Goal: Task Accomplishment & Management: Manage account settings

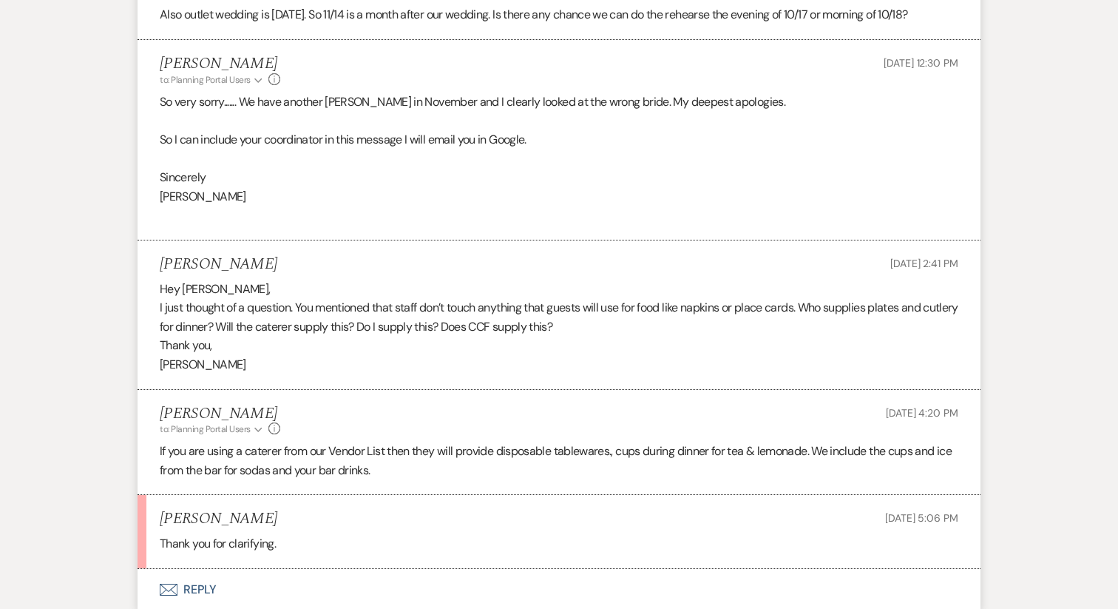
scroll to position [933, 0]
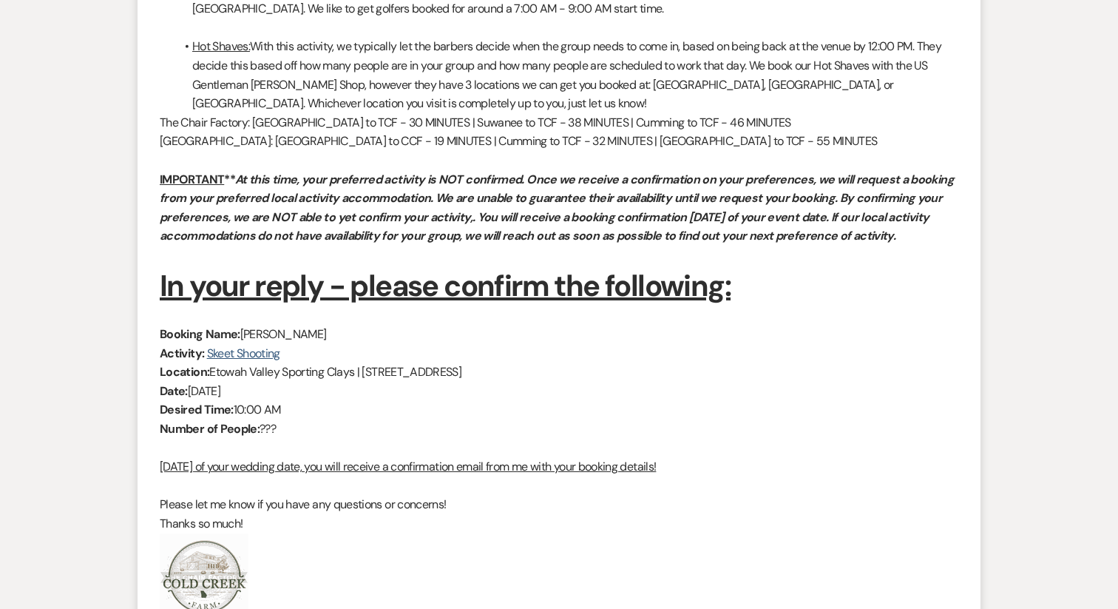
scroll to position [1265, 0]
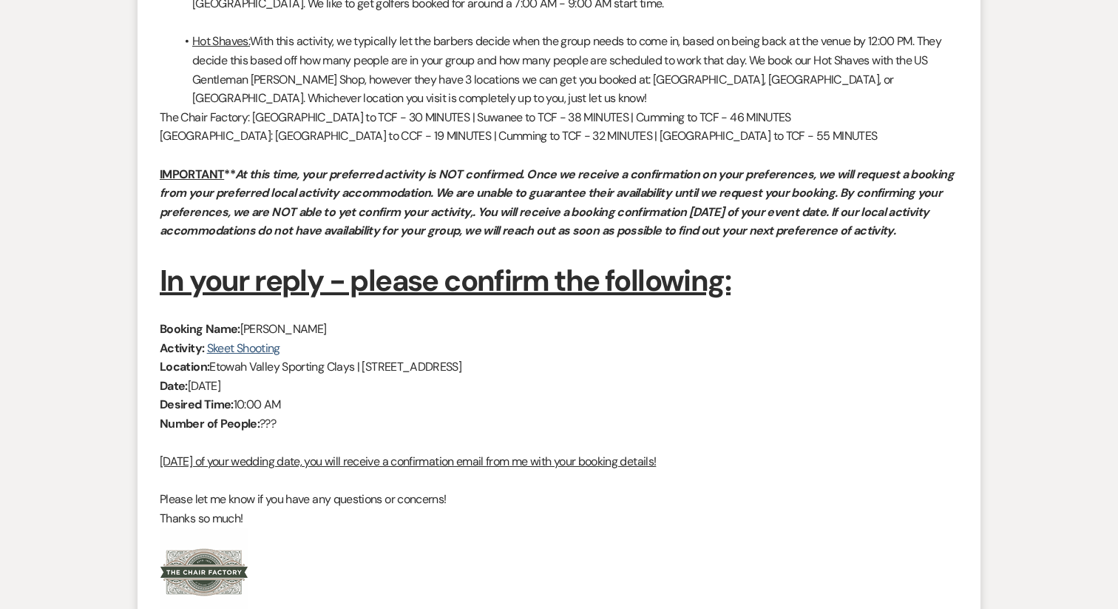
drag, startPoint x: 345, startPoint y: 401, endPoint x: 189, endPoint y: 397, distance: 156.1
click at [189, 396] on p "Date: Saturday, October 18th, 2025" at bounding box center [559, 385] width 799 height 19
copy p "Saturday, October 18th, 2025"
drag, startPoint x: 317, startPoint y: 349, endPoint x: 242, endPoint y: 349, distance: 75.4
click at [242, 339] on p "Booking Name: Matt Manzari" at bounding box center [559, 328] width 799 height 19
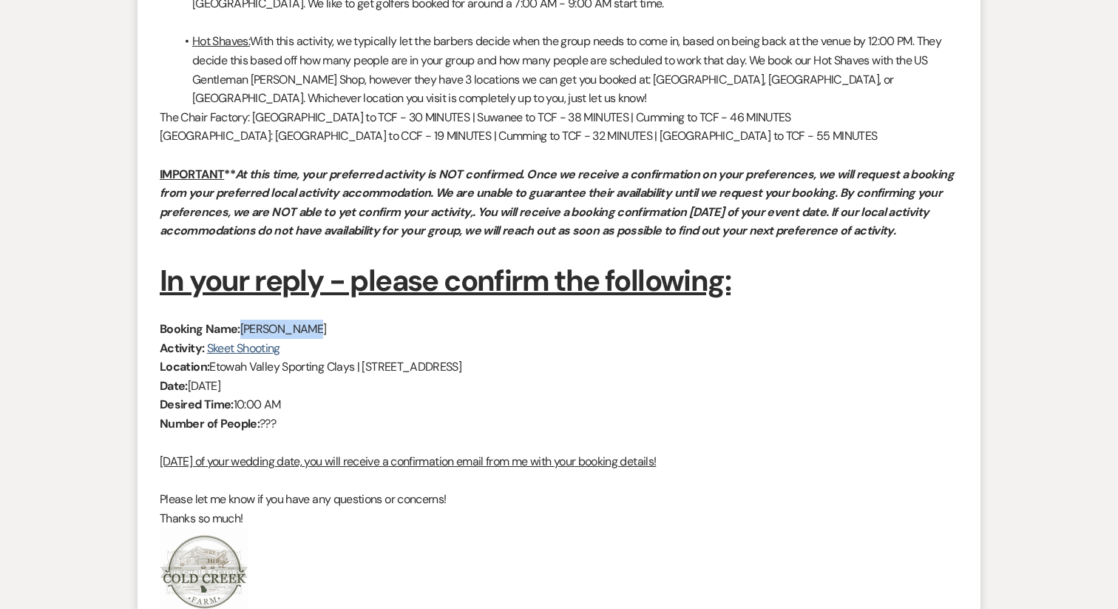
copy p "Matt Manzari"
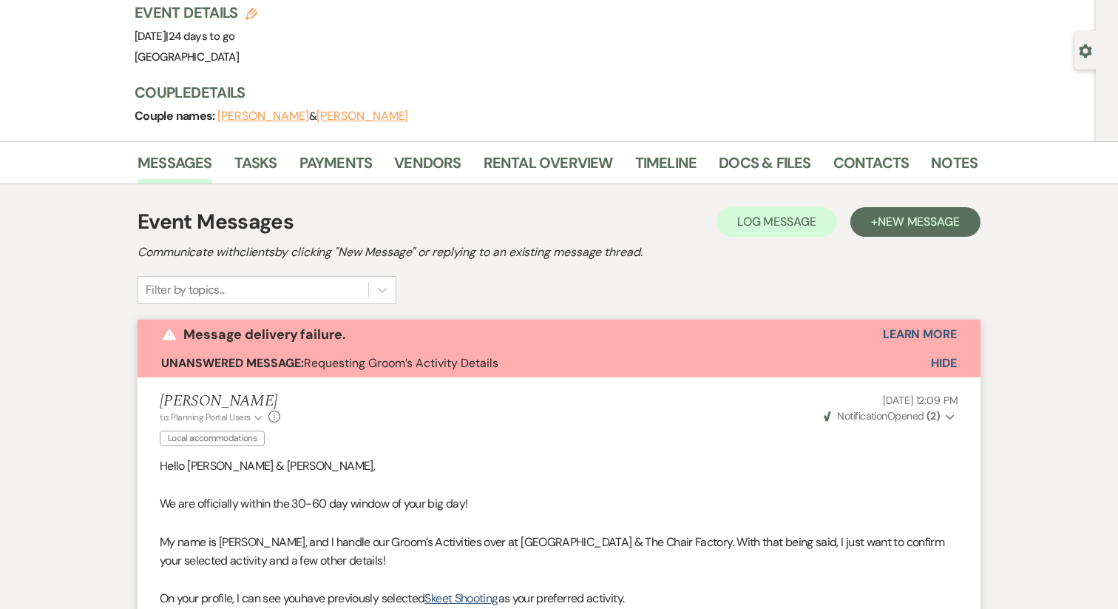
scroll to position [0, 0]
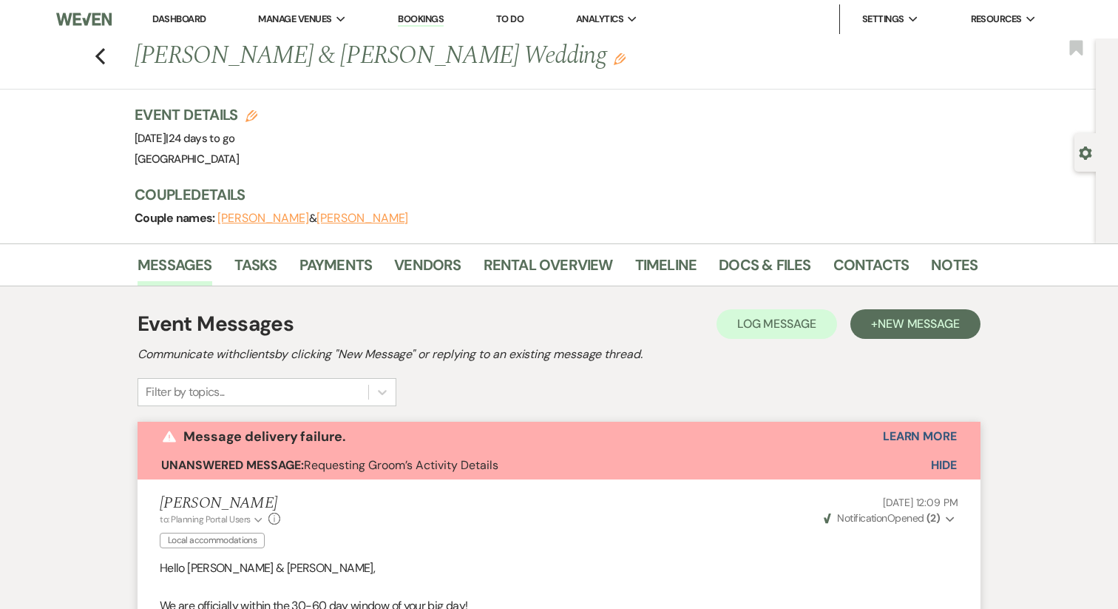
click at [358, 228] on div "Event Details Edit Event Date: Saturday, October 18th, 2025 | 24 days to go Ven…" at bounding box center [556, 173] width 843 height 139
click at [356, 224] on button "Matt Manzari" at bounding box center [363, 218] width 92 height 12
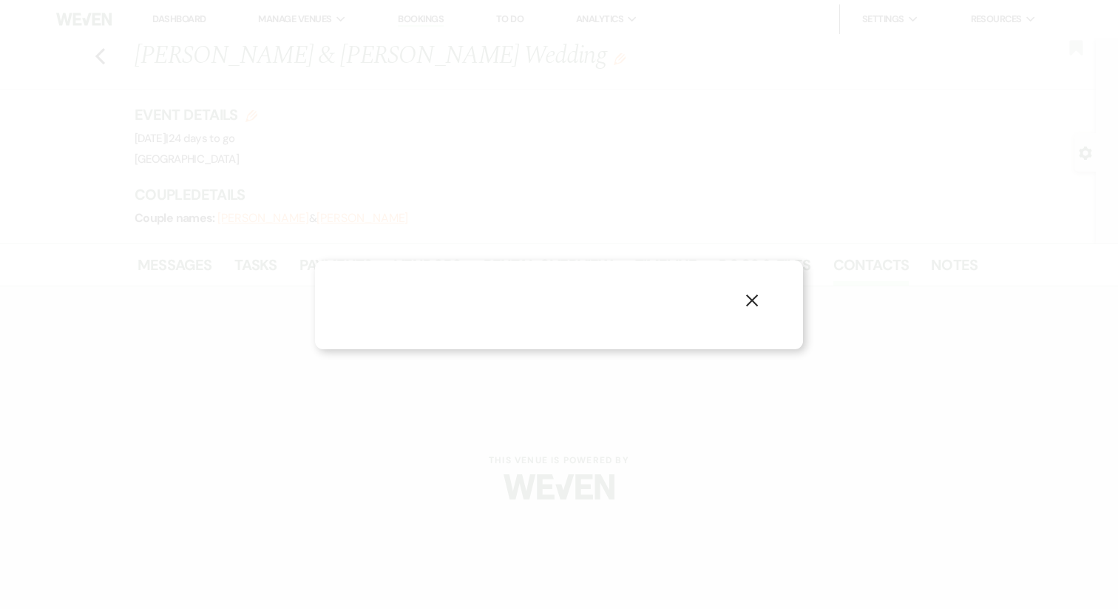
select select "1"
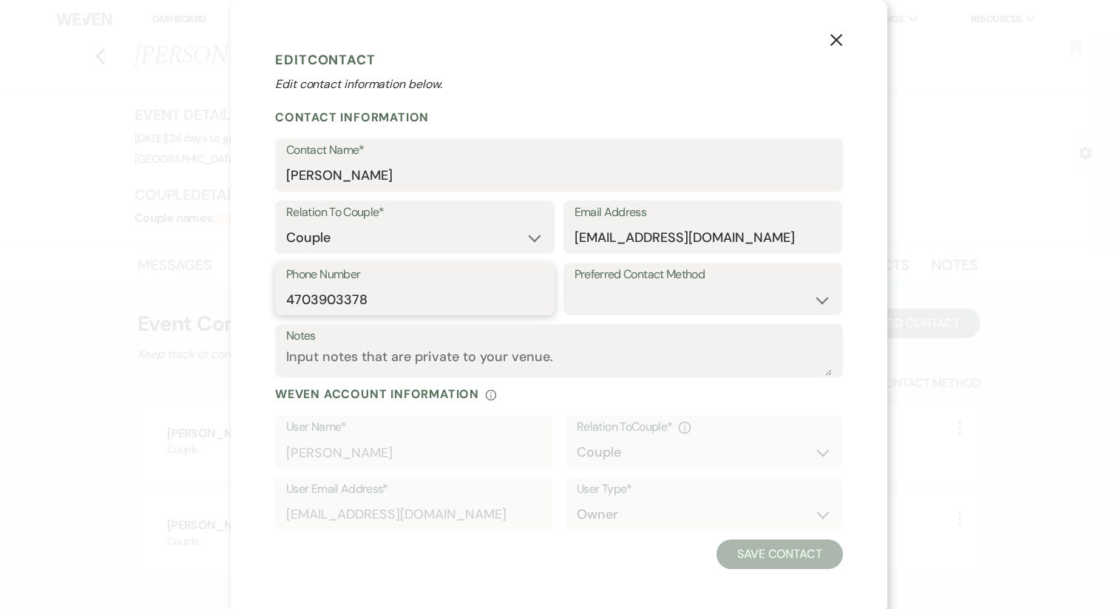
click at [365, 287] on input "4703903378" at bounding box center [414, 299] width 257 height 29
click at [634, 237] on input "Mjmanzari89@gmail.com" at bounding box center [703, 237] width 257 height 29
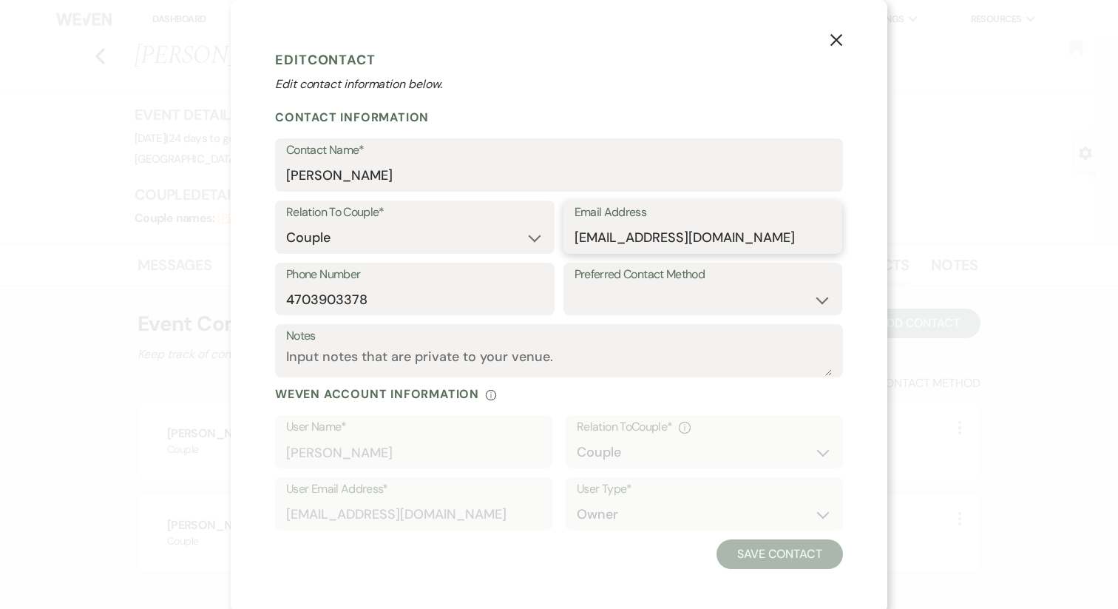
click at [634, 237] on input "Mjmanzari89@gmail.com" at bounding box center [703, 237] width 257 height 29
click at [837, 39] on use "button" at bounding box center [836, 40] width 12 height 12
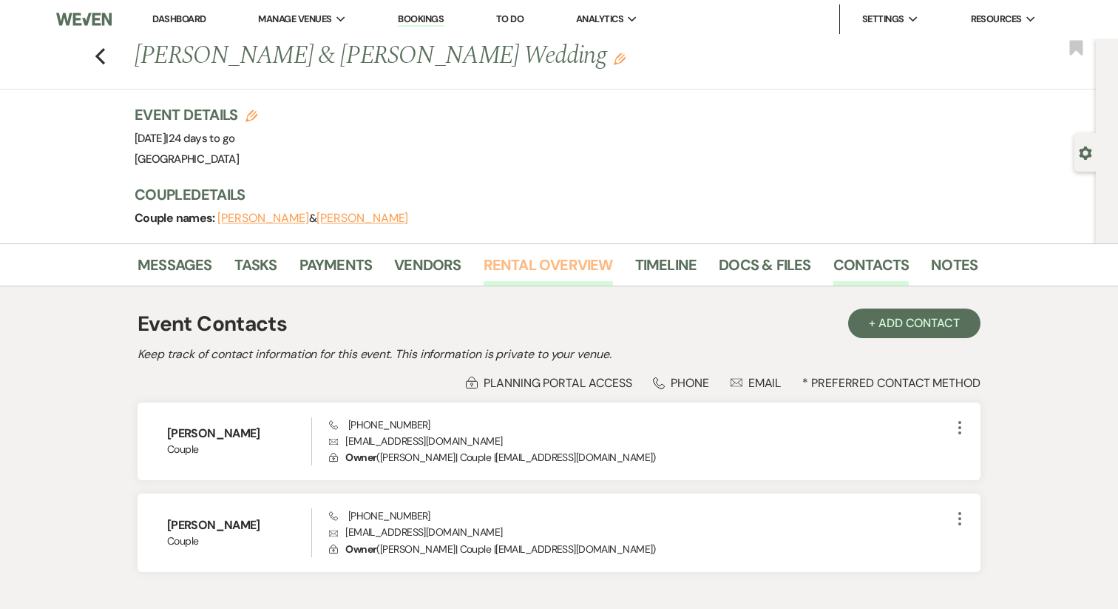
click at [541, 275] on link "Rental Overview" at bounding box center [548, 269] width 129 height 33
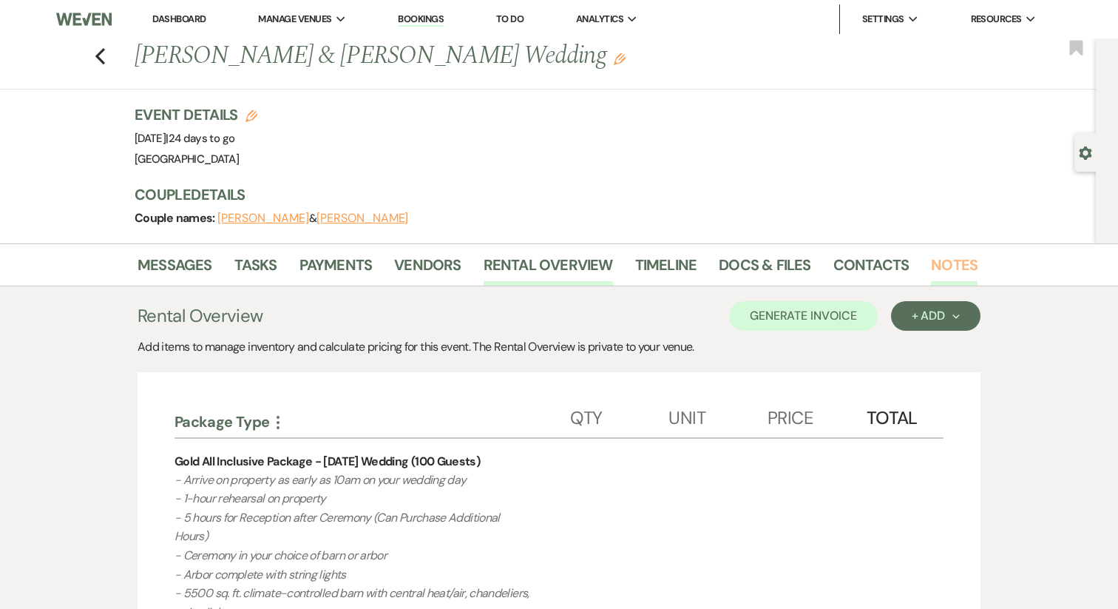
click at [945, 262] on link "Notes" at bounding box center [954, 269] width 47 height 33
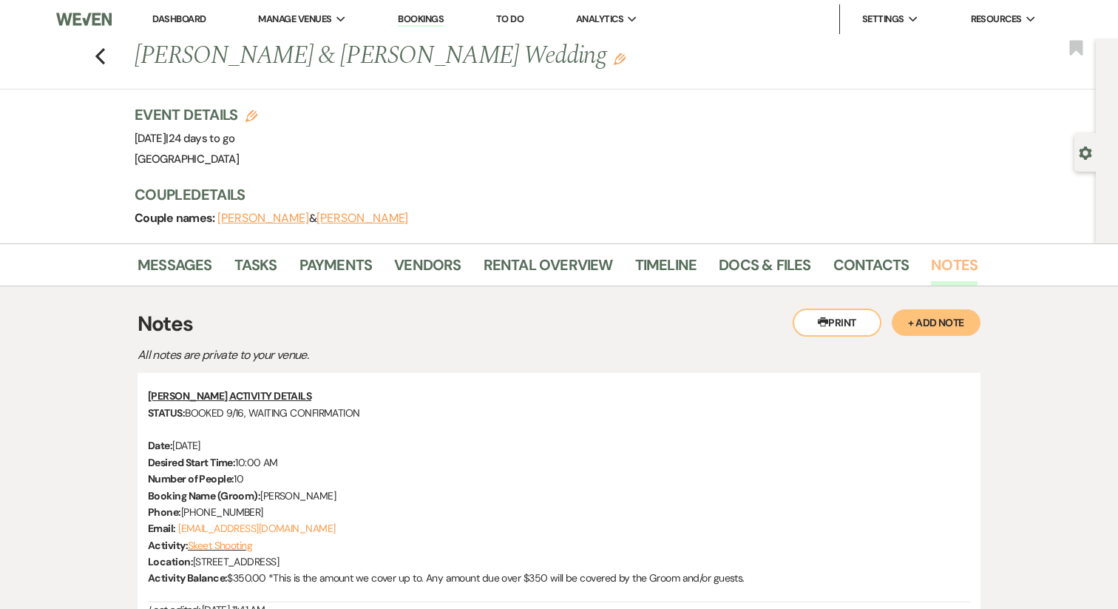
scroll to position [183, 0]
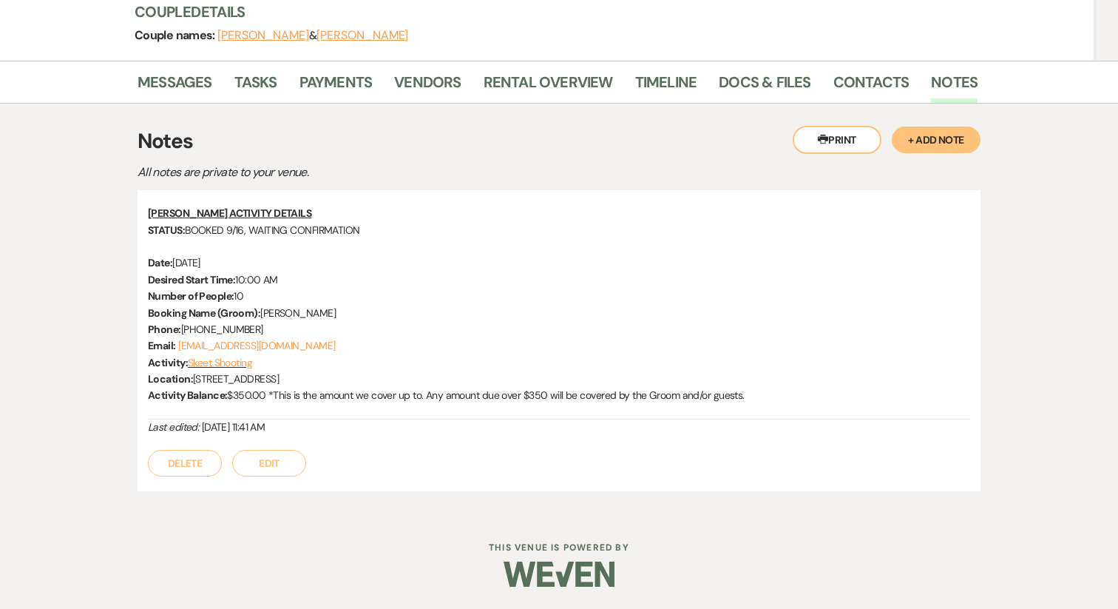
click at [276, 470] on button "Edit" at bounding box center [269, 463] width 74 height 27
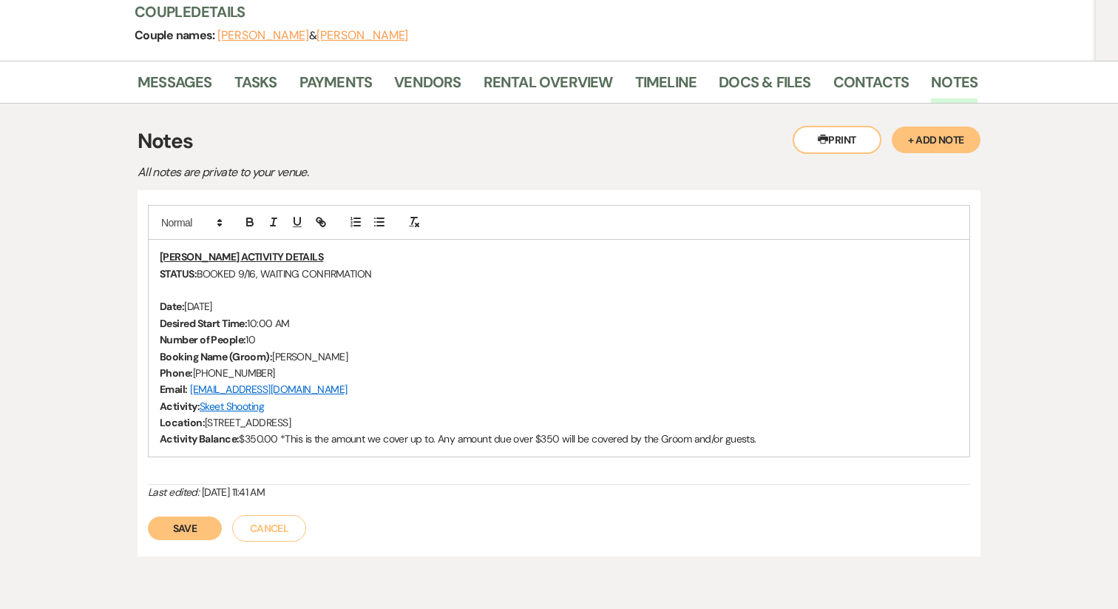
drag, startPoint x: 815, startPoint y: 439, endPoint x: 157, endPoint y: 303, distance: 672.1
click at [157, 303] on div "GROOMS ACTIVITY DETAILS STATUS: BOOKED 9/16, WAITING CONFIRMATION Date: Saturda…" at bounding box center [559, 348] width 821 height 217
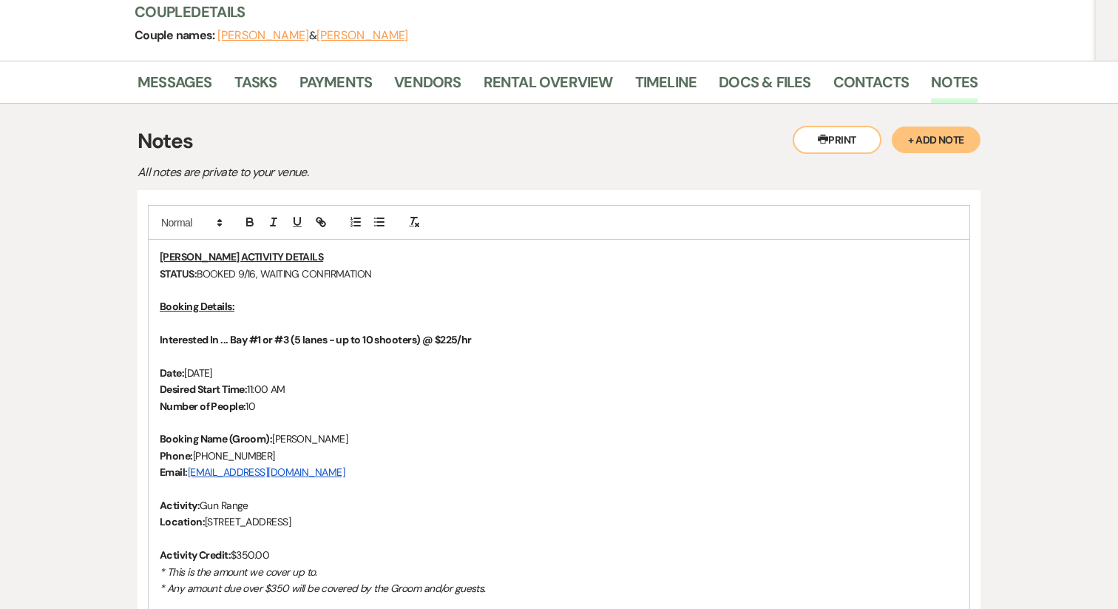
click at [175, 331] on p "Interested In ... Bay #1 or #3 (5 lanes - up to 10 shooters) @ $225/hr" at bounding box center [559, 339] width 799 height 16
click at [160, 328] on p at bounding box center [559, 323] width 799 height 16
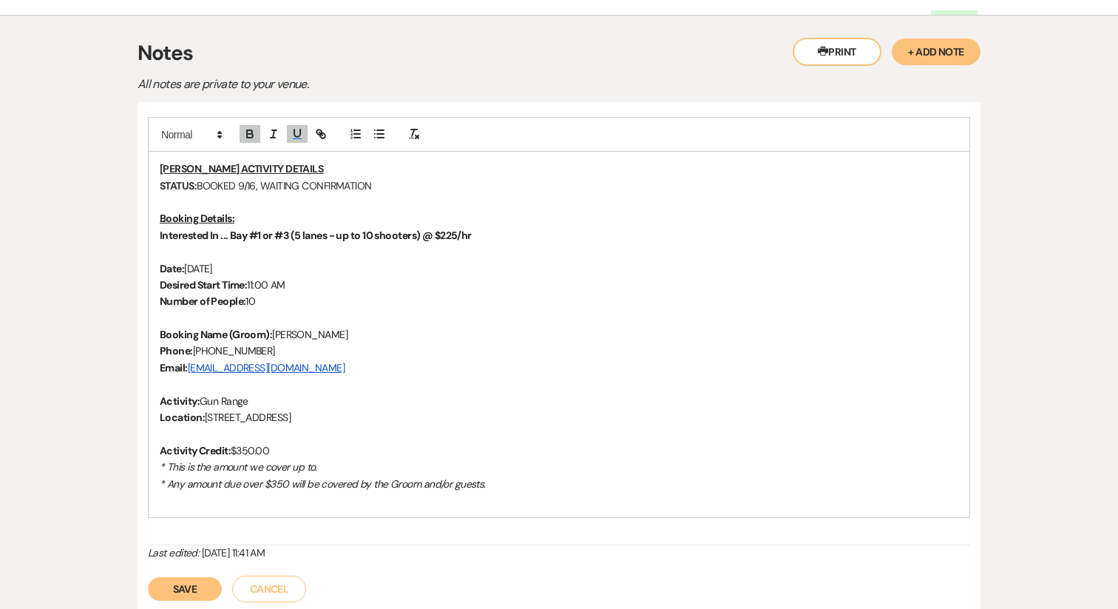
scroll to position [298, 0]
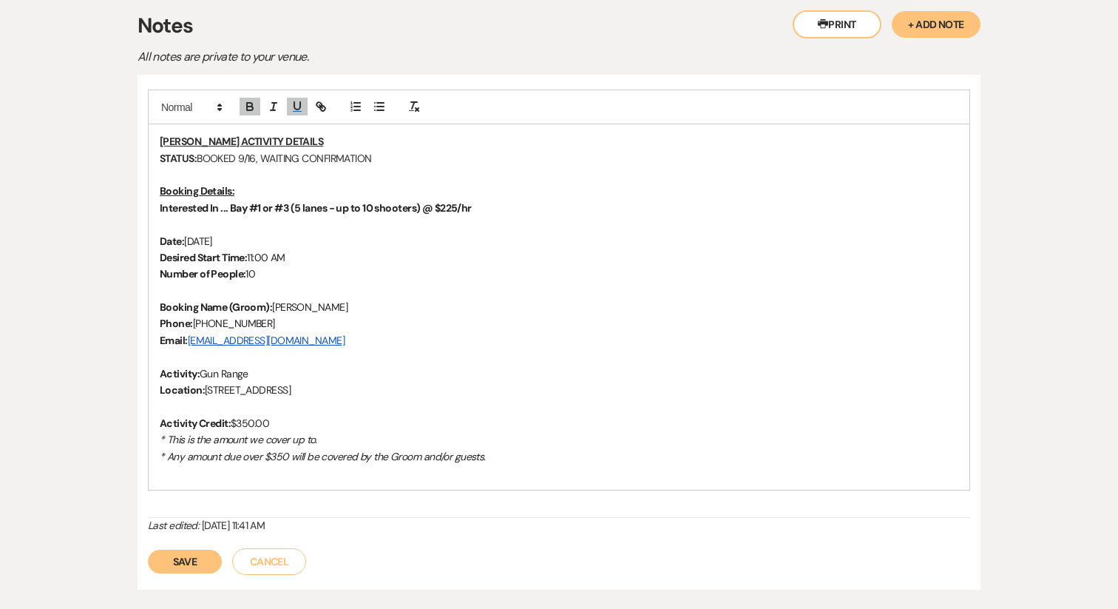
click at [185, 479] on p at bounding box center [559, 472] width 799 height 16
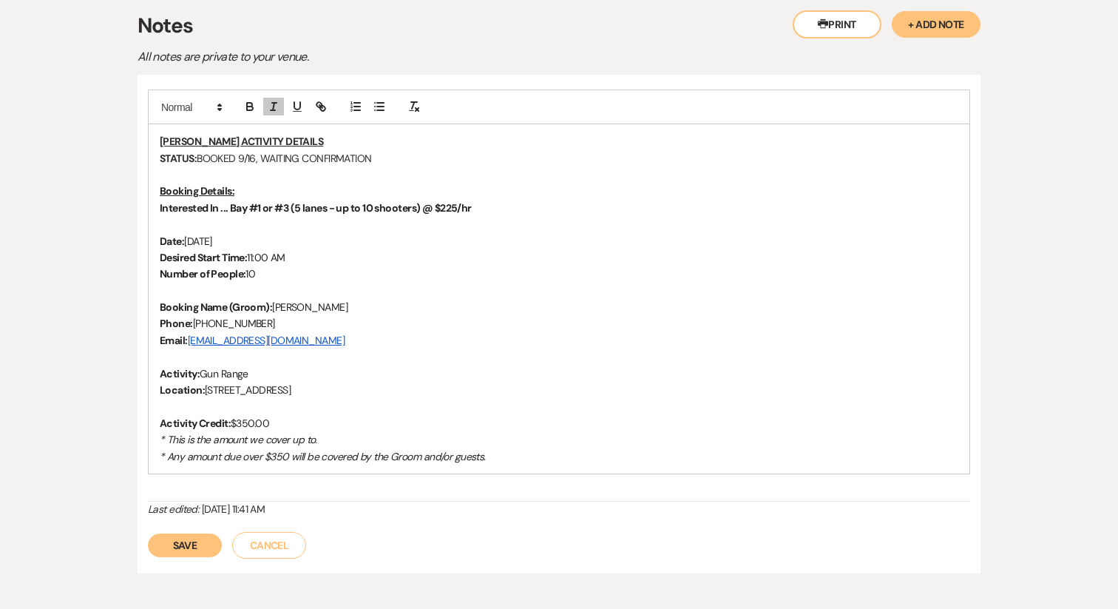
click at [163, 370] on strong "Activity:" at bounding box center [180, 373] width 40 height 13
click at [202, 375] on span "Gun Range" at bounding box center [224, 373] width 49 height 13
drag, startPoint x: 257, startPoint y: 371, endPoint x: 200, endPoint y: 371, distance: 56.9
click at [200, 371] on span "Freedom Mill - Gun Range" at bounding box center [257, 373] width 115 height 13
click at [315, 108] on icon "button" at bounding box center [320, 106] width 13 height 13
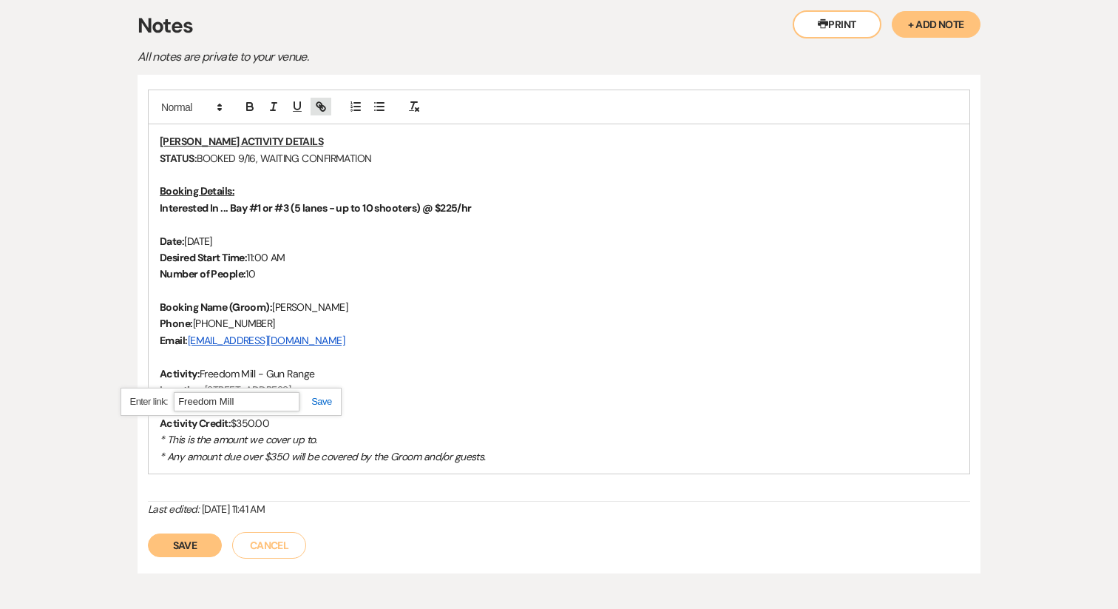
paste input "https://www.freedommillga.com/gun-range-and-shop/"
type input "https://www.freedommillga.com/gun-range-and-shop/"
click at [319, 404] on link at bounding box center [316, 401] width 32 height 11
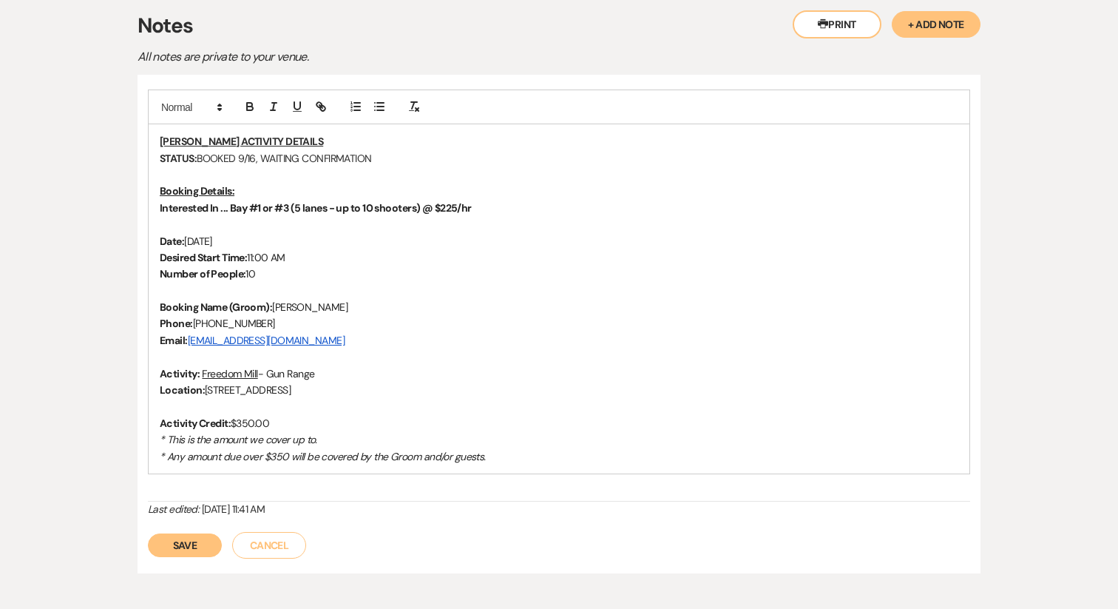
click at [342, 341] on p "Email: Mjmanzari89@gmail.com" at bounding box center [559, 340] width 799 height 16
click at [244, 370] on link "Freedom Mill" at bounding box center [229, 373] width 55 height 13
click at [300, 319] on p "Phone: 470-390-3378" at bounding box center [559, 323] width 799 height 16
click at [178, 550] on button "Save" at bounding box center [185, 545] width 74 height 24
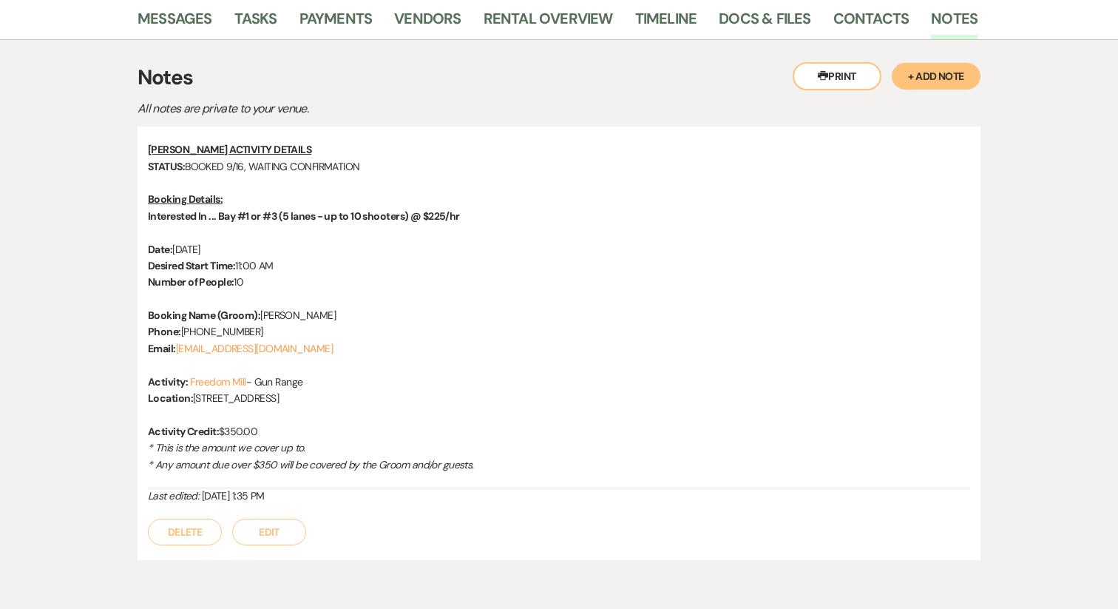
scroll to position [230, 0]
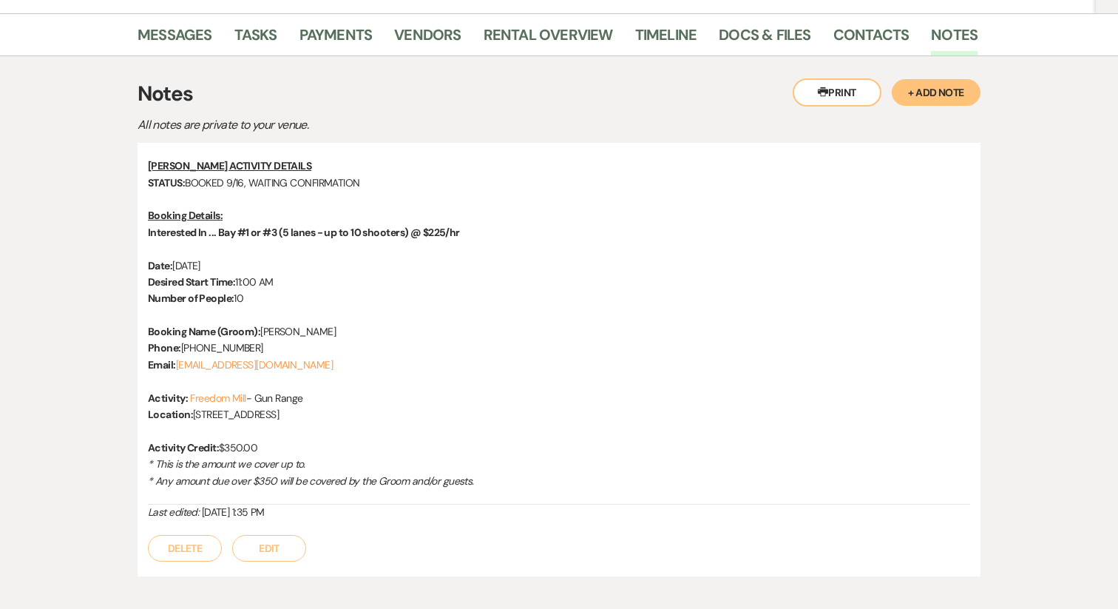
click at [274, 552] on button "Edit" at bounding box center [269, 548] width 74 height 27
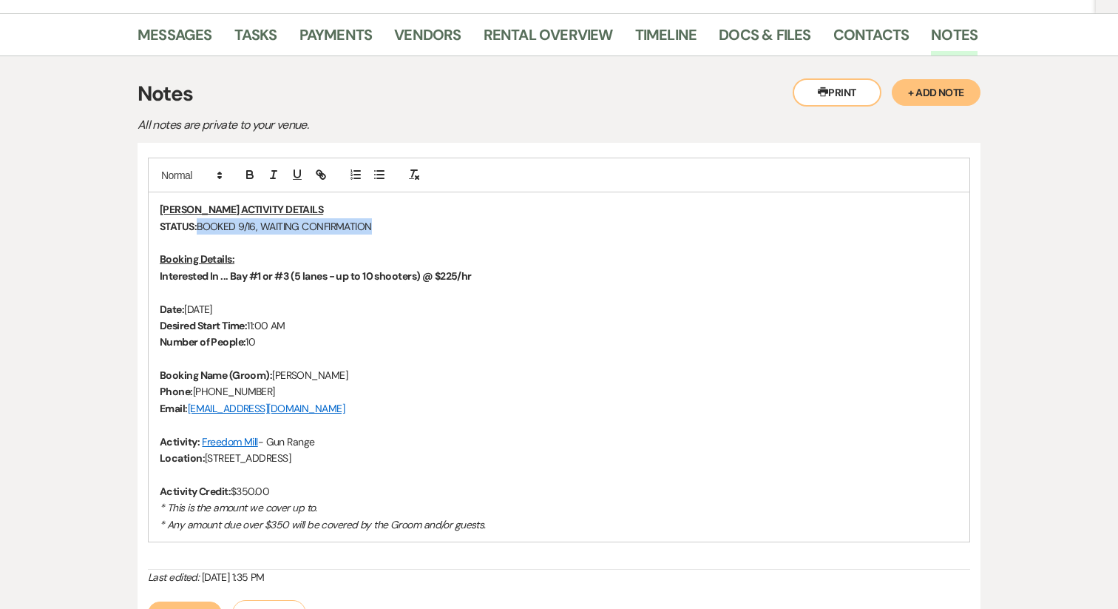
drag, startPoint x: 201, startPoint y: 226, endPoint x: 406, endPoint y: 231, distance: 204.9
click at [406, 231] on p "STATUS: BOOKED 9/16, WAITING CONFIRMATION" at bounding box center [559, 226] width 799 height 16
click at [248, 223] on p "STATUS: BOOKING SENT" at bounding box center [559, 226] width 799 height 16
click at [244, 223] on p "STATUS: BOOKING SENT" at bounding box center [559, 226] width 799 height 16
click at [388, 222] on p "STATUS: BOOKING REQUEST SENT" at bounding box center [559, 226] width 799 height 16
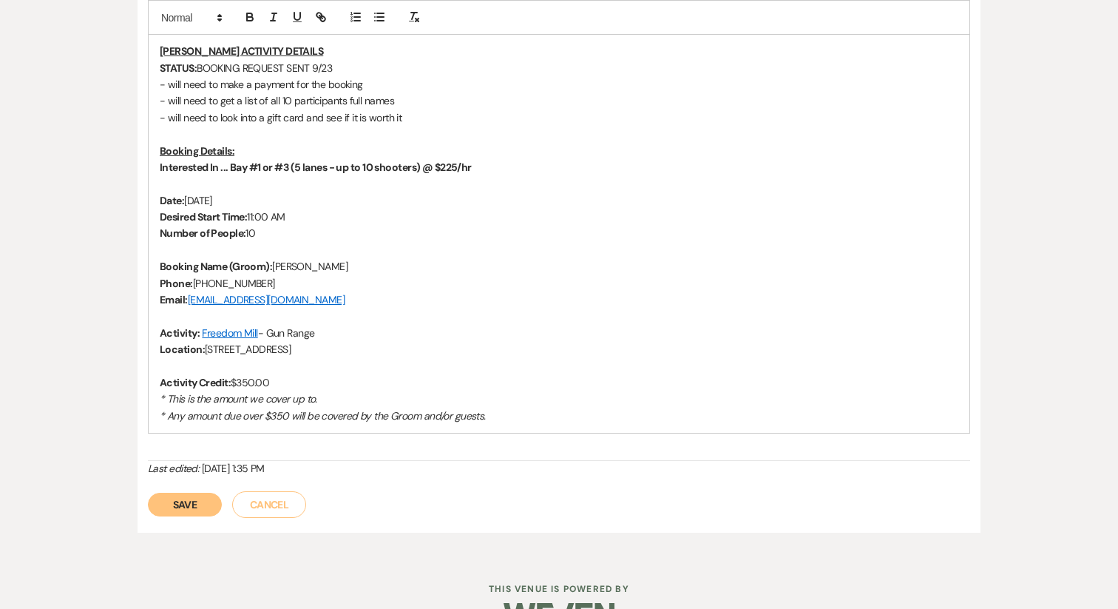
scroll to position [429, 0]
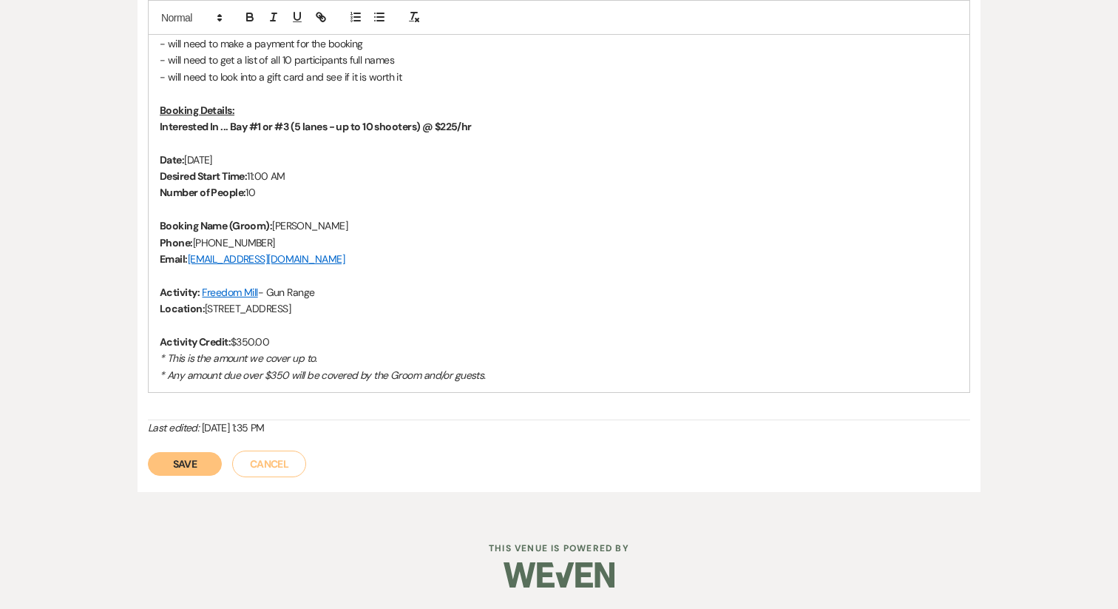
click at [187, 464] on button "Save" at bounding box center [185, 464] width 74 height 24
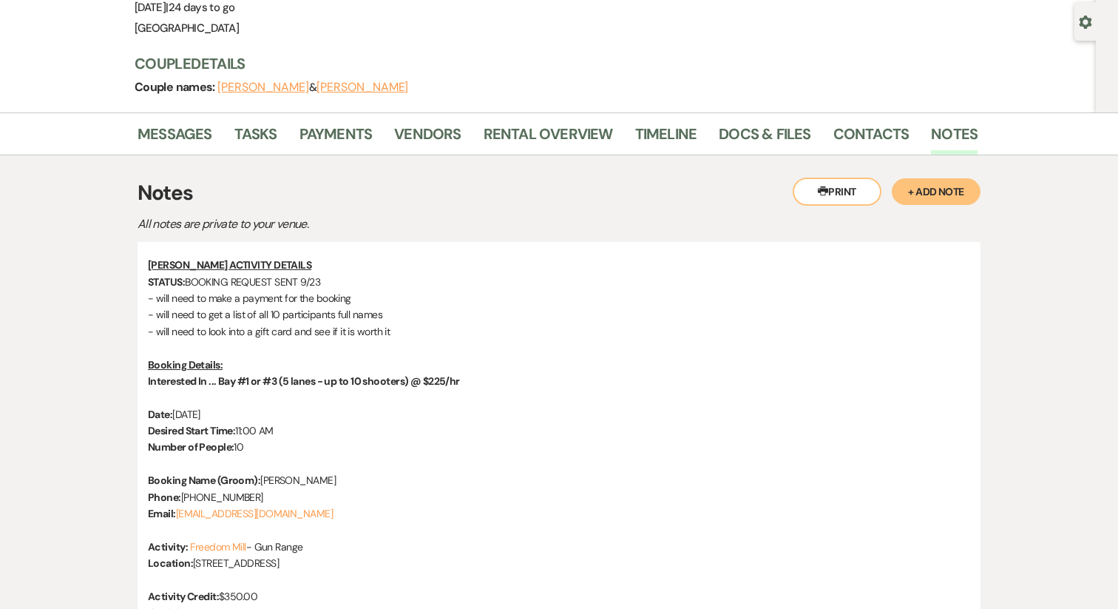
scroll to position [0, 0]
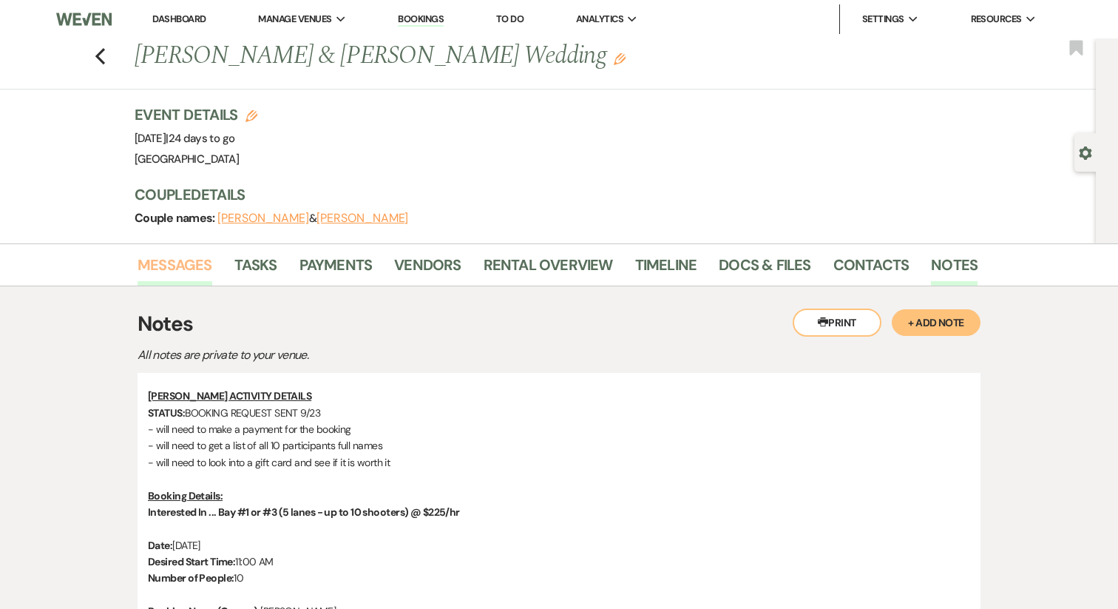
click at [183, 268] on link "Messages" at bounding box center [175, 269] width 75 height 33
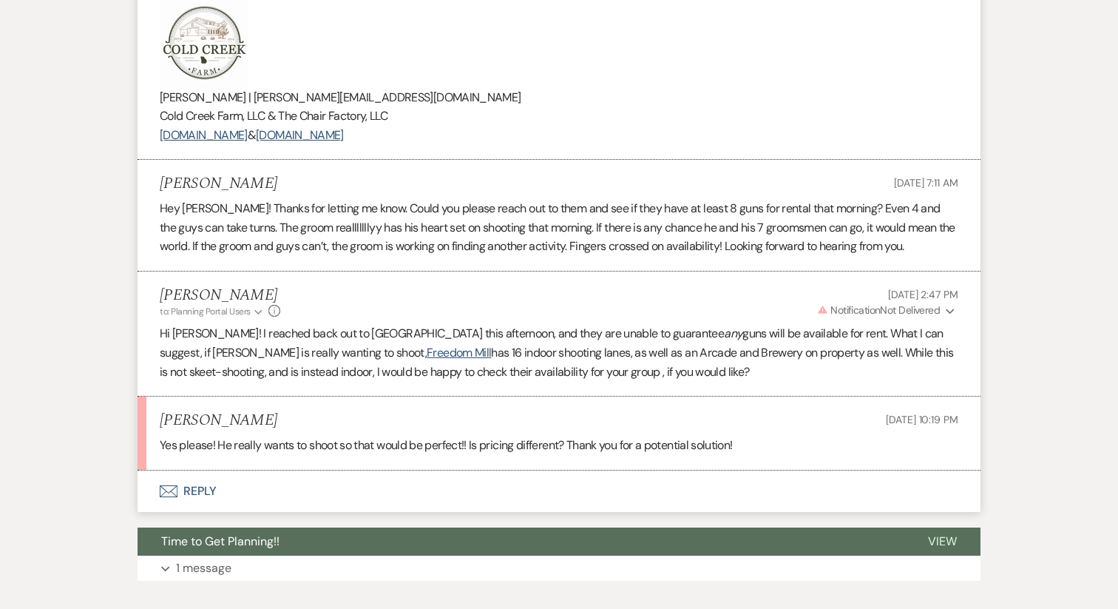
scroll to position [4980, 0]
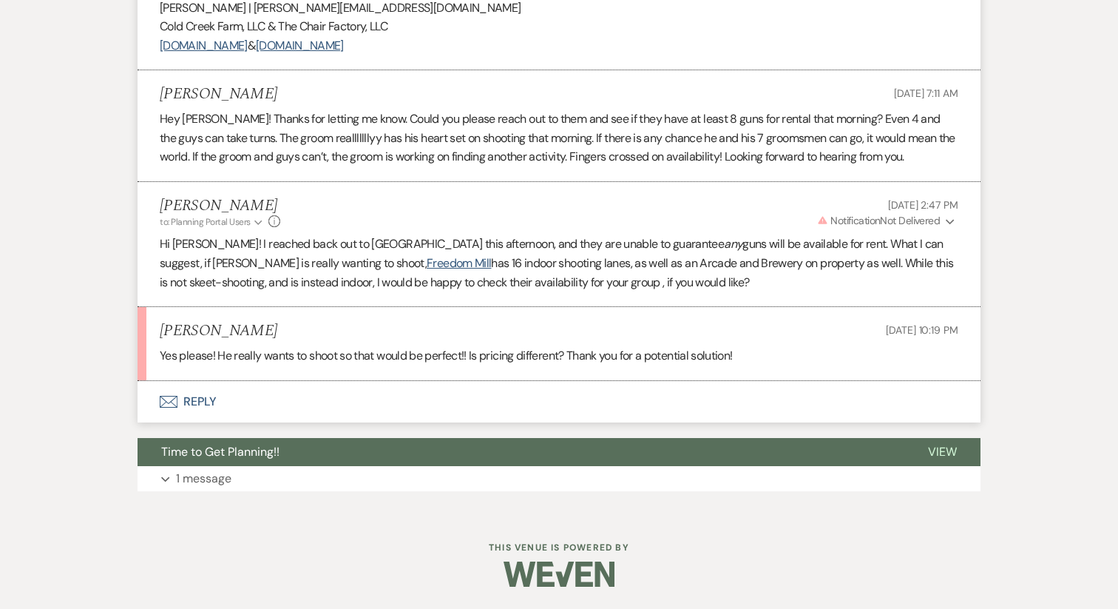
click at [195, 404] on button "Envelope Reply" at bounding box center [559, 401] width 843 height 41
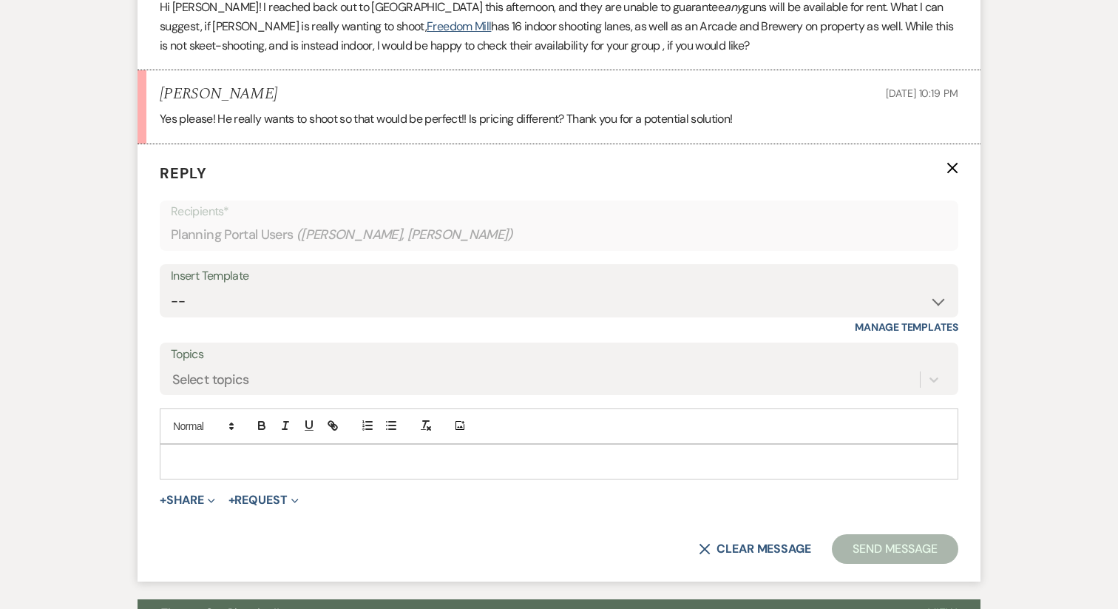
scroll to position [5179, 0]
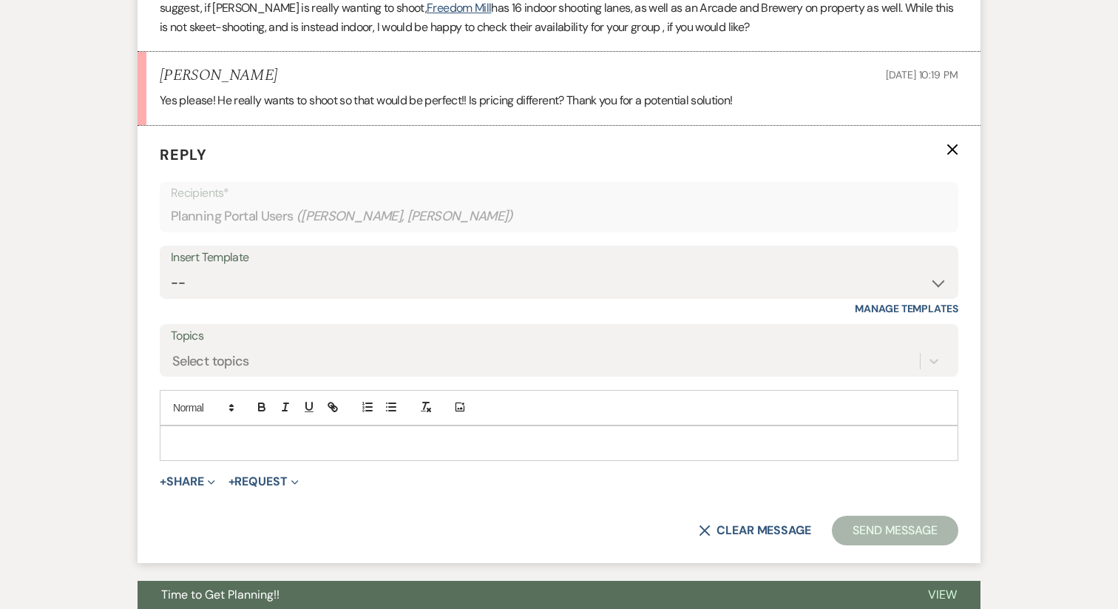
click at [248, 451] on p at bounding box center [559, 443] width 775 height 16
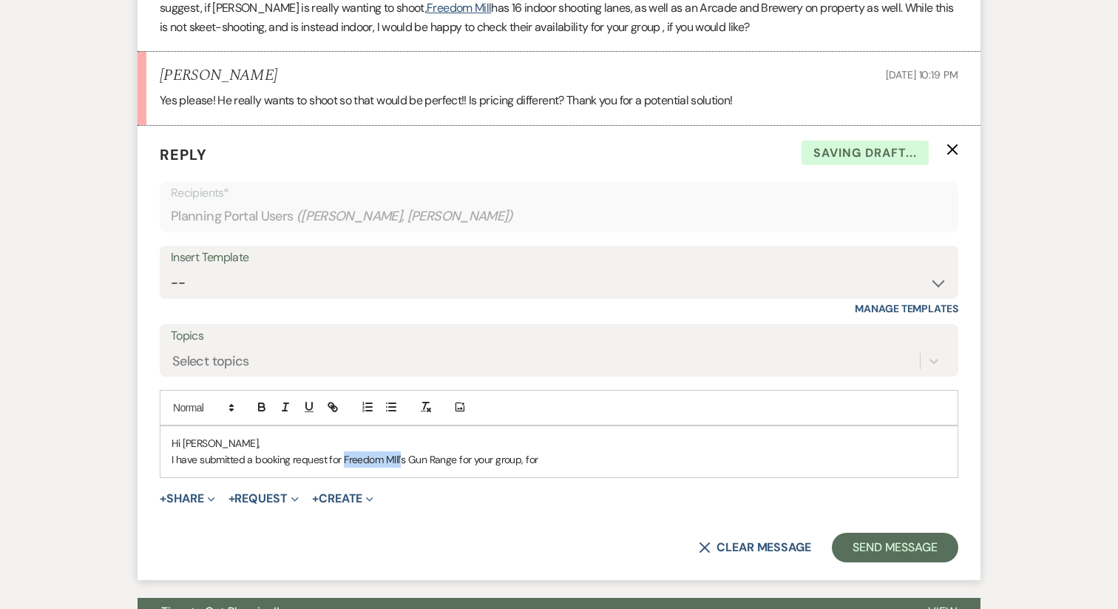
drag, startPoint x: 343, startPoint y: 518, endPoint x: 401, endPoint y: 518, distance: 57.7
click at [401, 467] on p "I have submitted a booking request for Freedom MIll's Gun Range for your group,…" at bounding box center [559, 459] width 775 height 16
click at [394, 477] on div "Hi Savannah, I have submitted a booking request for Freedom MIll's Gun Range fo…" at bounding box center [558, 451] width 797 height 51
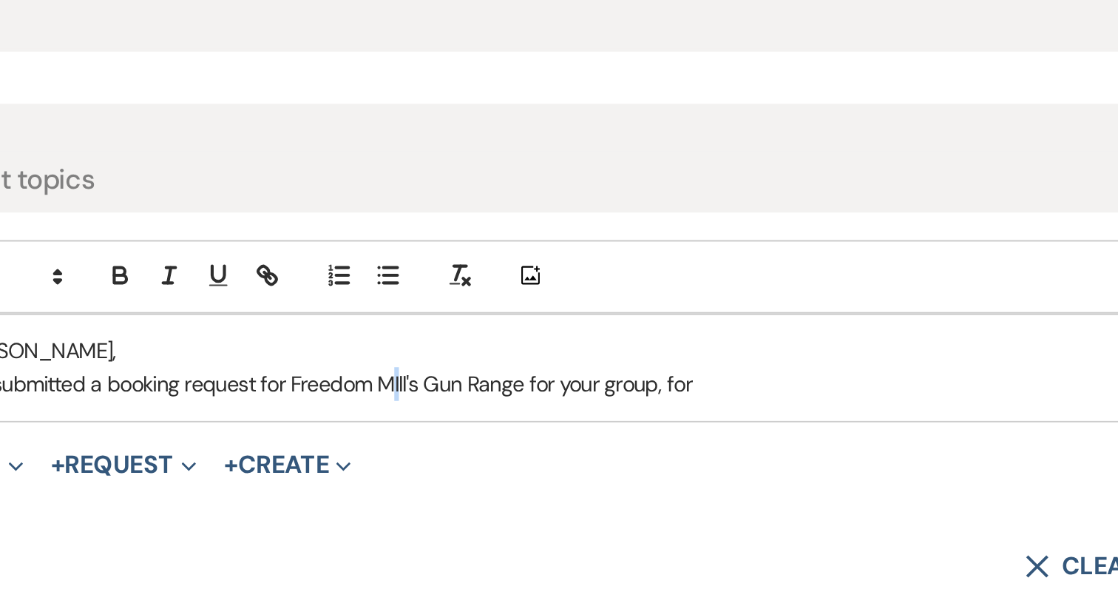
click at [395, 467] on p "I have submitted a booking request for Freedom MIll's Gun Range for your group,…" at bounding box center [559, 459] width 775 height 16
drag, startPoint x: 399, startPoint y: 518, endPoint x: 344, endPoint y: 517, distance: 55.5
click at [344, 467] on p "I have submitted a booking request for Freedom Mill's Gun Range for your group,…" at bounding box center [559, 459] width 775 height 16
click at [334, 407] on icon "button" at bounding box center [330, 404] width 5 height 5
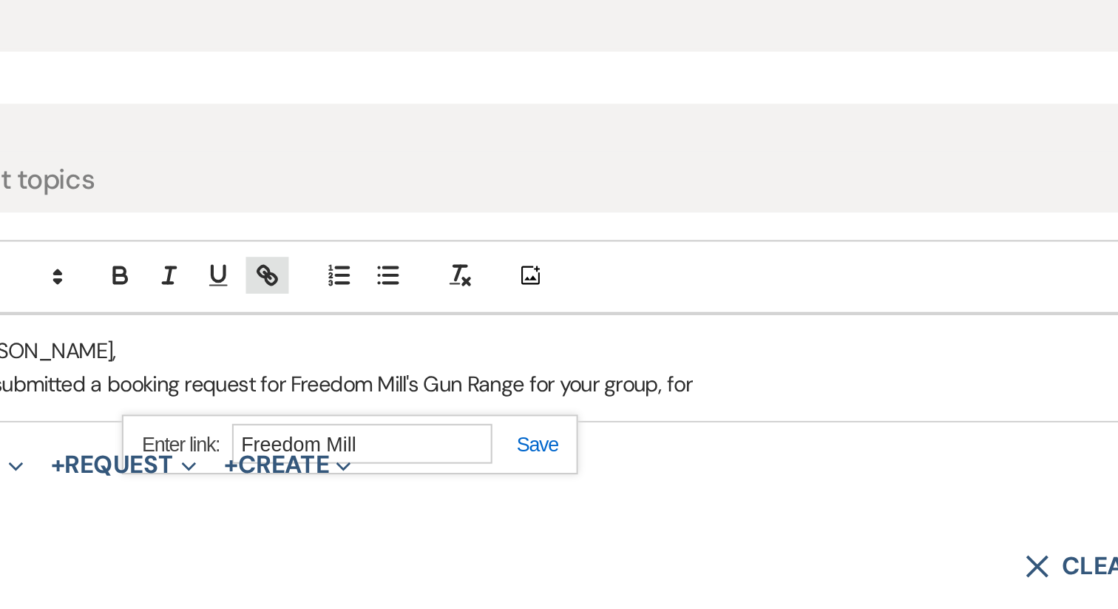
paste input "https://www.freedommillga.com/gun-range-and-shop/"
type input "https://www.freedommillga.com/gun-range-and-shop/"
click at [468, 494] on link at bounding box center [457, 488] width 32 height 11
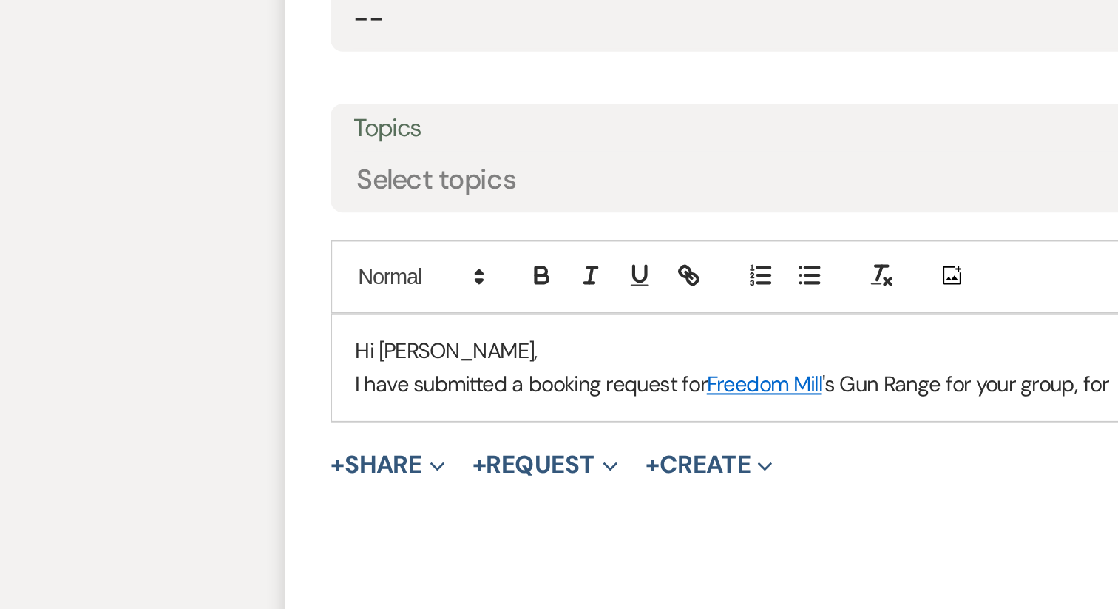
click at [317, 467] on p "I have submitted a booking request for Freedom Mill 's Gun Range for your group…" at bounding box center [559, 459] width 775 height 16
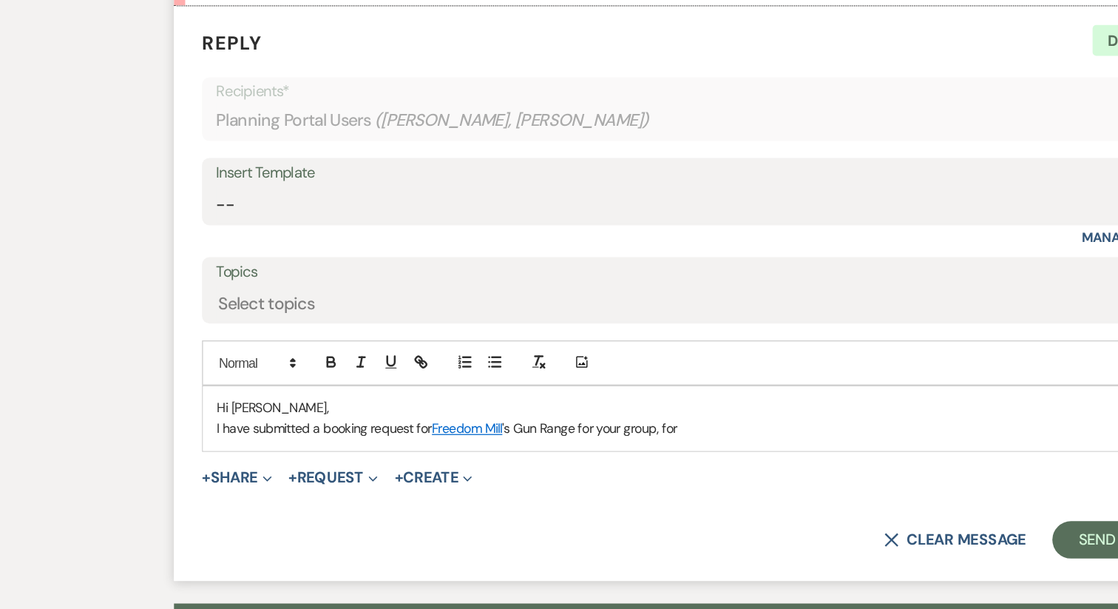
click at [552, 467] on p "I have submitted a booking request for Freedom Mill 's Gun Range for your group…" at bounding box center [559, 459] width 775 height 16
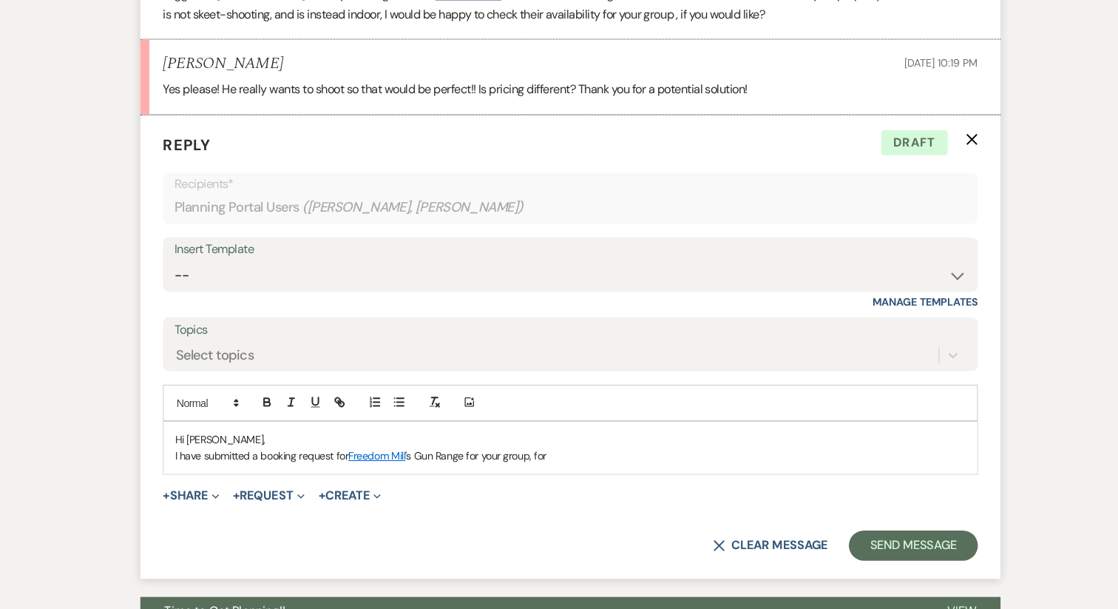
scroll to position [5183, 0]
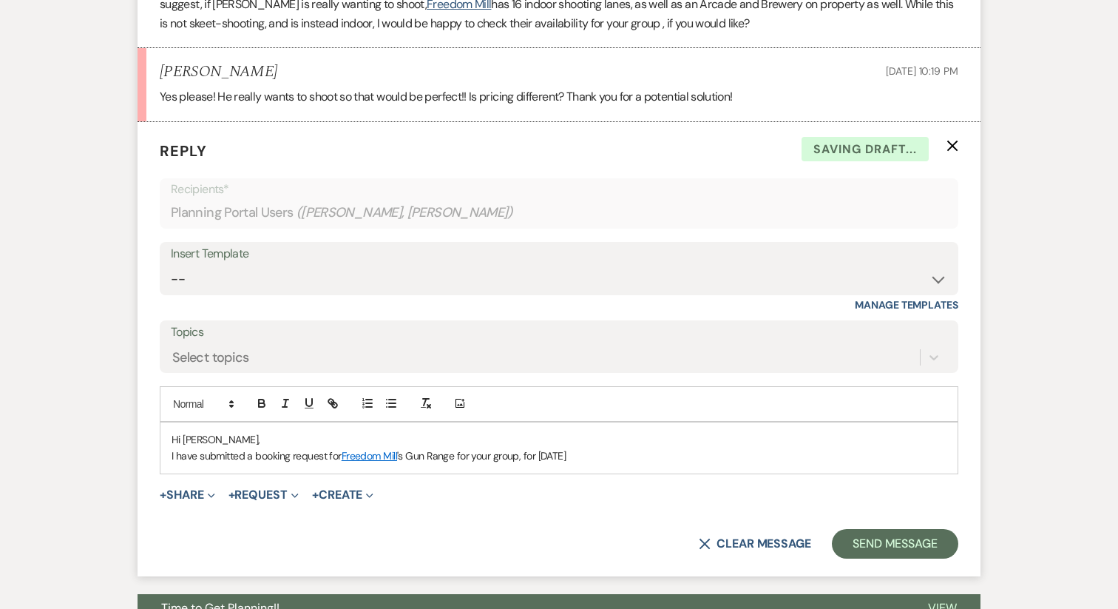
click at [521, 464] on p "I have submitted a booking request for Freedom Mill 's Gun Range for your group…" at bounding box center [559, 455] width 775 height 16
click at [711, 464] on p "I have submitted a booking request for Freedom Mill 's Gun Range for your group…" at bounding box center [559, 455] width 775 height 16
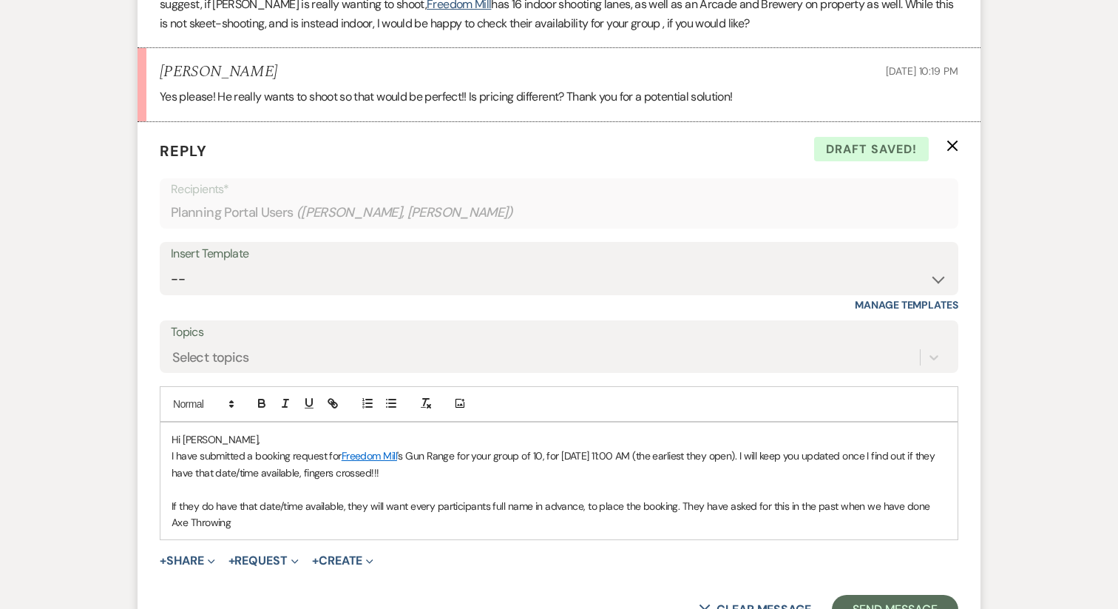
drag, startPoint x: 922, startPoint y: 564, endPoint x: 963, endPoint y: 575, distance: 42.0
click at [963, 575] on form "Reply X Draft saved! Recipients* Planning Portal Users ( Savannah Gilley, Matt …" at bounding box center [559, 382] width 843 height 521
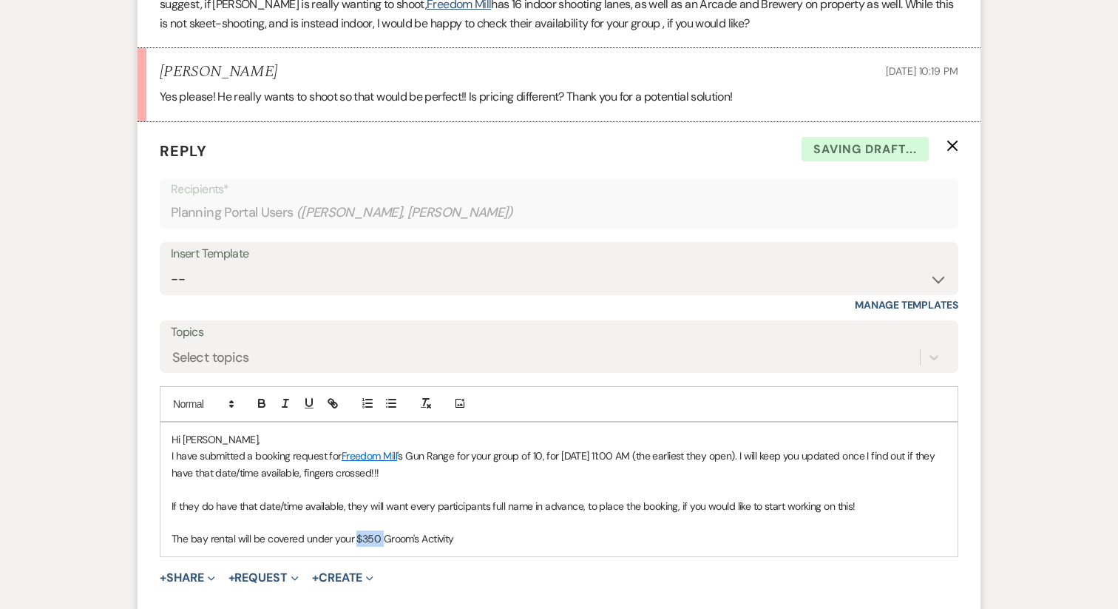
drag, startPoint x: 382, startPoint y: 598, endPoint x: 355, endPoint y: 599, distance: 26.7
click at [355, 547] on p "The bay rental will be covered under your $350 Groom's Activity" at bounding box center [559, 538] width 775 height 16
click at [447, 547] on p "The bay rental will be covered under your Groom's Activity" at bounding box center [559, 538] width 775 height 16
click at [238, 547] on p "The bay rental will be covered under your Groom's Activity Balance for" at bounding box center [559, 538] width 775 height 16
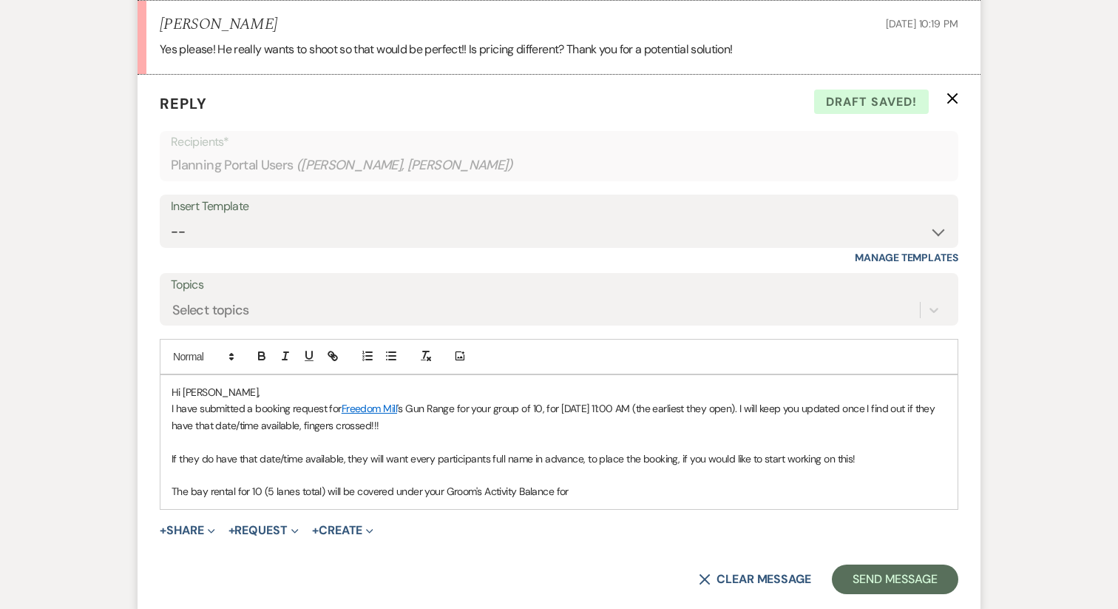
scroll to position [5234, 0]
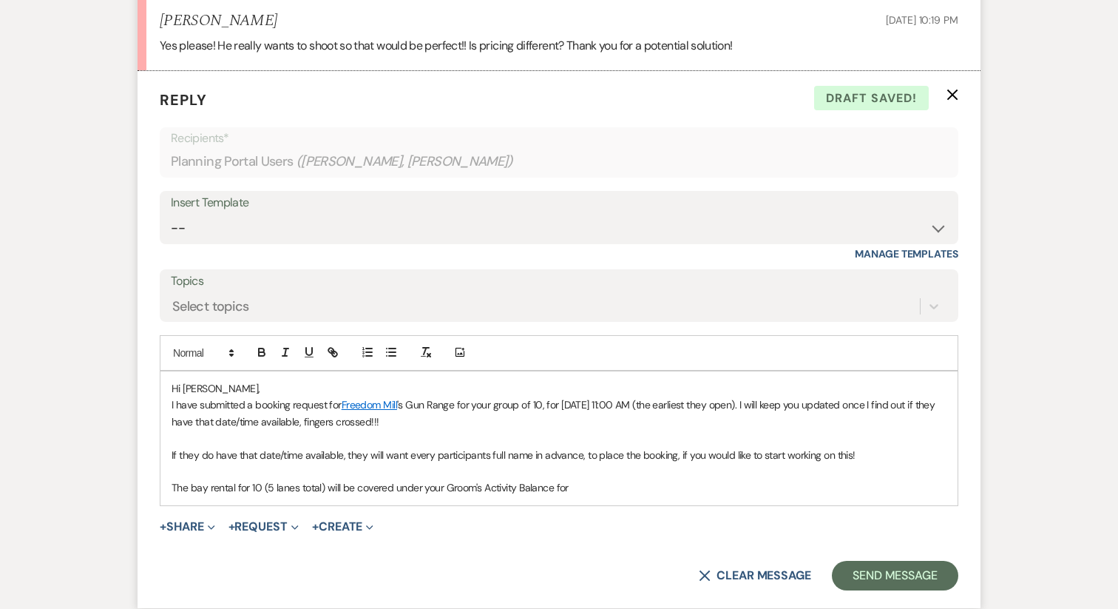
click at [262, 495] on p "The bay rental for 10 (5 lanes total) will be covered under your Groom's Activi…" at bounding box center [559, 487] width 775 height 16
click at [592, 495] on p "The bay rental for 10 people (5 lanes total) will be covered under your Groom's…" at bounding box center [559, 487] width 775 height 16
drag, startPoint x: 587, startPoint y: 547, endPoint x: 639, endPoint y: 549, distance: 51.8
click at [639, 495] on p "The bay rental for 10 people (5 lanes total) will be covered under your Groom's…" at bounding box center [559, 487] width 775 height 16
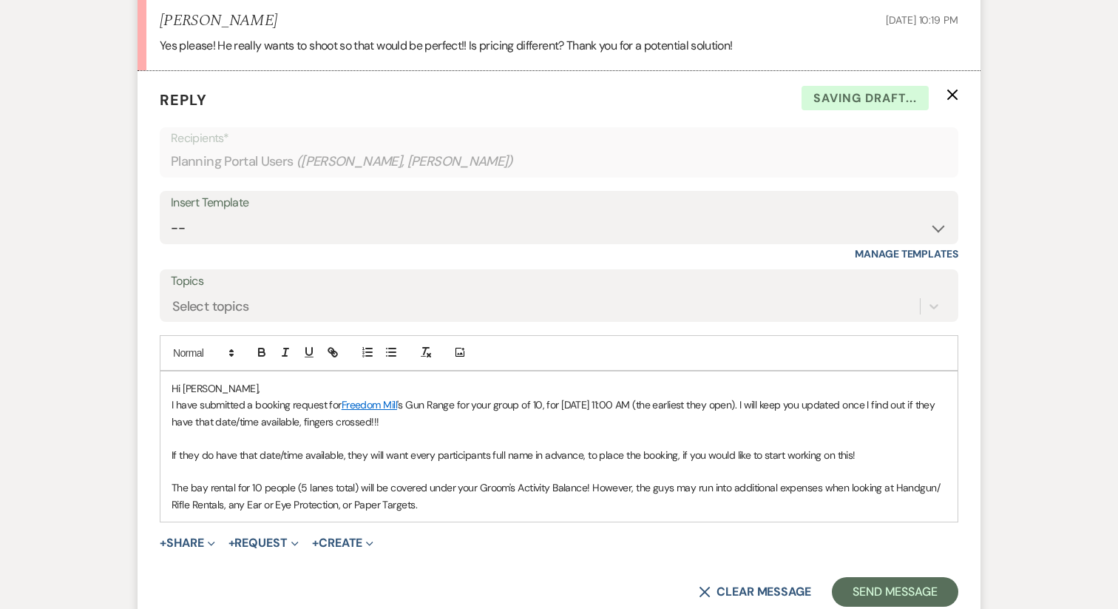
click at [892, 512] on p "The bay rental for 10 people (5 lanes total) will be covered under your Groom's…" at bounding box center [559, 495] width 775 height 33
click at [438, 512] on p "The bay rental for 10 people (5 lanes total) will be covered under your Groom's…" at bounding box center [559, 495] width 775 height 33
click at [632, 512] on p "The bay rental for 10 people (5 lanes total) will be covered under your Groom's…" at bounding box center [559, 495] width 775 height 33
click at [733, 512] on p "The bay rental for 10 people (5 lanes total) will be covered under your Groom's…" at bounding box center [559, 495] width 775 height 33
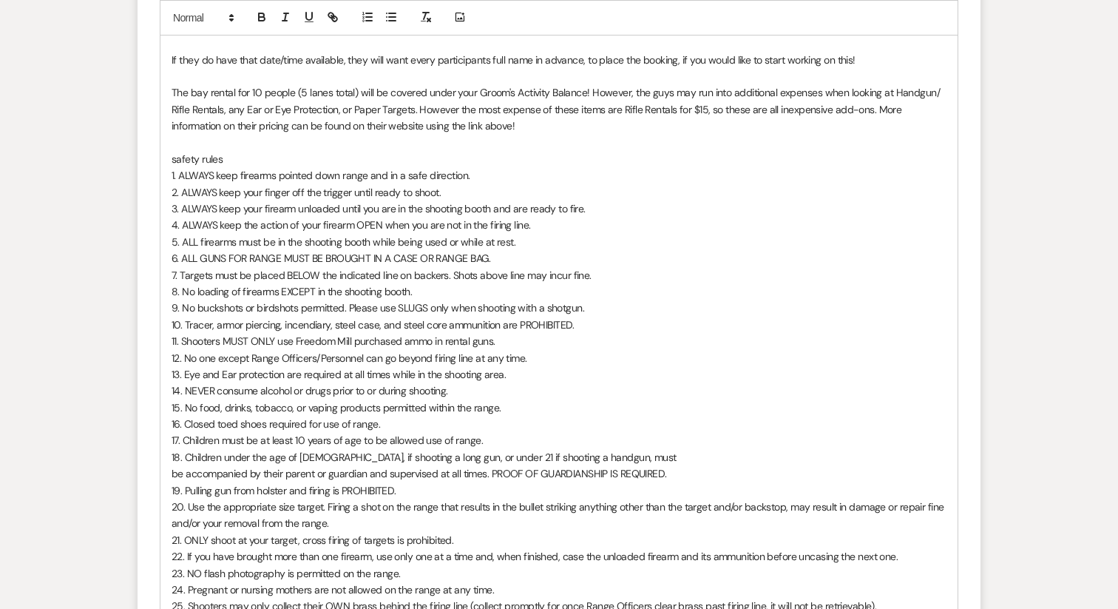
scroll to position [5617, 0]
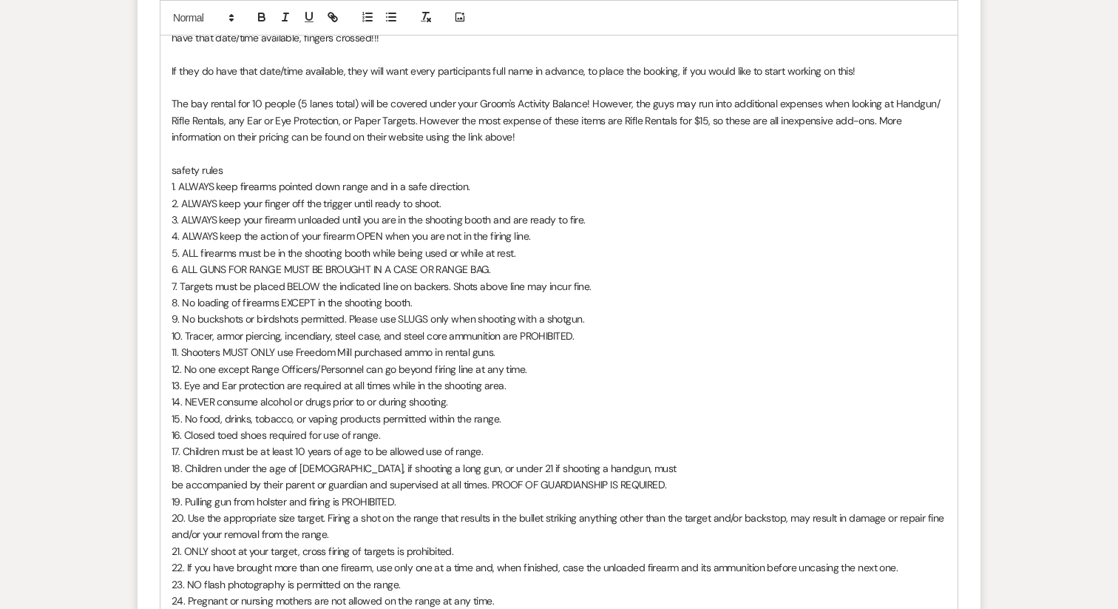
click at [200, 178] on p "safety rules" at bounding box center [559, 170] width 775 height 16
drag, startPoint x: 179, startPoint y: 242, endPoint x: 155, endPoint y: 242, distance: 23.7
click at [155, 242] on form "Reply X Saving draft... Recipients* Planning Portal Users ( Savannah Gilley, Ma…" at bounding box center [559, 220] width 843 height 1067
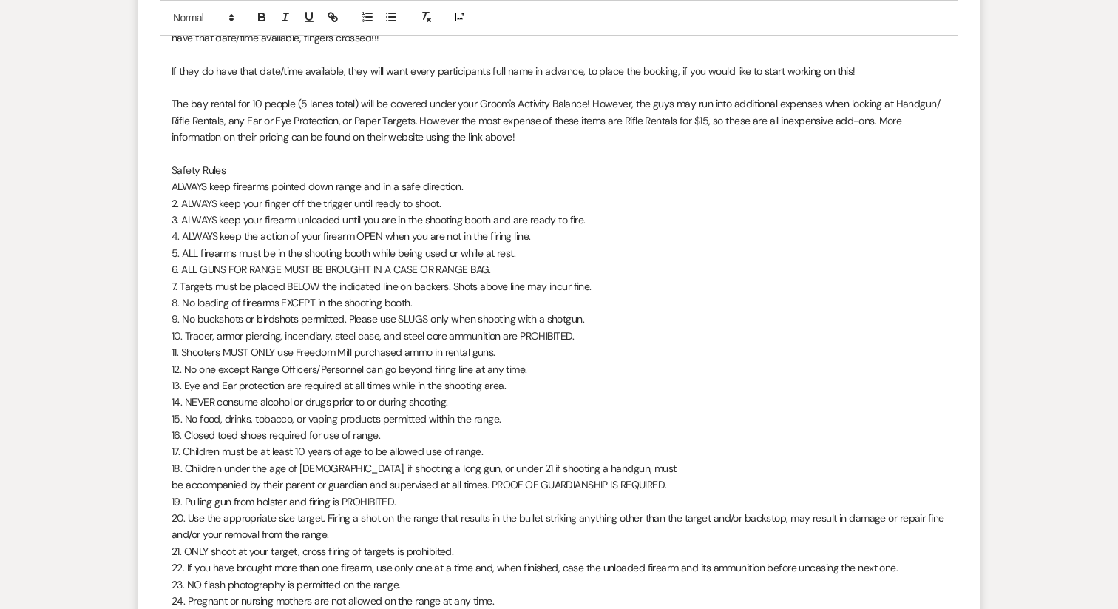
click at [180, 228] on p "3. ALWAYS keep your firearm unloaded until you are in the shooting booth and ar…" at bounding box center [559, 220] width 775 height 16
drag, startPoint x: 183, startPoint y: 258, endPoint x: 165, endPoint y: 258, distance: 17.7
click at [165, 258] on div "Hi Savannah, I have submitted a booking request for Freedom Mill 's Gun Range f…" at bounding box center [558, 318] width 797 height 663
drag, startPoint x: 180, startPoint y: 279, endPoint x: 166, endPoint y: 279, distance: 14.8
click at [166, 279] on div "Hi Savannah, I have submitted a booking request for Freedom Mill 's Gun Range f…" at bounding box center [558, 318] width 797 height 663
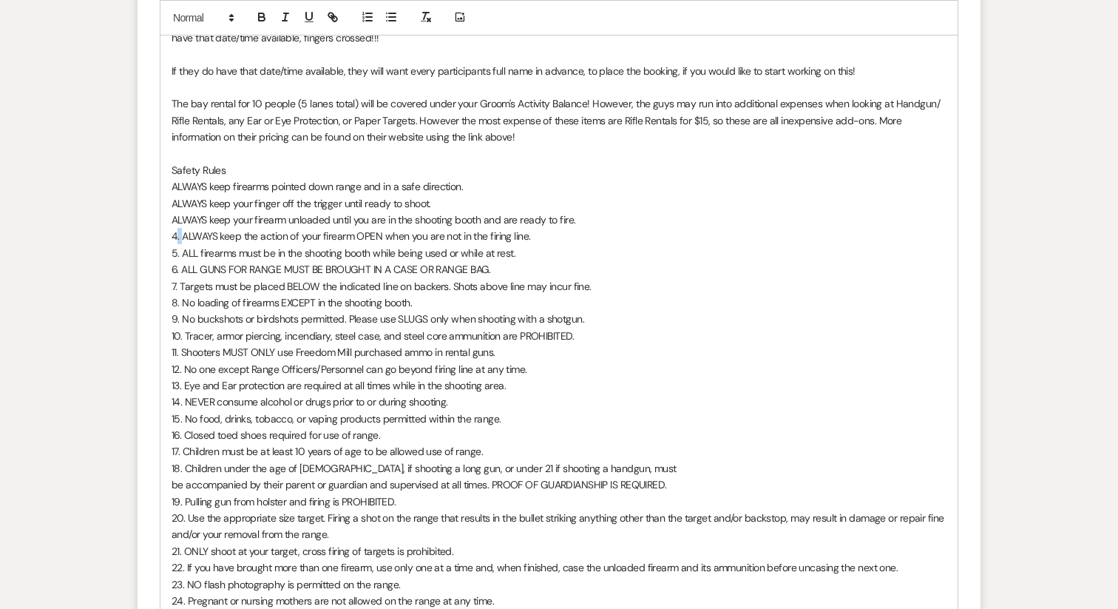
drag, startPoint x: 184, startPoint y: 296, endPoint x: 175, endPoint y: 296, distance: 9.6
click at [175, 244] on p "4. ALWAYS keep the action of your firearm OPEN when you are not in the firing l…" at bounding box center [559, 236] width 775 height 16
drag, startPoint x: 182, startPoint y: 310, endPoint x: 166, endPoint y: 311, distance: 15.5
click at [167, 311] on div "Hi Savannah, I have submitted a booking request for Freedom Mill 's Gun Range f…" at bounding box center [558, 318] width 797 height 663
click at [179, 277] on p "6. ALL GUNS FOR RANGE MUST BE BROUGHT IN A CASE OR RANGE BAG." at bounding box center [559, 269] width 775 height 16
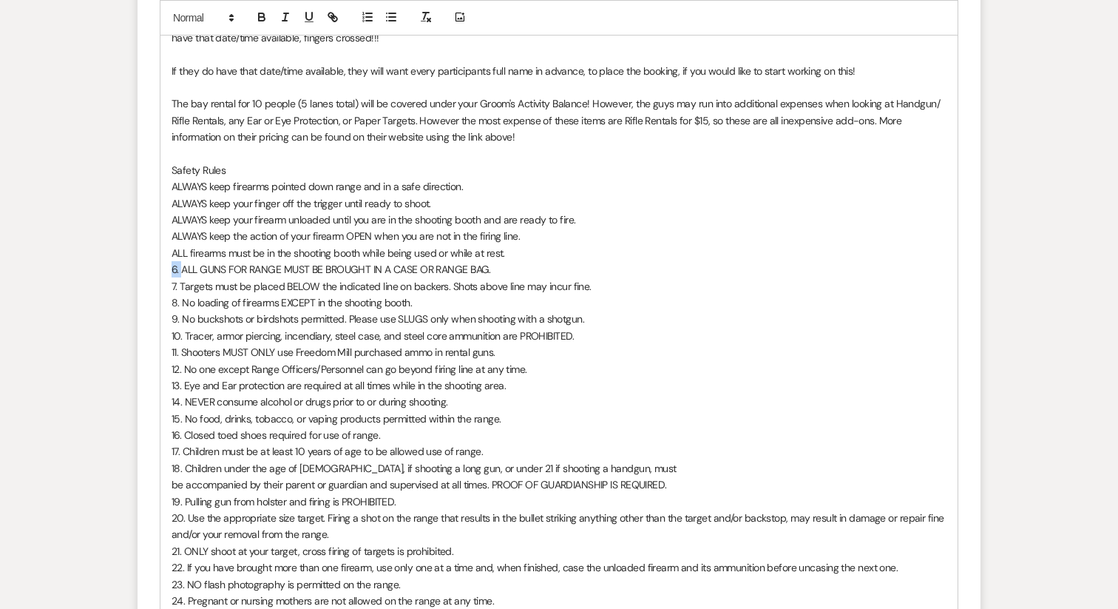
drag, startPoint x: 182, startPoint y: 327, endPoint x: 158, endPoint y: 327, distance: 23.7
click at [158, 327] on form "Reply X Saving draft... Recipients* Planning Portal Users ( Savannah Gilley, Ma…" at bounding box center [559, 220] width 843 height 1067
drag, startPoint x: 181, startPoint y: 343, endPoint x: 164, endPoint y: 343, distance: 17.0
click at [164, 343] on div "Hi Savannah, I have submitted a booking request for Freedom Mill 's Gun Range f…" at bounding box center [558, 318] width 797 height 663
drag, startPoint x: 182, startPoint y: 363, endPoint x: 164, endPoint y: 363, distance: 17.7
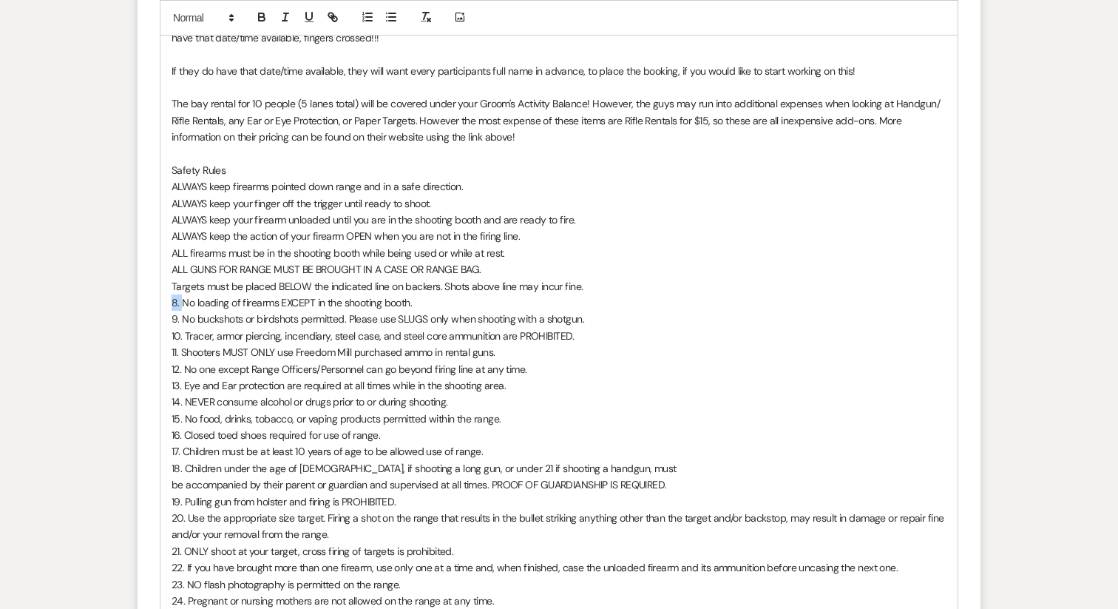
click at [164, 363] on div "Hi Savannah, I have submitted a booking request for Freedom Mill 's Gun Range f…" at bounding box center [558, 318] width 797 height 663
drag, startPoint x: 182, startPoint y: 380, endPoint x: 166, endPoint y: 380, distance: 15.5
click at [167, 380] on div "Hi Savannah, I have submitted a booking request for Freedom Mill 's Gun Range f…" at bounding box center [558, 318] width 797 height 663
drag, startPoint x: 185, startPoint y: 392, endPoint x: 150, endPoint y: 392, distance: 34.8
click at [152, 392] on form "Reply X Saving draft... Recipients* Planning Portal Users ( Savannah Gilley, Ma…" at bounding box center [559, 220] width 843 height 1067
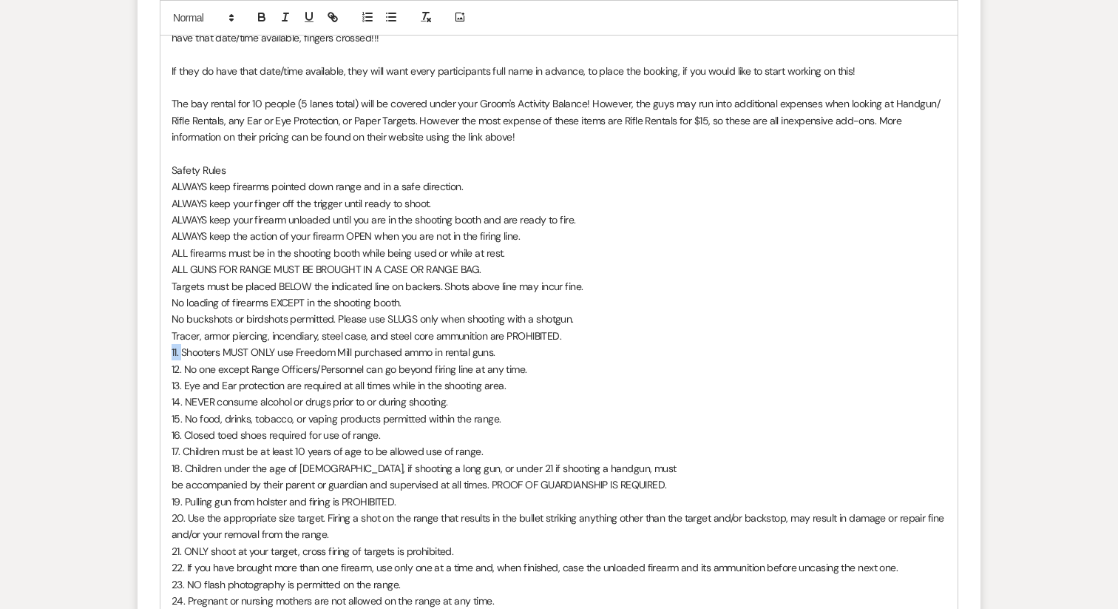
drag, startPoint x: 183, startPoint y: 410, endPoint x: 155, endPoint y: 410, distance: 28.1
click at [155, 410] on form "Reply X Saving draft... Recipients* Planning Portal Users ( Savannah Gilley, Ma…" at bounding box center [559, 220] width 843 height 1067
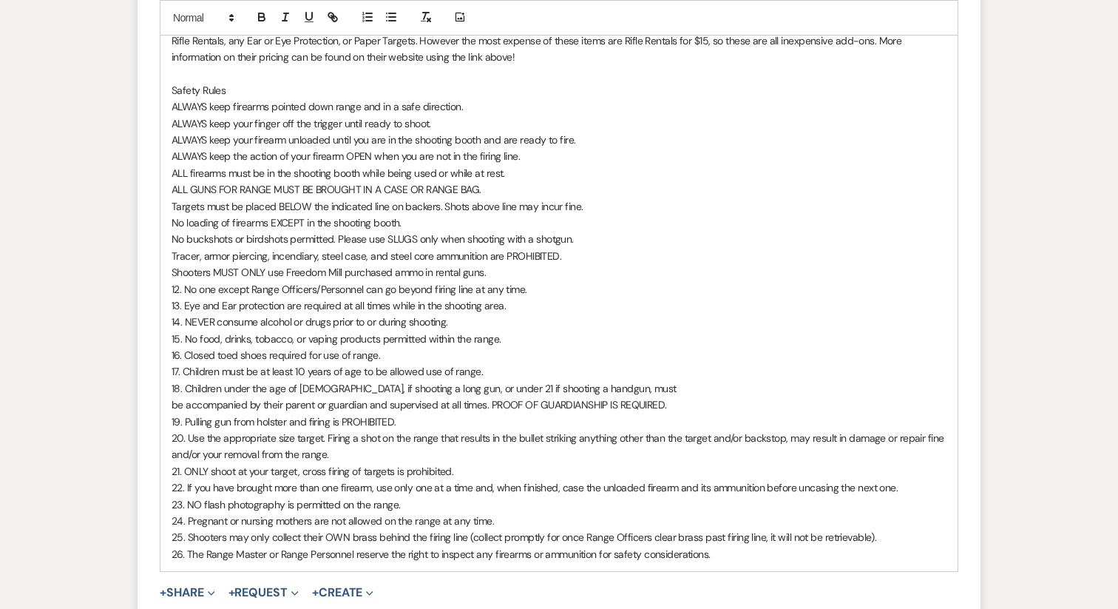
scroll to position [5706, 0]
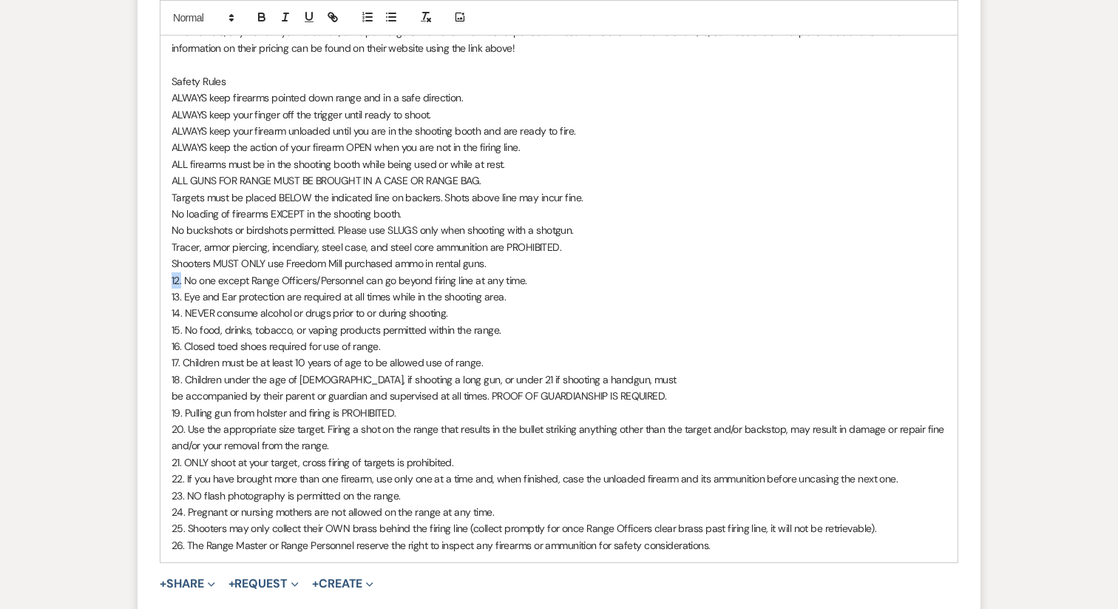
drag, startPoint x: 183, startPoint y: 338, endPoint x: 153, endPoint y: 338, distance: 29.6
click at [155, 338] on form "Reply X Saving draft... Recipients* Planning Portal Users ( Savannah Gilley, Ma…" at bounding box center [559, 131] width 843 height 1067
drag, startPoint x: 184, startPoint y: 357, endPoint x: 141, endPoint y: 353, distance: 43.1
click at [143, 354] on form "Reply X Saving draft... Recipients* Planning Portal Users ( Savannah Gilley, Ma…" at bounding box center [559, 131] width 843 height 1067
drag, startPoint x: 183, startPoint y: 371, endPoint x: 158, endPoint y: 371, distance: 25.2
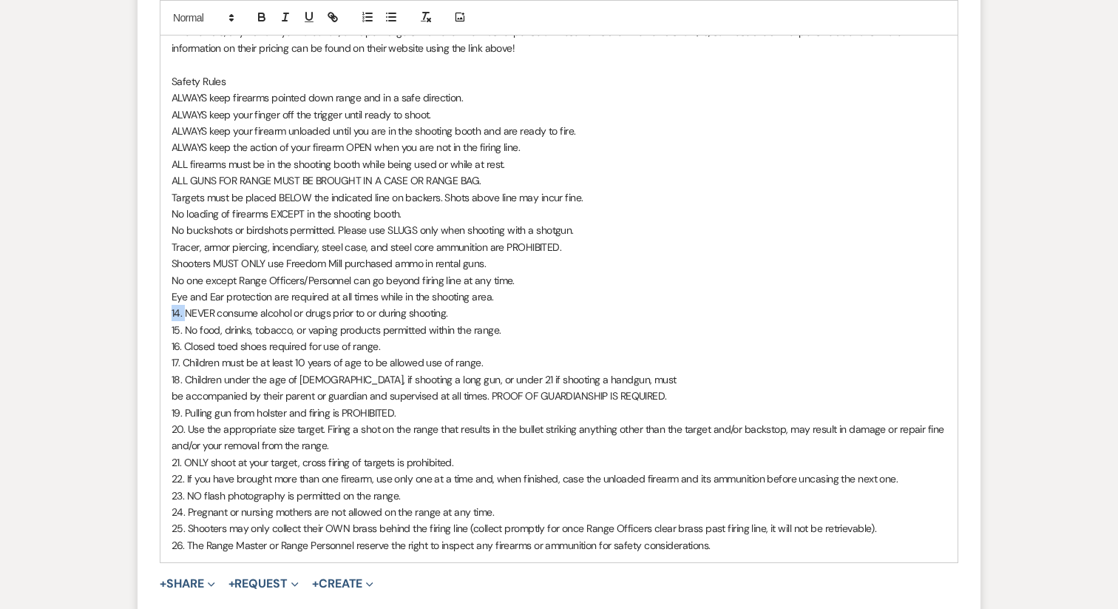
click at [158, 371] on form "Reply X Saving draft... Recipients* Planning Portal Users ( Savannah Gilley, Ma…" at bounding box center [559, 131] width 843 height 1067
drag, startPoint x: 183, startPoint y: 385, endPoint x: 149, endPoint y: 385, distance: 34.0
click at [150, 385] on form "Reply X Saving draft... Recipients* Planning Portal Users ( Savannah Gilley, Ma…" at bounding box center [559, 131] width 843 height 1067
drag, startPoint x: 183, startPoint y: 404, endPoint x: 147, endPoint y: 403, distance: 36.2
click at [148, 404] on form "Reply X Saving draft... Recipients* Planning Portal Users ( Savannah Gilley, Ma…" at bounding box center [559, 131] width 843 height 1067
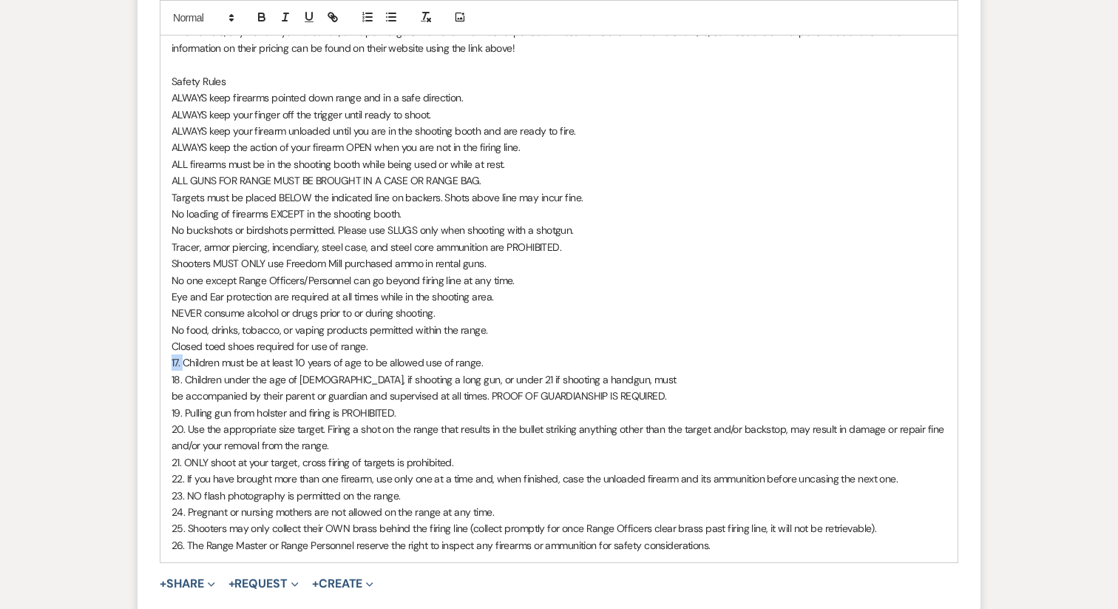
drag, startPoint x: 183, startPoint y: 422, endPoint x: 133, endPoint y: 418, distance: 50.4
drag, startPoint x: 181, startPoint y: 437, endPoint x: 146, endPoint y: 437, distance: 34.8
click at [146, 437] on form "Reply X Saving draft... Recipients* Planning Portal Users ( Savannah Gilley, Ma…" at bounding box center [559, 131] width 843 height 1067
drag, startPoint x: 186, startPoint y: 469, endPoint x: 158, endPoint y: 468, distance: 28.1
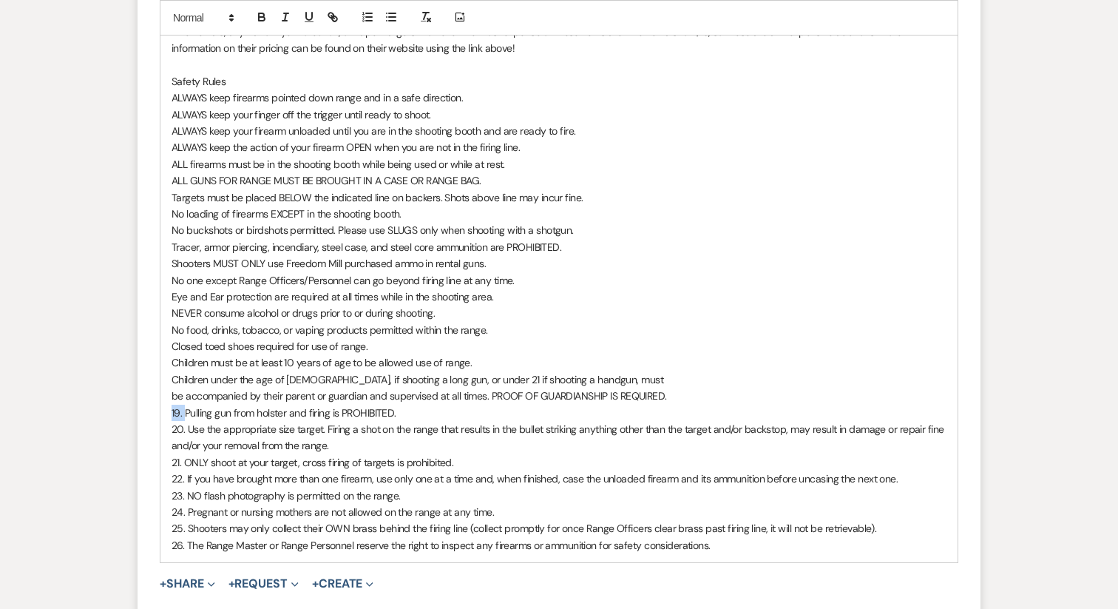
click at [158, 468] on form "Reply X Saving draft... Recipients* Planning Portal Users ( Savannah Gilley, Ma…" at bounding box center [559, 131] width 843 height 1067
drag, startPoint x: 188, startPoint y: 488, endPoint x: 158, endPoint y: 486, distance: 29.7
click at [158, 486] on form "Reply X Saving draft... Recipients* Planning Portal Users ( Savannah Gilley, Ma…" at bounding box center [559, 131] width 843 height 1067
drag, startPoint x: 185, startPoint y: 518, endPoint x: 159, endPoint y: 518, distance: 25.9
click at [159, 518] on form "Reply X Saving draft... Recipients* Planning Portal Users ( Savannah Gilley, Ma…" at bounding box center [559, 131] width 843 height 1067
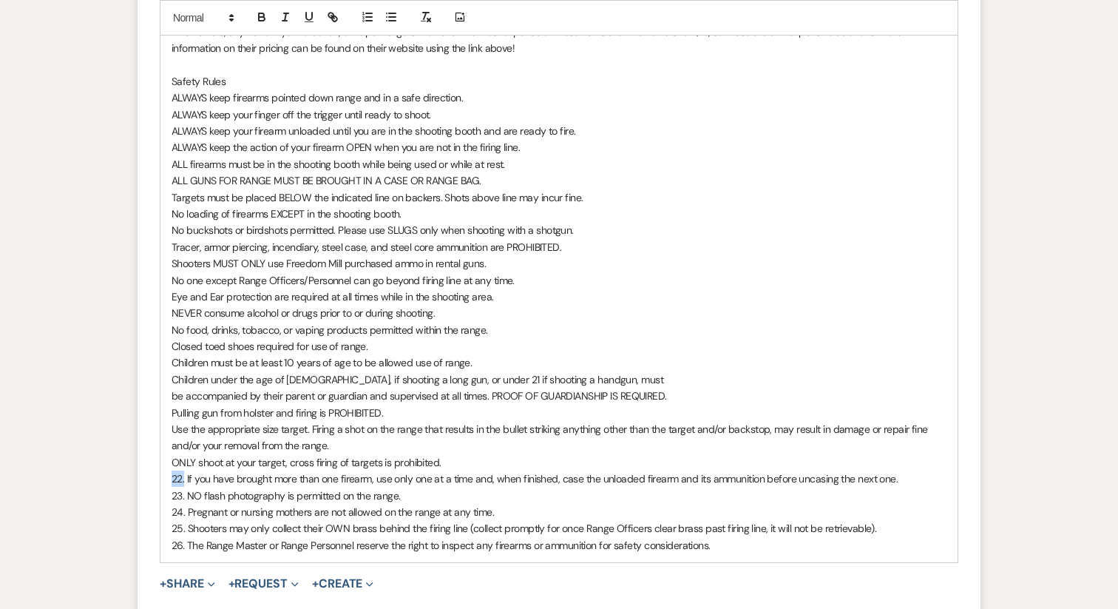
drag, startPoint x: 184, startPoint y: 539, endPoint x: 158, endPoint y: 535, distance: 27.0
click at [158, 535] on form "Reply X Saving draft... Recipients* Planning Portal Users ( Savannah Gilley, Ma…" at bounding box center [559, 131] width 843 height 1067
drag, startPoint x: 186, startPoint y: 552, endPoint x: 160, endPoint y: 552, distance: 25.9
click at [160, 552] on div "Hi Savannah, I have submitted a booking request for Freedom Mill 's Gun Range f…" at bounding box center [558, 230] width 797 height 663
drag, startPoint x: 187, startPoint y: 566, endPoint x: 160, endPoint y: 565, distance: 27.4
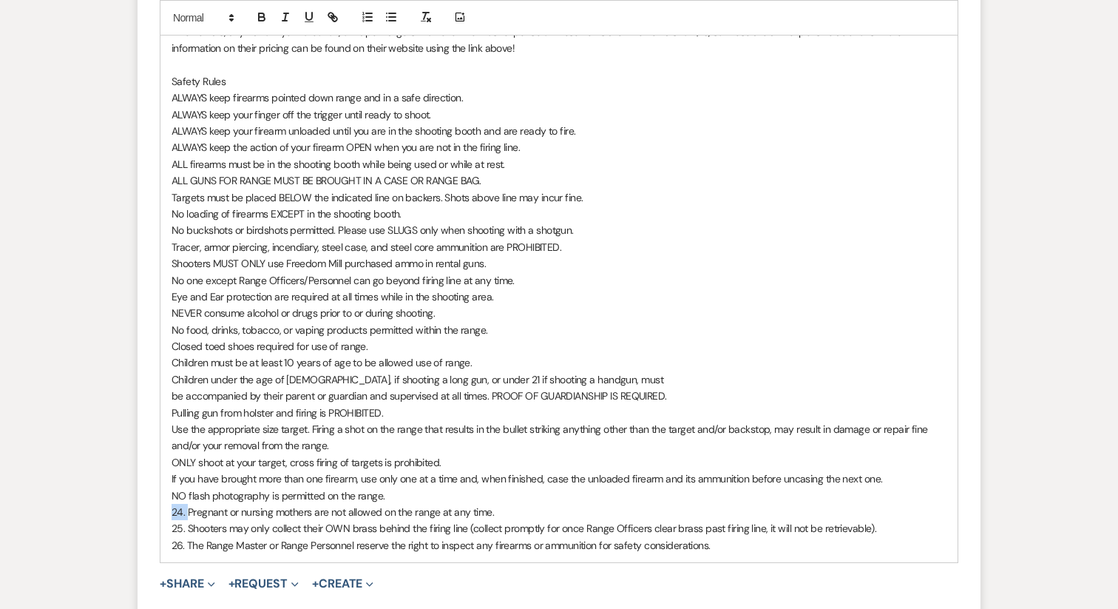
click at [160, 562] on div "Hi Savannah, I have submitted a booking request for Freedom Mill 's Gun Range f…" at bounding box center [558, 230] width 797 height 663
drag, startPoint x: 189, startPoint y: 585, endPoint x: 155, endPoint y: 585, distance: 33.3
click at [157, 585] on form "Reply X Saving draft... Recipients* Planning Portal Users ( Savannah Gilley, Ma…" at bounding box center [559, 131] width 843 height 1067
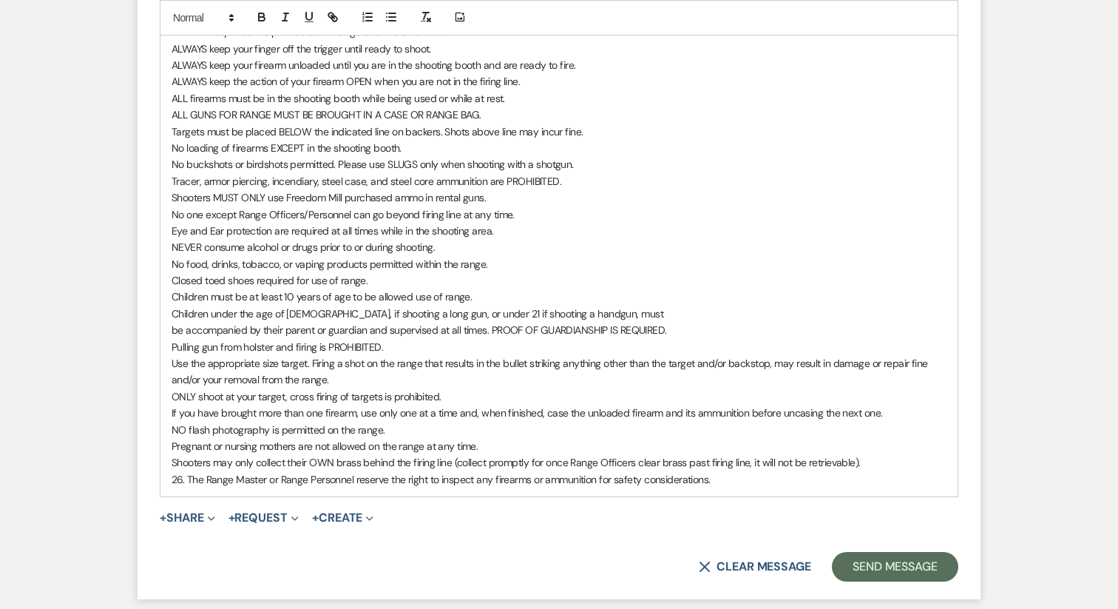
scroll to position [5781, 0]
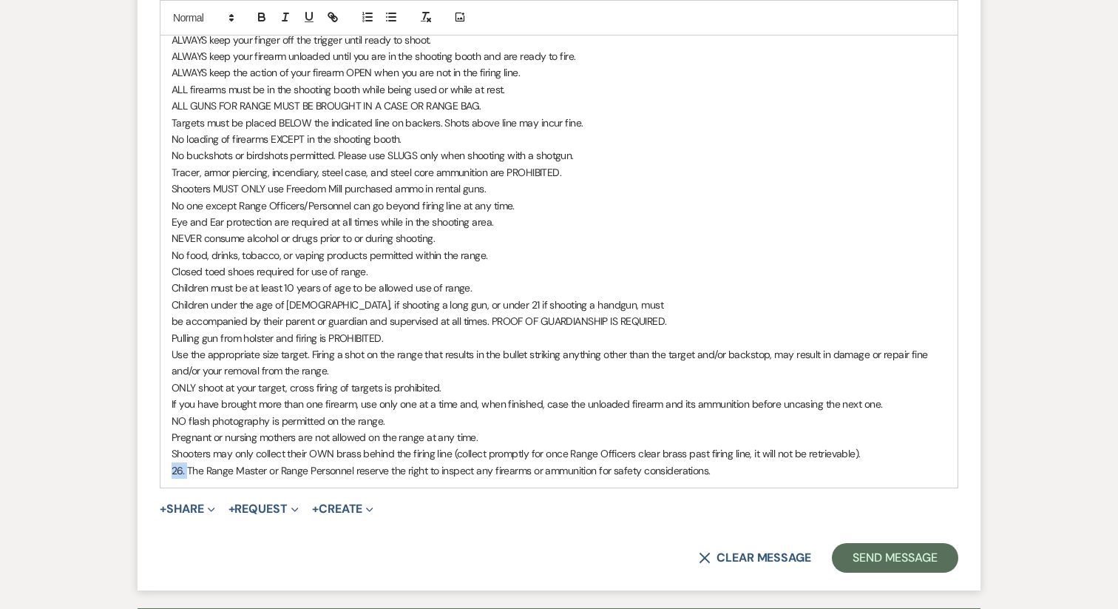
drag, startPoint x: 189, startPoint y: 524, endPoint x: 167, endPoint y: 524, distance: 22.2
click at [167, 487] on div "Hi Savannah, I have submitted a booking request for Freedom Mill 's Gun Range f…" at bounding box center [558, 155] width 797 height 663
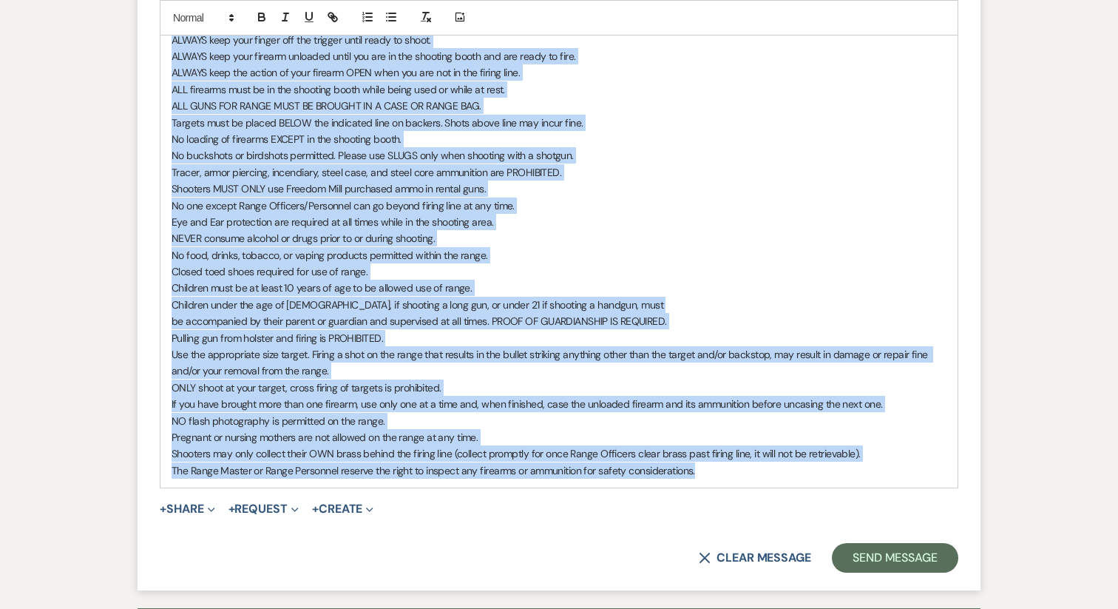
drag, startPoint x: 728, startPoint y: 530, endPoint x: 149, endPoint y: 88, distance: 728.2
click at [149, 86] on form "Reply X Saving draft... Recipients* Planning Portal Users ( Savannah Gilley, Ma…" at bounding box center [559, 57] width 843 height 1067
click at [388, 21] on icon "button" at bounding box center [391, 16] width 13 height 13
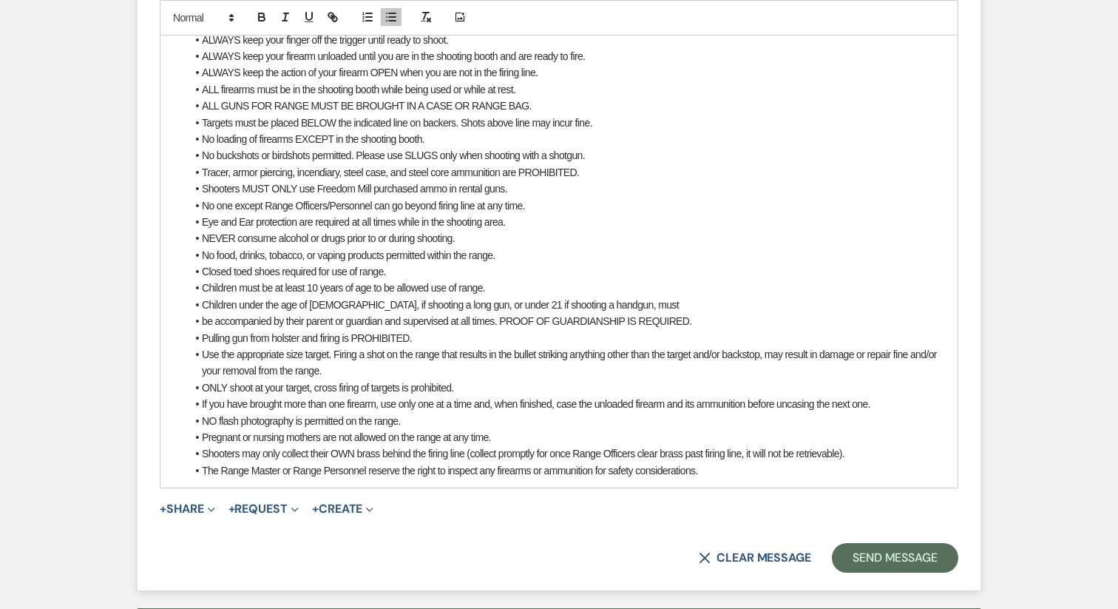
click at [354, 230] on li "Eye and Ear protection are required at all times while in the shooting area." at bounding box center [566, 222] width 760 height 16
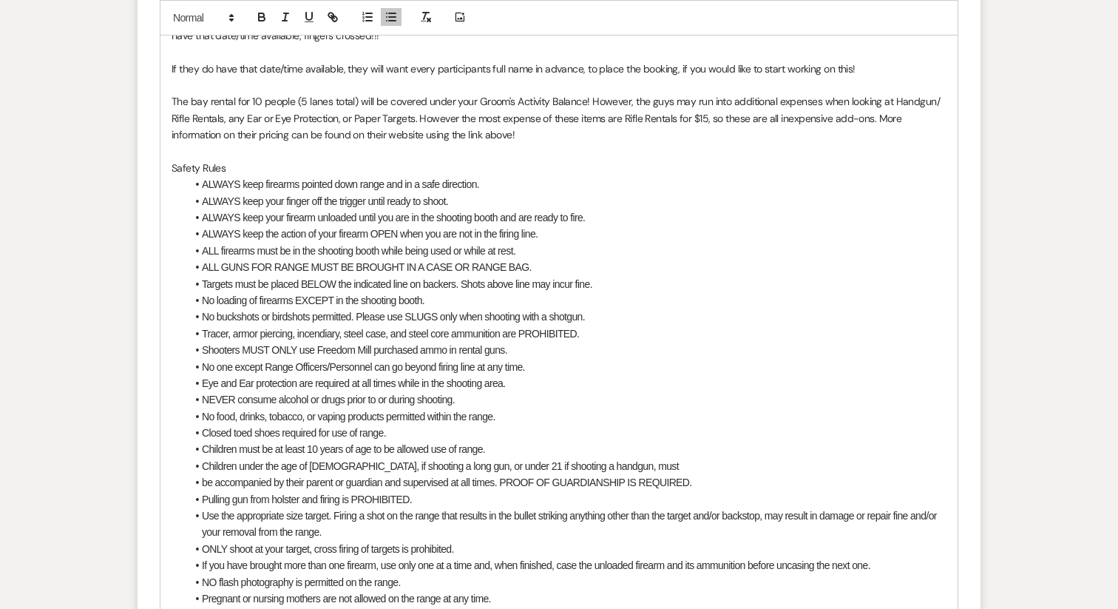
scroll to position [5608, 0]
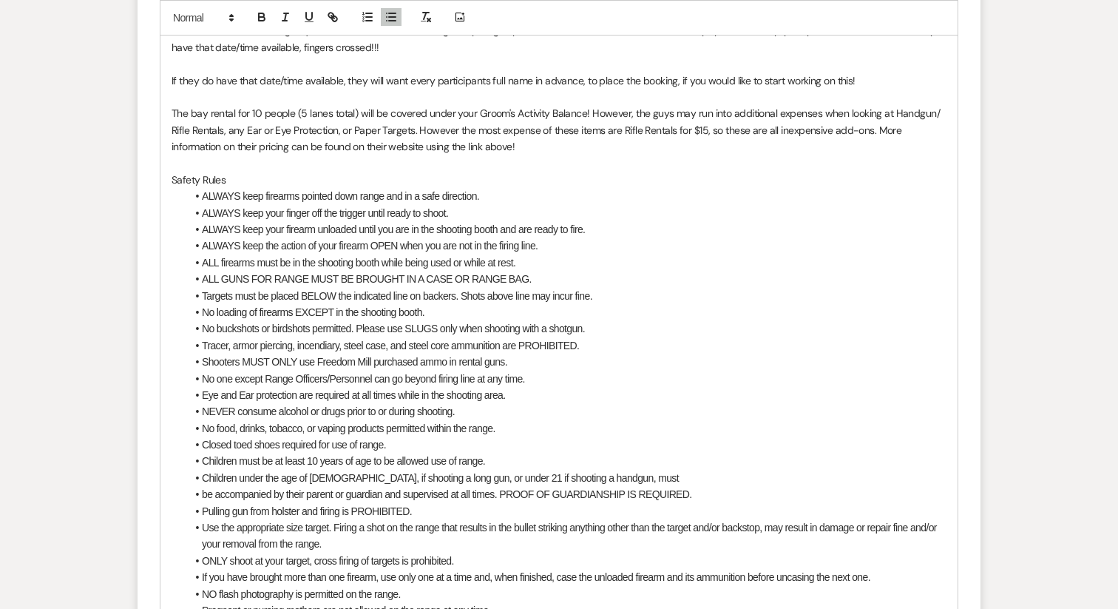
click at [170, 235] on div "Hi Savannah, I have submitted a booking request for Freedom Mill 's Gun Range f…" at bounding box center [558, 328] width 797 height 663
click at [237, 188] on p "Freedom Mill's Safety Rules" at bounding box center [559, 180] width 775 height 16
click at [285, 254] on li "ALWAYS keep the action of your firearm OPEN when you are not in the firing line." at bounding box center [566, 245] width 760 height 16
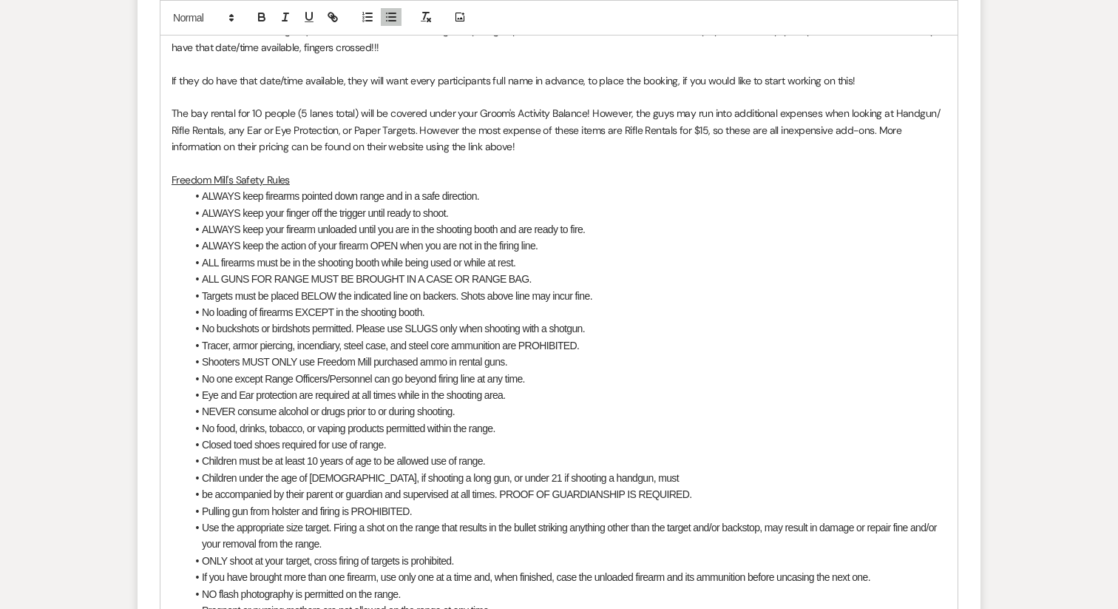
click at [194, 171] on p at bounding box center [559, 163] width 775 height 16
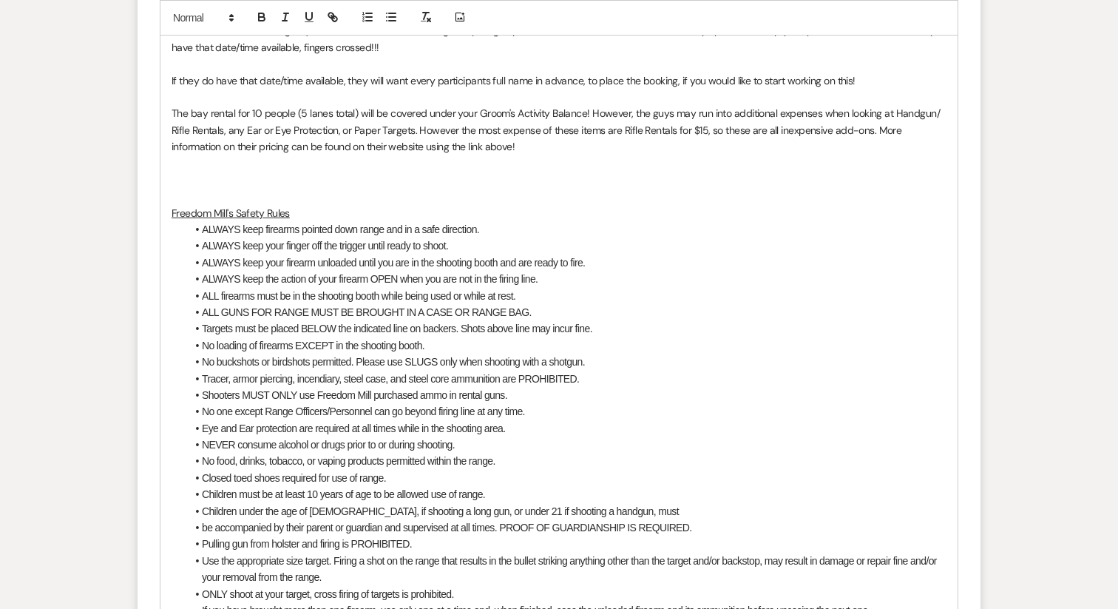
click at [175, 204] on p at bounding box center [559, 196] width 775 height 16
click at [177, 188] on p at bounding box center [559, 180] width 775 height 16
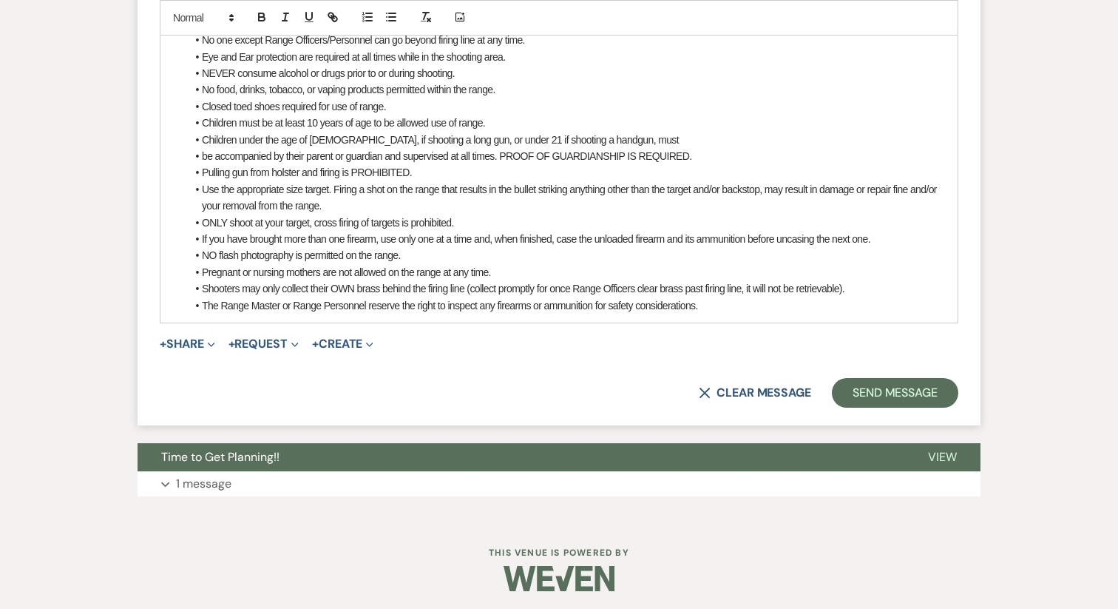
scroll to position [5977, 0]
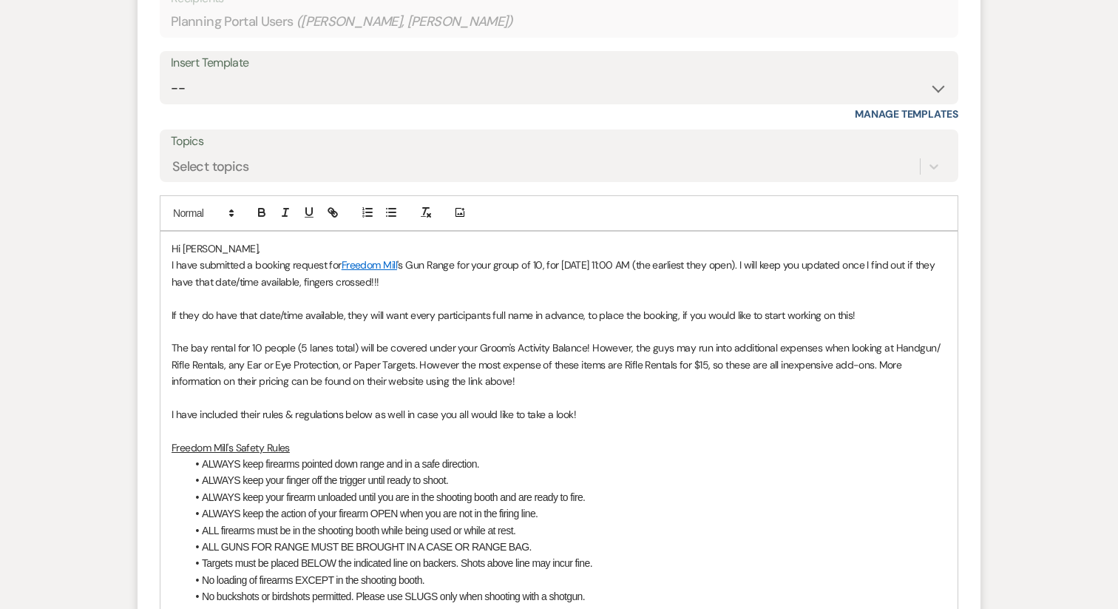
scroll to position [5376, 0]
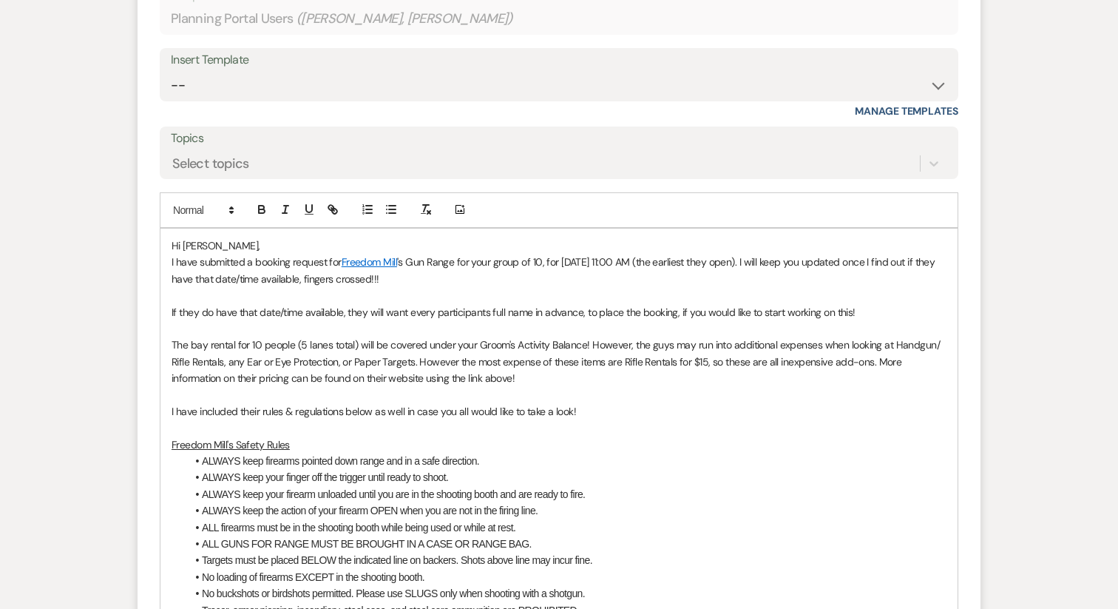
click at [322, 254] on p "Hi Savannah," at bounding box center [559, 245] width 775 height 16
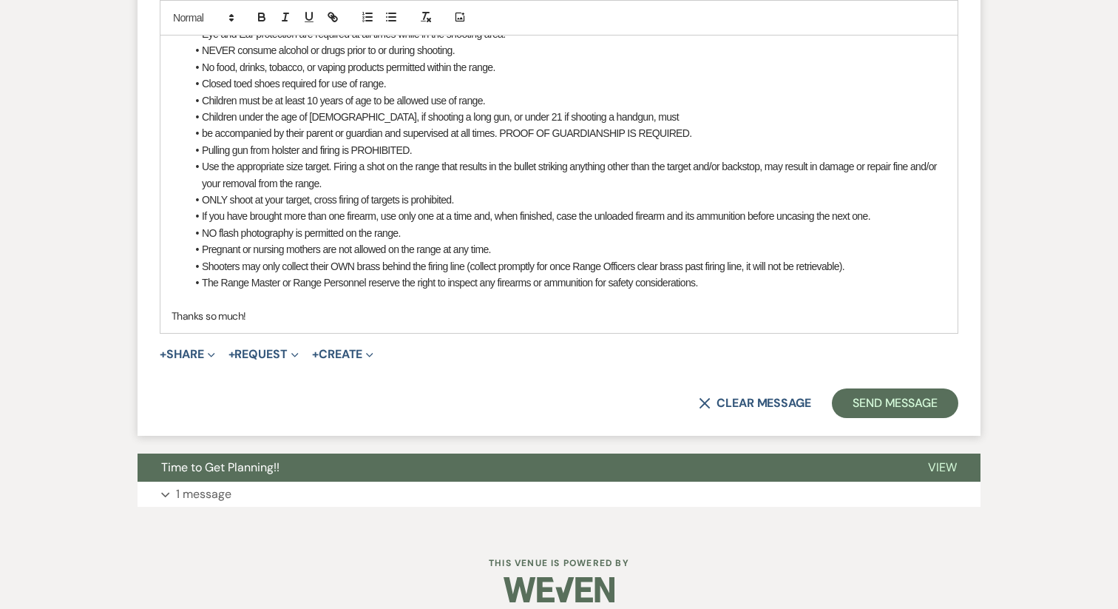
scroll to position [6090, 0]
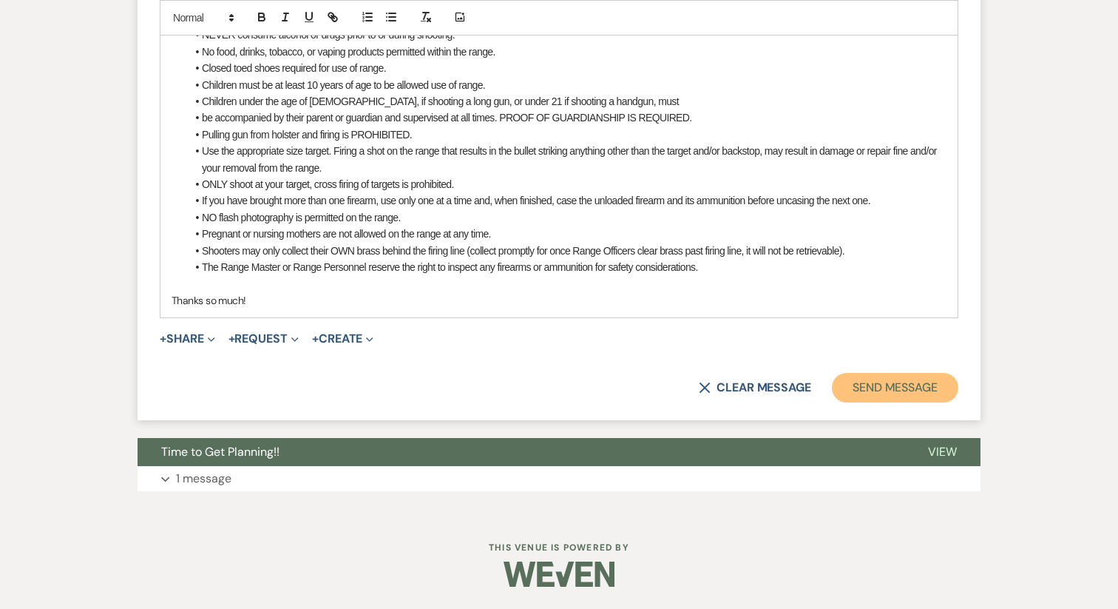
click at [901, 388] on button "Send Message" at bounding box center [895, 388] width 126 height 30
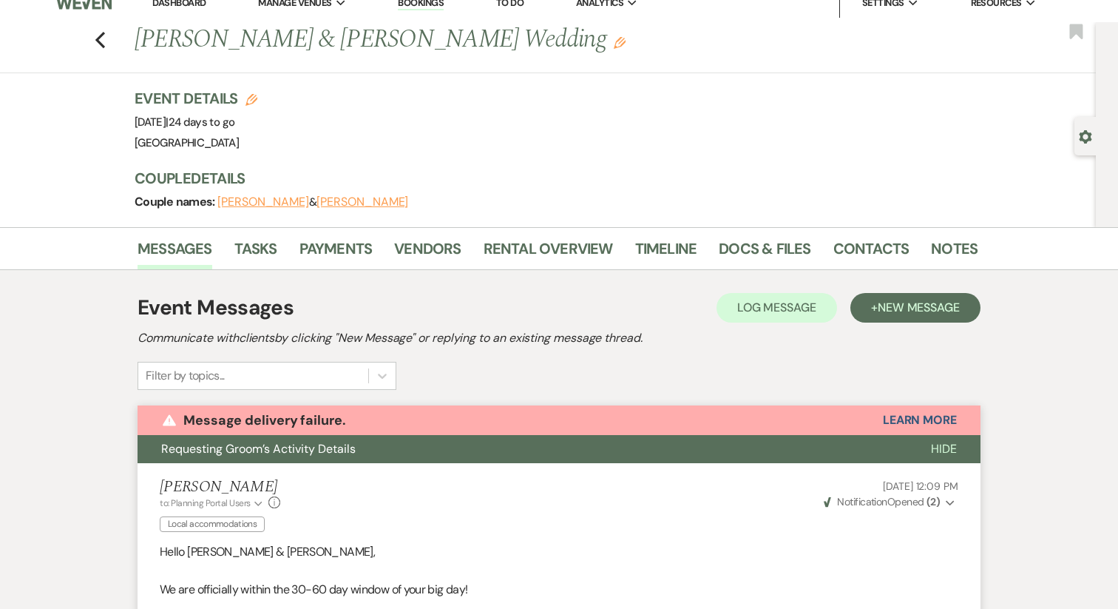
scroll to position [0, 0]
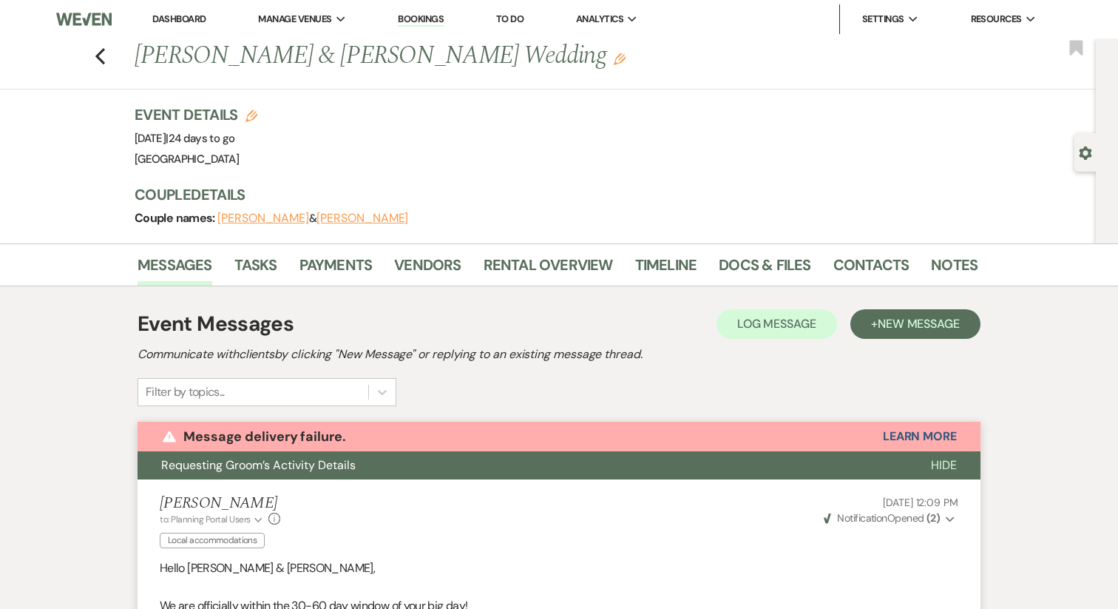
click at [184, 18] on link "Dashboard" at bounding box center [178, 19] width 53 height 13
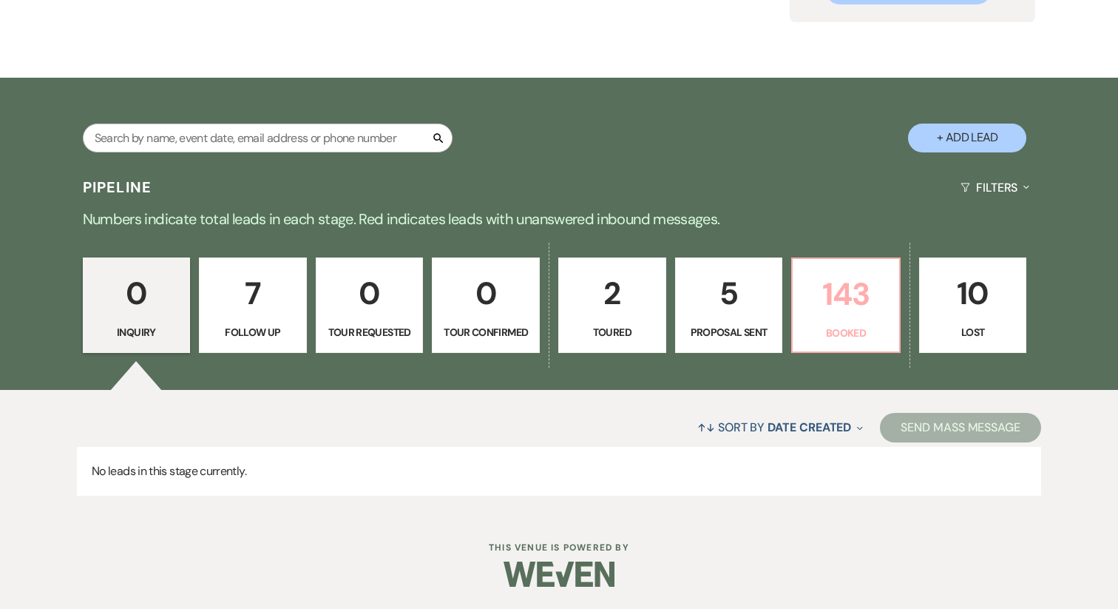
click at [847, 325] on p "Booked" at bounding box center [846, 333] width 89 height 16
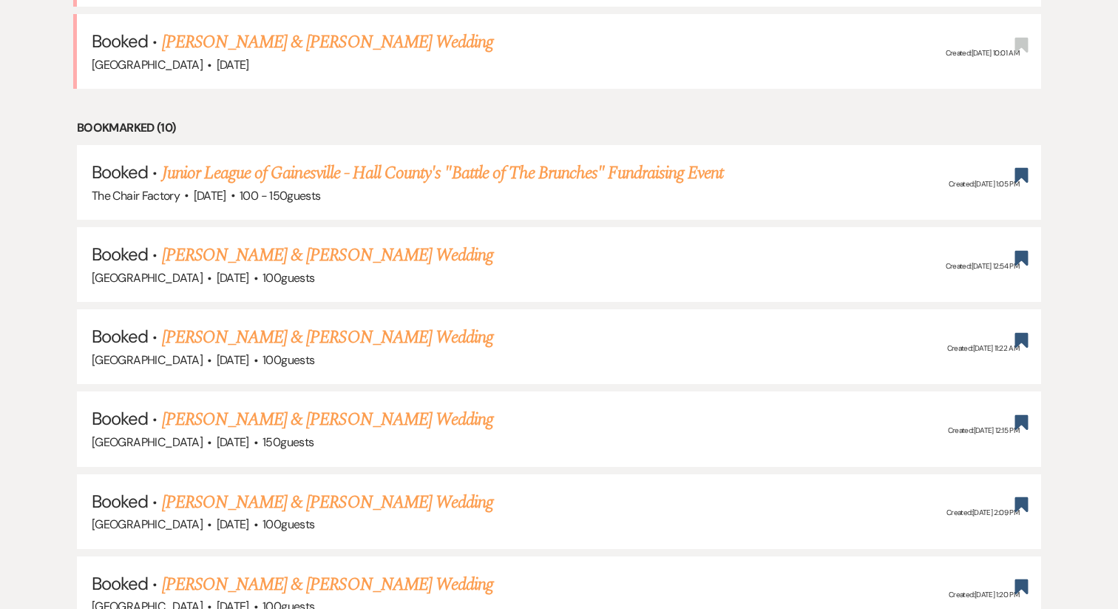
scroll to position [720, 0]
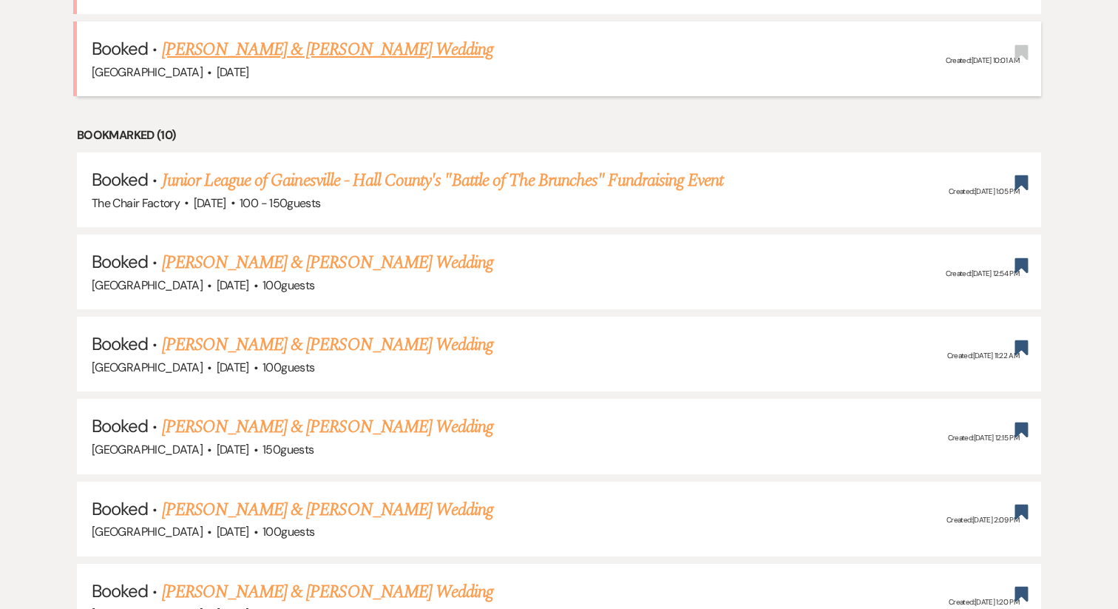
click at [353, 96] on li "Booked · Brittany Miller & Adam Smith's Wedding Cold Creek Farm · Oct 26, 2025 …" at bounding box center [559, 58] width 964 height 75
click at [325, 96] on li "Booked · Brittany Miller & Adam Smith's Wedding Cold Creek Farm · Oct 26, 2025 …" at bounding box center [559, 58] width 964 height 75
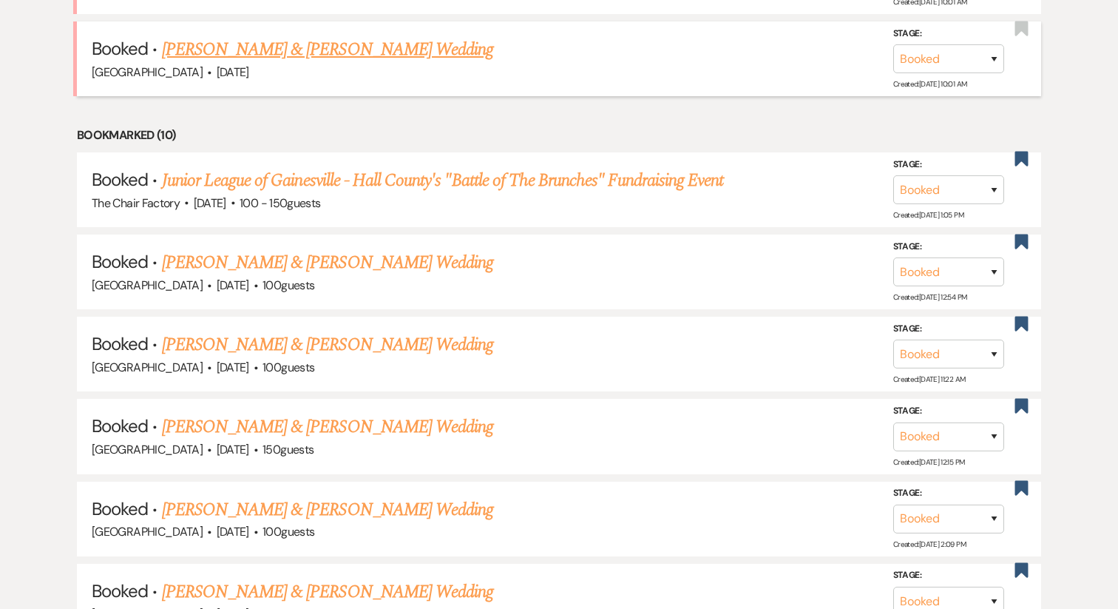
scroll to position [558, 0]
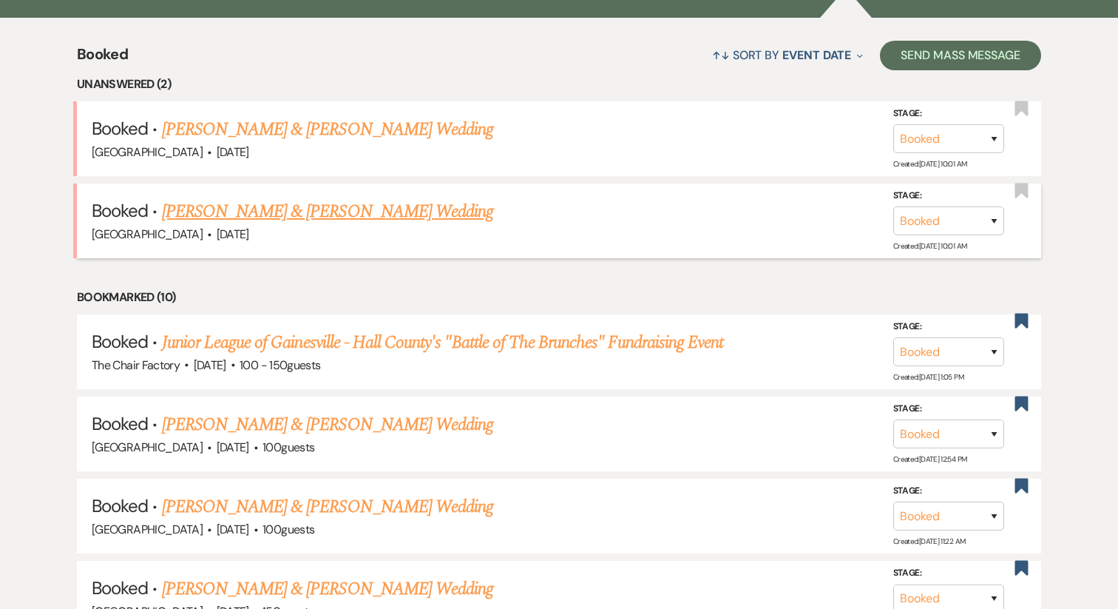
click at [295, 132] on link "Maggie Elmore & Cameron Ricks's Wedding" at bounding box center [327, 129] width 331 height 27
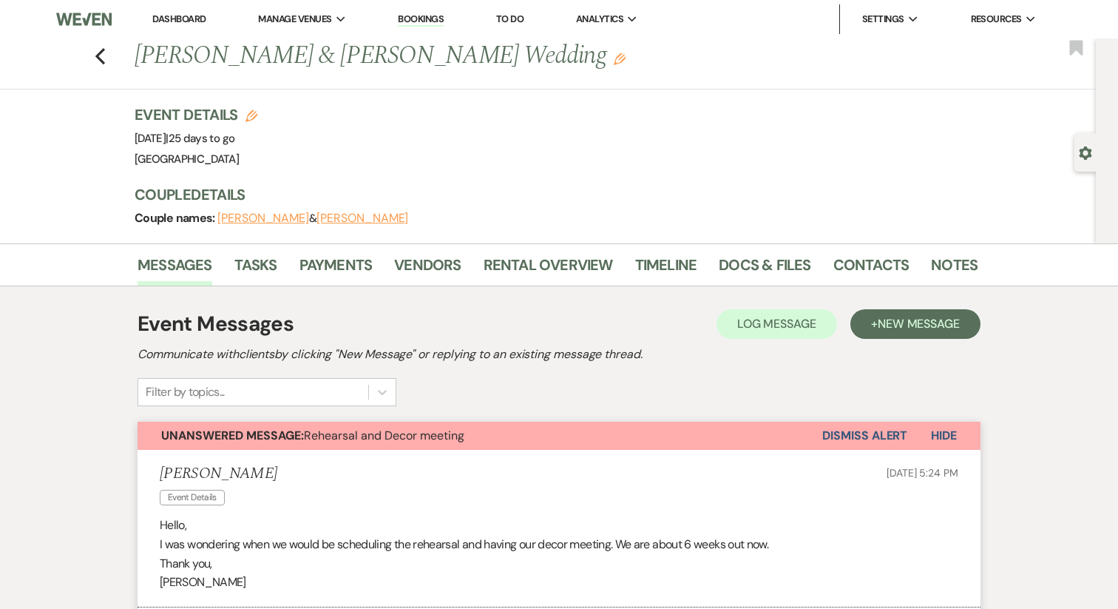
click at [849, 433] on button "Dismiss Alert" at bounding box center [864, 436] width 85 height 28
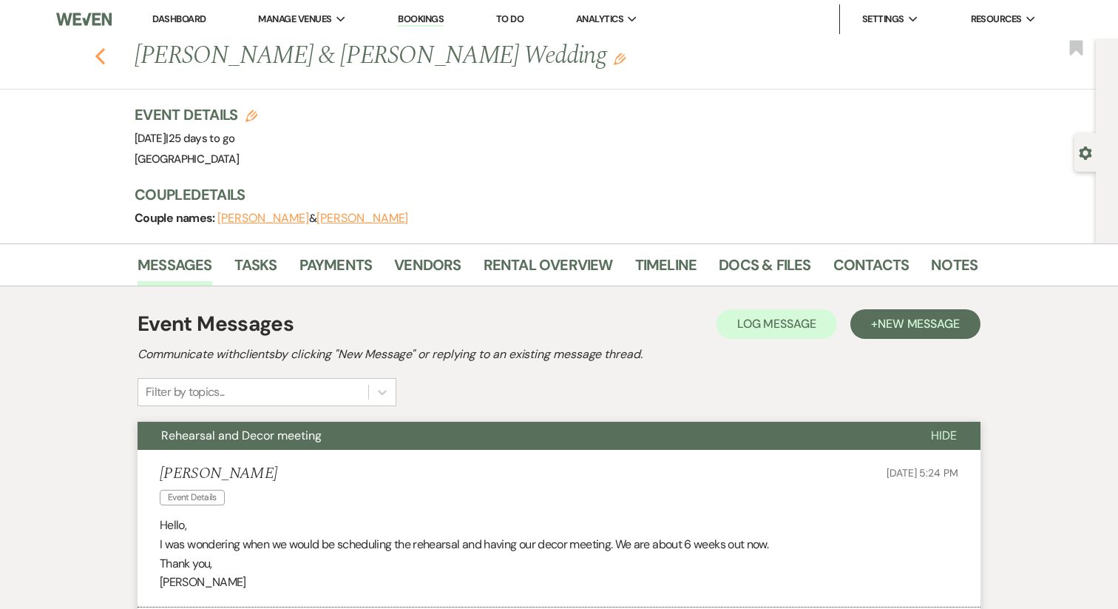
click at [103, 50] on use "button" at bounding box center [100, 56] width 10 height 16
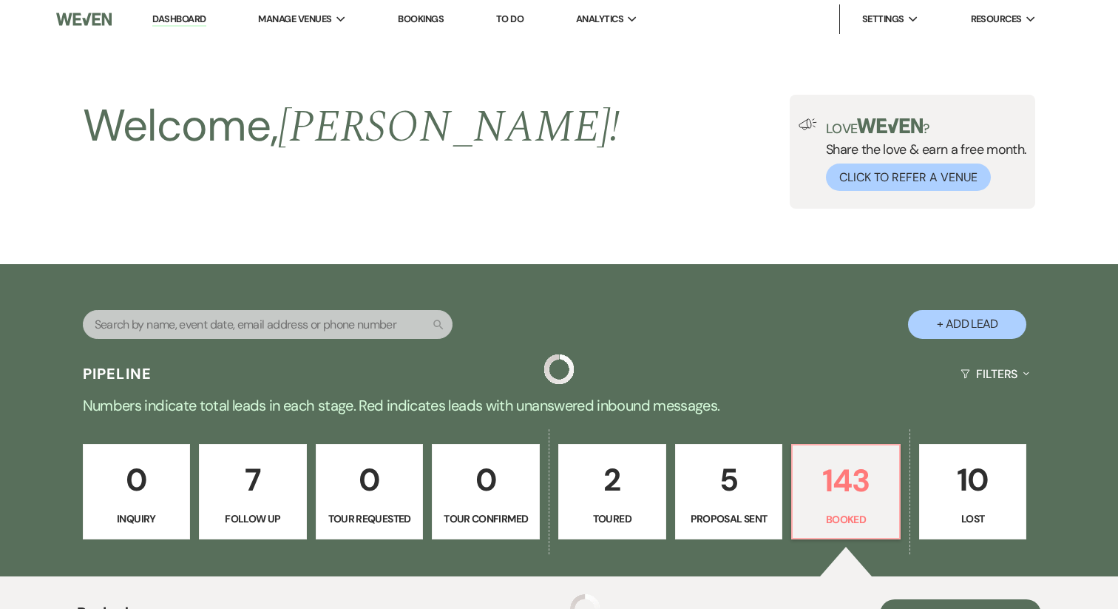
scroll to position [558, 0]
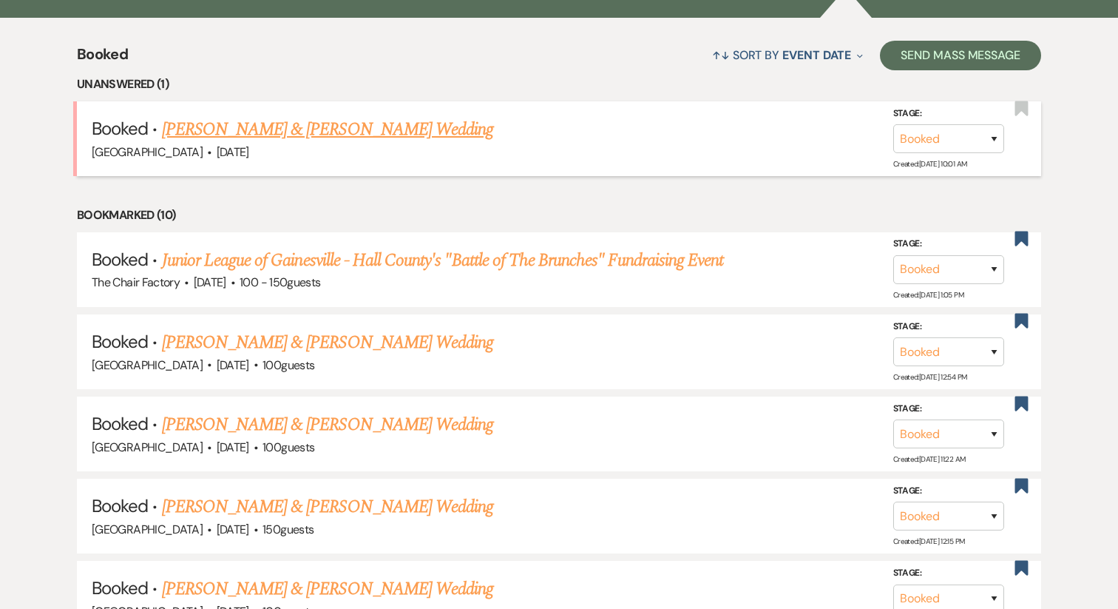
click at [332, 132] on link "Brittany Miller & Adam Smith's Wedding" at bounding box center [327, 129] width 331 height 27
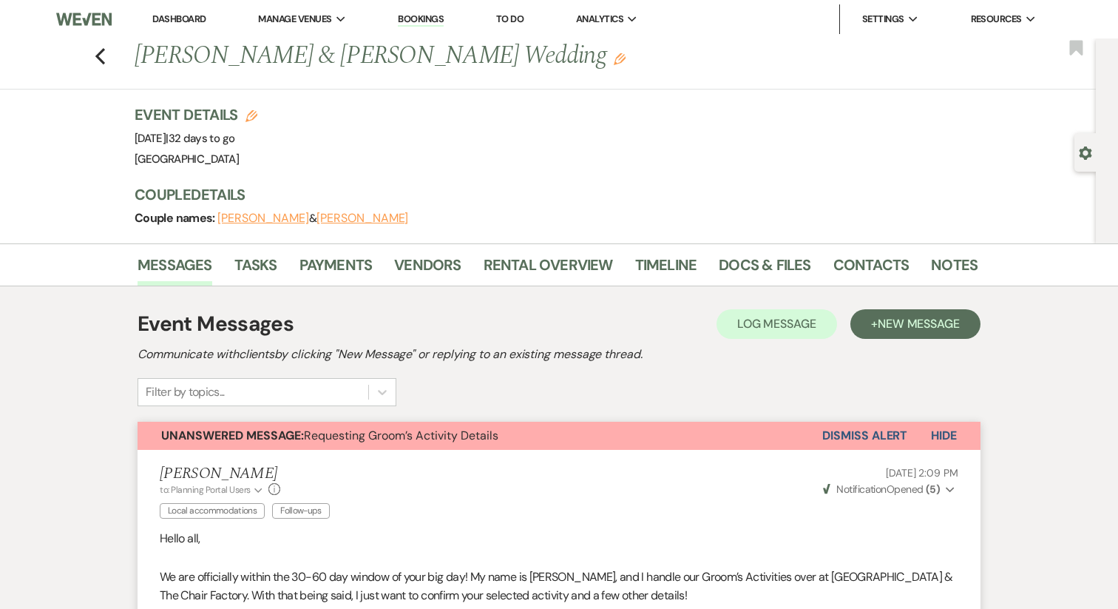
click at [335, 214] on button "Adam Smith" at bounding box center [363, 218] width 92 height 12
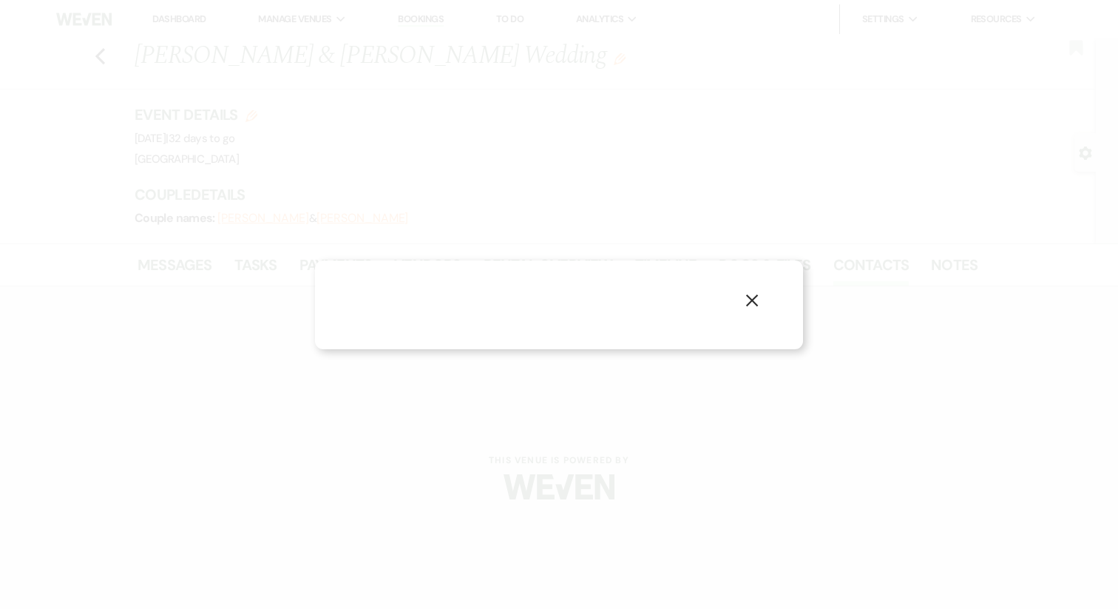
select select "1"
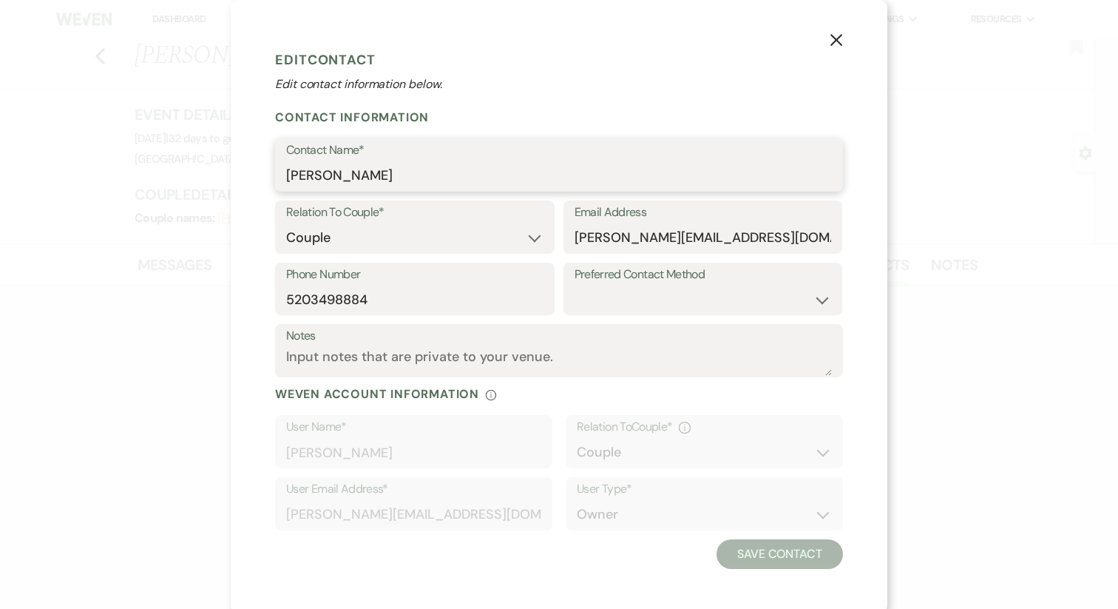
drag, startPoint x: 384, startPoint y: 176, endPoint x: 238, endPoint y: 180, distance: 145.7
click at [239, 180] on div "X Edit Contact Edit contact information below. Contact Information Contact Name…" at bounding box center [559, 306] width 657 height 613
click at [402, 299] on input "5203498884" at bounding box center [414, 299] width 257 height 29
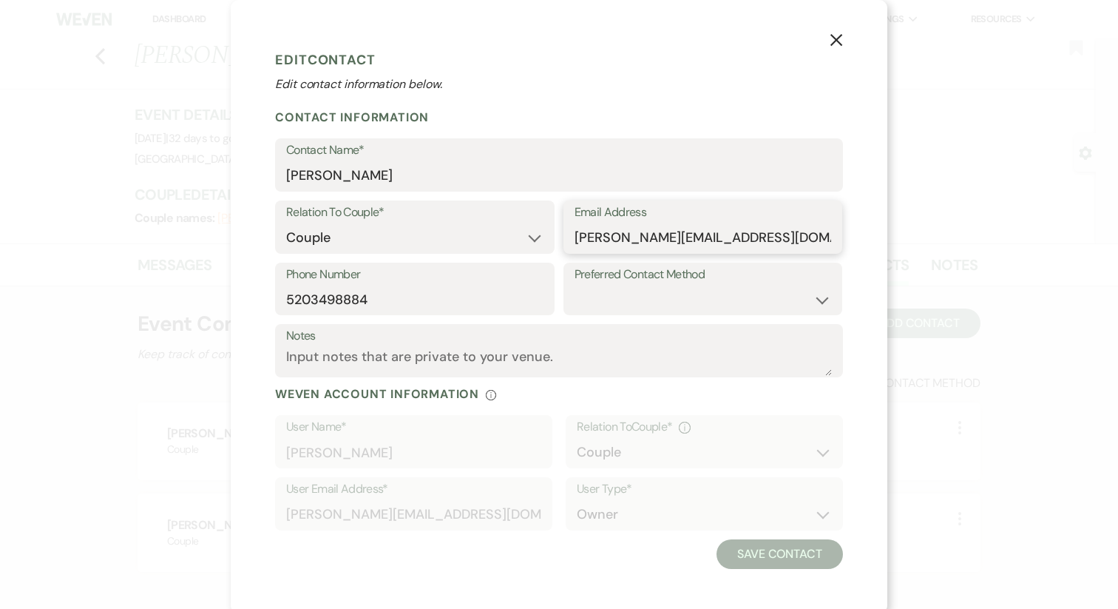
click at [663, 241] on input "adam@smithfamaz.com" at bounding box center [703, 237] width 257 height 29
click at [838, 35] on icon "X" at bounding box center [836, 39] width 13 height 13
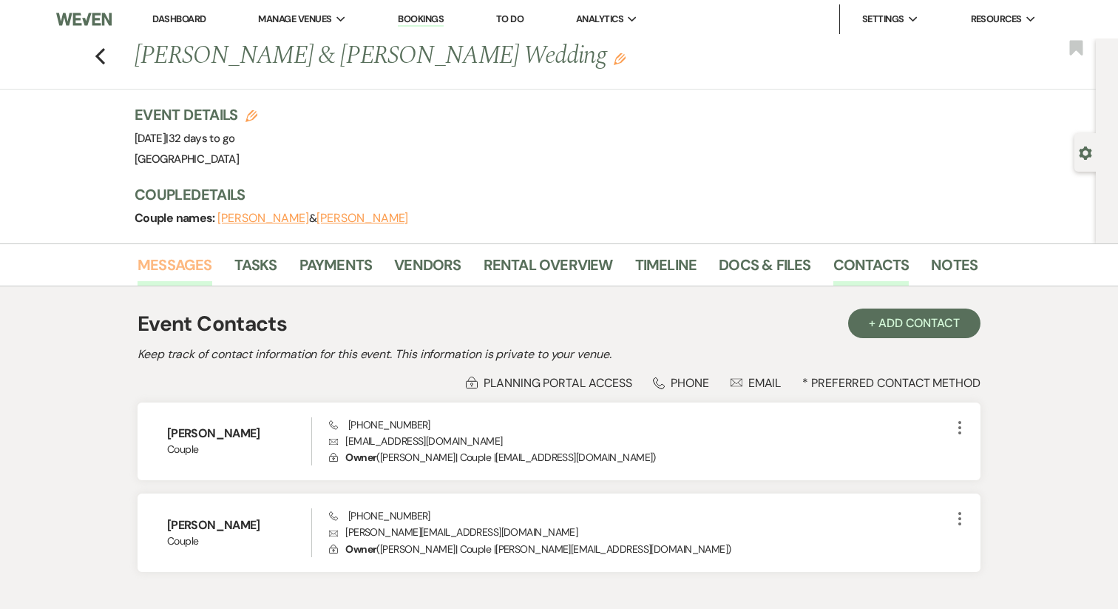
click at [175, 264] on link "Messages" at bounding box center [175, 269] width 75 height 33
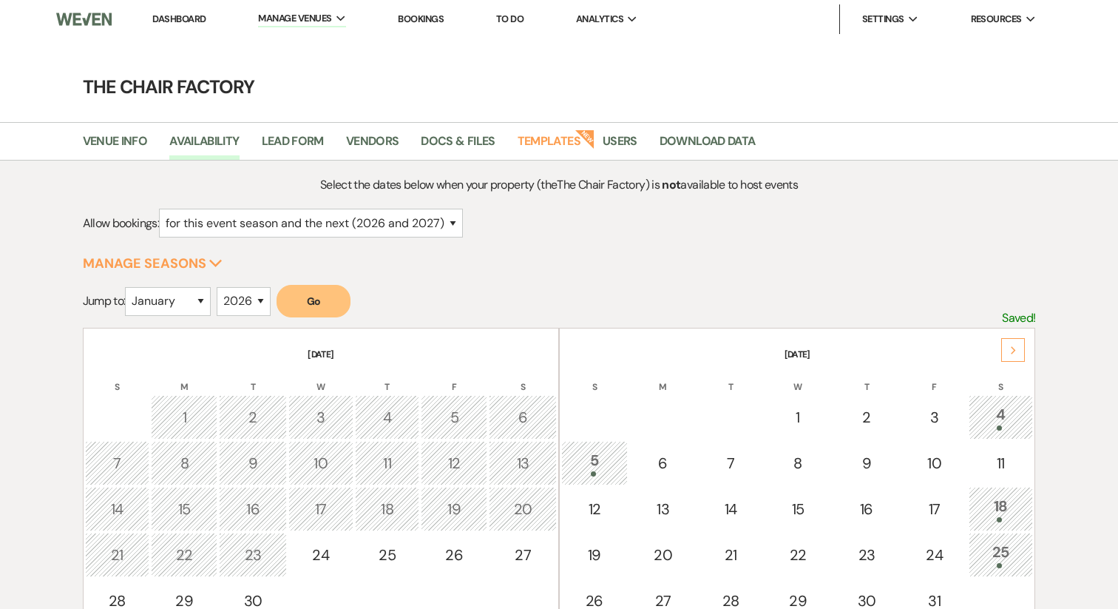
select select "2"
select select "2026"
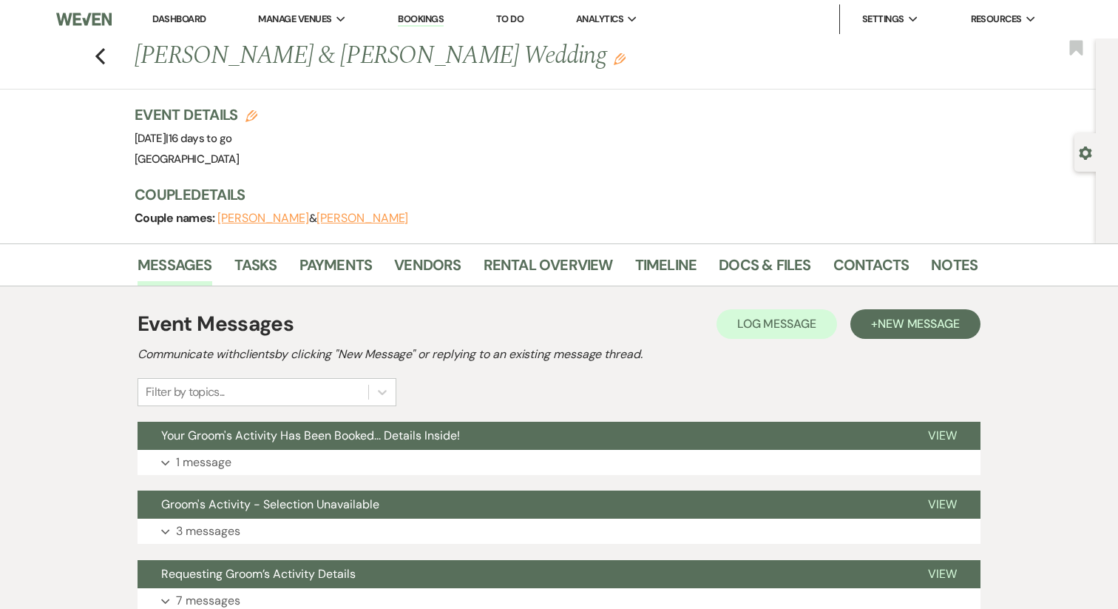
click at [203, 463] on p "1 message" at bounding box center [203, 462] width 55 height 19
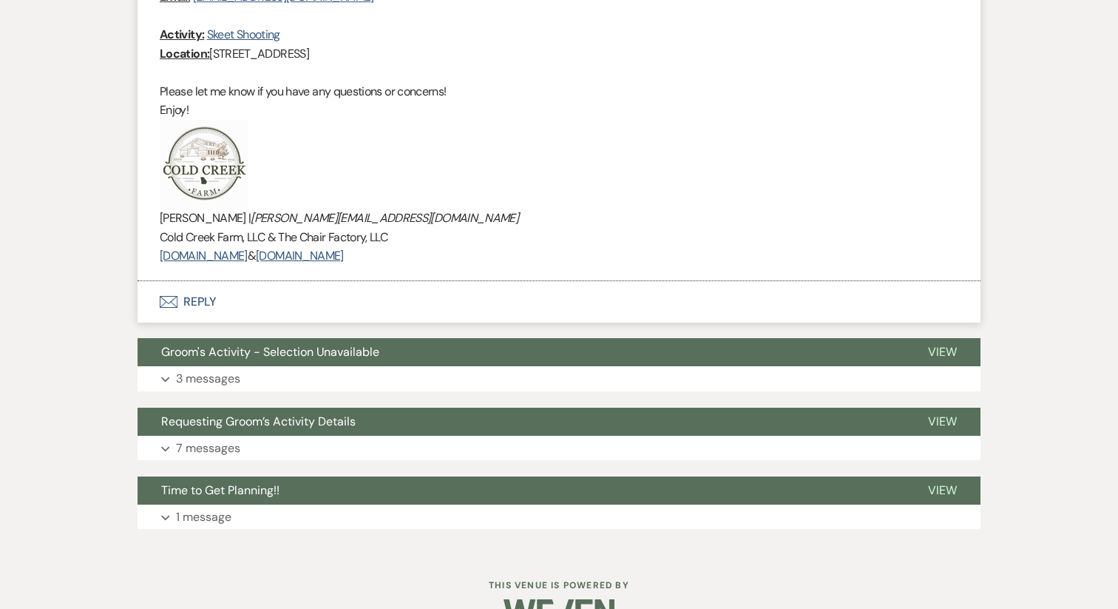
scroll to position [818, 0]
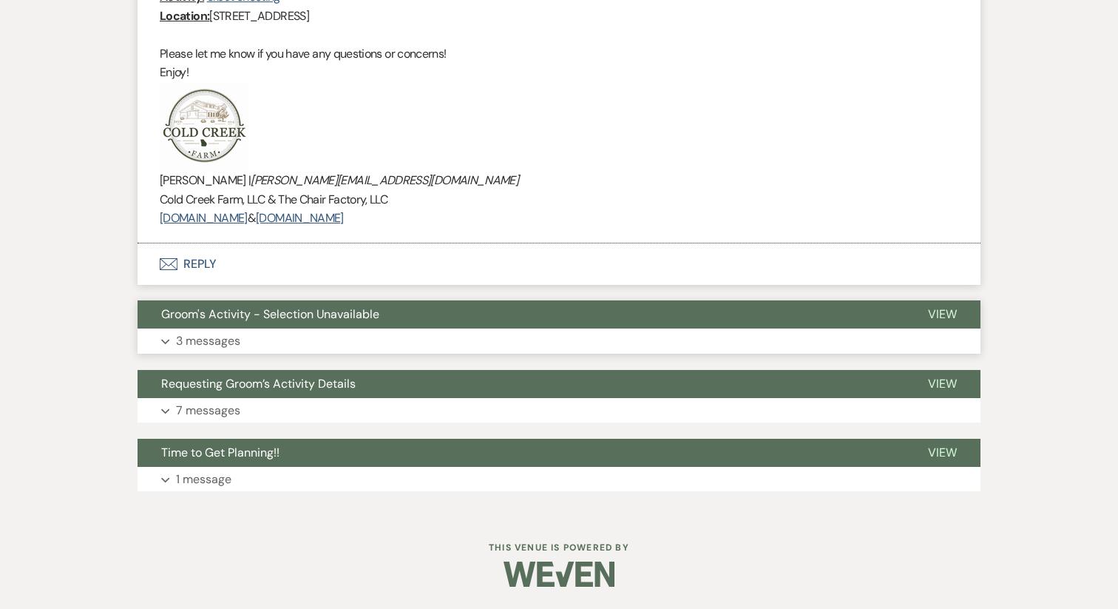
click at [214, 349] on p "3 messages" at bounding box center [208, 340] width 64 height 19
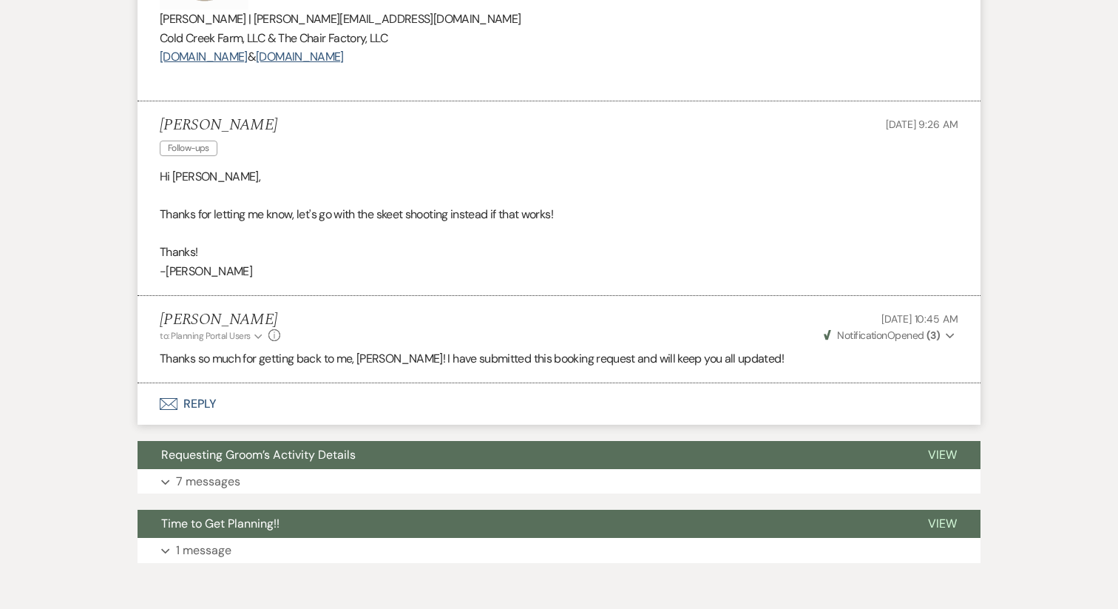
scroll to position [2441, 0]
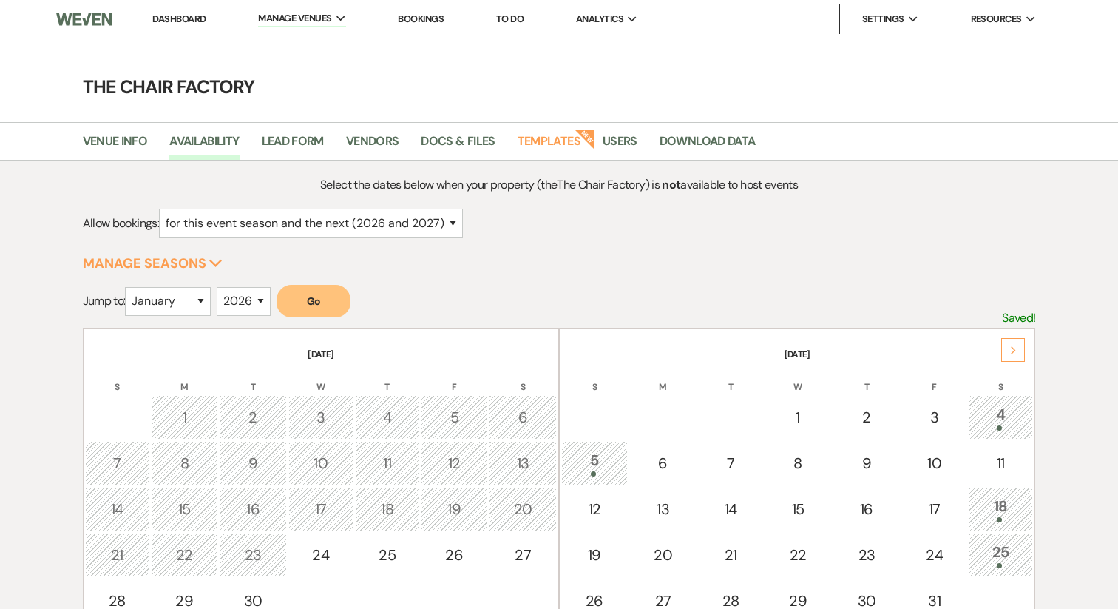
select select "2"
select select "2026"
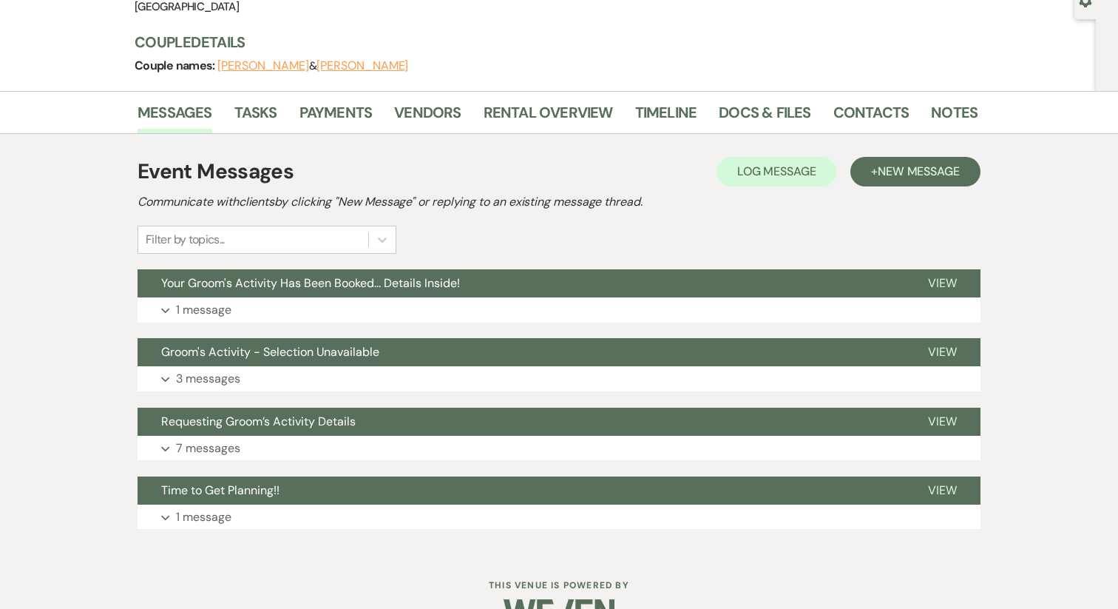
scroll to position [190, 0]
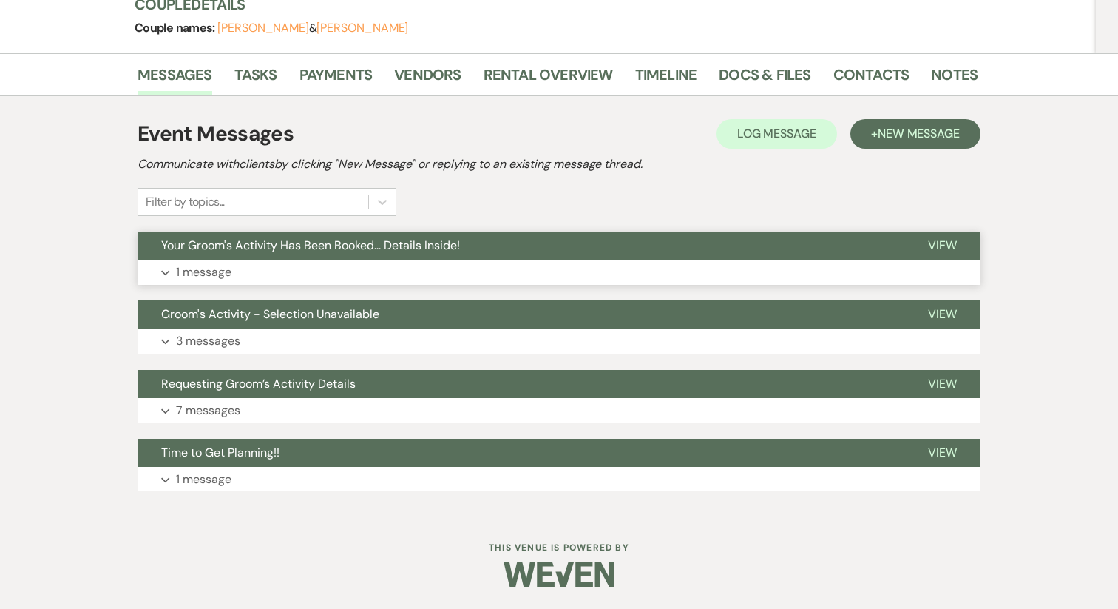
click at [263, 282] on button "Expand 1 message" at bounding box center [559, 272] width 843 height 25
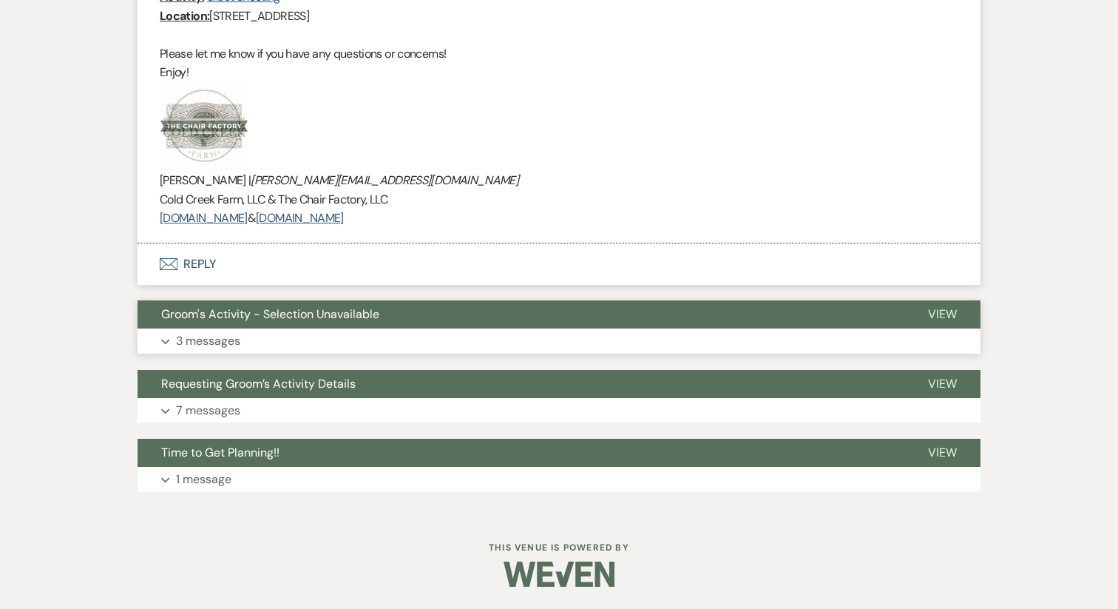
click at [247, 337] on button "Expand 3 messages" at bounding box center [559, 340] width 843 height 25
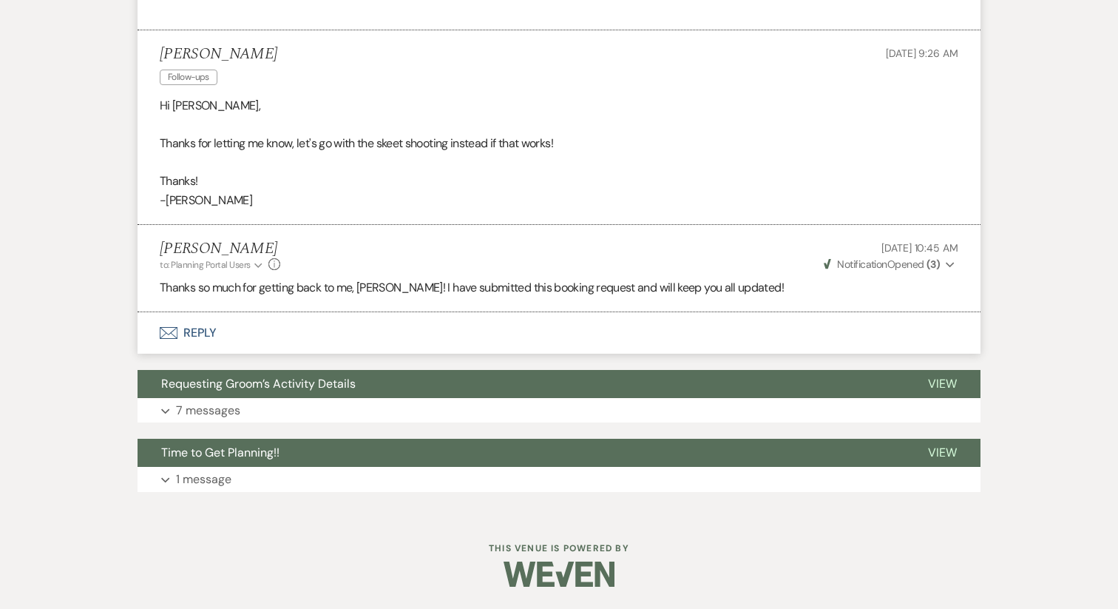
scroll to position [2511, 0]
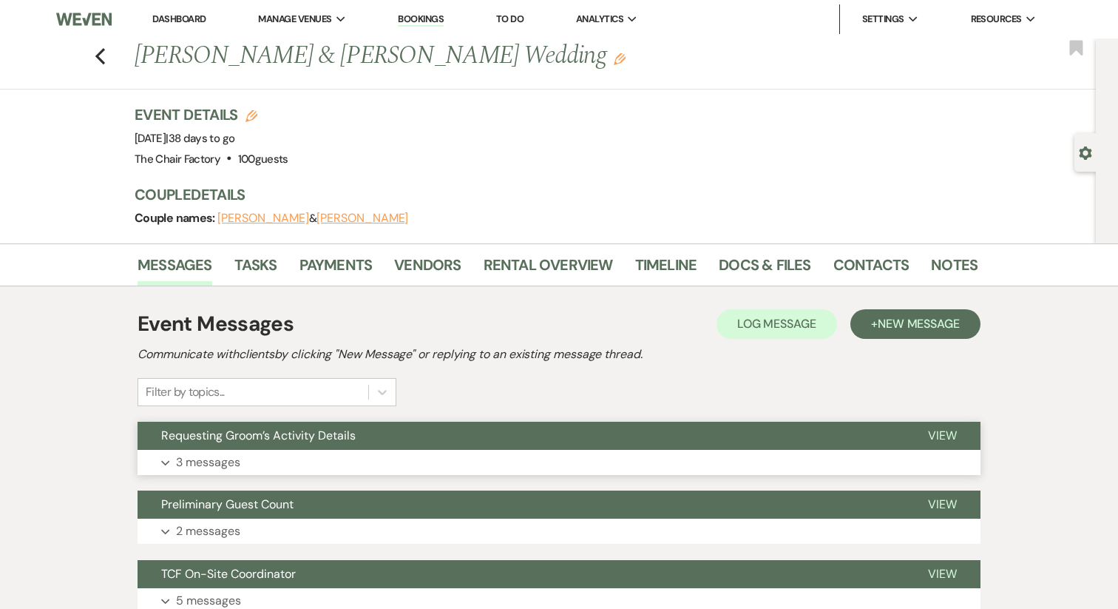
click at [269, 440] on span "Requesting Groom’s Activity Details" at bounding box center [258, 435] width 194 height 16
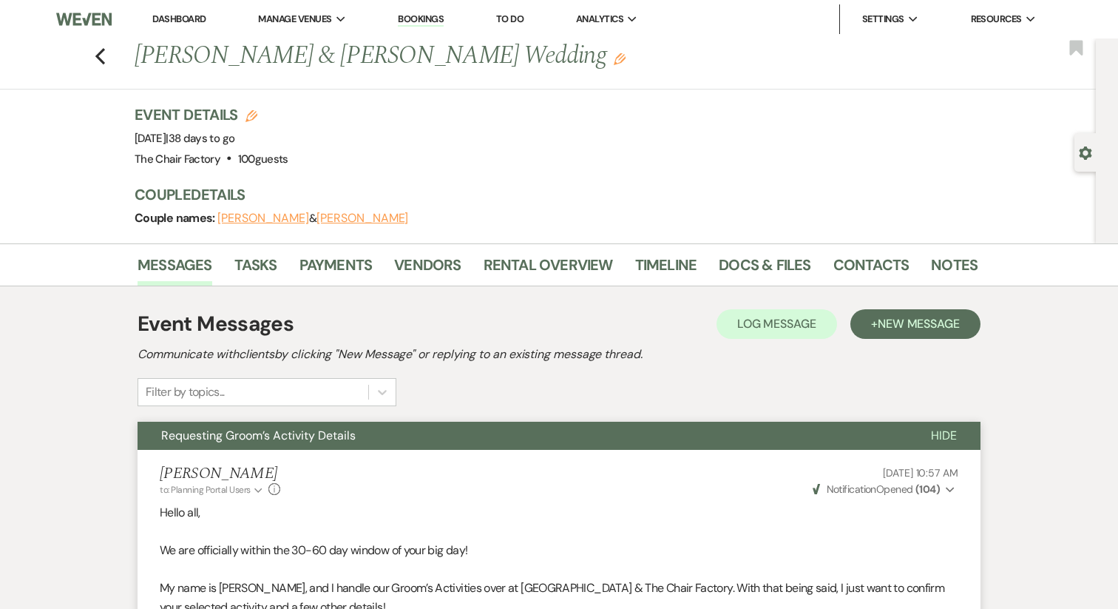
click at [98, 56] on use "button" at bounding box center [100, 56] width 10 height 16
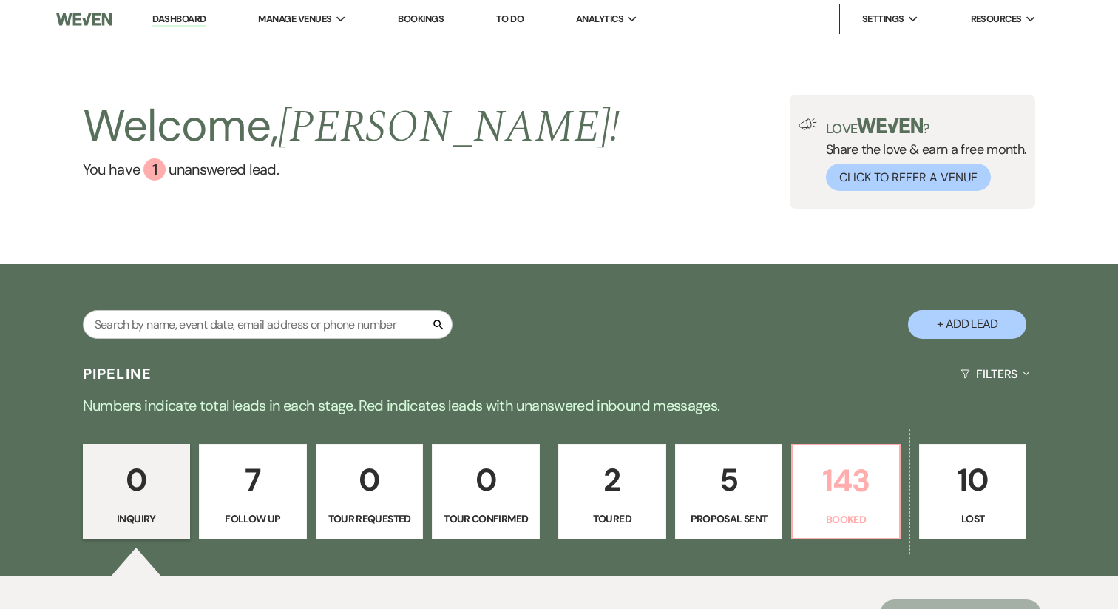
click at [863, 497] on p "143" at bounding box center [846, 481] width 89 height 50
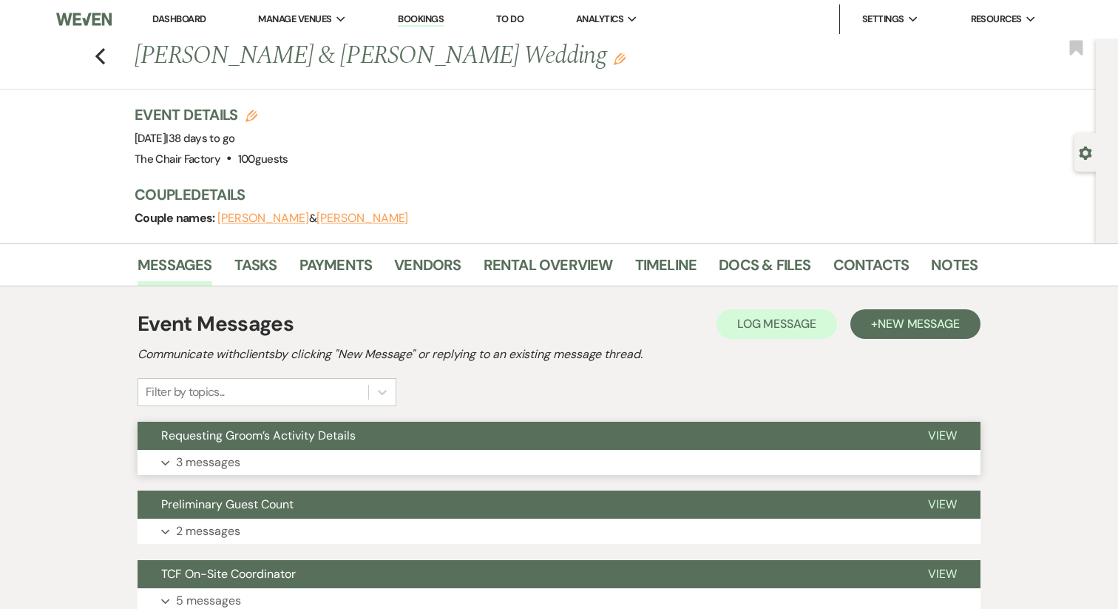
click at [248, 449] on button "Requesting Groom’s Activity Details" at bounding box center [521, 436] width 767 height 28
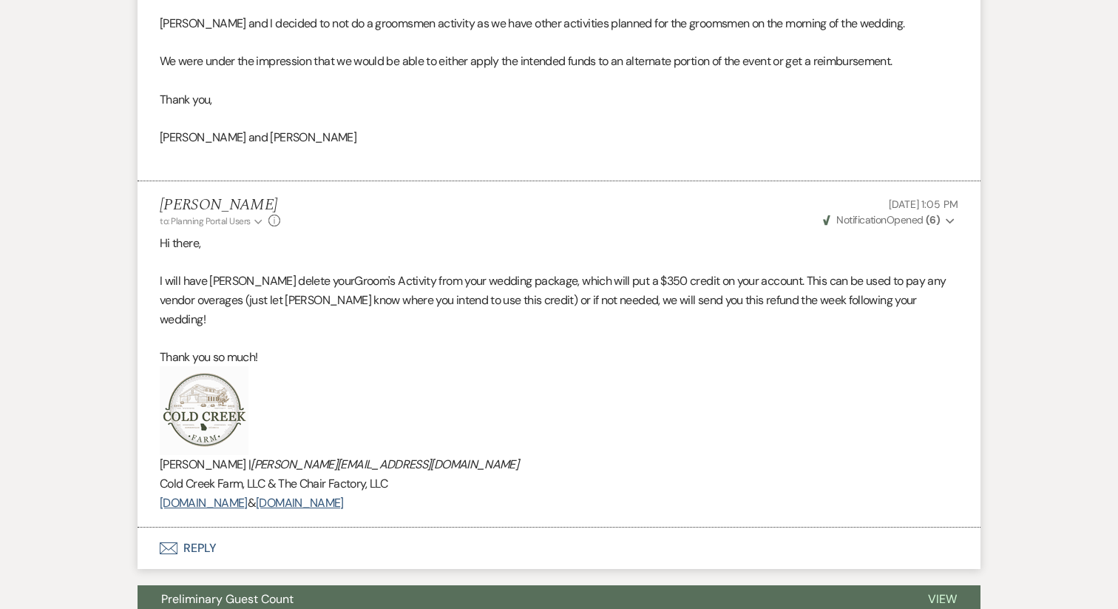
scroll to position [1852, 0]
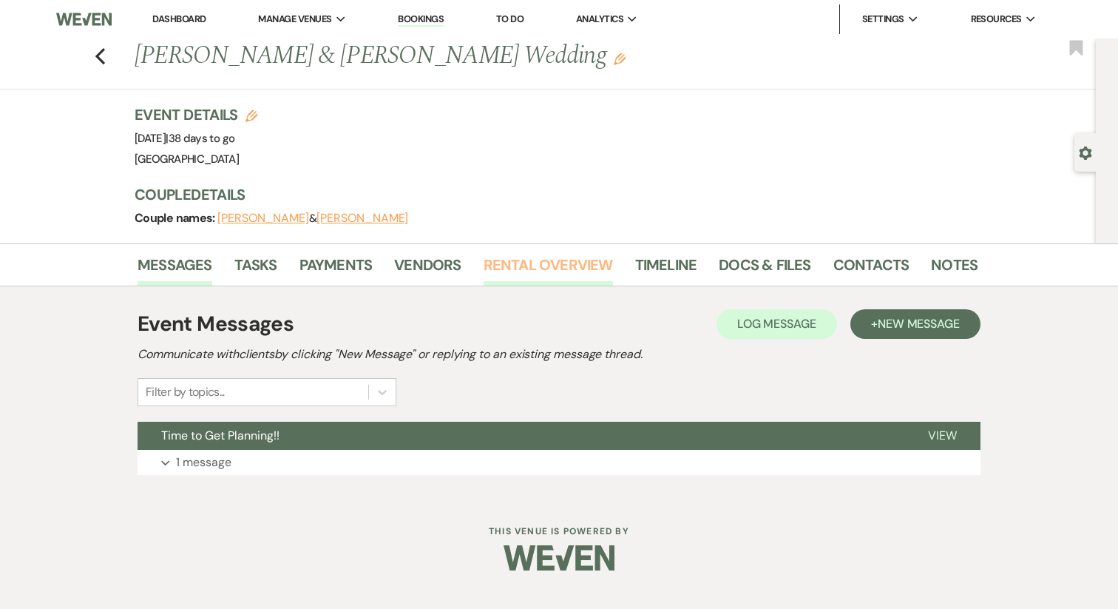
click at [512, 257] on link "Rental Overview" at bounding box center [548, 269] width 129 height 33
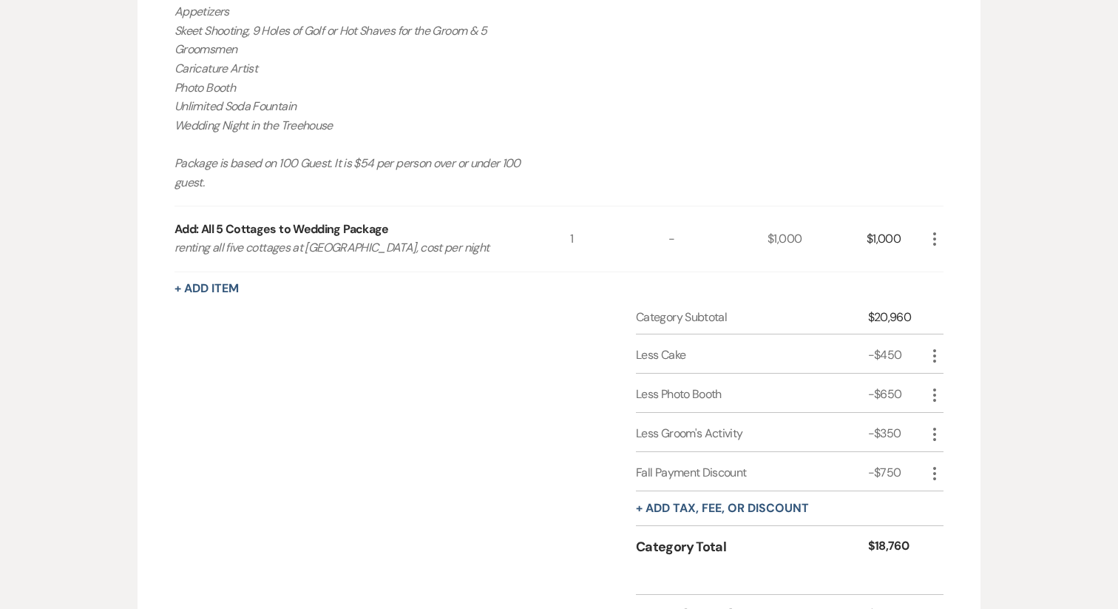
scroll to position [907, 0]
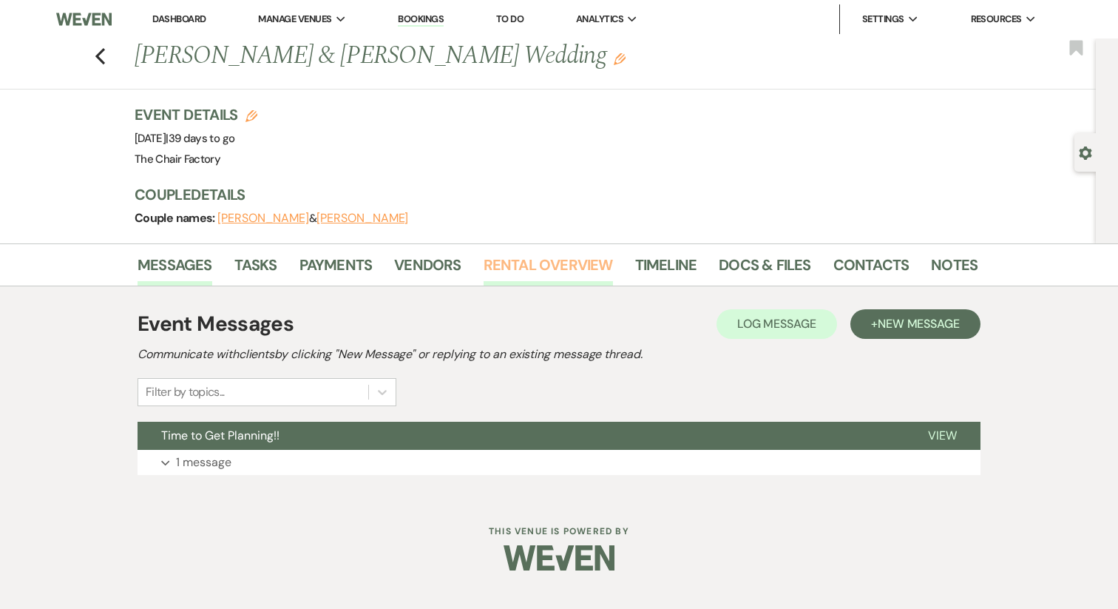
click at [509, 274] on link "Rental Overview" at bounding box center [548, 269] width 129 height 33
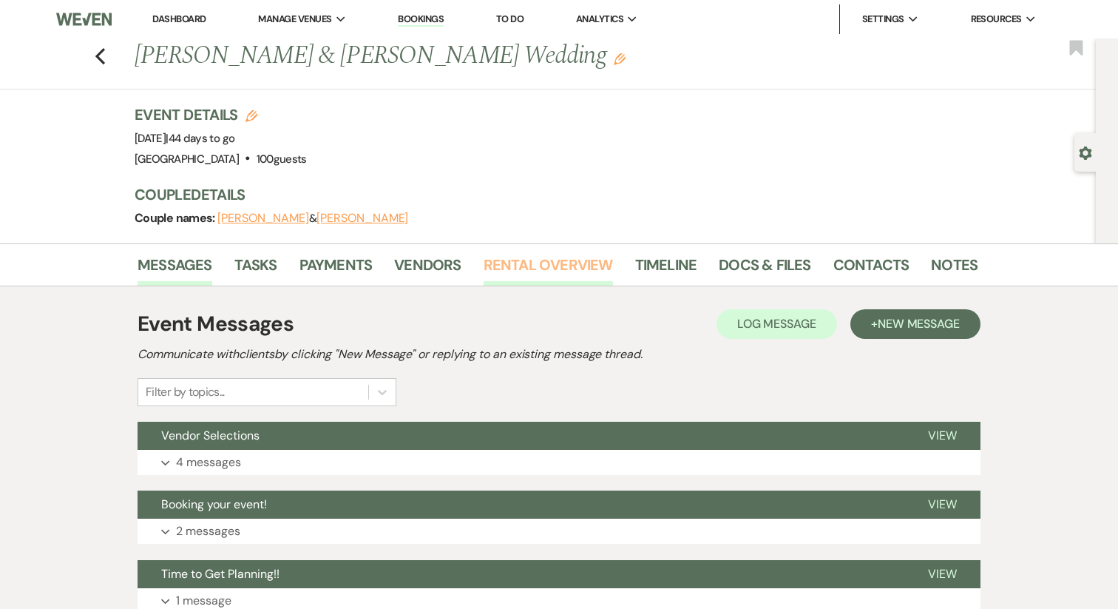
click at [516, 258] on link "Rental Overview" at bounding box center [548, 269] width 129 height 33
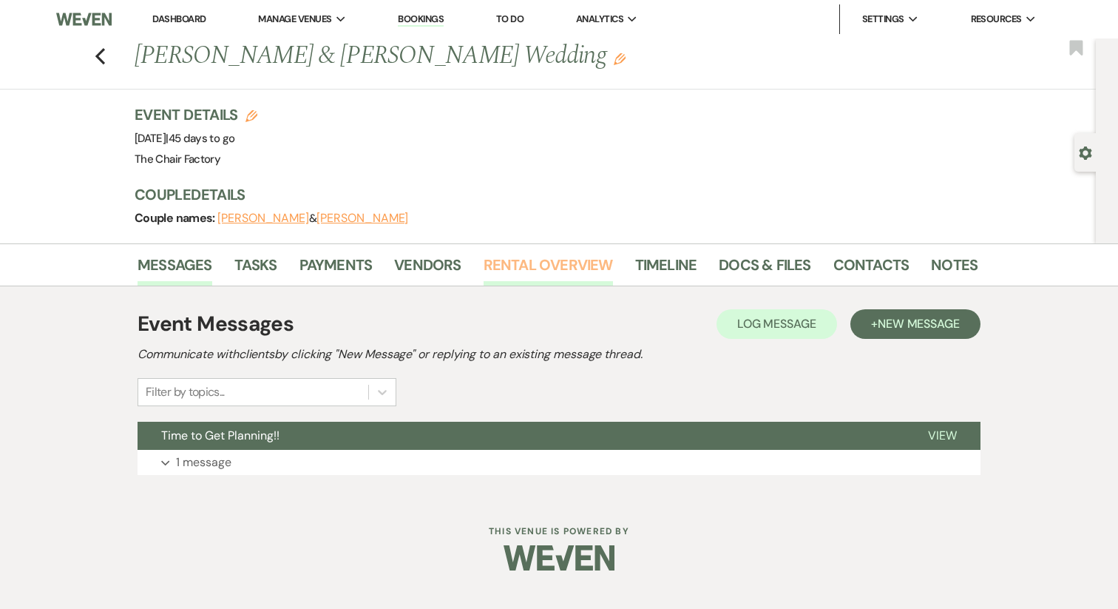
click at [525, 271] on link "Rental Overview" at bounding box center [548, 269] width 129 height 33
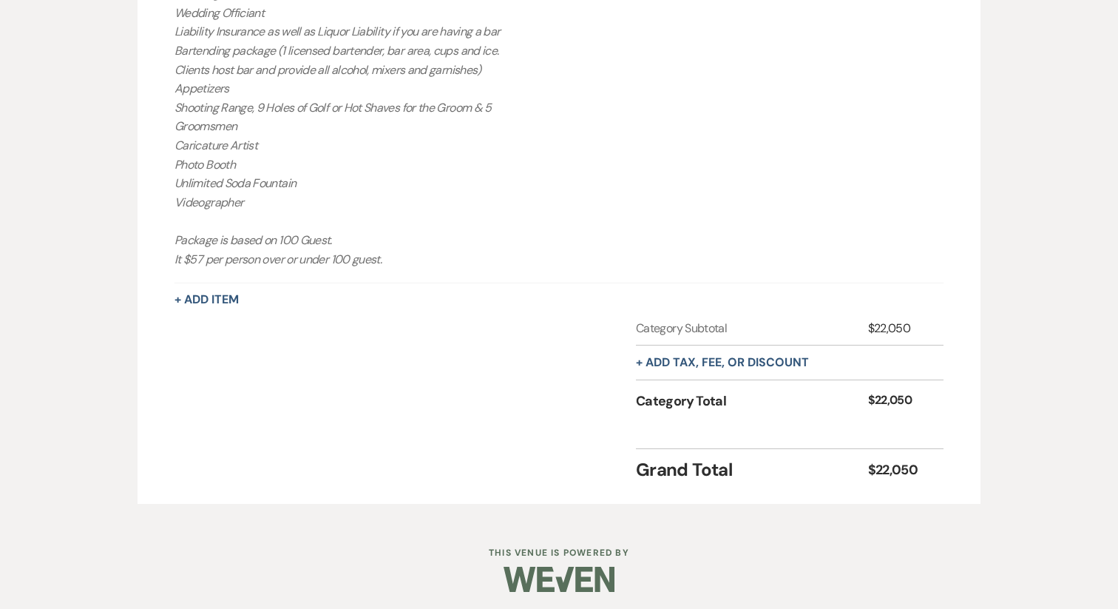
scroll to position [831, 0]
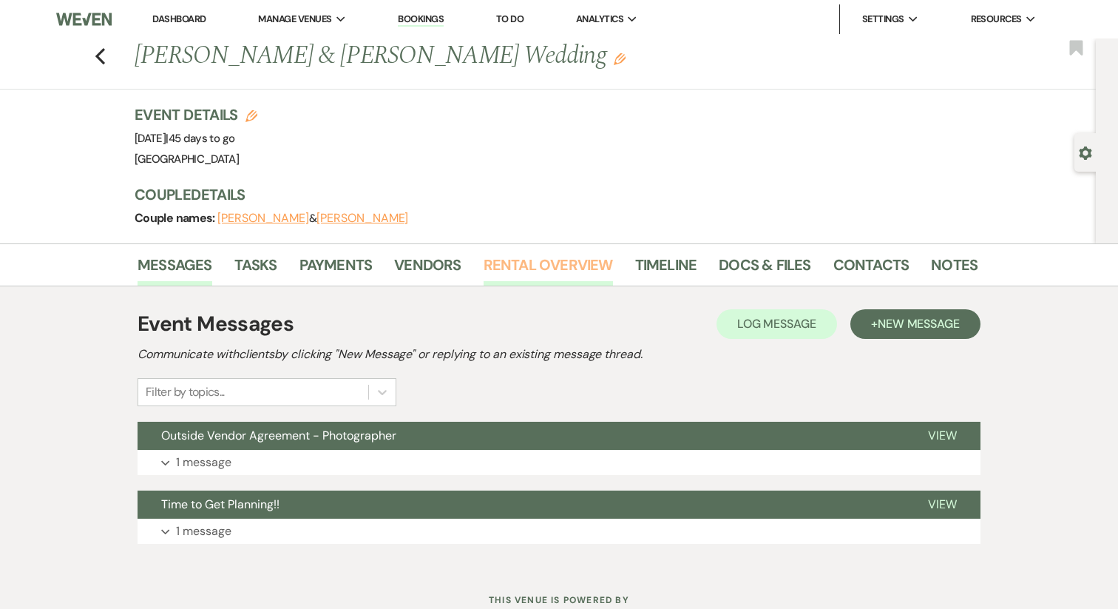
click at [552, 268] on link "Rental Overview" at bounding box center [548, 269] width 129 height 33
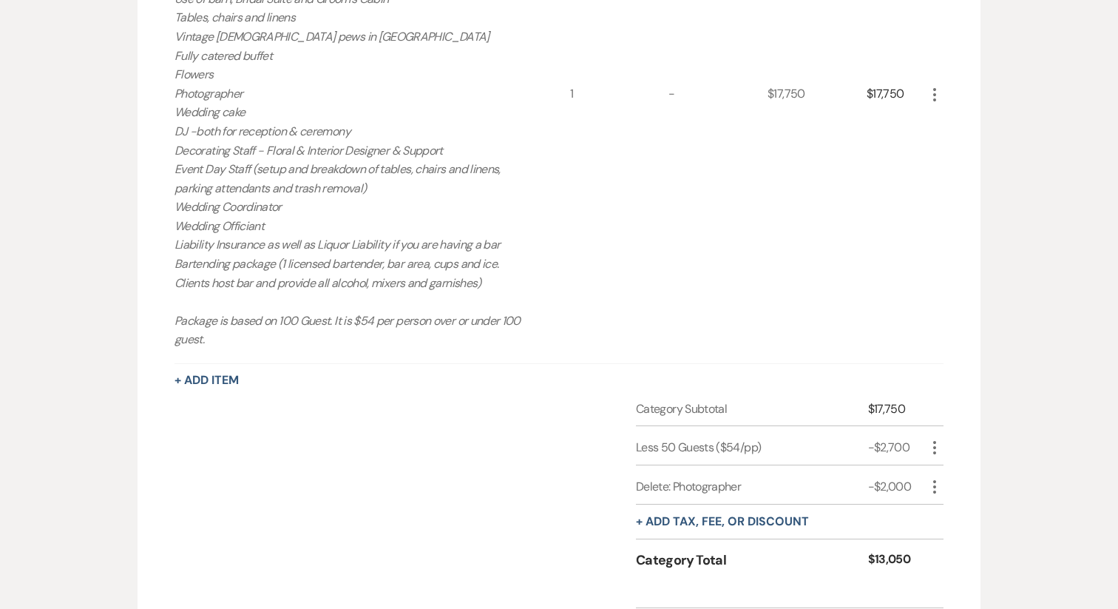
scroll to position [777, 0]
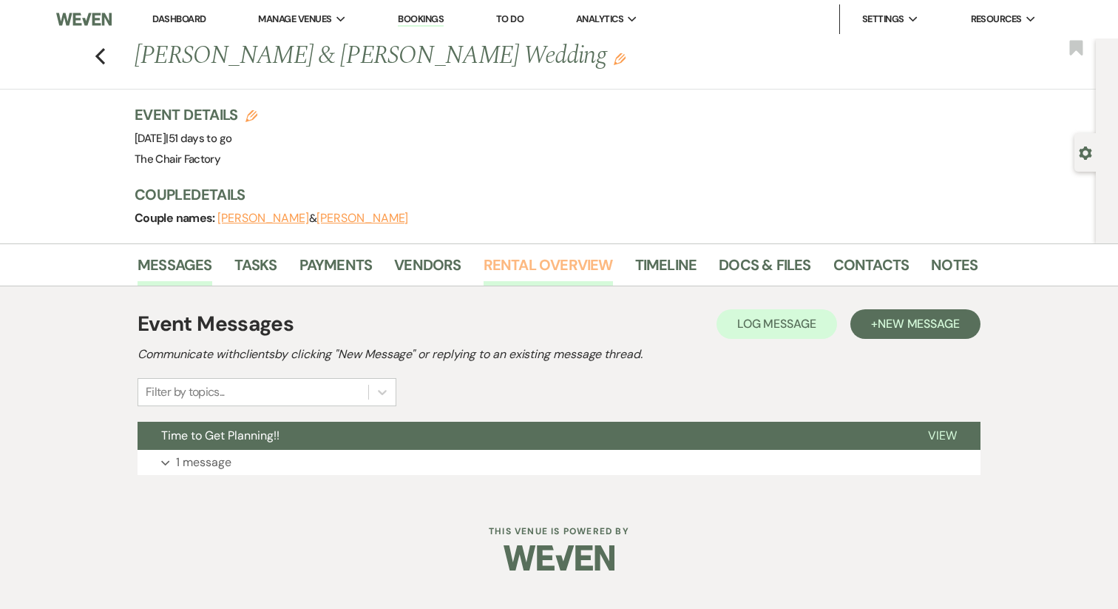
click at [538, 258] on link "Rental Overview" at bounding box center [548, 269] width 129 height 33
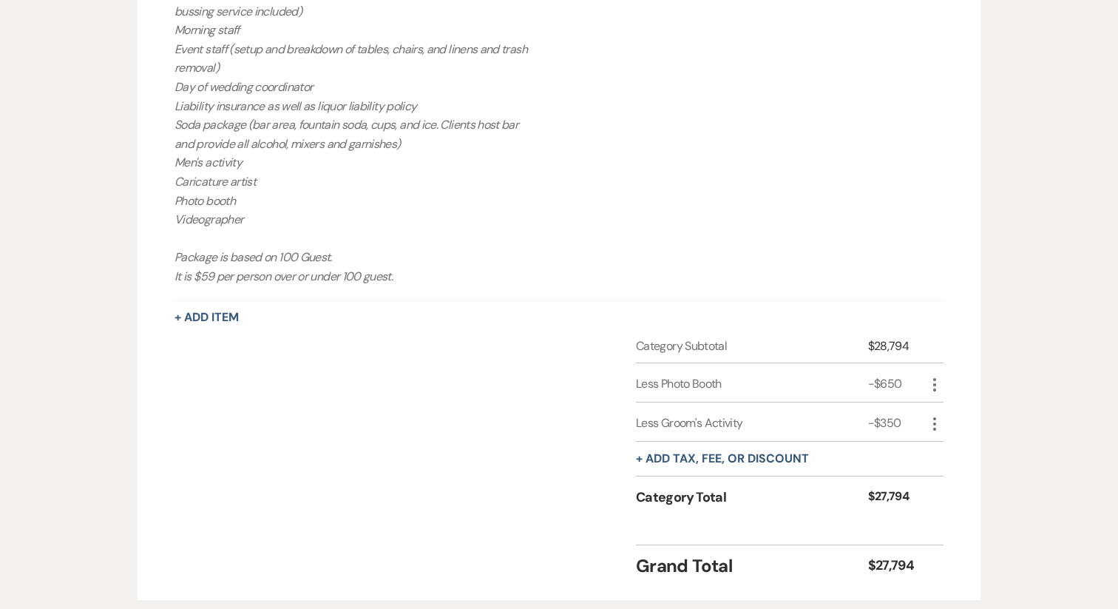
scroll to position [796, 0]
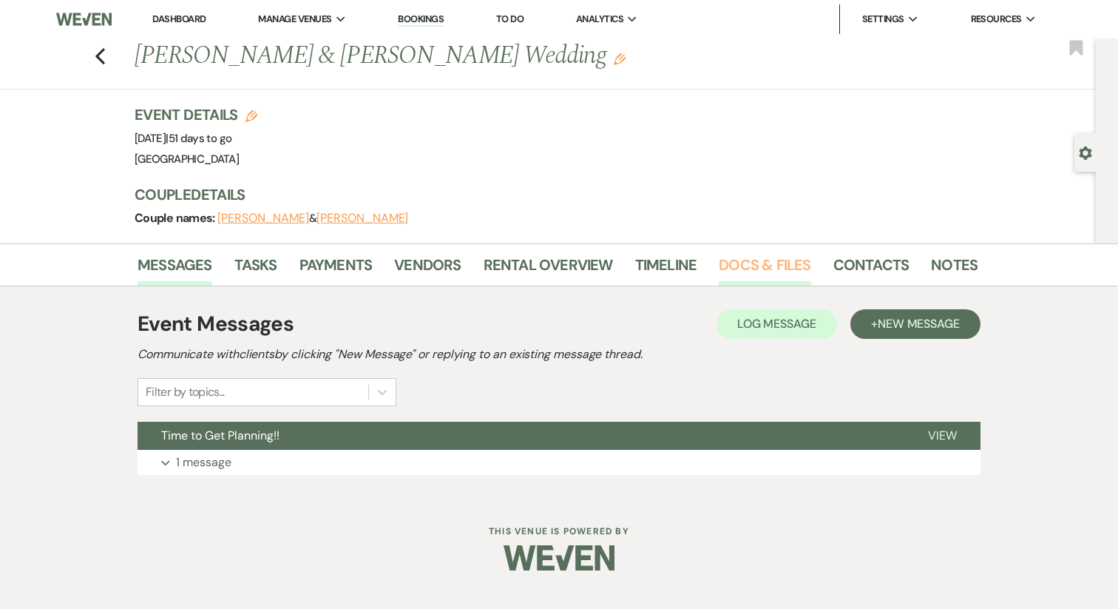
click at [740, 265] on link "Docs & Files" at bounding box center [765, 269] width 92 height 33
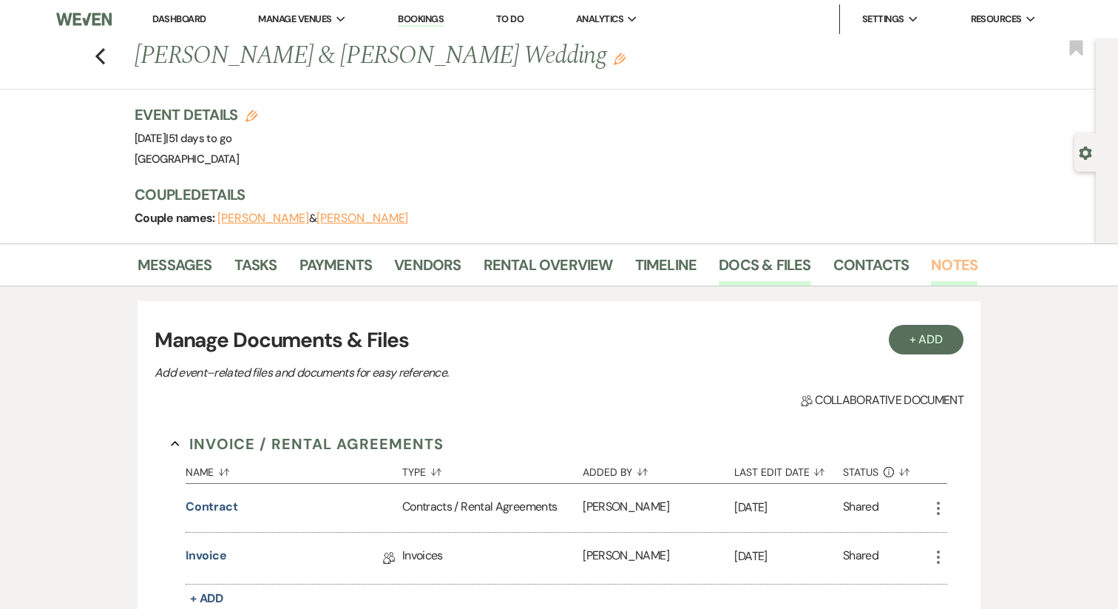
click at [953, 260] on link "Notes" at bounding box center [954, 269] width 47 height 33
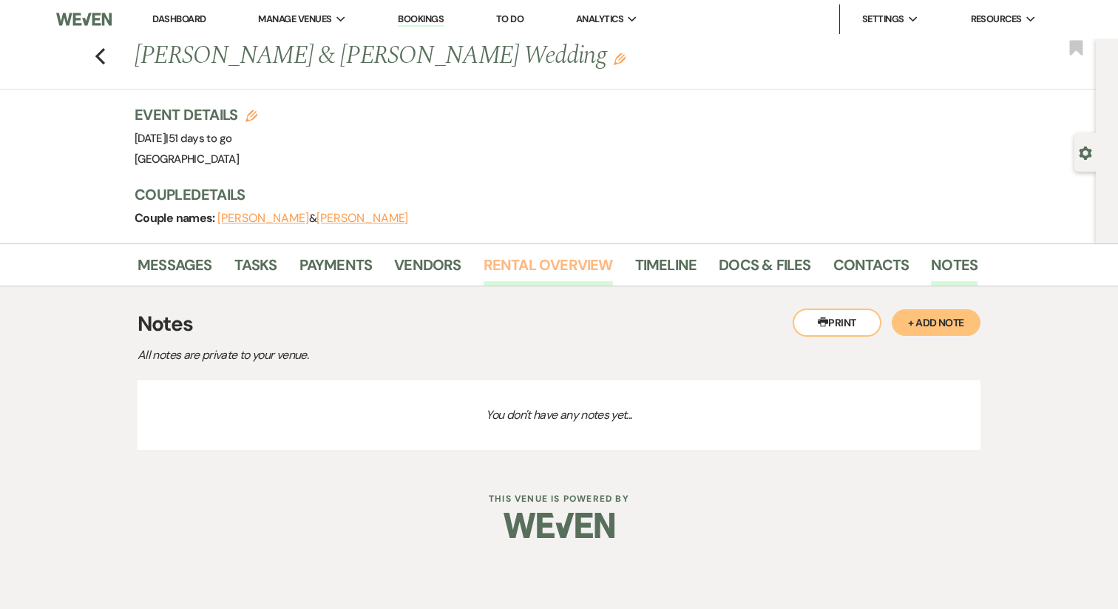
click at [572, 268] on link "Rental Overview" at bounding box center [548, 269] width 129 height 33
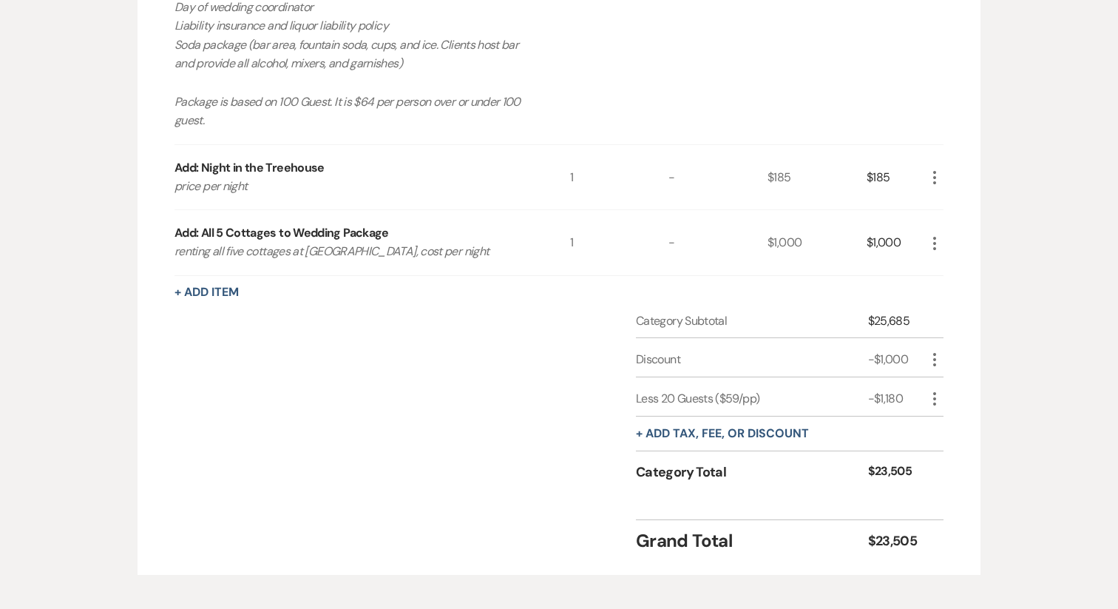
scroll to position [890, 0]
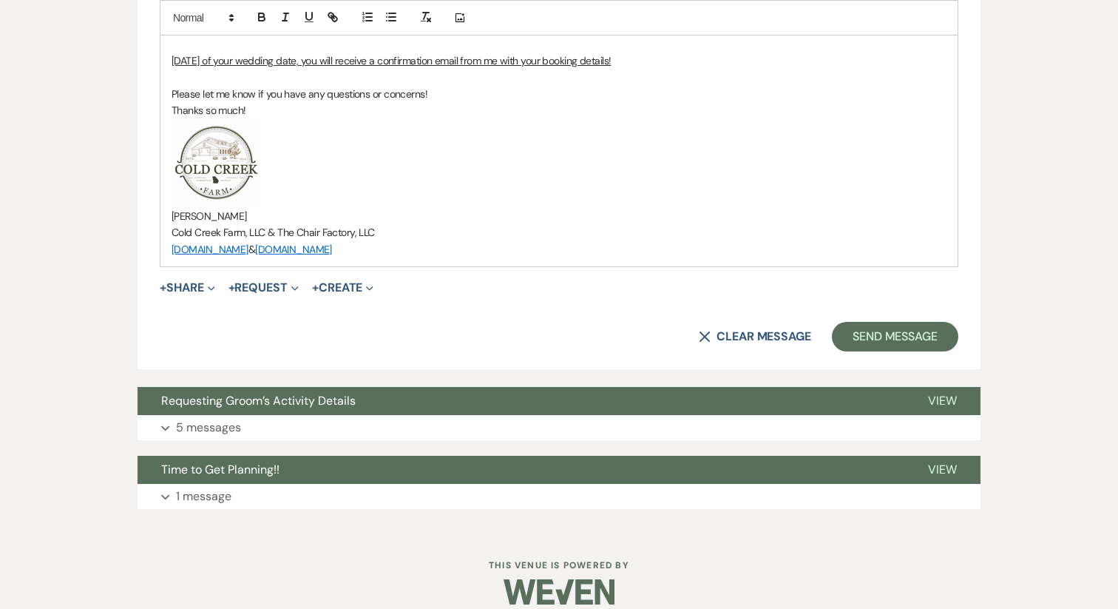
scroll to position [1651, 0]
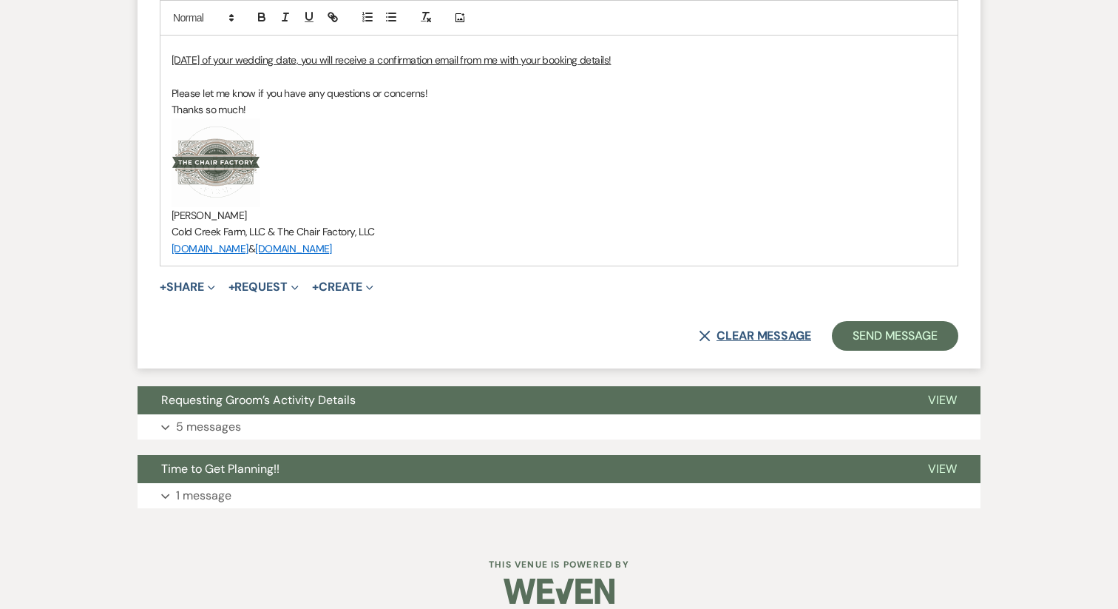
click at [754, 330] on button "X Clear message" at bounding box center [755, 336] width 112 height 12
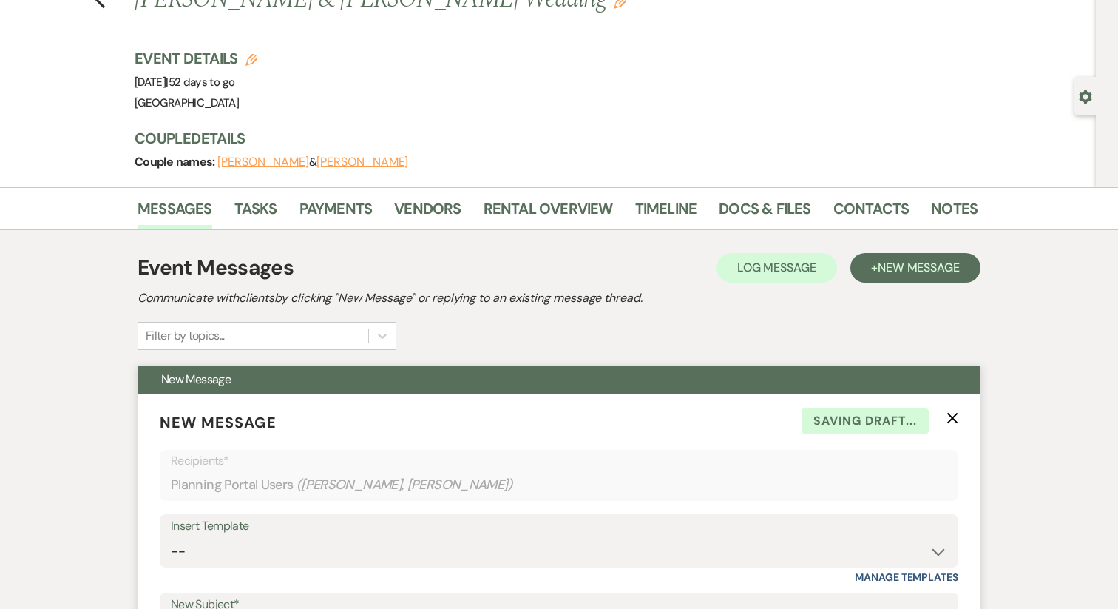
scroll to position [0, 0]
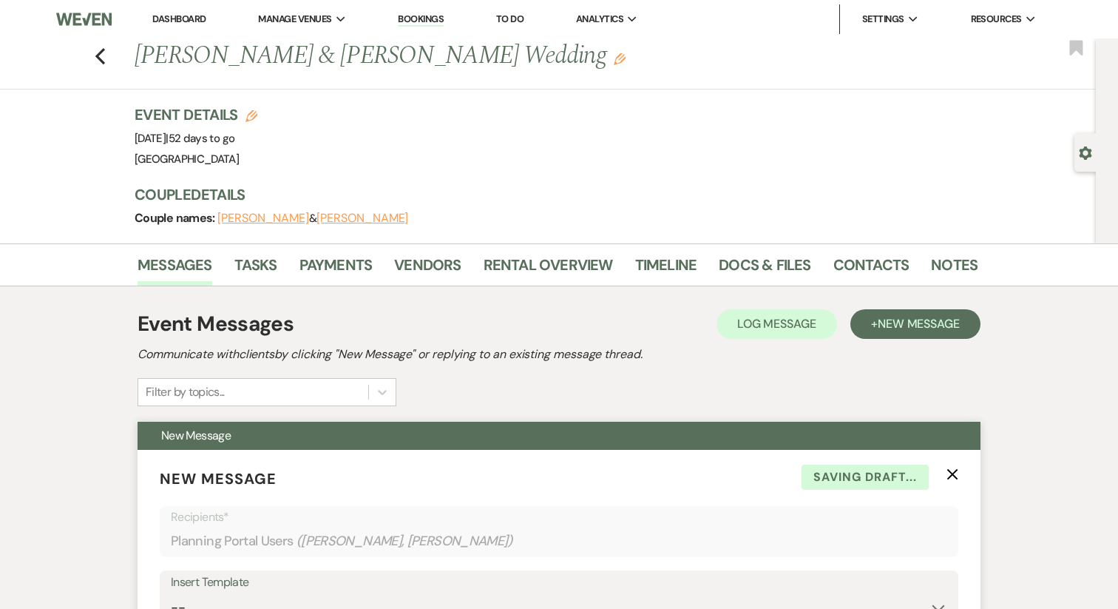
click at [958, 469] on icon "X" at bounding box center [953, 474] width 12 height 12
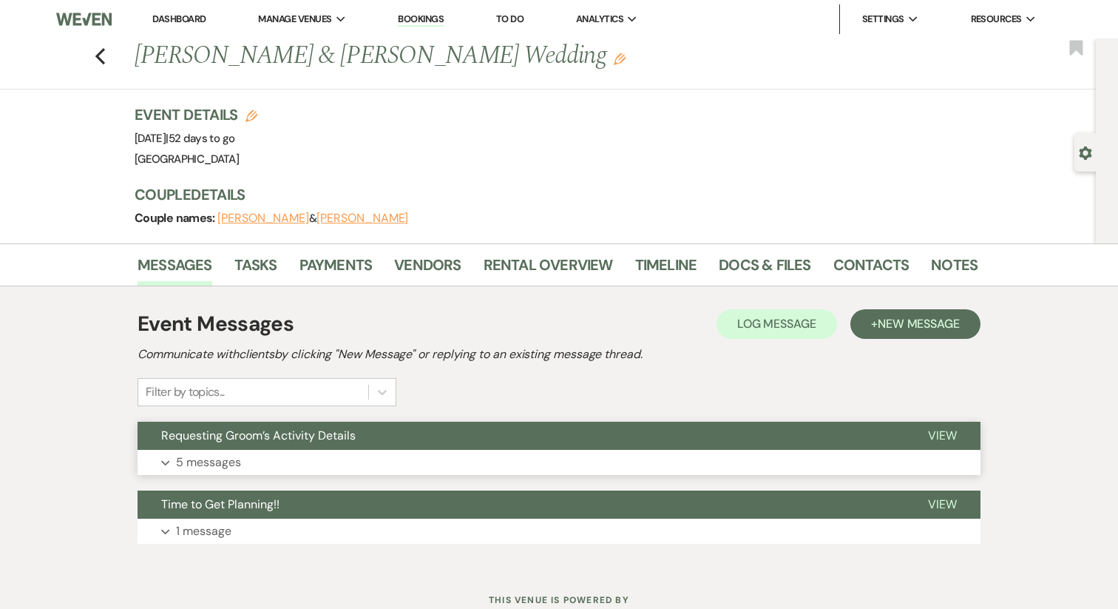
click at [495, 456] on button "Expand 5 messages" at bounding box center [559, 462] width 843 height 25
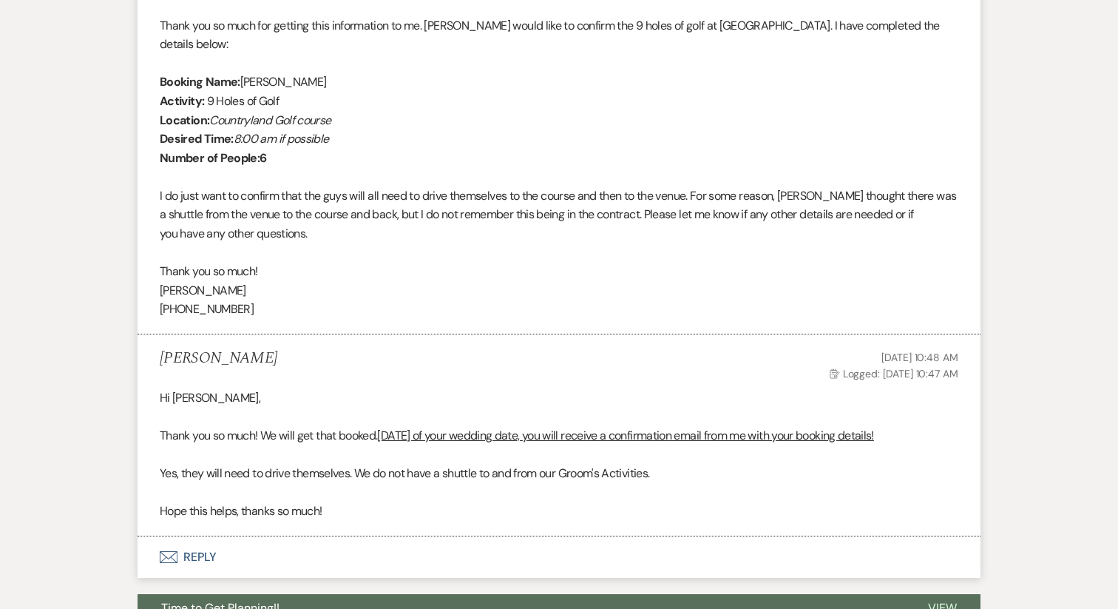
scroll to position [2152, 0]
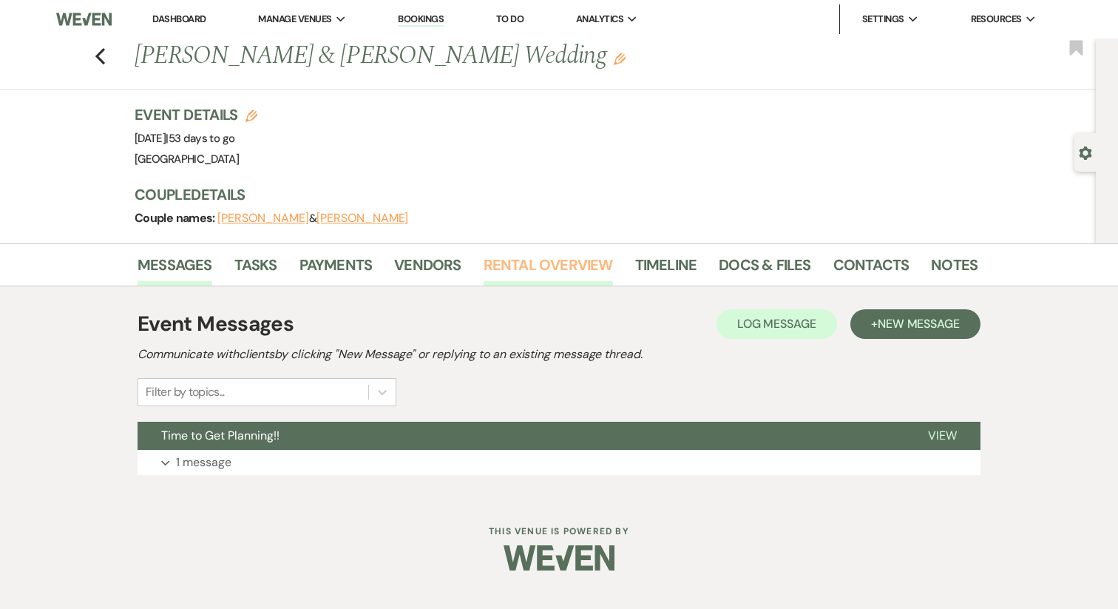
click at [523, 261] on link "Rental Overview" at bounding box center [548, 269] width 129 height 33
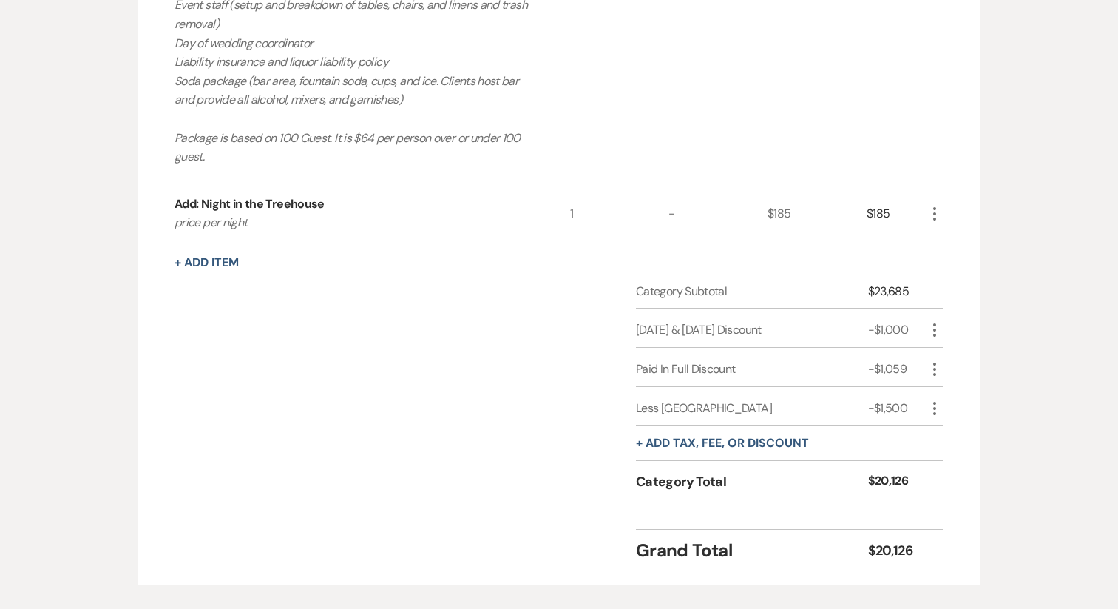
scroll to position [868, 0]
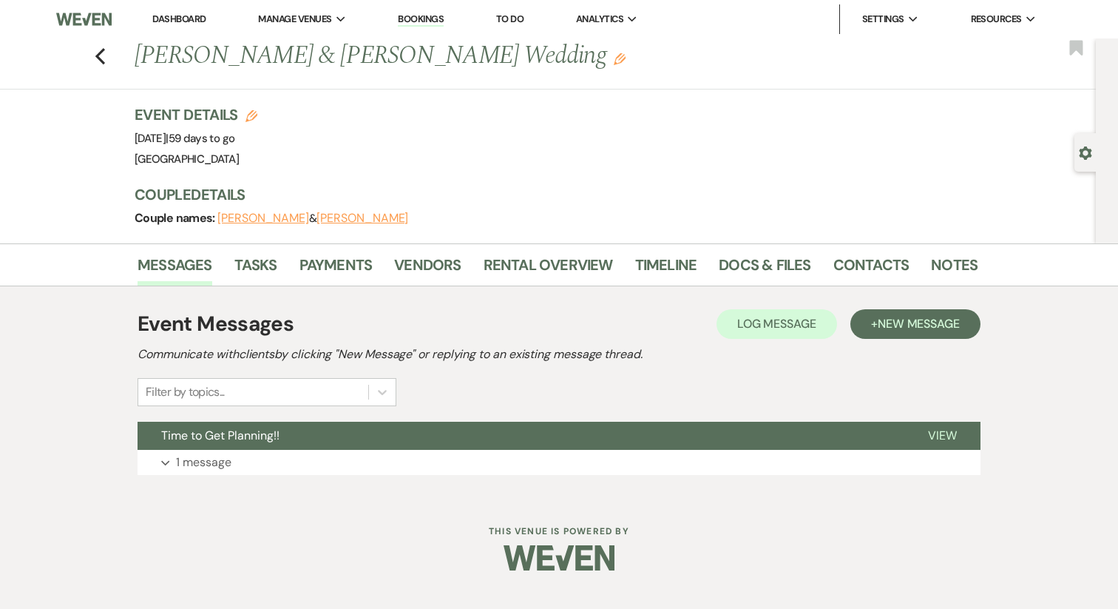
click at [516, 252] on li "Rental Overview" at bounding box center [560, 267] width 152 height 35
click at [516, 261] on link "Rental Overview" at bounding box center [548, 269] width 129 height 33
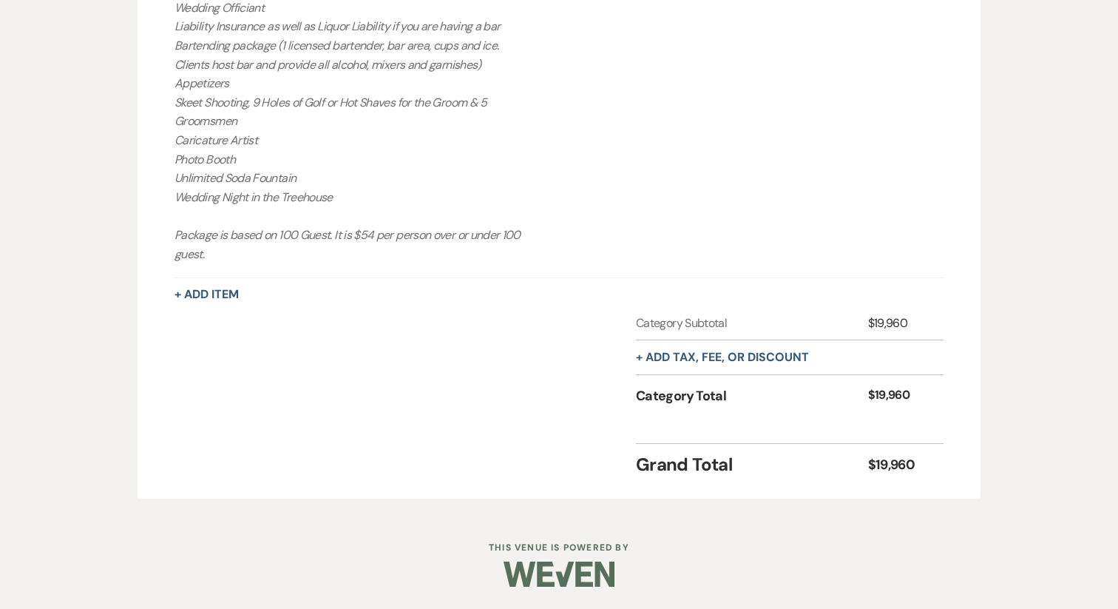
scroll to position [828, 0]
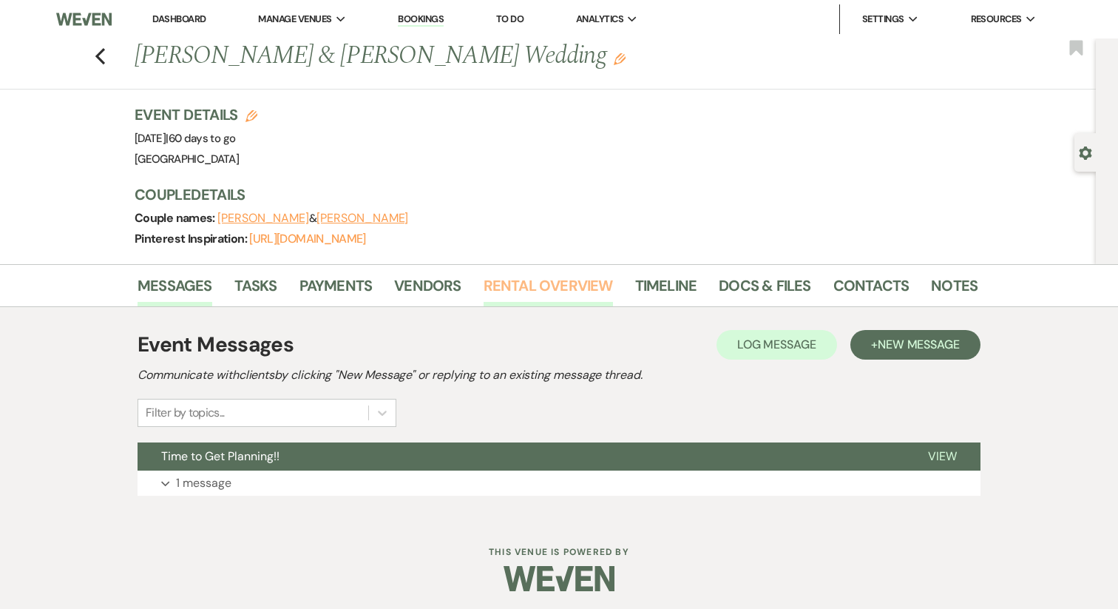
click at [525, 282] on link "Rental Overview" at bounding box center [548, 290] width 129 height 33
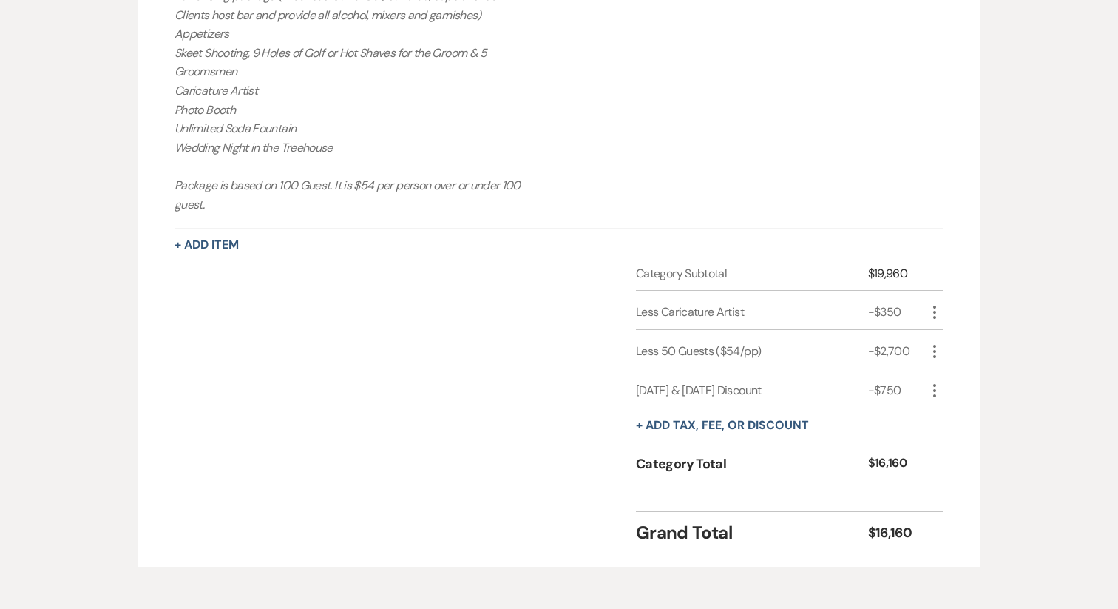
scroll to position [903, 0]
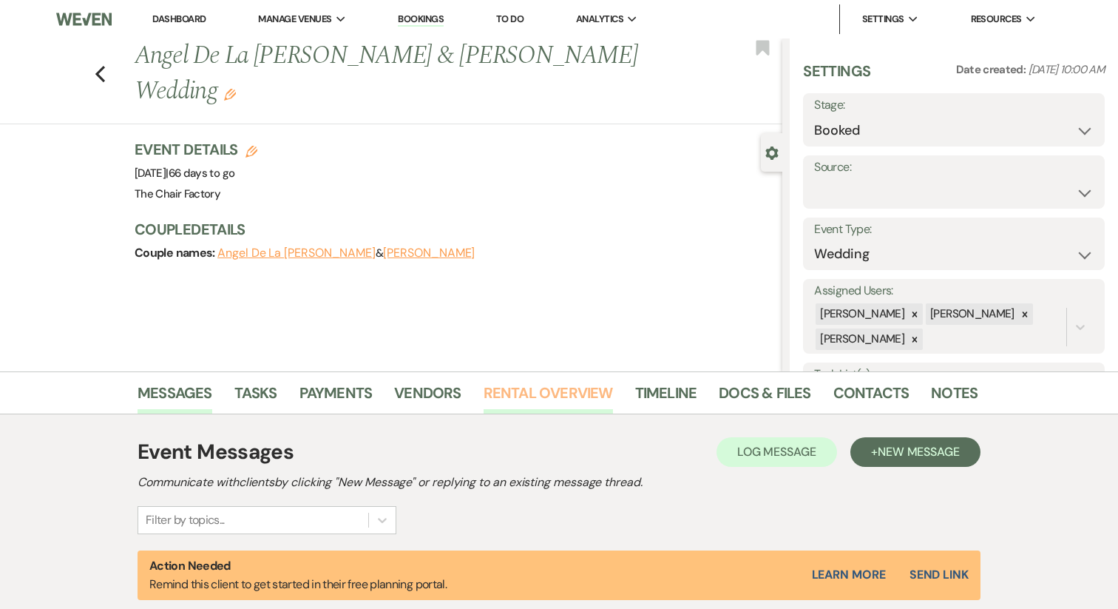
click at [512, 387] on link "Rental Overview" at bounding box center [548, 397] width 129 height 33
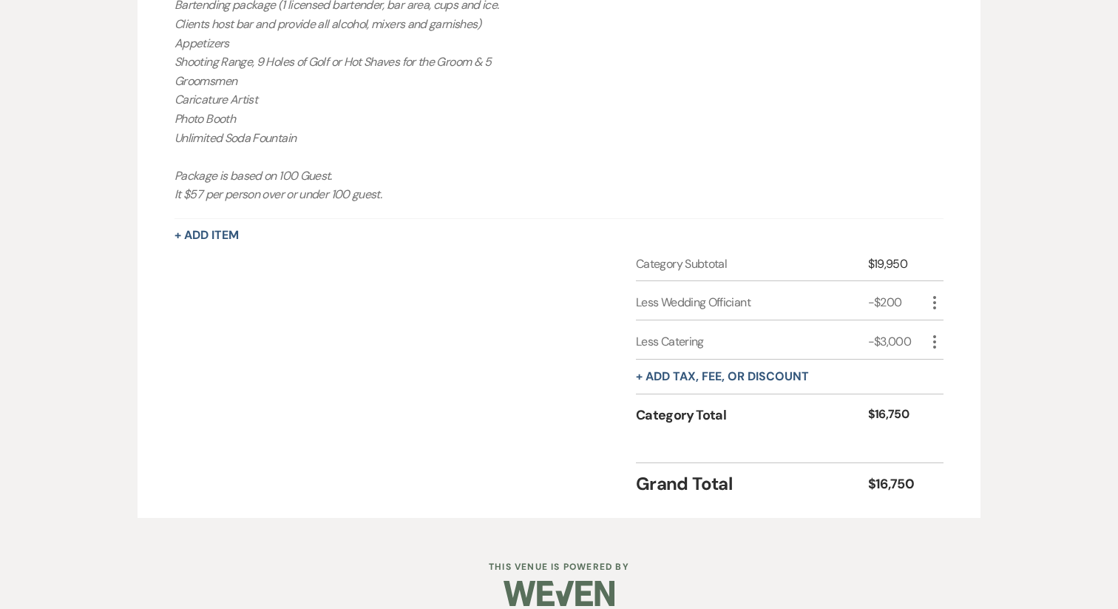
scroll to position [1018, 0]
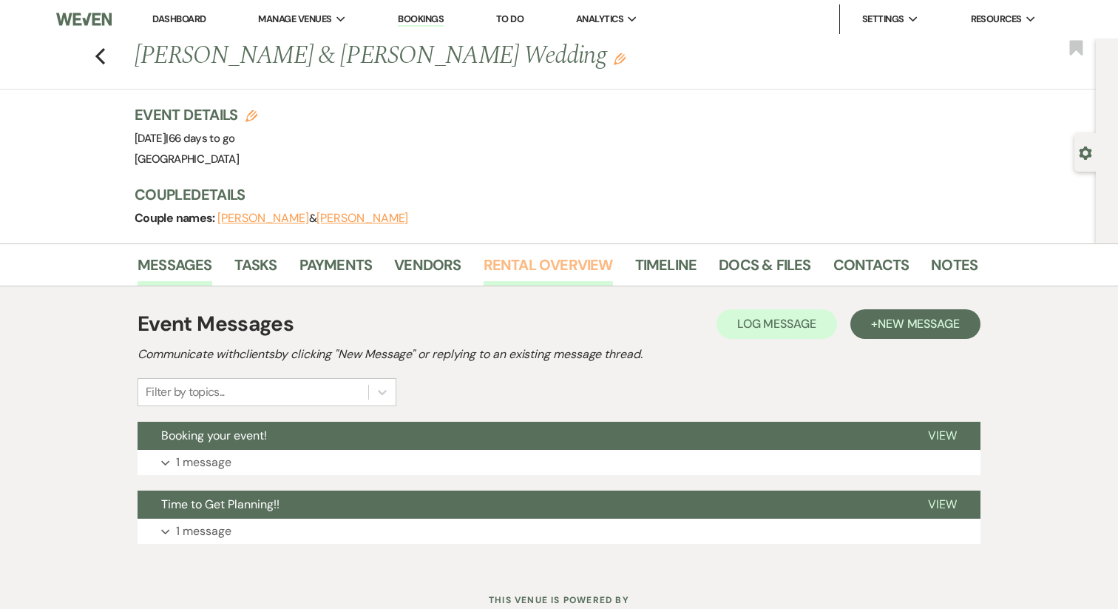
click at [525, 268] on link "Rental Overview" at bounding box center [548, 269] width 129 height 33
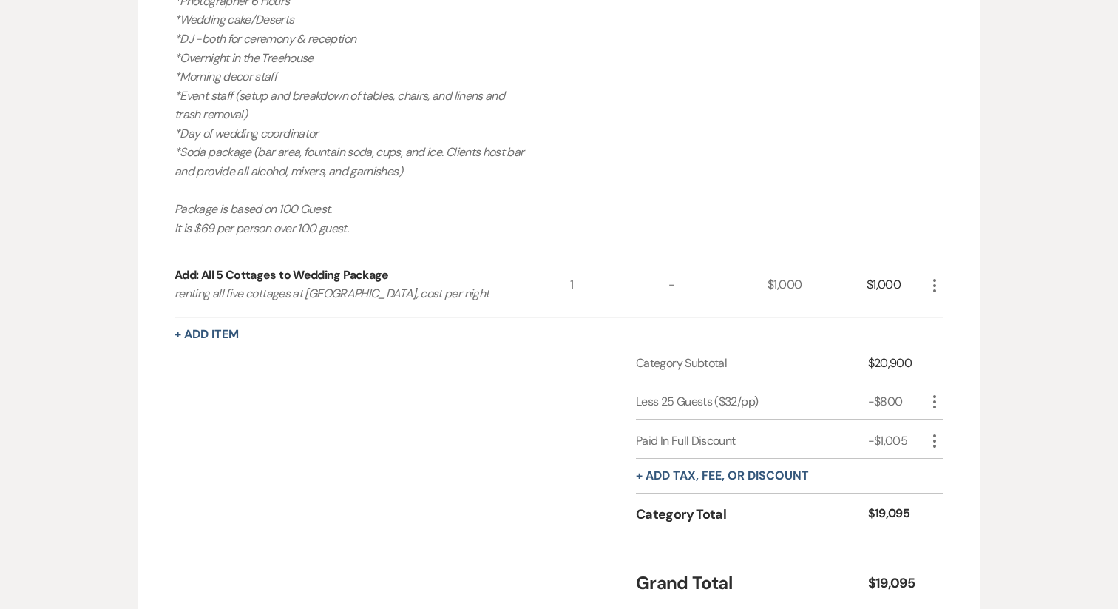
scroll to position [706, 0]
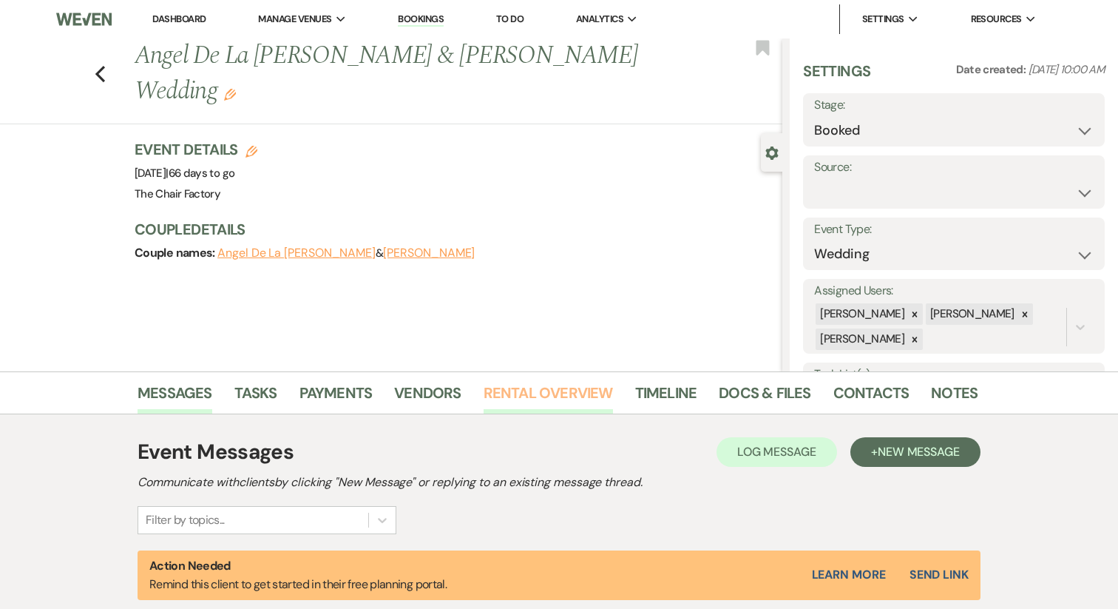
click at [518, 388] on link "Rental Overview" at bounding box center [548, 397] width 129 height 33
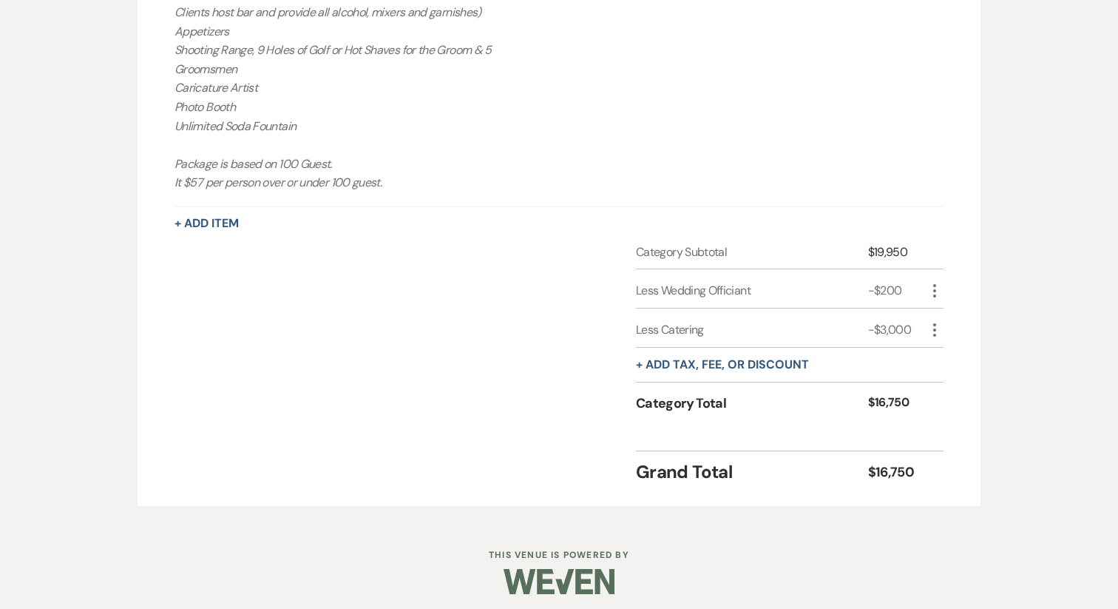
scroll to position [1018, 0]
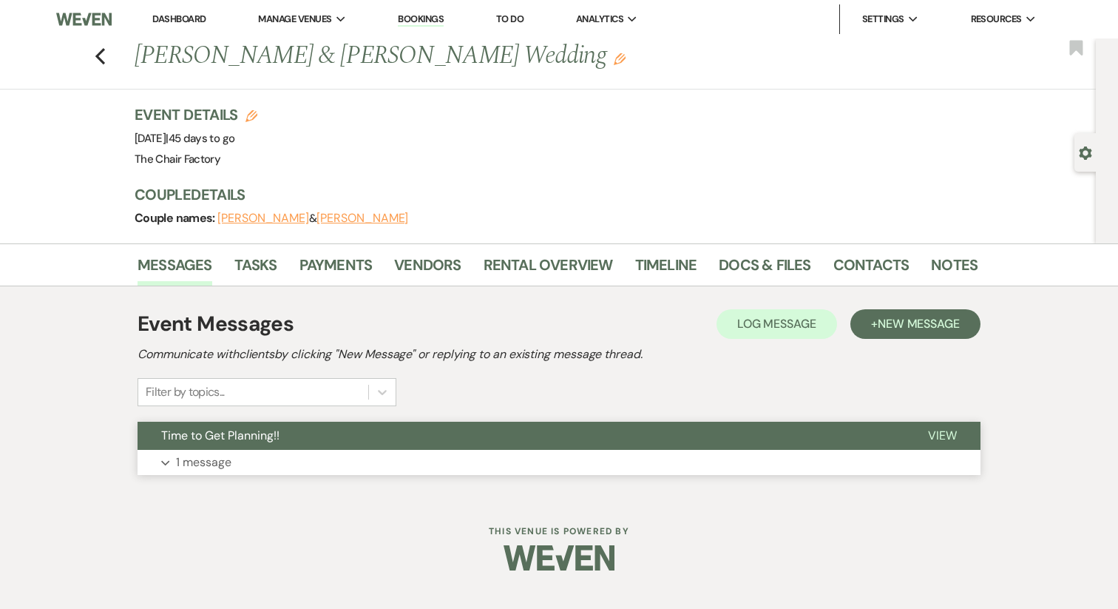
click at [208, 464] on p "1 message" at bounding box center [203, 462] width 55 height 19
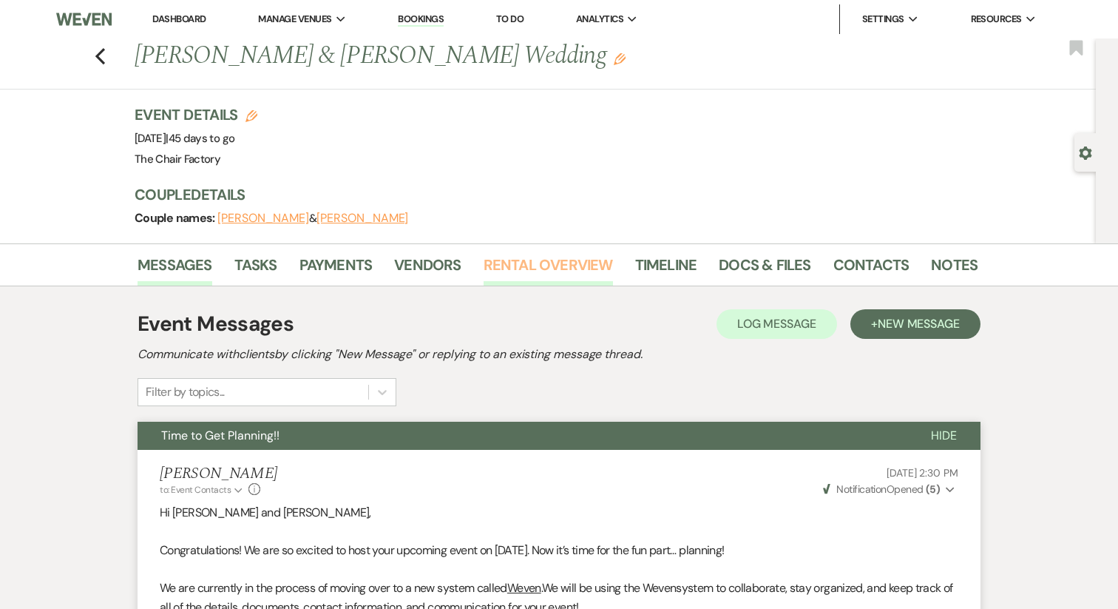
click at [504, 267] on link "Rental Overview" at bounding box center [548, 269] width 129 height 33
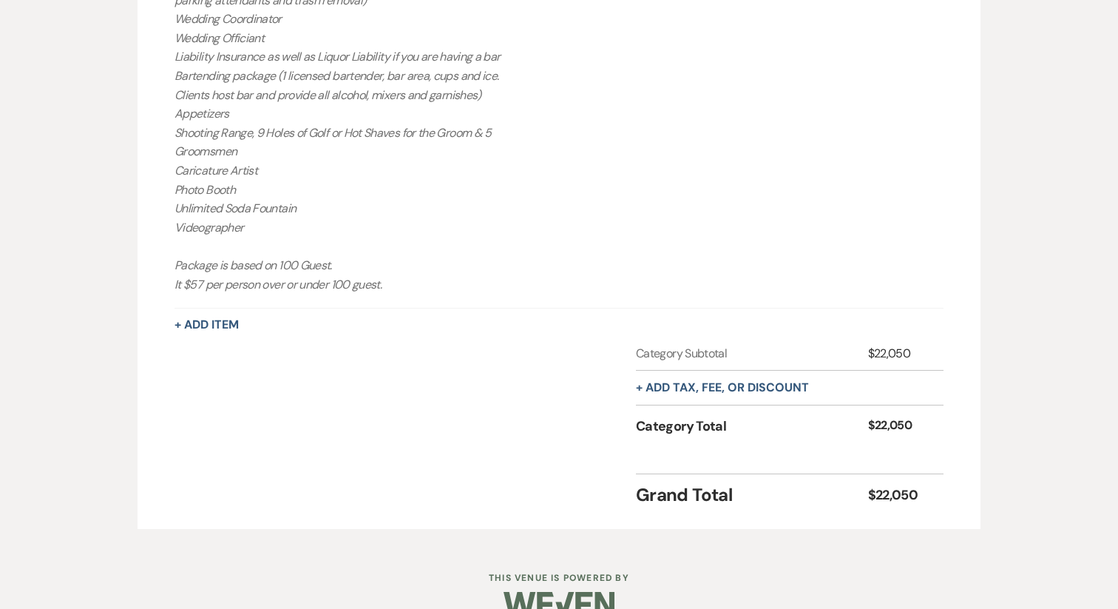
scroll to position [802, 0]
click at [216, 326] on button "+ Add Item" at bounding box center [207, 323] width 64 height 12
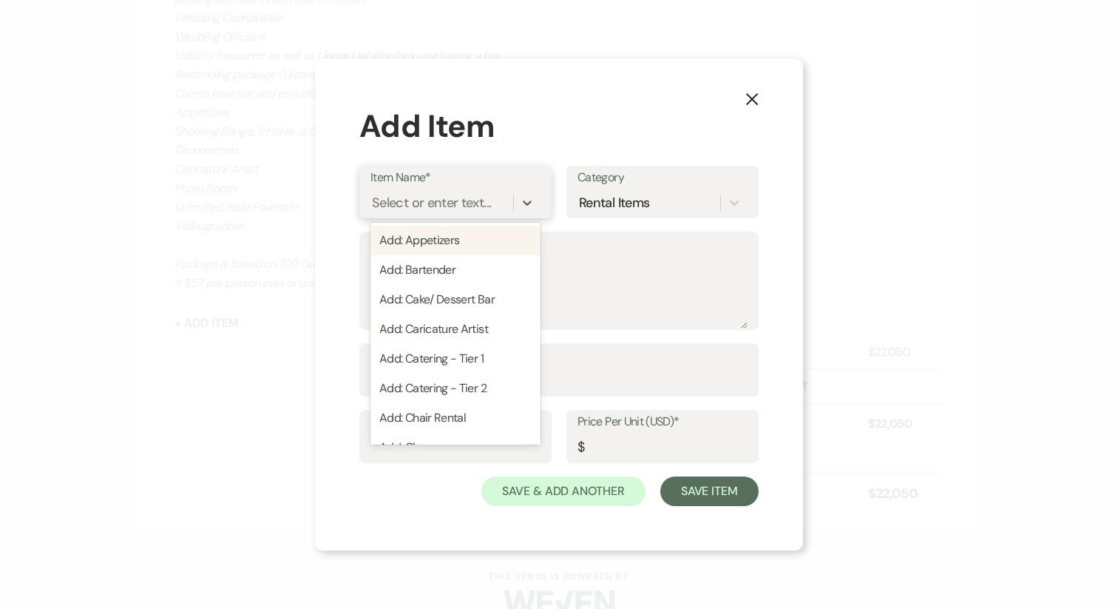
click at [430, 207] on div "Select or enter text..." at bounding box center [431, 203] width 119 height 20
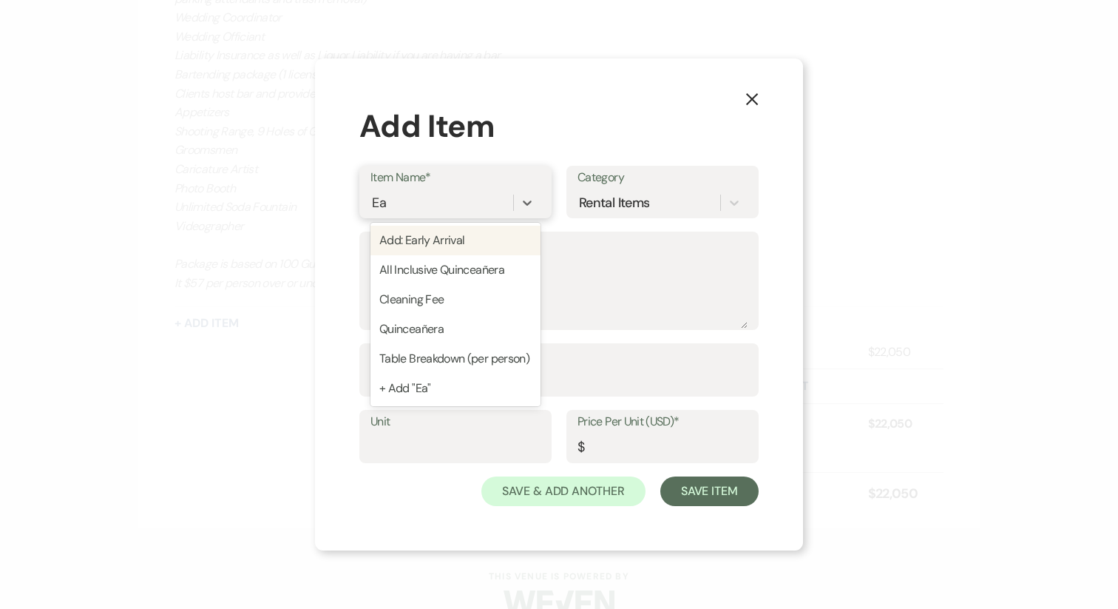
type input "Ear"
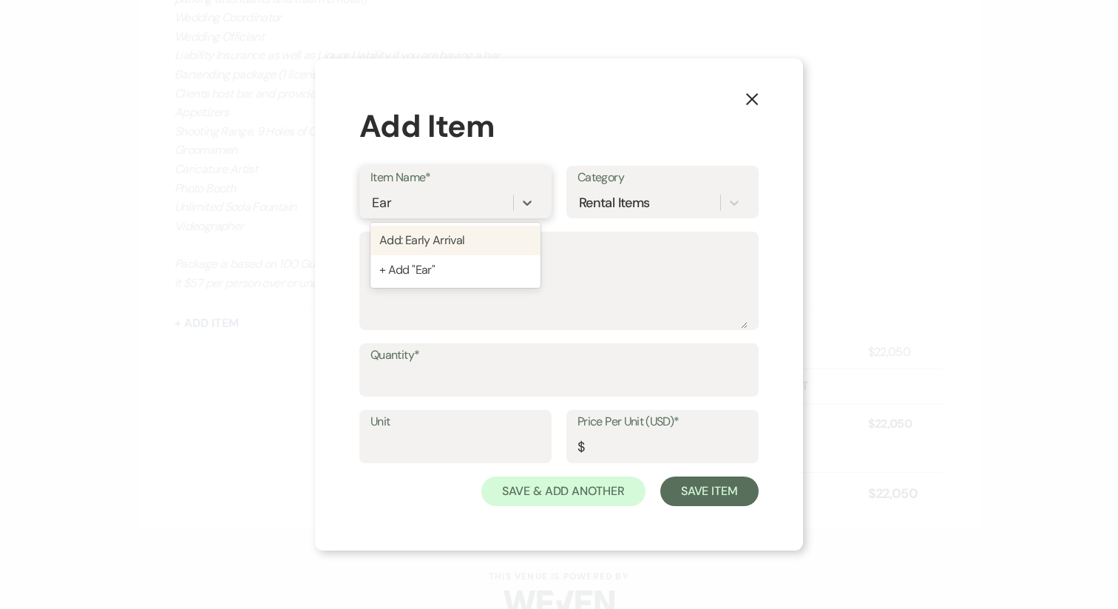
click at [455, 237] on div "Add: Early Arrival" at bounding box center [456, 241] width 170 height 30
type textarea "price per hour"
type input "200"
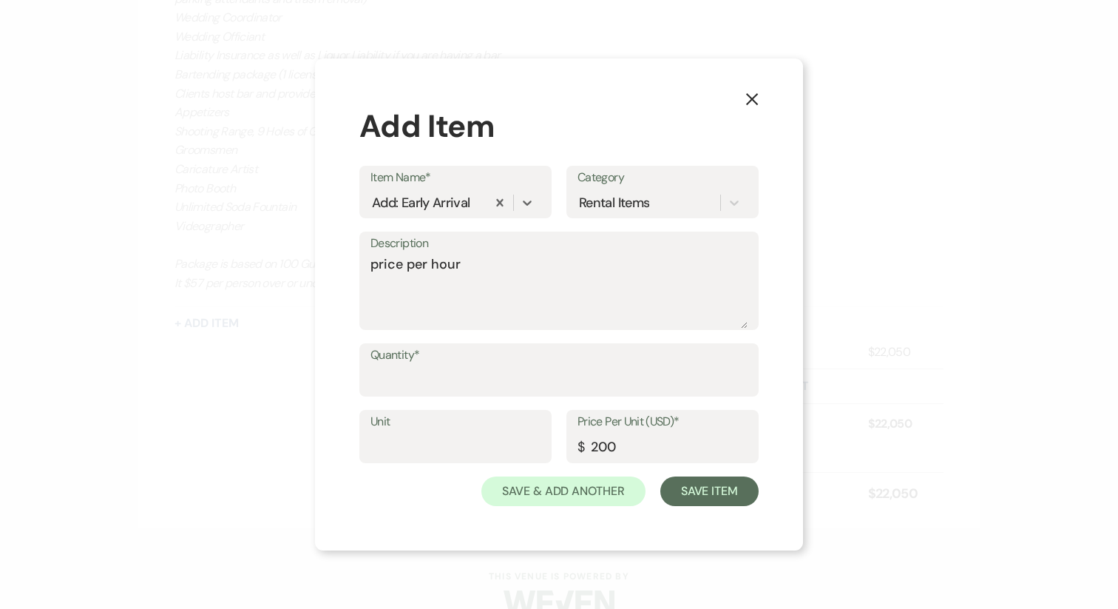
click at [479, 361] on label "Quantity*" at bounding box center [559, 355] width 377 height 21
click at [479, 366] on input "Quantity*" at bounding box center [559, 380] width 377 height 29
type input "1"
click at [484, 268] on textarea "price per hour" at bounding box center [559, 291] width 377 height 74
click at [383, 290] on textarea "price per hour 9am arrival" at bounding box center [559, 291] width 377 height 74
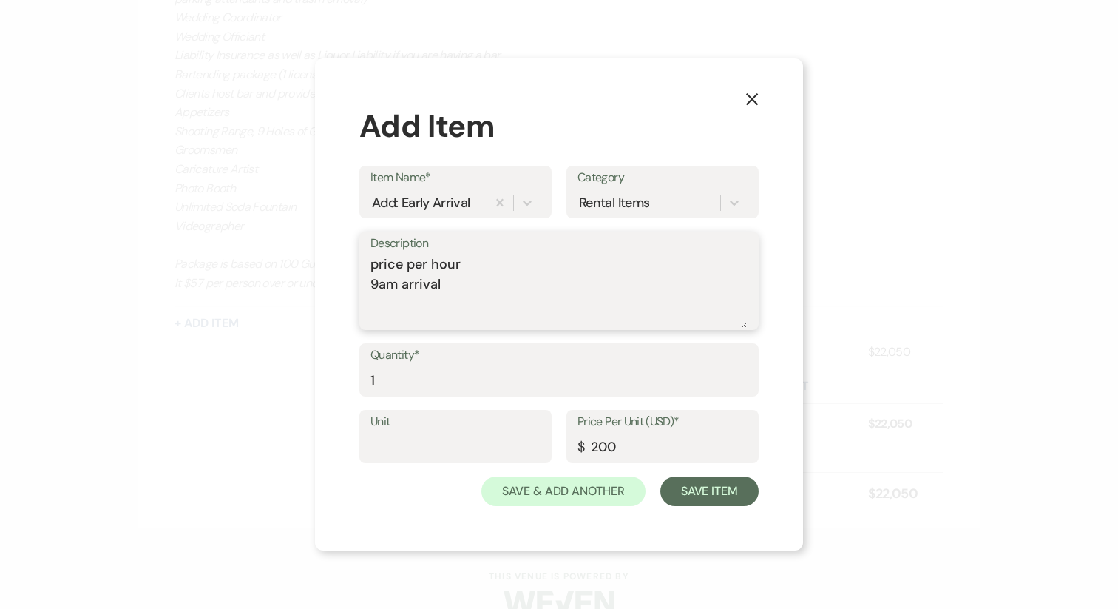
click at [382, 290] on textarea "price per hour 9am arrival" at bounding box center [559, 291] width 377 height 74
type textarea "price per hour 9:00 am arrival"
click at [695, 492] on button "Save Item" at bounding box center [709, 491] width 98 height 30
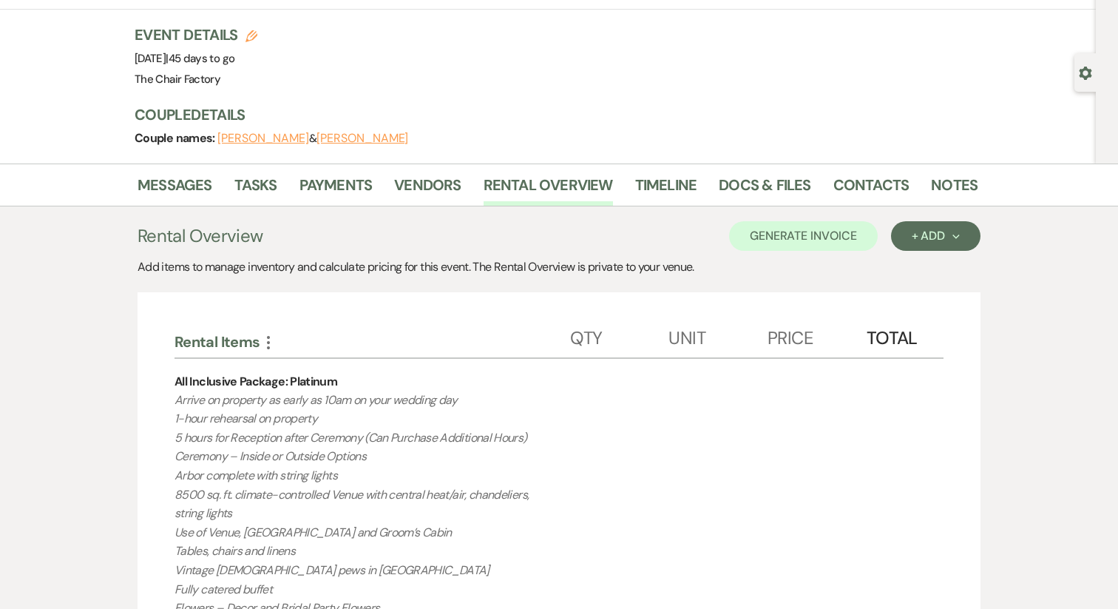
scroll to position [0, 0]
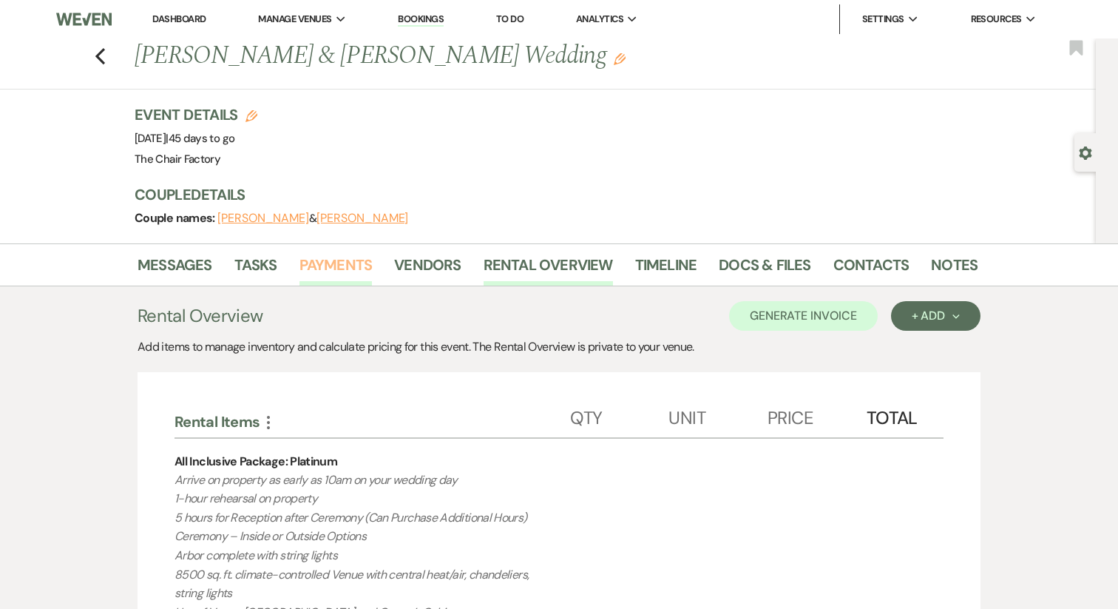
click at [332, 265] on link "Payments" at bounding box center [336, 269] width 73 height 33
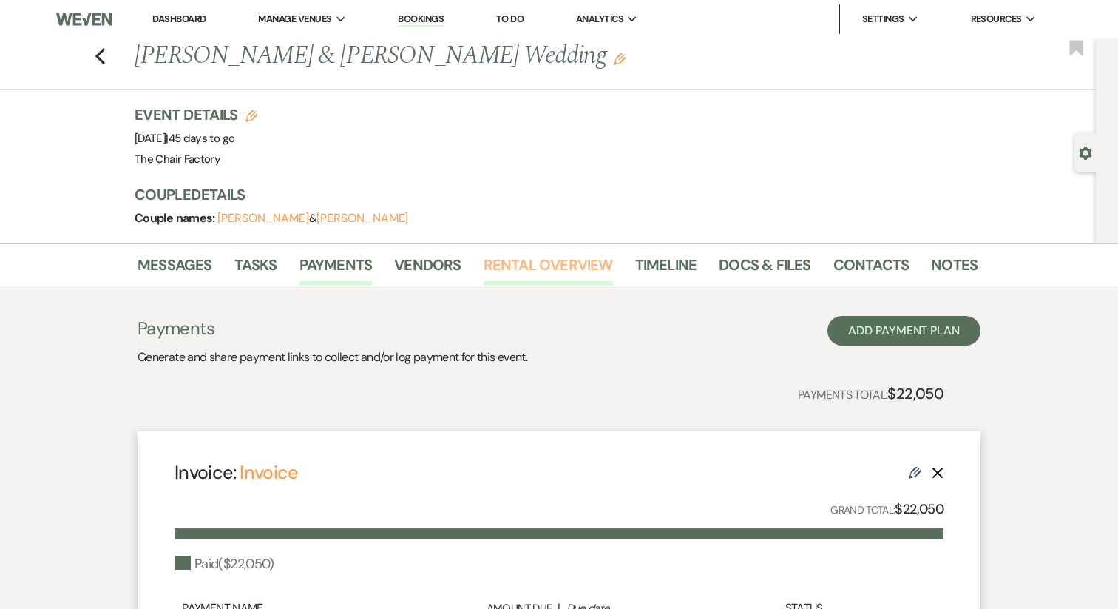
click at [570, 266] on link "Rental Overview" at bounding box center [548, 269] width 129 height 33
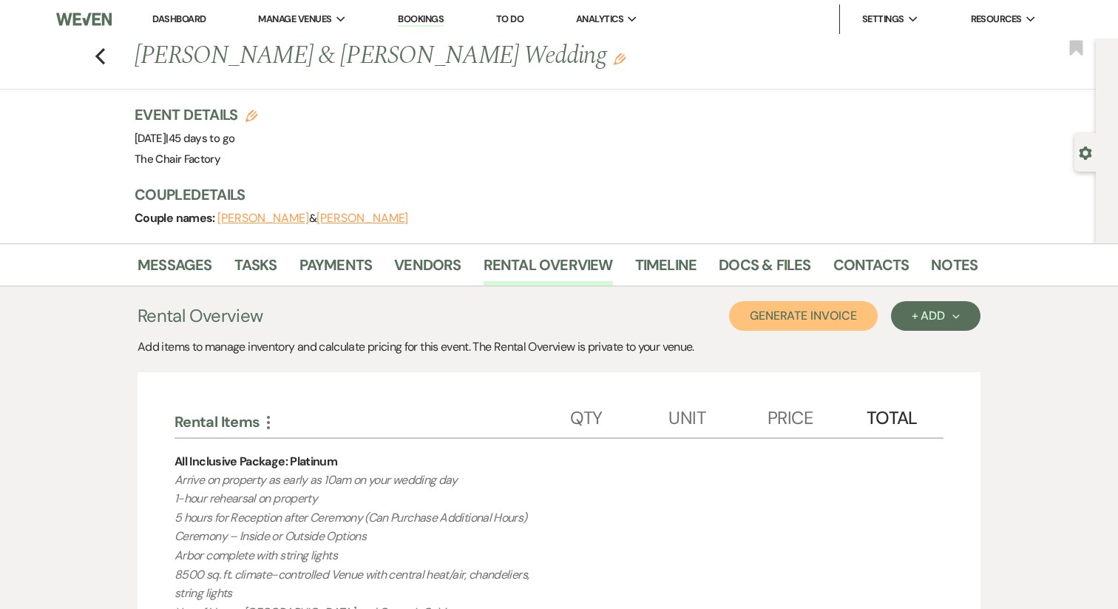
click at [796, 316] on button "Generate Invoice" at bounding box center [803, 316] width 149 height 30
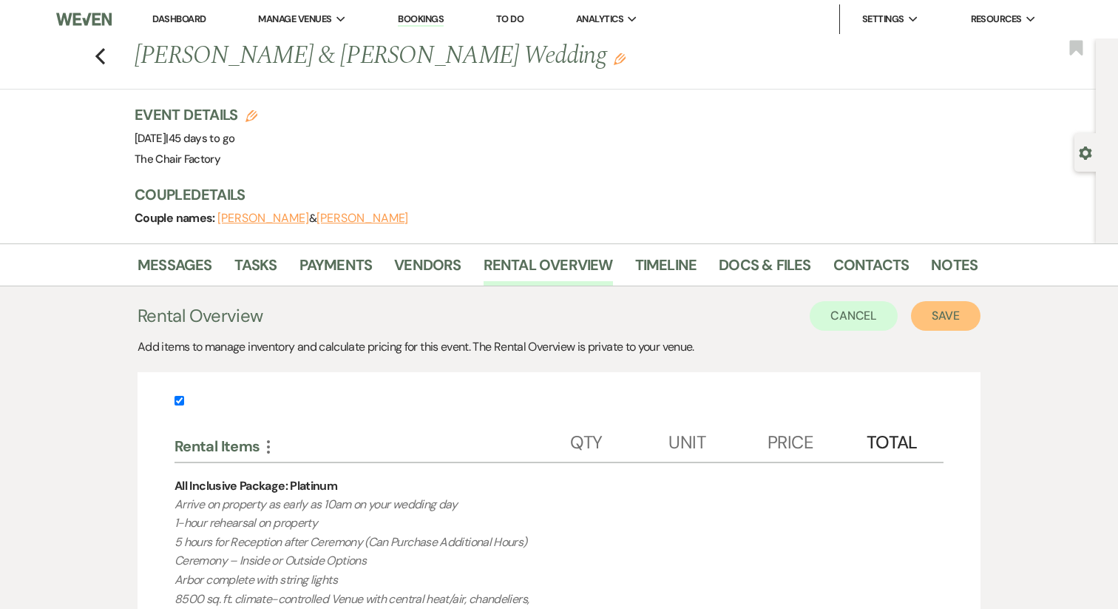
click at [936, 309] on button "Save" at bounding box center [946, 316] width 70 height 30
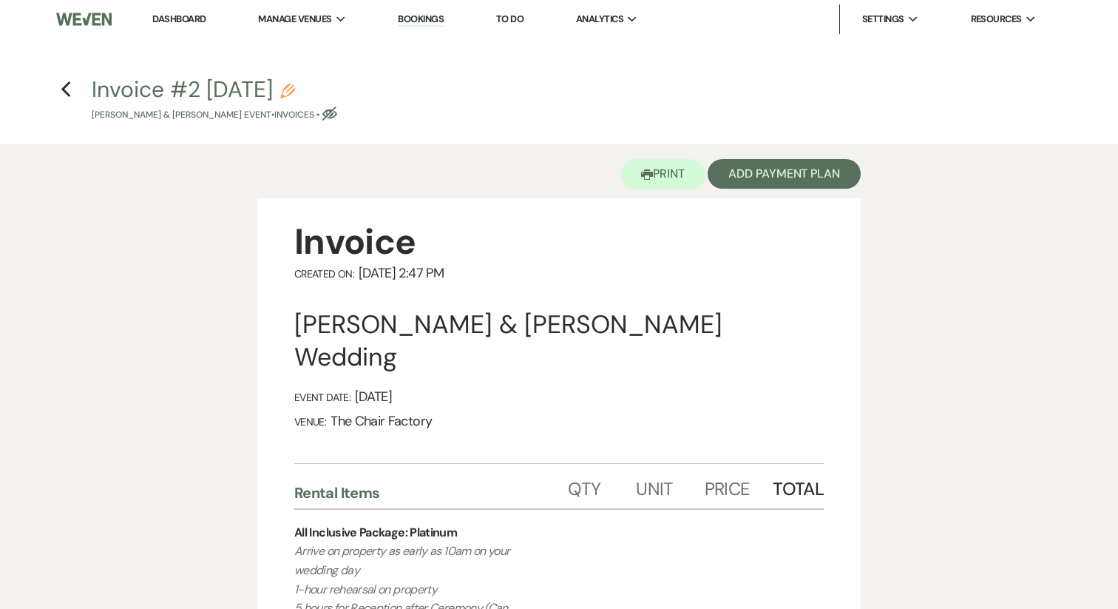
click at [295, 91] on use "button" at bounding box center [287, 91] width 15 height 15
select select "22"
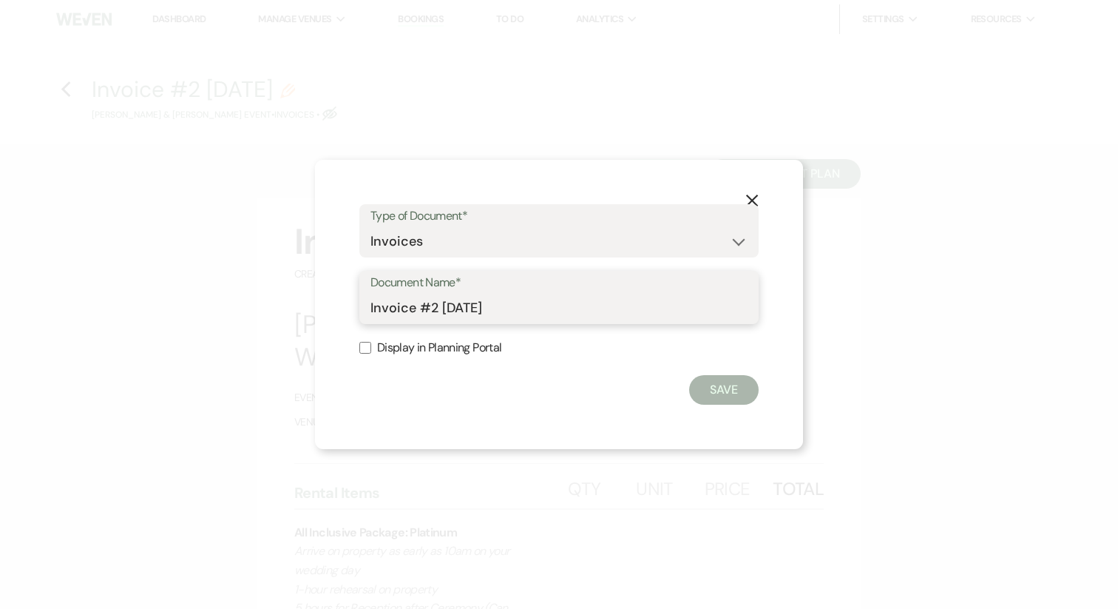
drag, startPoint x: 421, startPoint y: 307, endPoint x: 649, endPoint y: 318, distance: 228.0
click at [649, 318] on input "Invoice #2 [DATE]" at bounding box center [559, 308] width 377 height 29
type input "Invoice"
click at [412, 355] on label "Display in Planning Portal" at bounding box center [558, 347] width 399 height 21
click at [371, 353] on input "Display in Planning Portal" at bounding box center [365, 348] width 12 height 12
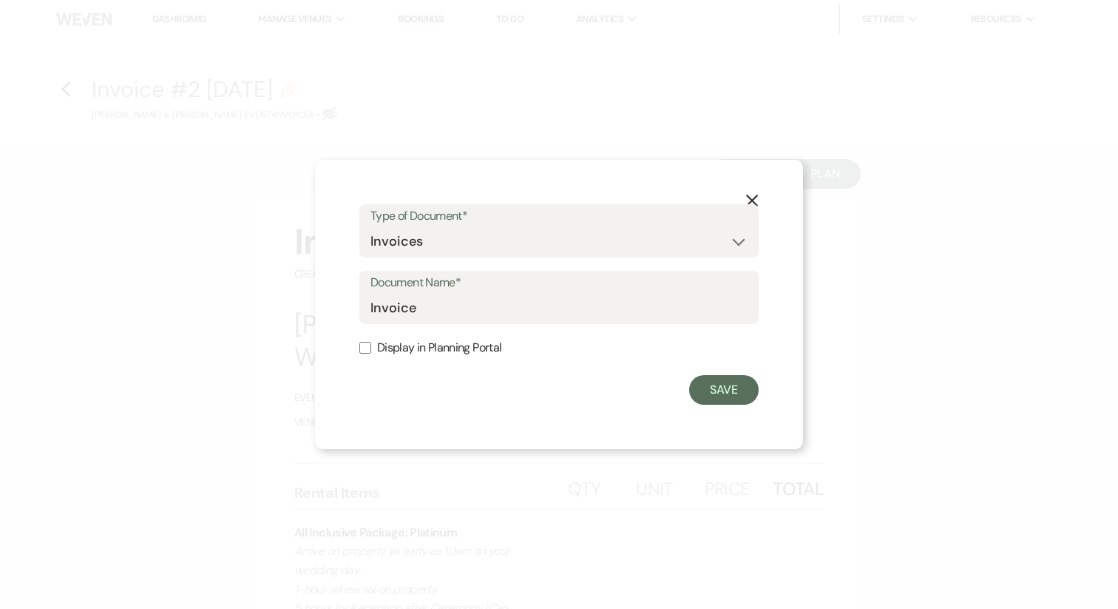
checkbox input "true"
click at [717, 392] on button "Save" at bounding box center [724, 390] width 70 height 30
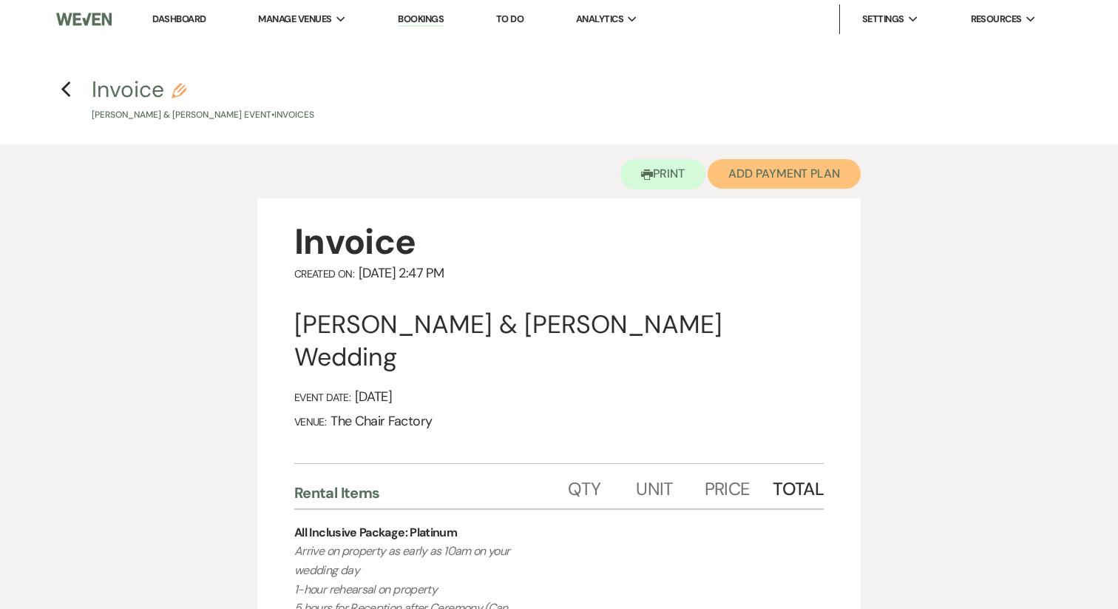
click at [796, 176] on button "Add Payment Plan" at bounding box center [784, 174] width 153 height 30
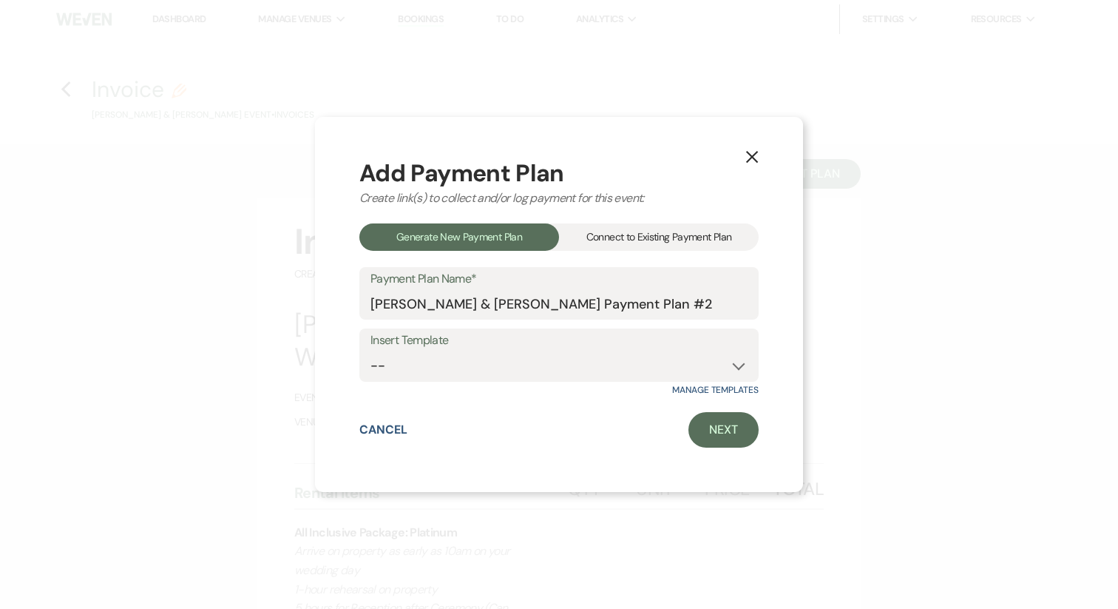
click at [668, 234] on div "Connect to Existing Payment Plan" at bounding box center [659, 236] width 200 height 27
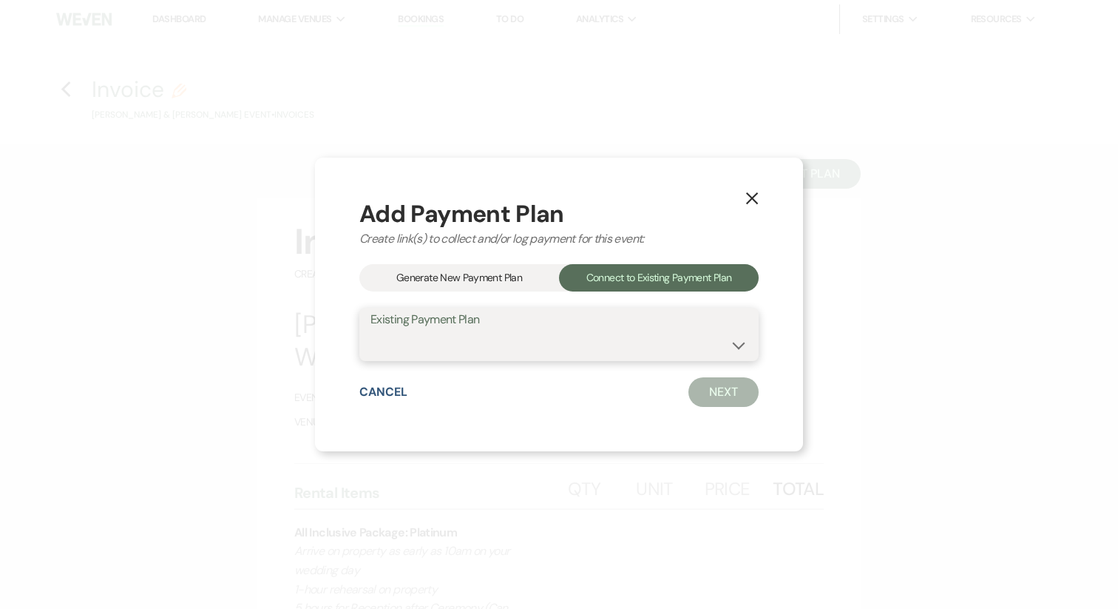
click at [525, 352] on select "Alana Crowe & Gonzalo Fanola's Payment Plan" at bounding box center [559, 345] width 377 height 29
select select "18274"
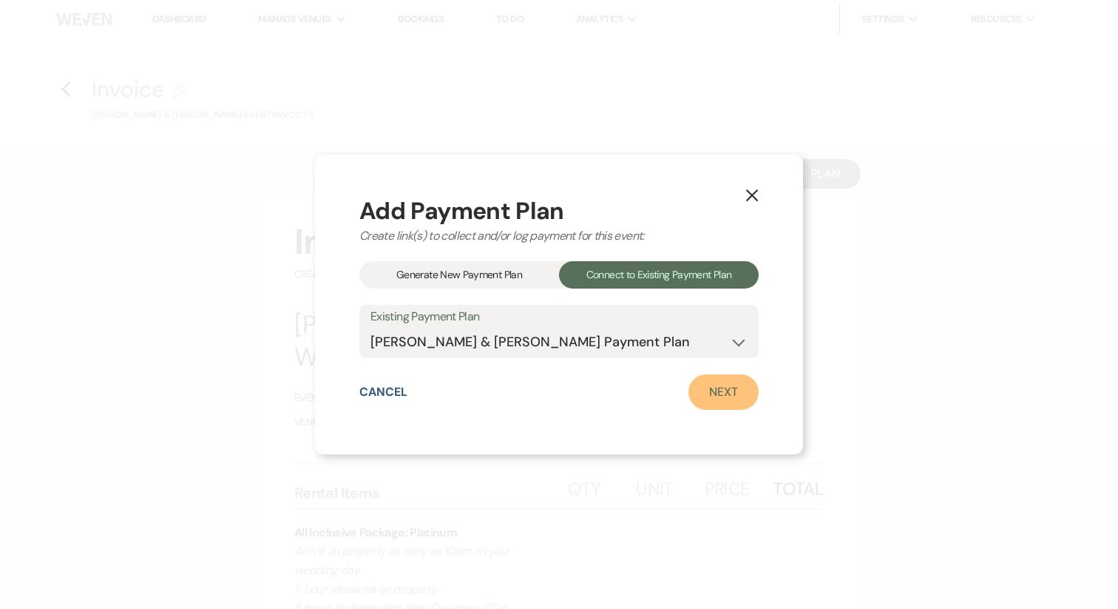
click at [700, 390] on link "Next" at bounding box center [724, 391] width 70 height 35
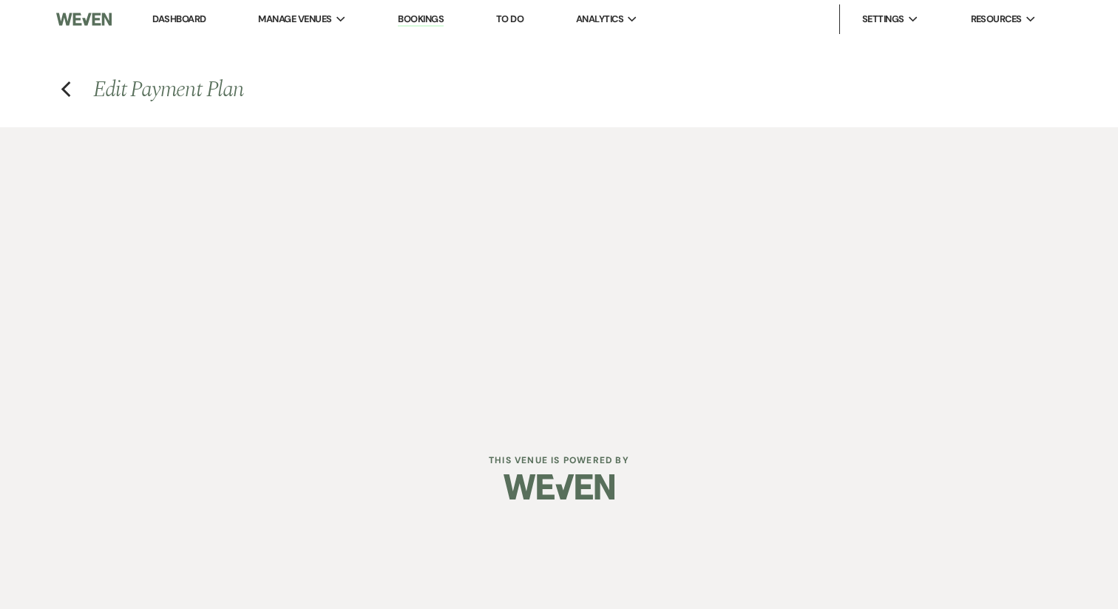
select select "28995"
select select "1"
select select "true"
select select "1"
select select "true"
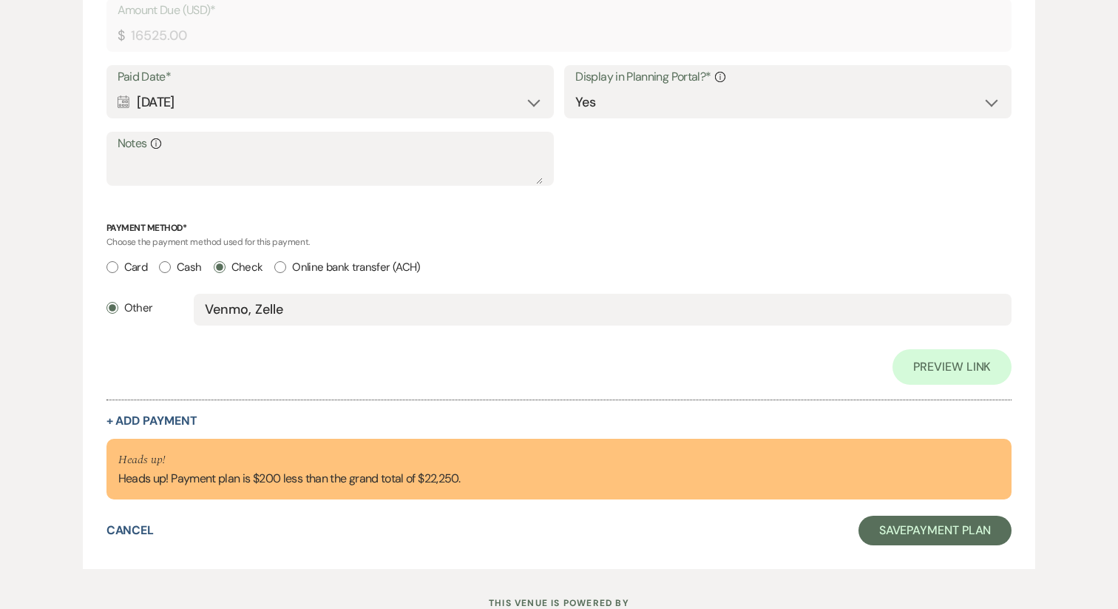
scroll to position [1215, 0]
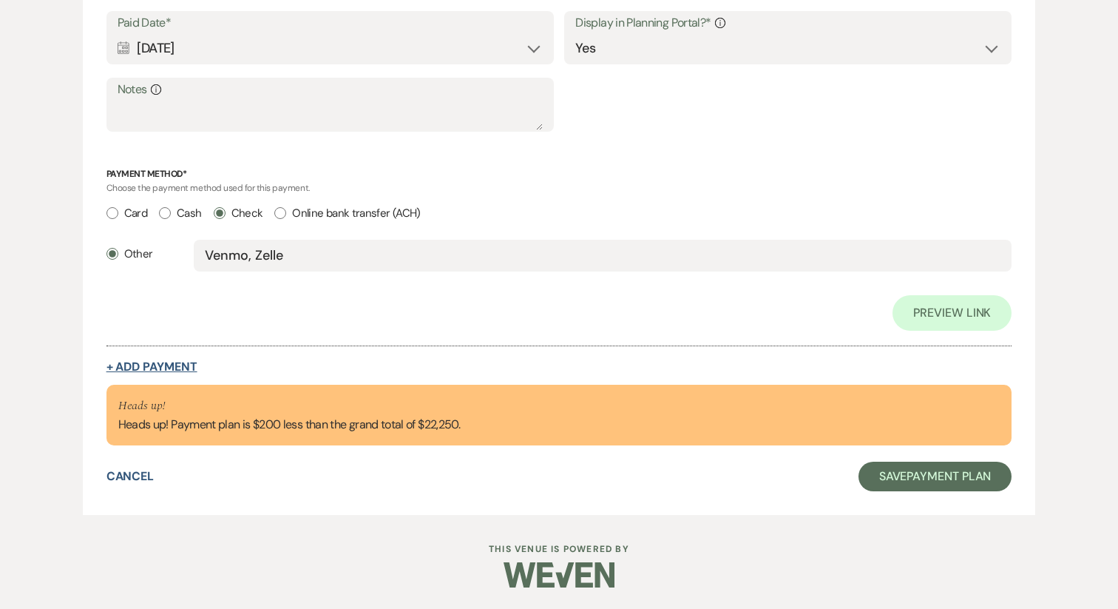
click at [158, 364] on button "+ Add Payment" at bounding box center [151, 367] width 91 height 12
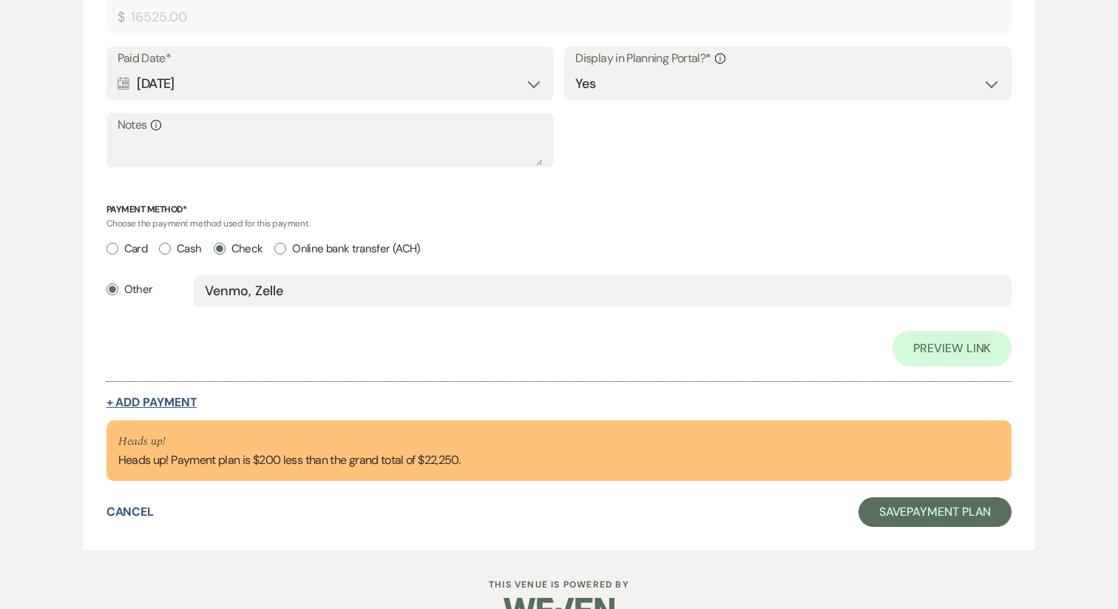
select select "2"
select select "flat"
select select "true"
select select "client"
select select "weeks"
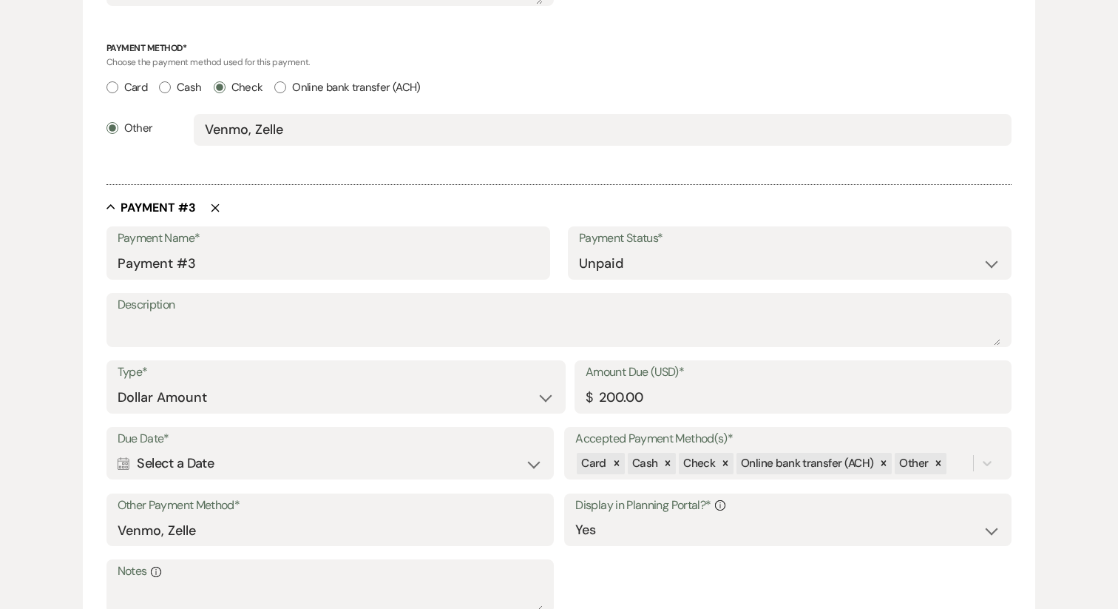
scroll to position [1317, 0]
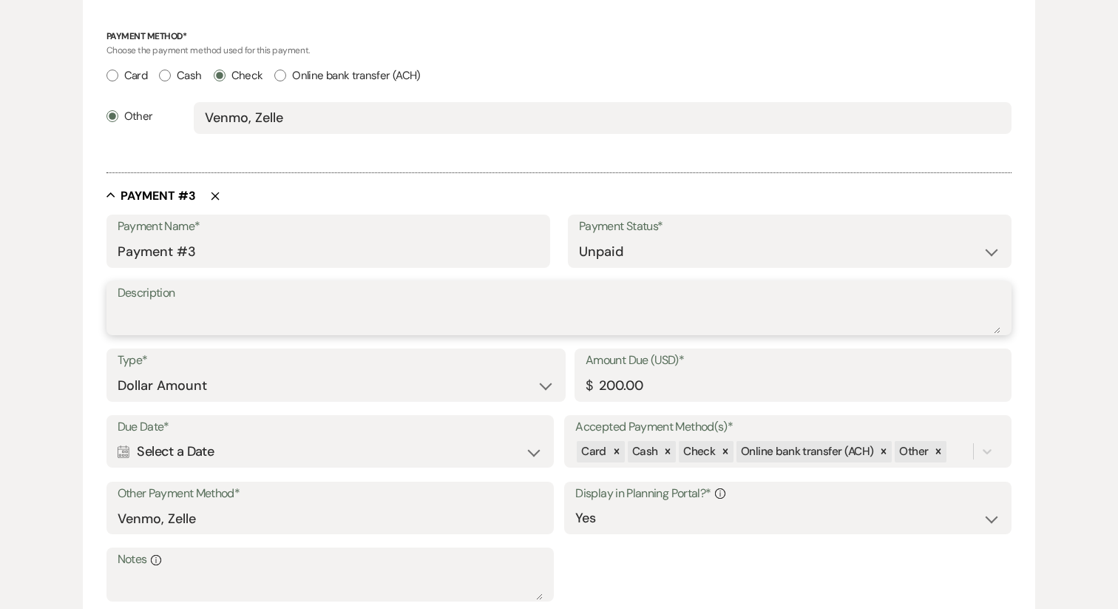
click at [297, 321] on textarea "Description" at bounding box center [560, 319] width 884 height 30
click at [198, 254] on input "Payment #3" at bounding box center [329, 251] width 422 height 29
click at [197, 248] on input "Early Arrival (1 hr" at bounding box center [329, 251] width 422 height 29
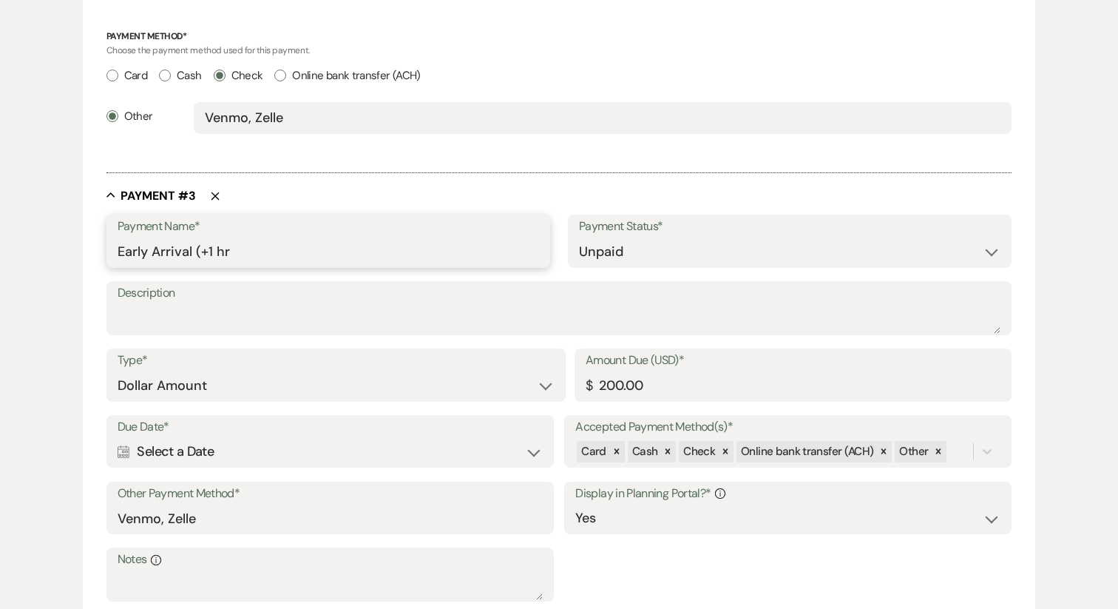
click at [268, 247] on input "Early Arrival (+1 hr" at bounding box center [329, 251] width 422 height 29
type input "Early Arrival (+1 hr) Add-On"
click at [278, 310] on textarea "Description" at bounding box center [560, 319] width 884 height 30
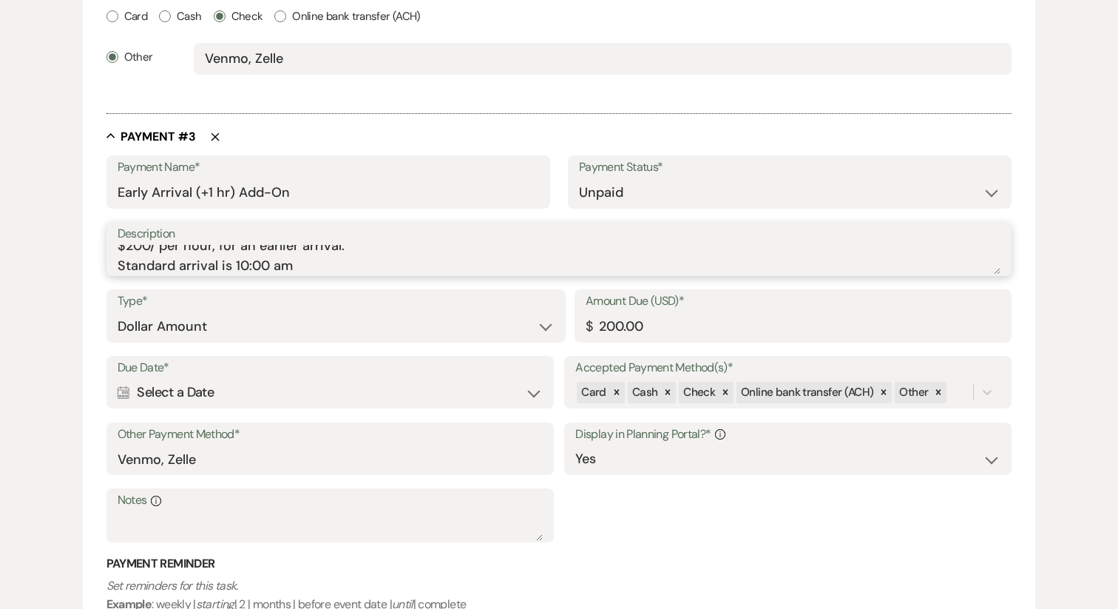
scroll to position [1388, 0]
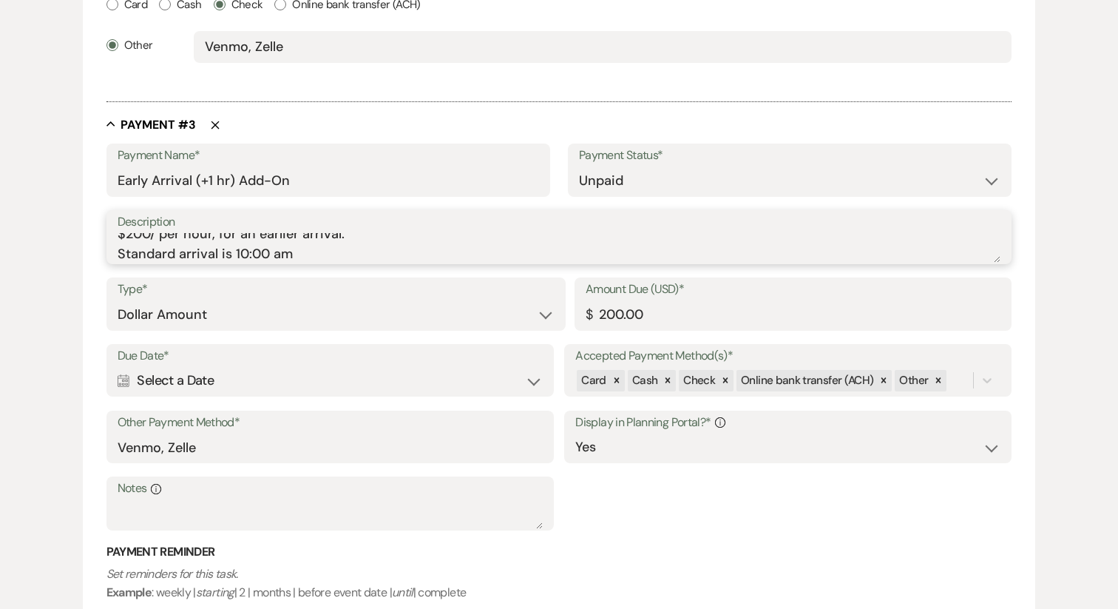
type textarea "$200/ per hour, for an earlier arrival. Standard arrival is 10:00 am"
click at [257, 382] on div "Calendar Select a Date Expand" at bounding box center [330, 380] width 425 height 29
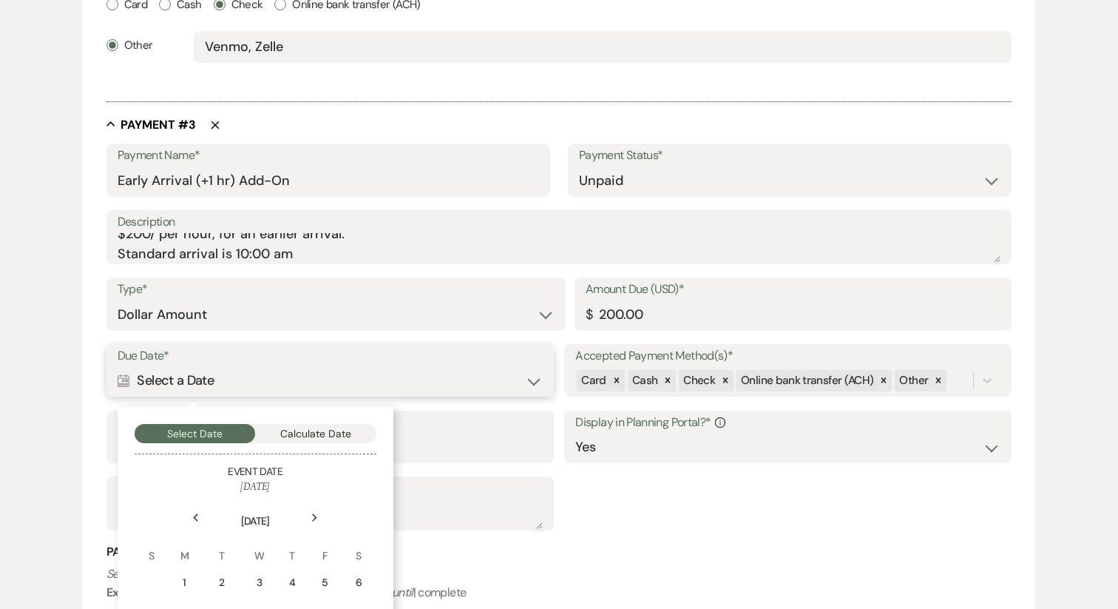
click at [331, 429] on button "Calculate Date" at bounding box center [315, 433] width 121 height 19
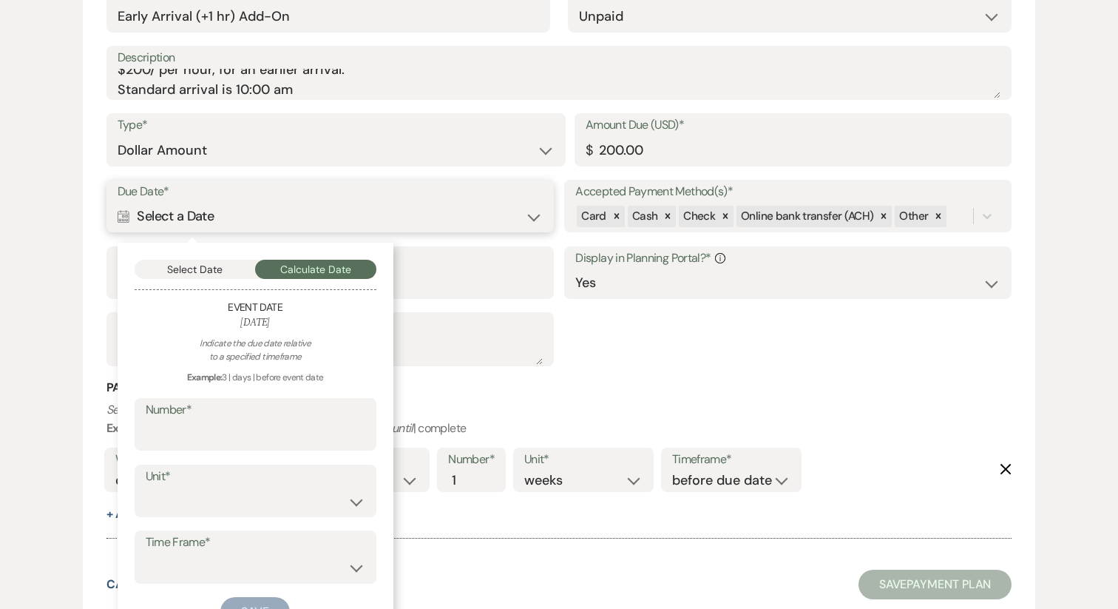
scroll to position [1563, 0]
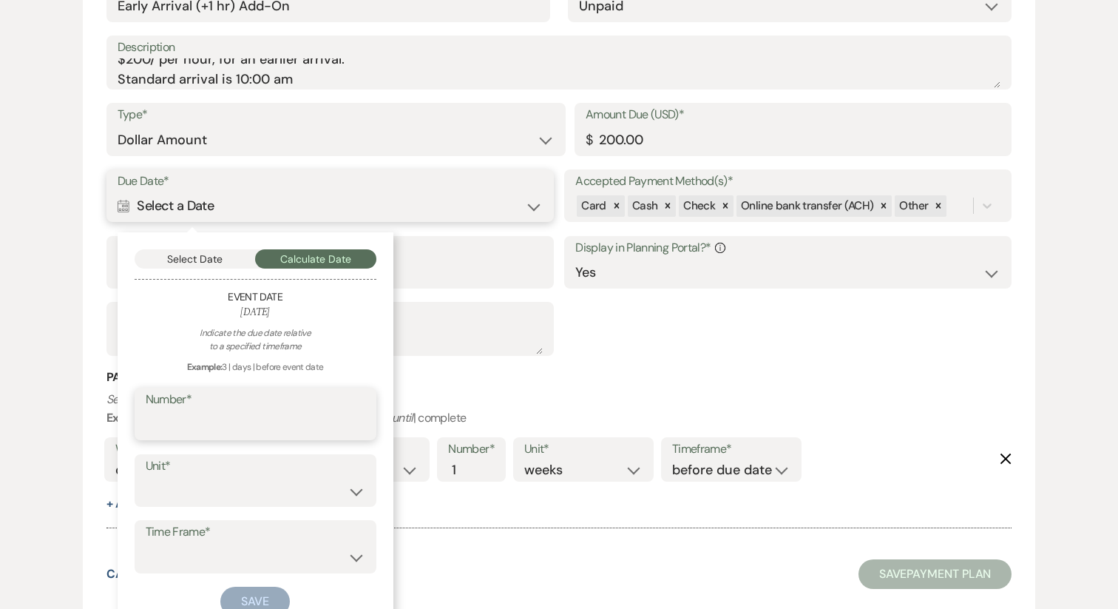
click at [278, 415] on input "Number*" at bounding box center [256, 424] width 220 height 29
type input "30"
click at [246, 493] on select "days weeks months" at bounding box center [256, 490] width 220 height 29
select select "day"
click at [223, 547] on select "before event date after event date after event is booked after today's date" at bounding box center [256, 557] width 220 height 29
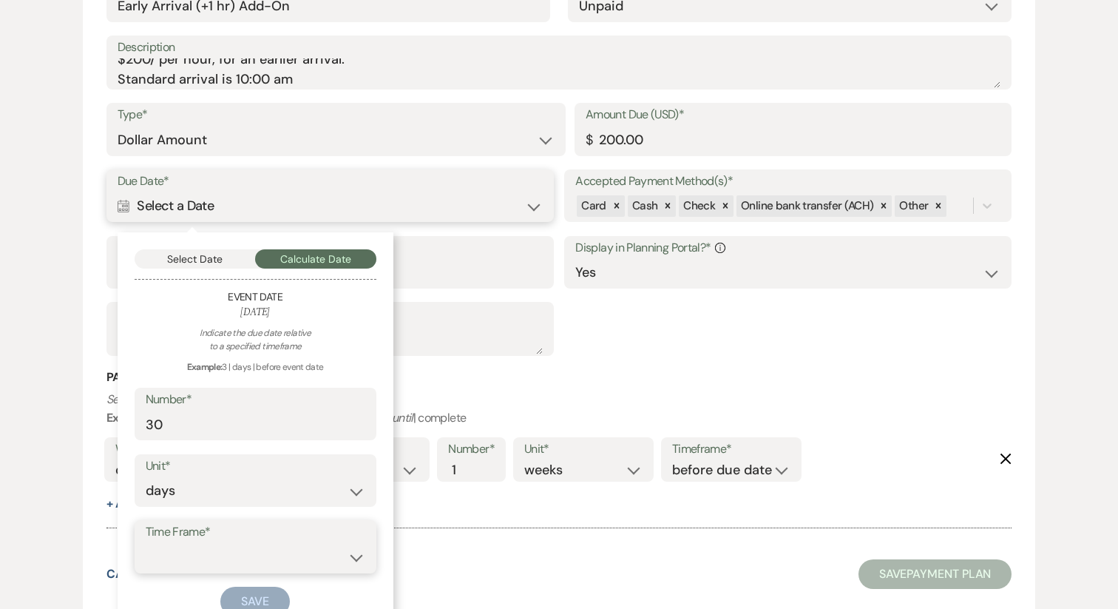
select select "beforeEventDate"
click at [253, 592] on button "Save" at bounding box center [255, 601] width 70 height 30
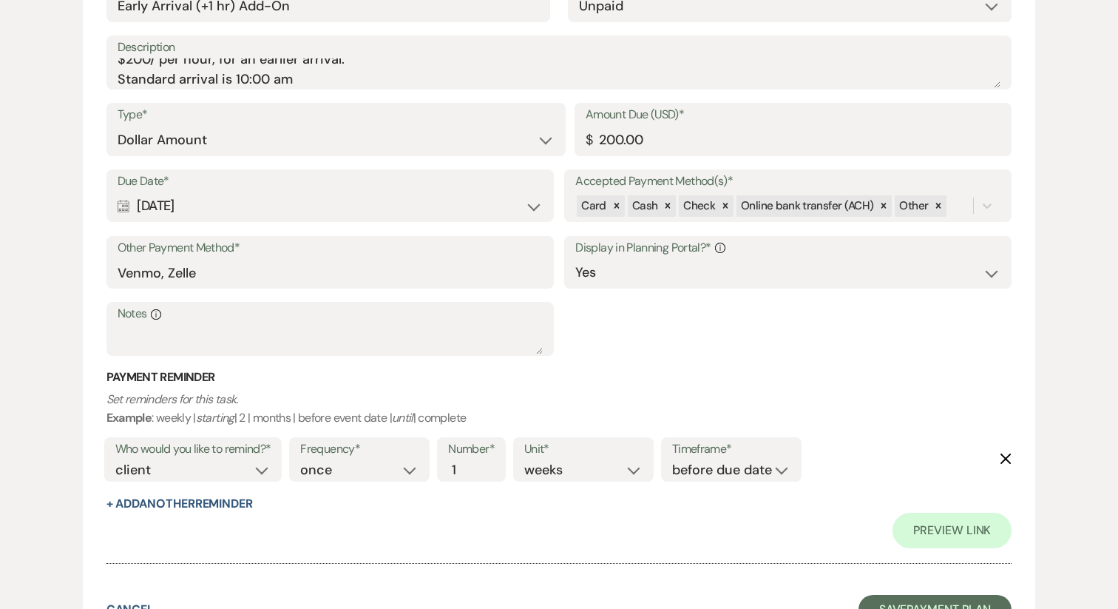
click at [1002, 462] on icon "Delete" at bounding box center [1006, 459] width 12 height 12
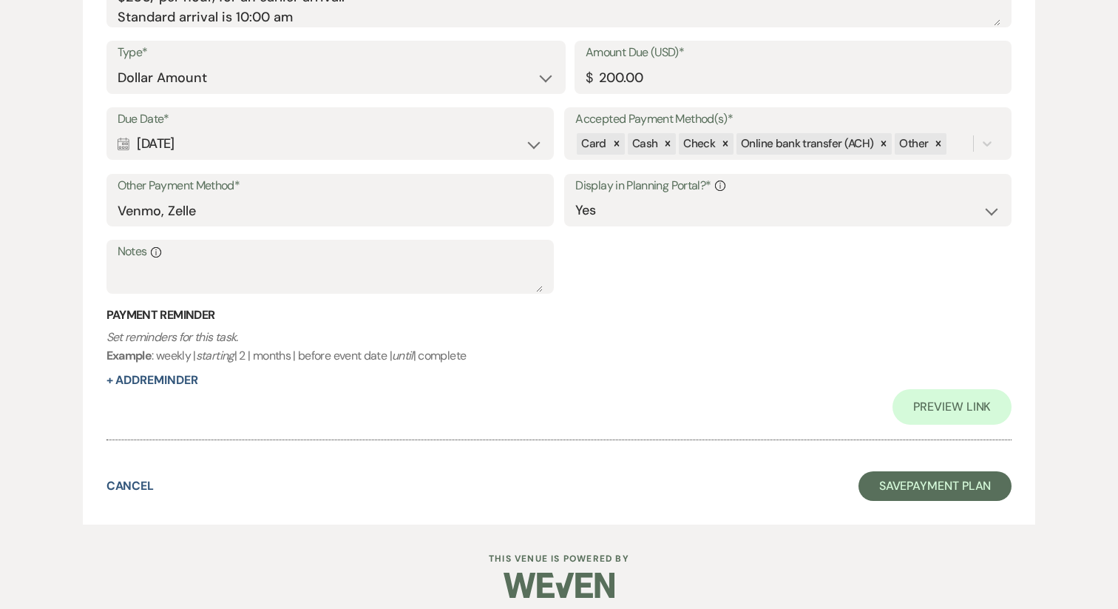
scroll to position [1698, 0]
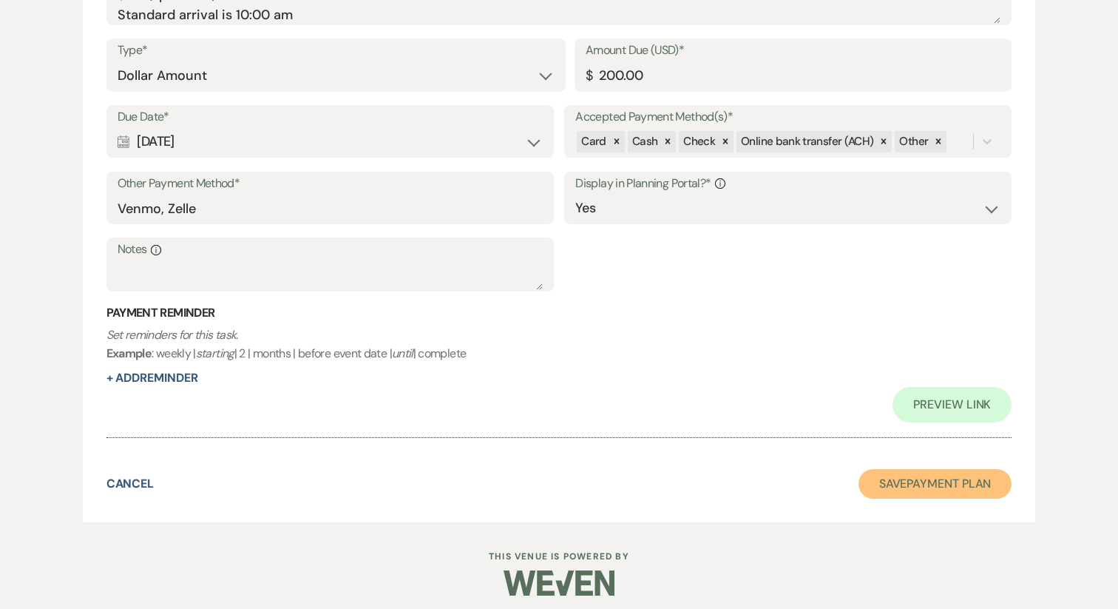
click at [954, 487] on button "Save Payment Plan" at bounding box center [936, 484] width 154 height 30
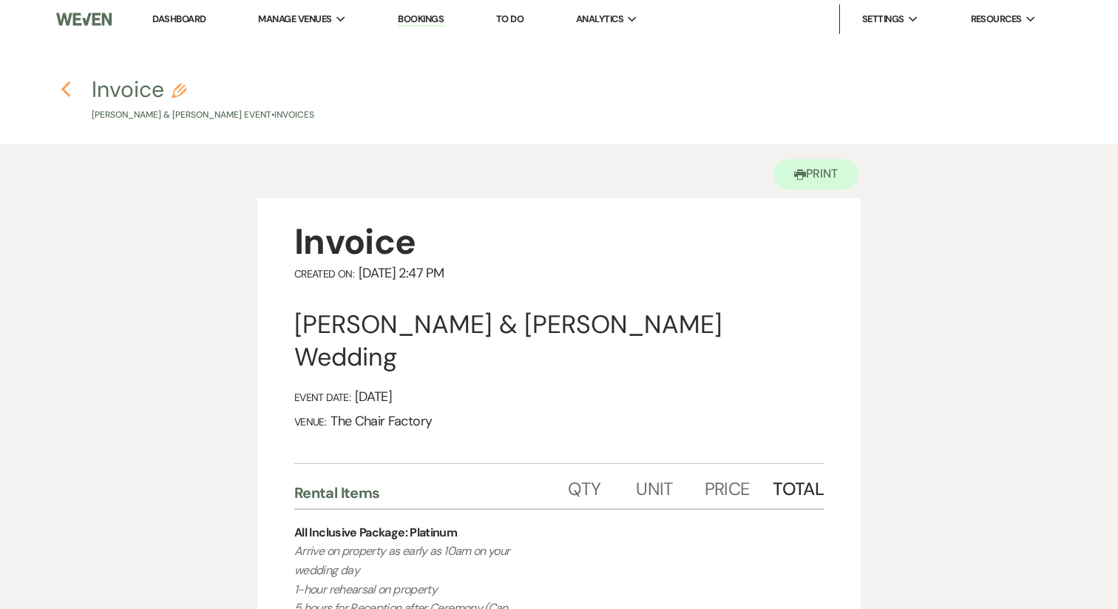
click at [67, 94] on use "button" at bounding box center [66, 89] width 10 height 16
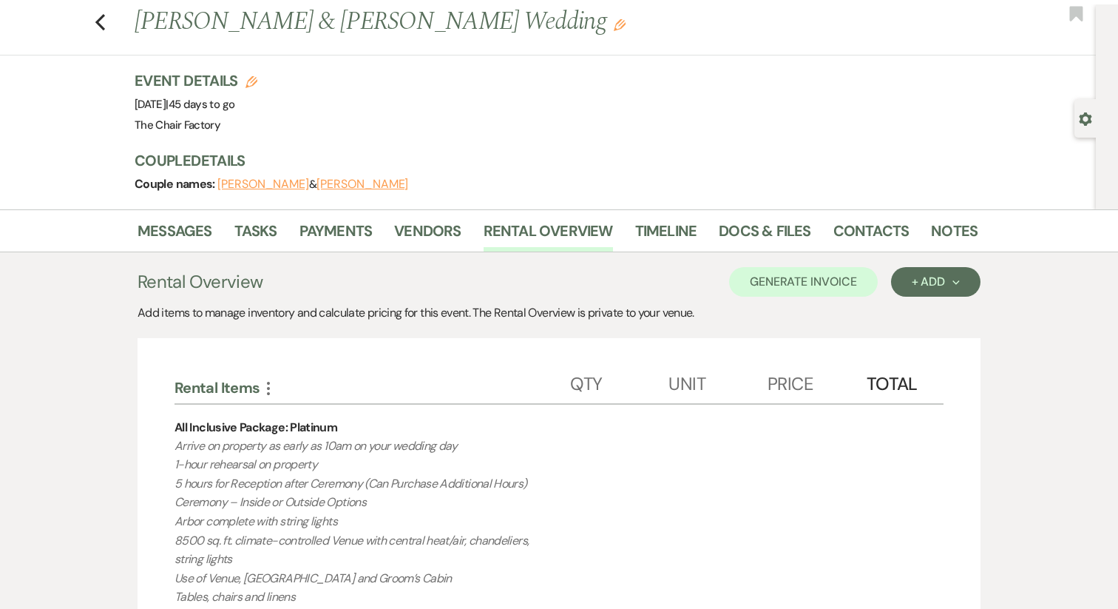
scroll to position [32, 0]
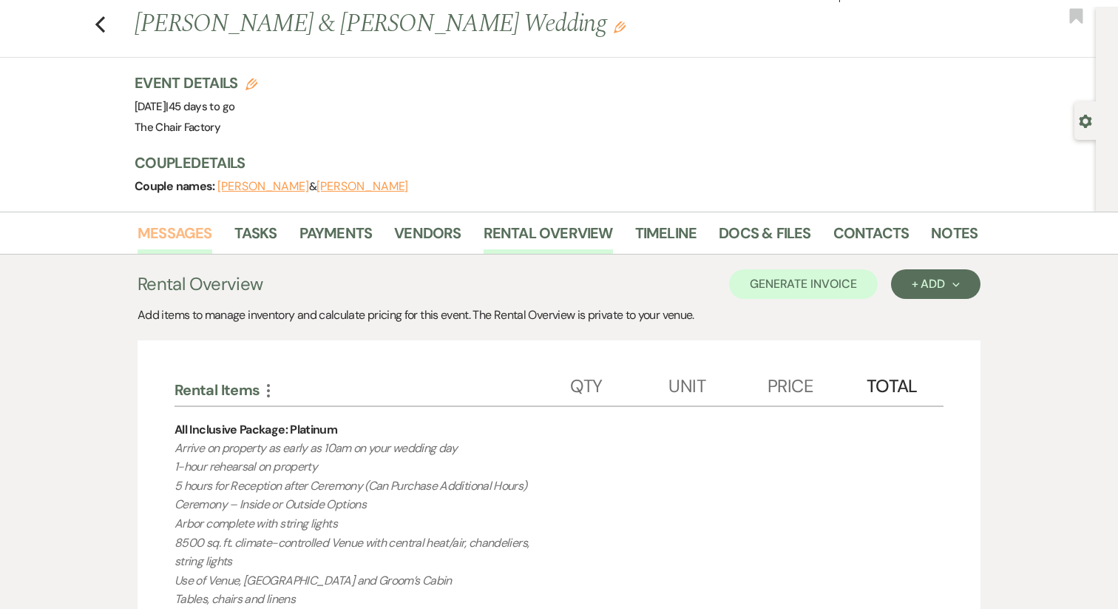
click at [189, 232] on link "Messages" at bounding box center [175, 237] width 75 height 33
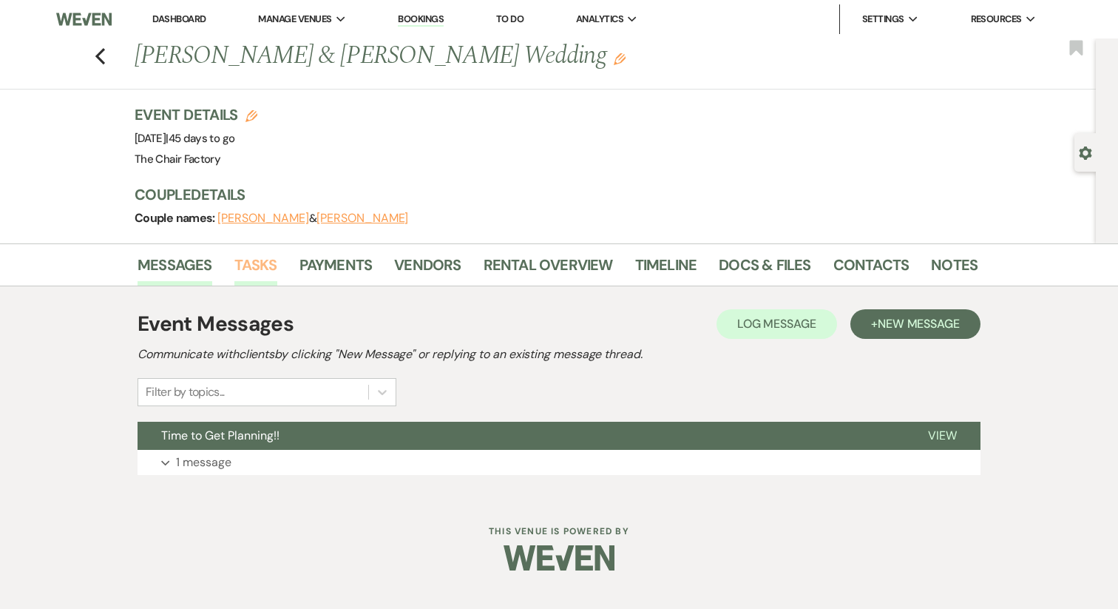
click at [263, 277] on link "Tasks" at bounding box center [255, 269] width 43 height 33
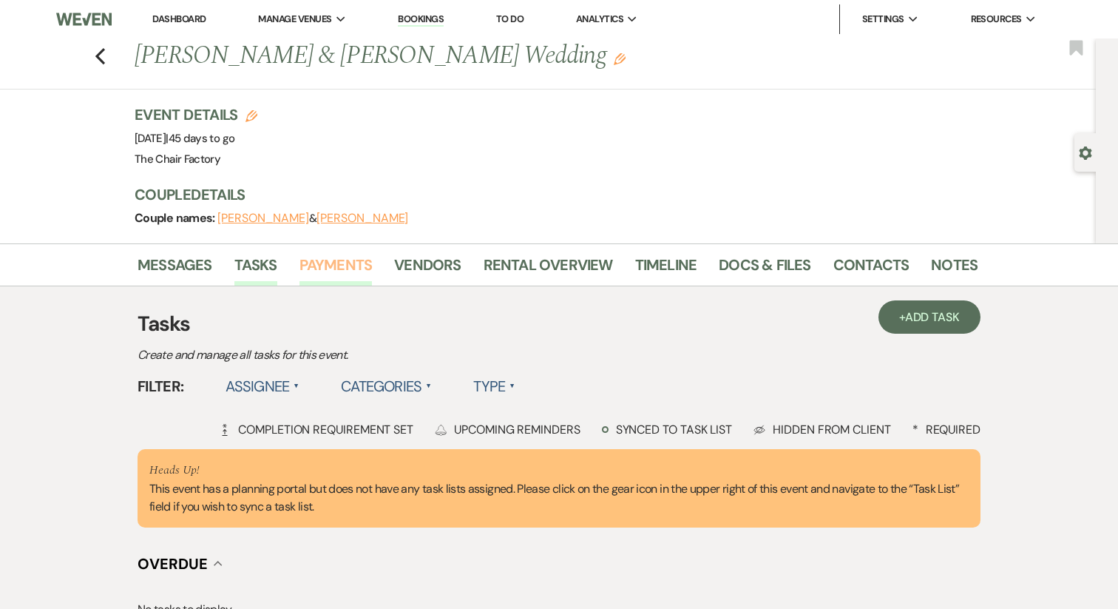
click at [351, 265] on link "Payments" at bounding box center [336, 269] width 73 height 33
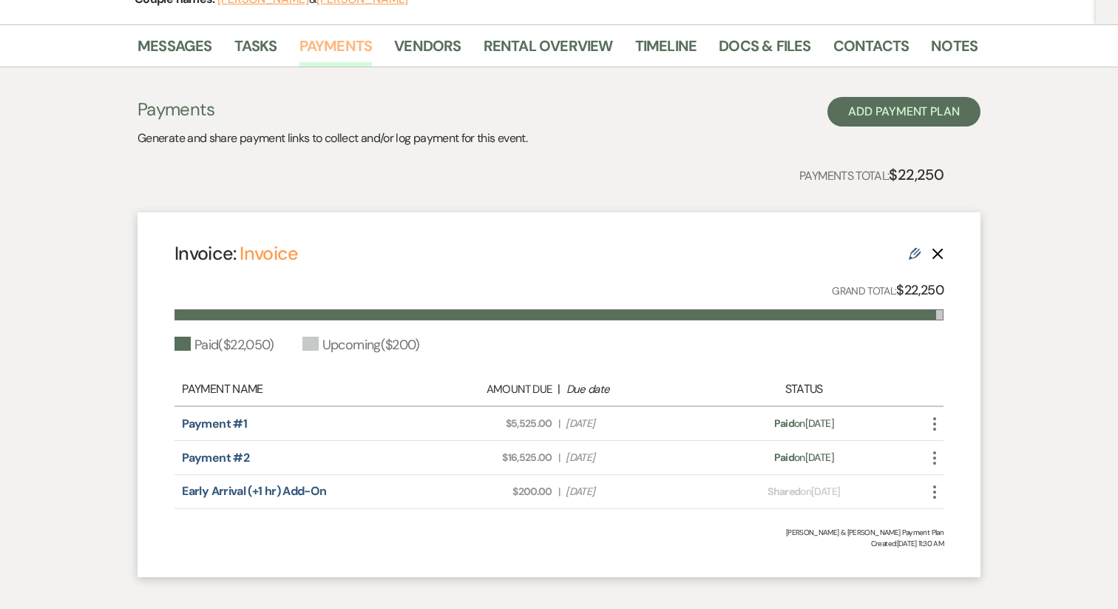
scroll to position [224, 0]
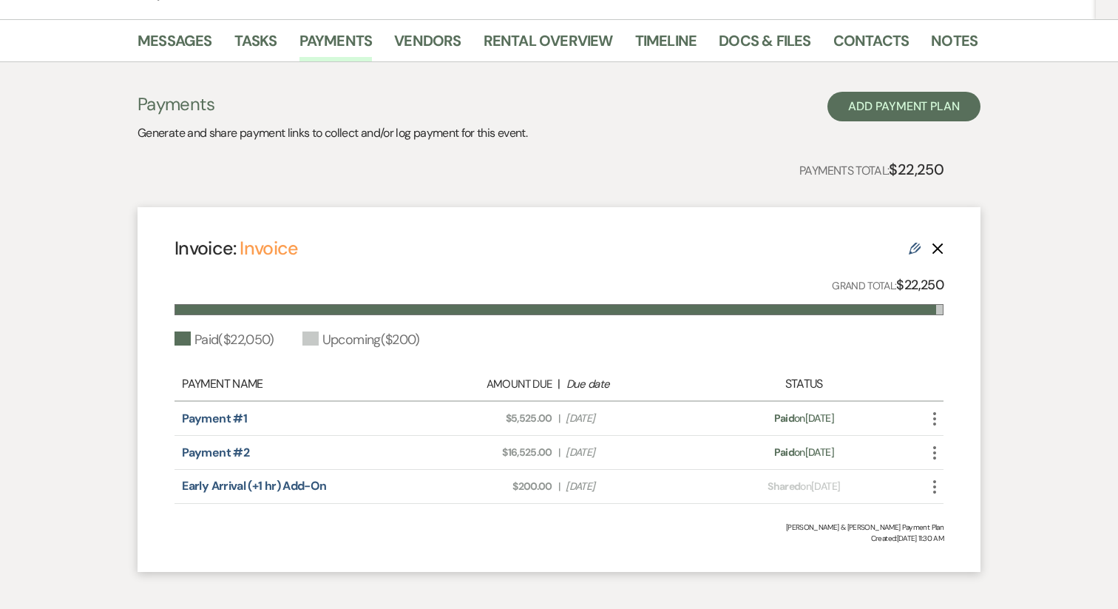
click at [935, 419] on use "button" at bounding box center [934, 418] width 3 height 13
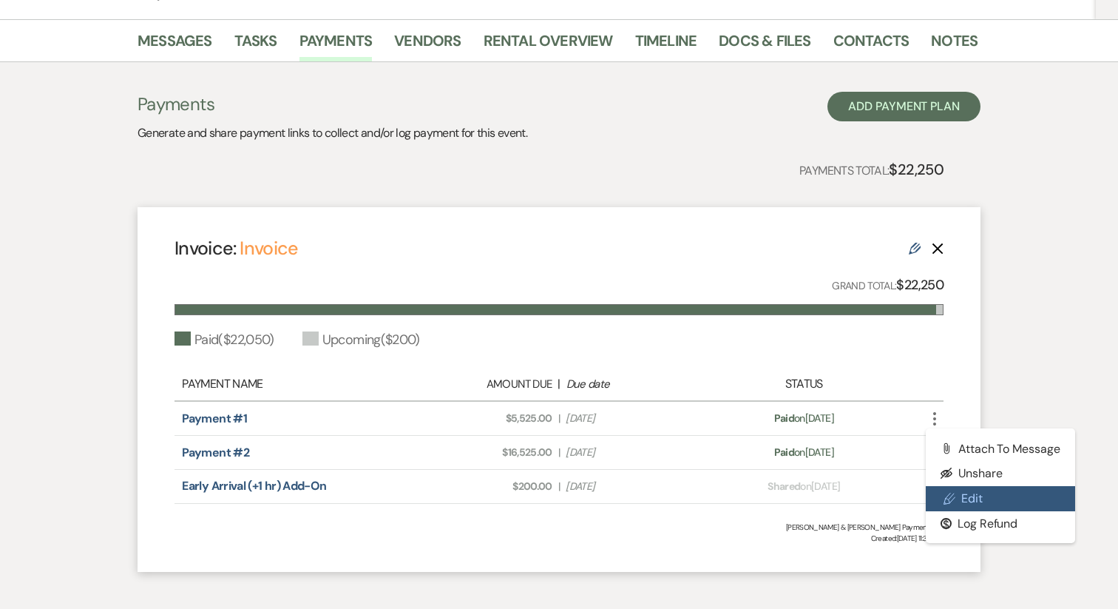
click at [972, 498] on link "Pencil Edit" at bounding box center [1000, 498] width 149 height 25
select select "28995"
select select "1"
select select "true"
select select "1"
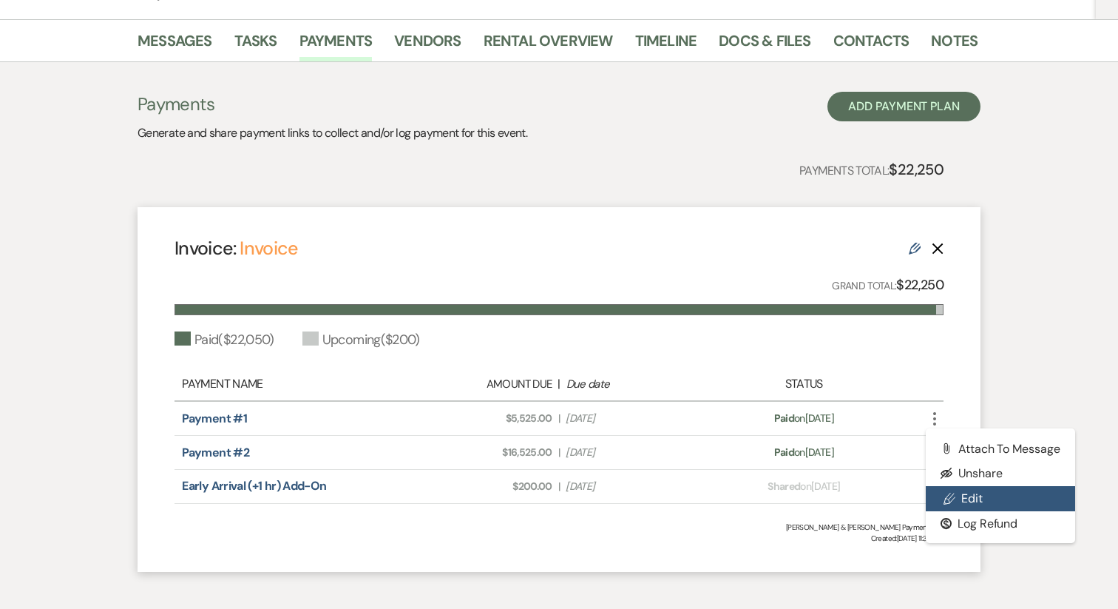
select select "true"
select select "2"
select select "flat"
select select "true"
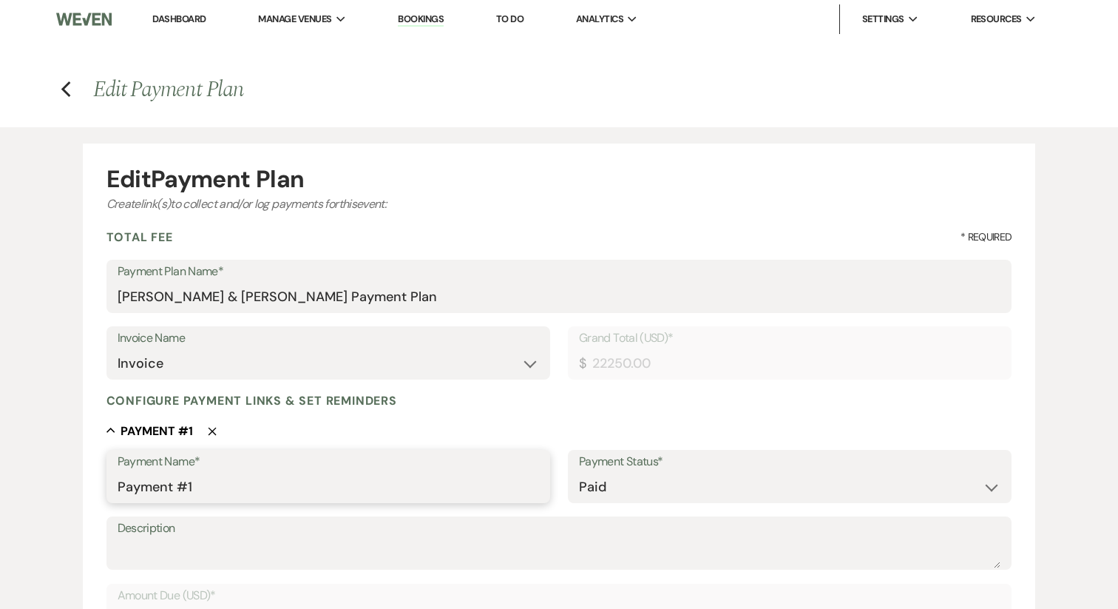
click at [219, 482] on input "Payment #1" at bounding box center [329, 487] width 422 height 29
type input "Initial Deposit"
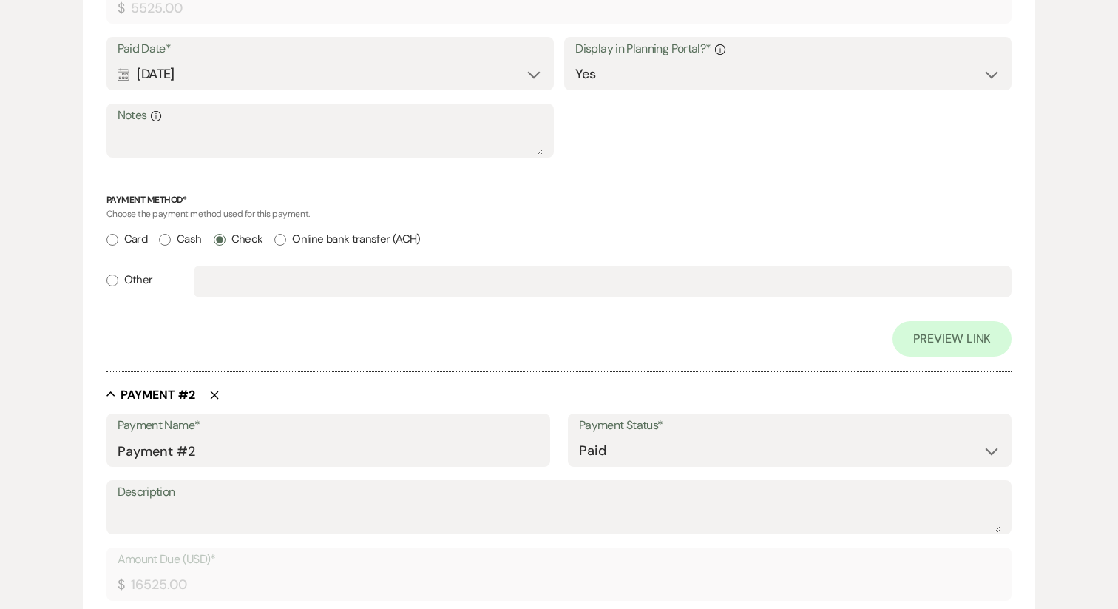
scroll to position [620, 0]
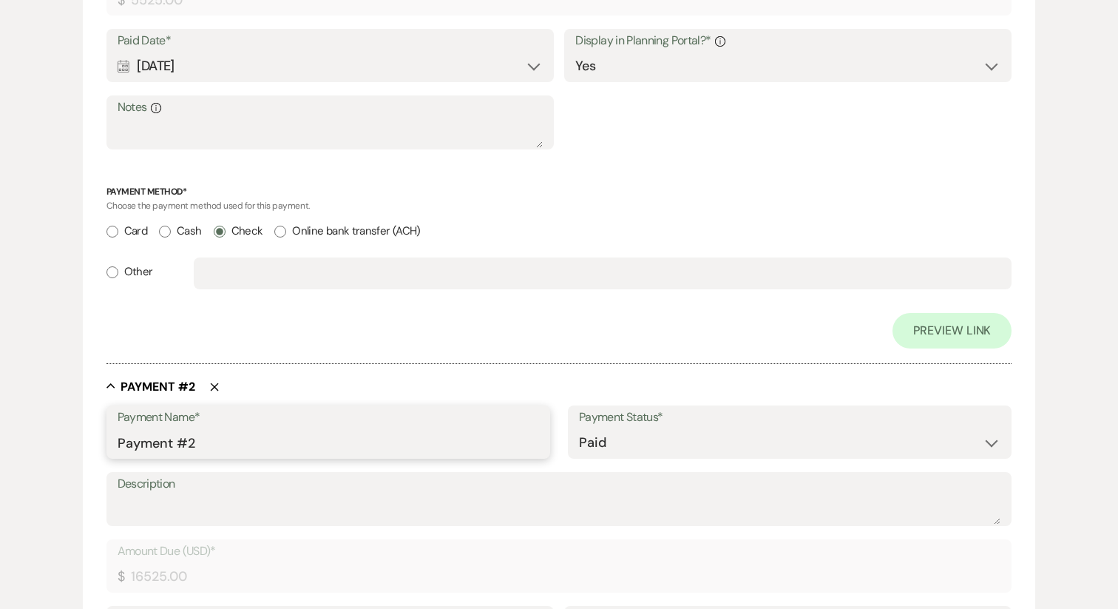
click at [166, 444] on input "Payment #2" at bounding box center [329, 442] width 422 height 29
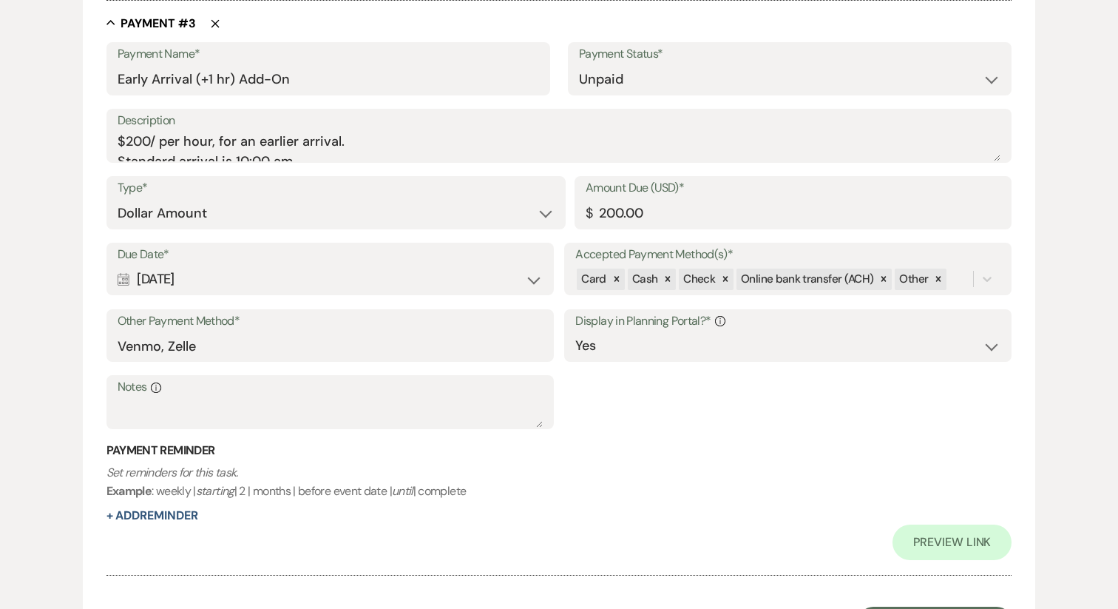
scroll to position [1705, 0]
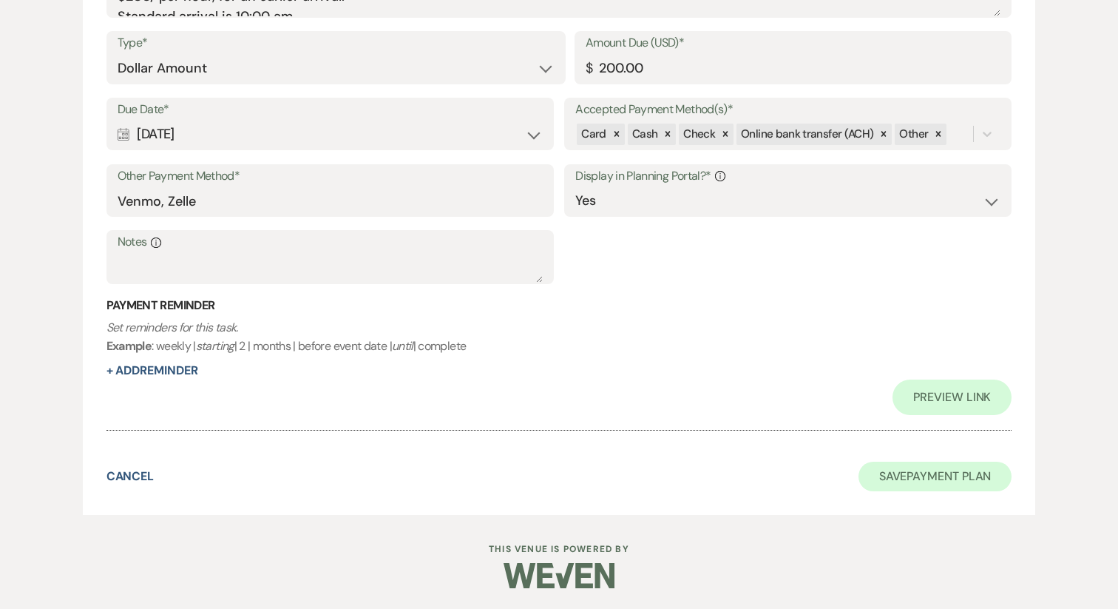
type input "Balance Due"
click at [984, 473] on button "Save Payment Plan" at bounding box center [936, 476] width 154 height 30
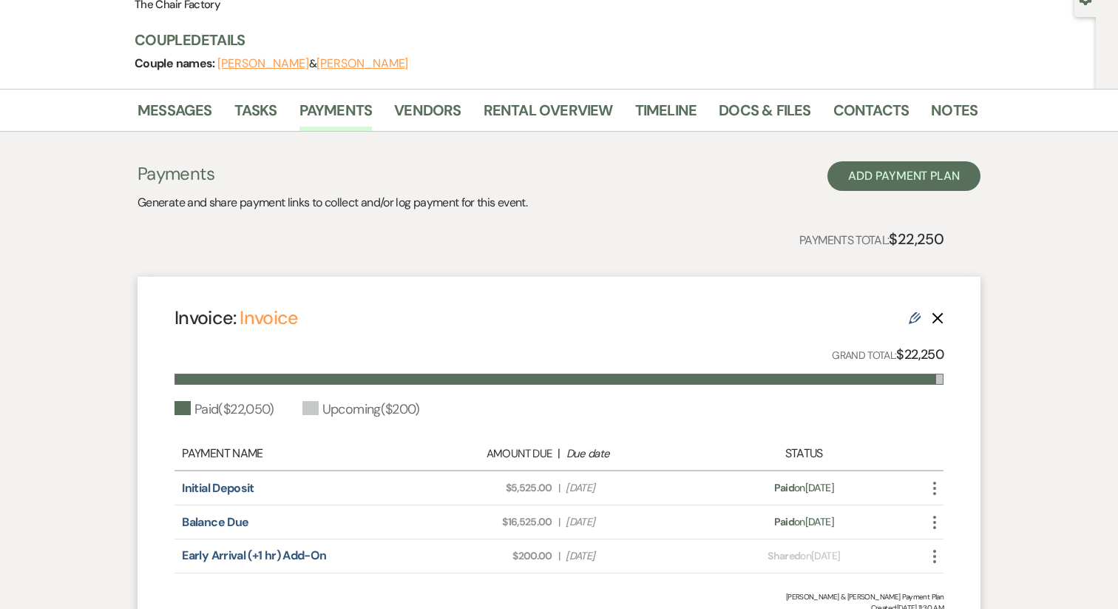
scroll to position [140, 0]
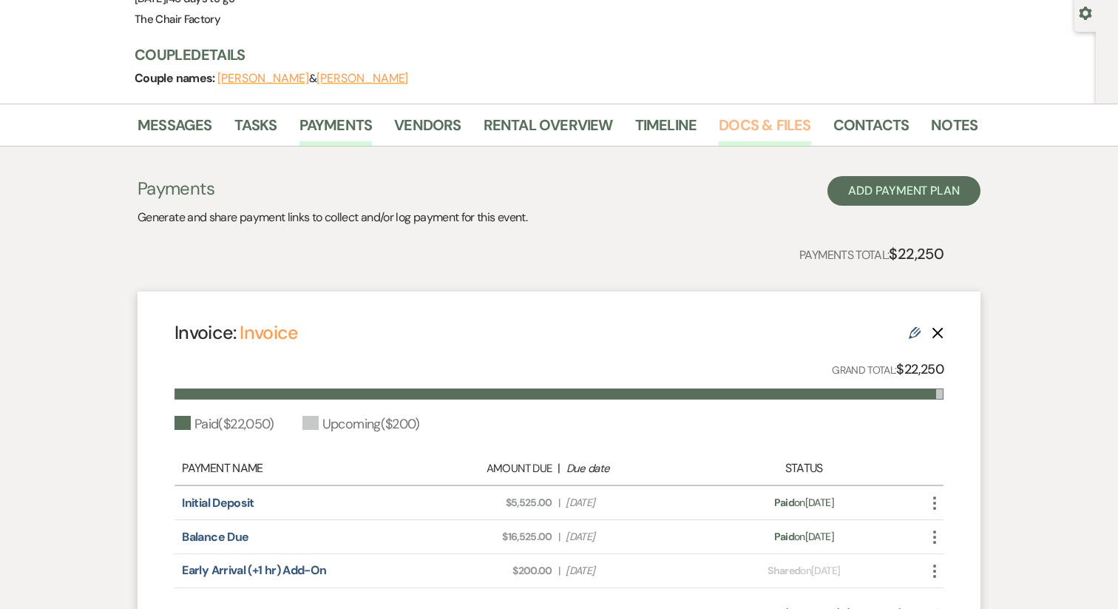
click at [771, 126] on link "Docs & Files" at bounding box center [765, 129] width 92 height 33
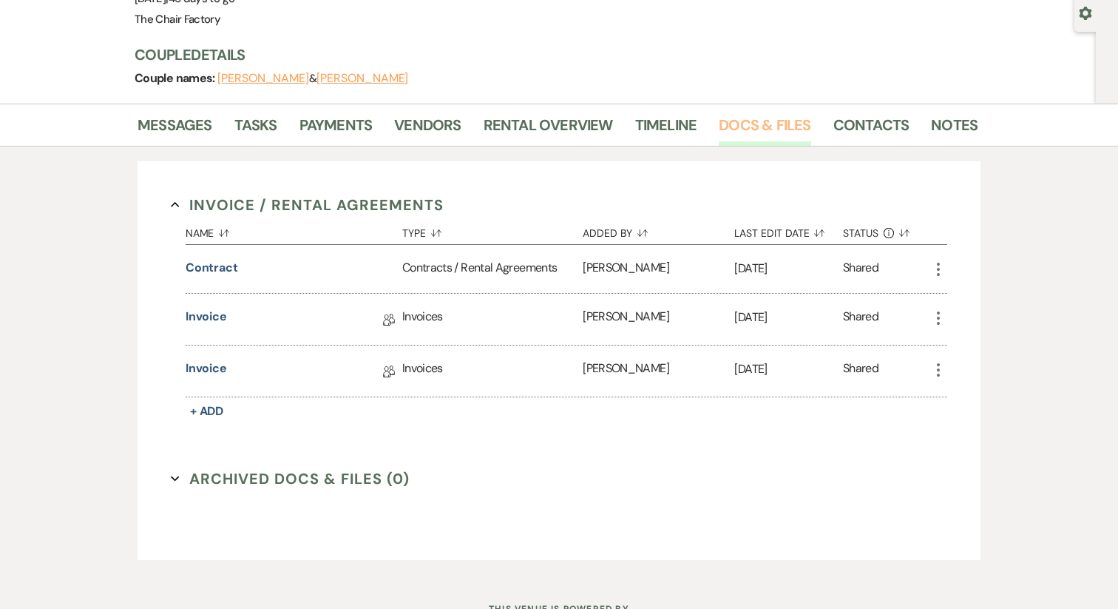
scroll to position [190, 0]
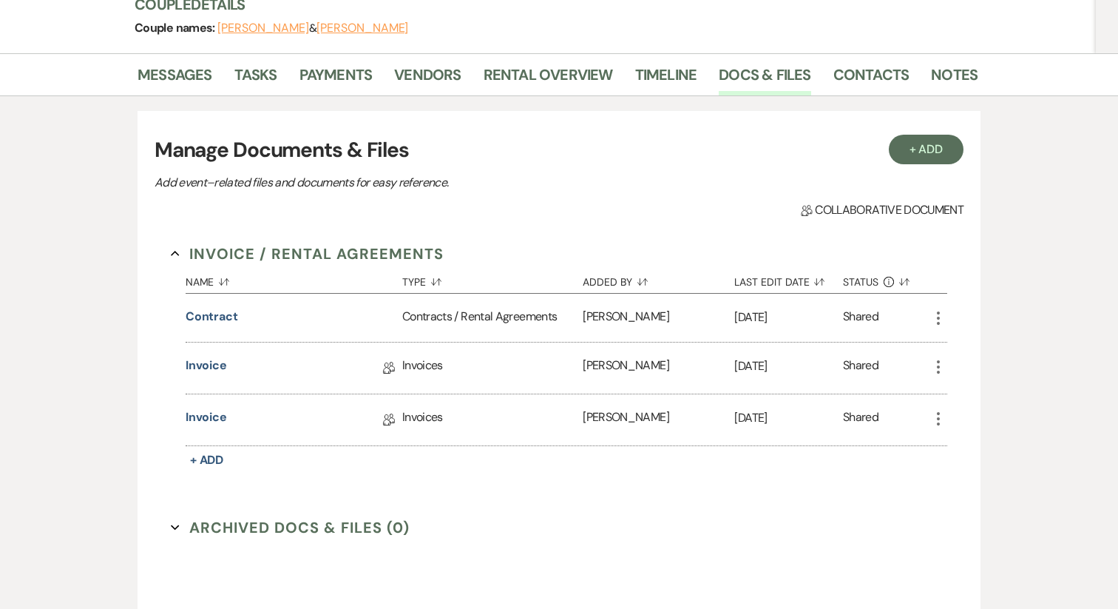
click at [942, 367] on icon "More" at bounding box center [939, 367] width 18 height 18
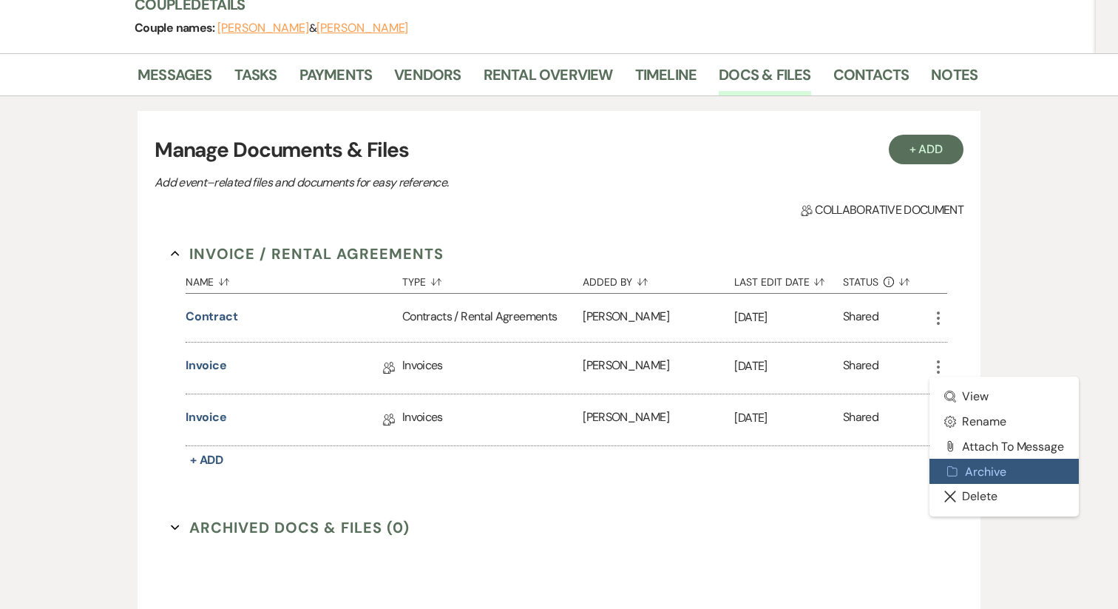
click at [980, 469] on button "Archive Archive" at bounding box center [1004, 471] width 149 height 25
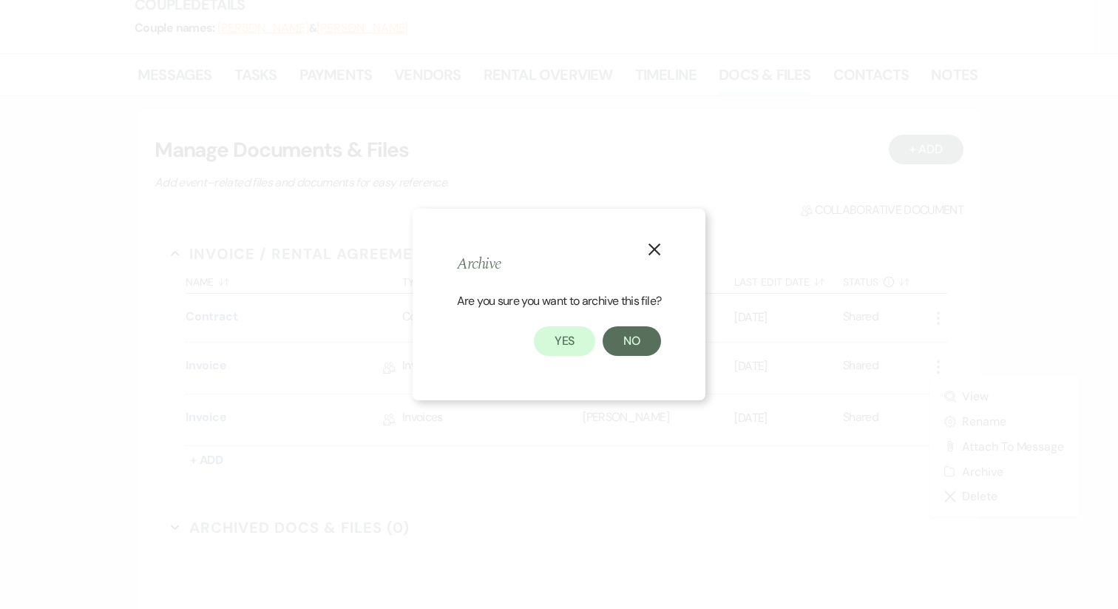
click at [531, 327] on div "Yes No" at bounding box center [559, 341] width 204 height 30
click at [549, 339] on button "Yes" at bounding box center [565, 341] width 62 height 30
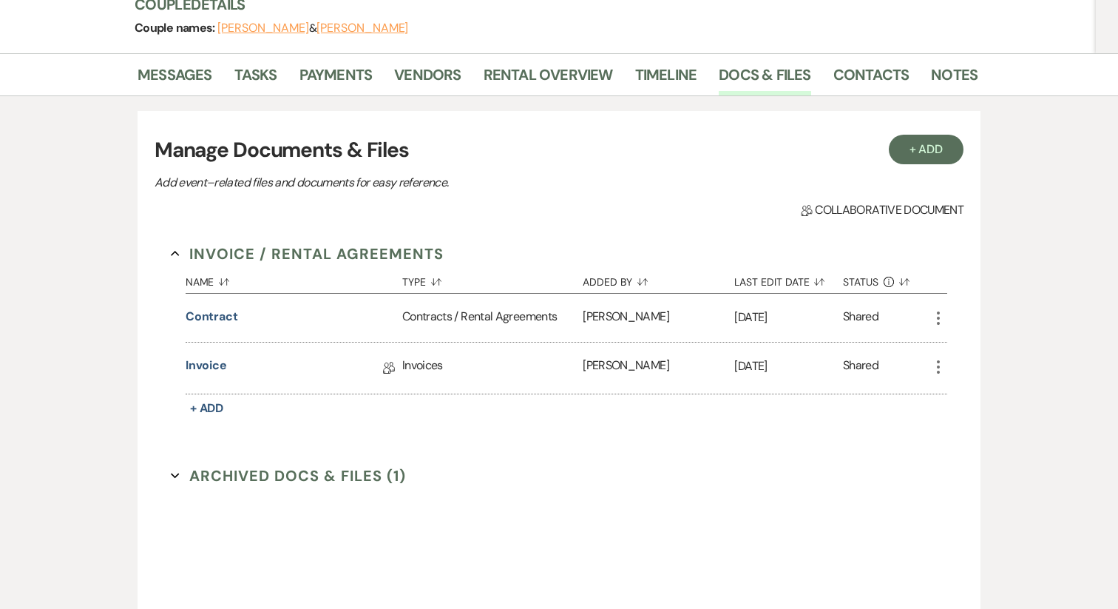
click at [211, 81] on li "Messages" at bounding box center [186, 77] width 97 height 35
click at [192, 77] on link "Messages" at bounding box center [175, 79] width 75 height 33
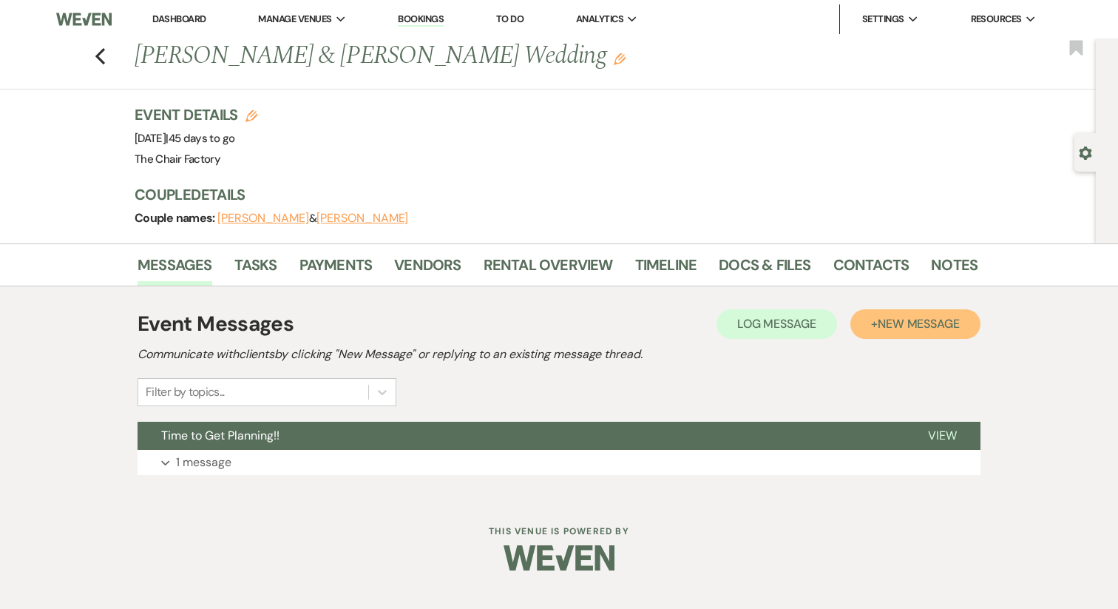
click at [870, 329] on button "+ New Message" at bounding box center [915, 324] width 130 height 30
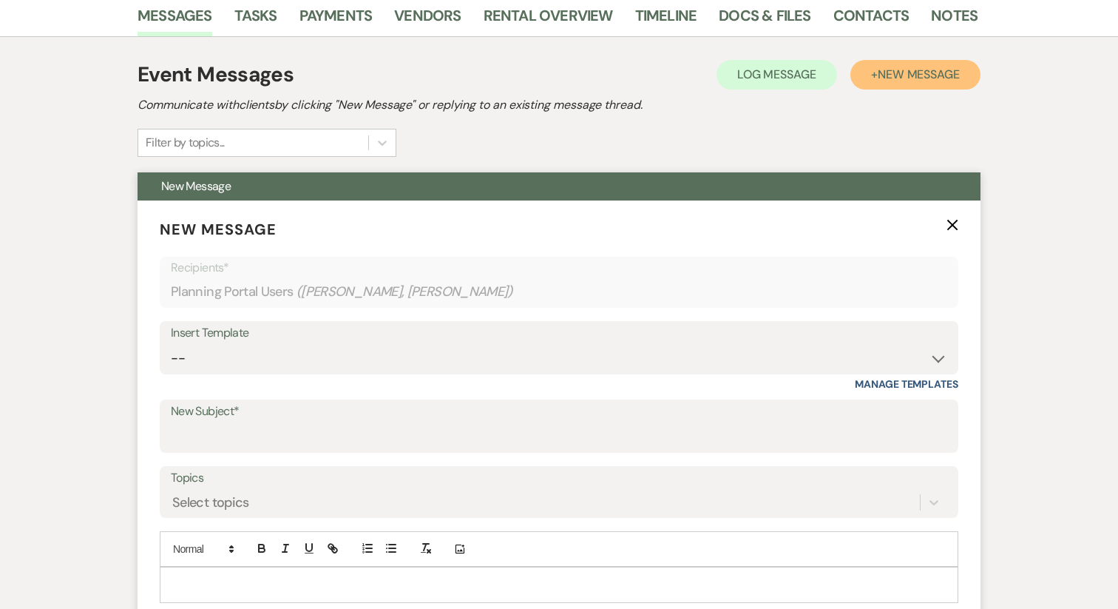
scroll to position [259, 0]
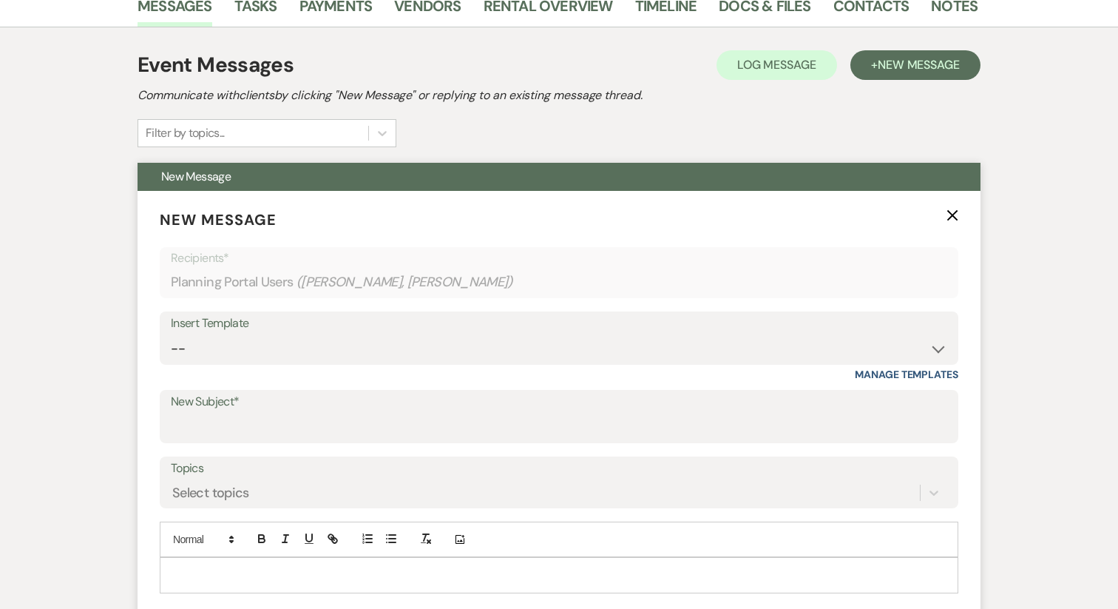
click at [243, 328] on div "Insert Template" at bounding box center [559, 323] width 777 height 21
click at [236, 362] on select "-- Week of Reminders Getting You Booked - Groom's Activity Top Golf E-Gift Card…" at bounding box center [559, 348] width 777 height 29
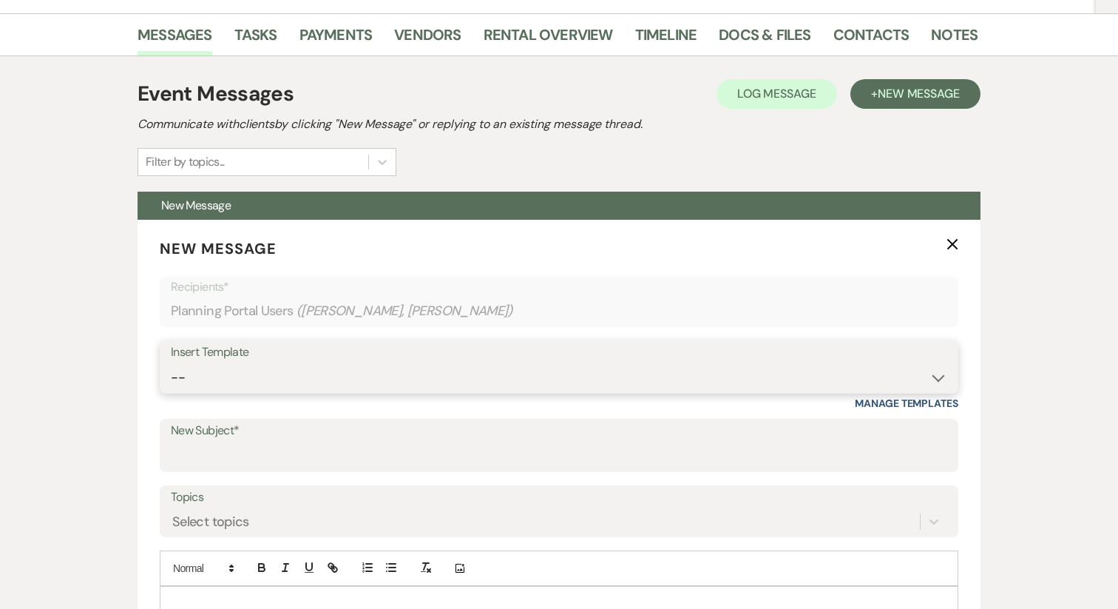
scroll to position [285, 0]
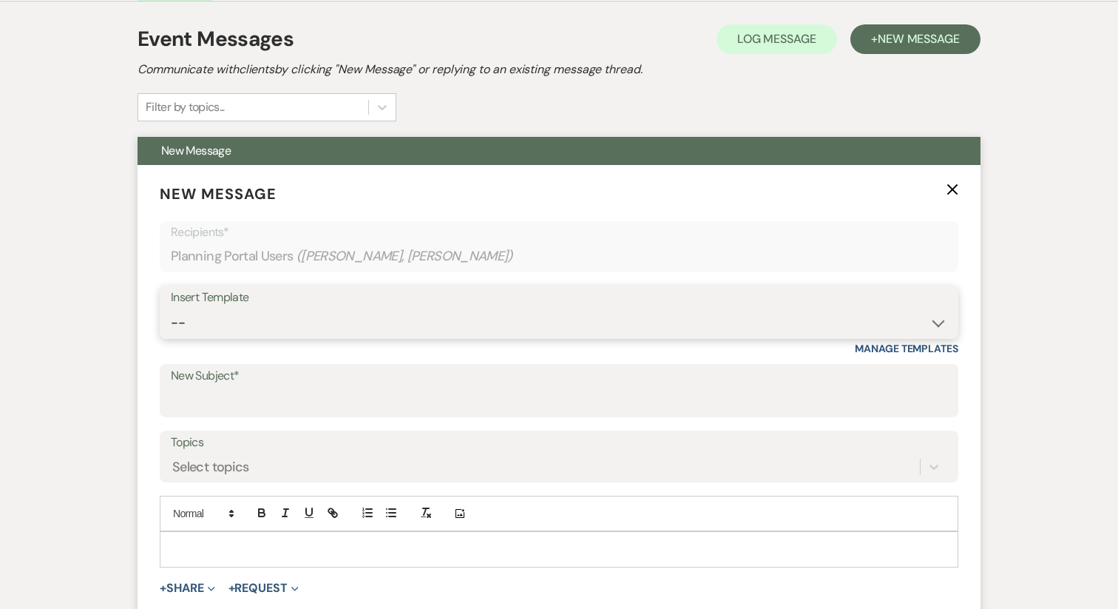
click at [299, 314] on select "-- Week of Reminders Getting You Booked - Groom's Activity Top Golf E-Gift Card…" at bounding box center [559, 322] width 777 height 29
select select "5967"
type input "Requesting Groom’s Activity Details"
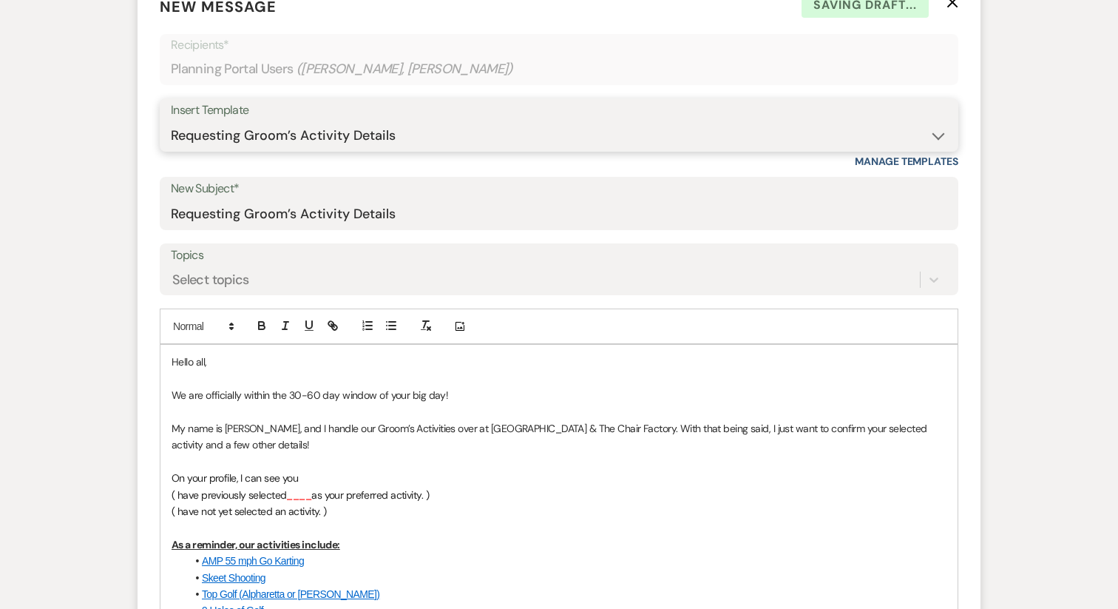
scroll to position [475, 0]
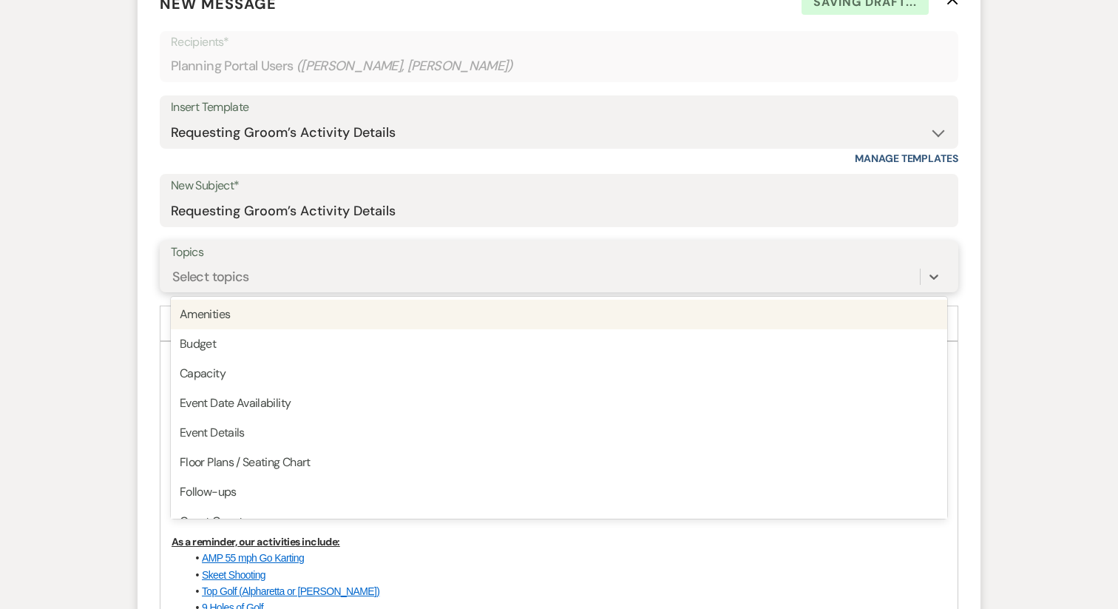
click at [242, 282] on div "Select topics" at bounding box center [210, 277] width 77 height 20
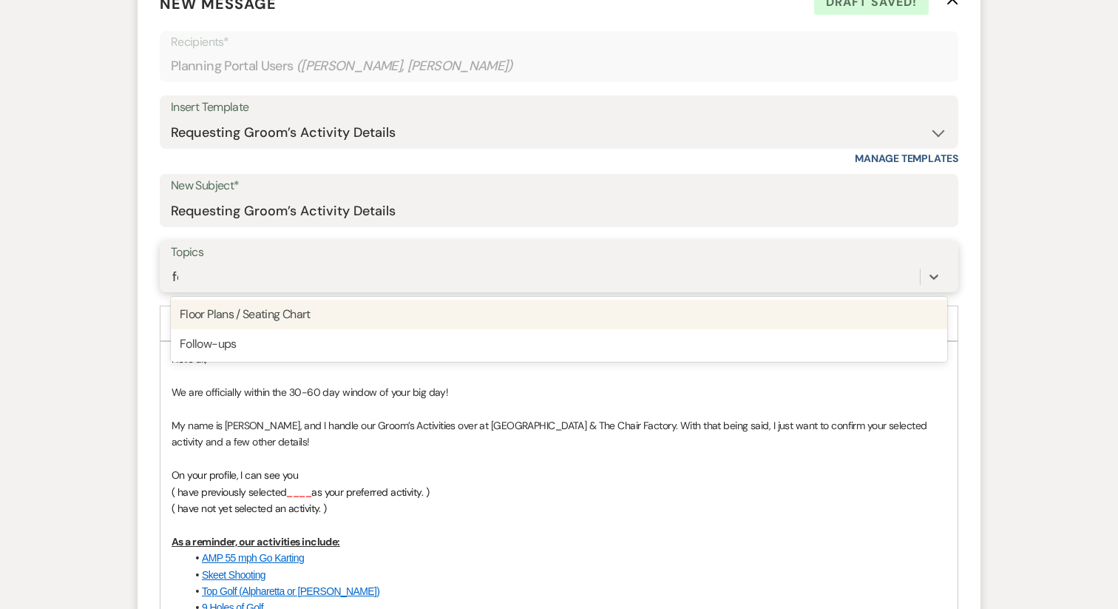
type input "fol"
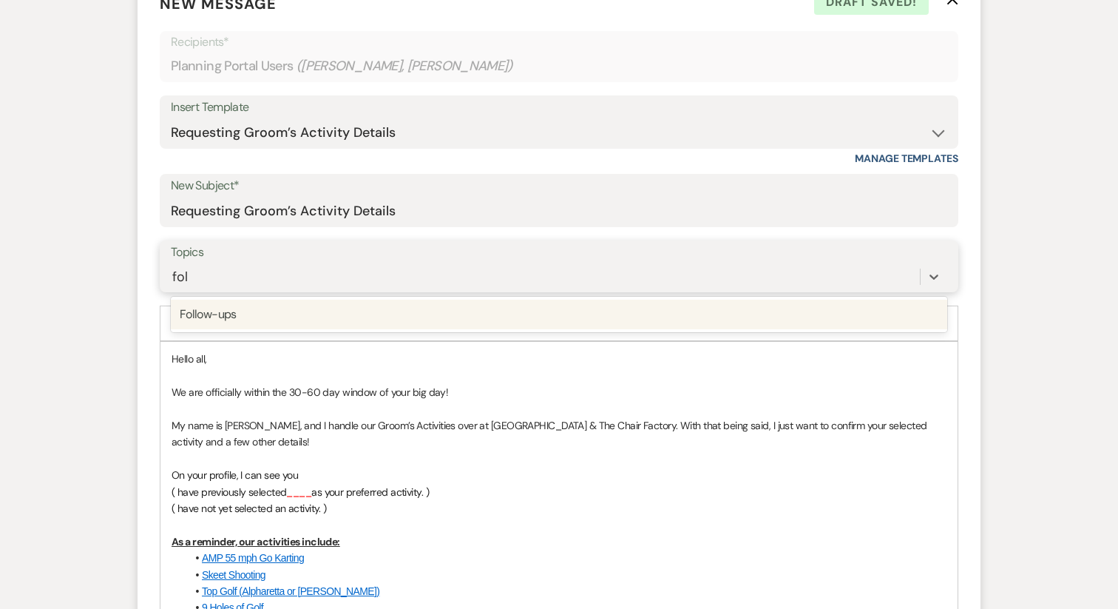
click at [254, 325] on div "Follow-ups" at bounding box center [559, 315] width 777 height 30
type input "loca"
click at [253, 319] on div "Local accommodations" at bounding box center [559, 315] width 777 height 30
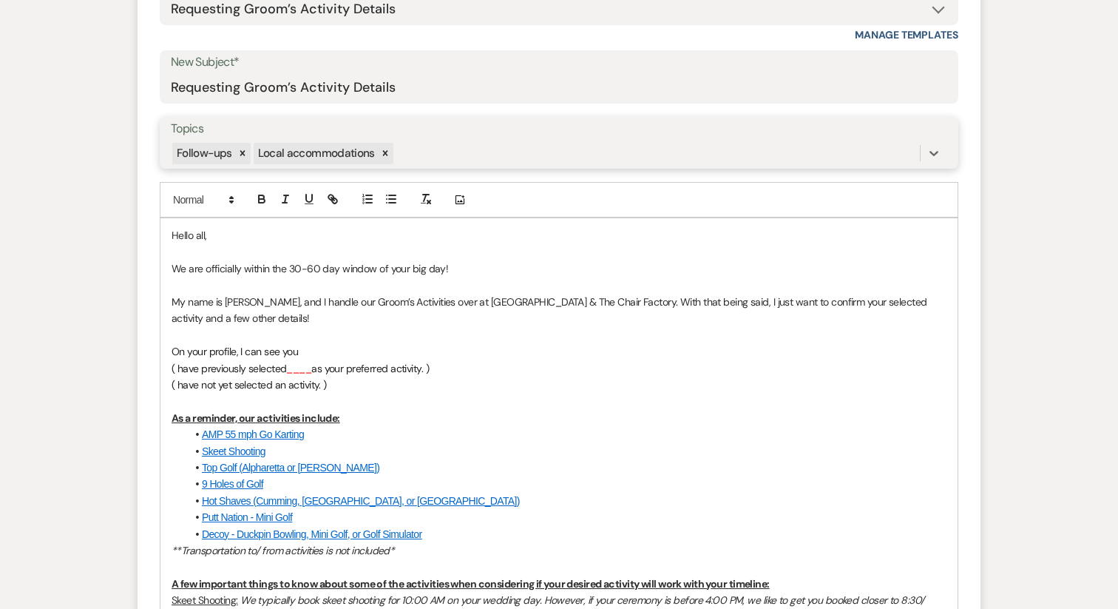
scroll to position [606, 0]
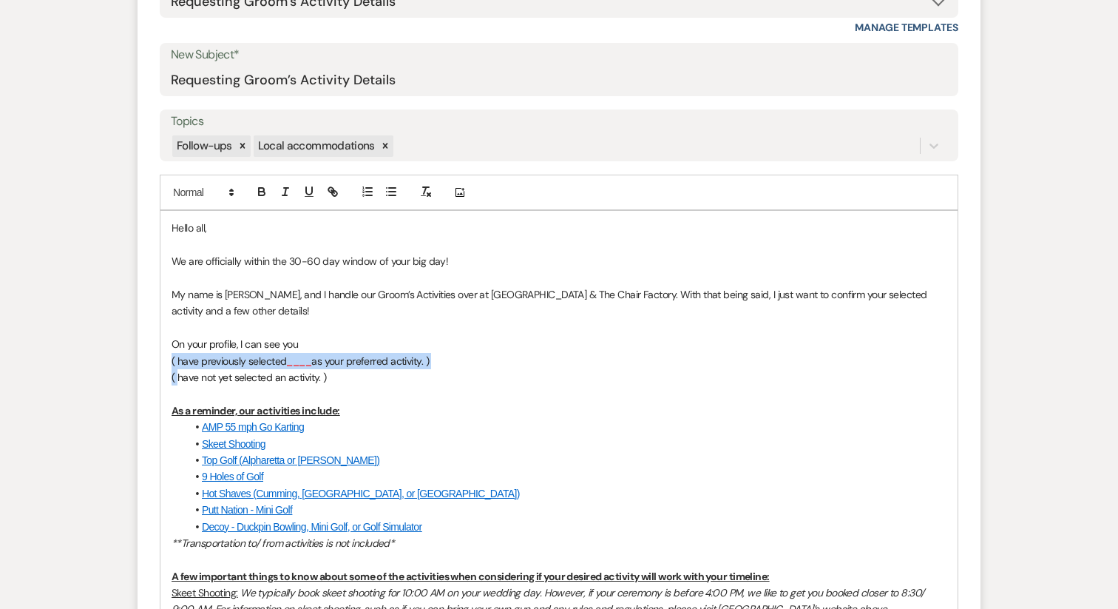
drag, startPoint x: 178, startPoint y: 376, endPoint x: 161, endPoint y: 353, distance: 28.5
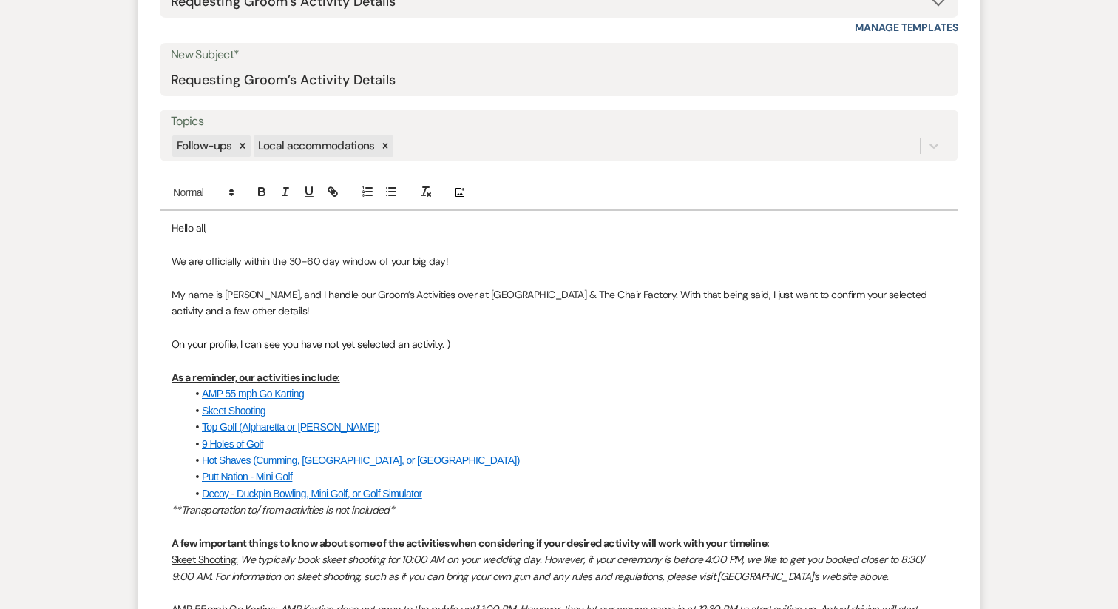
click at [493, 347] on p "On your profile, I can see you have not yet selected an activity. )" at bounding box center [559, 344] width 775 height 16
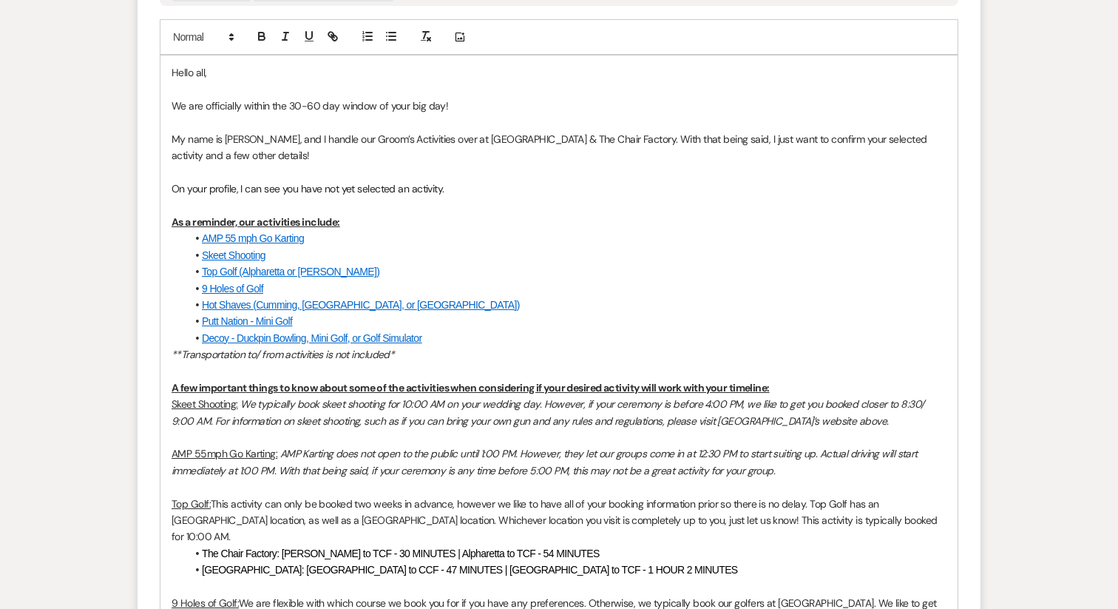
scroll to position [768, 0]
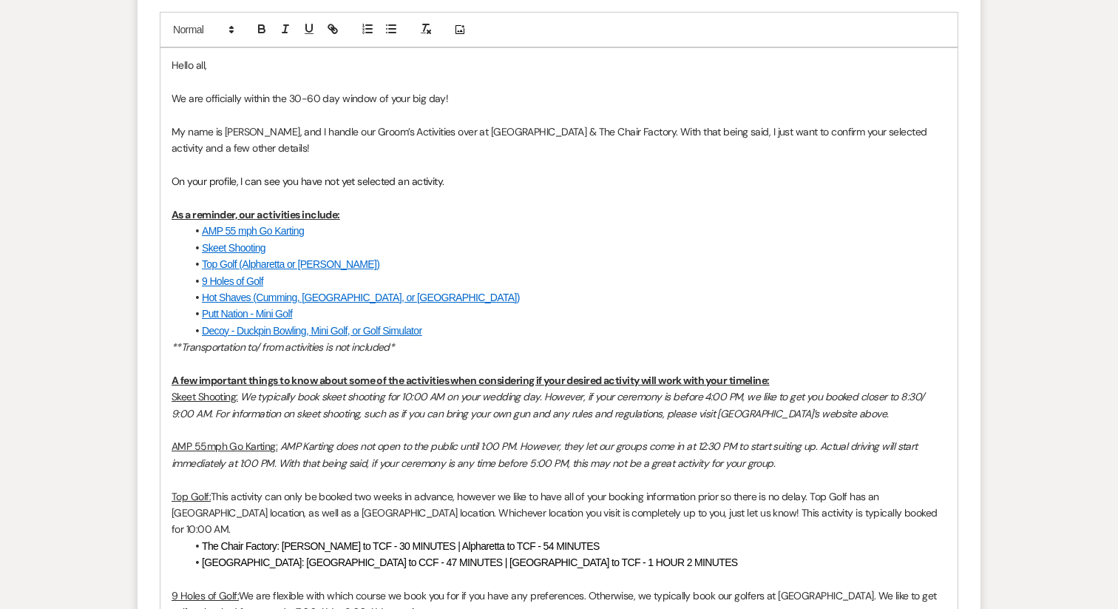
click at [449, 329] on li "Decoy - Duckpin Bowling, Mini Golf, or Golf Simulator" at bounding box center [566, 330] width 760 height 16
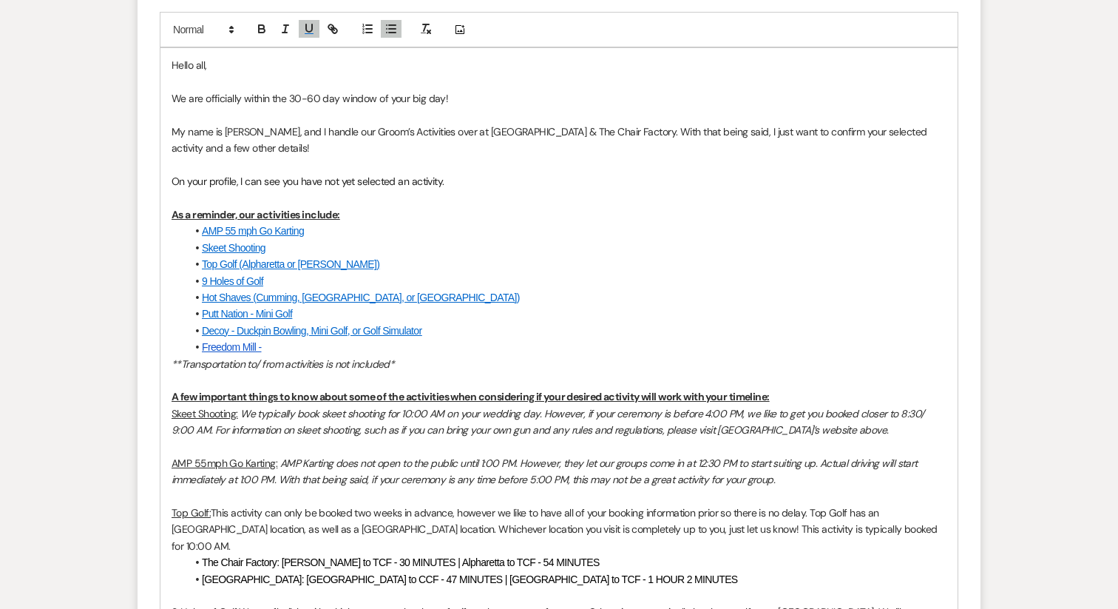
click at [235, 348] on u "Freedom Mill -" at bounding box center [232, 347] width 60 height 12
drag, startPoint x: 283, startPoint y: 351, endPoint x: 168, endPoint y: 351, distance: 115.4
click at [333, 30] on line "button" at bounding box center [332, 28] width 3 height 3
paste input "https://www.freedommillga.com/"
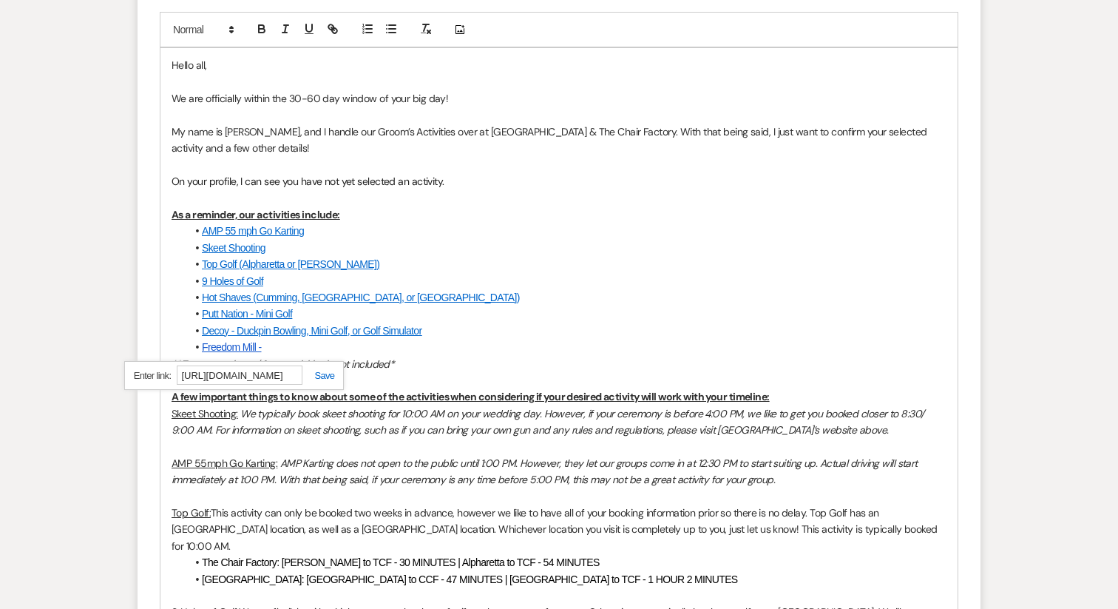
scroll to position [0, 0]
click at [326, 376] on link at bounding box center [318, 375] width 32 height 11
click at [282, 348] on li "Freedom Mill -" at bounding box center [566, 347] width 760 height 16
click at [415, 349] on u "Freedom Mill - Axe Throwing, Gun Range, Arcade, Brewery" at bounding box center [324, 347] width 244 height 12
click at [418, 386] on p at bounding box center [559, 380] width 775 height 16
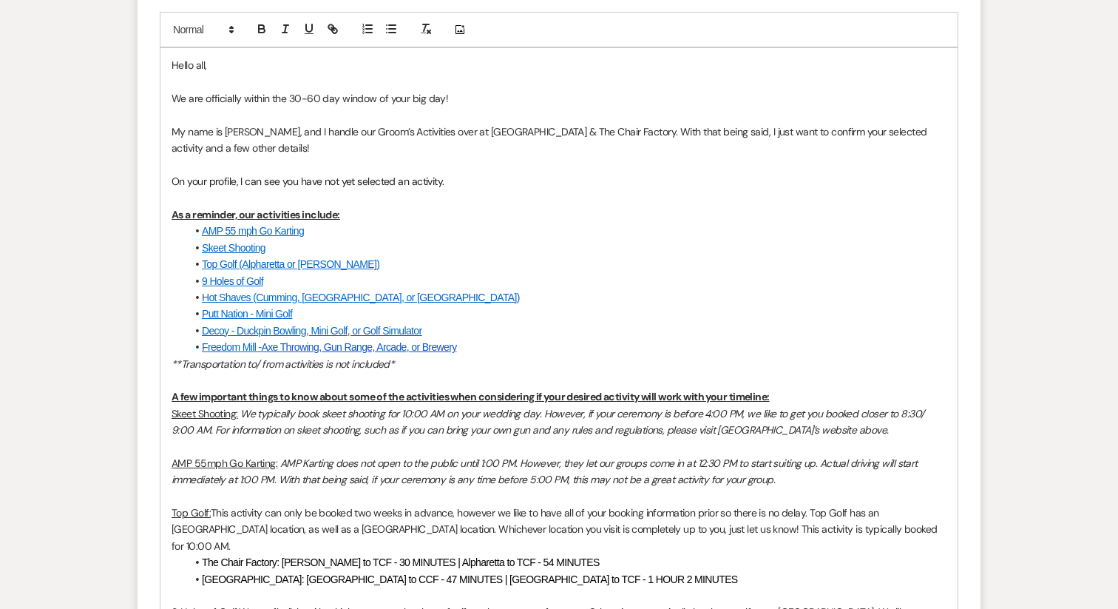
click at [380, 352] on u "Freedom Mill - Axe Throwing, Gun Range, Arcade, or Brewery" at bounding box center [329, 347] width 255 height 12
click at [321, 347] on u "Freedom Mill - Axe Throwing, Gun Range, Arcade, or Brewery" at bounding box center [329, 347] width 255 height 12
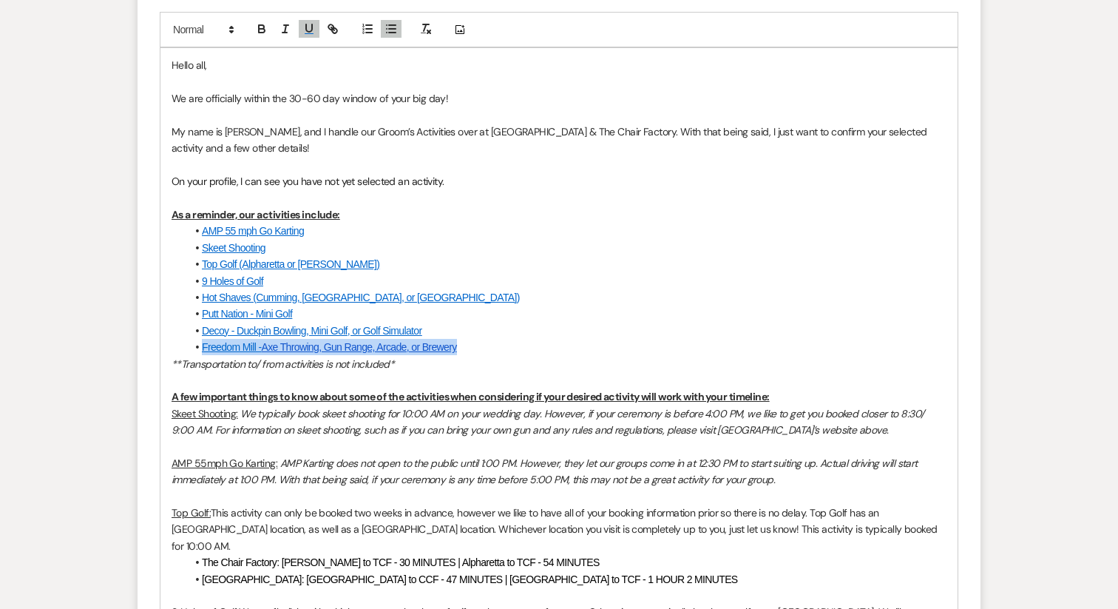
click at [321, 347] on u "Freedom Mill - Axe Throwing, Gun Range, Arcade, or Brewery" at bounding box center [329, 347] width 255 height 12
click at [326, 34] on icon "button" at bounding box center [332, 28] width 13 height 13
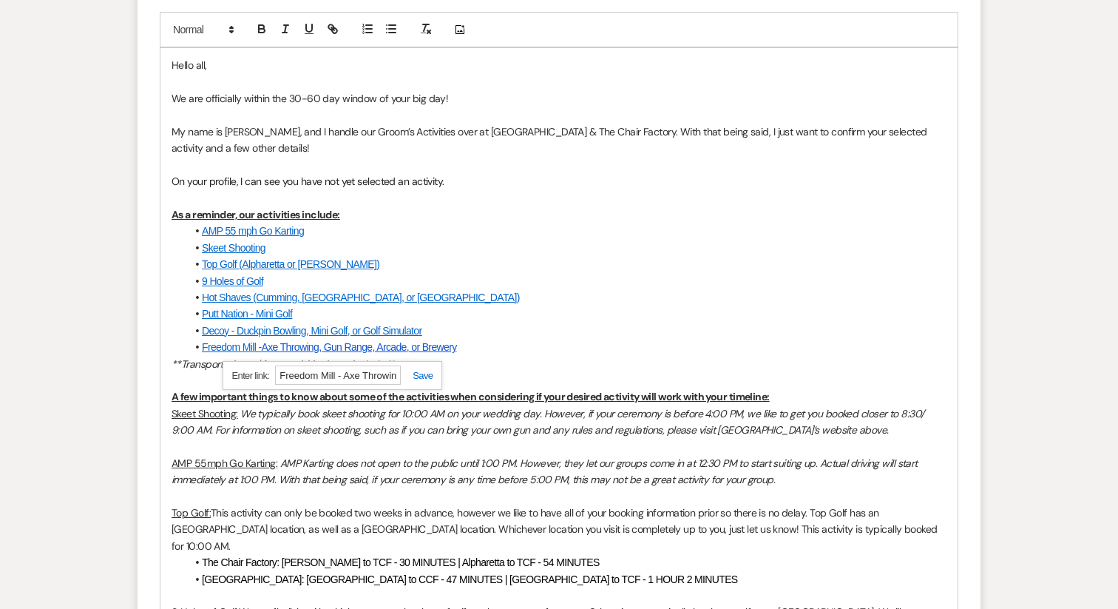
paste input "https://www.freedommillga.com/"
click at [420, 377] on link at bounding box center [417, 375] width 32 height 11
click at [410, 407] on em "We typically book skeet shooting for 10:00 AM on your wedding day. However, if …" at bounding box center [549, 422] width 755 height 30
click at [339, 336] on link "Decoy - Duckpin Bowling, Mini Golf, or Golf Simulator" at bounding box center [312, 331] width 220 height 12
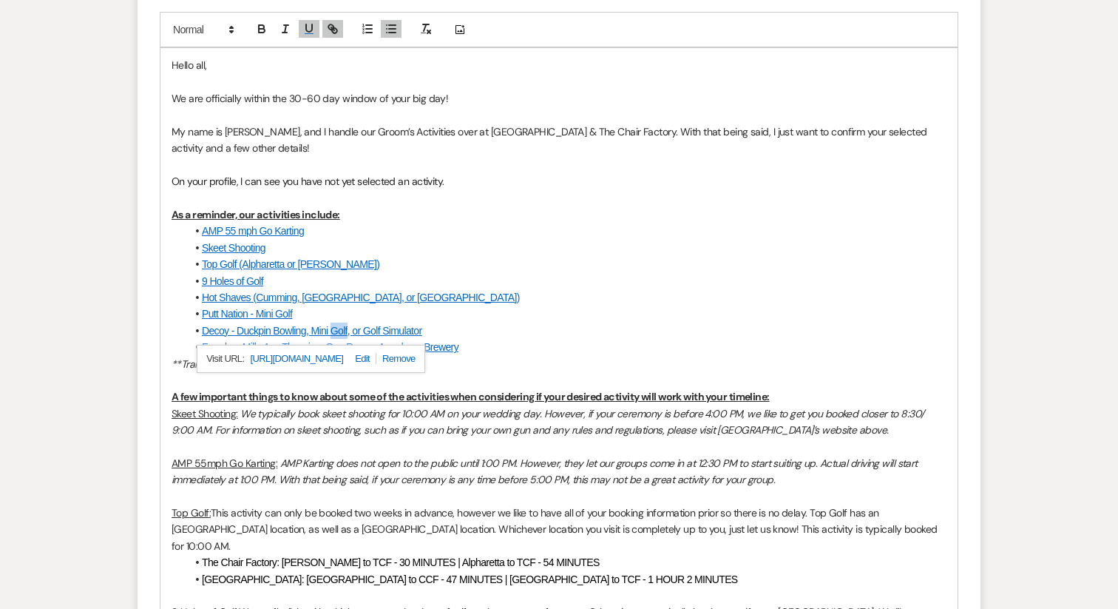
click at [339, 336] on link "Decoy - Duckpin Bowling, Mini Golf, or Golf Simulator" at bounding box center [312, 331] width 220 height 12
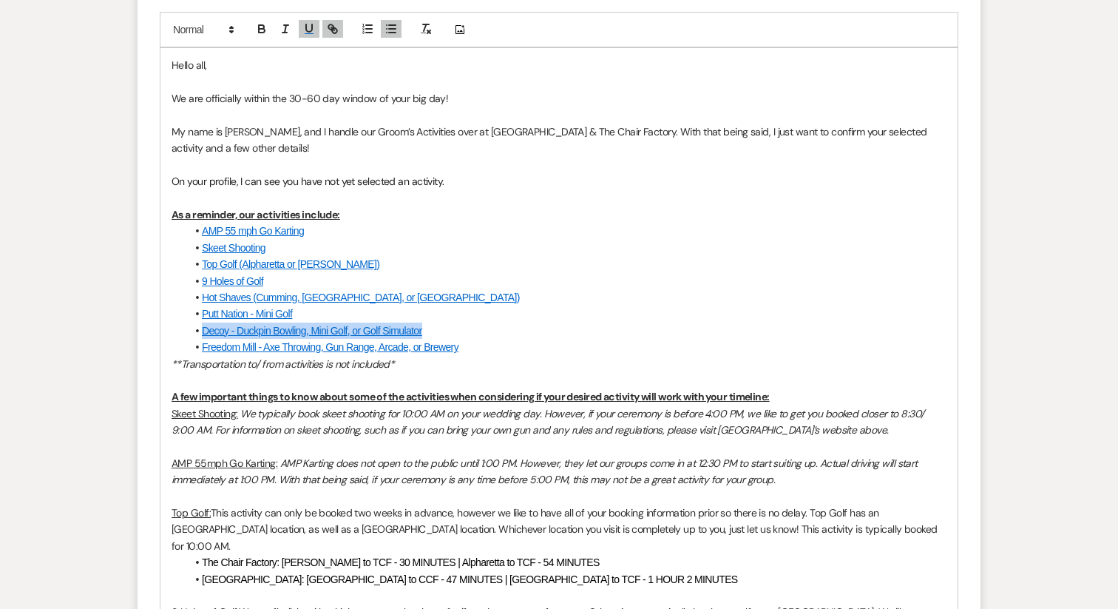
click at [333, 335] on link "Decoy - Duckpin Bowling, Mini Golf, or Golf Simulator" at bounding box center [312, 331] width 220 height 12
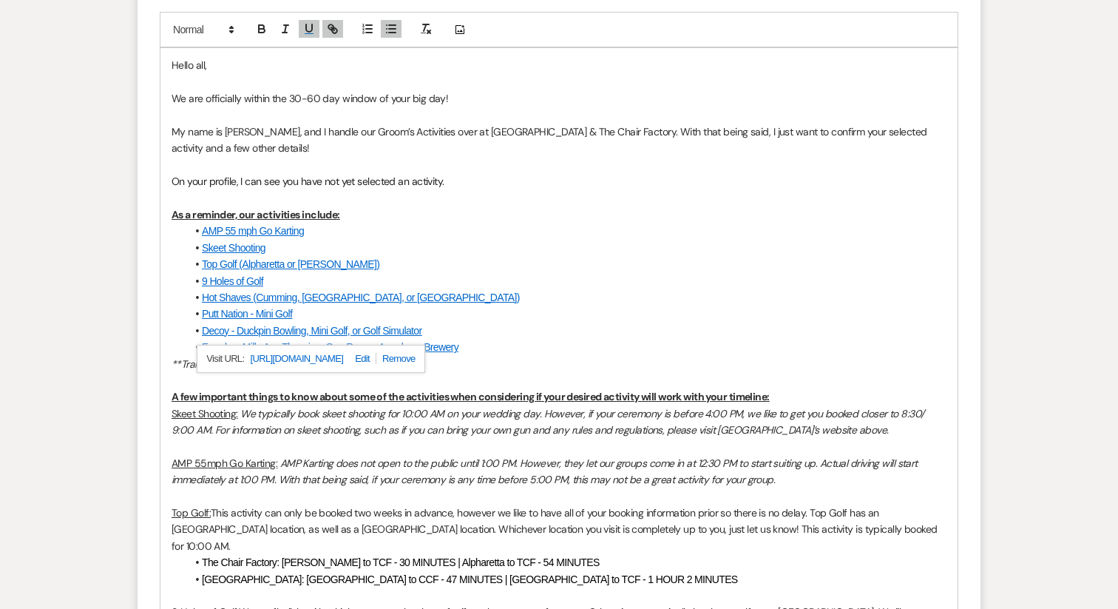
click at [266, 317] on link "Putt Nation - Mini Golf" at bounding box center [247, 314] width 90 height 12
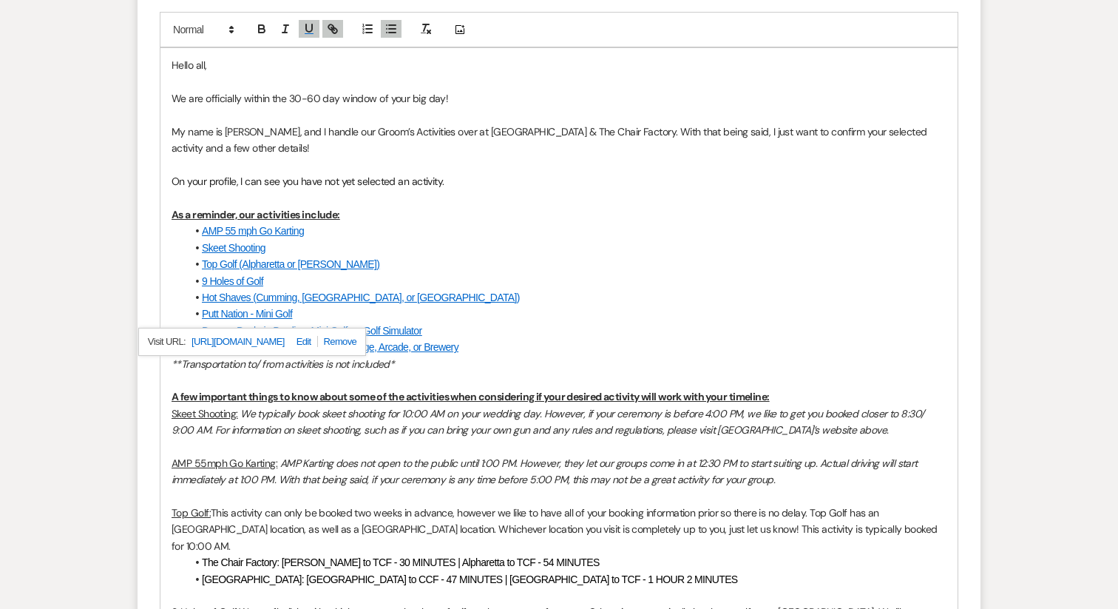
click at [257, 299] on link "Hot Shaves (Cumming, Dawsonville, or Suwanee)" at bounding box center [361, 297] width 318 height 12
click at [234, 282] on link "9 Holes of Golf" at bounding box center [232, 281] width 61 height 12
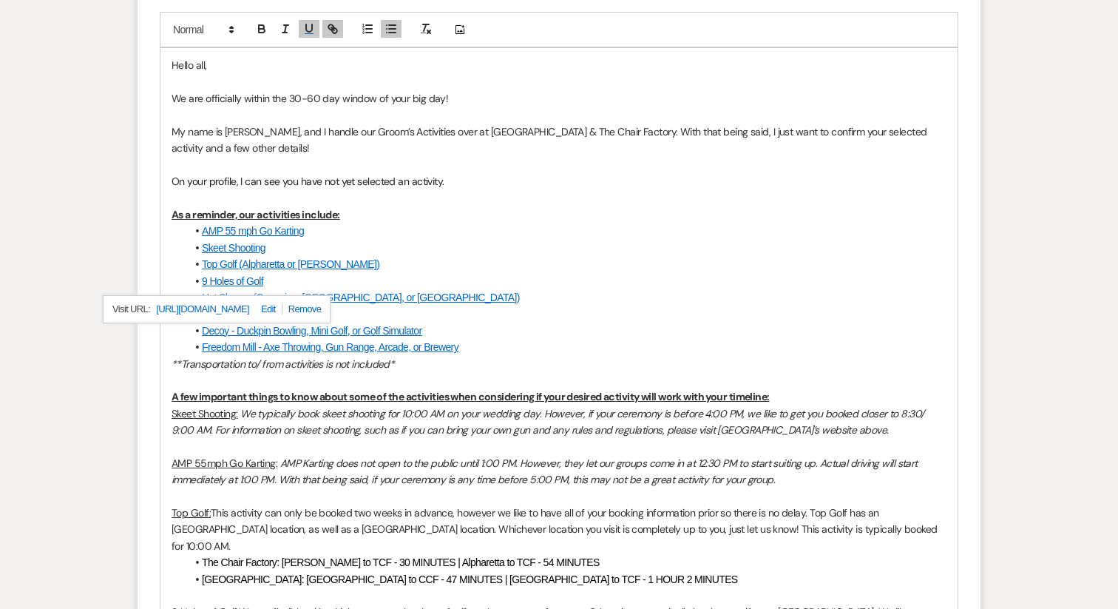
click at [231, 263] on link "Top Golf (Alpharetta or Buford)" at bounding box center [290, 264] width 177 height 12
click at [228, 248] on link "Skeet Shooting" at bounding box center [234, 248] width 64 height 12
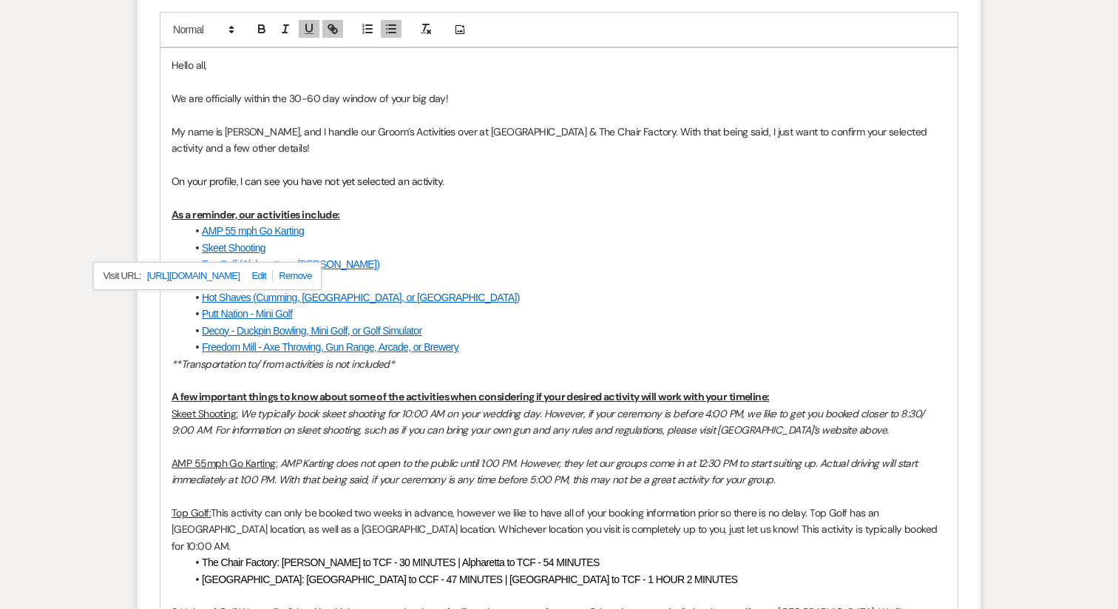
click at [226, 231] on link "AMP 55 mph Go Karting" at bounding box center [253, 231] width 102 height 12
click at [296, 397] on u "A few important things to know about some of the activities when considering if…" at bounding box center [471, 396] width 598 height 13
click at [256, 368] on em "**Transportation to/ from activities is not included*" at bounding box center [283, 363] width 223 height 13
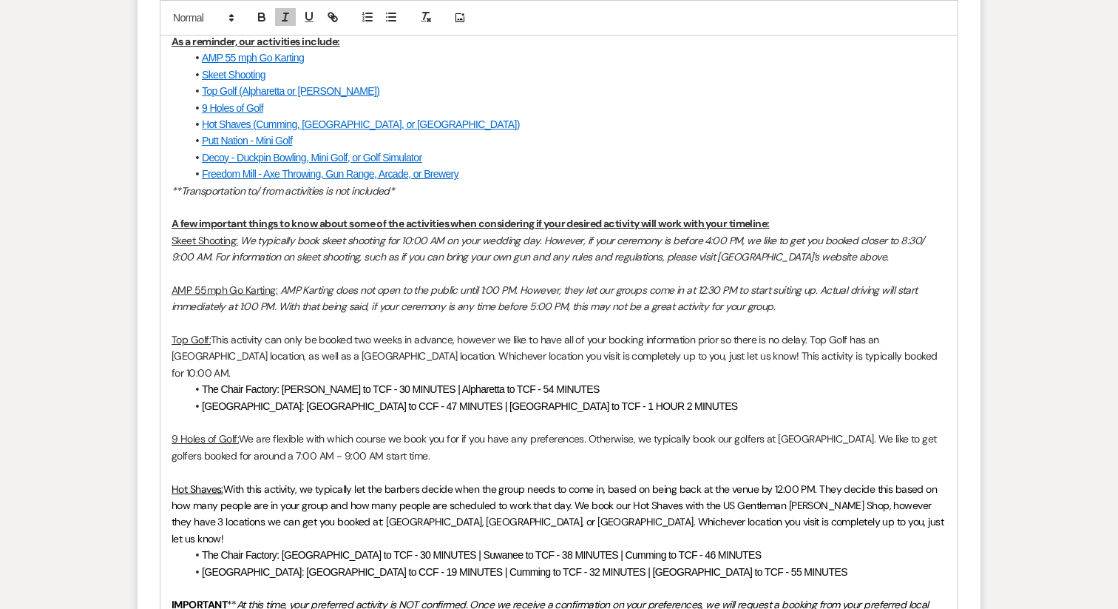
scroll to position [932, 0]
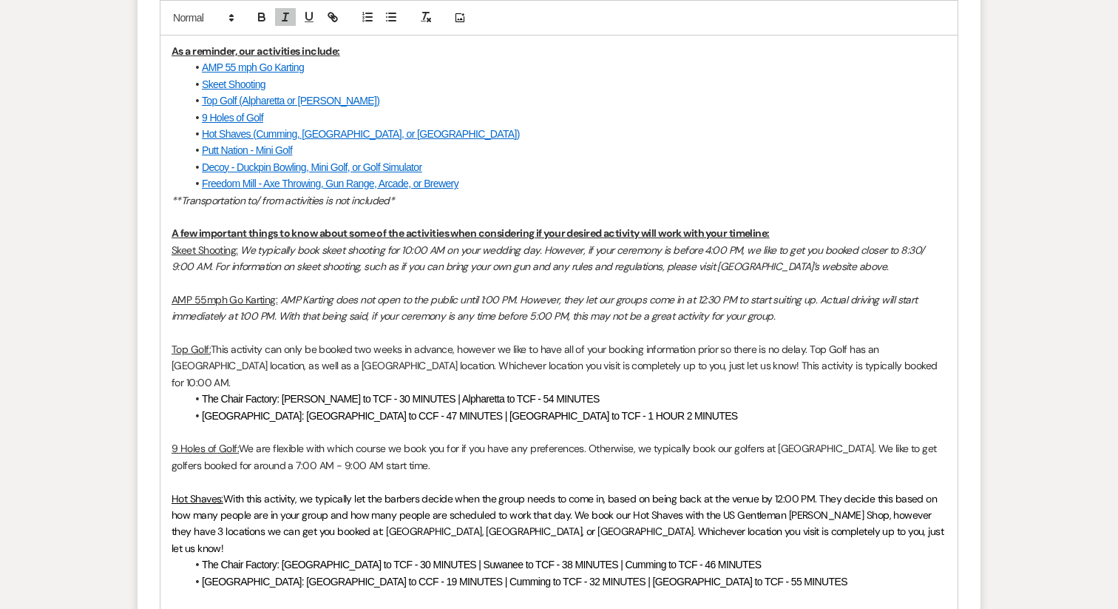
click at [230, 325] on p at bounding box center [559, 333] width 775 height 16
click at [227, 310] on em "AMP Karting does not open to the public until 1:00 PM. However, they let our gr…" at bounding box center [546, 308] width 748 height 30
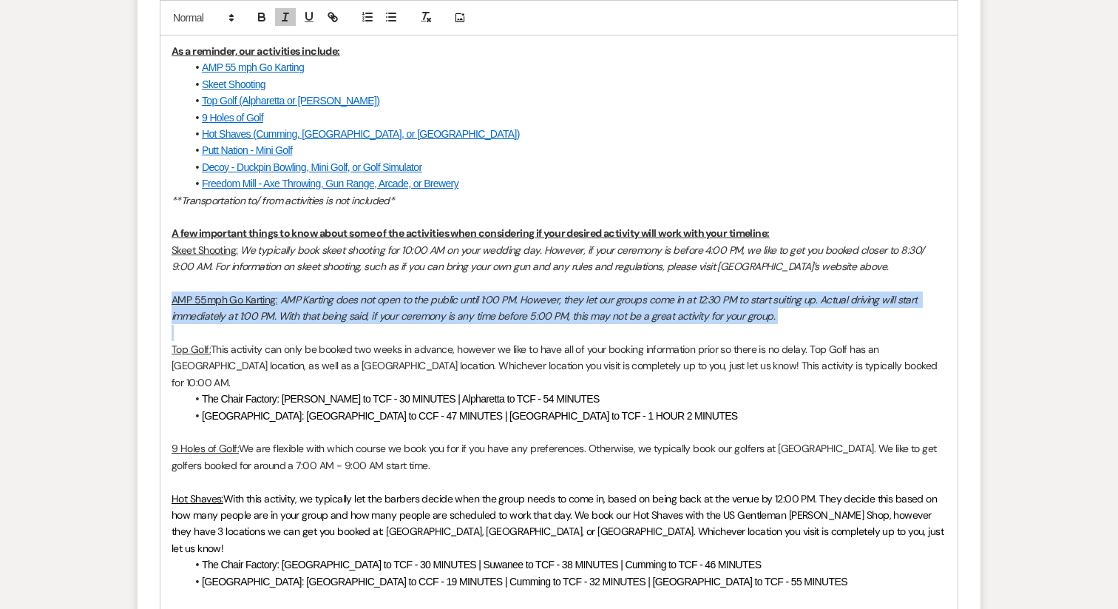
click at [227, 310] on em "AMP Karting does not open to the public until 1:00 PM. However, they let our gr…" at bounding box center [546, 308] width 748 height 30
copy p "AMP 55mph Go Karting: AMP Karting does not open to the public until 1:00 PM. Ho…"
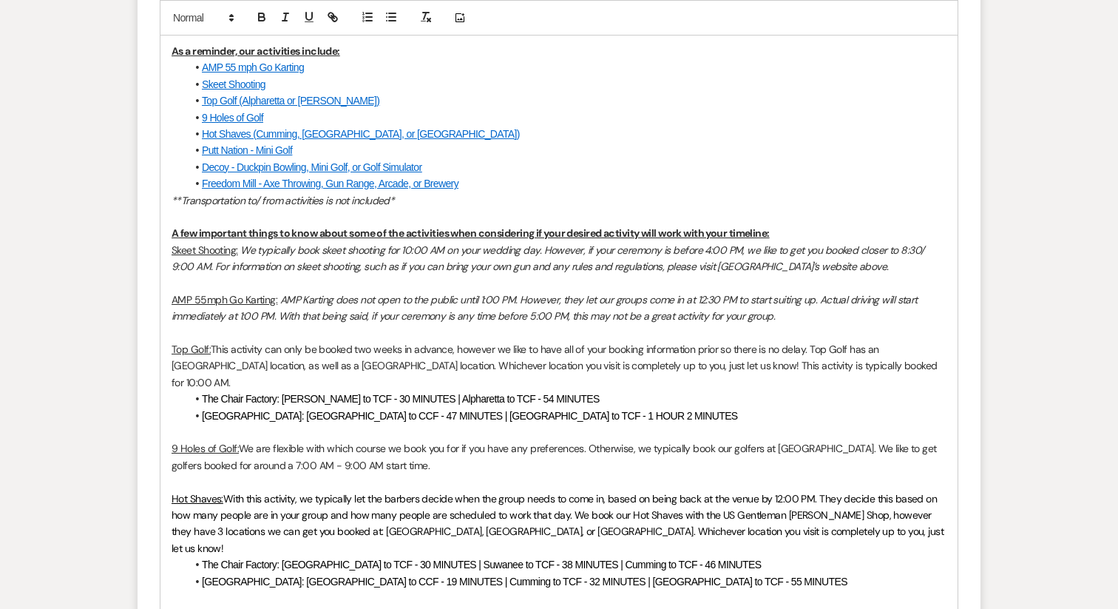
click at [169, 248] on div "Hello all, We are officially within the 30-60 day window of your big day! My na…" at bounding box center [558, 460] width 797 height 1150
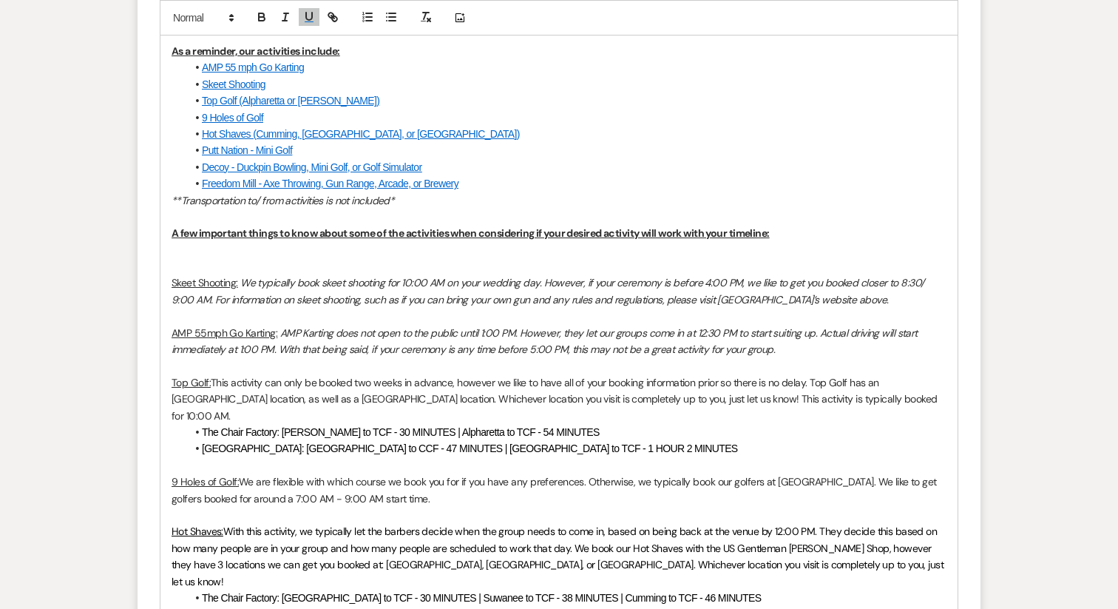
click at [194, 248] on p at bounding box center [559, 250] width 775 height 16
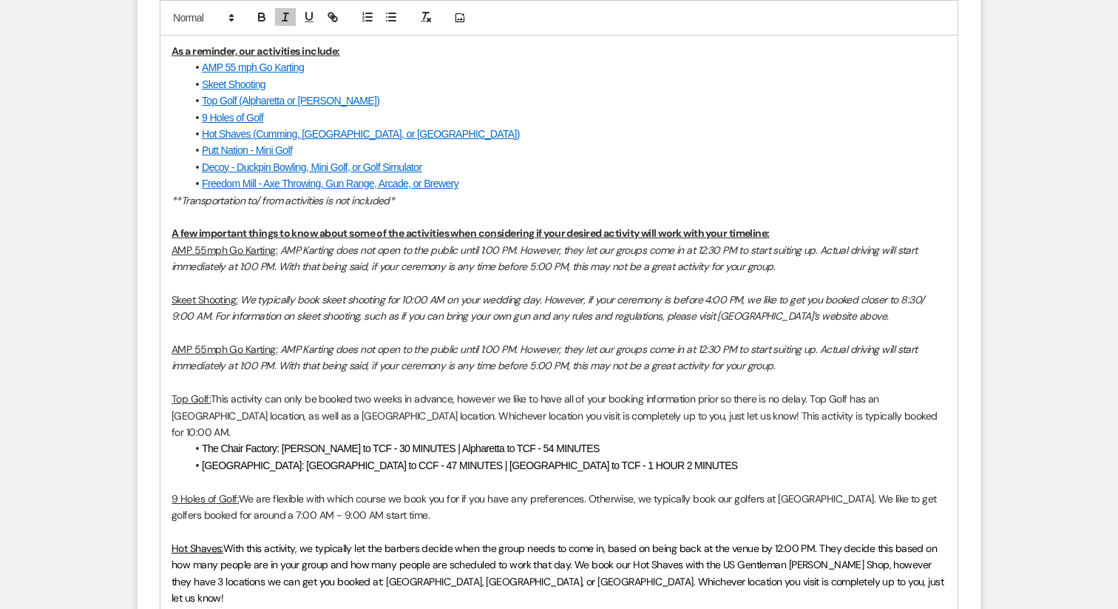
click at [203, 359] on em "AMP Karting does not open to the public until 1:00 PM. However, they let our gr…" at bounding box center [546, 357] width 748 height 30
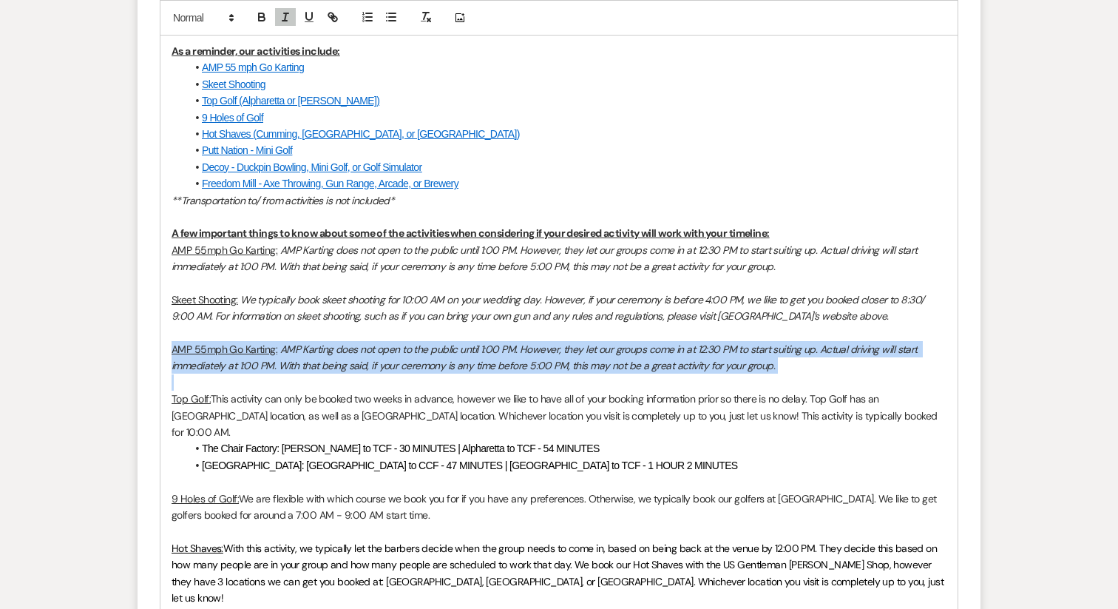
click at [203, 359] on em "AMP Karting does not open to the public until 1:00 PM. However, they let our gr…" at bounding box center [546, 357] width 748 height 30
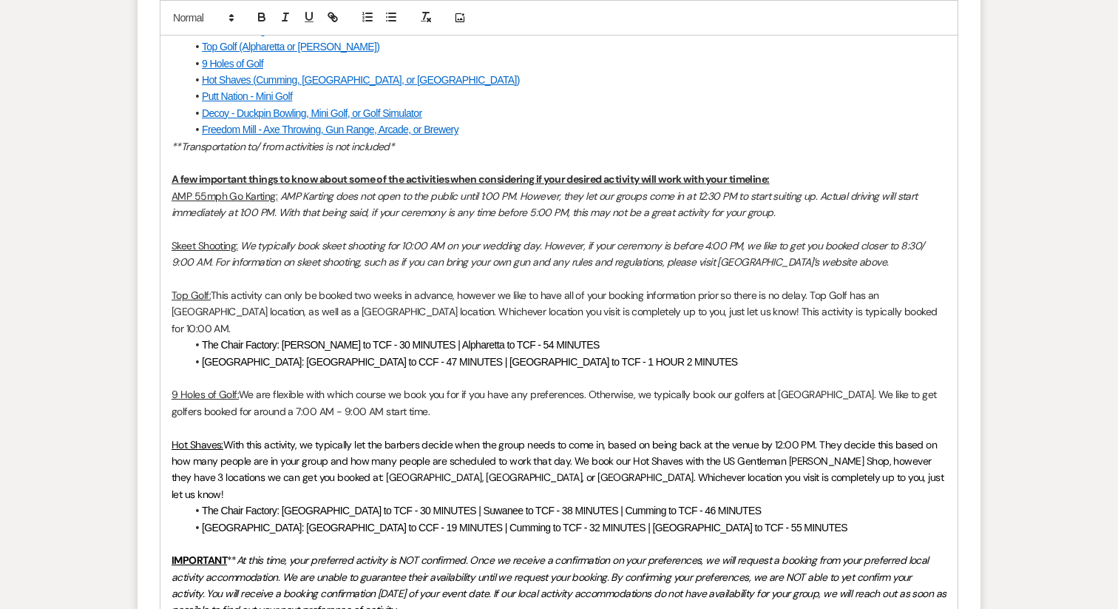
scroll to position [1004, 0]
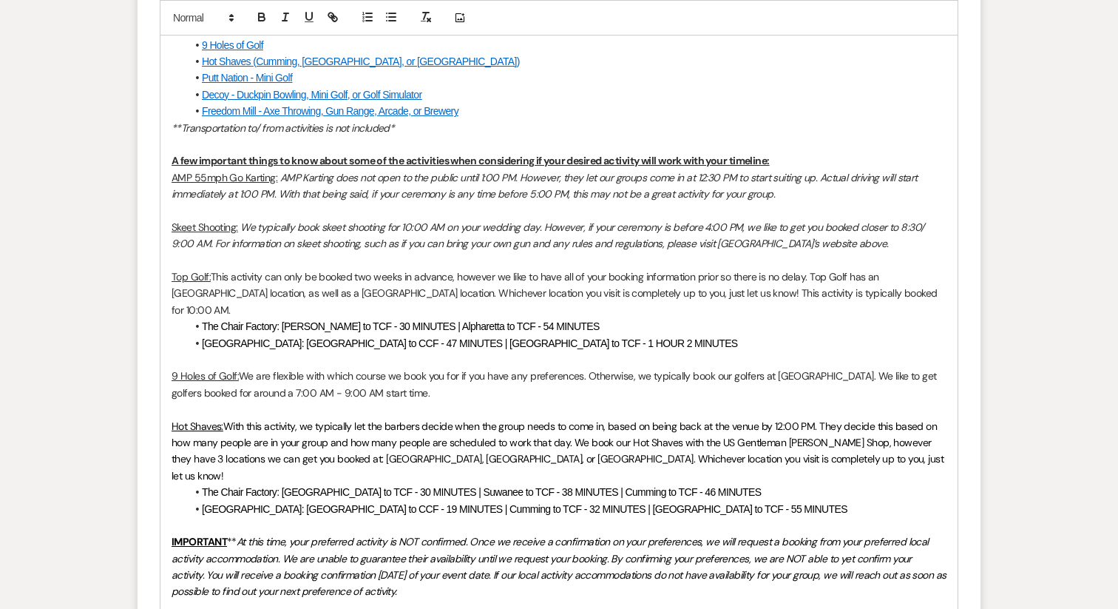
click at [231, 78] on link "Putt Nation - Mini Golf" at bounding box center [247, 78] width 90 height 12
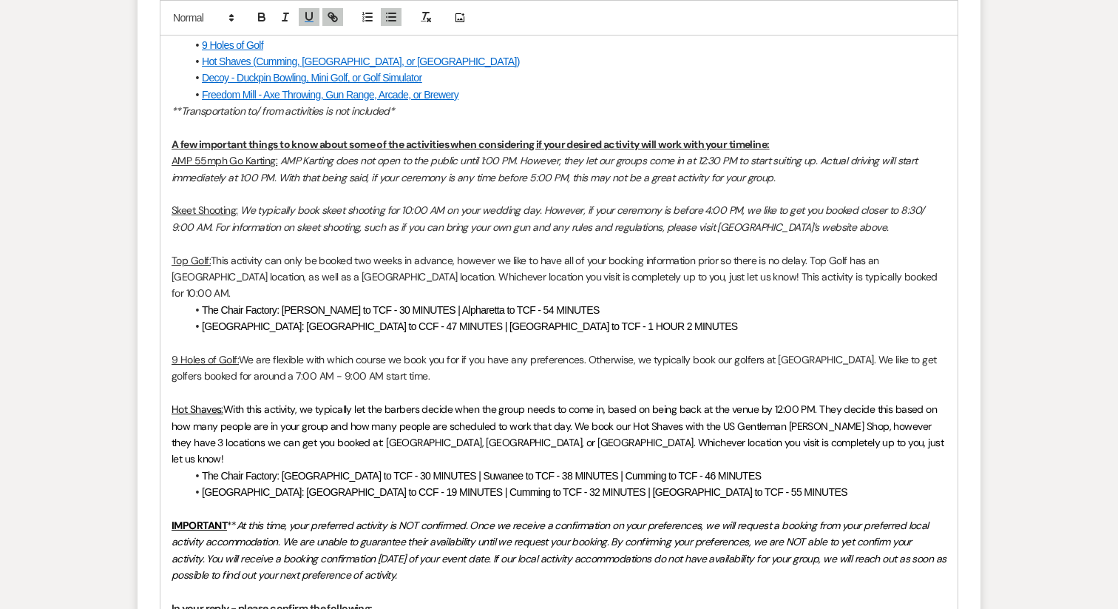
click at [263, 501] on p at bounding box center [559, 509] width 775 height 16
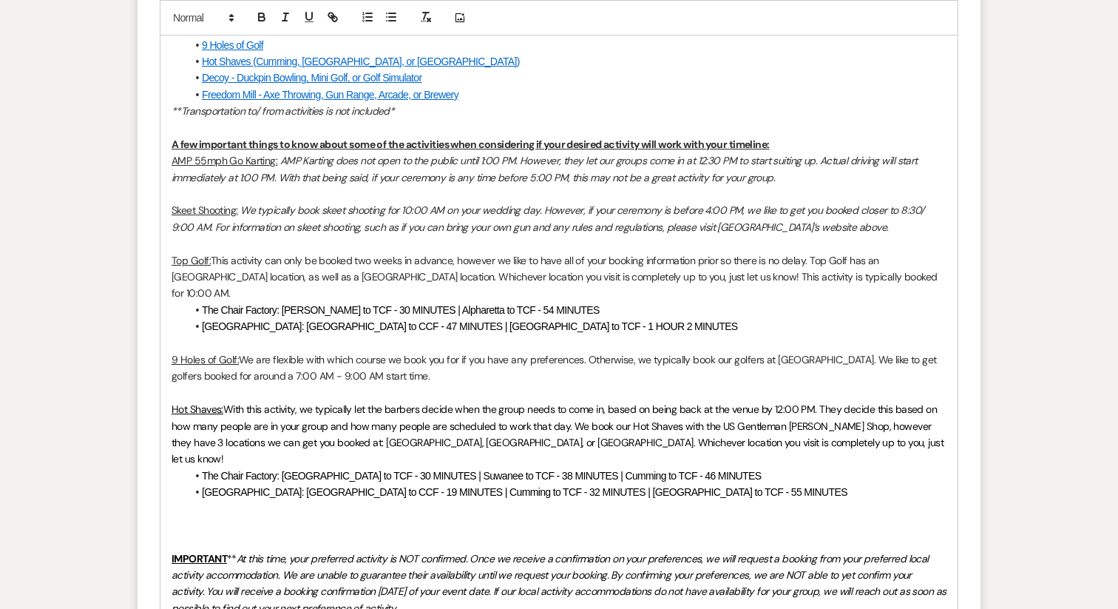
click at [203, 517] on p at bounding box center [559, 525] width 775 height 16
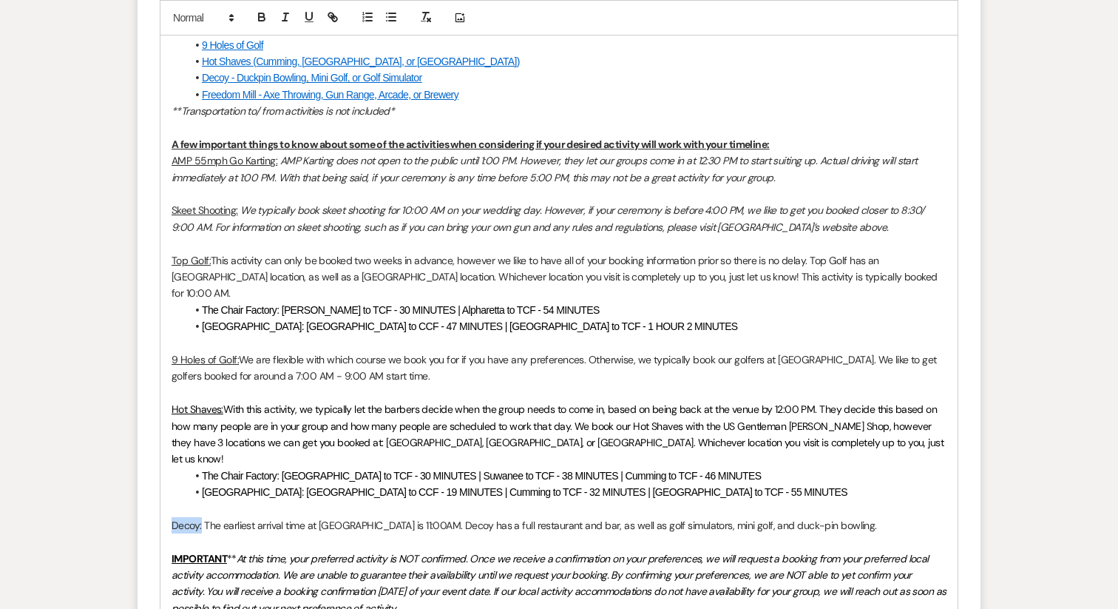
drag, startPoint x: 201, startPoint y: 494, endPoint x: 157, endPoint y: 493, distance: 44.4
click at [157, 493] on form "New Message X Draft saved! Recipients* Planning Portal Users ( Alana Crowe, Gon…" at bounding box center [559, 263] width 843 height 1636
click at [840, 517] on p "Decoy: The earliest arrival time at Decoy is 11:00AM. Decoy has a full restaura…" at bounding box center [559, 525] width 775 height 16
click at [466, 318] on li "Cold Creek Farm: Alpharetta to CCF - 47 MINUTES | Buford to TCF - 1 HOUR 2 MINU…" at bounding box center [566, 326] width 760 height 16
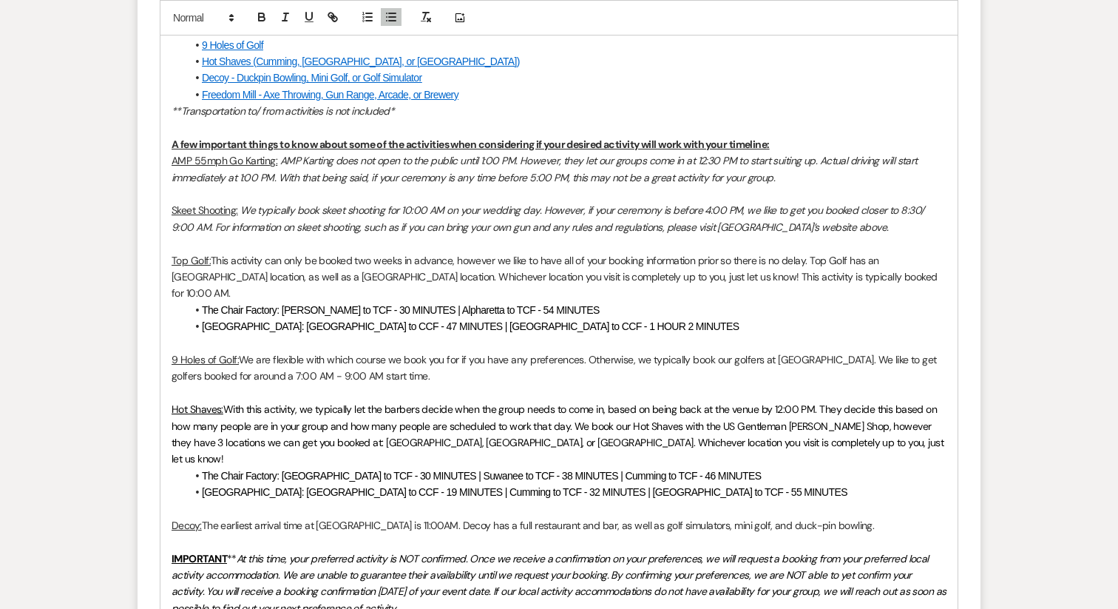
click at [498, 486] on span "Cold Creek Farm: Dawsonville to CCF - 19 MINUTES | Cumming to TCF - 32 MINUTES …" at bounding box center [525, 492] width 646 height 12
click at [492, 486] on span "Cold Creek Farm: Dawsonville to CCF - 19 MINUTES | Cumming to TCF - 32 MINUTES …" at bounding box center [525, 492] width 646 height 12
click at [632, 486] on span "Cold Creek Farm: Dawsonville to CCF - 19 MINUTES | Cumming to CCF - 32 MINUTES …" at bounding box center [525, 492] width 647 height 12
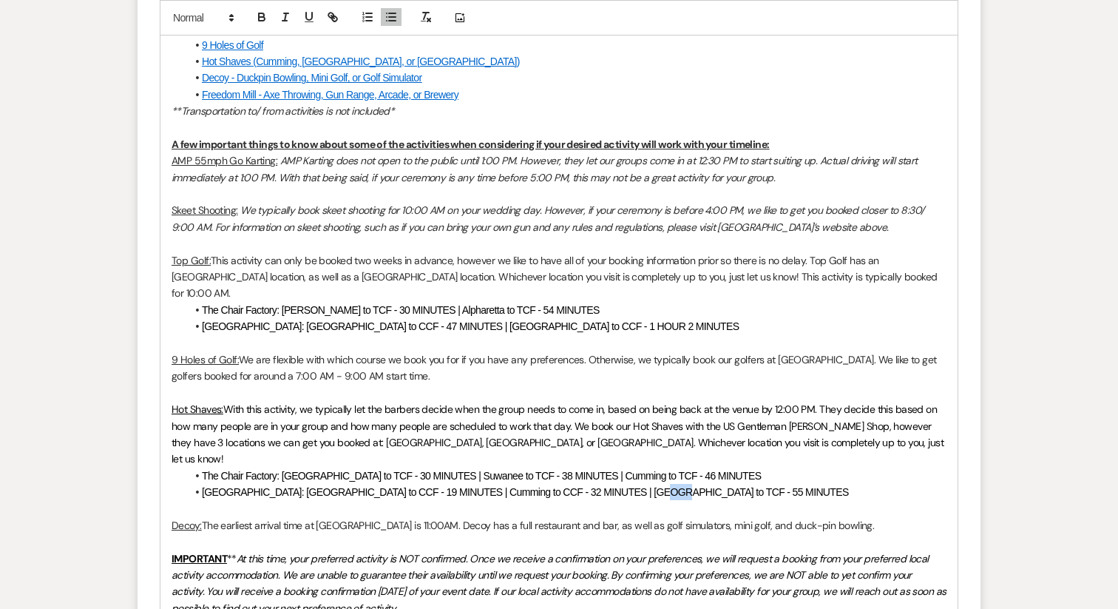
click at [632, 486] on span "Cold Creek Farm: Dawsonville to CCF - 19 MINUTES | Cumming to CCF - 32 MINUTES …" at bounding box center [525, 492] width 647 height 12
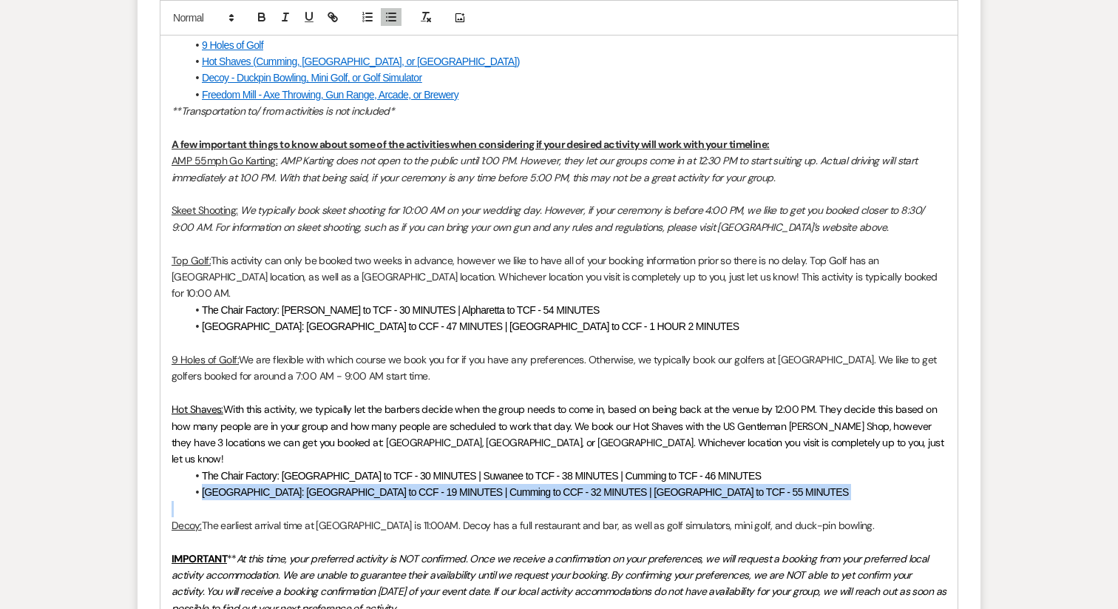
click at [632, 486] on span "Cold Creek Farm: Dawsonville to CCF - 19 MINUTES | Cumming to CCF - 32 MINUTES …" at bounding box center [525, 492] width 647 height 12
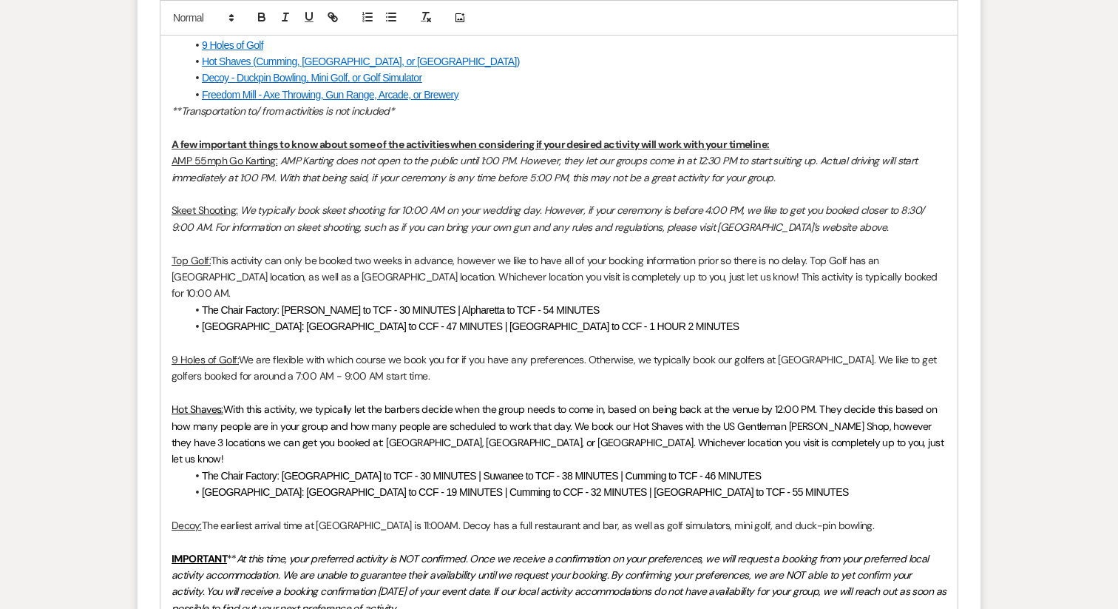
click at [623, 486] on span "Cold Creek Farm: Dawsonville to CCF - 19 MINUTES | Cumming to CCF - 32 MINUTES …" at bounding box center [525, 492] width 647 height 12
click at [551, 517] on p "Decoy: The earliest arrival time at Decoy is 11:00AM. Decoy has a full restaura…" at bounding box center [559, 525] width 775 height 16
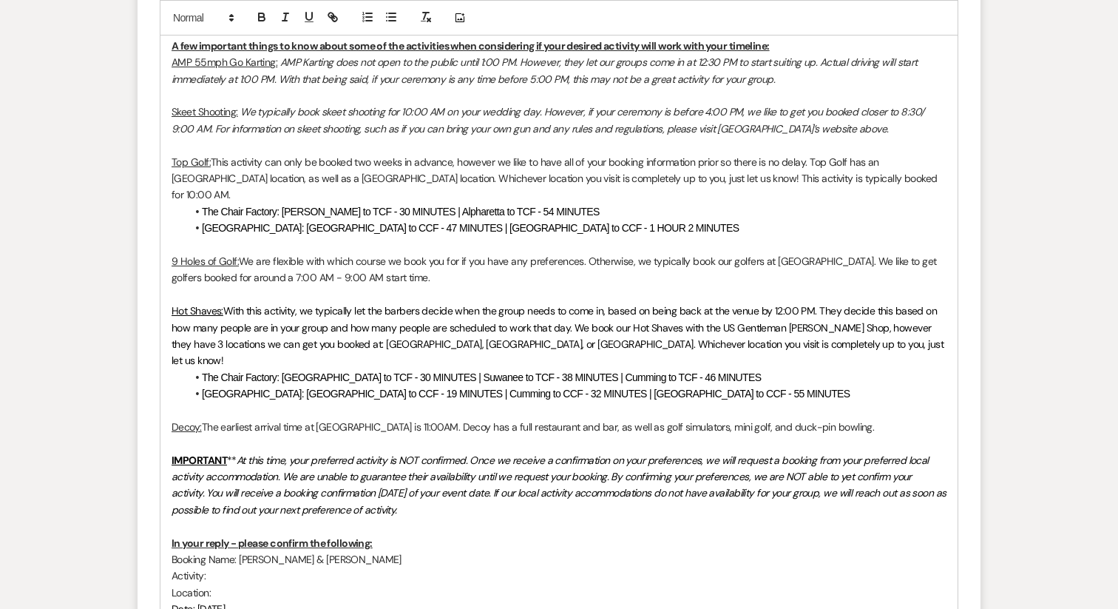
scroll to position [1109, 0]
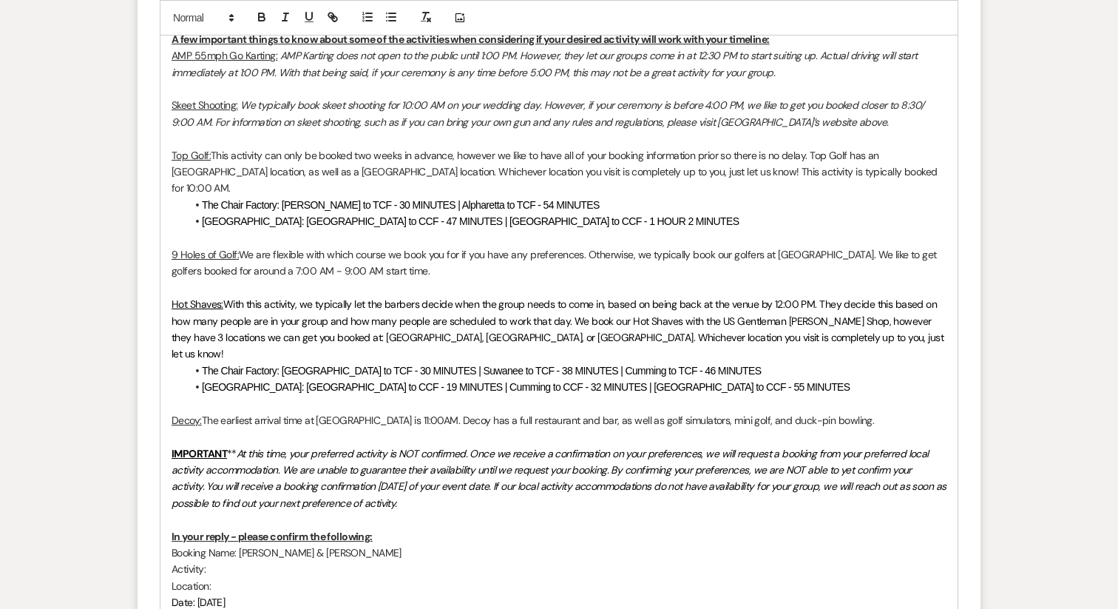
click at [825, 412] on p "Decoy: The earliest arrival time at Decoy is 11:00AM. Decoy has a full restaura…" at bounding box center [559, 420] width 775 height 16
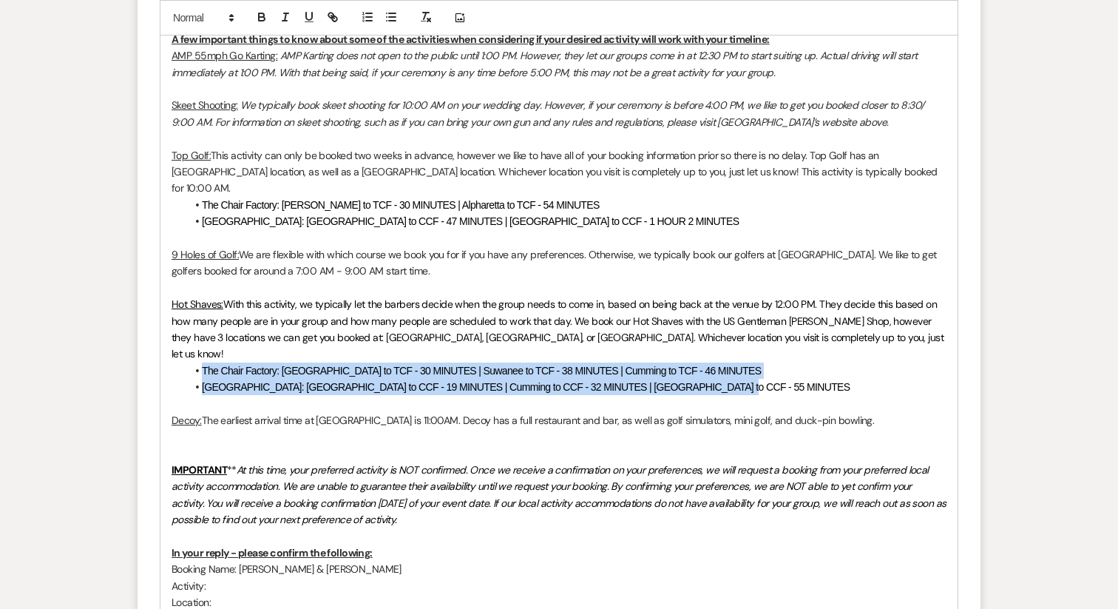
drag, startPoint x: 737, startPoint y: 360, endPoint x: 180, endPoint y: 342, distance: 557.1
click at [180, 342] on div "Hello all, We are officially within the 30-60 day window of your big day! My na…" at bounding box center [558, 298] width 797 height 1183
copy ul "The Chair Factory: Dawsonville to TCF - 30 MINUTES | Suwanee to TCF - 38 MINUTE…"
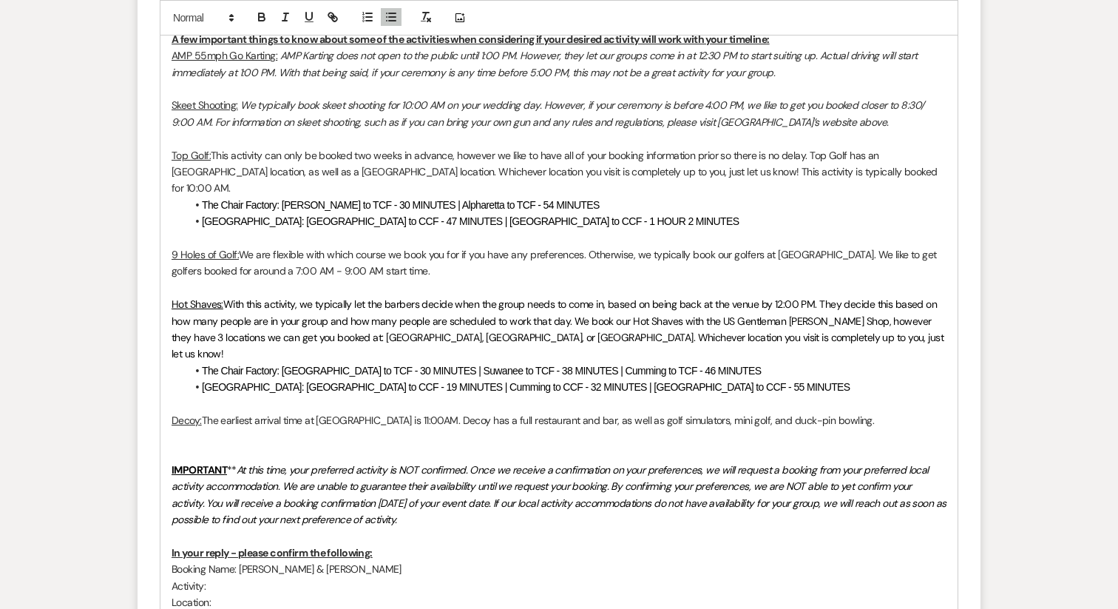
click at [213, 428] on p at bounding box center [559, 436] width 775 height 16
click at [808, 412] on p "Decoy: The earliest arrival time at Decoy is 11:00AM. Decoy has a full restaura…" at bounding box center [559, 420] width 775 height 16
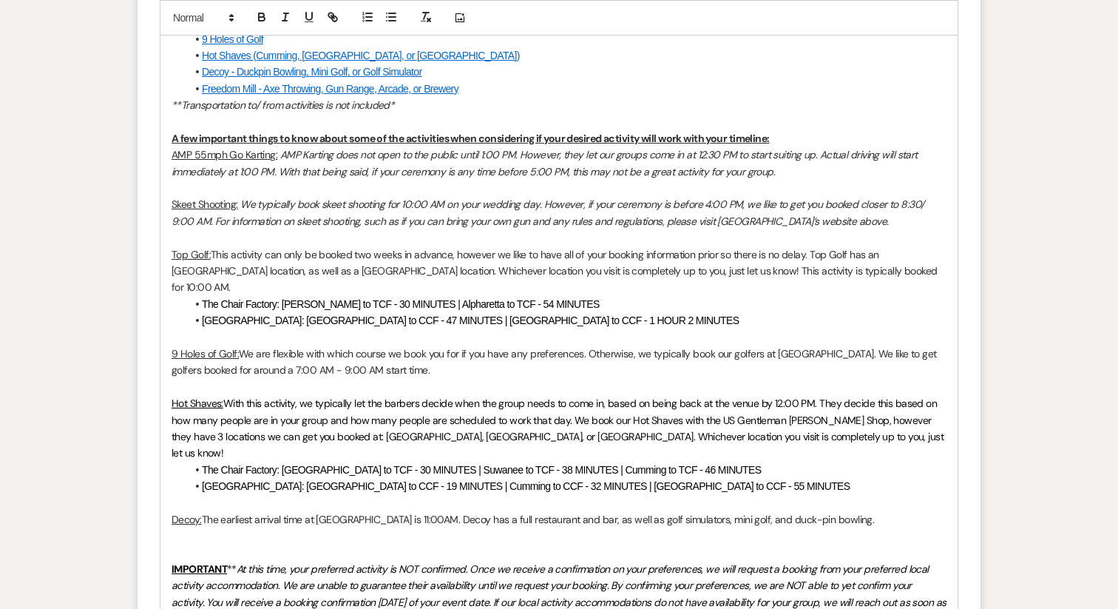
scroll to position [1021, 0]
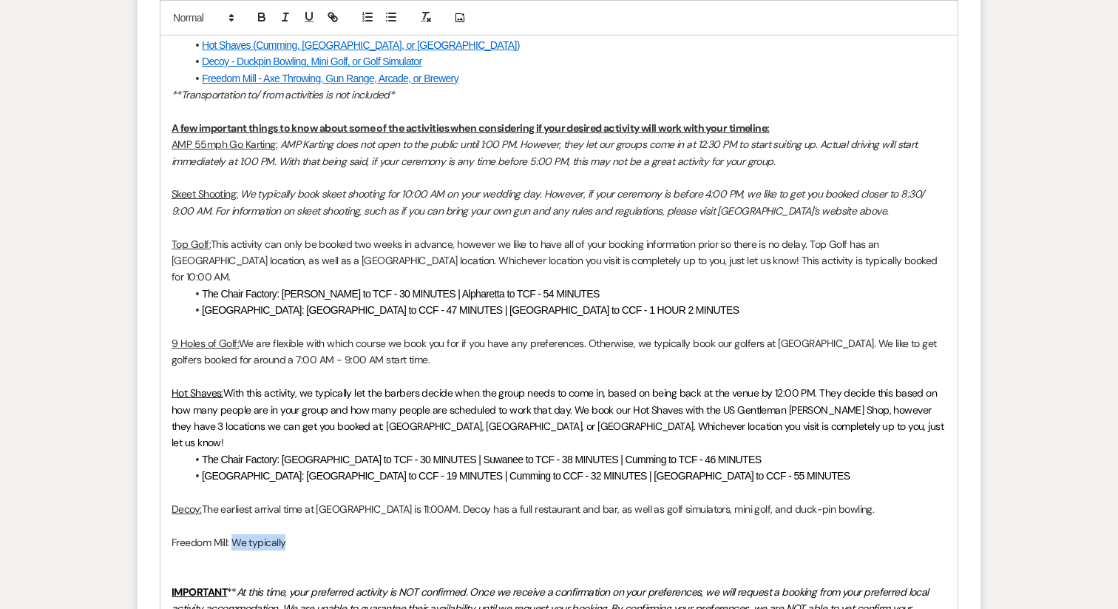
drag, startPoint x: 233, startPoint y: 511, endPoint x: 382, endPoint y: 516, distance: 149.5
click at [382, 516] on div "Hello all, We are officially within the 30-60 day window of your big day! My na…" at bounding box center [558, 404] width 797 height 1216
drag, startPoint x: 229, startPoint y: 510, endPoint x: 158, endPoint y: 508, distance: 70.3
click at [158, 508] on form "New Message X Draft Recipients* Planning Portal Users ( Alana Crowe, Gonzalo Fa…" at bounding box center [559, 272] width 843 height 1686
click at [244, 534] on p "Freedom Mill:" at bounding box center [559, 542] width 775 height 16
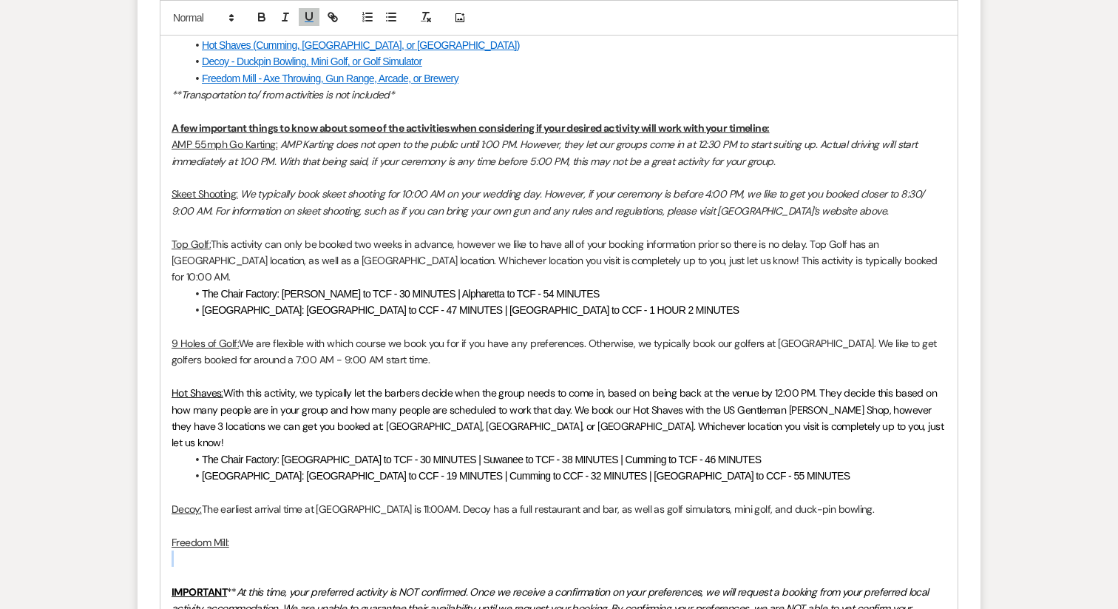
drag, startPoint x: 244, startPoint y: 507, endPoint x: 229, endPoint y: 507, distance: 14.8
click at [229, 534] on p "Freedom Mill:" at bounding box center [559, 542] width 775 height 16
click at [285, 534] on p "Freedom Mill:" at bounding box center [559, 542] width 775 height 16
click at [419, 534] on p "Freedom Mill: Freedom Mill offers axe throwing, a 16 lane gun range" at bounding box center [559, 542] width 775 height 16
click at [504, 534] on p "Freedom Mill: Freedom Mill offers axe throwing, a 16 lane indoor gun range" at bounding box center [559, 542] width 775 height 16
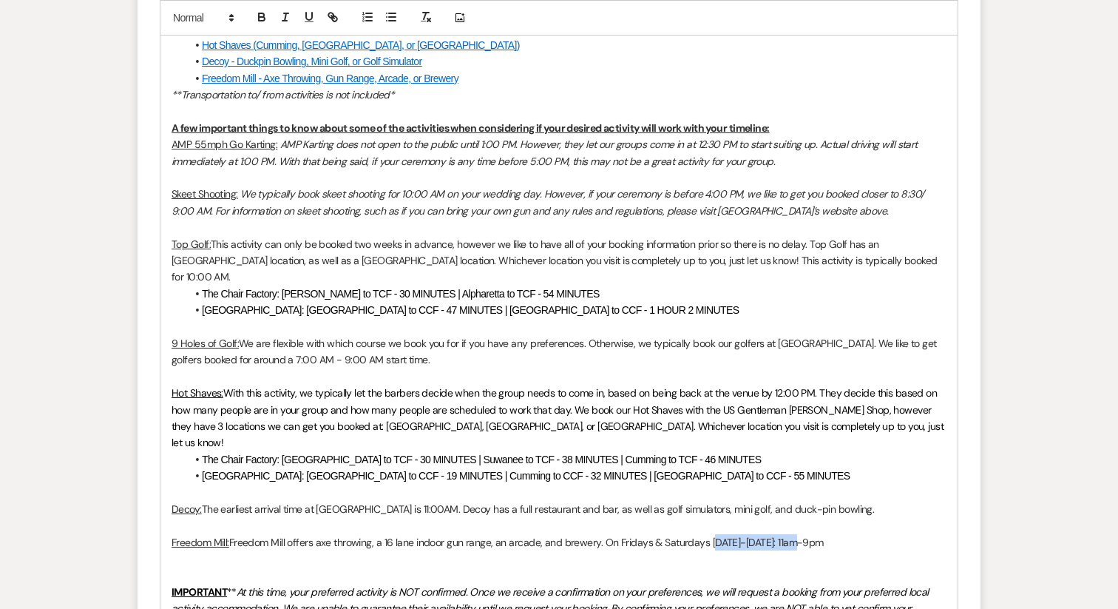
drag, startPoint x: 784, startPoint y: 509, endPoint x: 706, endPoint y: 512, distance: 77.7
click at [706, 534] on p "Freedom Mill: Freedom Mill offers axe throwing, a 16 lane indoor gun range, an …" at bounding box center [559, 542] width 775 height 16
click at [853, 534] on p "Freedom Mill: Freedom Mill offers axe throwing, a 16 lane indoor gun range, an …" at bounding box center [559, 542] width 775 height 16
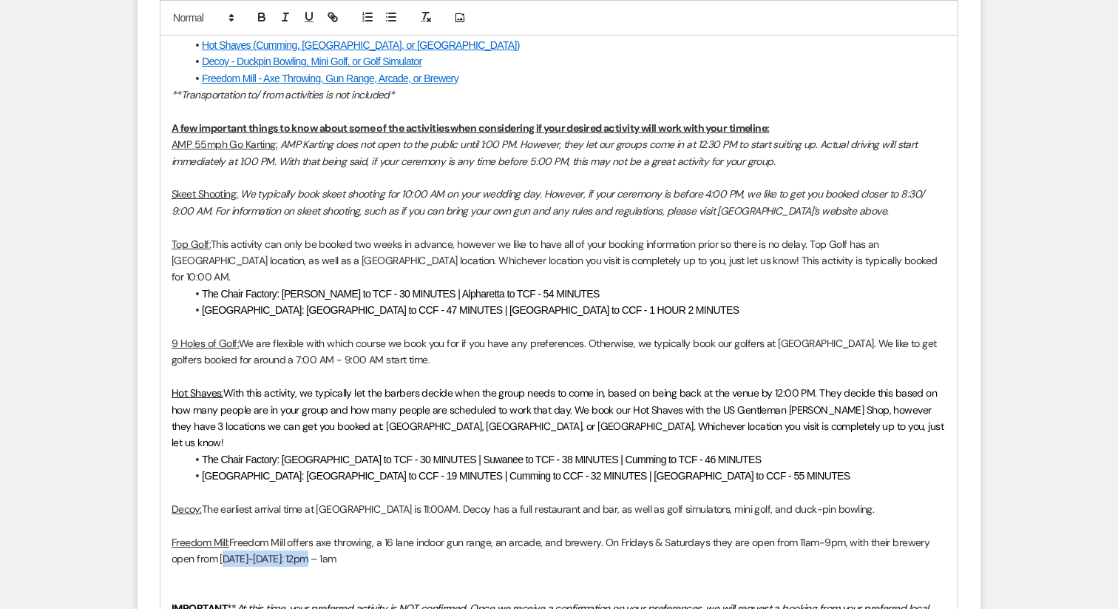
drag, startPoint x: 297, startPoint y: 527, endPoint x: 220, endPoint y: 526, distance: 76.9
click at [220, 534] on p "Freedom Mill: Freedom Mill offers axe throwing, a 16 lane indoor gun range, an …" at bounding box center [559, 550] width 775 height 33
click at [289, 534] on p "Freedom Mill: Freedom Mill offers axe throwing, a 16 lane indoor gun range, an …" at bounding box center [559, 550] width 775 height 33
click at [521, 534] on p "Freedom Mill: Freedom Mill offers axe throwing, a 16 lane indoor gun range, an …" at bounding box center [559, 550] width 775 height 33
click at [617, 534] on p "Freedom Mill: Freedom Mill offers axe throwing, a 16 lane indoor gun range, an …" at bounding box center [559, 550] width 775 height 33
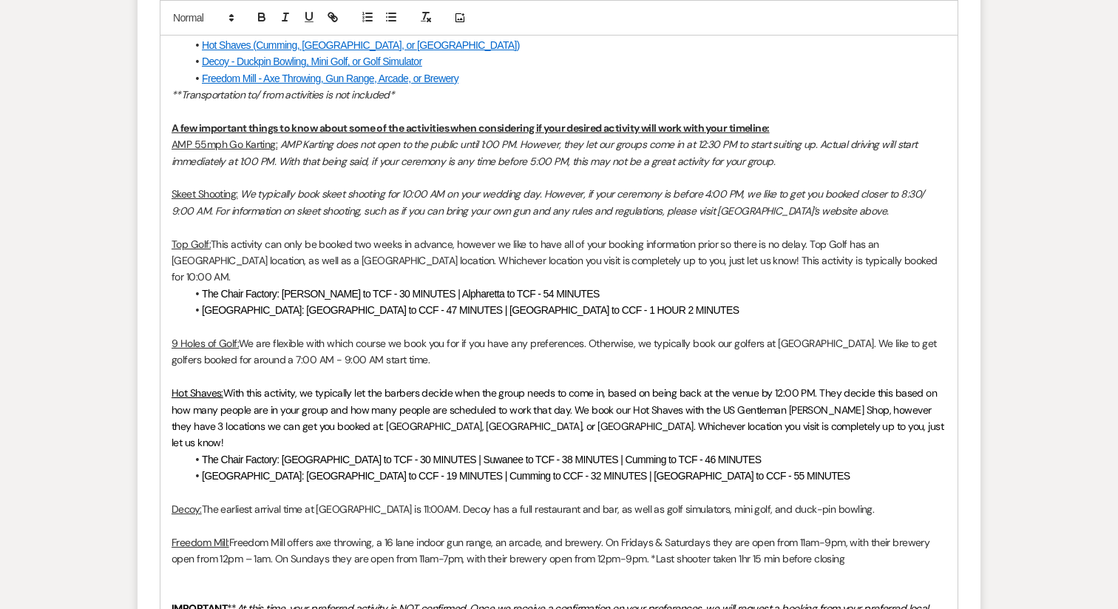
click at [652, 534] on p "Freedom Mill: Freedom Mill offers axe throwing, a 16 lane indoor gun range, an …" at bounding box center [559, 550] width 775 height 33
click at [654, 534] on p "Freedom Mill: Freedom Mill offers axe throwing, a 16 lane indoor gun range, an …" at bounding box center [559, 550] width 775 height 33
click at [825, 534] on p "Freedom Mill: Freedom Mill offers axe throwing, a 16 lane indoor gun range, an …" at bounding box center [559, 550] width 775 height 33
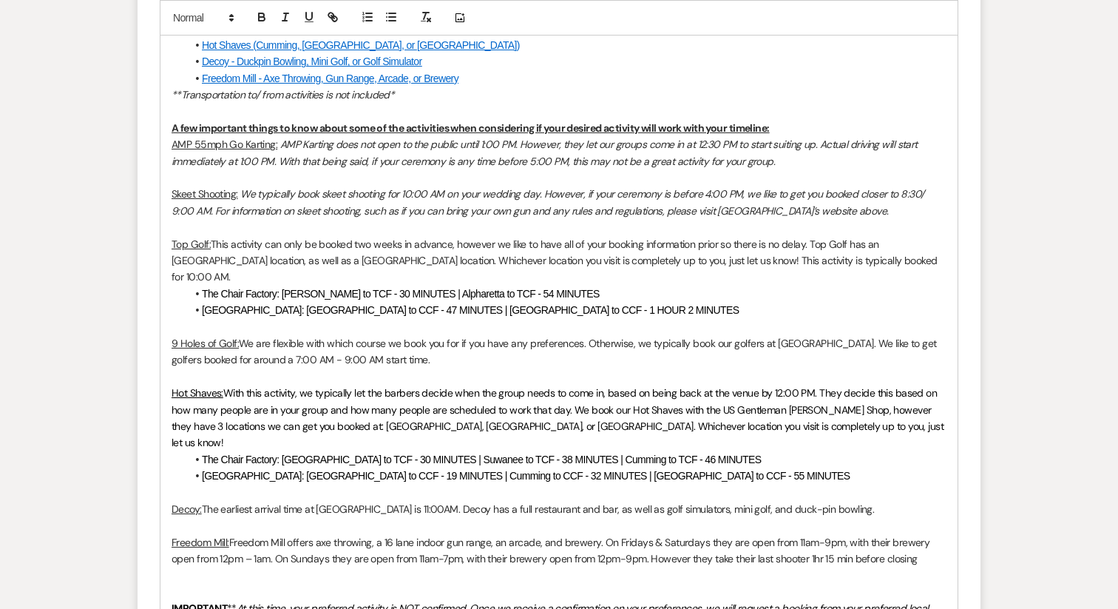
click at [922, 534] on p "Freedom Mill: Freedom Mill offers axe throwing, a 16 lane indoor gun range, an …" at bounding box center [559, 550] width 775 height 33
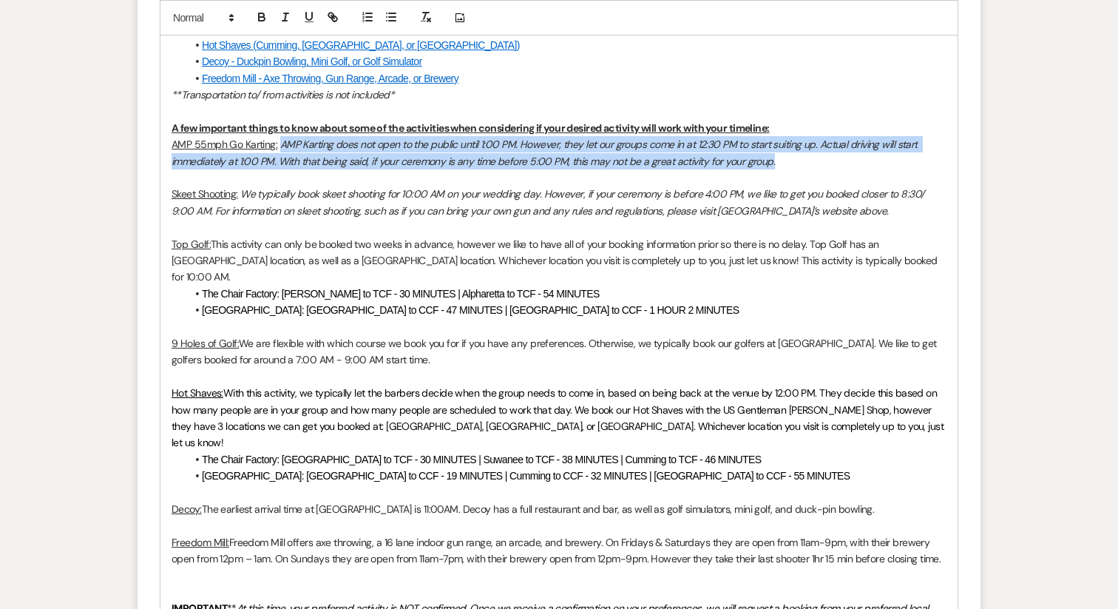
drag, startPoint x: 782, startPoint y: 160, endPoint x: 280, endPoint y: 145, distance: 501.6
click at [280, 145] on p "AMP 55mph Go Karting: AMP Karting does not open to the public until 1:00 PM. Ho…" at bounding box center [559, 152] width 775 height 33
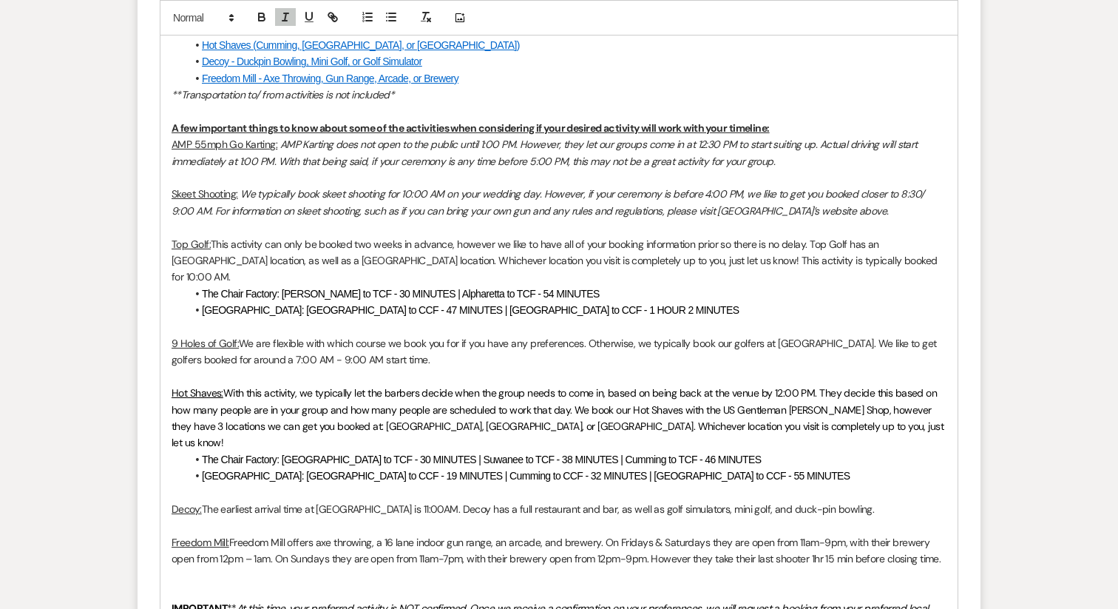
click at [292, 206] on em "We typically book skeet shooting for 10:00 AM on your wedding day. However, if …" at bounding box center [549, 202] width 755 height 30
click at [838, 220] on p at bounding box center [559, 227] width 775 height 16
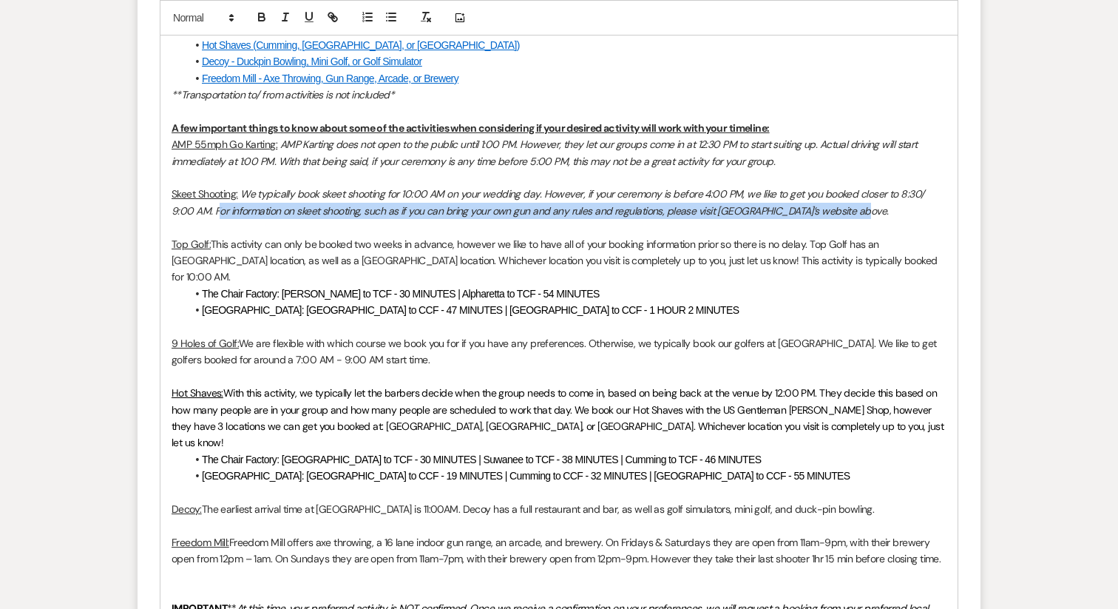
drag, startPoint x: 837, startPoint y: 209, endPoint x: 194, endPoint y: 214, distance: 642.7
click at [194, 214] on p "Skeet Shooting: We typically book skeet shooting for 10:00 AM on your wedding d…" at bounding box center [559, 202] width 775 height 33
click at [194, 214] on em "We typically book skeet shooting for 10:00 AM on your wedding day. However, if …" at bounding box center [549, 202] width 755 height 30
drag, startPoint x: 191, startPoint y: 214, endPoint x: 906, endPoint y: 217, distance: 715.1
click at [906, 217] on p "Skeet Shooting: We typically book skeet shooting for 10:00 AM on your wedding d…" at bounding box center [559, 202] width 775 height 33
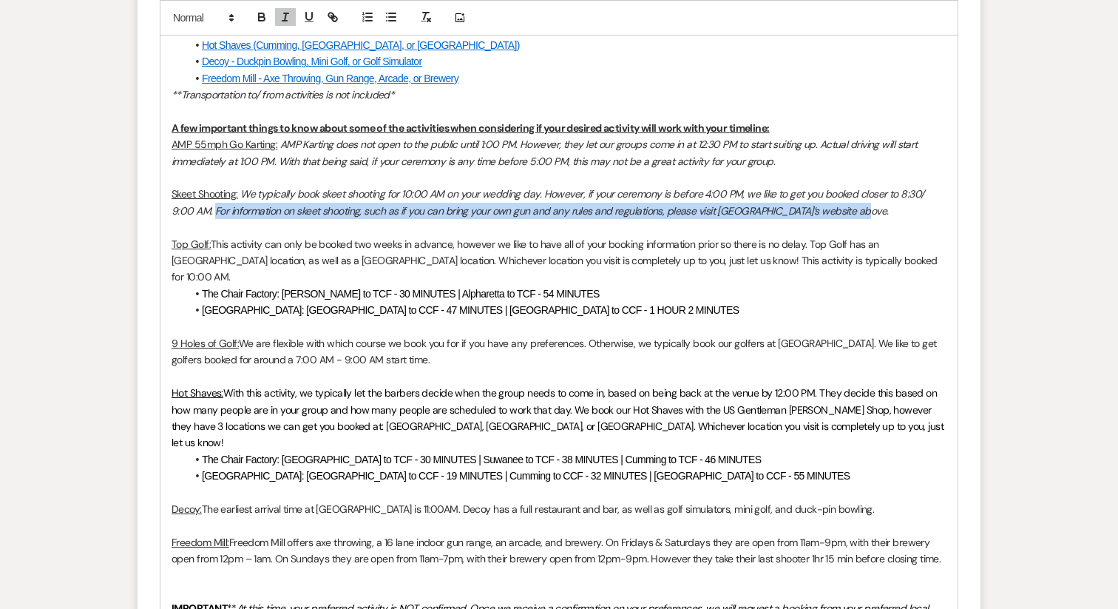
copy em "For information on skeet shooting, such as if you can bring your own gun and an…"
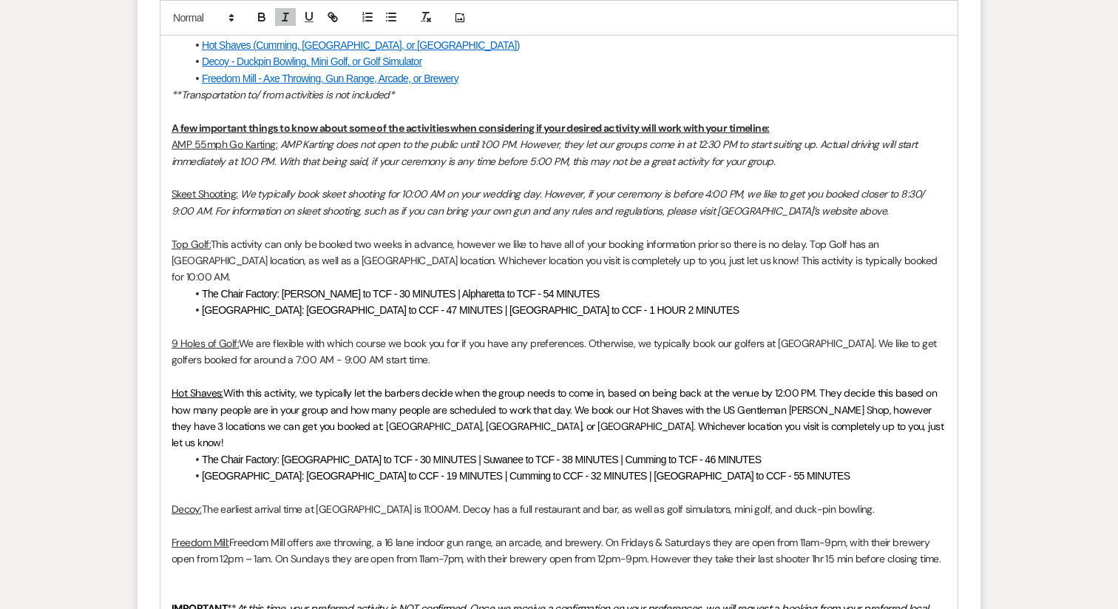
click at [944, 534] on p "Freedom Mill: Freedom Mill offers axe throwing, a 16 lane indoor gun range, an …" at bounding box center [559, 550] width 775 height 33
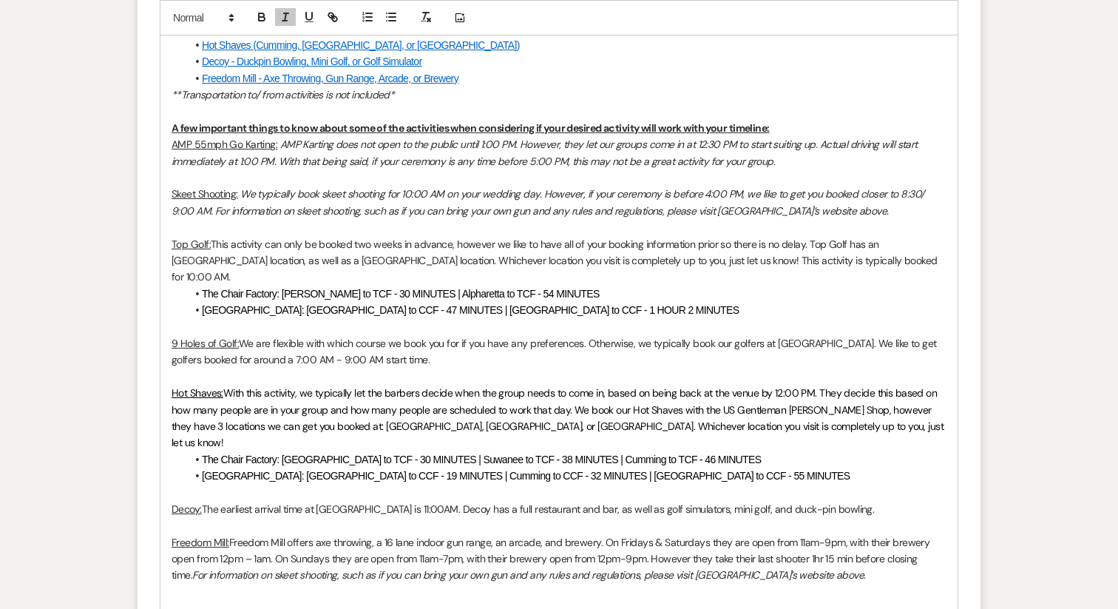
click at [342, 568] on em "For information on skeet shooting, such as if you can bring your own gun and an…" at bounding box center [528, 574] width 673 height 13
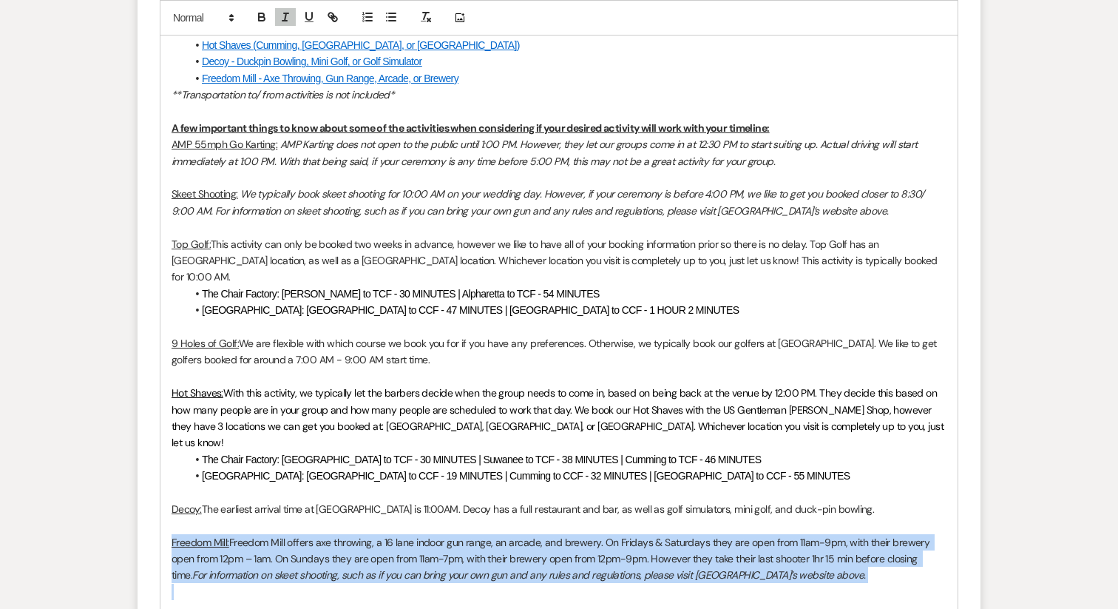
click at [342, 568] on em "For information on skeet shooting, such as if you can bring your own gun and an…" at bounding box center [528, 574] width 673 height 13
click at [339, 568] on em "For information on skeet shooting, such as if you can bring your own gun and an…" at bounding box center [528, 574] width 673 height 13
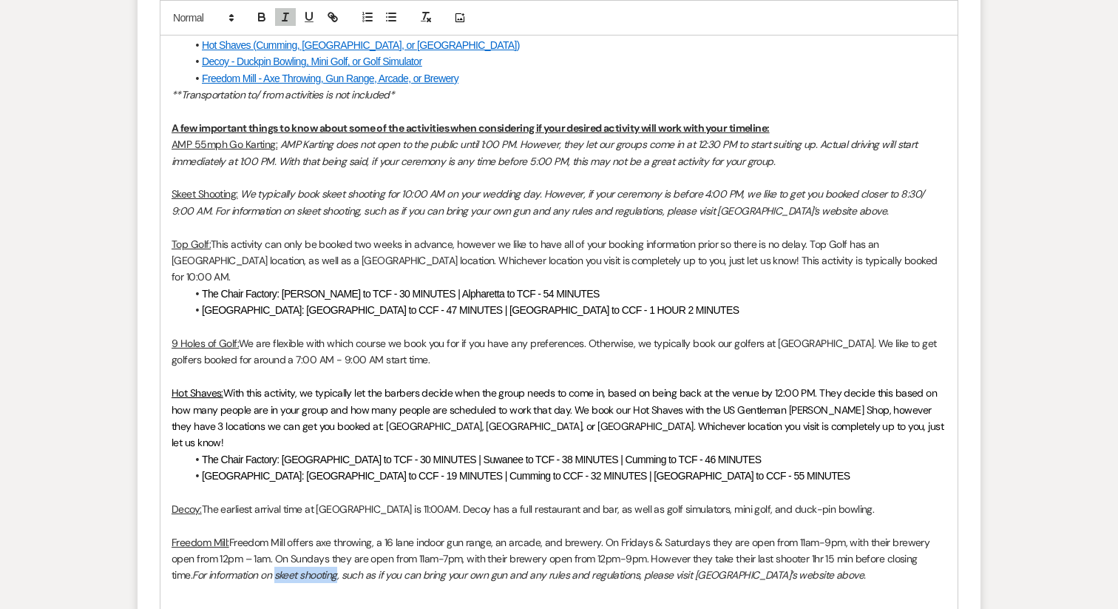
drag, startPoint x: 256, startPoint y: 544, endPoint x: 317, endPoint y: 545, distance: 61.4
click at [317, 568] on em "For information on skeet shooting, such as if you can bring your own gun and an…" at bounding box center [528, 574] width 673 height 13
click at [572, 568] on em "For information on axe throwing or their gun range, such as if you can bring yo…" at bounding box center [565, 574] width 747 height 13
drag, startPoint x: 746, startPoint y: 544, endPoint x: 805, endPoint y: 547, distance: 59.3
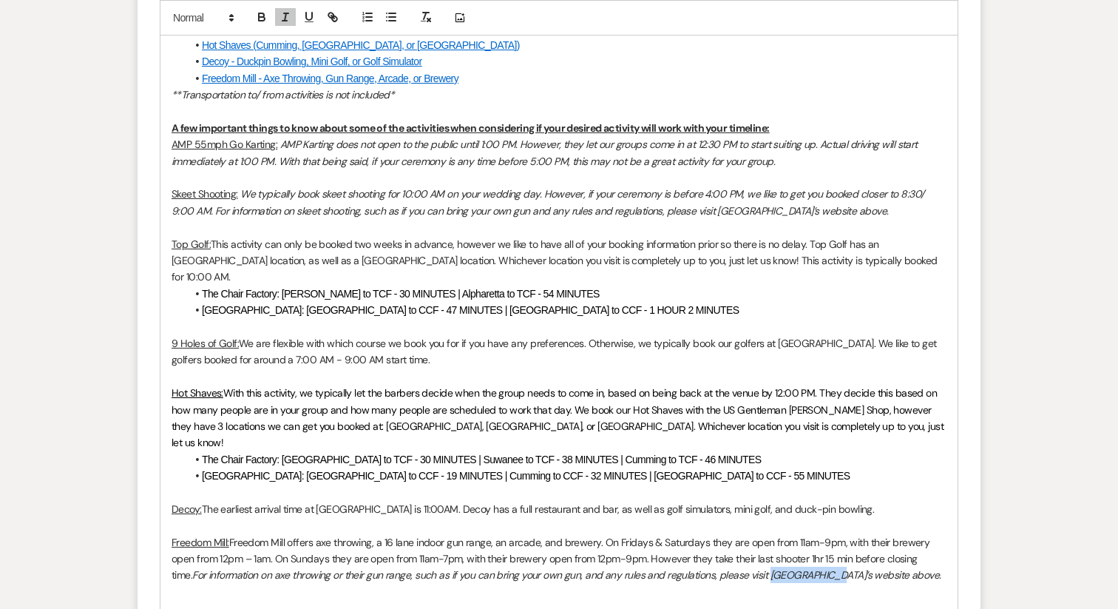
click at [805, 568] on em "For information on axe throwing or their gun range, such as if you can bring yo…" at bounding box center [566, 574] width 748 height 13
drag, startPoint x: 948, startPoint y: 522, endPoint x: 234, endPoint y: 510, distance: 713.8
click at [234, 510] on div "Hello all, We are officially within the 30-60 day window of your big day! My na…" at bounding box center [558, 420] width 797 height 1249
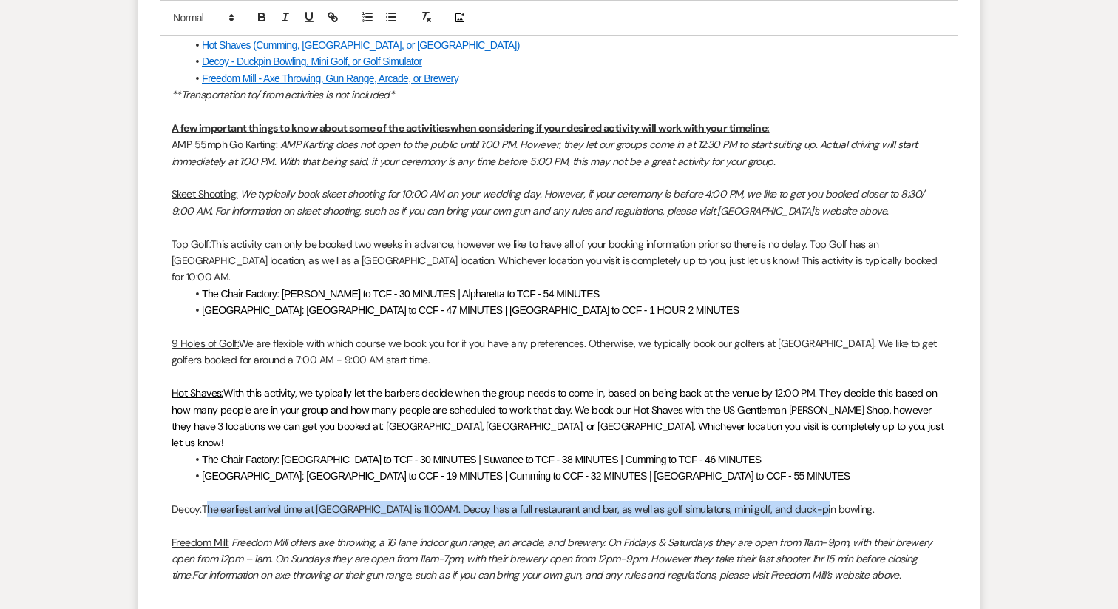
drag, startPoint x: 205, startPoint y: 476, endPoint x: 829, endPoint y: 474, distance: 624.2
click at [829, 501] on p "Decoy: The earliest arrival time at Decoy is 11:00AM. Decoy has a full restaura…" at bounding box center [559, 509] width 775 height 16
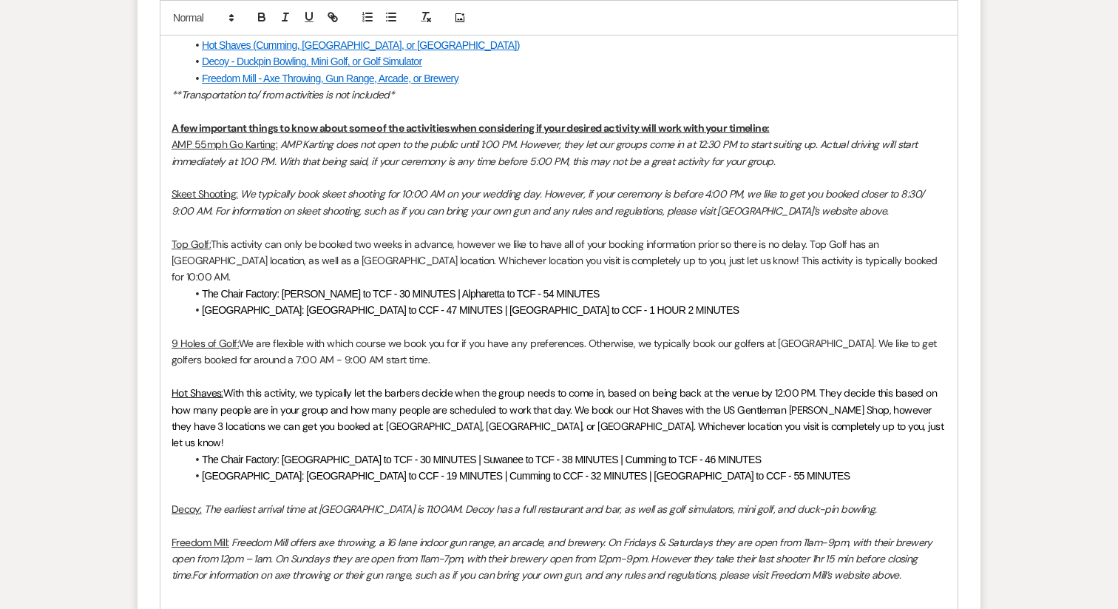
click at [460, 534] on p "Freedom Mill: Freedom Mill offers axe throwing, a 16 lane indoor gun range, an …" at bounding box center [559, 559] width 775 height 50
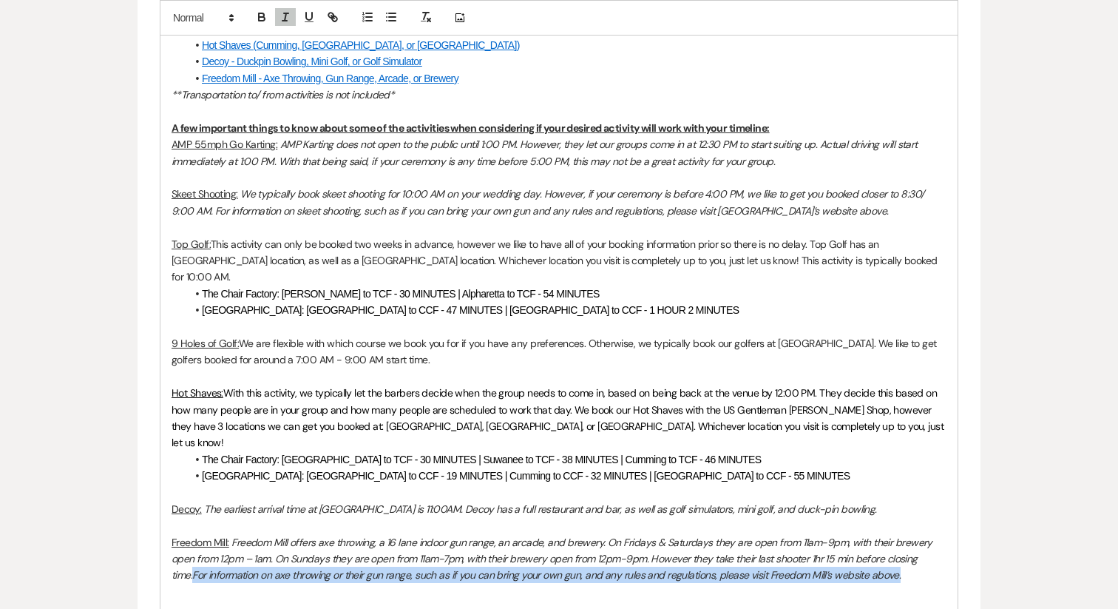
drag, startPoint x: 874, startPoint y: 542, endPoint x: 119, endPoint y: 542, distance: 755.1
click at [119, 542] on div "Messages Tasks Payments Vendors Rental Overview Timeline Docs & Files Contacts …" at bounding box center [559, 232] width 1118 height 2019
copy em "For information on axe throwing or their gun range, such as if you can bring yo…"
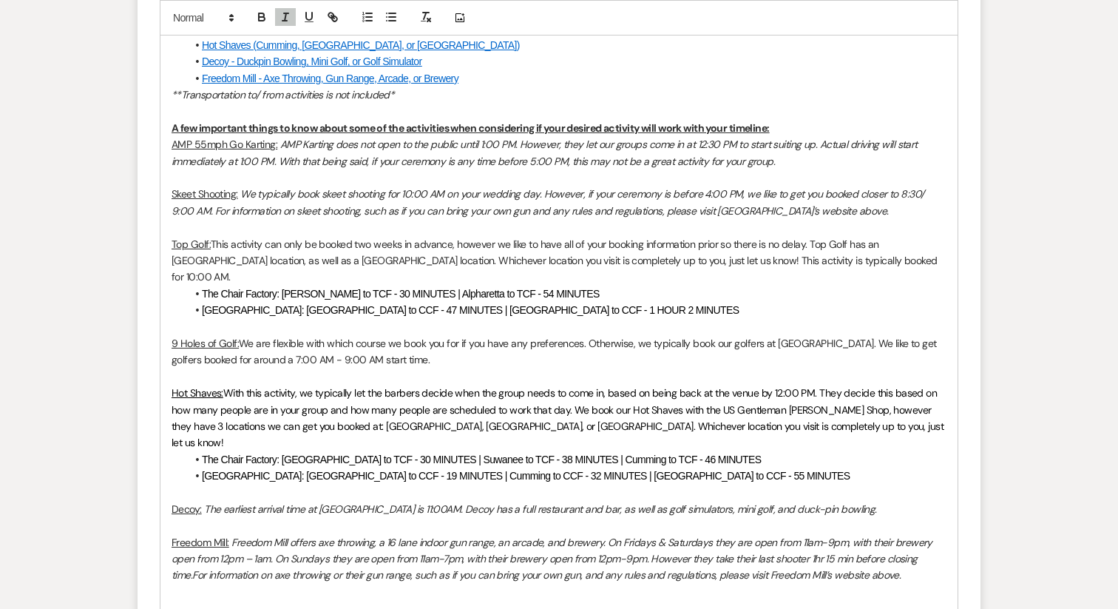
click at [787, 160] on p "AMP 55mph Go Karting: AMP Karting does not open to the public until 1:00 PM. Ho…" at bounding box center [559, 152] width 775 height 33
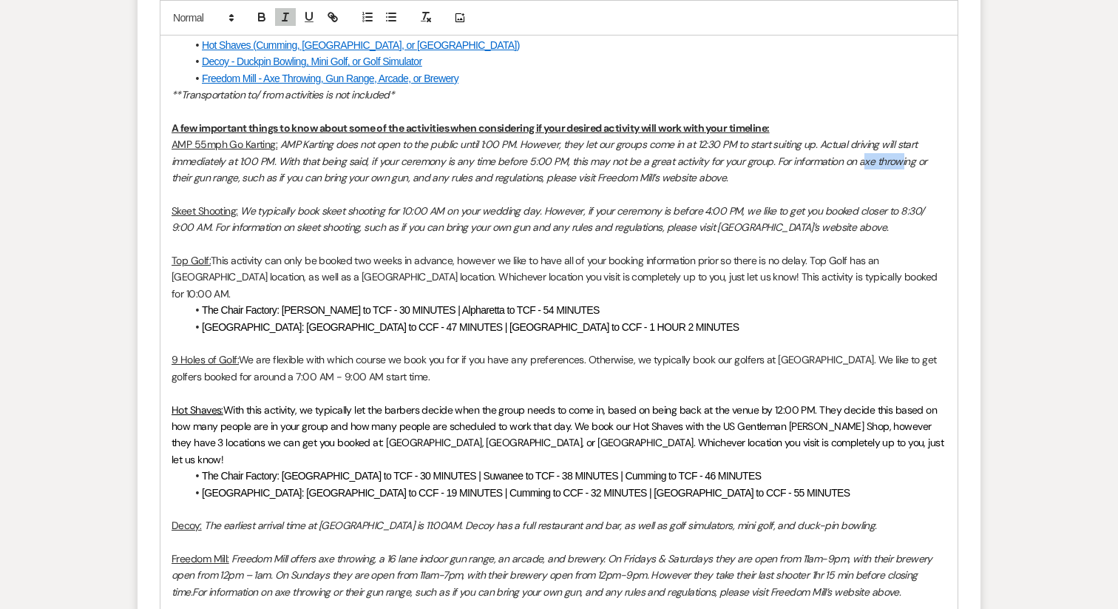
drag, startPoint x: 858, startPoint y: 164, endPoint x: 902, endPoint y: 166, distance: 44.4
click at [902, 166] on em "AMP Karting does not open to the public until 1:00 PM. However, they let our gr…" at bounding box center [551, 161] width 758 height 47
click at [856, 163] on em "AMP Karting does not open to the public until 1:00 PM. However, they let our gr…" at bounding box center [551, 161] width 758 height 47
drag, startPoint x: 856, startPoint y: 164, endPoint x: 912, endPoint y: 164, distance: 55.5
click at [912, 164] on em "AMP Karting does not open to the public until 1:00 PM. However, they let our gr…" at bounding box center [551, 161] width 758 height 47
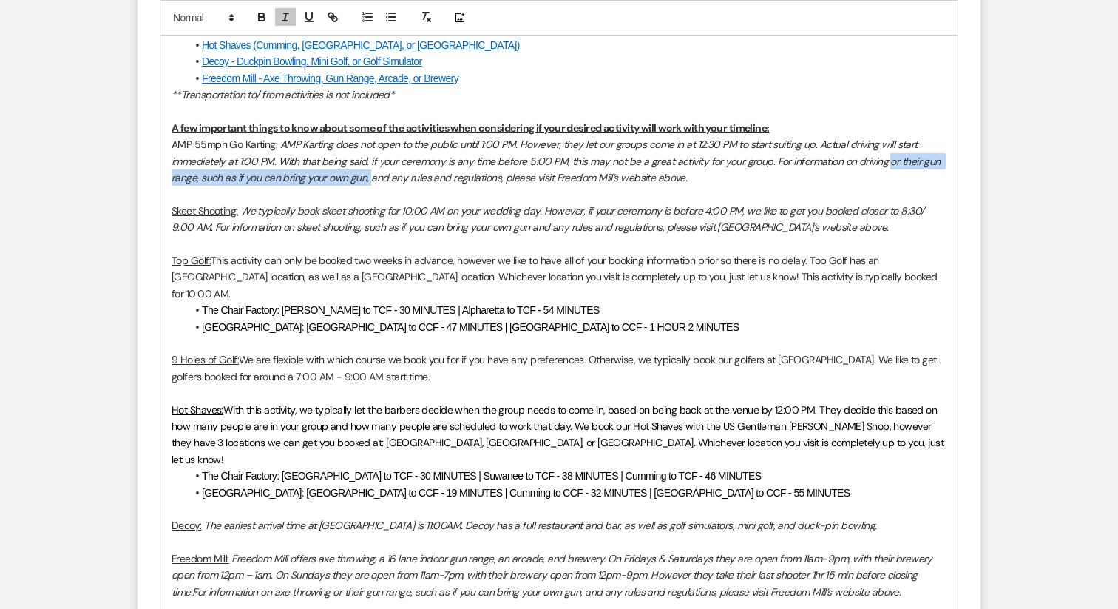
drag, startPoint x: 888, startPoint y: 161, endPoint x: 368, endPoint y: 180, distance: 520.2
click at [368, 180] on em "AMP Karting does not open to the public until 1:00 PM. However, they let our gr…" at bounding box center [557, 161] width 771 height 47
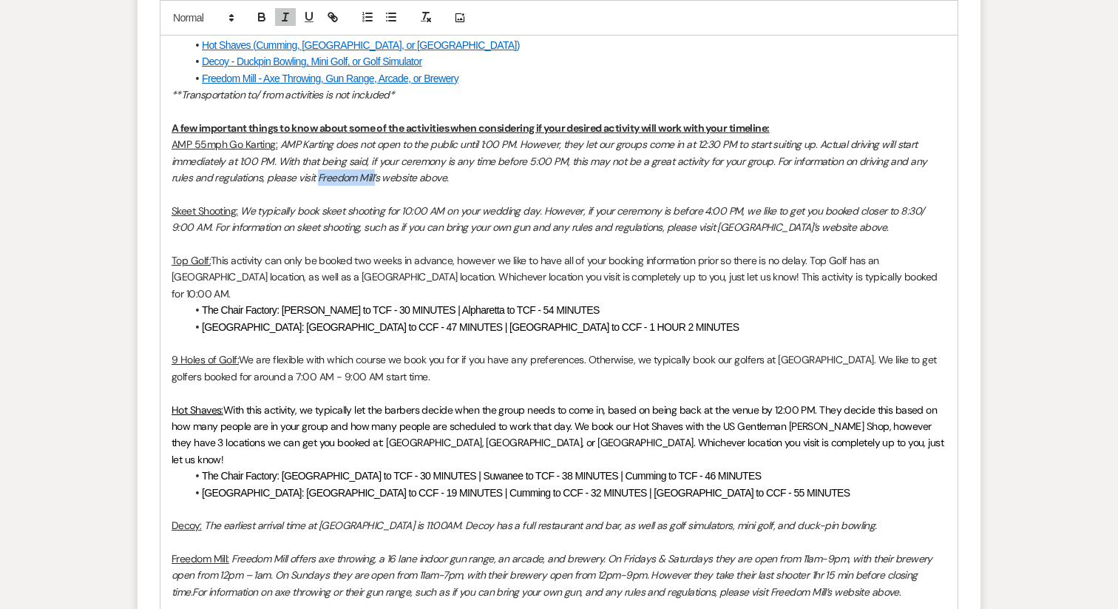
drag, startPoint x: 295, startPoint y: 180, endPoint x: 351, endPoint y: 185, distance: 56.4
click at [351, 185] on p "AMP 55mph Go Karting: AMP Karting does not open to the public until 1:00 PM. Ho…" at bounding box center [559, 161] width 775 height 50
click at [400, 178] on p "AMP 55mph Go Karting: AMP Karting does not open to the public until 1:00 PM. Ho…" at bounding box center [559, 161] width 775 height 50
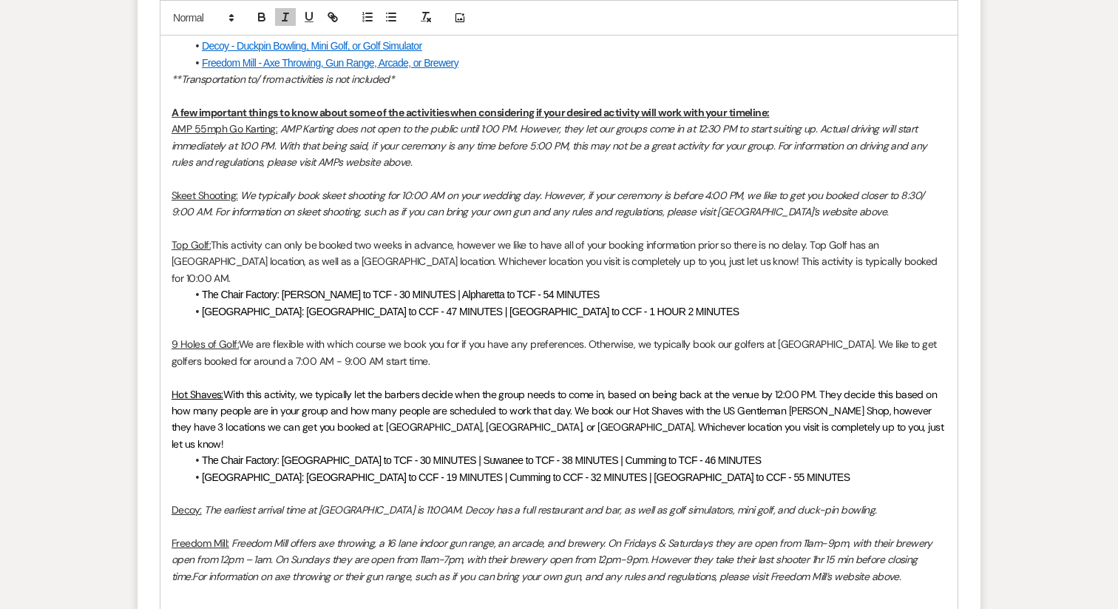
scroll to position [1038, 0]
click at [379, 211] on em "We typically book skeet shooting for 10:00 AM on your wedding day. However, if …" at bounding box center [549, 202] width 755 height 30
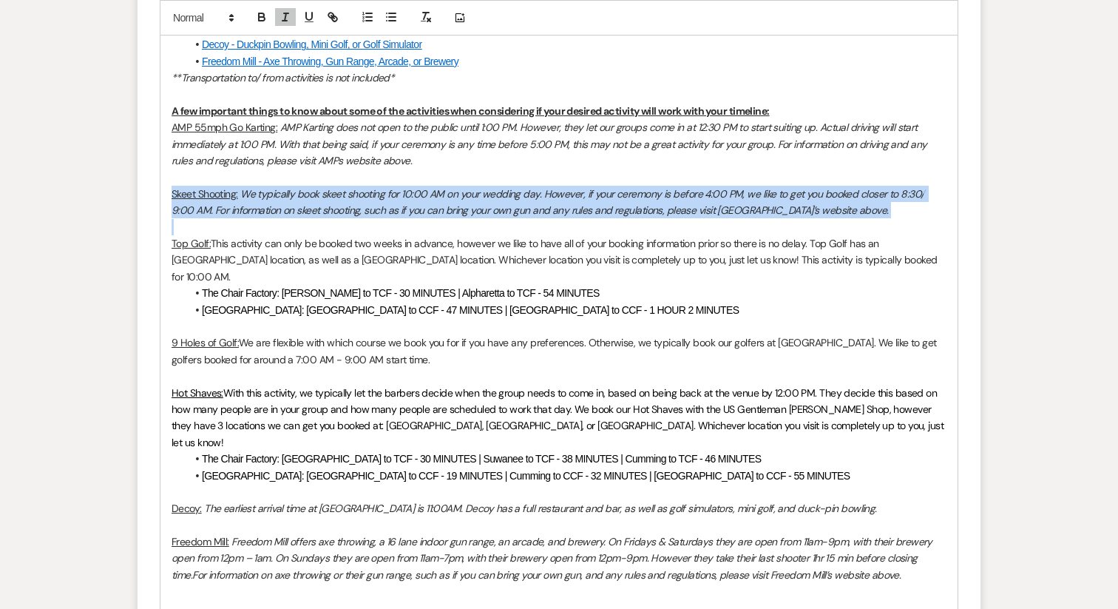
click at [379, 211] on em "We typically book skeet shooting for 10:00 AM on your wedding day. However, if …" at bounding box center [549, 202] width 755 height 30
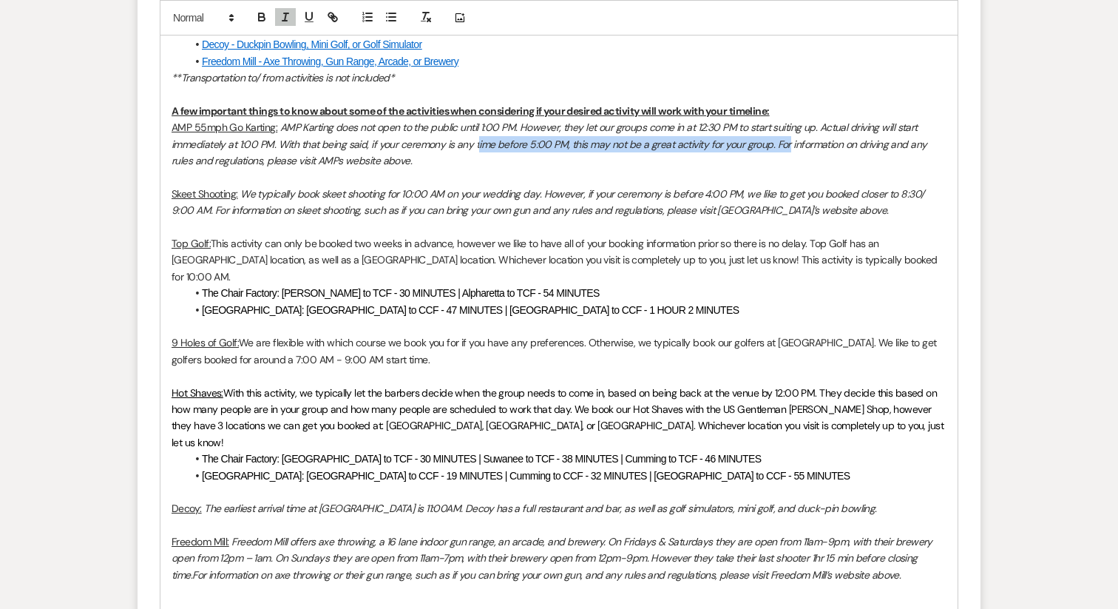
drag, startPoint x: 401, startPoint y: 158, endPoint x: 785, endPoint y: 147, distance: 384.7
click at [785, 147] on p "AMP 55mph Go Karting: AMP Karting does not open to the public until 1:00 PM. Ho…" at bounding box center [559, 144] width 775 height 50
click at [782, 147] on em "AMP Karting does not open to the public until 1:00 PM. However, they let our gr…" at bounding box center [551, 144] width 758 height 47
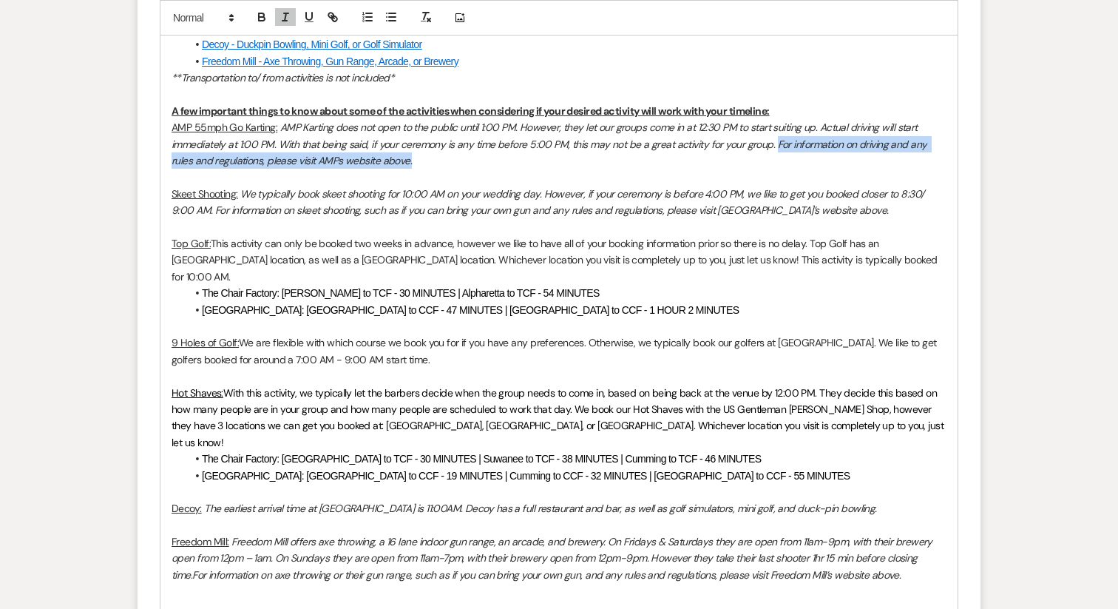
drag, startPoint x: 773, startPoint y: 146, endPoint x: 796, endPoint y: 155, distance: 25.5
click at [796, 155] on p "AMP 55mph Go Karting: AMP Karting does not open to the public until 1:00 PM. Ho…" at bounding box center [559, 144] width 775 height 50
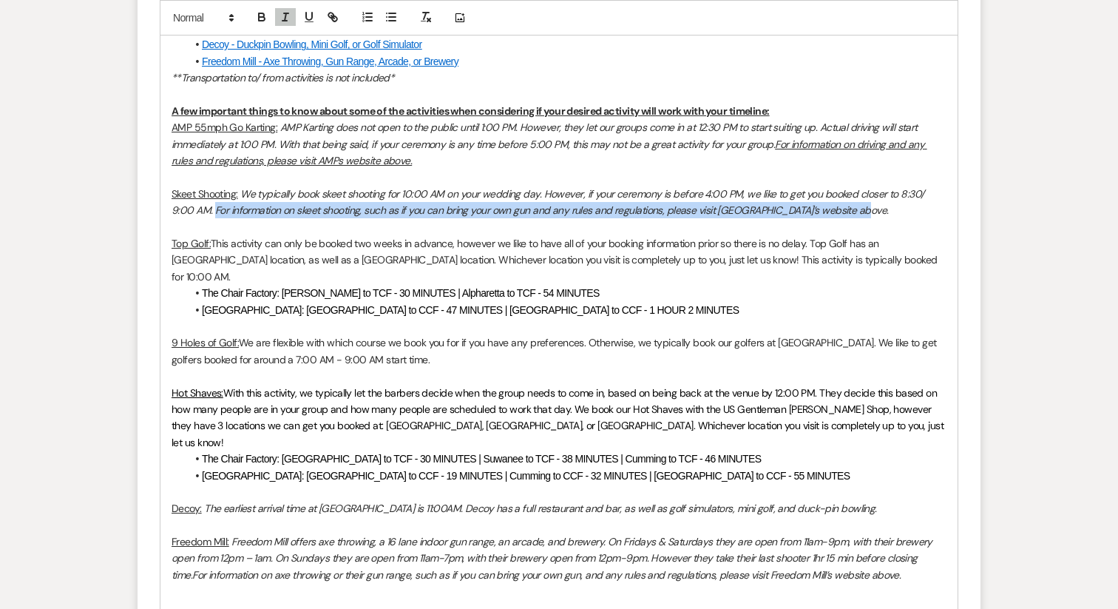
drag, startPoint x: 840, startPoint y: 216, endPoint x: 192, endPoint y: 216, distance: 648.6
click at [192, 216] on p "Skeet Shooting: We typically book skeet shooting for 10:00 AM on your wedding d…" at bounding box center [559, 202] width 775 height 33
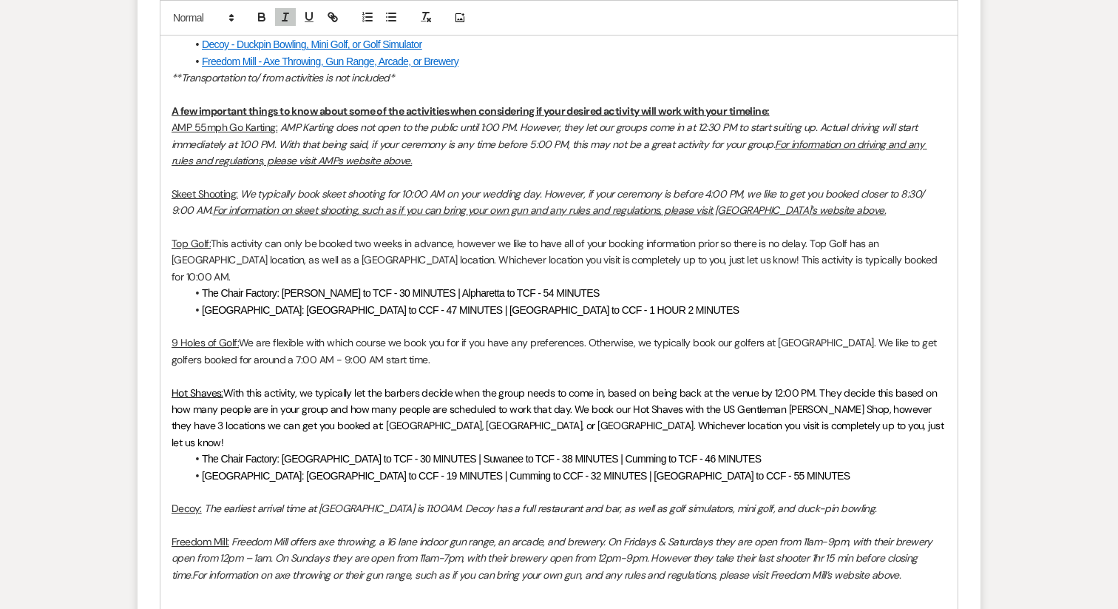
click at [356, 318] on p at bounding box center [559, 326] width 775 height 16
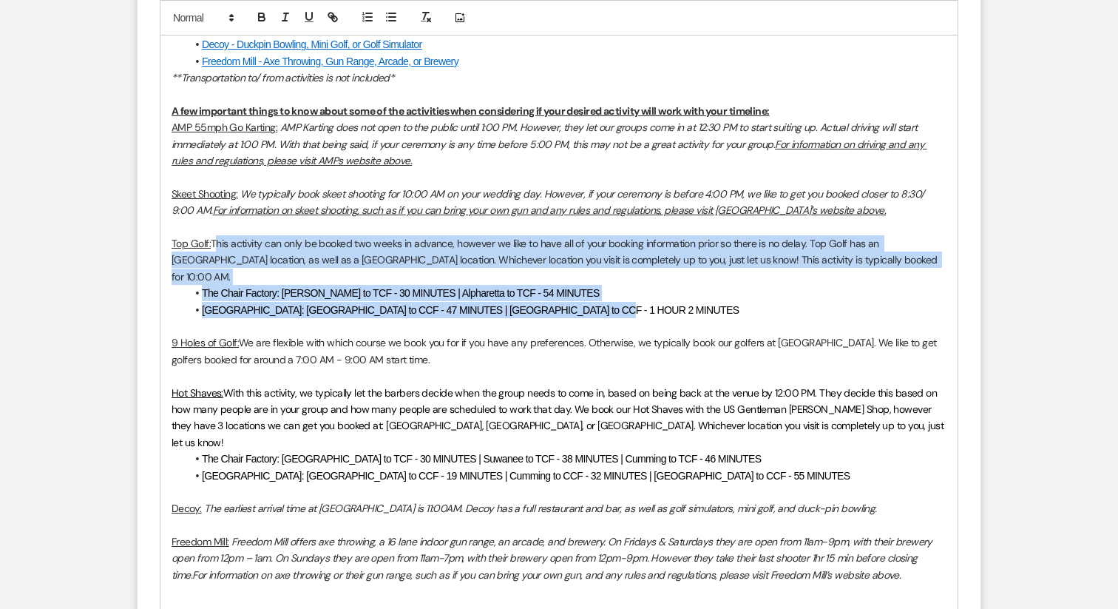
drag, startPoint x: 213, startPoint y: 243, endPoint x: 624, endPoint y: 288, distance: 413.6
click at [624, 288] on div "Hello all, We are officially within the 30-60 day window of your big day! My na…" at bounding box center [558, 411] width 797 height 1265
click at [288, 18] on icon "button" at bounding box center [285, 16] width 13 height 13
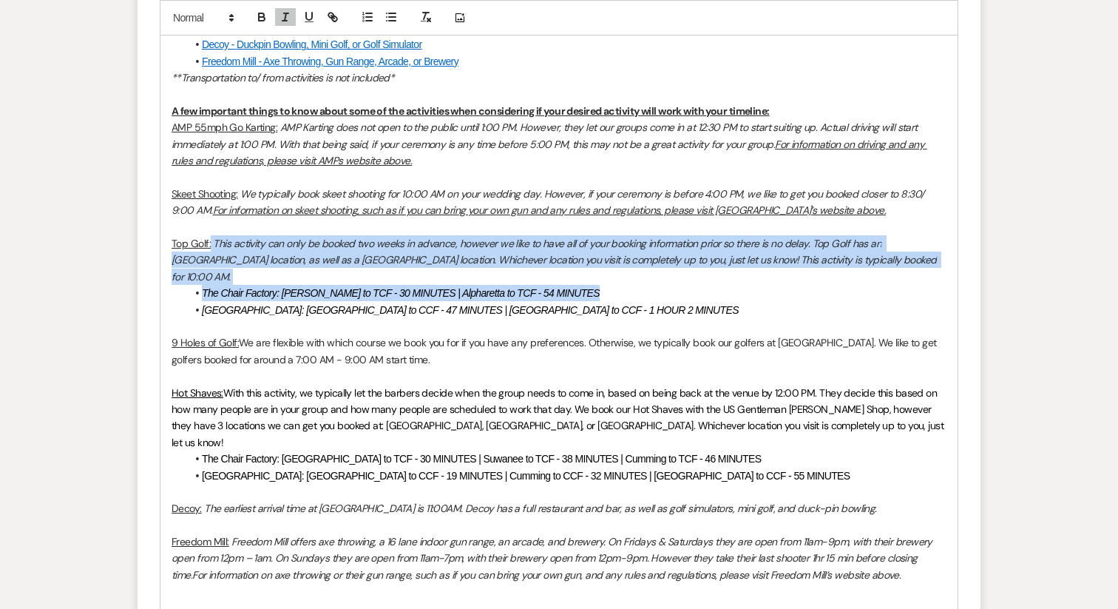
click at [382, 244] on em "This activity can only be booked two weeks in advance, however we like to have …" at bounding box center [556, 260] width 768 height 47
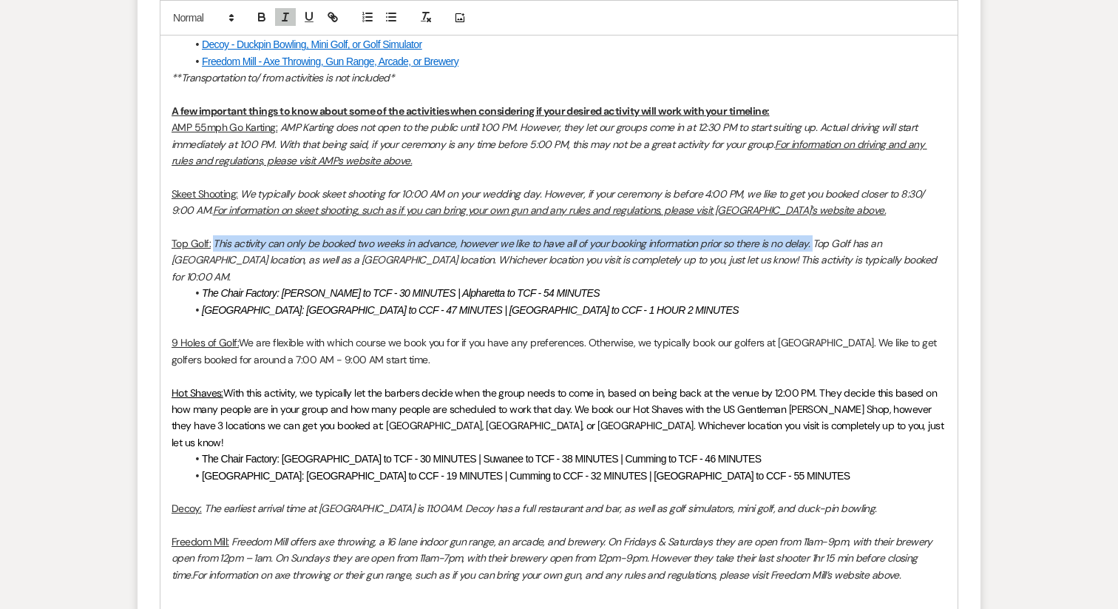
drag, startPoint x: 811, startPoint y: 243, endPoint x: 214, endPoint y: 243, distance: 596.8
click at [214, 243] on em "This activity can only be booked two weeks in advance, however we like to have …" at bounding box center [556, 260] width 768 height 47
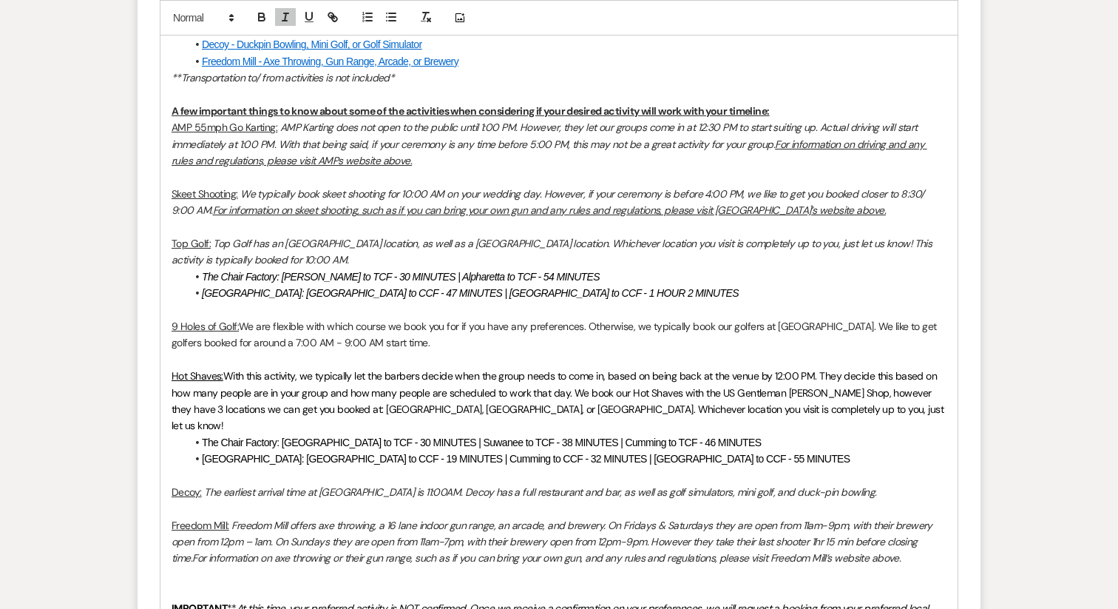
click at [240, 254] on p "Top Golf: Top Golf has an Alpharetta location, as well as a Buford location. Wh…" at bounding box center [559, 251] width 775 height 33
drag, startPoint x: 265, startPoint y: 262, endPoint x: 797, endPoint y: 246, distance: 532.7
click at [797, 246] on p "Top Golf: Top Golf has an Alpharetta location, as well as a Buford location. Wh…" at bounding box center [559, 251] width 775 height 33
copy em "This activity is typically booked for 10:00 AM."
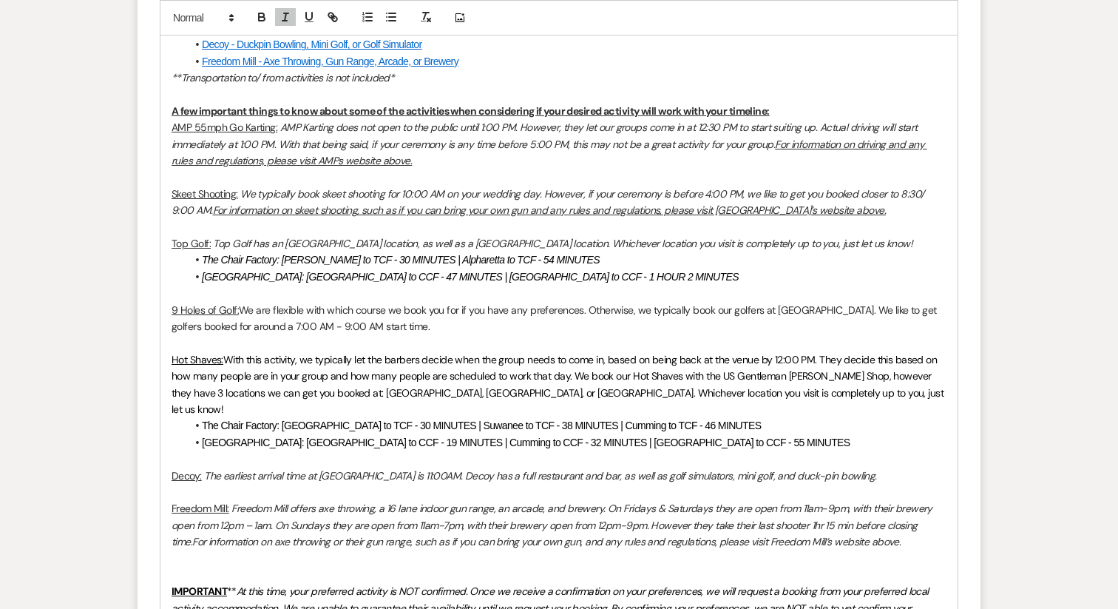
click at [214, 242] on em "Top Golf has an Alpharetta location, as well as a Buford location. Whichever lo…" at bounding box center [562, 243] width 699 height 13
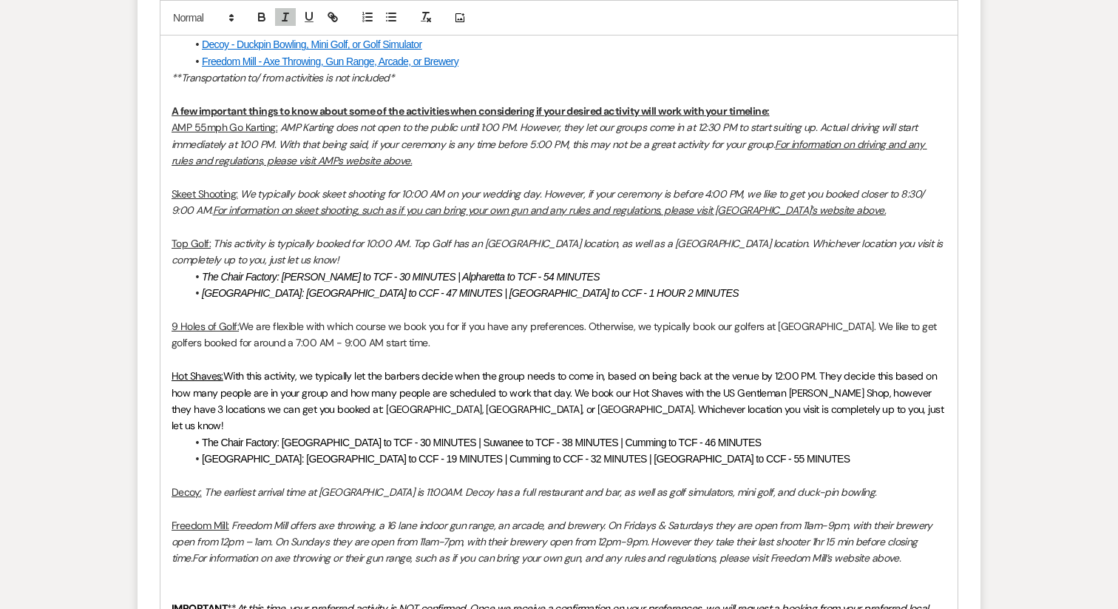
click at [384, 251] on p "Top Golf: This activity is typically booked for 10:00 AM. Top Golf has an Alpha…" at bounding box center [559, 251] width 775 height 33
drag, startPoint x: 438, startPoint y: 342, endPoint x: 243, endPoint y: 325, distance: 195.3
click at [243, 325] on p "9 Holes of Golf: We are flexible with which course we book you for if you have …" at bounding box center [559, 334] width 775 height 33
click at [495, 347] on p "9 Holes of Golf: We are flexible with which course we book you for if you have …" at bounding box center [559, 334] width 775 height 33
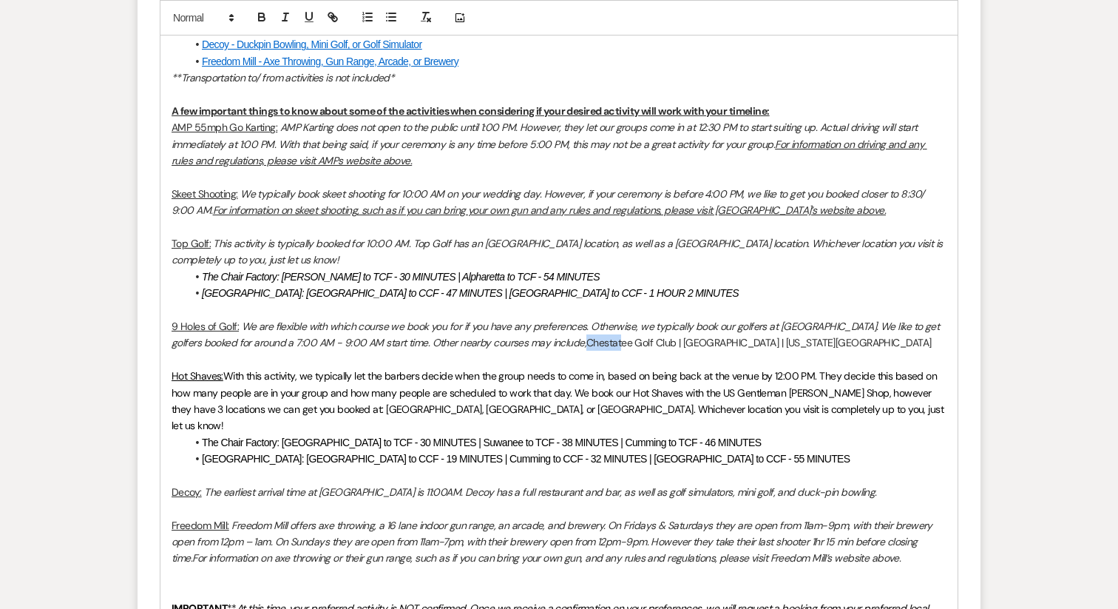
drag, startPoint x: 586, startPoint y: 345, endPoint x: 620, endPoint y: 345, distance: 34.0
click at [620, 345] on p "9 Holes of Golf: We are flexible with which course we book you for if you have …" at bounding box center [559, 334] width 775 height 33
click at [669, 350] on p "9 Holes of Golf: We are flexible with which course we book you for if you have …" at bounding box center [559, 334] width 775 height 33
drag, startPoint x: 677, startPoint y: 344, endPoint x: 831, endPoint y: 351, distance: 154.7
click at [831, 351] on div "Hello all, We are officially within the 30-60 day window of your big day! My na…" at bounding box center [558, 403] width 797 height 1249
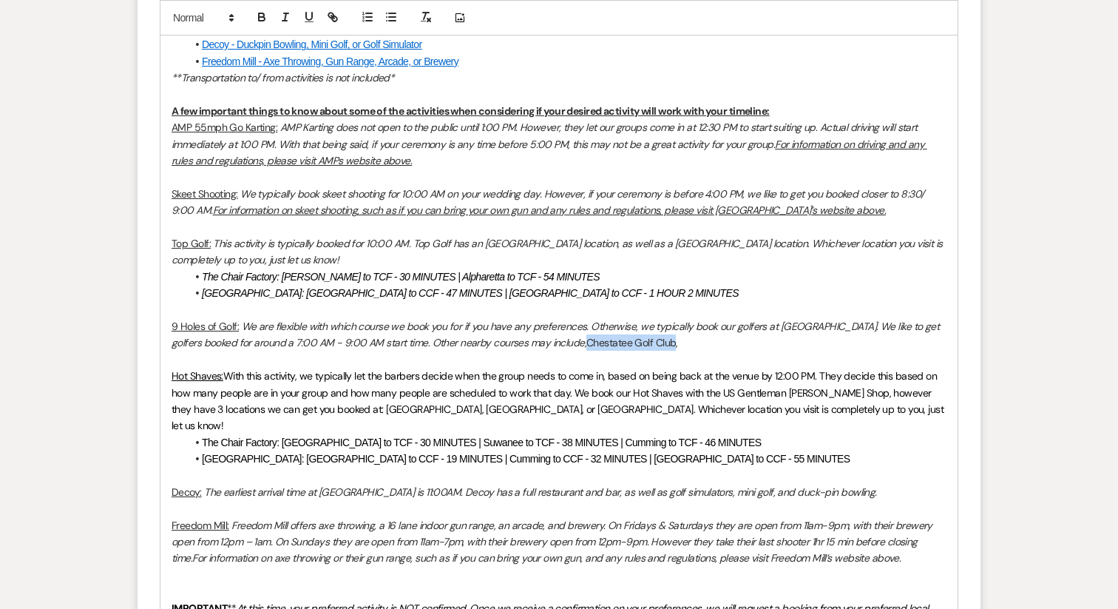
drag, startPoint x: 586, startPoint y: 345, endPoint x: 672, endPoint y: 348, distance: 86.6
click at [672, 348] on p "9 Holes of Golf: We are flexible with which course we book you for if you have …" at bounding box center [559, 334] width 775 height 33
click at [334, 24] on button "button" at bounding box center [332, 17] width 21 height 18
paste input "https://chestateegolfclub.com/"
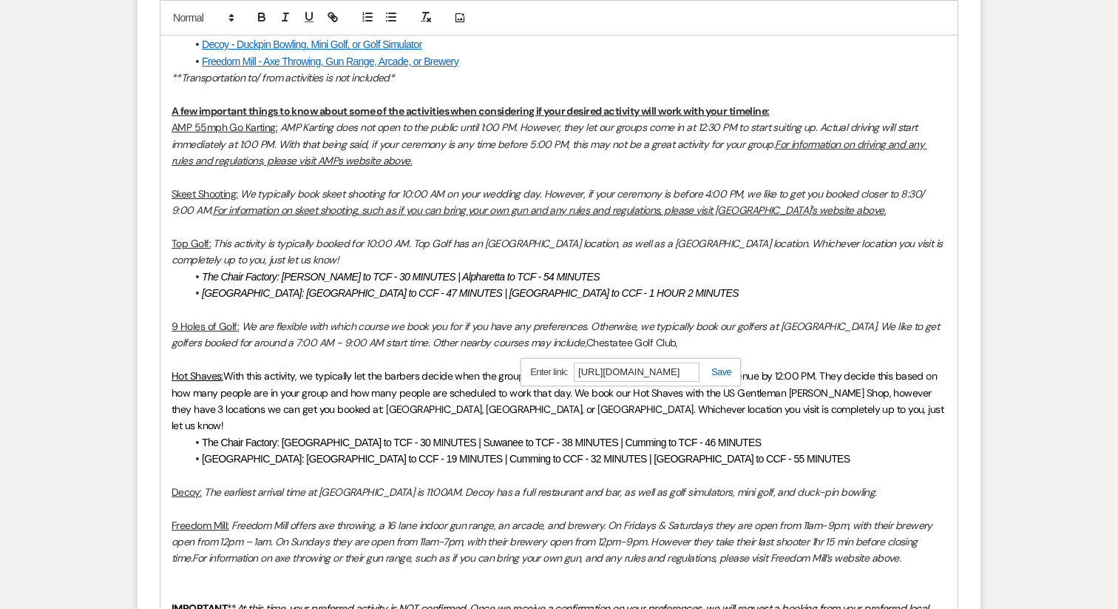
click at [720, 371] on link at bounding box center [716, 371] width 32 height 11
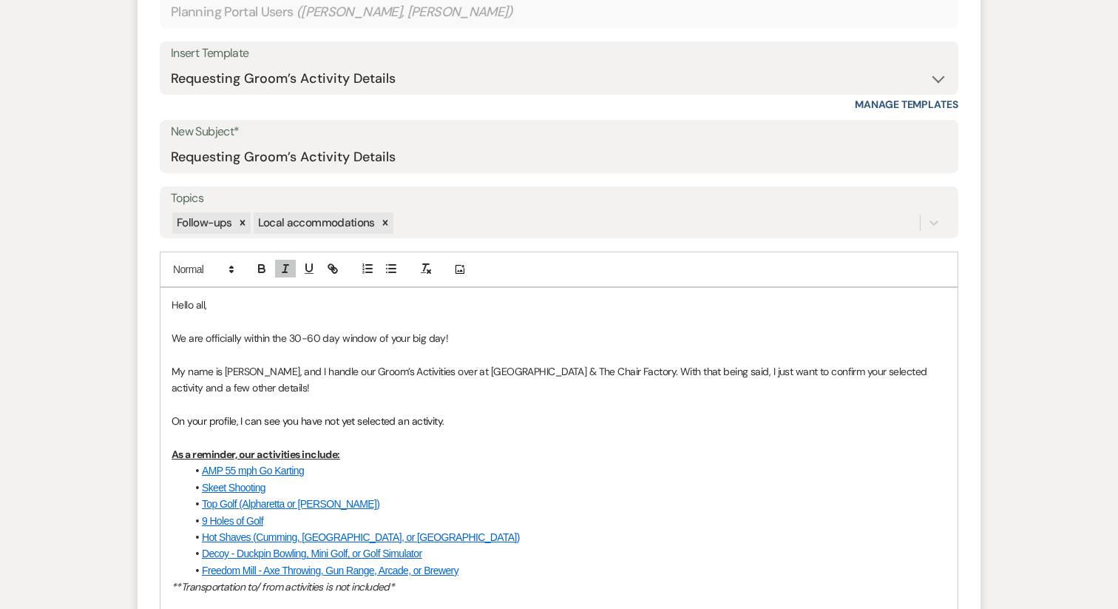
click at [586, 396] on p at bounding box center [559, 404] width 775 height 16
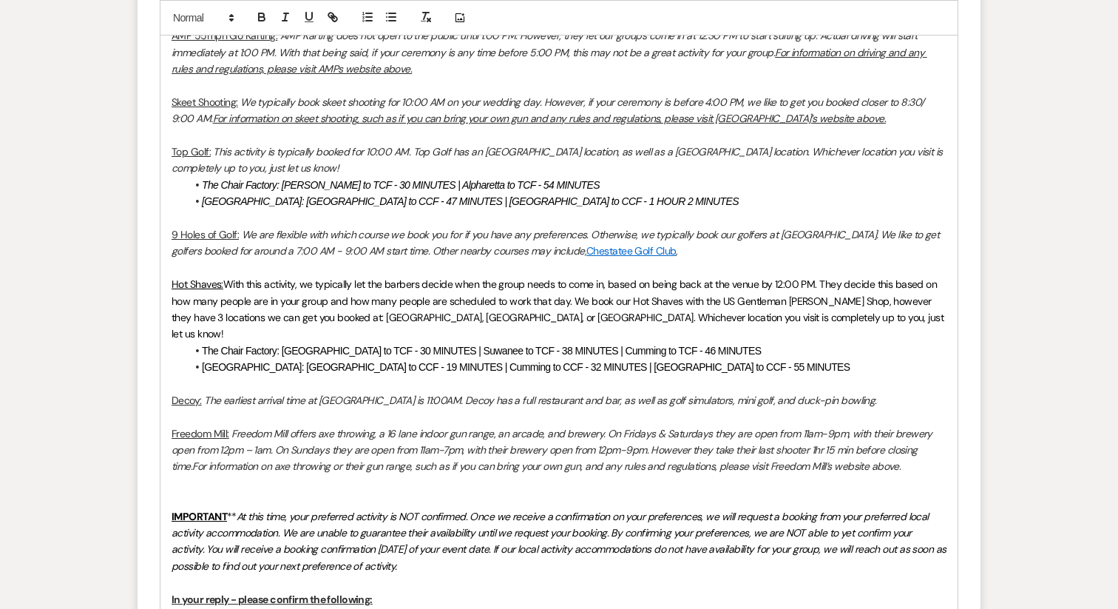
scroll to position [1142, 0]
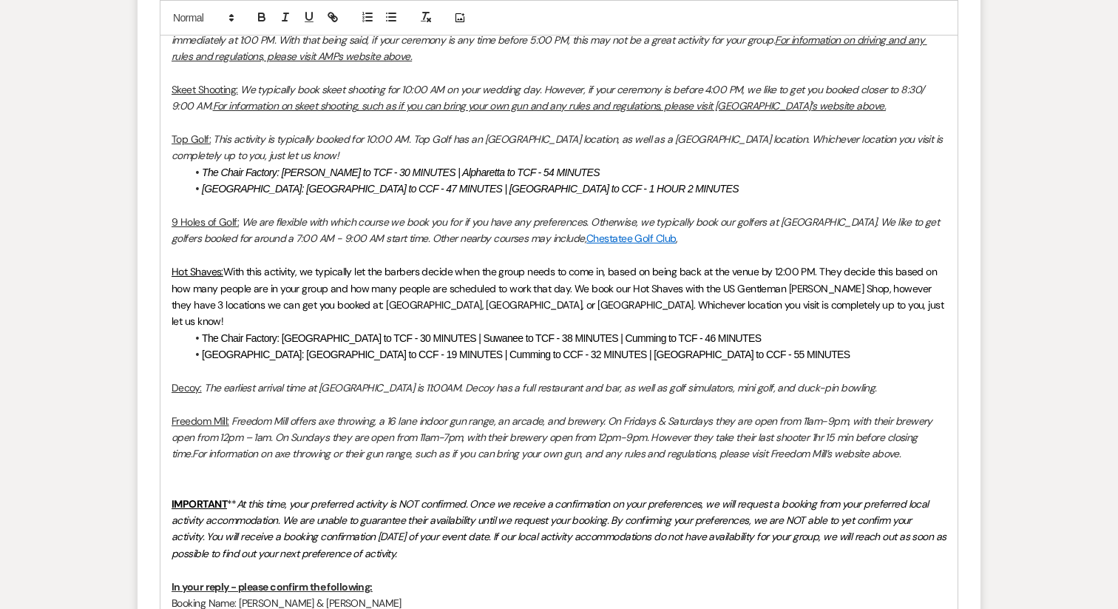
click at [687, 240] on p "9 Holes of Golf: We are flexible with which course we book you for if you have …" at bounding box center [559, 230] width 775 height 33
drag, startPoint x: 678, startPoint y: 240, endPoint x: 829, endPoint y: 240, distance: 150.9
click at [829, 240] on p "9 Holes of Golf: We are flexible with which course we book you for if you have …" at bounding box center [559, 230] width 775 height 33
drag, startPoint x: 678, startPoint y: 240, endPoint x: 788, endPoint y: 242, distance: 110.2
click at [788, 242] on p "9 Holes of Golf: We are flexible with which course we book you for if you have …" at bounding box center [559, 230] width 775 height 33
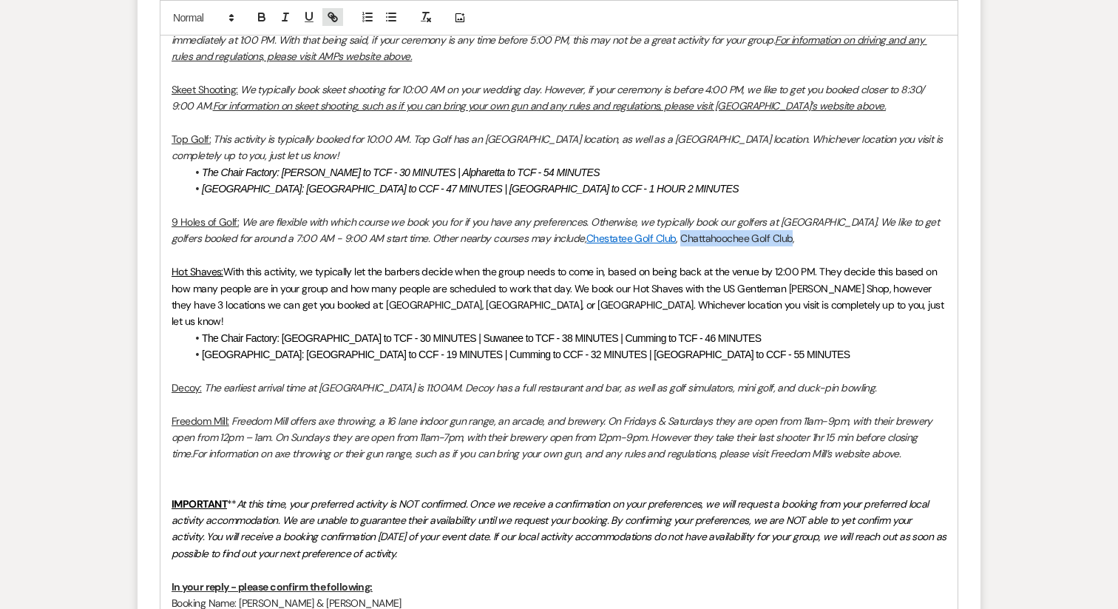
click at [328, 16] on icon "button" at bounding box center [330, 15] width 5 height 5
paste input "https://www.chattahoocheegolfclub.com/"
click at [834, 269] on div "https://puttnation.com/ https://www.chattahoocheegolfclub.com/" at bounding box center [736, 268] width 220 height 29
click at [828, 268] on link at bounding box center [820, 267] width 32 height 11
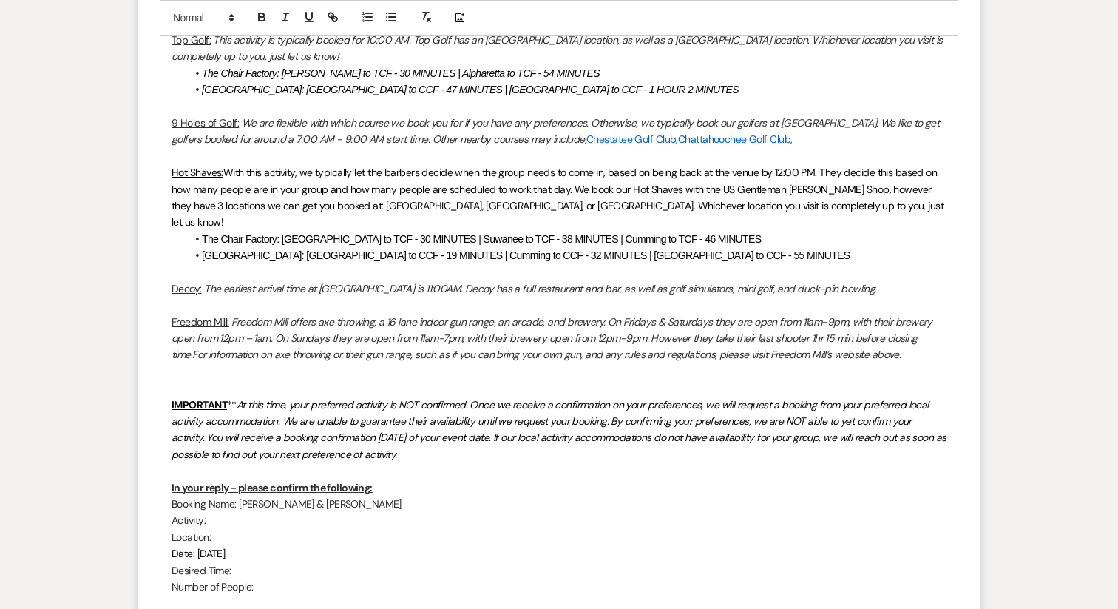
scroll to position [1208, 0]
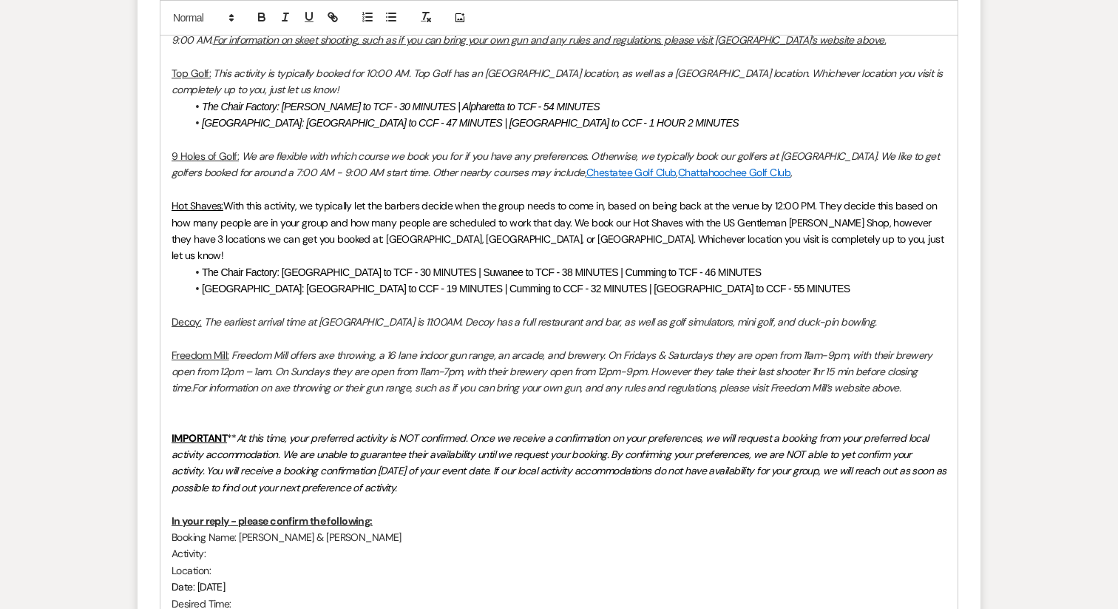
click at [838, 172] on p "9 Holes of Golf: We are flexible with which course we book you for if you have …" at bounding box center [559, 164] width 775 height 33
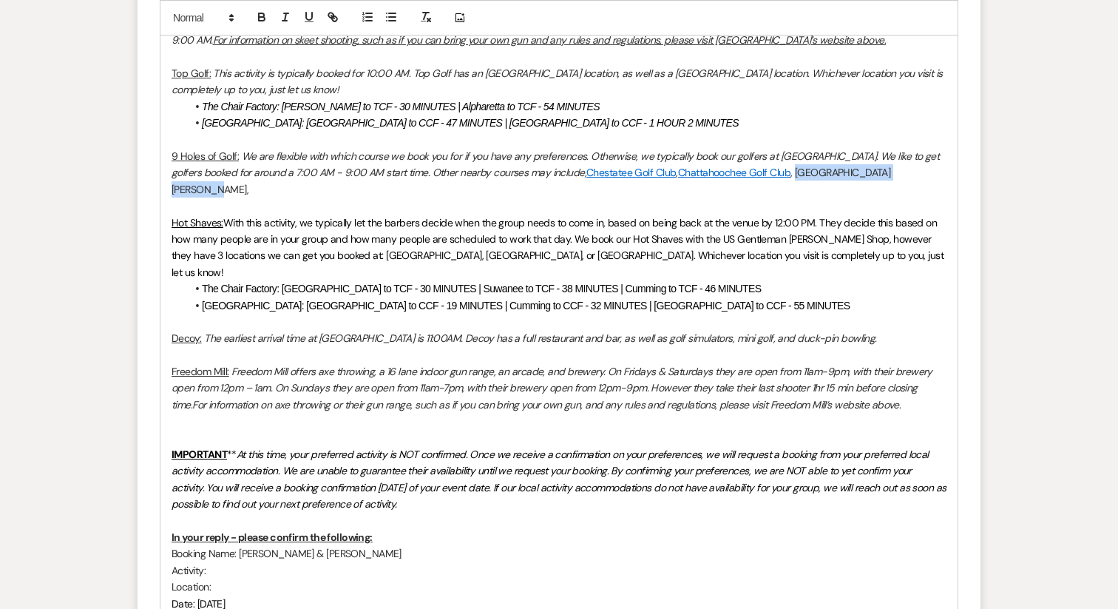
drag, startPoint x: 795, startPoint y: 175, endPoint x: 925, endPoint y: 169, distance: 130.3
click at [925, 169] on p "9 Holes of Golf: We are flexible with which course we book you for if you have …" at bounding box center [559, 173] width 775 height 50
click at [334, 18] on icon "button" at bounding box center [332, 16] width 13 height 13
paste input "https://www.chicopeewoodsgolfcourse.com/"
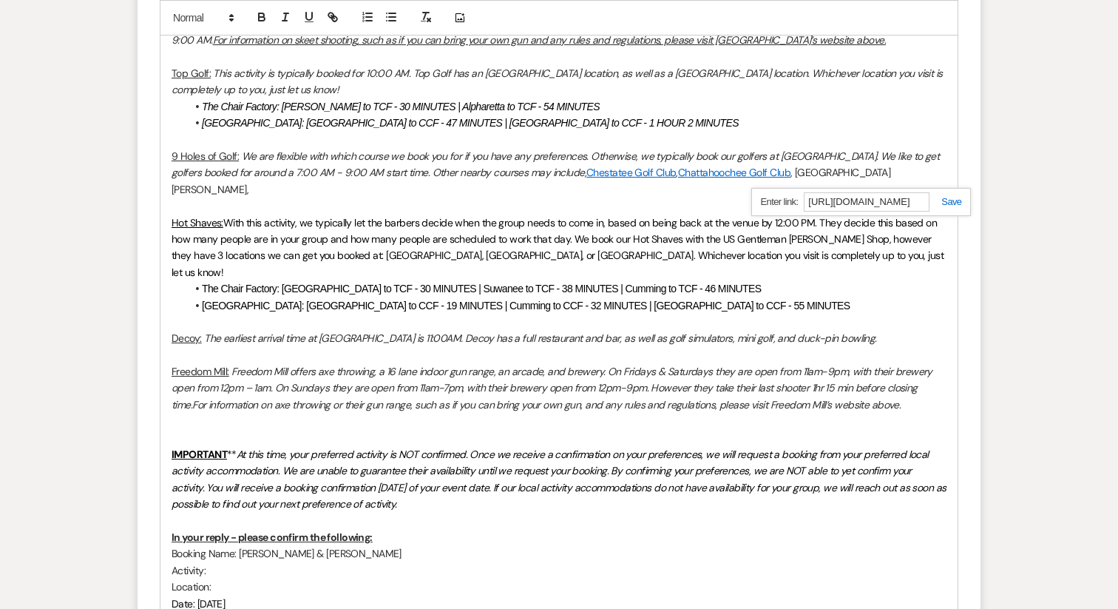
click at [948, 205] on link at bounding box center [946, 201] width 32 height 11
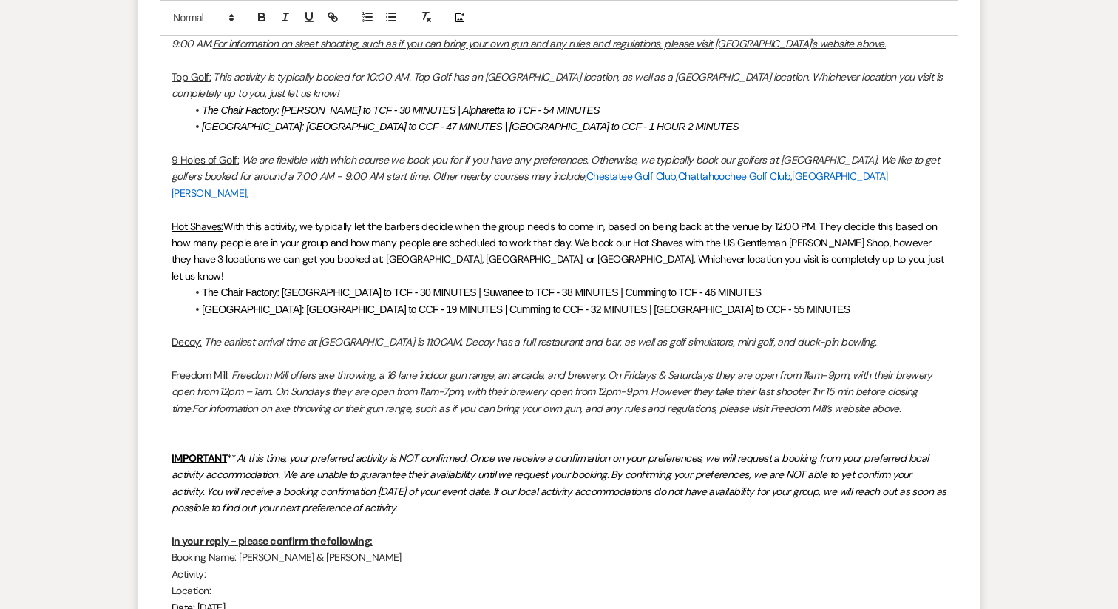
scroll to position [1183, 0]
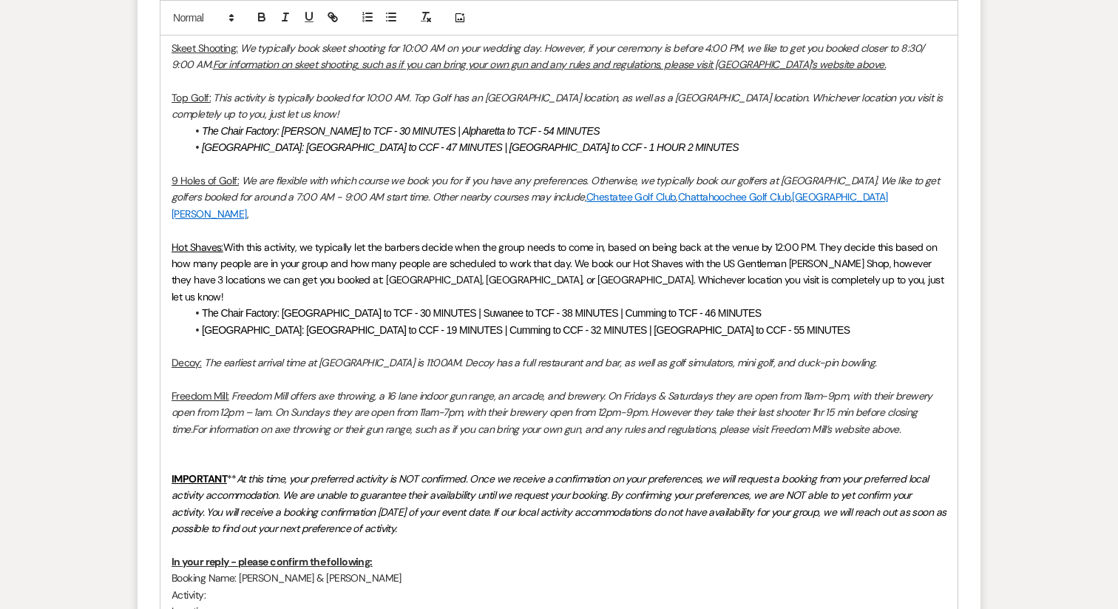
click at [731, 356] on em "The earliest arrival time at Decoy is 11:00AM. Decoy has a full restaurant and …" at bounding box center [540, 362] width 673 height 13
click at [934, 200] on p "9 Holes of Golf: We are flexible with which course we book you for if you have …" at bounding box center [559, 197] width 775 height 50
click at [795, 195] on link "Chicopee Woods Golf Course" at bounding box center [530, 205] width 717 height 30
click at [667, 262] on span "With this activity, we typically let the barbers decide when the group needs to…" at bounding box center [559, 271] width 775 height 63
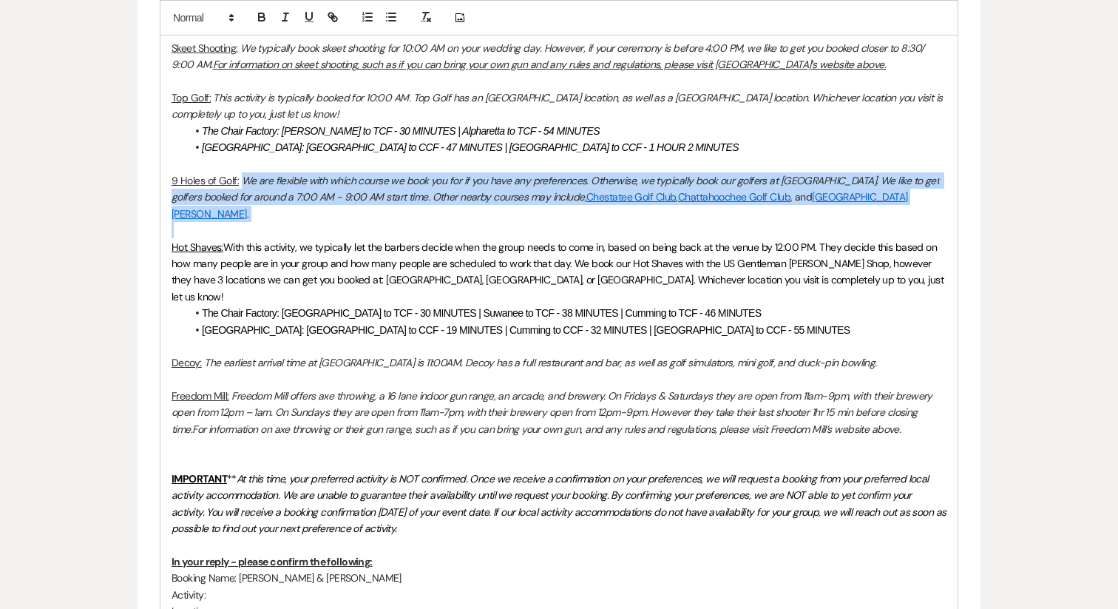
drag, startPoint x: 246, startPoint y: 180, endPoint x: 992, endPoint y: 209, distance: 746.7
click at [992, 209] on div "Messages Tasks Payments Vendors Rental Overview Timeline Docs & Files Contacts …" at bounding box center [559, 77] width 1118 height 2035
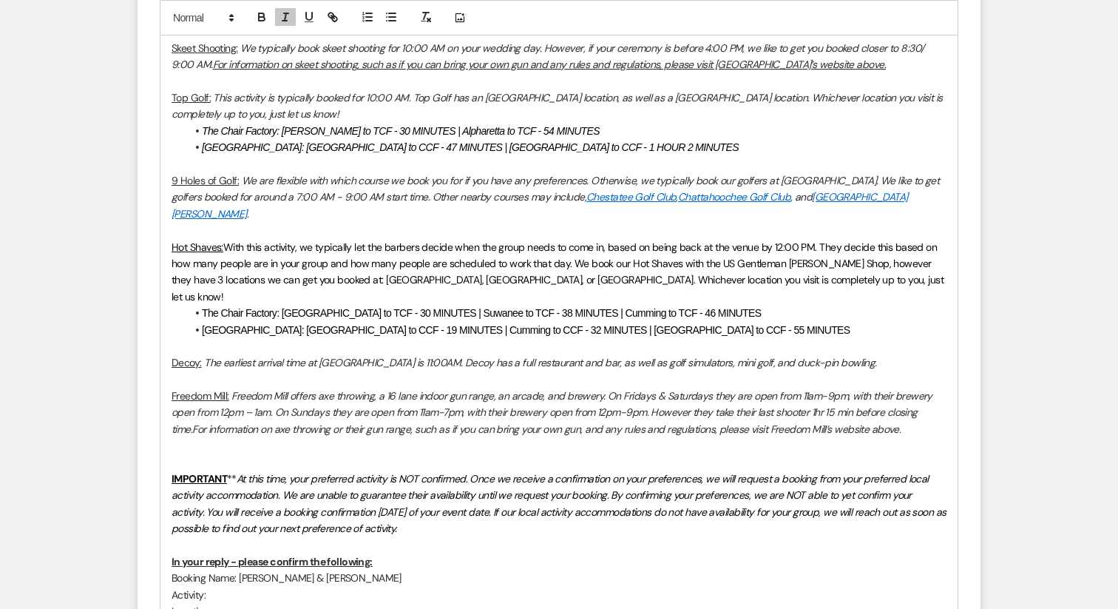
click at [586, 263] on span "With this activity, we typically let the barbers decide when the group needs to…" at bounding box center [559, 271] width 775 height 63
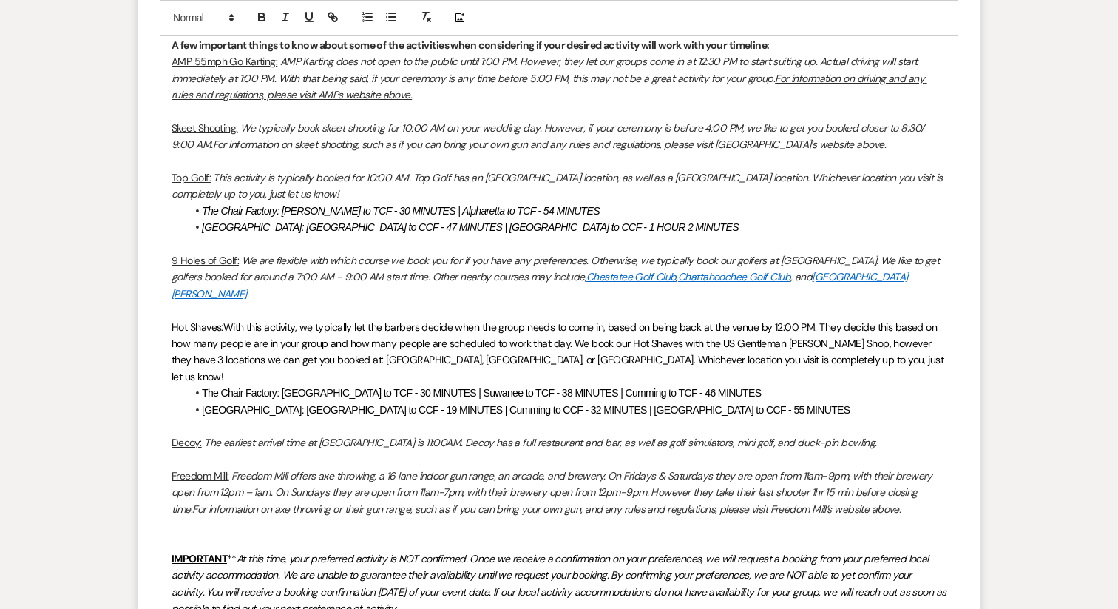
scroll to position [1103, 0]
click at [422, 302] on p at bounding box center [559, 310] width 775 height 16
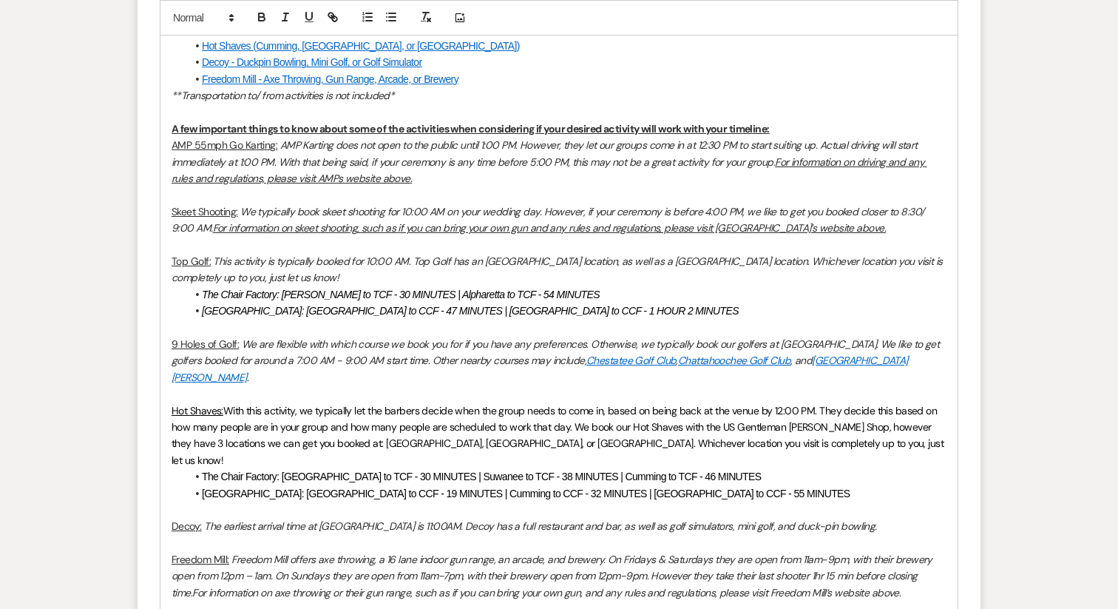
scroll to position [1018, 0]
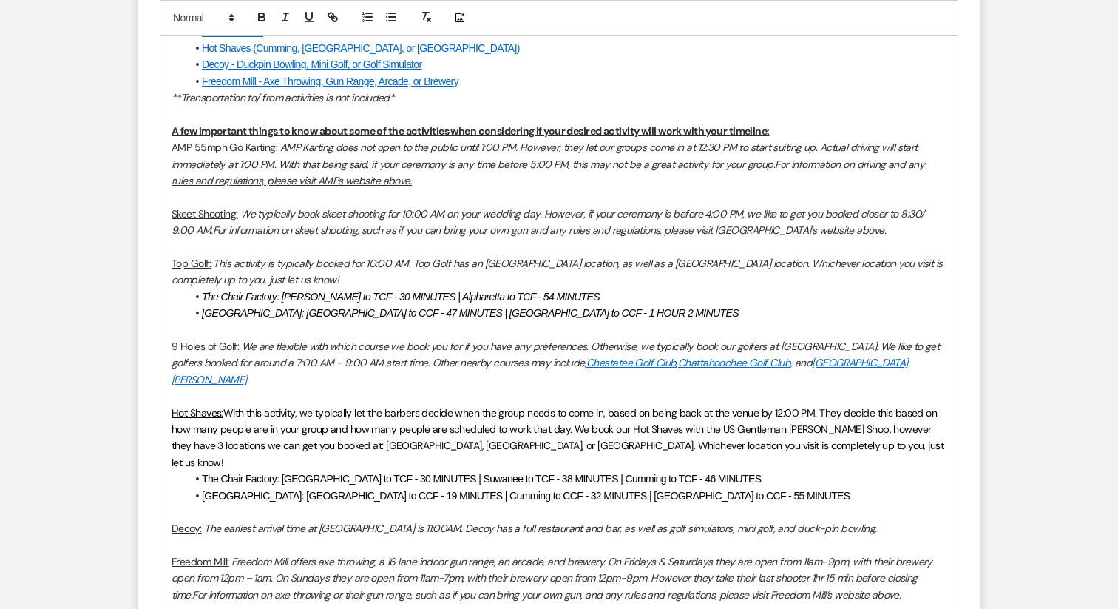
click at [292, 317] on em "Cold Creek Farm: Alpharetta to CCF - 47 MINUTES | Buford to CCF - 1 HOUR 2 MINU…" at bounding box center [470, 313] width 537 height 12
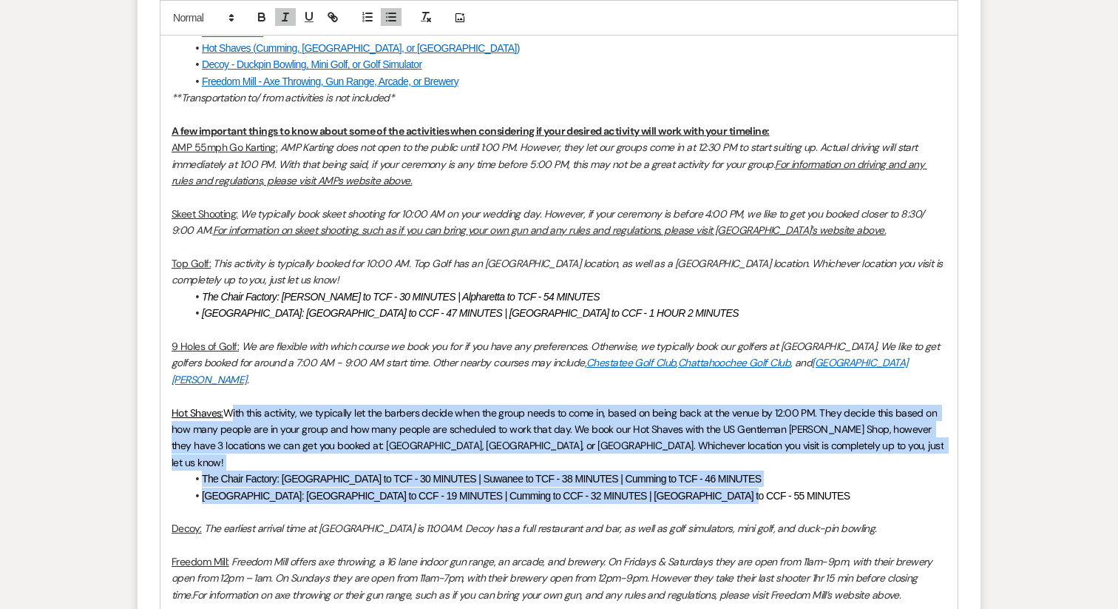
drag, startPoint x: 740, startPoint y: 467, endPoint x: 227, endPoint y: 395, distance: 517.6
click at [227, 395] on div "Hello all, We are officially within the 30-60 day window of your big day! My na…" at bounding box center [558, 431] width 797 height 1265
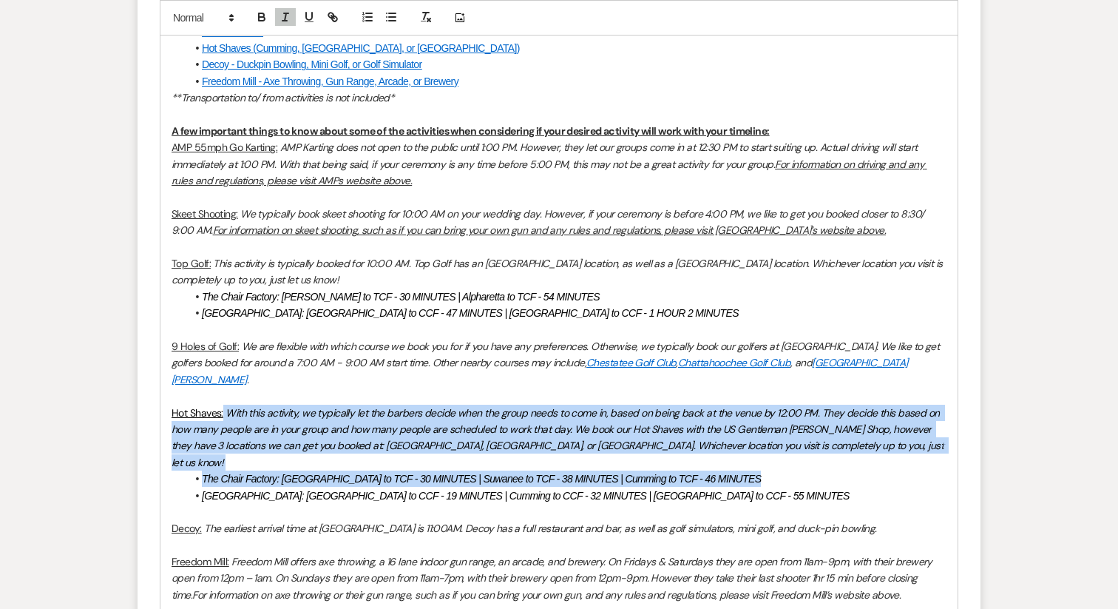
click at [385, 408] on em "With this activity, we typically let the barbers decide when the group needs to…" at bounding box center [559, 437] width 775 height 63
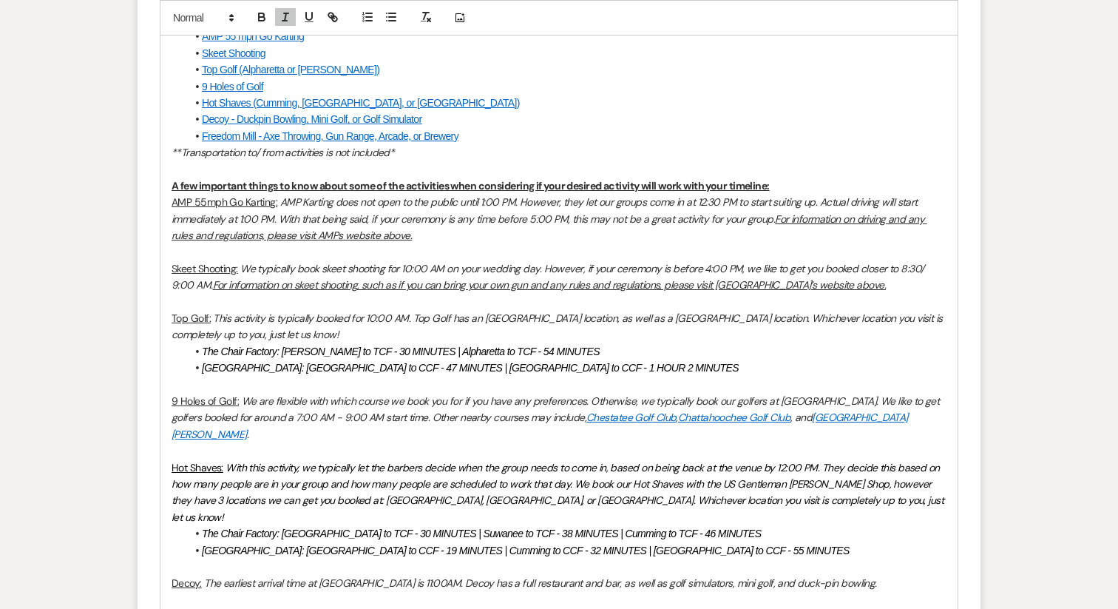
scroll to position [958, 0]
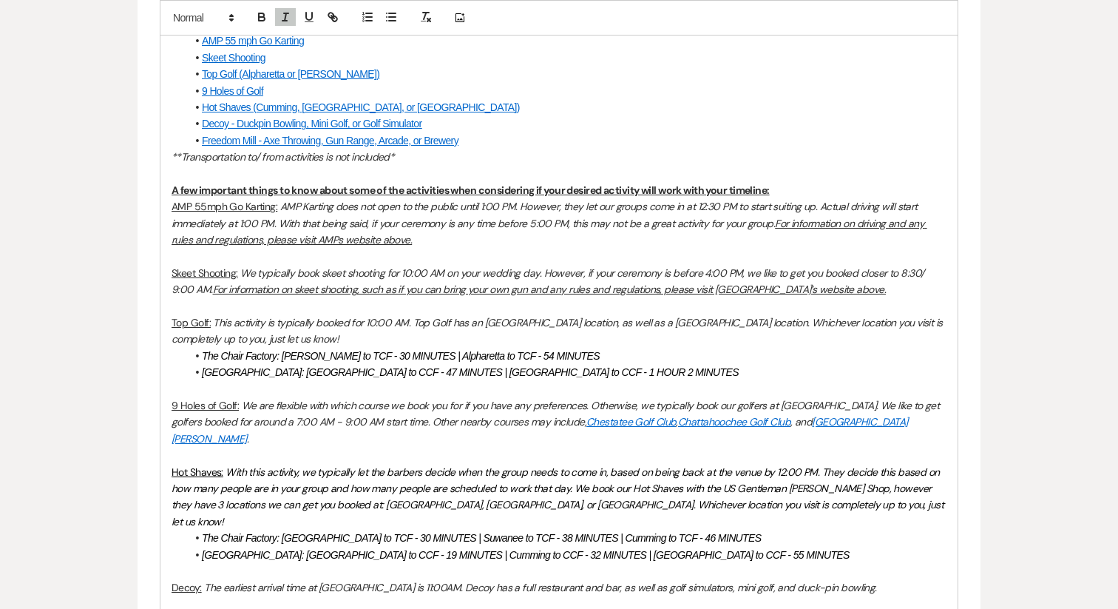
click at [227, 89] on link "9 Holes of Golf" at bounding box center [232, 91] width 61 height 12
click at [282, 118] on link at bounding box center [265, 118] width 33 height 11
click at [322, 120] on link at bounding box center [315, 118] width 32 height 11
drag, startPoint x: 776, startPoint y: 407, endPoint x: 884, endPoint y: 405, distance: 108.7
click at [884, 405] on em "We are flexible with which course we book you for if you have any preferences. …" at bounding box center [557, 414] width 771 height 30
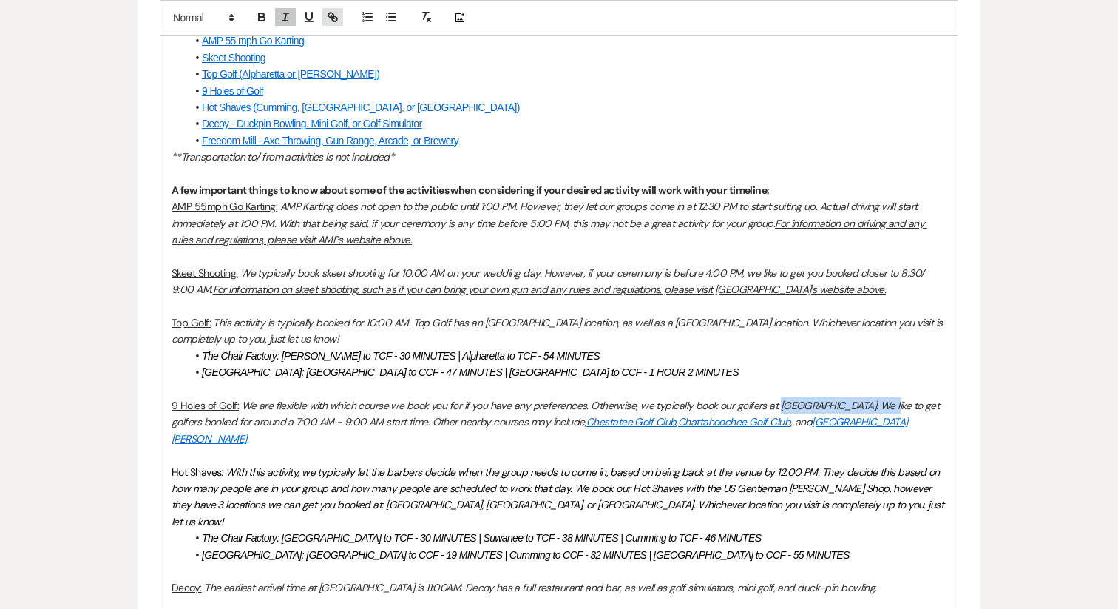
click at [333, 19] on icon "button" at bounding box center [334, 18] width 5 height 5
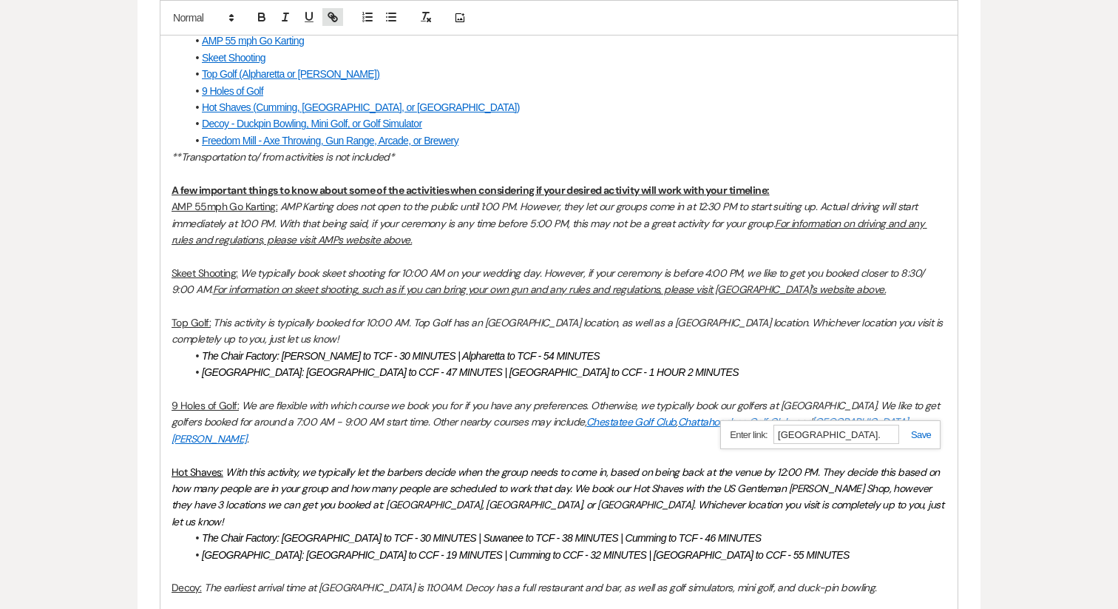
paste input "https://www.countrylandgolf.com/"
type input "https://www.countrylandgolf.com/"
click at [917, 433] on link at bounding box center [915, 434] width 32 height 11
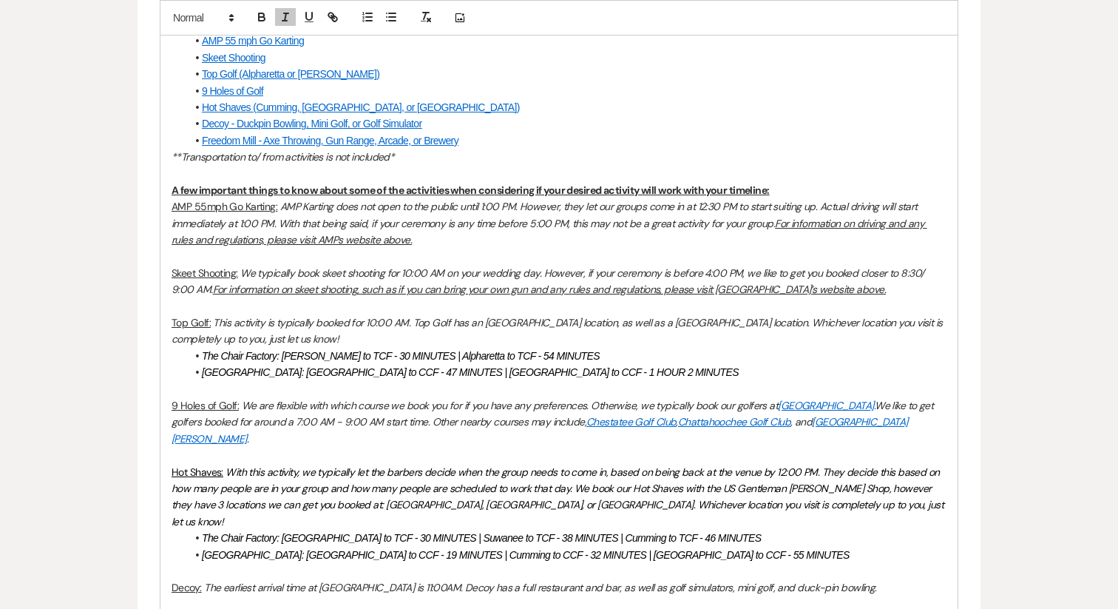
scroll to position [529, 0]
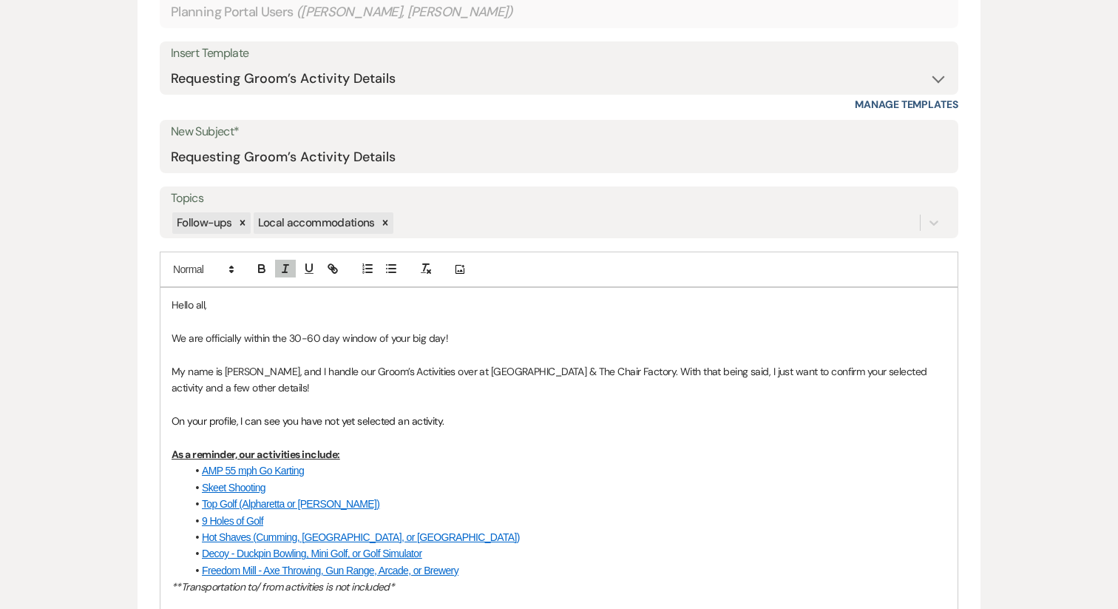
click at [747, 361] on p at bounding box center [559, 355] width 775 height 16
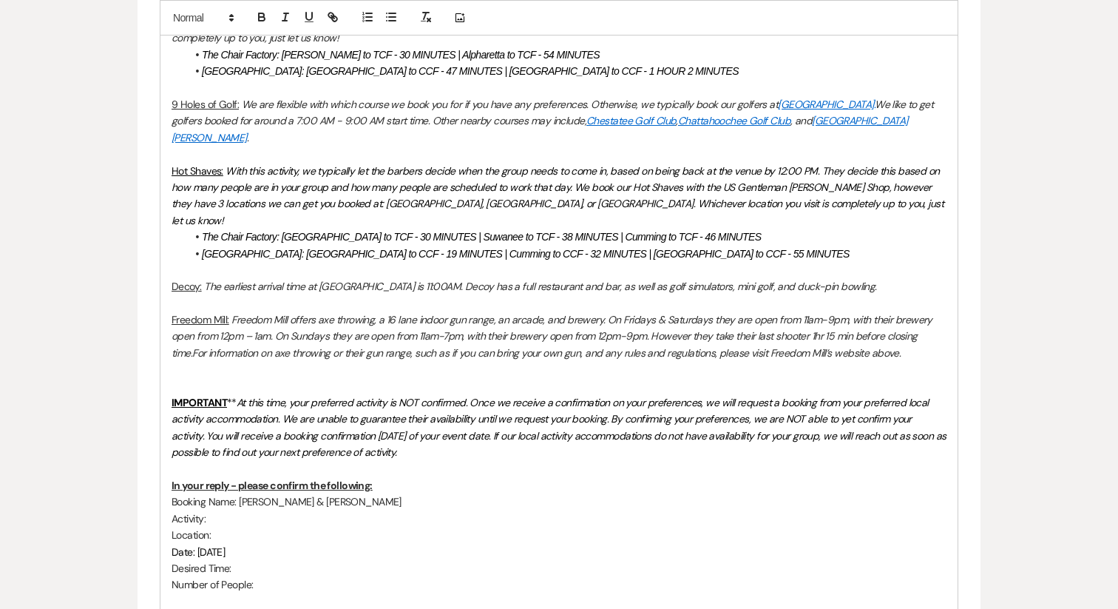
scroll to position [1234, 0]
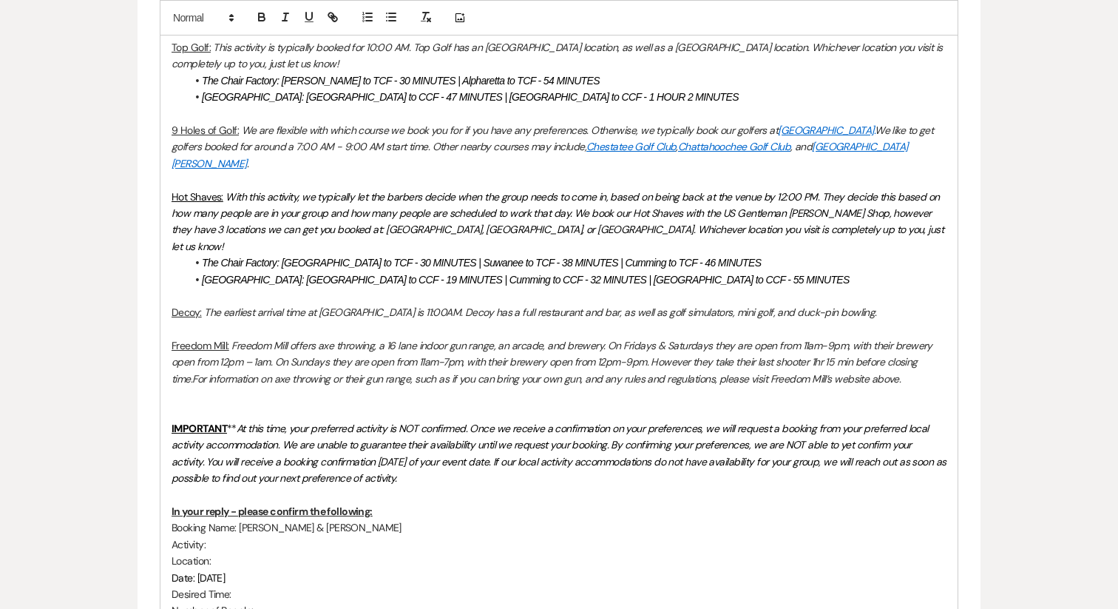
click at [839, 127] on link "Countryland Golf Course." at bounding box center [826, 130] width 97 height 13
click at [812, 160] on link "https://www.countrylandgolf.com/" at bounding box center [799, 158] width 93 height 19
click at [631, 321] on p at bounding box center [559, 329] width 775 height 16
drag, startPoint x: 928, startPoint y: 195, endPoint x: 936, endPoint y: 195, distance: 8.1
click at [936, 195] on p "Hot Shaves: With this activity, we typically let the barbers decide when the gr…" at bounding box center [559, 222] width 775 height 67
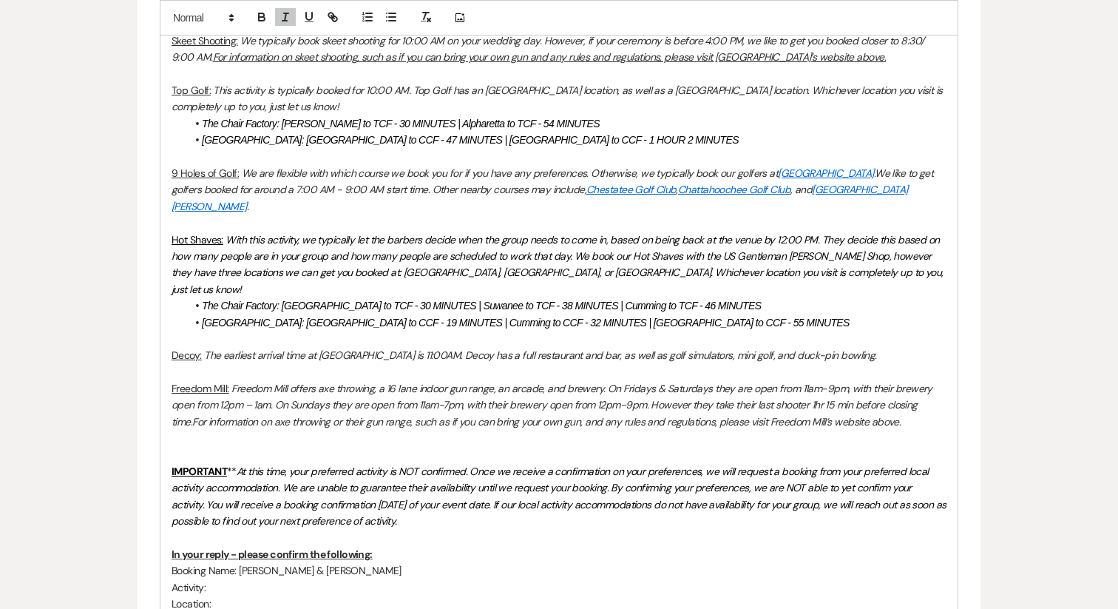
scroll to position [1193, 0]
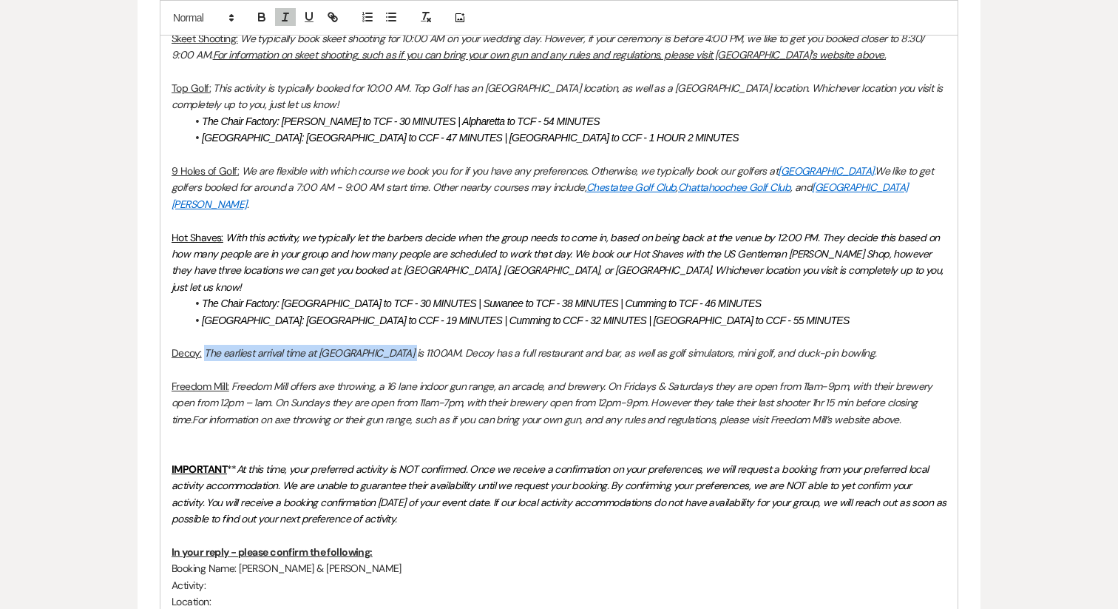
drag, startPoint x: 396, startPoint y: 319, endPoint x: 205, endPoint y: 323, distance: 191.6
click at [205, 346] on em "The earliest arrival time at Decoy is 11:00AM. Decoy has a full restaurant and …" at bounding box center [540, 352] width 673 height 13
click at [385, 345] on p "Decoy: The earliest arrival time at Decoy is 11:00AM. Decoy has a full restaura…" at bounding box center [559, 353] width 775 height 16
click at [813, 345] on p "Decoy: The earliest arrival time at Decoy is 11:00AM. Decoy has a full restaura…" at bounding box center [559, 353] width 775 height 16
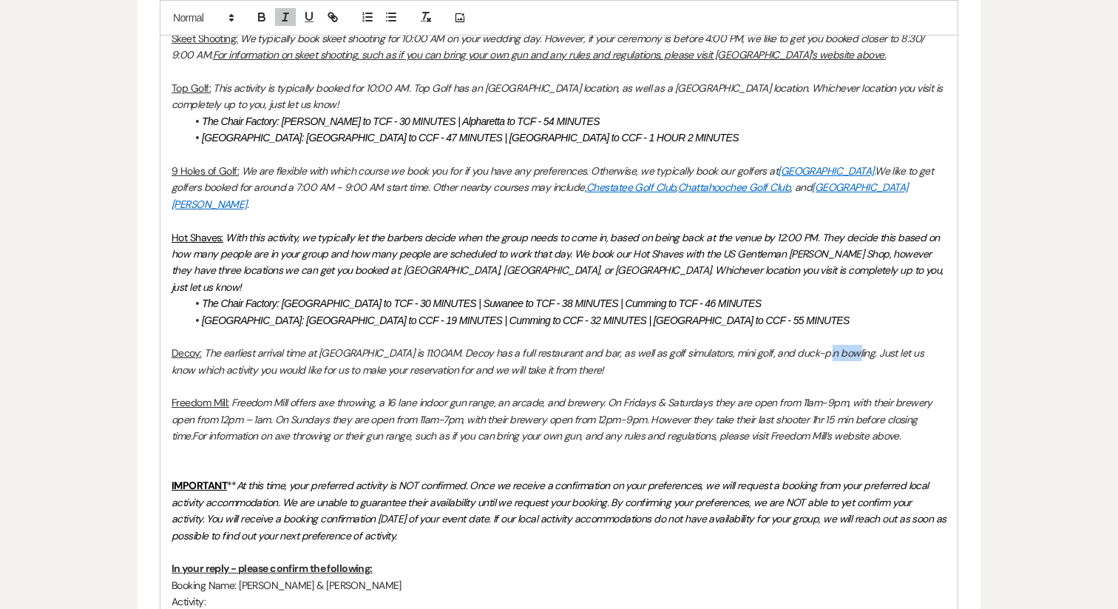
drag, startPoint x: 808, startPoint y: 320, endPoint x: 831, endPoint y: 328, distance: 24.1
click at [831, 345] on p "Decoy: The earliest arrival time at Decoy is 11:00AM. Decoy has a full restaura…" at bounding box center [559, 361] width 775 height 33
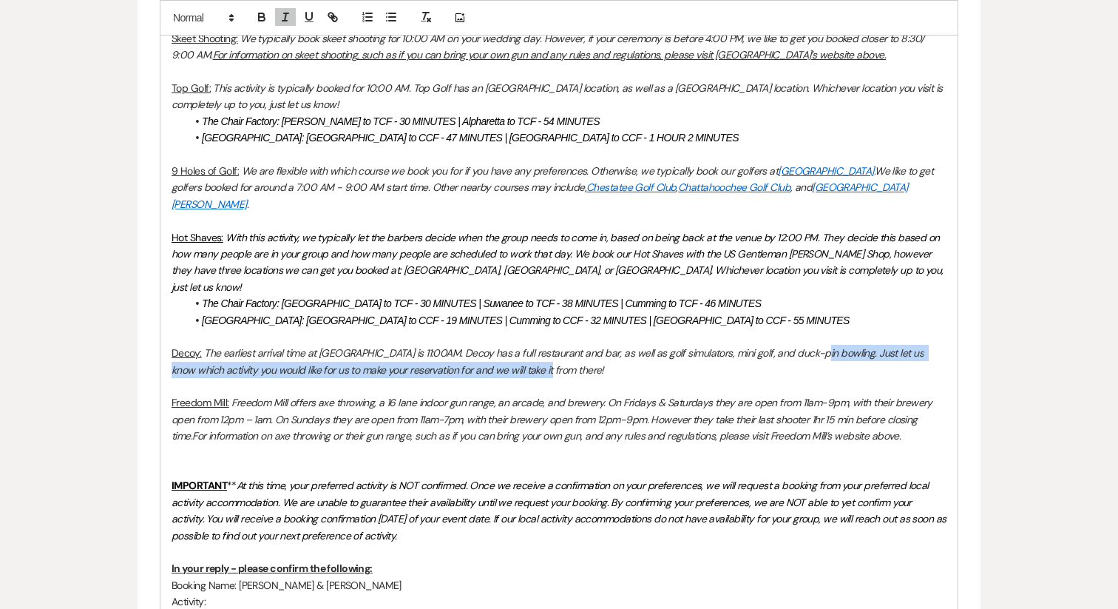
drag, startPoint x: 806, startPoint y: 319, endPoint x: 833, endPoint y: 328, distance: 28.1
click at [833, 345] on p "Decoy: The earliest arrival time at Decoy is 11:00AM. Decoy has a full restaura…" at bounding box center [559, 361] width 775 height 33
copy em "Just let us know which activity you would like for us to make your reservation …"
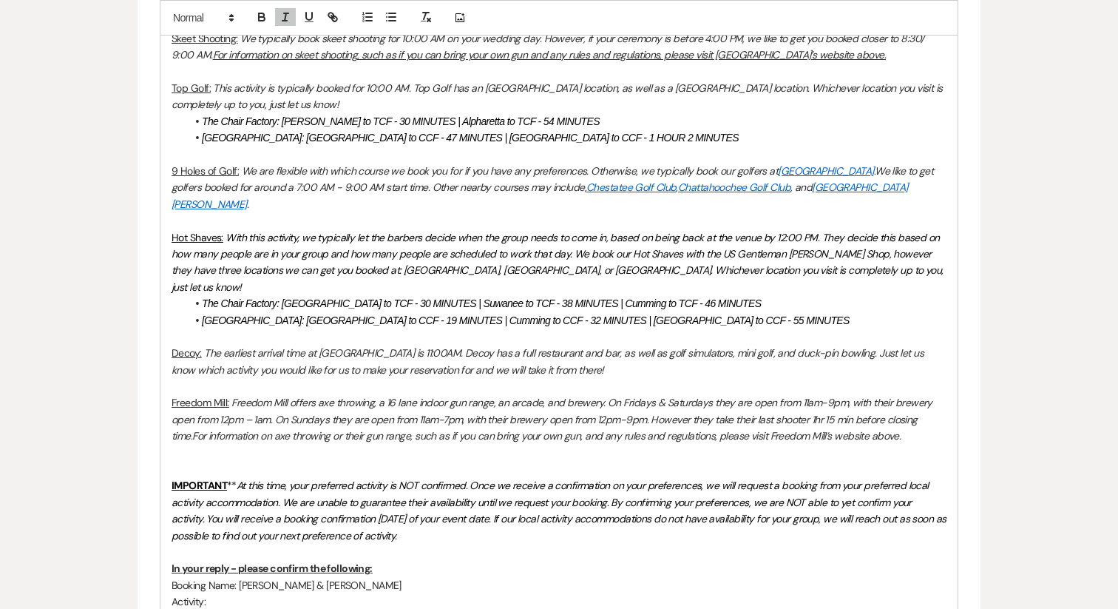
click at [899, 405] on p "Freedom Mill: Freedom Mill offers axe throwing, a 16 lane indoor gun range, an …" at bounding box center [559, 419] width 775 height 50
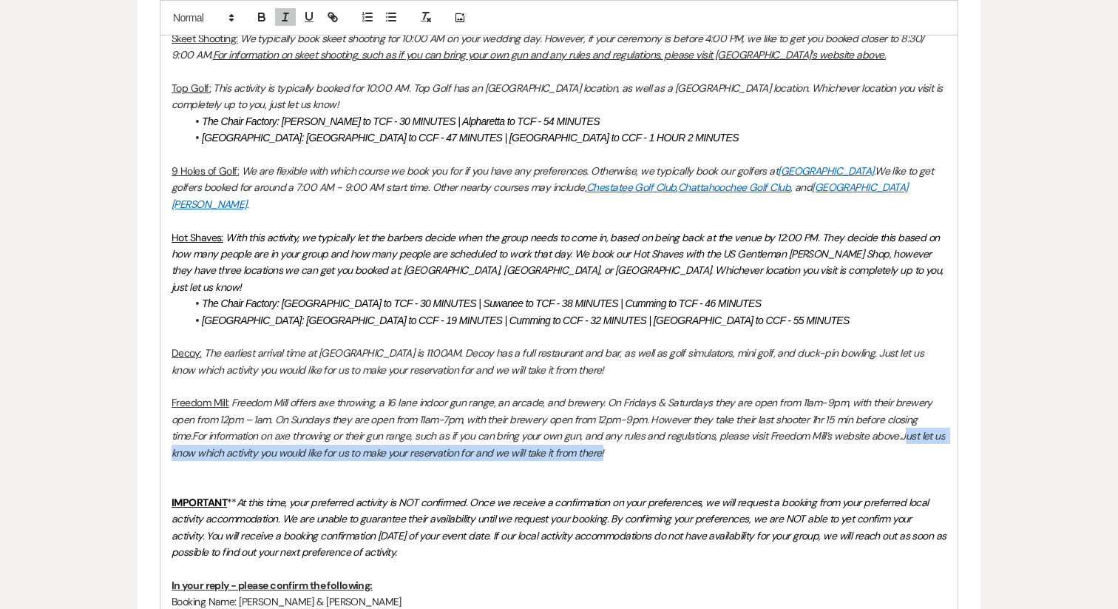
drag, startPoint x: 881, startPoint y: 405, endPoint x: 898, endPoint y: 416, distance: 20.7
click at [898, 416] on p "Freedom Mill: Freedom Mill offers axe throwing, a 16 lane indoor gun range, an …" at bounding box center [559, 427] width 775 height 67
copy em "ust let us know which activity you would like for us to make your reservation f…"
drag, startPoint x: 879, startPoint y: 404, endPoint x: 901, endPoint y: 417, distance: 25.9
click at [901, 417] on p "Freedom Mill: Freedom Mill offers axe throwing, a 16 lane indoor gun range, an …" at bounding box center [559, 427] width 775 height 67
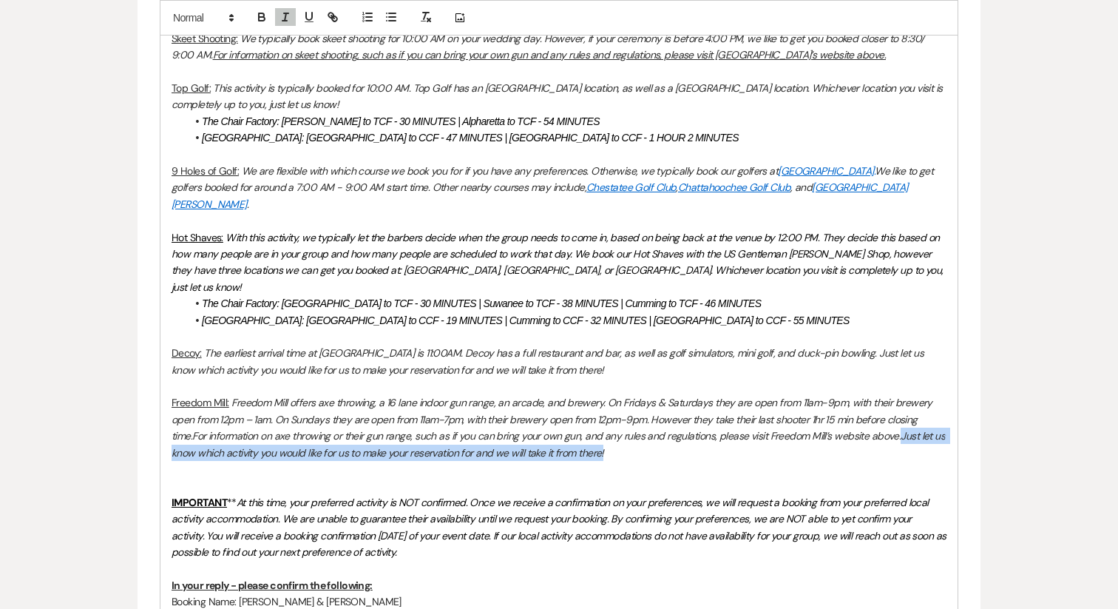
copy em "Just let us know which activity you would like for us to make your reservation …"
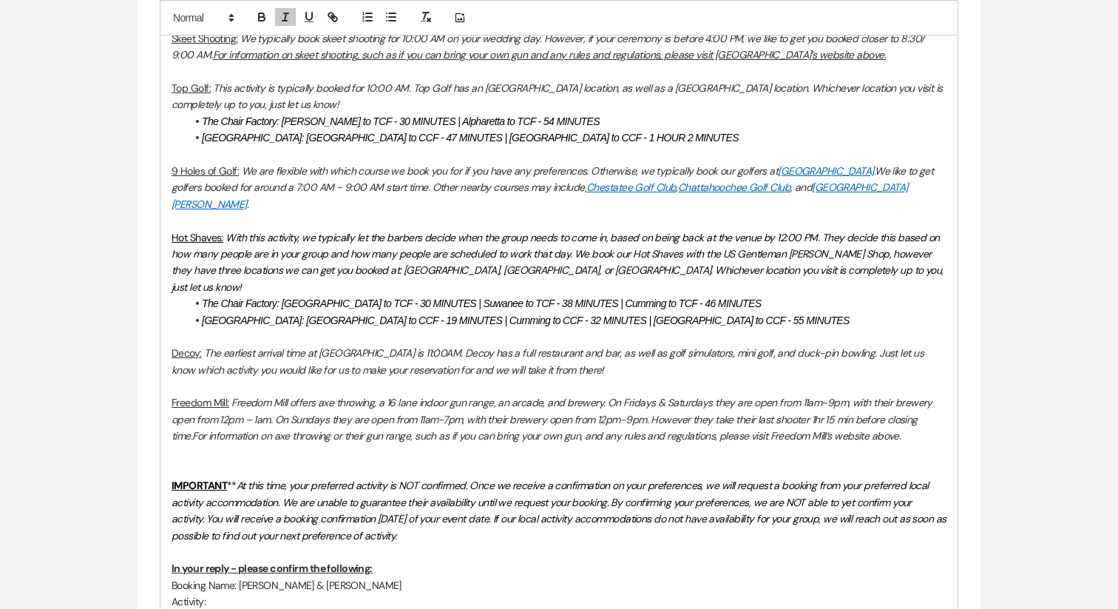
click at [944, 394] on p "Freedom Mill: Freedom Mill offers axe throwing, a 16 lane indoor gun range, an …" at bounding box center [559, 419] width 775 height 50
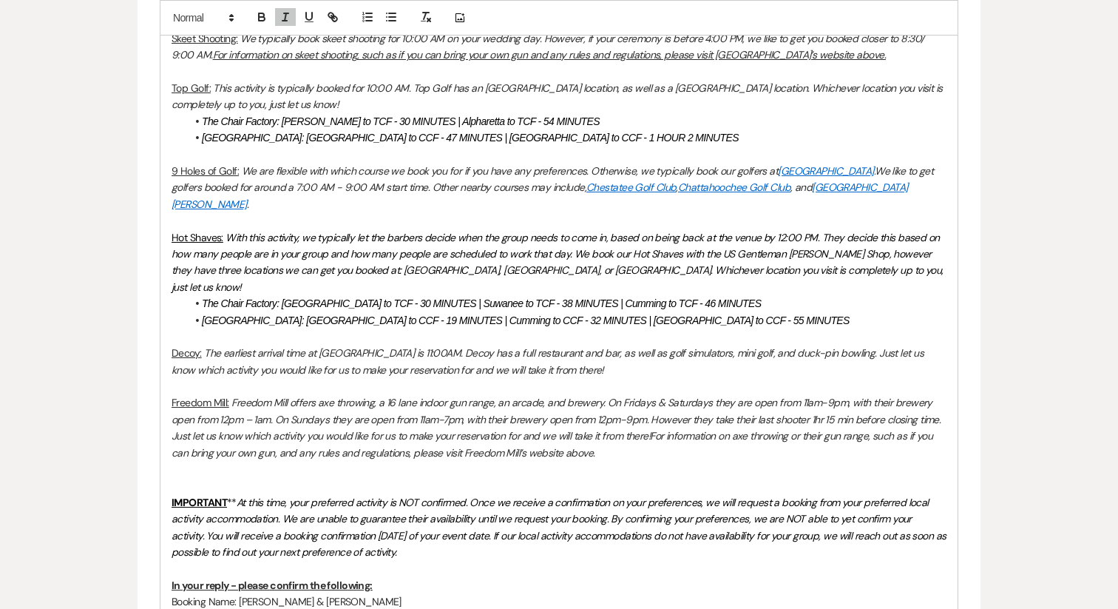
click at [498, 346] on em "The earliest arrival time at [GEOGRAPHIC_DATA] is 11:00AM. Decoy has a full res…" at bounding box center [549, 361] width 754 height 30
click at [190, 378] on p at bounding box center [559, 386] width 775 height 16
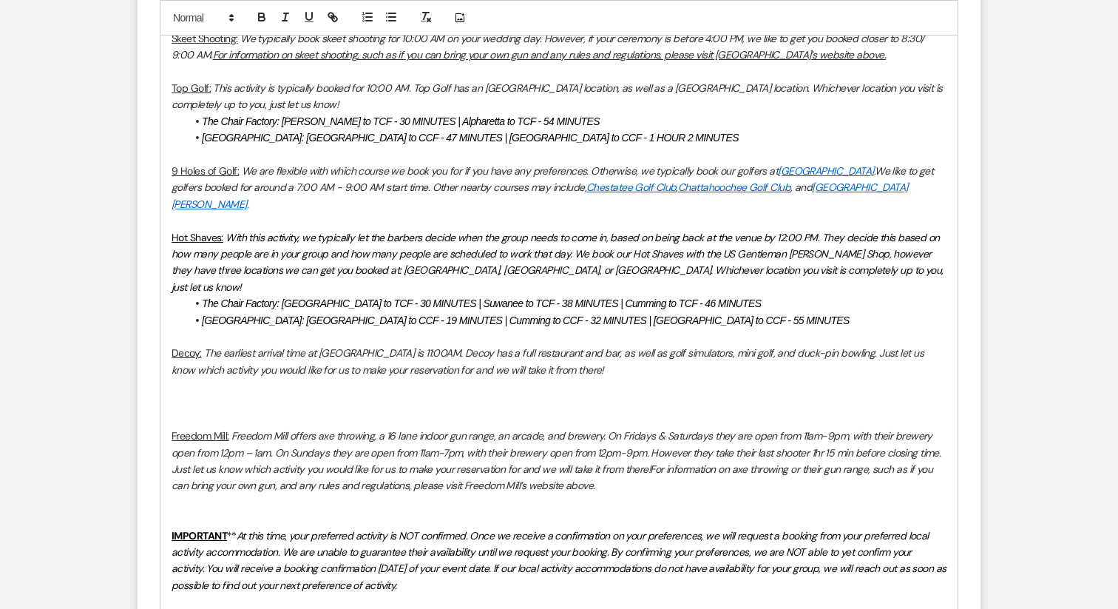
click at [178, 394] on p at bounding box center [559, 402] width 775 height 16
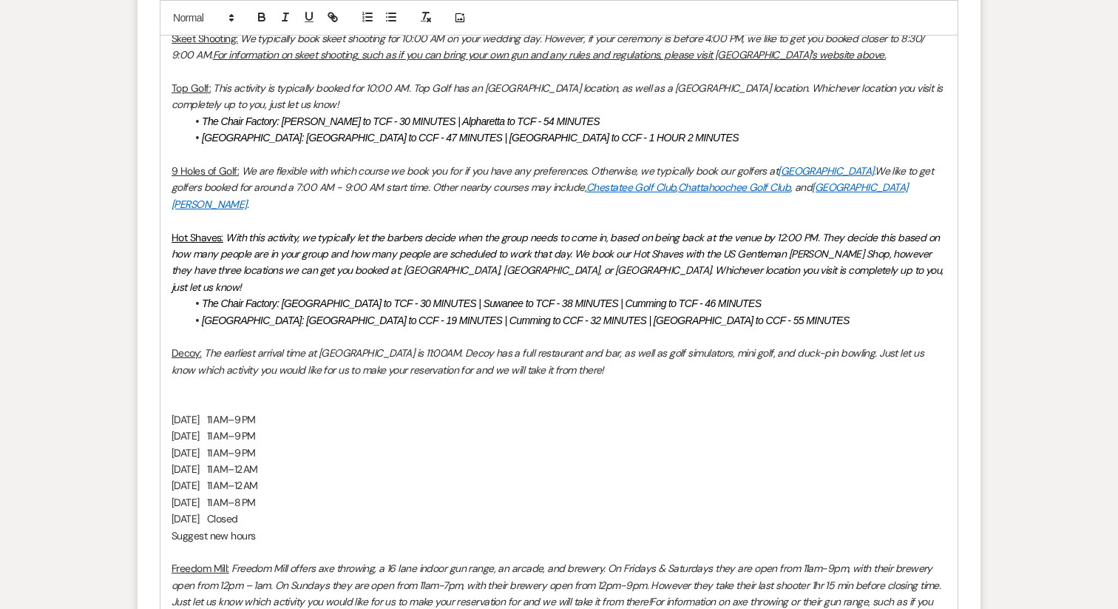
drag, startPoint x: 275, startPoint y: 416, endPoint x: 166, endPoint y: 388, distance: 112.3
click at [166, 388] on div "Hello all, We are officially within the 30-60 day window of your big day! My na…" at bounding box center [558, 356] width 797 height 1464
click at [225, 444] on p "Thursday 11 AM–9 PM" at bounding box center [559, 452] width 775 height 16
drag, startPoint x: 284, startPoint y: 404, endPoint x: 146, endPoint y: 388, distance: 138.4
click at [146, 388] on form "New Message X Draft saved! Recipients* Planning Portal Users ( Alana Crowe, Gon…" at bounding box center [559, 224] width 843 height 1934
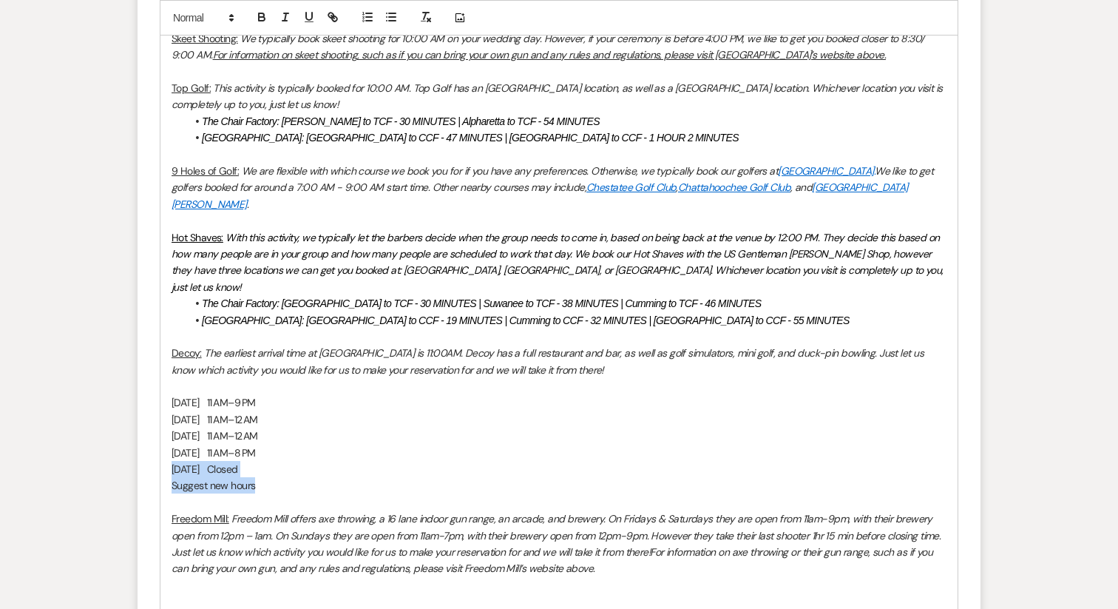
drag, startPoint x: 268, startPoint y: 452, endPoint x: 159, endPoint y: 442, distance: 109.1
click at [159, 442] on form "New Message X Saving draft... Recipients* Planning Portal Users ( Alana Crowe, …" at bounding box center [559, 199] width 843 height 1884
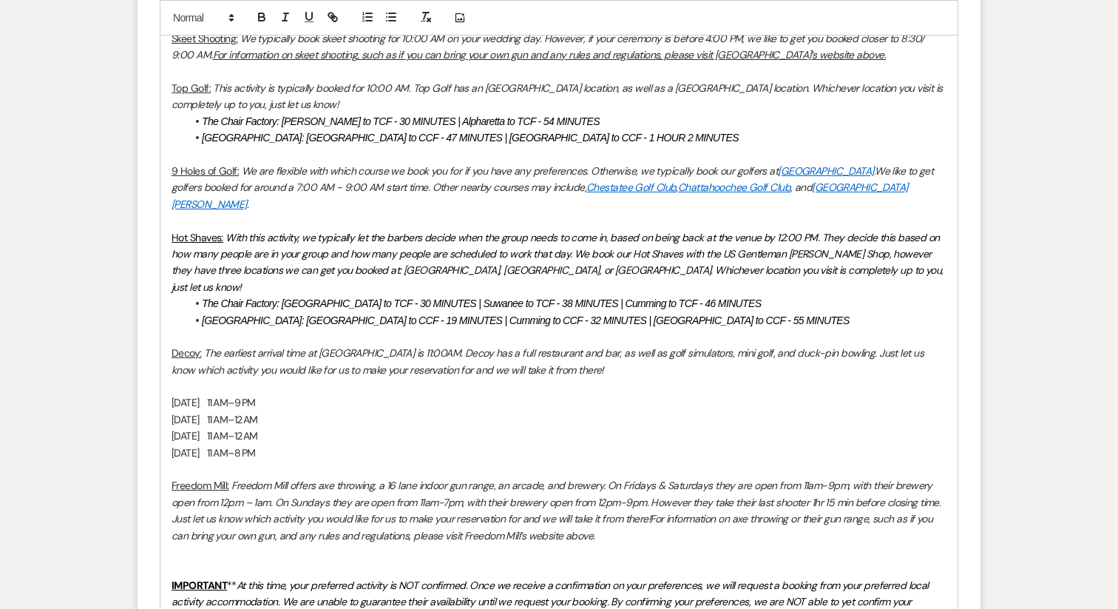
click at [305, 444] on p "Sunday 11 AM–8 PM" at bounding box center [559, 452] width 775 height 16
click at [209, 544] on p at bounding box center [559, 552] width 775 height 16
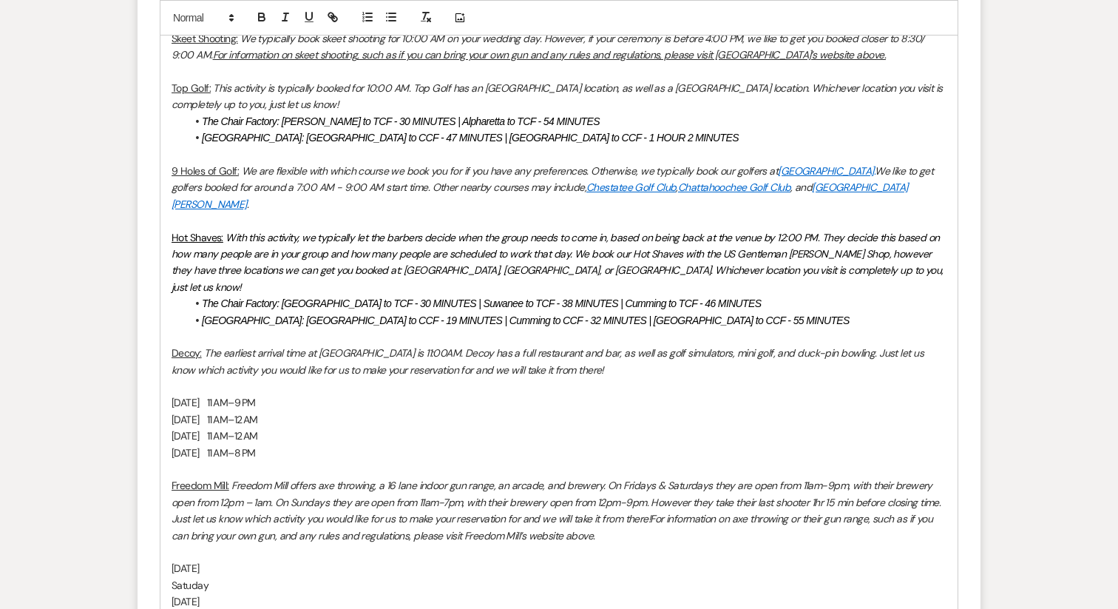
click at [182, 544] on p at bounding box center [559, 552] width 775 height 16
click at [240, 560] on p "Thursday" at bounding box center [559, 568] width 775 height 16
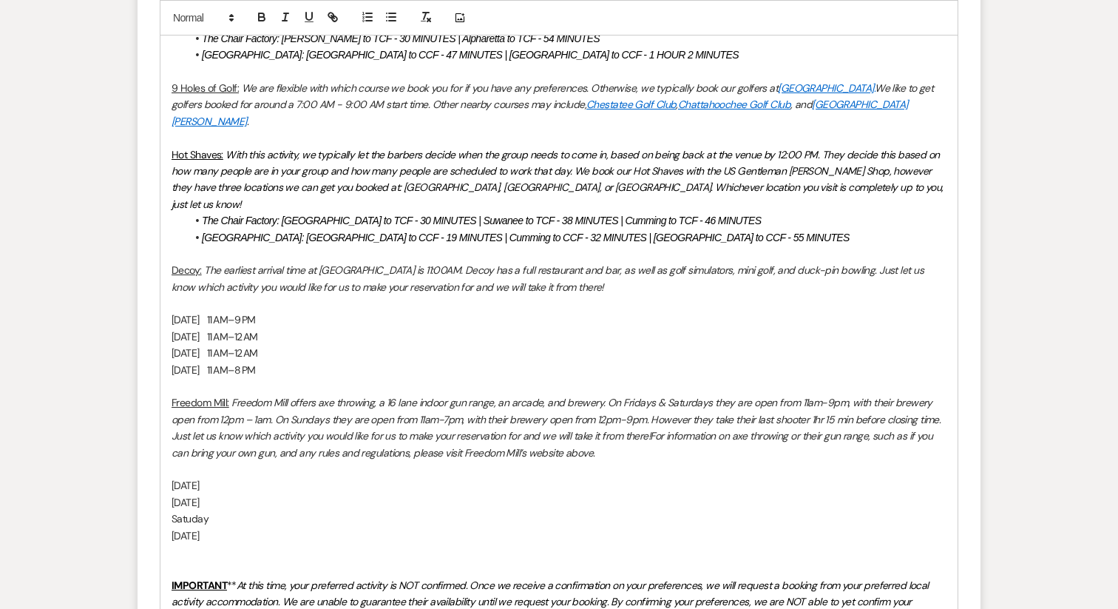
scroll to position [1278, 0]
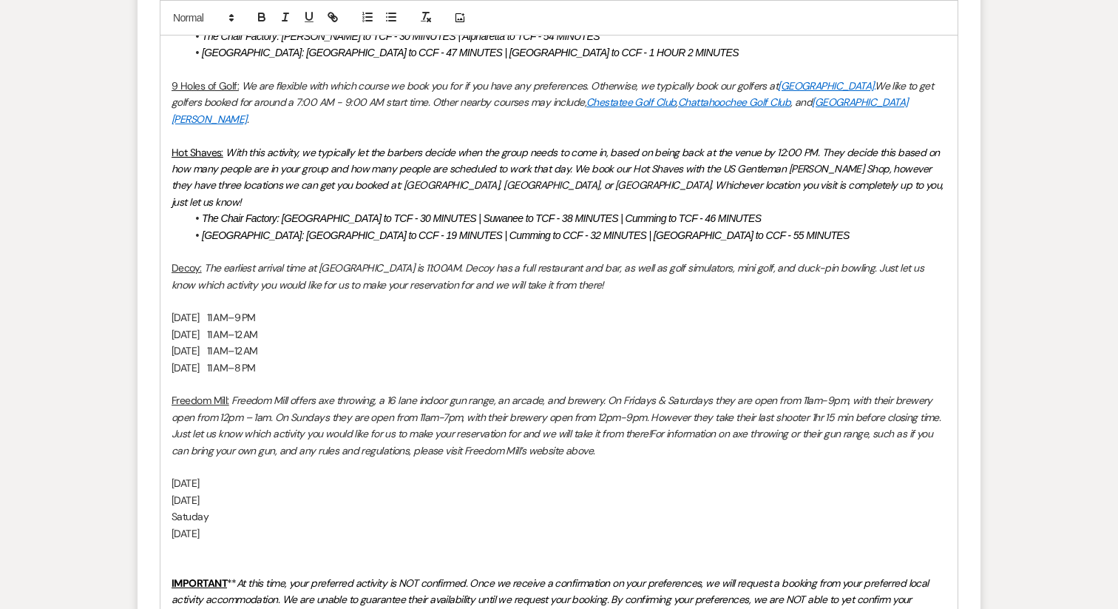
click at [233, 558] on p at bounding box center [559, 566] width 775 height 16
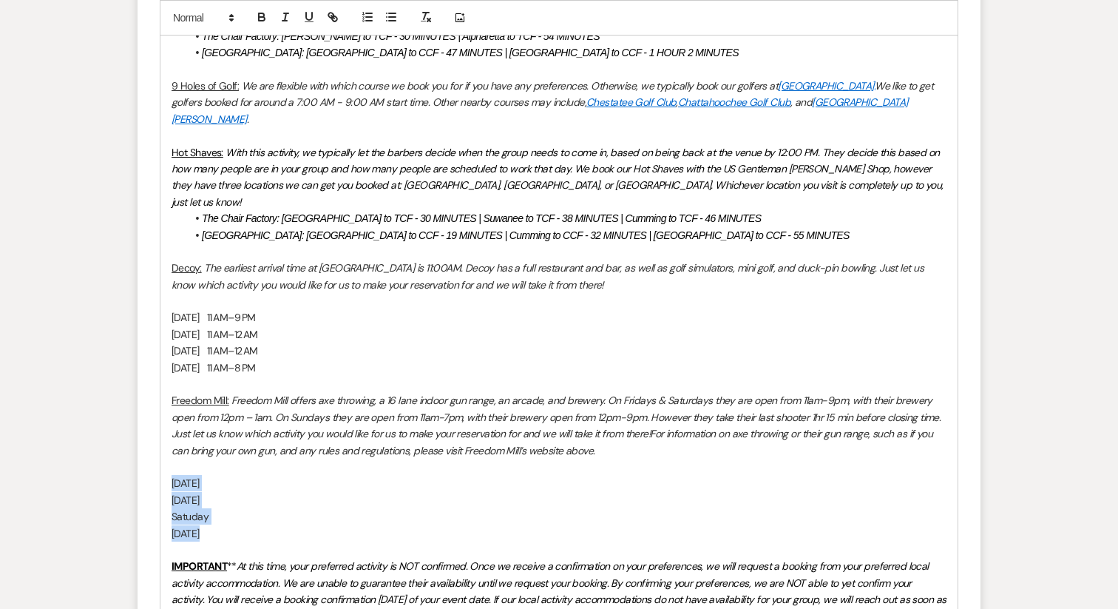
drag, startPoint x: 226, startPoint y: 500, endPoint x: 146, endPoint y: 454, distance: 92.7
click at [146, 454] on form "New Message X Draft Recipients* Planning Portal Users ( Alana Crowe, Gonzalo Fa…" at bounding box center [559, 131] width 843 height 1918
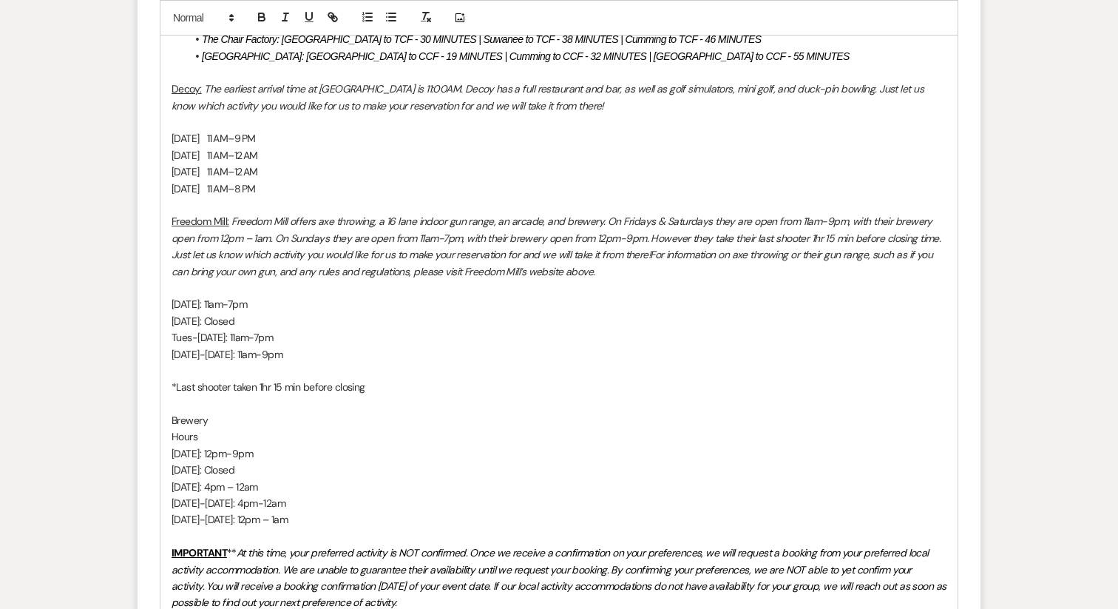
scroll to position [1460, 0]
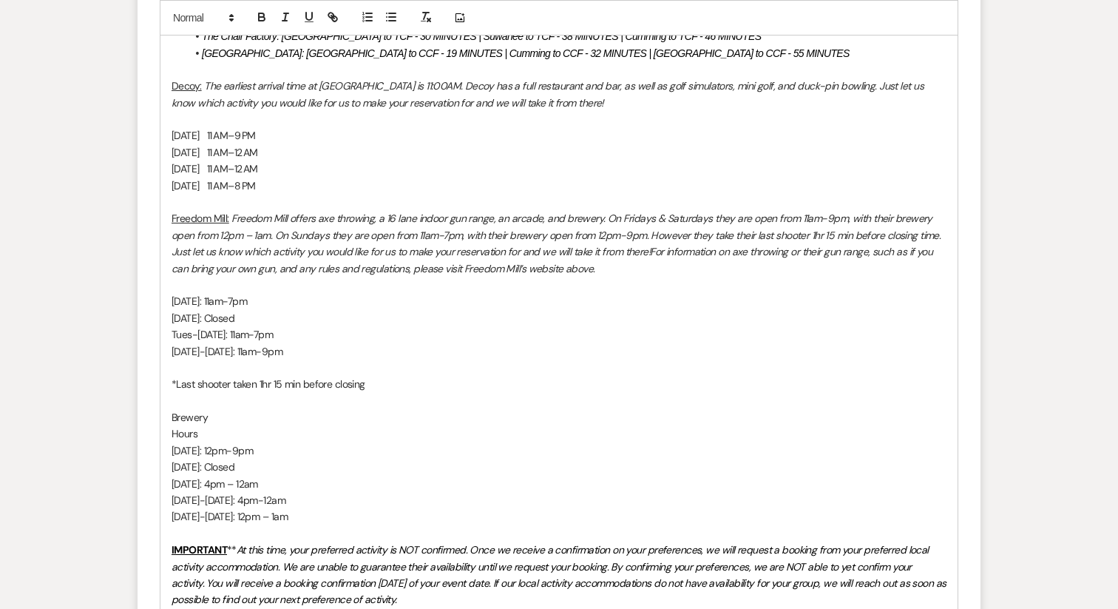
click at [189, 409] on p "Brewery" at bounding box center [559, 417] width 775 height 16
click at [178, 425] on p "Hours" at bounding box center [559, 433] width 775 height 16
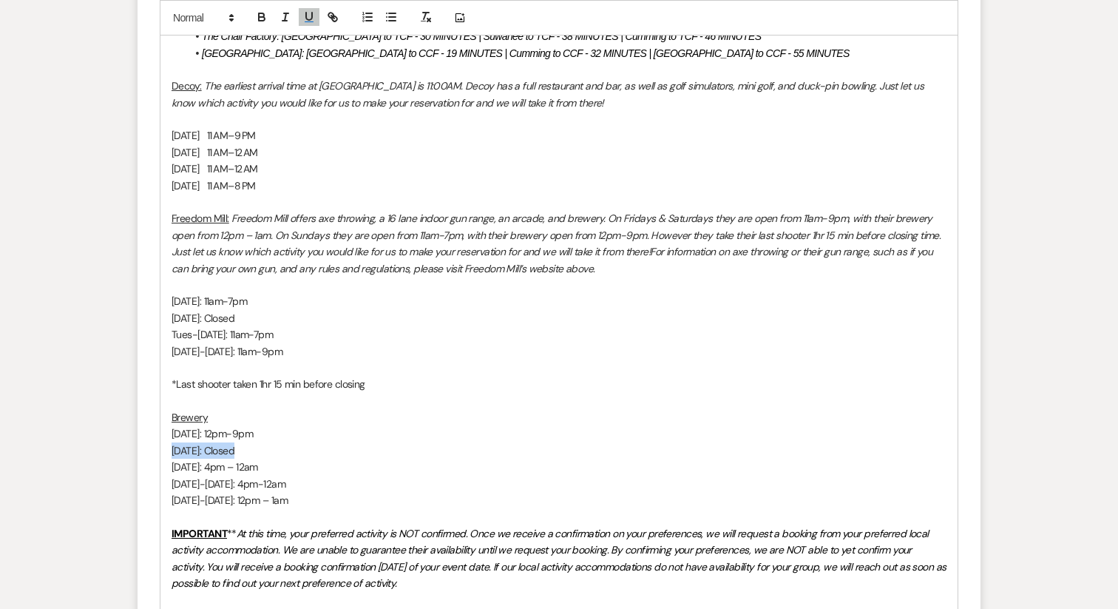
drag, startPoint x: 261, startPoint y: 419, endPoint x: 163, endPoint y: 417, distance: 98.4
click at [163, 417] on div "Hello all, We are officially within the 30-60 day window of your big day! My na…" at bounding box center [558, 155] width 797 height 1597
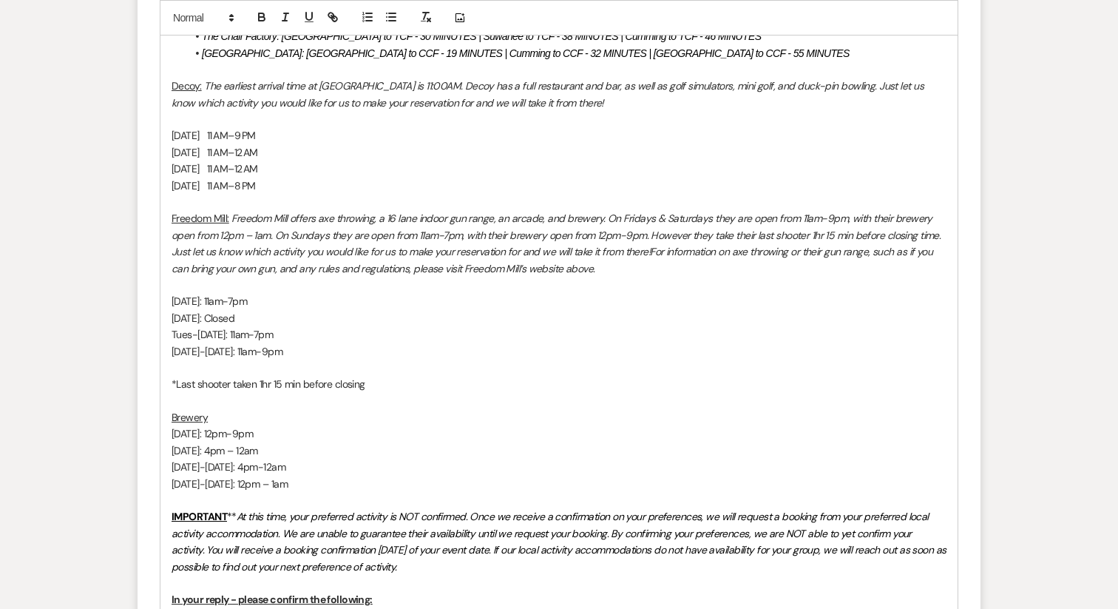
drag, startPoint x: 279, startPoint y: 420, endPoint x: 158, endPoint y: 420, distance: 121.3
click at [158, 420] on form "New Message X Saving draft... Recipients* Planning Portal Users ( Alana Crowe, …" at bounding box center [559, 15] width 843 height 2050
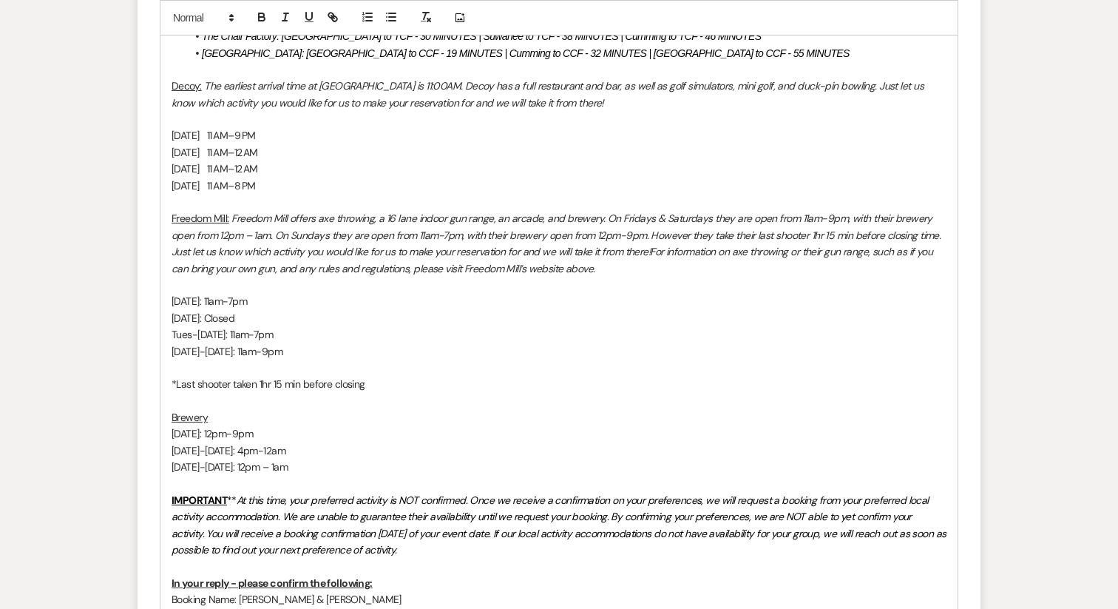
click at [229, 442] on p "Wednesday-Thursday: 4pm-12am" at bounding box center [559, 450] width 775 height 16
drag, startPoint x: 229, startPoint y: 419, endPoint x: 141, endPoint y: 419, distance: 88.0
click at [141, 419] on form "New Message X Saving draft... Recipients* Planning Portal Users ( Alana Crowe, …" at bounding box center [559, 7] width 843 height 2034
click at [202, 425] on p "Sunday: 12pm-9pm" at bounding box center [559, 433] width 775 height 16
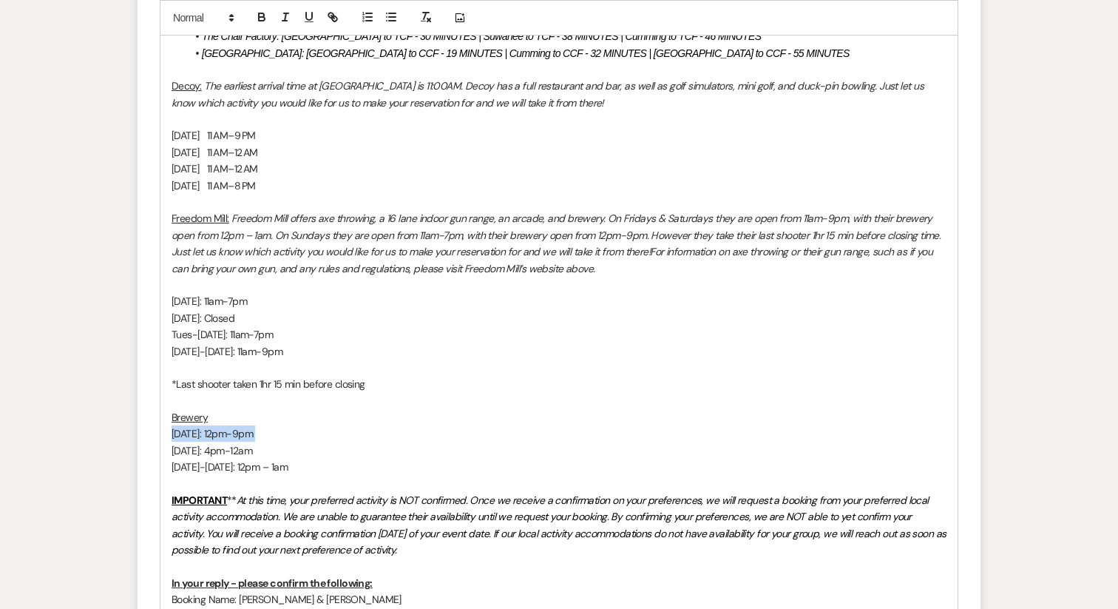
click at [202, 425] on p "Sunday: 12pm-9pm" at bounding box center [559, 433] width 775 height 16
copy p "Sunday: 12pm-9pm"
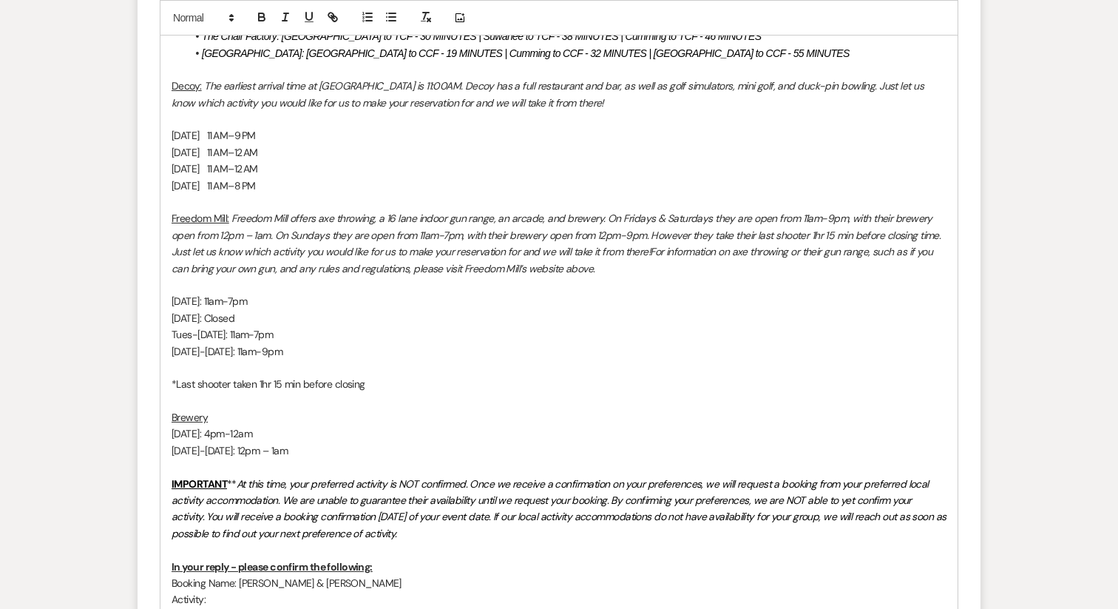
click at [331, 442] on p "Friday-Saturday: 12pm – 1am" at bounding box center [559, 450] width 775 height 16
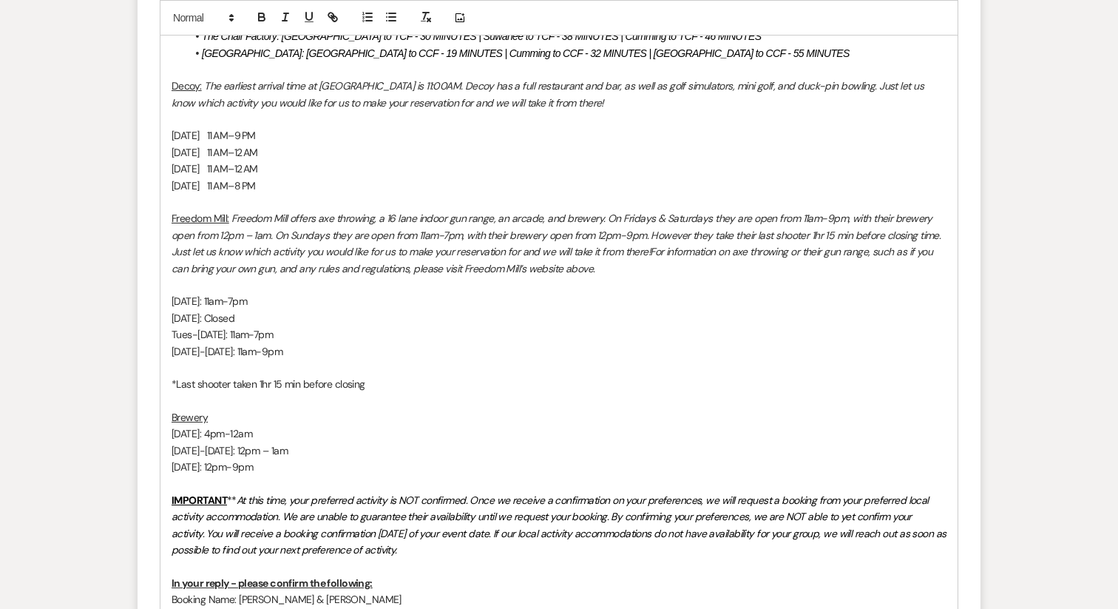
click at [196, 277] on p at bounding box center [559, 285] width 775 height 16
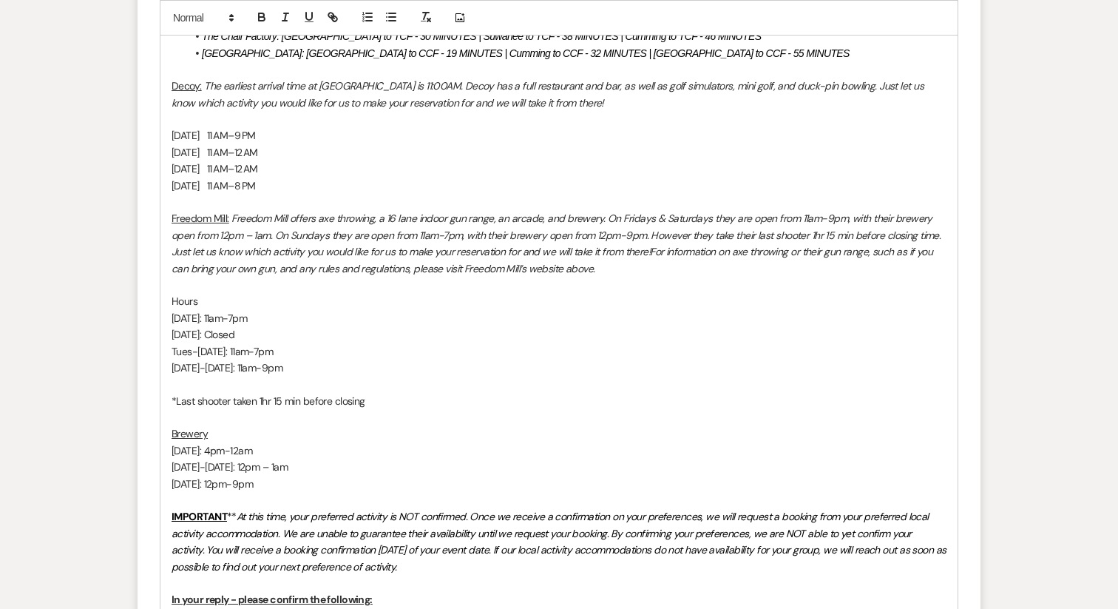
click at [181, 293] on p "Hours" at bounding box center [559, 301] width 775 height 16
click at [219, 425] on p "Brewery" at bounding box center [559, 433] width 775 height 16
click at [218, 326] on p "Monday: Closed" at bounding box center [559, 334] width 775 height 16
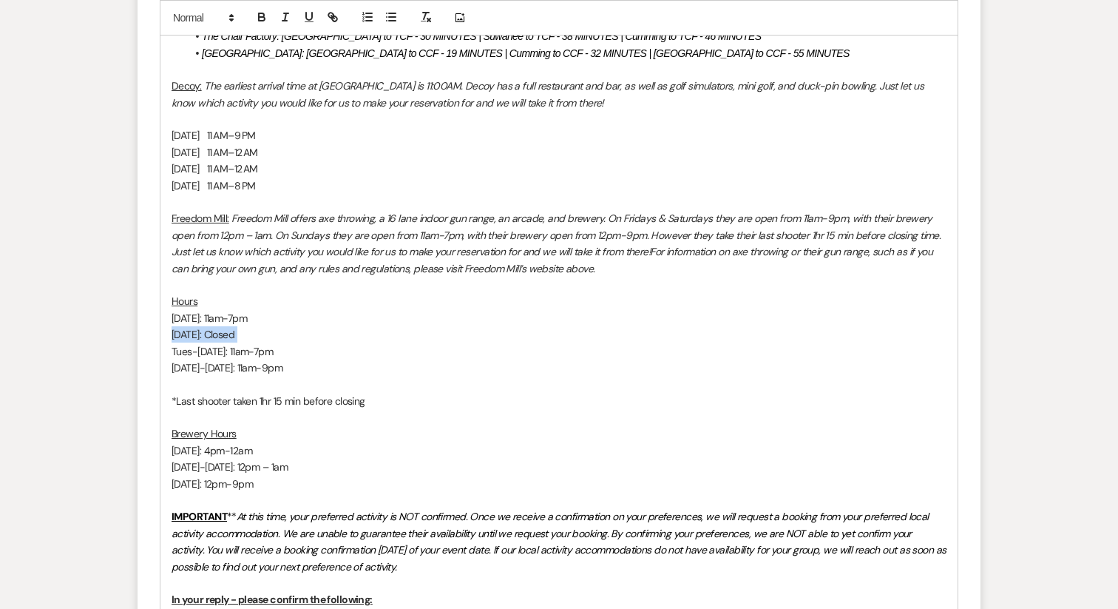
click at [218, 326] on p "Monday: Closed" at bounding box center [559, 334] width 775 height 16
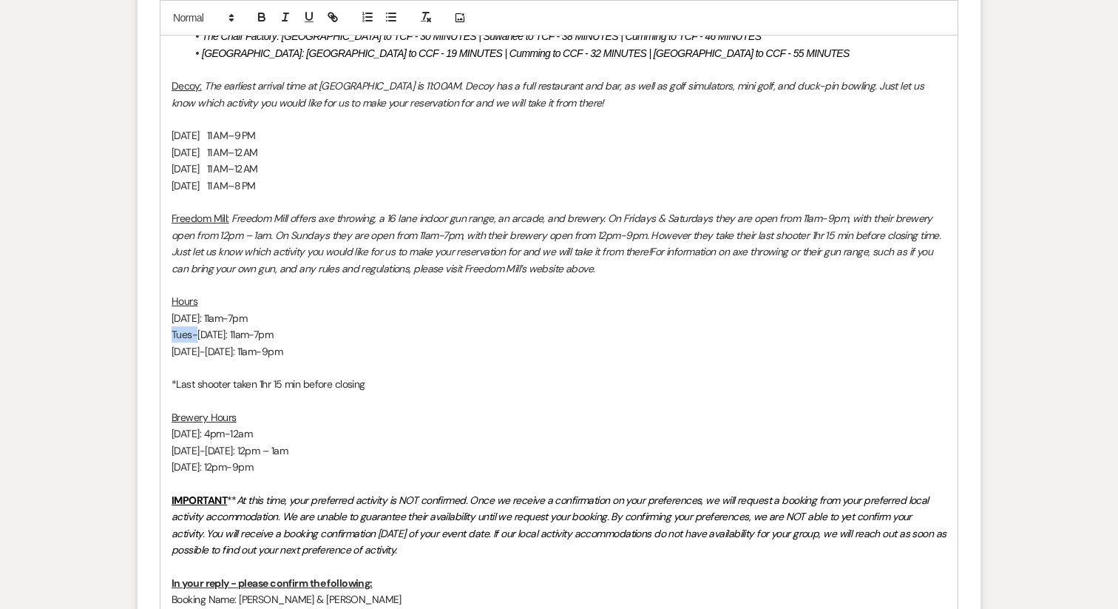
drag, startPoint x: 198, startPoint y: 300, endPoint x: 154, endPoint y: 298, distance: 44.4
click at [154, 298] on form "New Message X Saving draft... Recipients* Planning Portal Users ( Alana Crowe, …" at bounding box center [559, 7] width 843 height 2034
click at [201, 310] on p "Sunday: 11am-7pm" at bounding box center [559, 318] width 775 height 16
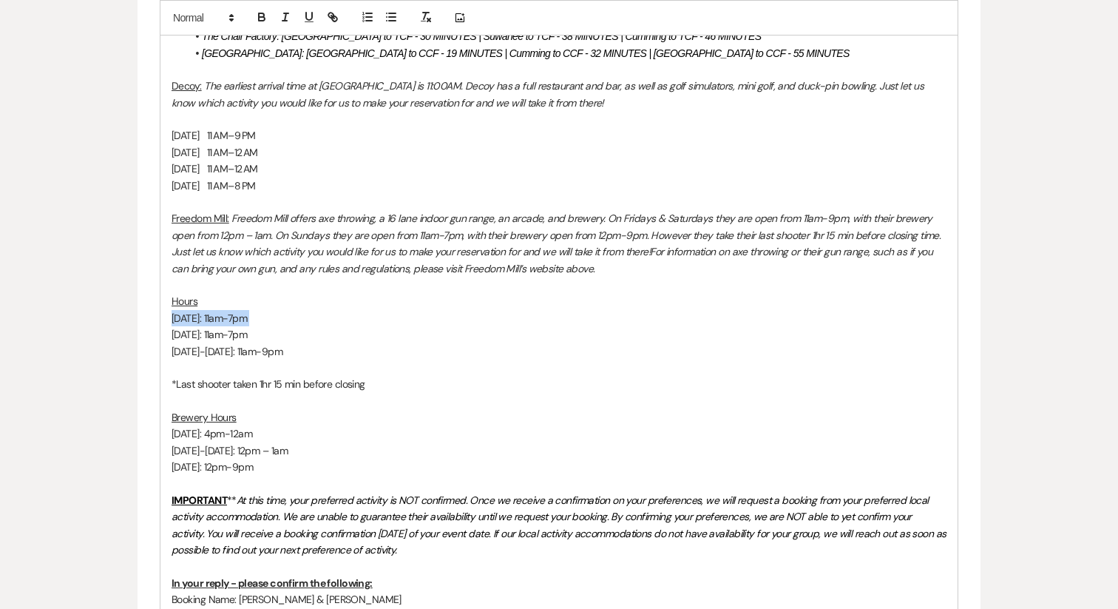
copy p "Sunday: 11am-7pm"
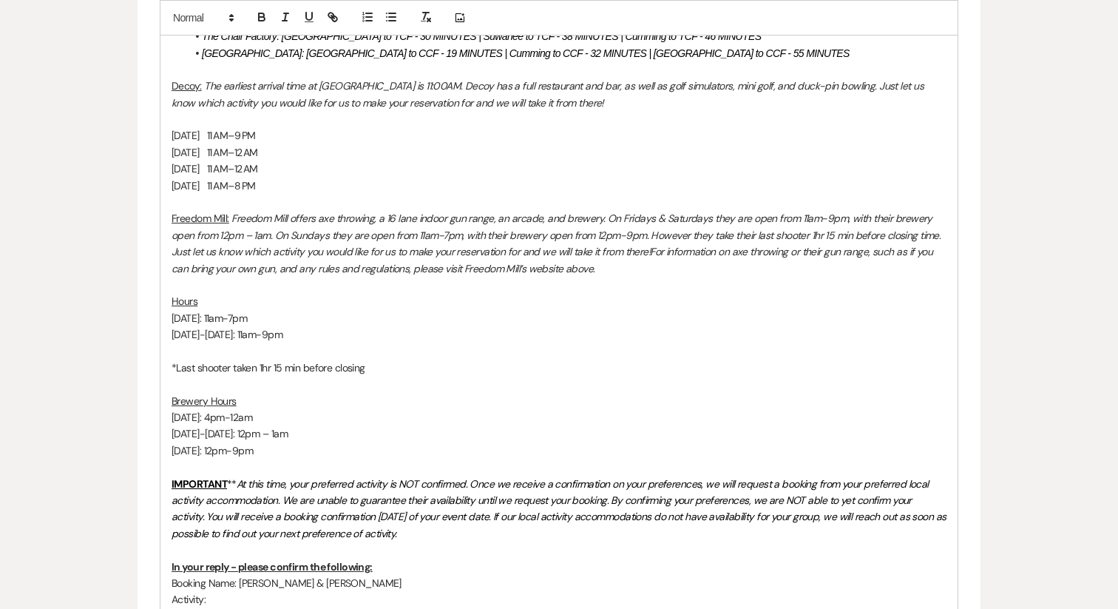
click at [196, 343] on p at bounding box center [559, 351] width 775 height 16
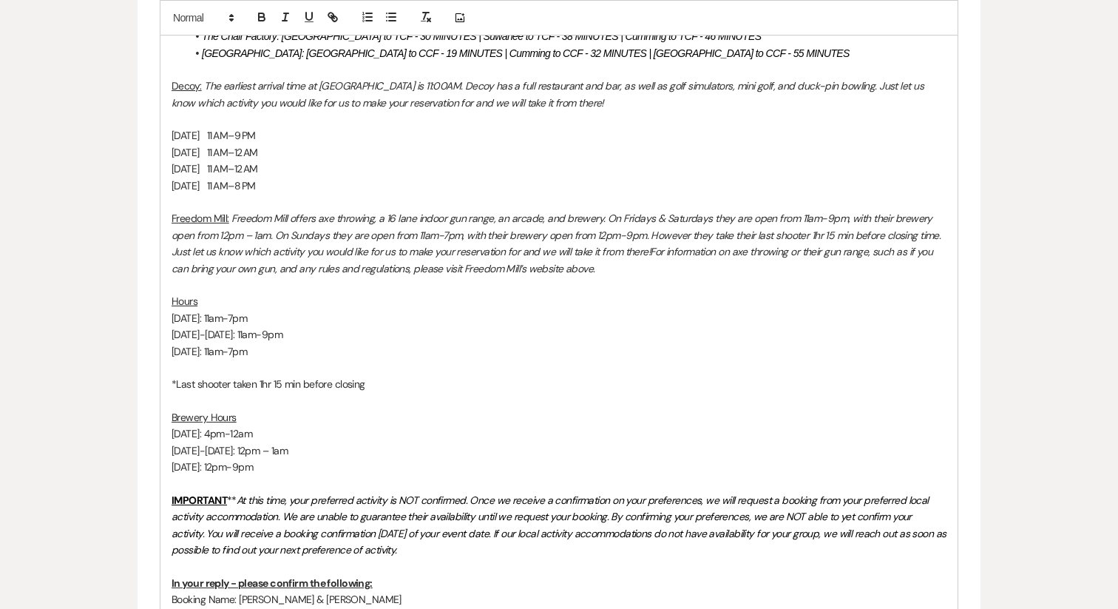
click at [204, 376] on p "*Last shooter taken 1hr 15 min before closing" at bounding box center [559, 384] width 775 height 16
click at [197, 359] on p at bounding box center [559, 367] width 775 height 16
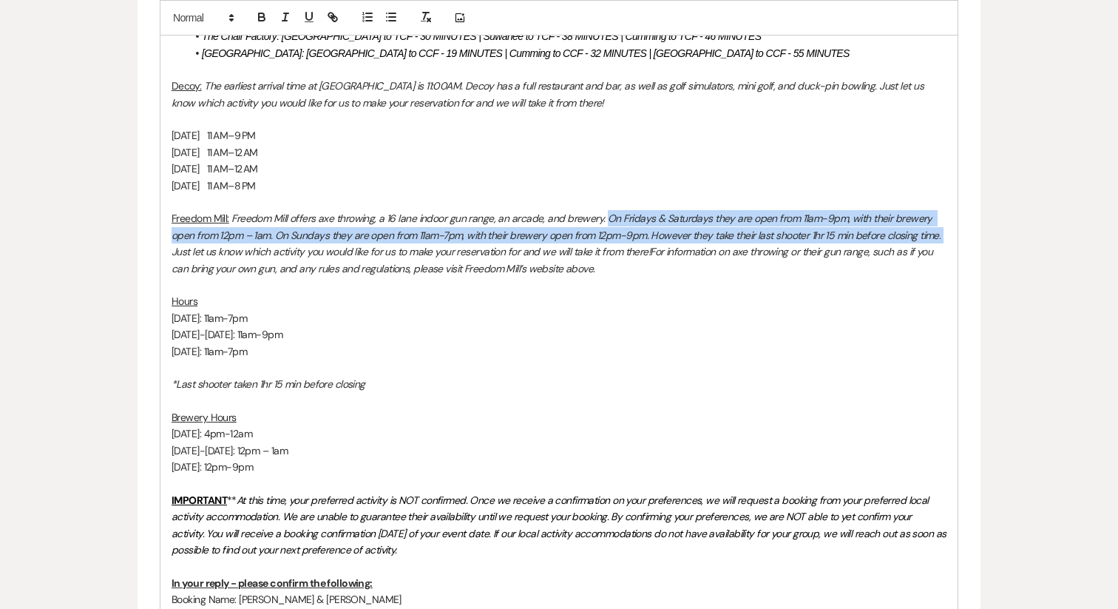
drag, startPoint x: 604, startPoint y: 186, endPoint x: 950, endPoint y: 201, distance: 345.7
click at [950, 201] on div "Hello all, We are officially within the 30-60 day window of your big day! My na…" at bounding box center [558, 138] width 797 height 1563
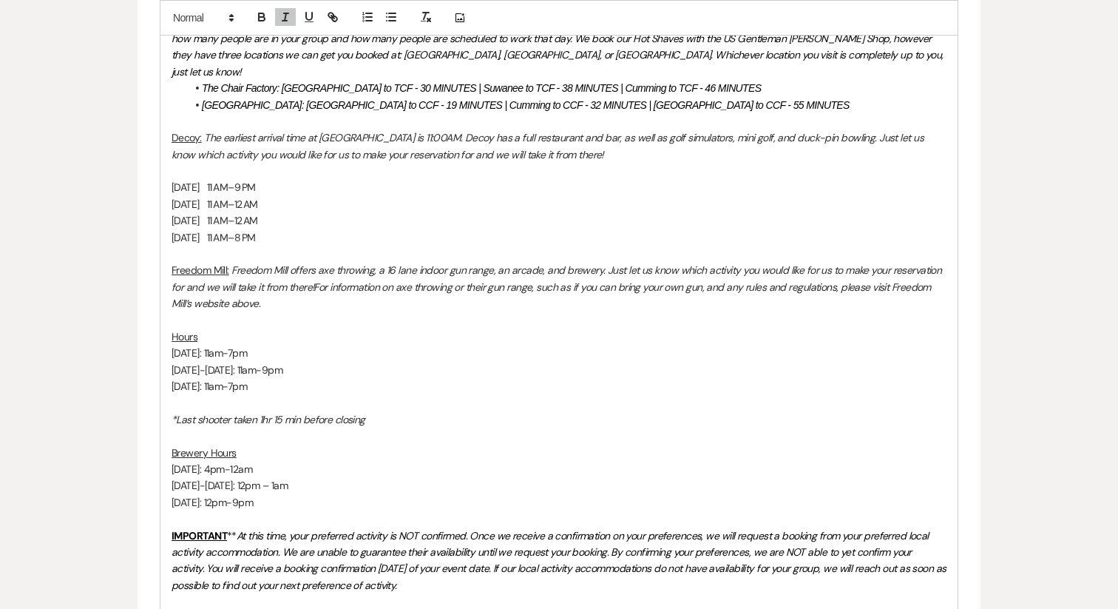
scroll to position [1401, 0]
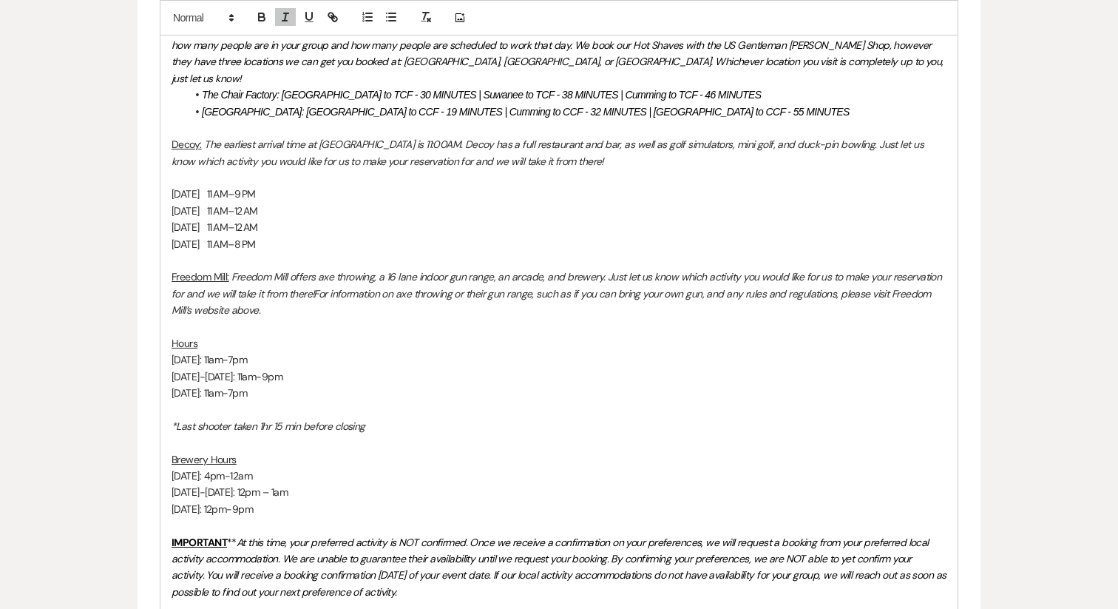
click at [183, 169] on p at bounding box center [559, 177] width 775 height 16
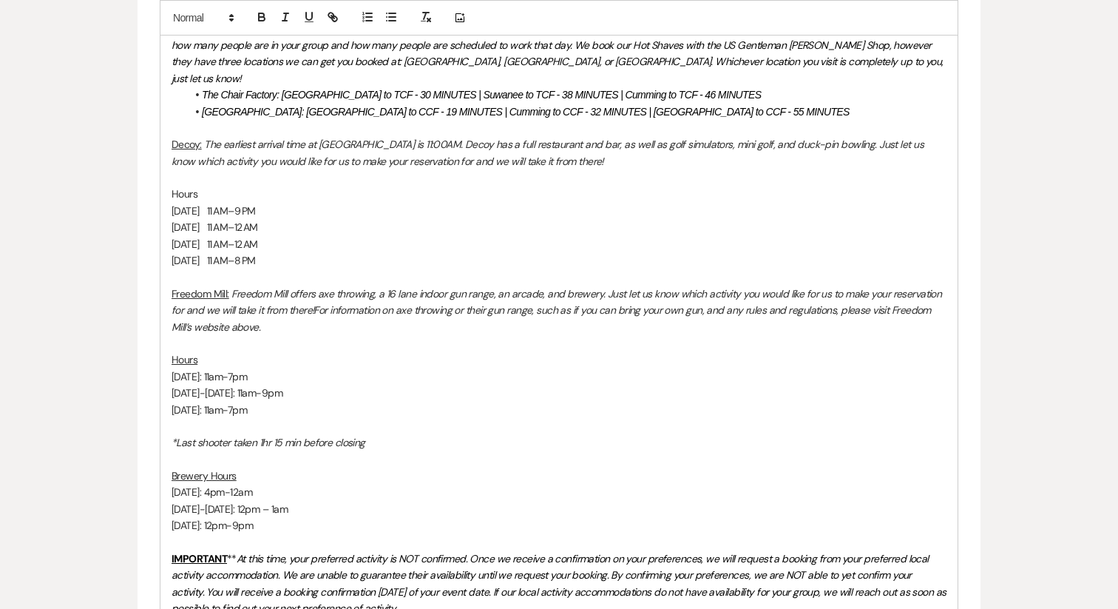
click at [187, 186] on p "Hours" at bounding box center [559, 194] width 775 height 16
click at [196, 219] on p "Friday 11 AM–12 AM" at bounding box center [559, 227] width 775 height 16
click at [170, 406] on div "Hello all, We are officially within the 30-60 day window of your big day! My na…" at bounding box center [558, 196] width 797 height 1563
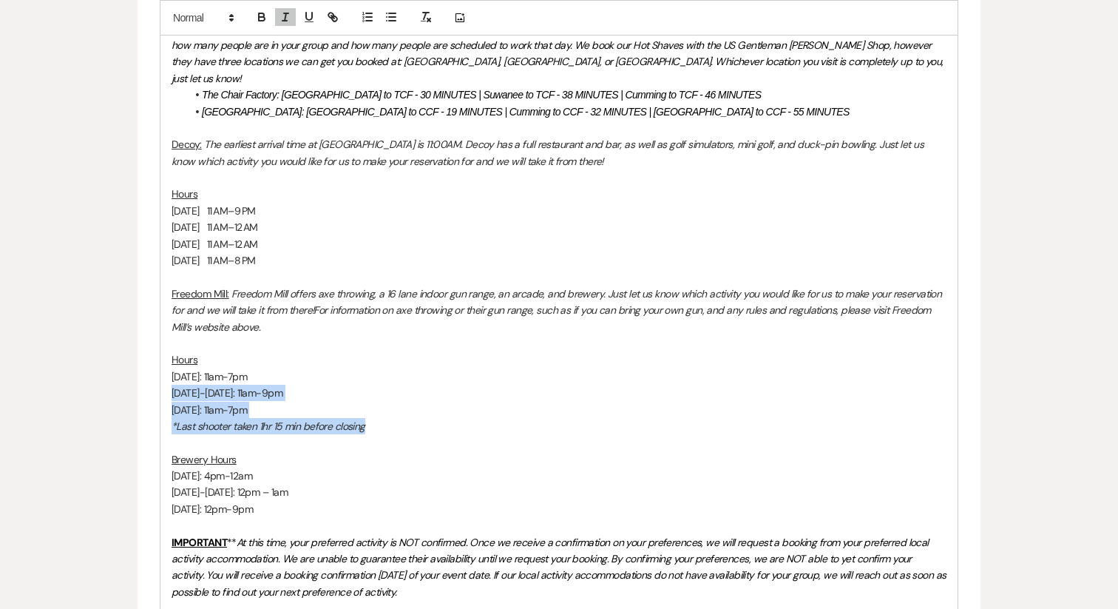
drag, startPoint x: 375, startPoint y: 393, endPoint x: 172, endPoint y: 359, distance: 206.3
click at [172, 359] on div "Hello all, We are officially within the 30-60 day window of your big day! My na…" at bounding box center [558, 188] width 797 height 1547
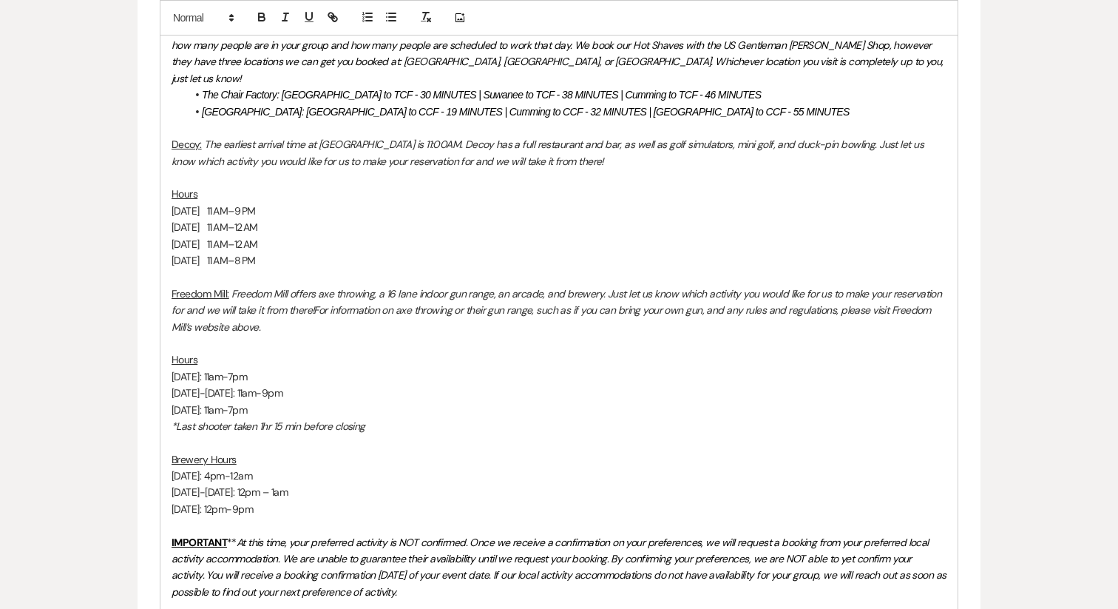
click at [203, 453] on u "Brewery Hours" at bounding box center [204, 459] width 65 height 13
click at [169, 427] on div "Hello all, We are officially within the 30-60 day window of your big day! My na…" at bounding box center [558, 188] width 797 height 1547
click at [284, 368] on p "Thursday: 11am-7pm" at bounding box center [559, 376] width 775 height 16
drag, startPoint x: 217, startPoint y: 444, endPoint x: 285, endPoint y: 444, distance: 67.3
click at [285, 467] on p "Thursday: 4pm-12am" at bounding box center [559, 475] width 775 height 16
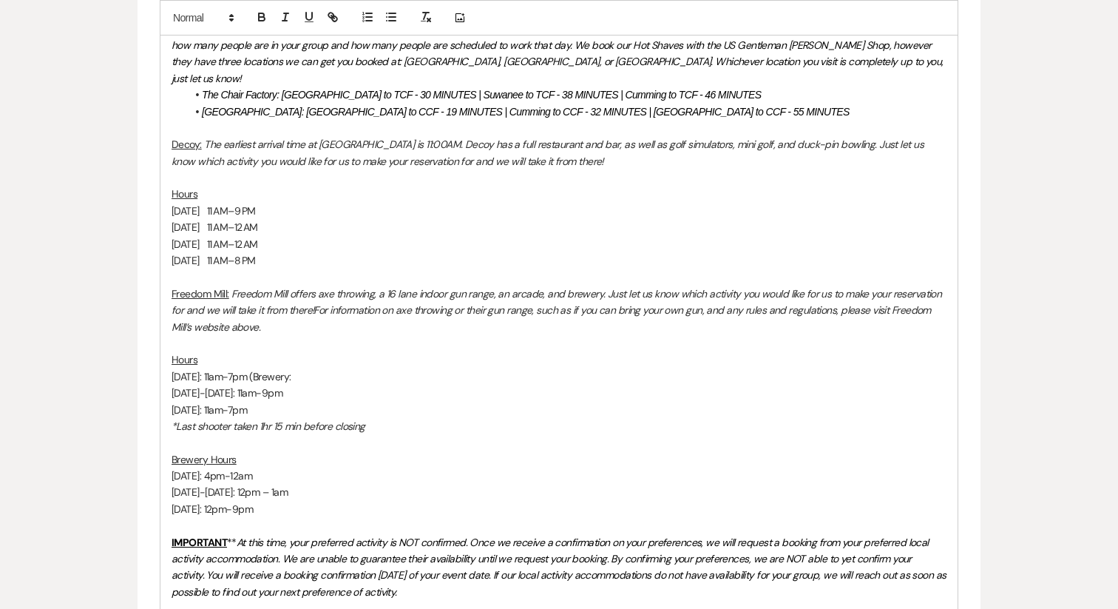
click at [327, 351] on p "Hours" at bounding box center [559, 359] width 775 height 16
click at [325, 368] on p "Thursday: 11am-7pm (Brewery:" at bounding box center [559, 376] width 775 height 16
click at [331, 385] on p "Friday-Saturday: 11am-9pm" at bounding box center [559, 393] width 775 height 16
drag, startPoint x: 246, startPoint y: 460, endPoint x: 320, endPoint y: 461, distance: 74.0
click at [320, 484] on p "Friday-Saturday: 12pm – 1am" at bounding box center [559, 492] width 775 height 16
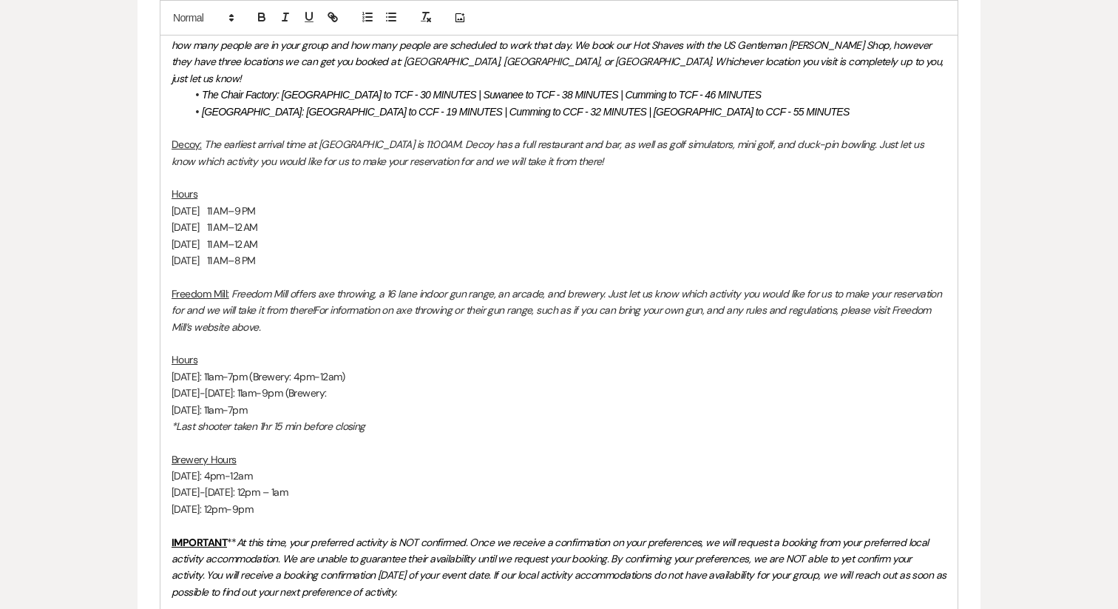
click at [358, 385] on p "Friday-Saturday: 11am-9pm (Brewery:" at bounding box center [559, 393] width 775 height 16
click at [376, 385] on p "Friday-Saturday: 11am-9pm (Brewery: 12pm – 1am" at bounding box center [559, 393] width 775 height 16
click at [367, 385] on p "Friday-Saturday: 11am-9pm (Brewery: 12pm –1am" at bounding box center [559, 393] width 775 height 16
click at [341, 385] on p "Friday-Saturday: 11am-9pm (Brewery: 12pm–1am" at bounding box center [559, 393] width 775 height 16
click at [406, 385] on p "Friday-Saturday: 11am-9pm (Brewery: 12pm–1am" at bounding box center [559, 393] width 775 height 16
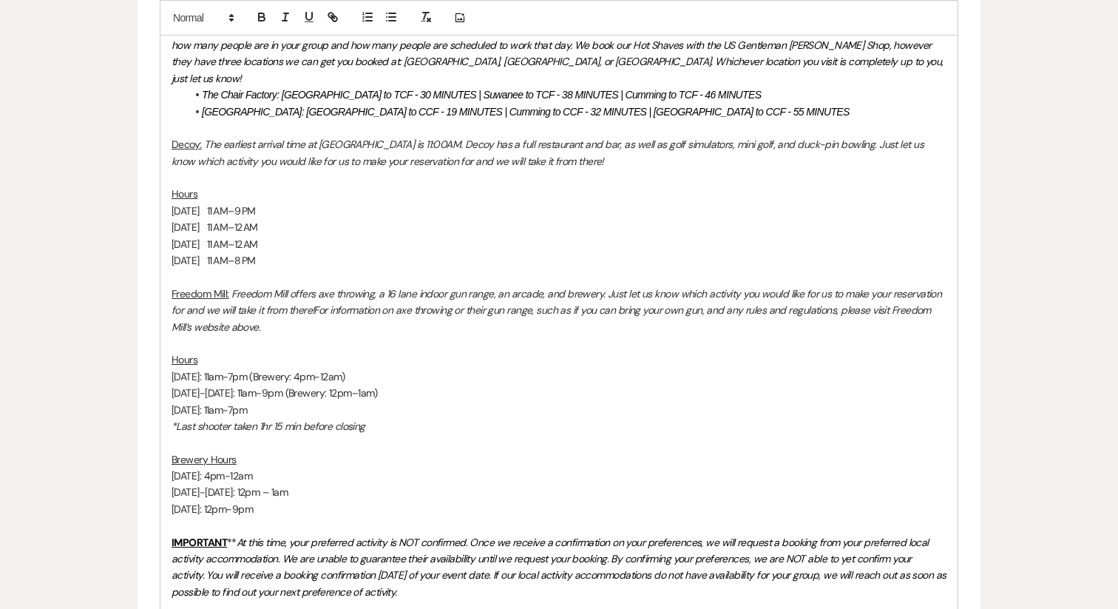
click at [288, 402] on p "Sunday: 11am-7pm" at bounding box center [559, 410] width 775 height 16
drag, startPoint x: 209, startPoint y: 477, endPoint x: 283, endPoint y: 478, distance: 74.0
click at [283, 501] on p "Sunday: 12pm-9pm" at bounding box center [559, 509] width 775 height 16
click at [306, 402] on p "Sunday: 11am-7pm (Brewery:" at bounding box center [559, 410] width 775 height 16
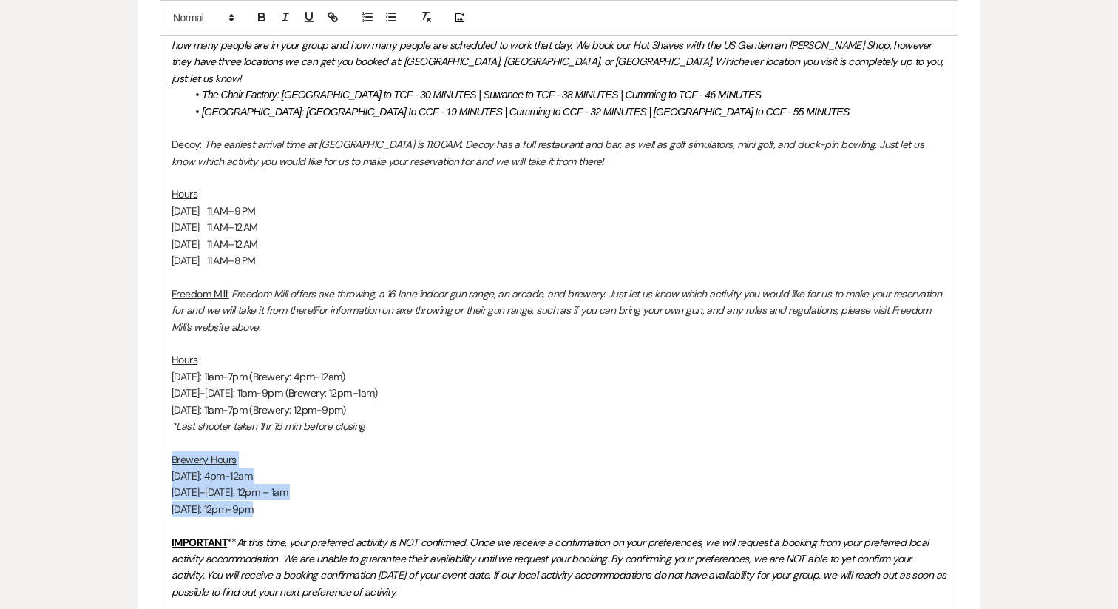
drag, startPoint x: 284, startPoint y: 477, endPoint x: 141, endPoint y: 432, distance: 149.7
click at [141, 432] on form "New Message X Saving draft... Recipients* Planning Portal Users ( Alana Crowe, …" at bounding box center [559, 56] width 843 height 2017
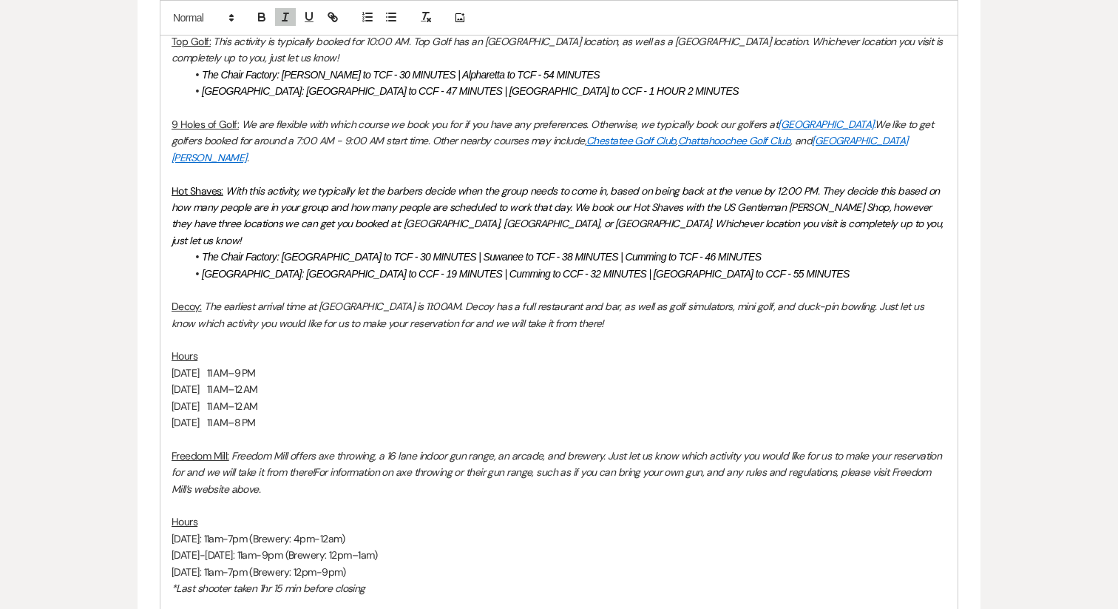
scroll to position [1244, 0]
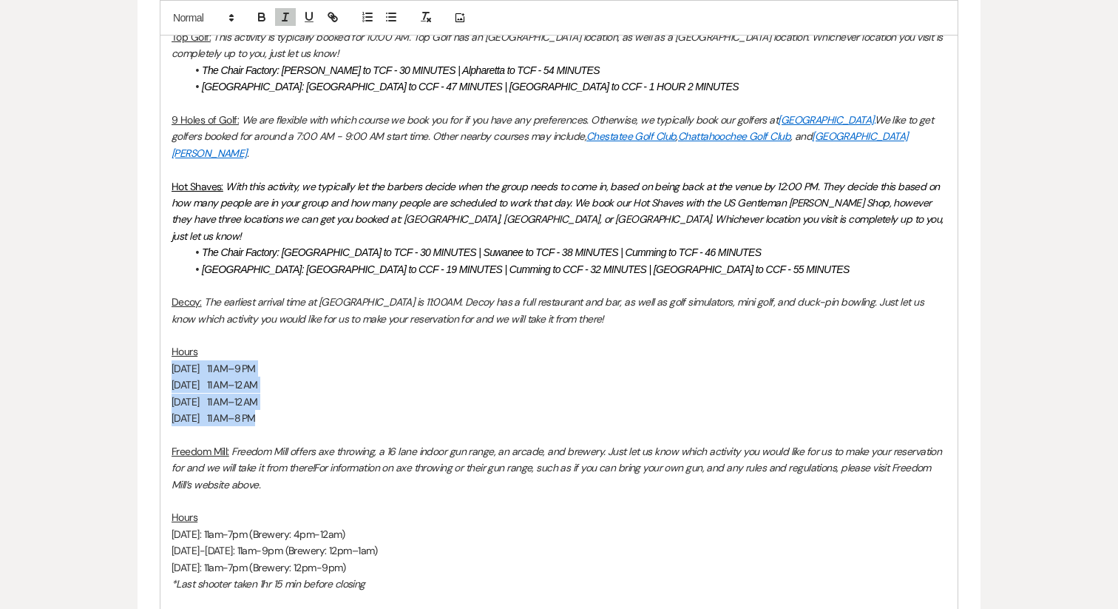
drag, startPoint x: 277, startPoint y: 385, endPoint x: 162, endPoint y: 339, distance: 124.1
click at [162, 339] on div "Hello all, We are officially within the 30-60 day window of your big day! My na…" at bounding box center [558, 305] width 797 height 1464
click at [226, 327] on p at bounding box center [559, 335] width 775 height 16
click at [170, 323] on div "Hello all, We are officially within the 30-60 day window of your big day! My na…" at bounding box center [558, 305] width 797 height 1464
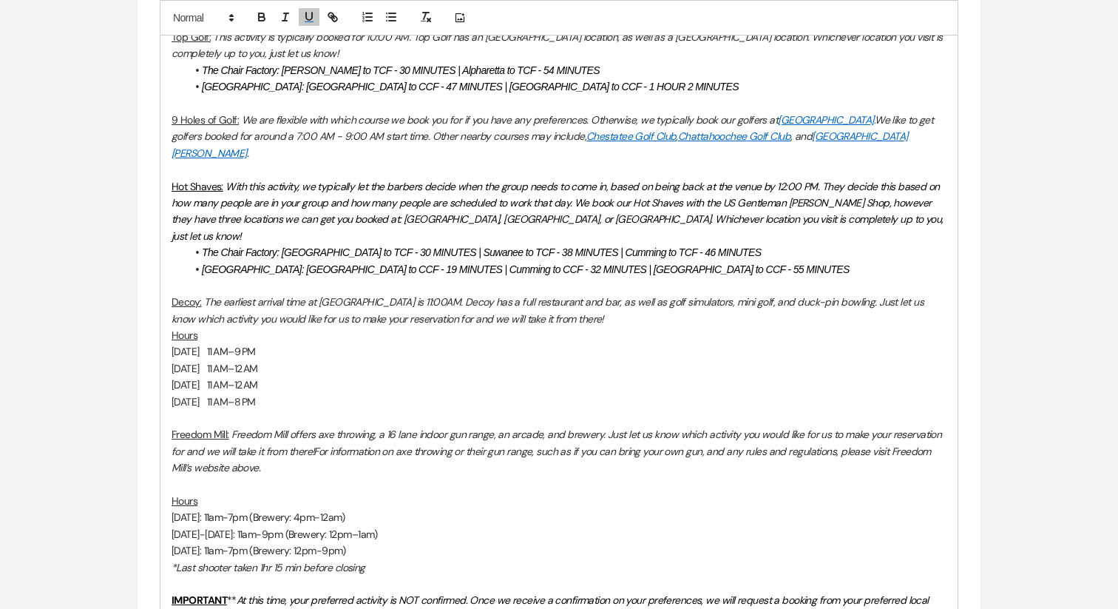
click at [169, 321] on div "Hello all, We are officially within the 30-60 day window of your big day! My na…" at bounding box center [558, 297] width 797 height 1448
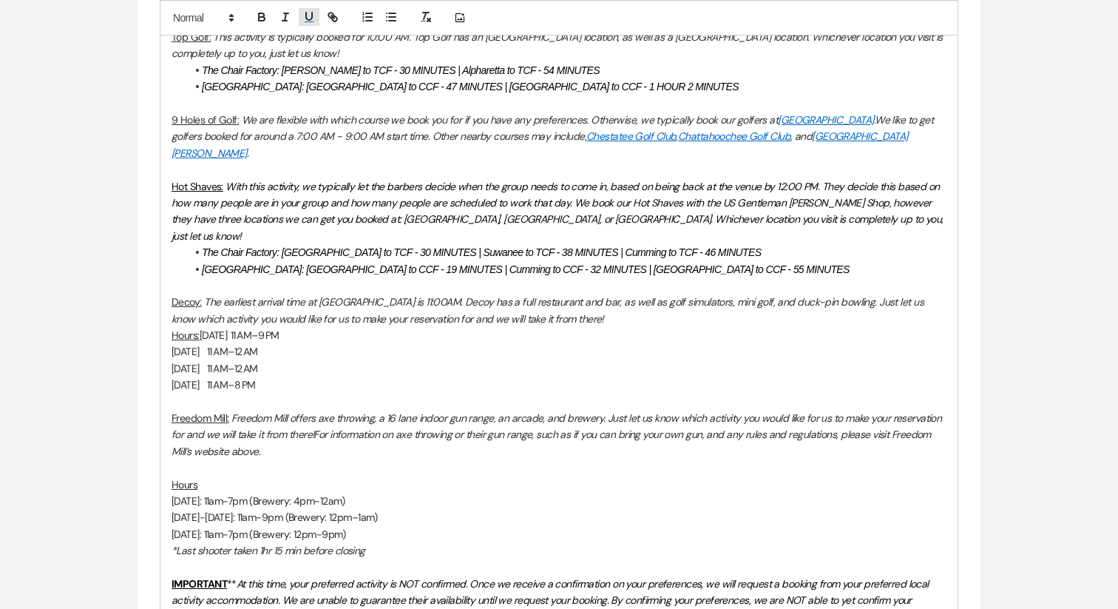
click at [302, 11] on icon "button" at bounding box center [308, 16] width 13 height 13
click at [169, 319] on div "Hello all, We are officially within the 30-60 day window of your big day! My na…" at bounding box center [558, 288] width 797 height 1431
click at [247, 327] on p "Hours: Thursday 11 AM–9 PM" at bounding box center [559, 335] width 775 height 16
click at [172, 343] on p "Friday 11 AM–12 AM" at bounding box center [559, 351] width 775 height 16
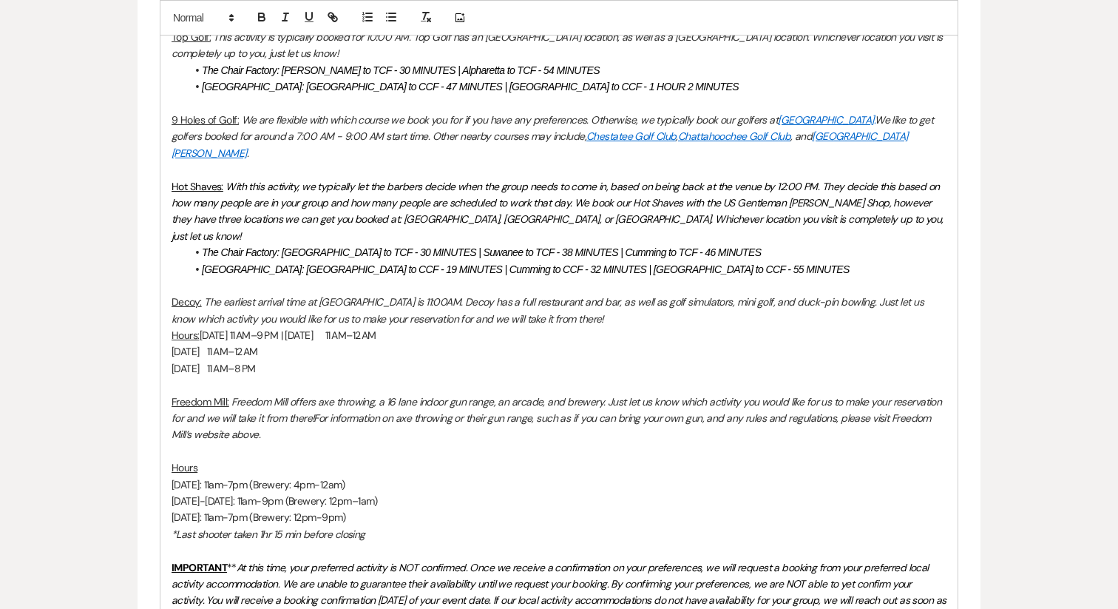
click at [339, 327] on p "Hours: Thursday 11 AM–9 PM | Friday 11 AM–12 AM" at bounding box center [559, 335] width 775 height 16
click at [394, 327] on p "Hours: Thursday 11 AM–9 PM | Friday 11 AM–12 AM" at bounding box center [559, 335] width 775 height 16
click at [171, 320] on div "Hello all, We are officially within the 30-60 day window of your big day! My na…" at bounding box center [558, 280] width 797 height 1415
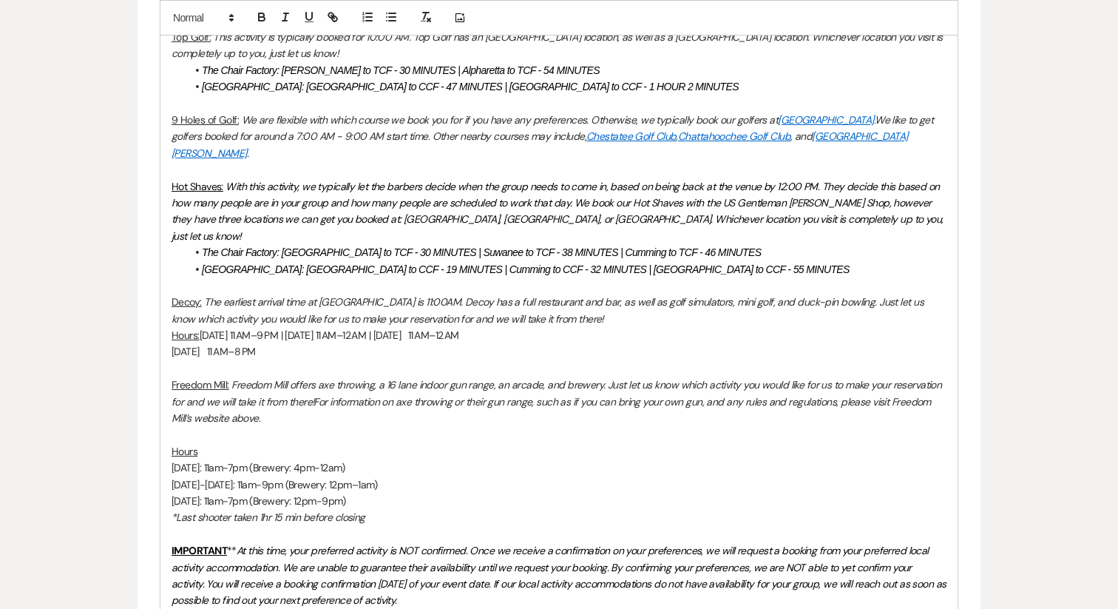
click at [435, 327] on p "Hours: Thursday 11 AM–9 PM | Friday 11 AM–12 AM | Saturday 11 AM–12 AM" at bounding box center [559, 335] width 775 height 16
click at [515, 327] on p "Hours: Thursday 11 AM–9 PM | Friday 11 AM–12 AM | Saturday 11 AM–12 AM" at bounding box center [559, 335] width 775 height 16
click at [168, 322] on div "Hello all, We are officially within the 30-60 day window of your big day! My na…" at bounding box center [558, 272] width 797 height 1398
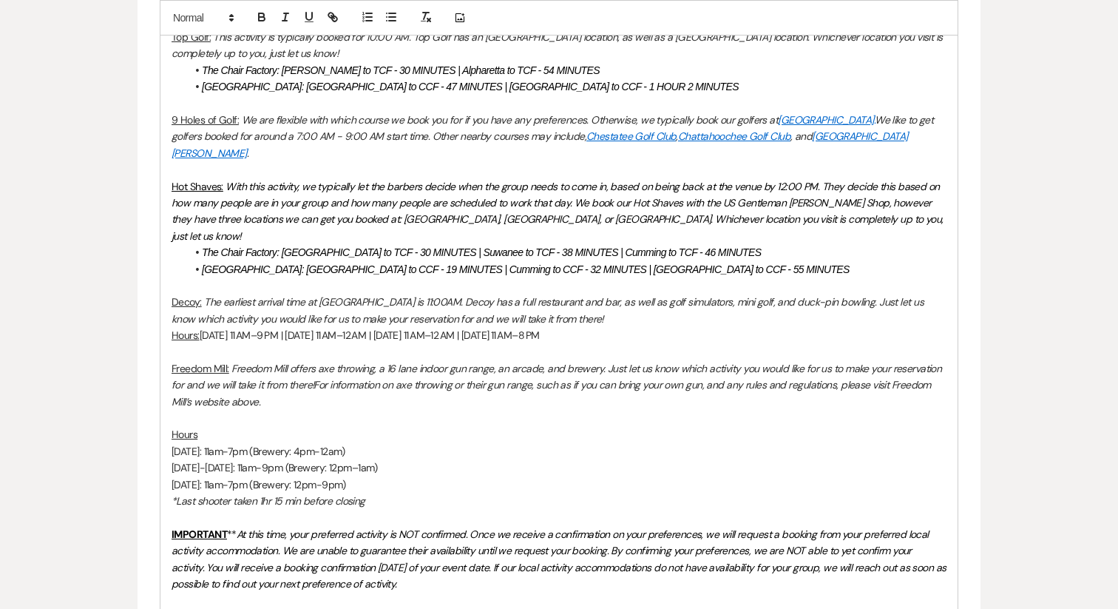
click at [596, 327] on p "Hours: Thursday 11 AM–9 PM | Friday 11 AM–12 AM | Saturday 11 AM–12 AM | Sunday…" at bounding box center [559, 335] width 775 height 16
click at [170, 302] on div "Hello all, We are officially within the 30-60 day window of your big day! My na…" at bounding box center [558, 263] width 797 height 1381
click at [263, 362] on em "Freedom Mill offers axe throwing, a 16 lane indoor gun range, an arcade, and br…" at bounding box center [558, 377] width 773 height 30
click at [218, 343] on p at bounding box center [559, 351] width 775 height 16
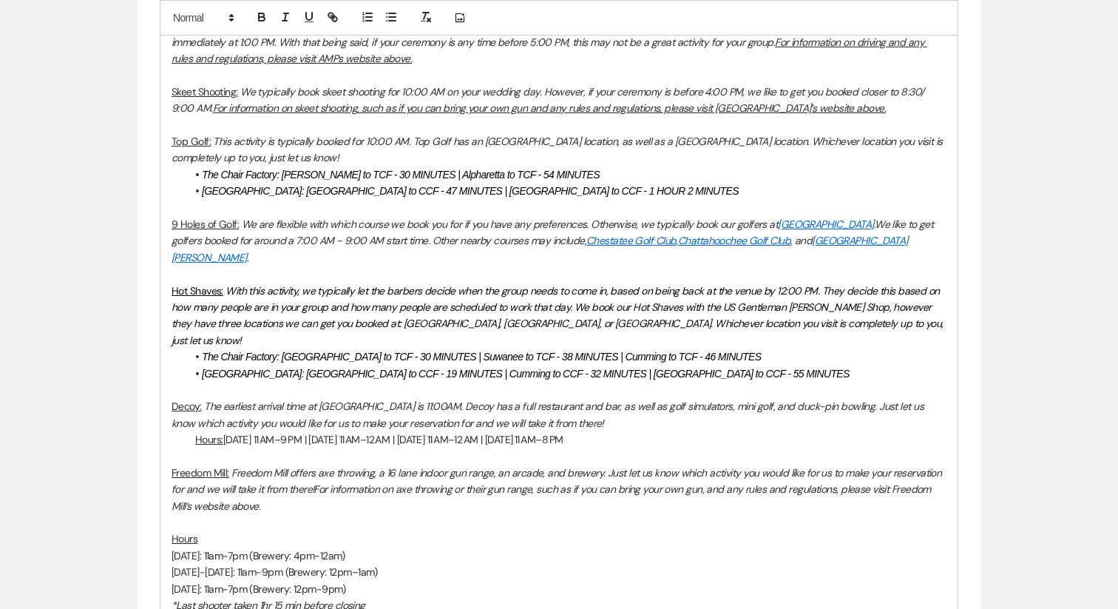
scroll to position [1141, 0]
click at [187, 430] on p "Hours: Thursday 11 AM–9 PM | Friday 11 AM–12 AM | Saturday 11 AM–12 AM | Sunday…" at bounding box center [559, 438] width 775 height 16
drag, startPoint x: 192, startPoint y: 408, endPoint x: 158, endPoint y: 408, distance: 34.8
click at [158, 408] on form "New Message X Draft Recipients* Planning Portal Users ( Alana Crowe, Gonzalo Fa…" at bounding box center [559, 234] width 843 height 1851
click at [396, 21] on line "button" at bounding box center [392, 21] width 7 height 0
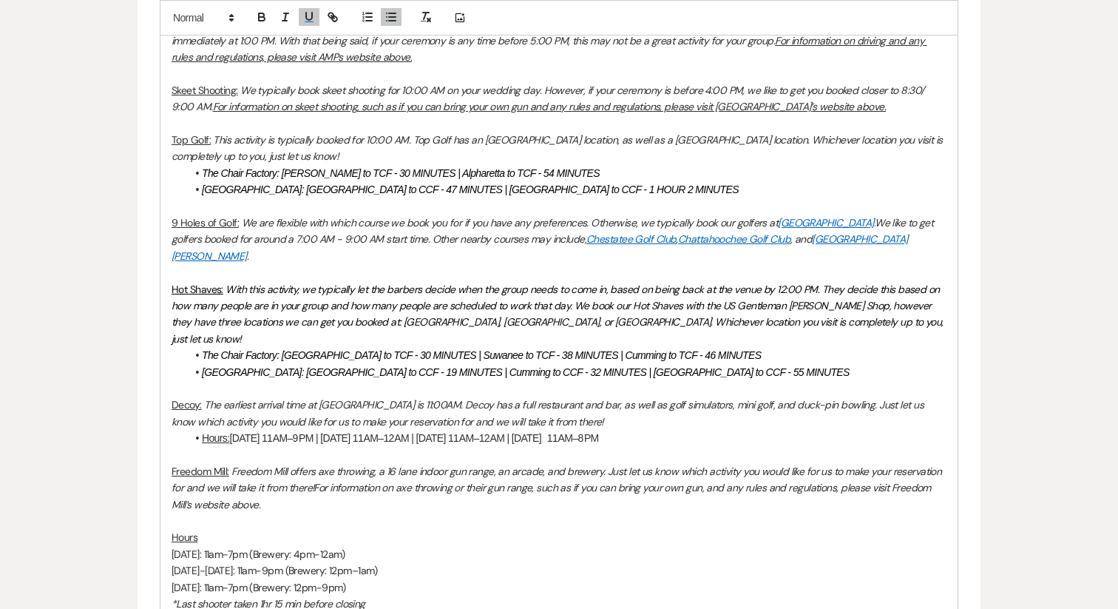
click at [336, 398] on em "The earliest arrival time at Decoy is 11:00AM. Decoy has a full restaurant and …" at bounding box center [549, 413] width 754 height 30
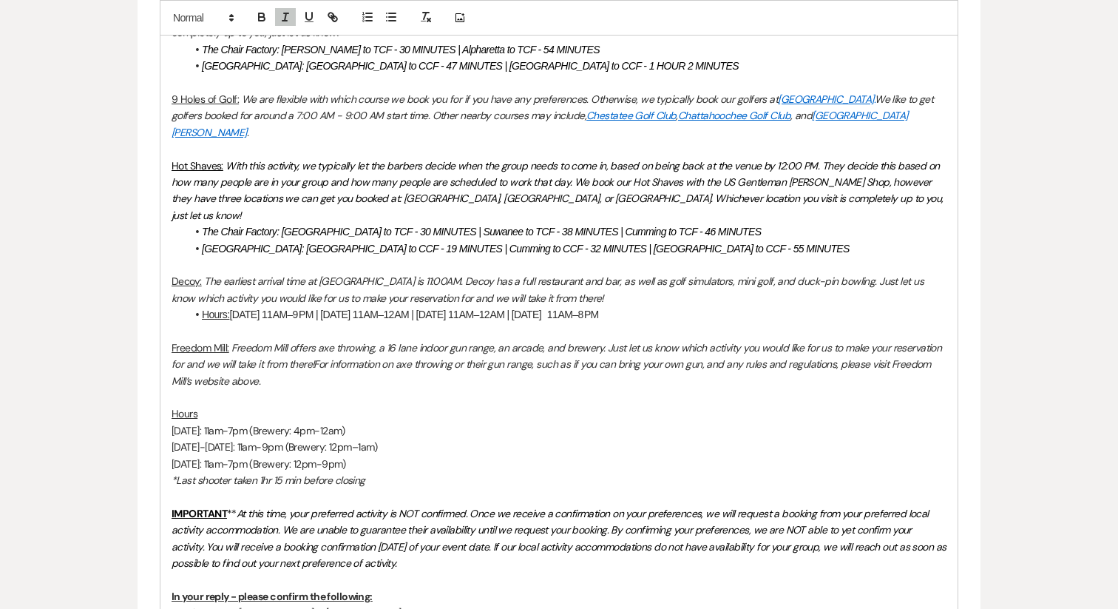
scroll to position [1265, 0]
drag, startPoint x: 220, startPoint y: 381, endPoint x: 138, endPoint y: 381, distance: 82.8
click at [138, 381] on form "New Message X Draft saved! Recipients* Planning Portal Users ( Alana Crowe, Gon…" at bounding box center [559, 109] width 843 height 1851
click at [226, 405] on p "Hours" at bounding box center [559, 413] width 775 height 16
click at [169, 381] on div "Hello all, We are officially within the 30-60 day window of your big day! My na…" at bounding box center [558, 241] width 797 height 1381
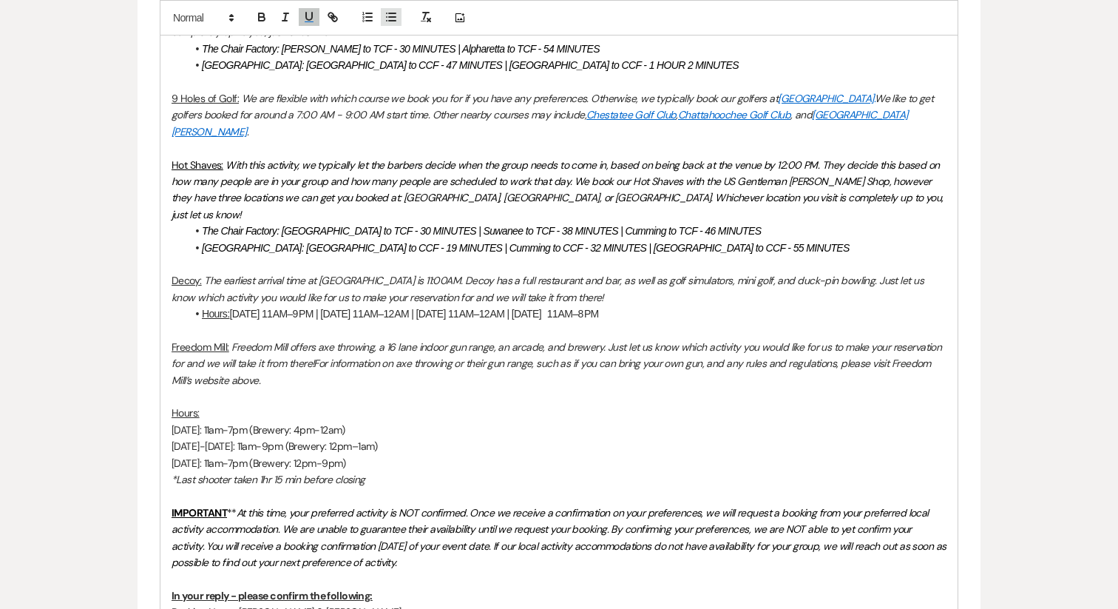
click at [390, 19] on icon "button" at bounding box center [391, 16] width 13 height 13
click at [170, 396] on div "Hello all, We are officially within the 30-60 day window of your big day! My na…" at bounding box center [558, 241] width 797 height 1381
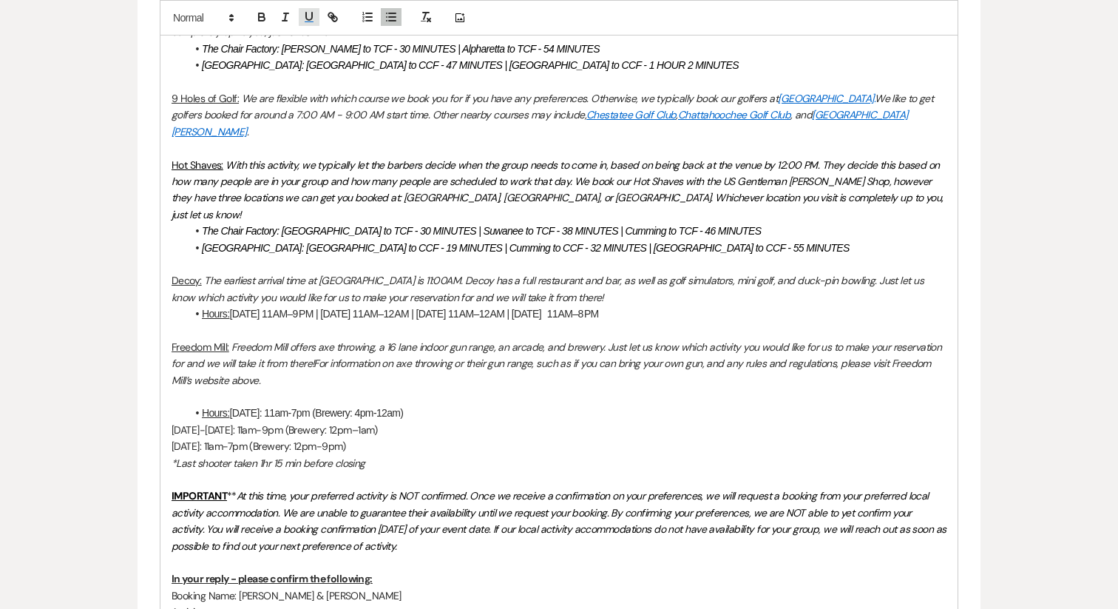
click at [311, 21] on rect "button" at bounding box center [309, 21] width 9 height 1
click at [430, 405] on li "Hours: Thursday: 11am-7pm (Brewery: 4pm-12am)" at bounding box center [566, 413] width 760 height 16
click at [170, 401] on div "Hello all, We are officially within the 30-60 day window of your big day! My na…" at bounding box center [558, 233] width 797 height 1365
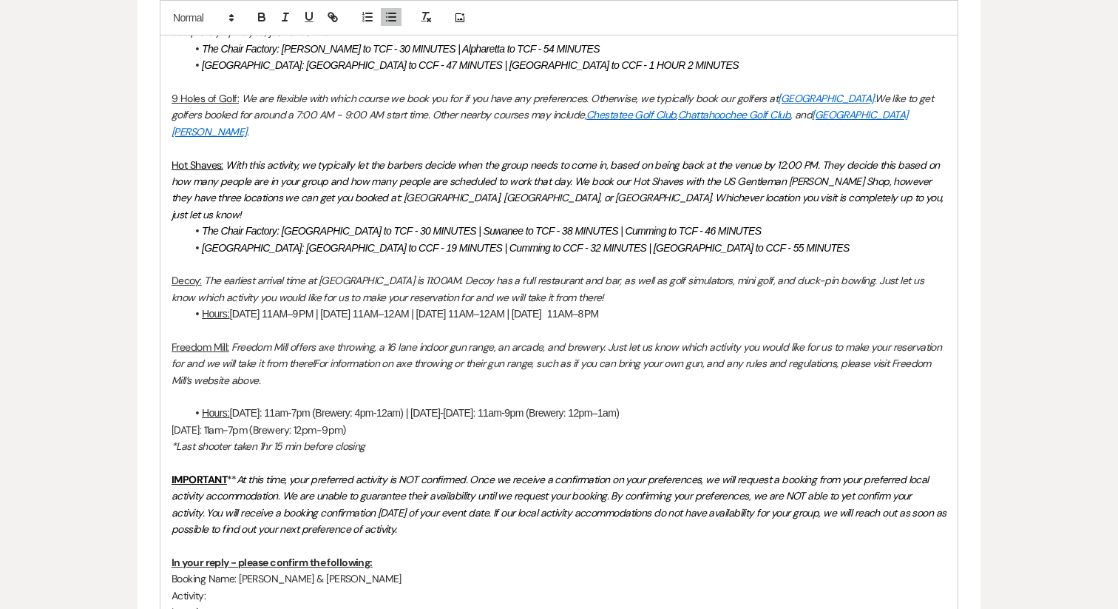
click at [664, 405] on li "Hours: Thursday: 11am-7pm (Brewery: 4pm-12am) | Friday-Saturday: 11am-9pm (Brew…" at bounding box center [566, 413] width 760 height 16
click at [170, 395] on div "Hello all, We are officially within the 30-60 day window of your big day! My na…" at bounding box center [558, 225] width 797 height 1348
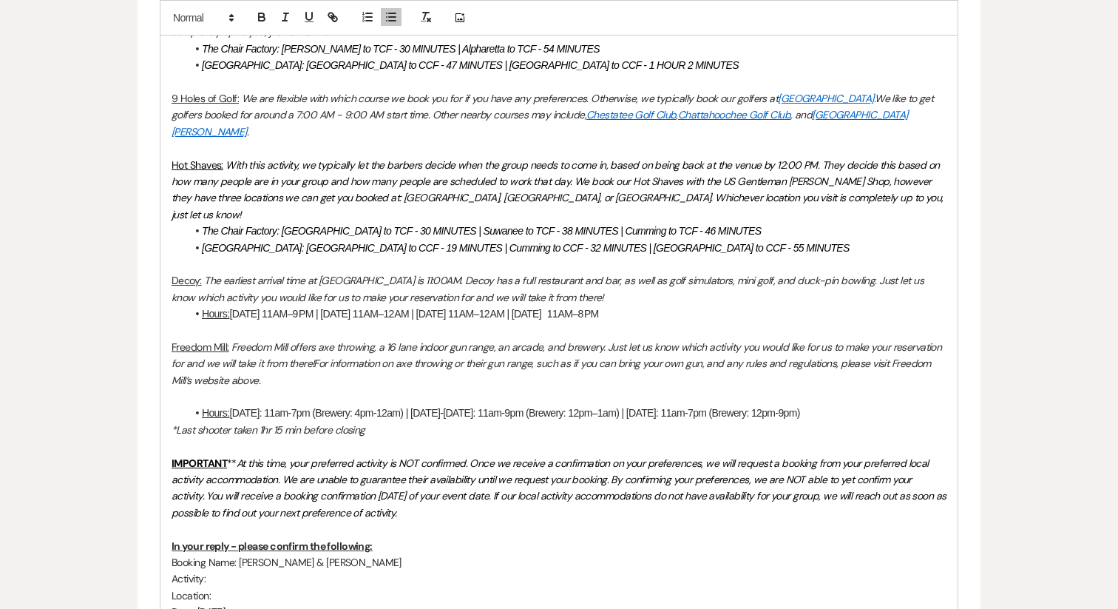
click at [837, 405] on li "Hours: Thursday: 11am-7pm (Brewery: 4pm-12am) | Friday-Saturday: 11am-9pm (Brew…" at bounding box center [566, 413] width 760 height 16
click at [169, 397] on div "Hello all, We are officially within the 30-60 day window of your big day! My na…" at bounding box center [558, 217] width 797 height 1332
click at [190, 388] on p at bounding box center [559, 396] width 775 height 16
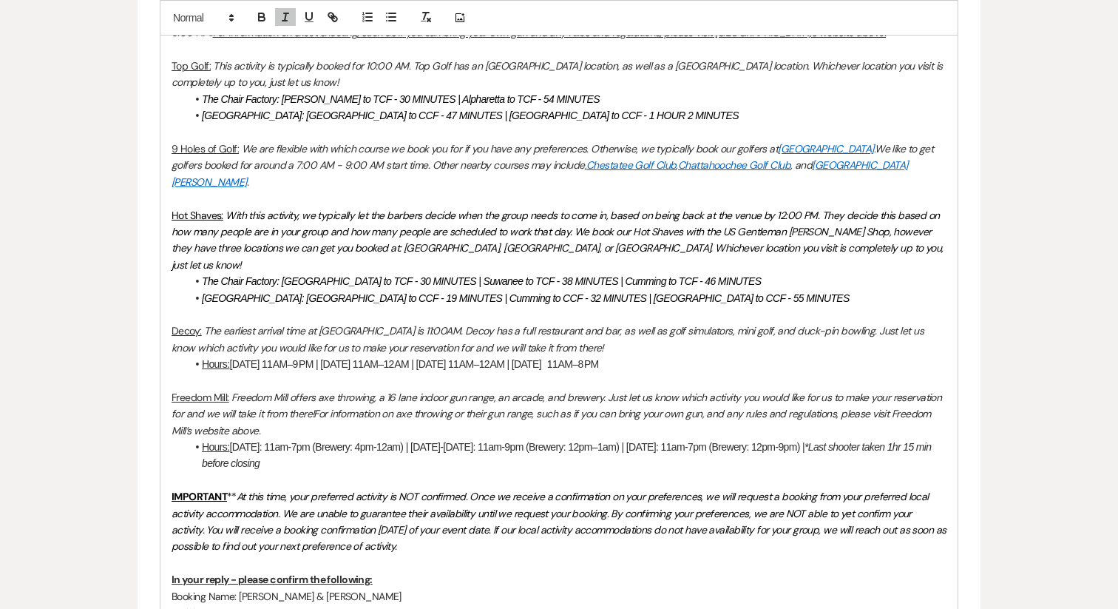
scroll to position [1216, 0]
drag, startPoint x: 317, startPoint y: 379, endPoint x: 339, endPoint y: 391, distance: 25.1
click at [339, 391] on p "Freedom Mill: Freedom Mill offers axe throwing, a 16 lane indoor gun range, an …" at bounding box center [559, 413] width 775 height 50
click at [333, 398] on p "Freedom Mill: Freedom Mill offers axe throwing, a 16 lane indoor gun range, an …" at bounding box center [559, 413] width 775 height 50
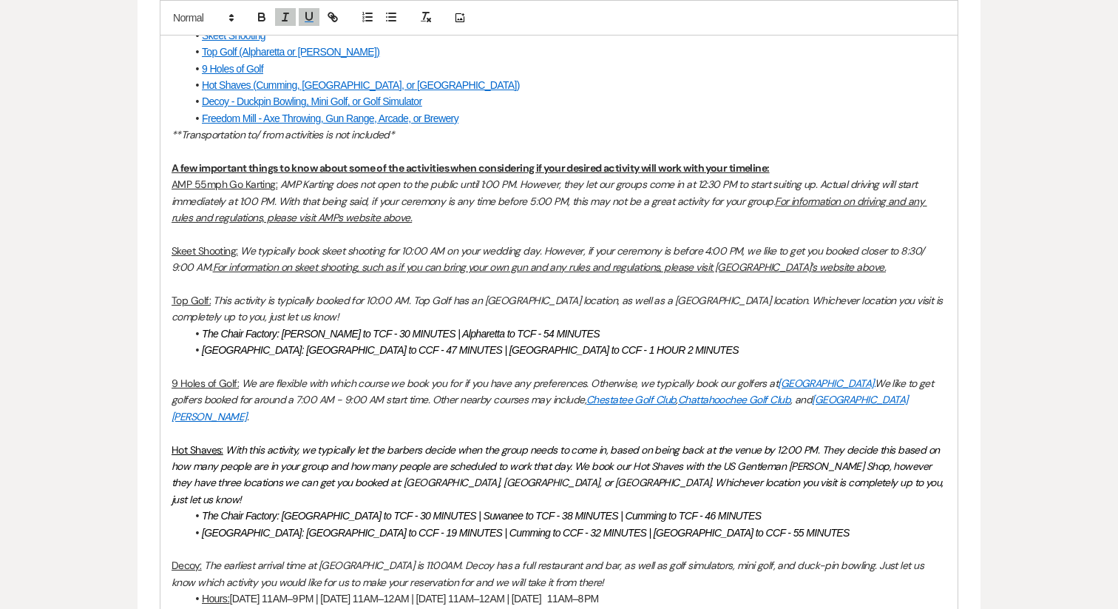
scroll to position [983, 0]
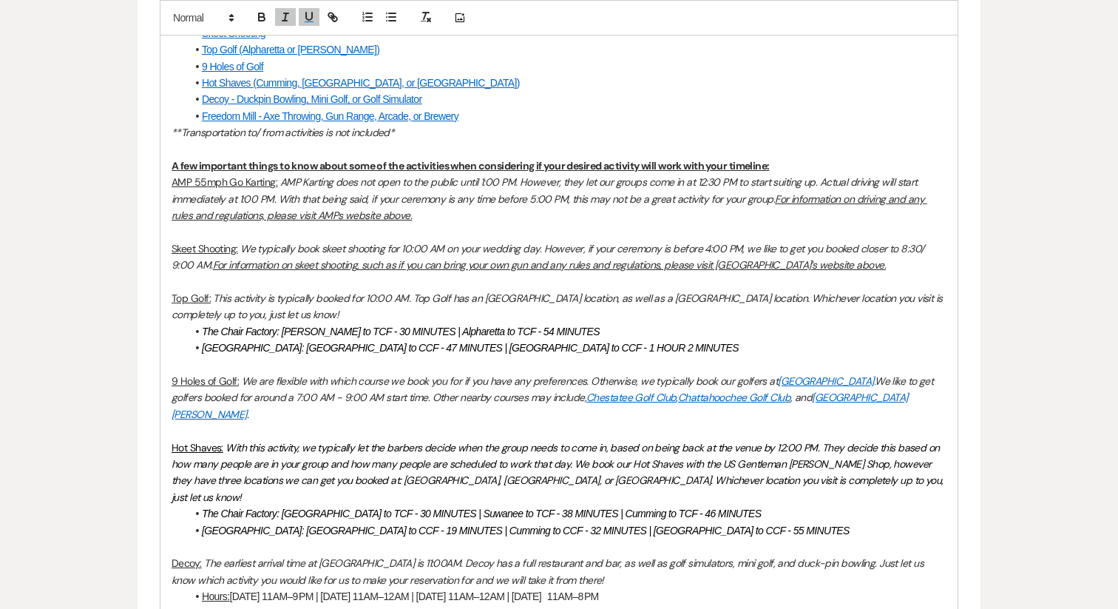
click at [172, 181] on u "AMP 55mph Go Karting:" at bounding box center [225, 181] width 106 height 13
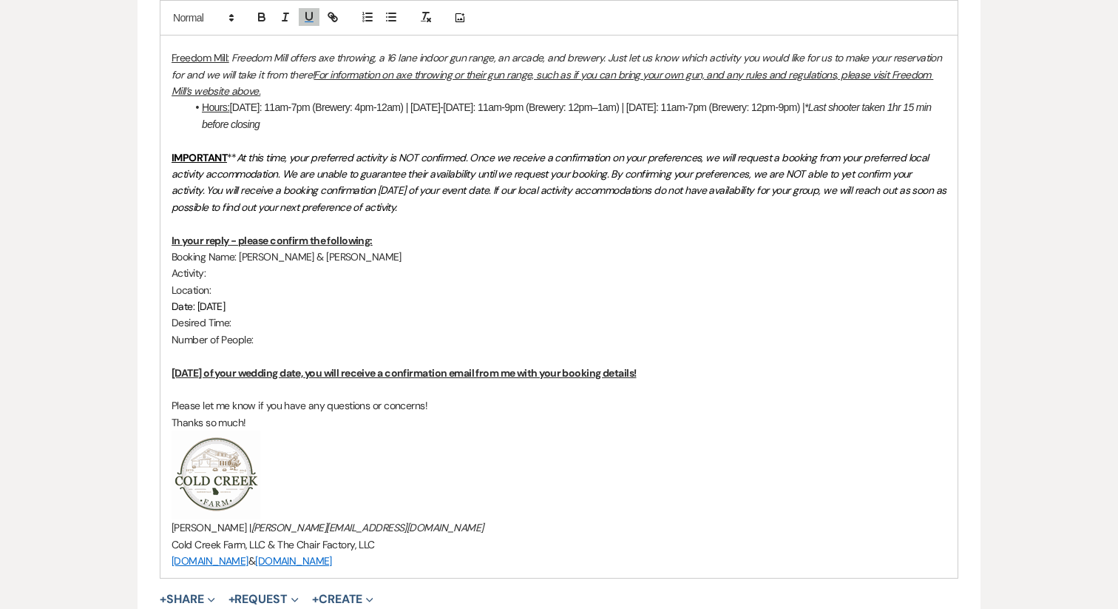
scroll to position [1571, 0]
drag, startPoint x: 240, startPoint y: 224, endPoint x: 390, endPoint y: 231, distance: 151.0
click at [390, 264] on p "Activity:" at bounding box center [559, 272] width 775 height 16
drag, startPoint x: 376, startPoint y: 224, endPoint x: 240, endPoint y: 224, distance: 136.8
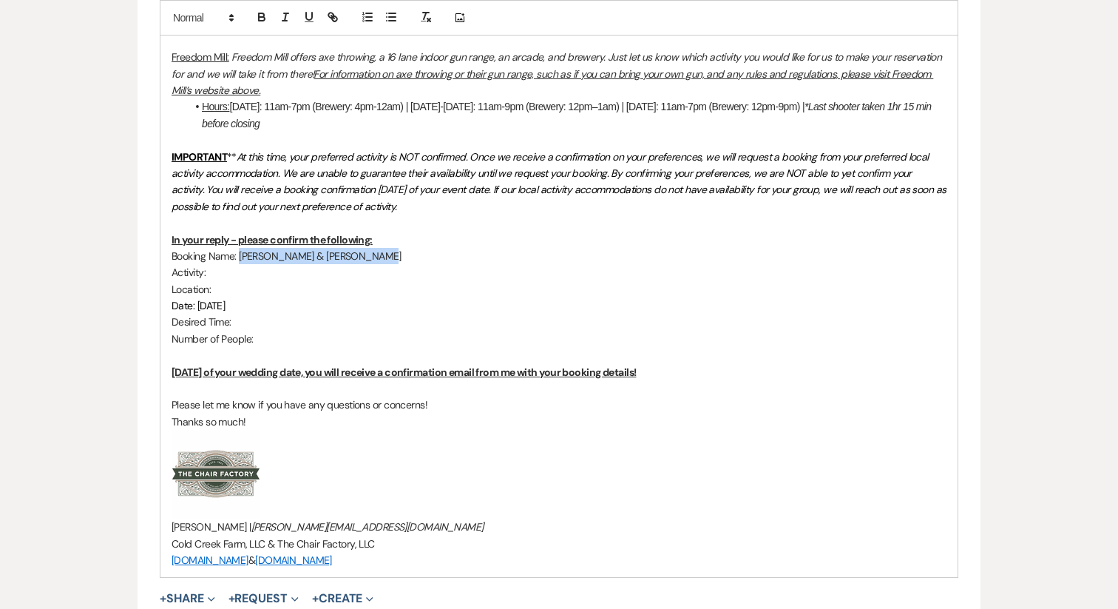
click at [240, 248] on p "Booking Name: Alana Crowe & Gonzalo Fanola" at bounding box center [559, 256] width 775 height 16
drag, startPoint x: 196, startPoint y: 270, endPoint x: 296, endPoint y: 272, distance: 99.9
click at [296, 297] on p "Date: 11/08/2025" at bounding box center [559, 305] width 775 height 16
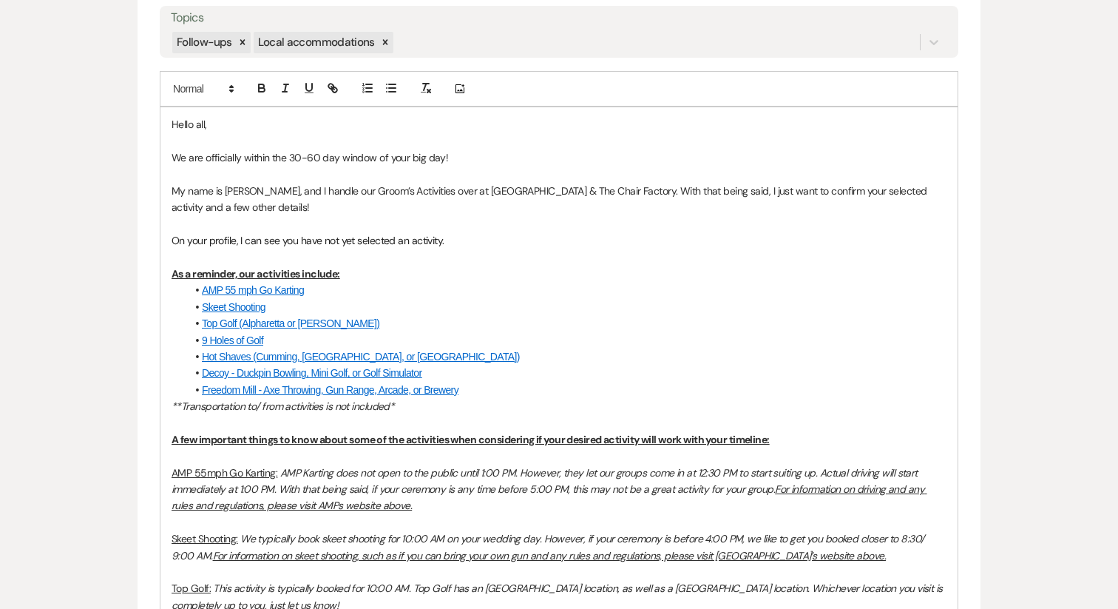
scroll to position [661, 0]
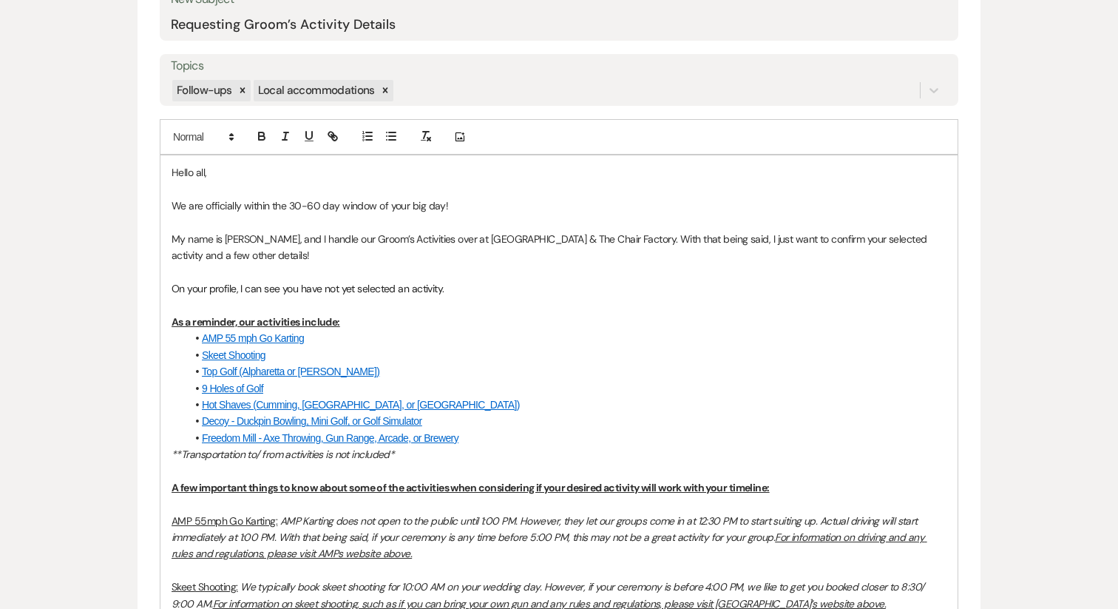
drag, startPoint x: 461, startPoint y: 527, endPoint x: 160, endPoint y: 177, distance: 461.5
click at [278, 274] on p at bounding box center [559, 272] width 775 height 16
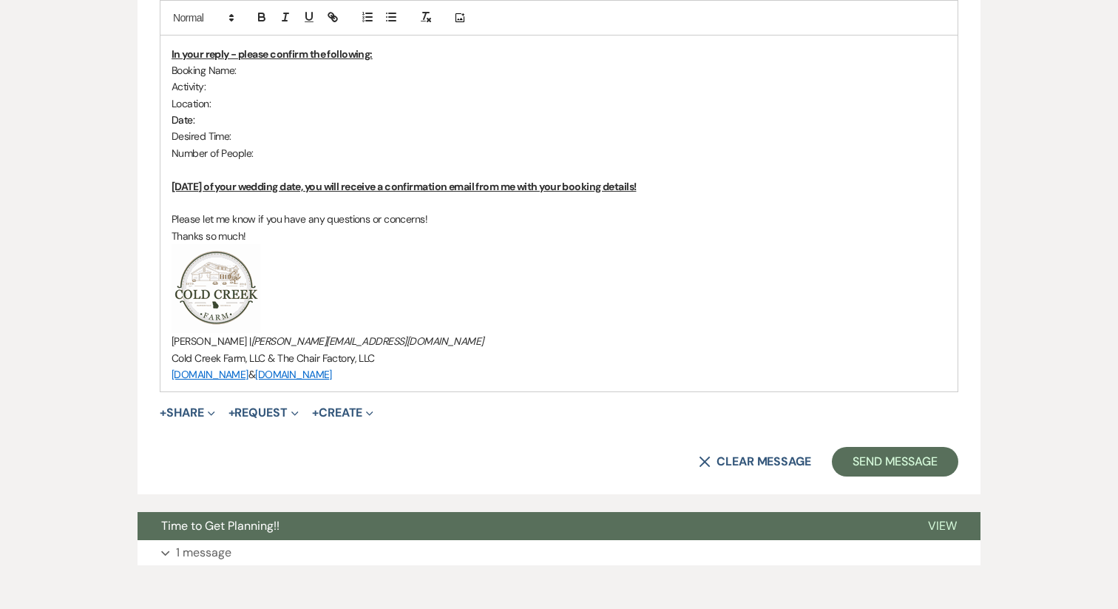
scroll to position [1798, 0]
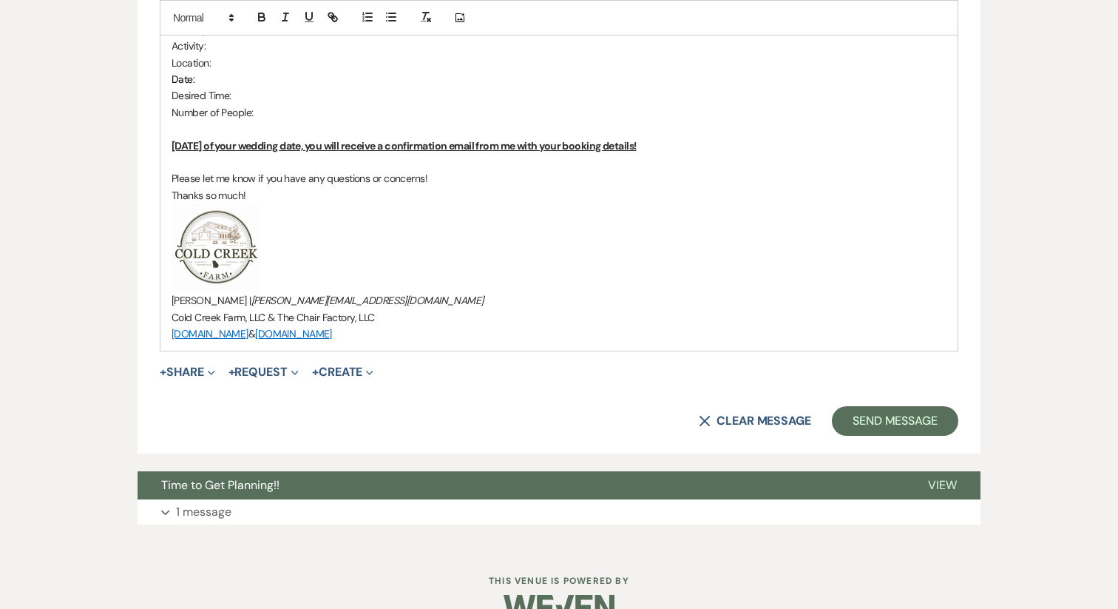
drag, startPoint x: 170, startPoint y: 321, endPoint x: 488, endPoint y: 319, distance: 318.0
click at [458, 325] on p "www.coldcreekfarm.com & www.thechairfactoryvenue.com" at bounding box center [559, 333] width 775 height 16
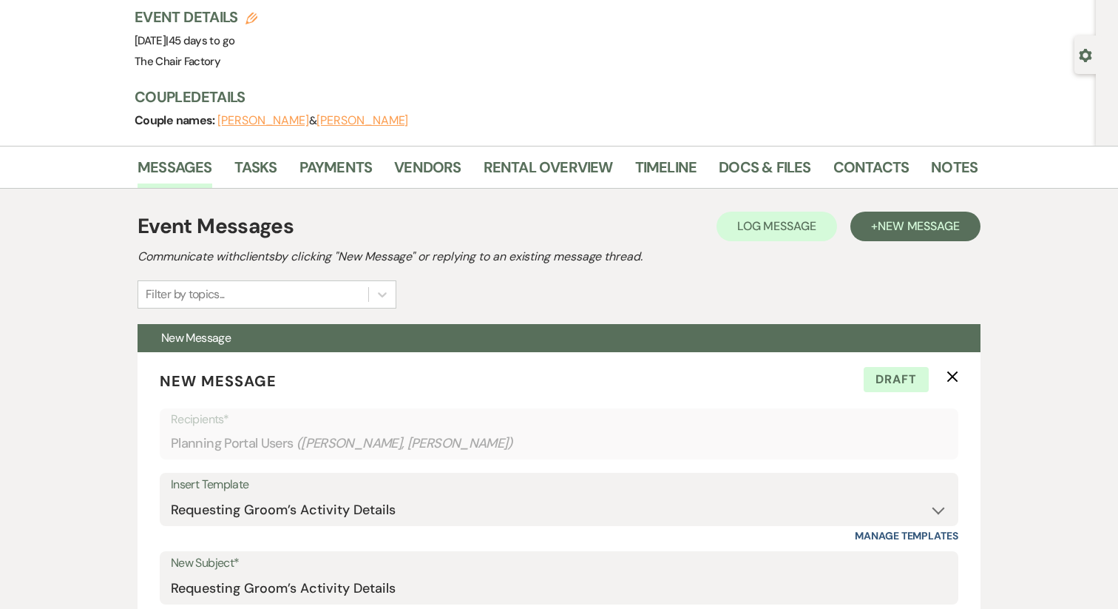
scroll to position [0, 0]
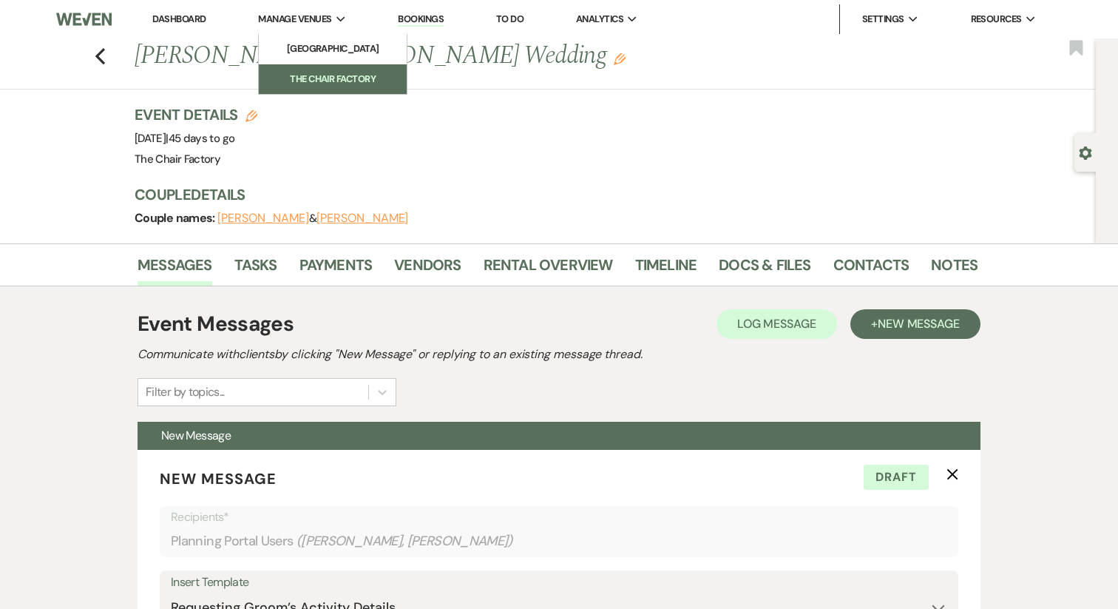
click at [320, 81] on li "The Chair Factory" at bounding box center [332, 79] width 133 height 15
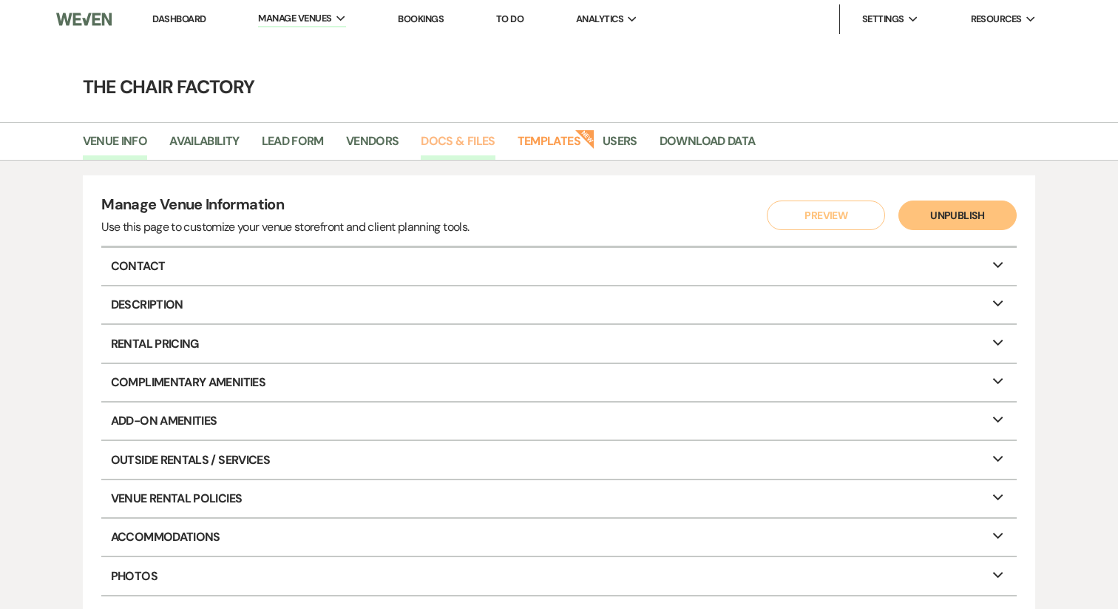
click at [482, 143] on link "Docs & Files" at bounding box center [458, 146] width 74 height 28
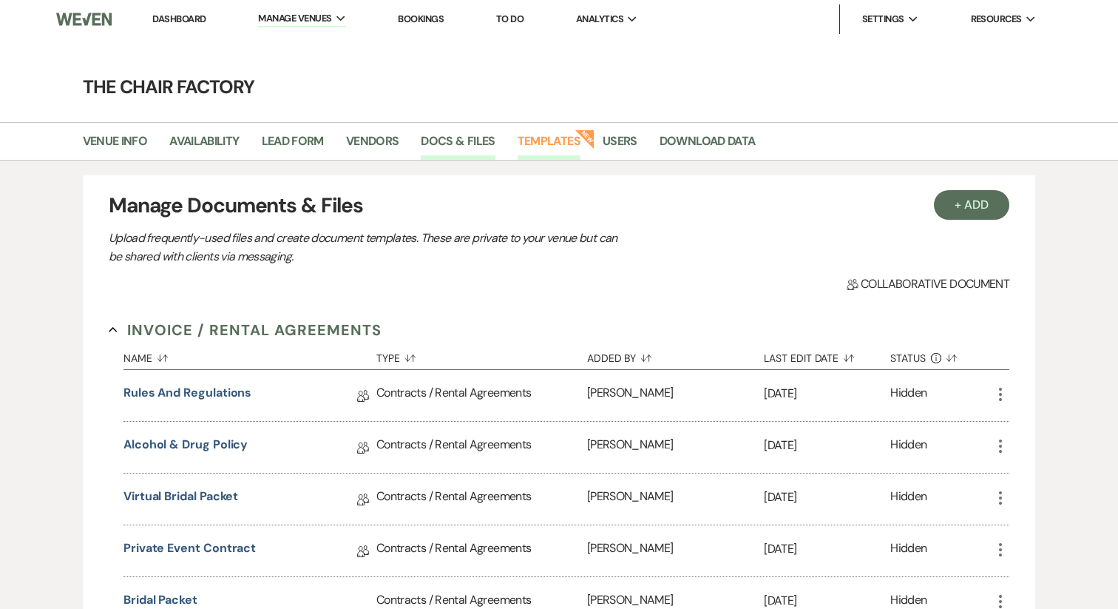
click at [566, 142] on link "Templates" at bounding box center [549, 146] width 63 height 28
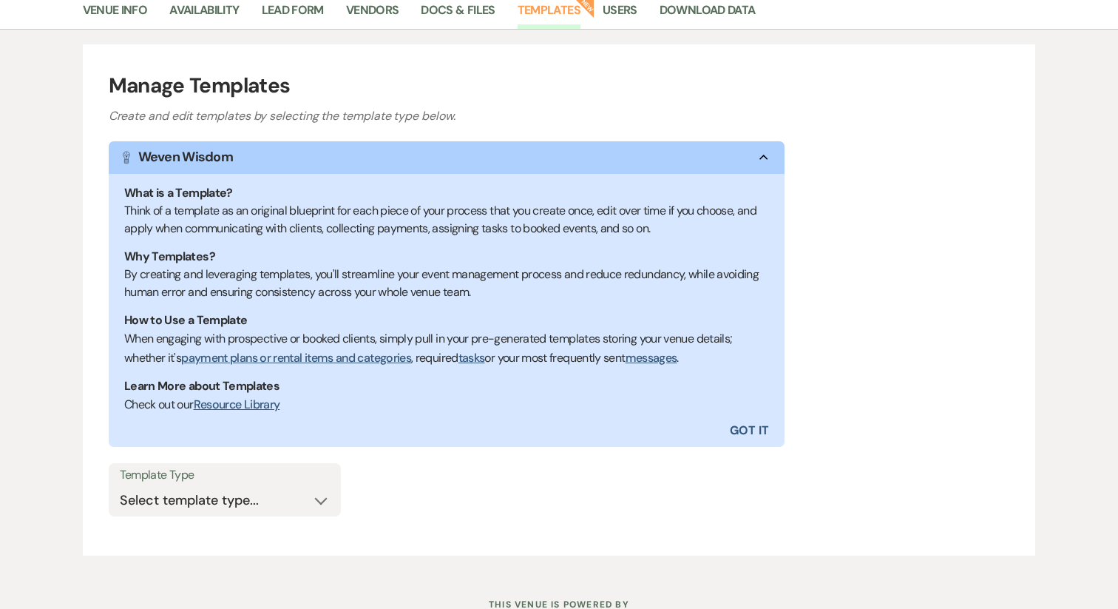
scroll to position [187, 0]
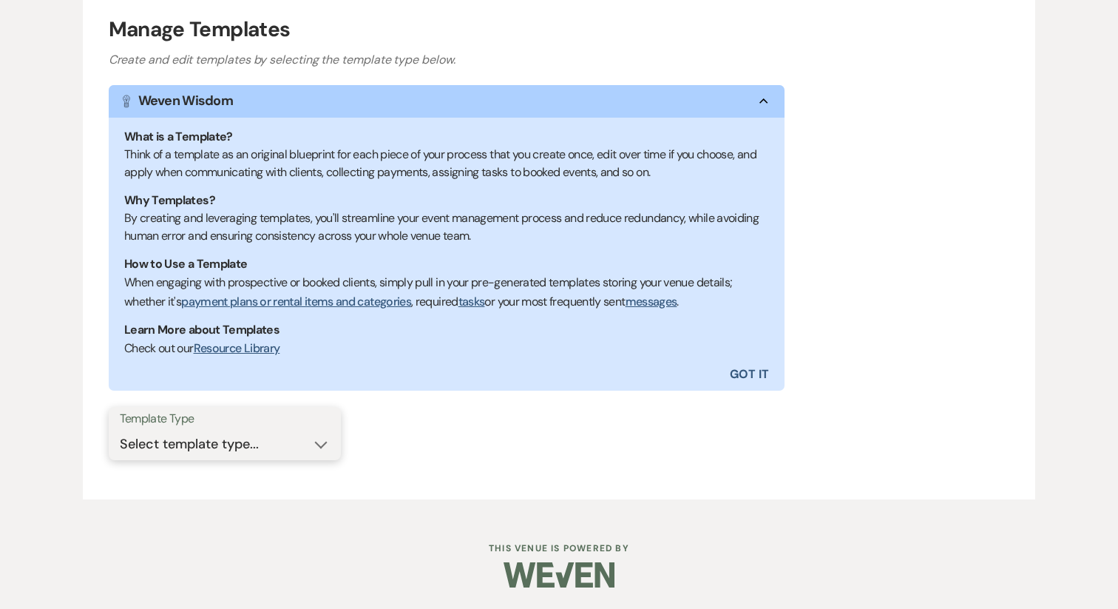
click at [236, 457] on select "Select template type... Task List Message Templates Payment Plan Inventory Item…" at bounding box center [225, 444] width 210 height 29
select select "Message Templates"
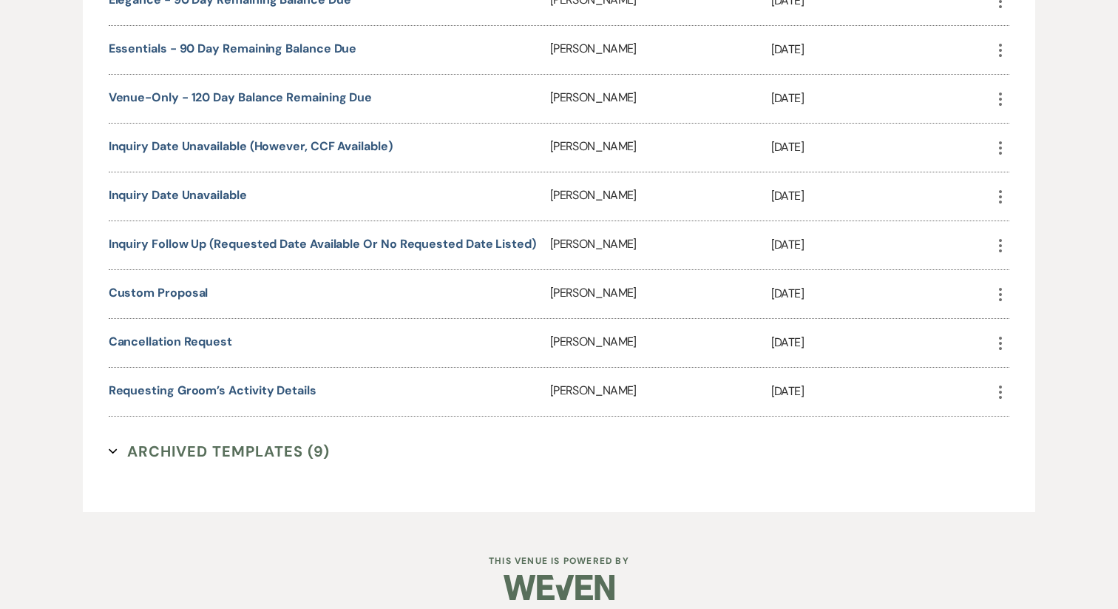
scroll to position [1364, 0]
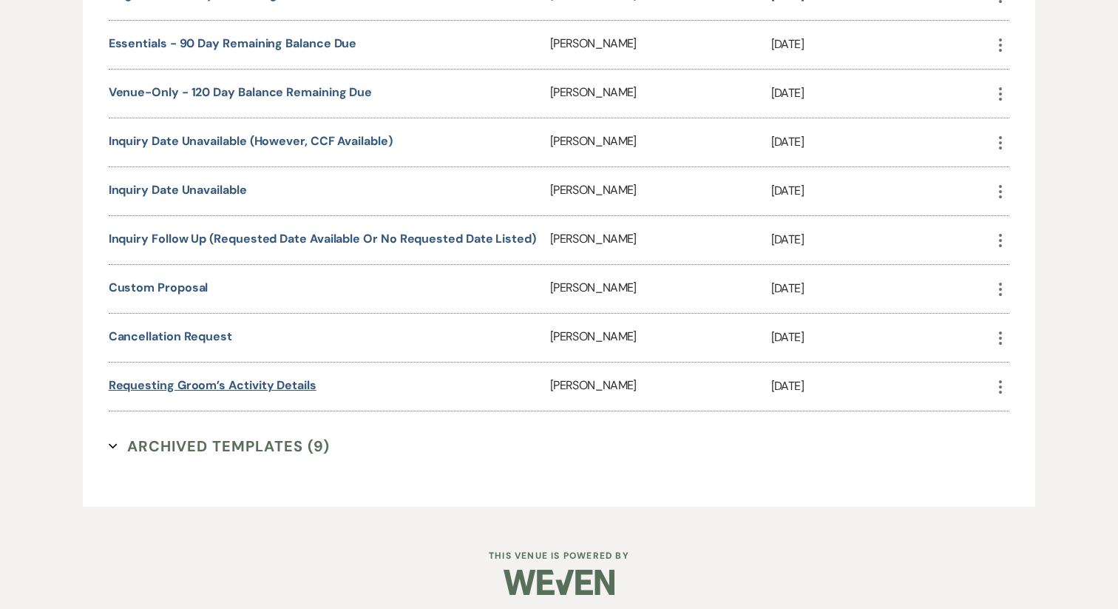
click at [238, 380] on link "Requesting Groom’s Activity Details" at bounding box center [213, 385] width 208 height 16
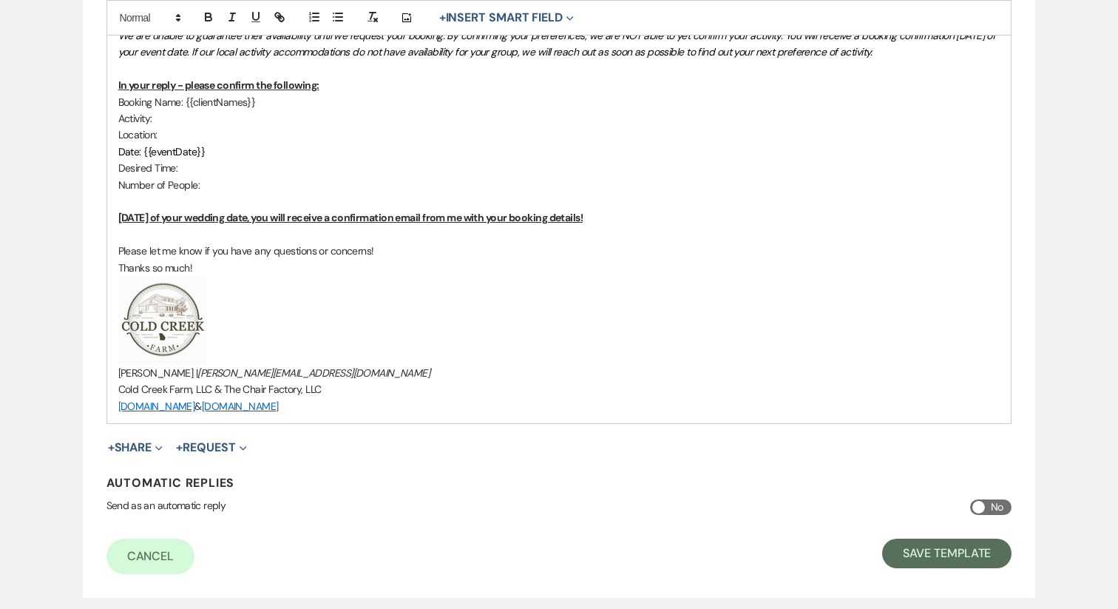
scroll to position [1218, 0]
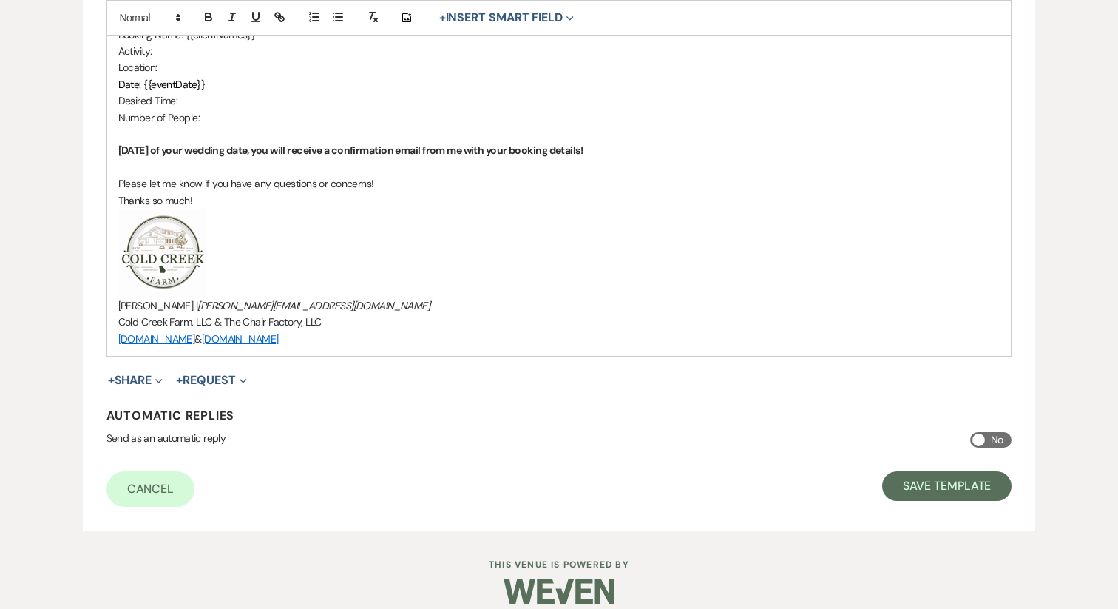
drag, startPoint x: 115, startPoint y: 317, endPoint x: 295, endPoint y: 427, distance: 211.4
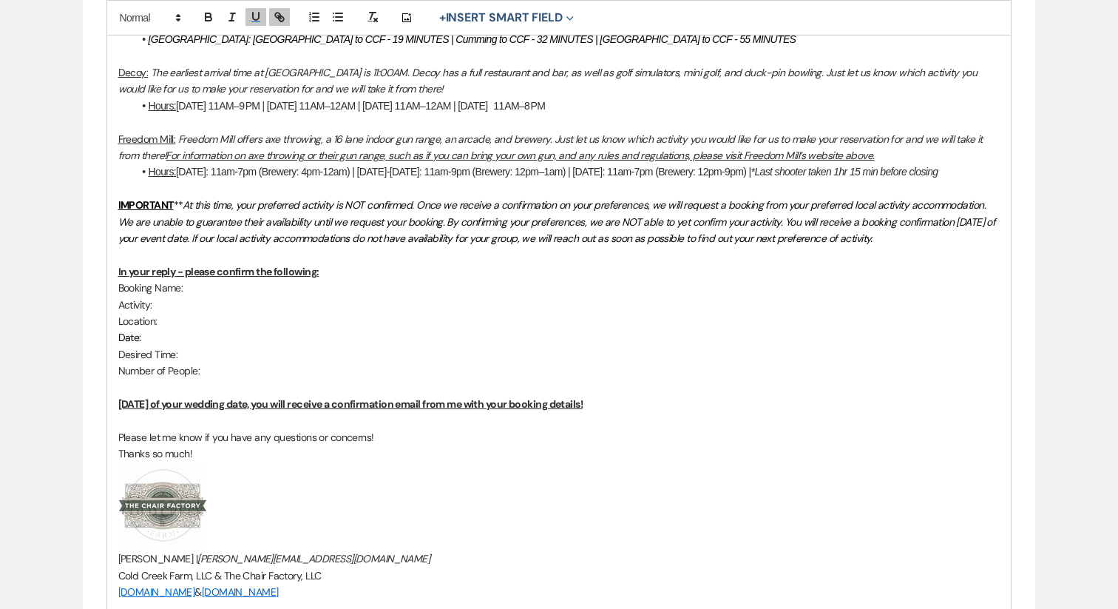
scroll to position [1350, 0]
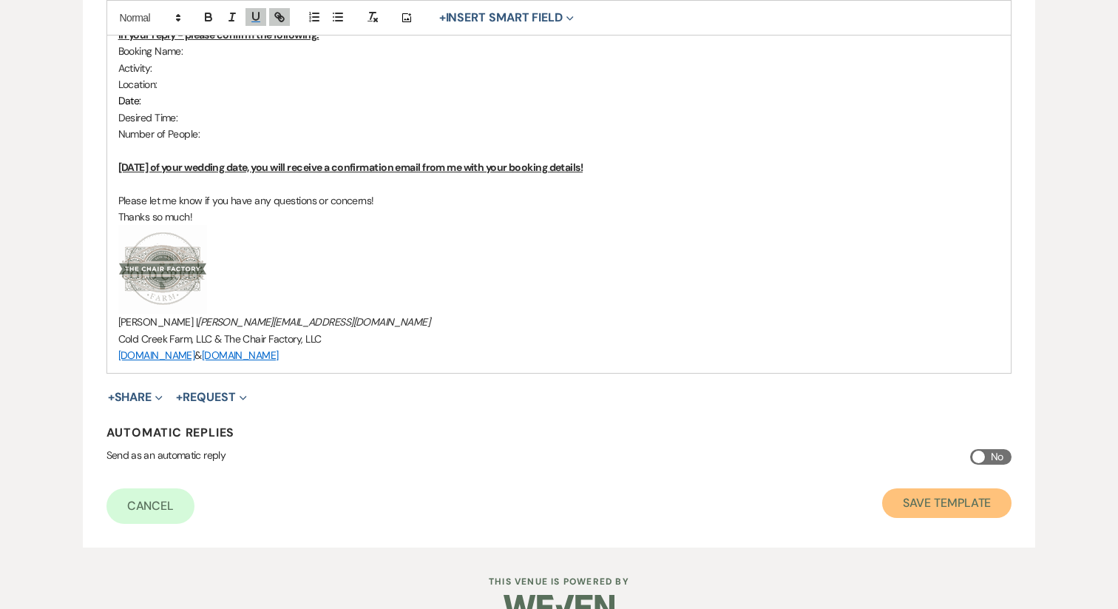
click at [949, 488] on button "Save Template" at bounding box center [946, 503] width 129 height 30
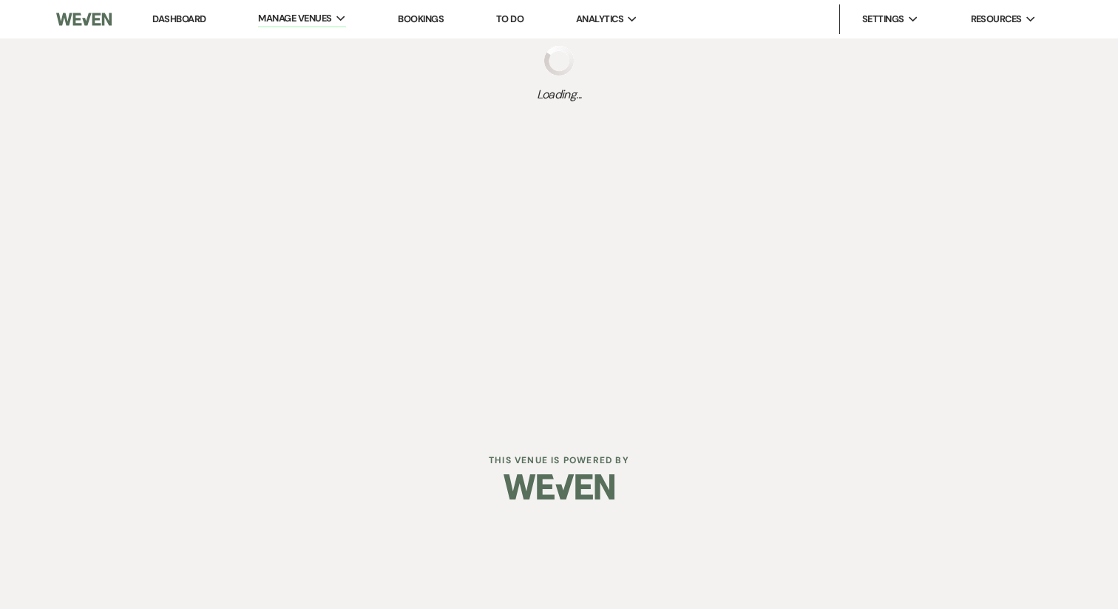
select select "Message Templates"
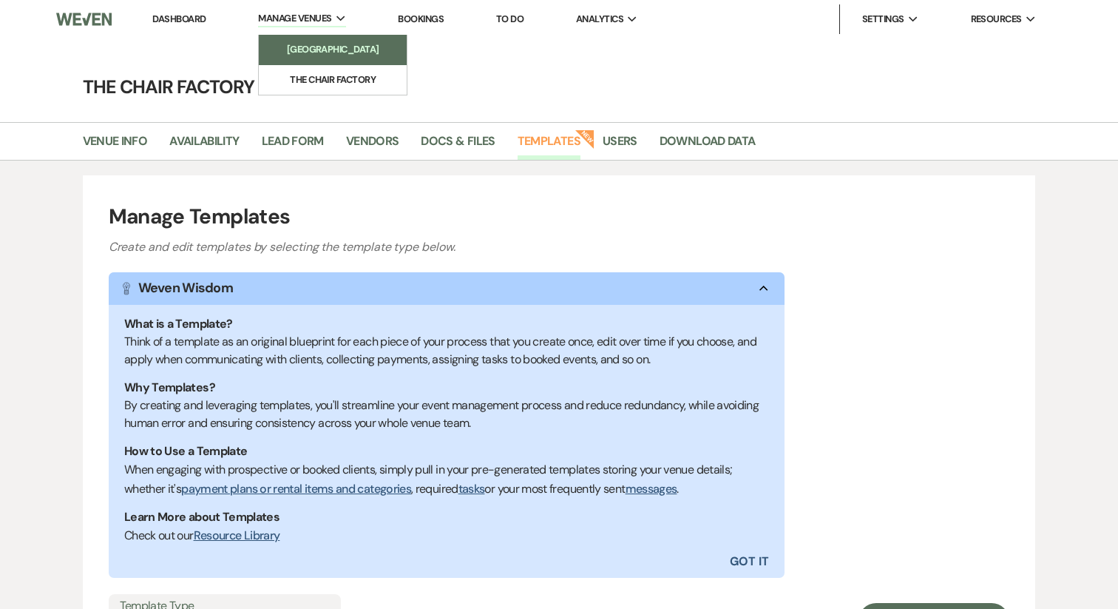
click at [328, 53] on li "[GEOGRAPHIC_DATA]" at bounding box center [332, 49] width 133 height 15
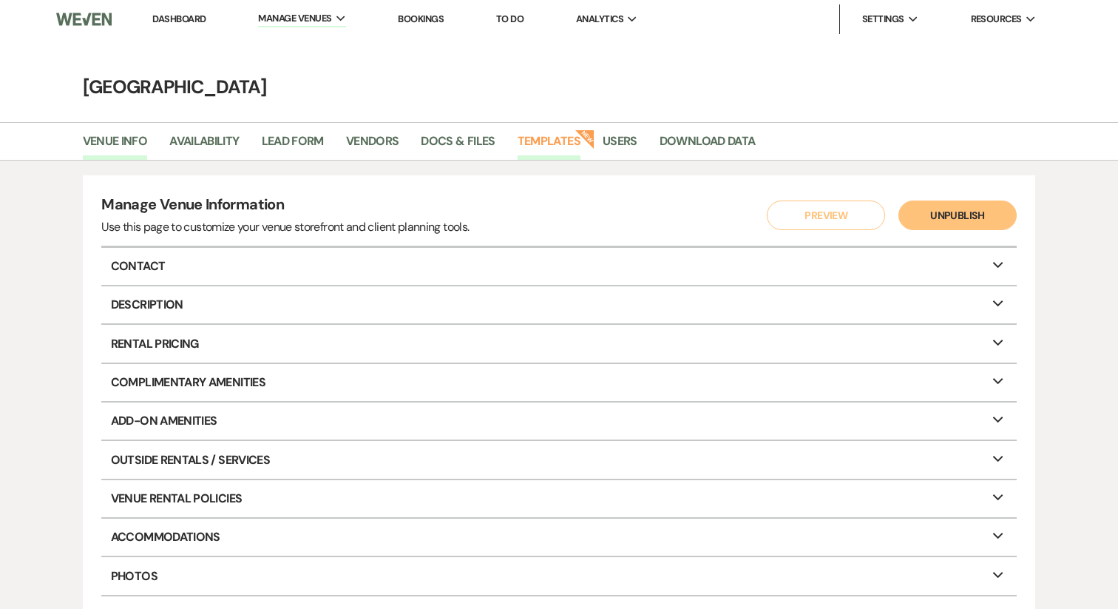
click at [553, 139] on link "Templates" at bounding box center [549, 146] width 63 height 28
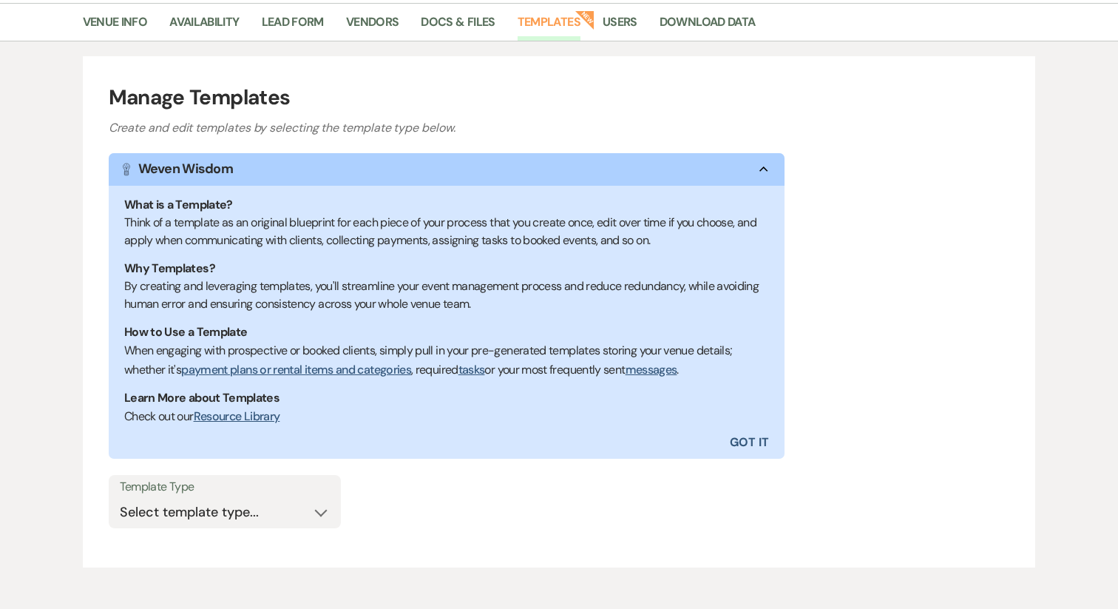
scroll to position [187, 0]
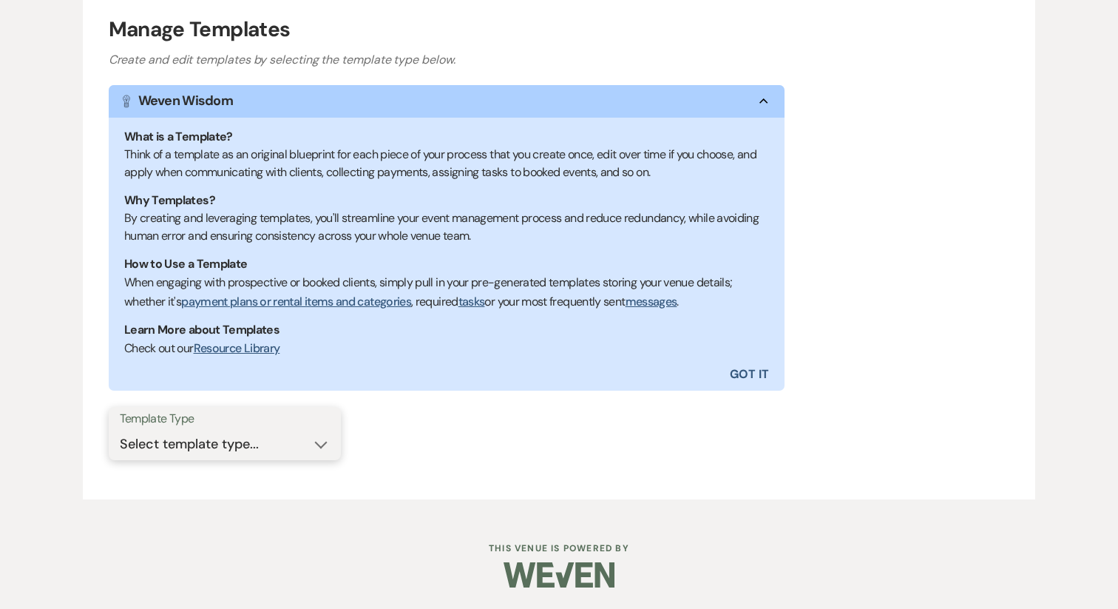
click at [189, 443] on select "Select template type... Task List Message Templates Payment Plan Inventory Item…" at bounding box center [225, 444] width 210 height 29
select select "Message Templates"
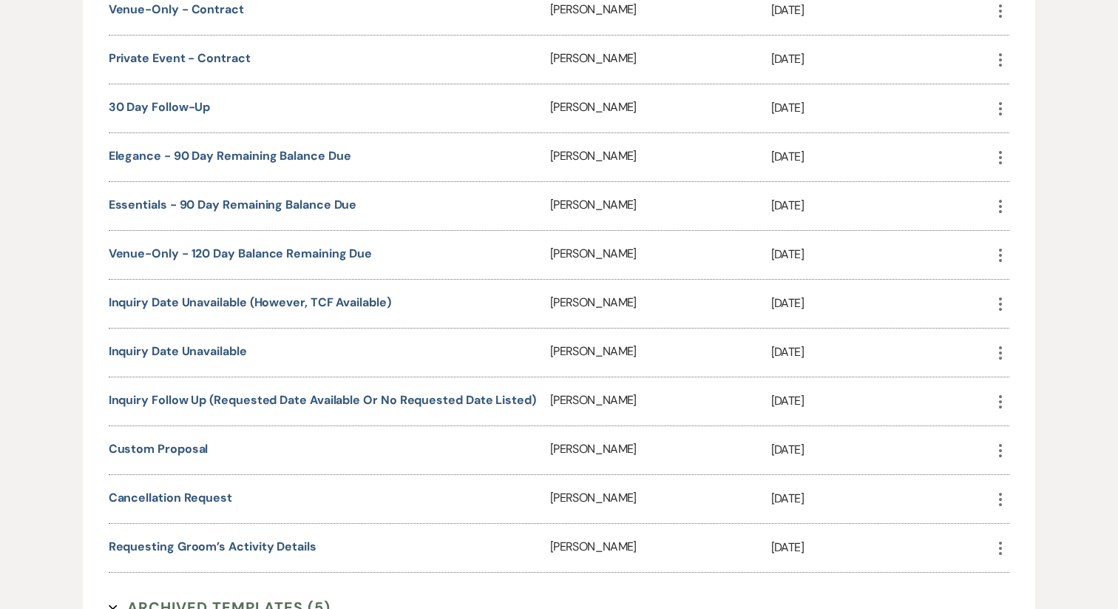
scroll to position [1364, 0]
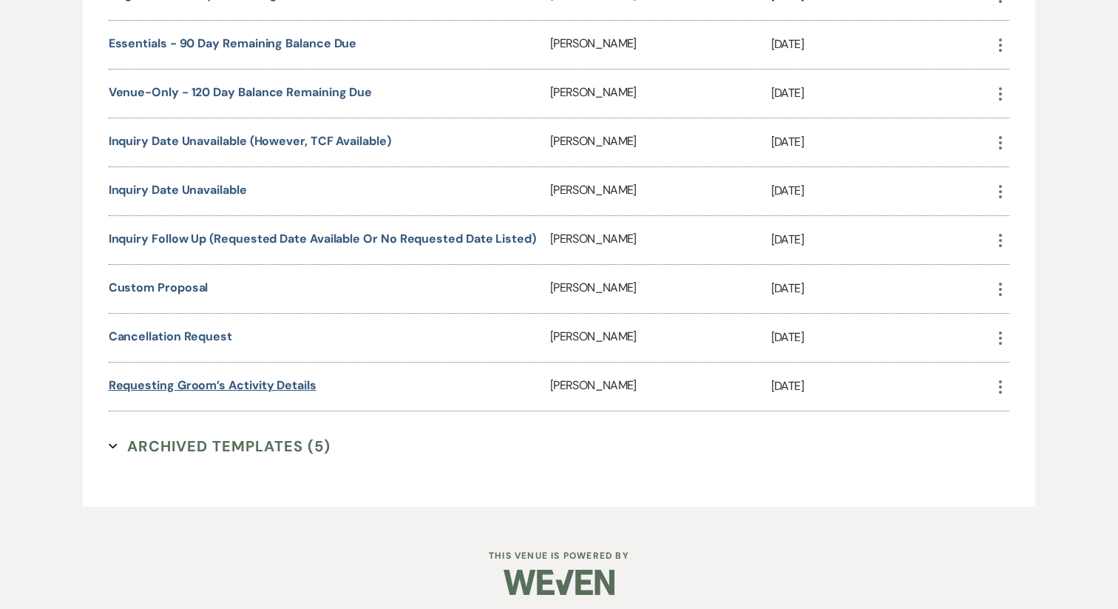
click at [205, 377] on link "Requesting Groom’s Activity Details" at bounding box center [213, 385] width 208 height 16
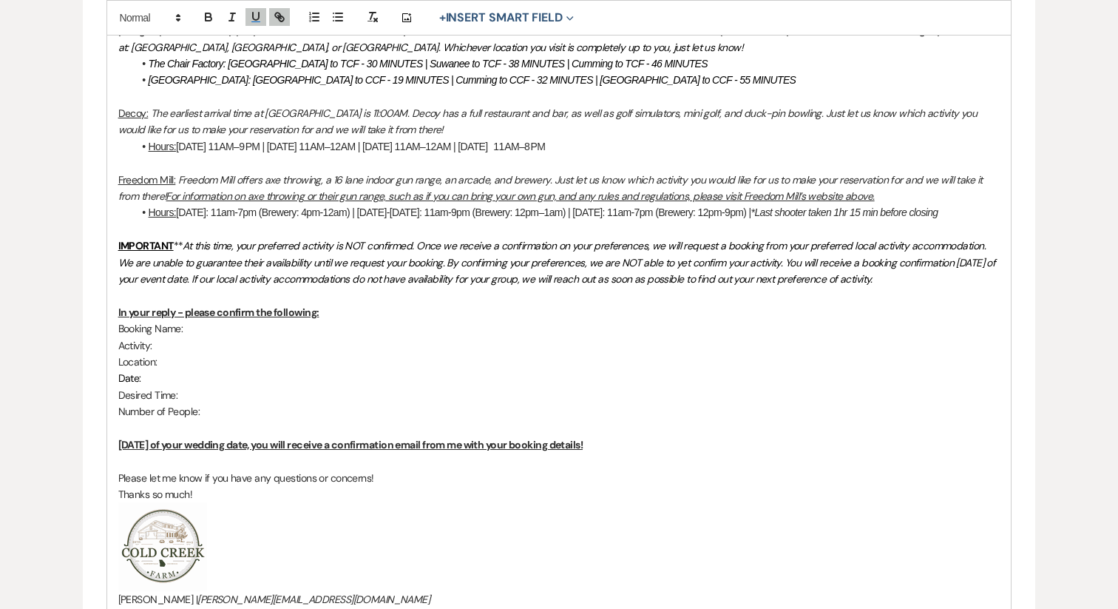
scroll to position [1063, 0]
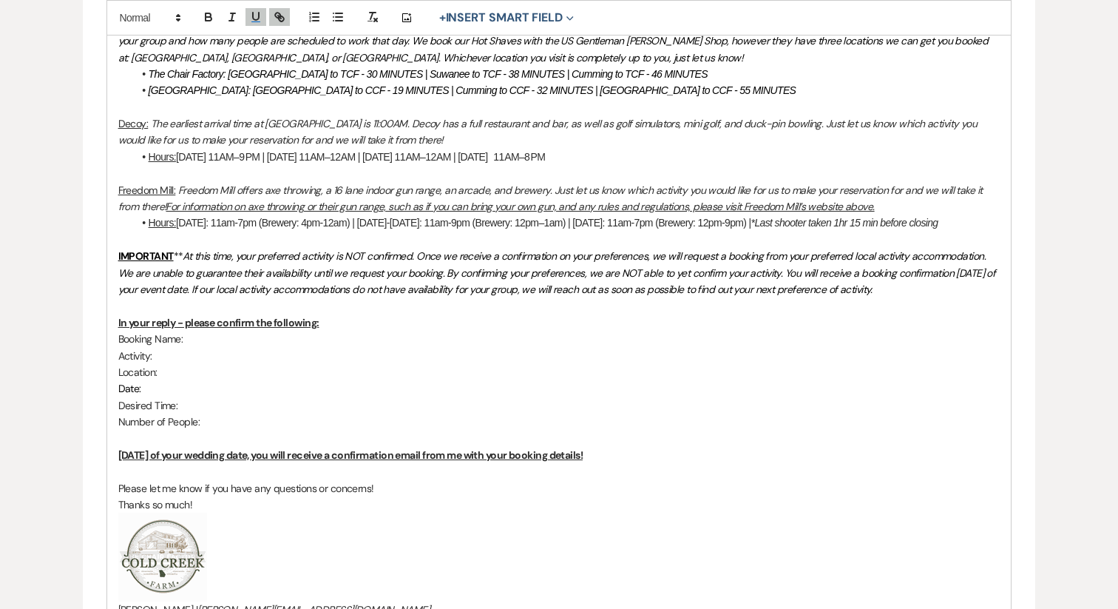
drag, startPoint x: 117, startPoint y: 339, endPoint x: 328, endPoint y: 502, distance: 266.7
click at [328, 502] on div "Hello all, We are officially within the 30-60 day window of your big day! My na…" at bounding box center [559, 26] width 904 height 1265
click at [268, 430] on p at bounding box center [559, 438] width 882 height 16
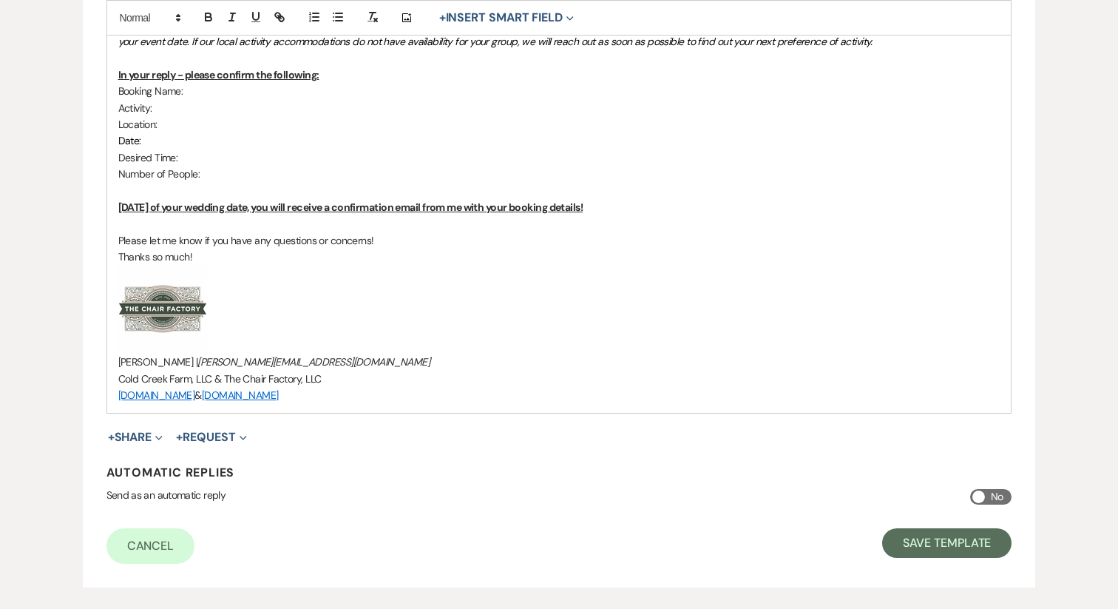
scroll to position [1350, 0]
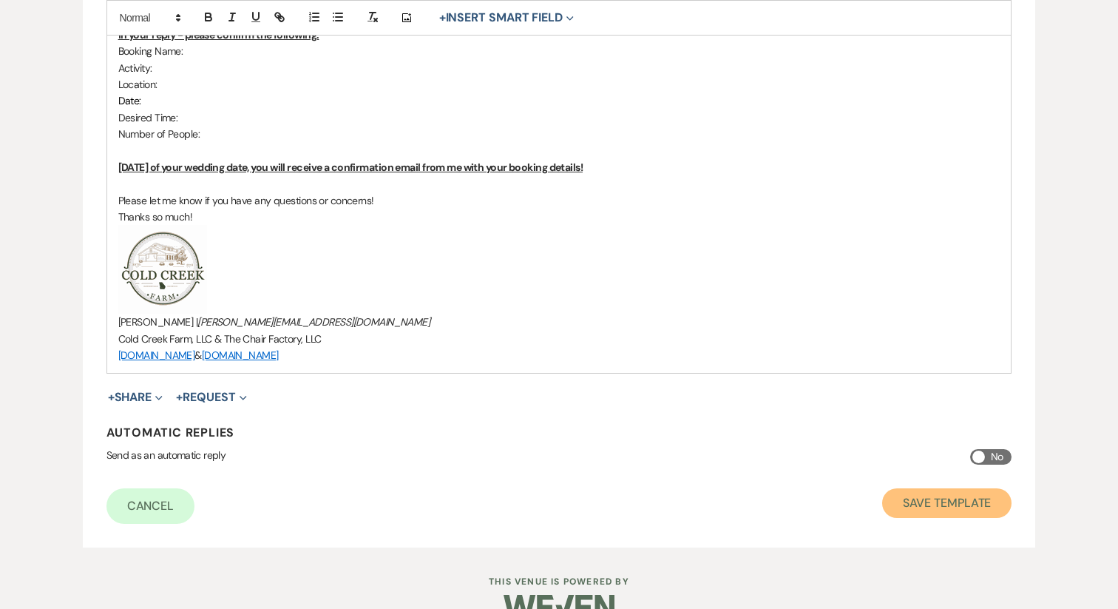
click at [947, 488] on button "Save Template" at bounding box center [946, 503] width 129 height 30
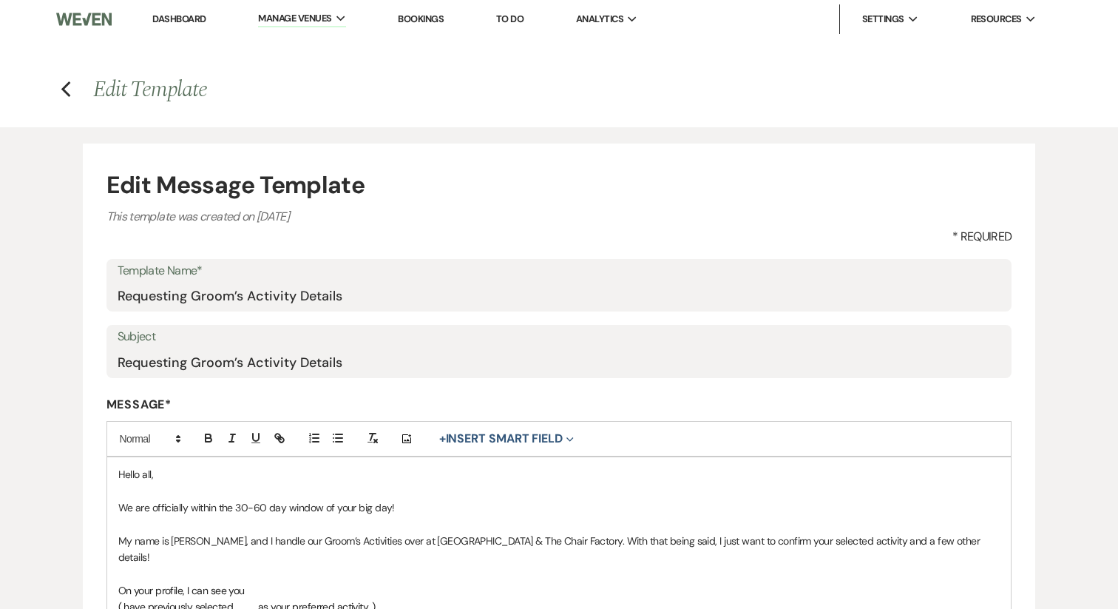
select select "Message Templates"
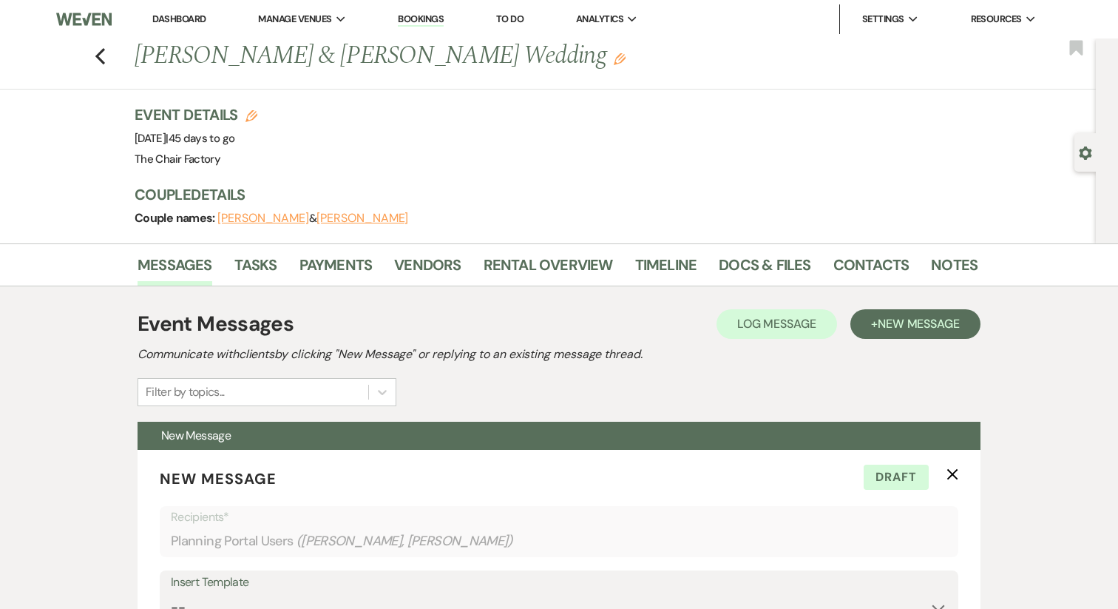
click at [351, 216] on button "[PERSON_NAME]" at bounding box center [363, 218] width 92 height 12
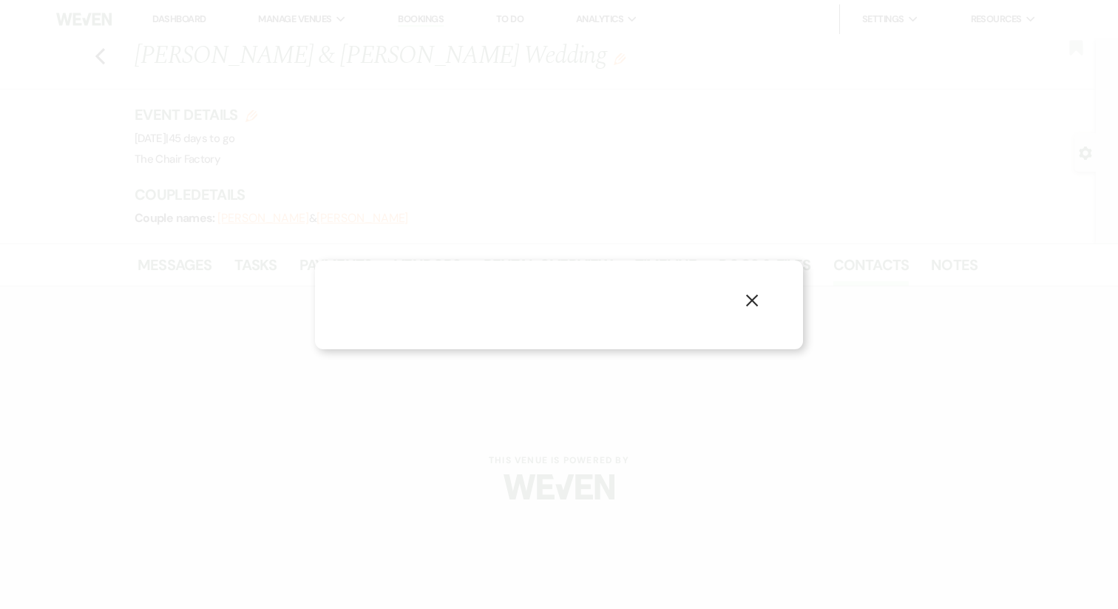
select select "1"
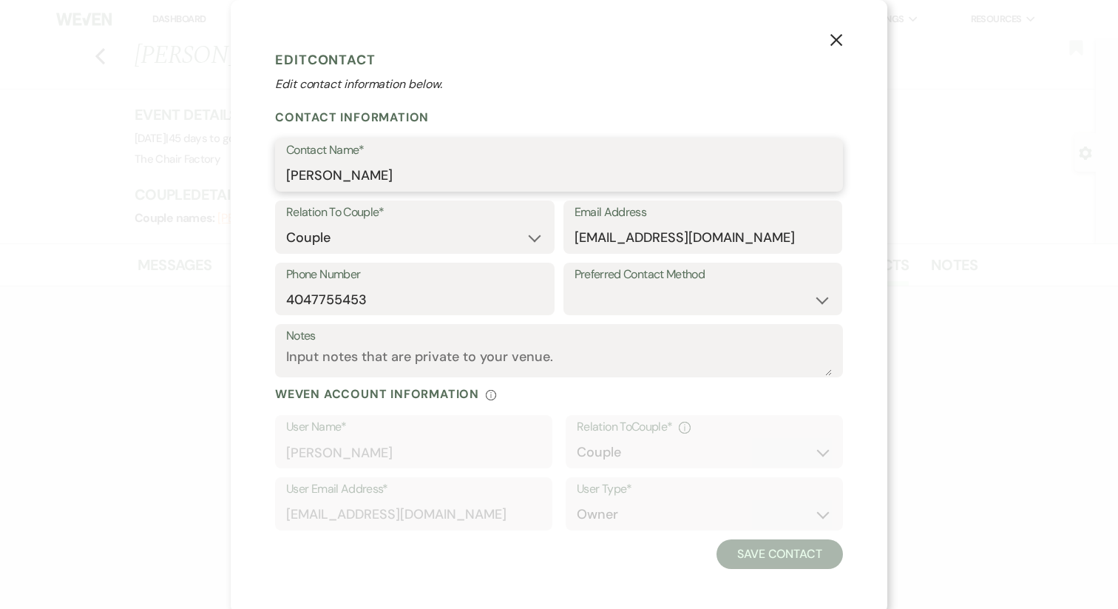
click at [416, 172] on input "[PERSON_NAME]" at bounding box center [559, 175] width 546 height 29
click at [416, 172] on input "Gonzalo Fanola" at bounding box center [559, 175] width 546 height 29
click at [839, 37] on use "button" at bounding box center [836, 40] width 12 height 12
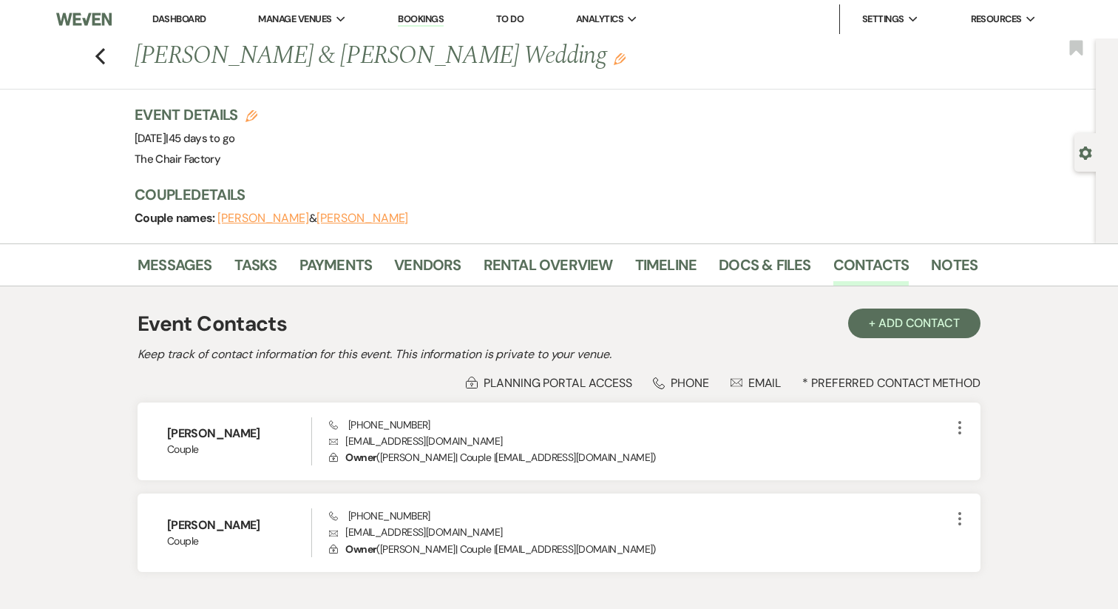
scroll to position [94, 0]
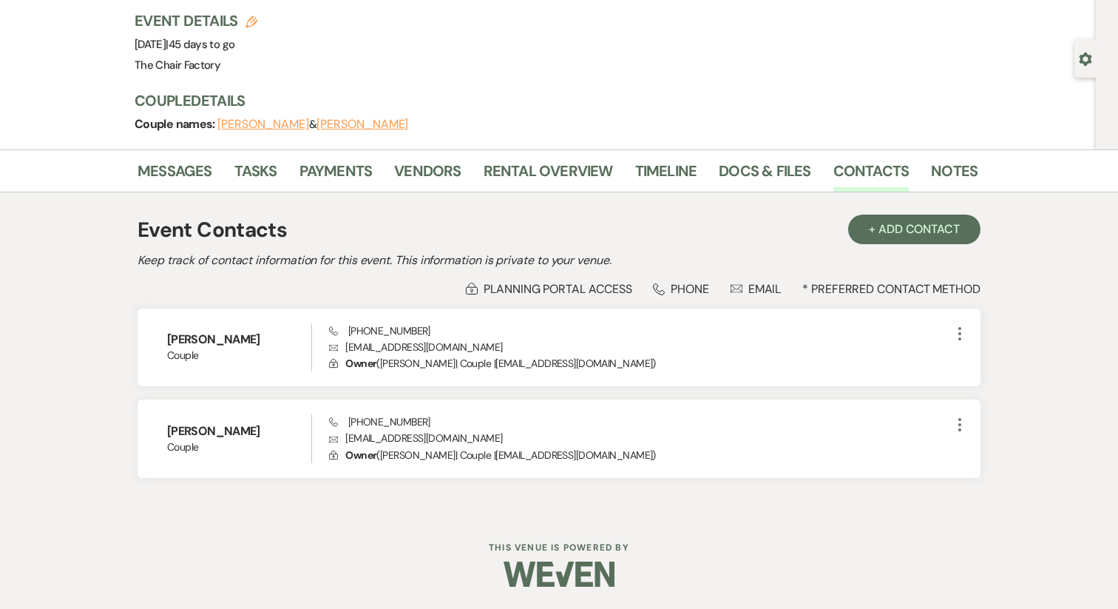
click at [175, 146] on div "Event Details Edit Event Date: Saturday, November 8th, 2025 | 45 days to go Ven…" at bounding box center [556, 79] width 843 height 139
click at [175, 162] on link "Messages" at bounding box center [175, 175] width 75 height 33
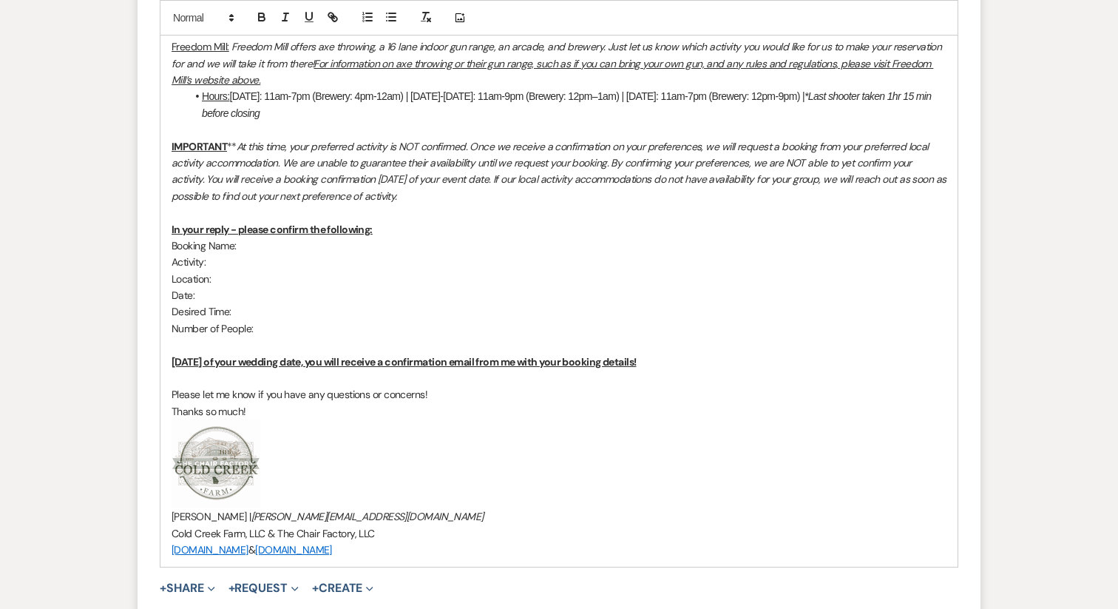
scroll to position [1571, 0]
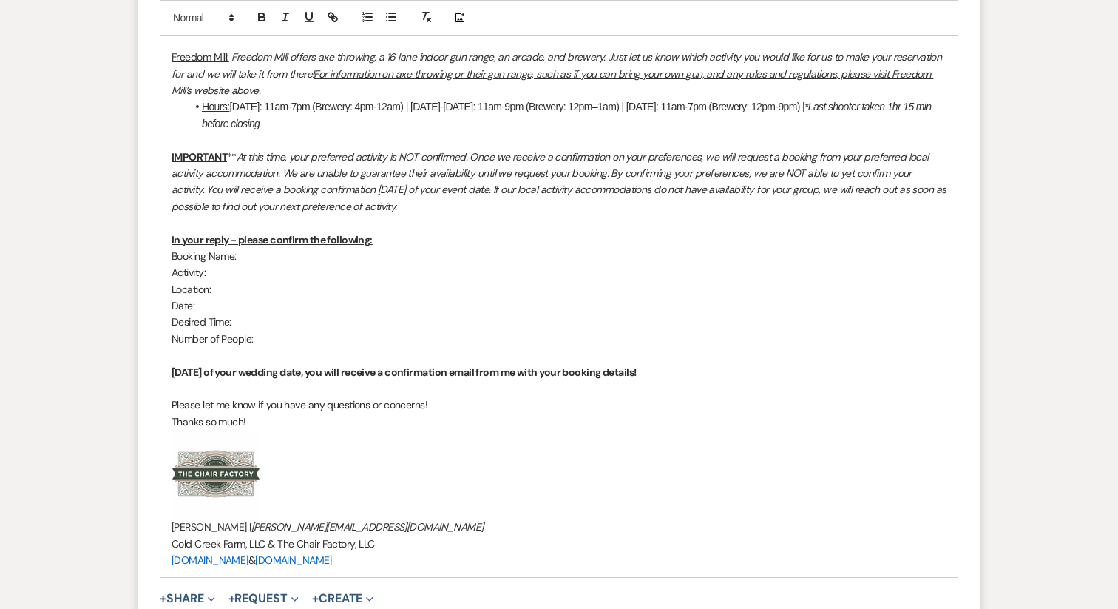
click at [253, 248] on p "Booking Name:" at bounding box center [559, 256] width 775 height 16
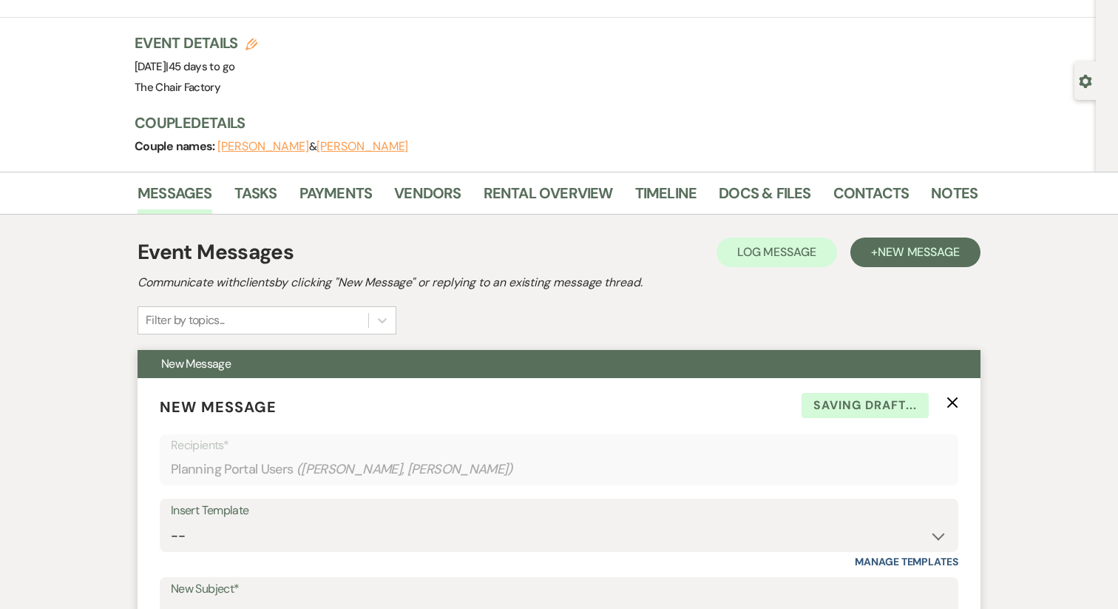
scroll to position [0, 0]
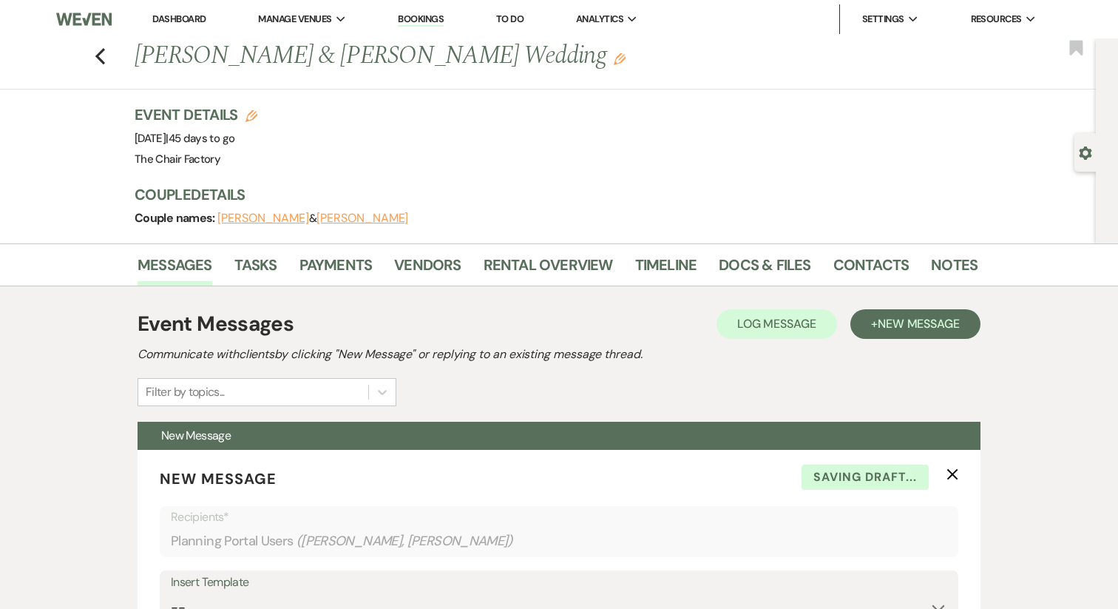
drag, startPoint x: 280, startPoint y: 138, endPoint x: 112, endPoint y: 143, distance: 167.2
click at [112, 143] on div "Previous Alana Crowe & Gonzalo Fanola's Wedding Edit Bookmark Gear Settings Eve…" at bounding box center [548, 140] width 1096 height 205
copy span "Saturday, November 8th, 2025"
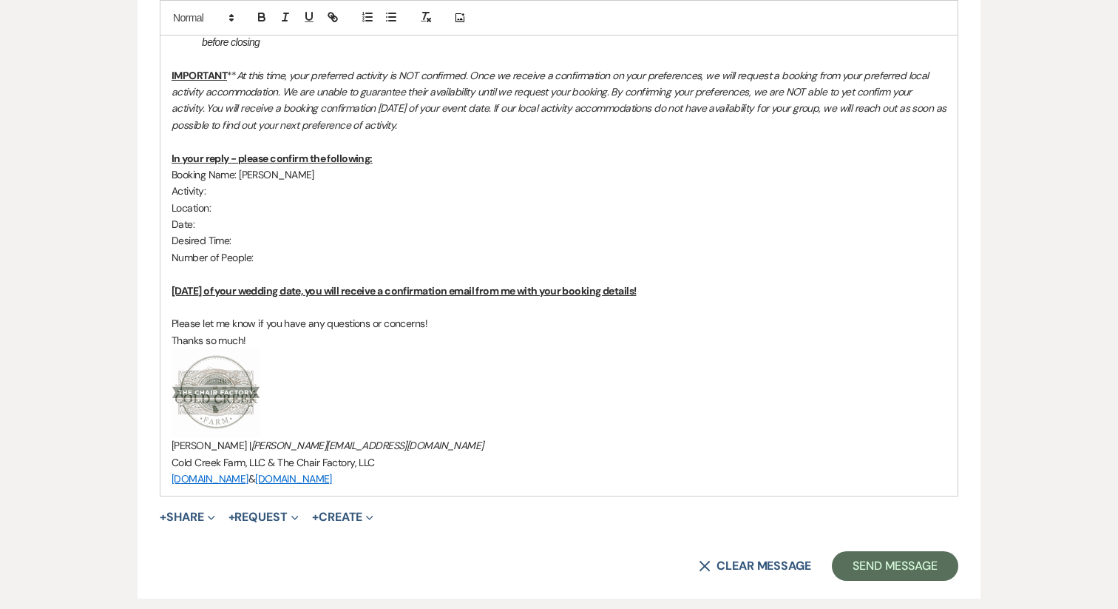
scroll to position [1642, 0]
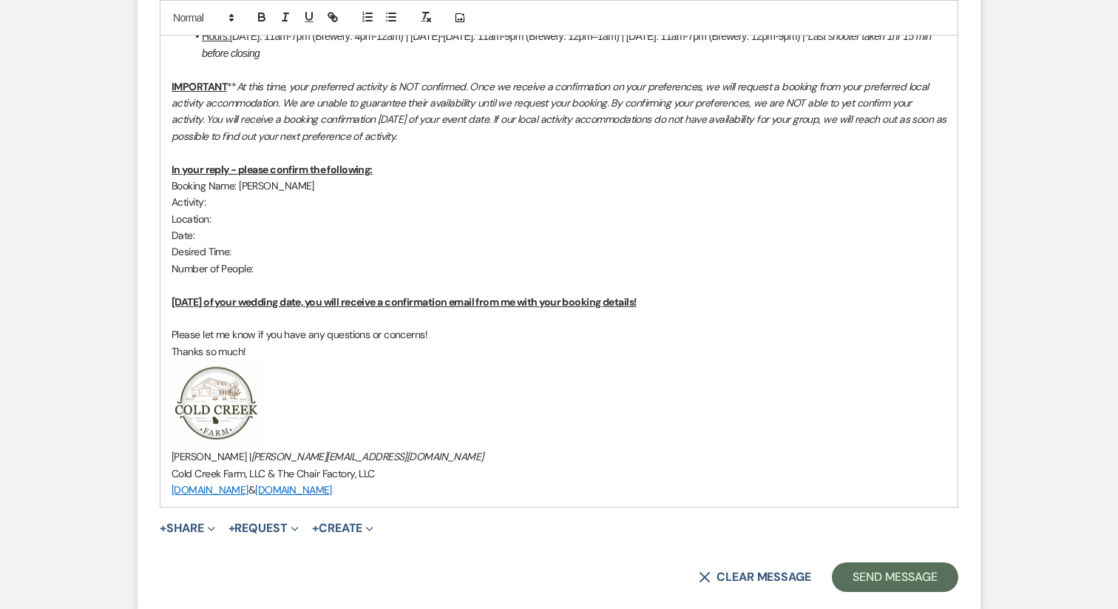
click at [226, 227] on p "Date:" at bounding box center [559, 235] width 775 height 16
drag, startPoint x: 193, startPoint y: 203, endPoint x: 158, endPoint y: 203, distance: 34.8
click at [203, 227] on p "Date: Saturday, November 8th, 2025" at bounding box center [559, 235] width 775 height 16
click at [234, 194] on p "Activity:" at bounding box center [559, 202] width 775 height 16
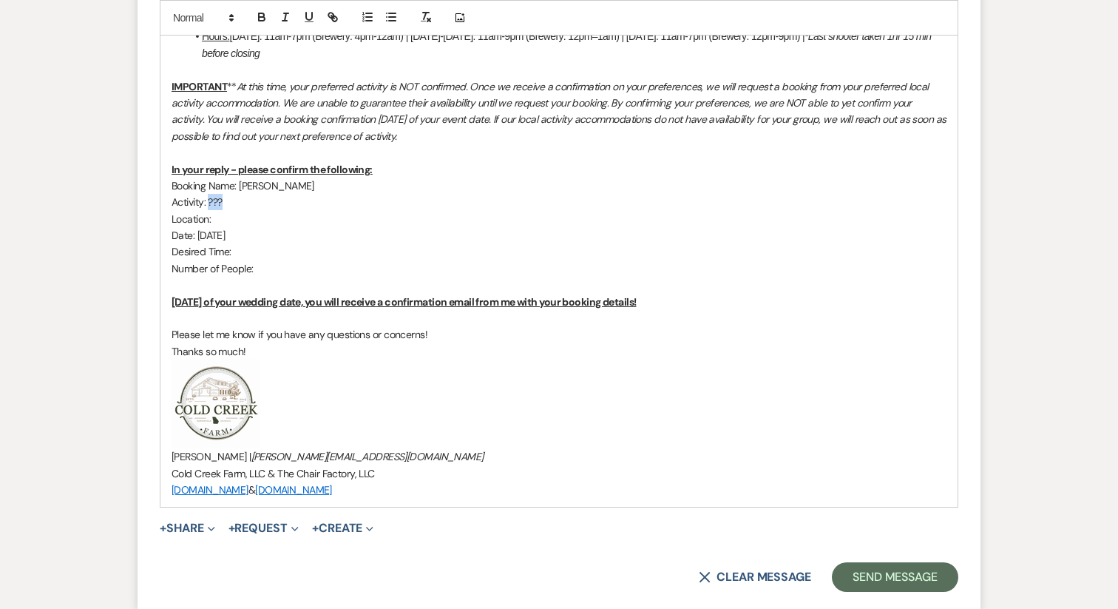
drag, startPoint x: 211, startPoint y: 169, endPoint x: 235, endPoint y: 169, distance: 24.4
click at [235, 194] on p "Activity: ???" at bounding box center [559, 202] width 775 height 16
copy p "???"
click at [235, 211] on p "Location:" at bounding box center [559, 219] width 775 height 16
click at [243, 243] on p "Desired Time:" at bounding box center [559, 251] width 775 height 16
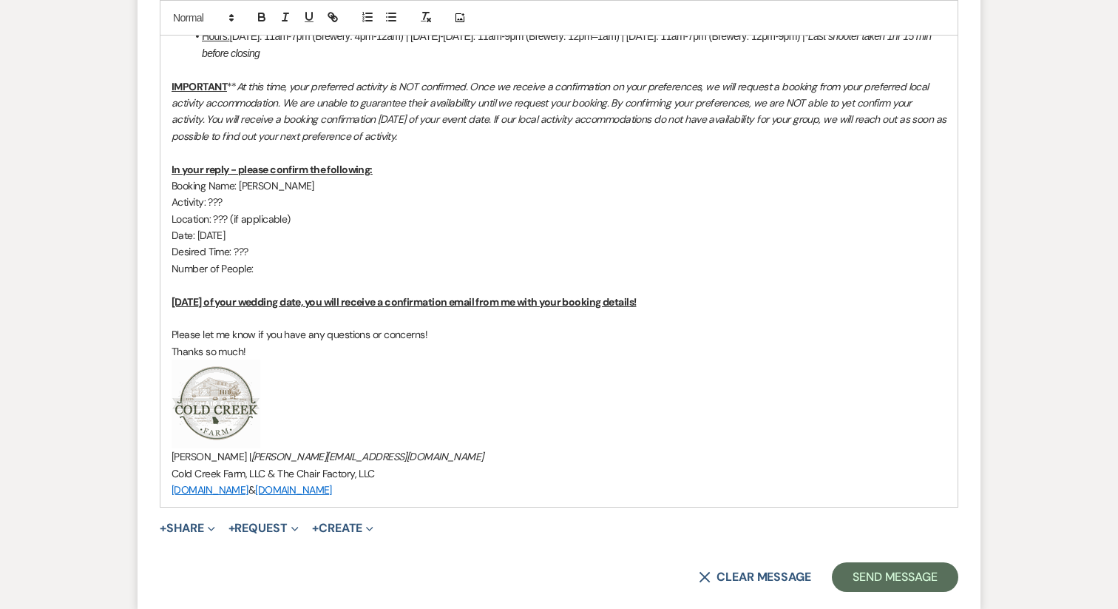
click at [270, 260] on p "Number of People:" at bounding box center [559, 268] width 775 height 16
click at [323, 211] on p "Location: ??? (if applicable)" at bounding box center [559, 219] width 775 height 16
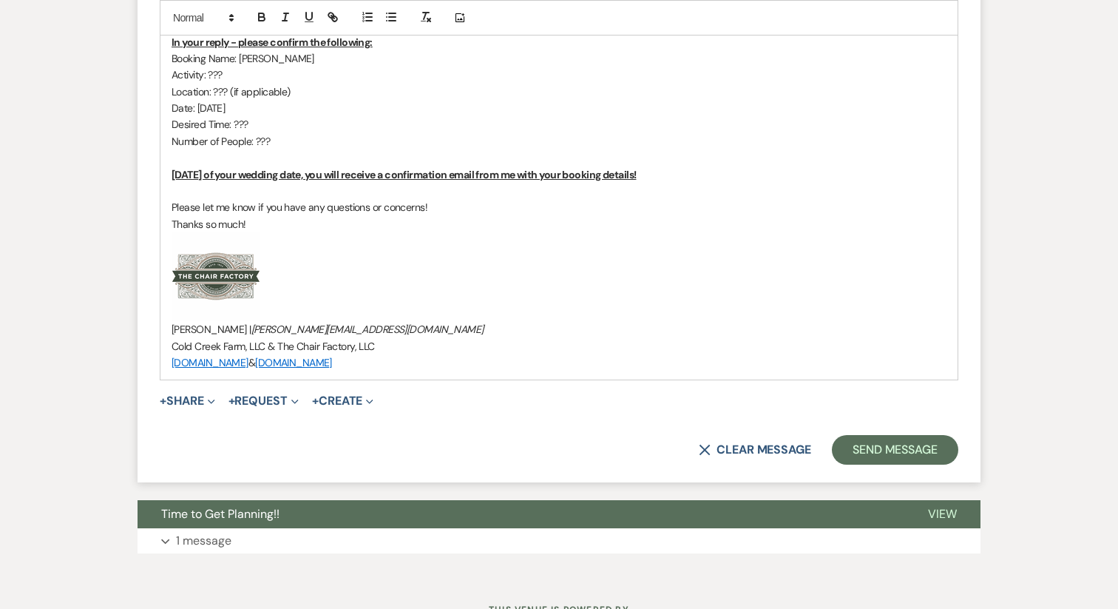
scroll to position [1798, 0]
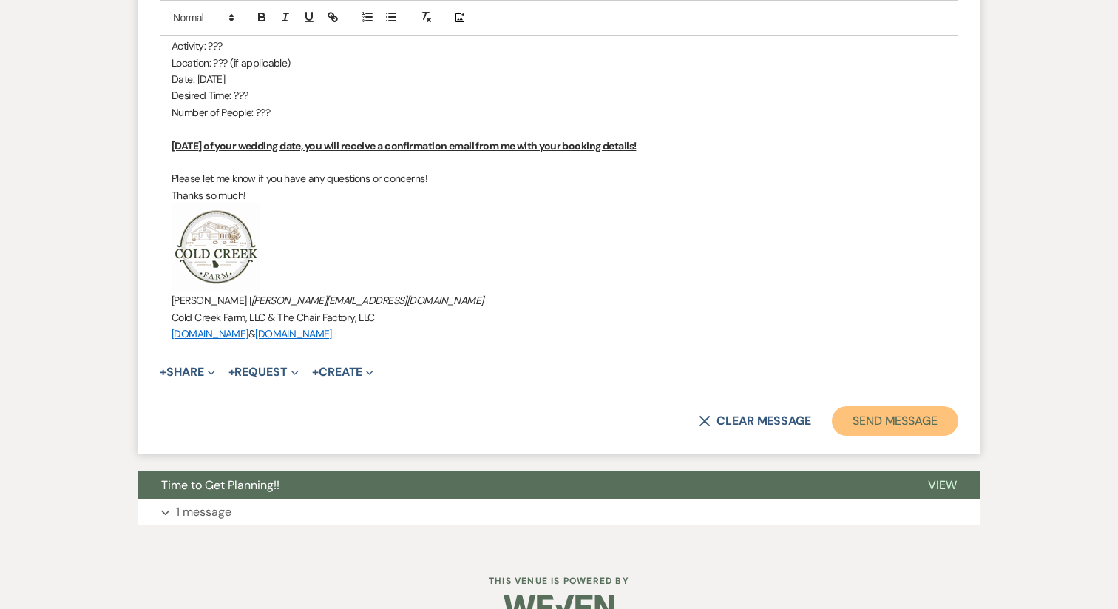
click at [899, 406] on button "Send Message" at bounding box center [895, 421] width 126 height 30
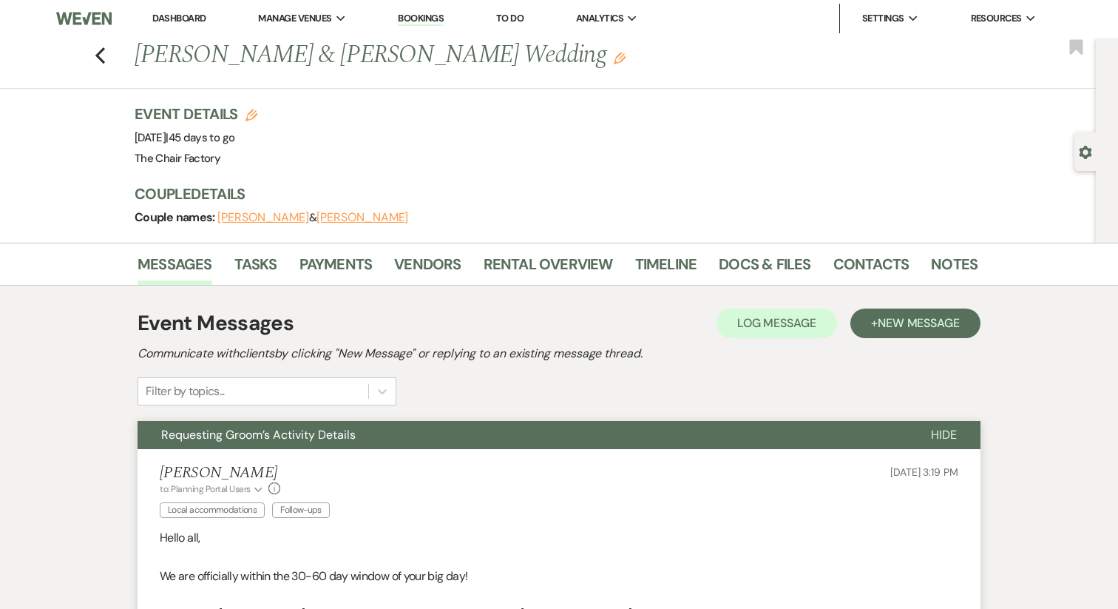
scroll to position [0, 0]
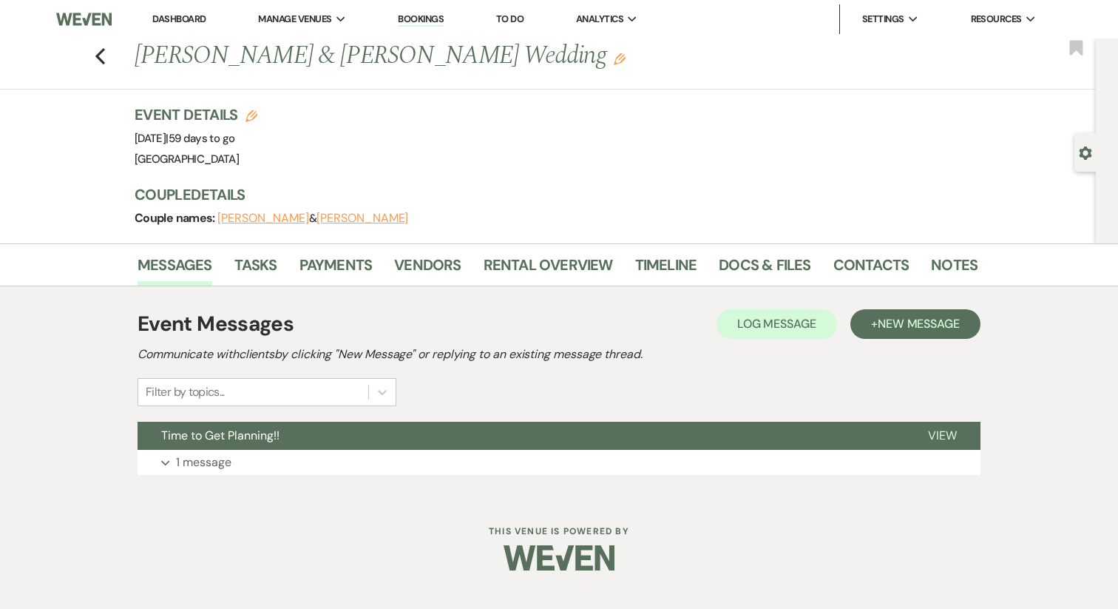
click at [562, 286] on div "Event Messages Log Log Message + New Message Communicate with clients by clicki…" at bounding box center [559, 391] width 843 height 211
click at [559, 268] on link "Rental Overview" at bounding box center [548, 269] width 129 height 33
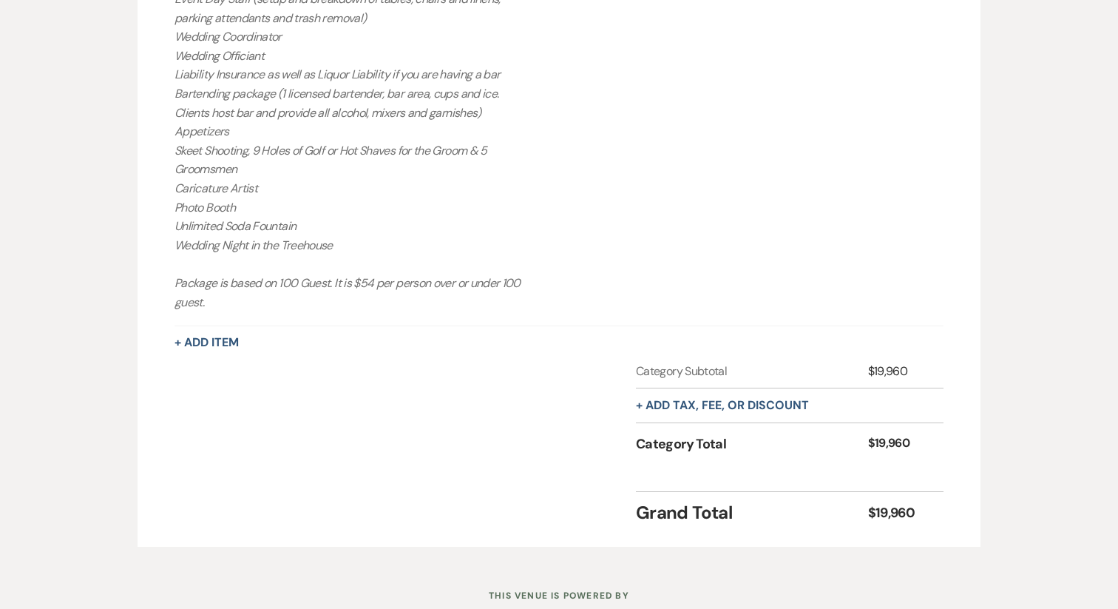
scroll to position [796, 0]
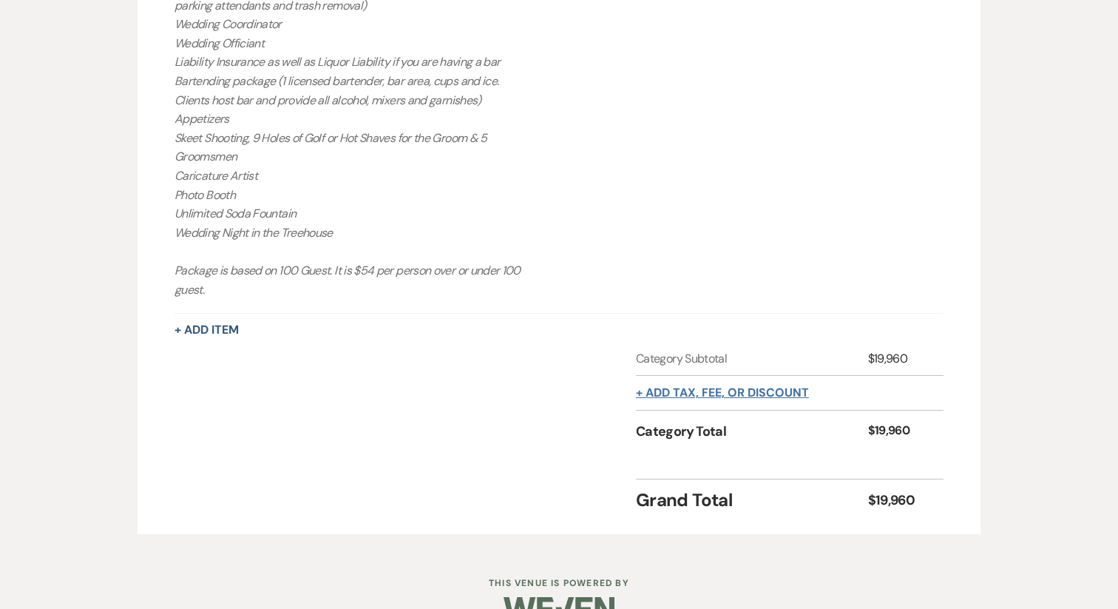
click at [706, 387] on button "+ Add tax, fee, or discount" at bounding box center [722, 393] width 173 height 12
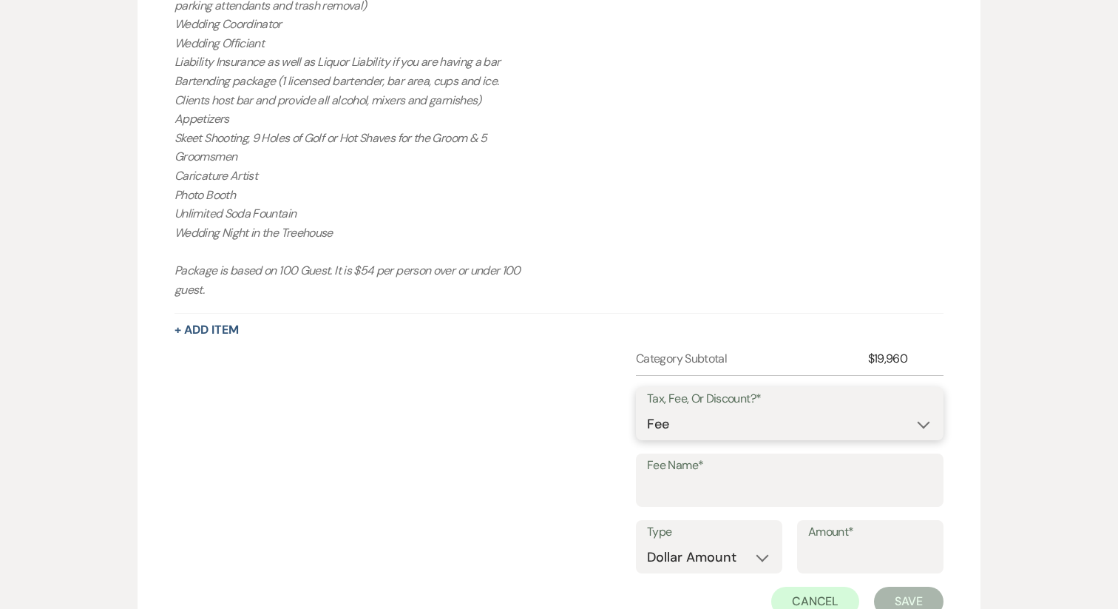
click at [700, 424] on select "Fee Discount Tax" at bounding box center [789, 424] width 285 height 29
select select "2"
click at [679, 508] on div "Fee Name*" at bounding box center [790, 486] width 308 height 67
click at [661, 489] on input "Fee Name*" at bounding box center [789, 490] width 285 height 29
type input "L"
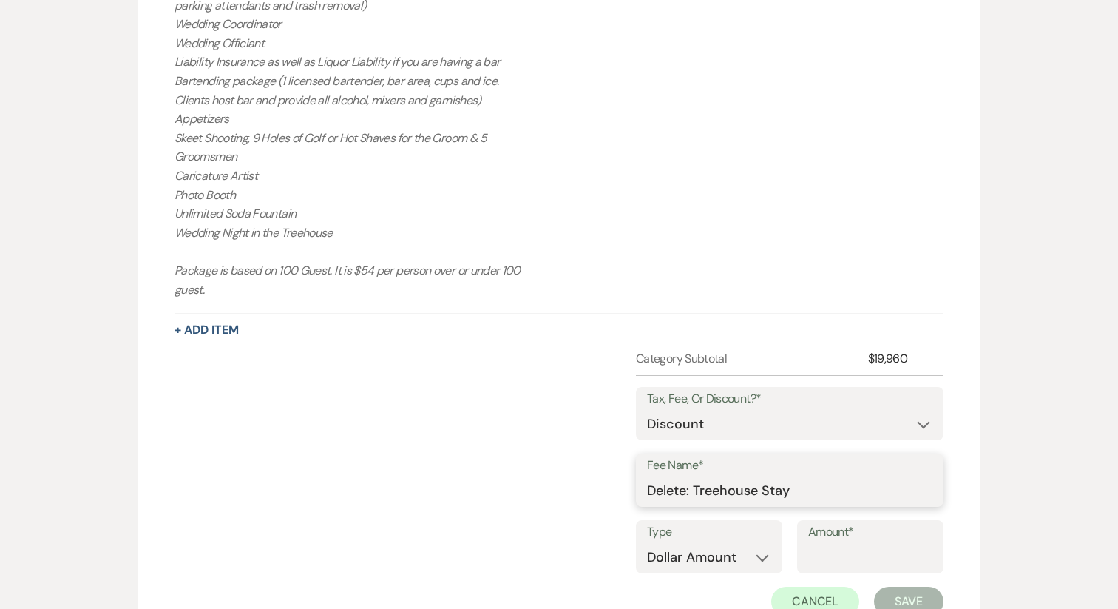
type input "Delete: Treehouse Stay"
click at [853, 555] on input "Amount*" at bounding box center [870, 557] width 124 height 29
type input "185"
click at [909, 607] on button "Save" at bounding box center [909, 601] width 70 height 30
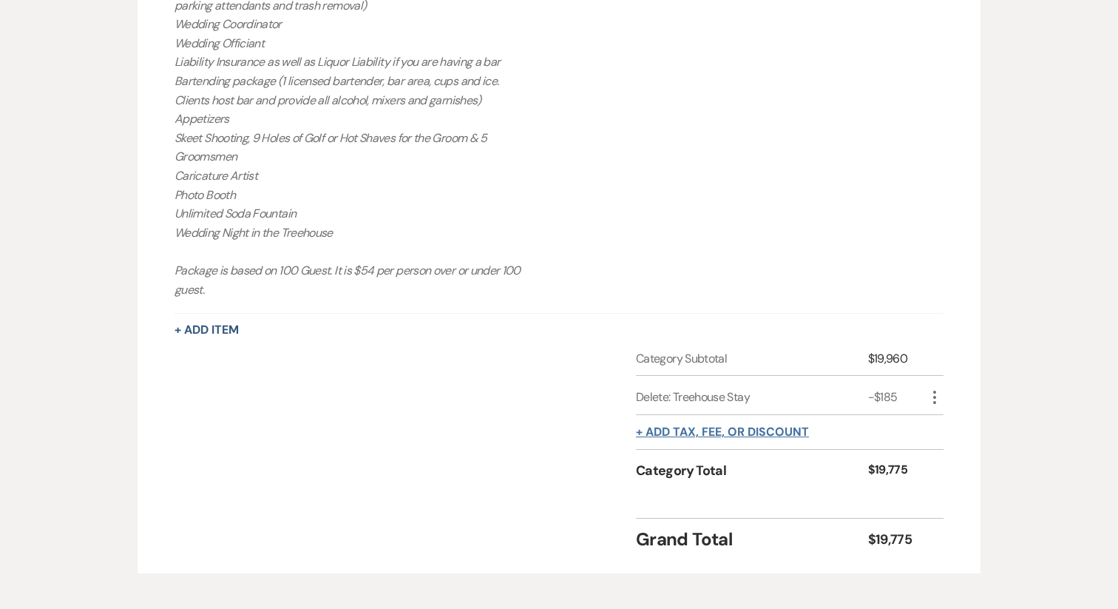
click at [750, 434] on button "+ Add tax, fee, or discount" at bounding box center [722, 432] width 173 height 12
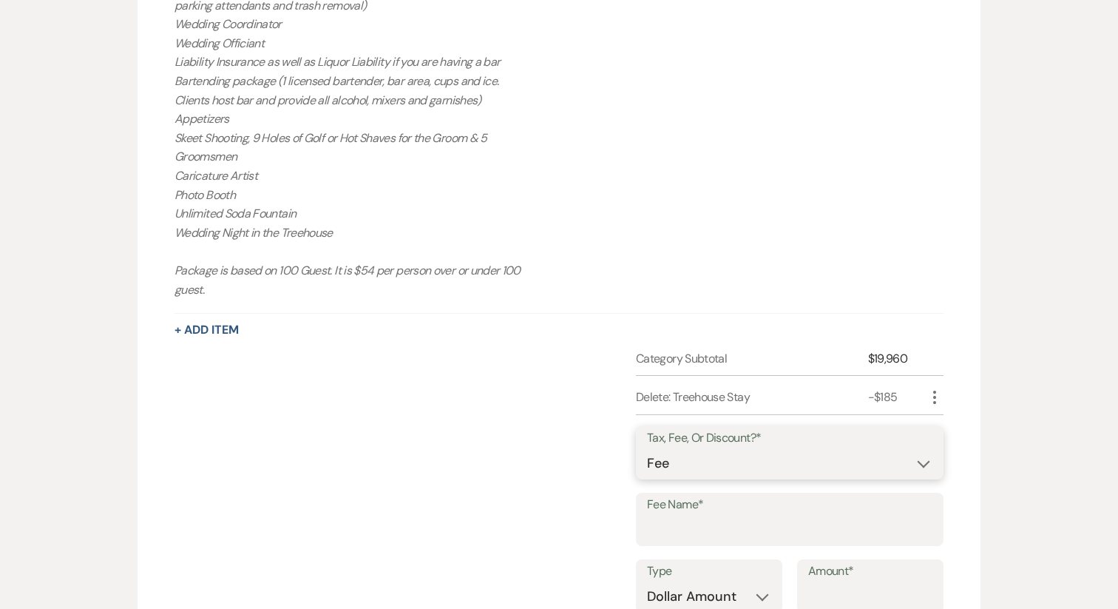
click at [729, 458] on select "Fee Discount Tax" at bounding box center [789, 463] width 285 height 29
select select "2"
click at [685, 516] on input "Fee Name*" at bounding box center [789, 529] width 285 height 29
type input "Delete: 10 Guests ($54/pp)"
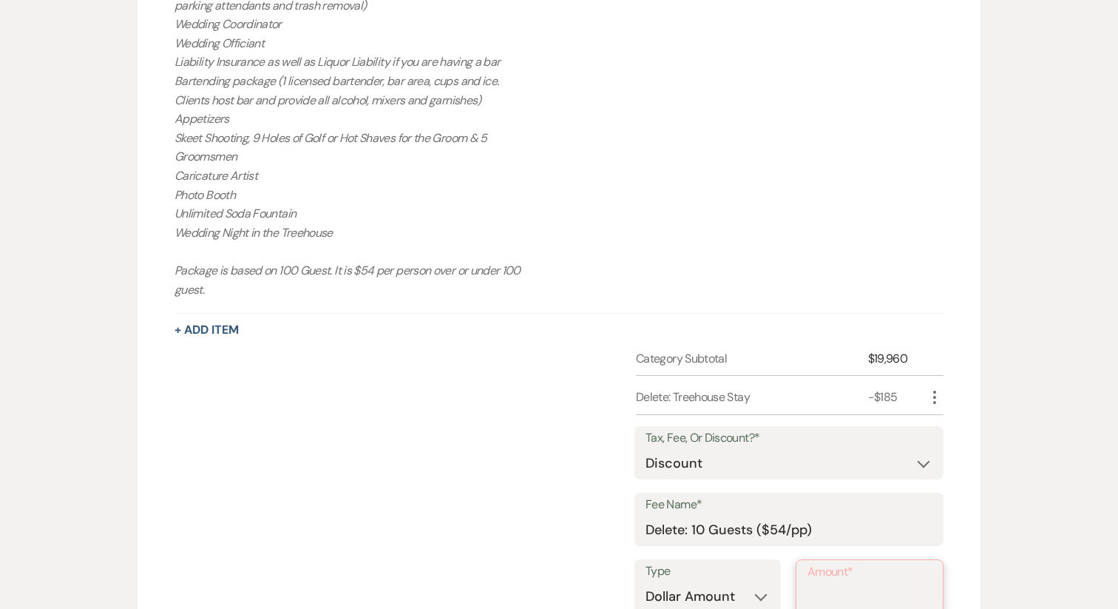
click at [830, 585] on input "Amount*" at bounding box center [870, 597] width 124 height 29
type input "540"
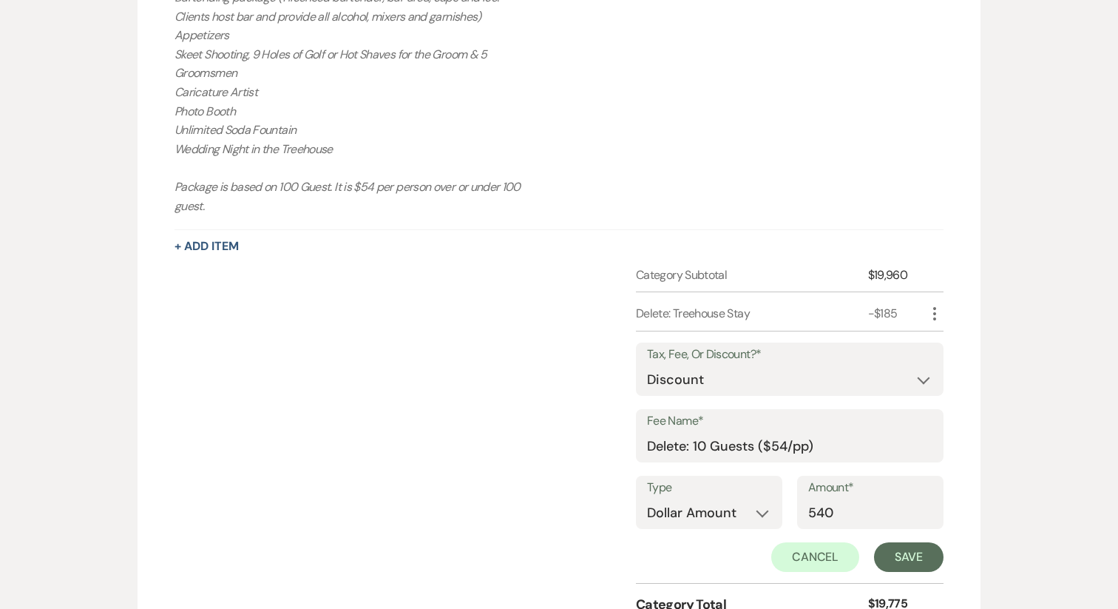
scroll to position [892, 0]
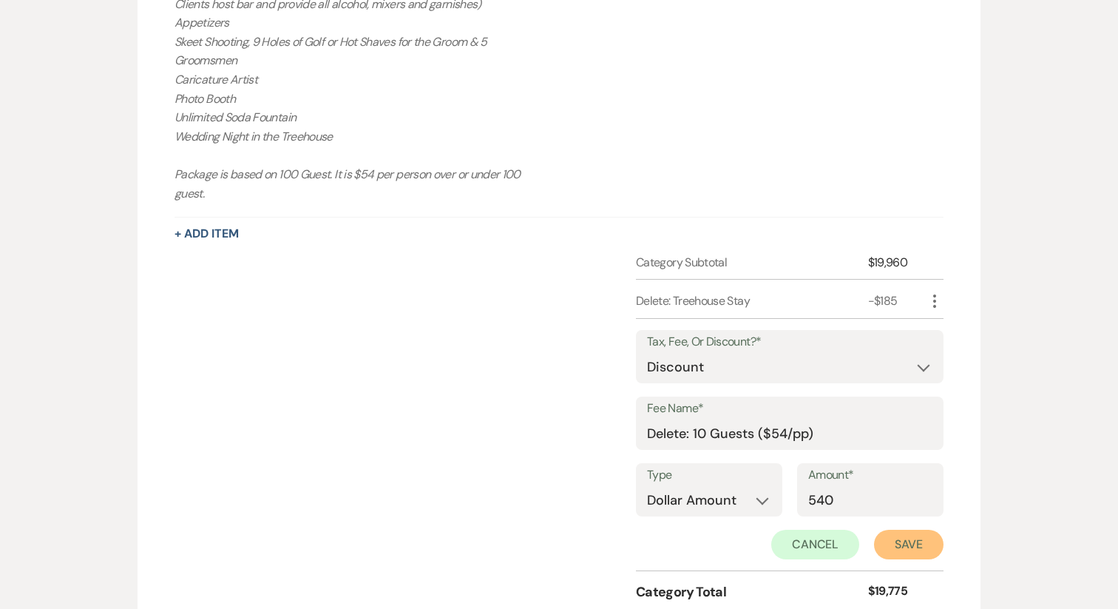
click at [912, 550] on button "Save" at bounding box center [909, 545] width 70 height 30
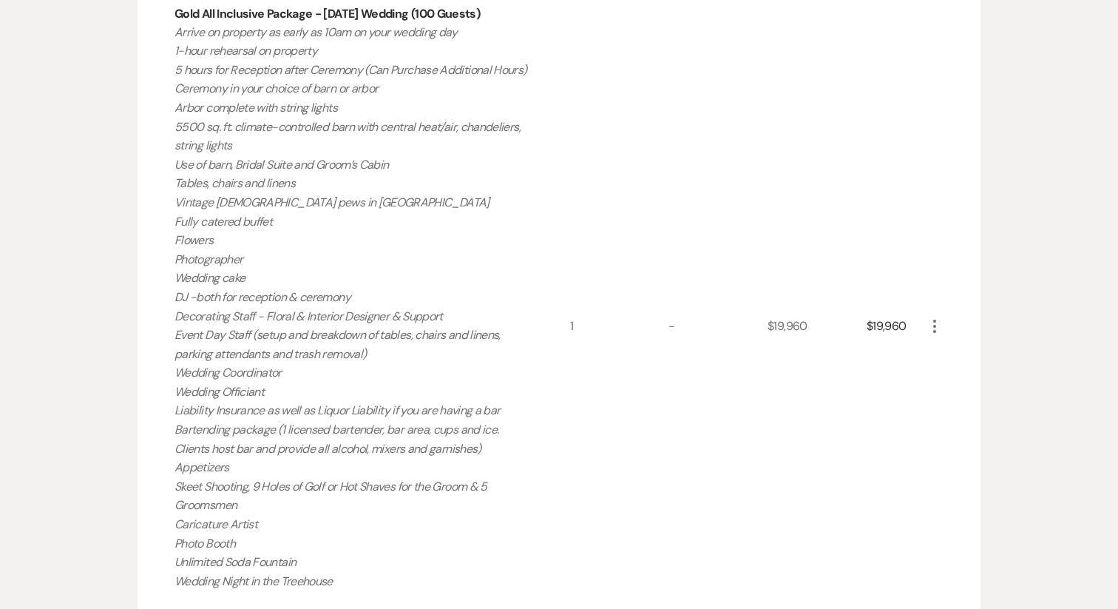
scroll to position [0, 0]
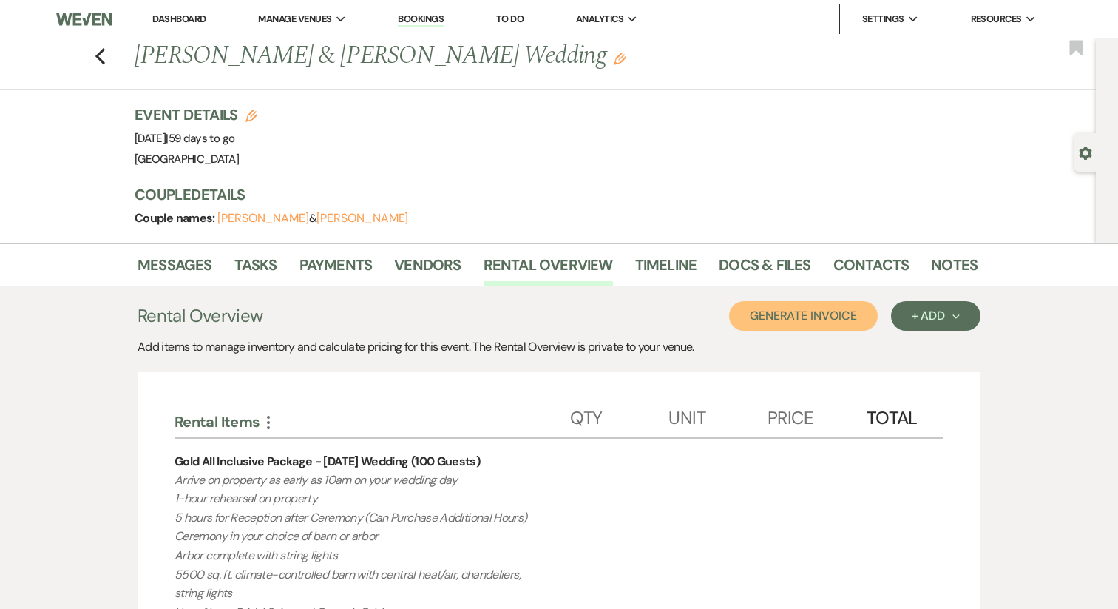
click at [807, 318] on button "Generate Invoice" at bounding box center [803, 316] width 149 height 30
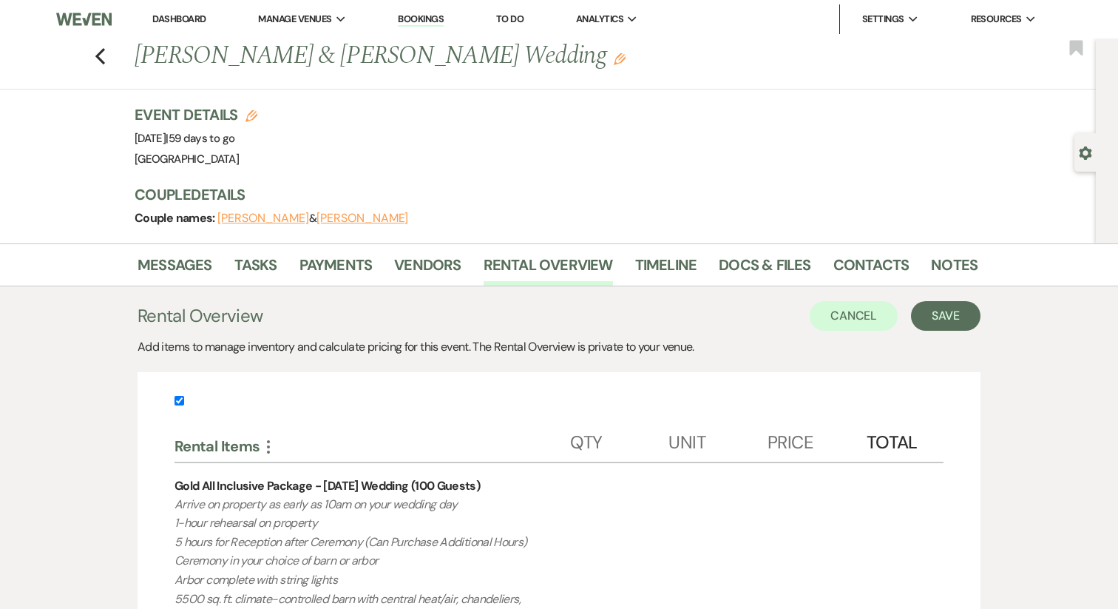
click at [936, 322] on button "Save" at bounding box center [946, 316] width 70 height 30
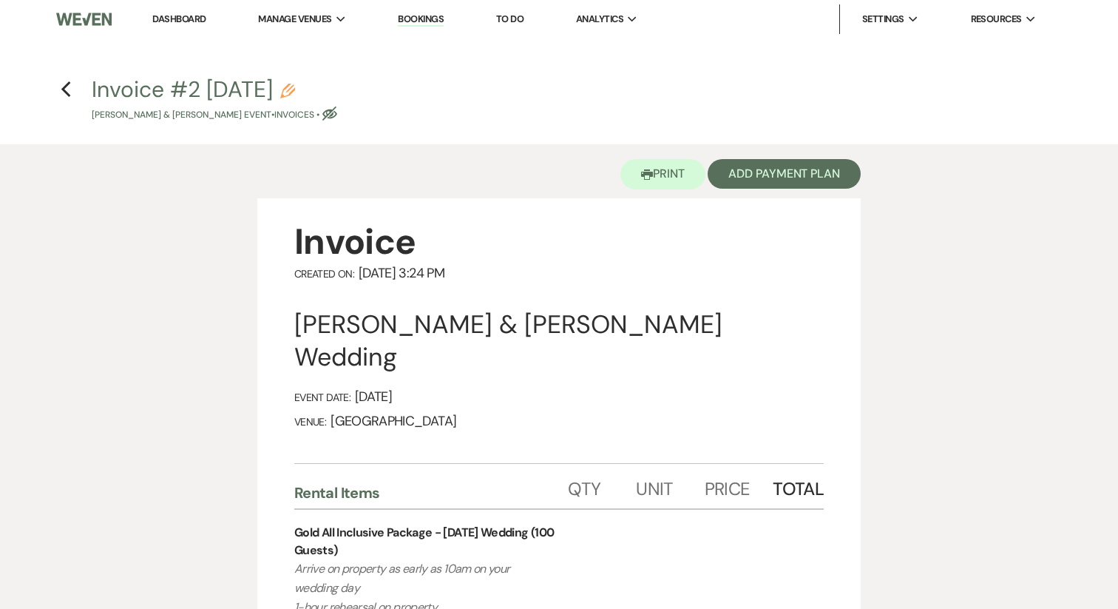
click at [295, 86] on icon "Pencil" at bounding box center [287, 91] width 15 height 15
select select "22"
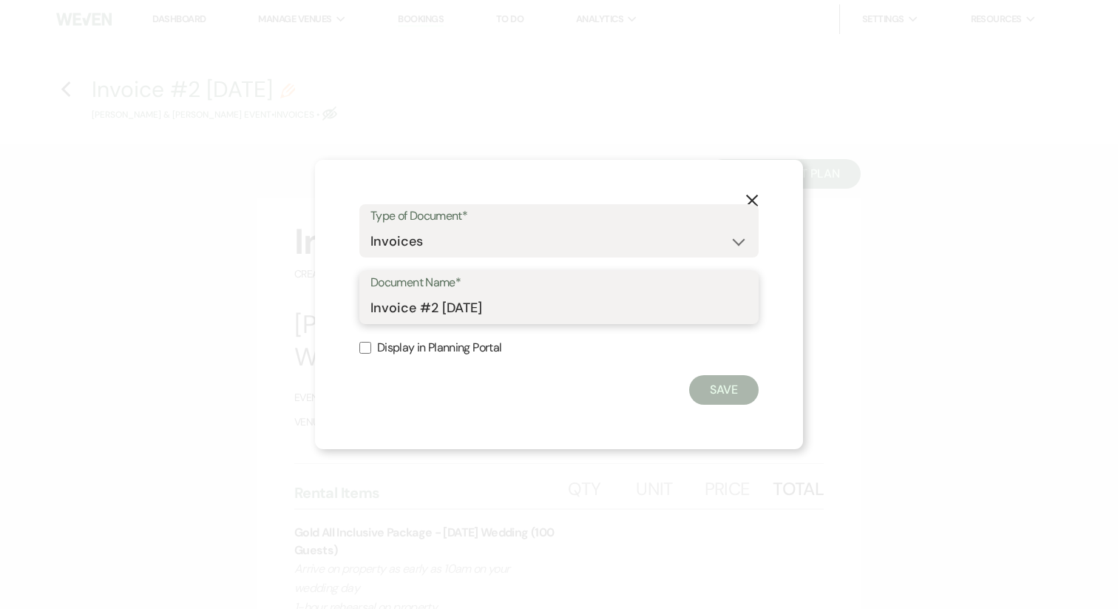
drag, startPoint x: 419, startPoint y: 311, endPoint x: 624, endPoint y: 311, distance: 205.6
click at [624, 311] on input "Invoice #2 9-23-2025" at bounding box center [559, 308] width 377 height 29
type input "Invoice"
click at [458, 356] on label "Display in Planning Portal" at bounding box center [558, 347] width 399 height 21
click at [371, 353] on input "Display in Planning Portal" at bounding box center [365, 348] width 12 height 12
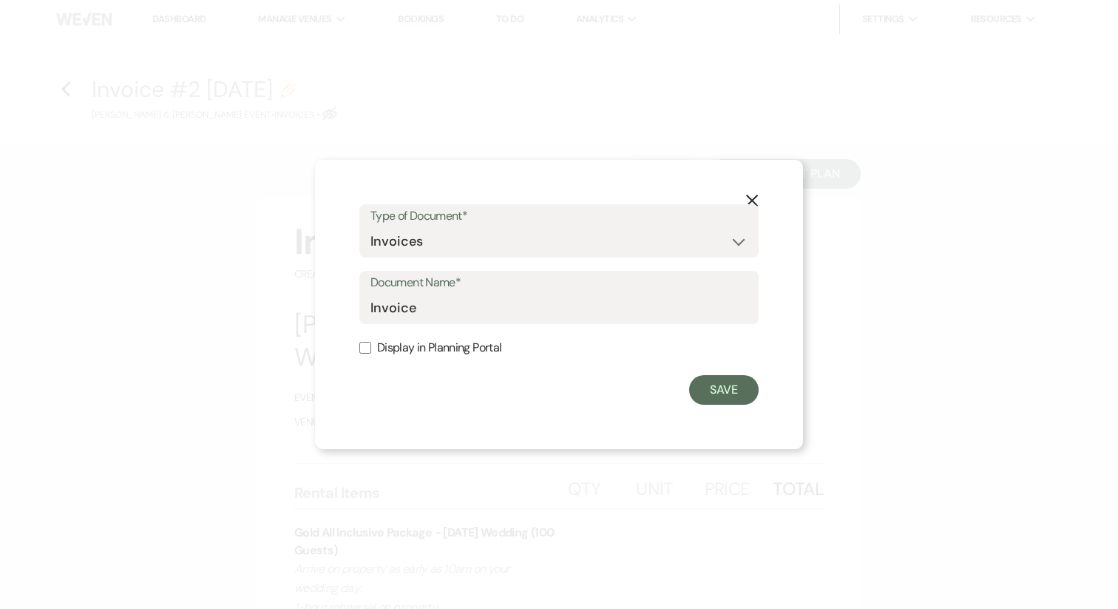
checkbox input "true"
click at [757, 393] on button "Save" at bounding box center [724, 390] width 70 height 30
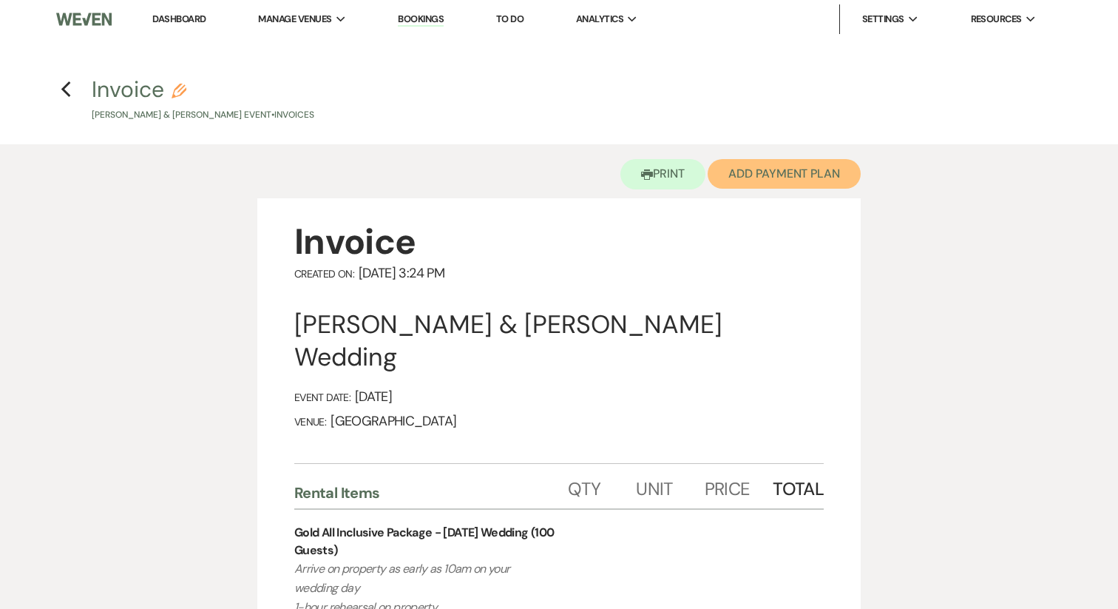
click at [777, 184] on button "Add Payment Plan" at bounding box center [784, 174] width 153 height 30
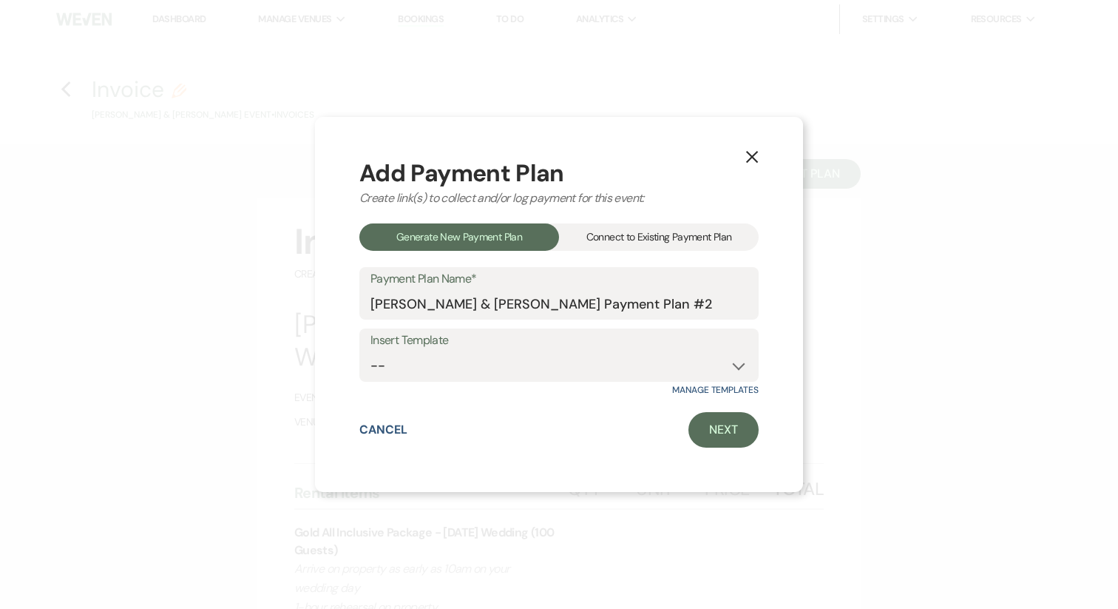
click at [683, 234] on div "Connect to Existing Payment Plan" at bounding box center [659, 236] width 200 height 27
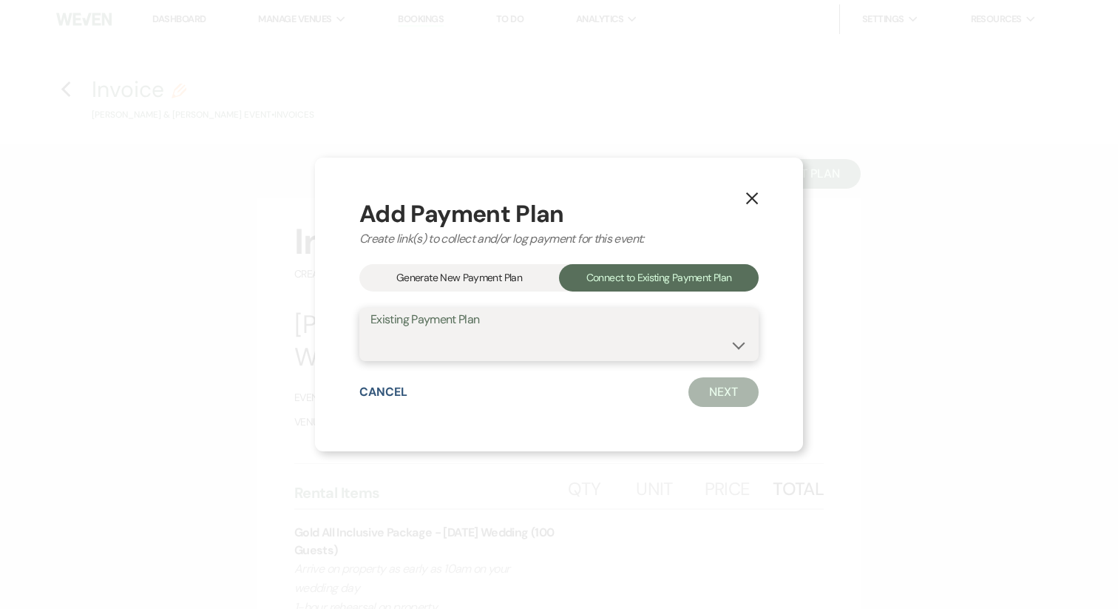
click at [652, 350] on select "Sarah Telo & Stephen Barbree's Payment Plan #1" at bounding box center [559, 345] width 377 height 29
select select "19404"
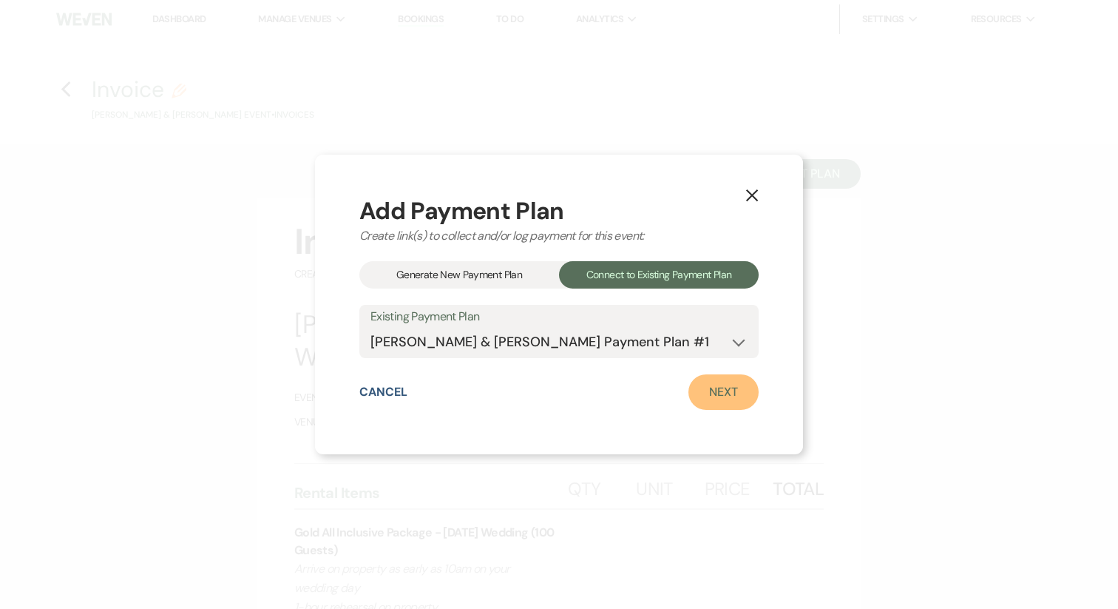
click at [729, 391] on link "Next" at bounding box center [724, 391] width 70 height 35
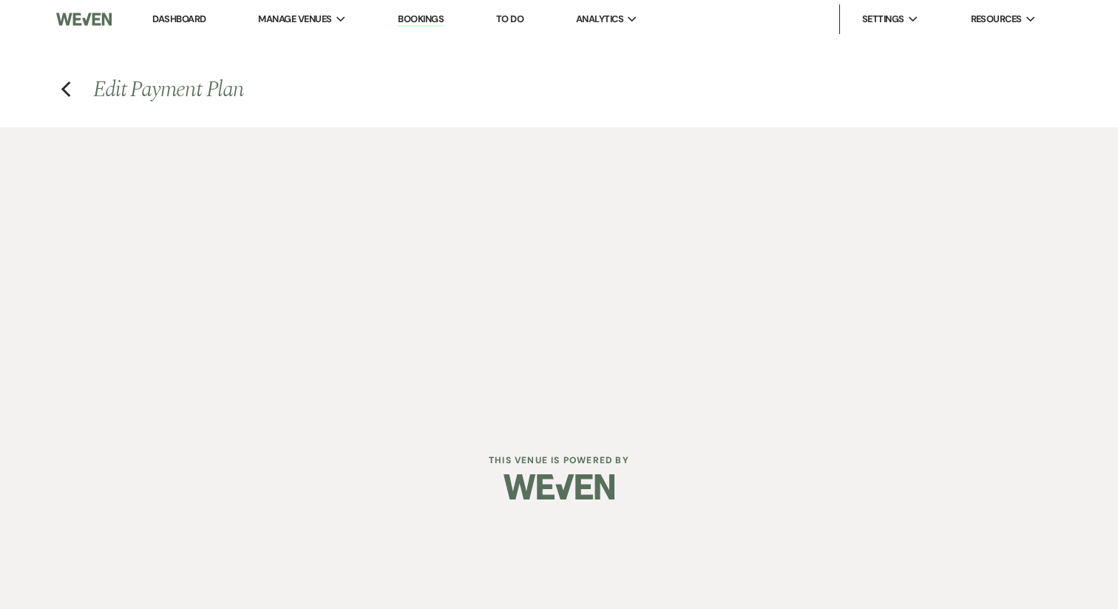
select select "29001"
select select "1"
select select "true"
select select "1"
select select "true"
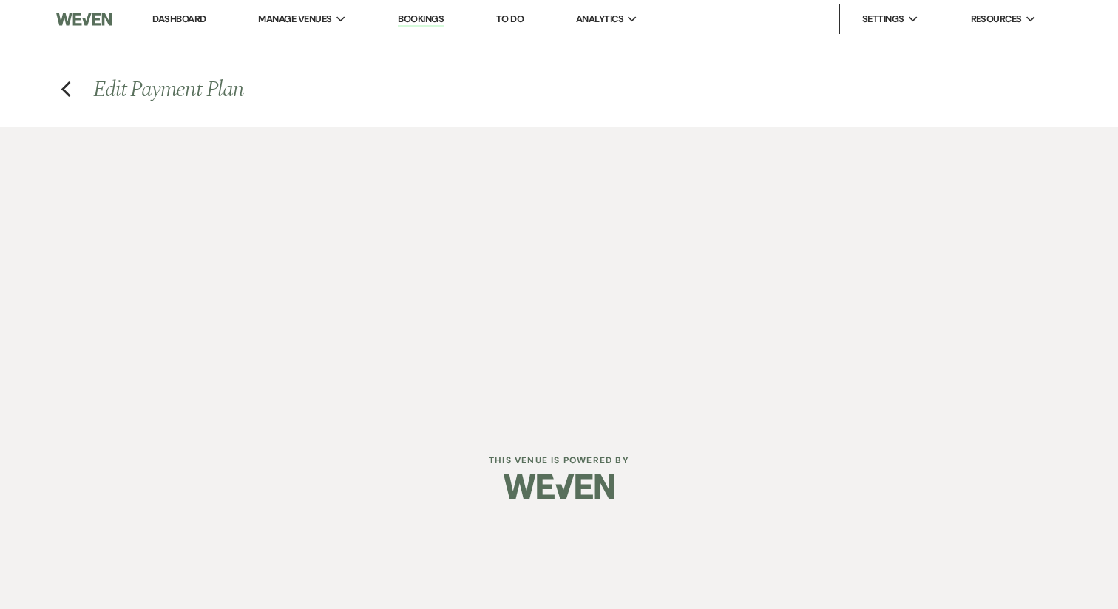
select select "2"
select select "flat"
select select "true"
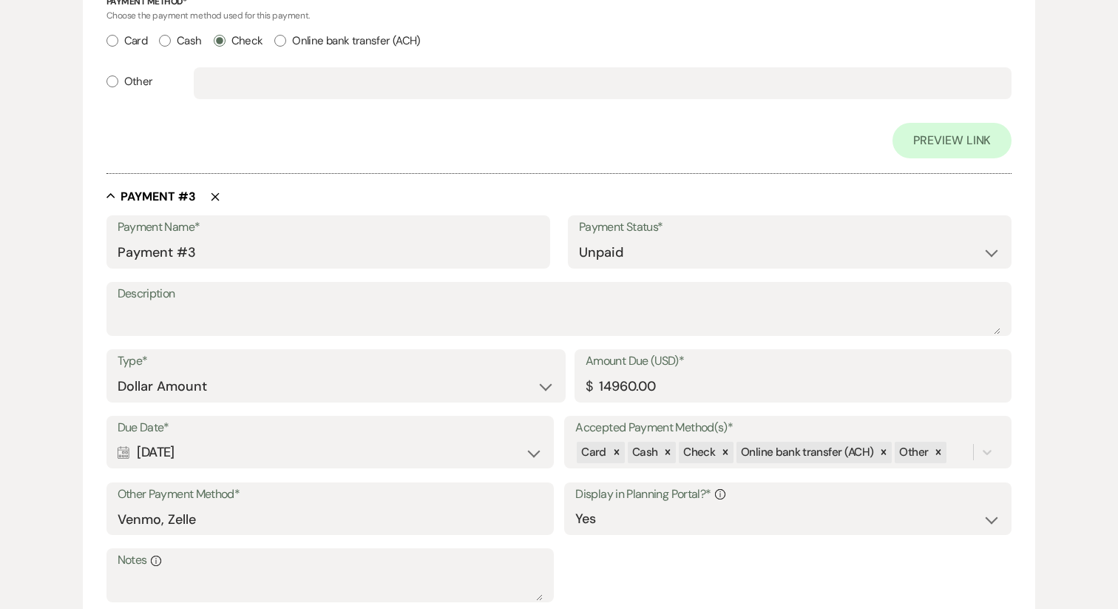
scroll to position [1778, 0]
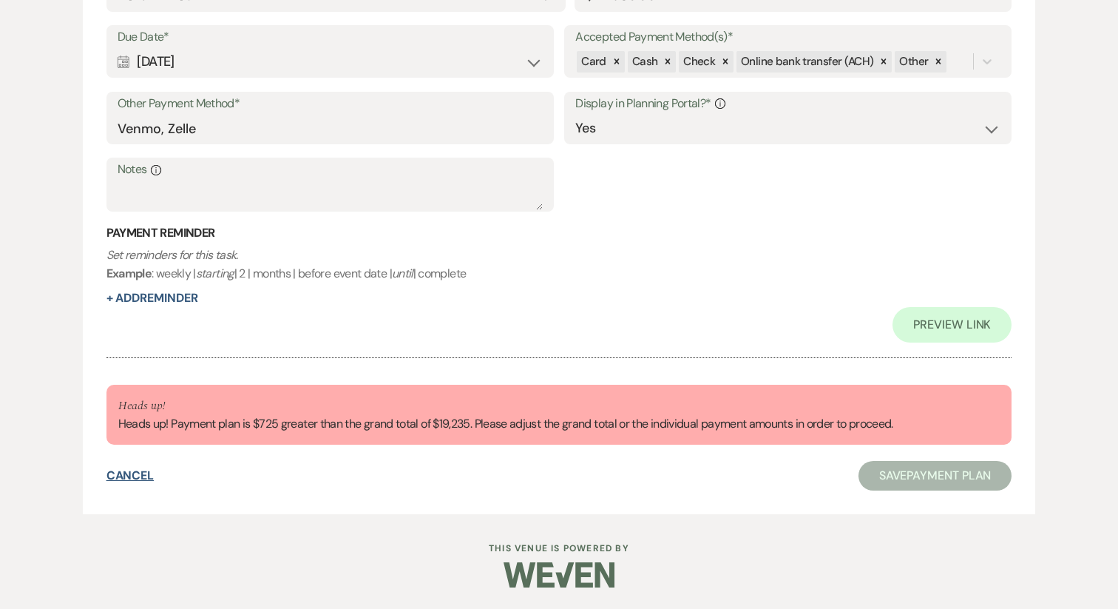
click at [132, 473] on button "Cancel" at bounding box center [130, 476] width 48 height 12
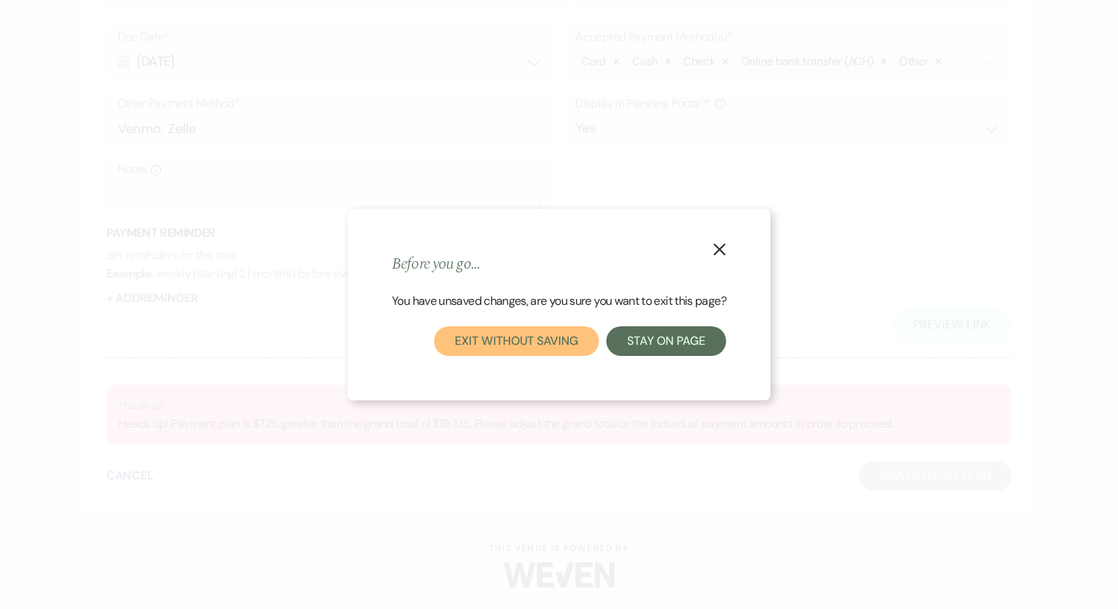
click at [560, 348] on button "Exit without saving" at bounding box center [516, 341] width 164 height 30
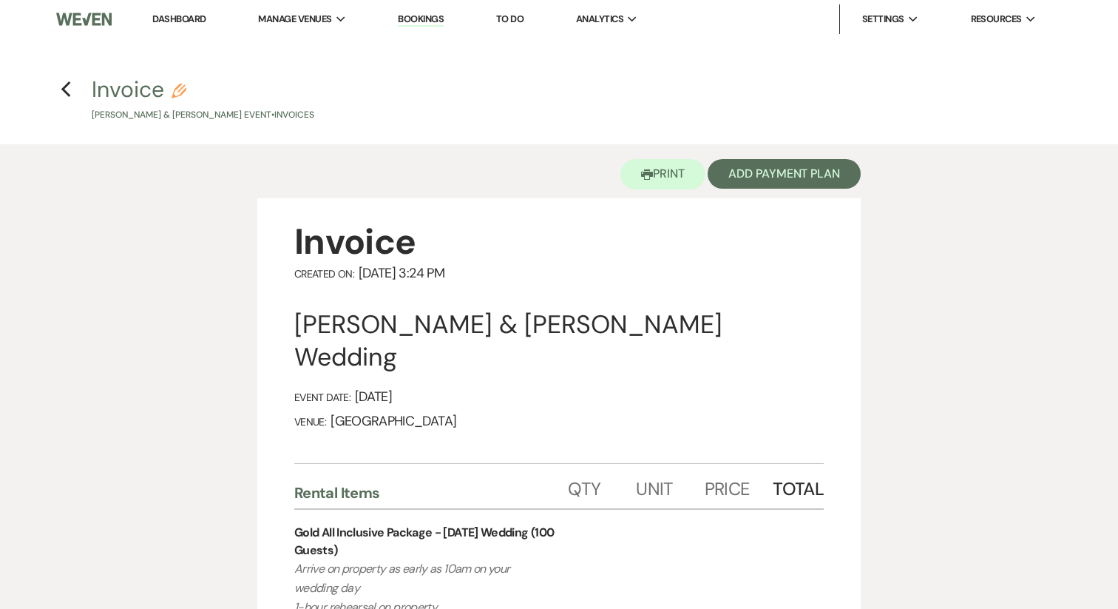
click at [78, 98] on h4 "Previous Invoice Pencil Sarah Telo & Stephen Barbree's Event • Invoices" at bounding box center [559, 98] width 1065 height 48
click at [71, 94] on h4 "Previous Invoice Pencil Sarah Telo & Stephen Barbree's Event • Invoices" at bounding box center [559, 98] width 1065 height 48
click at [64, 87] on use "button" at bounding box center [66, 89] width 10 height 16
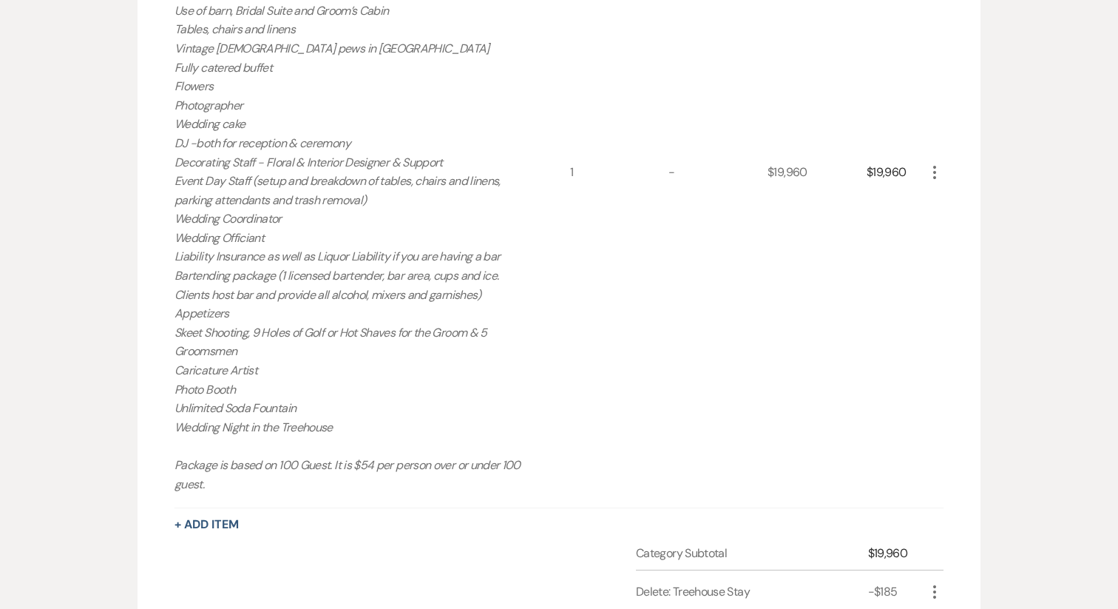
scroll to position [909, 0]
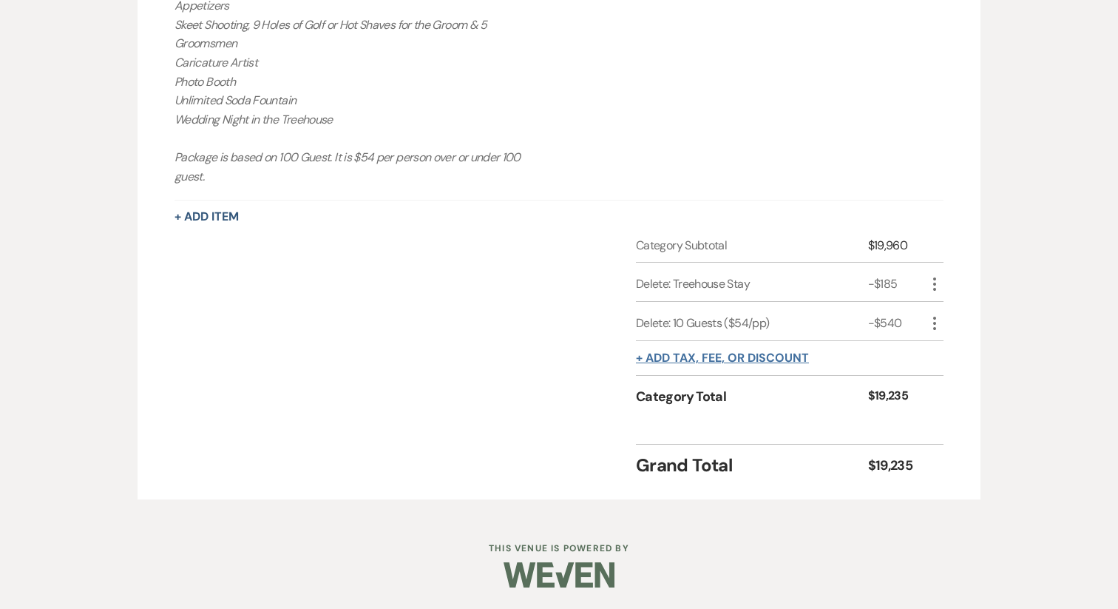
click at [754, 361] on button "+ Add tax, fee, or discount" at bounding box center [722, 358] width 173 height 12
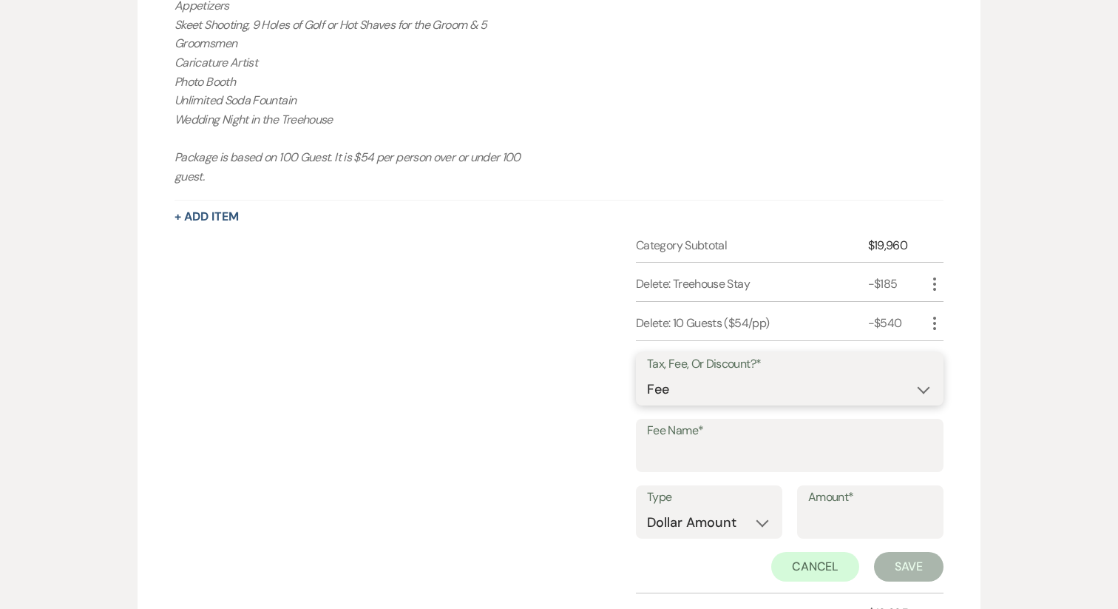
click at [704, 397] on select "Fee Discount Tax" at bounding box center [789, 389] width 285 height 29
click at [691, 441] on input "Fee Name*" at bounding box center [789, 455] width 285 height 29
type input "c"
type input "Credit"
click at [834, 512] on input "Amount*" at bounding box center [870, 522] width 124 height 29
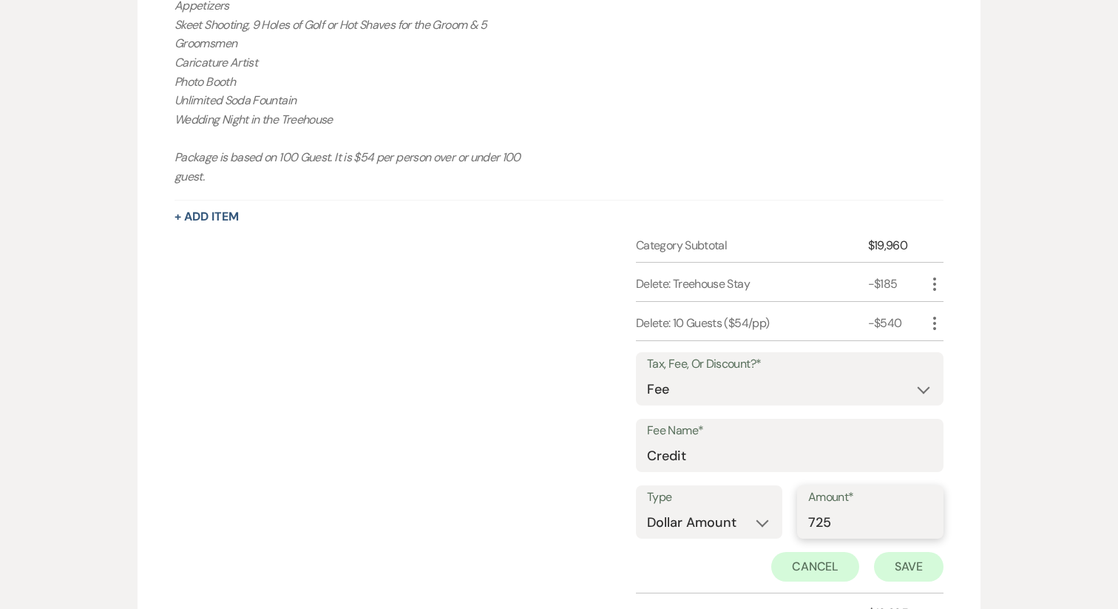
type input "725"
click at [899, 570] on button "Save" at bounding box center [909, 567] width 70 height 30
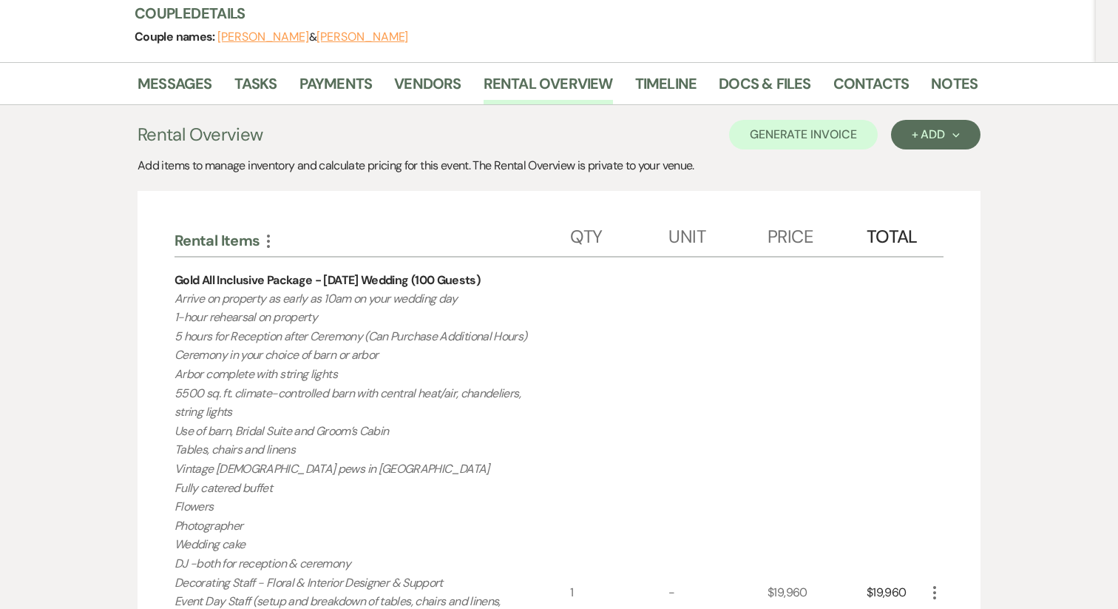
scroll to position [0, 0]
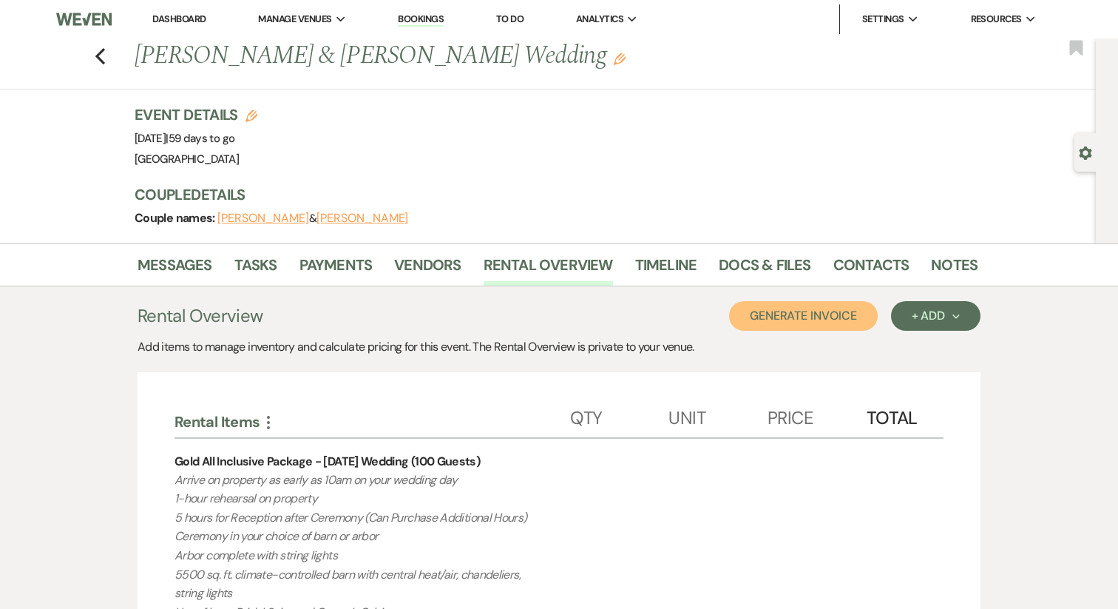
click at [787, 317] on button "Generate Invoice" at bounding box center [803, 316] width 149 height 30
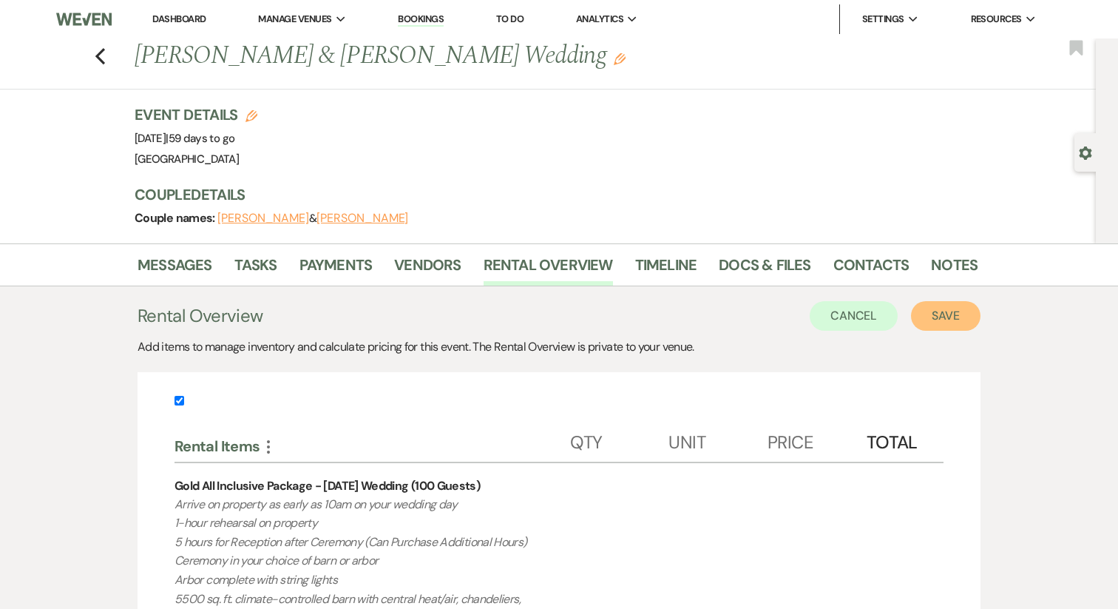
click at [964, 322] on button "Save" at bounding box center [946, 316] width 70 height 30
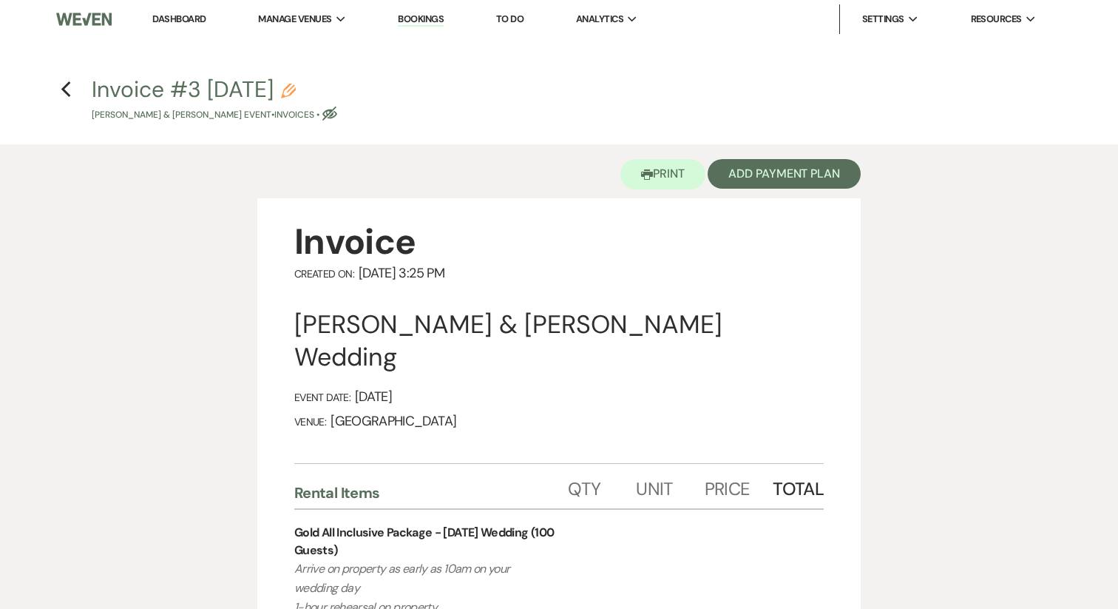
click at [296, 90] on icon "Pencil" at bounding box center [288, 91] width 15 height 15
select select "22"
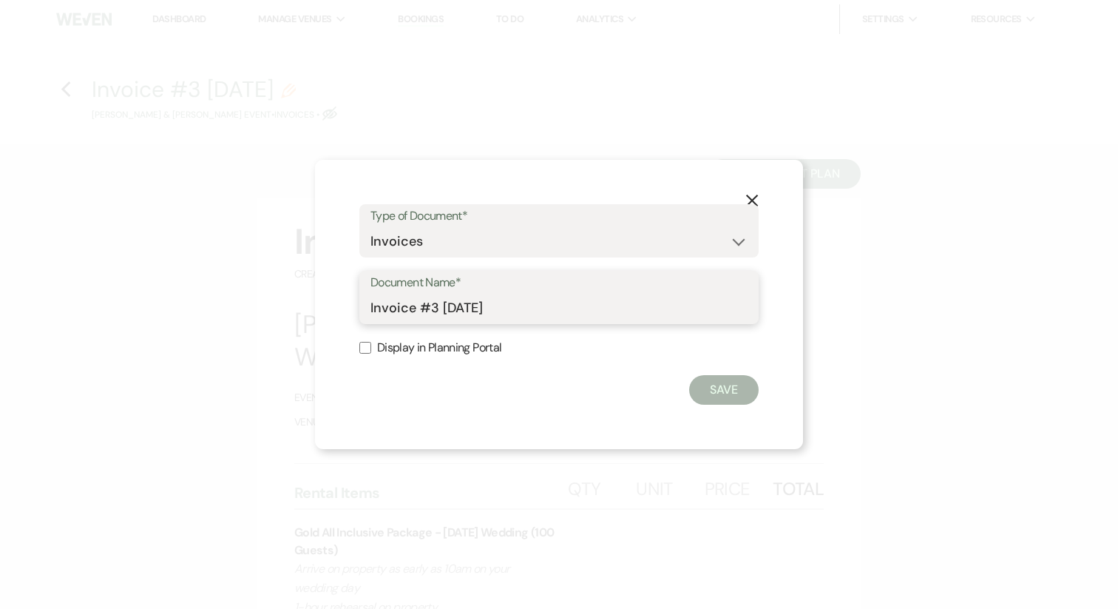
drag, startPoint x: 416, startPoint y: 305, endPoint x: 641, endPoint y: 317, distance: 225.9
click at [641, 317] on input "Invoice #3 9-23-2025" at bounding box center [559, 308] width 377 height 29
type input "Invoice"
click at [469, 353] on label "Display in Planning Portal" at bounding box center [558, 347] width 399 height 21
click at [371, 353] on input "Display in Planning Portal" at bounding box center [365, 348] width 12 height 12
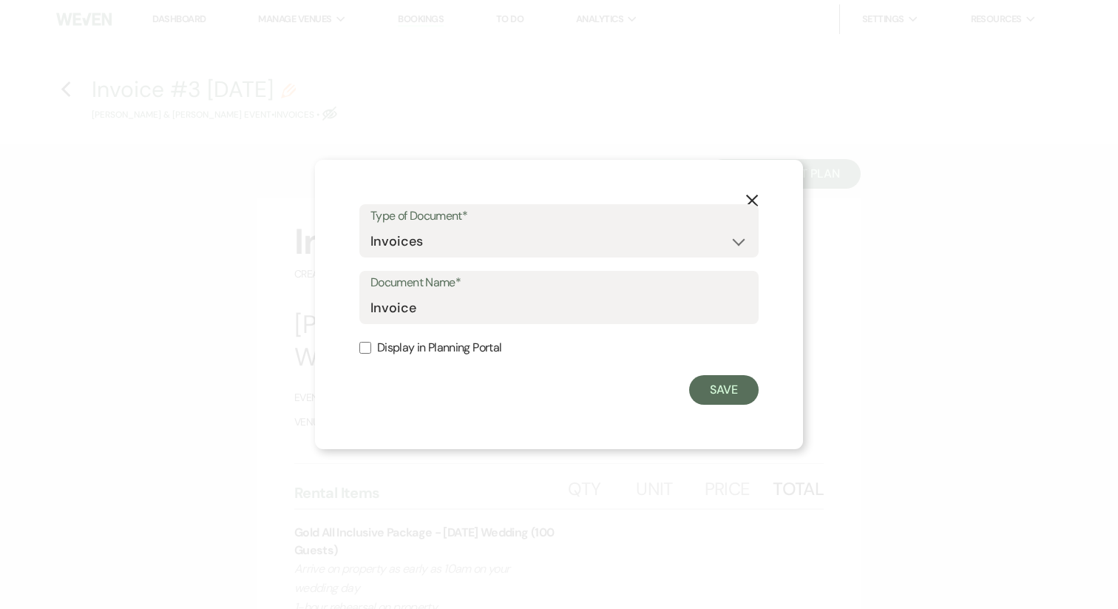
checkbox input "true"
click at [697, 388] on button "Save" at bounding box center [724, 390] width 70 height 30
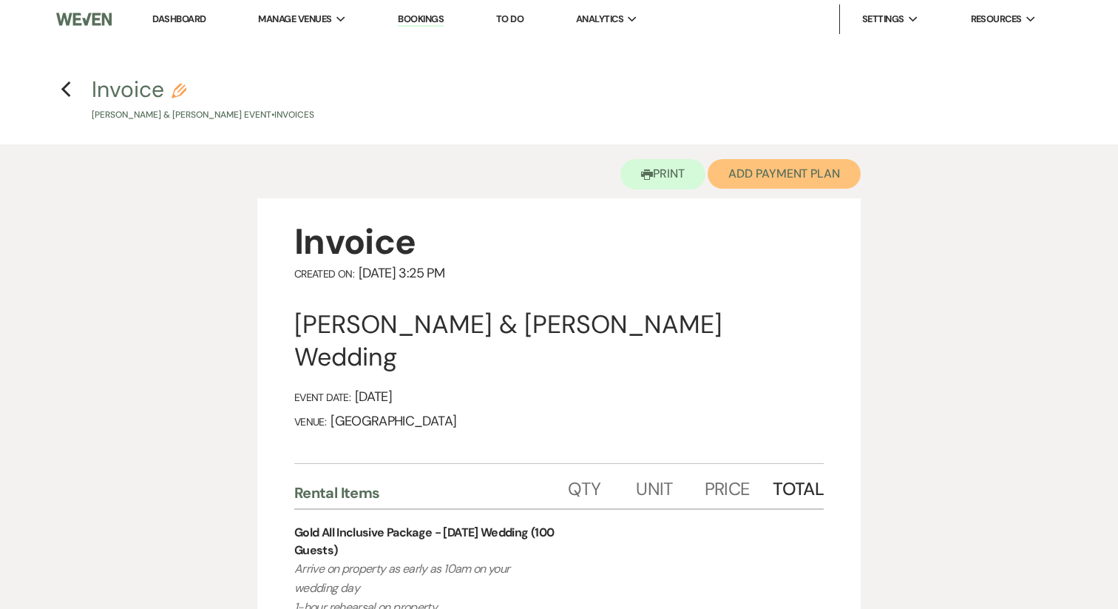
click at [751, 180] on button "Add Payment Plan" at bounding box center [784, 174] width 153 height 30
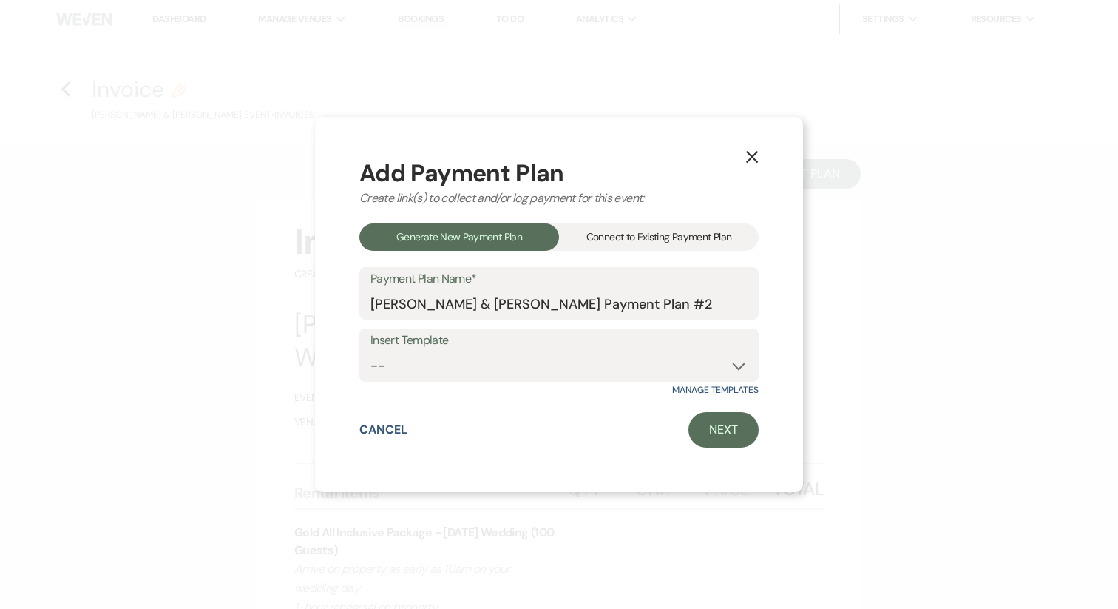
click at [685, 234] on div "Connect to Existing Payment Plan" at bounding box center [659, 236] width 200 height 27
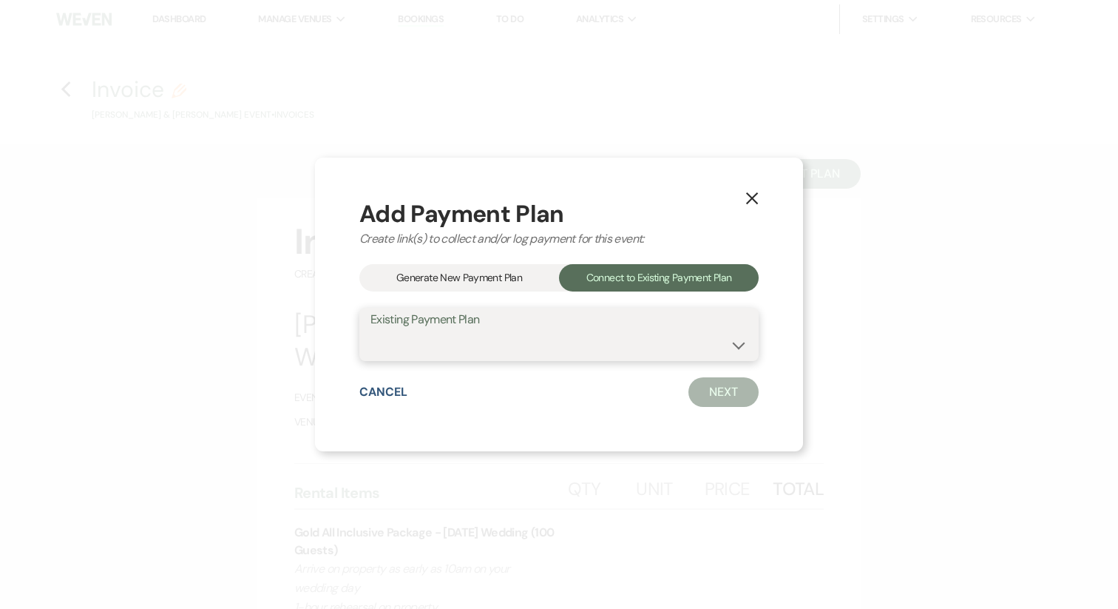
click at [635, 340] on select "Sarah Telo & Stephen Barbree's Payment Plan #1" at bounding box center [559, 345] width 377 height 29
select select "19404"
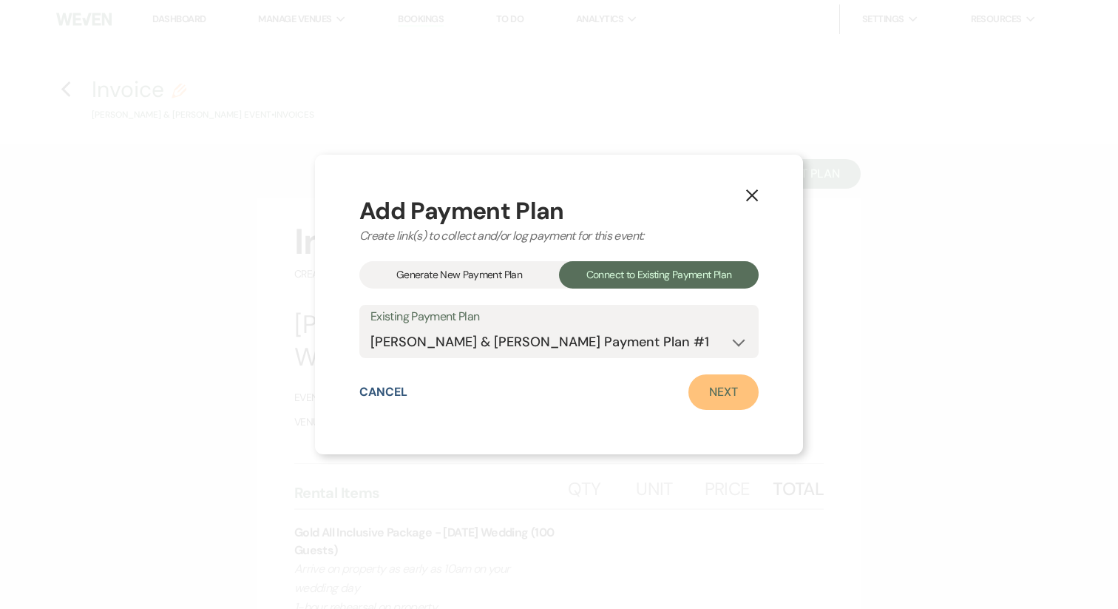
click at [717, 394] on link "Next" at bounding box center [724, 391] width 70 height 35
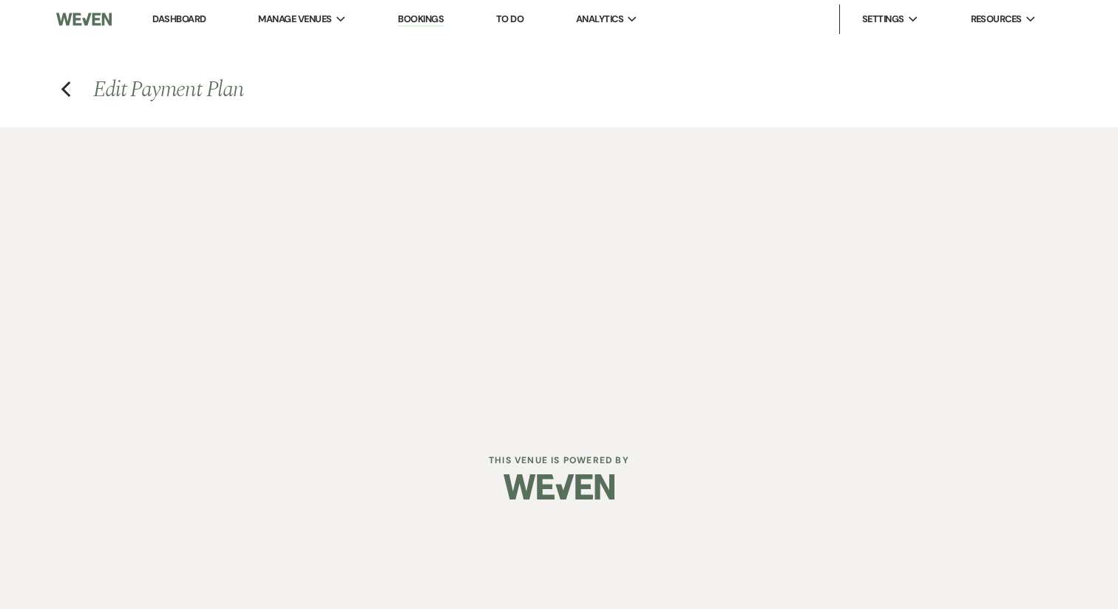
select select "29002"
select select "1"
select select "true"
select select "1"
select select "true"
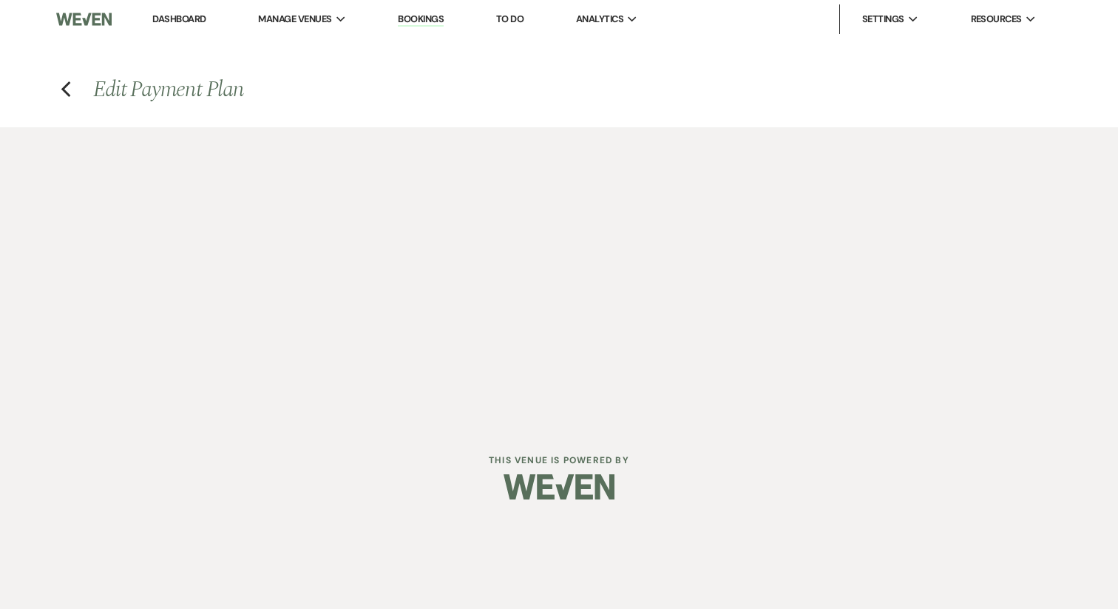
select select "2"
select select "flat"
select select "true"
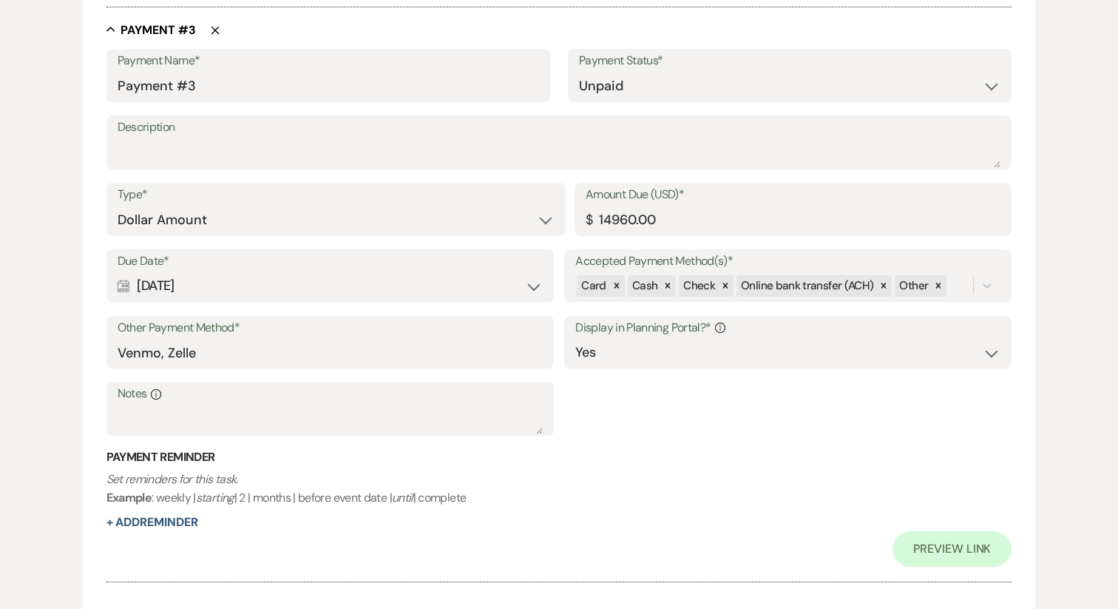
scroll to position [1537, 0]
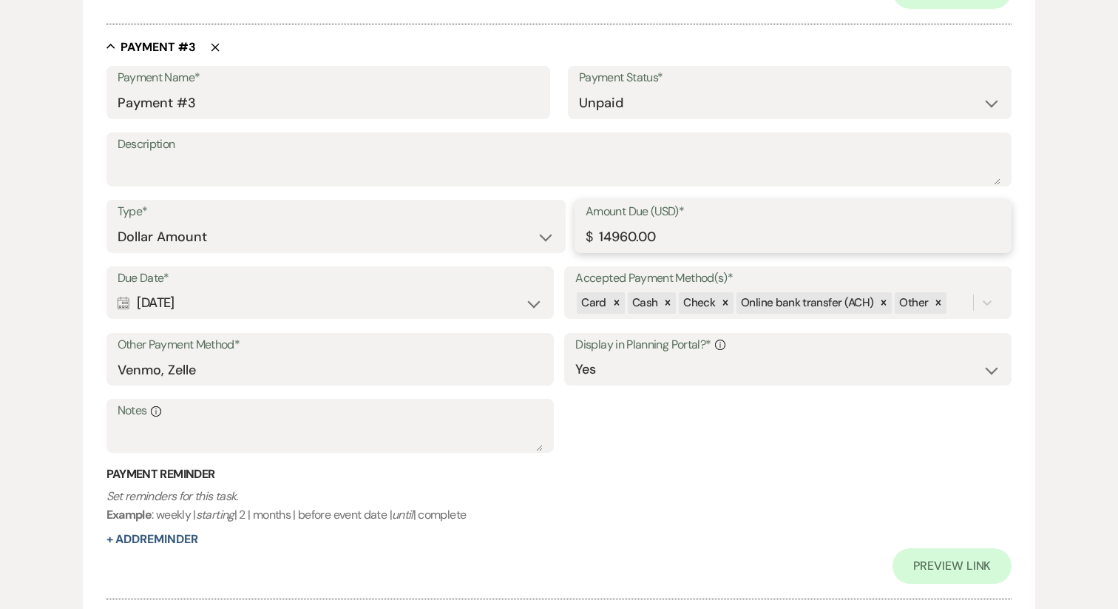
click at [632, 233] on input "14960.00" at bounding box center [793, 237] width 415 height 29
type input "14235.00"
click at [615, 501] on p "Set reminders for this task. Example : weekly | starting | 2 | months | before …" at bounding box center [559, 506] width 906 height 38
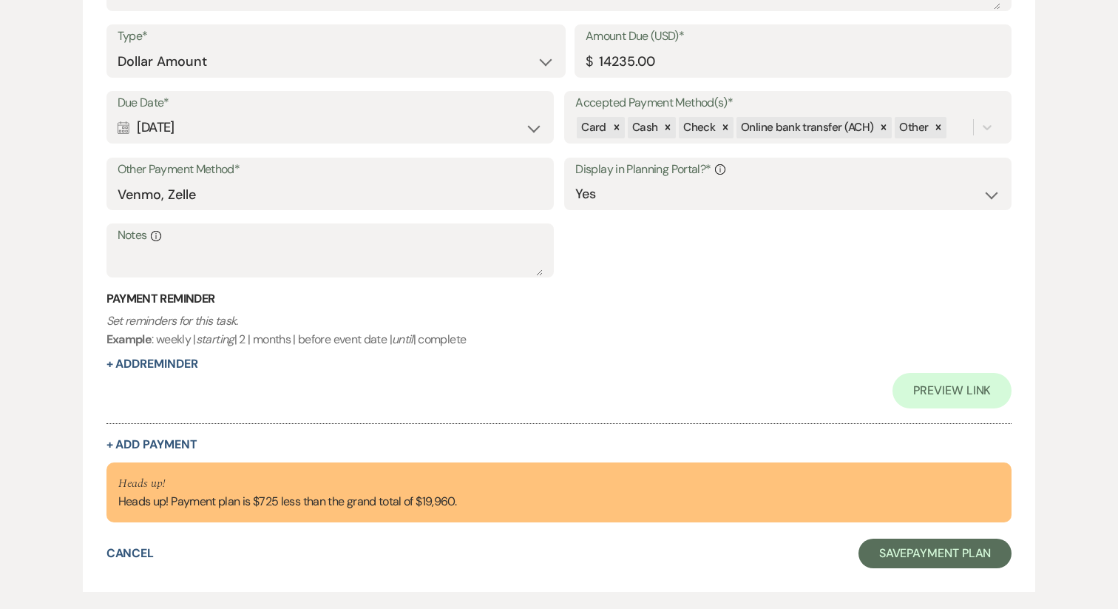
scroll to position [1722, 0]
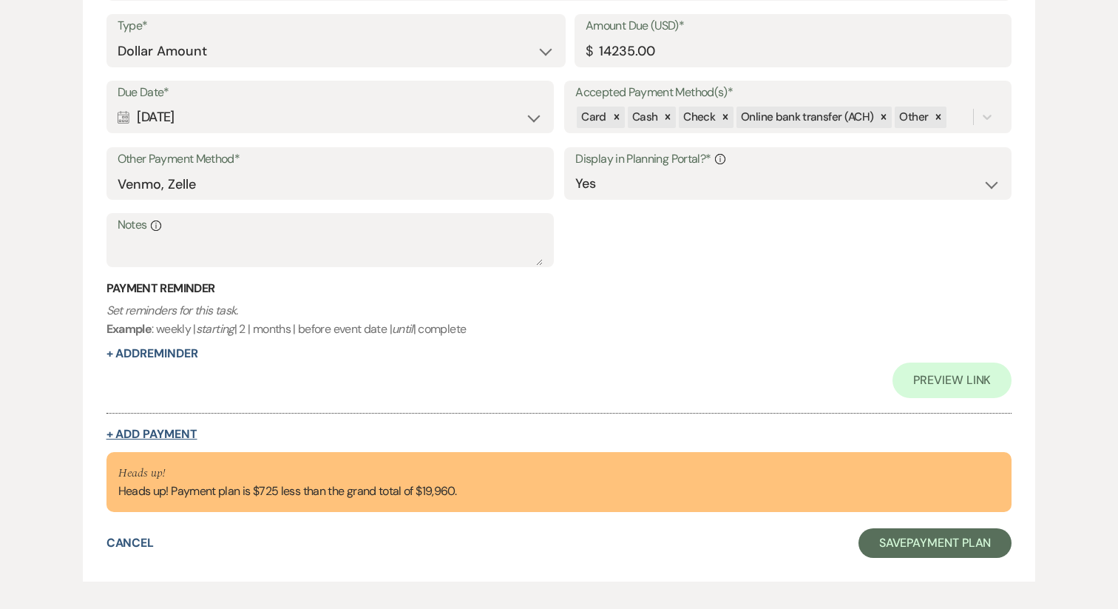
click at [168, 435] on button "+ Add Payment" at bounding box center [151, 434] width 91 height 12
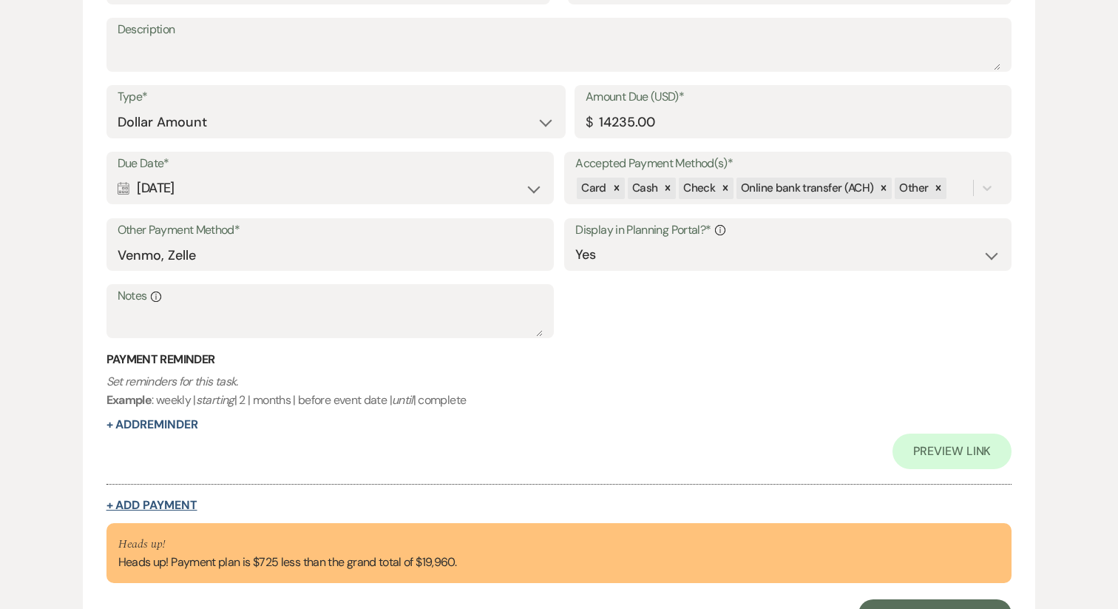
select select "2"
select select "flat"
select select "true"
select select "client"
select select "weeks"
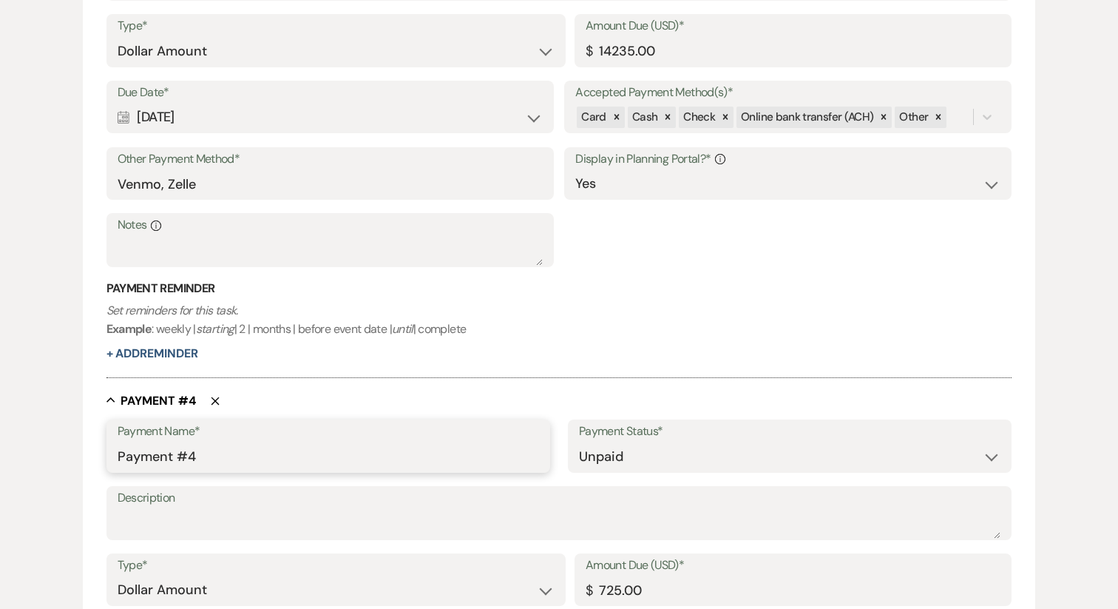
click at [190, 456] on input "Payment #4" at bounding box center [329, 456] width 422 height 29
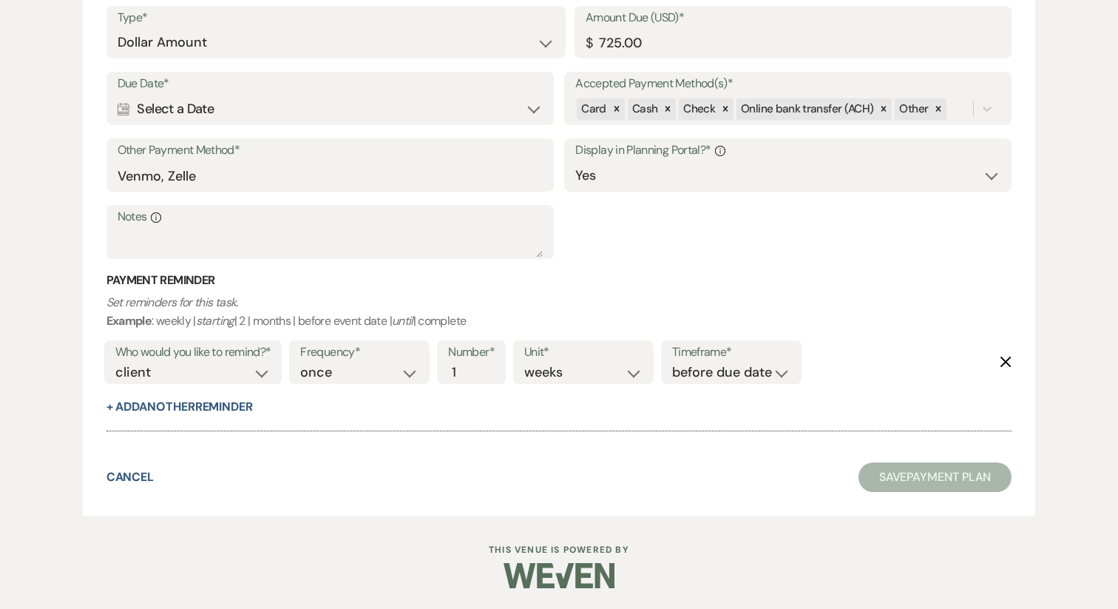
type input "Credit"
click at [1006, 357] on icon "Delete" at bounding box center [1006, 362] width 12 height 12
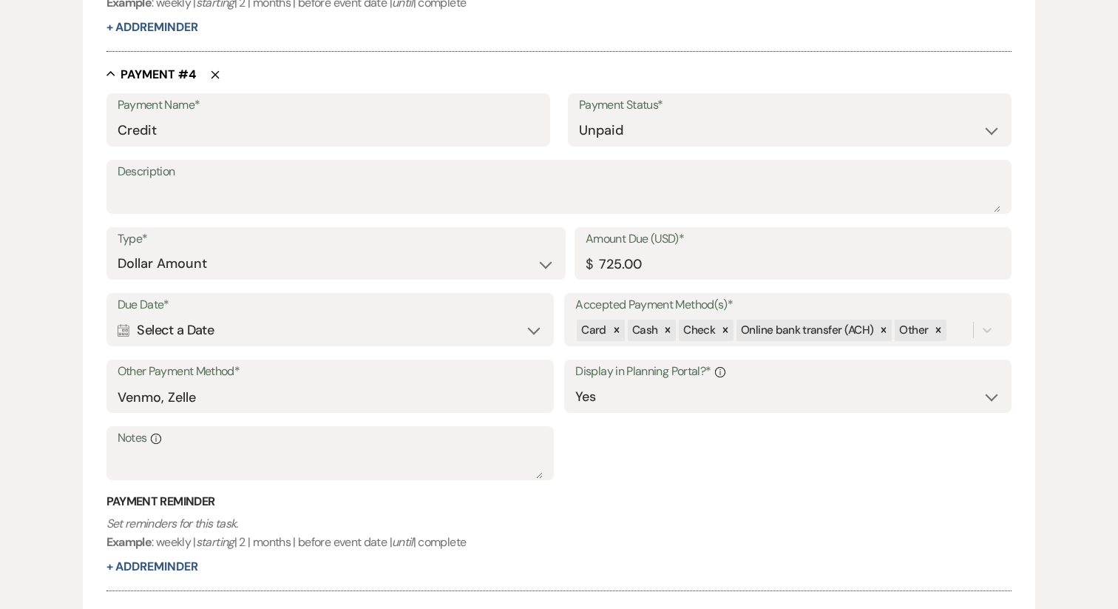
scroll to position [1959, 0]
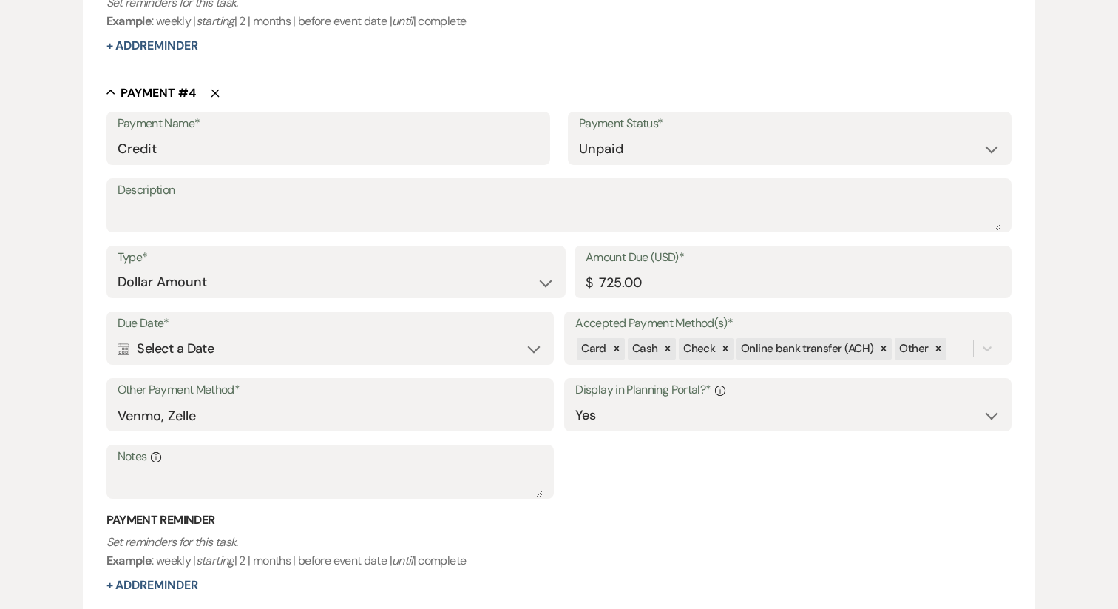
click at [484, 344] on div "Calendar Select a Date Expand" at bounding box center [330, 348] width 425 height 29
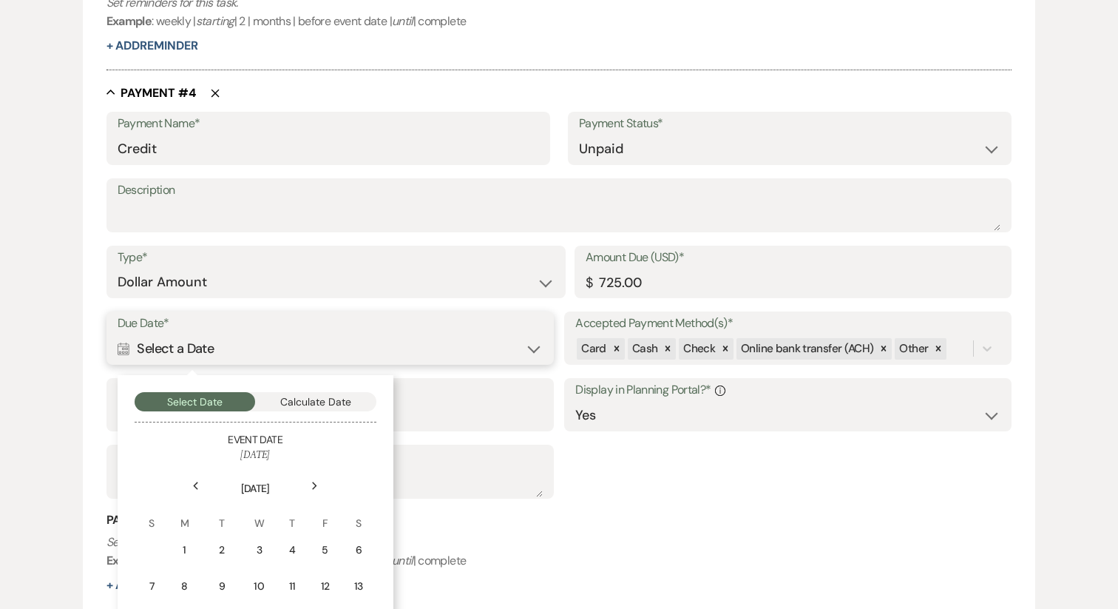
click at [353, 402] on button "Calculate Date" at bounding box center [315, 401] width 121 height 19
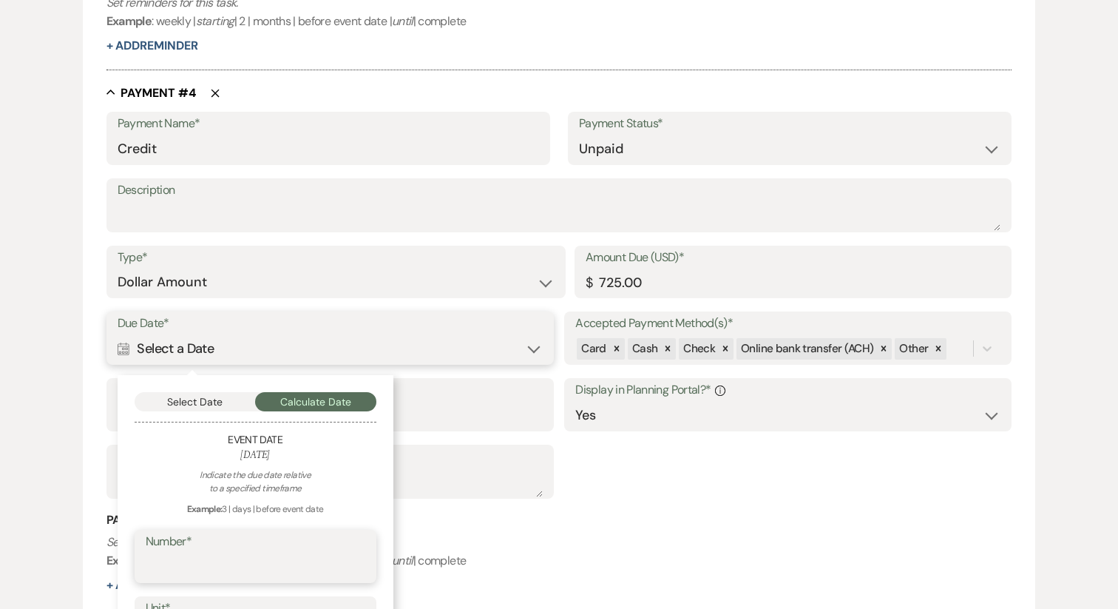
click at [214, 564] on input "Number*" at bounding box center [256, 566] width 220 height 29
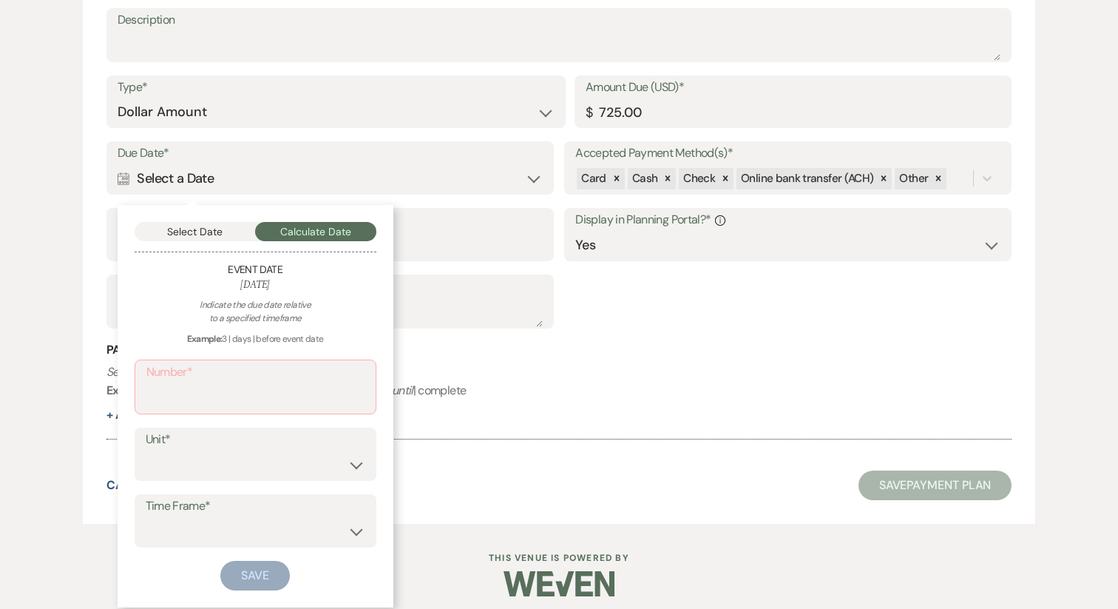
scroll to position [2130, 0]
click at [206, 410] on div "Number*" at bounding box center [256, 386] width 242 height 55
click at [189, 382] on input "Number*" at bounding box center [255, 396] width 218 height 29
type input "9"
click at [178, 470] on select "days weeks months" at bounding box center [256, 462] width 220 height 29
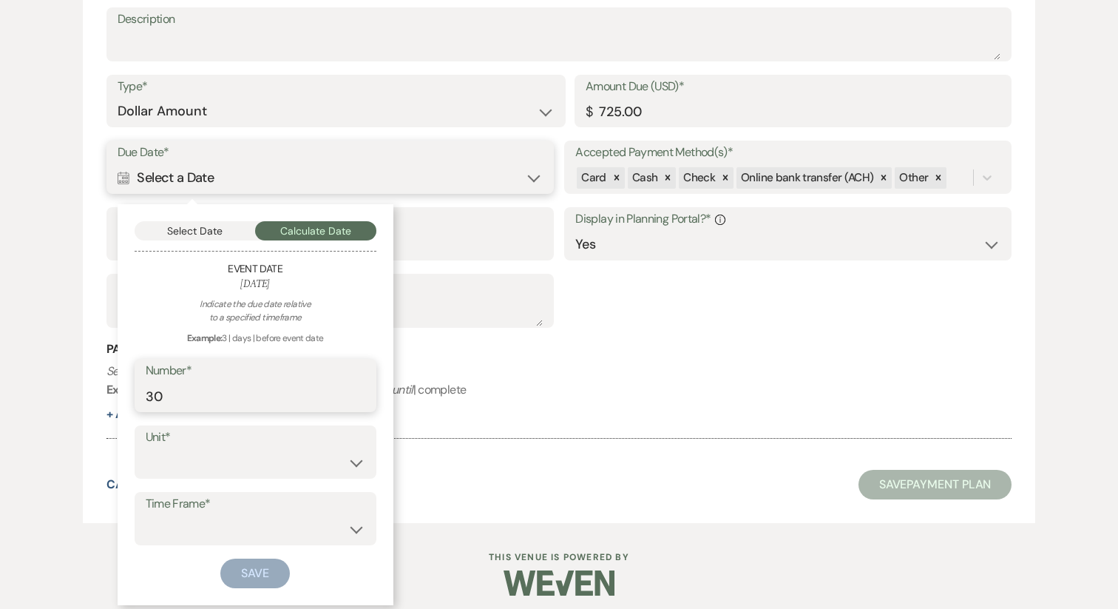
click at [175, 394] on input "30" at bounding box center [256, 396] width 220 height 29
type input "3"
type input "7"
drag, startPoint x: 189, startPoint y: 482, endPoint x: 189, endPoint y: 472, distance: 10.4
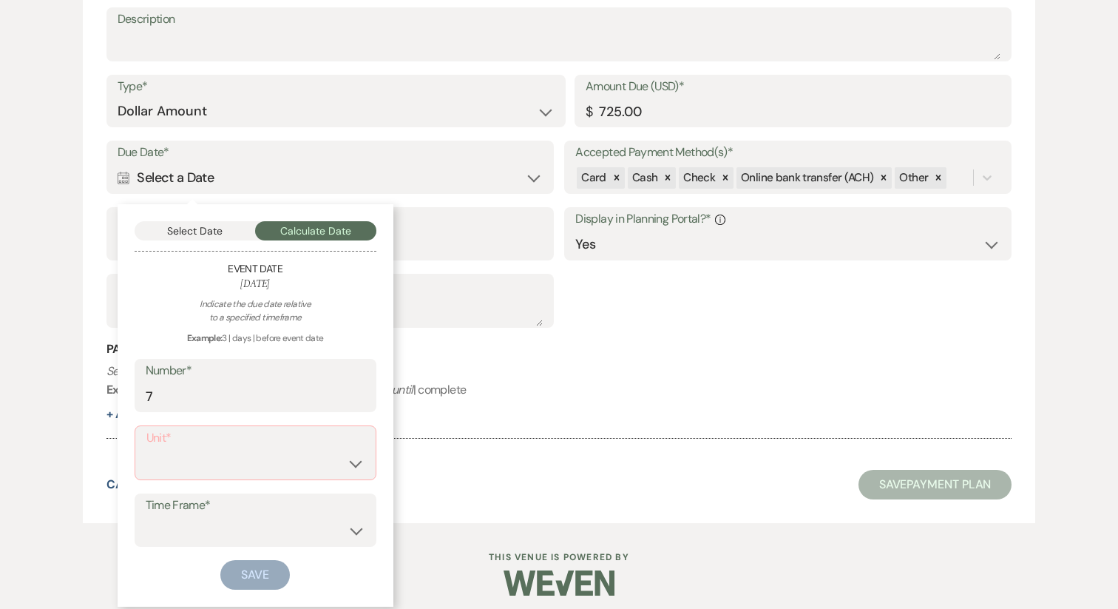
click at [189, 481] on div "Indicate the due date relative to a specified timeframe Example: 3 | days | bef…" at bounding box center [256, 443] width 242 height 292
click at [189, 472] on select "days weeks months" at bounding box center [255, 463] width 218 height 29
select select "day"
click at [177, 515] on select "before event date after event date after event is booked after today's date" at bounding box center [256, 529] width 220 height 29
select select "afterEventDate"
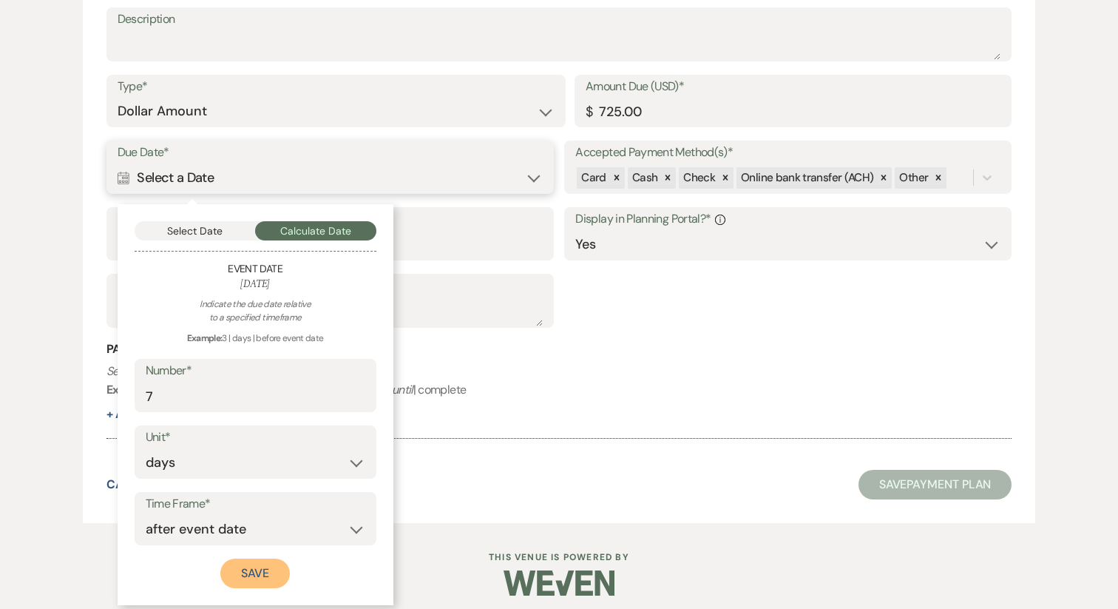
click at [263, 568] on button "Save" at bounding box center [255, 573] width 70 height 30
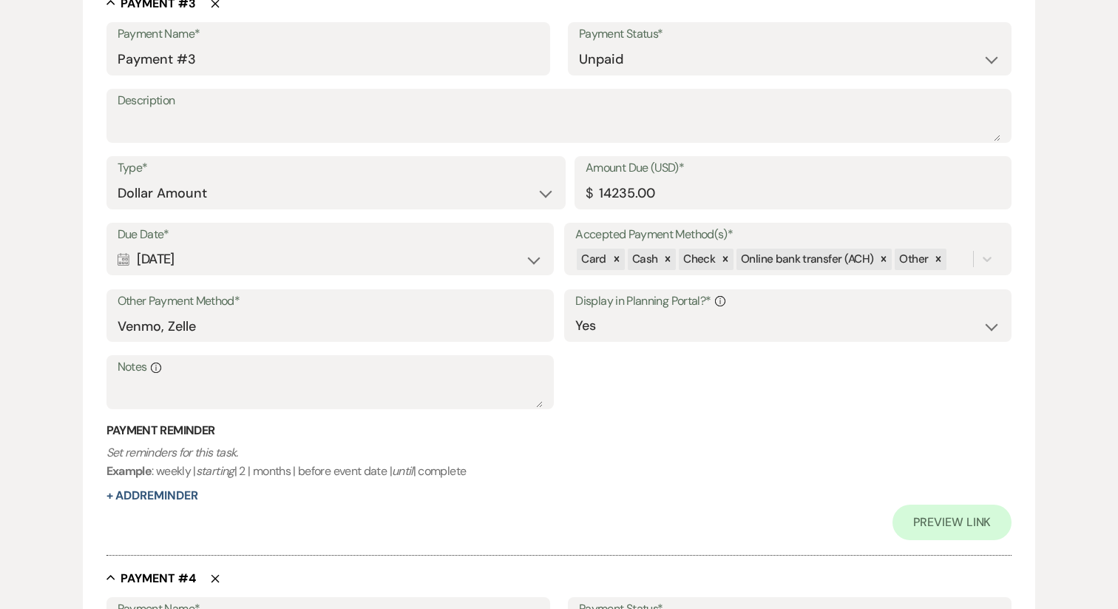
scroll to position [1566, 0]
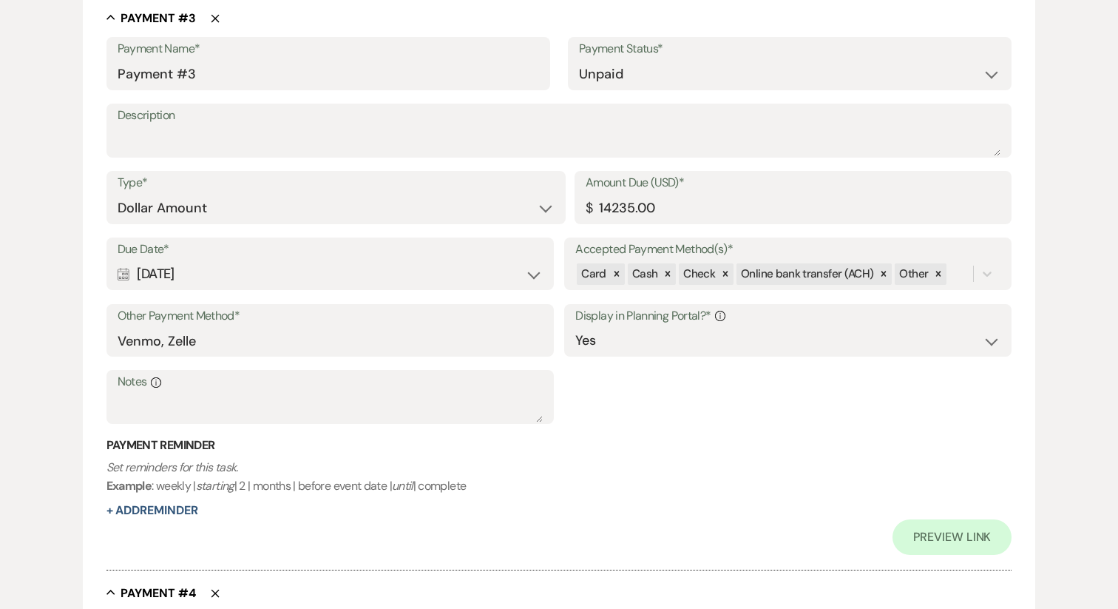
click at [245, 271] on div "Calendar Sep 23, 2025 Expand" at bounding box center [330, 274] width 425 height 29
select select "day"
select select "beforeEventDate"
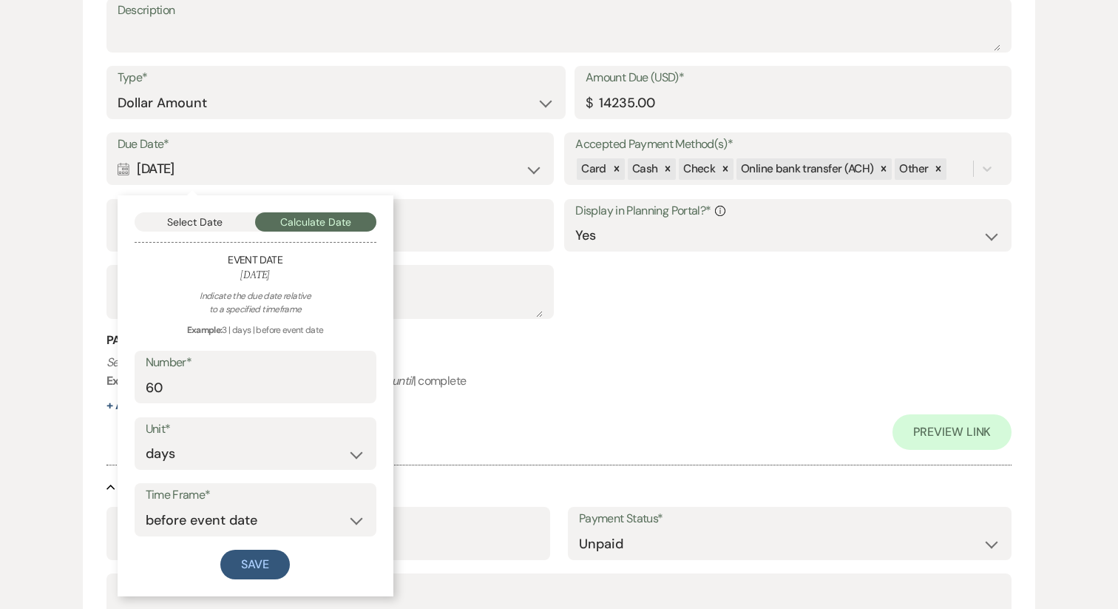
scroll to position [1700, 0]
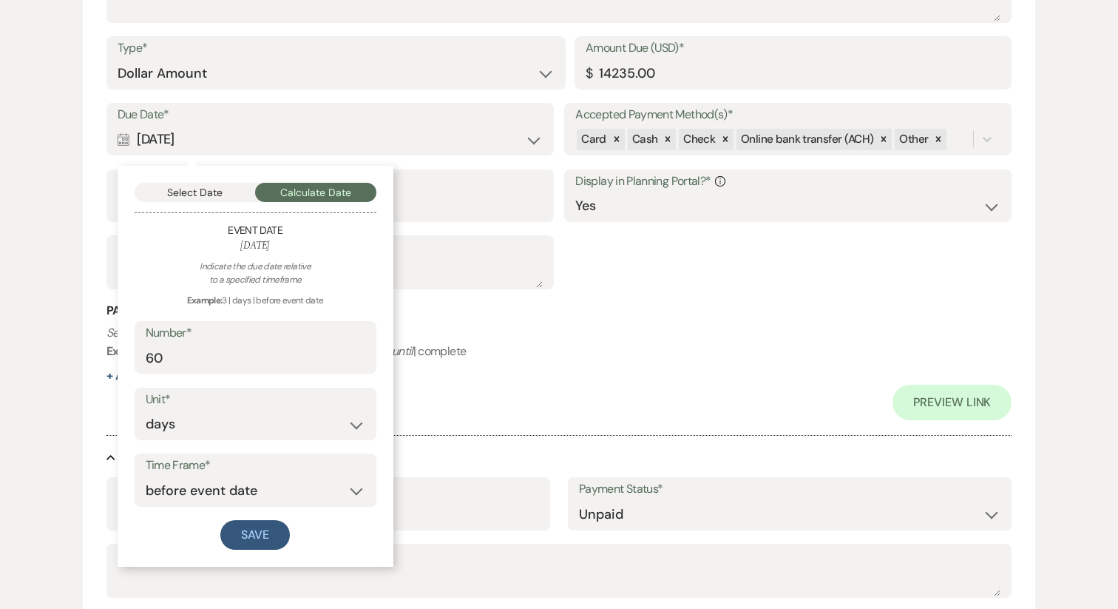
click at [545, 373] on div "Payment Reminder Set reminders for this task. Example : weekly | starting | 2 |…" at bounding box center [559, 343] width 906 height 82
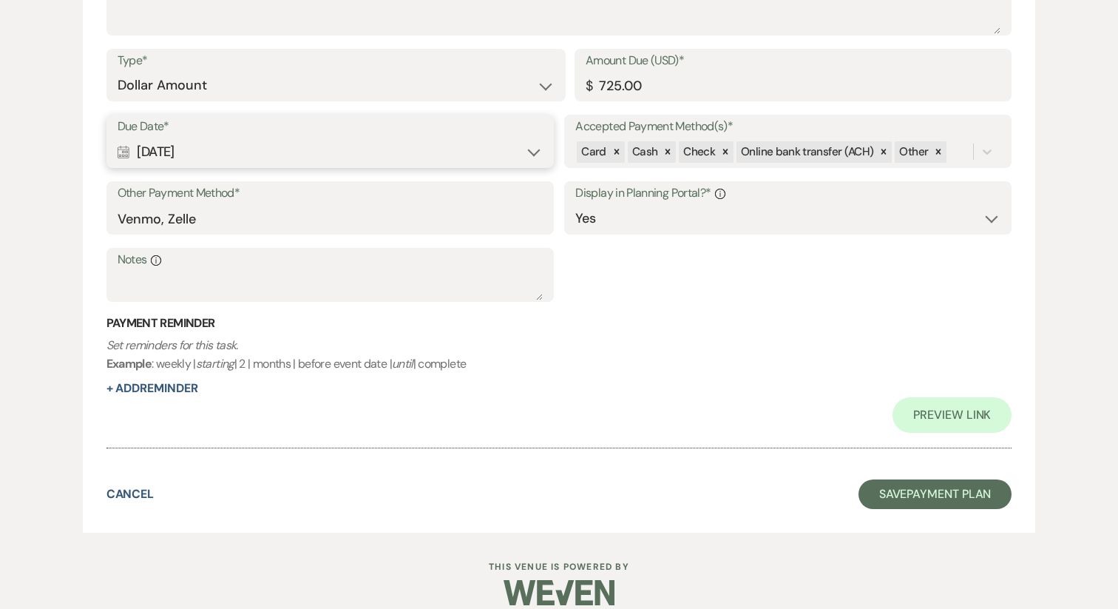
scroll to position [2279, 0]
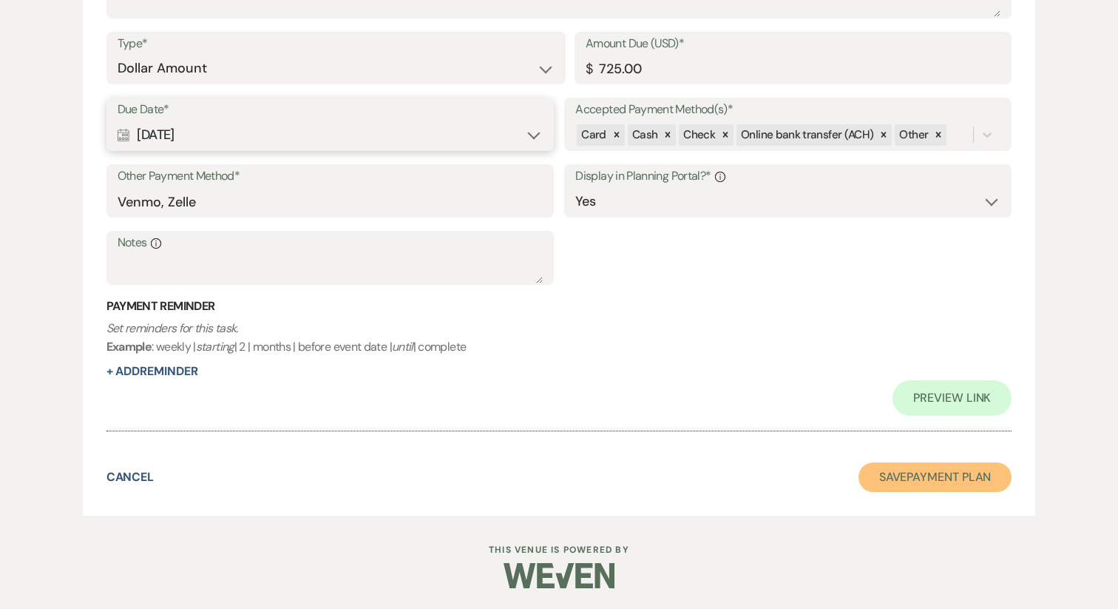
click at [885, 478] on button "Save Payment Plan" at bounding box center [936, 477] width 154 height 30
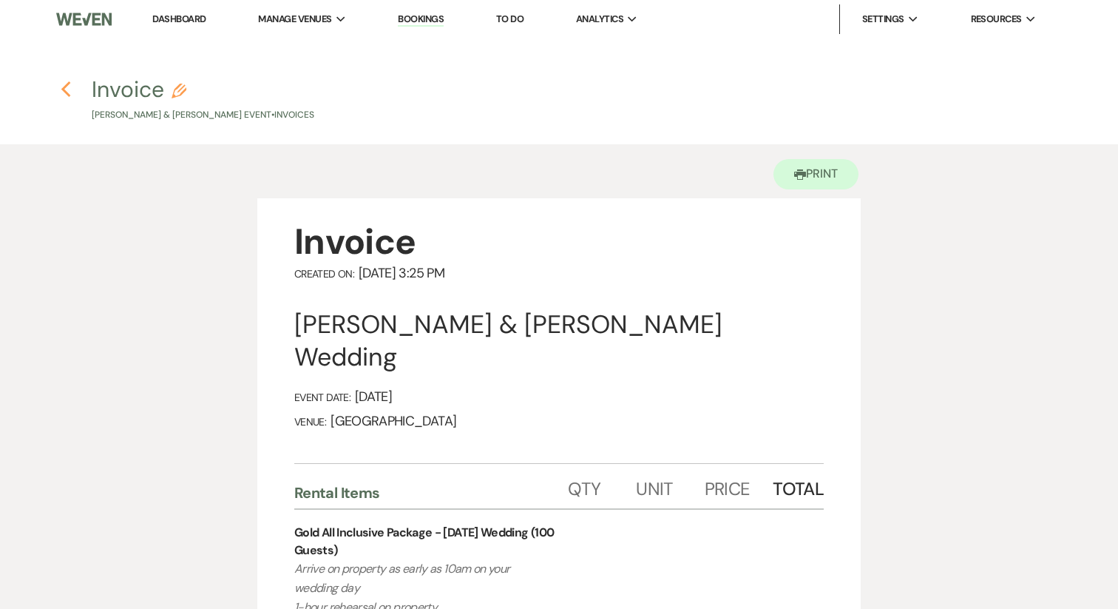
click at [67, 84] on use "button" at bounding box center [66, 89] width 10 height 16
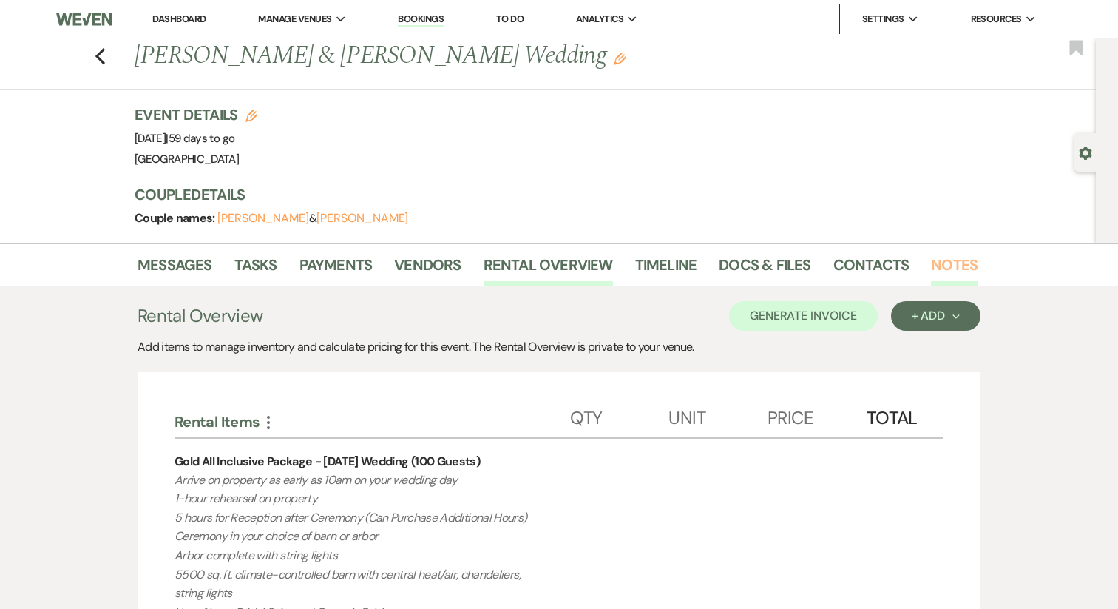
click at [936, 268] on link "Notes" at bounding box center [954, 269] width 47 height 33
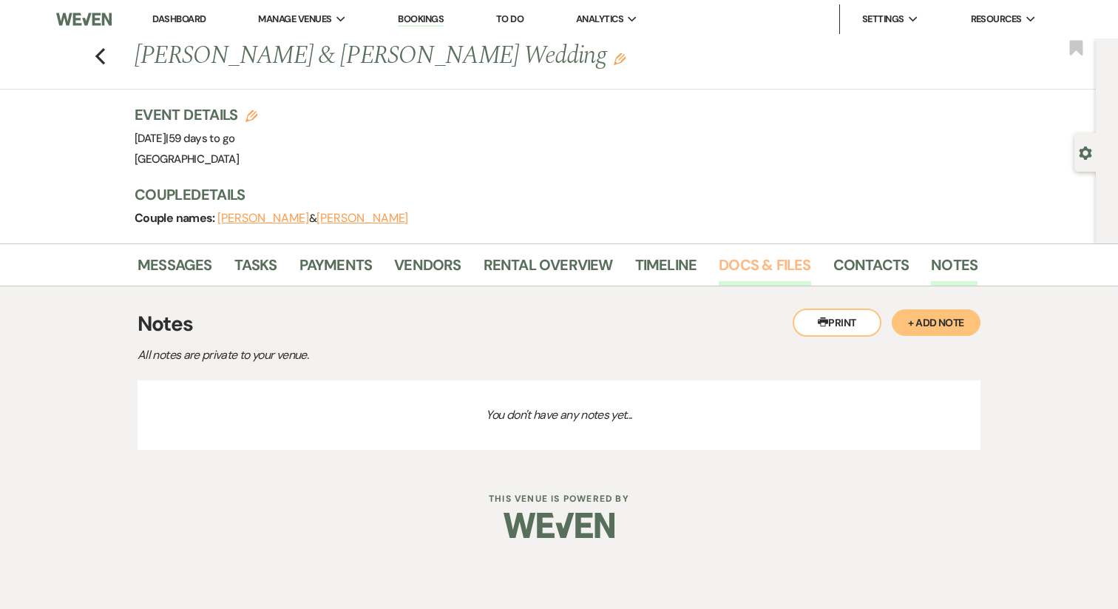
click at [772, 275] on link "Docs & Files" at bounding box center [765, 269] width 92 height 33
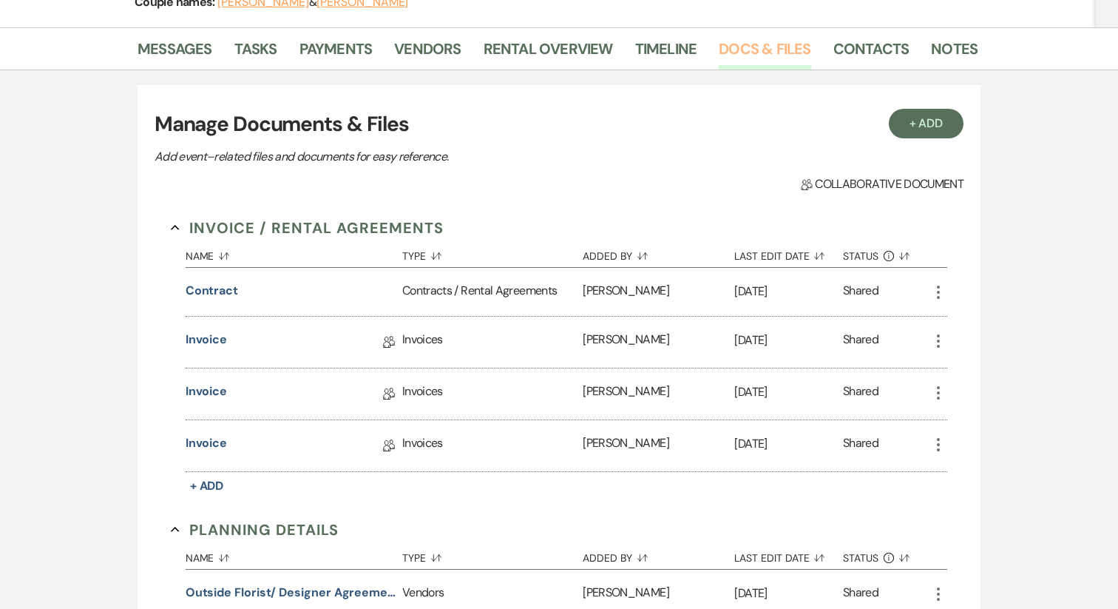
scroll to position [223, 0]
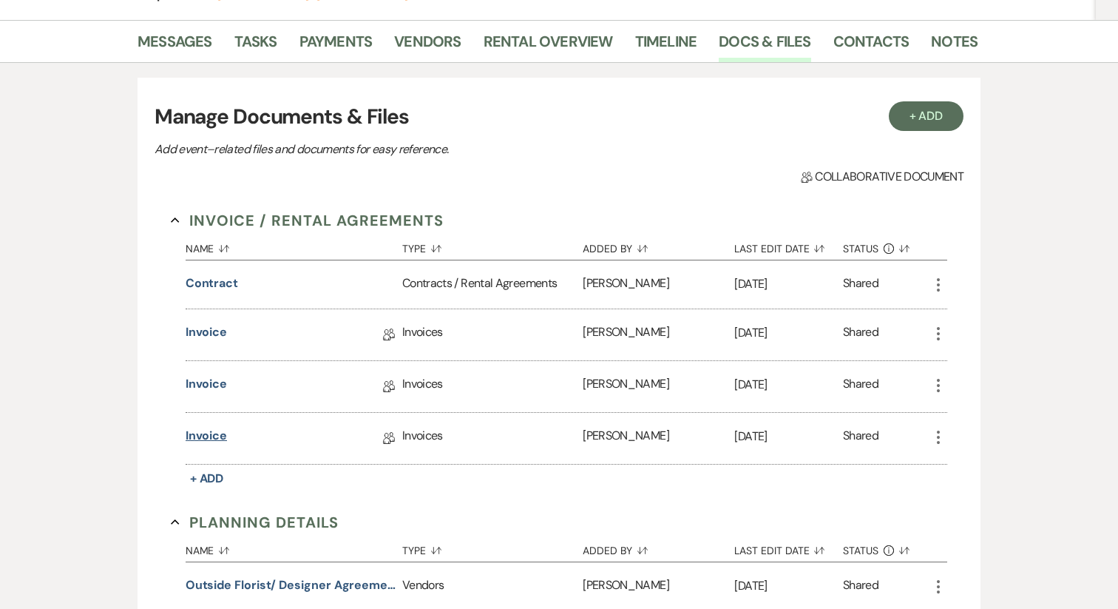
click at [215, 438] on link "Invoice" at bounding box center [206, 438] width 41 height 23
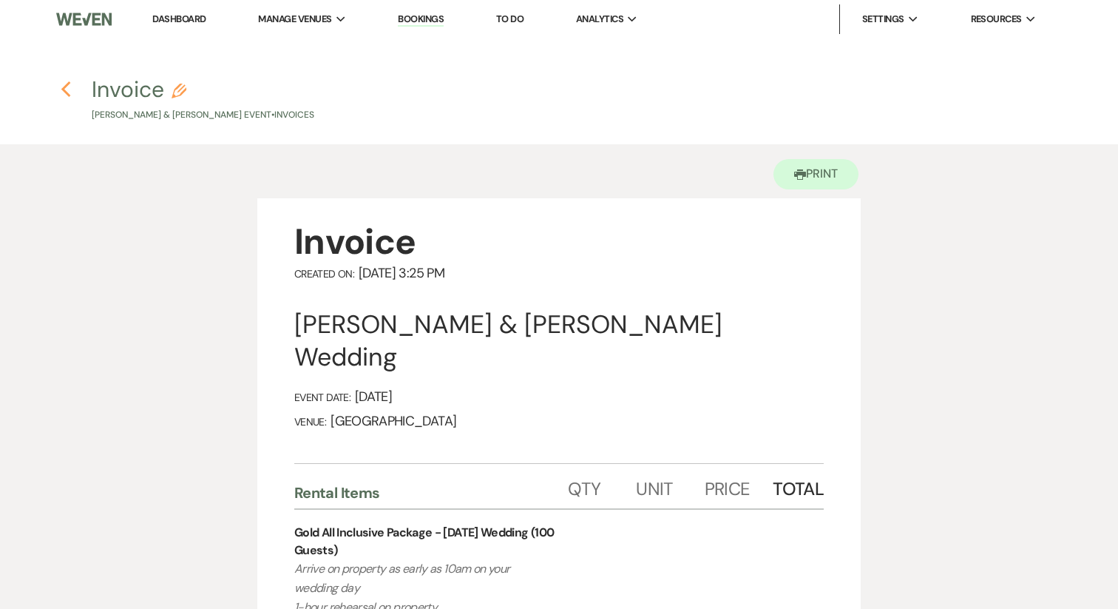
click at [67, 87] on icon "Previous" at bounding box center [66, 90] width 11 height 18
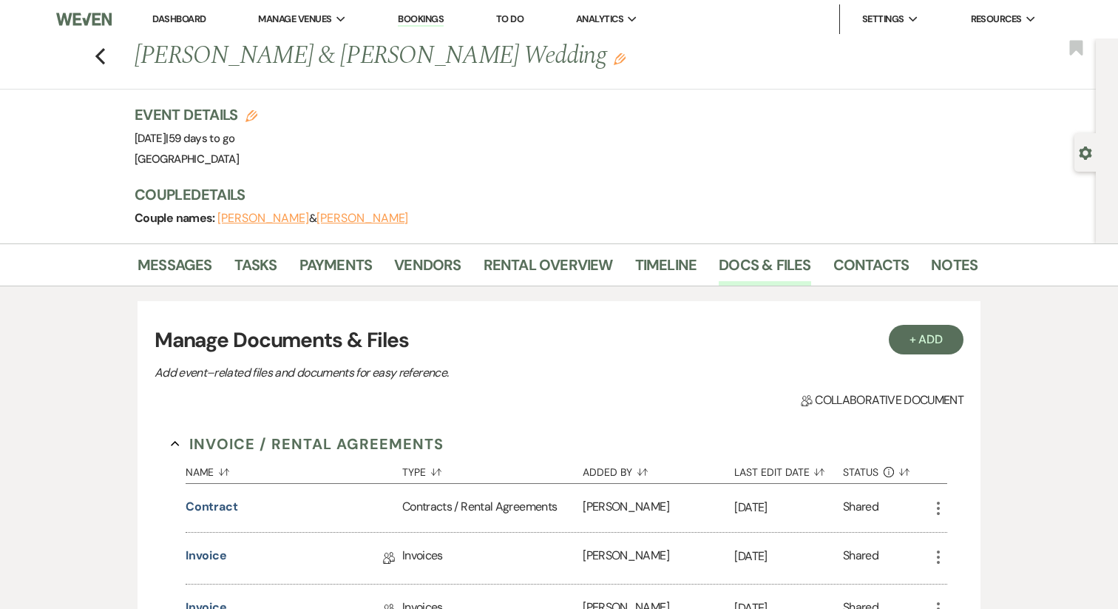
scroll to position [223, 0]
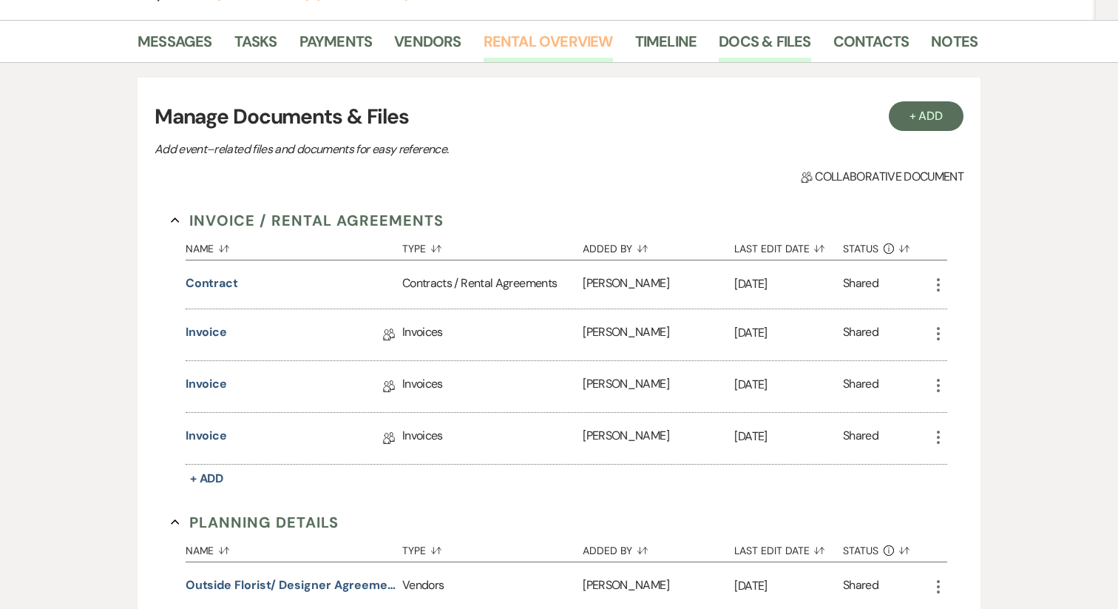
click at [532, 52] on link "Rental Overview" at bounding box center [548, 46] width 129 height 33
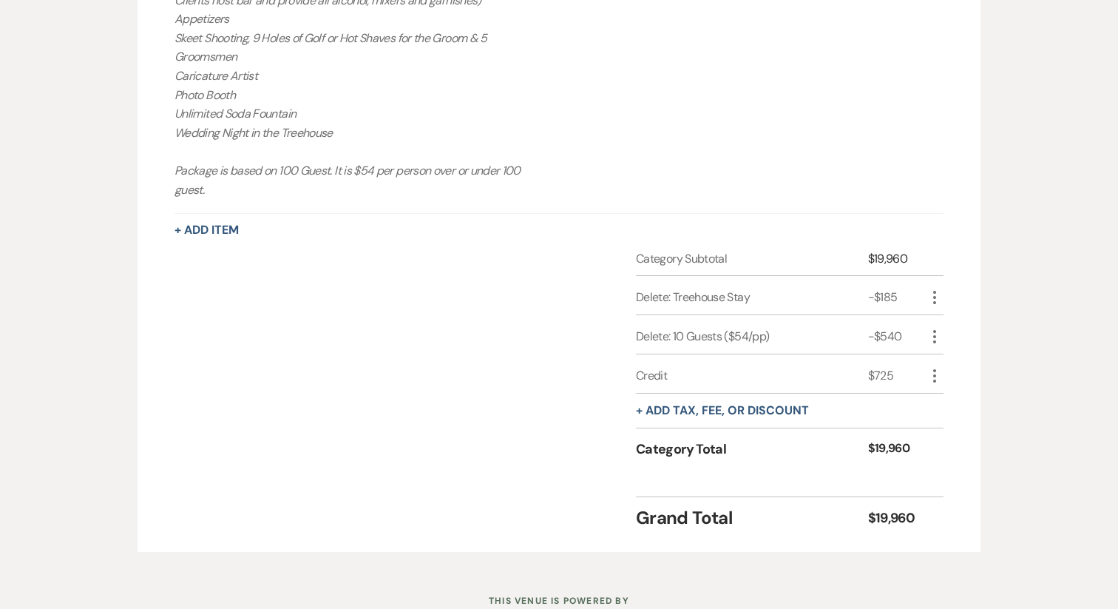
scroll to position [947, 0]
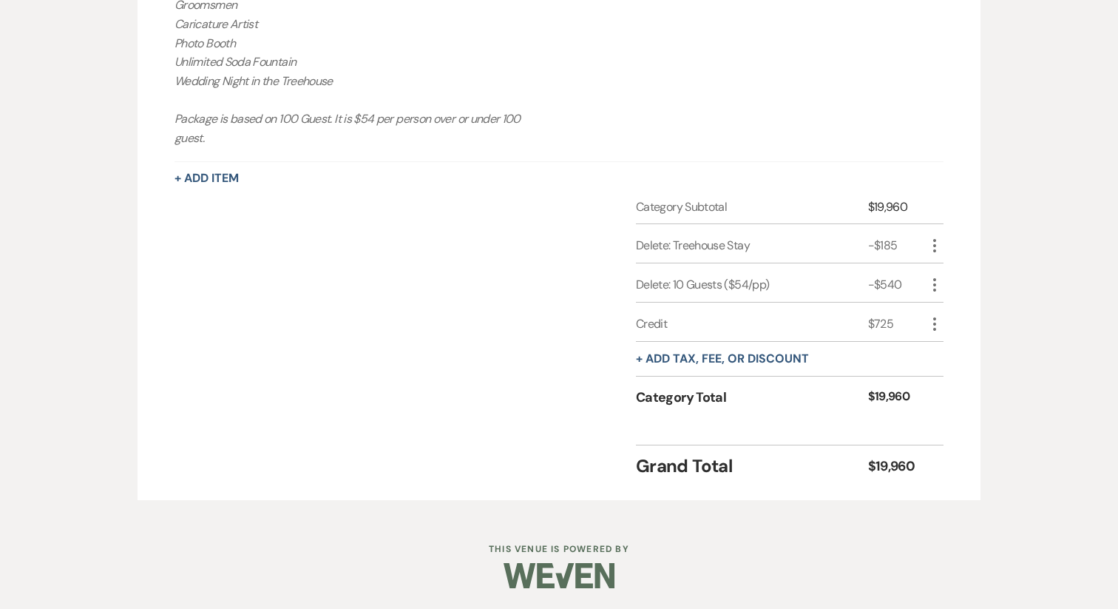
click at [936, 325] on icon "More" at bounding box center [935, 324] width 18 height 18
click at [942, 376] on icon "Delete" at bounding box center [946, 376] width 9 height 11
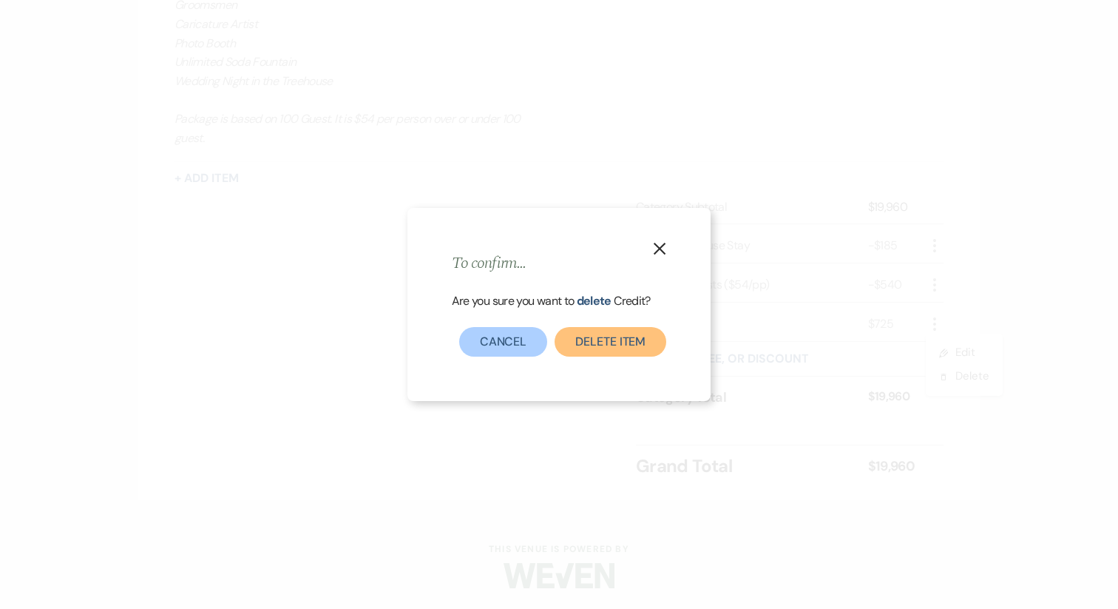
click at [588, 344] on button "Delete item" at bounding box center [611, 342] width 112 height 30
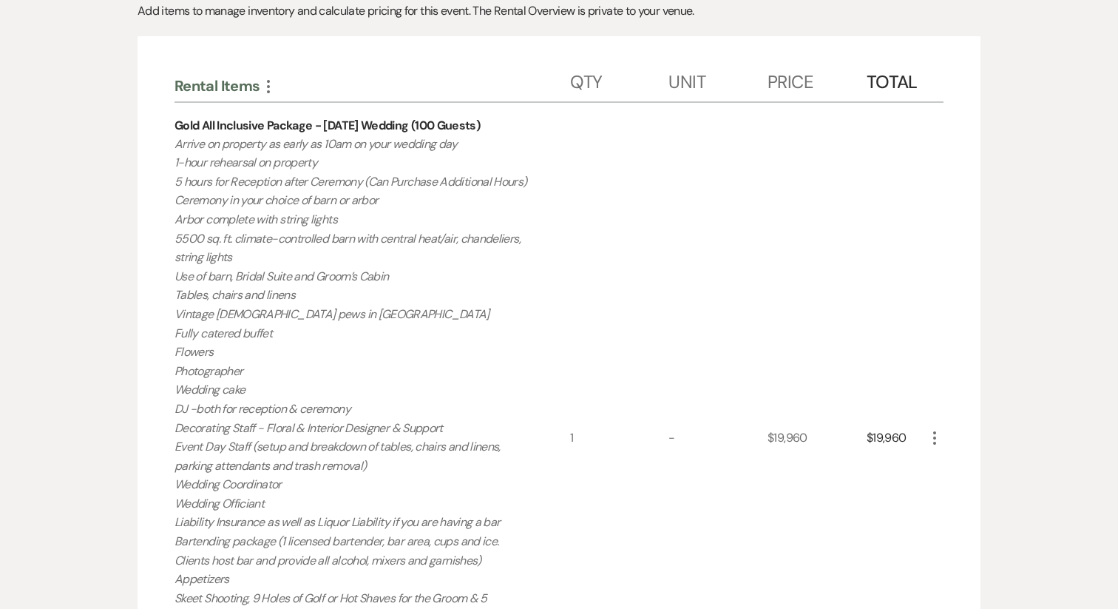
scroll to position [0, 0]
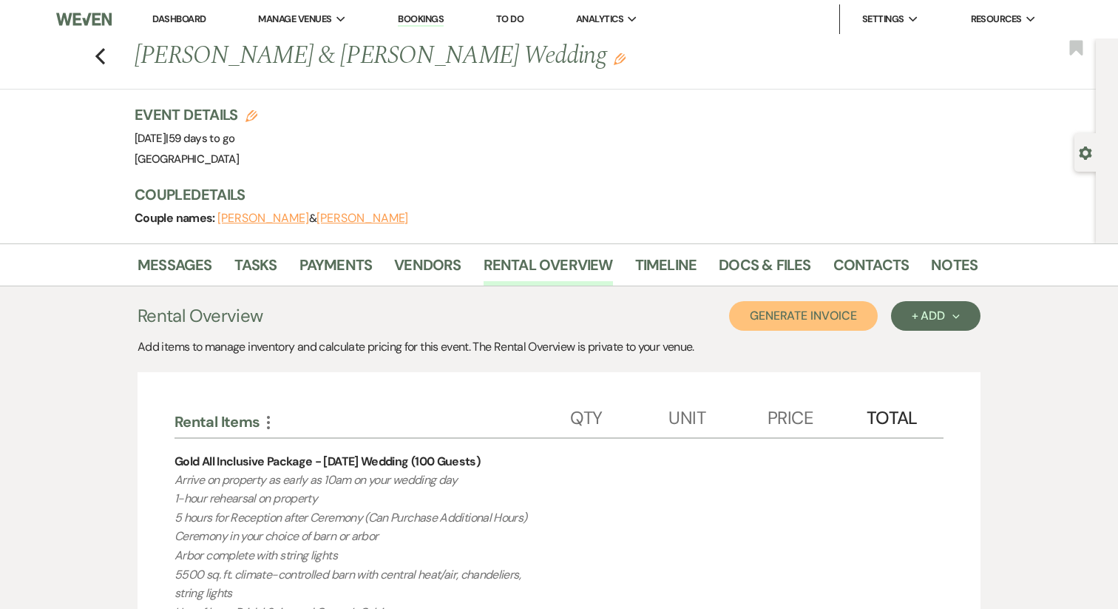
click at [850, 313] on button "Generate Invoice" at bounding box center [803, 316] width 149 height 30
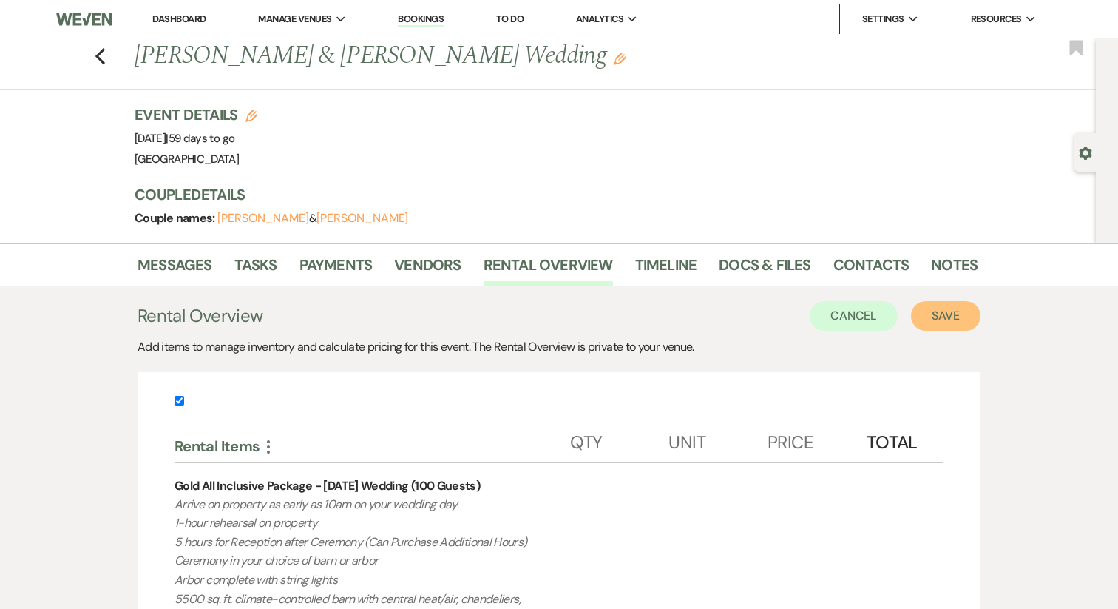
click at [936, 317] on button "Save" at bounding box center [946, 316] width 70 height 30
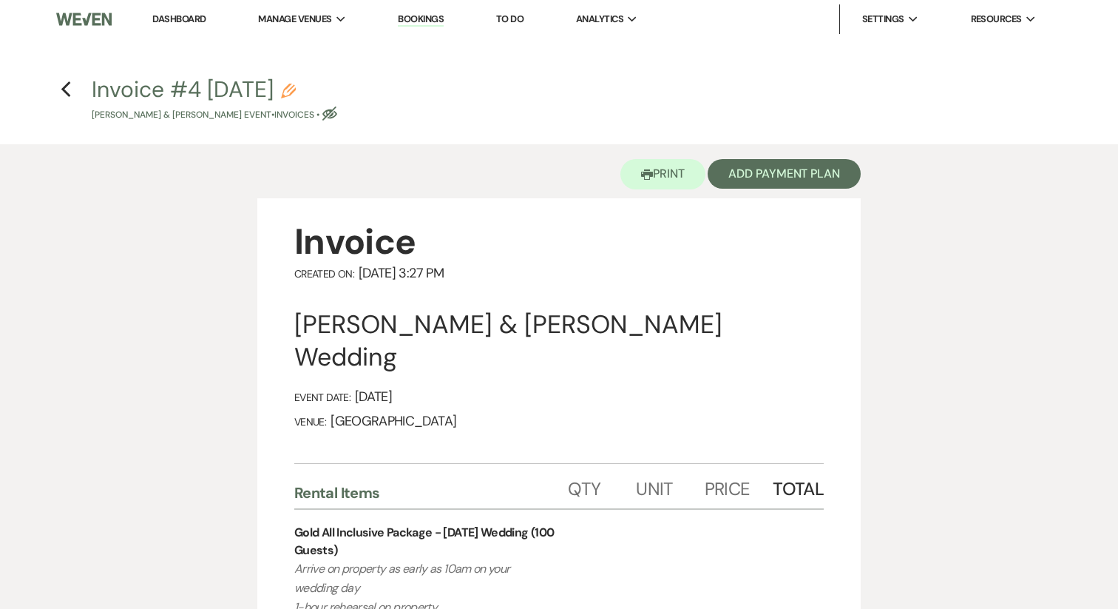
click at [296, 91] on use "button" at bounding box center [288, 91] width 15 height 15
select select "22"
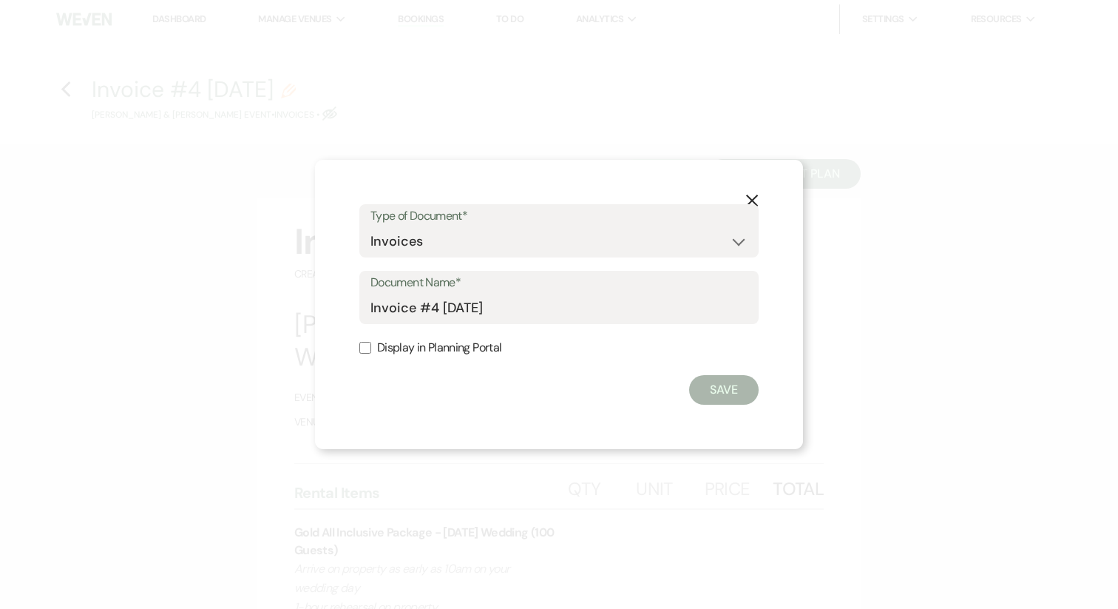
click at [356, 349] on div "X Type of Document* Special Event Insurance Vendor Certificate of Insurance Con…" at bounding box center [559, 304] width 488 height 289
click at [363, 349] on input "Display in Planning Portal" at bounding box center [365, 348] width 12 height 12
checkbox input "true"
click at [734, 393] on button "Save" at bounding box center [724, 390] width 70 height 30
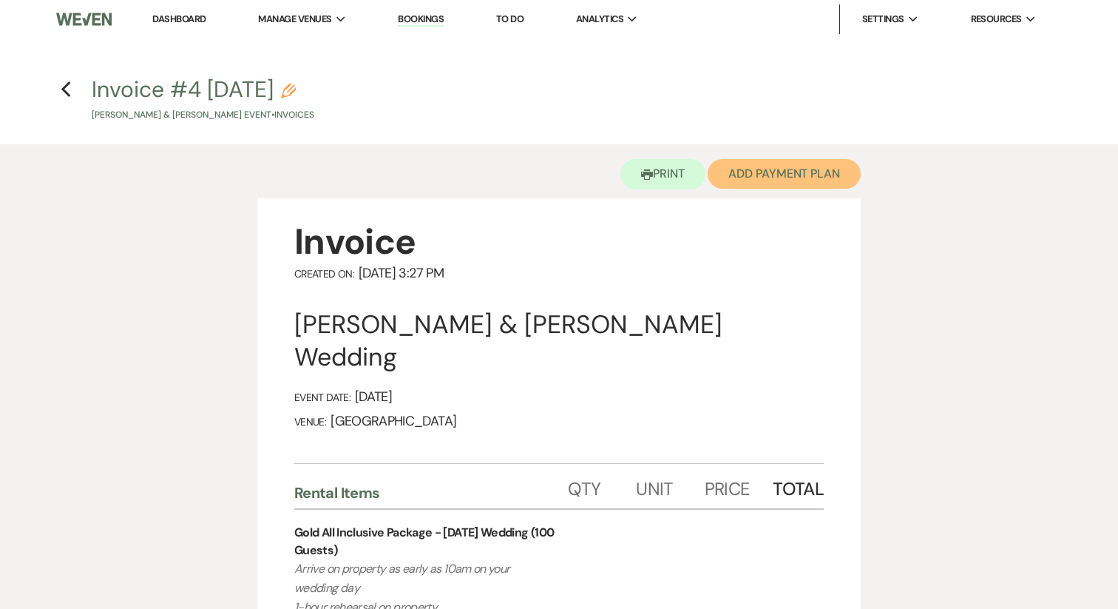
click at [772, 175] on button "Add Payment Plan" at bounding box center [784, 174] width 153 height 30
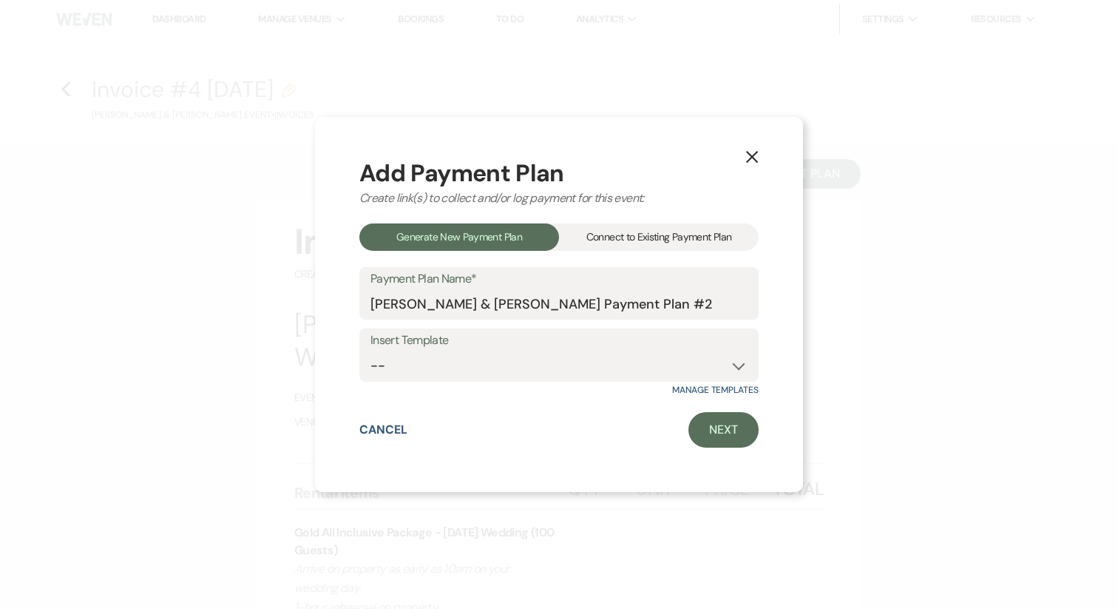
click at [700, 245] on div "Connect to Existing Payment Plan" at bounding box center [659, 236] width 200 height 27
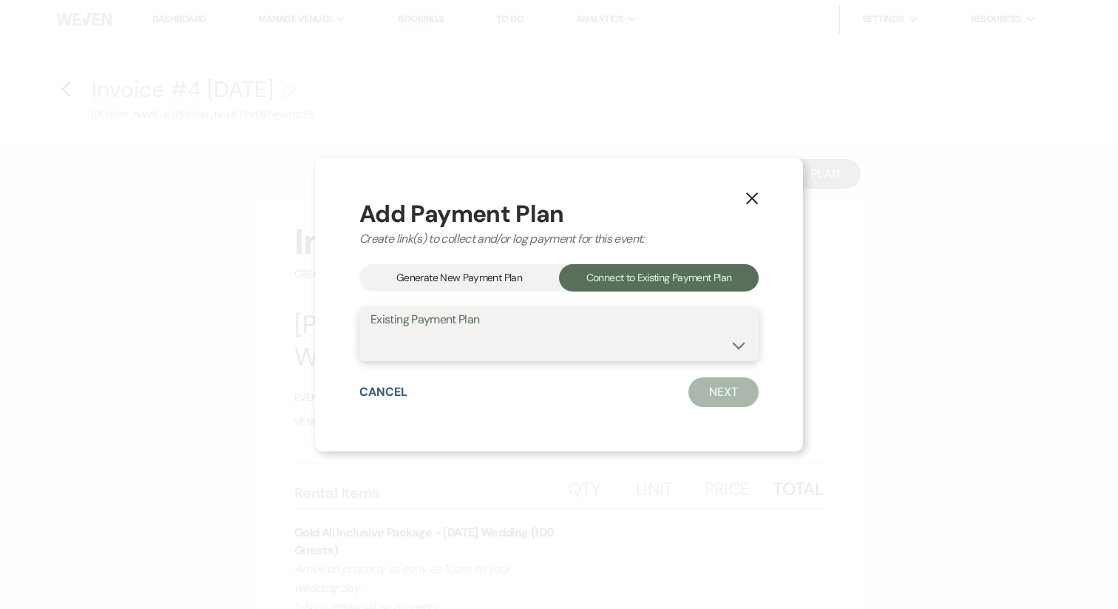
click at [647, 345] on select "Sarah Telo & Stephen Barbree's Payment Plan #1" at bounding box center [559, 345] width 377 height 29
select select "19404"
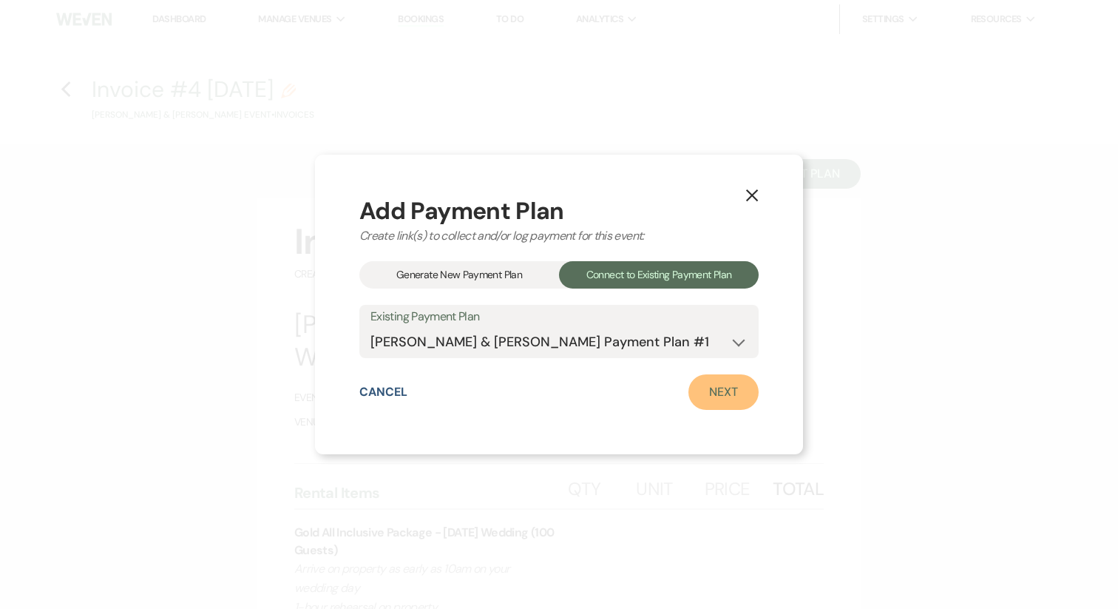
click at [709, 392] on link "Next" at bounding box center [724, 391] width 70 height 35
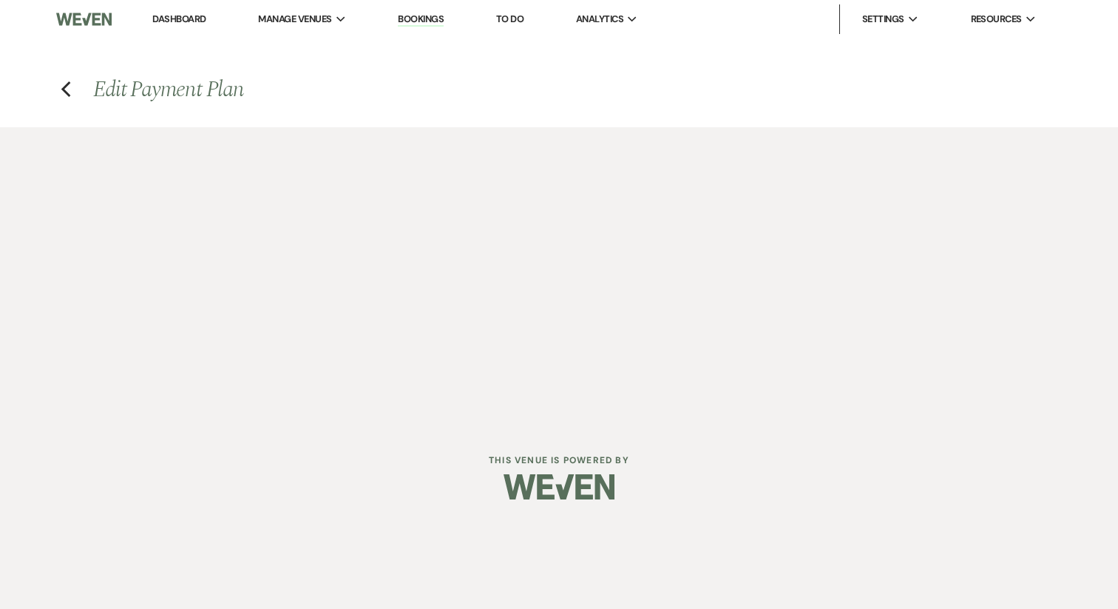
select select "29003"
select select "1"
select select "true"
select select "1"
select select "true"
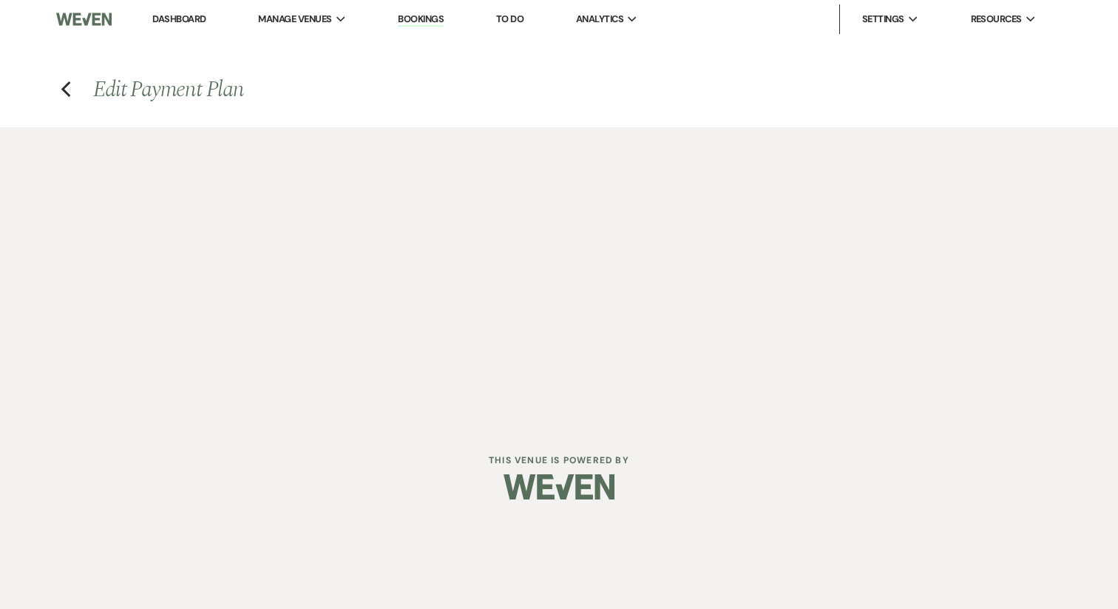
select select "2"
select select "flat"
select select "true"
select select "2"
select select "flat"
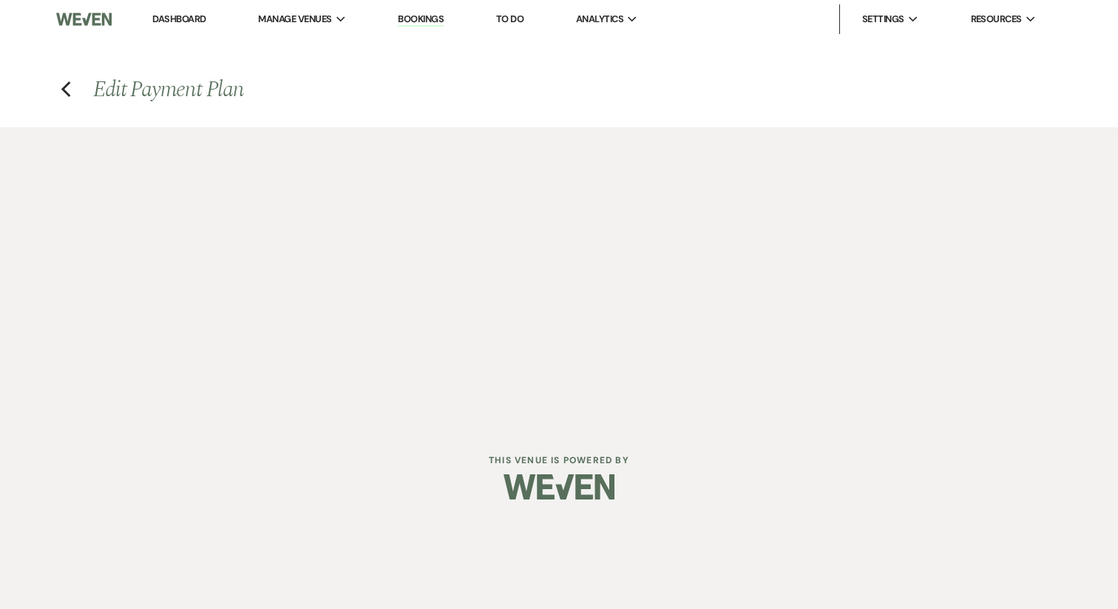
select select "true"
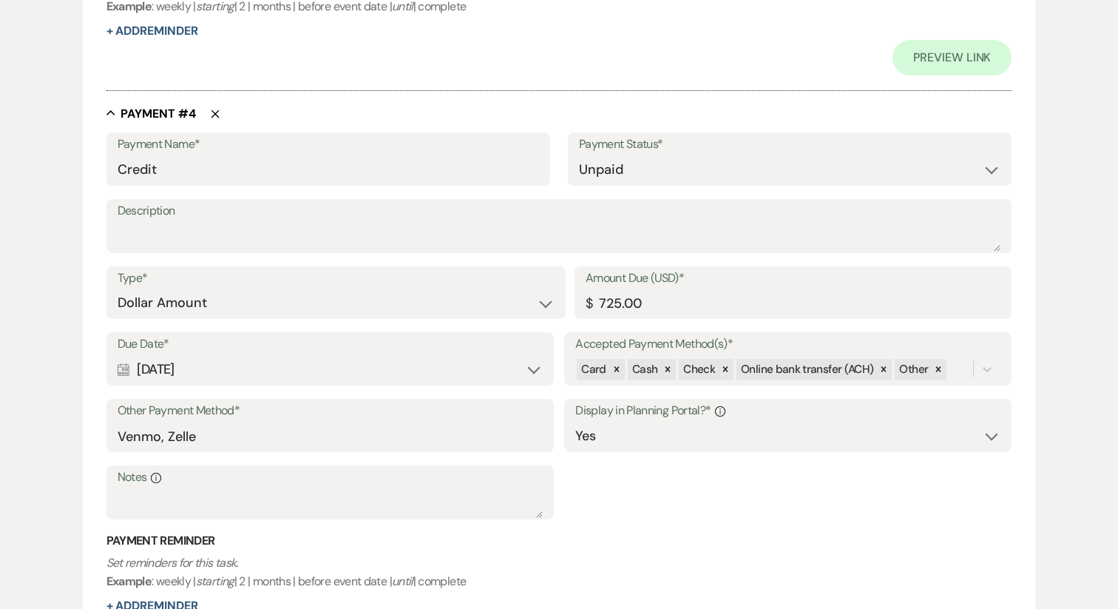
scroll to position [2034, 0]
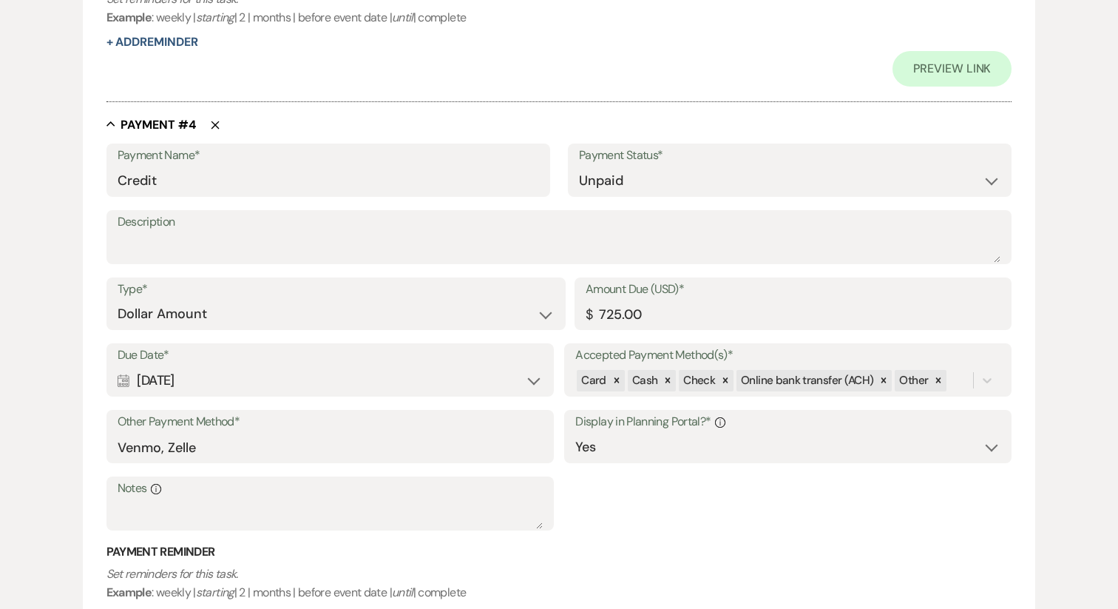
click at [214, 123] on icon "Delete" at bounding box center [215, 125] width 9 height 9
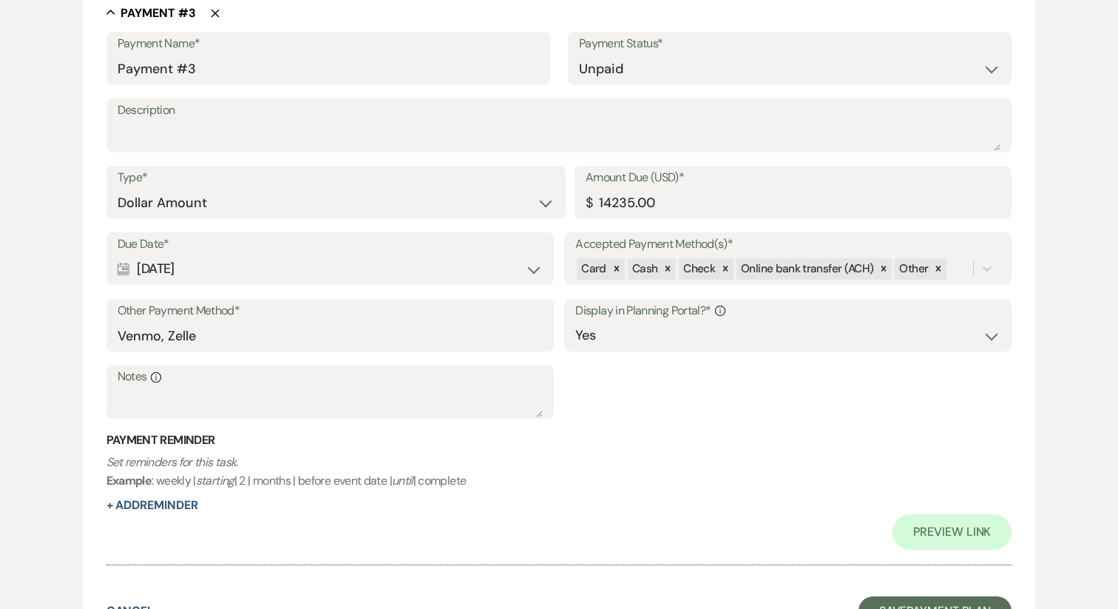
scroll to position [1705, 0]
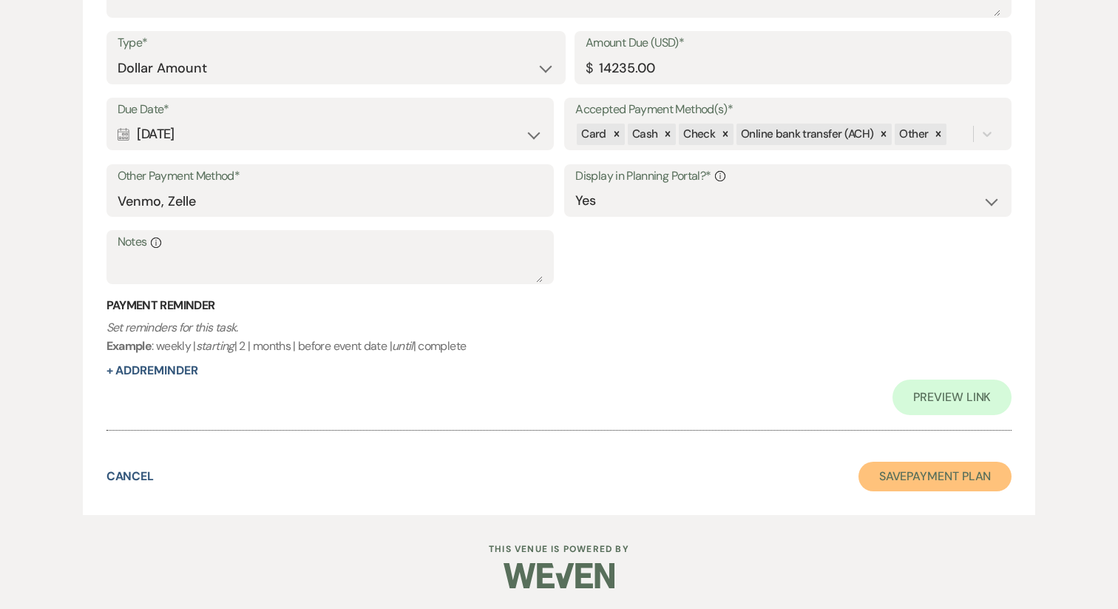
click at [901, 480] on button "Save Payment Plan" at bounding box center [936, 476] width 154 height 30
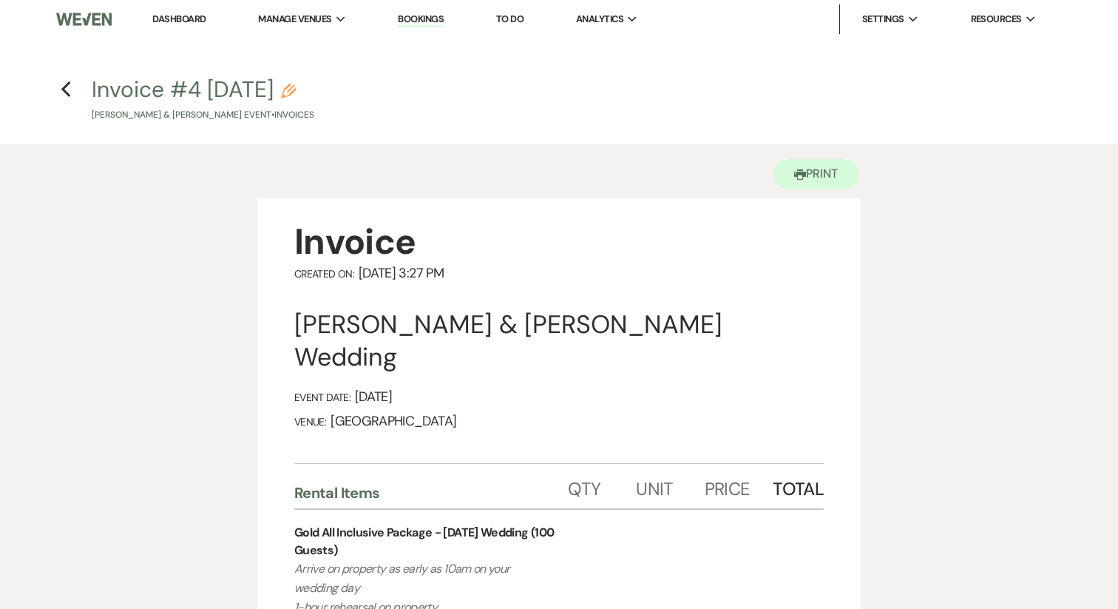
click at [64, 98] on div "Previous" at bounding box center [66, 87] width 11 height 24
click at [67, 88] on icon "Previous" at bounding box center [66, 90] width 11 height 18
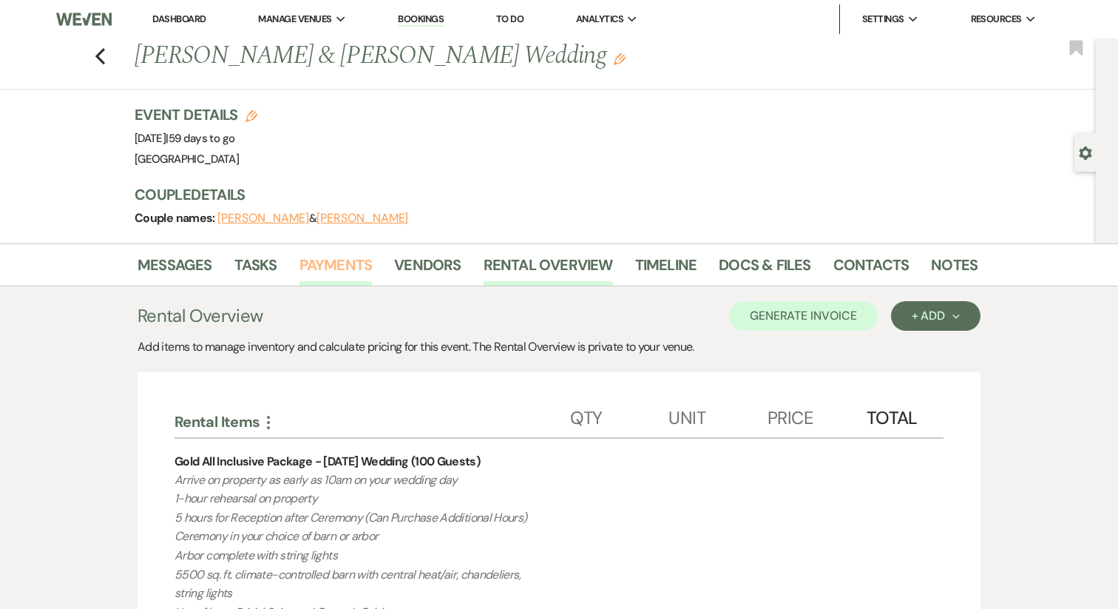
click at [320, 271] on link "Payments" at bounding box center [336, 269] width 73 height 33
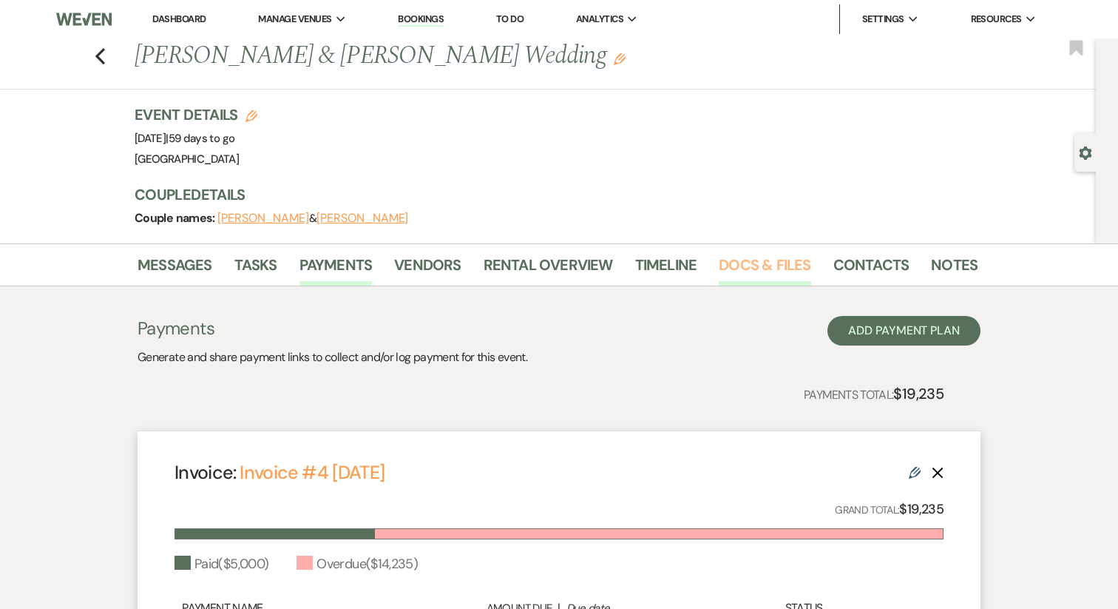
click at [732, 260] on link "Docs & Files" at bounding box center [765, 269] width 92 height 33
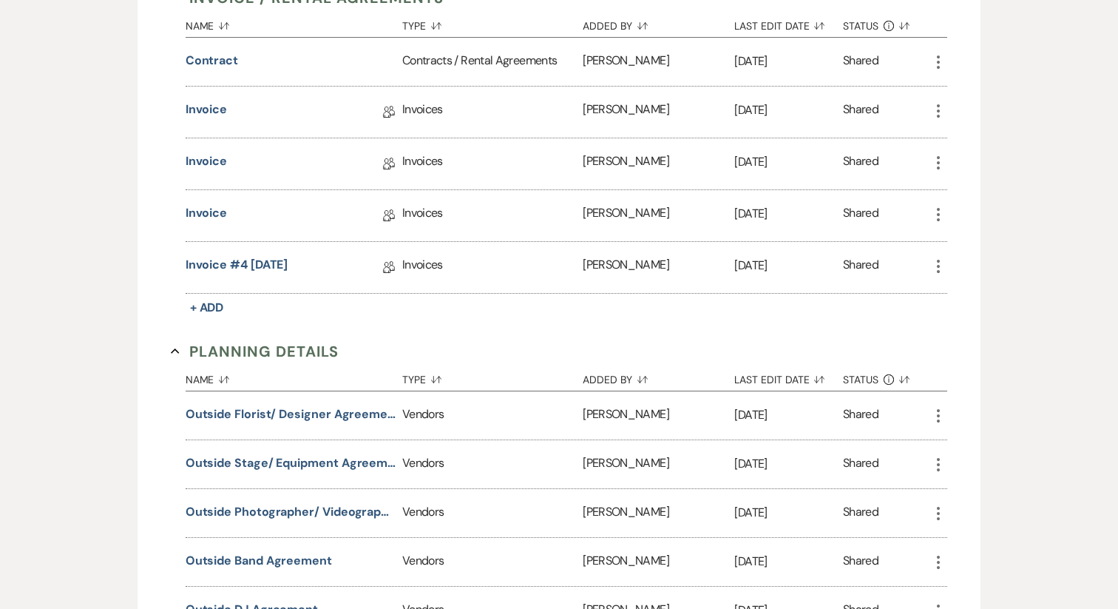
scroll to position [444, 0]
click at [934, 220] on icon "More" at bounding box center [939, 216] width 18 height 18
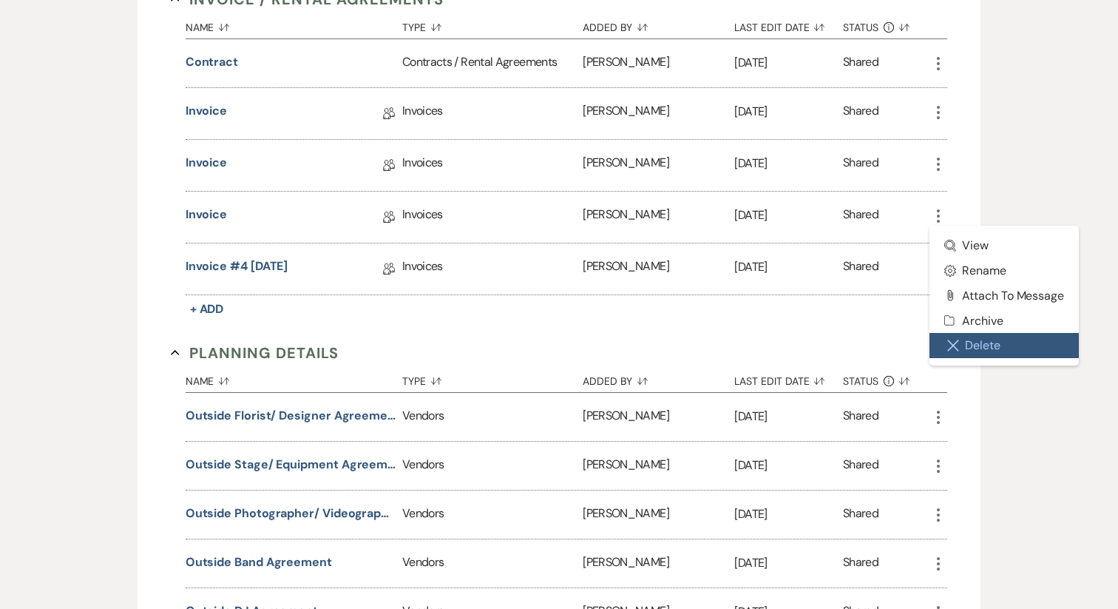
click at [965, 342] on button "Close Delete X Delete" at bounding box center [1004, 345] width 149 height 25
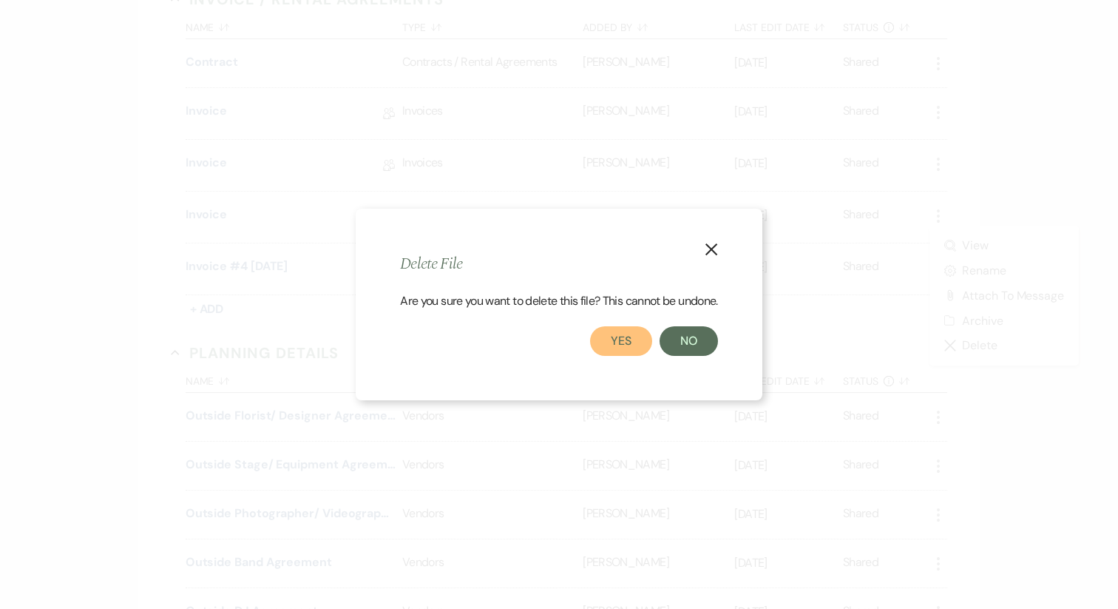
click at [615, 339] on button "Yes" at bounding box center [621, 341] width 62 height 30
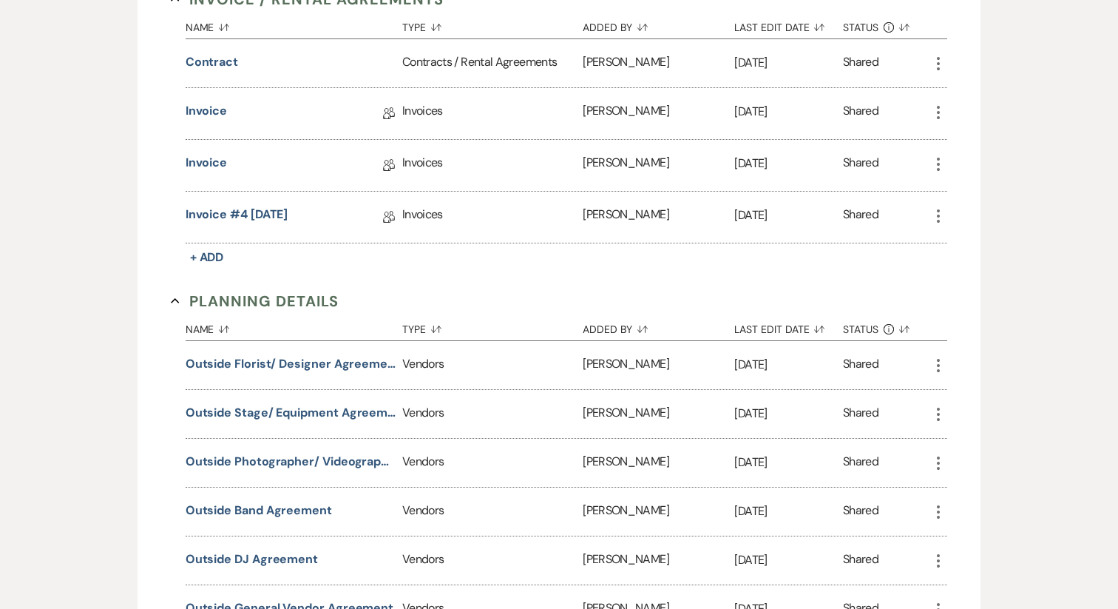
click at [936, 165] on icon "More" at bounding box center [939, 164] width 18 height 18
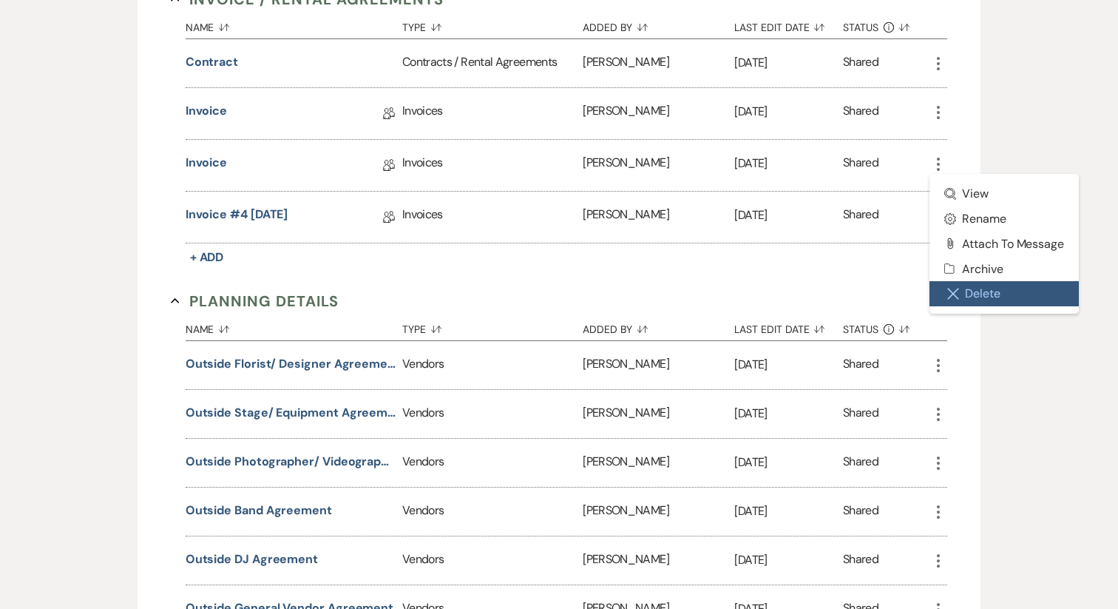
click at [963, 297] on button "Close Delete X Delete" at bounding box center [1004, 293] width 149 height 25
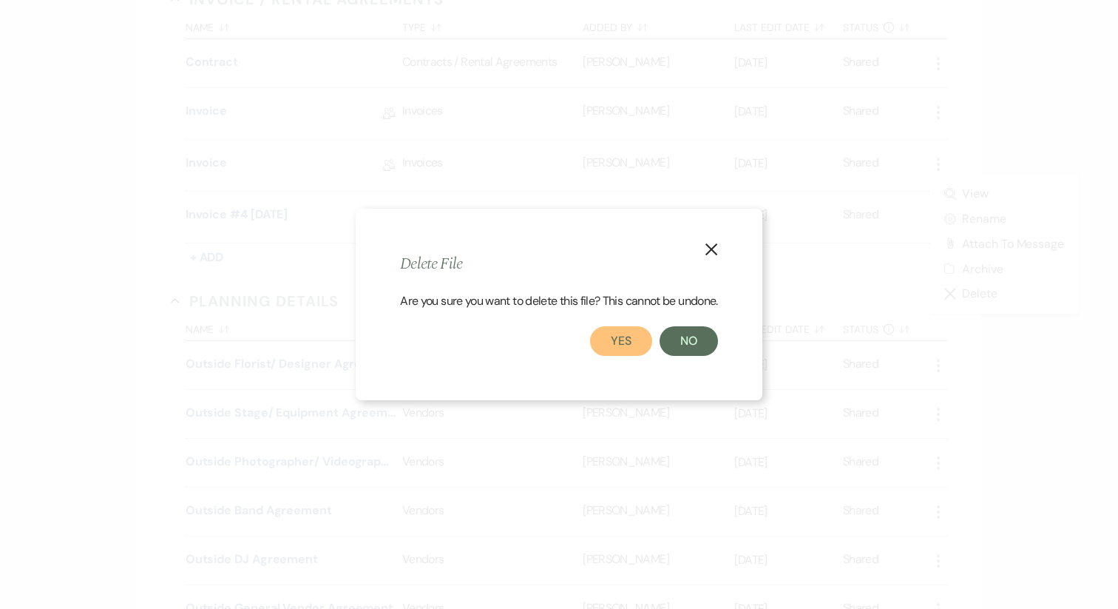
click at [615, 348] on button "Yes" at bounding box center [621, 341] width 62 height 30
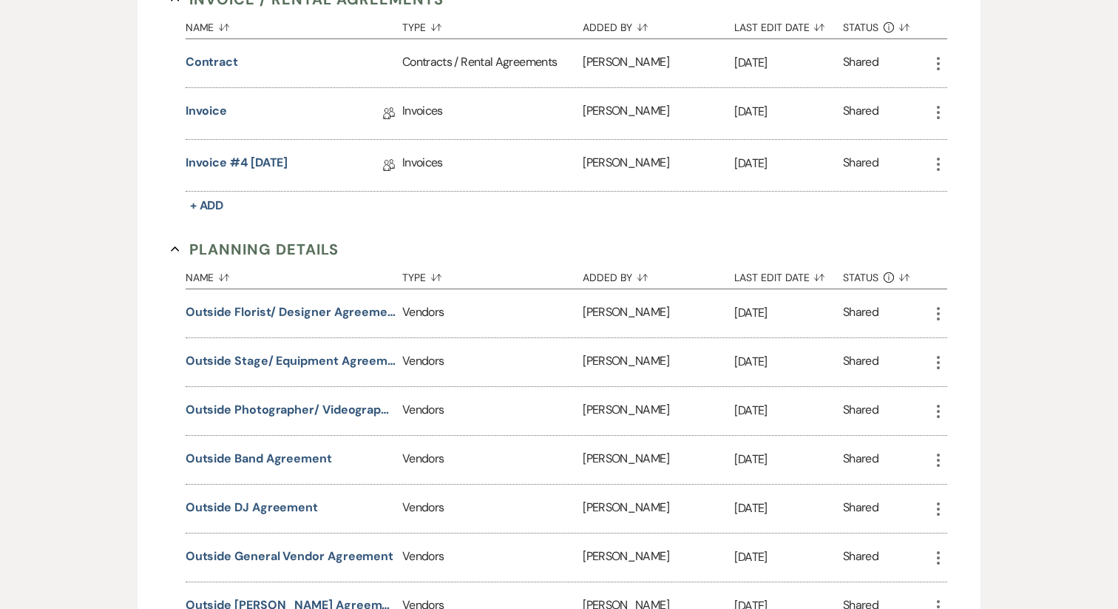
click at [933, 108] on icon "More" at bounding box center [939, 113] width 18 height 18
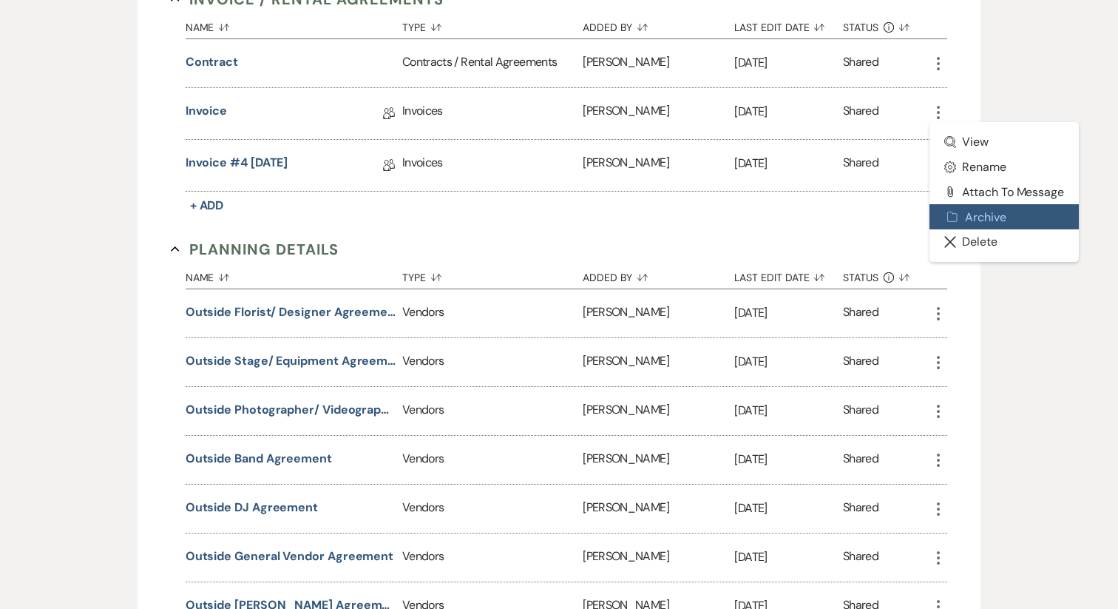
click at [970, 226] on button "Archive Archive" at bounding box center [1004, 216] width 149 height 25
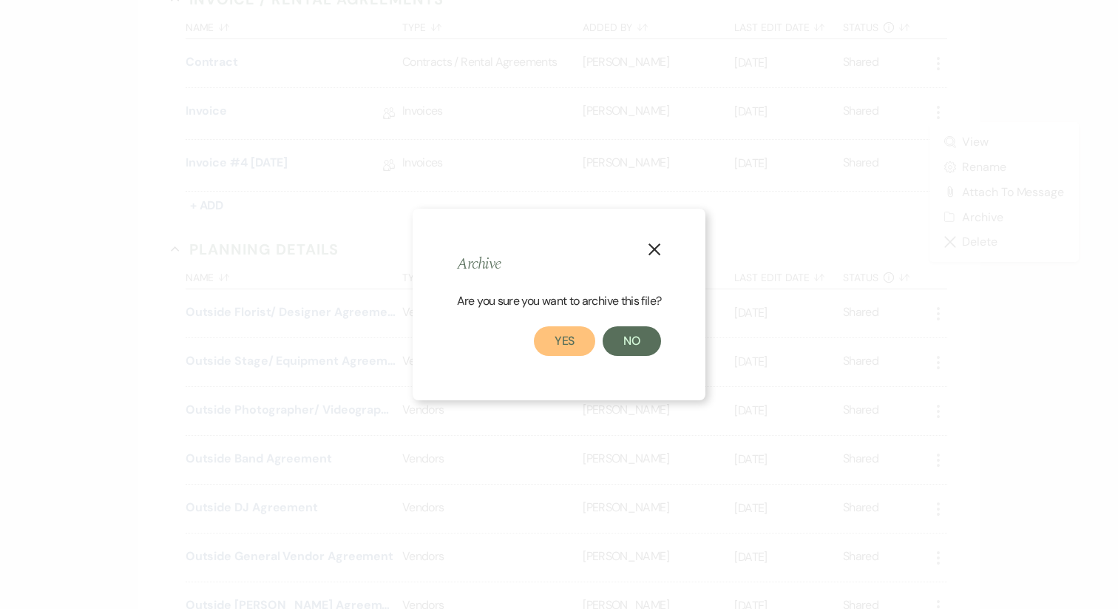
click at [572, 342] on button "Yes" at bounding box center [565, 341] width 62 height 30
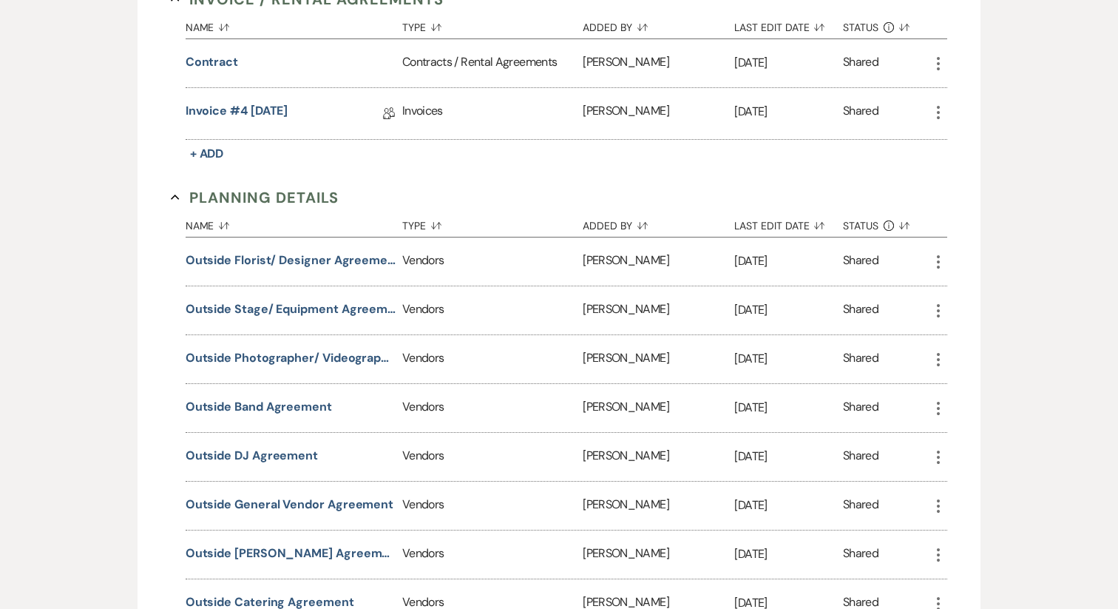
click at [931, 109] on icon "More" at bounding box center [939, 113] width 18 height 18
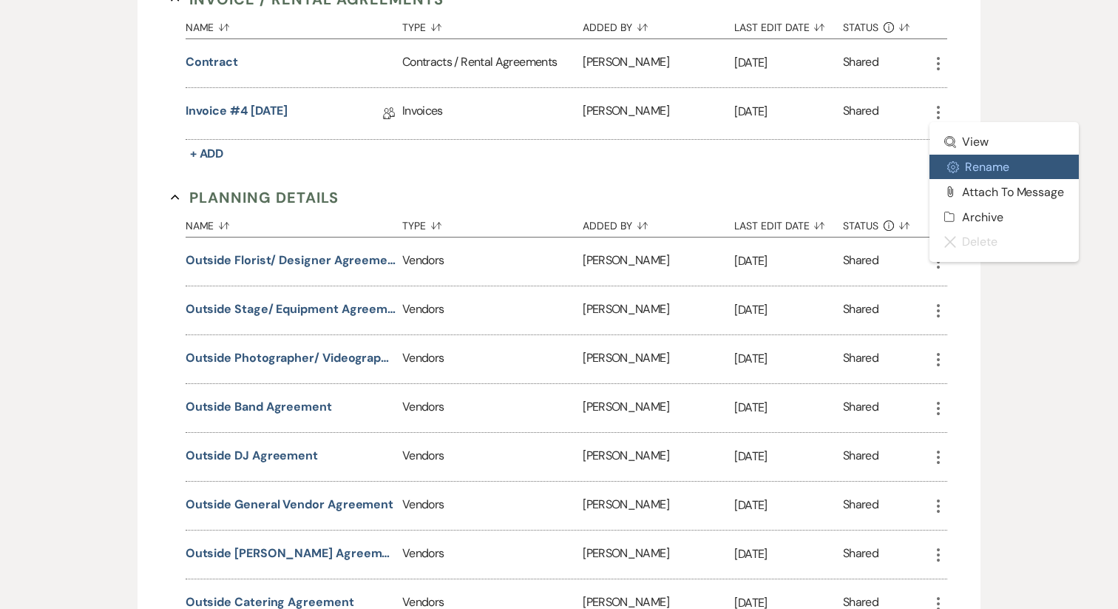
click at [952, 171] on icon "Settings Gear" at bounding box center [953, 167] width 12 height 12
select select "22"
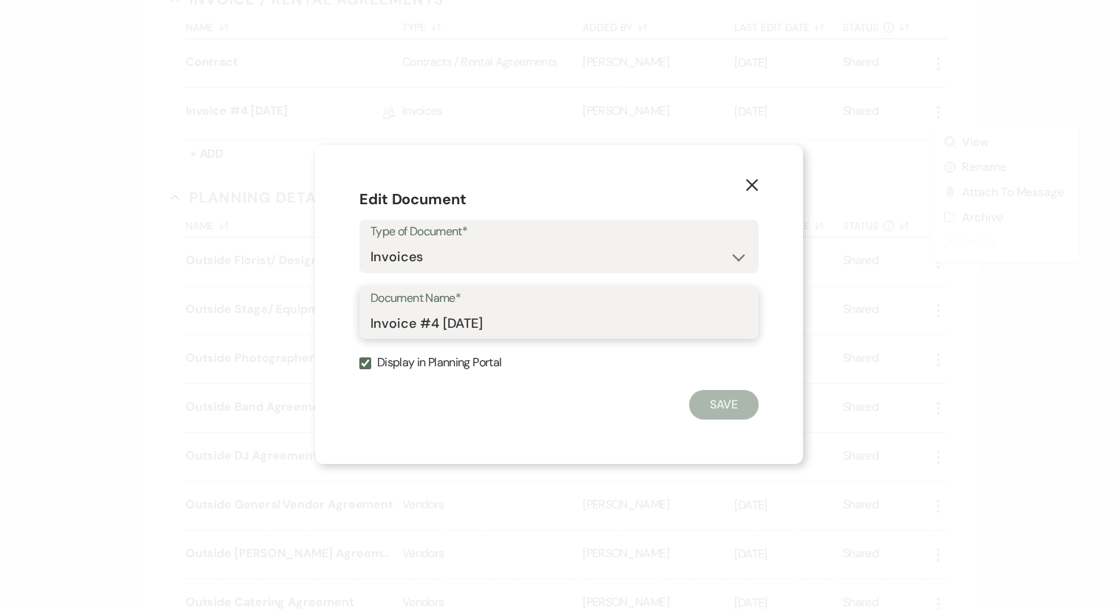
drag, startPoint x: 417, startPoint y: 323, endPoint x: 623, endPoint y: 322, distance: 205.6
click at [622, 323] on input "Invoice #4 9-23-2025" at bounding box center [559, 322] width 377 height 29
type input "Invoice"
click at [709, 396] on button "Save" at bounding box center [724, 405] width 70 height 30
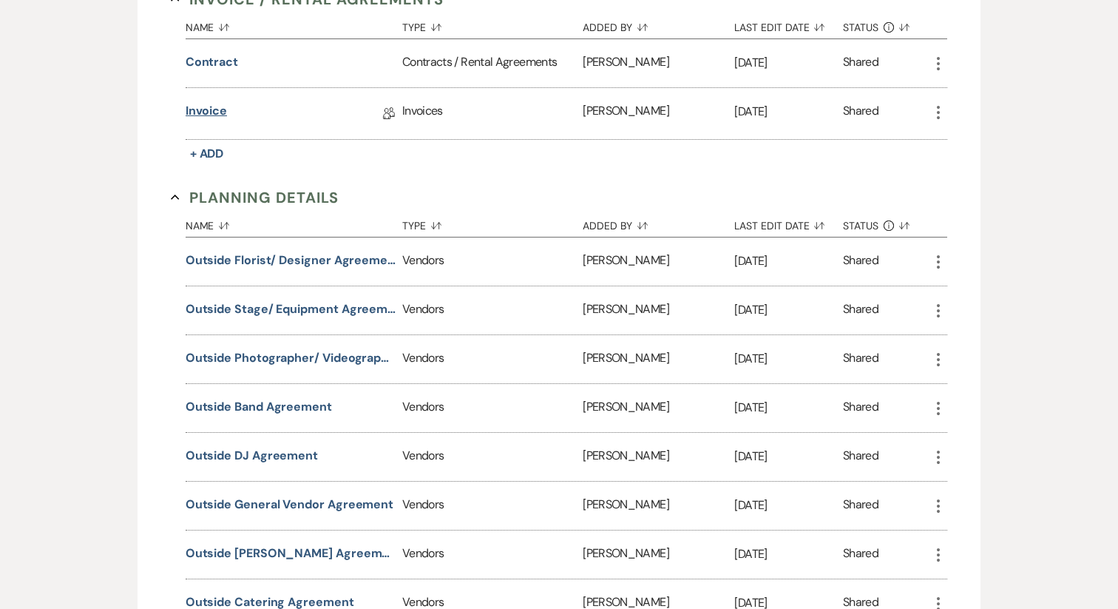
click at [215, 109] on link "Invoice" at bounding box center [206, 113] width 41 height 23
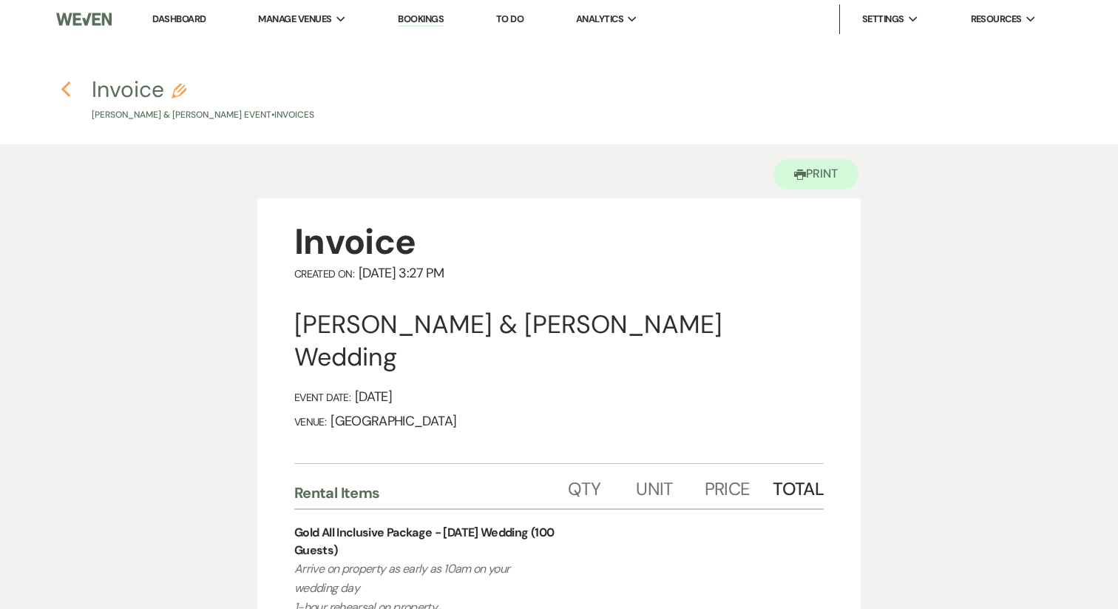
click at [68, 89] on icon "Previous" at bounding box center [66, 90] width 11 height 18
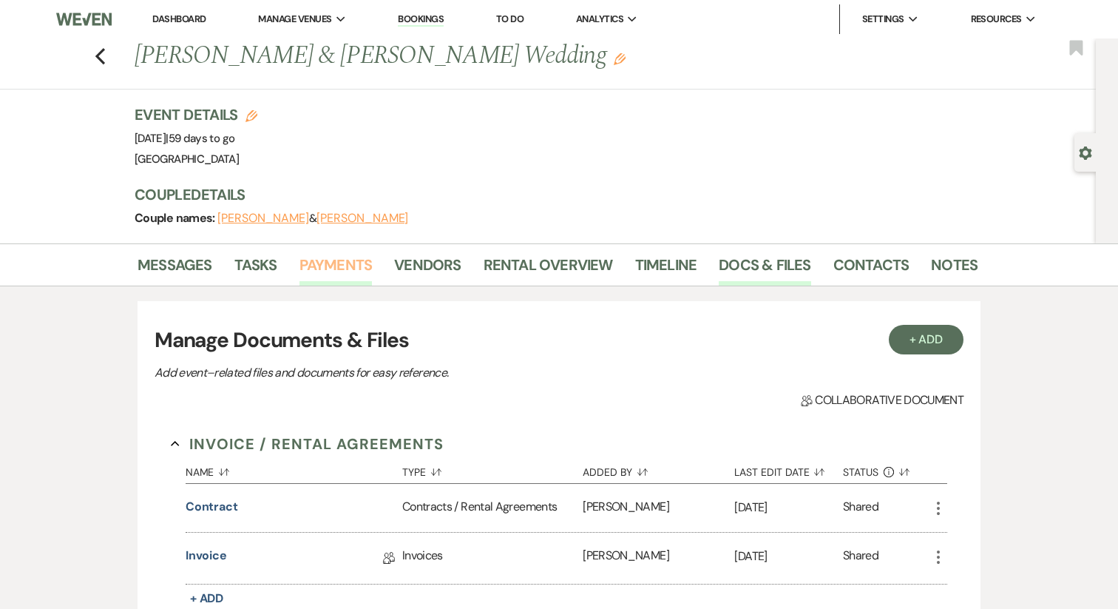
click at [335, 263] on link "Payments" at bounding box center [336, 269] width 73 height 33
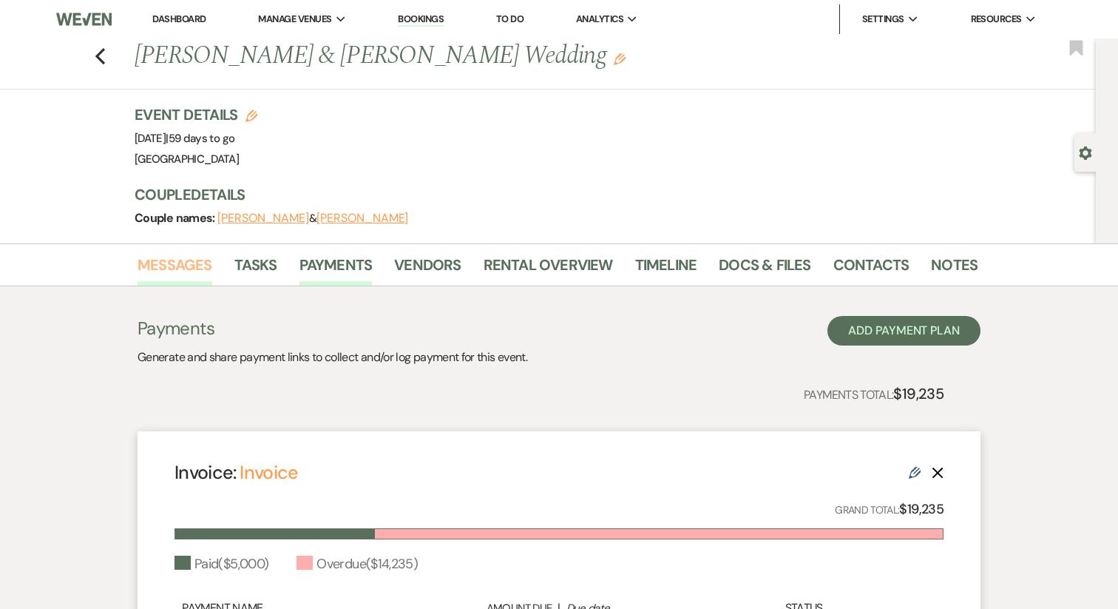
click at [179, 271] on link "Messages" at bounding box center [175, 269] width 75 height 33
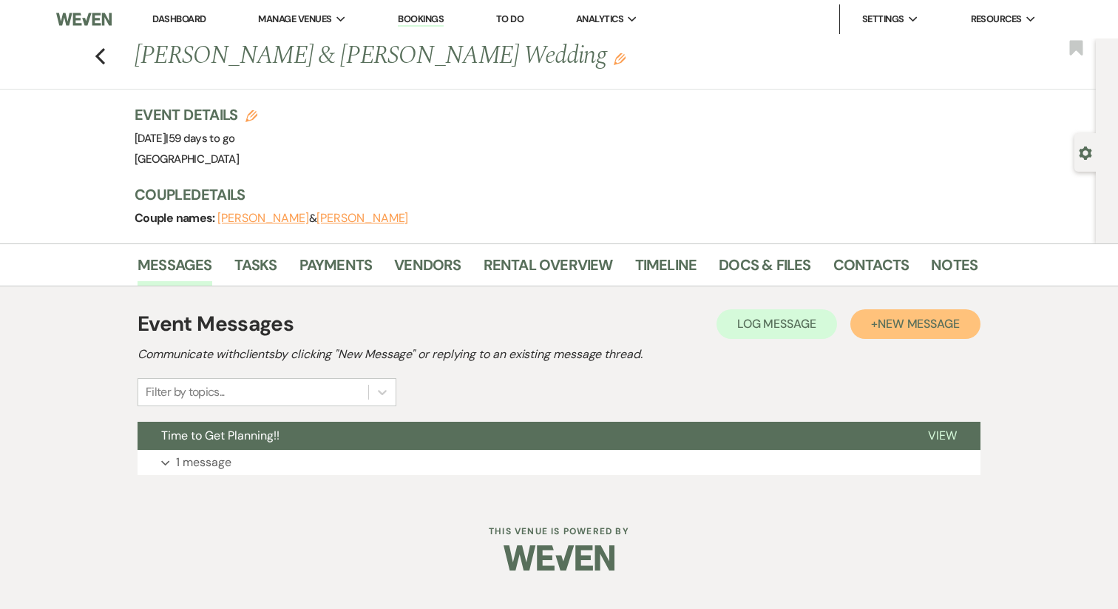
click at [884, 318] on span "New Message" at bounding box center [919, 324] width 82 height 16
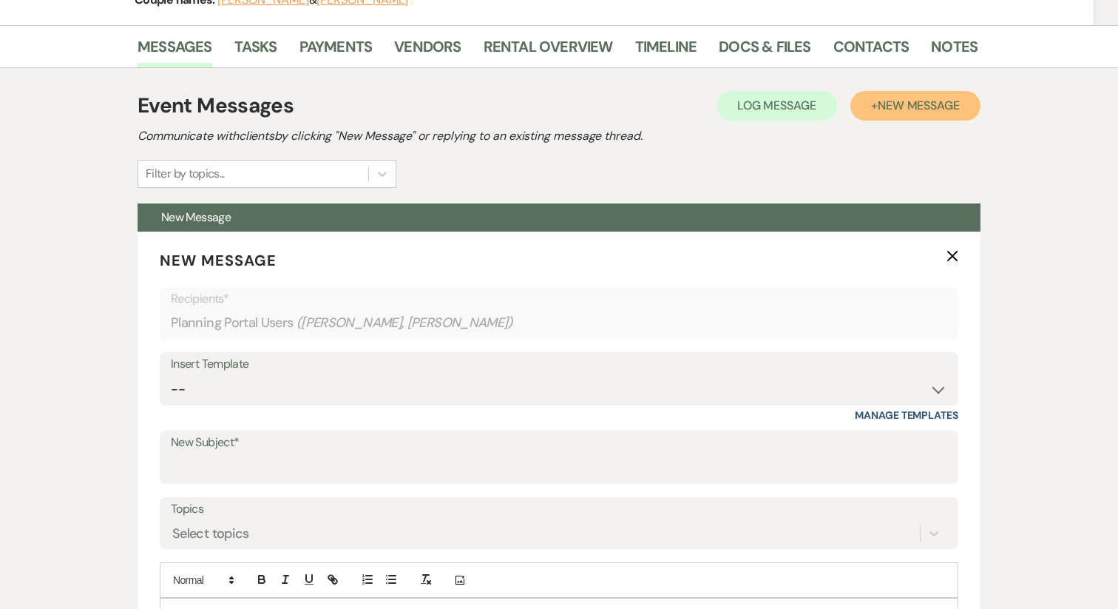
scroll to position [234, 0]
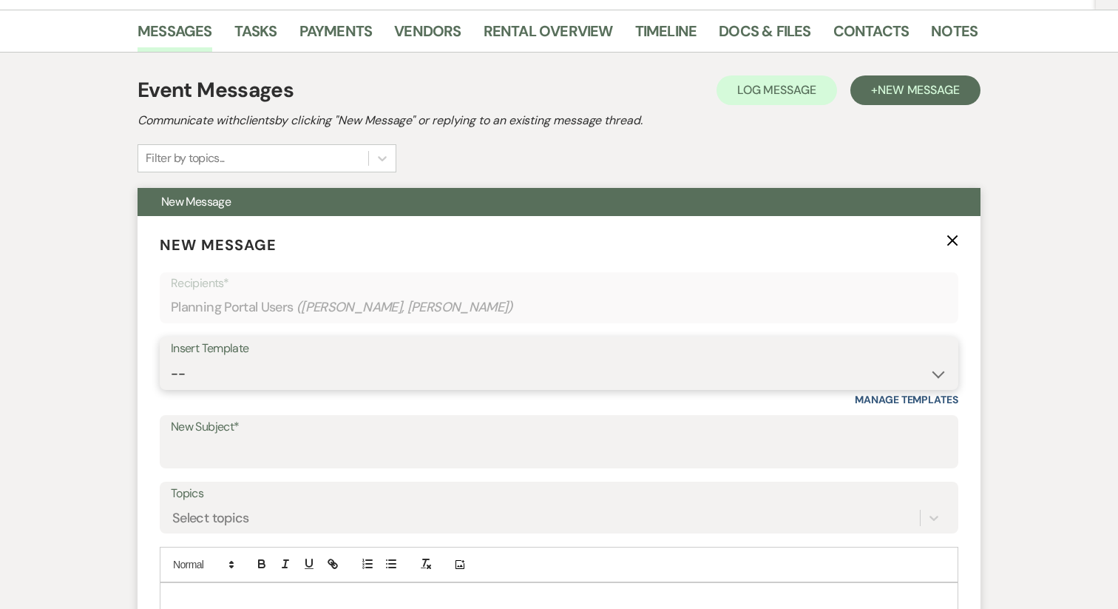
click at [282, 371] on select "-- Vendor Meetings for The Year Week of Reminders Getting You Booked - Groom's …" at bounding box center [559, 373] width 777 height 29
select select "5968"
type input "Requesting Groom’s Activity Details"
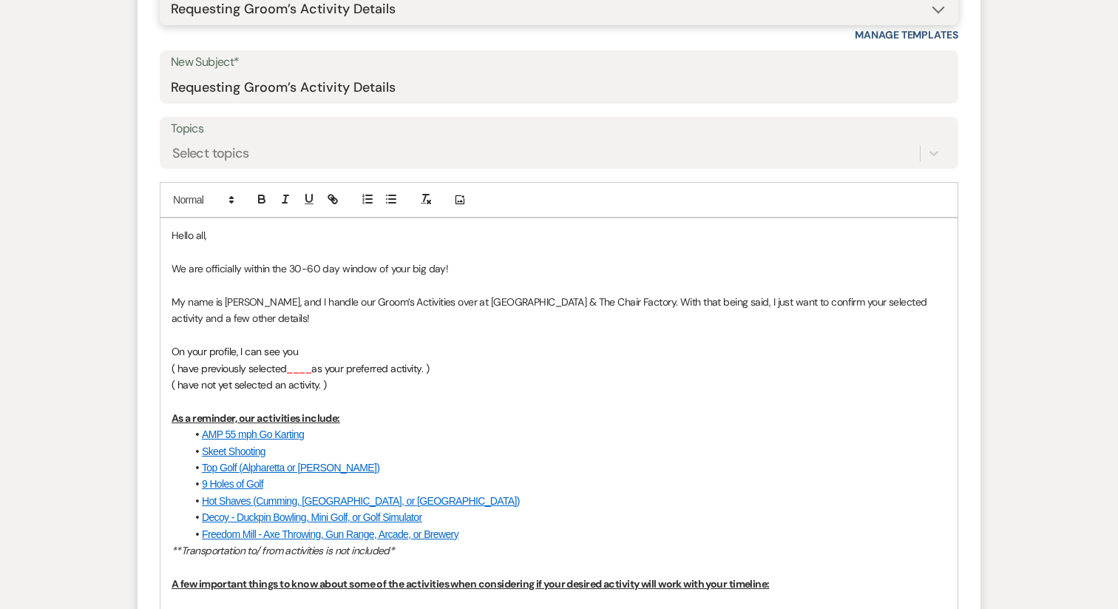
scroll to position [602, 0]
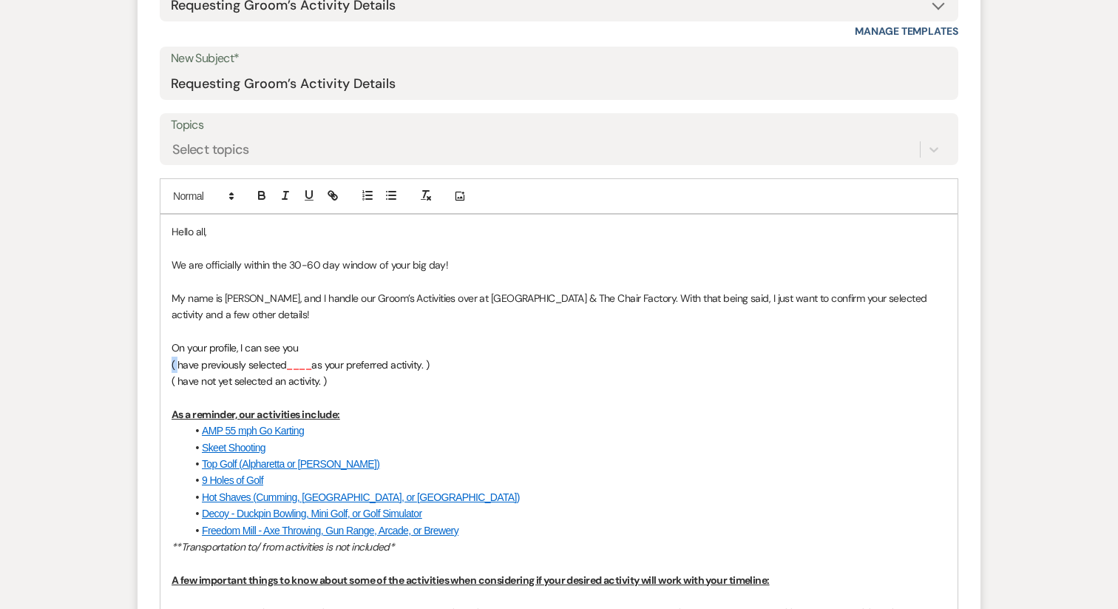
drag, startPoint x: 177, startPoint y: 363, endPoint x: 158, endPoint y: 363, distance: 18.5
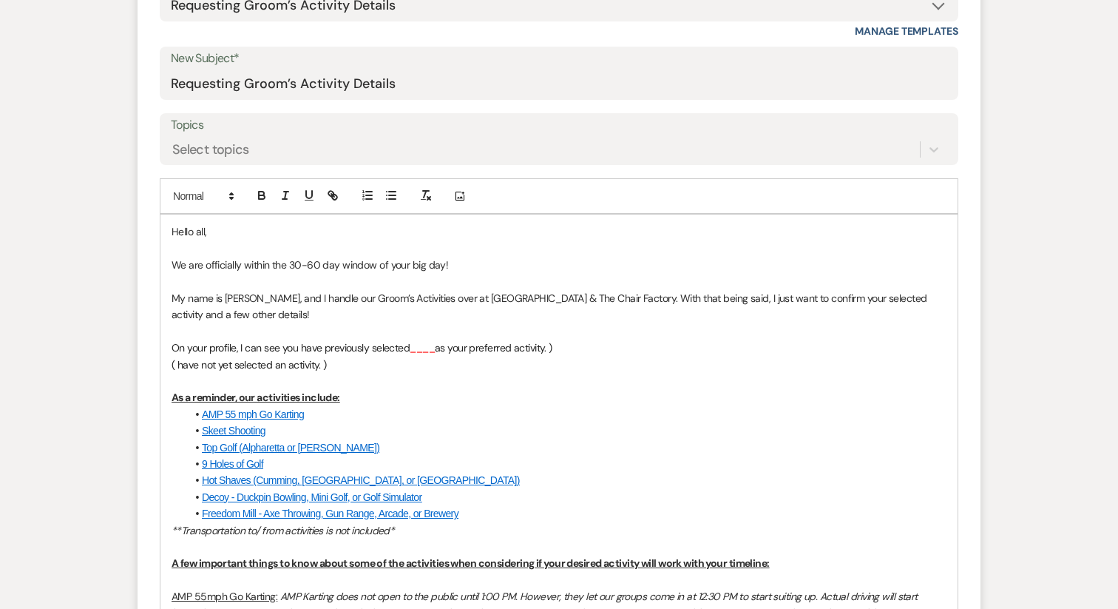
click at [229, 362] on span "( have not yet selected an activity. )" at bounding box center [249, 364] width 155 height 13
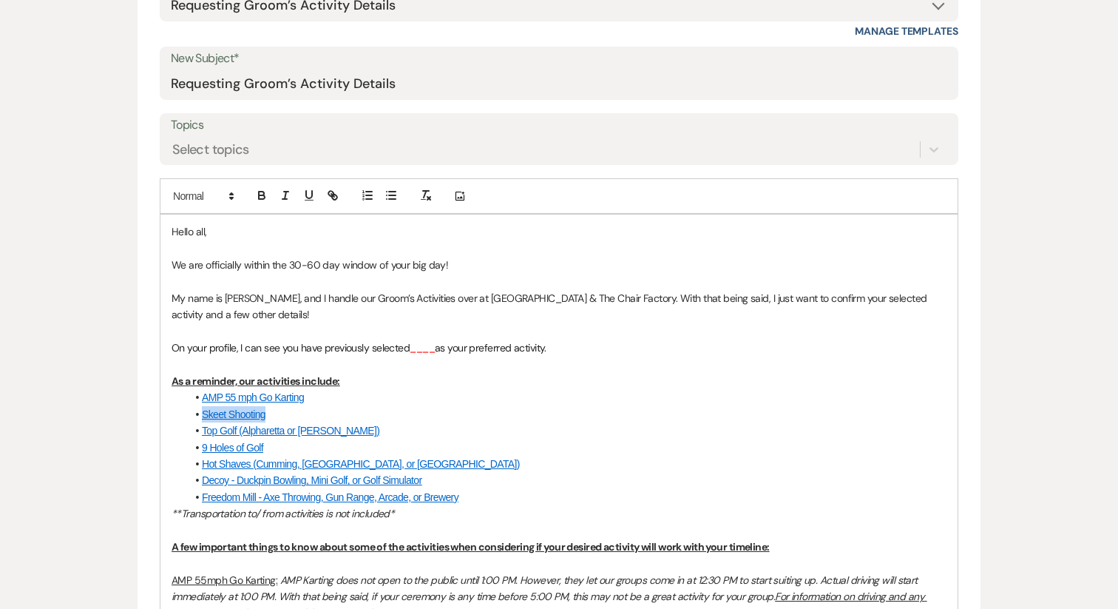
drag, startPoint x: 274, startPoint y: 411, endPoint x: 203, endPoint y: 410, distance: 70.3
click at [203, 410] on li "Skeet Shooting" at bounding box center [566, 414] width 760 height 16
copy link "Skeet Shooting"
click at [417, 348] on span "____" at bounding box center [422, 347] width 25 height 13
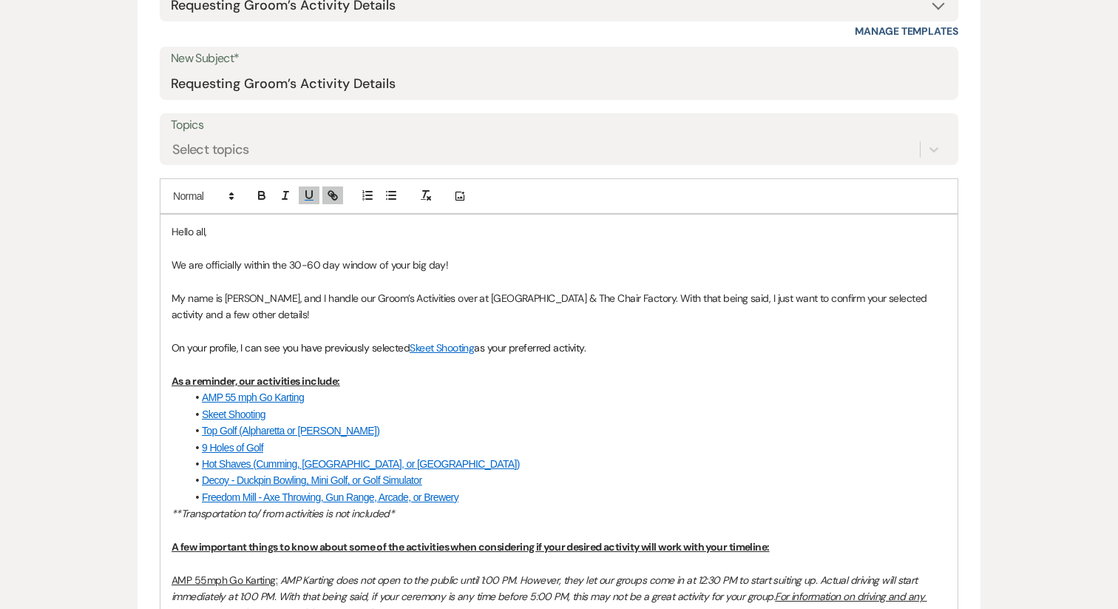
click at [466, 373] on p "As a reminder, our activities include:" at bounding box center [559, 381] width 775 height 16
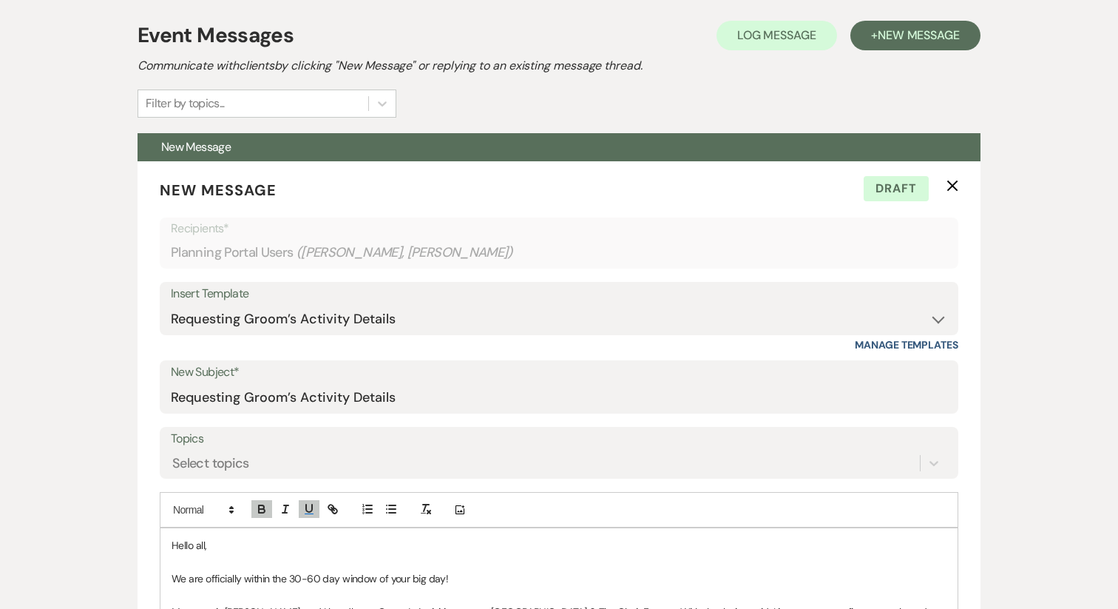
scroll to position [0, 0]
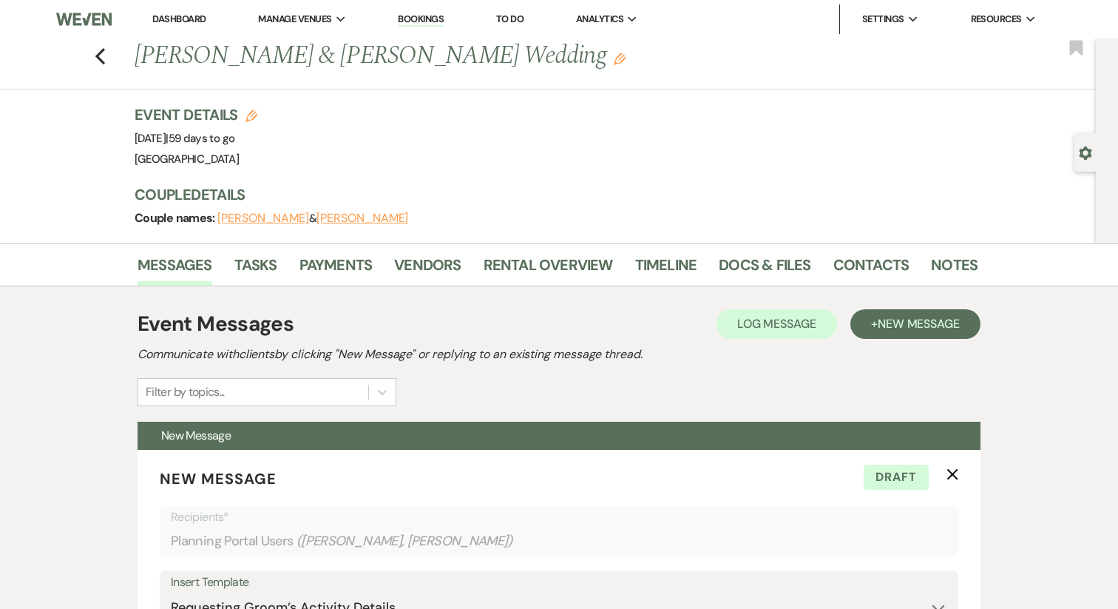
click at [319, 221] on button "Stephen Barbree" at bounding box center [363, 218] width 92 height 12
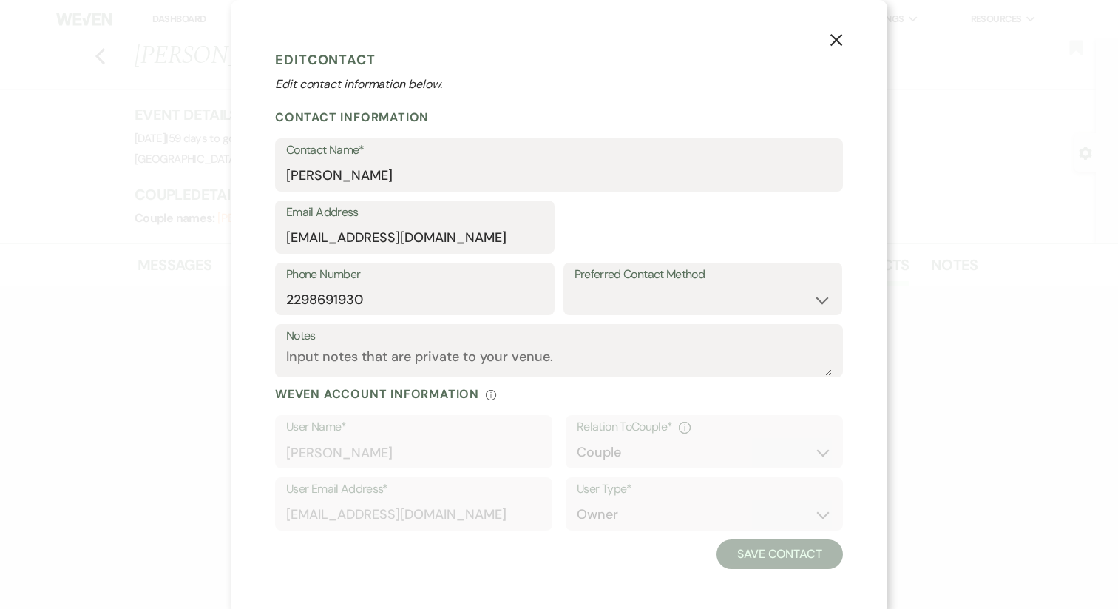
select select "1"
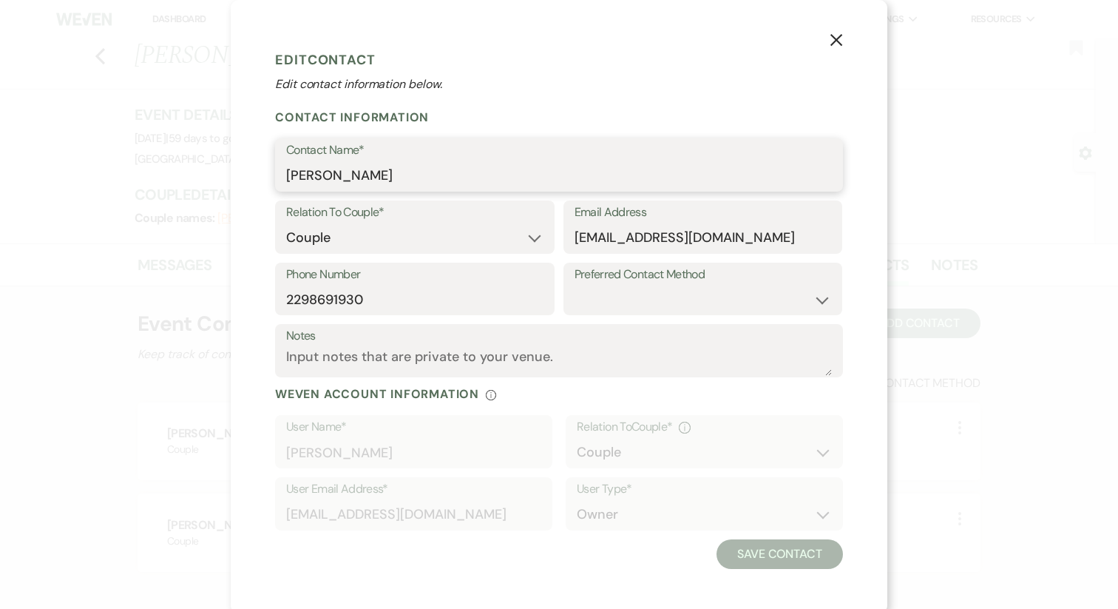
click at [340, 172] on input "Stephen Barbree" at bounding box center [559, 175] width 546 height 29
click at [833, 36] on icon "X" at bounding box center [836, 39] width 13 height 13
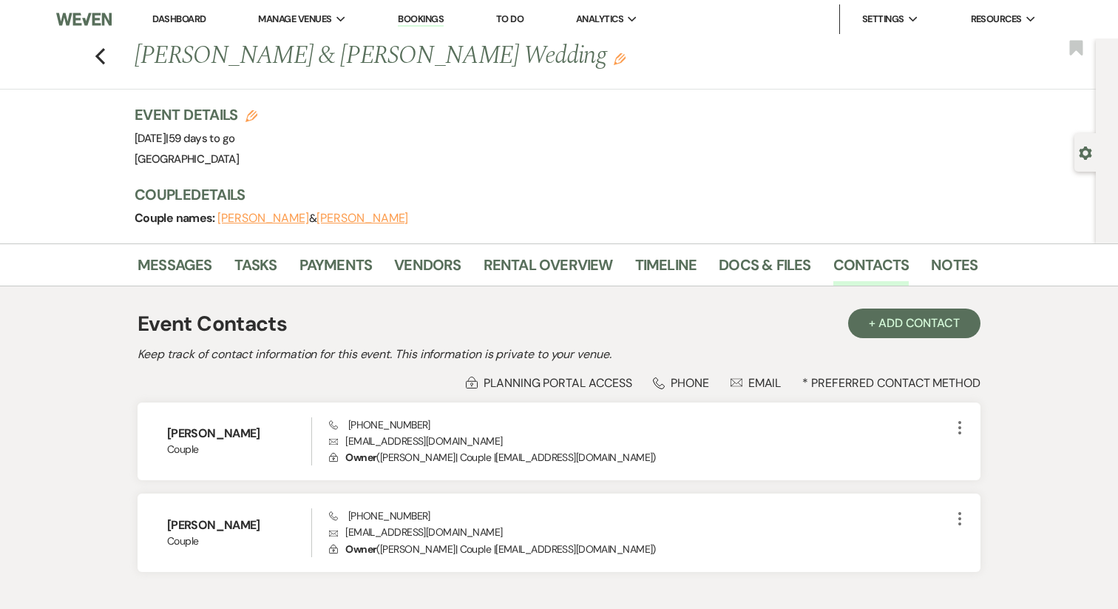
scroll to position [94, 0]
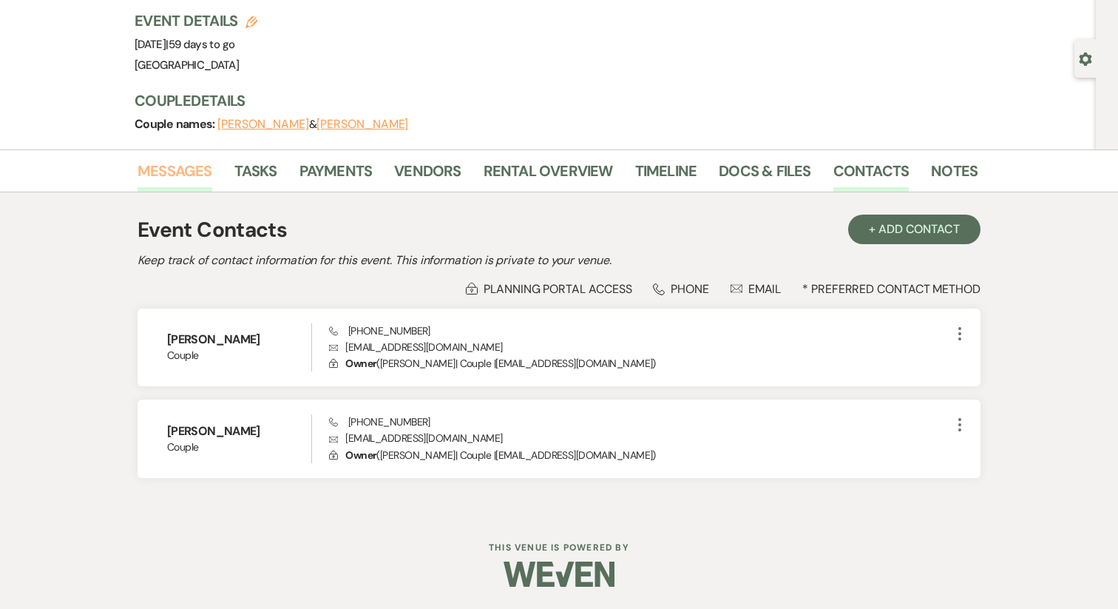
click at [186, 175] on link "Messages" at bounding box center [175, 175] width 75 height 33
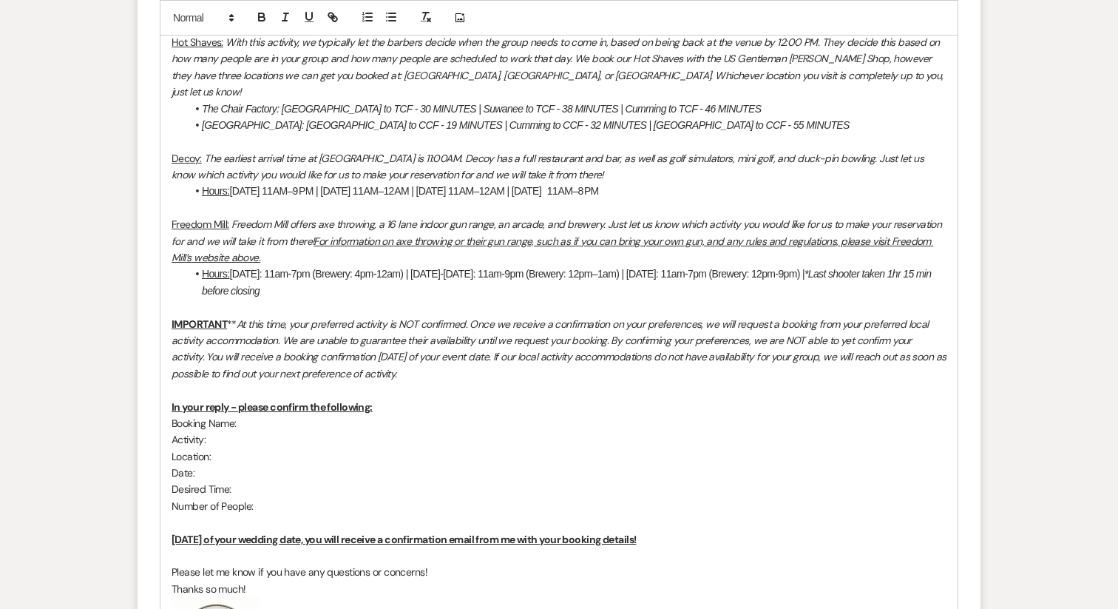
scroll to position [1413, 0]
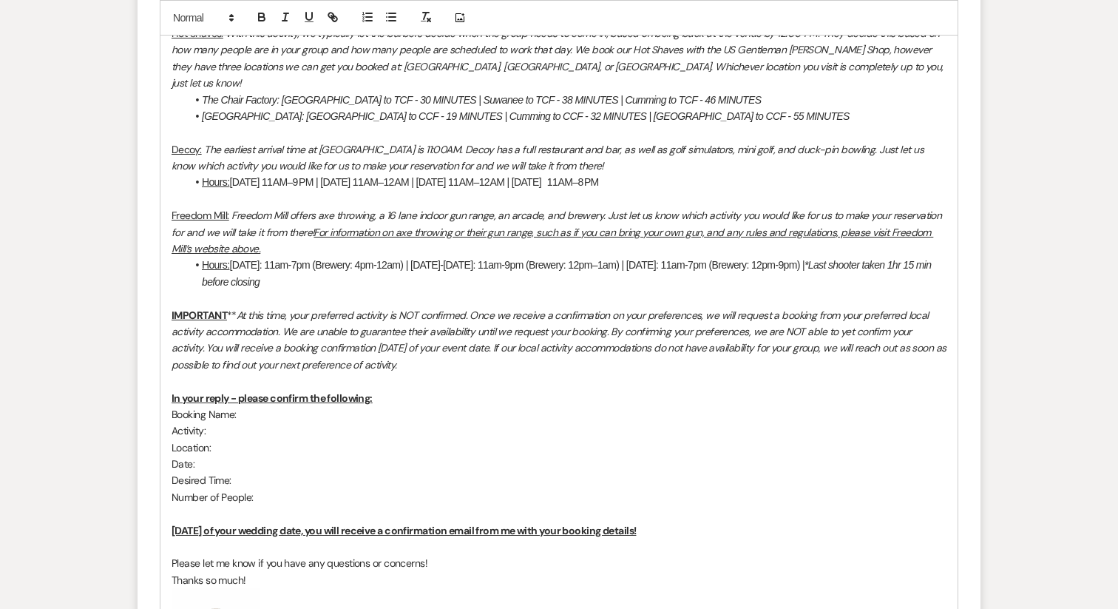
click at [252, 406] on p "Booking Name:" at bounding box center [559, 414] width 775 height 16
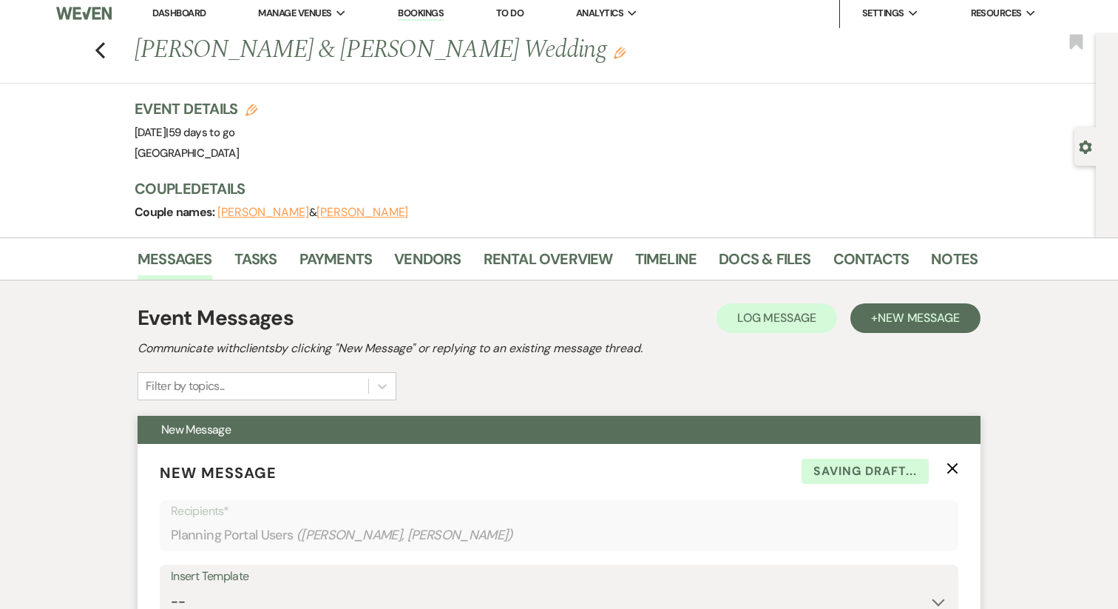
scroll to position [0, 0]
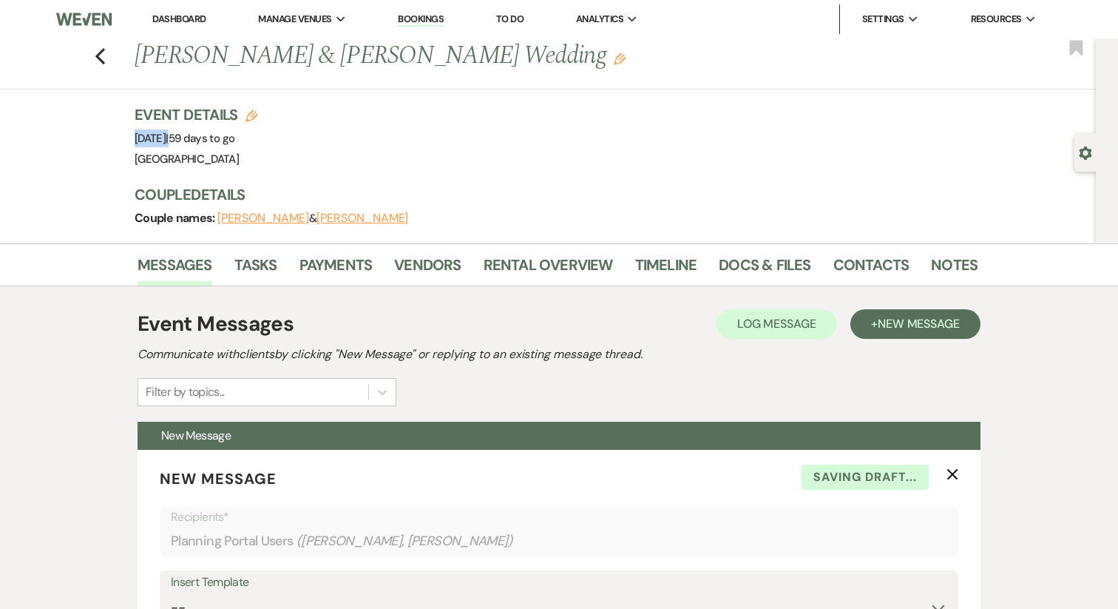
drag, startPoint x: 290, startPoint y: 138, endPoint x: 98, endPoint y: 143, distance: 192.3
click at [98, 143] on div "Previous Sarah Telo & Stephen Barbree's Wedding Edit Bookmark Gear Settings Eve…" at bounding box center [548, 140] width 1096 height 205
copy span "Saturday, November 22nd, 2025"
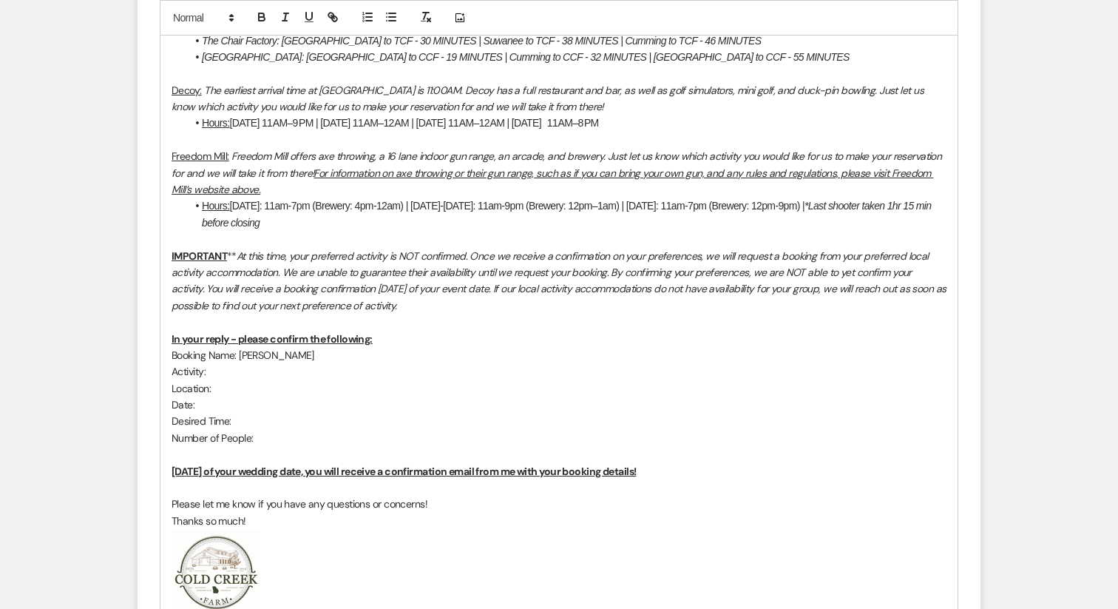
scroll to position [1496, 0]
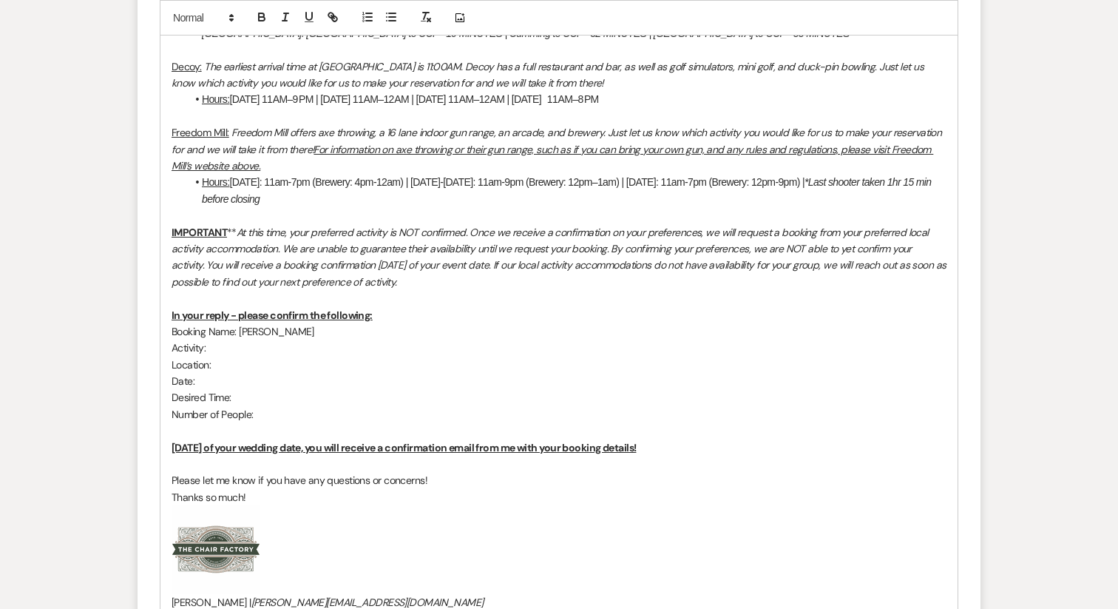
click at [215, 373] on p "Date:" at bounding box center [559, 381] width 775 height 16
click at [306, 406] on p "Number of People:" at bounding box center [559, 414] width 775 height 16
click at [250, 406] on p "Number of People: 5" at bounding box center [559, 414] width 775 height 16
click at [254, 406] on p "Number of People '(including Groom): 5" at bounding box center [559, 414] width 775 height 16
click at [373, 406] on p "Number of People (including Groom): 5" at bounding box center [559, 414] width 775 height 16
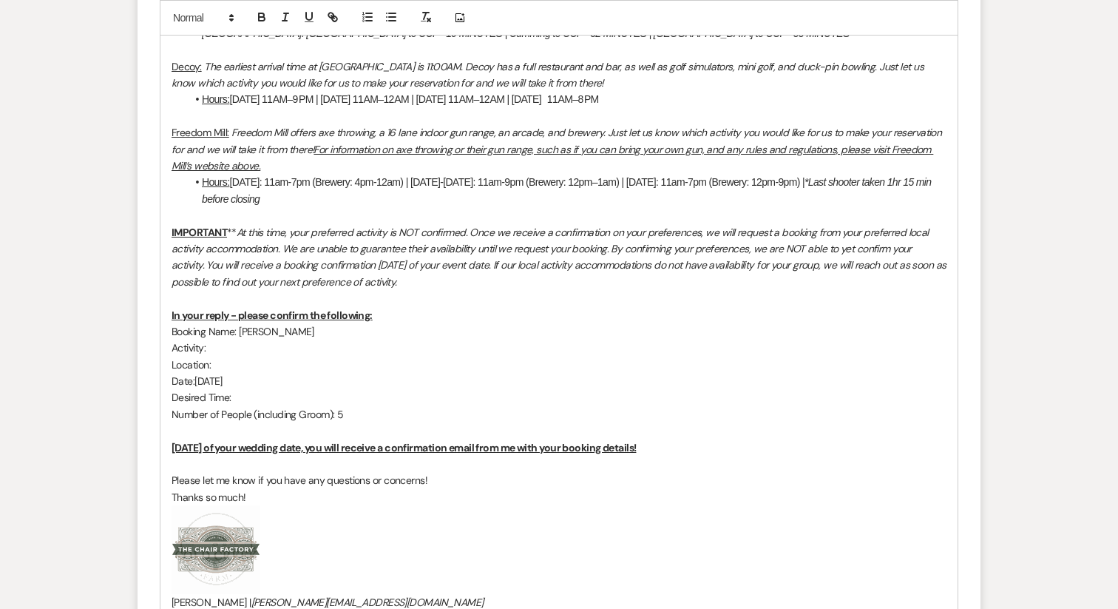
click at [257, 389] on p "Desired Time:" at bounding box center [559, 397] width 775 height 16
click at [236, 356] on p "Location:" at bounding box center [559, 364] width 775 height 16
click at [243, 339] on p "Activity:" at bounding box center [559, 347] width 775 height 16
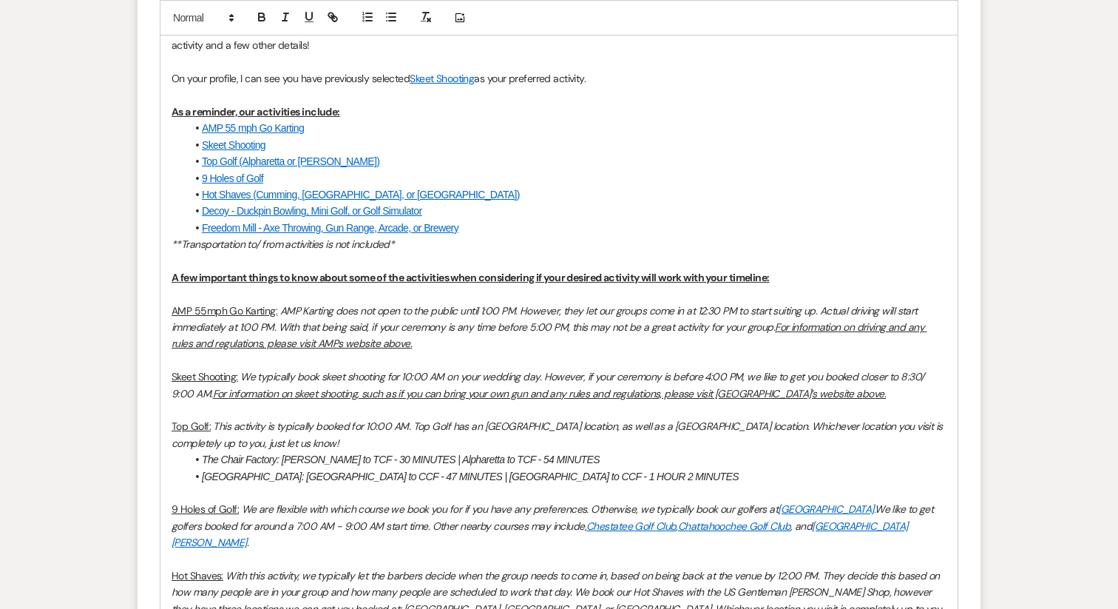
scroll to position [850, 0]
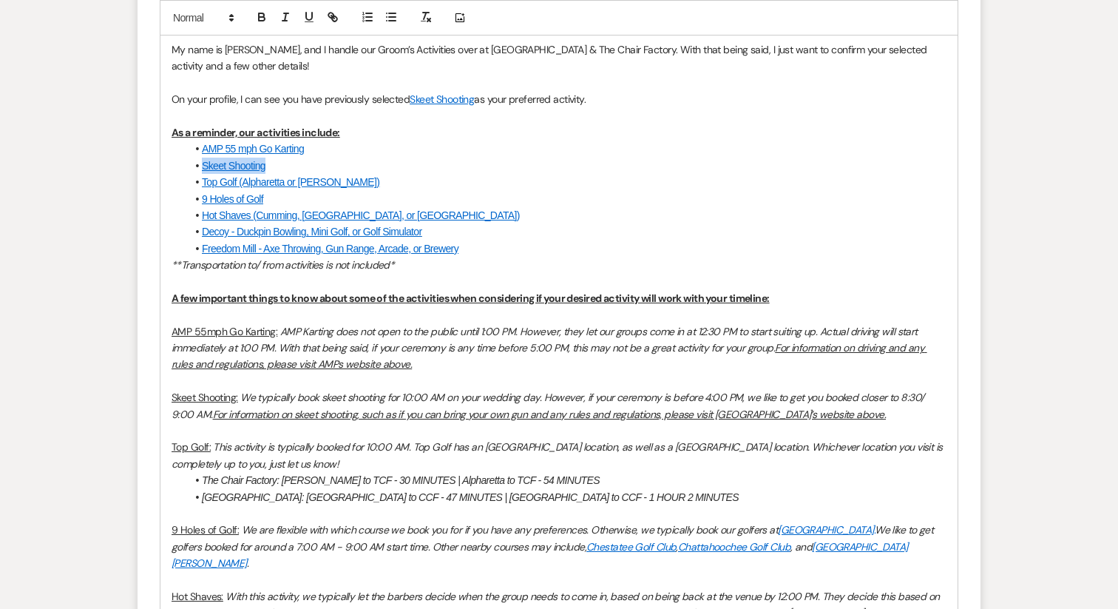
drag, startPoint x: 302, startPoint y: 168, endPoint x: 202, endPoint y: 169, distance: 99.8
click at [202, 169] on li "Skeet Shooting" at bounding box center [566, 166] width 760 height 16
copy link "Skeet Shooting"
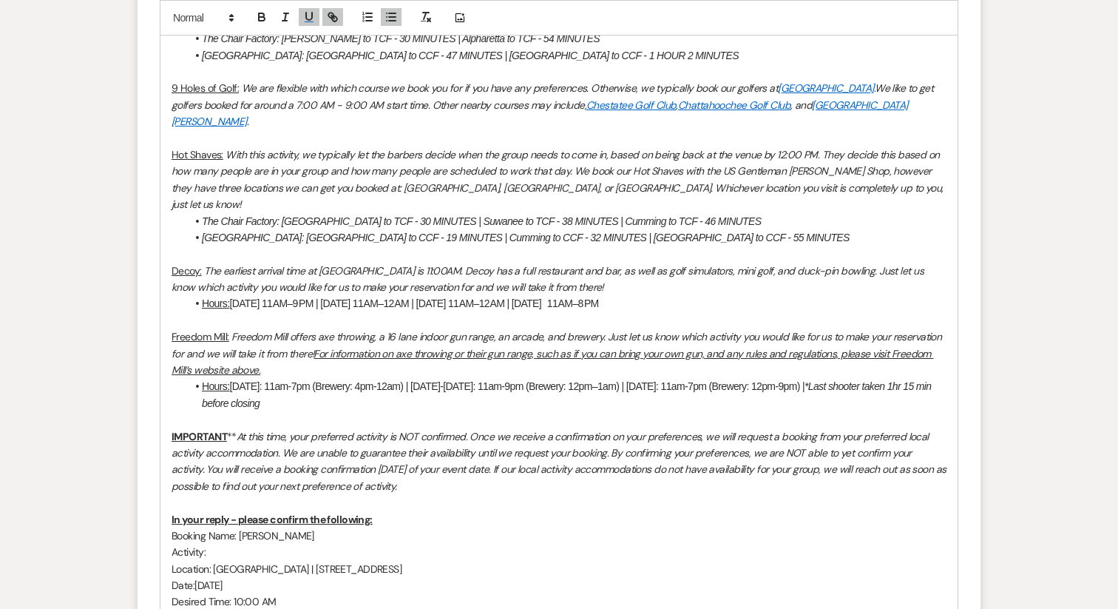
scroll to position [1386, 0]
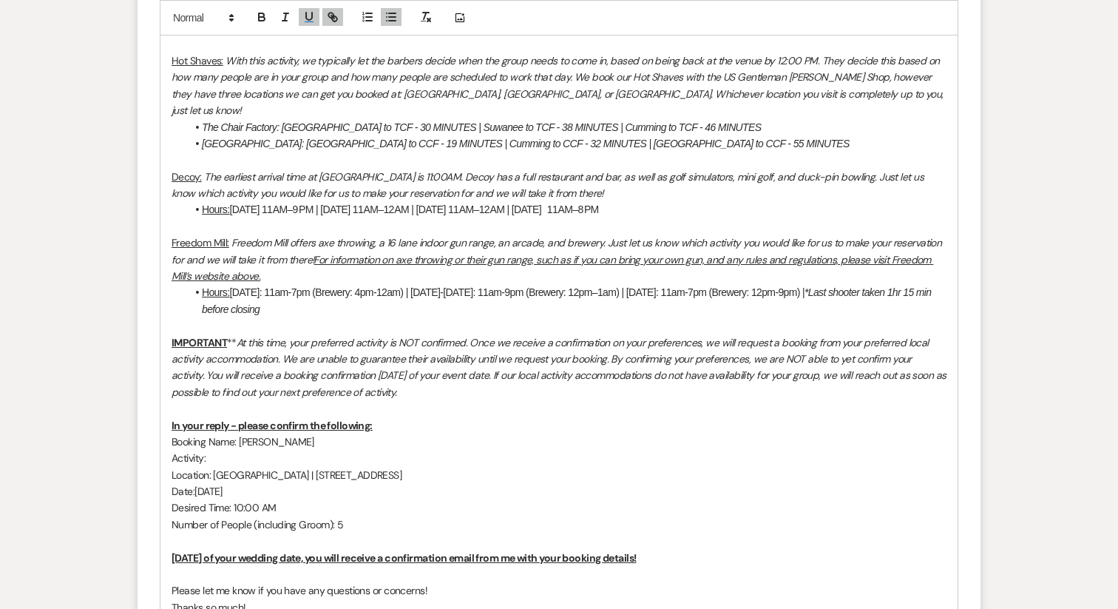
click at [234, 450] on p "Activity:" at bounding box center [559, 458] width 775 height 16
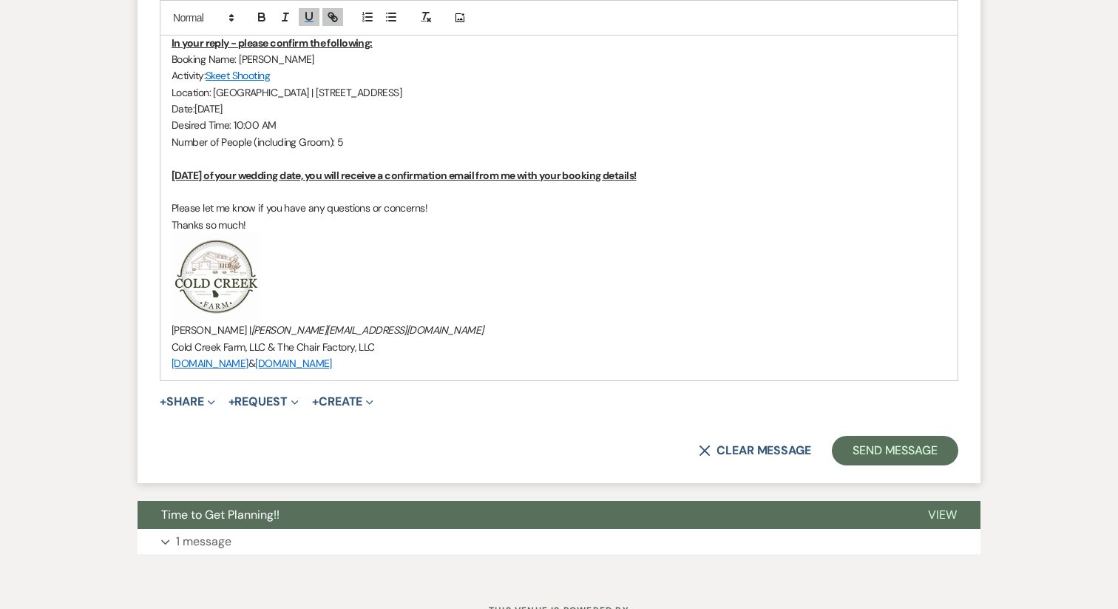
scroll to position [1770, 0]
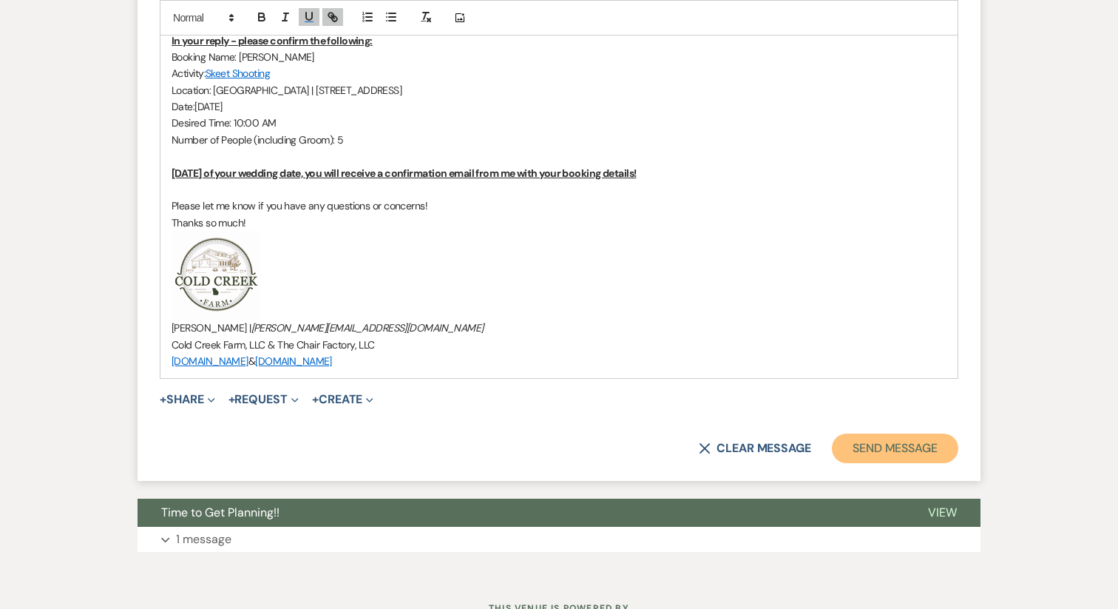
click at [879, 433] on button "Send Message" at bounding box center [895, 448] width 126 height 30
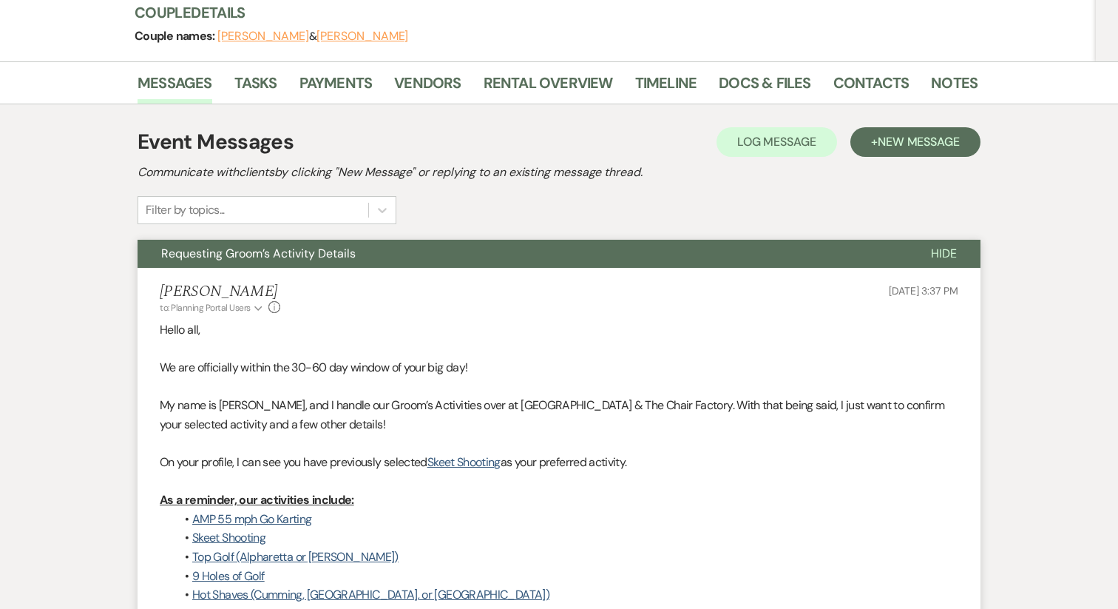
scroll to position [0, 0]
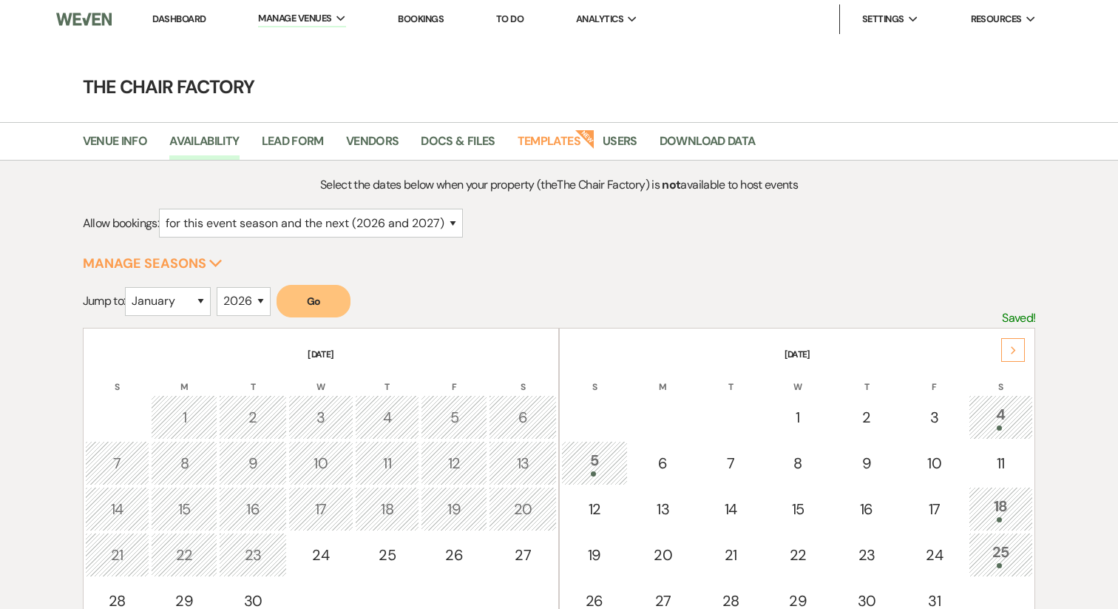
select select "2"
select select "2026"
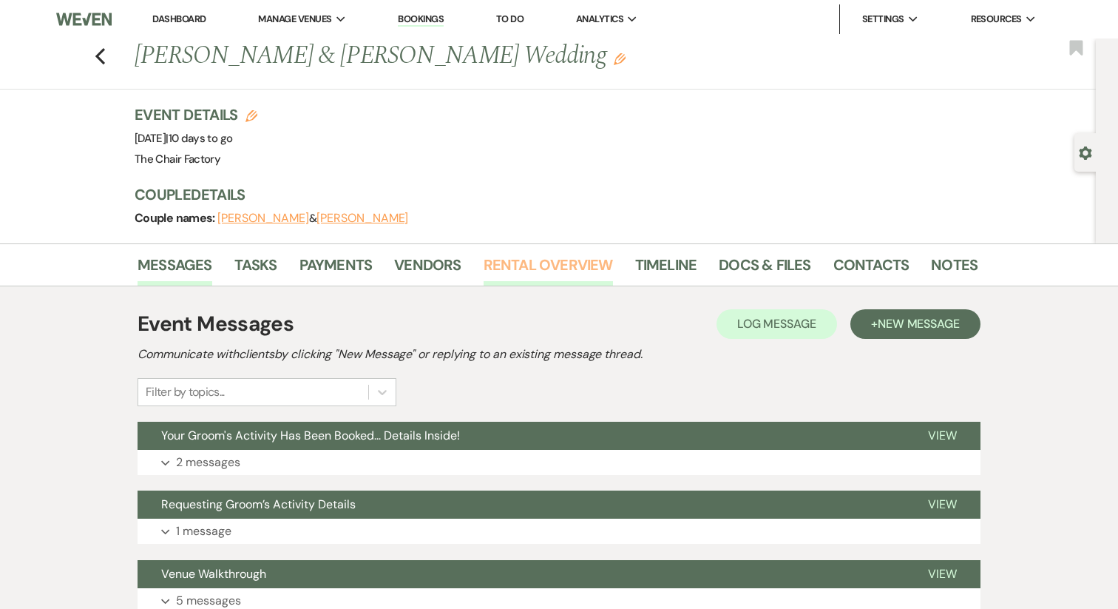
click at [554, 269] on link "Rental Overview" at bounding box center [548, 269] width 129 height 33
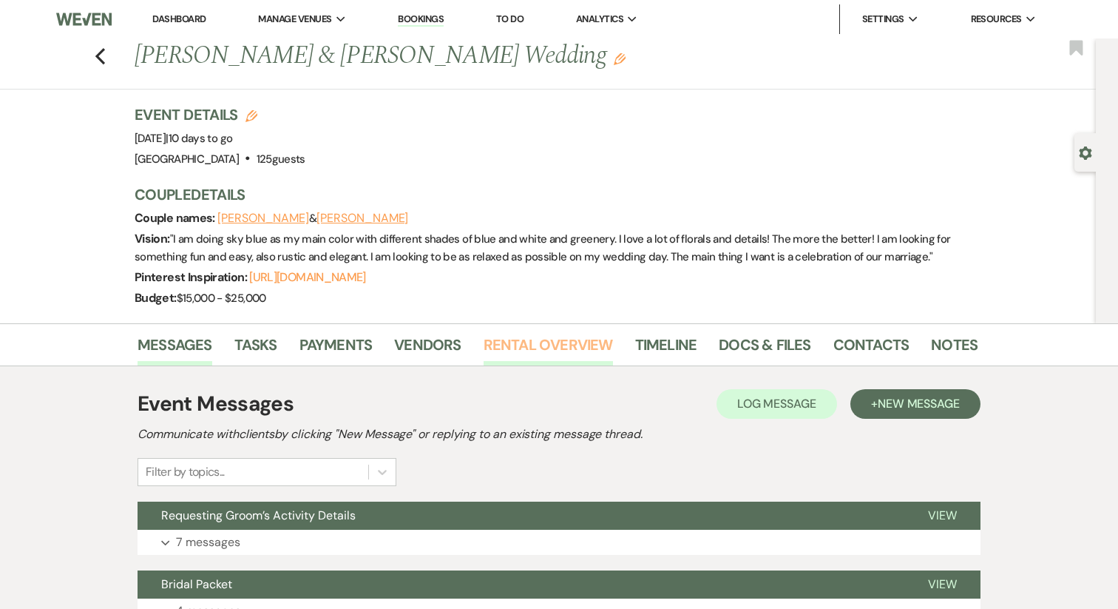
click at [529, 343] on link "Rental Overview" at bounding box center [548, 349] width 129 height 33
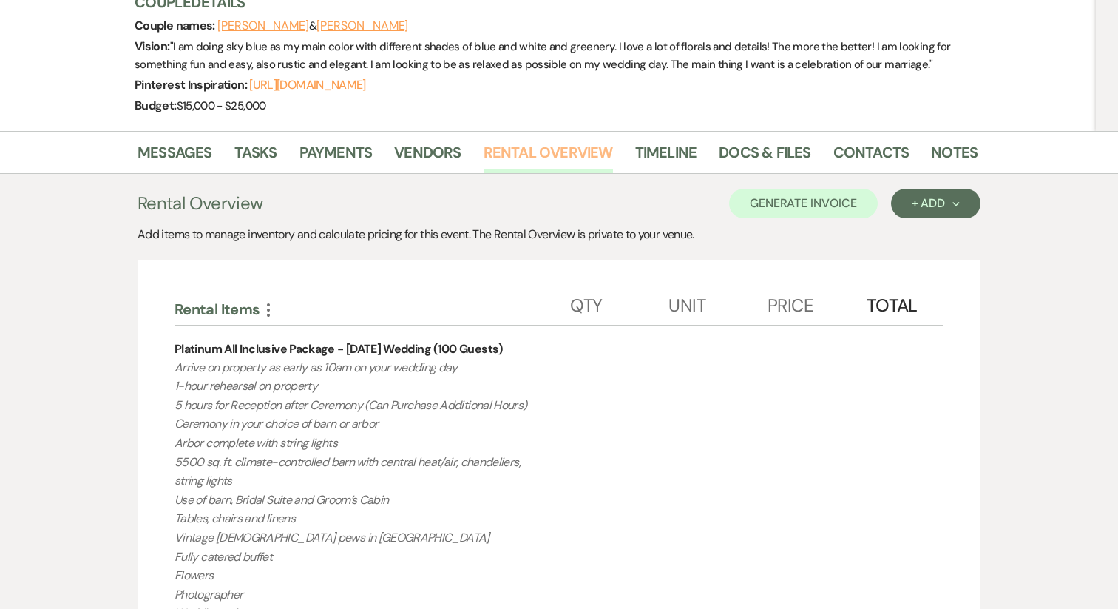
scroll to position [195, 0]
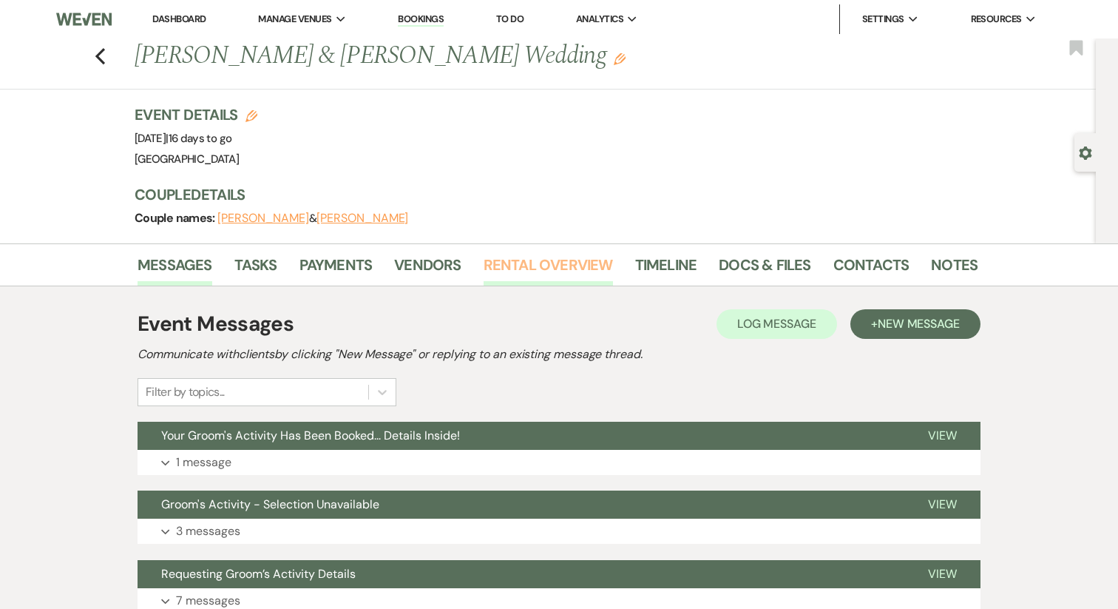
click at [532, 277] on link "Rental Overview" at bounding box center [548, 269] width 129 height 33
click at [544, 262] on link "Rental Overview" at bounding box center [548, 269] width 129 height 33
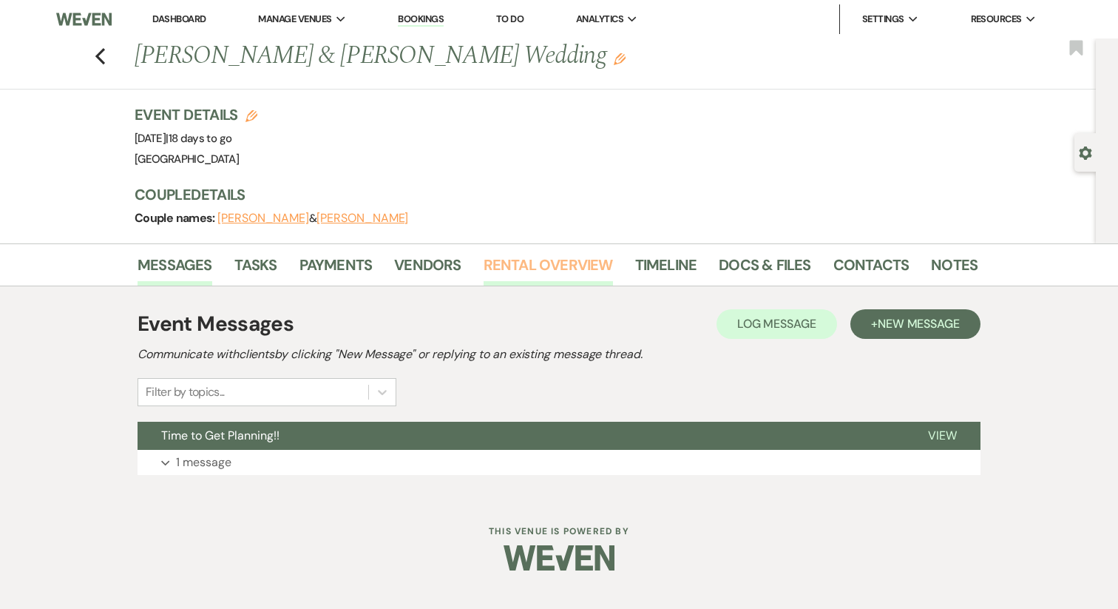
click at [510, 269] on link "Rental Overview" at bounding box center [548, 269] width 129 height 33
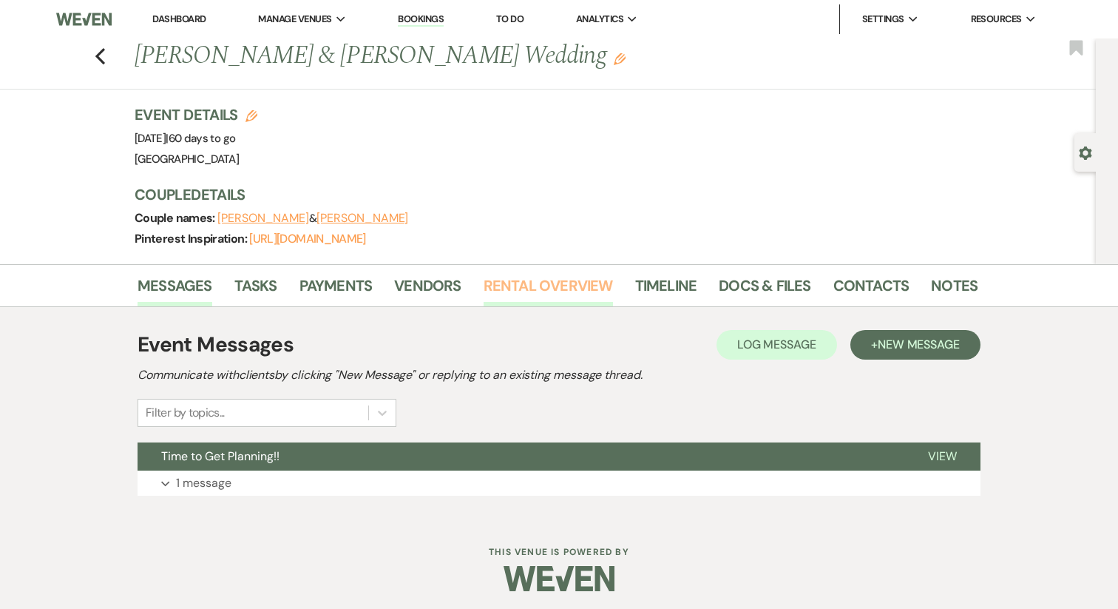
click at [540, 290] on link "Rental Overview" at bounding box center [548, 290] width 129 height 33
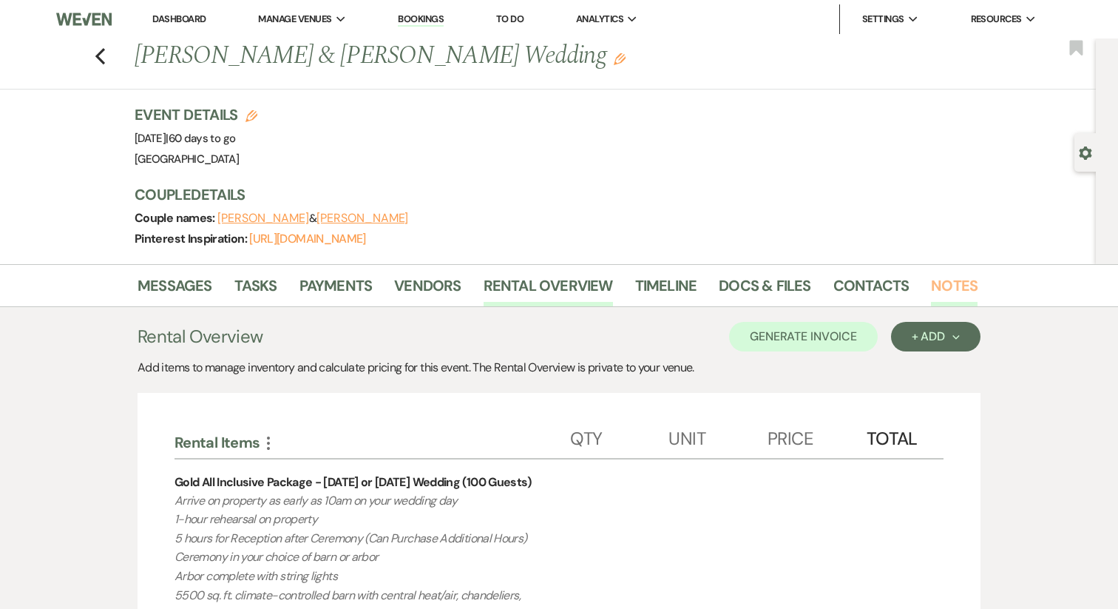
click at [938, 287] on link "Notes" at bounding box center [954, 290] width 47 height 33
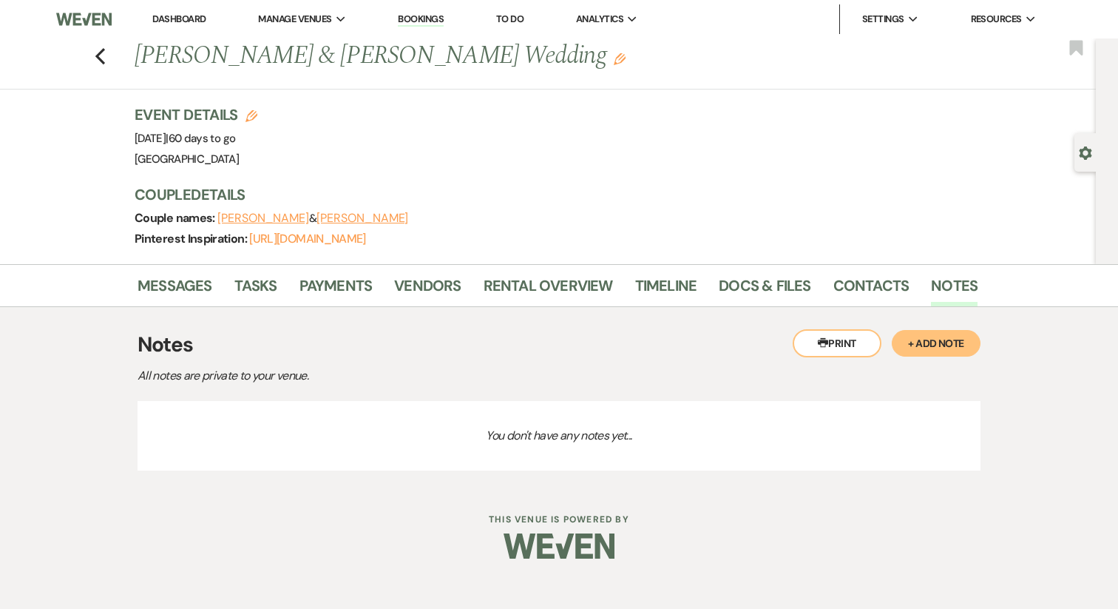
click at [933, 339] on button "+ Add Note" at bounding box center [936, 343] width 89 height 27
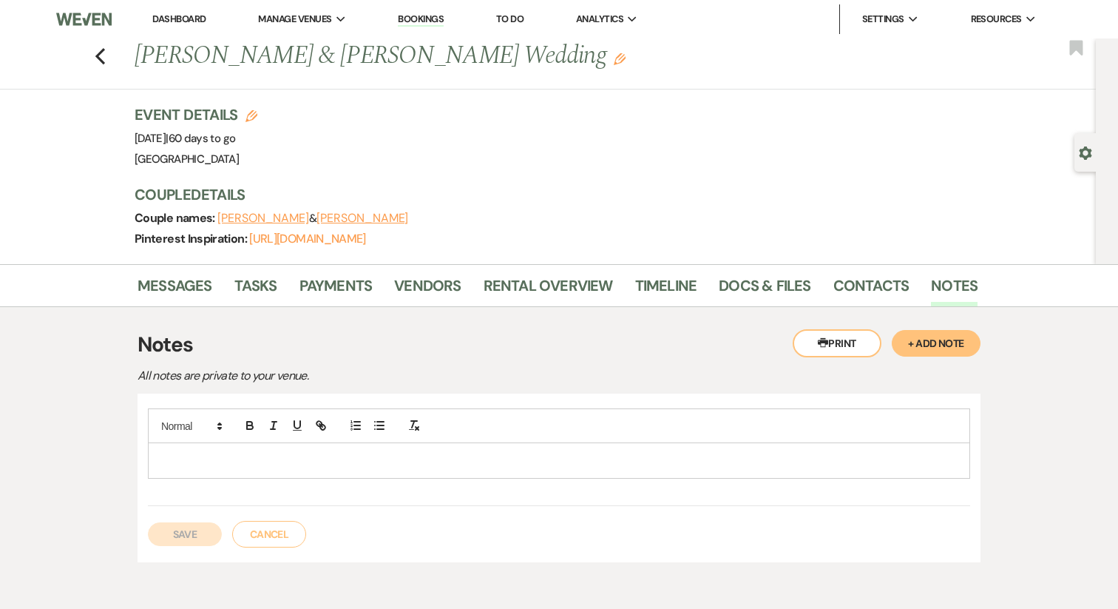
click at [447, 451] on div at bounding box center [559, 460] width 821 height 34
click at [174, 538] on button "Save" at bounding box center [185, 534] width 74 height 24
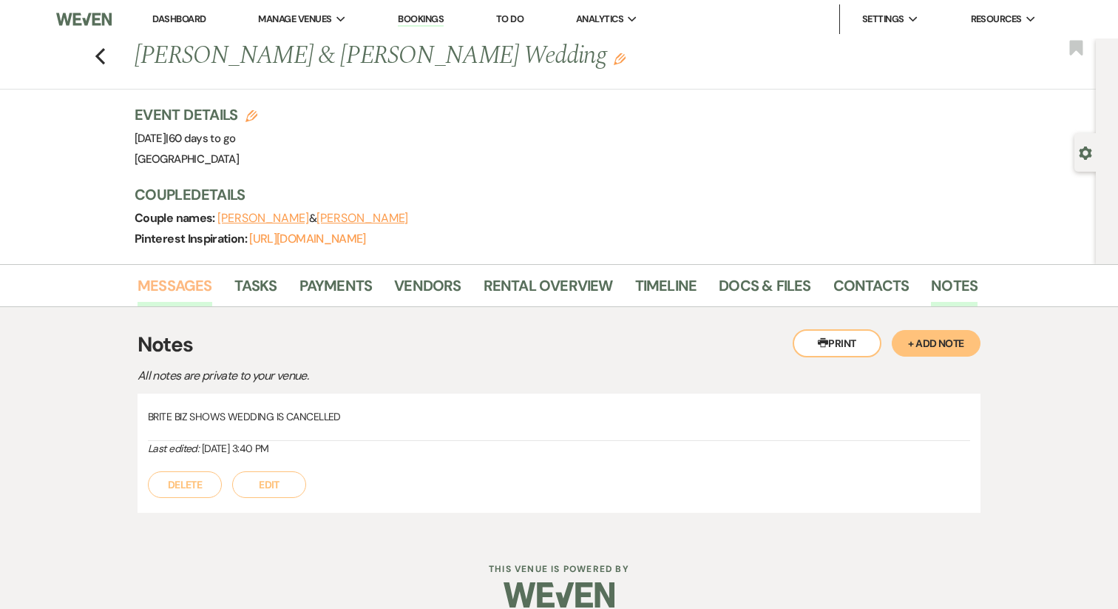
click at [185, 291] on link "Messages" at bounding box center [175, 290] width 75 height 33
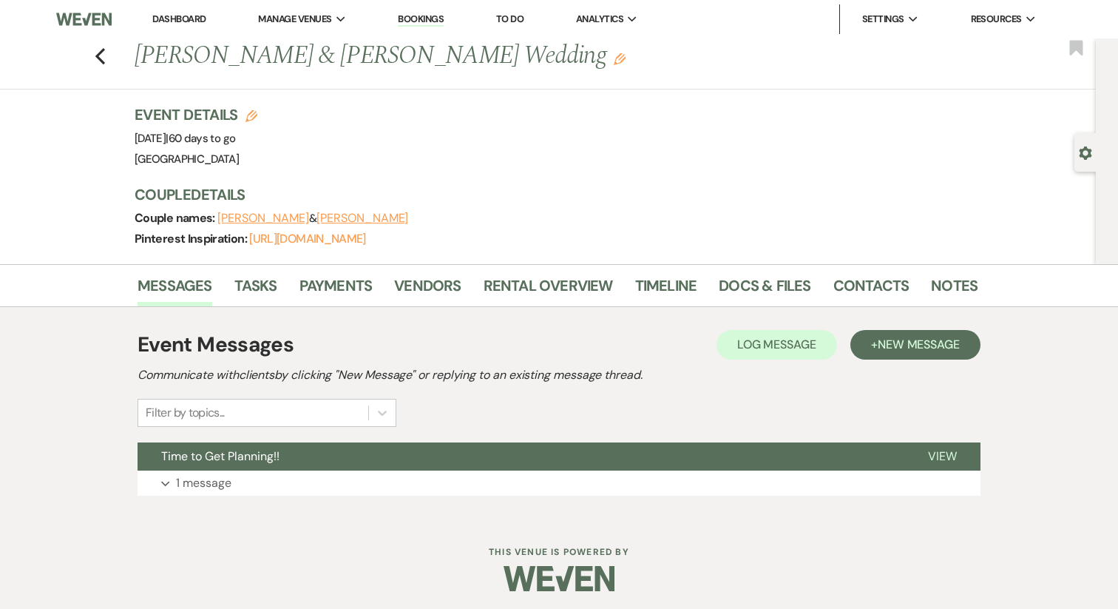
click at [1092, 159] on icon "Gear" at bounding box center [1085, 152] width 13 height 13
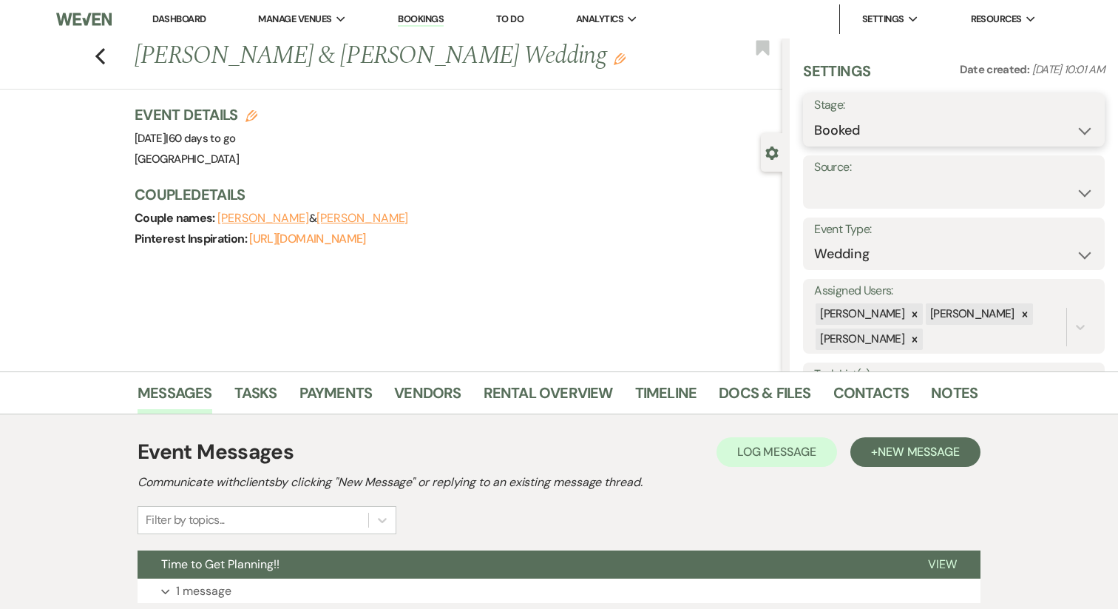
click at [928, 128] on select "Booked Lost" at bounding box center [954, 130] width 280 height 29
select select "8"
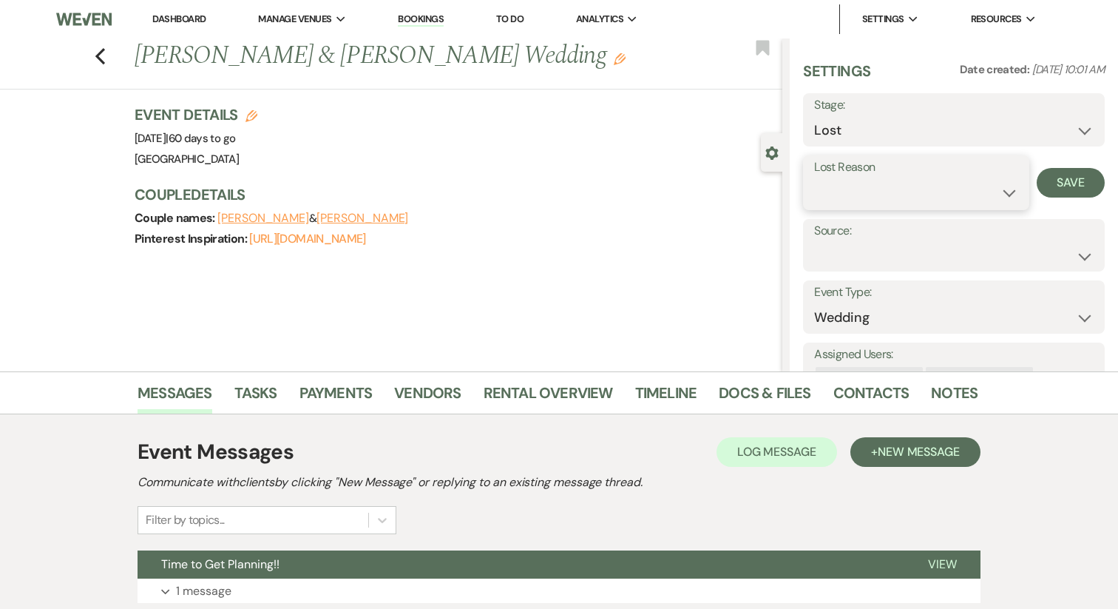
click at [859, 199] on select "Booked Elsewhere Budget Date Unavailable No Response Not a Good Match Capacity …" at bounding box center [915, 192] width 203 height 29
select select "11"
click at [1060, 180] on button "Save" at bounding box center [1071, 183] width 68 height 30
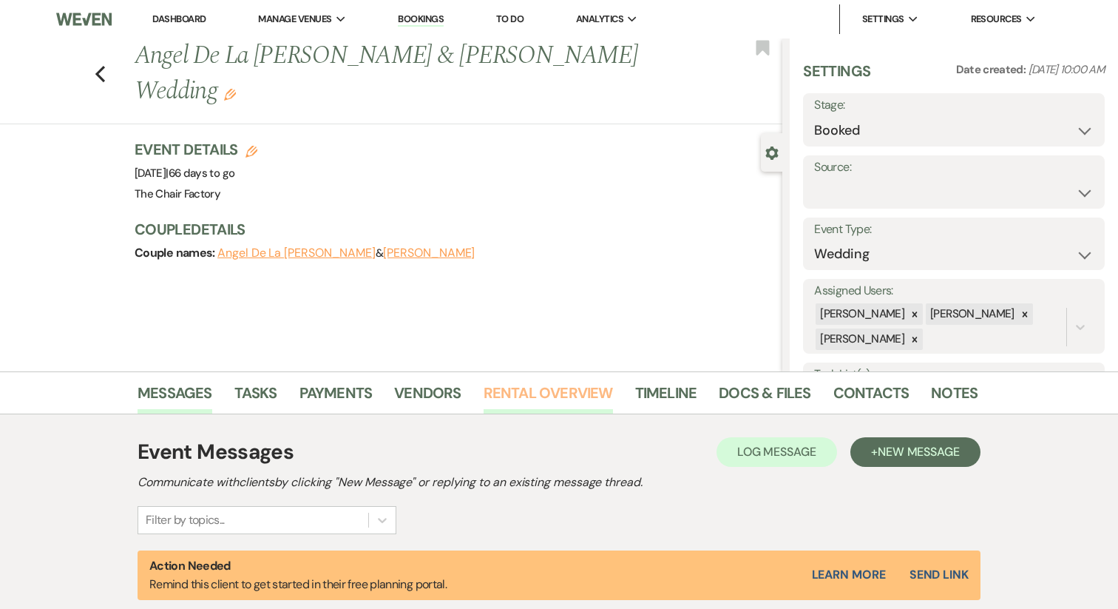
click at [536, 396] on link "Rental Overview" at bounding box center [548, 397] width 129 height 33
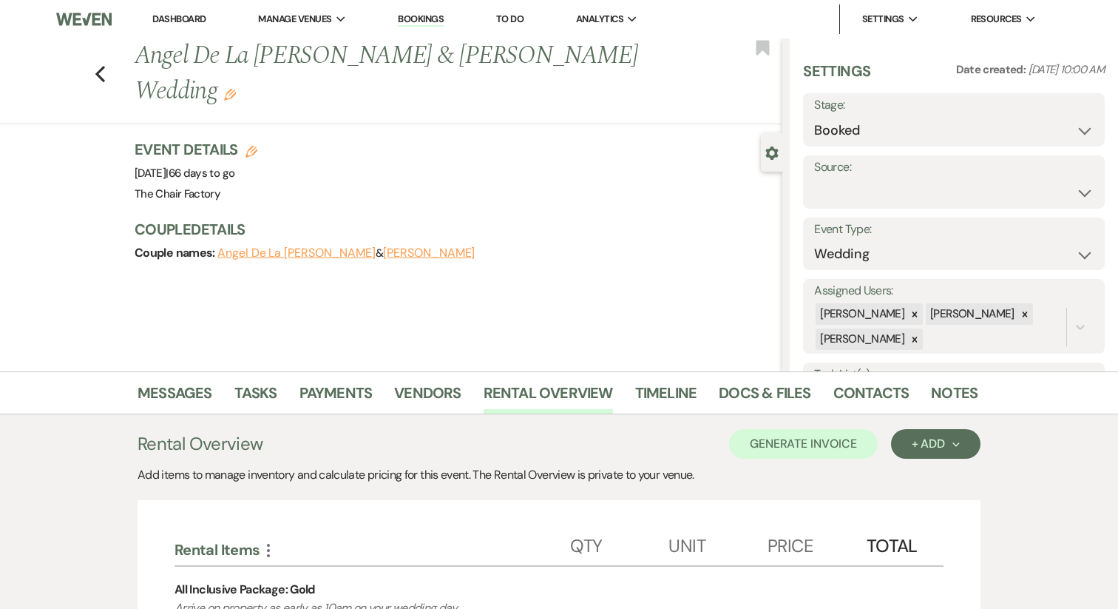
click at [160, 59] on h1 "Angel De La Rosa & Bryan Tovar's Wedding Edit" at bounding box center [391, 73] width 512 height 70
copy h1 "Angel"
click at [177, 399] on link "Messages" at bounding box center [175, 397] width 75 height 33
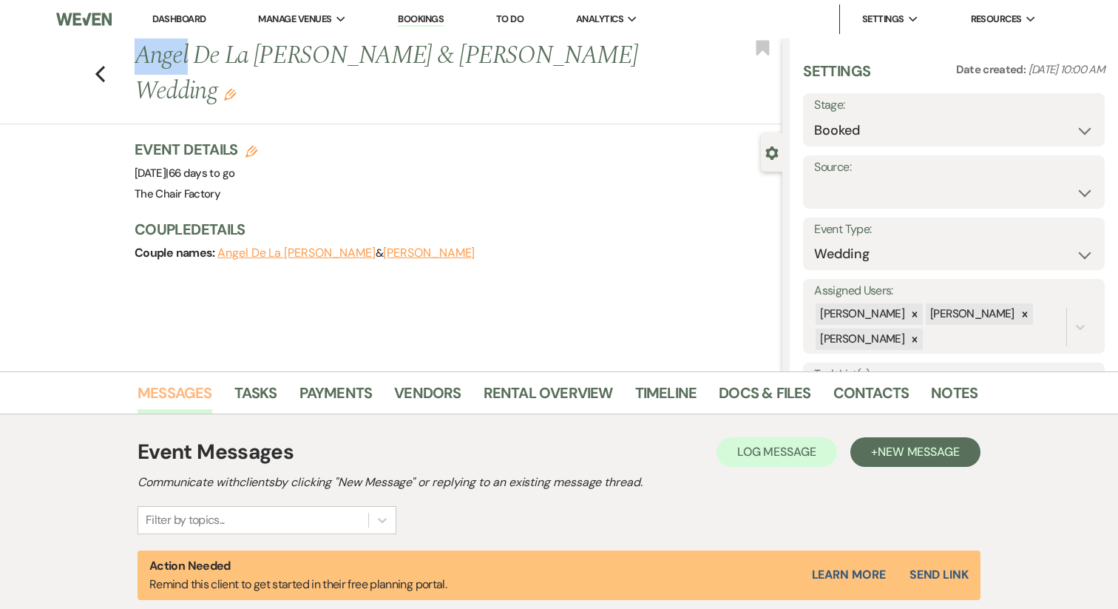
scroll to position [177, 0]
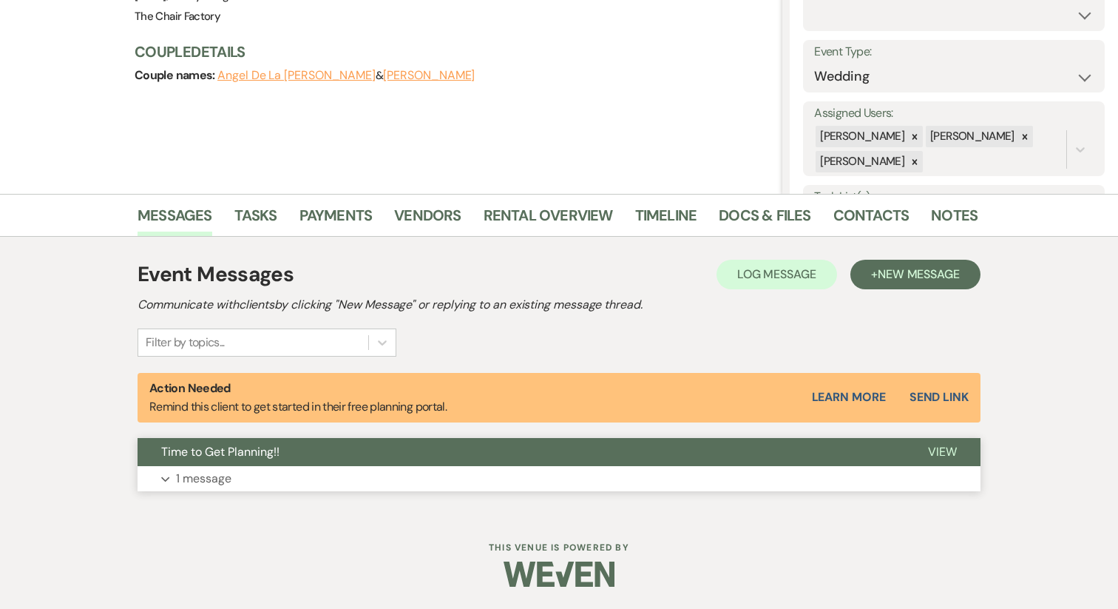
click at [300, 466] on button "Expand 1 message" at bounding box center [559, 478] width 843 height 25
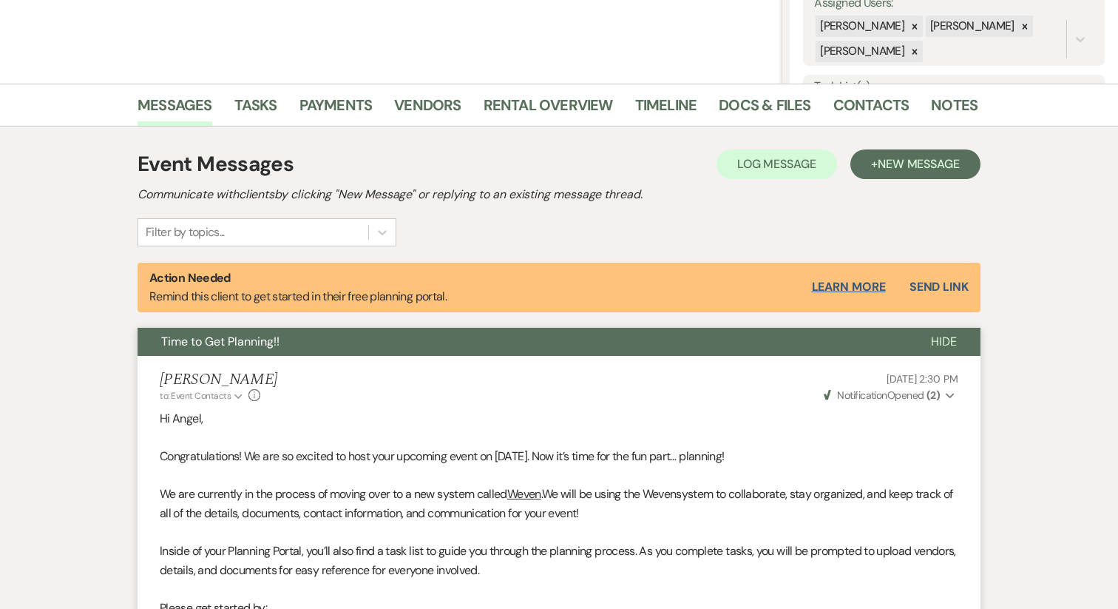
scroll to position [284, 0]
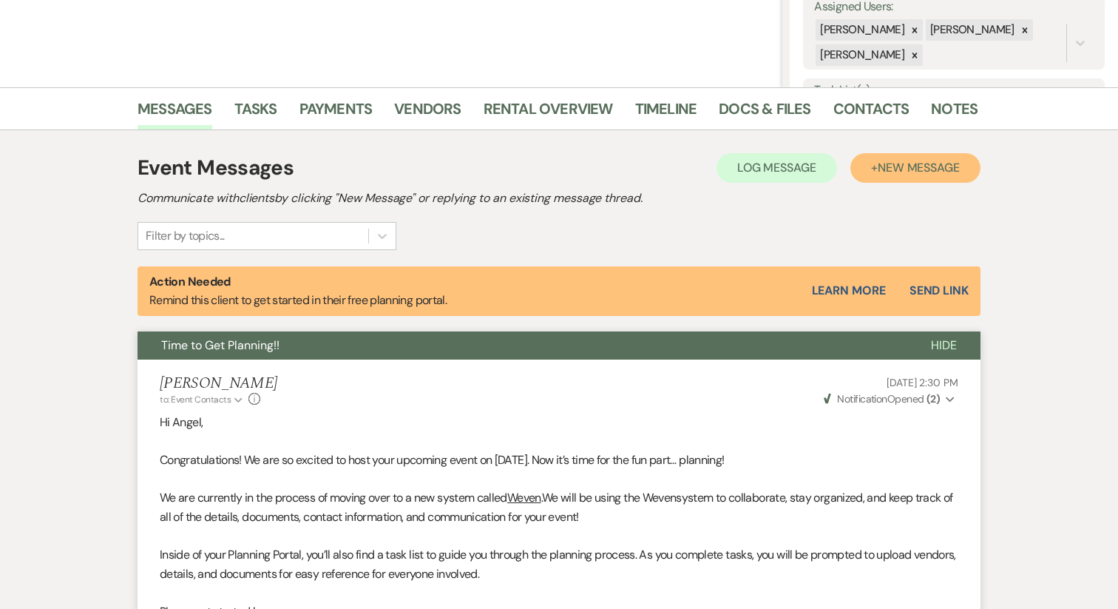
click at [882, 169] on span "New Message" at bounding box center [919, 168] width 82 height 16
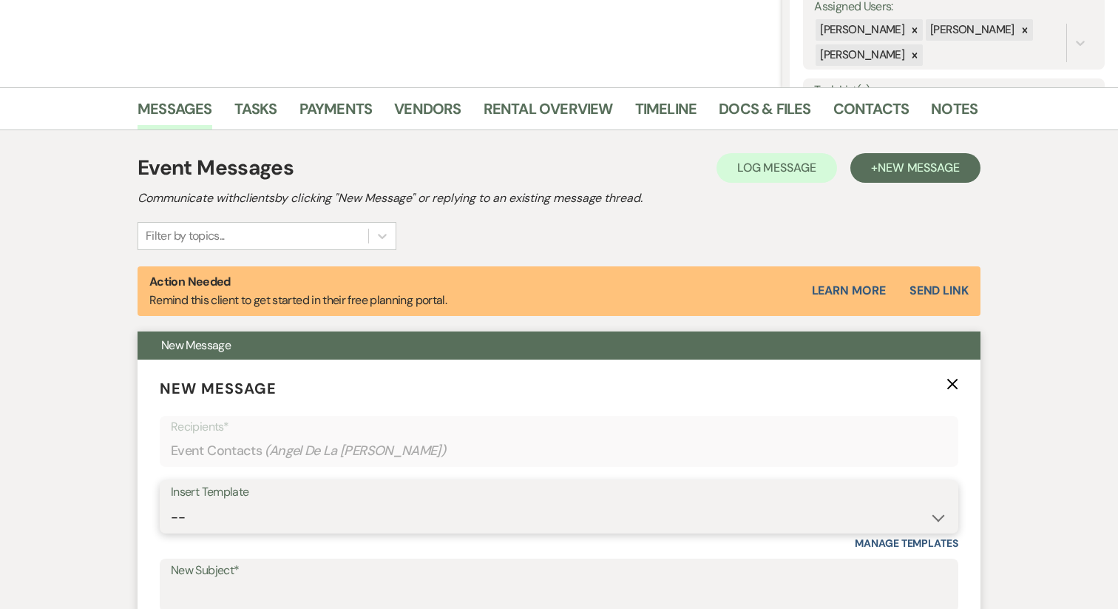
click at [218, 517] on select "-- Week of Reminders Getting You Booked - Groom's Activity Top Golf E-Gift Card…" at bounding box center [559, 517] width 777 height 29
select select "5967"
type input "Requesting Groom’s Activity Details"
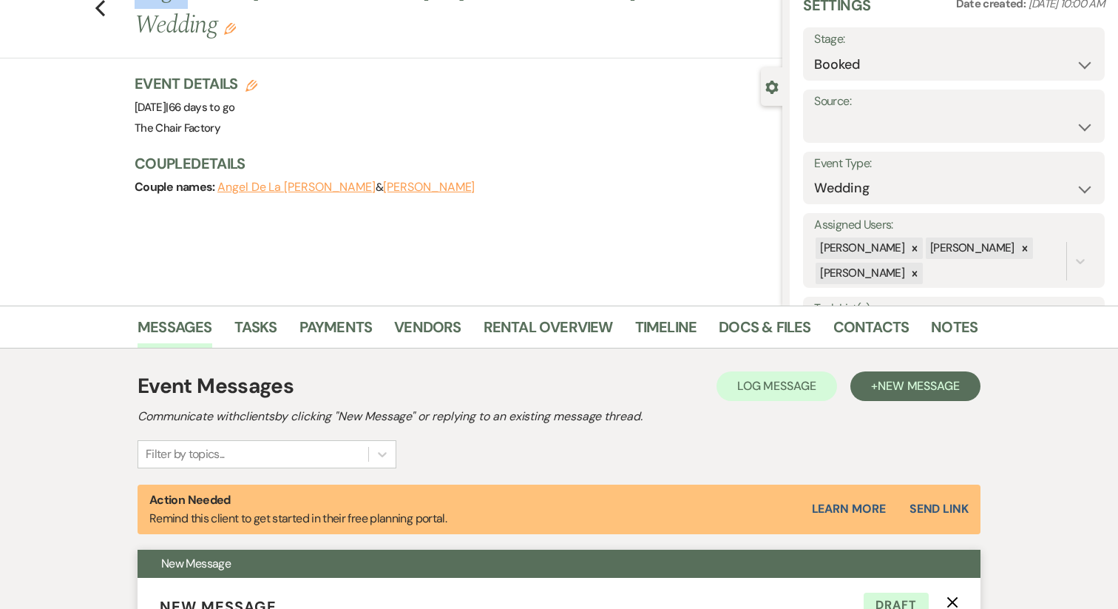
scroll to position [0, 0]
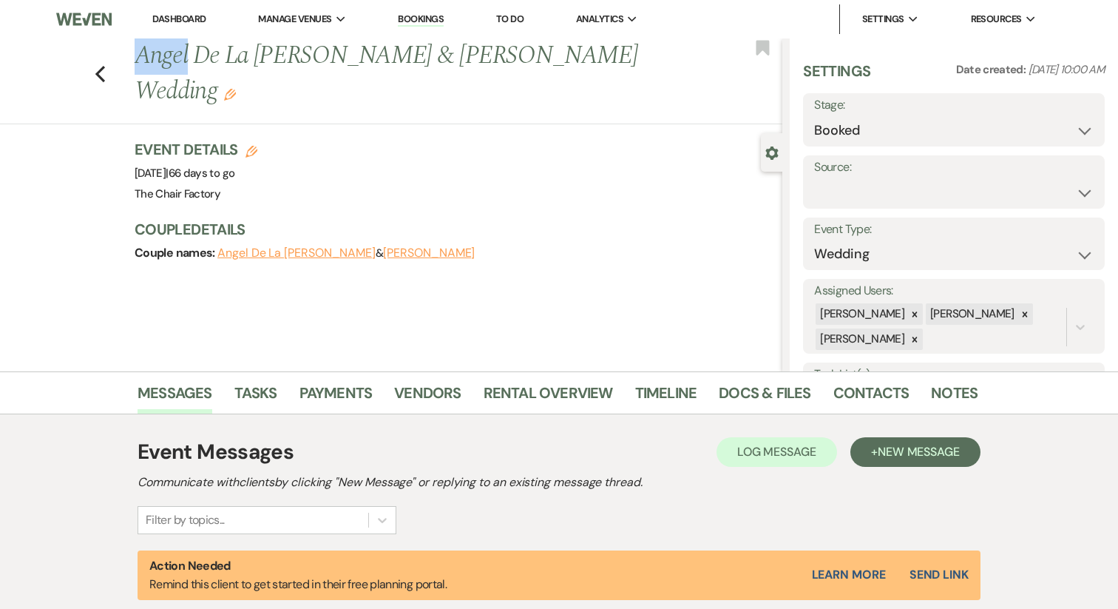
click at [253, 247] on button "Angel De La Rosa" at bounding box center [296, 253] width 158 height 12
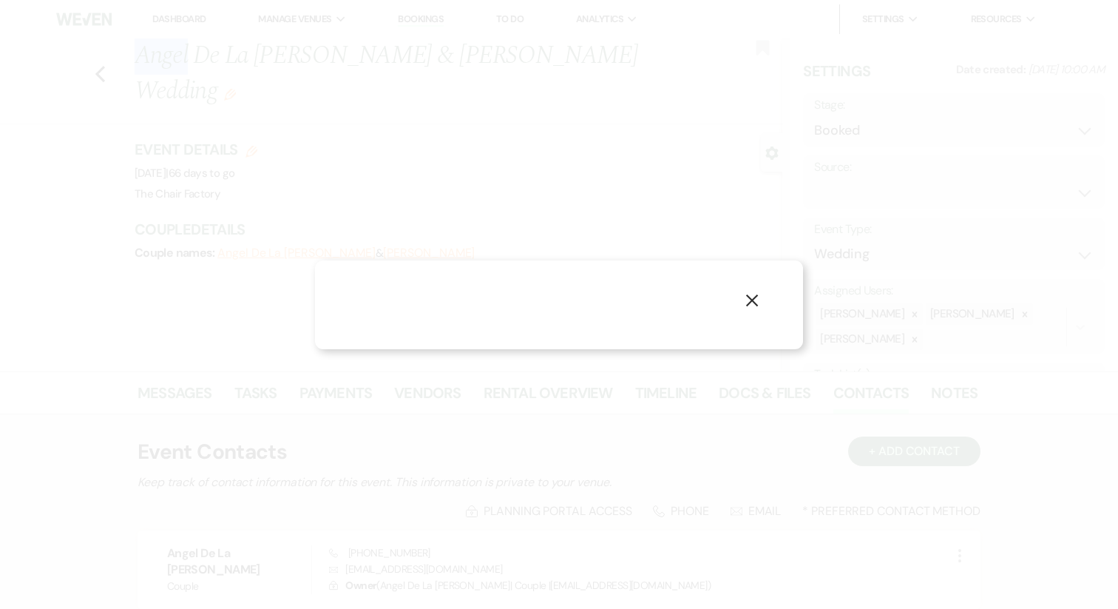
select select "1"
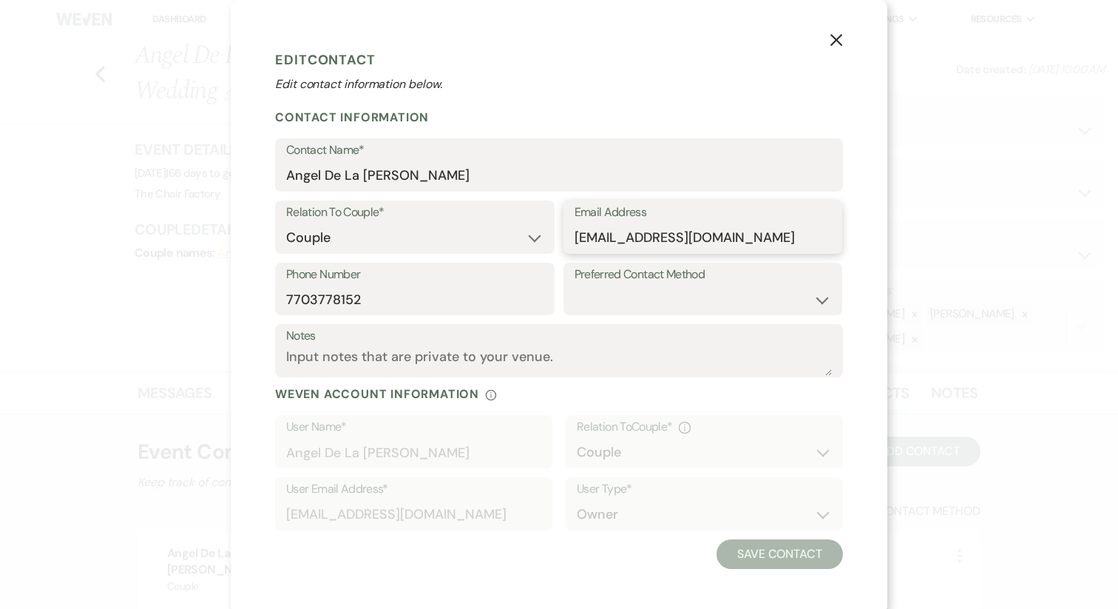
click at [589, 238] on input "thetovars21@gmail.com" at bounding box center [703, 237] width 257 height 29
click at [835, 42] on use "button" at bounding box center [836, 40] width 12 height 12
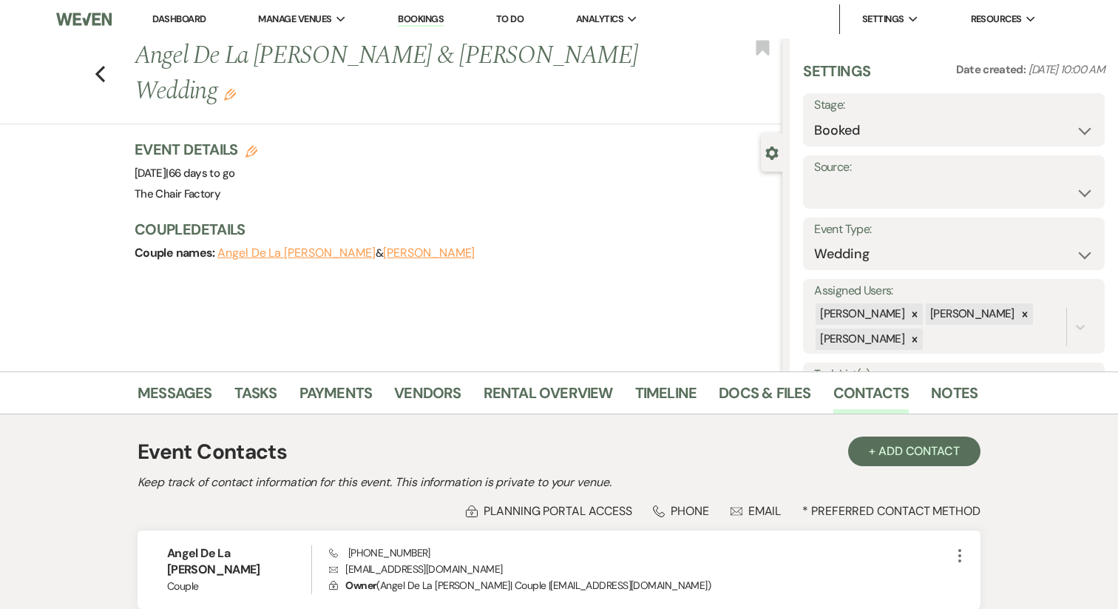
click at [383, 247] on button "Bryan Tovar" at bounding box center [429, 253] width 92 height 12
select select "1"
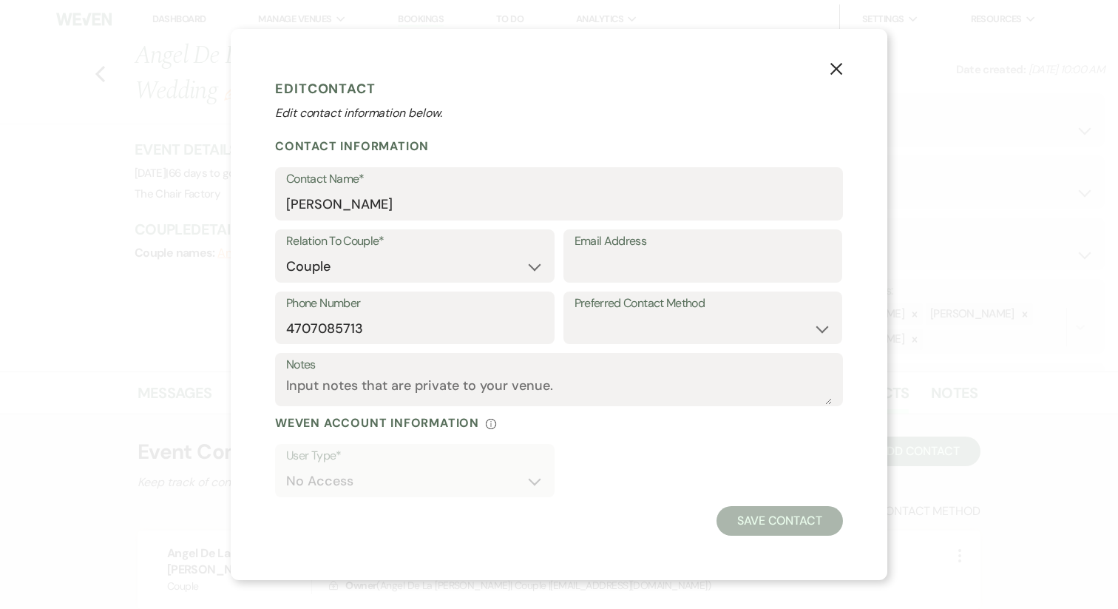
click at [839, 71] on use "button" at bounding box center [836, 69] width 12 height 12
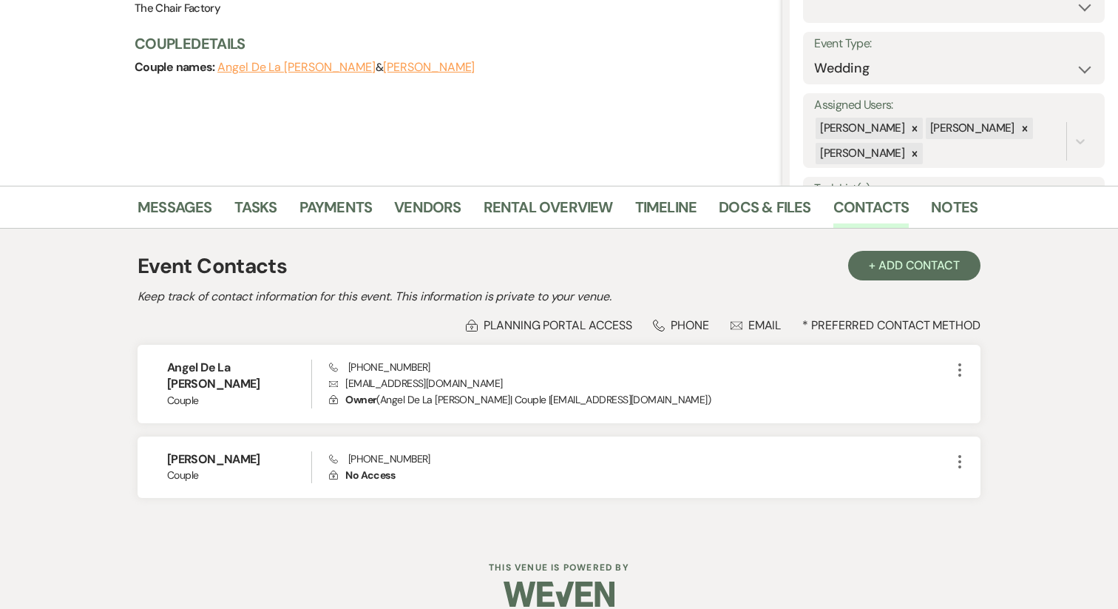
scroll to position [192, 0]
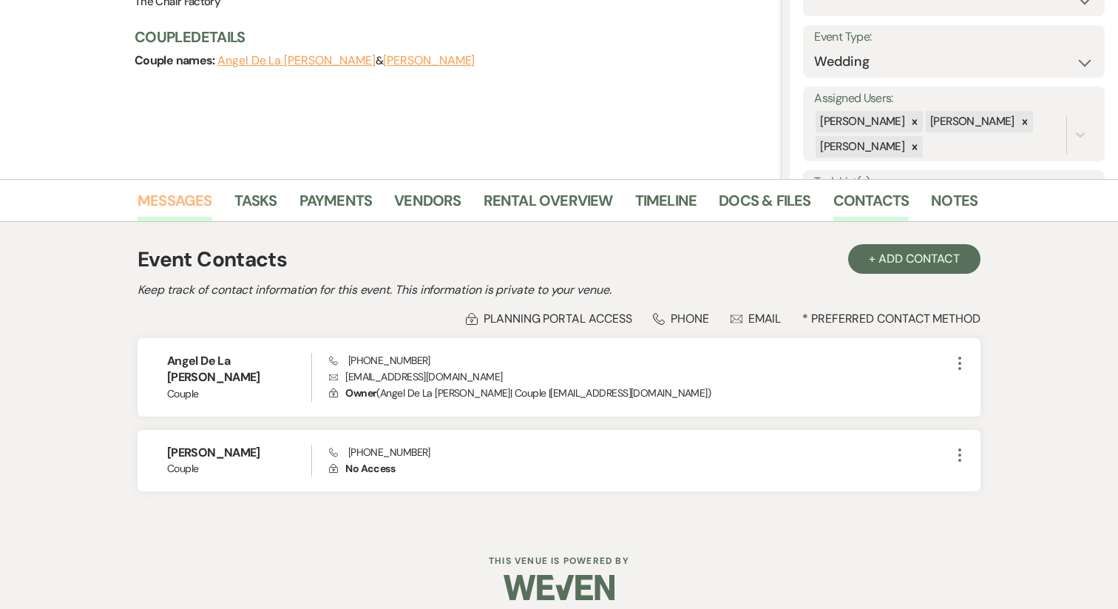
click at [177, 205] on link "Messages" at bounding box center [175, 205] width 75 height 33
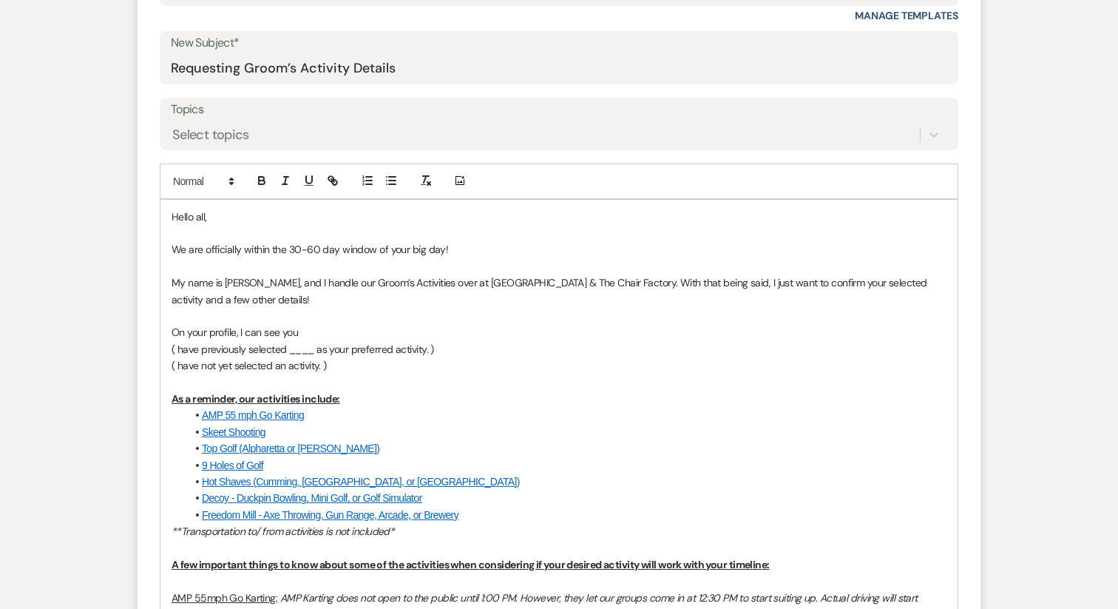
scroll to position [808, 0]
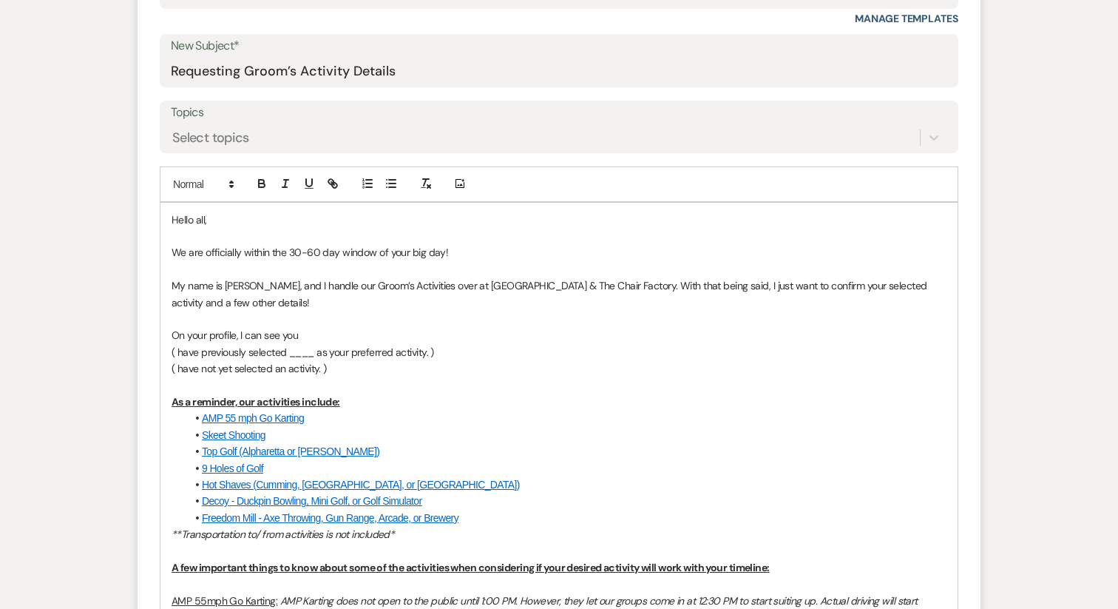
drag, startPoint x: 452, startPoint y: 307, endPoint x: 165, endPoint y: 217, distance: 300.8
copy div "Hello all, We are officially within the 30-60 day window of your big day! My na…"
click at [330, 79] on input "Requesting Groom’s Activity Details" at bounding box center [559, 71] width 777 height 29
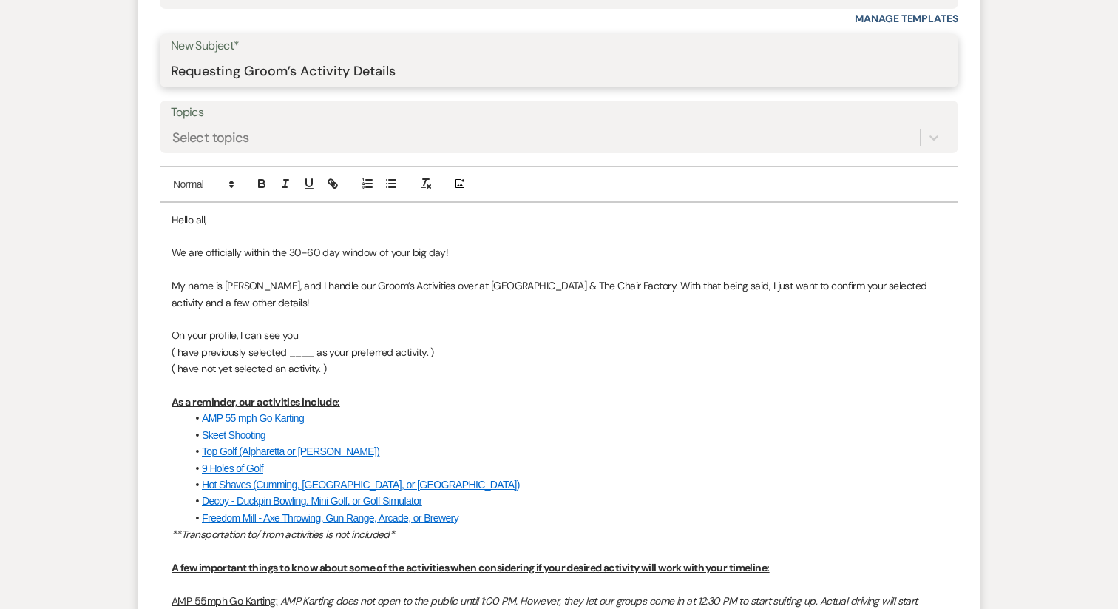
click at [330, 79] on input "Requesting Groom’s Activity Details" at bounding box center [559, 71] width 777 height 29
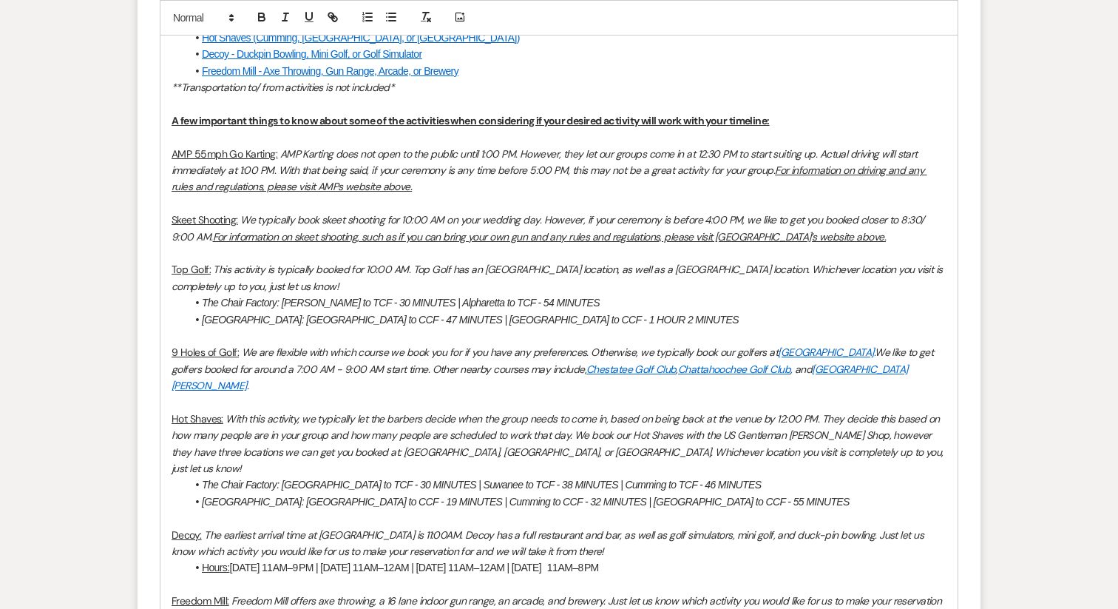
scroll to position [2025, 0]
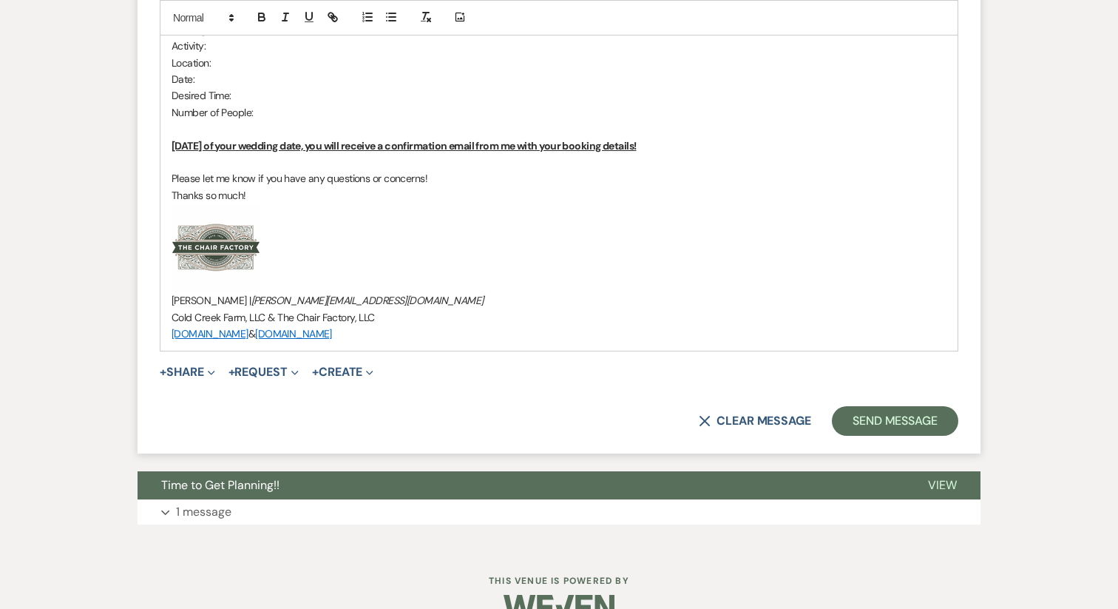
click at [758, 415] on button "X Clear message" at bounding box center [755, 421] width 112 height 12
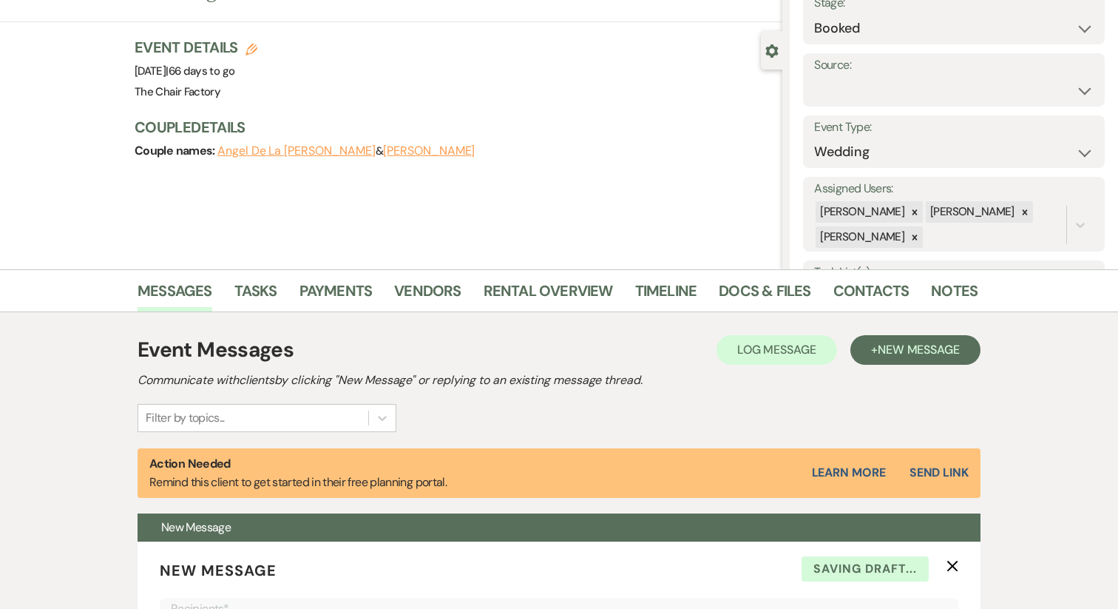
scroll to position [109, 0]
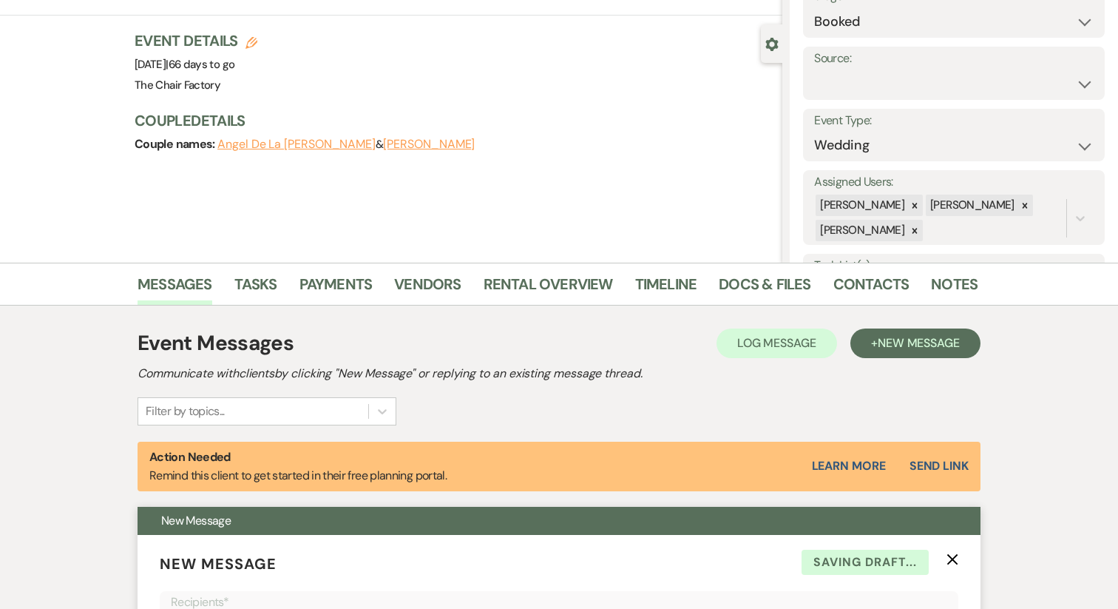
click at [953, 568] on p "New Message X Saving draft..." at bounding box center [559, 563] width 799 height 22
click at [953, 561] on icon "X" at bounding box center [953, 559] width 12 height 12
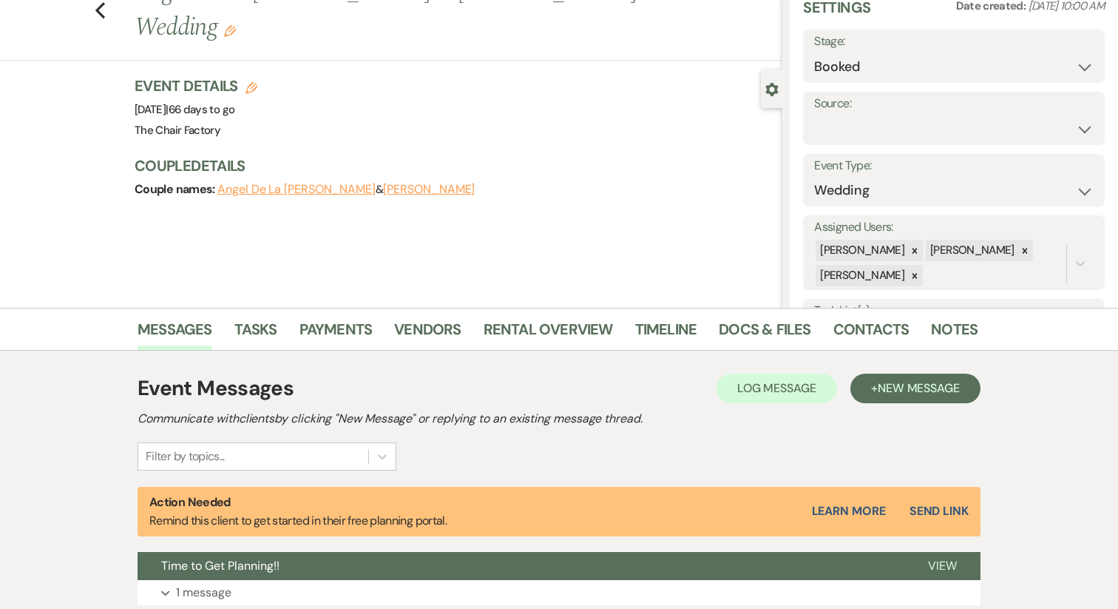
scroll to position [0, 0]
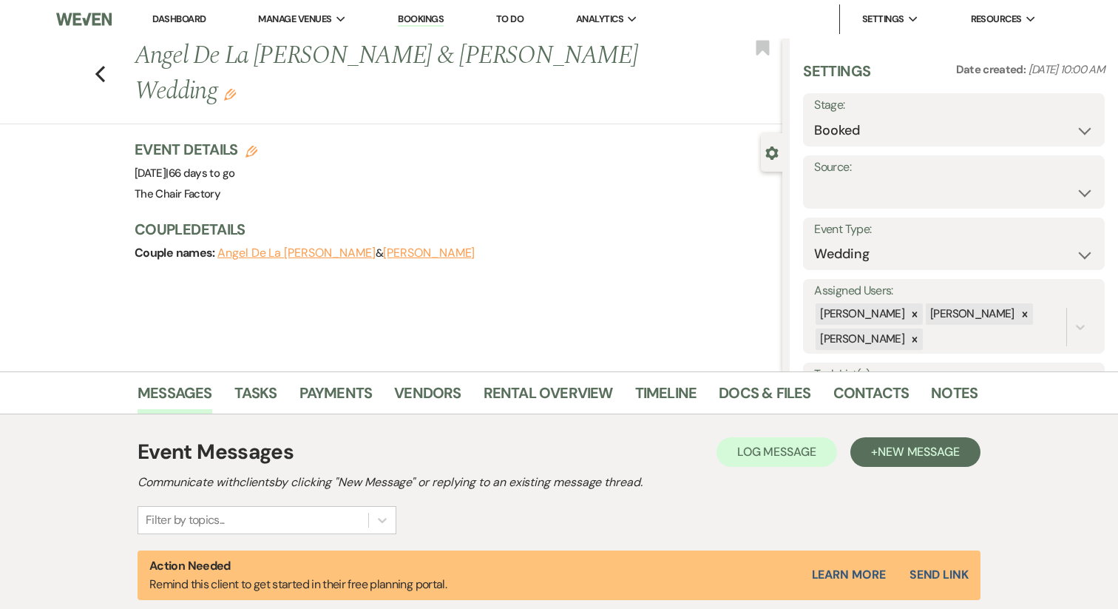
click at [383, 247] on button "Bryan Tovar" at bounding box center [429, 253] width 92 height 12
select select "1"
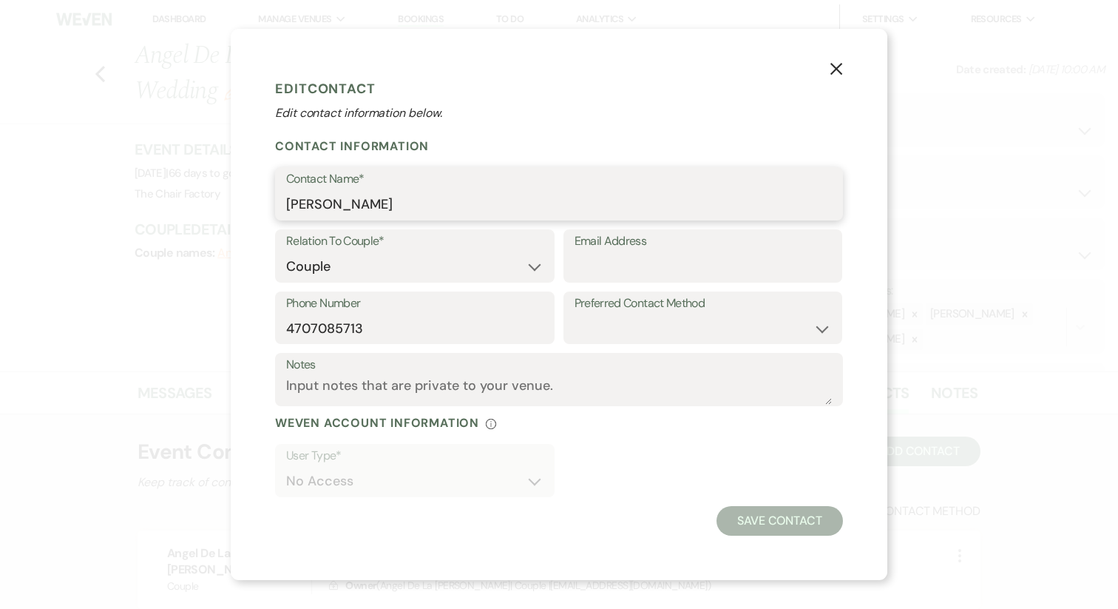
click at [356, 214] on input "Bryan Tovar" at bounding box center [559, 204] width 546 height 29
click at [842, 72] on icon "X" at bounding box center [836, 68] width 13 height 13
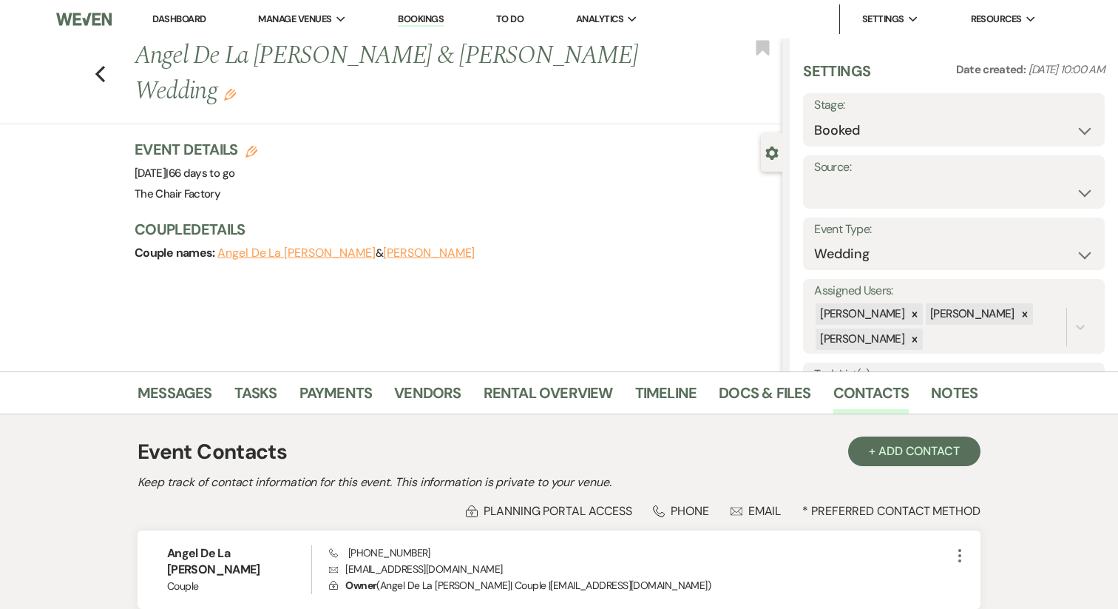
drag, startPoint x: 286, startPoint y: 139, endPoint x: 84, endPoint y: 139, distance: 201.9
click at [84, 139] on div "Previous Angel De La Rosa & Bryan Tovar's Wedding Edit Bookmark Gear Settings S…" at bounding box center [391, 204] width 782 height 333
copy span "Saturday, November 29th, 2025"
click at [479, 167] on div "Event Details Edit Event Date: Saturday, November 29th, 2025 | 66 days to go Ve…" at bounding box center [451, 171] width 633 height 65
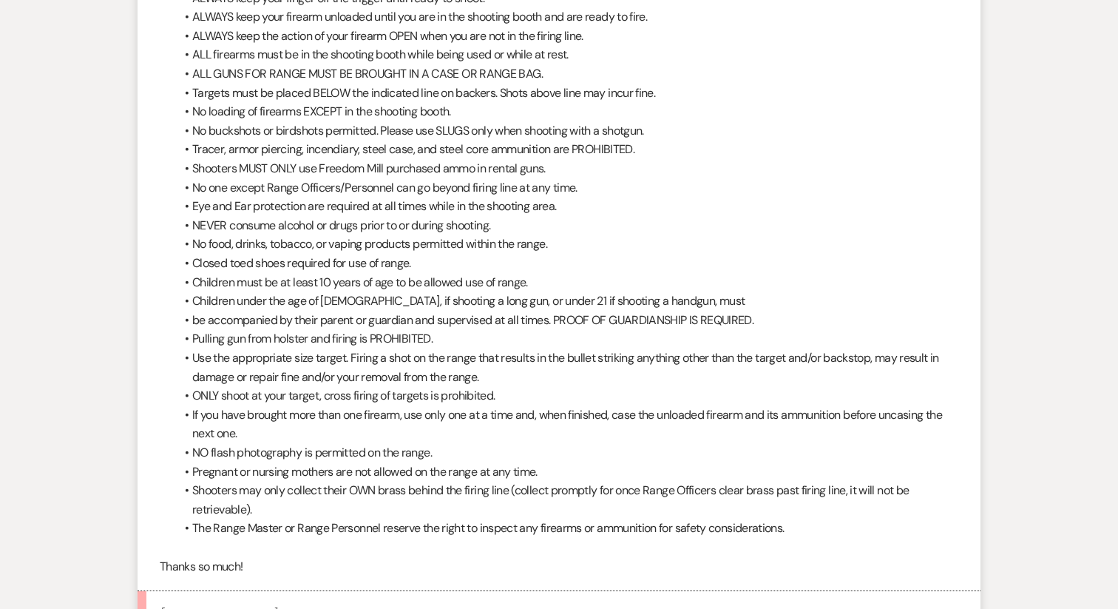
scroll to position [5920, 0]
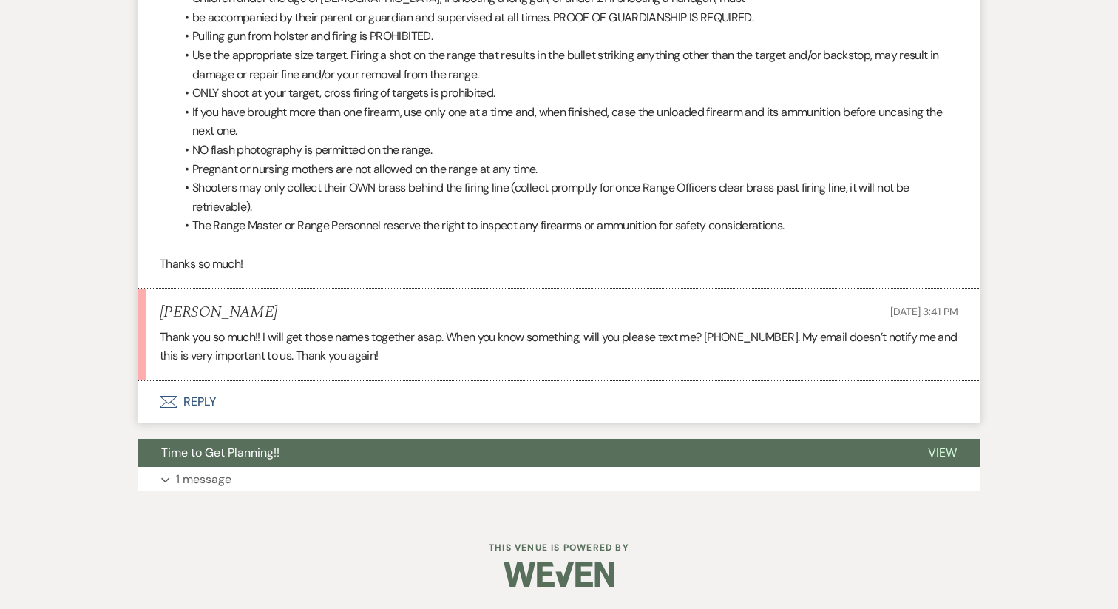
click at [207, 407] on button "Envelope Reply" at bounding box center [559, 401] width 843 height 41
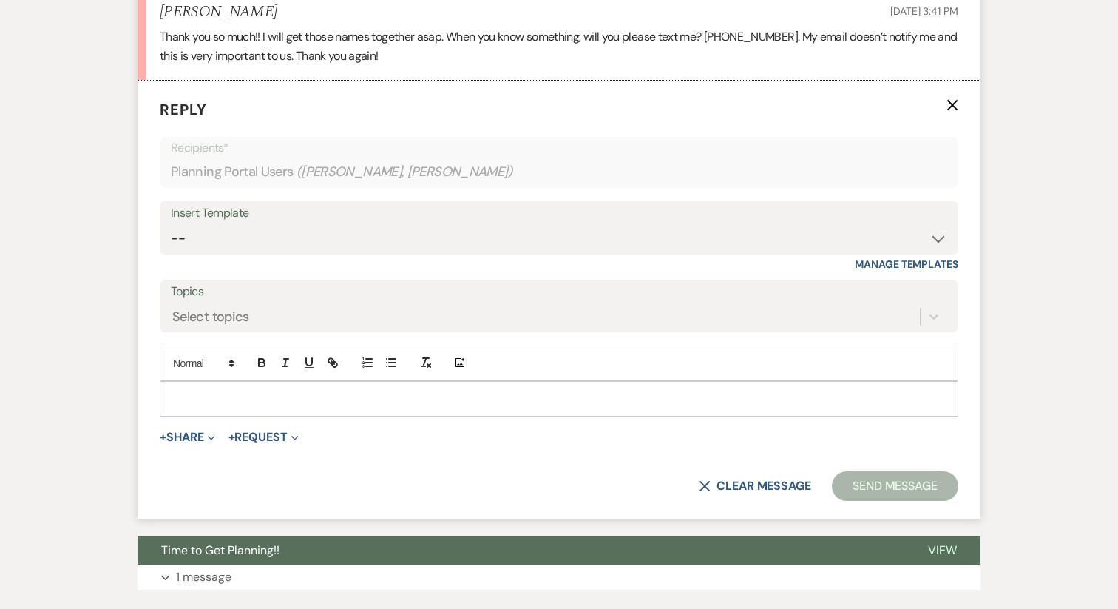
scroll to position [6409, 0]
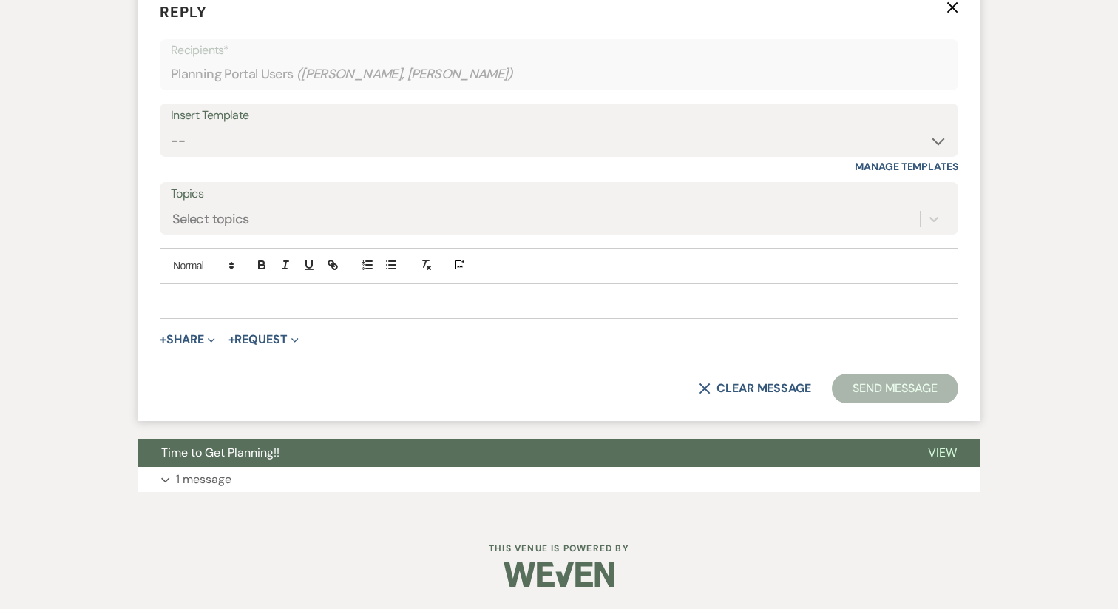
click at [204, 300] on p at bounding box center [559, 301] width 775 height 16
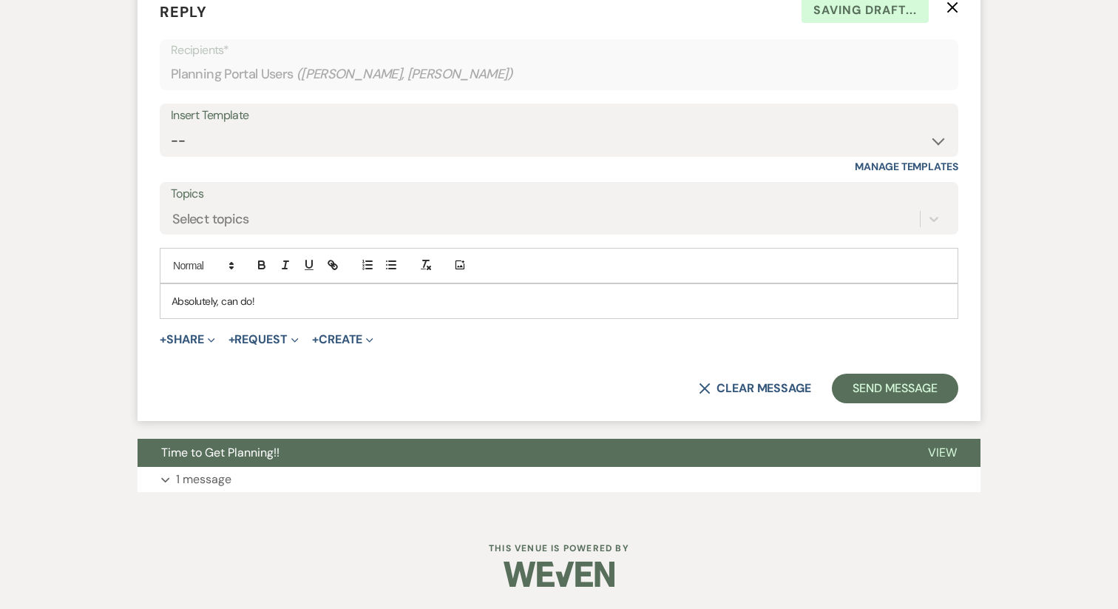
click at [203, 302] on p "Absolutely, can do!" at bounding box center [559, 301] width 775 height 16
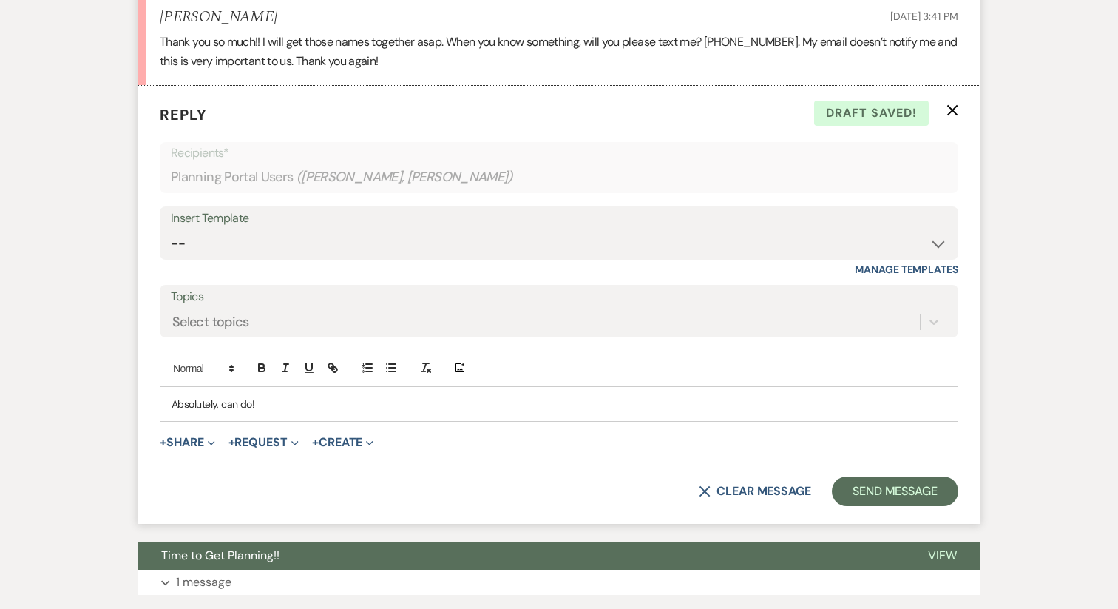
scroll to position [6256, 0]
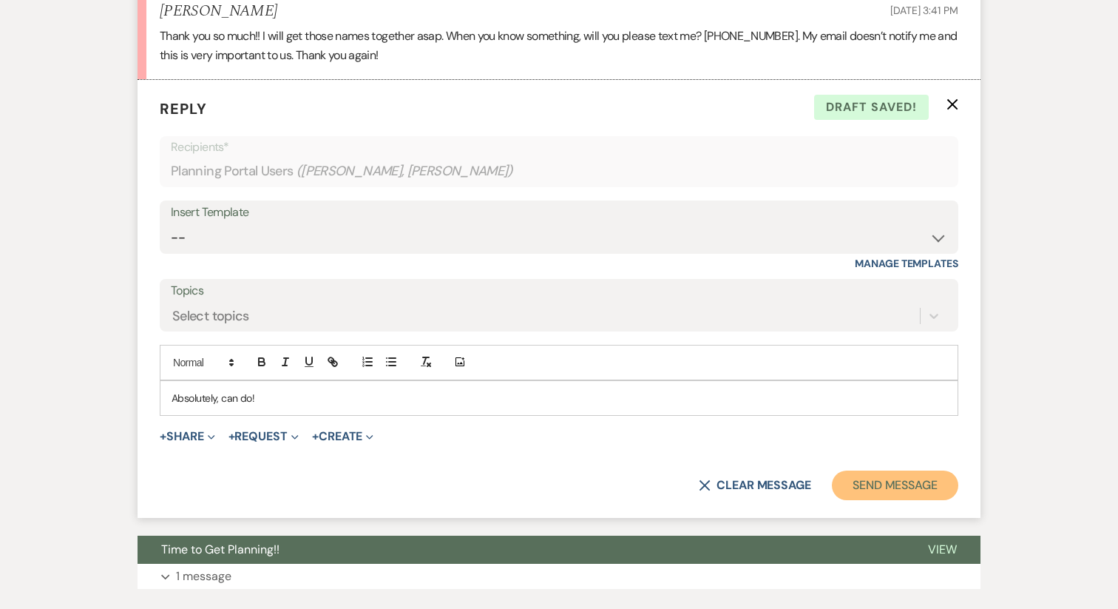
click at [872, 500] on button "Send Message" at bounding box center [895, 485] width 126 height 30
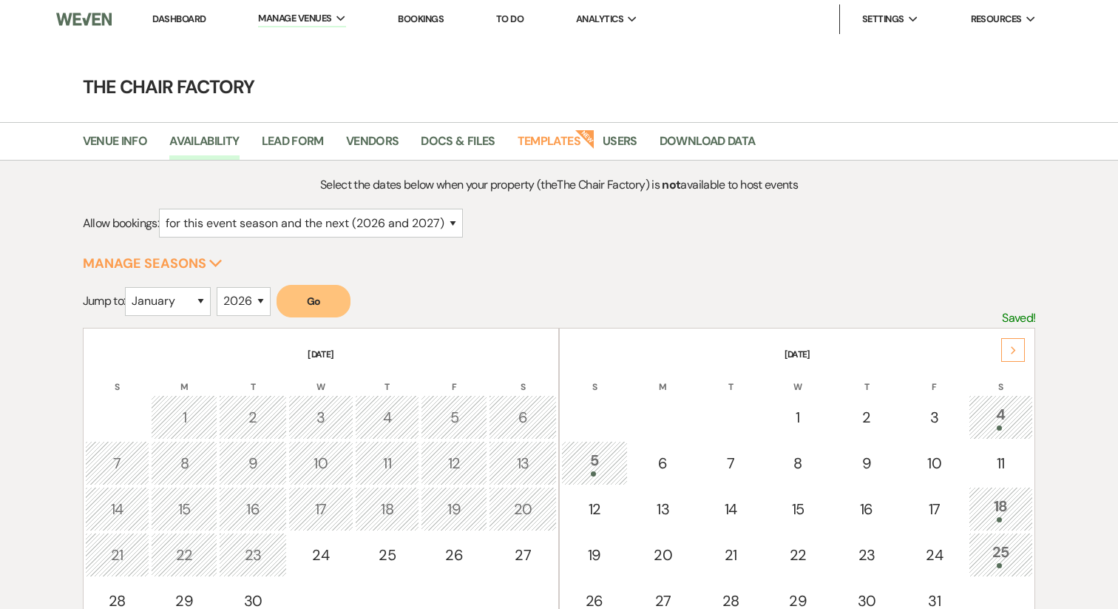
click at [192, 17] on link "Dashboard" at bounding box center [178, 19] width 53 height 13
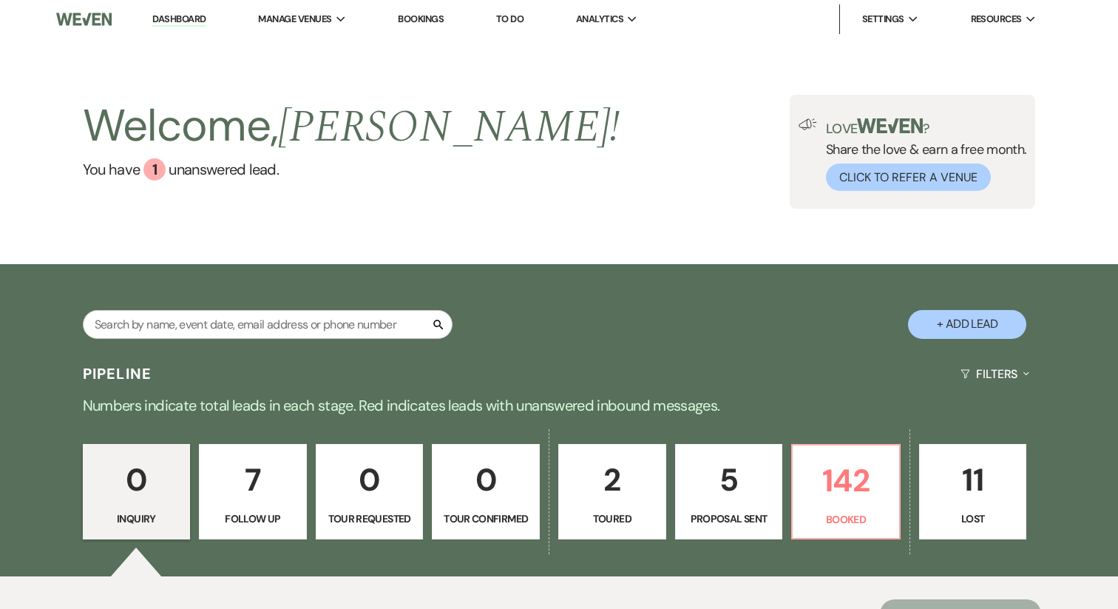
click at [726, 496] on p "5" at bounding box center [729, 480] width 89 height 50
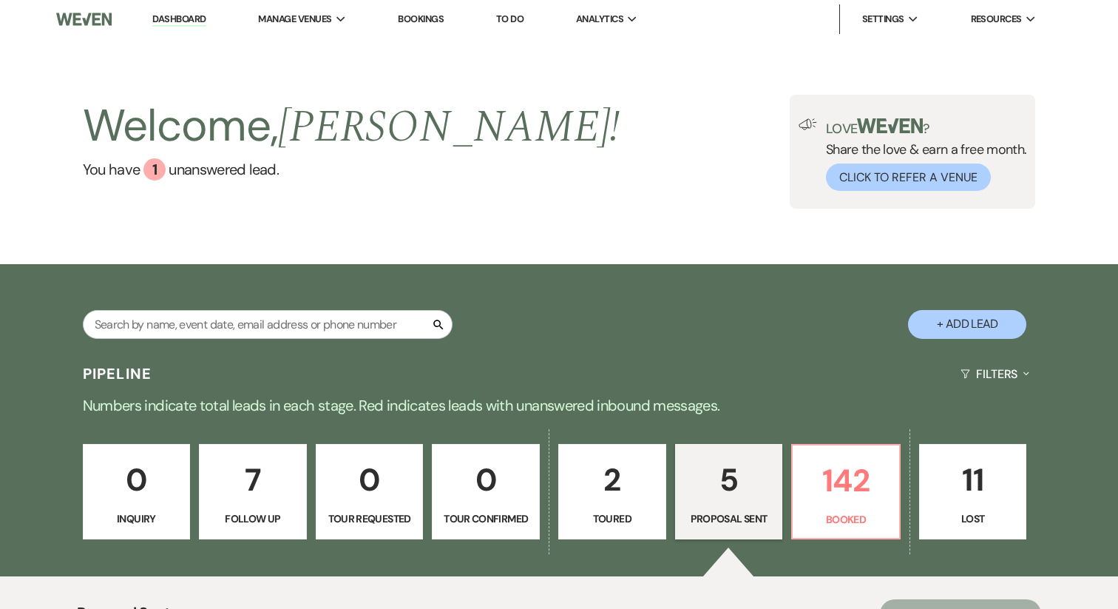
select select "6"
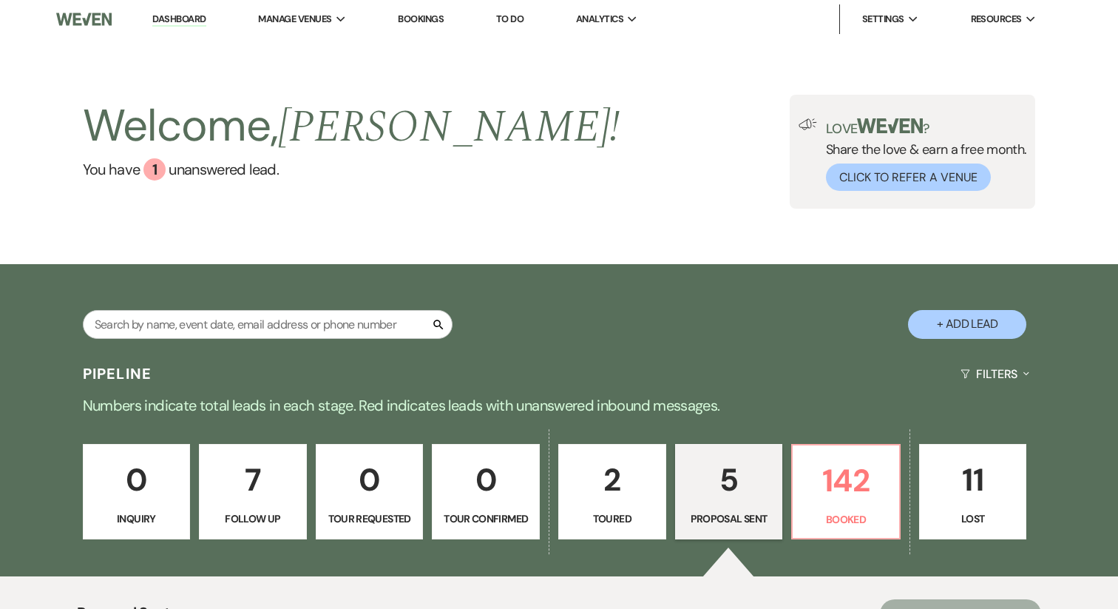
click at [612, 510] on link "2 Toured" at bounding box center [612, 492] width 108 height 96
select select "5"
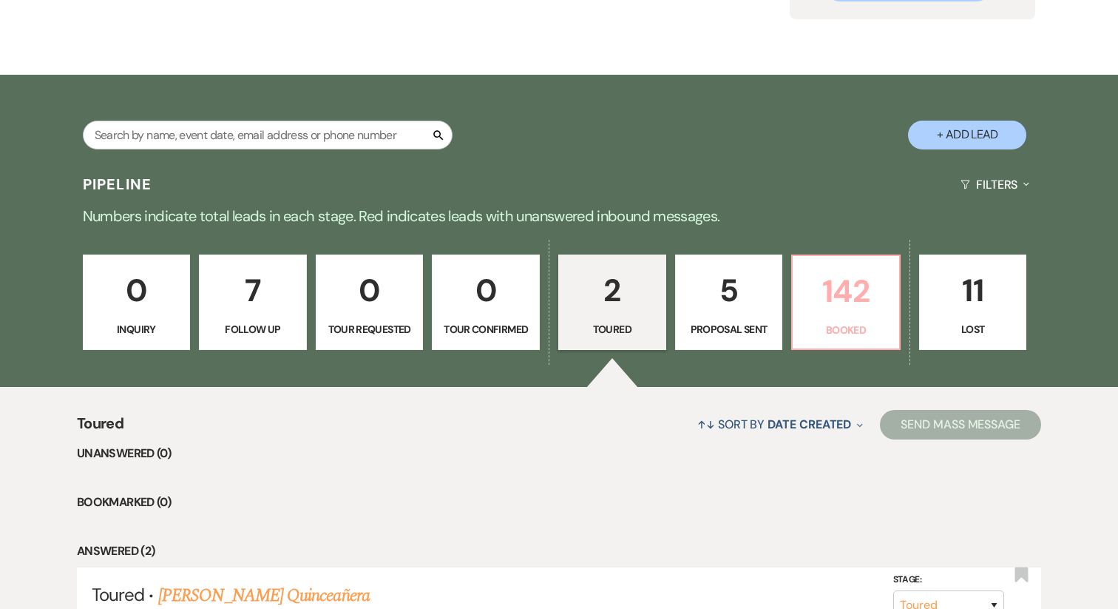
scroll to position [206, 0]
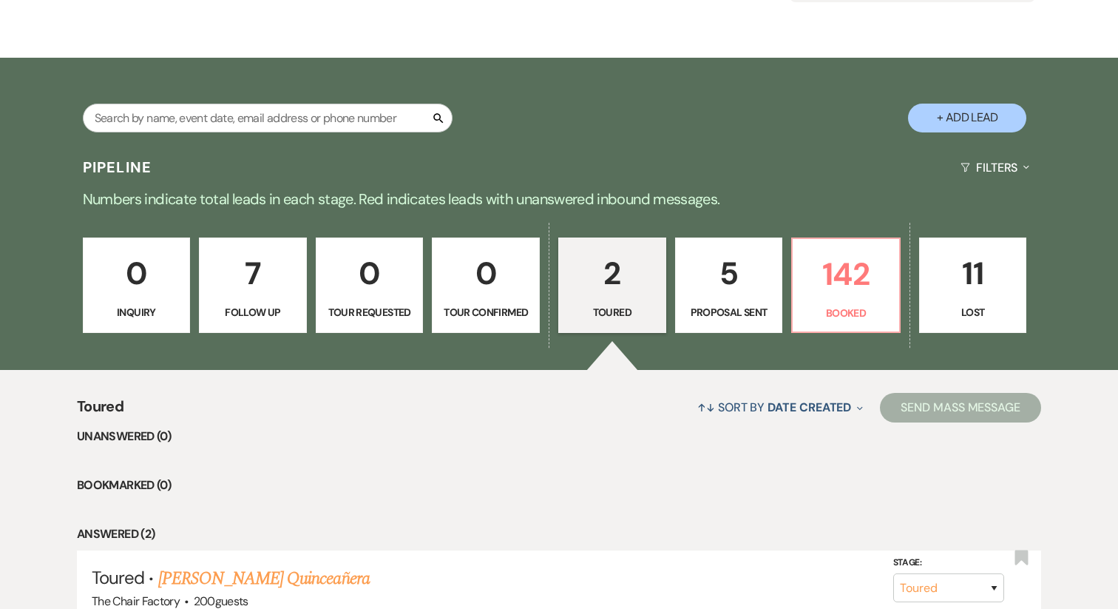
click at [957, 122] on button "+ Add Lead" at bounding box center [967, 118] width 118 height 29
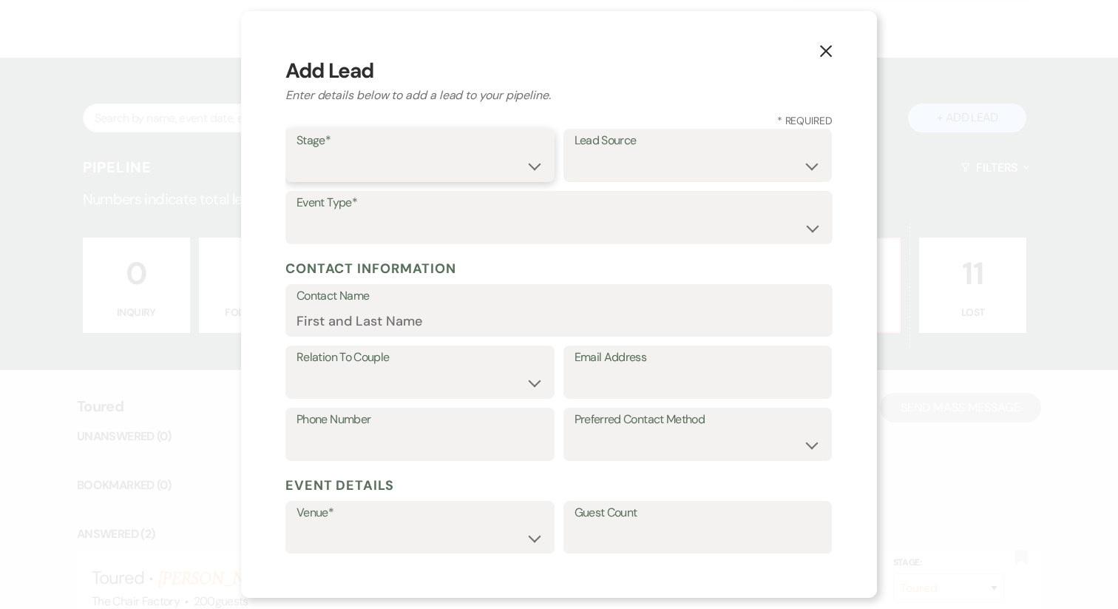
click at [458, 170] on select "Inquiry Follow Up Tour Requested Tour Confirmed Toured Proposal Sent Booked Lost" at bounding box center [420, 166] width 247 height 29
select select "5"
click at [642, 157] on select "Weven Venue Website Instagram Facebook Pinterest Google The Knot Wedding Wire H…" at bounding box center [698, 166] width 247 height 29
select select "22"
click at [398, 229] on select "Wedding Anniversary Party Baby Shower Bachelorette / Bachelor Party Birthday Pa…" at bounding box center [559, 228] width 525 height 29
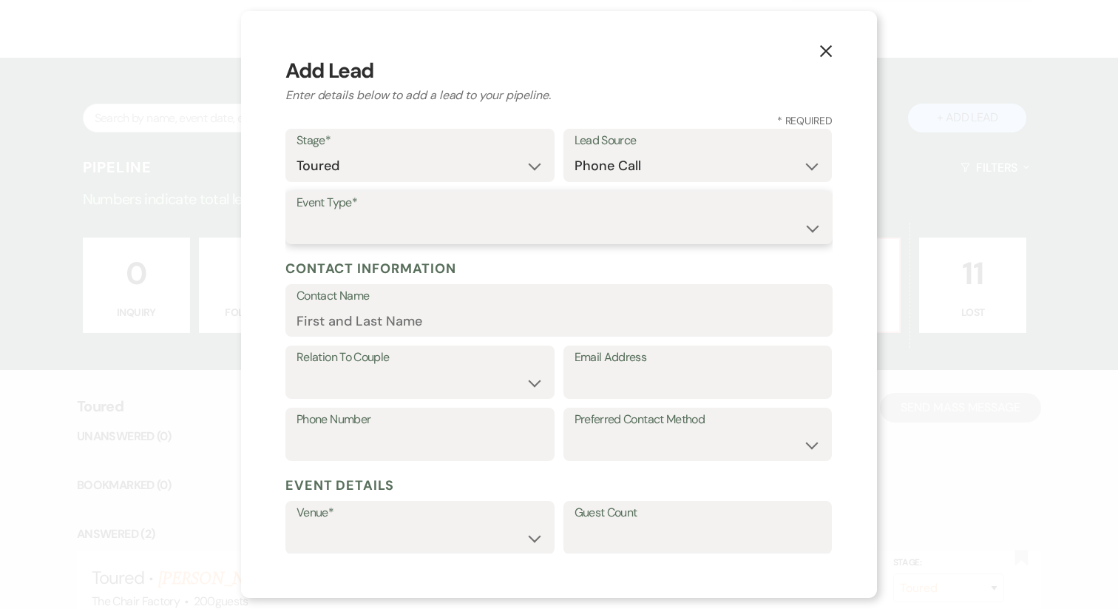
select select "1"
click at [371, 331] on input "Contact Name" at bounding box center [559, 320] width 525 height 29
type input "[PERSON_NAME]"
click at [371, 383] on select "Couple Planner Parent of Couple Family Member Friend Other" at bounding box center [420, 382] width 247 height 29
select select "1"
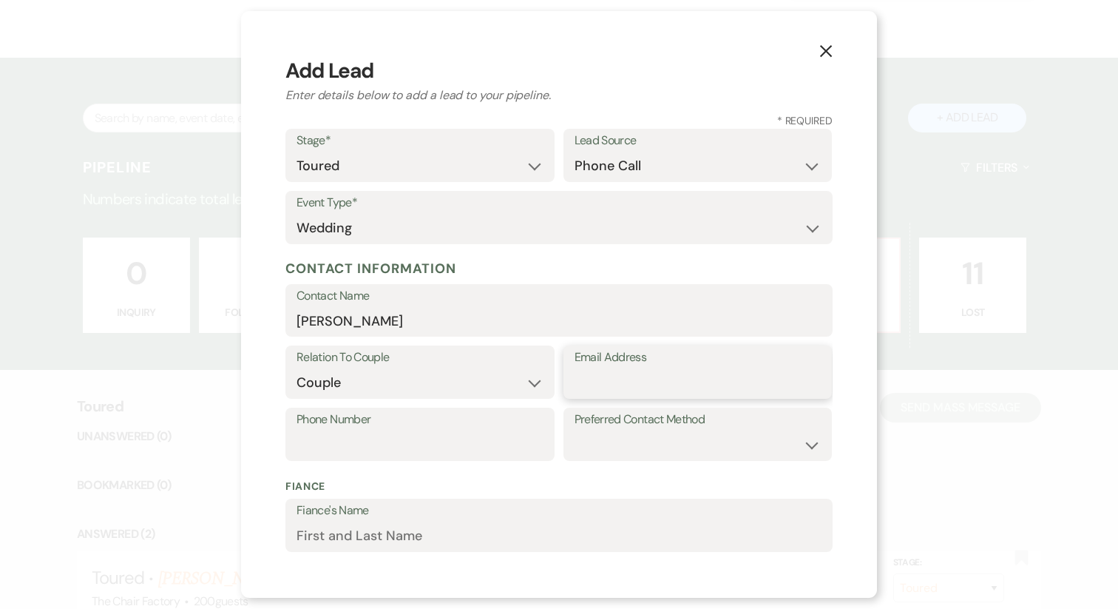
click at [604, 383] on input "Email Address" at bounding box center [698, 382] width 247 height 29
type input "[PERSON_NAME][EMAIL_ADDRESS][DOMAIN_NAME]"
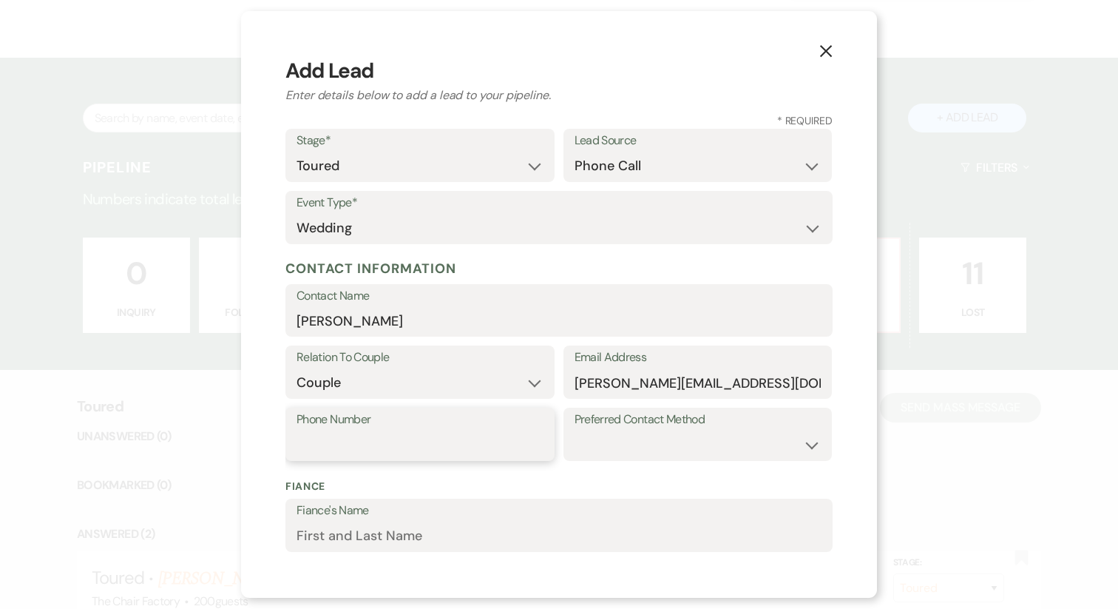
click at [462, 453] on input "Phone Number" at bounding box center [420, 444] width 247 height 29
type input "4048670375"
click at [595, 455] on select "Email Phone Text" at bounding box center [698, 444] width 247 height 29
select select "phone"
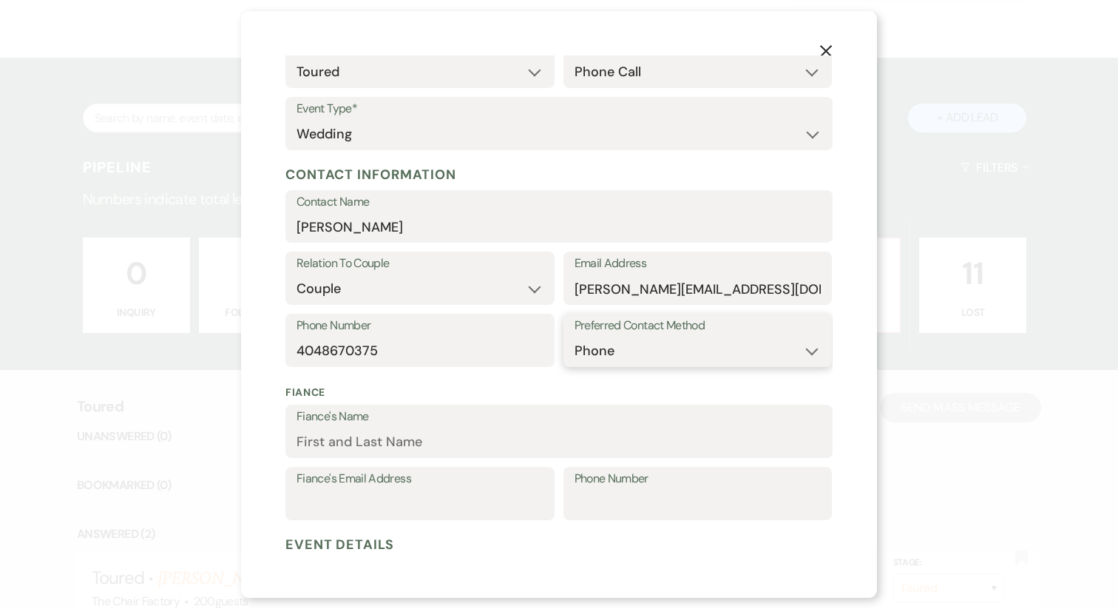
scroll to position [100, 0]
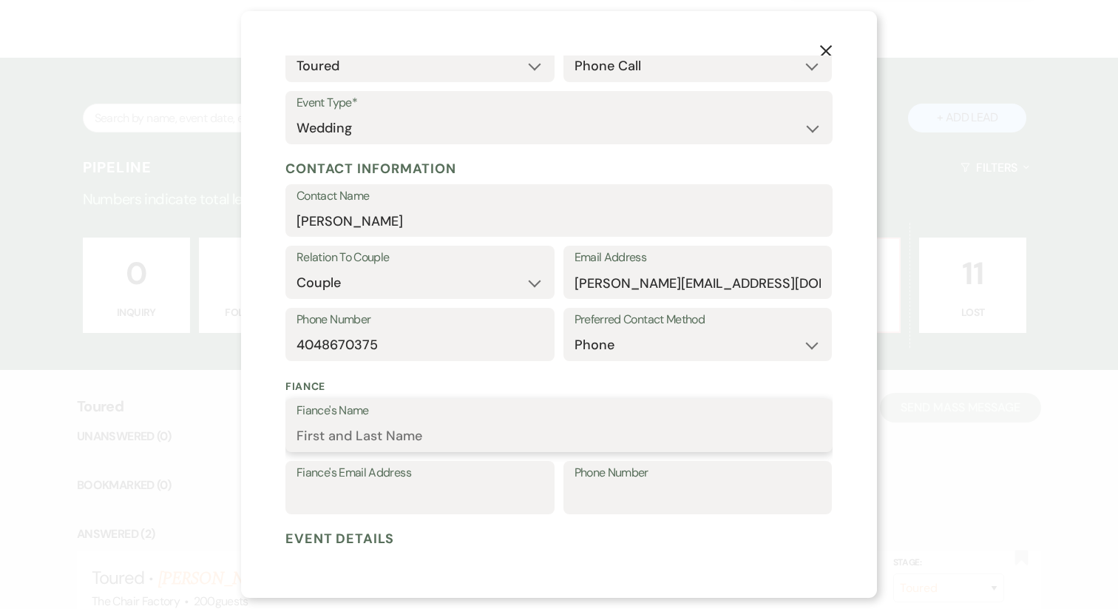
click at [514, 445] on input "Fiance's Name" at bounding box center [559, 436] width 525 height 29
type input "[PERSON_NAME]"
click at [353, 495] on input "Fiance's Email Address" at bounding box center [420, 498] width 247 height 29
click at [660, 484] on input "Phone Number" at bounding box center [698, 498] width 247 height 29
type input "4783878825"
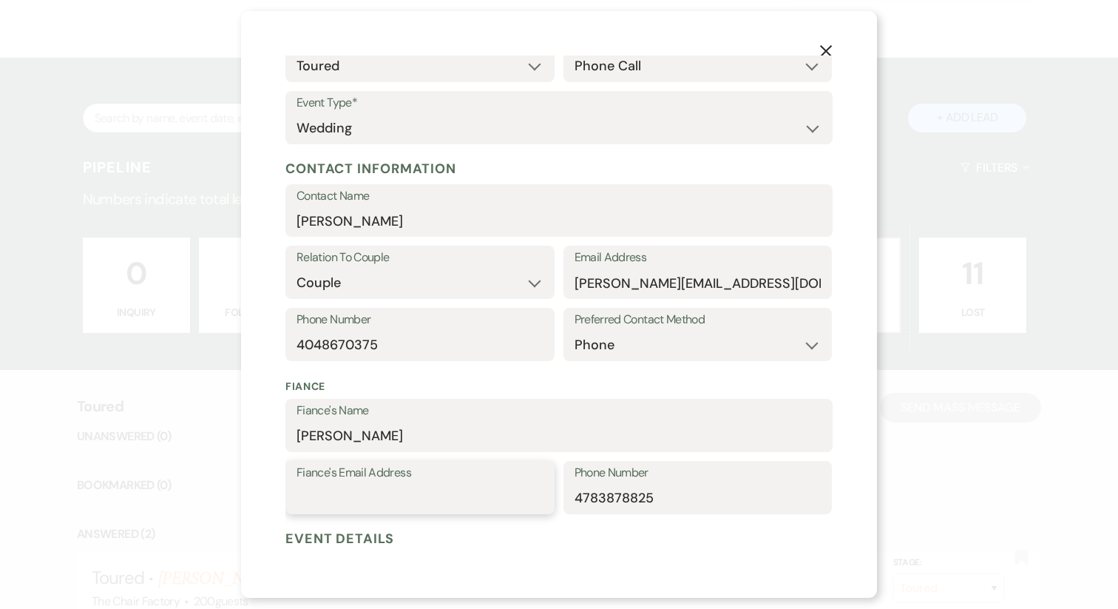
click at [422, 498] on input "Fiance's Email Address" at bounding box center [420, 498] width 247 height 29
click at [342, 439] on input "Kyle" at bounding box center [559, 436] width 525 height 29
type input "Kyle Chambers"
click at [338, 490] on input "Fiance's Email Address" at bounding box center [420, 498] width 247 height 29
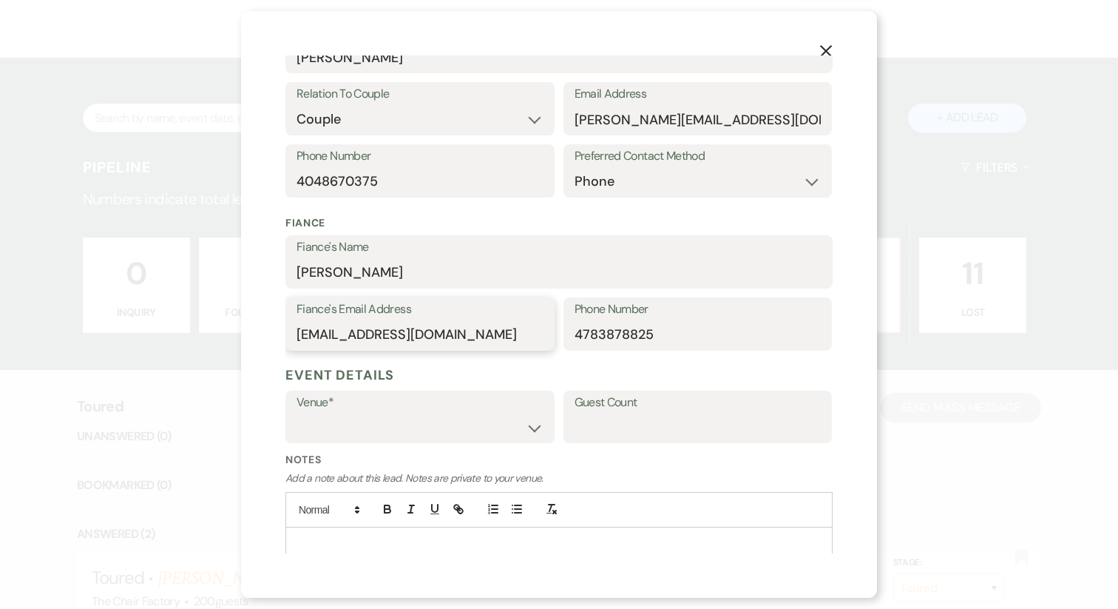
scroll to position [265, 0]
type input "coachchambers2018@gmail.com"
click at [344, 416] on select "Cold Creek Farm The Chair Factory" at bounding box center [420, 425] width 247 height 29
select select "826"
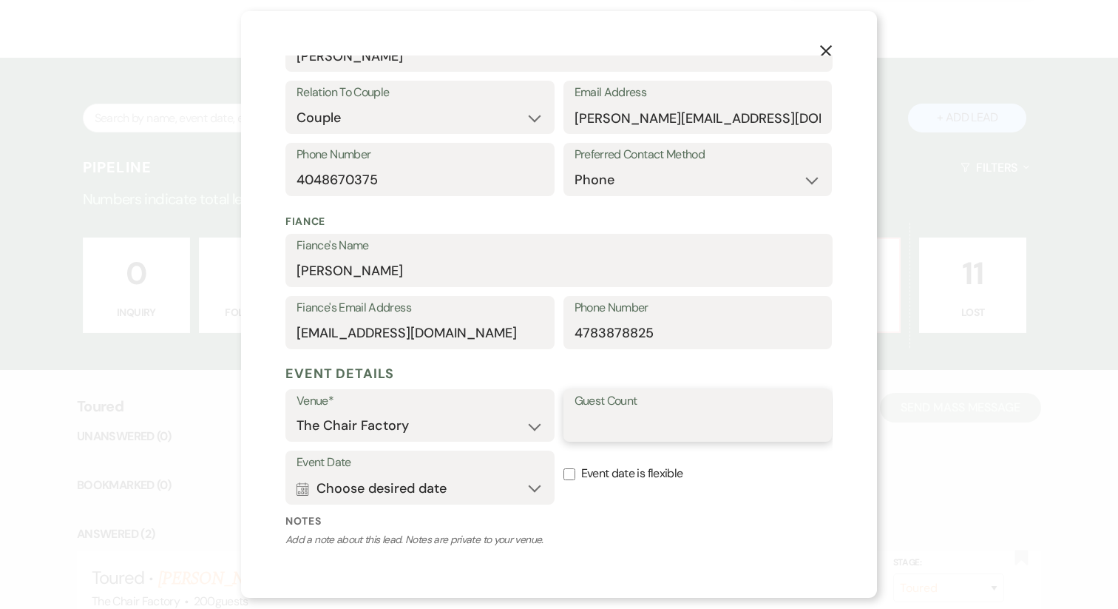
click at [612, 424] on input "Guest Count" at bounding box center [698, 425] width 247 height 29
type input "100-120"
click at [389, 485] on button "Calendar Choose desired date Expand" at bounding box center [420, 488] width 247 height 30
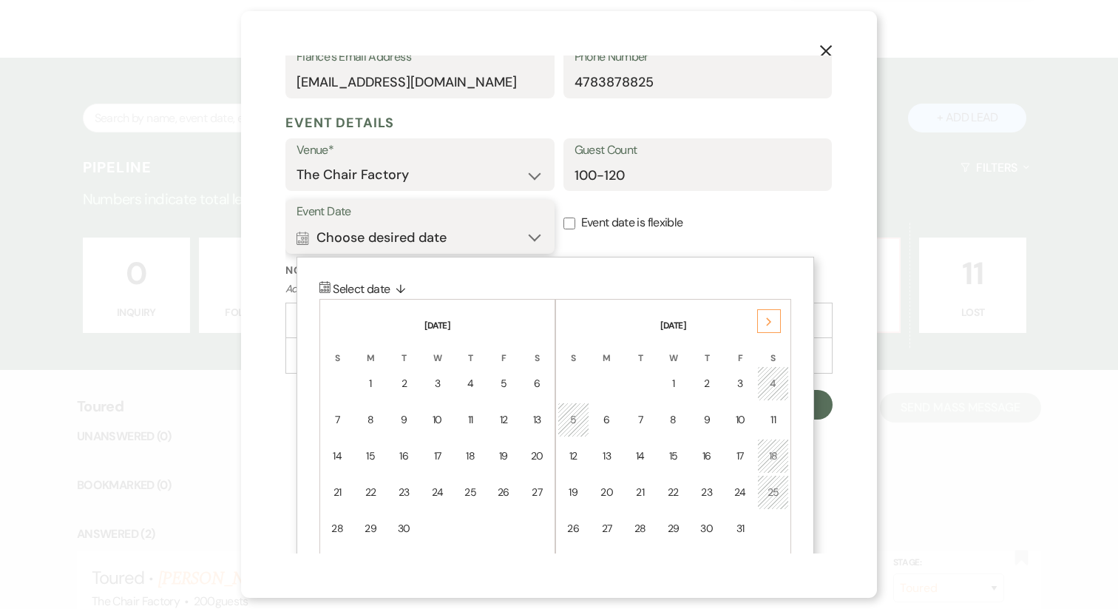
scroll to position [520, 0]
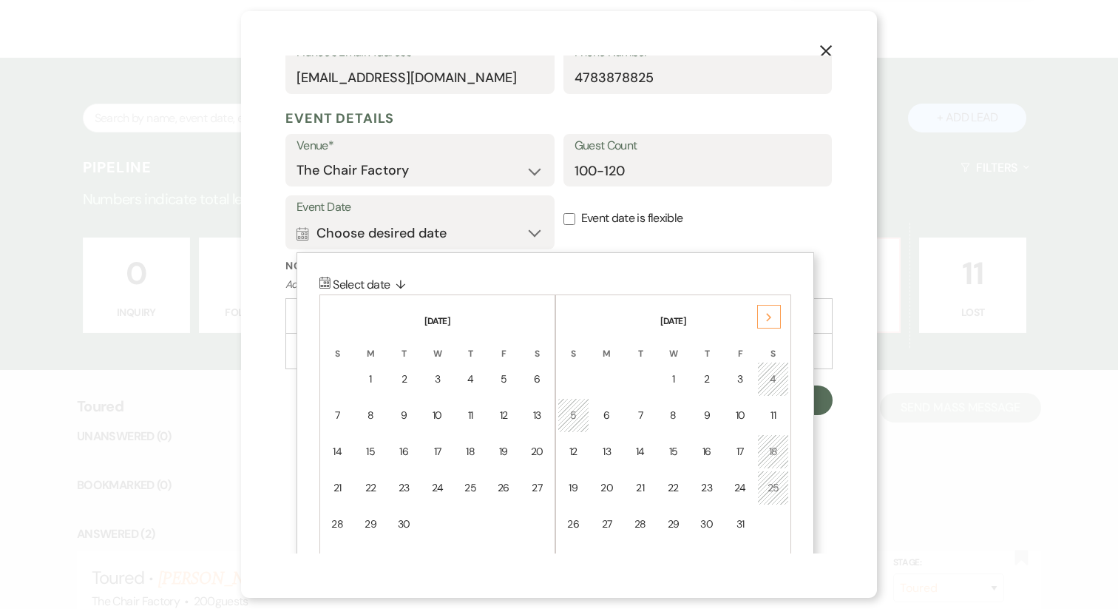
click at [774, 317] on div "Next" at bounding box center [769, 317] width 24 height 24
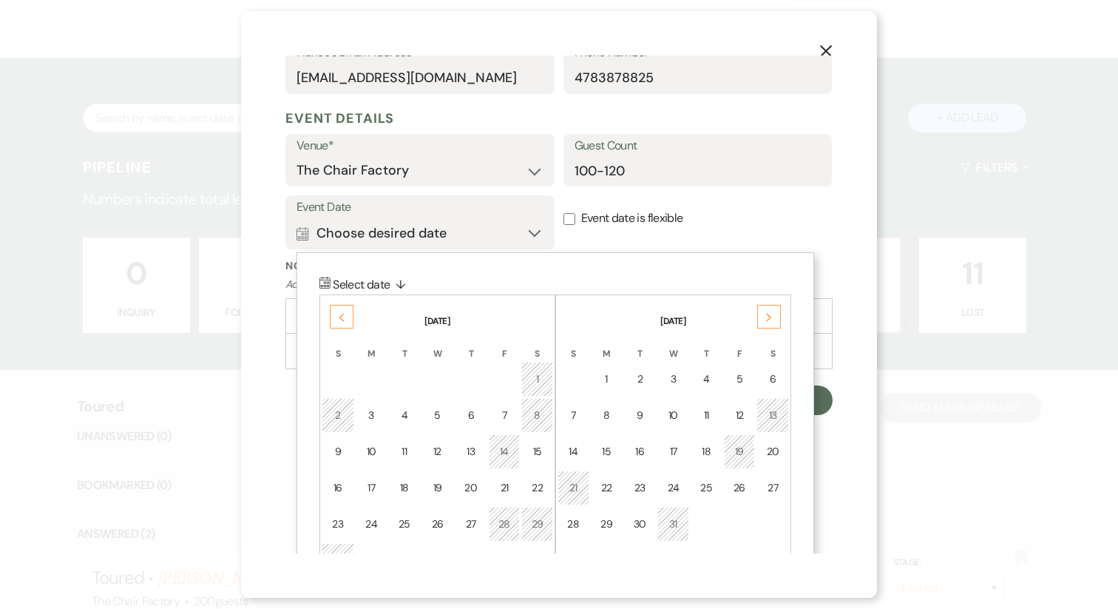
click at [774, 317] on div "Next" at bounding box center [769, 317] width 24 height 24
click at [775, 412] on div "11" at bounding box center [773, 415] width 13 height 16
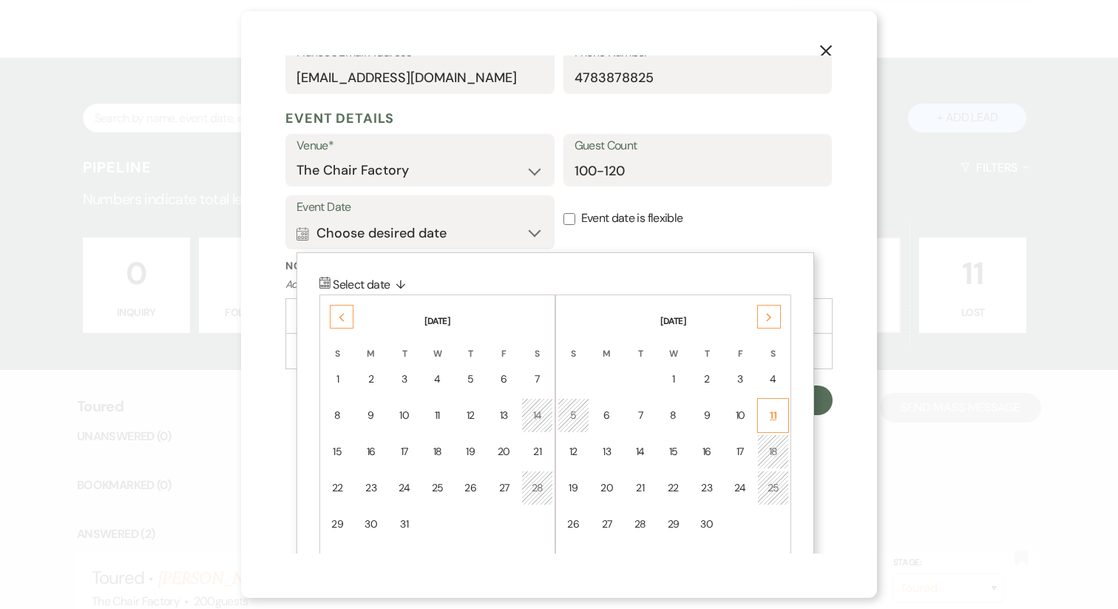
scroll to position [380, 0]
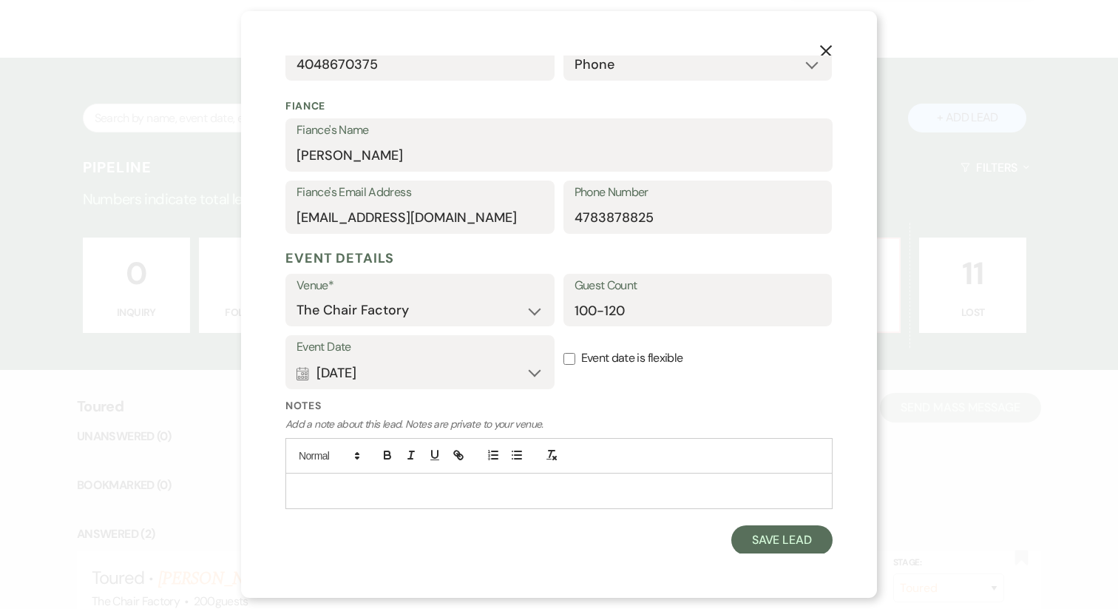
click at [367, 500] on div at bounding box center [559, 490] width 546 height 34
click at [299, 490] on p "TOUR NOTES" at bounding box center [559, 490] width 524 height 16
click at [408, 490] on p "9/17/25 - TOUR NOTES" at bounding box center [559, 490] width 524 height 16
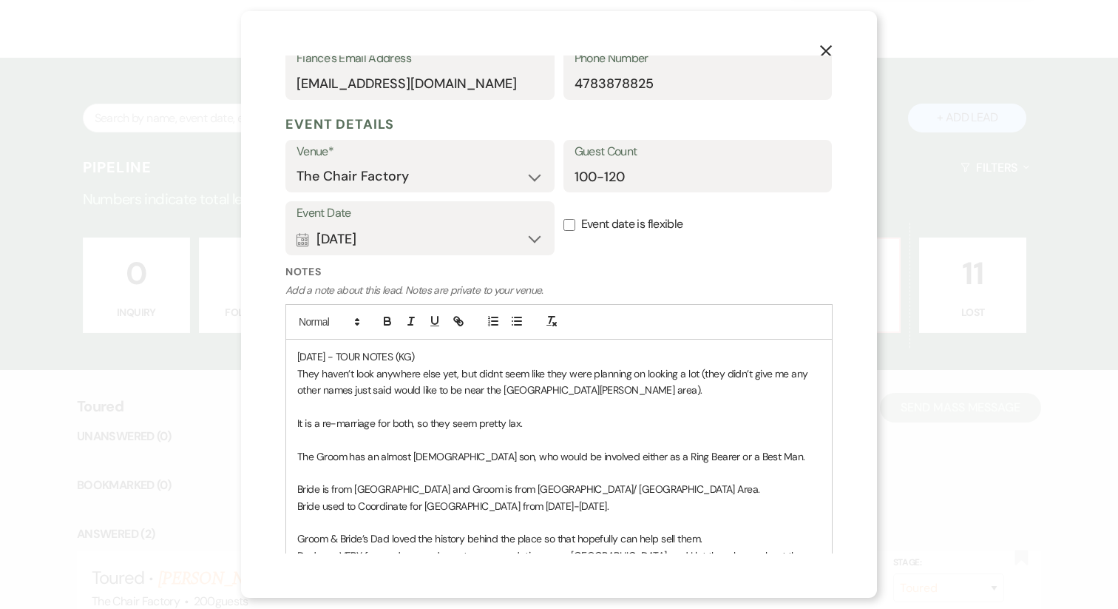
scroll to position [538, 0]
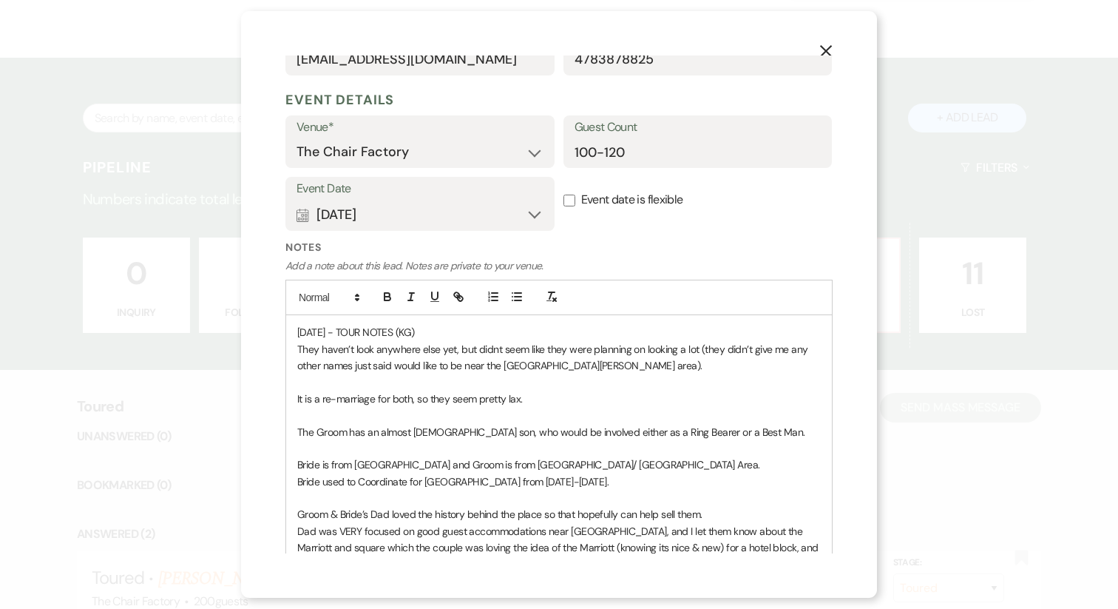
click at [348, 331] on p "9/17/25 - TOUR NOTES (KG)" at bounding box center [559, 332] width 524 height 16
click at [355, 400] on p "It is a re-marriage for both, so they seem pretty lax." at bounding box center [559, 398] width 524 height 16
click at [297, 348] on p "They haven’t look anywhere else yet, but didnt seem like they were planning on …" at bounding box center [559, 357] width 524 height 33
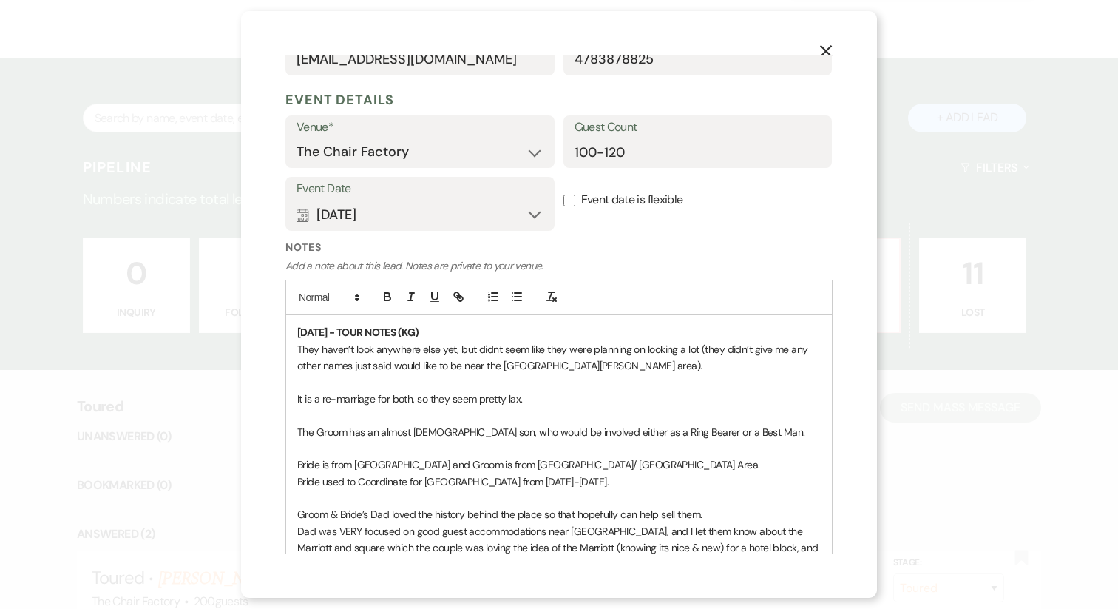
click at [300, 347] on p "They haven’t look anywhere else yet, but didnt seem like they were planning on …" at bounding box center [559, 357] width 524 height 33
click at [298, 402] on p "It is a re-marriage for both, so they seem pretty lax." at bounding box center [559, 398] width 524 height 16
click at [297, 348] on p "They haven’t look anywhere else yet, but didnt seem like they were planning on …" at bounding box center [559, 357] width 524 height 33
click at [297, 396] on p "It is a re-marriage for both, so they seem pretty lax." at bounding box center [559, 398] width 524 height 16
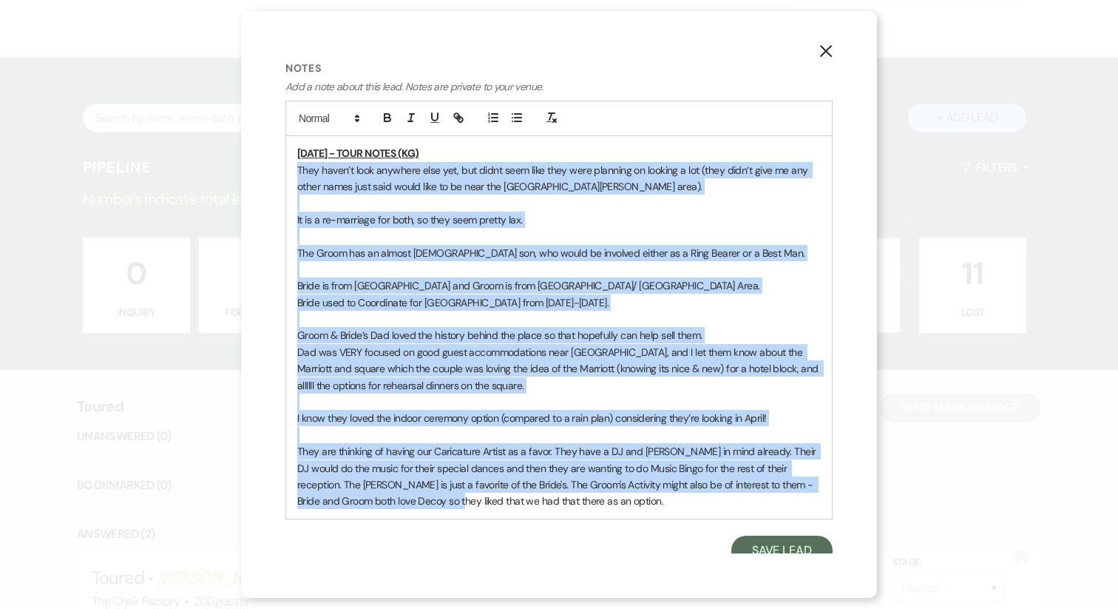
scroll to position [728, 0]
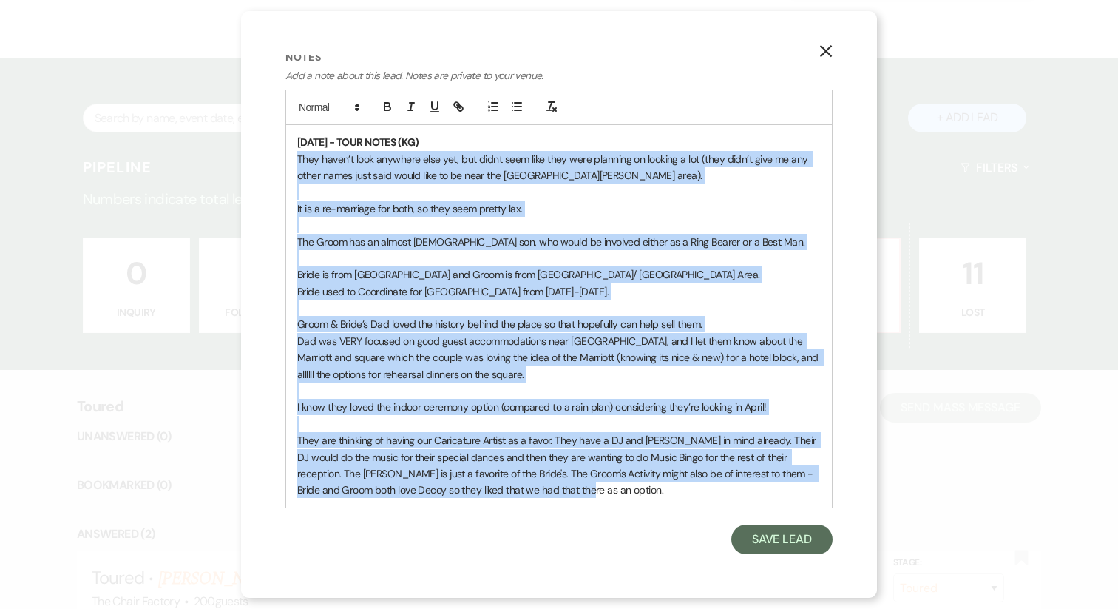
drag, startPoint x: 297, startPoint y: 349, endPoint x: 586, endPoint y: 490, distance: 321.8
click at [586, 490] on div "9/17/25 - TOUR NOTES (KG) They haven’t look anywhere else yet, but didnt seem l…" at bounding box center [559, 316] width 546 height 382
click at [511, 109] on icon "button" at bounding box center [516, 106] width 13 height 13
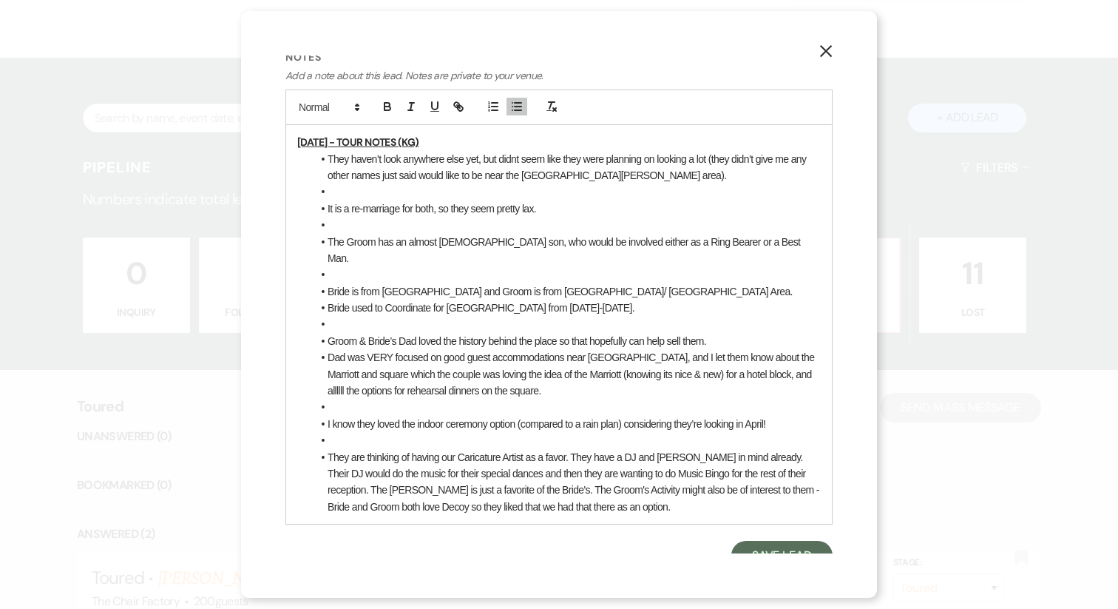
click at [396, 316] on li at bounding box center [566, 324] width 509 height 16
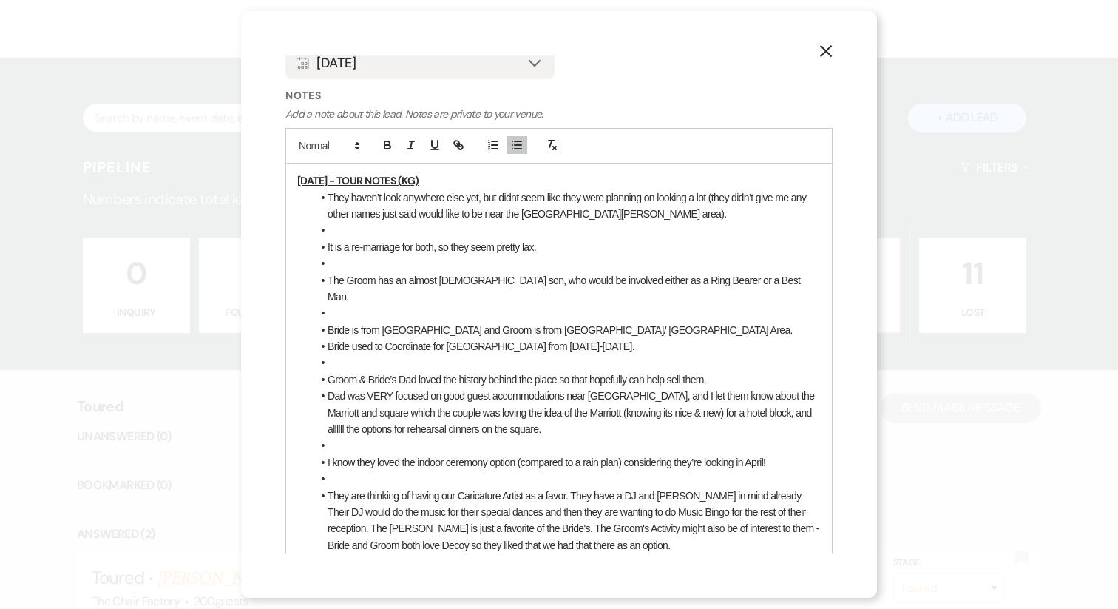
click at [357, 233] on li at bounding box center [566, 230] width 509 height 16
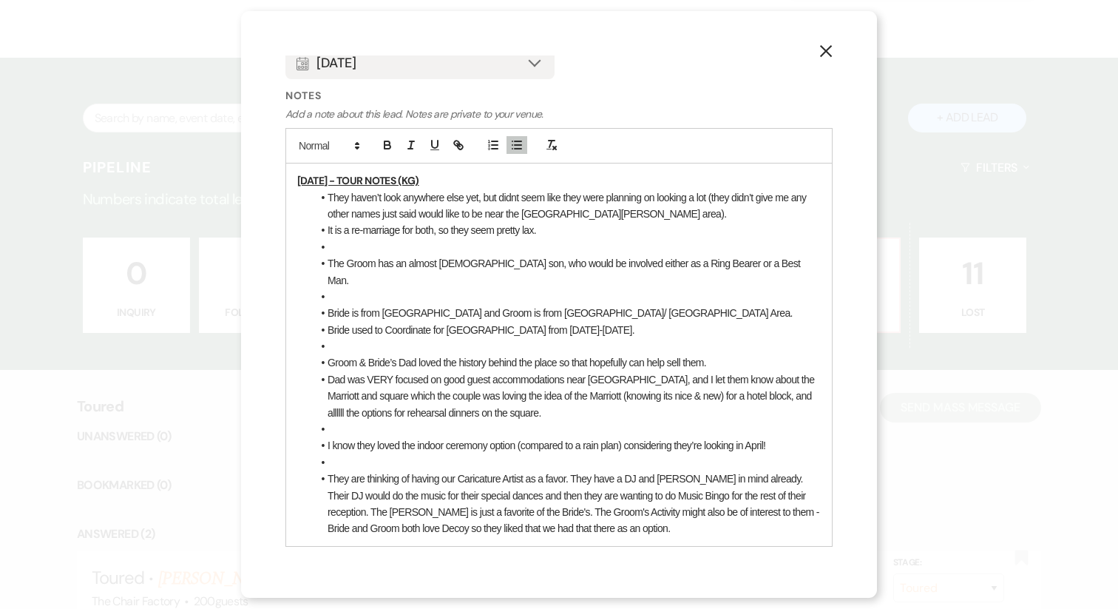
click at [339, 244] on li at bounding box center [566, 247] width 509 height 16
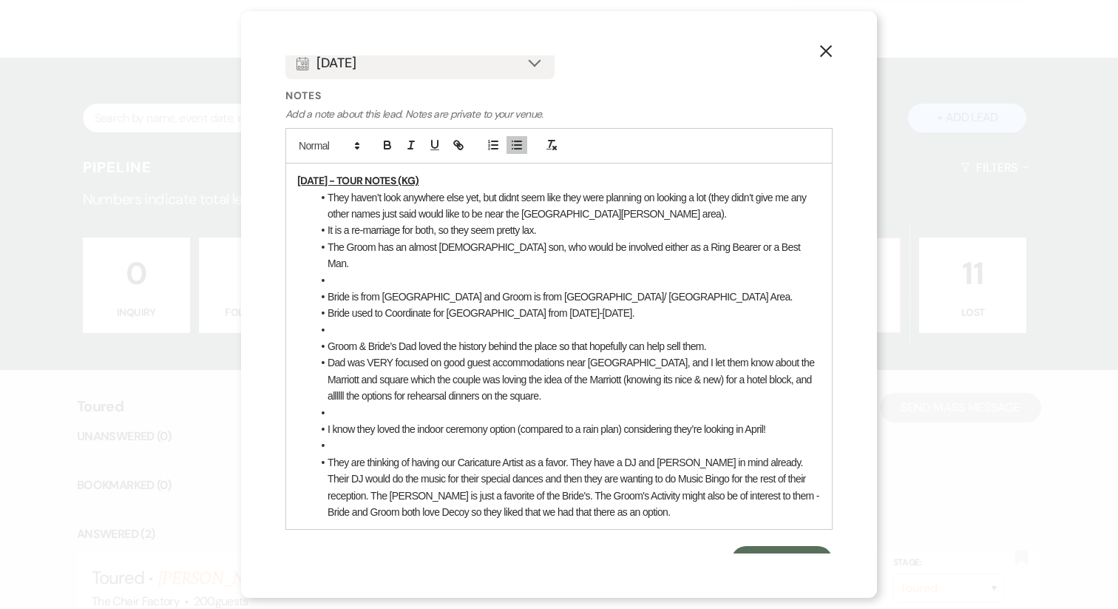
click at [348, 272] on li at bounding box center [566, 280] width 509 height 16
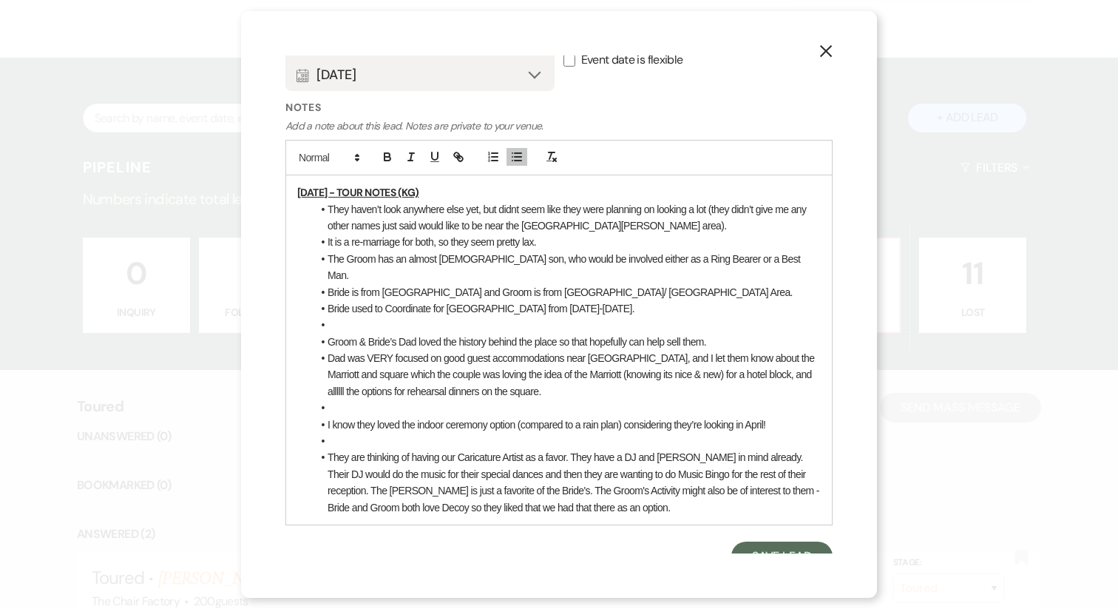
click at [357, 317] on li at bounding box center [566, 325] width 509 height 16
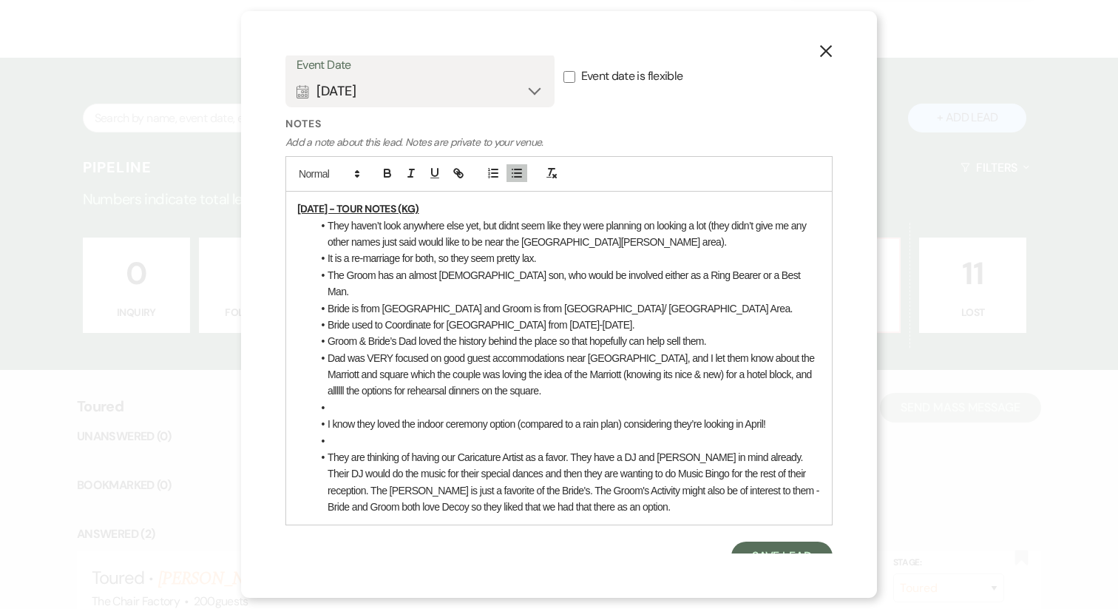
click at [347, 399] on li at bounding box center [566, 407] width 509 height 16
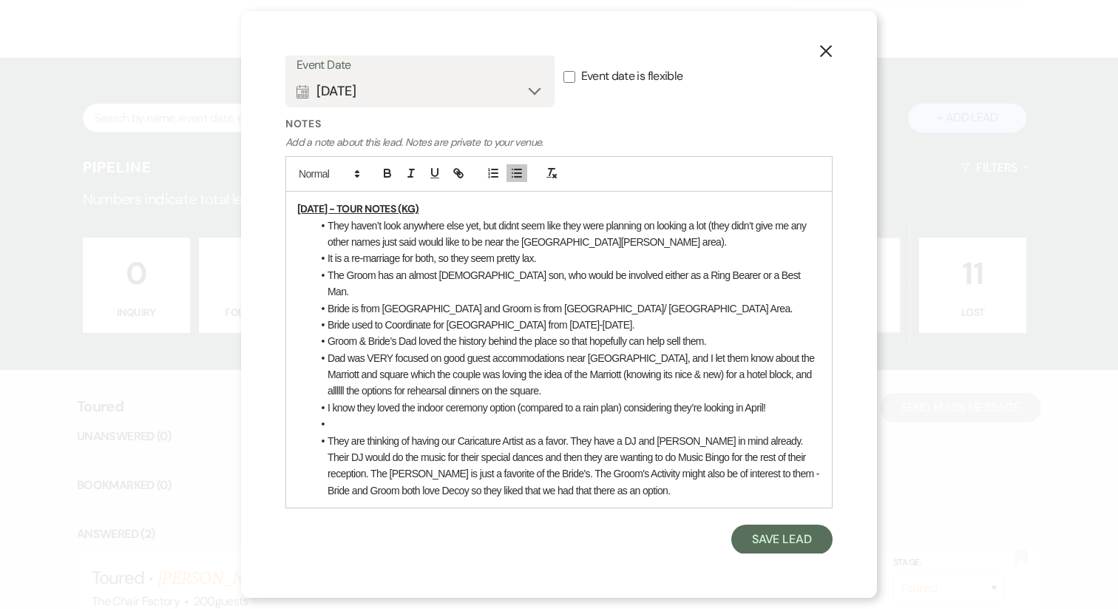
scroll to position [646, 0]
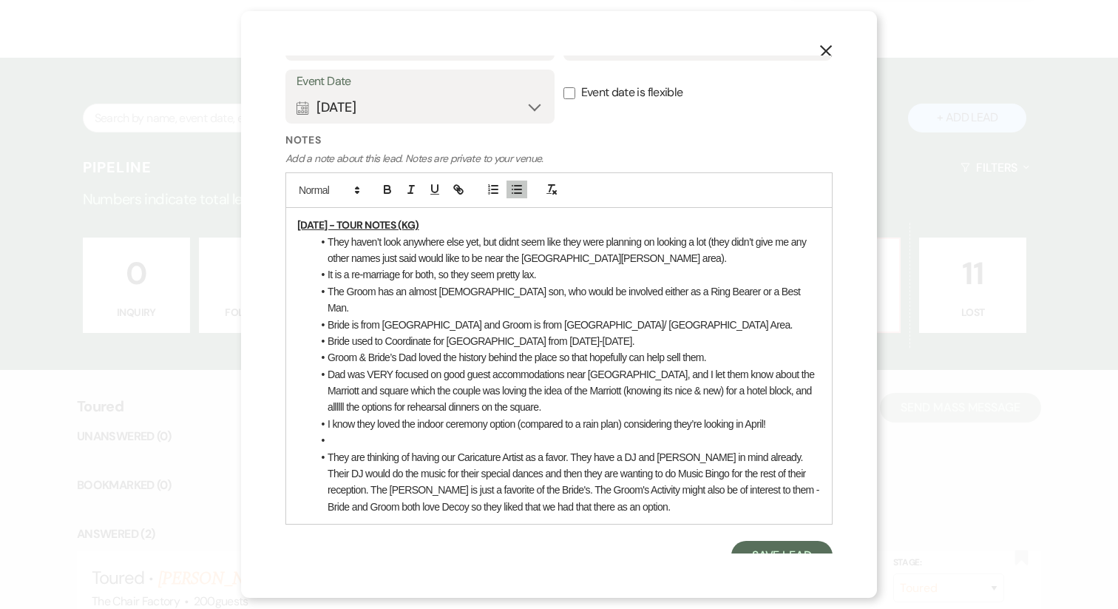
click at [348, 449] on li "They are thinking of having our Caricature Artist as a favor. They have a DJ an…" at bounding box center [566, 482] width 509 height 67
click at [345, 432] on li at bounding box center [566, 440] width 509 height 16
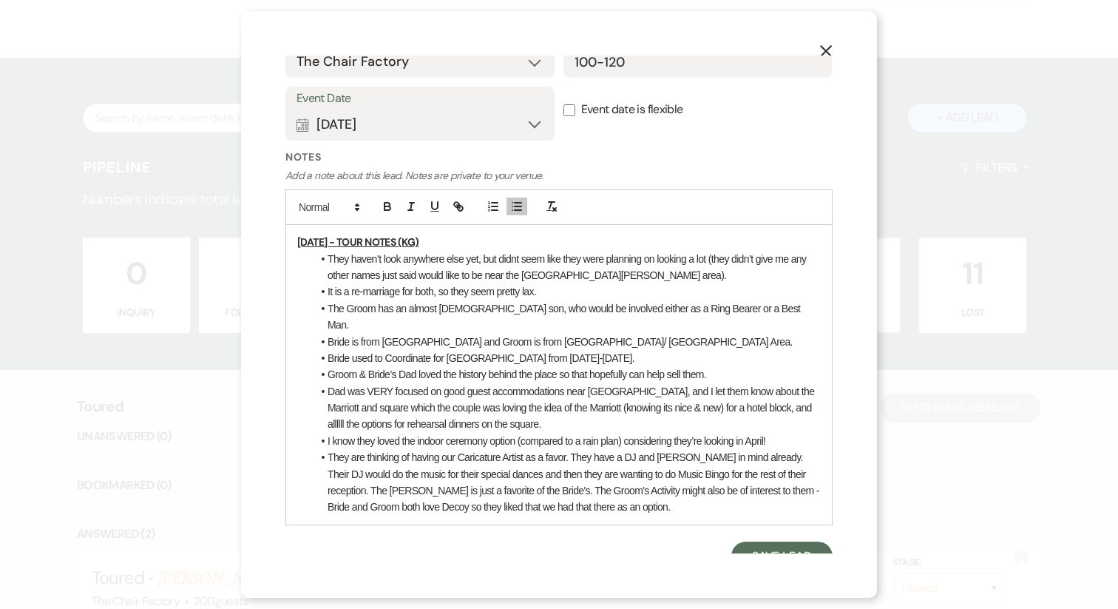
click at [577, 487] on li "They are thinking of having our Caricature Artist as a favor. They have a DJ an…" at bounding box center [566, 482] width 509 height 67
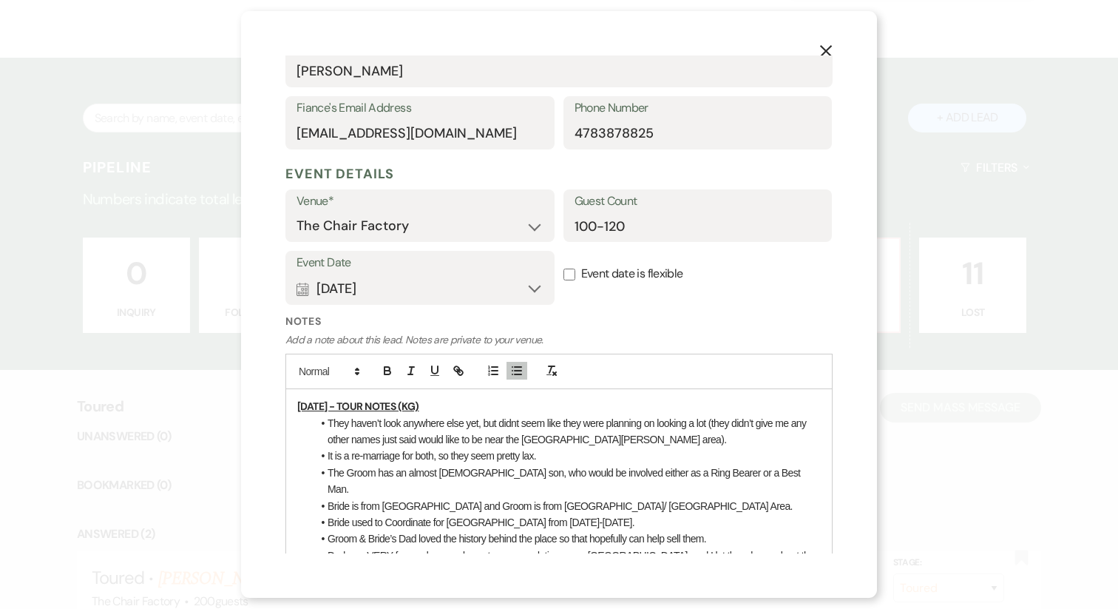
scroll to position [711, 0]
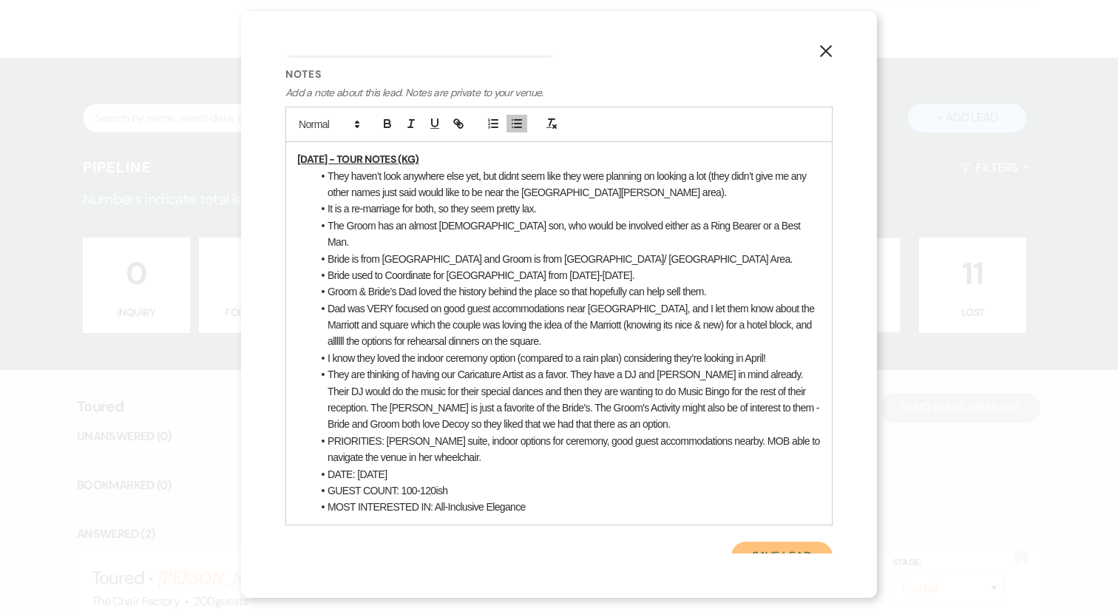
click at [750, 547] on button "Save Lead" at bounding box center [781, 556] width 101 height 30
select select "5"
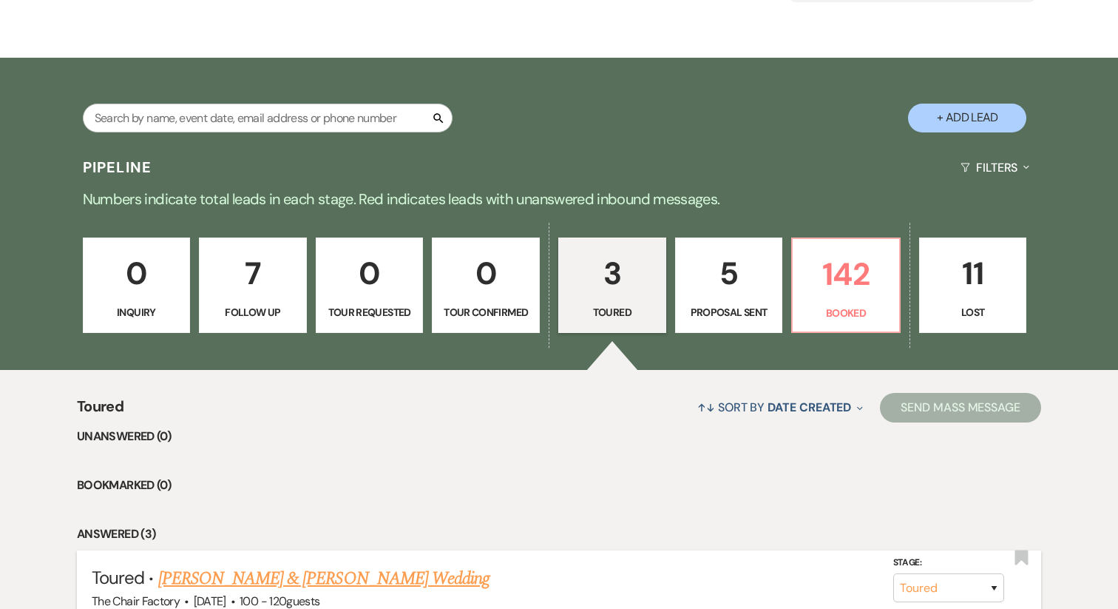
click at [338, 579] on link "Rachel Hoover & Kyle Chambers's Wedding" at bounding box center [323, 578] width 331 height 27
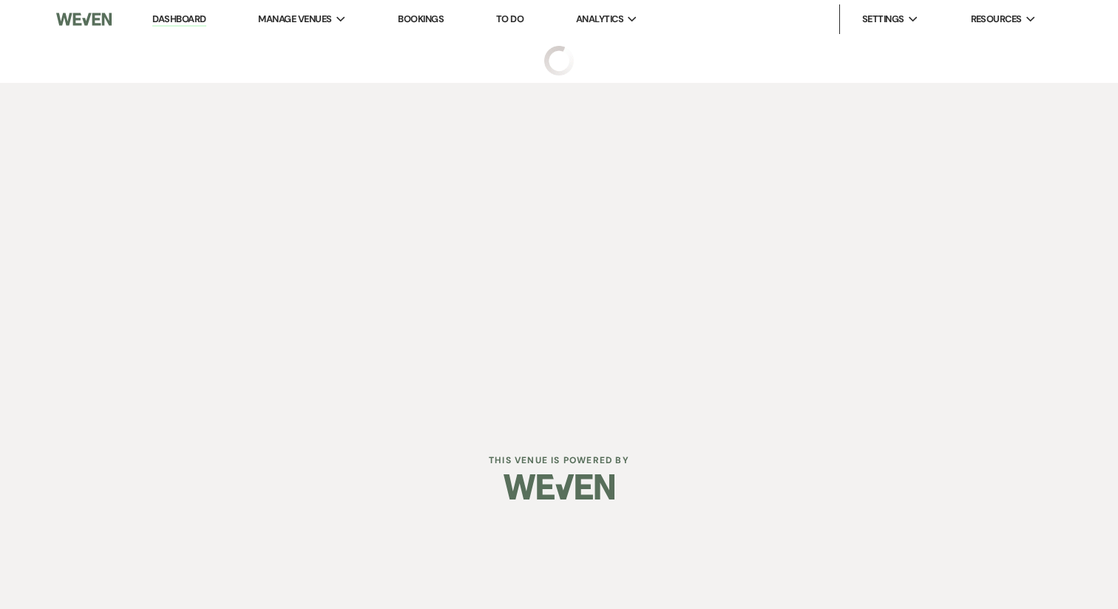
select select "5"
select select "22"
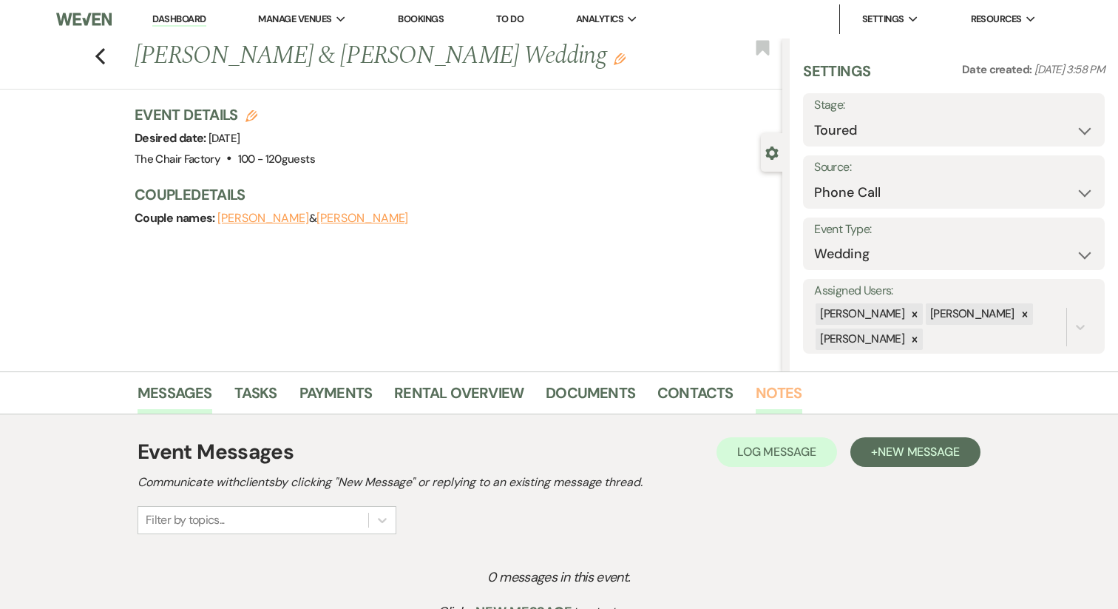
click at [756, 392] on link "Notes" at bounding box center [779, 397] width 47 height 33
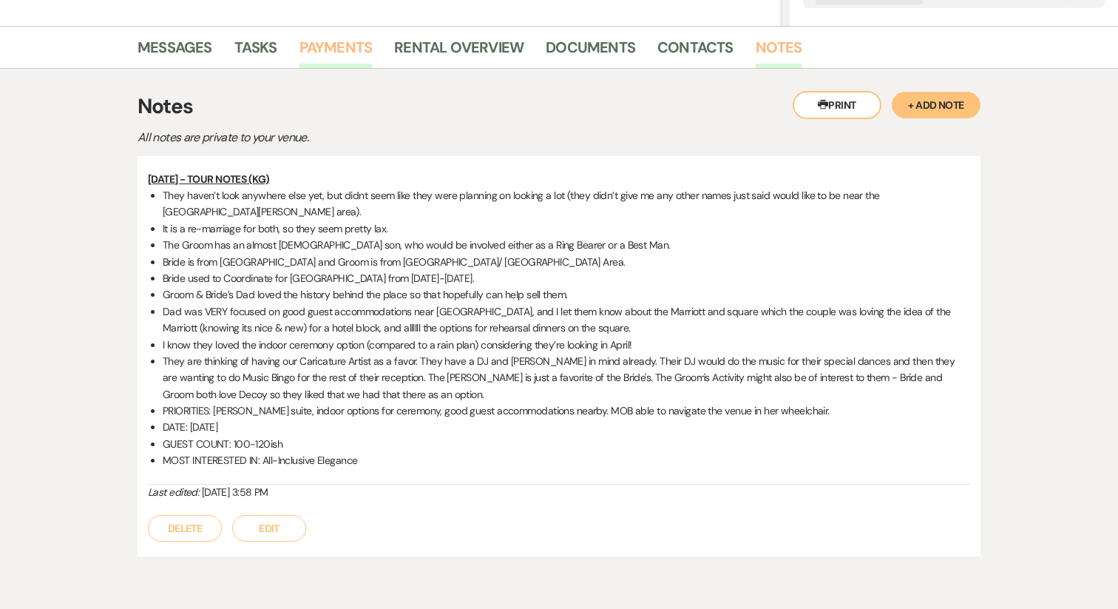
scroll to position [346, 0]
click at [286, 514] on button "Edit" at bounding box center [269, 527] width 74 height 27
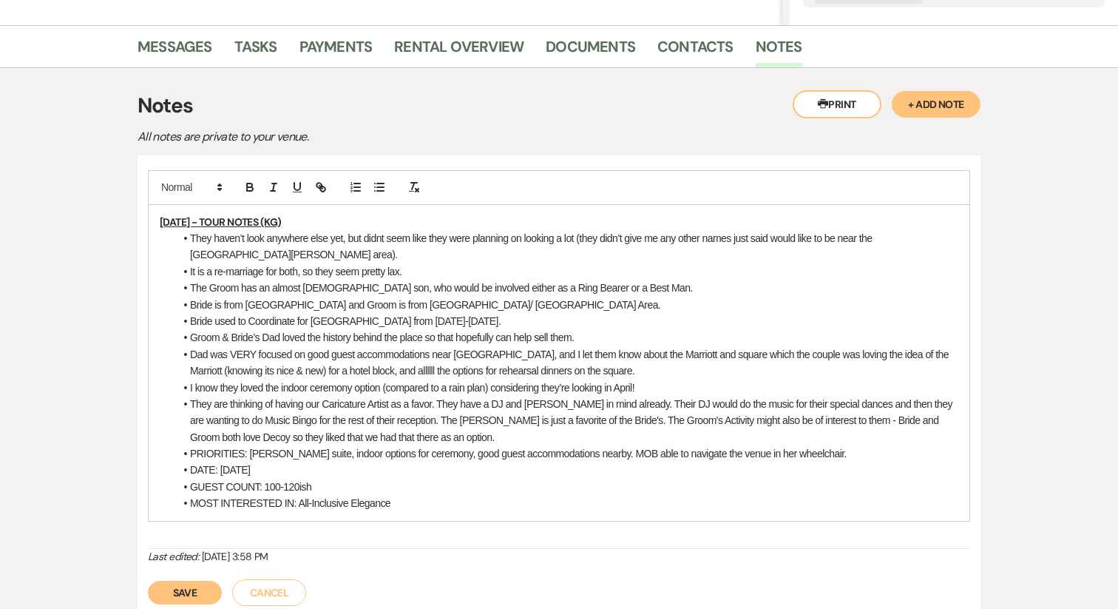
click at [425, 423] on li "They are thinking of having our Caricature Artist as a favor. They have a DJ an…" at bounding box center [567, 421] width 784 height 50
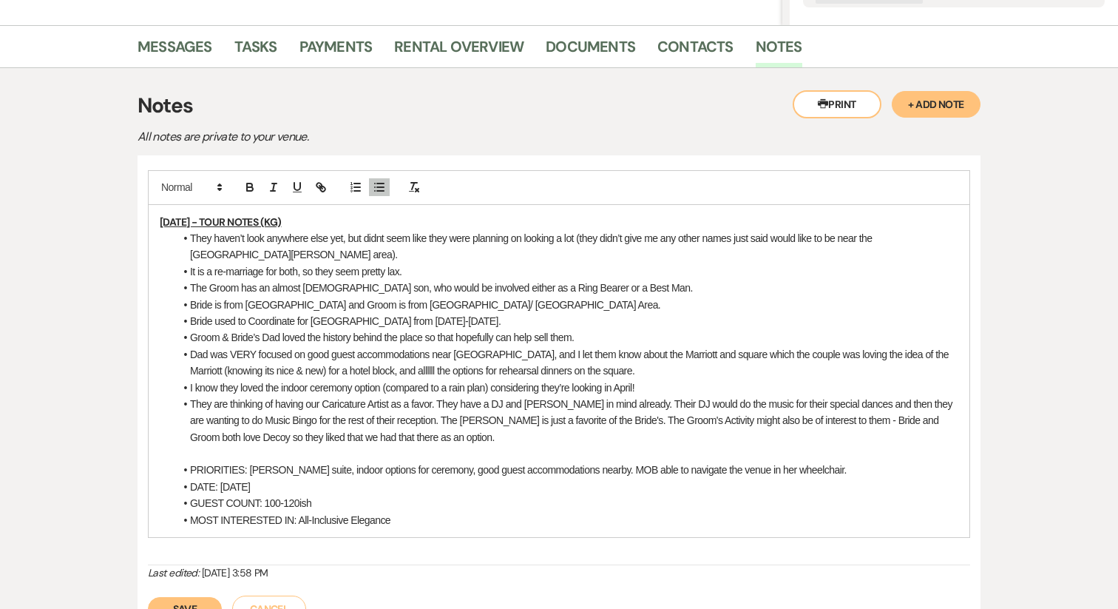
click at [206, 597] on button "Save" at bounding box center [185, 609] width 74 height 24
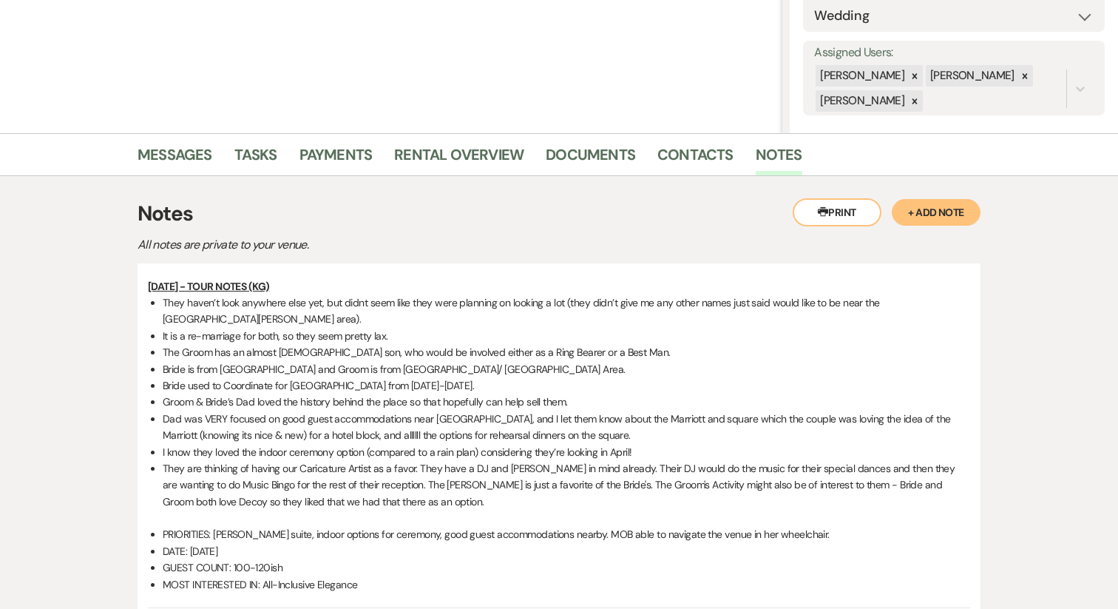
scroll to position [225, 0]
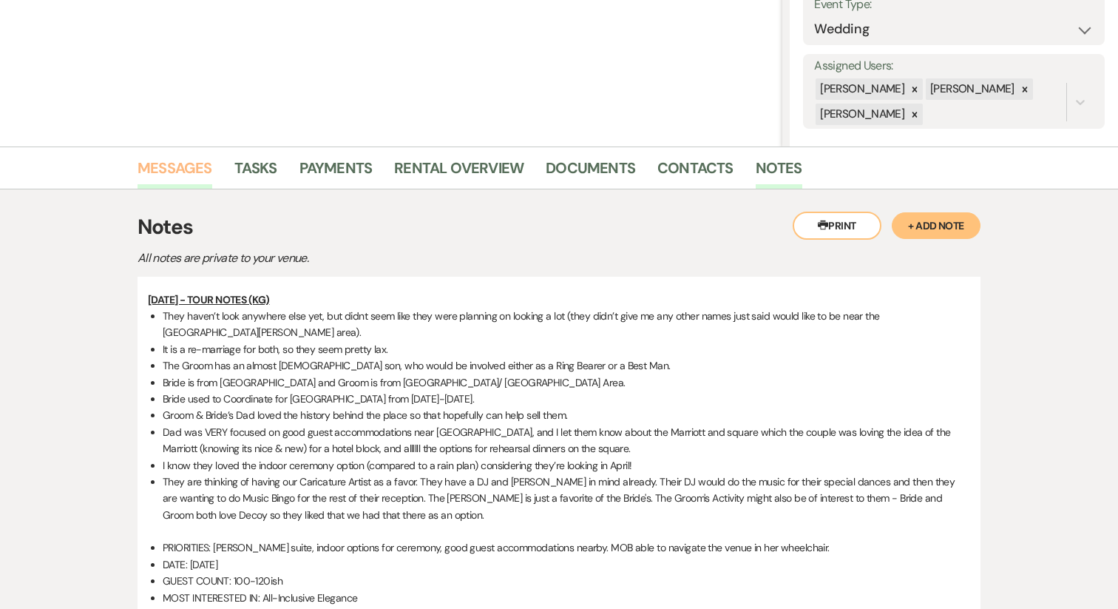
click at [164, 177] on link "Messages" at bounding box center [175, 172] width 75 height 33
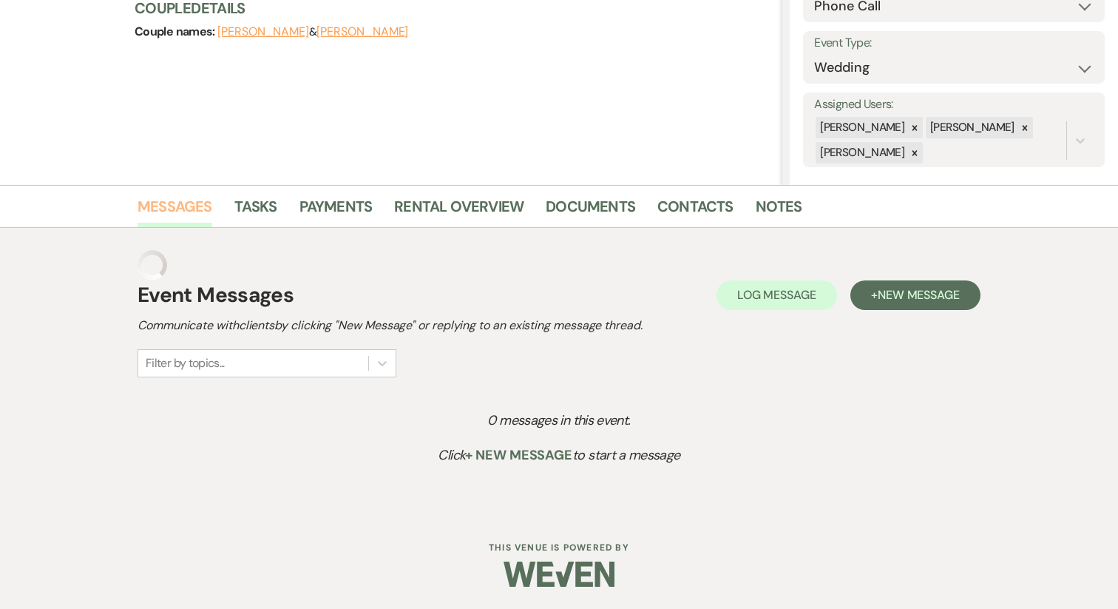
scroll to position [157, 0]
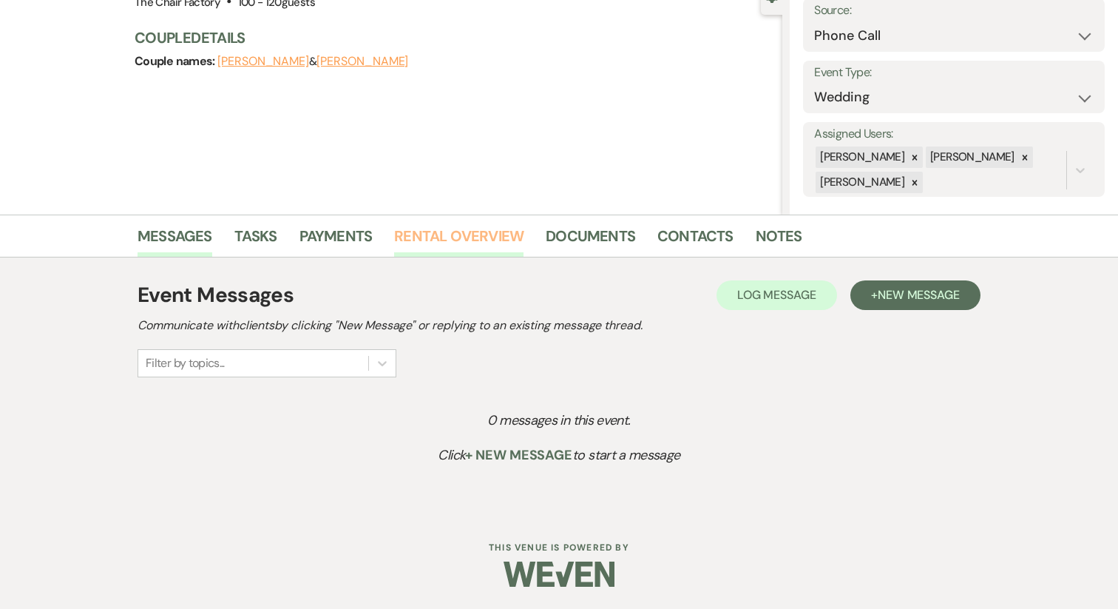
click at [479, 248] on link "Rental Overview" at bounding box center [458, 240] width 129 height 33
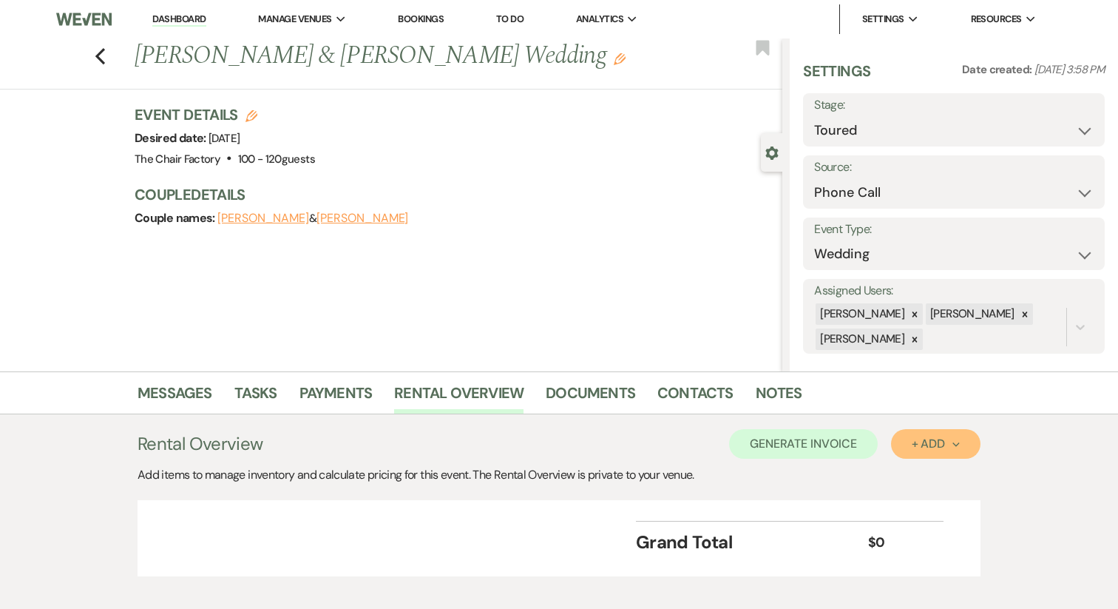
click at [902, 446] on button "+ Add Next" at bounding box center [935, 444] width 89 height 30
click at [924, 501] on button "Category" at bounding box center [930, 500] width 78 height 23
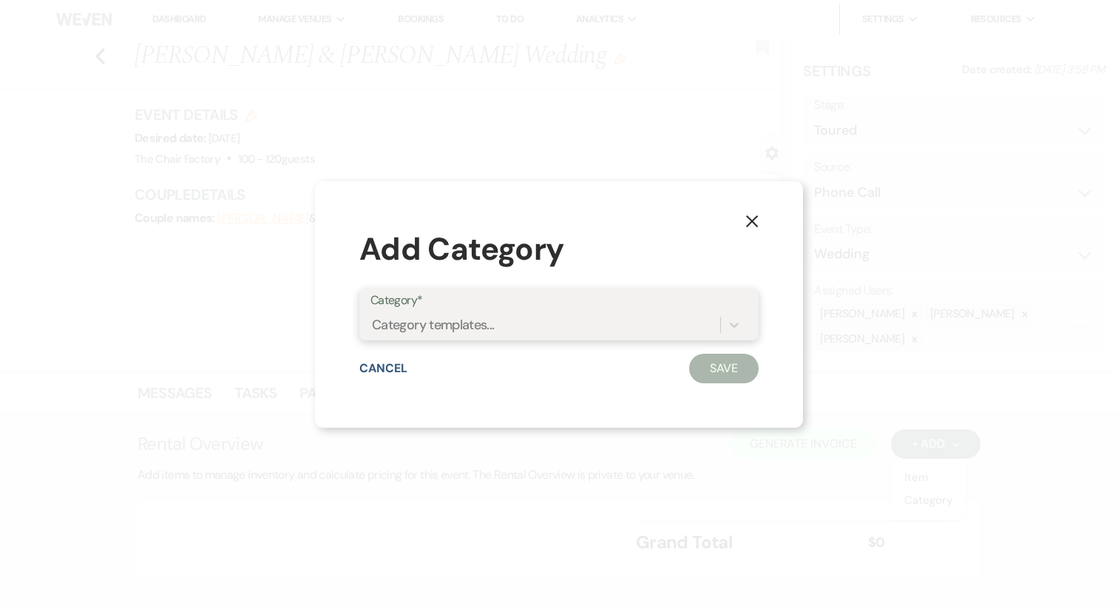
click at [470, 329] on div "Category templates..." at bounding box center [433, 325] width 123 height 20
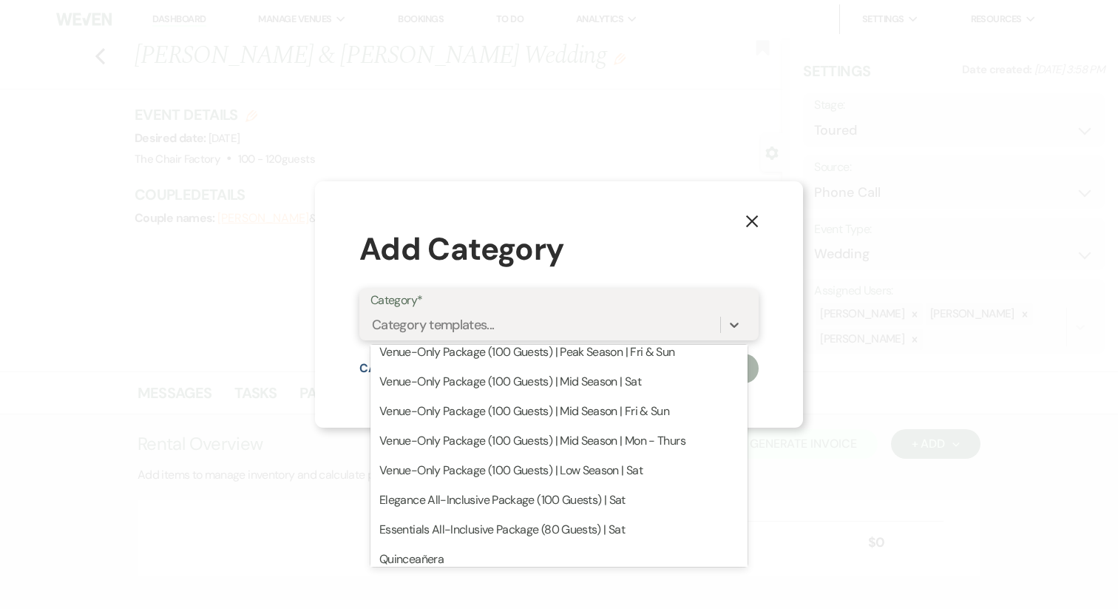
scroll to position [228, 0]
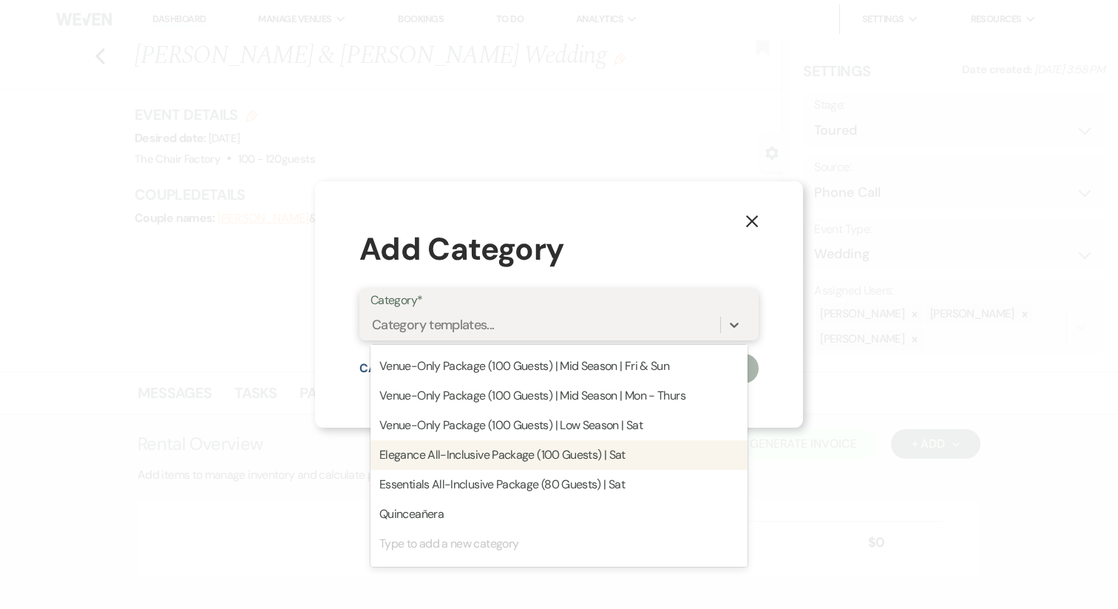
click at [443, 460] on div "Elegance All-Inclusive Package (100 Guests) | Sat" at bounding box center [559, 455] width 377 height 30
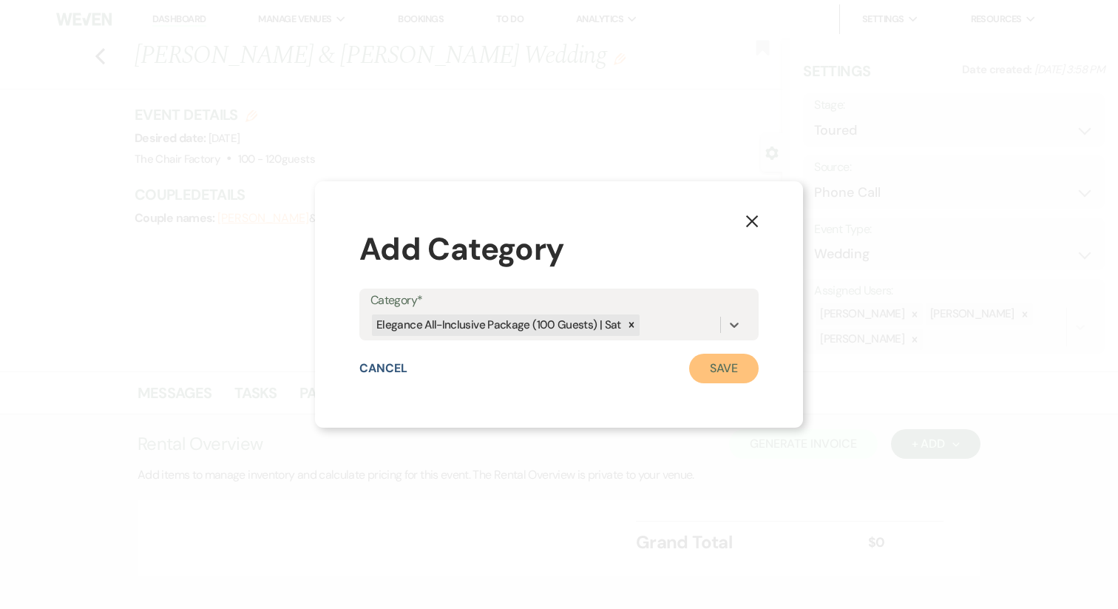
click at [708, 365] on button "Save" at bounding box center [724, 368] width 70 height 30
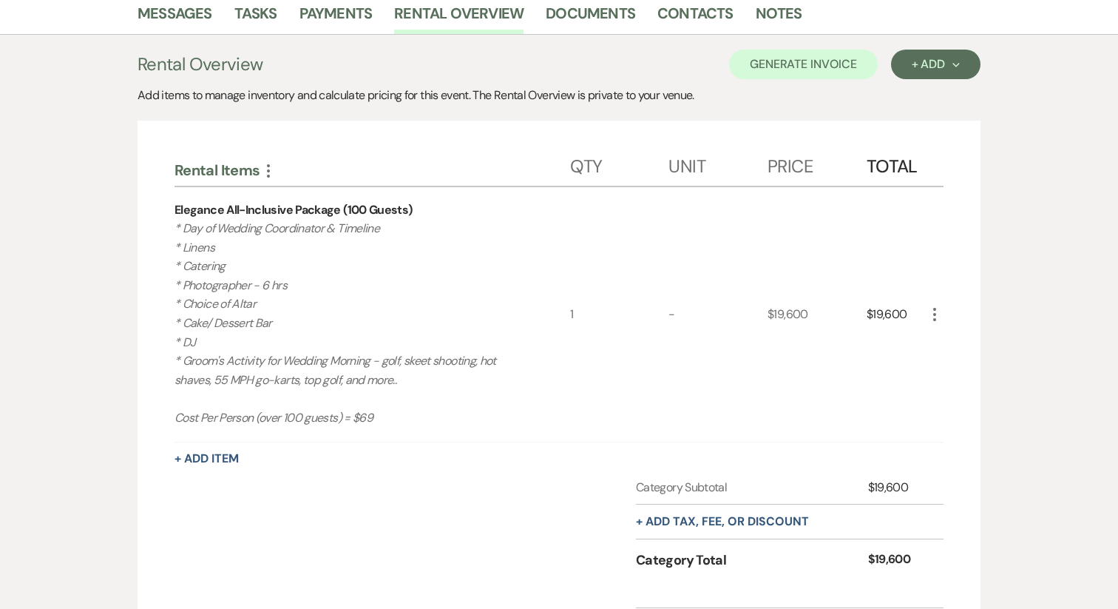
scroll to position [380, 0]
click at [940, 319] on icon "More" at bounding box center [935, 314] width 18 height 18
click at [943, 338] on icon "Pencil" at bounding box center [946, 342] width 9 height 11
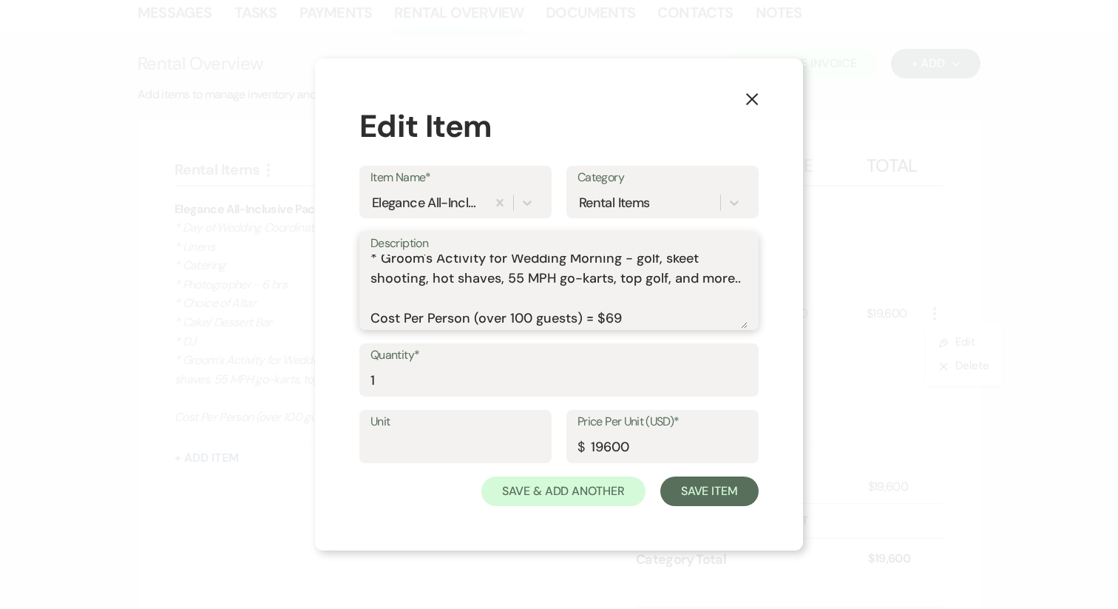
drag, startPoint x: 371, startPoint y: 260, endPoint x: 578, endPoint y: 351, distance: 225.2
click at [578, 351] on form "Item Name* Elegance All-Inclusive Package (100 Guests) Category Rental Items De…" at bounding box center [558, 336] width 399 height 340
paste textarea "WHAT YOU'LL GET: Your Time - • Arrival: 10:00 AM • 1 Hour Rehearsal on Property…"
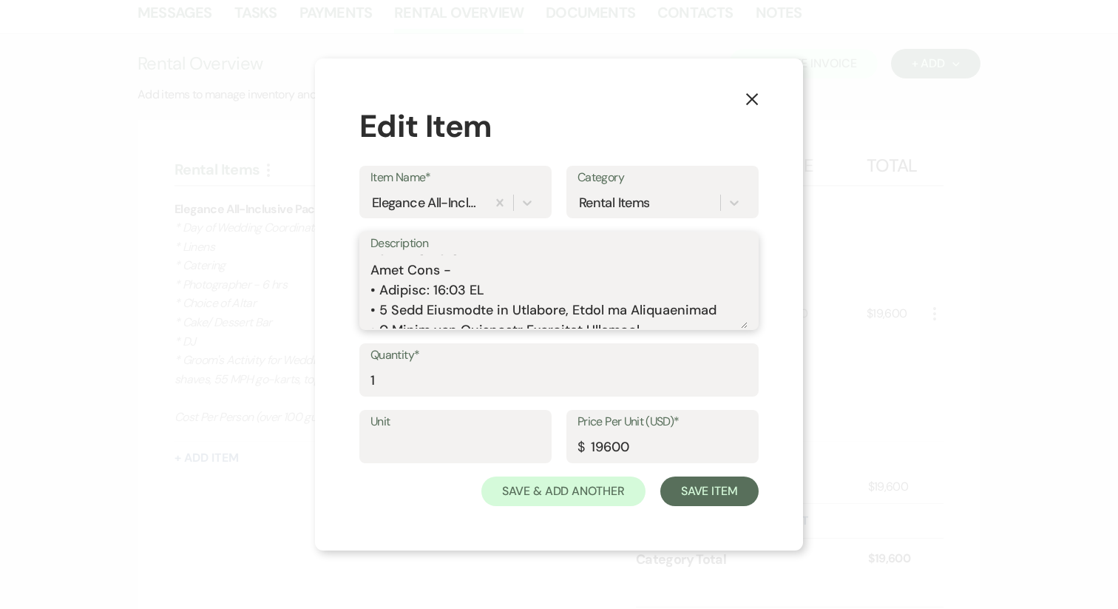
scroll to position [0, 0]
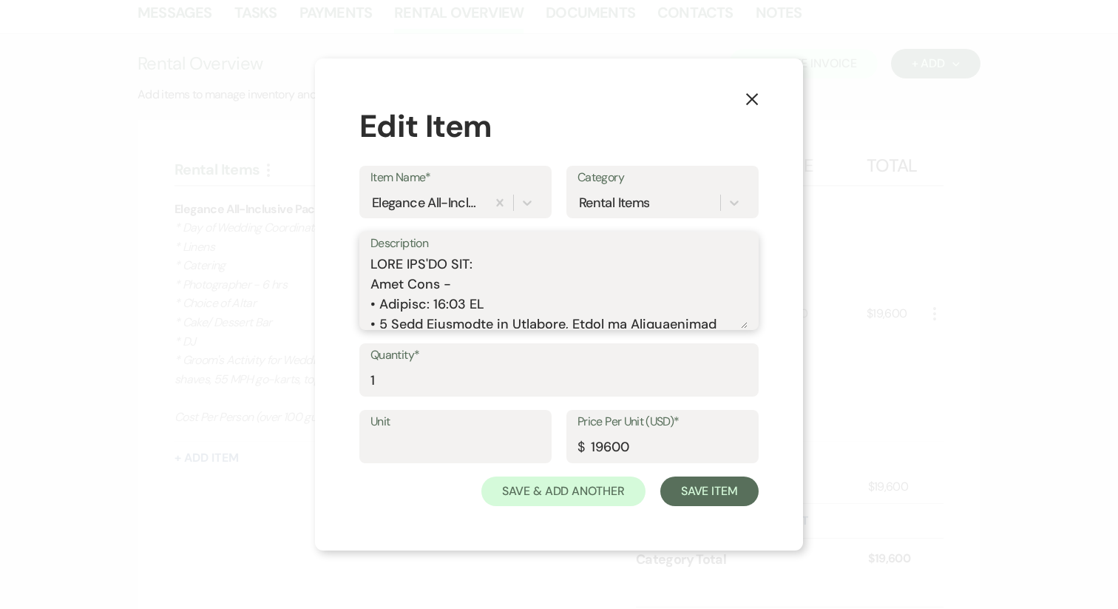
click at [372, 285] on textarea "Description" at bounding box center [559, 291] width 377 height 74
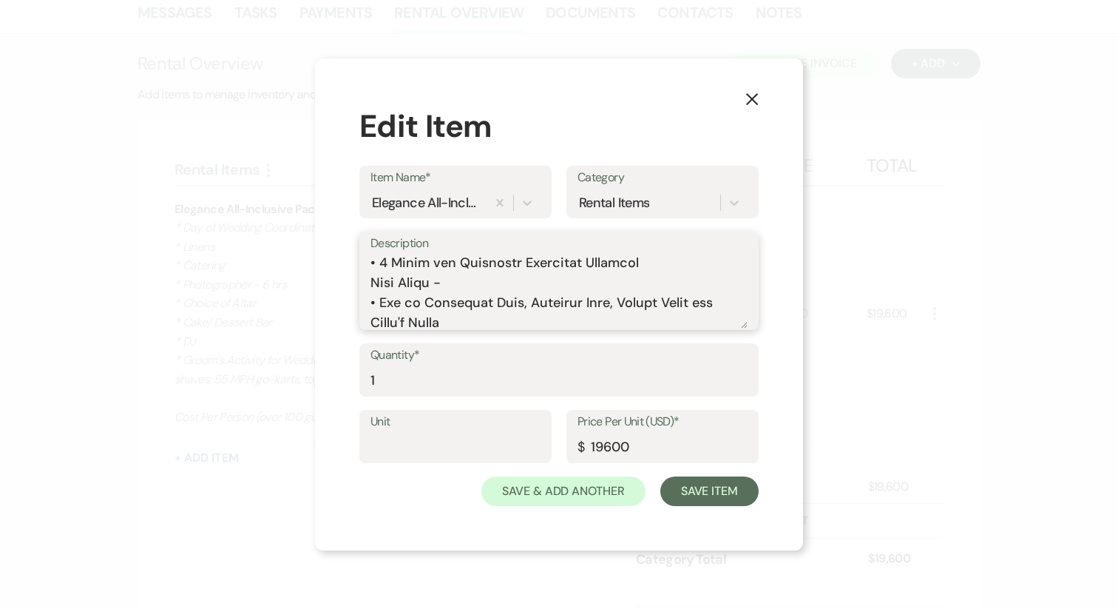
scroll to position [77, 0]
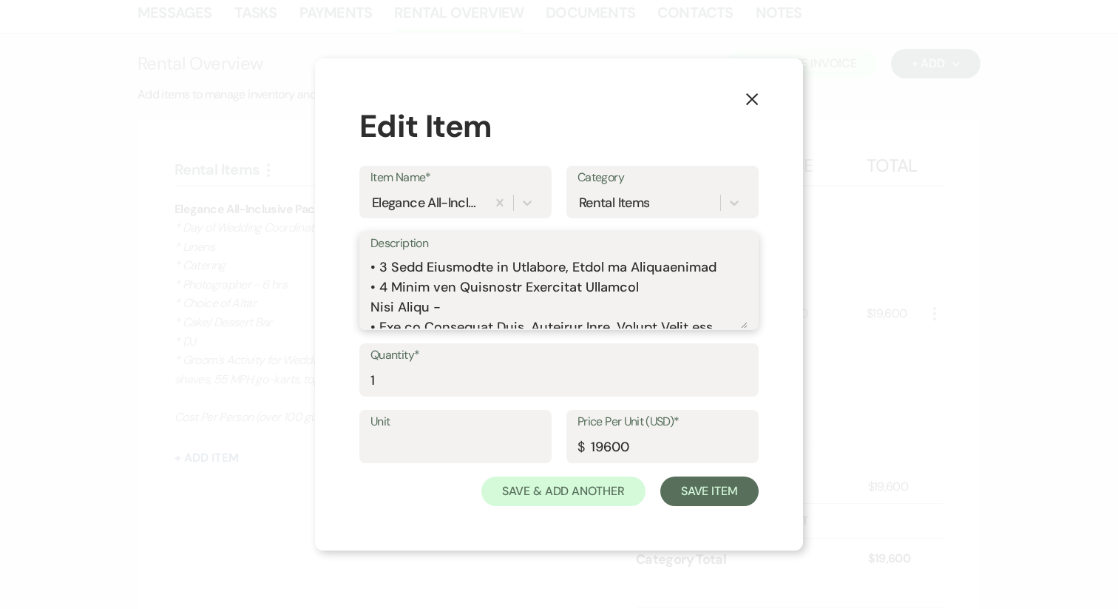
click at [371, 310] on textarea "Description" at bounding box center [559, 291] width 377 height 74
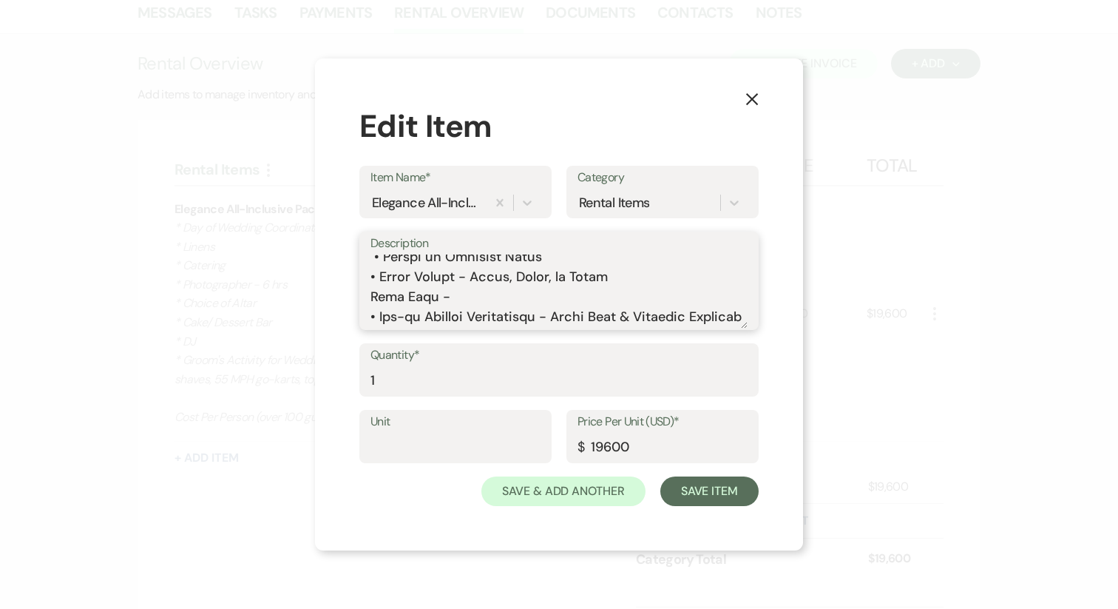
click at [371, 300] on textarea "Description" at bounding box center [559, 291] width 377 height 74
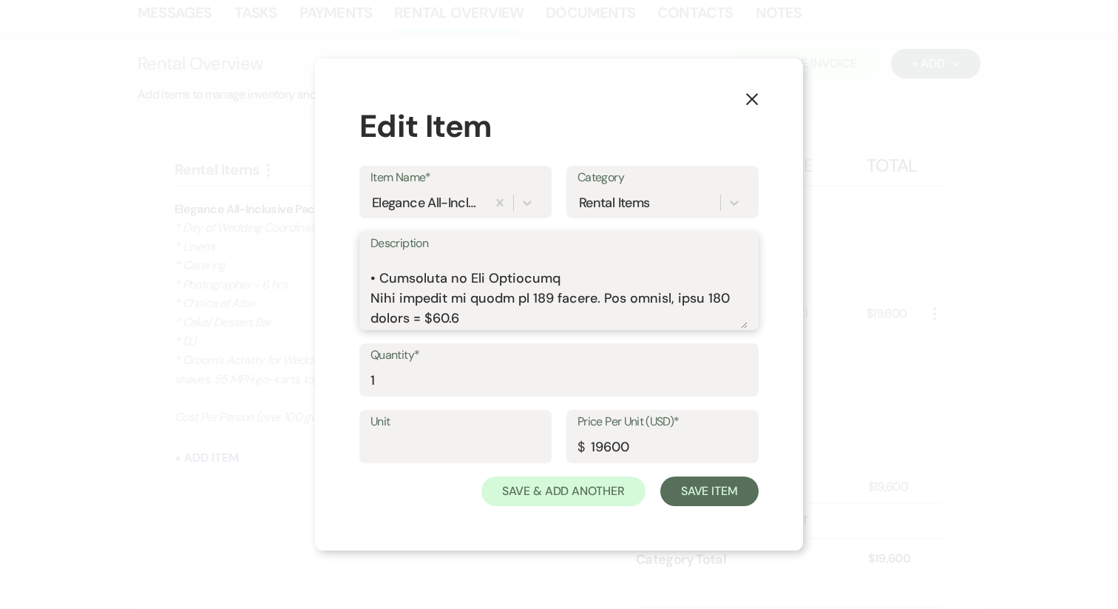
scroll to position [645, 0]
click at [368, 279] on div "Description" at bounding box center [558, 280] width 399 height 98
click at [371, 279] on textarea "Description" at bounding box center [559, 291] width 377 height 74
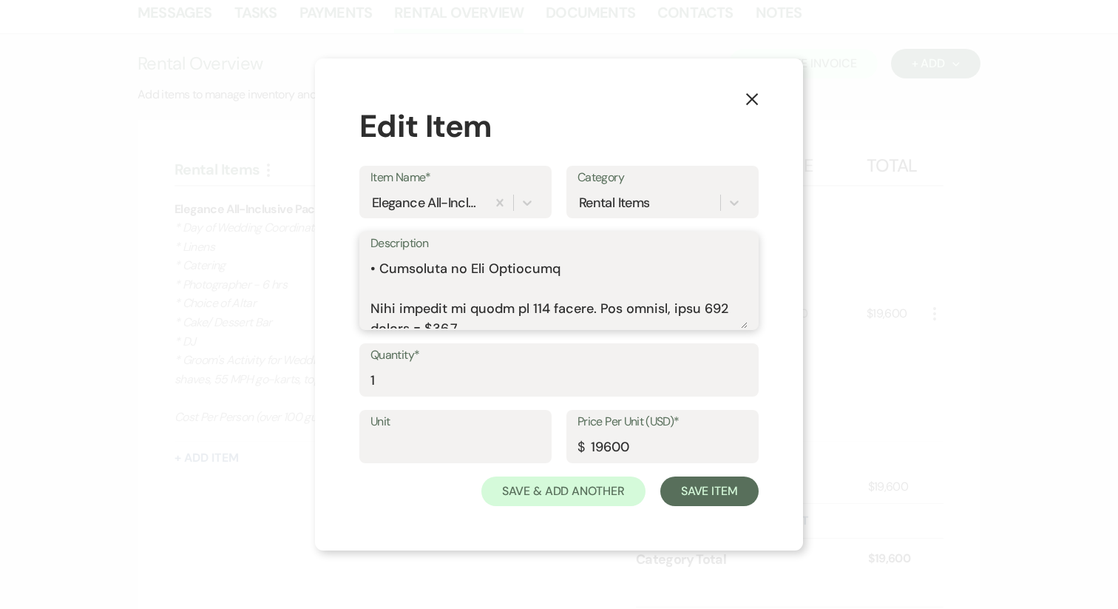
click at [395, 288] on textarea "Description" at bounding box center [559, 291] width 377 height 74
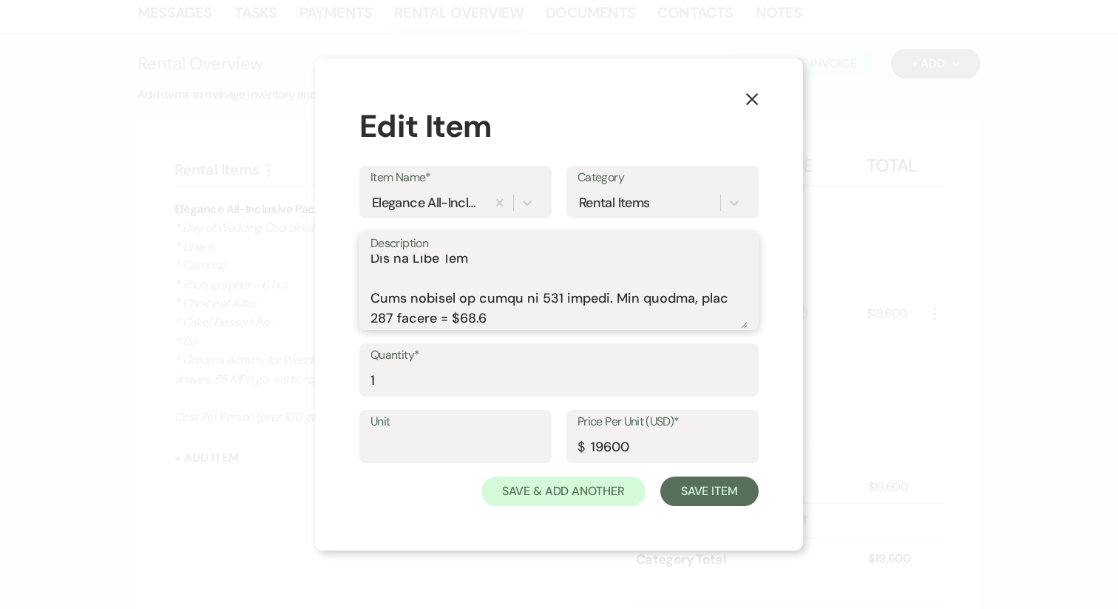
scroll to position [625, 0]
click at [447, 323] on textarea "Description" at bounding box center [559, 291] width 377 height 74
click at [607, 296] on textarea "Description" at bounding box center [559, 291] width 377 height 74
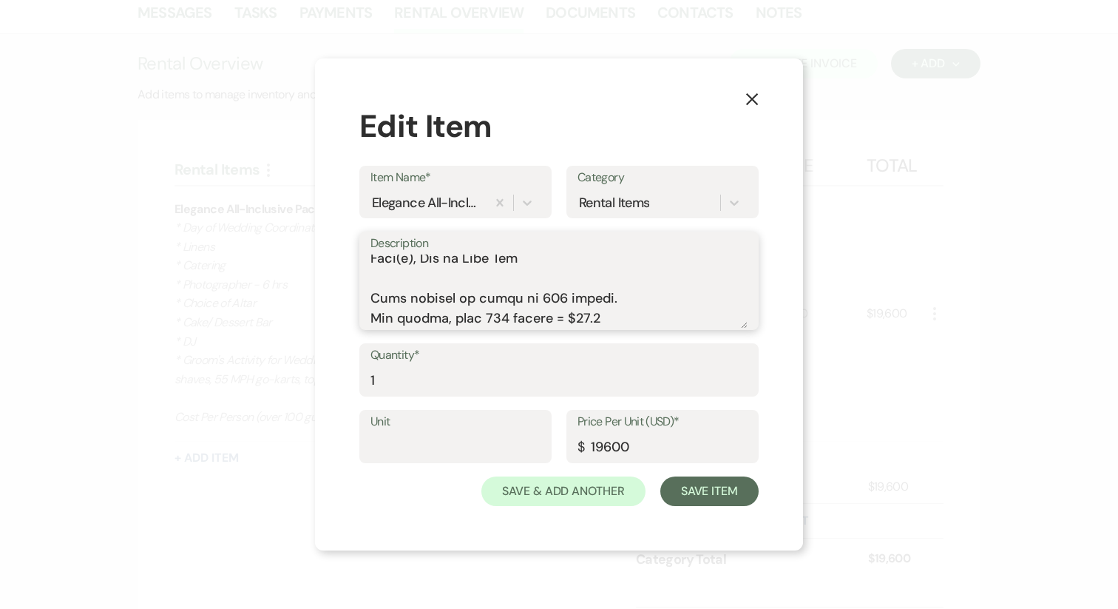
click at [610, 322] on textarea "Description" at bounding box center [559, 291] width 377 height 74
click at [438, 319] on textarea "Description" at bounding box center [559, 291] width 377 height 74
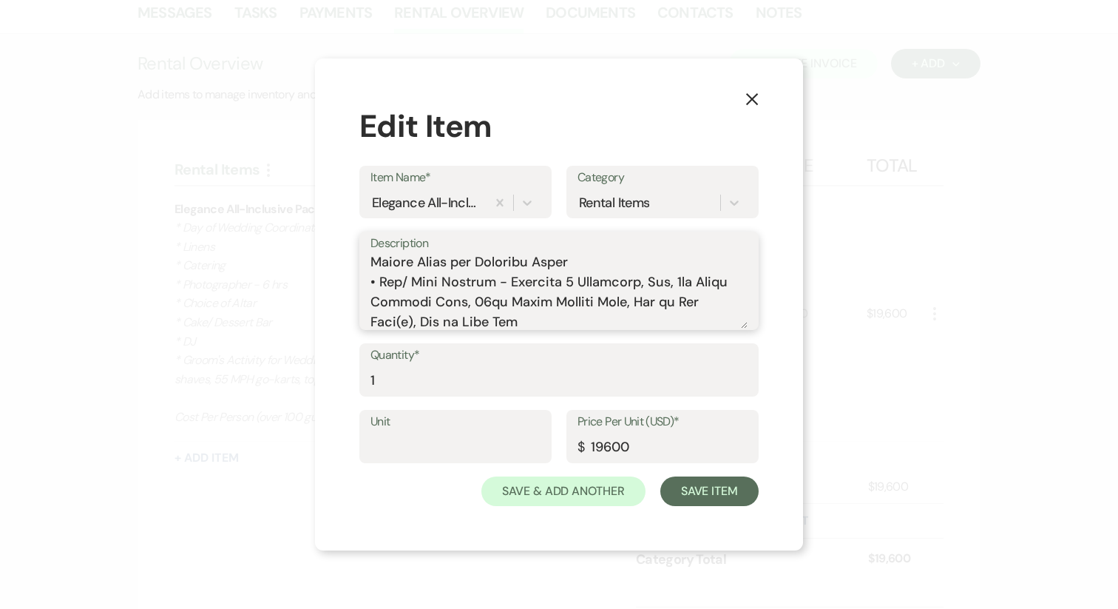
scroll to position [515, 0]
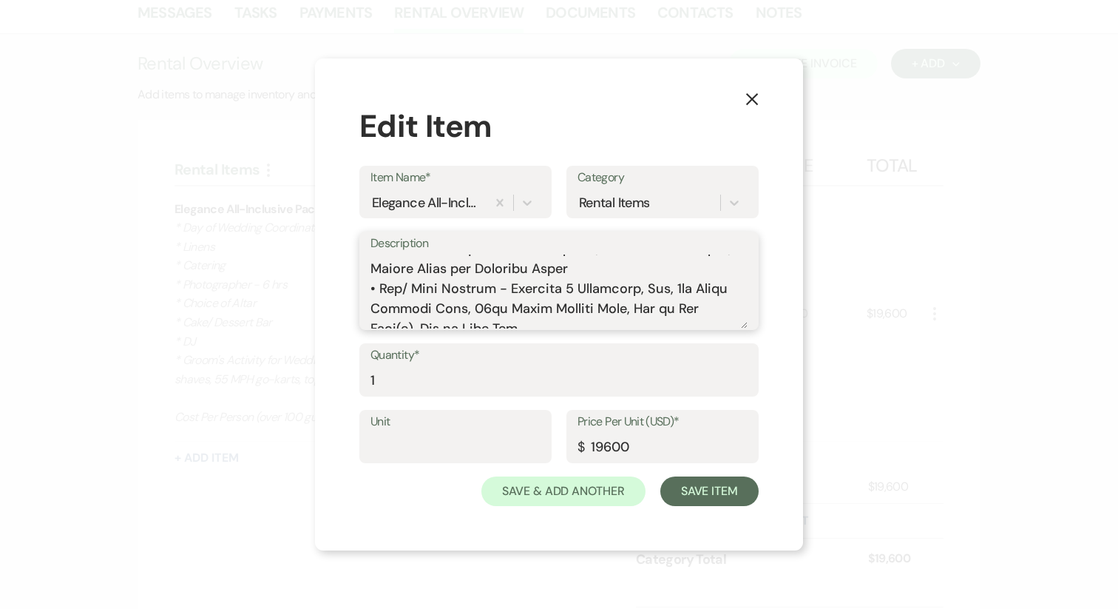
drag, startPoint x: 582, startPoint y: 293, endPoint x: 349, endPoint y: 272, distance: 233.9
click at [349, 272] on div "X Edit Item Item Name* Elegance All-Inclusive Package (100 Guests) Category Ren…" at bounding box center [559, 304] width 488 height 492
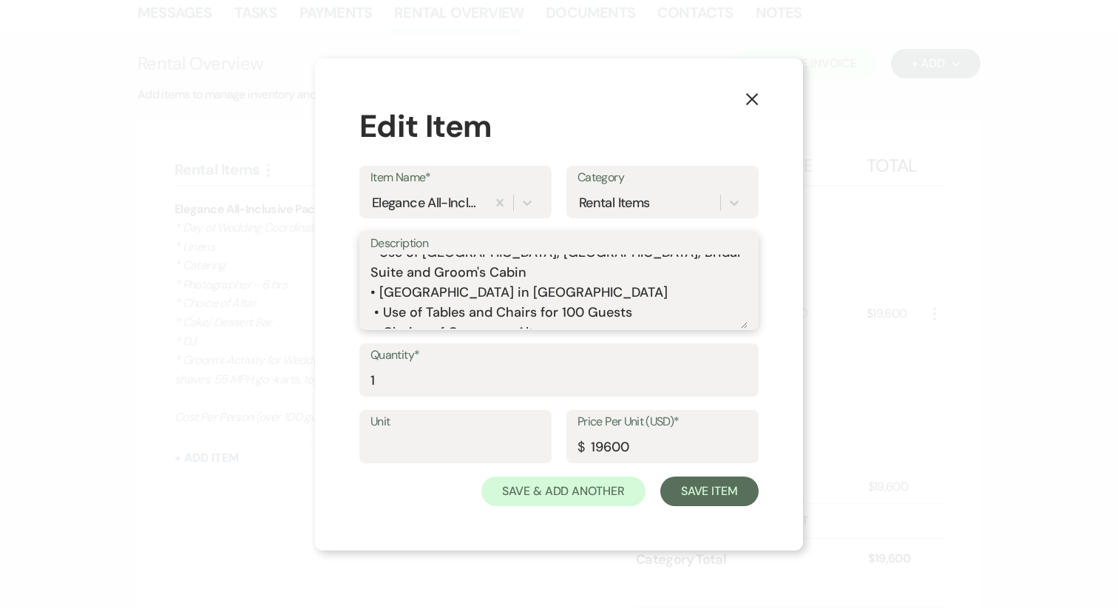
click at [410, 294] on textarea "WHAT YOU'LL GET: Your Time - • Arrival: 10:00 AM • 1 Hour Rehearsal on Property…" at bounding box center [559, 291] width 377 height 74
click at [362, 298] on div "Description WHAT YOU'LL GET: Your Time - • Arrival: 10:00 AM • 1 Hour Rehearsal…" at bounding box center [558, 280] width 399 height 98
click at [370, 295] on div "Description WHAT YOU'LL GET: Your Time - • Arrival: 10:00 AM • 1 Hour Rehearsal…" at bounding box center [558, 280] width 399 height 98
click at [373, 291] on textarea "WHAT YOU'LL GET: Your Time - • Arrival: 10:00 AM • 1 Hour Rehearsal on Property…" at bounding box center [559, 291] width 377 height 74
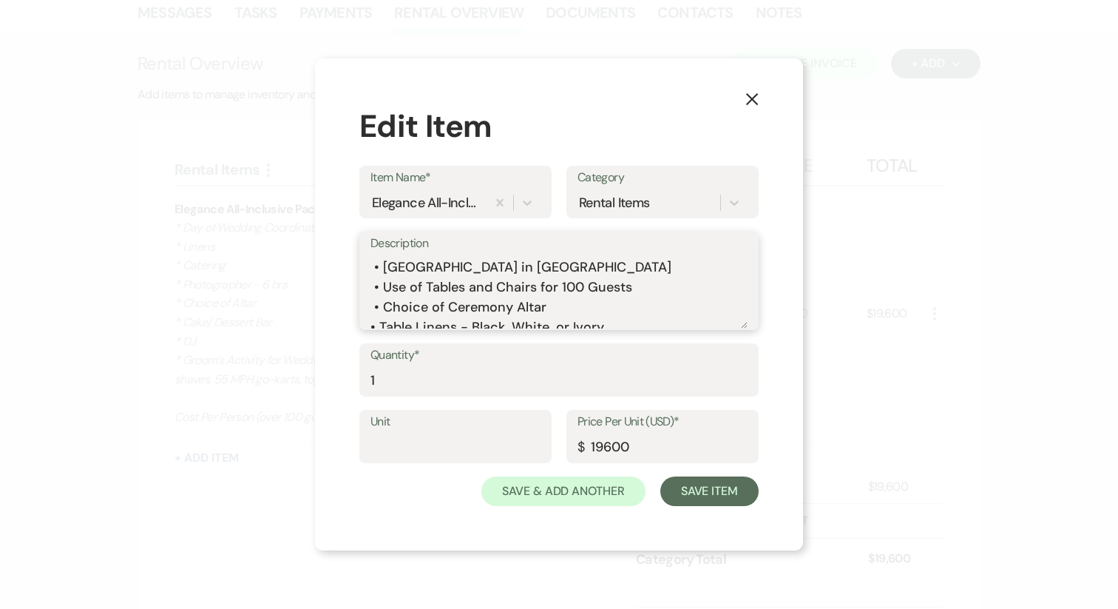
scroll to position [195, 0]
click at [374, 292] on textarea "WHAT YOU'LL GET: Your Time - • Arrival: 10:00 AM • 1 Hour Rehearsal on Property…" at bounding box center [559, 291] width 377 height 74
click at [373, 311] on textarea "WHAT YOU'LL GET: Your Time - • Arrival: 10:00 AM • 1 Hour Rehearsal on Property…" at bounding box center [559, 291] width 377 height 74
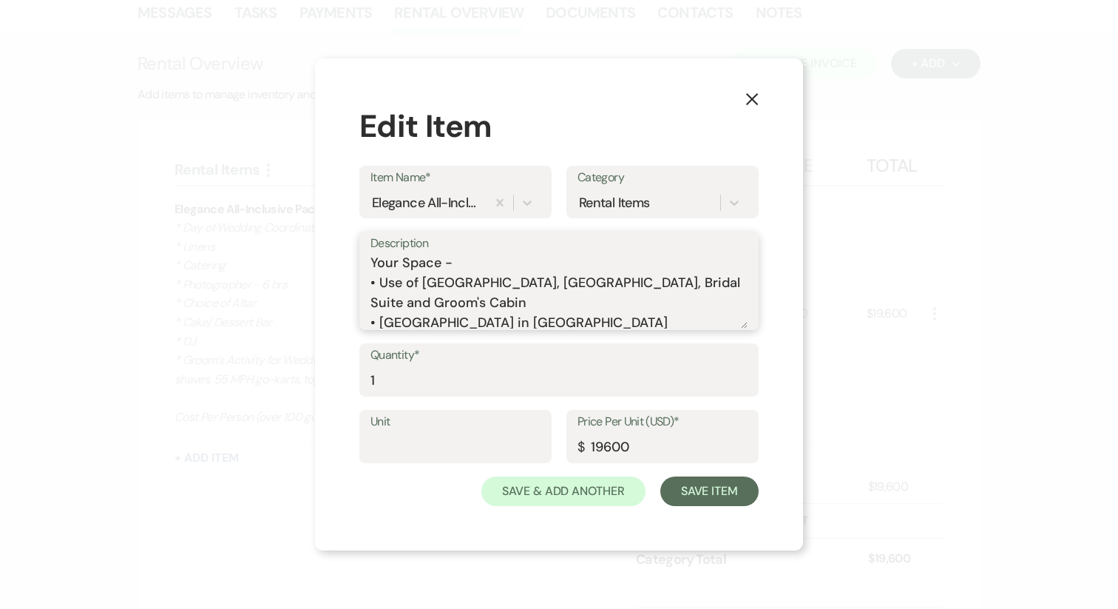
scroll to position [163, 0]
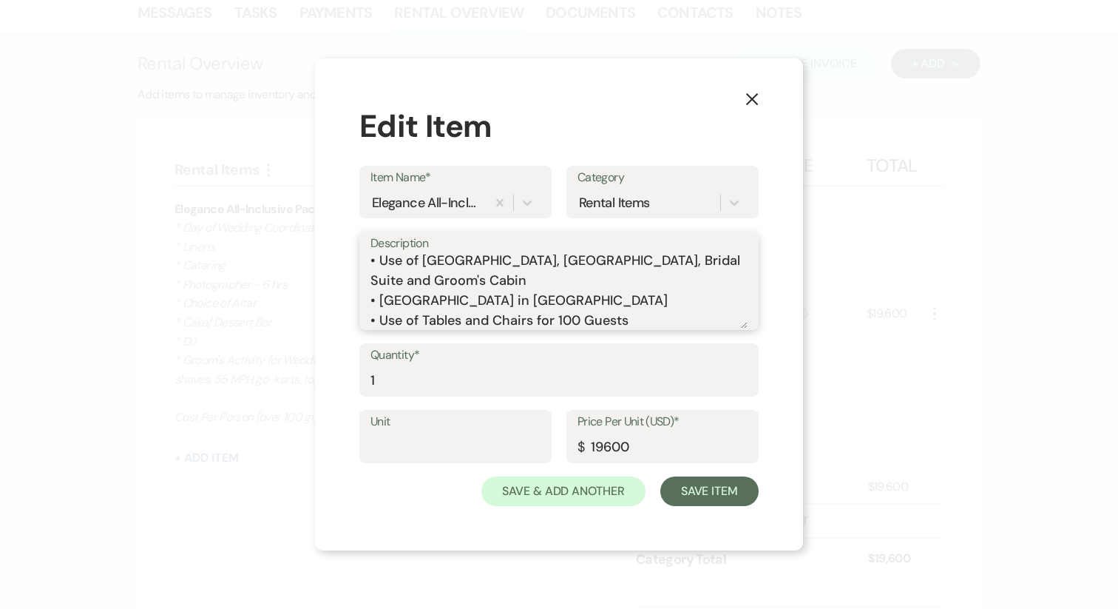
click at [442, 279] on textarea "WHAT YOU'LL GET: Your Time - • Arrival: 10:00 AM • 1 Hour Rehearsal on Property…" at bounding box center [559, 291] width 377 height 74
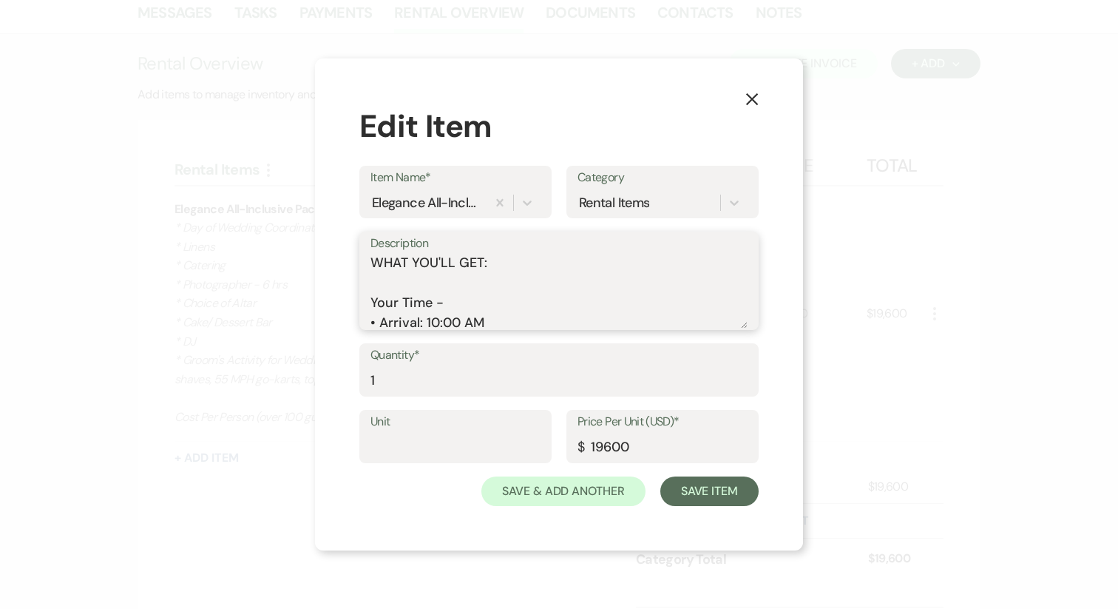
scroll to position [0, 0]
type textarea "WHAT YOU'LL GET: Your Time - • Arrival: 10:00 AM • 1 Hour Rehearsal on Property…"
click at [710, 495] on button "Save Item" at bounding box center [709, 491] width 98 height 30
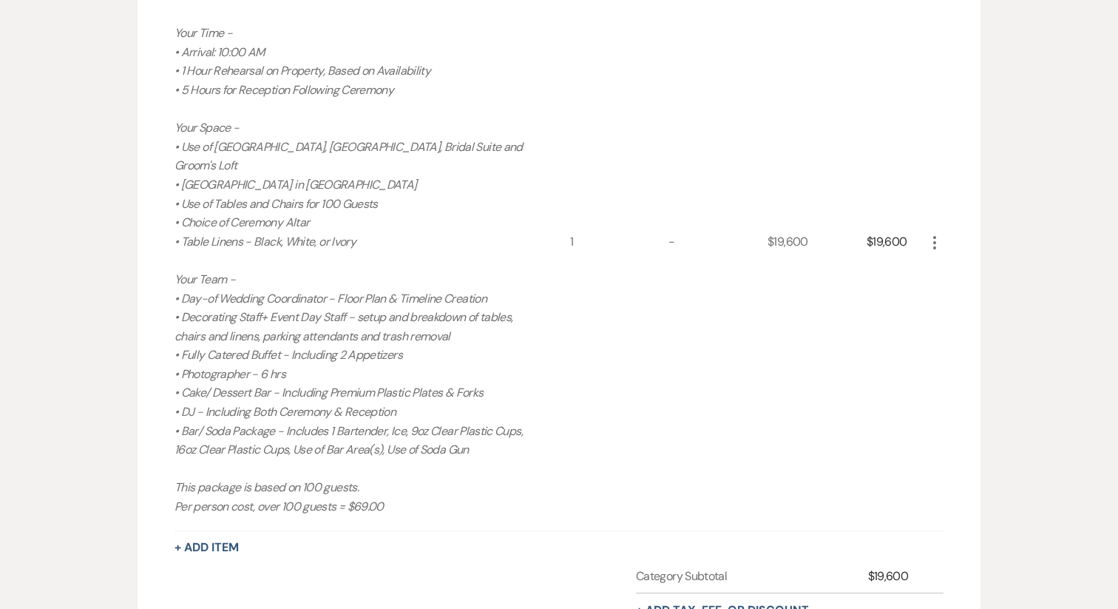
scroll to position [618, 0]
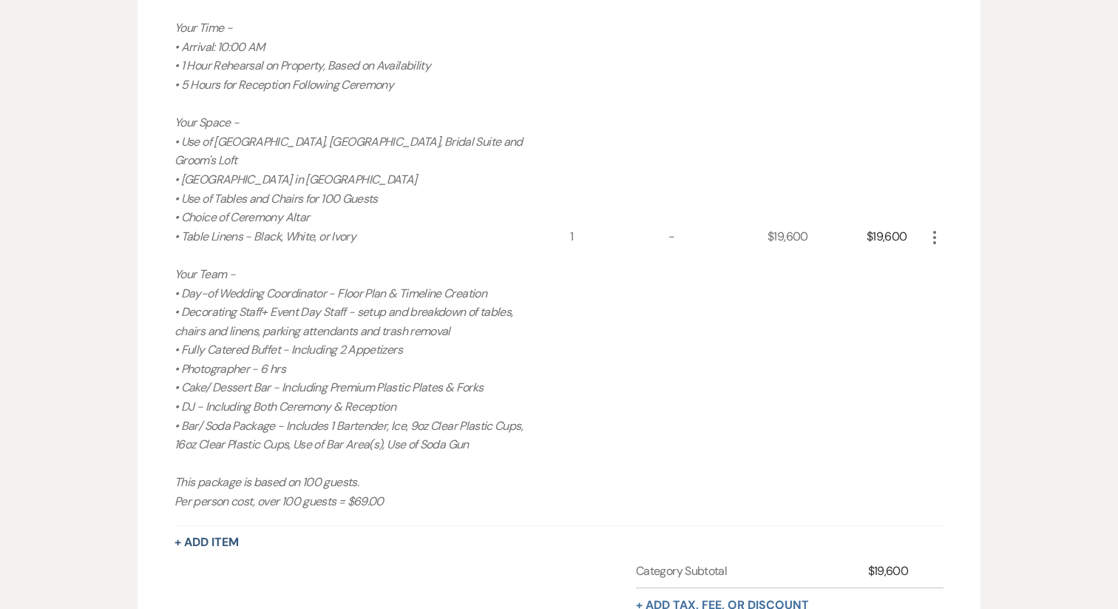
click at [683, 599] on button "+ Add tax, fee, or discount" at bounding box center [722, 605] width 173 height 12
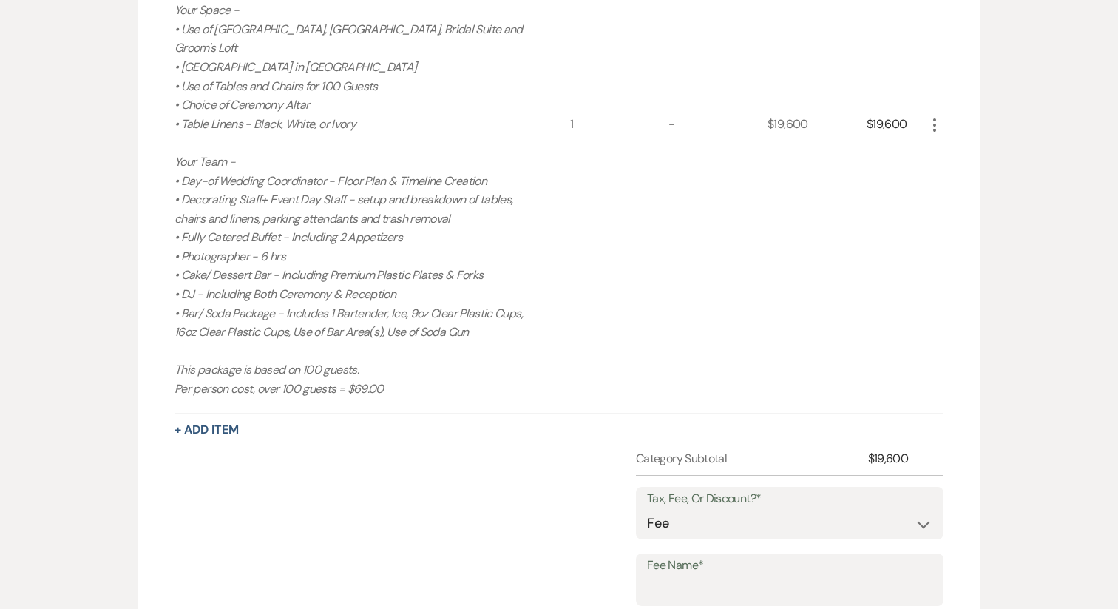
scroll to position [736, 0]
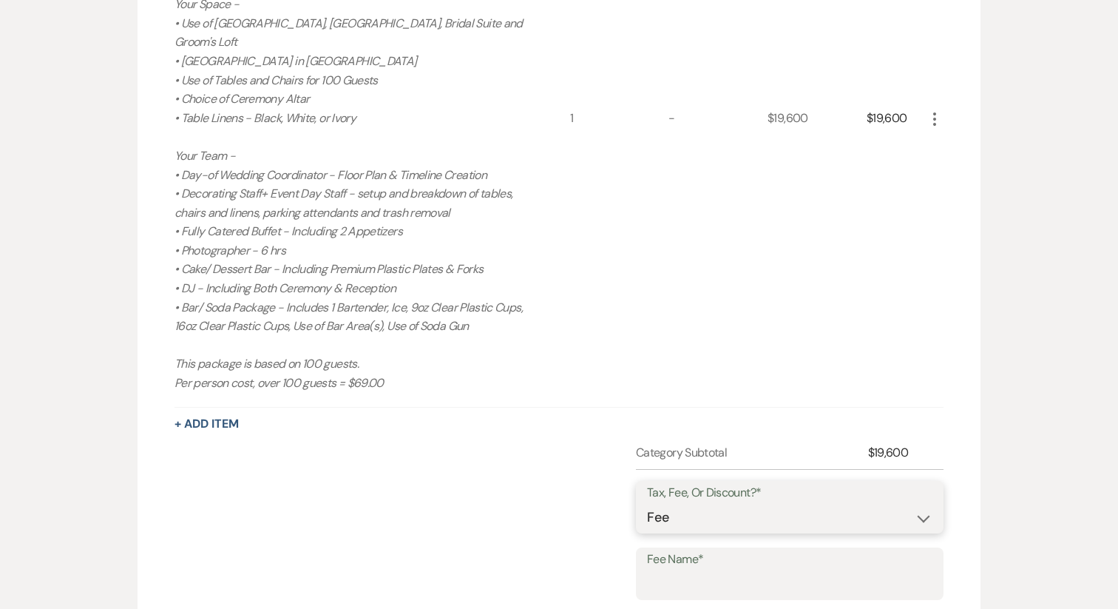
click at [680, 503] on select "Fee Discount Tax" at bounding box center [789, 517] width 285 height 29
select select "2"
click at [675, 569] on input "Fee Name*" at bounding box center [789, 583] width 285 height 29
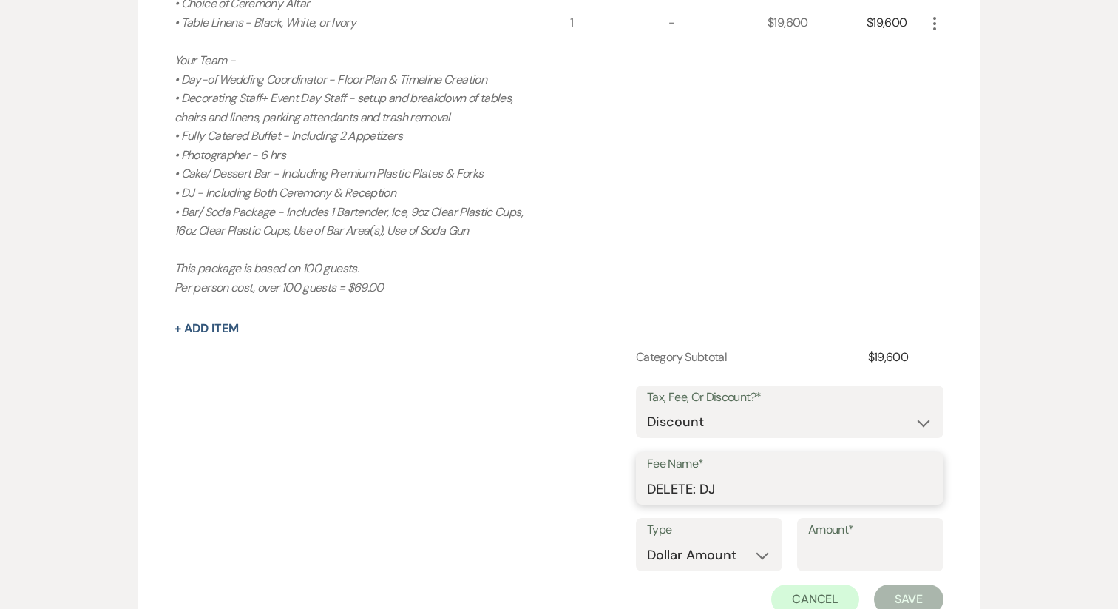
scroll to position [834, 0]
type input "DELETE: DJ"
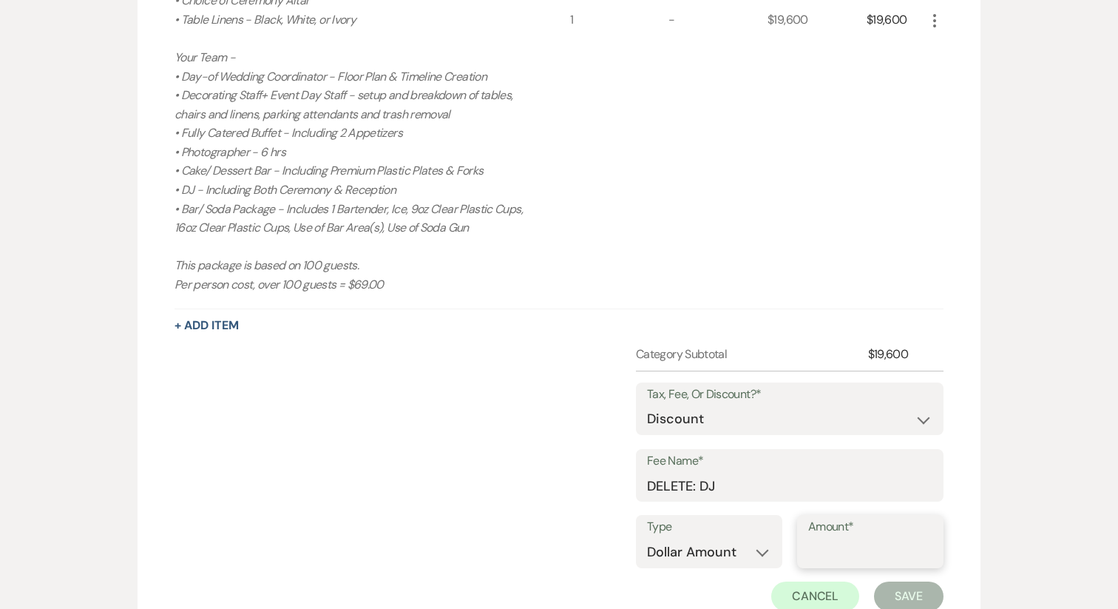
click at [830, 545] on input "Amount*" at bounding box center [870, 552] width 124 height 29
type input "1000"
click at [896, 581] on button "Save" at bounding box center [909, 596] width 70 height 30
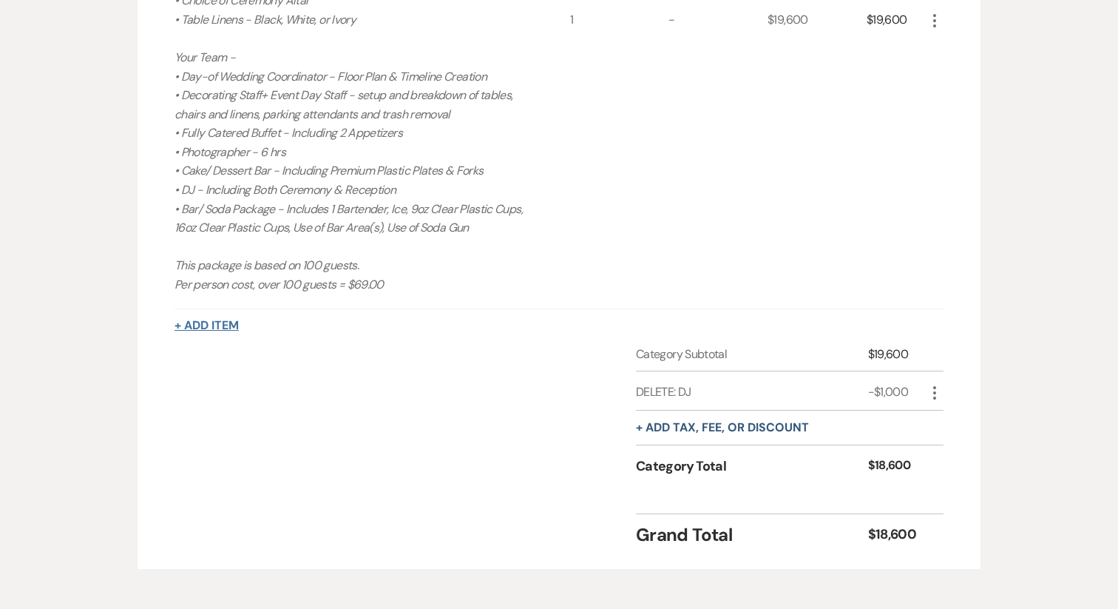
click at [224, 319] on button "+ Add Item" at bounding box center [207, 325] width 64 height 12
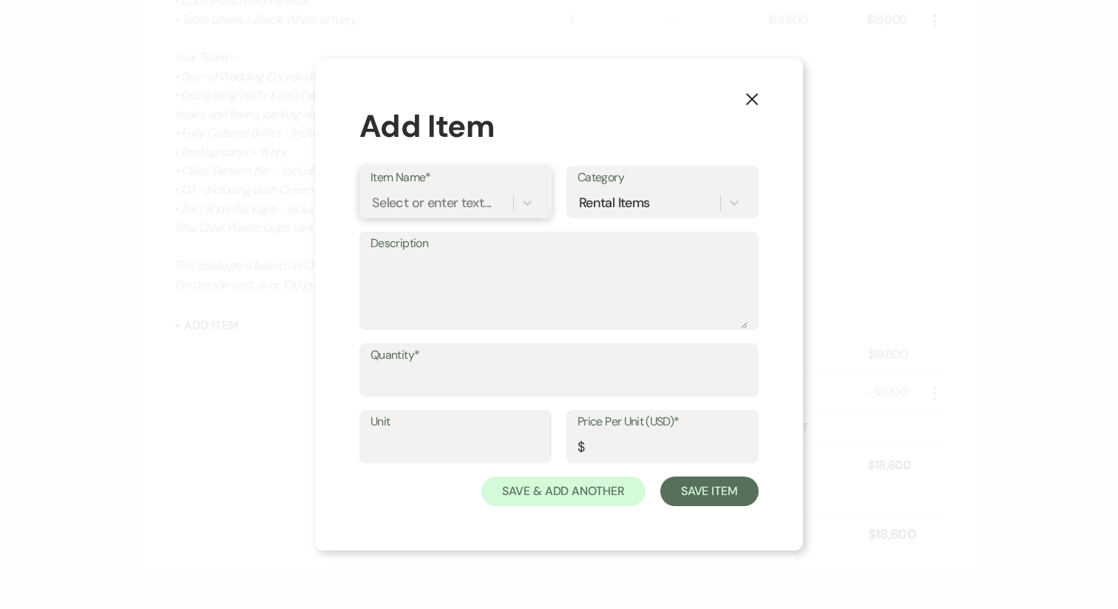
click at [474, 205] on div "Select or enter text..." at bounding box center [431, 203] width 119 height 20
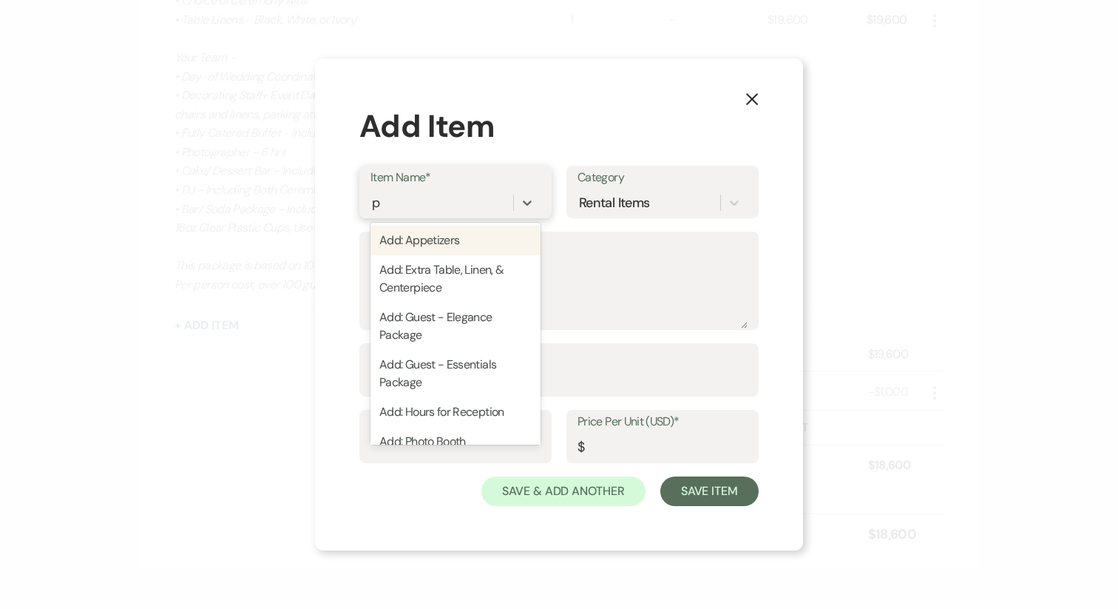
type input "ph"
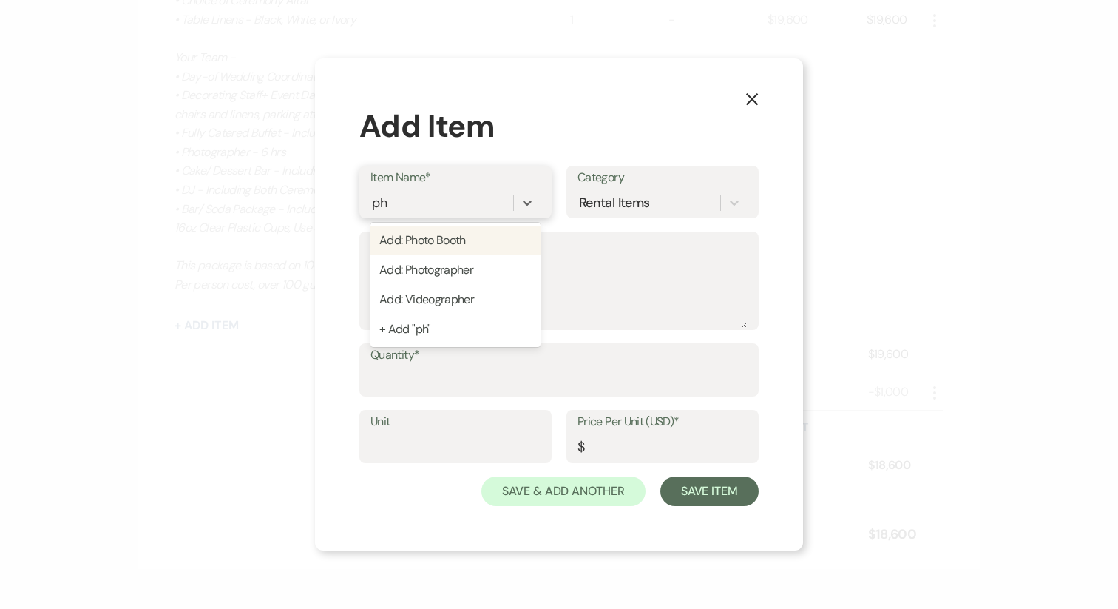
click at [454, 239] on div "Add: Photo Booth" at bounding box center [456, 241] width 170 height 30
type input "700"
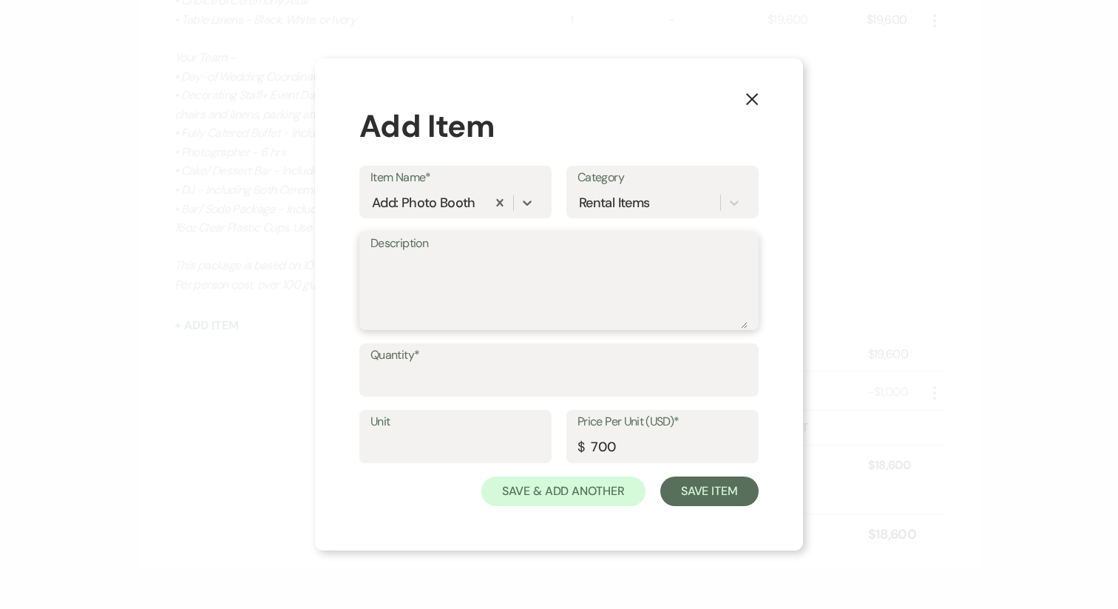
click at [457, 297] on textarea "Description" at bounding box center [559, 291] width 377 height 74
click at [368, 265] on div "Description services during the reception" at bounding box center [558, 280] width 399 height 98
click at [371, 265] on textarea "services during the reception" at bounding box center [559, 291] width 377 height 74
click at [618, 263] on textarea "Includes services during the reception" at bounding box center [559, 291] width 377 height 74
type textarea "Includes services during the reception."
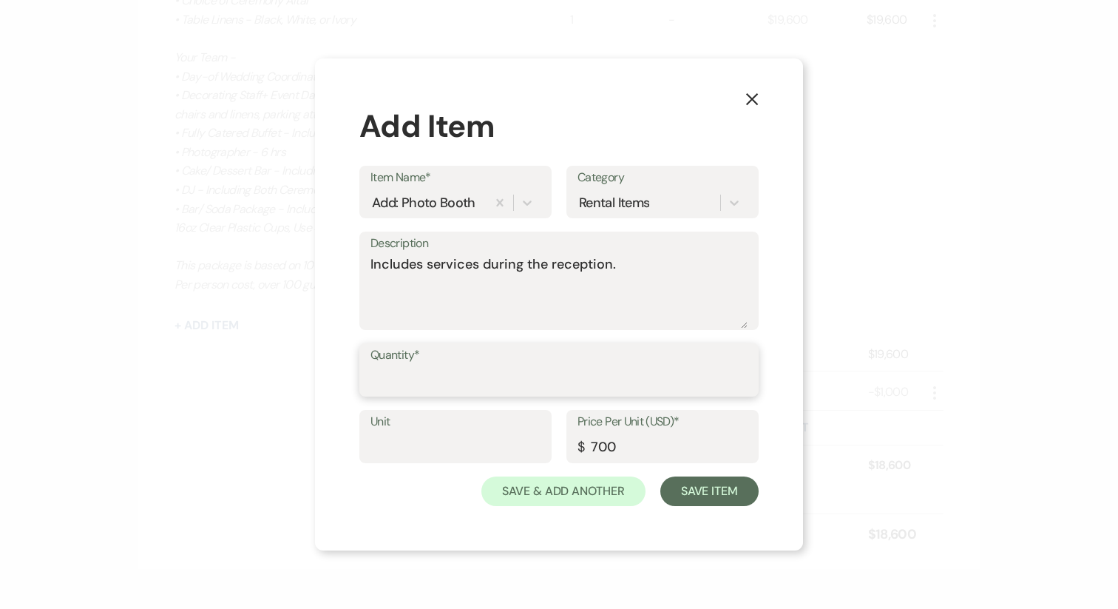
click at [453, 366] on input "Quantity*" at bounding box center [559, 380] width 377 height 29
type input "1"
click at [704, 495] on button "Save Item" at bounding box center [709, 491] width 98 height 30
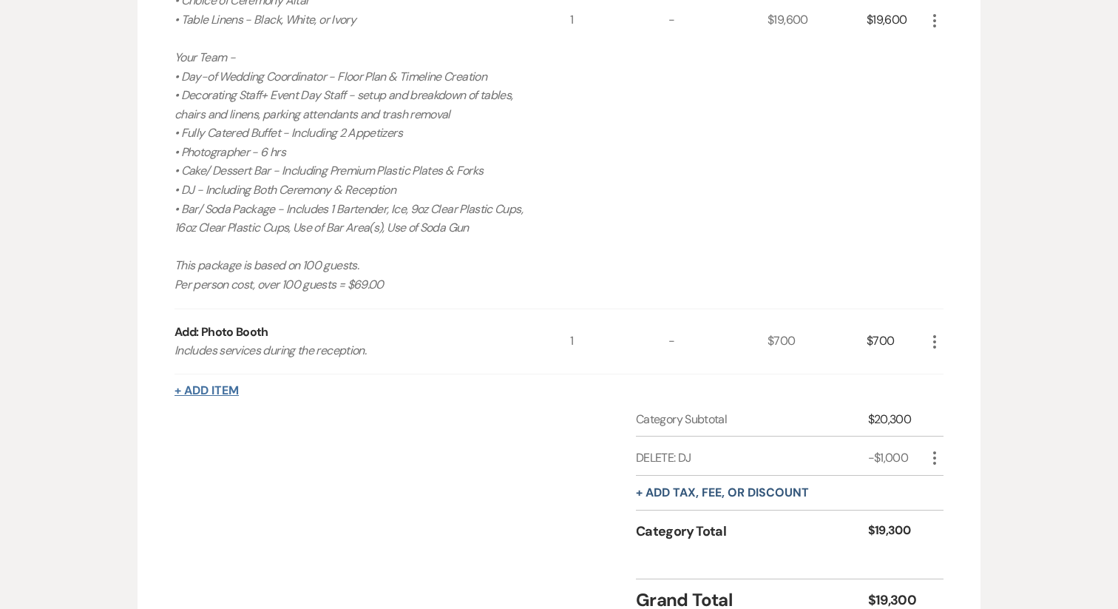
click at [203, 385] on button "+ Add Item" at bounding box center [207, 391] width 64 height 12
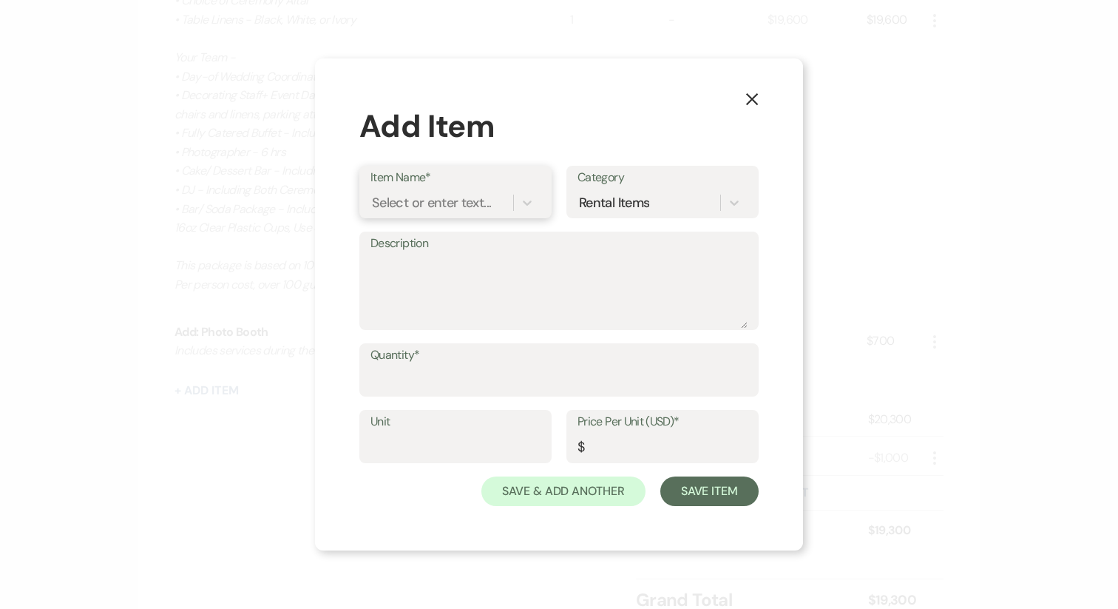
click at [430, 194] on div "Select or enter text..." at bounding box center [431, 203] width 119 height 20
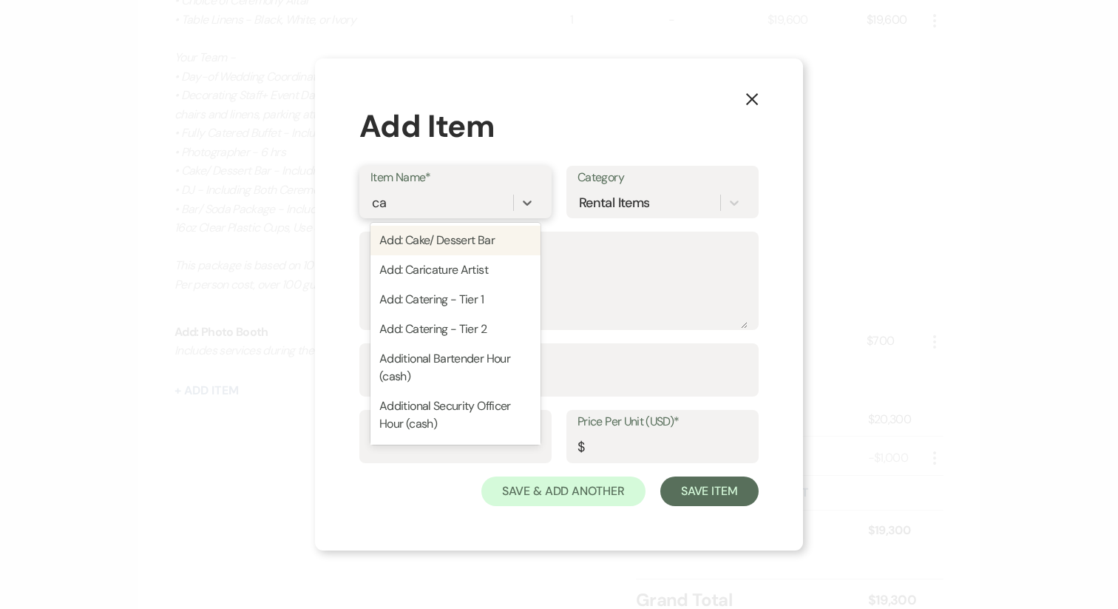
type input "car"
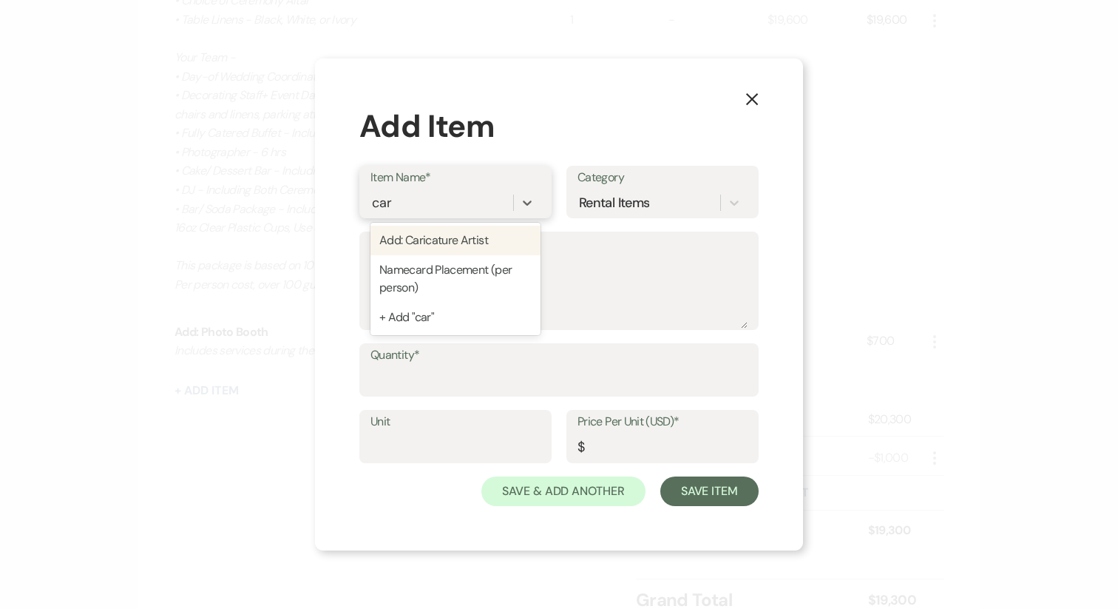
click at [458, 237] on div "Add: Caricature Artist" at bounding box center [456, 241] width 170 height 30
type input "375"
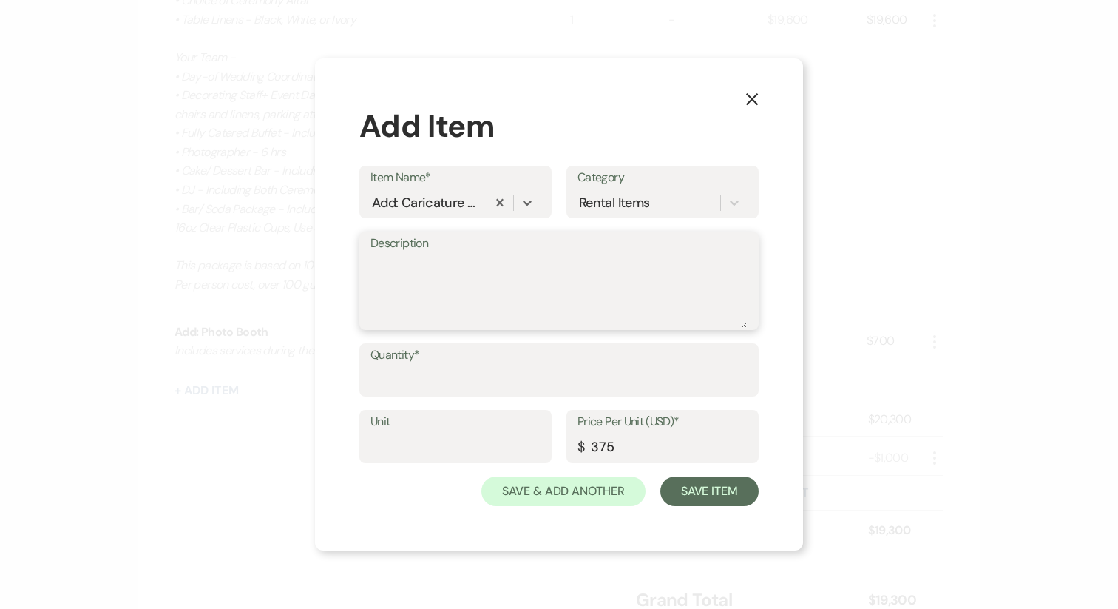
click at [436, 307] on textarea "Description" at bounding box center [559, 291] width 377 height 74
paste textarea "Includes 3 hours of services, typically starting during cocktail hour."
type textarea "Includes 3 hours of services, typically starting during cocktail hour."
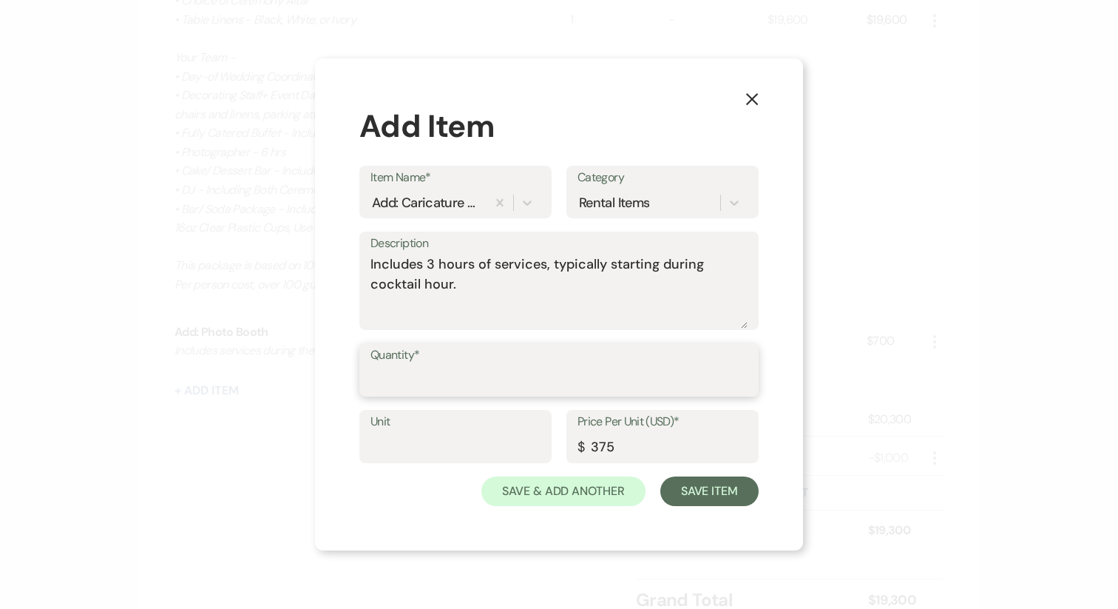
click at [420, 384] on input "Quantity*" at bounding box center [559, 380] width 377 height 29
type input "2"
type input "1"
click at [686, 500] on button "Save Item" at bounding box center [709, 491] width 98 height 30
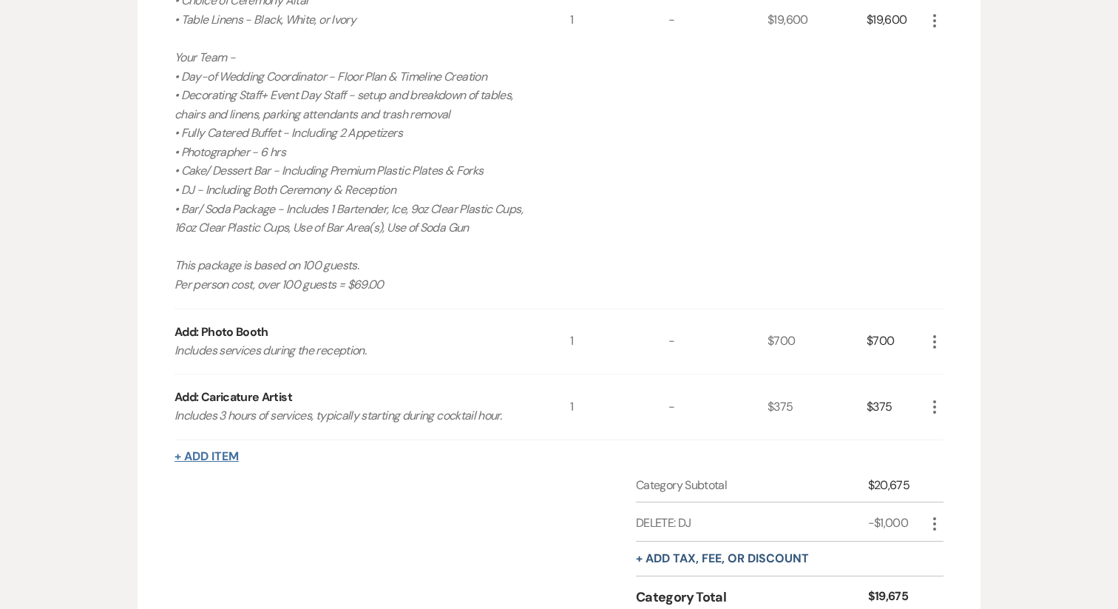
click at [213, 450] on button "+ Add Item" at bounding box center [207, 456] width 64 height 12
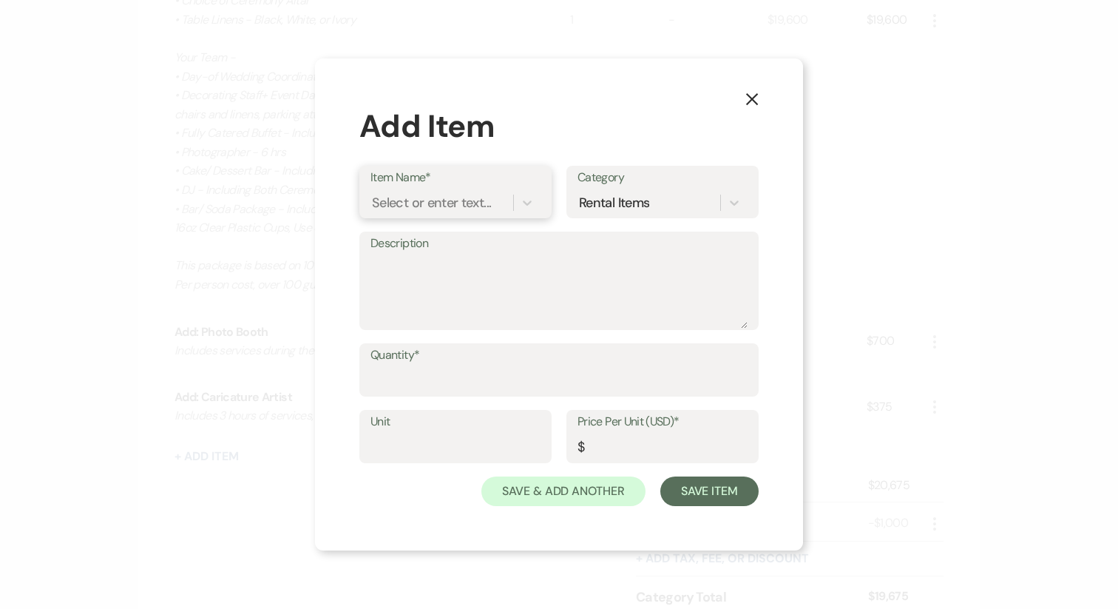
click at [450, 209] on div "Select or enter text..." at bounding box center [431, 203] width 119 height 20
type input "video"
click at [484, 233] on div "Add: Videographer" at bounding box center [456, 241] width 170 height 30
drag, startPoint x: 601, startPoint y: 447, endPoint x: 666, endPoint y: 447, distance: 64.3
click at [666, 447] on input "2500" at bounding box center [663, 447] width 170 height 29
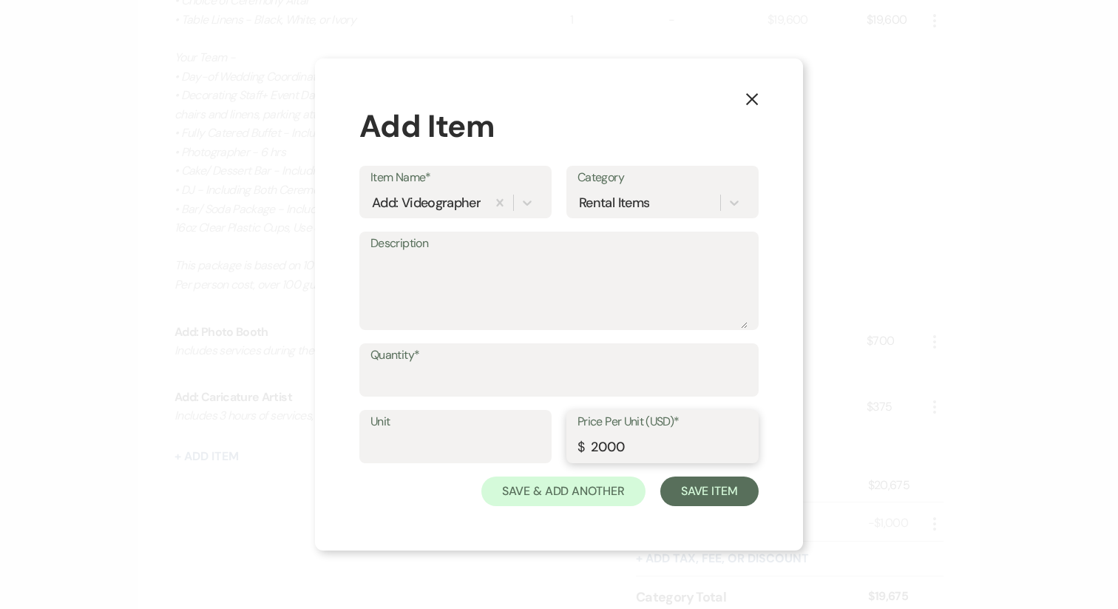
type input "2000"
click at [443, 370] on input "Quantity*" at bounding box center [559, 380] width 377 height 29
type input "1"
click at [704, 493] on button "Save Item" at bounding box center [709, 491] width 98 height 30
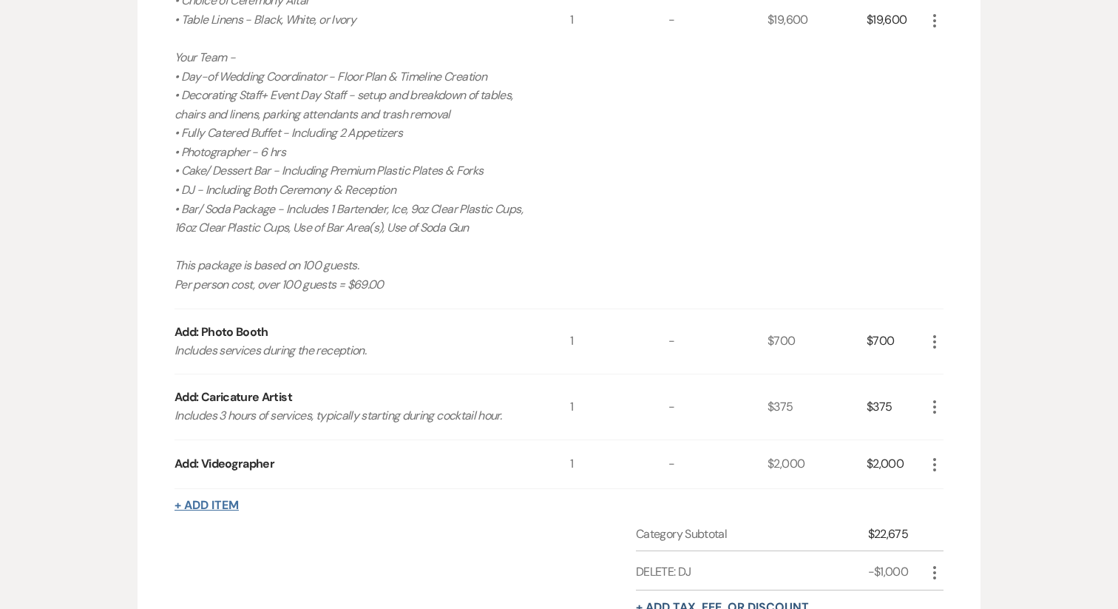
click at [218, 499] on button "+ Add Item" at bounding box center [207, 505] width 64 height 12
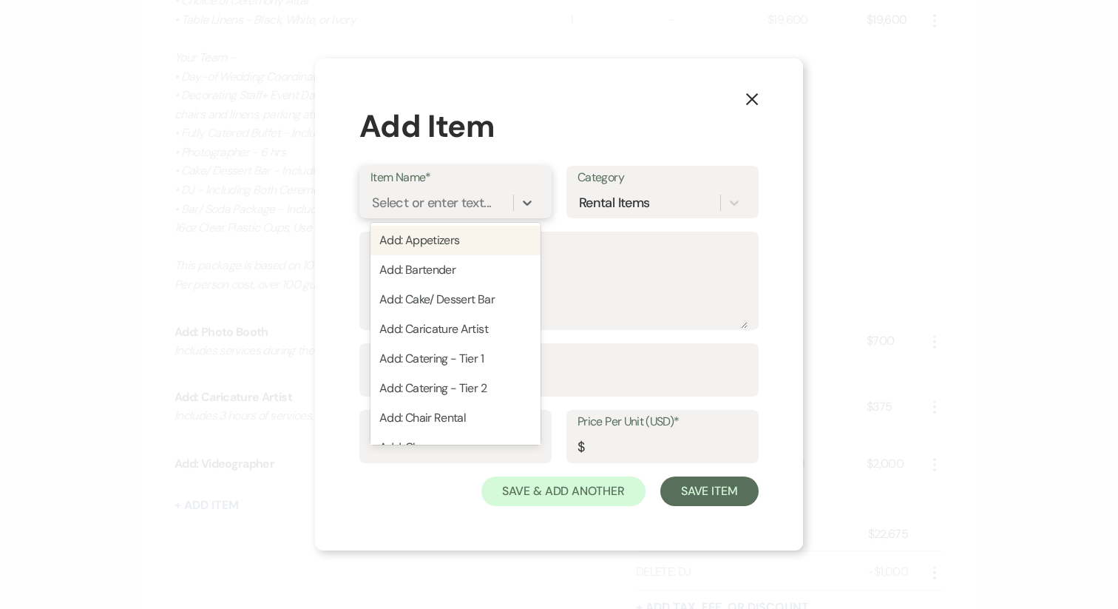
click at [445, 205] on div "Select or enter text..." at bounding box center [431, 203] width 119 height 20
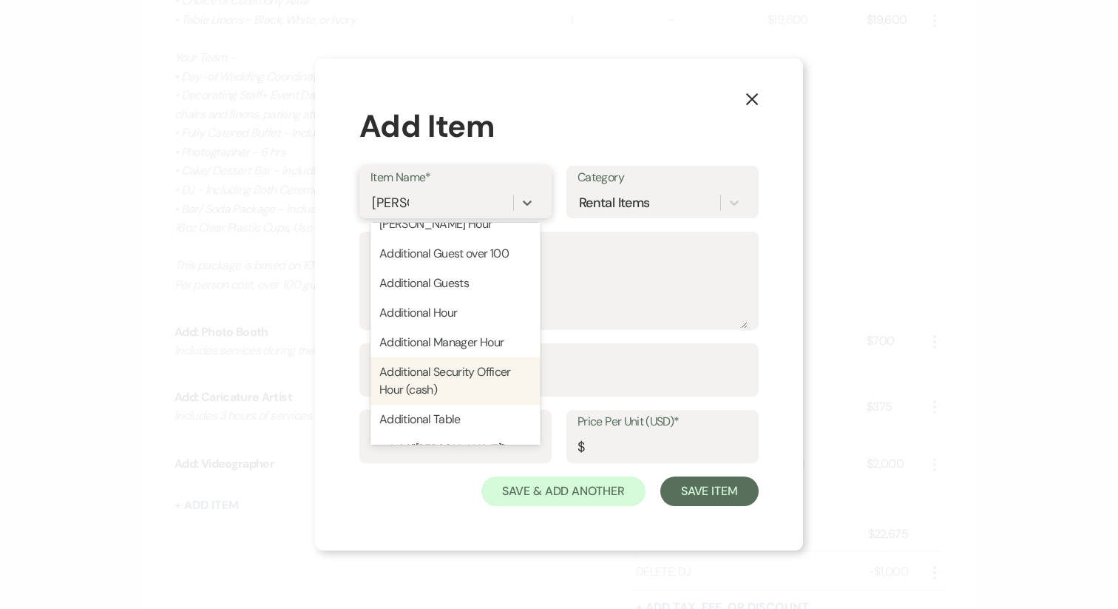
scroll to position [115, 0]
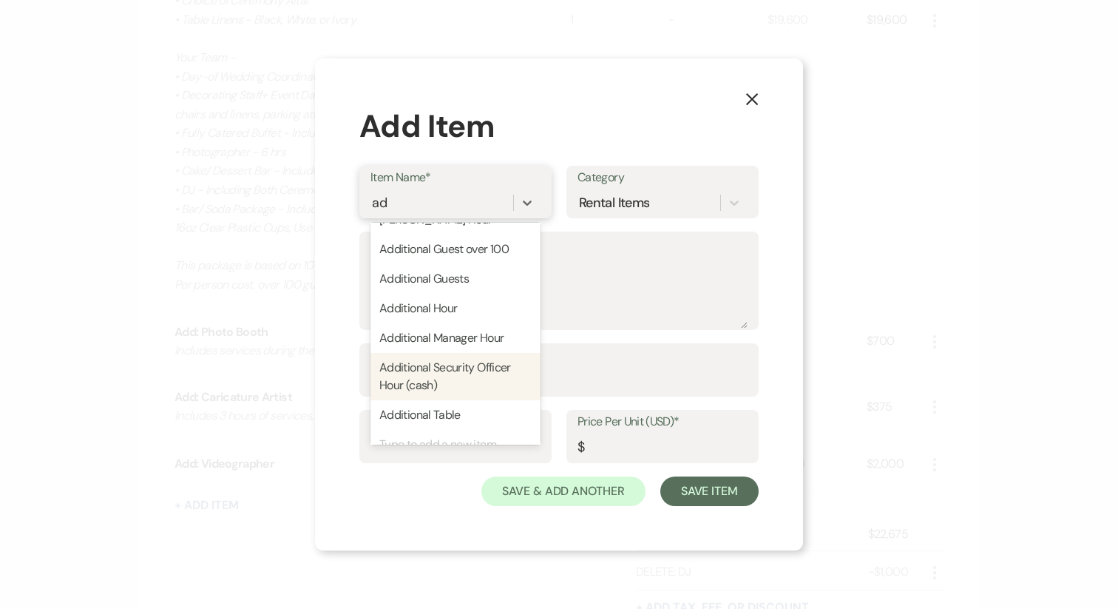
type input "a"
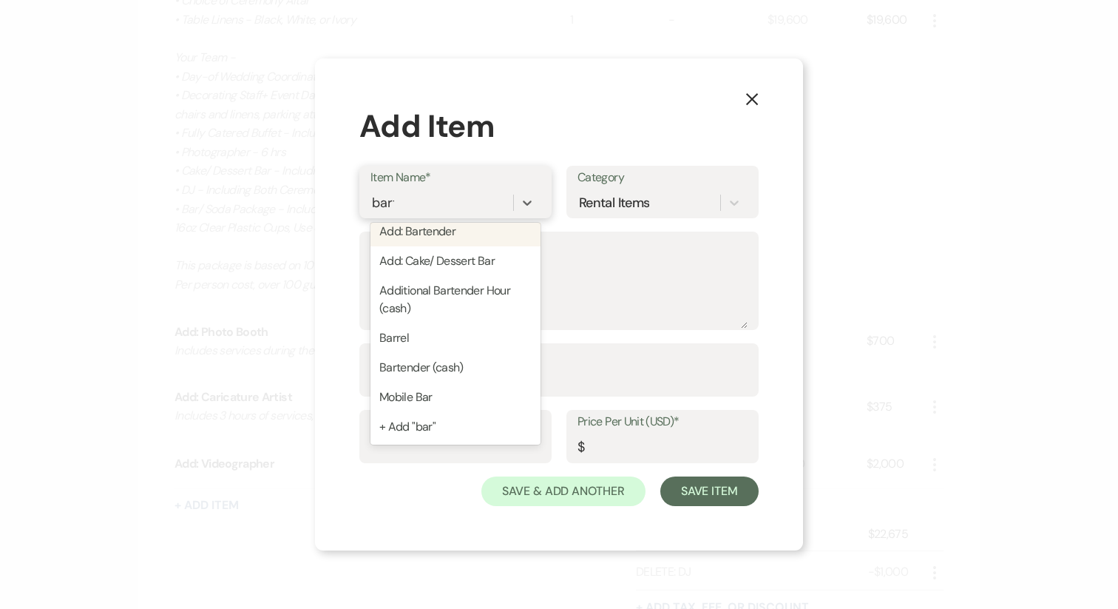
scroll to position [0, 0]
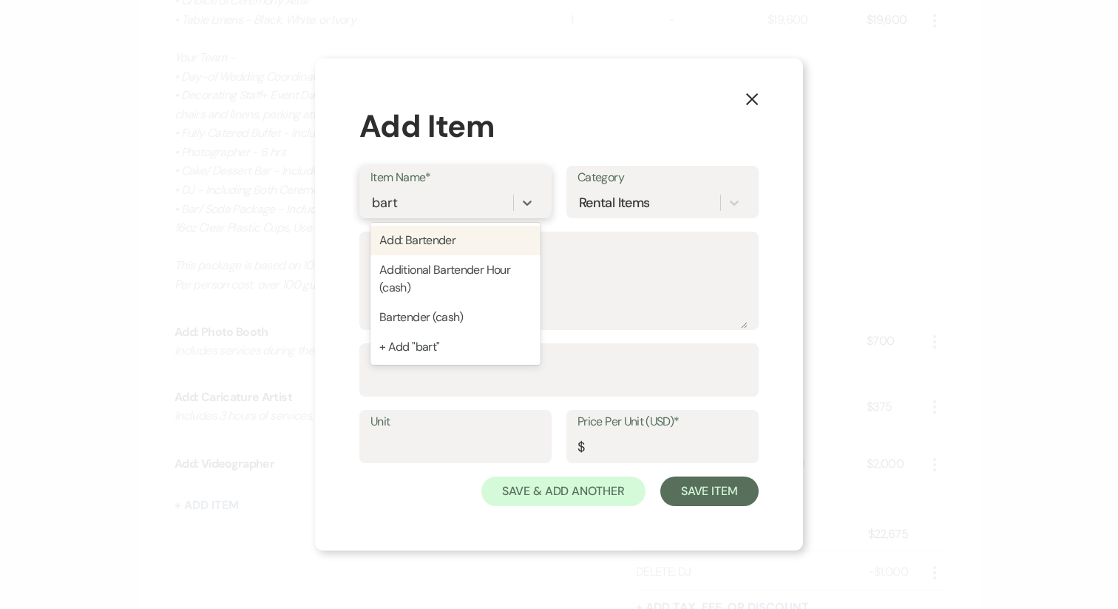
type input "barte"
click at [450, 243] on div "Add: Bartender" at bounding box center [456, 241] width 170 height 30
type textarea "required to pre-tip $2.00/ guest, when adding an additional bartender"
type input "150"
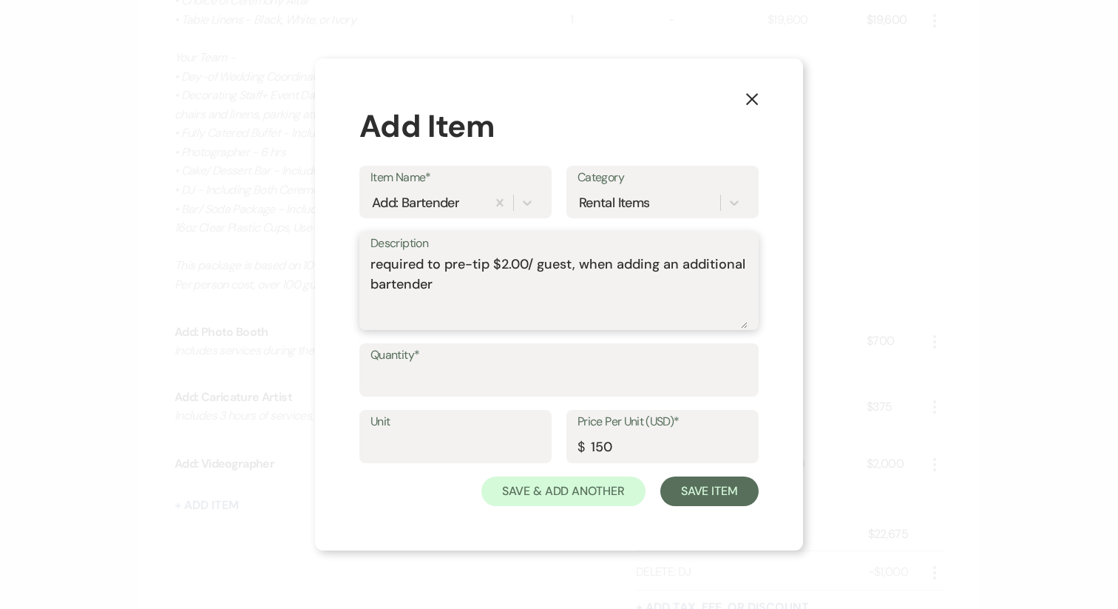
drag, startPoint x: 459, startPoint y: 288, endPoint x: 346, endPoint y: 266, distance: 114.6
click at [346, 266] on div "X Add Item Item Name* Add: Bartender Category Rental Items Description required…" at bounding box center [559, 304] width 488 height 492
click at [441, 280] on textarea "required to pre-tip $2.00/ guest, when adding an additional bartender" at bounding box center [559, 291] width 377 height 74
click at [475, 282] on textarea "required to pre-tip $2.00/ guest, when adding an additional bartender if" at bounding box center [559, 291] width 377 height 74
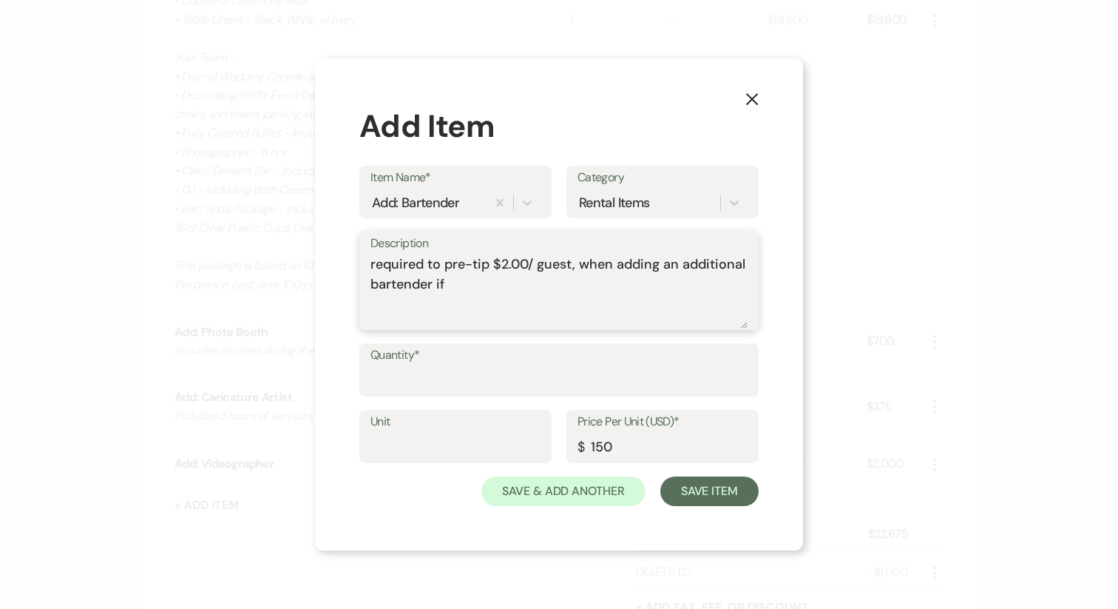
click at [475, 282] on textarea "required to pre-tip $2.00/ guest, when adding an additional bartender if" at bounding box center [559, 291] width 377 height 74
paste textarea "Additional bartenders are required for guest counts of 150 or more, who are ser…"
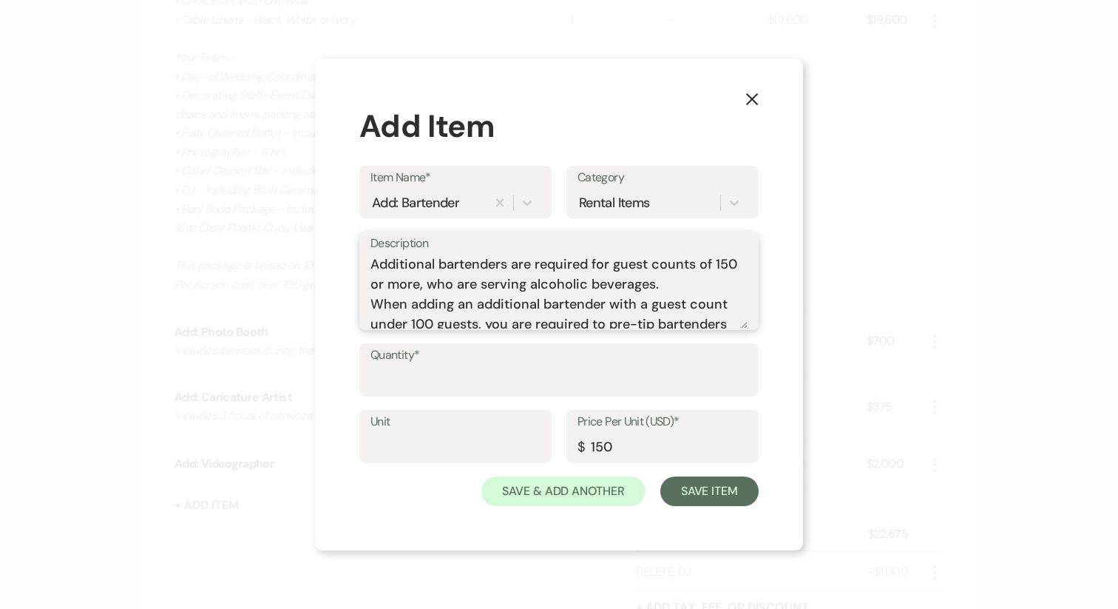
click at [371, 263] on textarea "Additional bartenders are required for guest counts of 150 or more, who are ser…" at bounding box center [559, 291] width 377 height 74
click at [373, 307] on textarea "* Additional bartenders are required for guest counts of 150 or more, who are s…" at bounding box center [559, 291] width 377 height 74
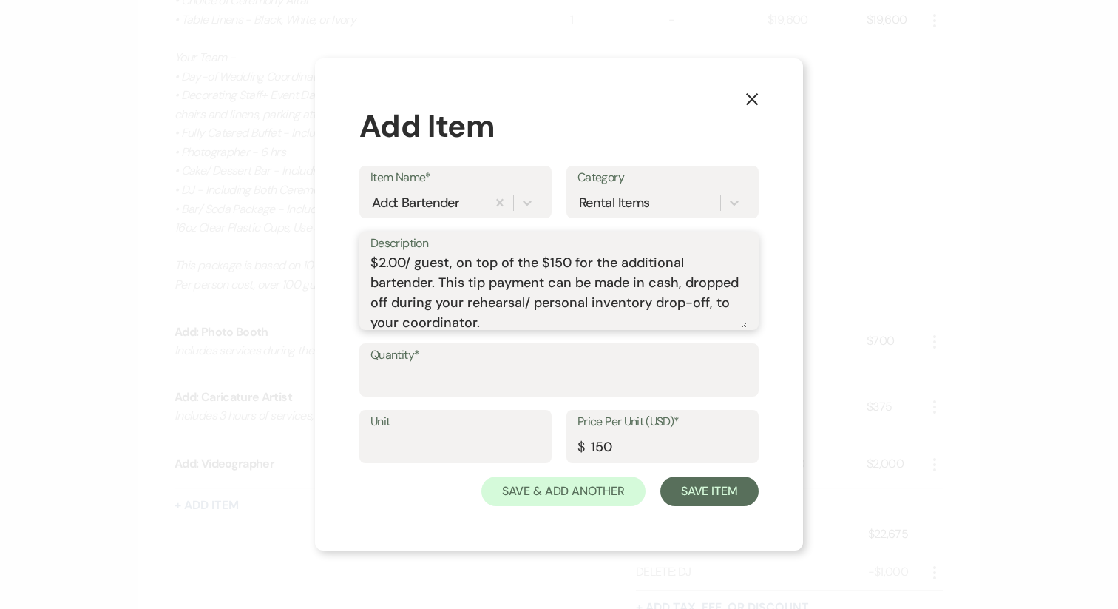
scroll to position [86, 0]
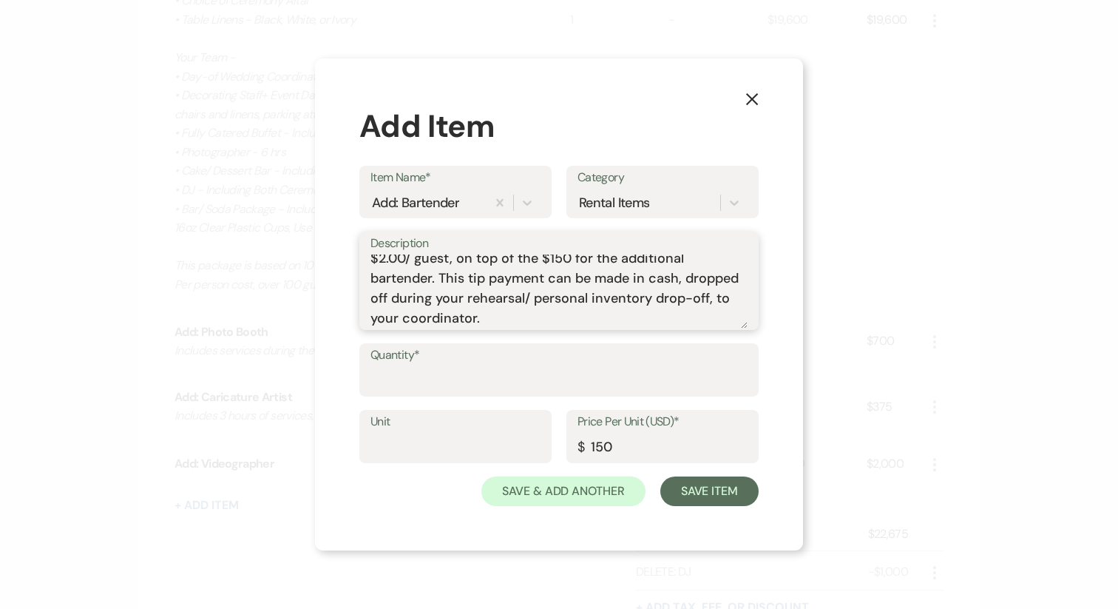
type textarea "* Additional bartenders are required for guest counts of 150 or more, who are s…"
click at [410, 375] on input "Quantity*" at bounding box center [559, 380] width 377 height 29
type input "1"
click at [714, 501] on button "Save Item" at bounding box center [709, 491] width 98 height 30
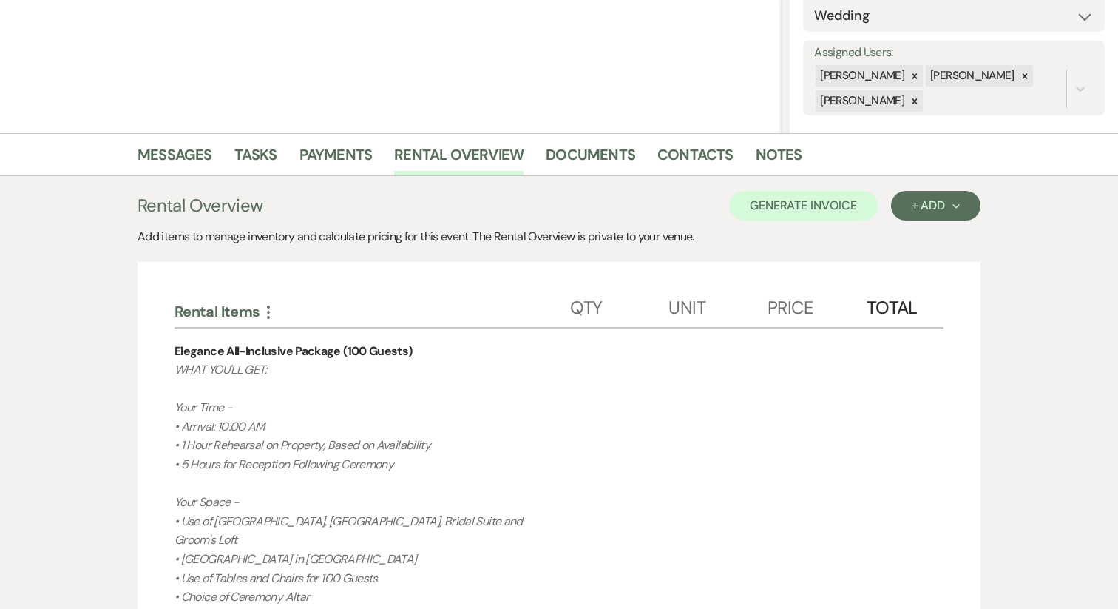
scroll to position [231, 0]
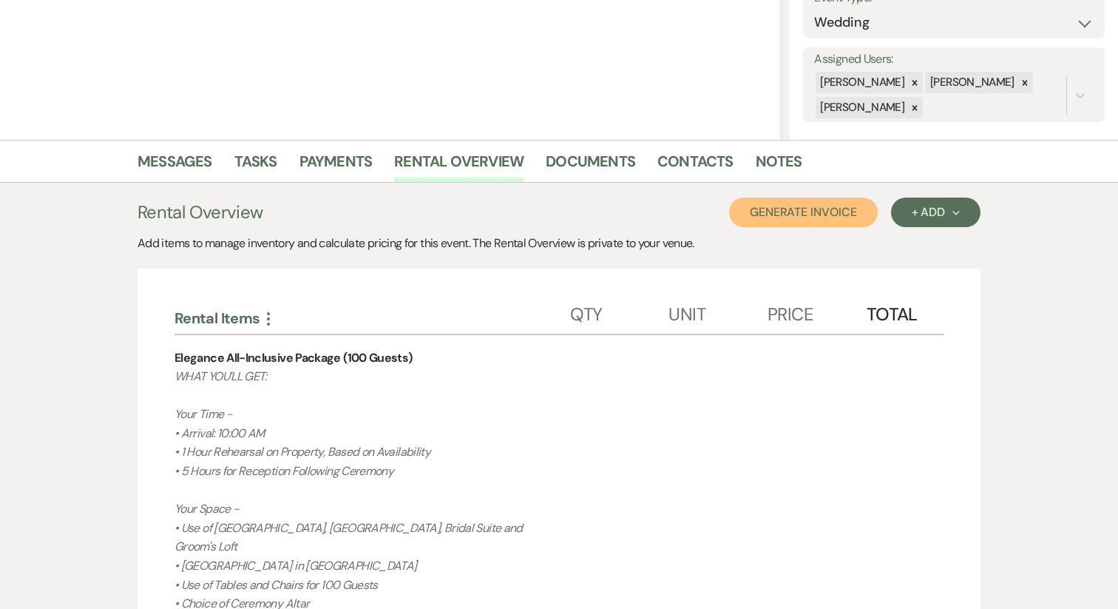
click at [806, 223] on button "Generate Invoice" at bounding box center [803, 212] width 149 height 30
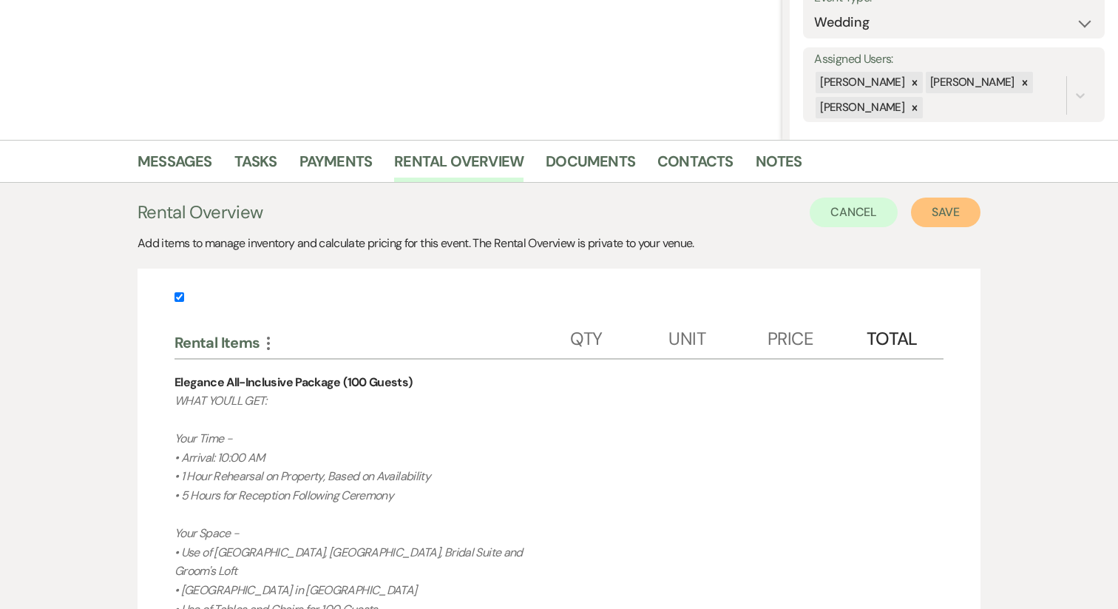
click at [943, 217] on button "Save" at bounding box center [946, 212] width 70 height 30
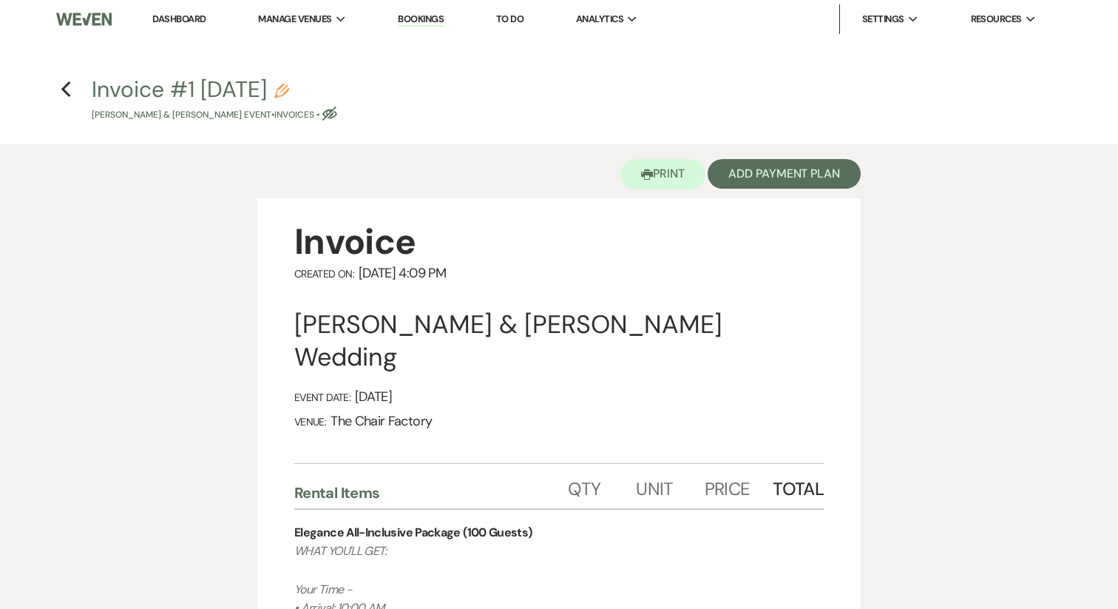
click at [289, 91] on icon "Pencil" at bounding box center [281, 91] width 15 height 15
select select "22"
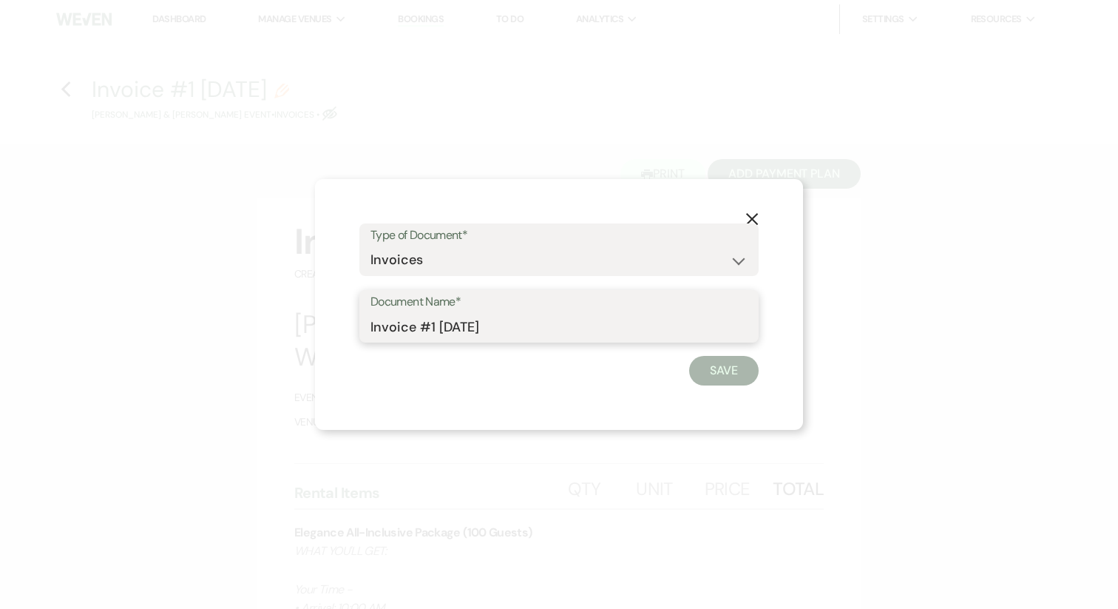
drag, startPoint x: 419, startPoint y: 329, endPoint x: 558, endPoint y: 331, distance: 139.8
click at [558, 331] on input "Invoice #1 9-23-2025" at bounding box center [559, 326] width 377 height 29
type input "Invoice"
click at [725, 378] on button "Save" at bounding box center [724, 371] width 70 height 30
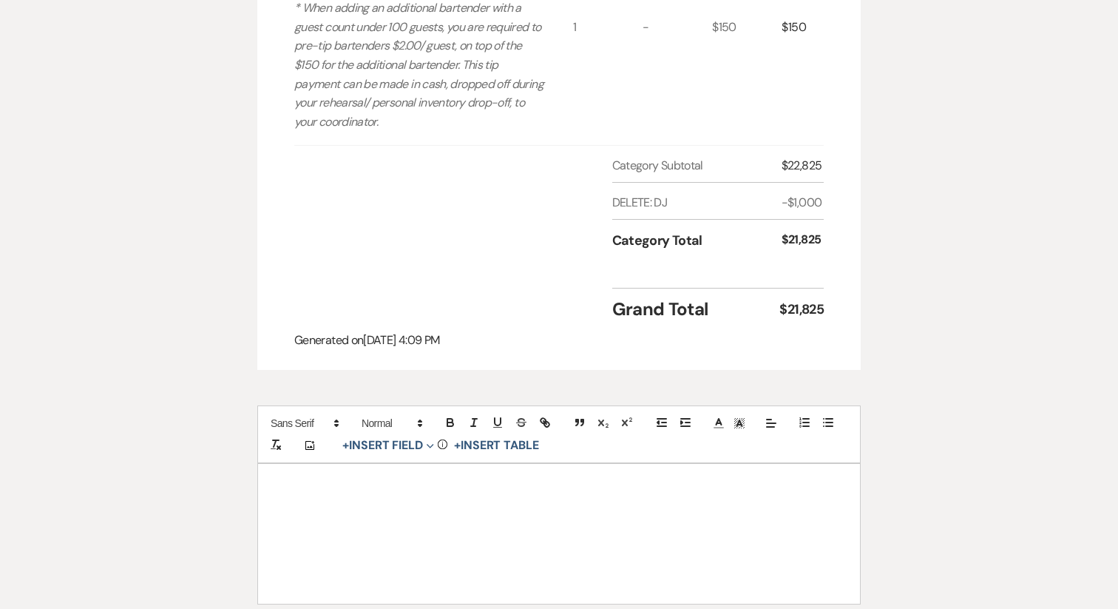
scroll to position [1569, 0]
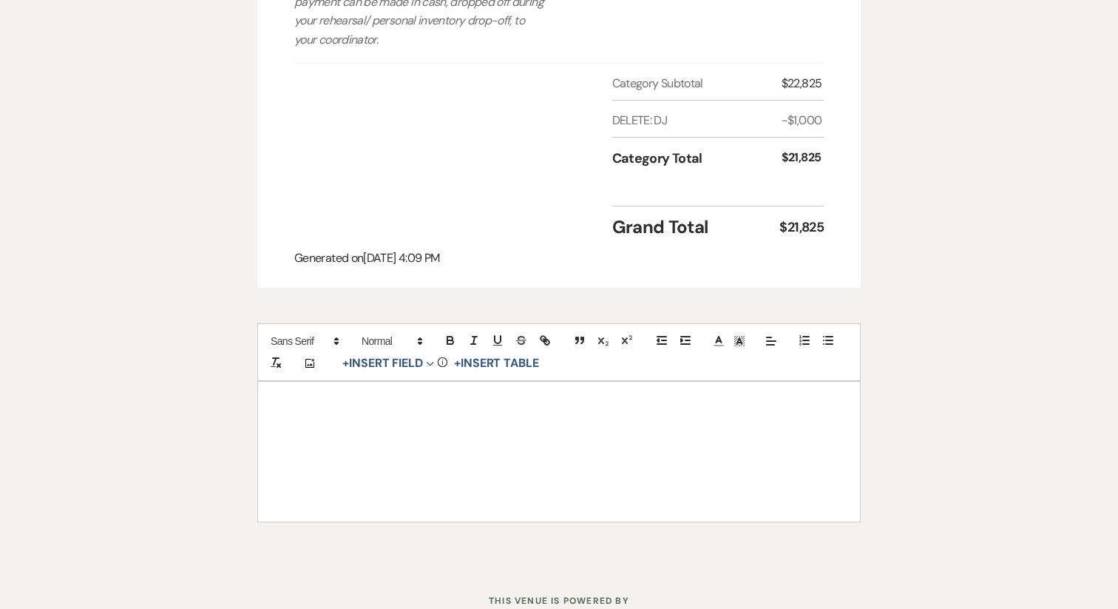
click at [335, 432] on p at bounding box center [559, 441] width 531 height 18
paste div
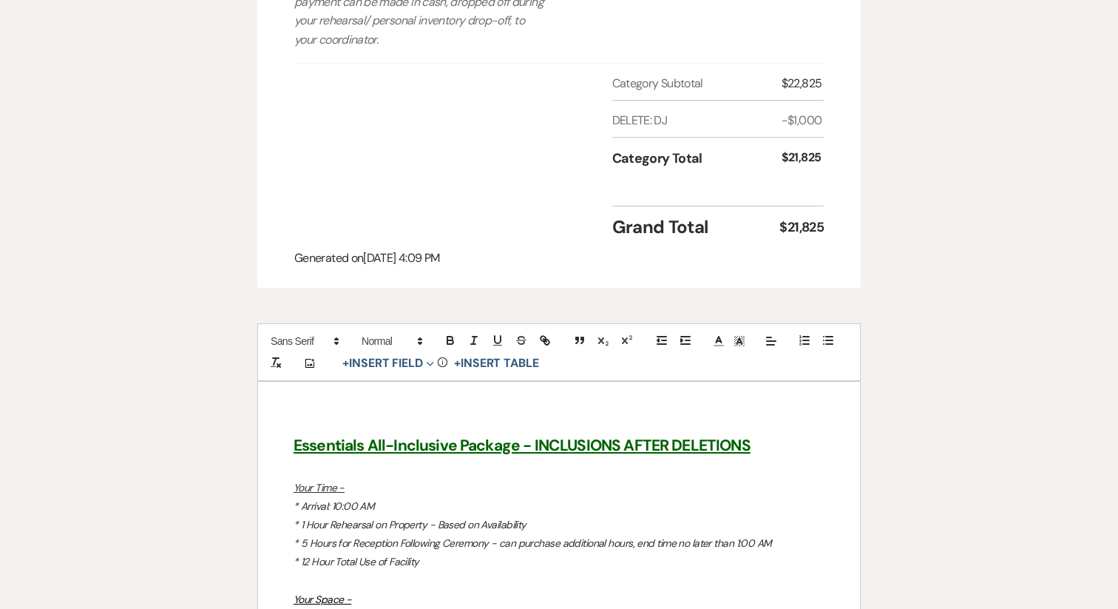
click at [319, 435] on u "Essentials All-Inclusive Package - INCLUSIONS AFTER DELETIONS" at bounding box center [522, 445] width 457 height 21
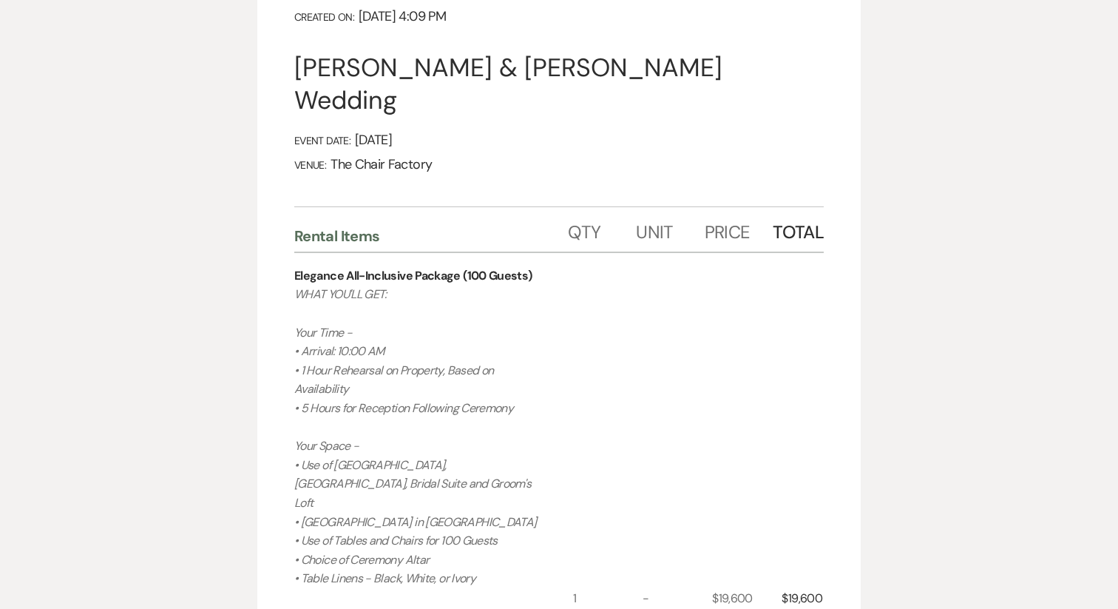
scroll to position [254, 0]
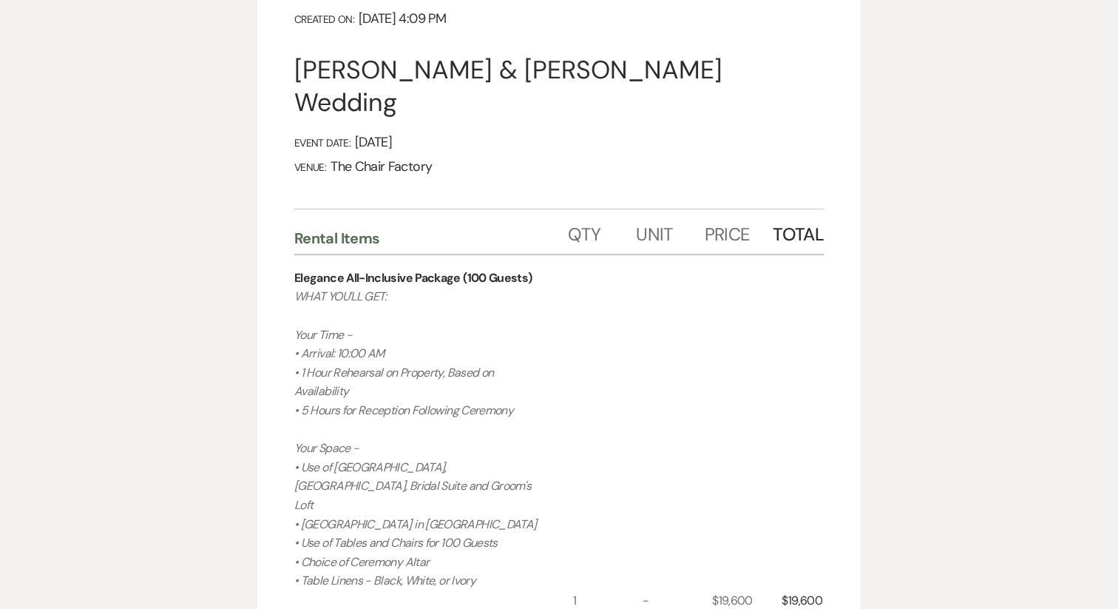
drag, startPoint x: 511, startPoint y: 405, endPoint x: 294, endPoint y: 272, distance: 254.3
click at [294, 287] on p "WHAT YOU'LL GET: Your Time - • Arrival: 10:00 AM • 1 Hour Rehearsal on Property…" at bounding box center [419, 608] width 251 height 643
copy p "WHAT YOU'LL GET: Your Time - • Arrival: 10:00 AM • 1 Hour Rehearsal on Property…"
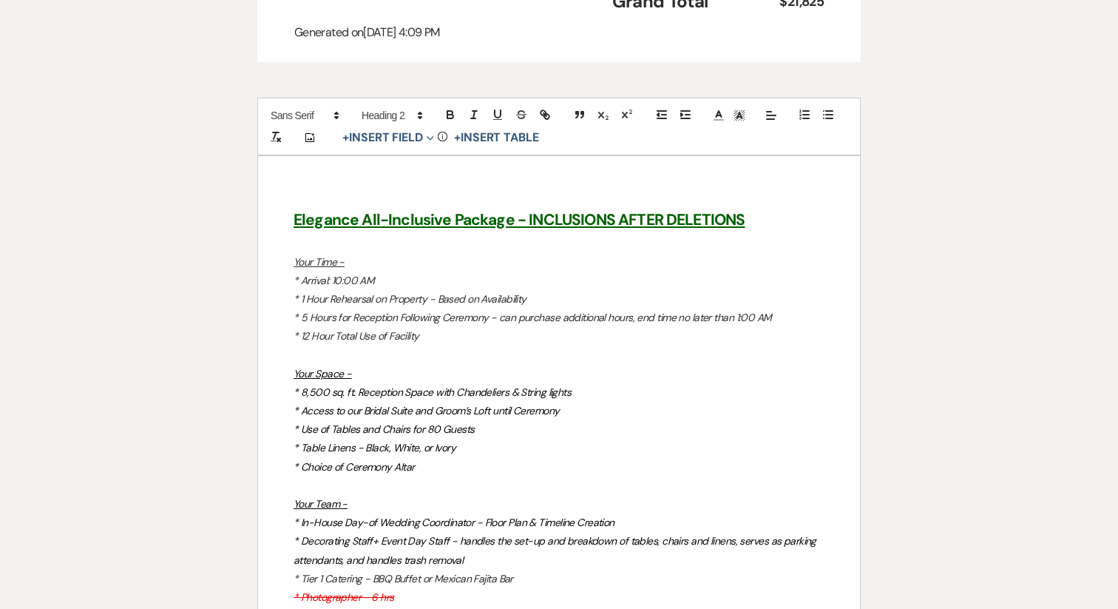
scroll to position [1879, 0]
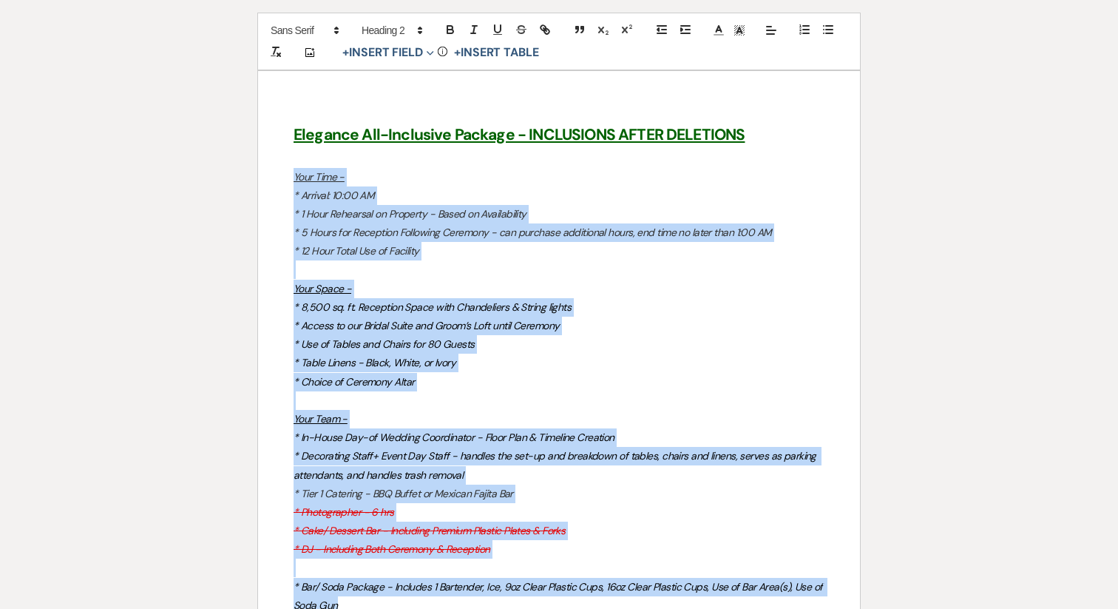
drag, startPoint x: 295, startPoint y: 124, endPoint x: 454, endPoint y: 549, distance: 454.7
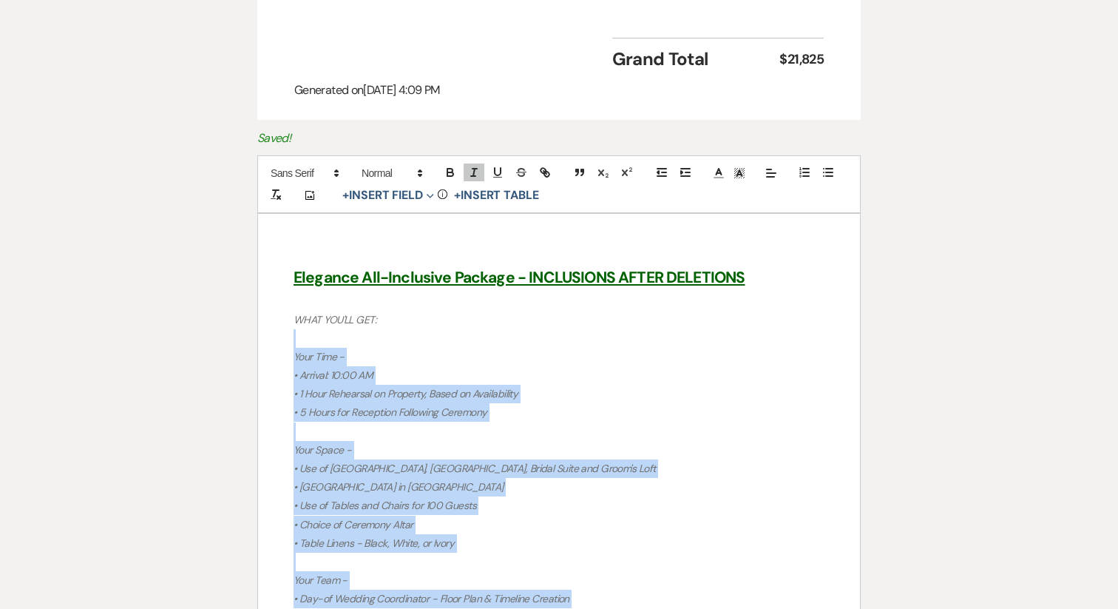
scroll to position [1734, 0]
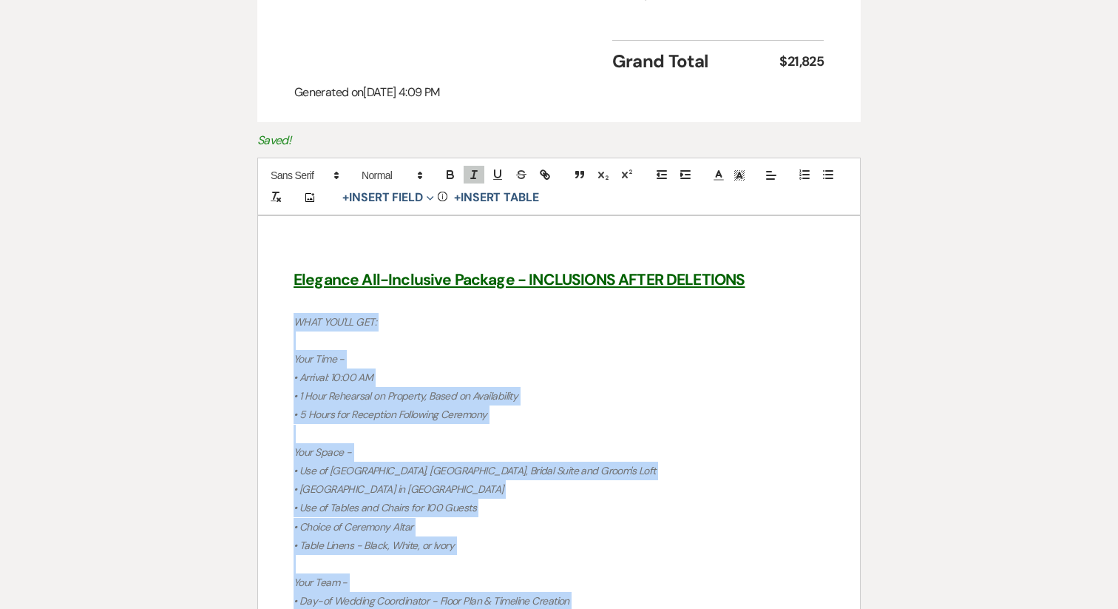
drag, startPoint x: 485, startPoint y: 379, endPoint x: 292, endPoint y: 271, distance: 220.8
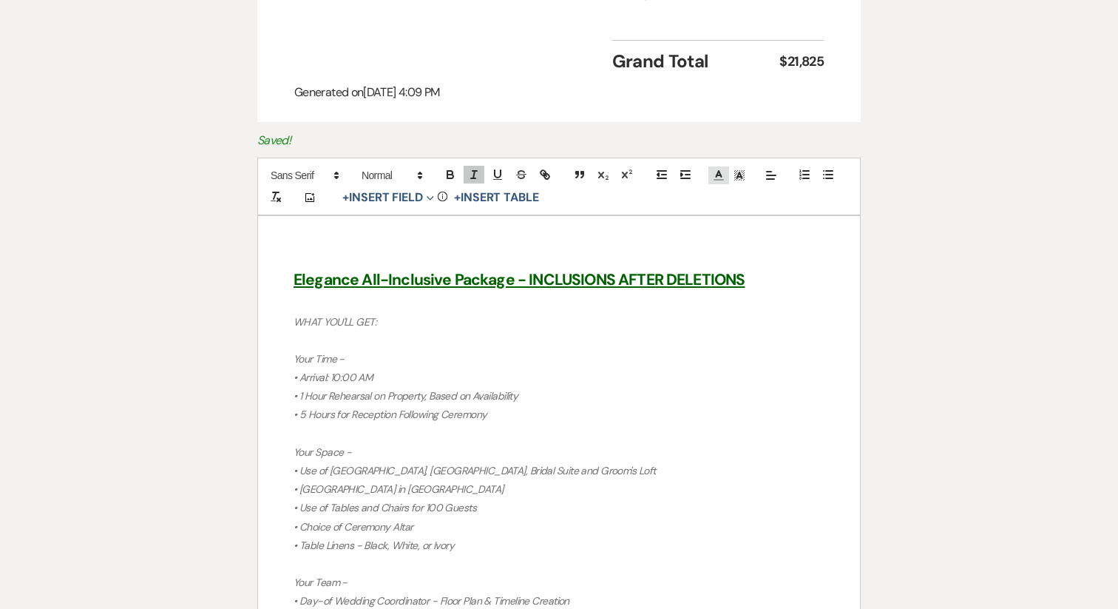
click at [720, 171] on polyline at bounding box center [719, 174] width 5 height 6
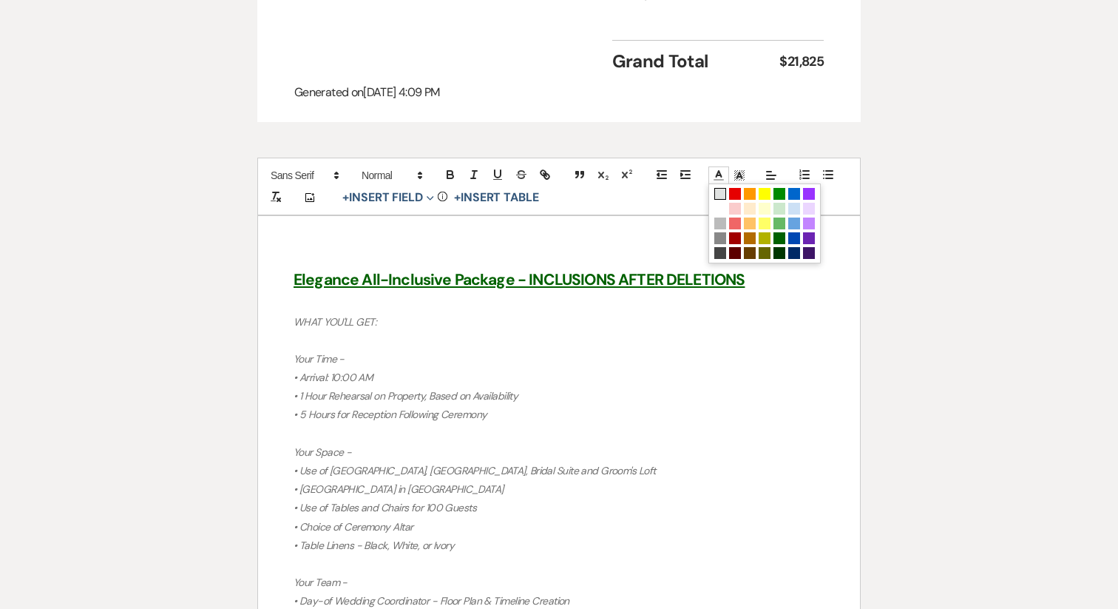
click at [723, 188] on span at bounding box center [720, 194] width 12 height 12
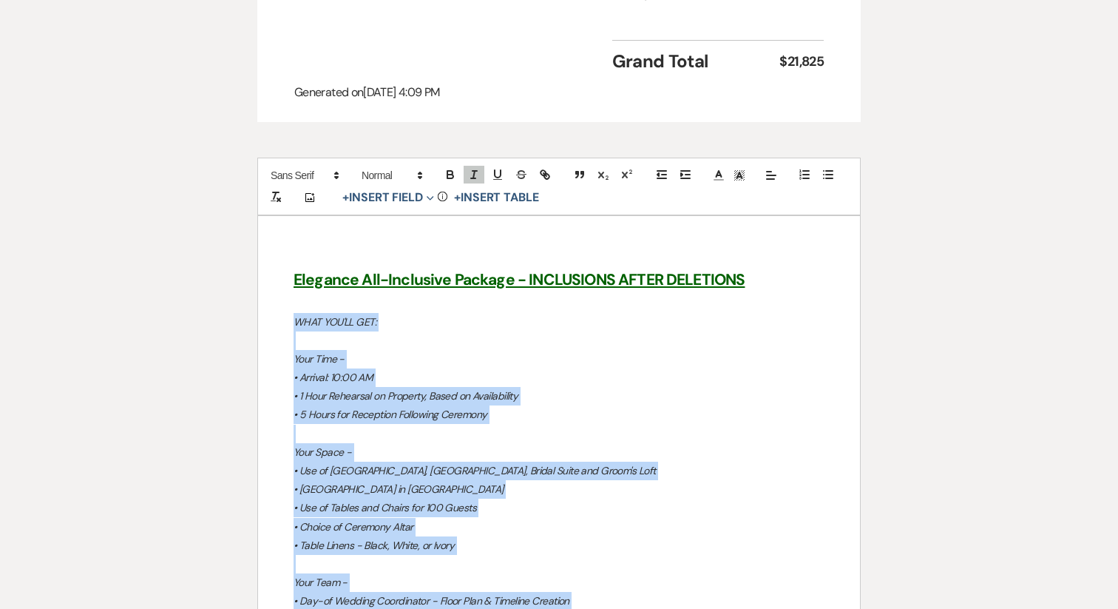
click at [414, 350] on p "Your Time -" at bounding box center [559, 359] width 531 height 18
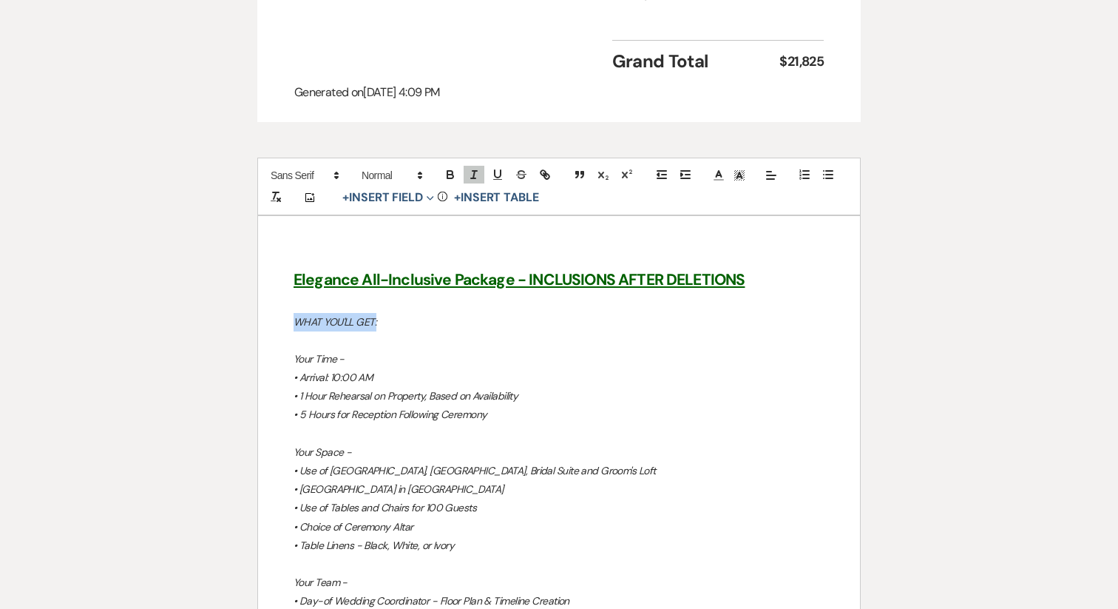
drag, startPoint x: 382, startPoint y: 267, endPoint x: 277, endPoint y: 268, distance: 105.8
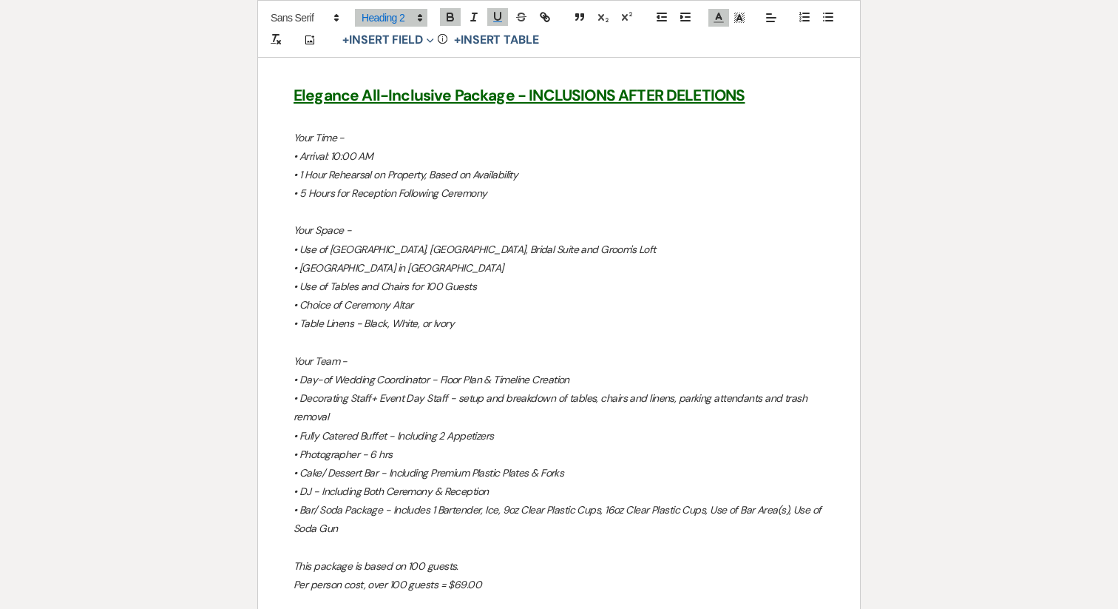
scroll to position [1931, 0]
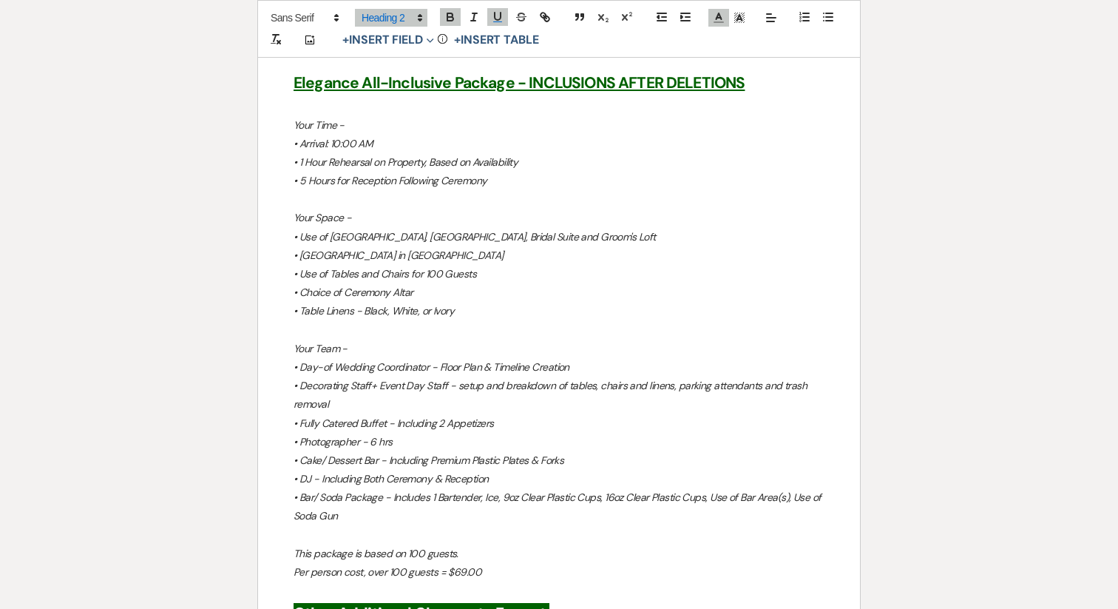
click at [372, 472] on em "• DJ - Including Both Ceremony & Reception" at bounding box center [391, 478] width 194 height 13
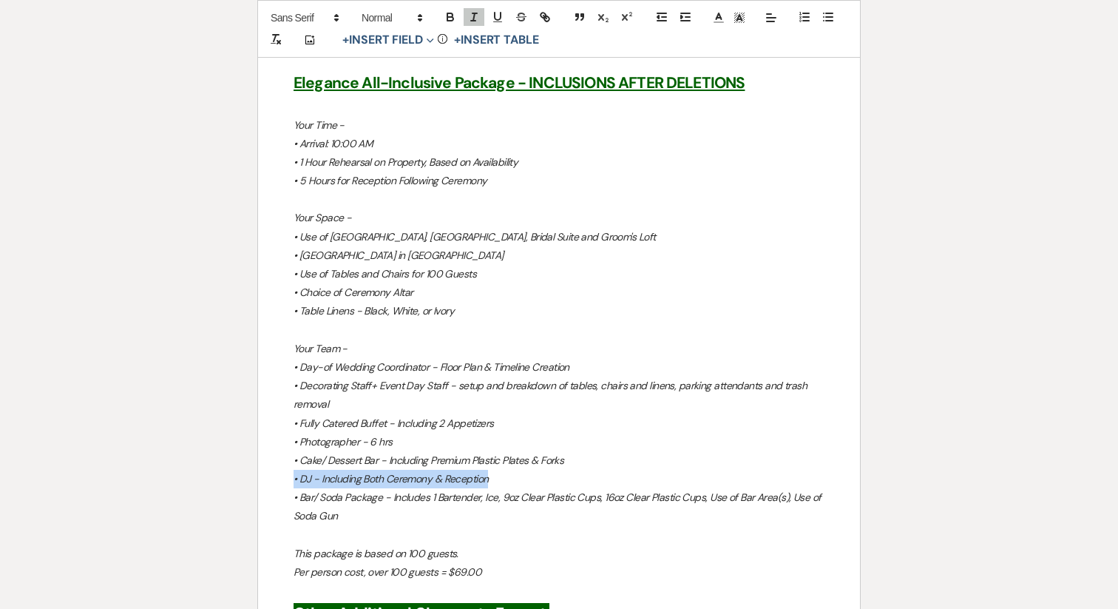
click at [372, 472] on em "• DJ - Including Both Ceremony & Reception" at bounding box center [391, 478] width 194 height 13
click at [717, 18] on line at bounding box center [719, 18] width 4 height 0
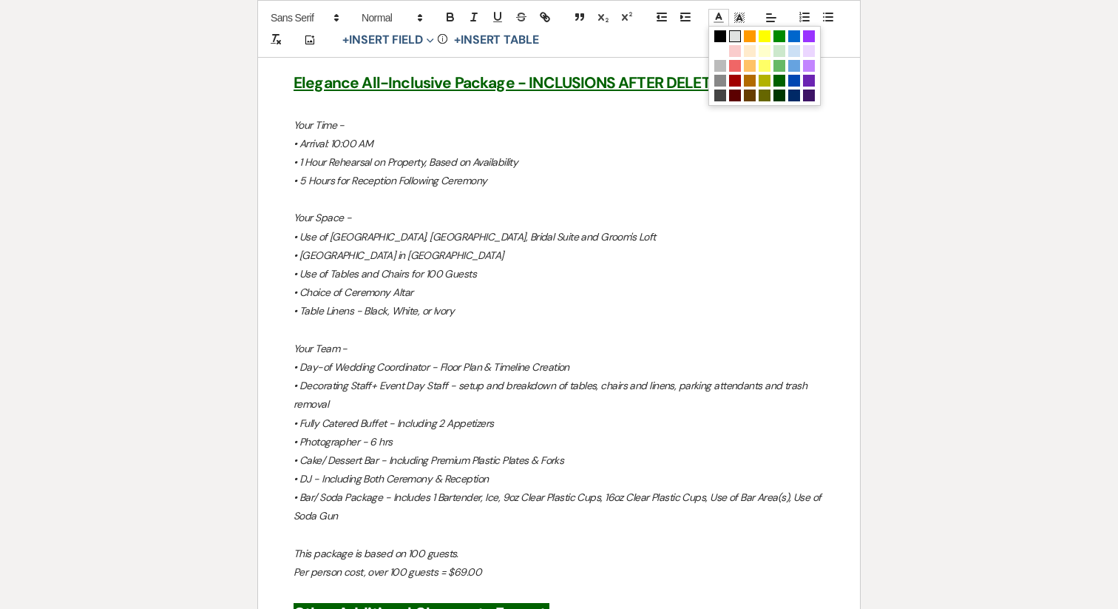
click at [738, 37] on span at bounding box center [735, 36] width 12 height 12
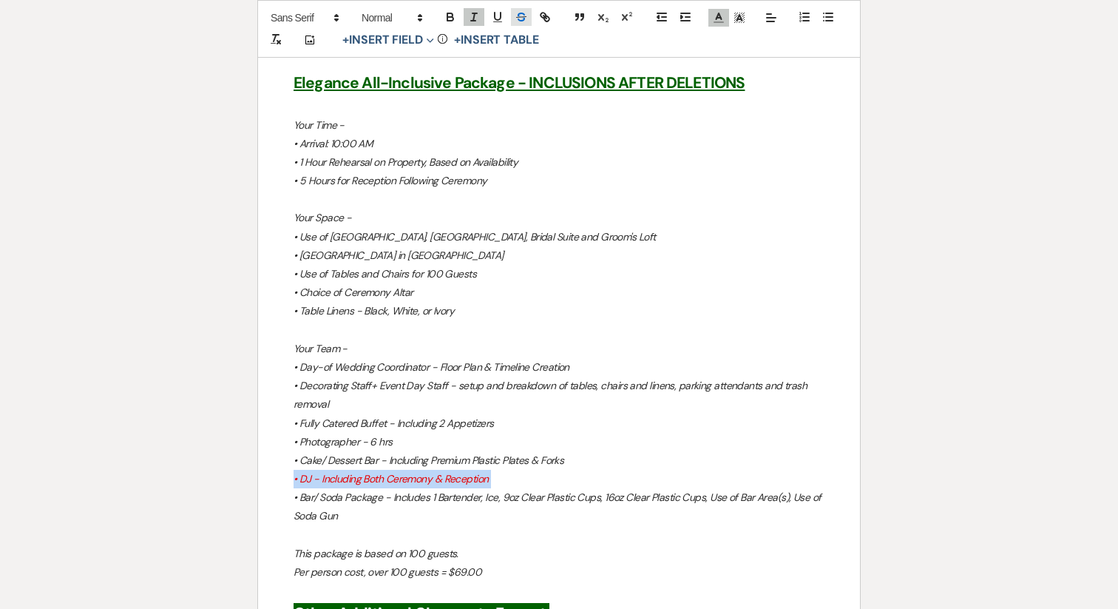
click at [519, 19] on icon "button" at bounding box center [521, 16] width 13 height 13
click at [463, 379] on em "• Decorating Staff+ Event Day Staff - setup and breakdown of tables, chairs and…" at bounding box center [552, 395] width 516 height 32
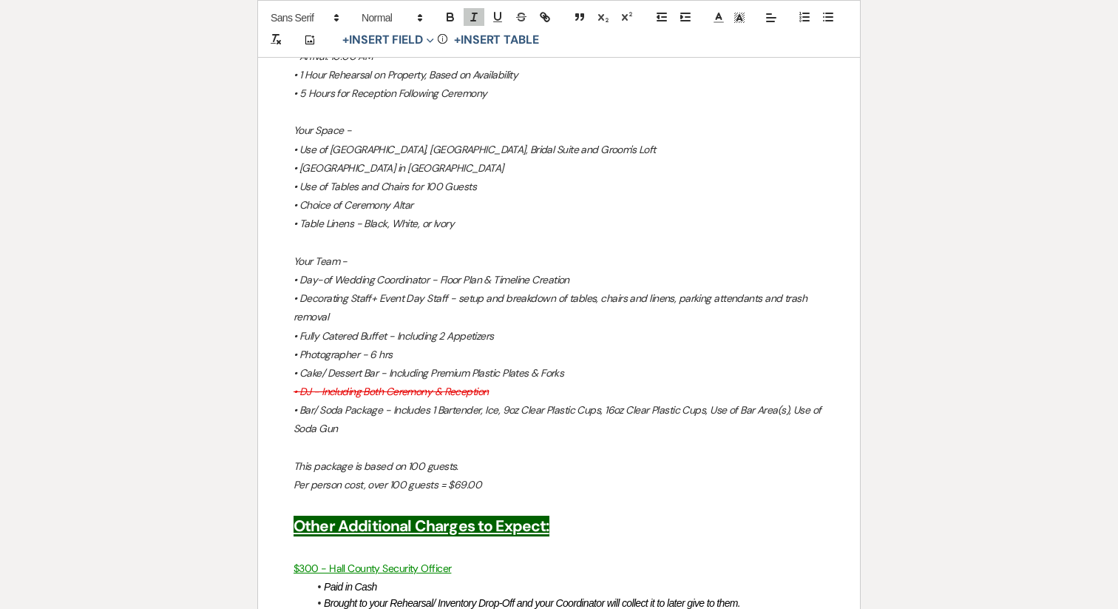
scroll to position [2043, 0]
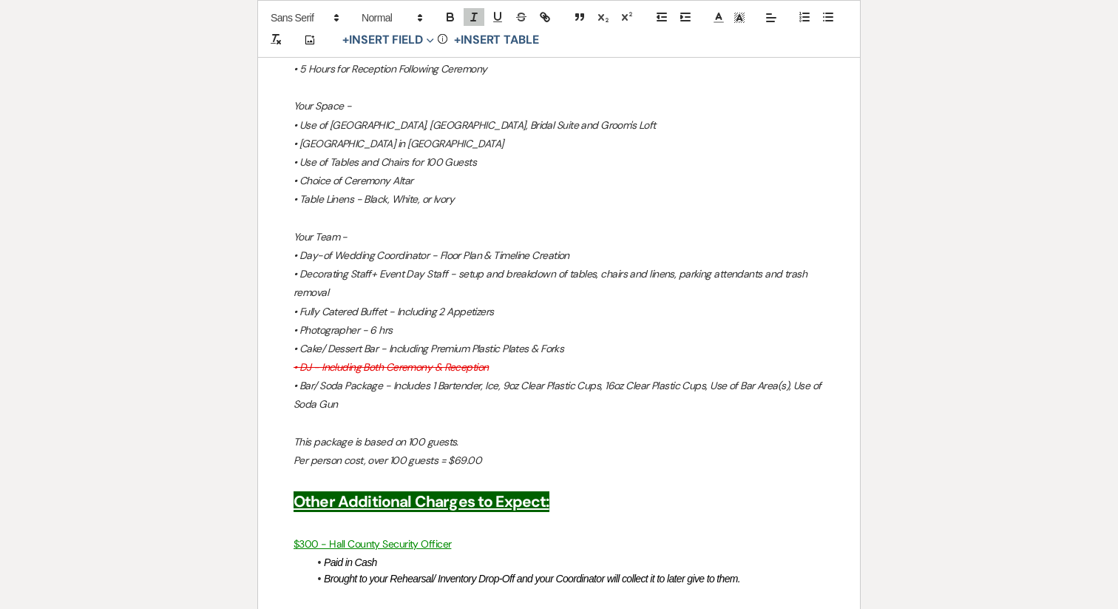
click at [322, 230] on em "Your Team -" at bounding box center [321, 236] width 54 height 13
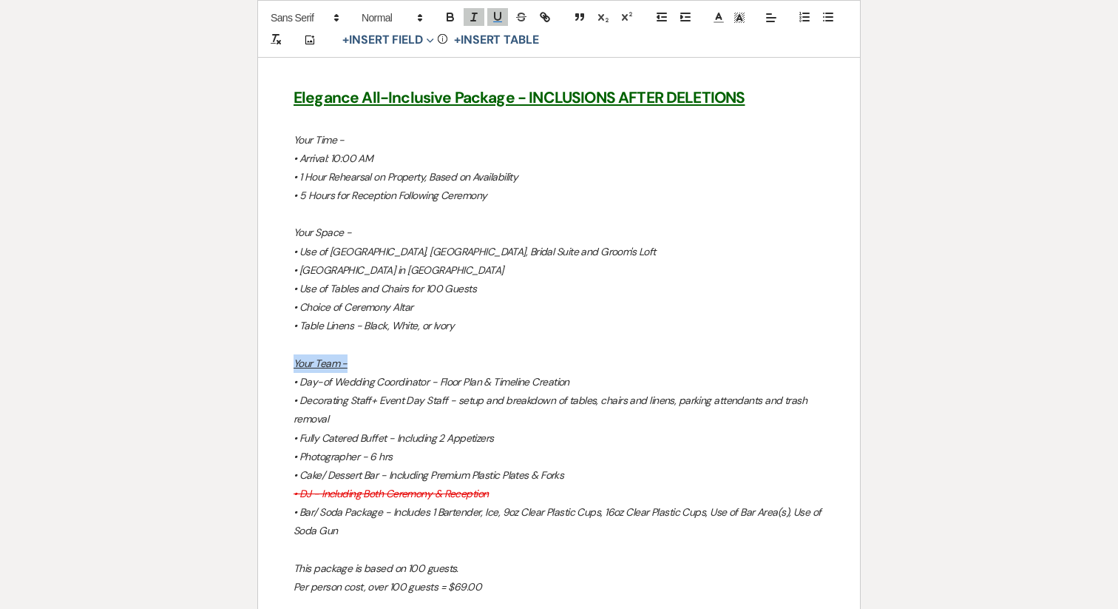
scroll to position [1912, 0]
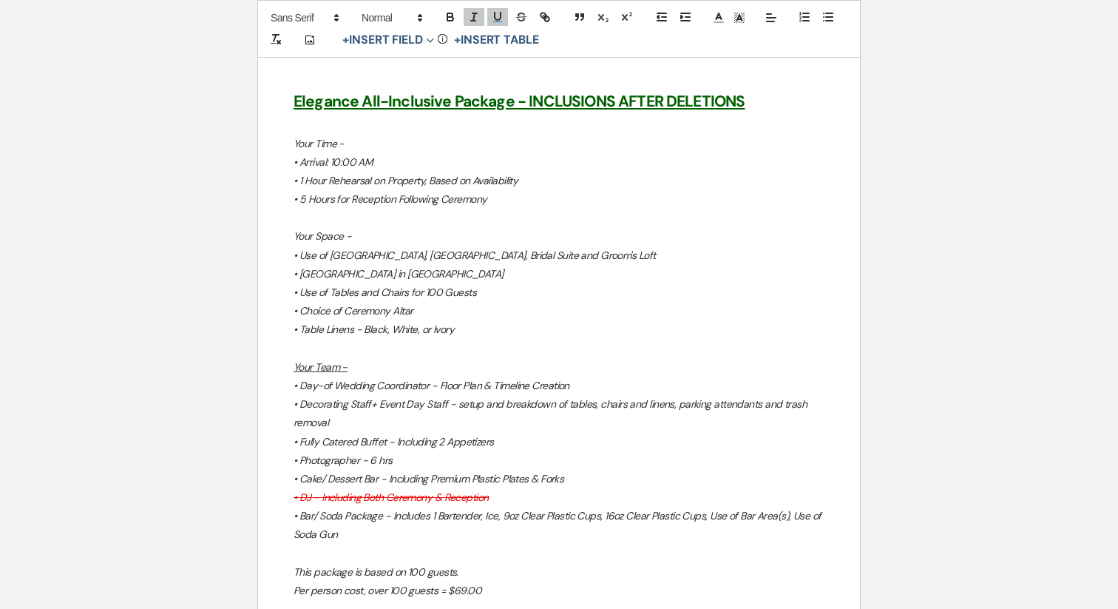
click at [322, 229] on em "Your Space -" at bounding box center [323, 235] width 58 height 13
click at [315, 137] on em "Your Time -" at bounding box center [319, 143] width 51 height 13
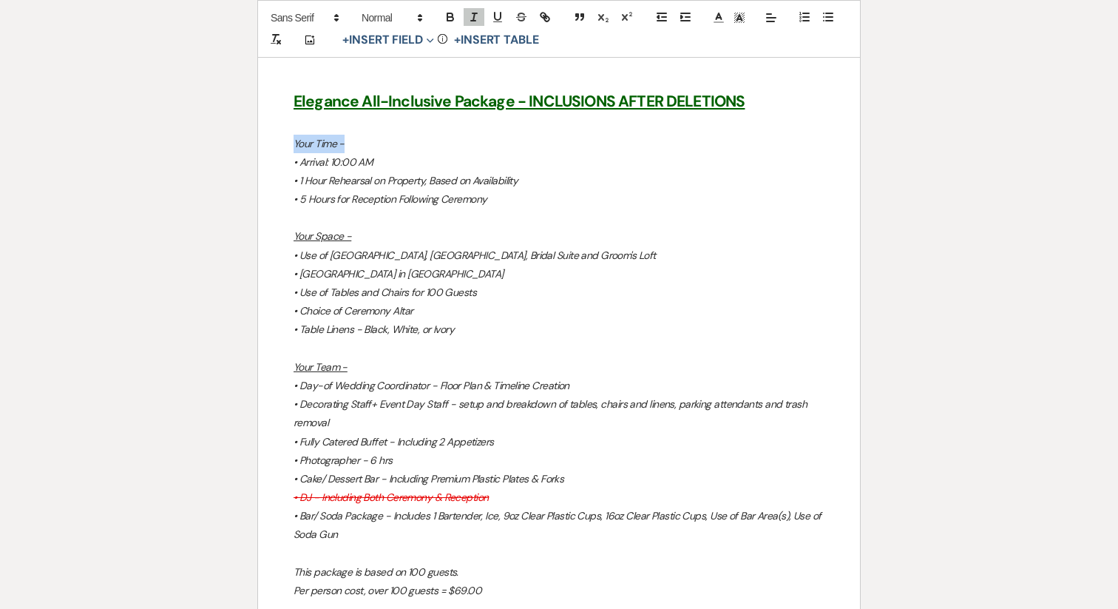
click at [315, 137] on em "Your Time -" at bounding box center [319, 143] width 51 height 13
click at [348, 209] on p at bounding box center [559, 218] width 531 height 18
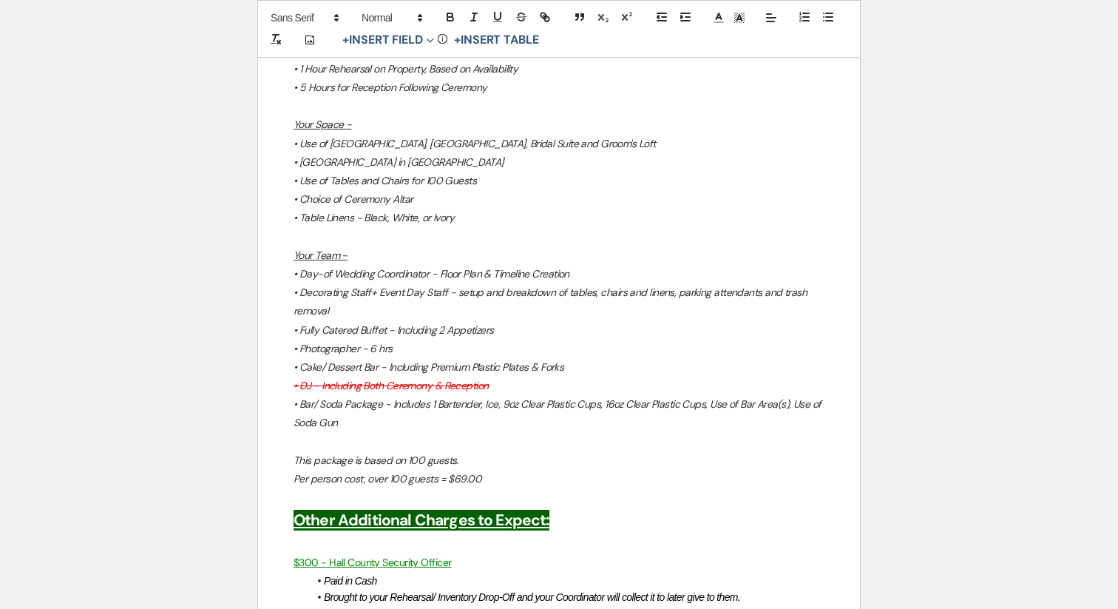
scroll to position [2025, 0]
click at [294, 396] on em "• Bar/ Soda Package - Includes 1 Bartender, Ice, 9oz Clear Plastic Cups, 16oz C…" at bounding box center [559, 412] width 530 height 32
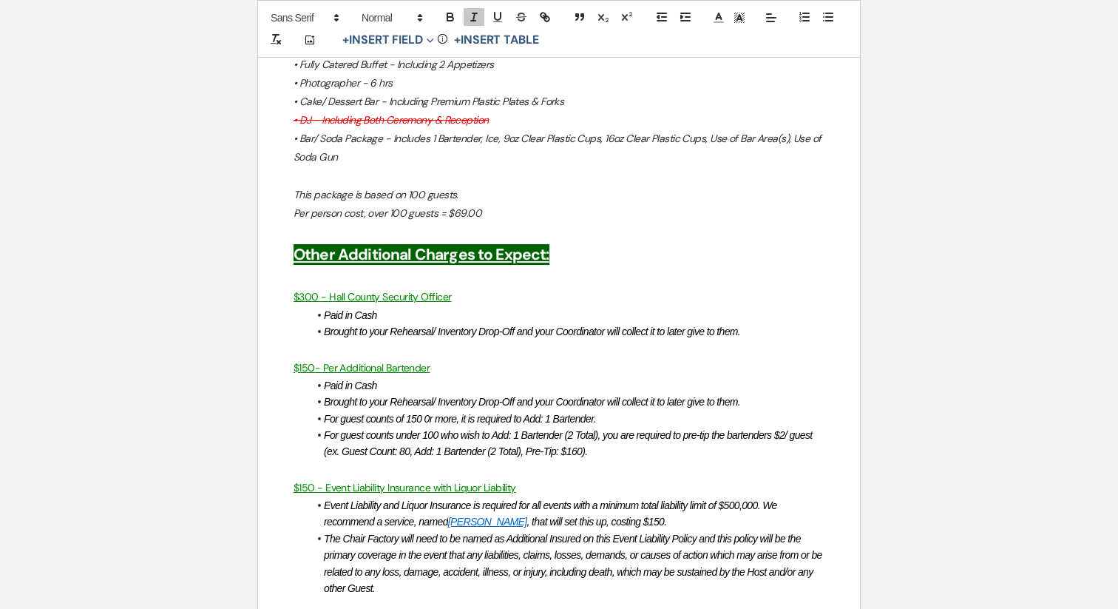
scroll to position [2291, 0]
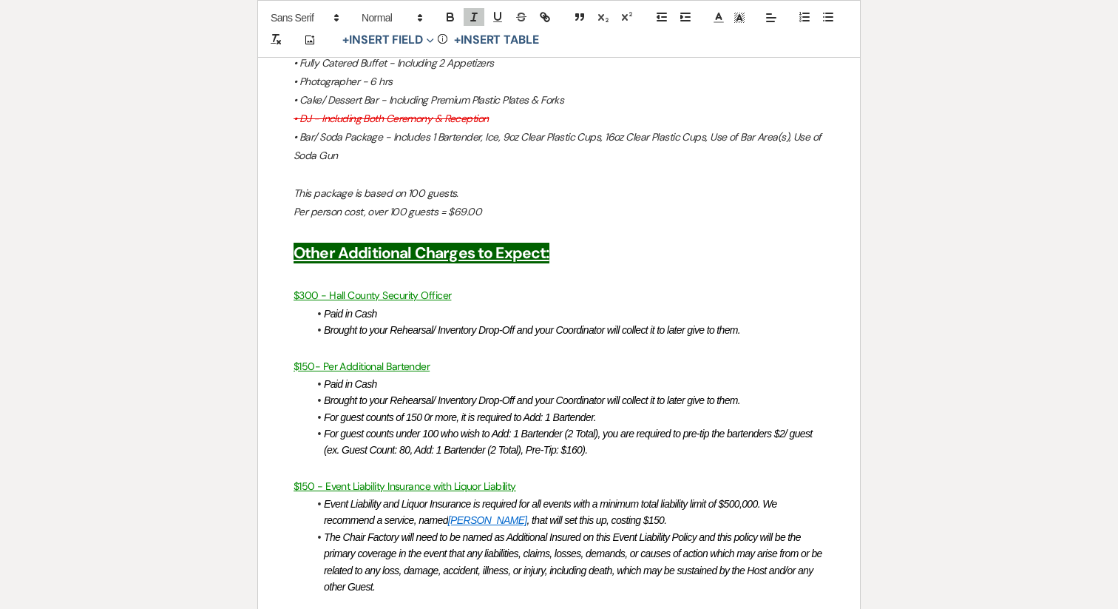
click at [771, 322] on li "Brought to your Rehearsal/ Inventory Drop-Off and your Coordinator will collect…" at bounding box center [566, 330] width 516 height 16
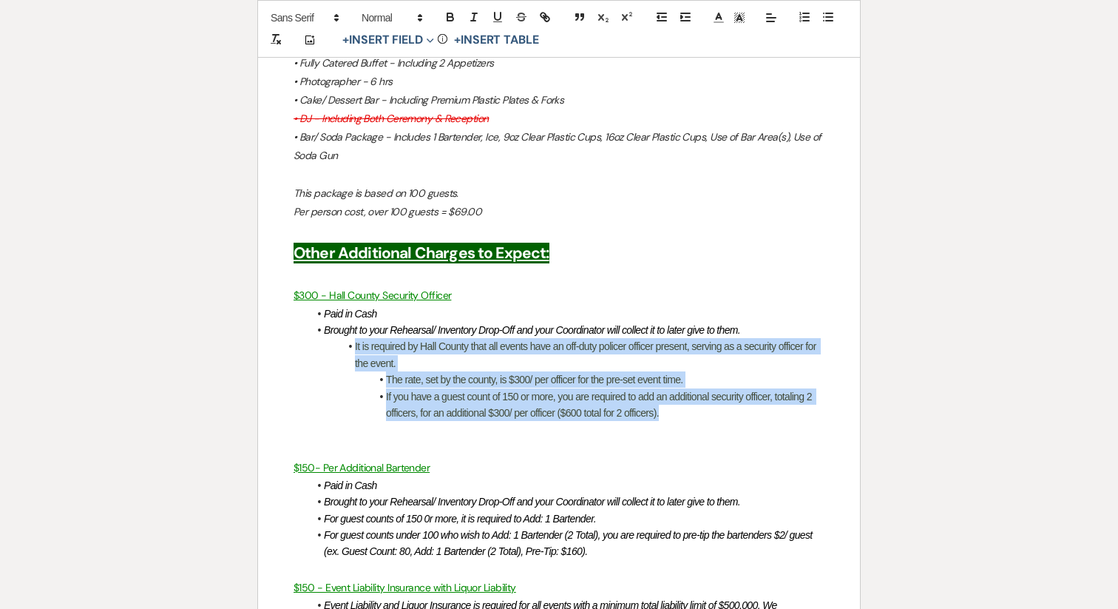
drag, startPoint x: 678, startPoint y: 363, endPoint x: 343, endPoint y: 299, distance: 341.1
click at [343, 305] on ul "Paid in Cash Brought to your Rehearsal/ Inventory Drop-Off and your Coordinator…" at bounding box center [566, 363] width 516 height 116
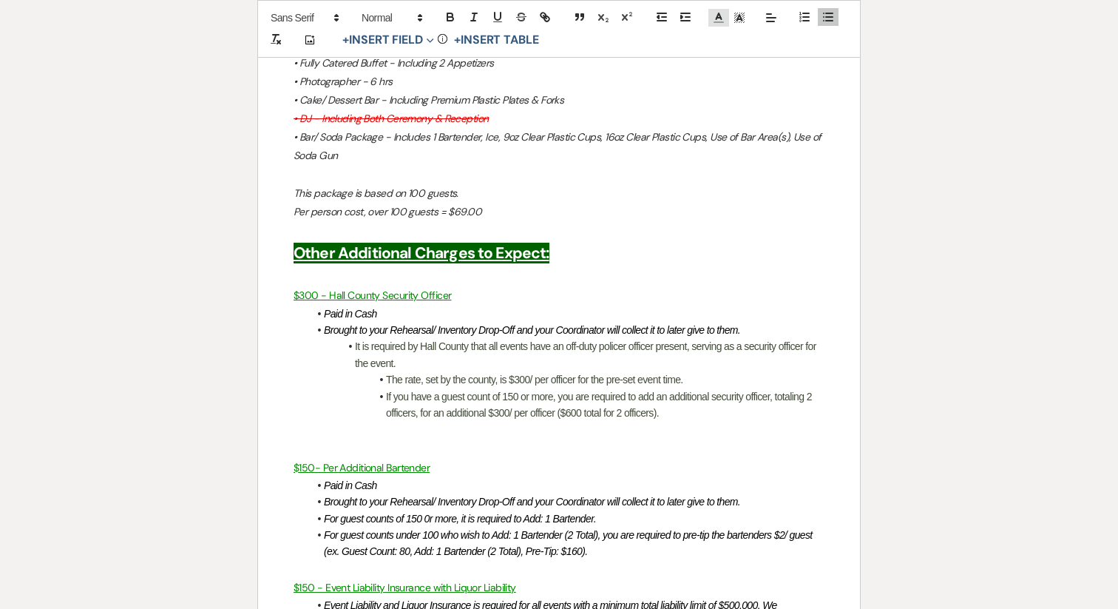
click at [715, 13] on icon at bounding box center [718, 17] width 13 height 13
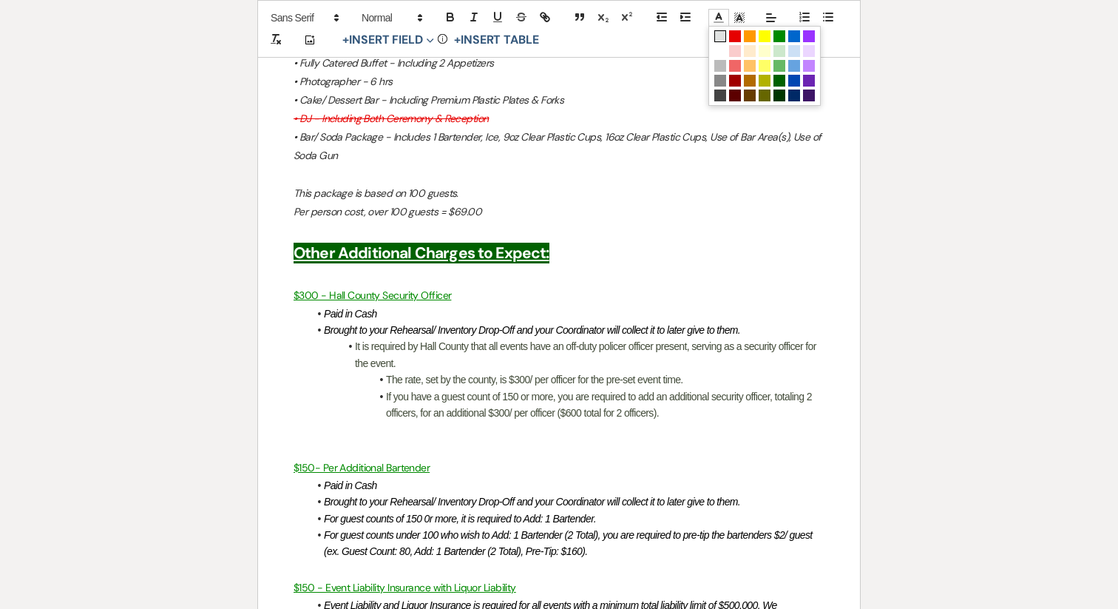
click at [717, 36] on span at bounding box center [720, 36] width 12 height 12
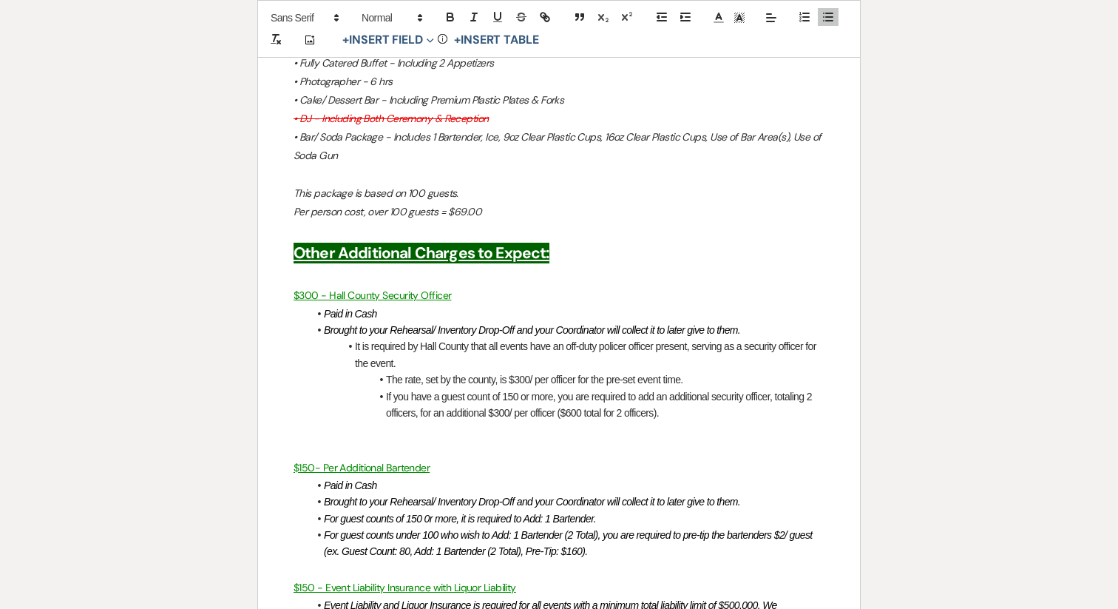
click at [526, 305] on li "Paid in Cash" at bounding box center [566, 313] width 516 height 16
click at [354, 338] on li "It is required by Hall County that all events have an off-duty policer officer …" at bounding box center [566, 354] width 516 height 33
click at [385, 371] on li "The rate, set by the county, is $300/ per officer for the pre-set event time." at bounding box center [566, 379] width 516 height 16
click at [686, 17] on line "button" at bounding box center [688, 17] width 4 height 0
click at [388, 388] on li "If you have a guest count of 150 or more, you are required to add an additional…" at bounding box center [566, 404] width 516 height 33
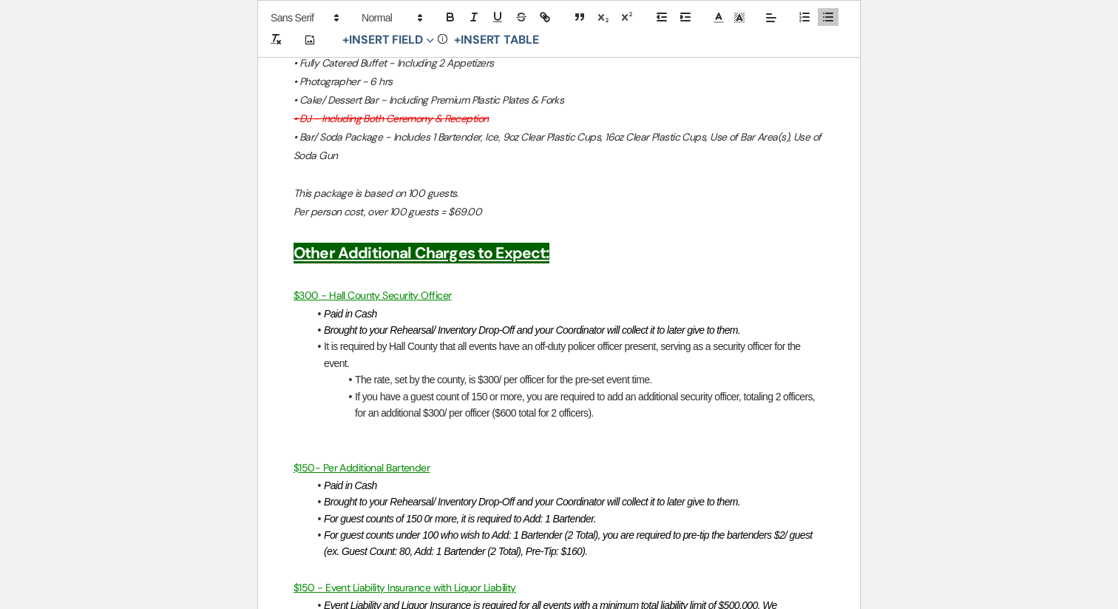
click at [662, 371] on li "The rate, set by the county, is $300/ per officer for the pre-set event time." at bounding box center [566, 379] width 516 height 16
click at [616, 388] on li "If you have a guest count of 150 or more, you are required to add an additional…" at bounding box center [566, 404] width 516 height 33
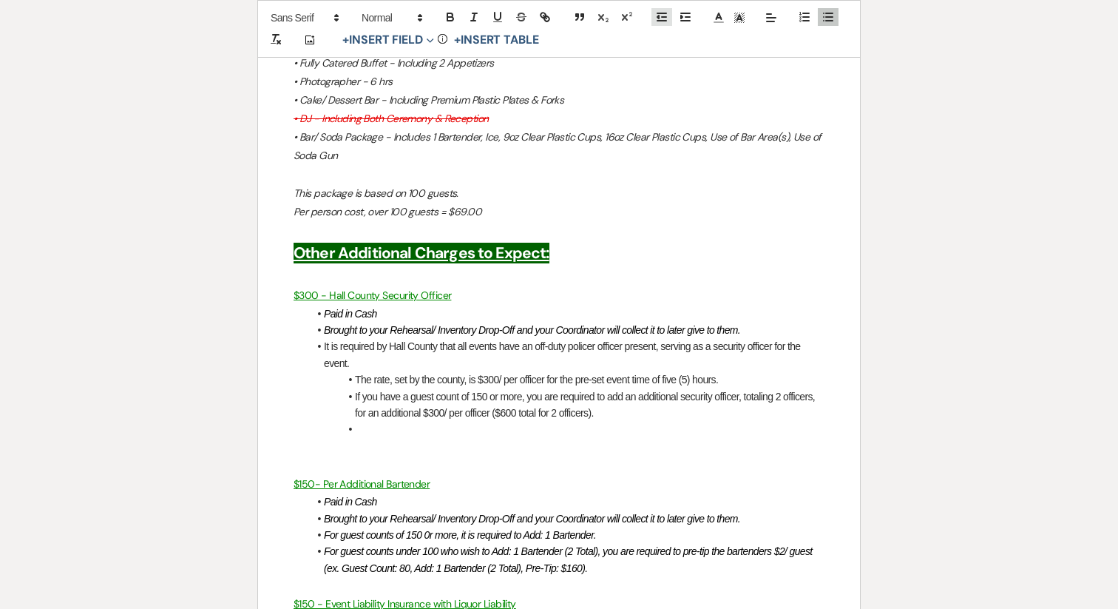
click at [666, 17] on line "button" at bounding box center [664, 17] width 4 height 0
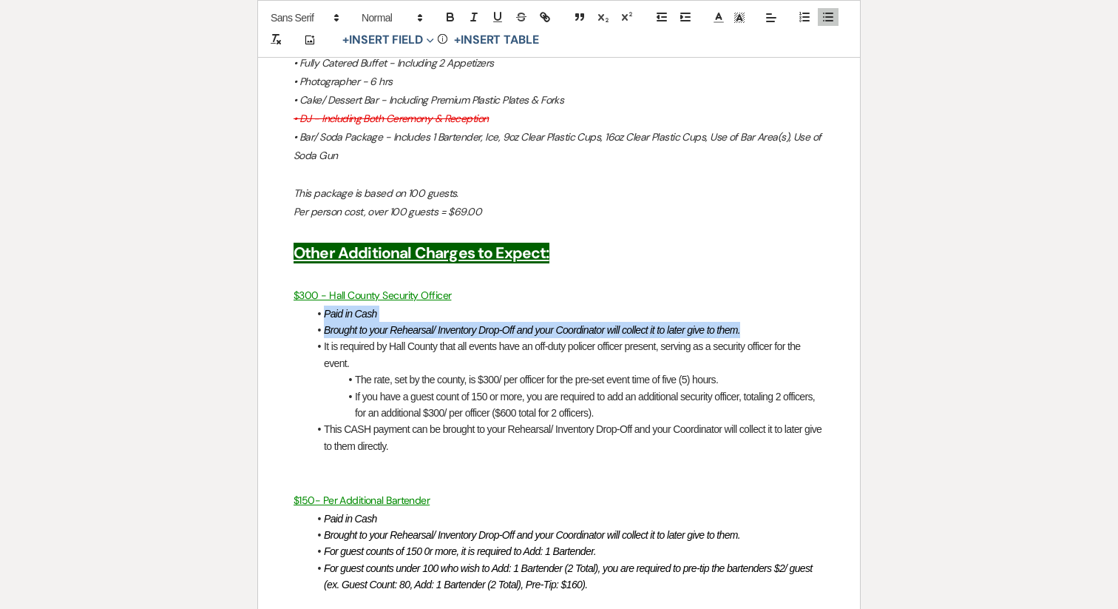
drag, startPoint x: 746, startPoint y: 276, endPoint x: 302, endPoint y: 261, distance: 444.0
click at [302, 261] on div "Elegance All-Inclusive Package - INCLUSIONS AFTER DELETIONS Your Time - • Arriv…" at bounding box center [559, 508] width 602 height 1698
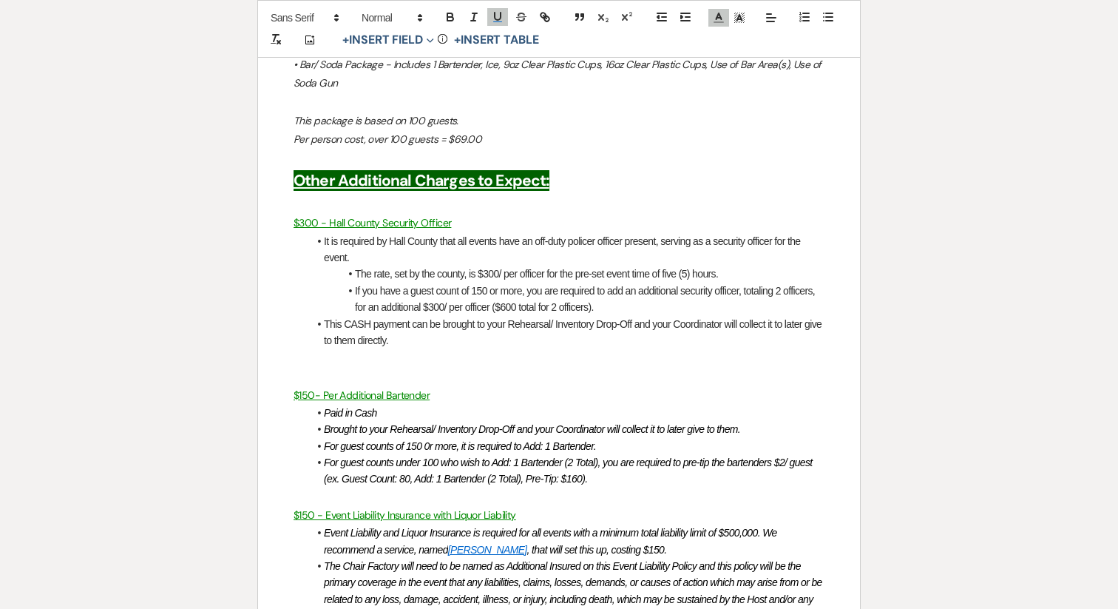
scroll to position [2407, 0]
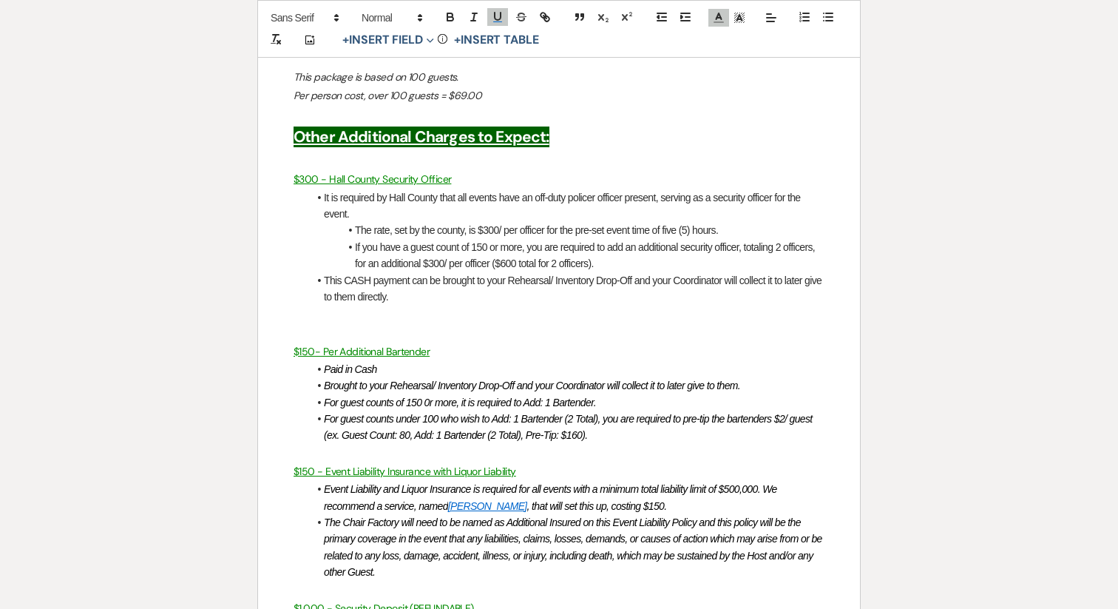
click at [336, 324] on p at bounding box center [559, 333] width 531 height 18
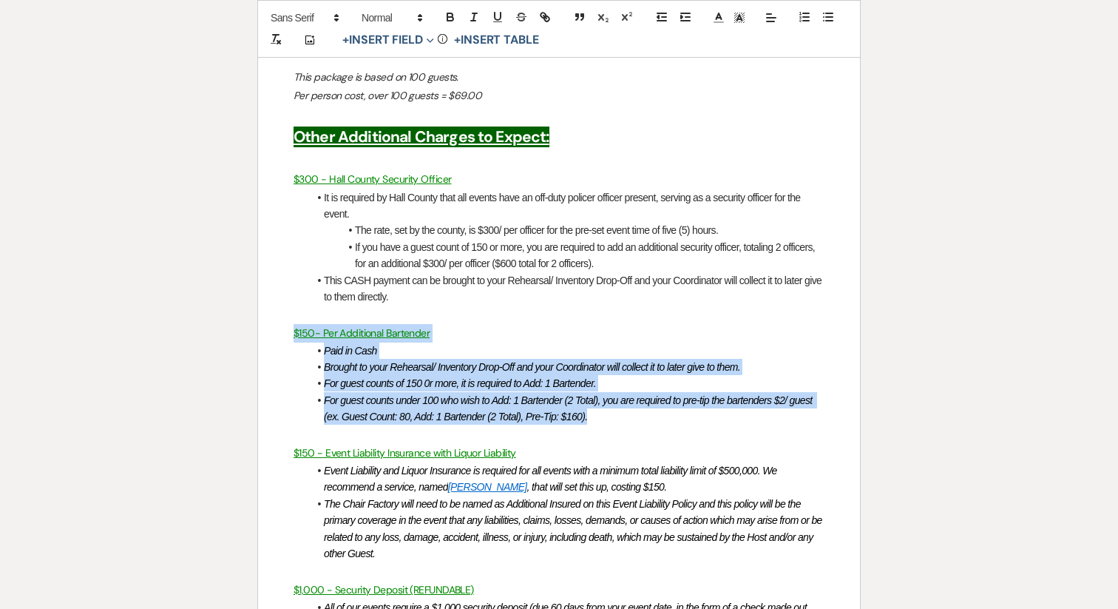
drag, startPoint x: 604, startPoint y: 363, endPoint x: 261, endPoint y: 286, distance: 351.7
click at [261, 286] on div "Elegance All-Inclusive Package - INCLUSIONS AFTER DELETIONS Your Time - • Arriv…" at bounding box center [559, 366] width 602 height 1646
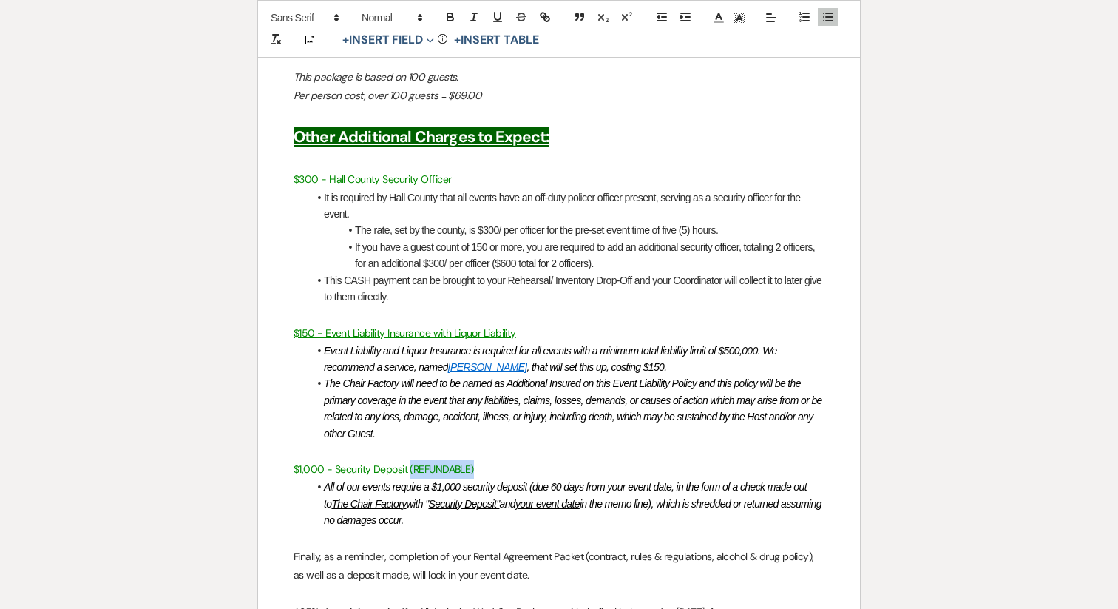
drag, startPoint x: 409, startPoint y: 421, endPoint x: 486, endPoint y: 414, distance: 77.2
click at [486, 460] on p "$1,000 - Security Deposit (REFUNDABLE)" at bounding box center [559, 469] width 531 height 18
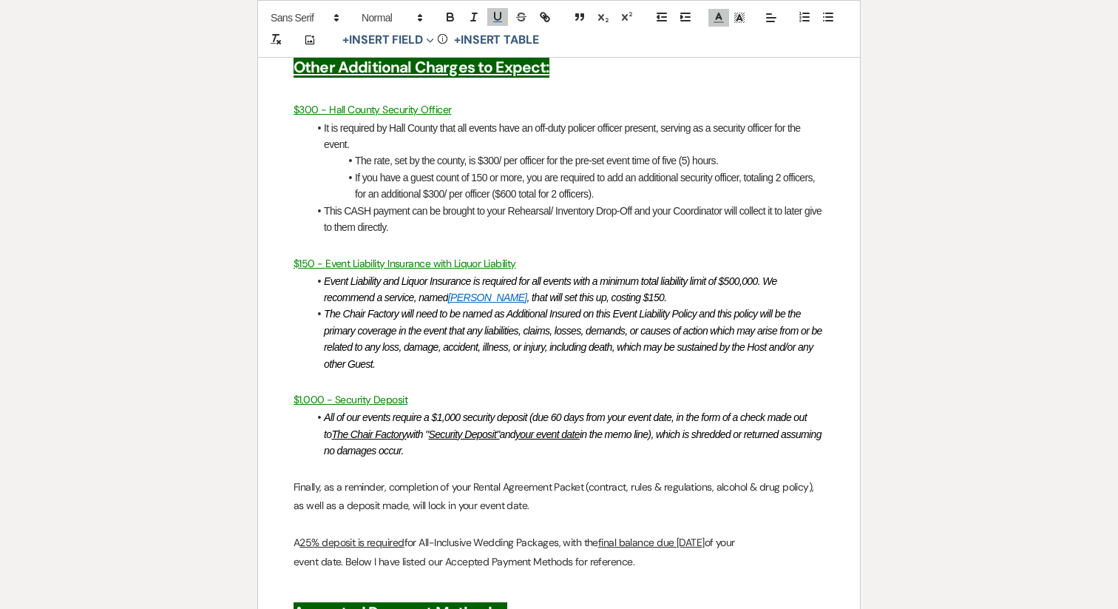
scroll to position [2490, 0]
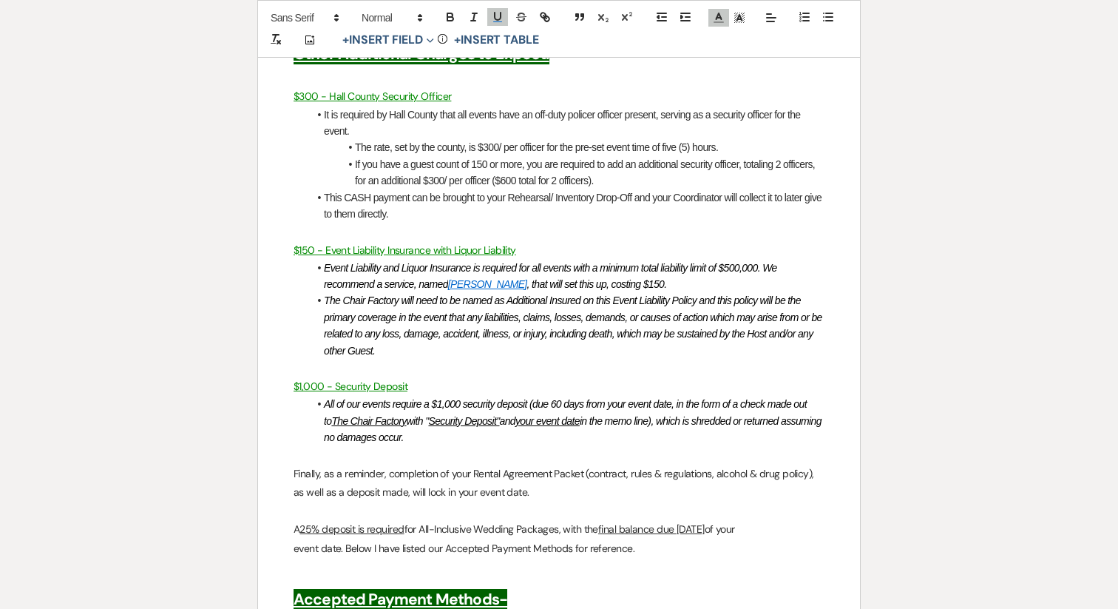
click at [318, 396] on li "All of our events require a $1,000 security deposit (due 60 days from your even…" at bounding box center [566, 421] width 516 height 50
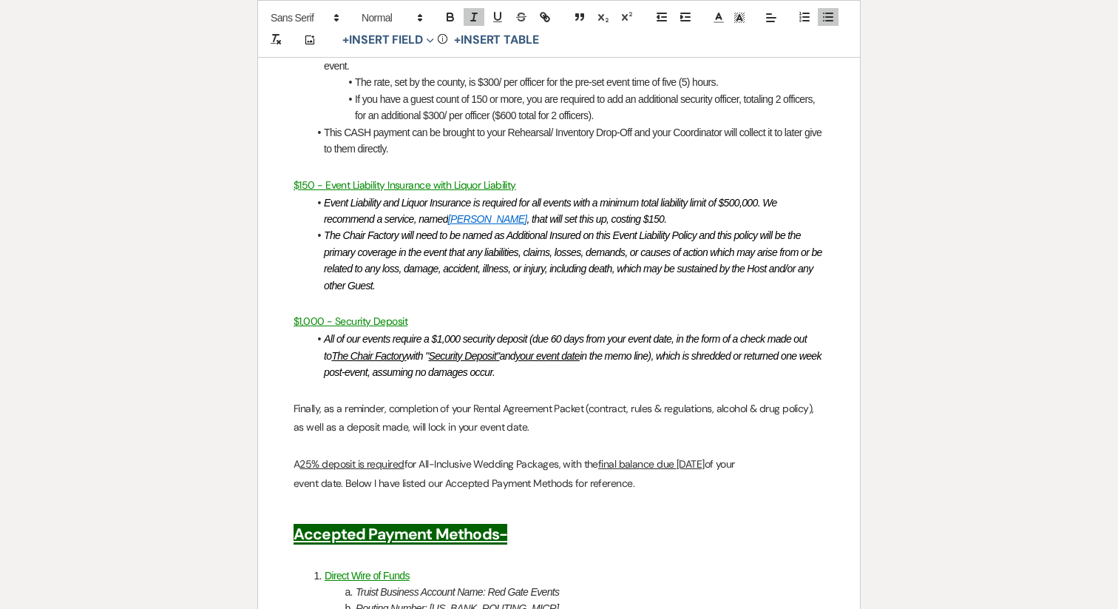
scroll to position [2585, 0]
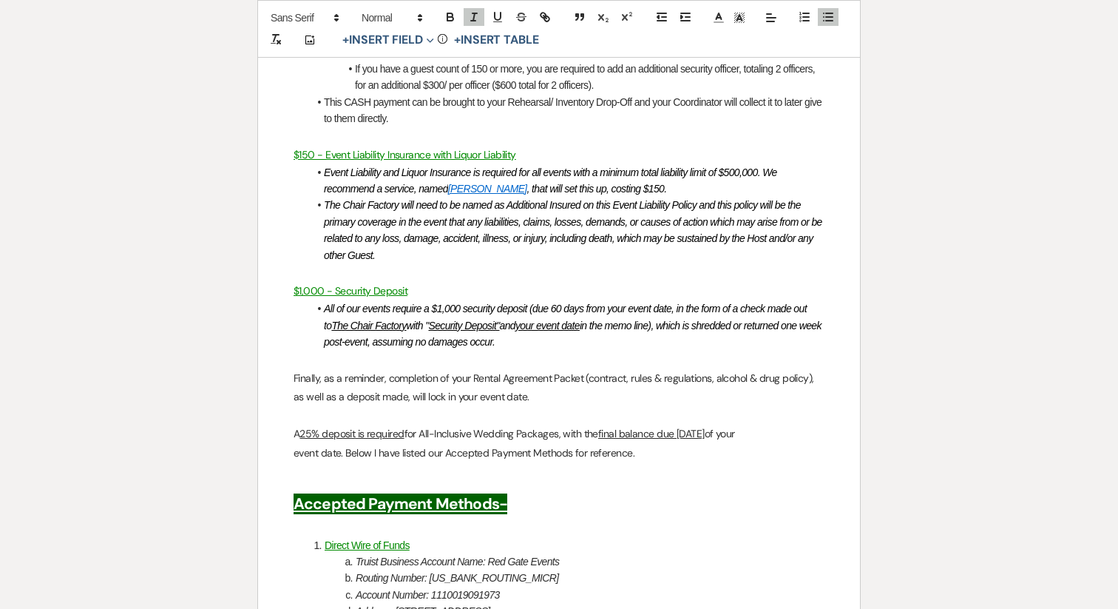
click at [662, 444] on p "event date. Below I have listed our Accepted Payment Methods for reference." at bounding box center [559, 453] width 531 height 18
click at [345, 446] on span "event date. Below I have listed our Accepted Payment Methods for reference." at bounding box center [464, 452] width 341 height 13
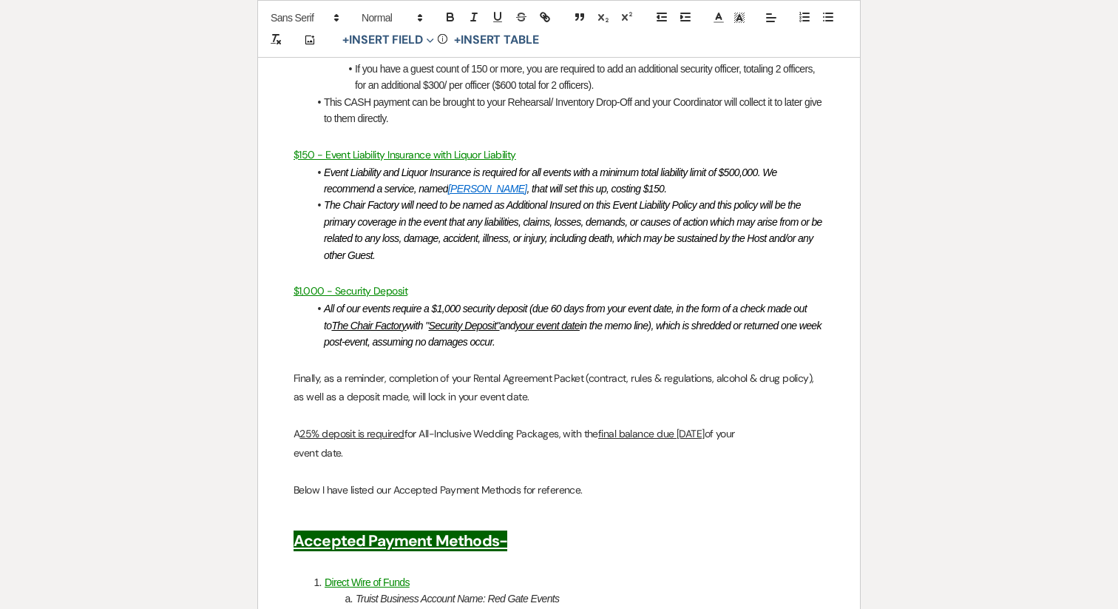
click at [376, 444] on p "event date." at bounding box center [559, 453] width 531 height 18
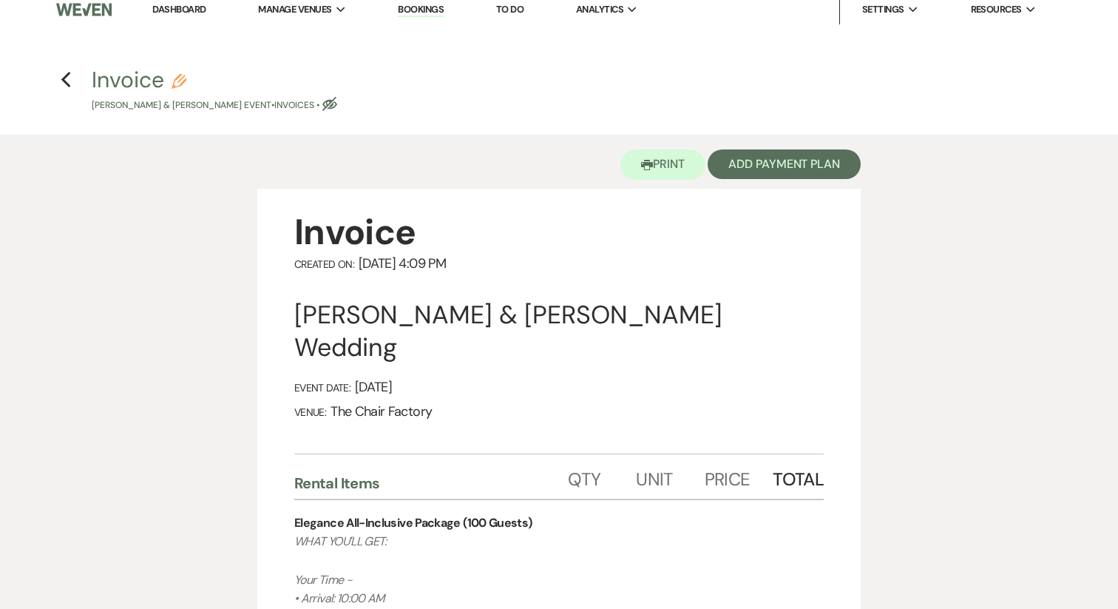
scroll to position [0, 0]
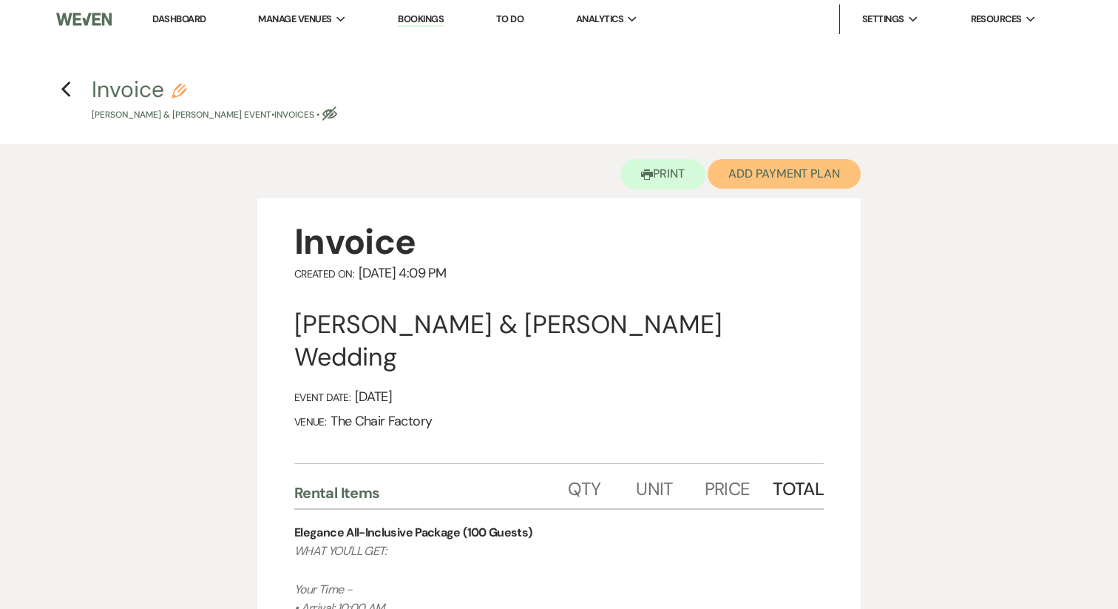
click at [805, 168] on button "Add Payment Plan" at bounding box center [784, 174] width 153 height 30
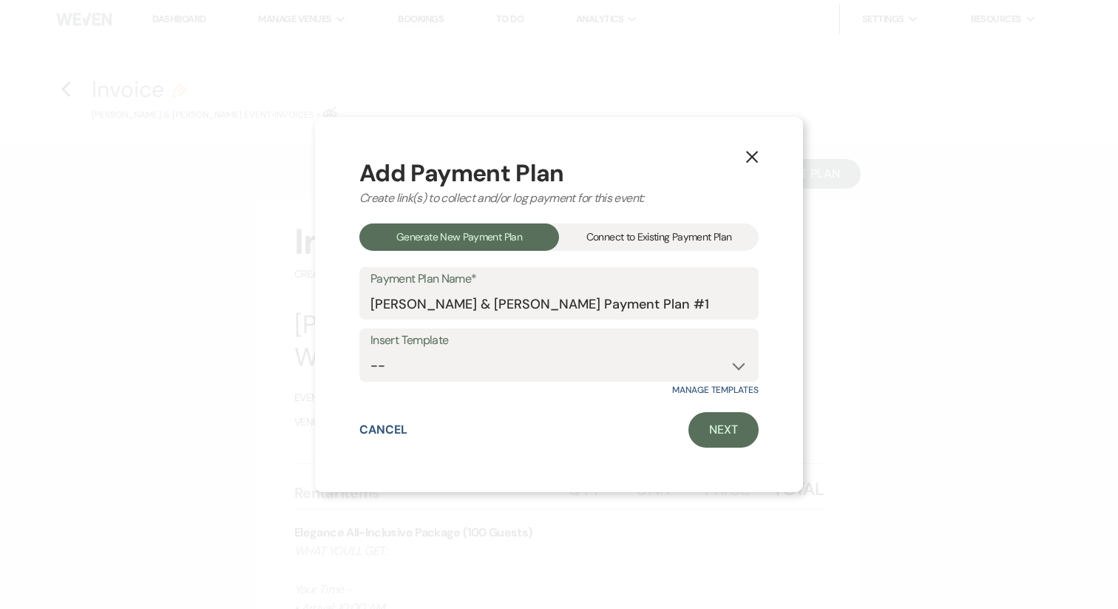
click at [753, 158] on use "button" at bounding box center [752, 157] width 12 height 12
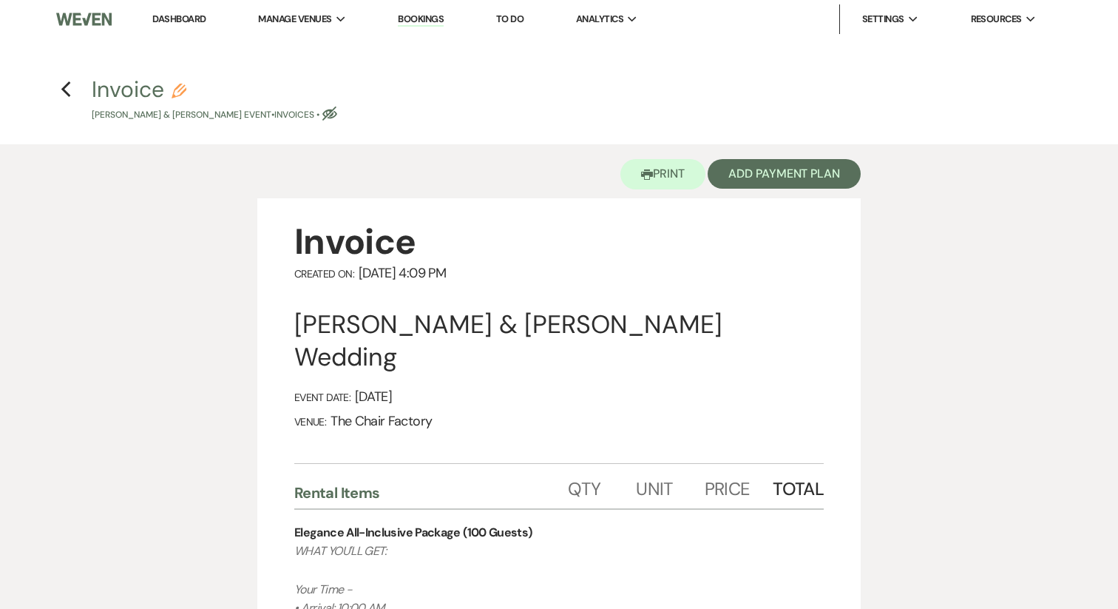
click at [337, 115] on icon "Eye Blocked" at bounding box center [329, 113] width 15 height 15
select select "22"
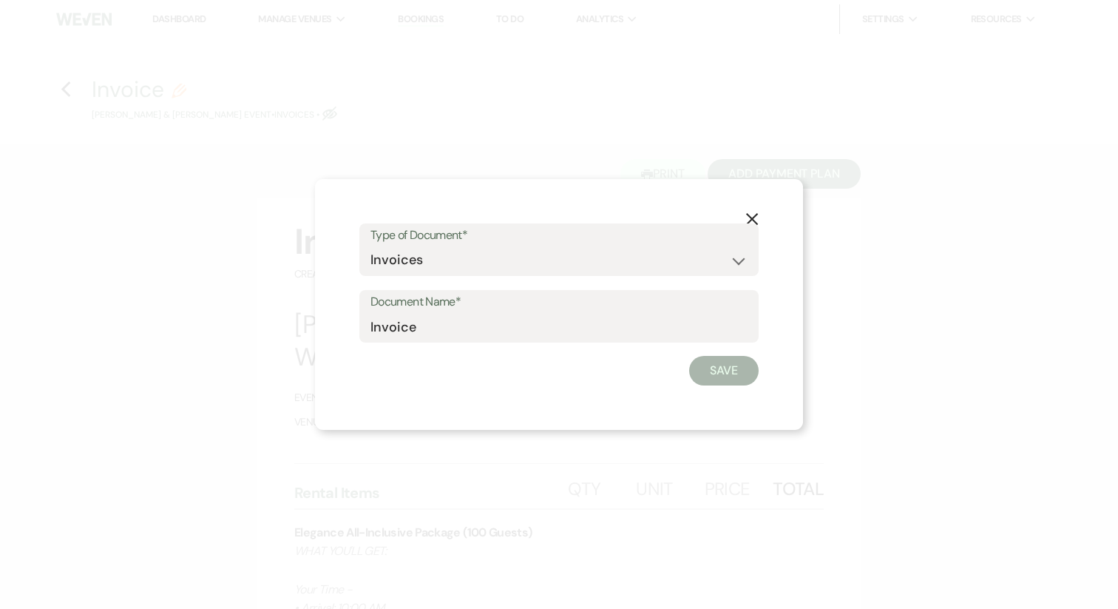
click at [749, 221] on use "button" at bounding box center [752, 219] width 12 height 12
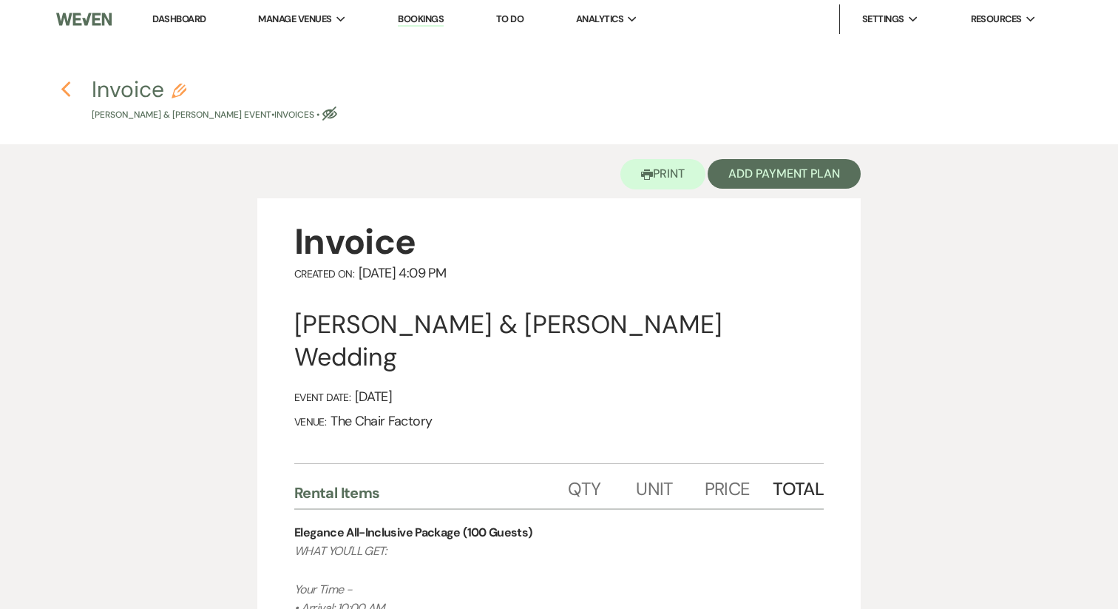
click at [70, 90] on icon "Previous" at bounding box center [66, 90] width 11 height 18
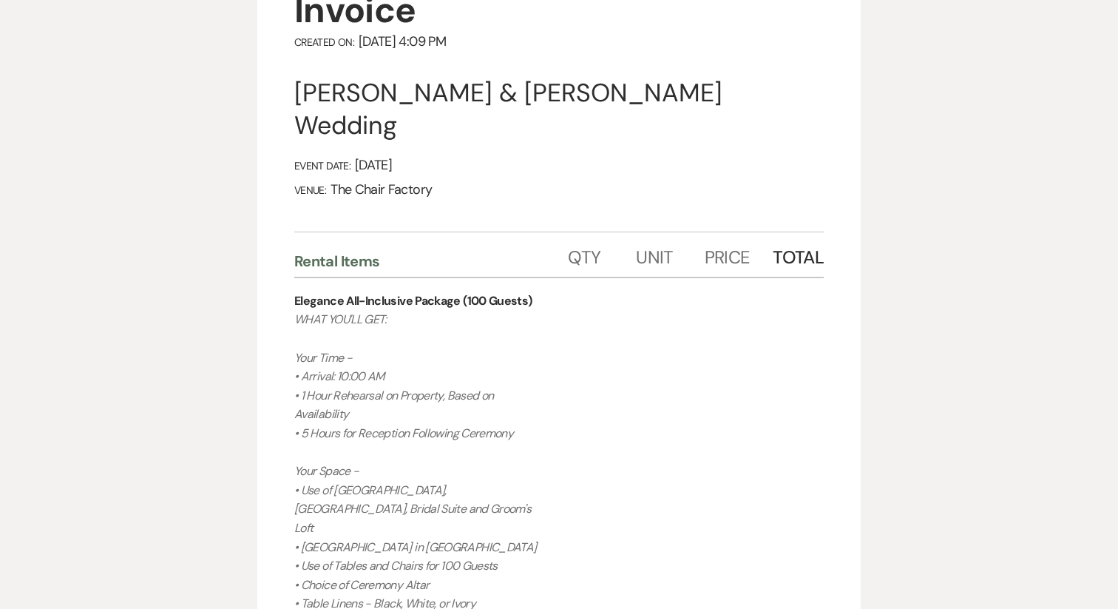
select select "5"
select select "22"
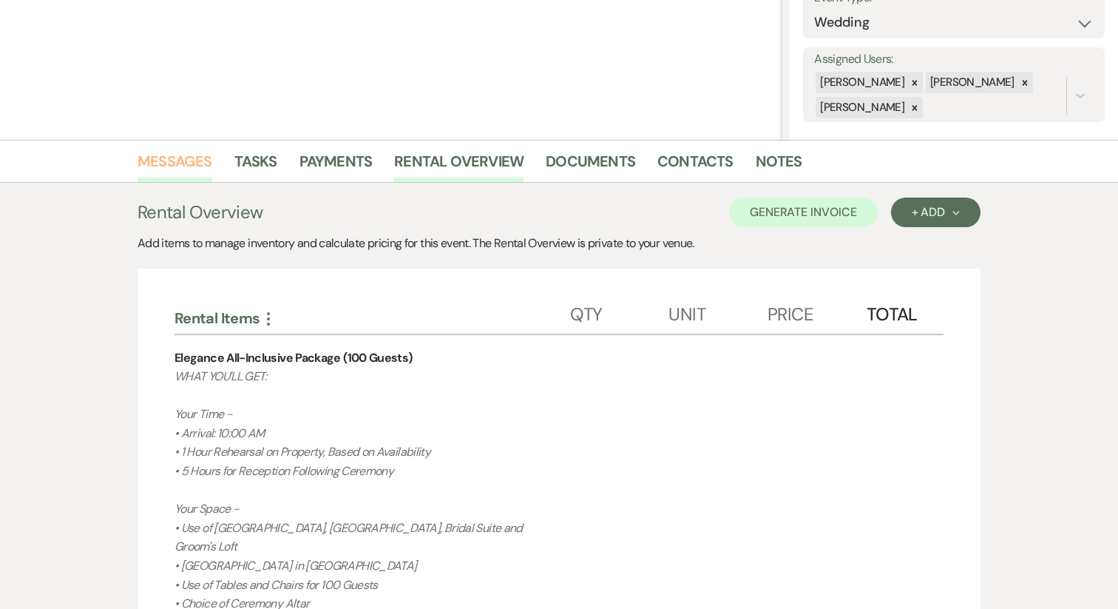
click at [184, 163] on link "Messages" at bounding box center [175, 165] width 75 height 33
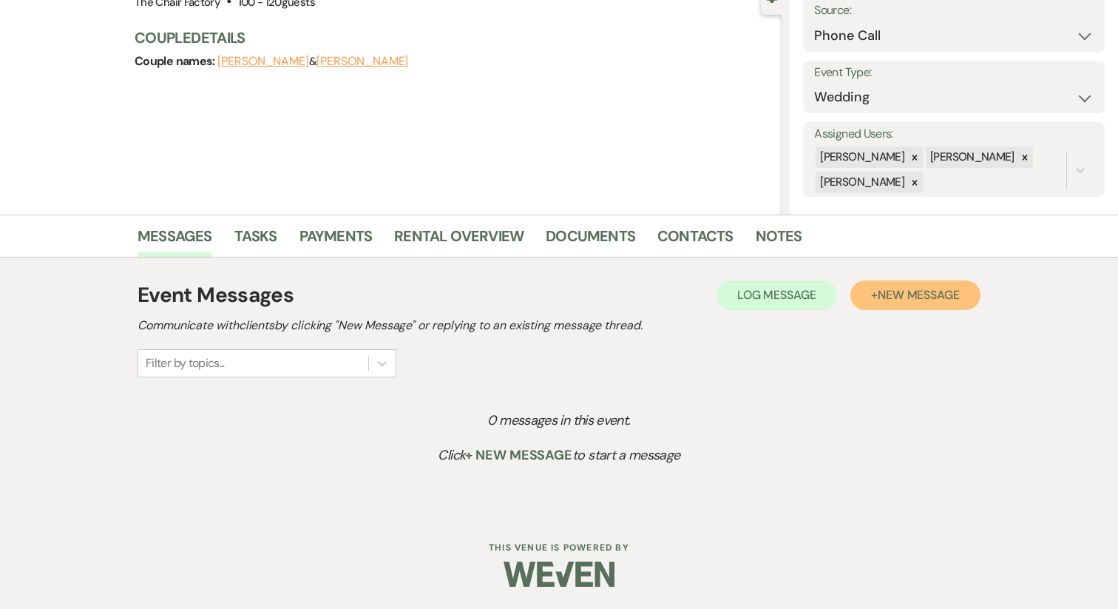
click at [904, 300] on span "New Message" at bounding box center [919, 295] width 82 height 16
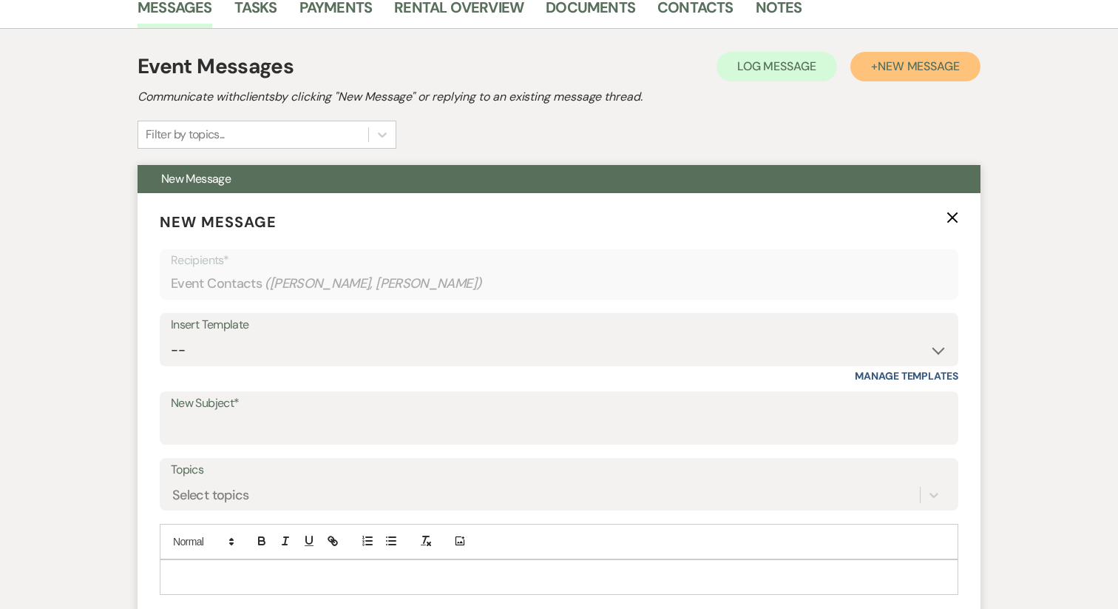
scroll to position [398, 0]
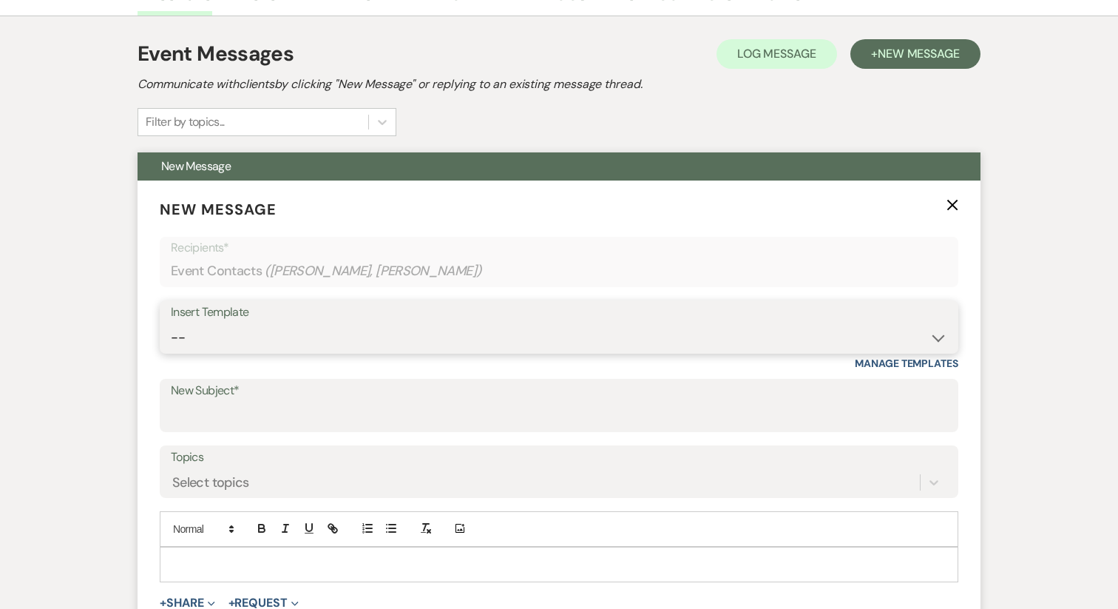
click at [226, 332] on select "-- Week of Reminders Getting You Booked - Groom's Activity Top Golf E-Gift Card…" at bounding box center [559, 337] width 777 height 29
select select "5681"
type input "Time to Get Planning!!"
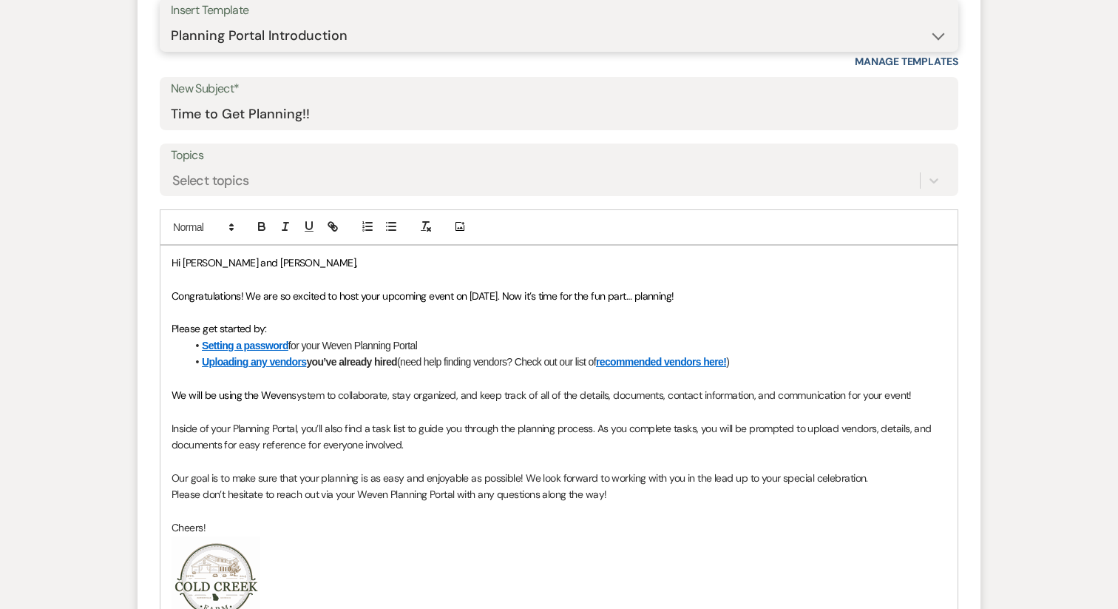
scroll to position [745, 0]
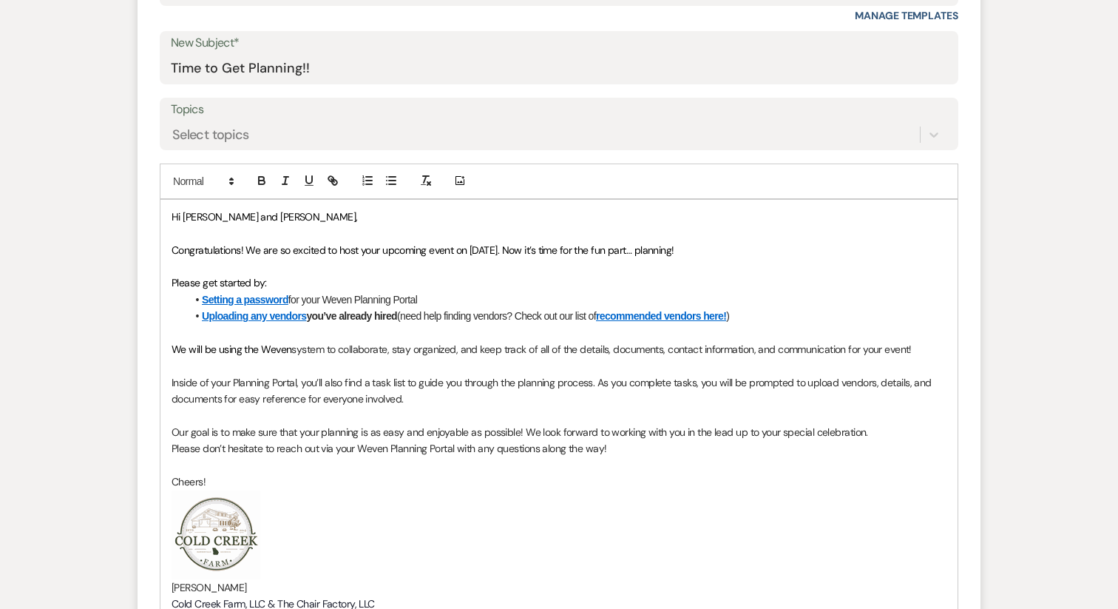
click at [345, 317] on strong "Uploading any vendors you’ve already hired" at bounding box center [299, 316] width 195 height 12
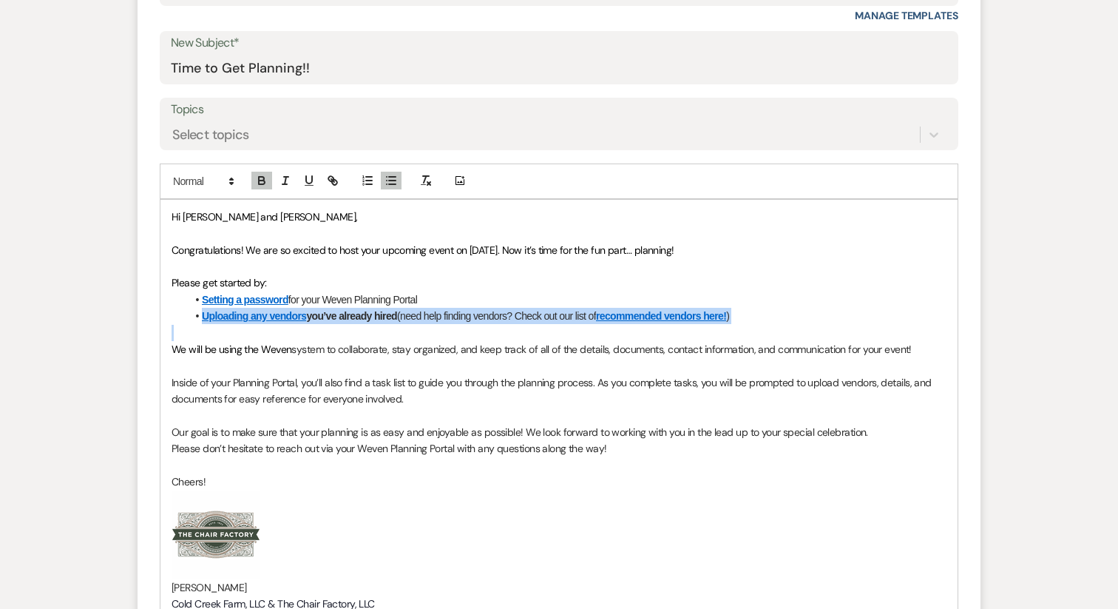
click at [345, 317] on strong "Uploading any vendors you’ve already hired" at bounding box center [299, 316] width 195 height 12
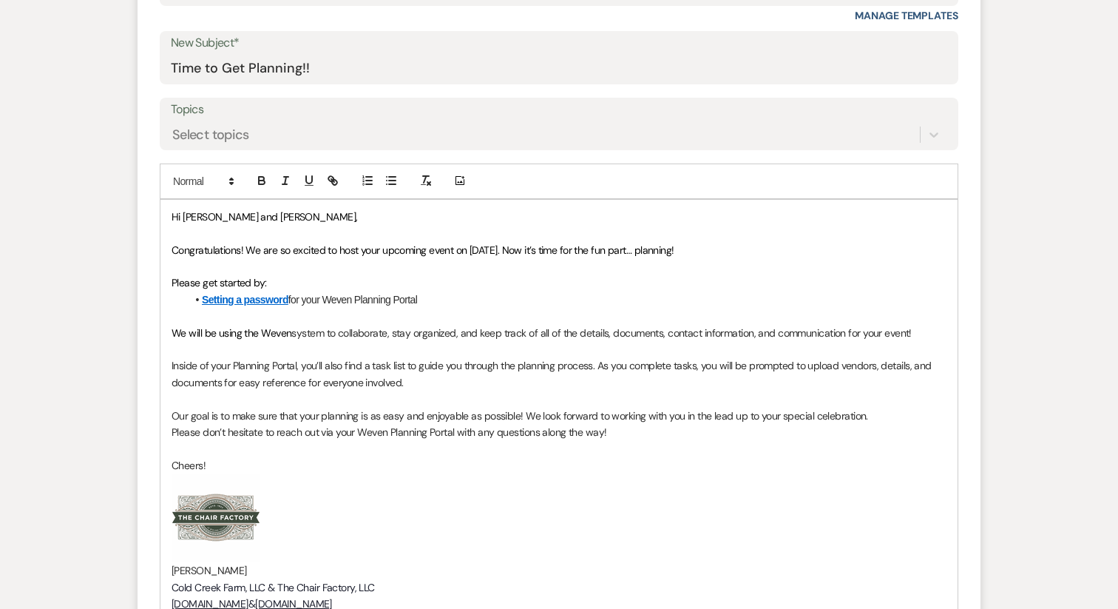
click at [308, 376] on span "Inside of your Planning Portal, you’ll also find a task list to guide you throu…" at bounding box center [553, 374] width 762 height 30
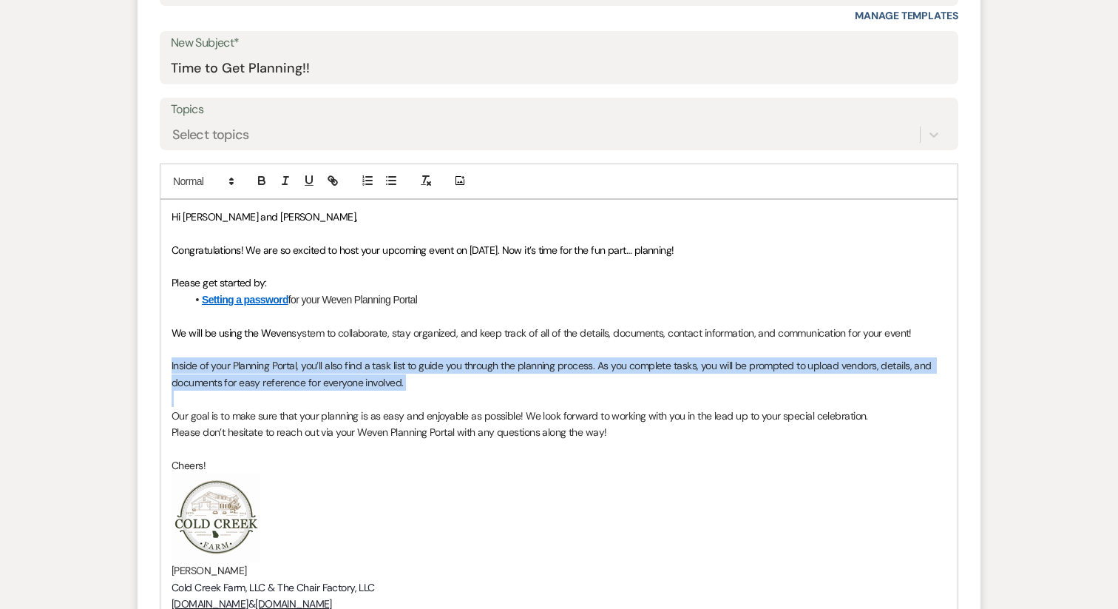
click at [308, 376] on span "Inside of your Planning Portal, you’ll also find a task list to guide you throu…" at bounding box center [553, 374] width 762 height 30
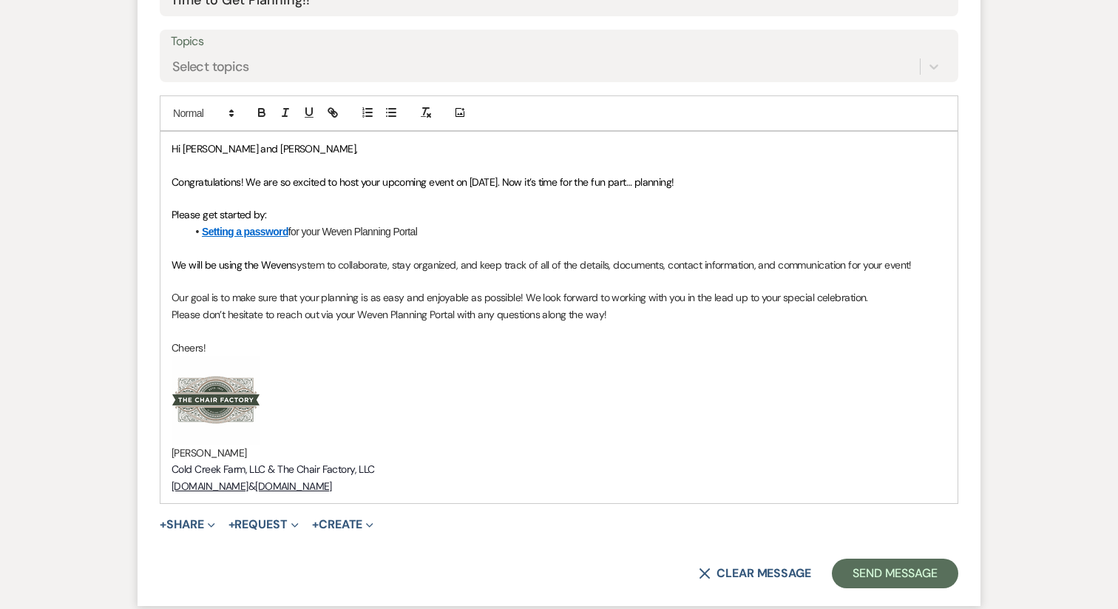
scroll to position [816, 0]
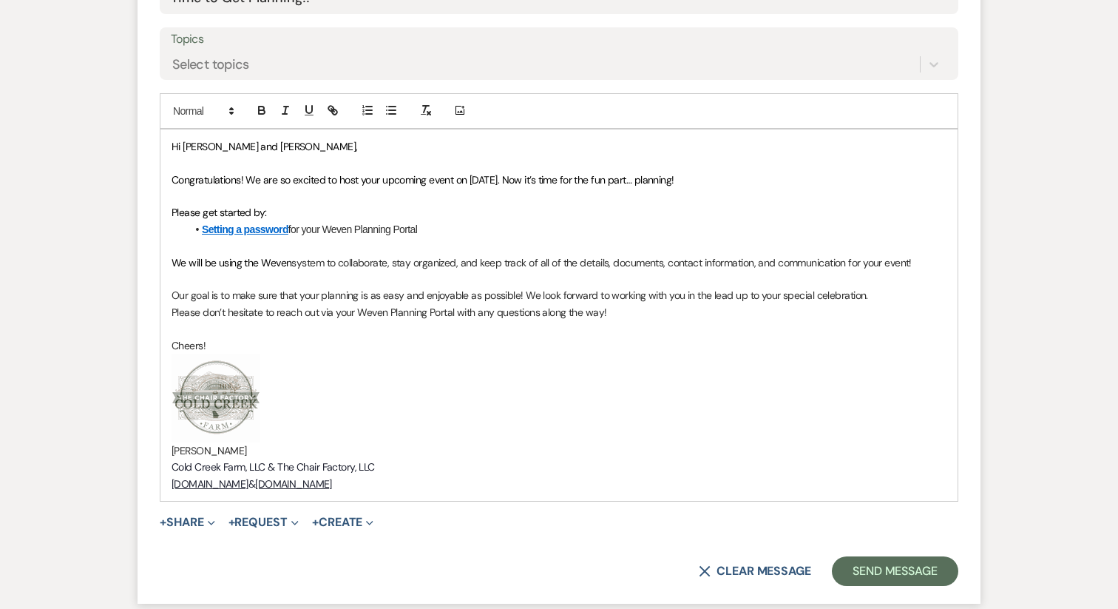
click at [237, 450] on p "[PERSON_NAME]" at bounding box center [559, 450] width 775 height 16
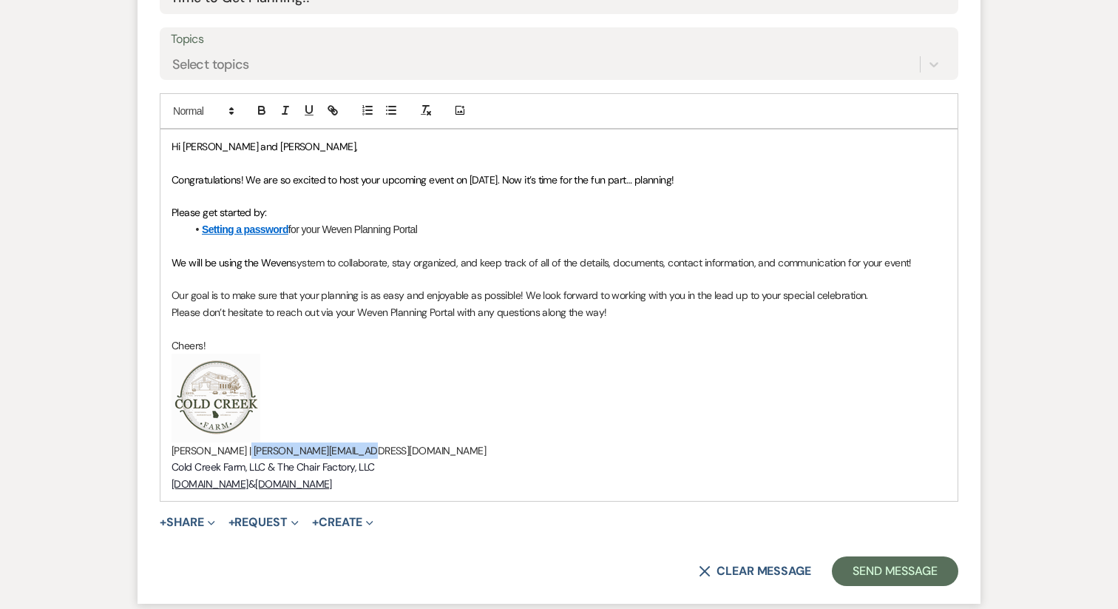
drag, startPoint x: 228, startPoint y: 449, endPoint x: 388, endPoint y: 448, distance: 159.7
click at [388, 448] on p "Katie Gatlin | katie@redgateevents.com" at bounding box center [559, 450] width 775 height 16
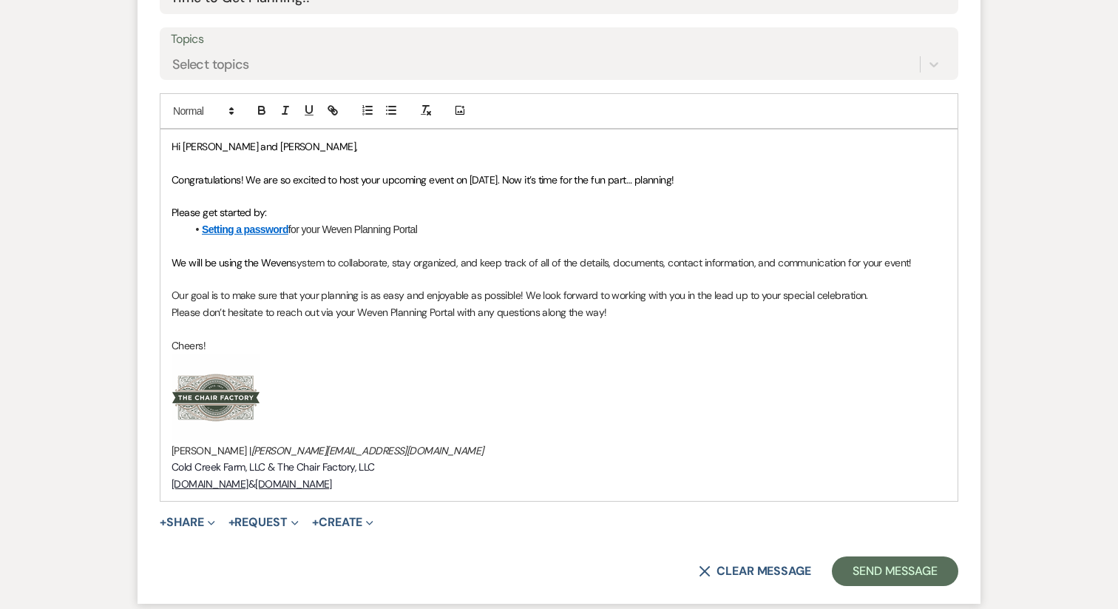
click at [385, 419] on p "﻿ ﻿" at bounding box center [559, 397] width 775 height 89
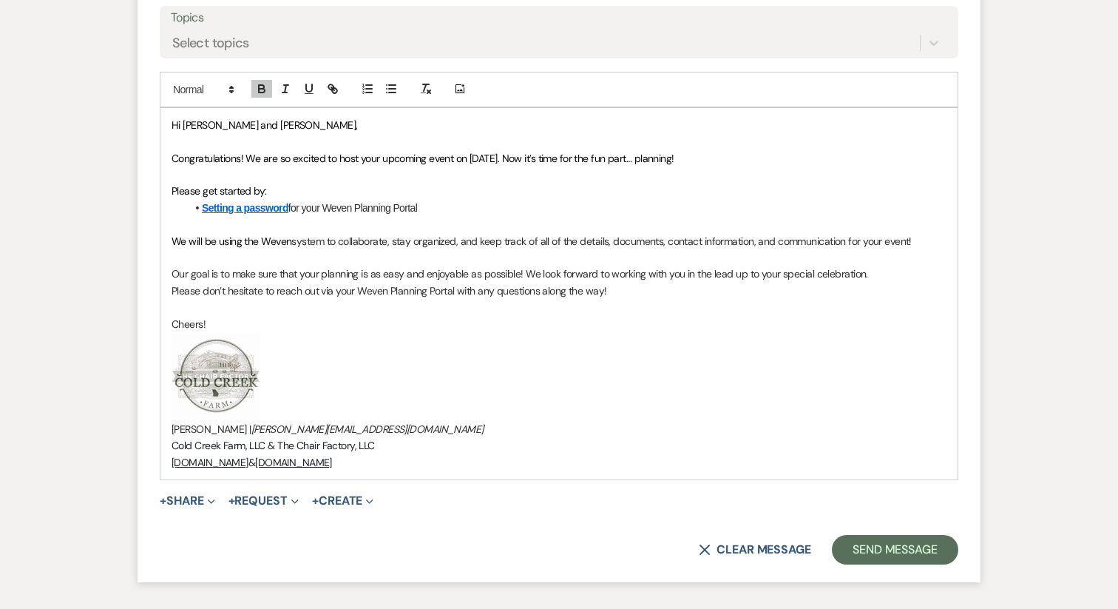
scroll to position [844, 0]
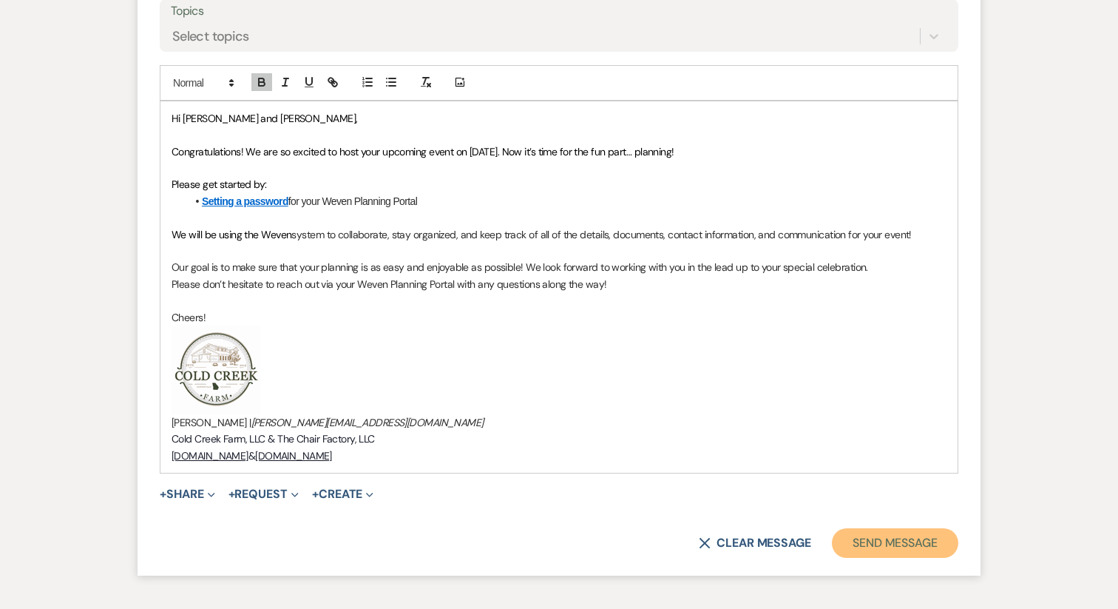
click at [877, 545] on button "Send Message" at bounding box center [895, 543] width 126 height 30
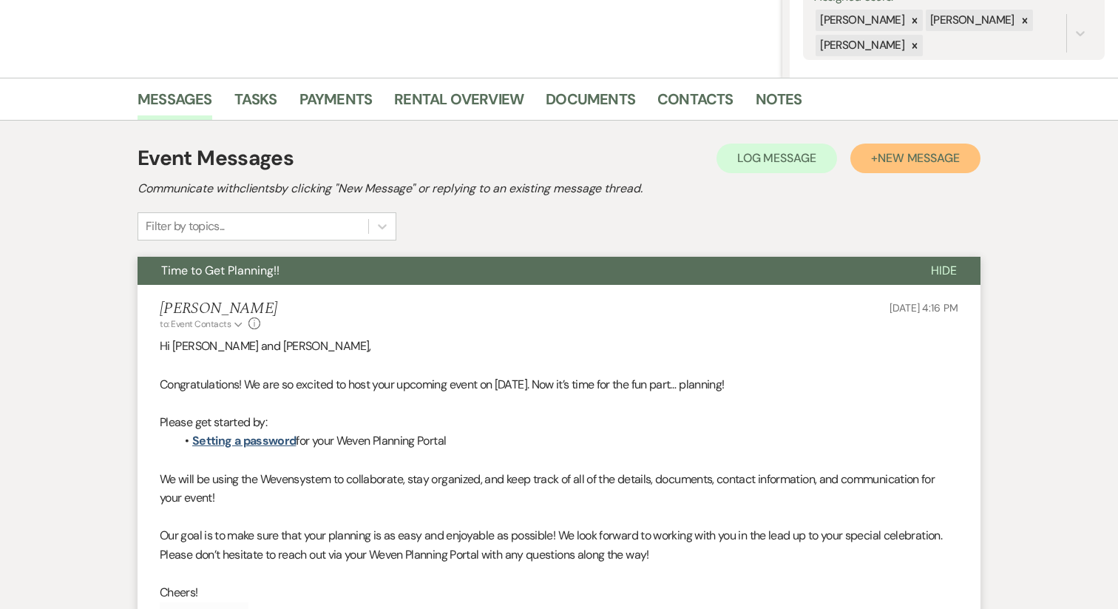
click at [897, 163] on span "New Message" at bounding box center [919, 158] width 82 height 16
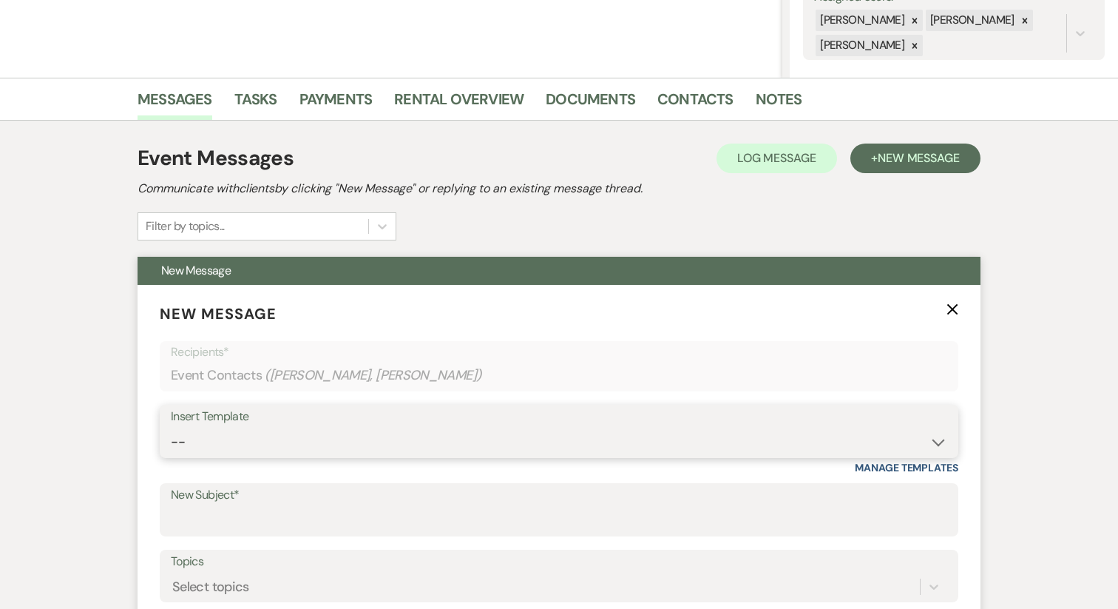
click at [321, 445] on select "-- Week of Reminders Getting You Booked - Groom's Activity Top Golf E-Gift Card…" at bounding box center [559, 441] width 777 height 29
select select "5687"
type input "Booking your event!"
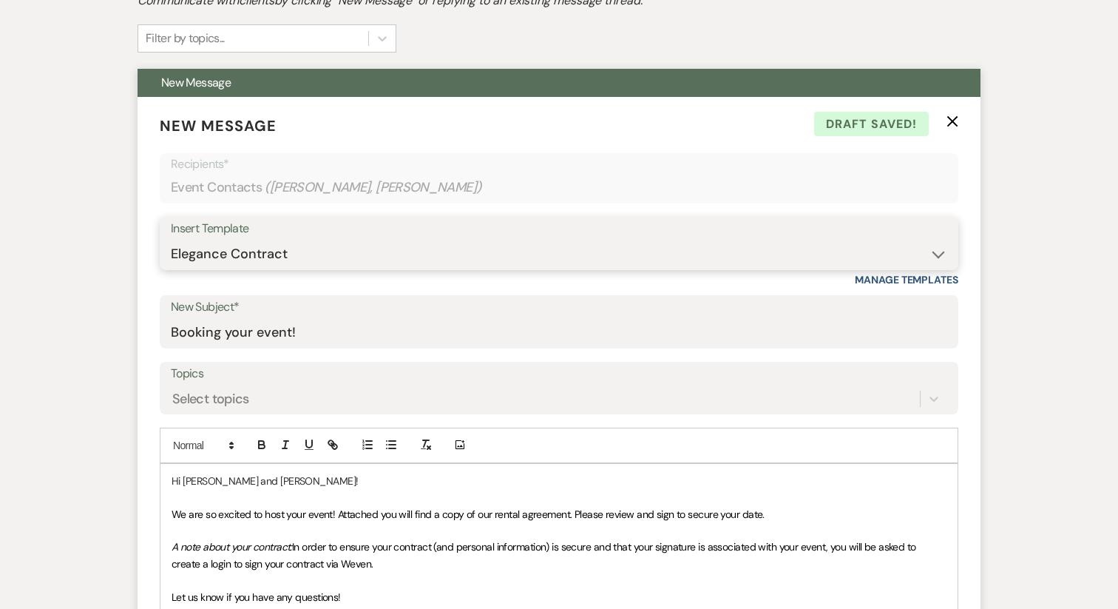
scroll to position [480, 0]
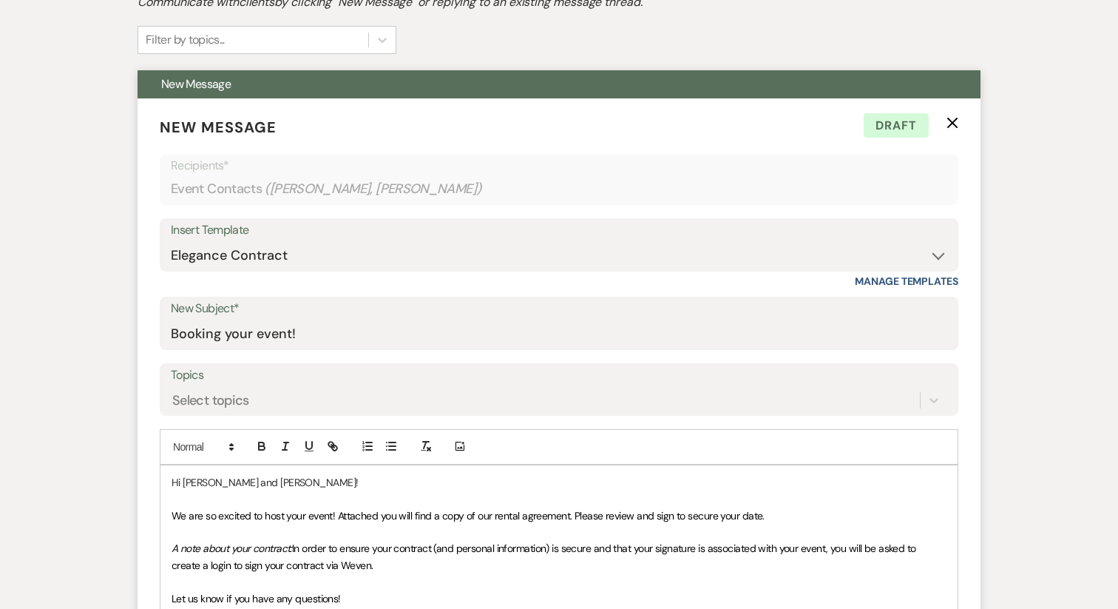
click at [948, 127] on icon "X" at bounding box center [953, 123] width 12 height 12
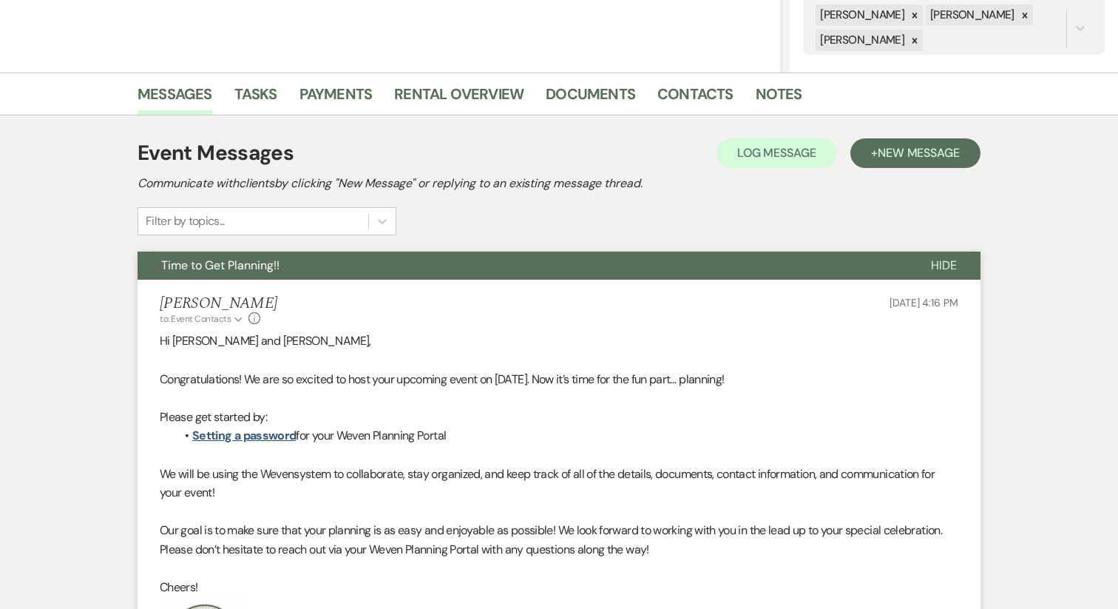
scroll to position [288, 0]
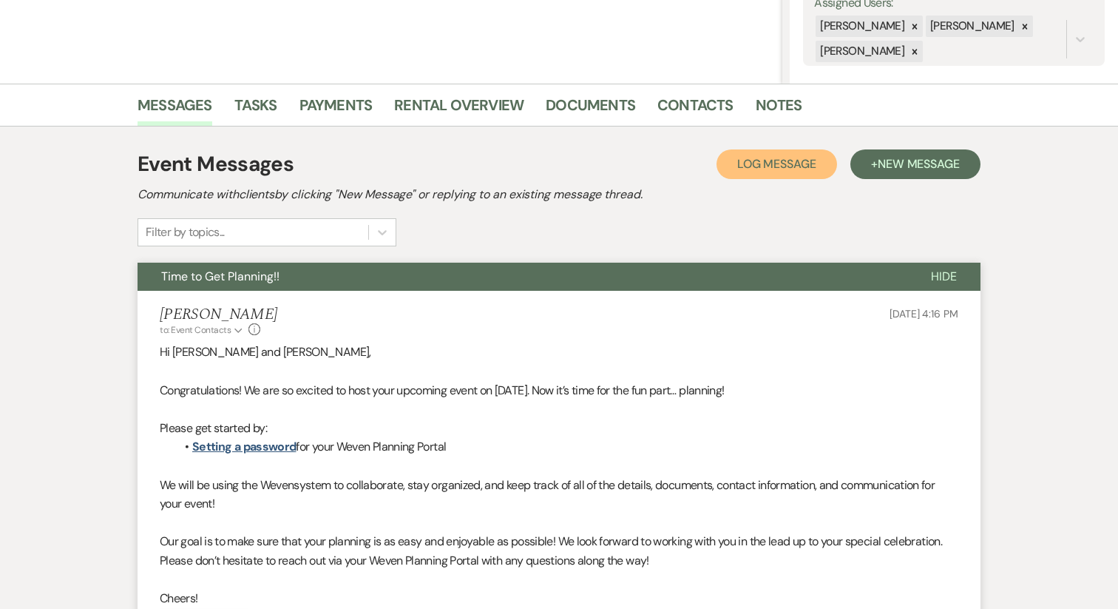
click at [796, 170] on span "Log Message" at bounding box center [776, 164] width 79 height 16
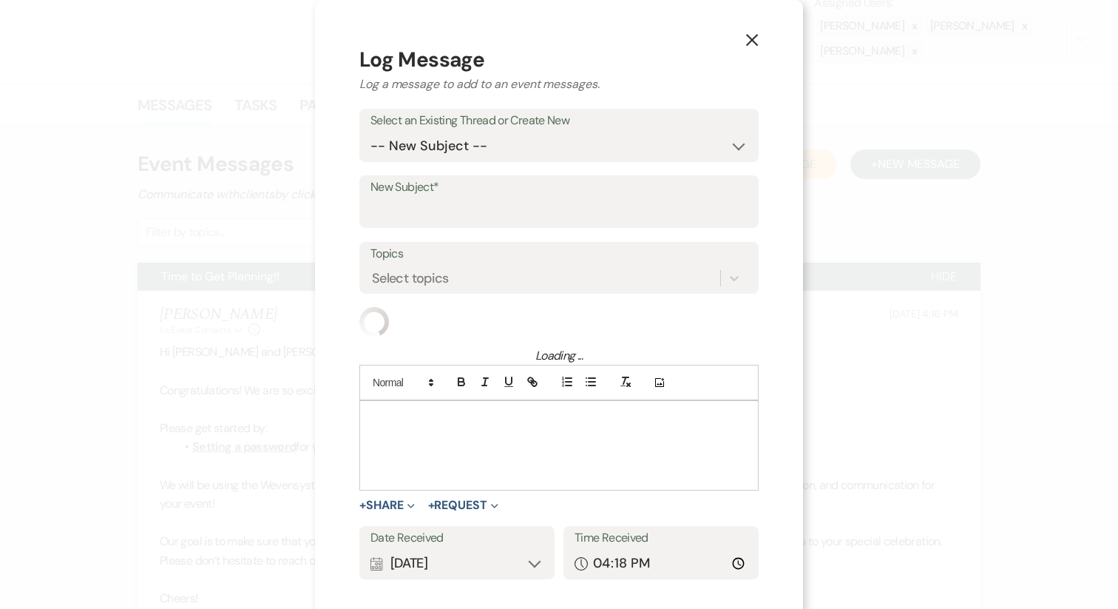
scroll to position [8, 0]
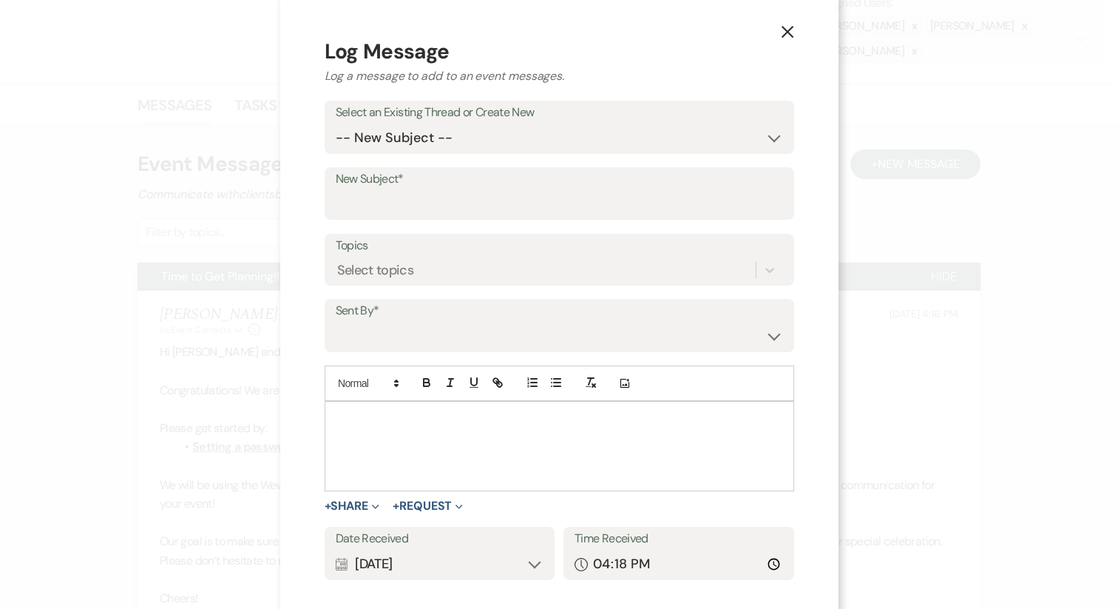
click at [777, 30] on button "X" at bounding box center [788, 31] width 22 height 26
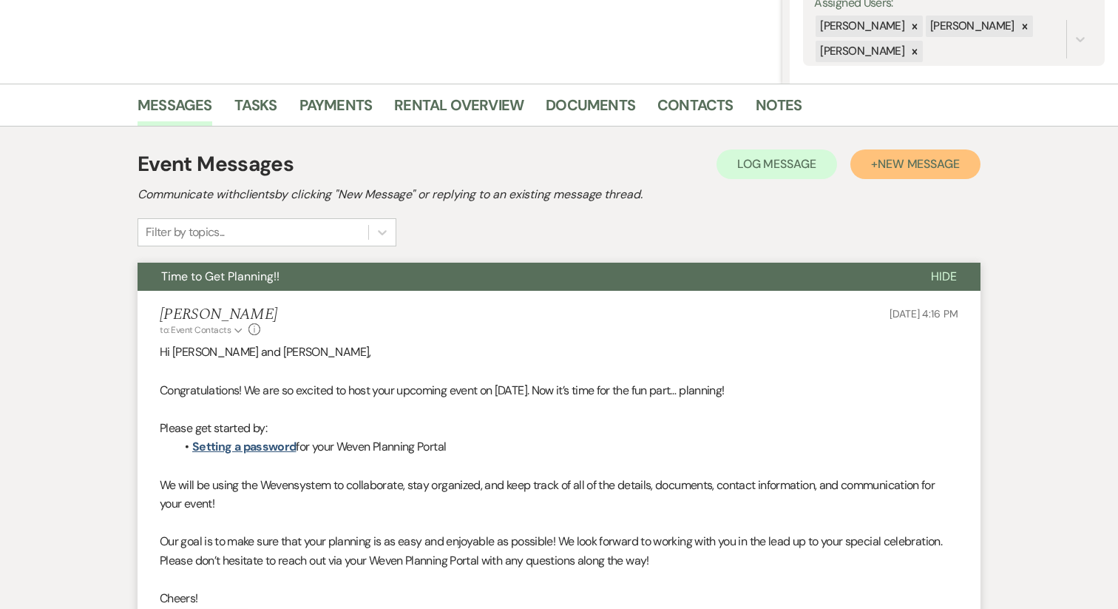
click at [904, 160] on span "New Message" at bounding box center [919, 164] width 82 height 16
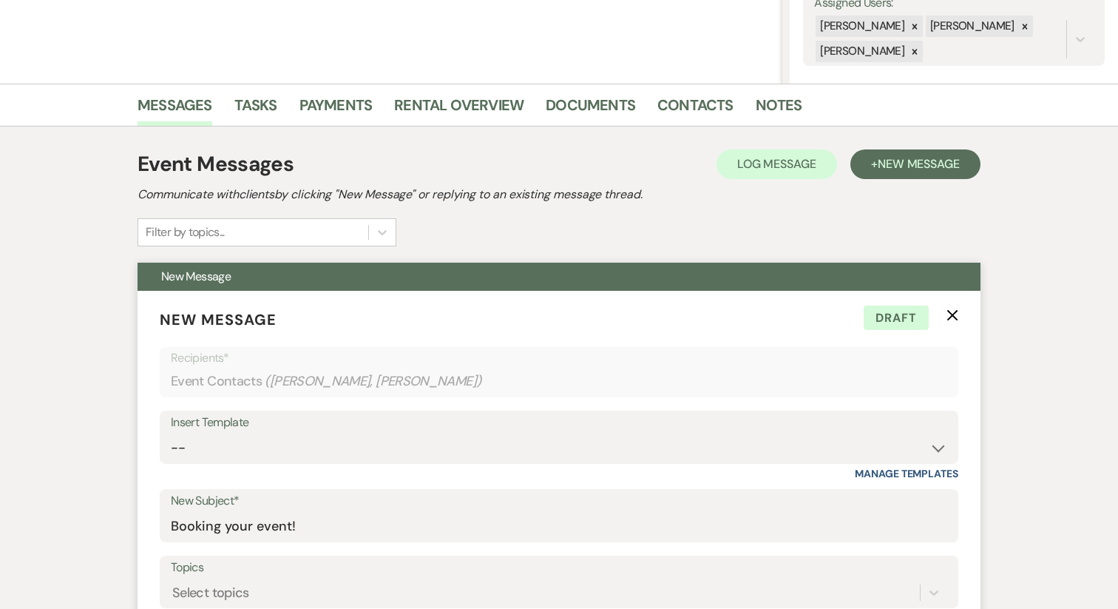
click at [288, 465] on div "Insert Template -- Week of Reminders Getting You Booked - Groom's Activity Top …" at bounding box center [559, 445] width 799 height 70
click at [277, 442] on select "-- Week of Reminders Getting You Booked - Groom's Activity Top Golf E-Gift Card…" at bounding box center [559, 447] width 777 height 29
select select "5859"
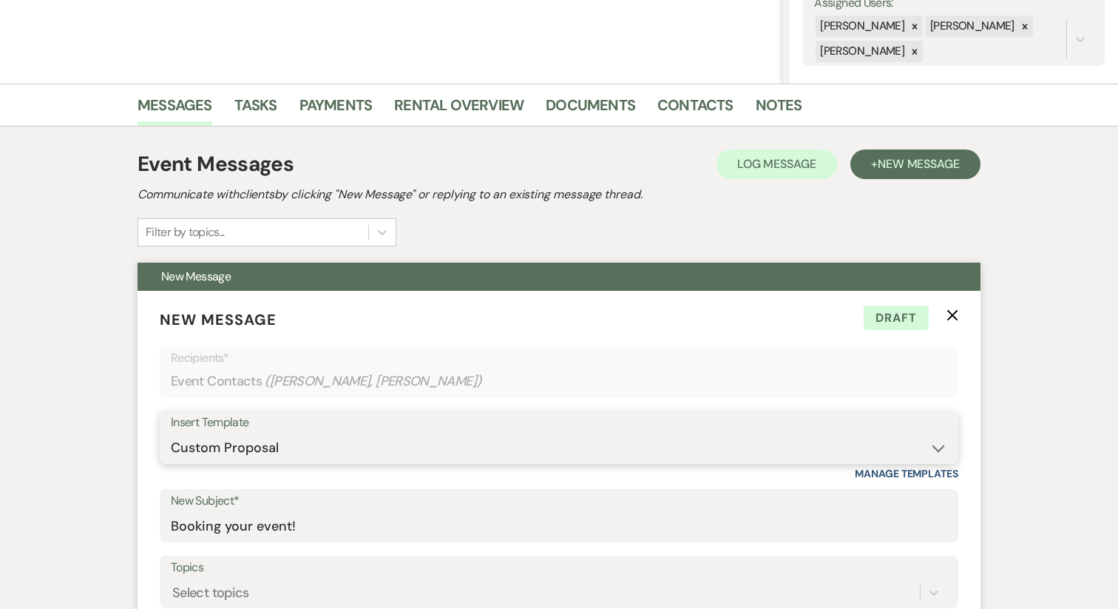
type input "Your Custom Proposal from The Chair Factory"
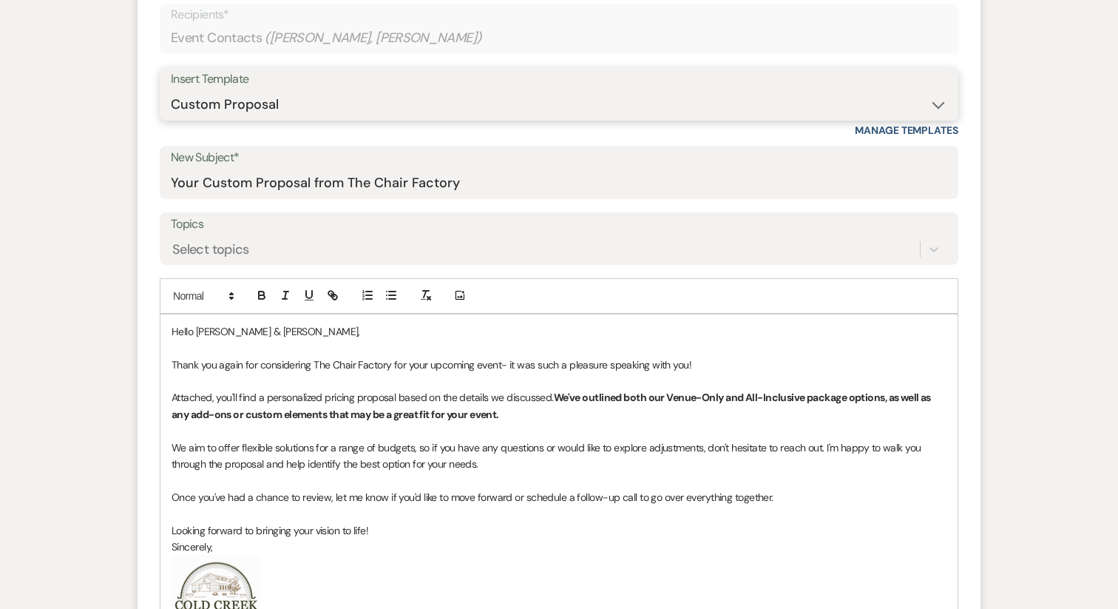
scroll to position [632, 0]
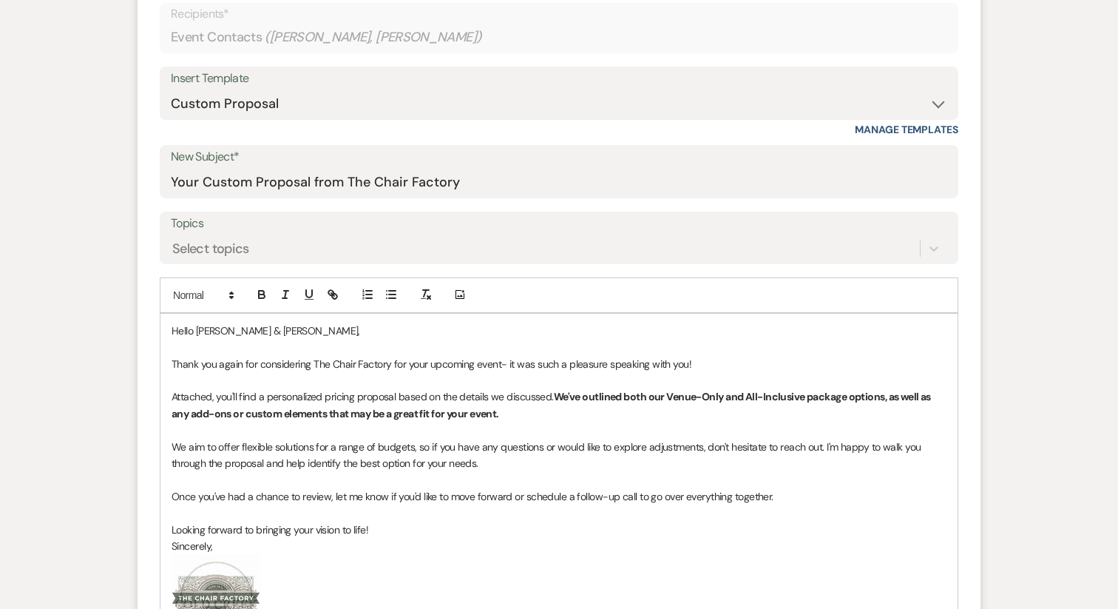
click at [524, 366] on p "Thank you again for considering The Chair Factory for your upcoming event- it w…" at bounding box center [559, 364] width 775 height 16
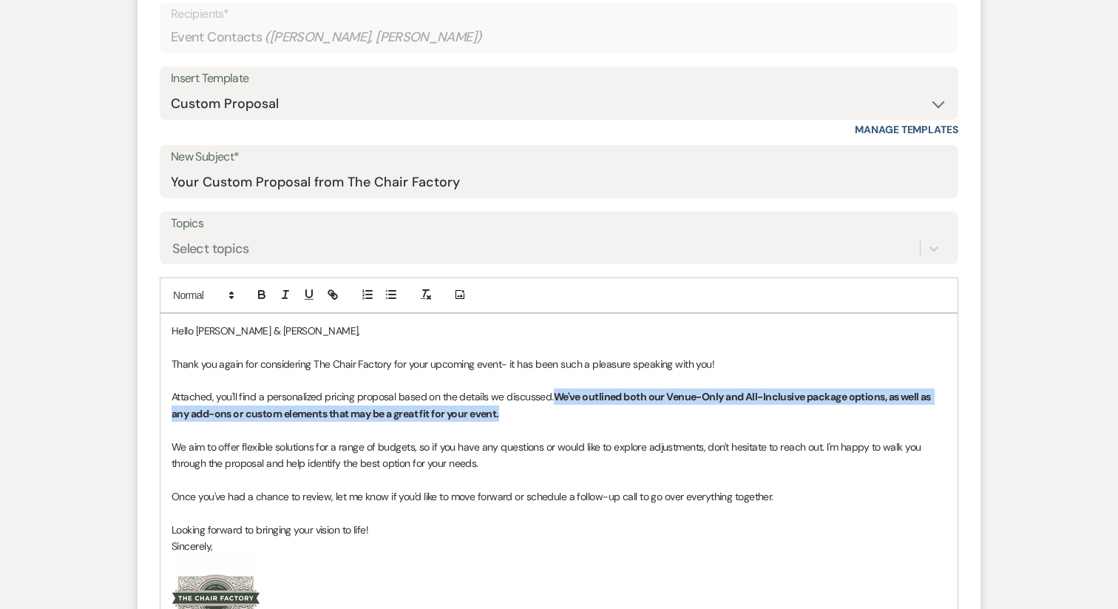
drag, startPoint x: 556, startPoint y: 394, endPoint x: 581, endPoint y: 407, distance: 27.5
click at [581, 407] on p "Attached, you'll find a personalized pricing proposal based on the details we d…" at bounding box center [559, 404] width 775 height 33
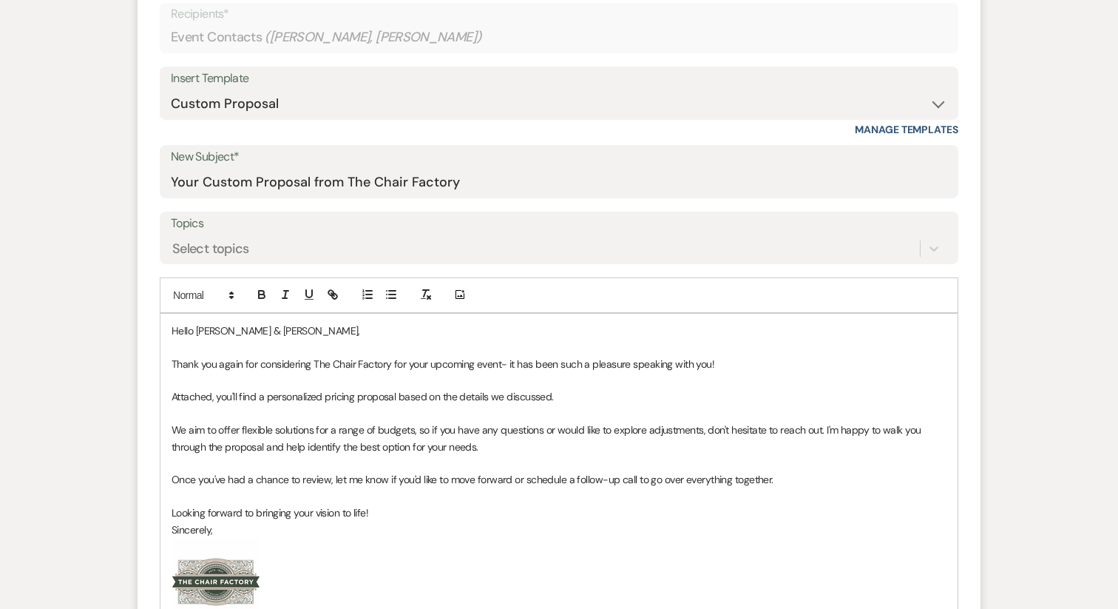
click at [172, 430] on p "We aim to offer flexible solutions for a range of budgets, so if you have any q…" at bounding box center [559, 438] width 775 height 33
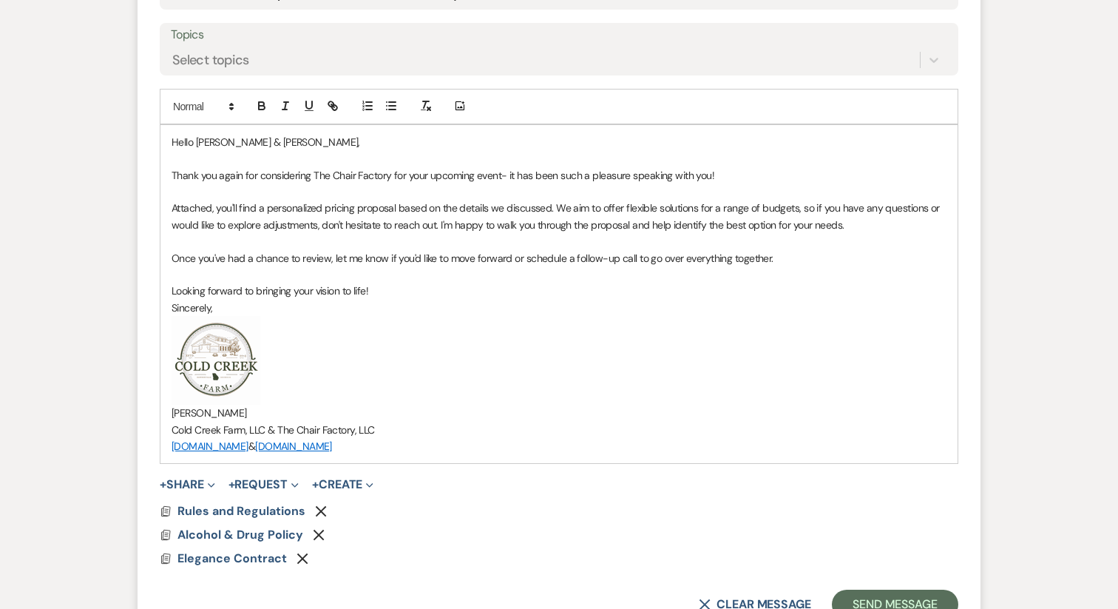
scroll to position [822, 0]
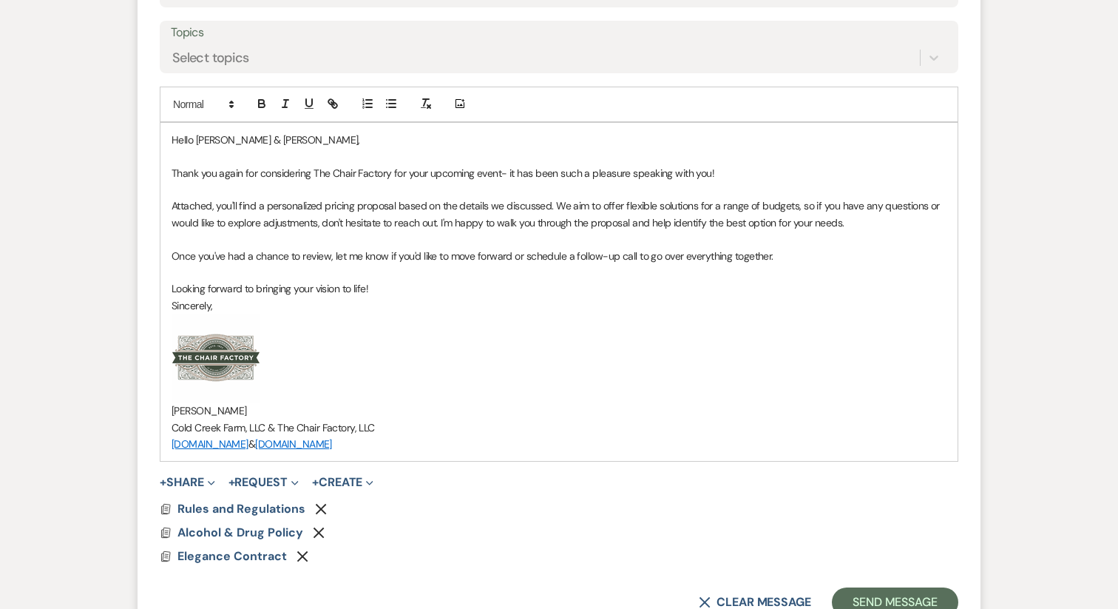
click at [266, 408] on p "[PERSON_NAME]" at bounding box center [559, 410] width 775 height 16
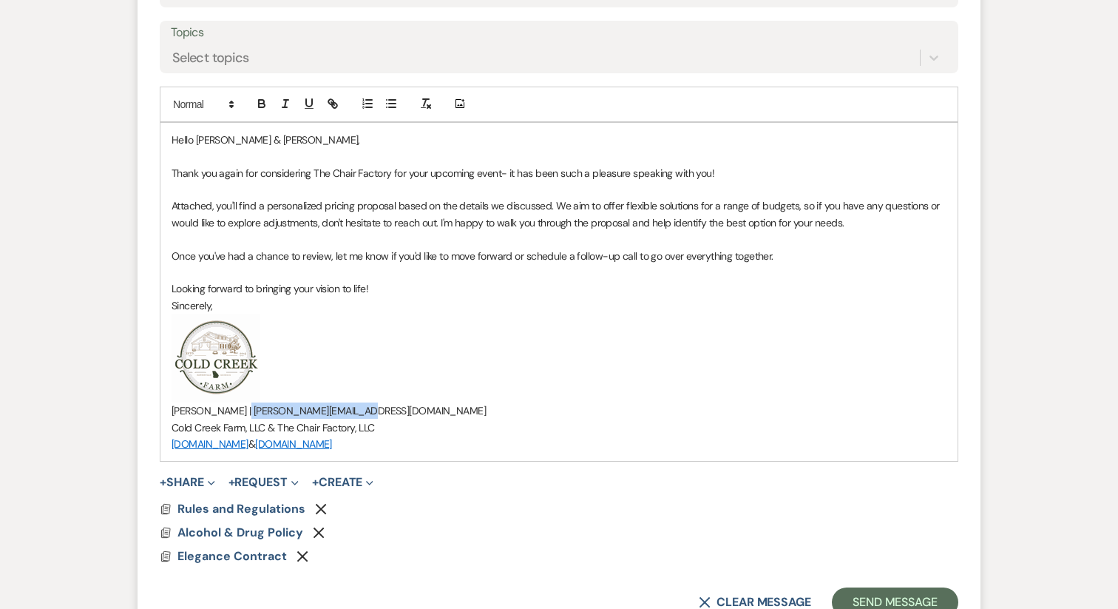
drag, startPoint x: 229, startPoint y: 410, endPoint x: 376, endPoint y: 409, distance: 147.9
click at [376, 409] on p "Katie Gatlin | katie@redgateevents.com" at bounding box center [559, 410] width 775 height 16
click at [363, 385] on p "﻿ ﻿" at bounding box center [559, 358] width 775 height 89
click at [300, 557] on icon "Remove" at bounding box center [303, 556] width 12 height 12
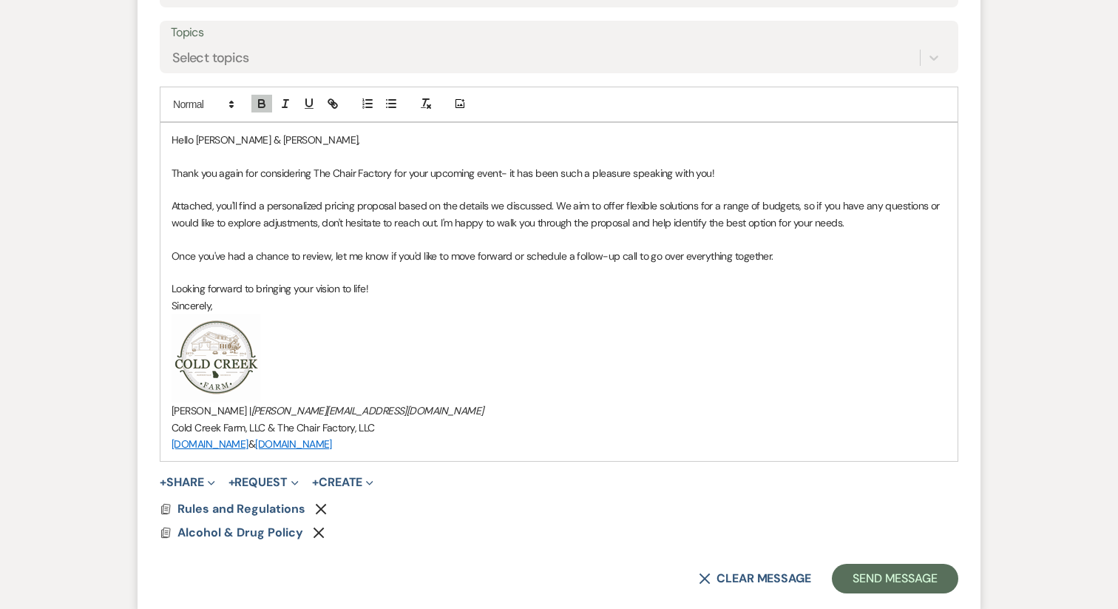
click at [317, 532] on use "button" at bounding box center [319, 532] width 11 height 11
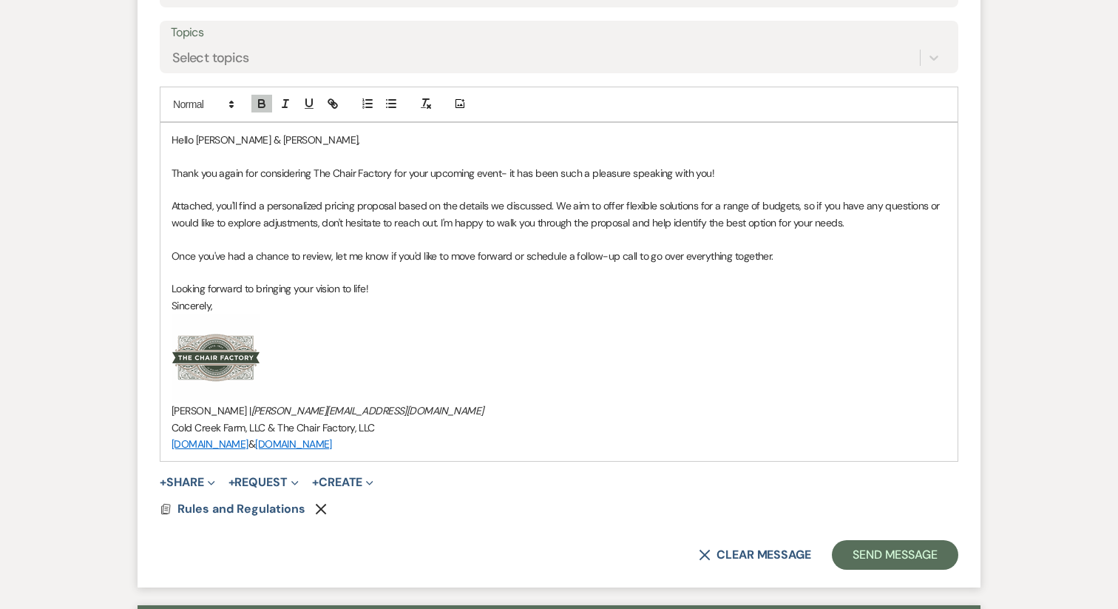
click at [319, 506] on icon "Remove" at bounding box center [321, 509] width 12 height 12
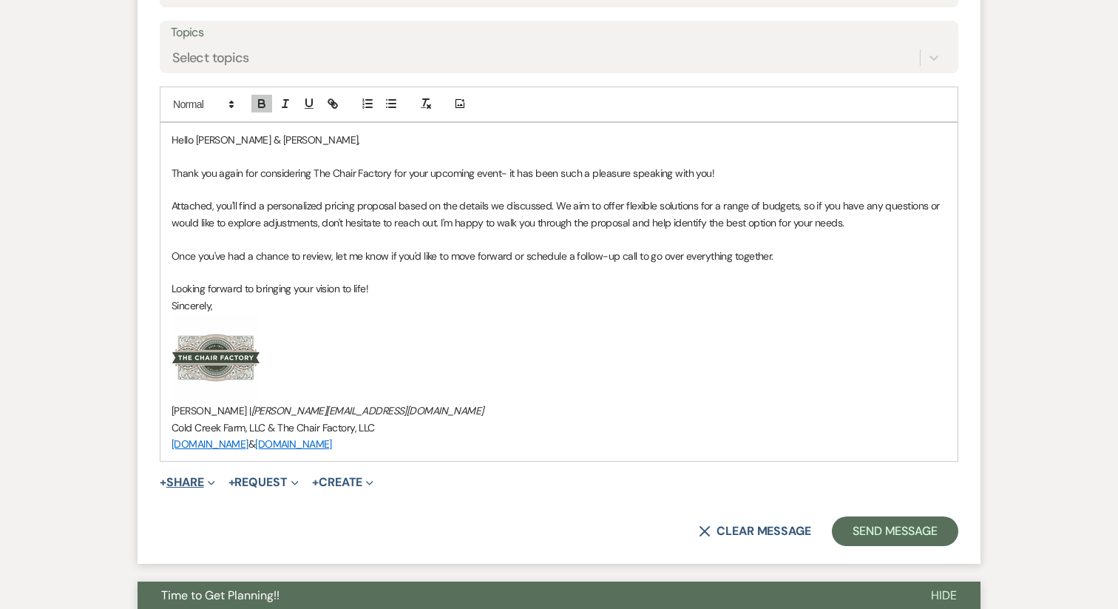
click at [175, 484] on button "+ Share Expand" at bounding box center [187, 482] width 55 height 12
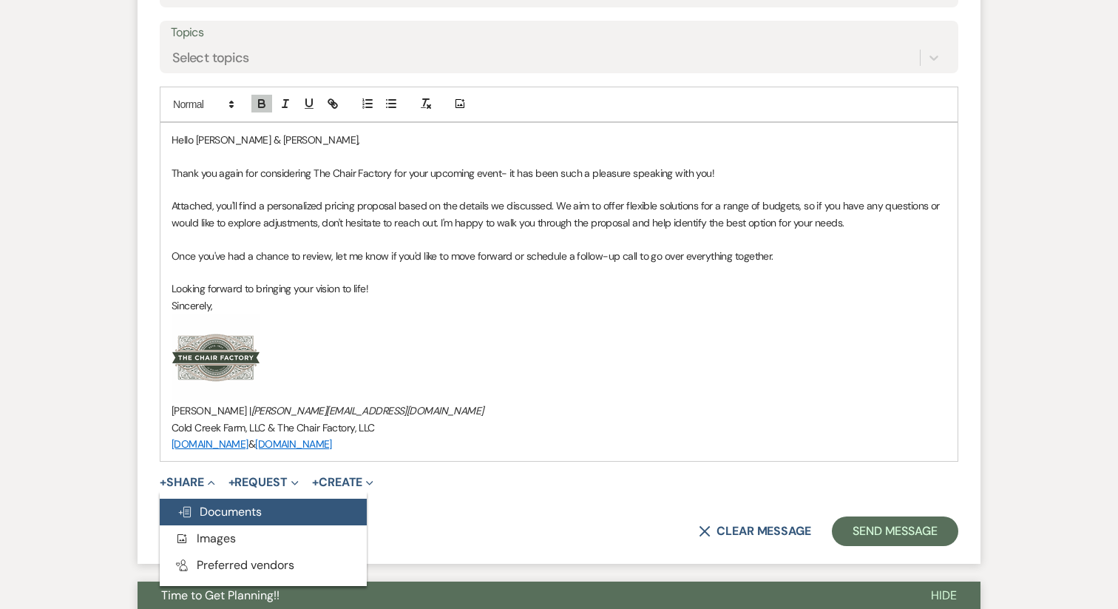
click at [216, 516] on span "Doc Upload Documents" at bounding box center [219, 512] width 84 height 16
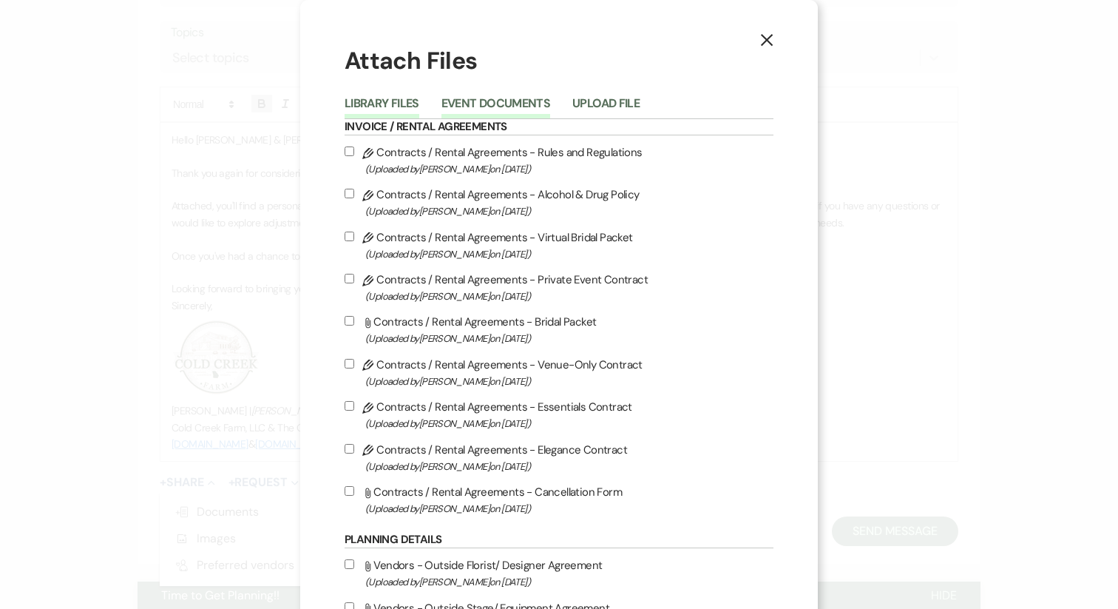
click at [492, 106] on button "Event Documents" at bounding box center [495, 108] width 109 height 21
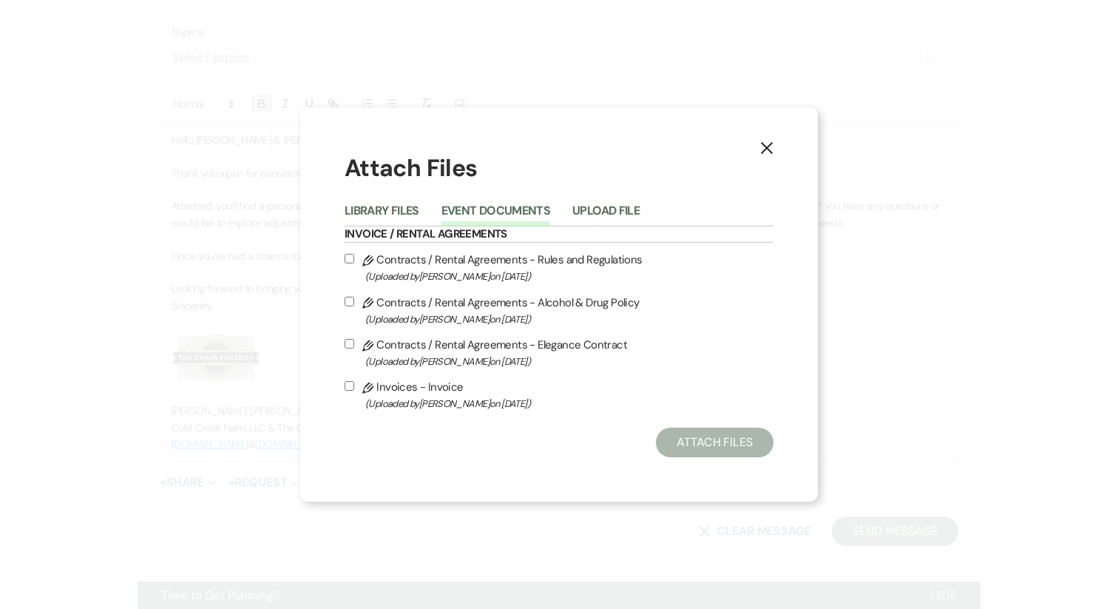
click at [348, 386] on input "Pencil Invoices - Invoice (Uploaded by Katie Gatlin on Sep 23rd, 2025 )" at bounding box center [350, 386] width 10 height 10
checkbox input "true"
click at [705, 441] on button "Attach Files" at bounding box center [715, 442] width 118 height 30
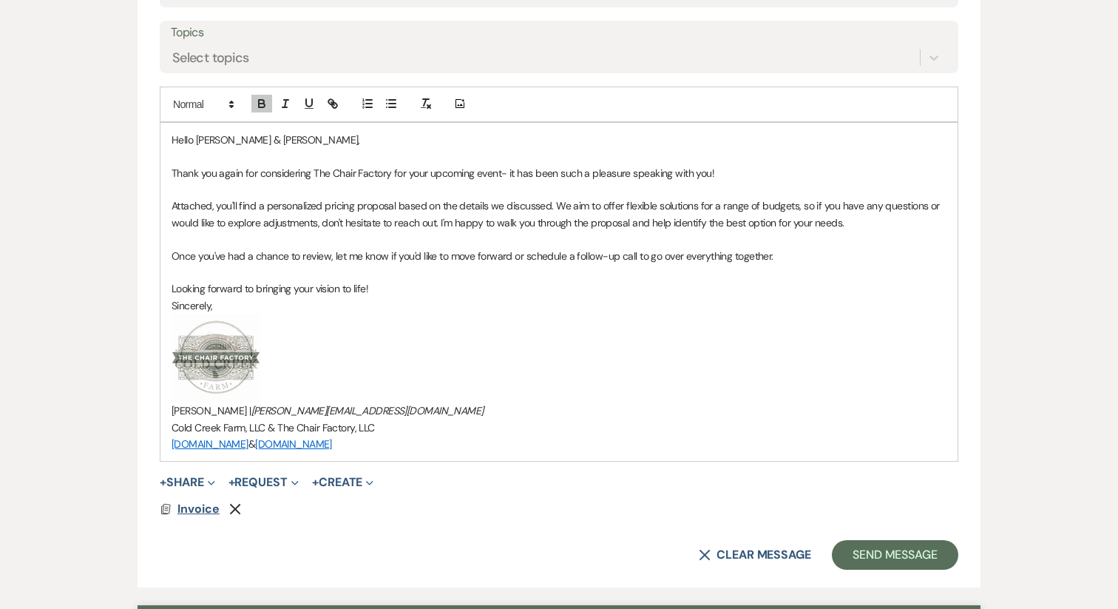
click at [204, 511] on span "Invoice" at bounding box center [198, 509] width 42 height 16
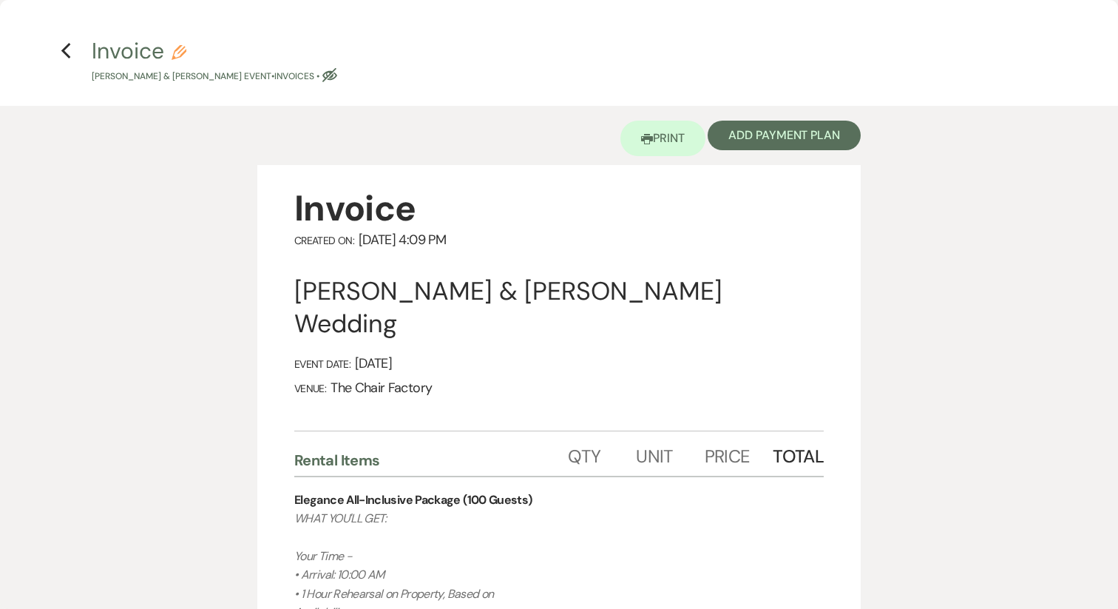
click at [183, 41] on button "Invoice Pencil Rachel Hoover & Kyle Chambers's Event • Invoices • Eye Blocked" at bounding box center [215, 62] width 246 height 44
select select "22"
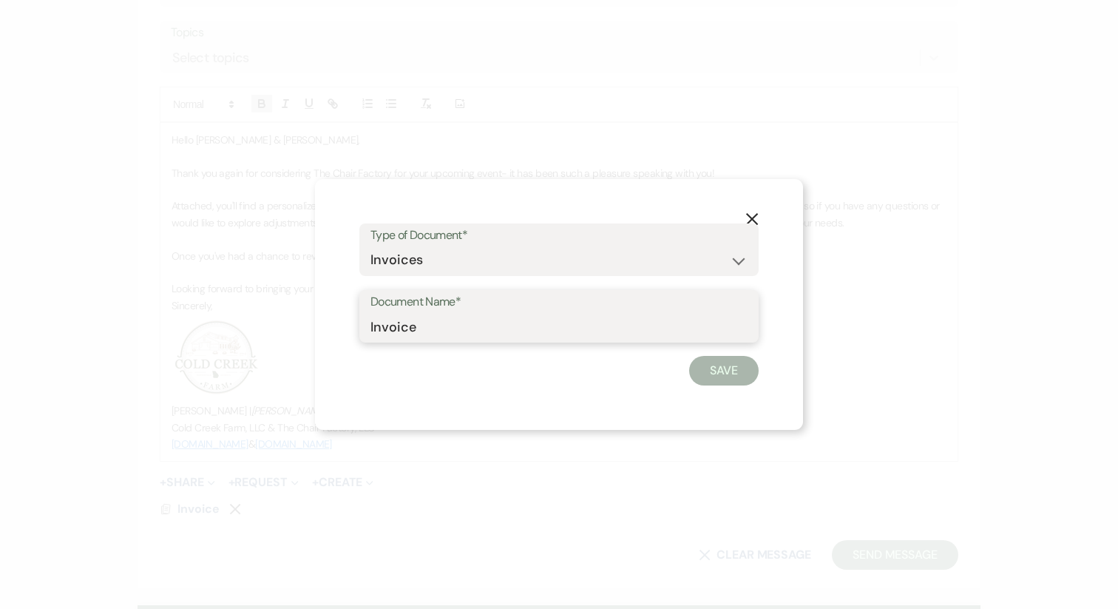
click at [406, 327] on input "Invoice" at bounding box center [559, 326] width 377 height 29
type input "Proposal"
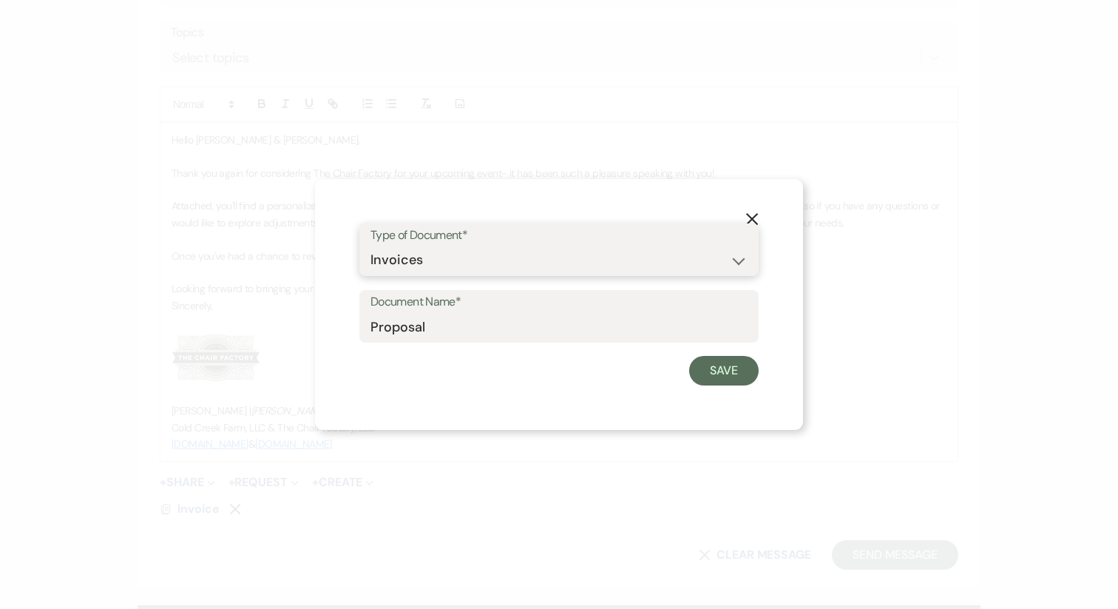
click at [455, 268] on select "Special Event Insurance Vendor Certificate of Insurance Contracts / Rental Agre…" at bounding box center [559, 260] width 377 height 29
select select "20"
click at [373, 260] on select "Special Event Insurance Vendor Certificate of Insurance Contracts / Rental Agre…" at bounding box center [559, 260] width 377 height 29
click at [372, 327] on input "Proposal" at bounding box center [559, 326] width 377 height 29
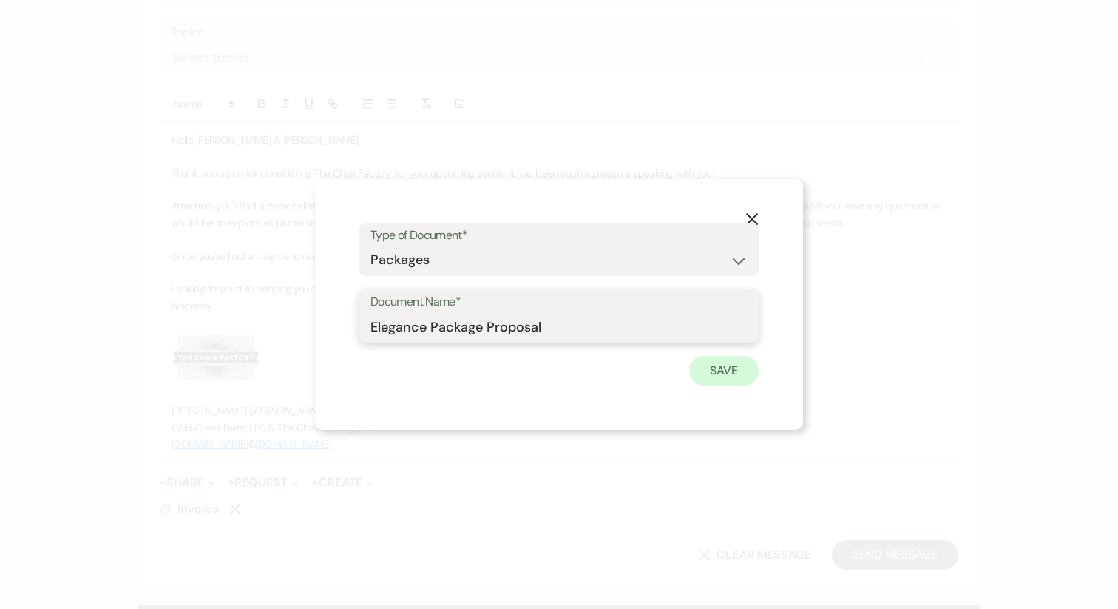
type input "Elegance Package Proposal"
click at [715, 377] on button "Save" at bounding box center [724, 371] width 70 height 30
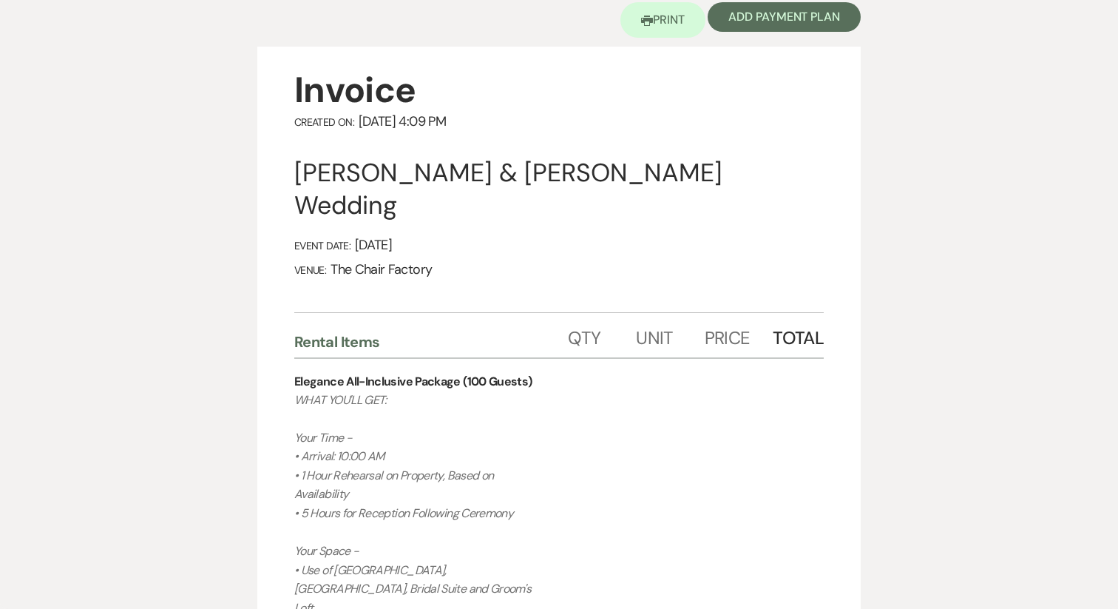
scroll to position [0, 0]
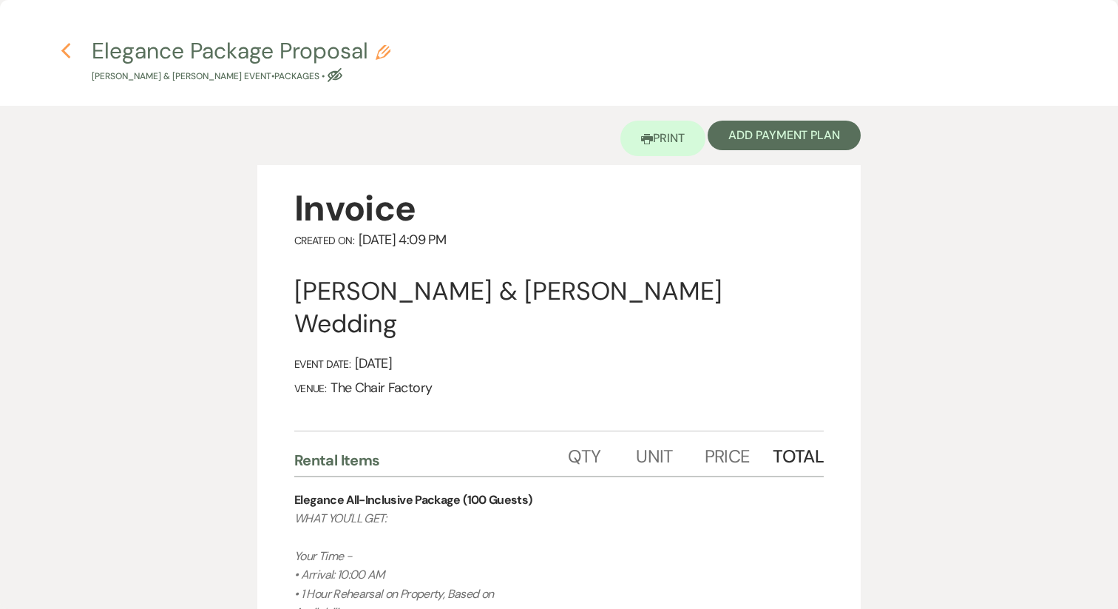
click at [67, 50] on icon "Previous" at bounding box center [66, 51] width 11 height 18
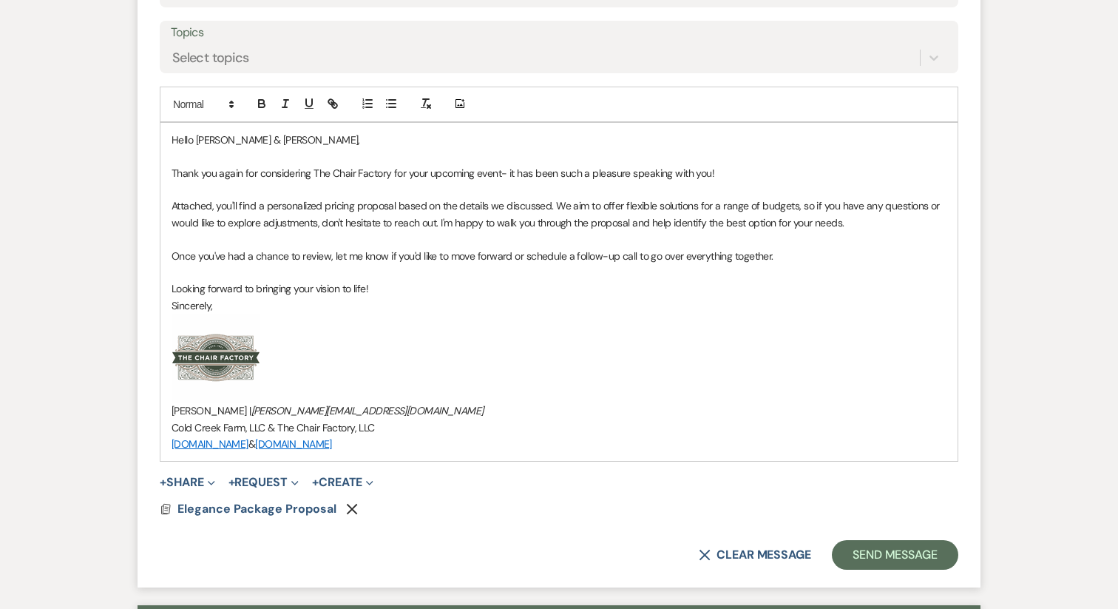
click at [349, 507] on use "button" at bounding box center [352, 509] width 11 height 11
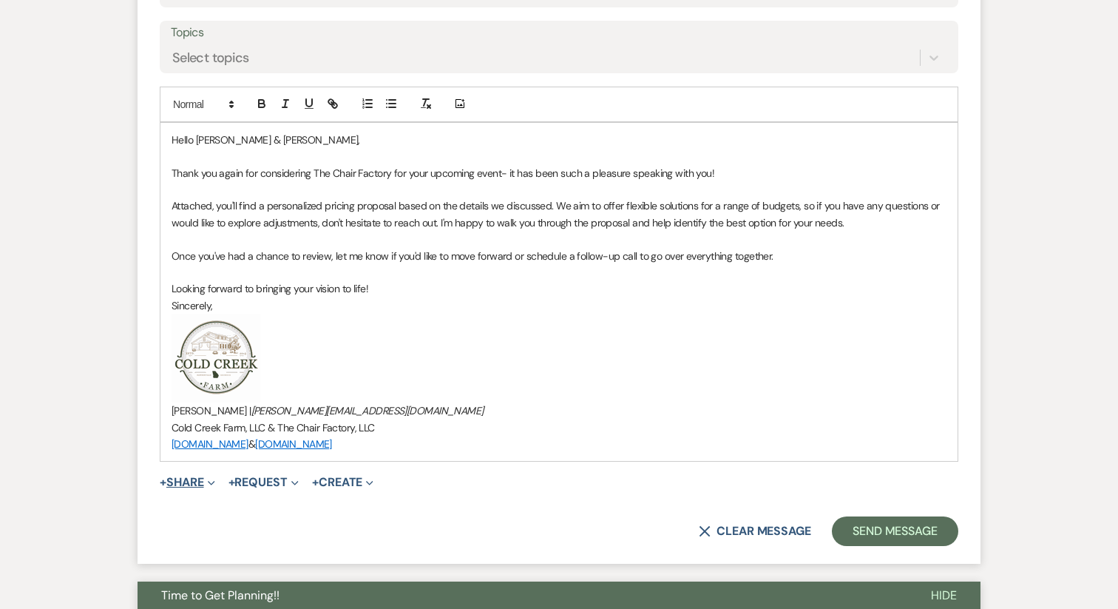
click at [203, 484] on button "+ Share Expand" at bounding box center [187, 482] width 55 height 12
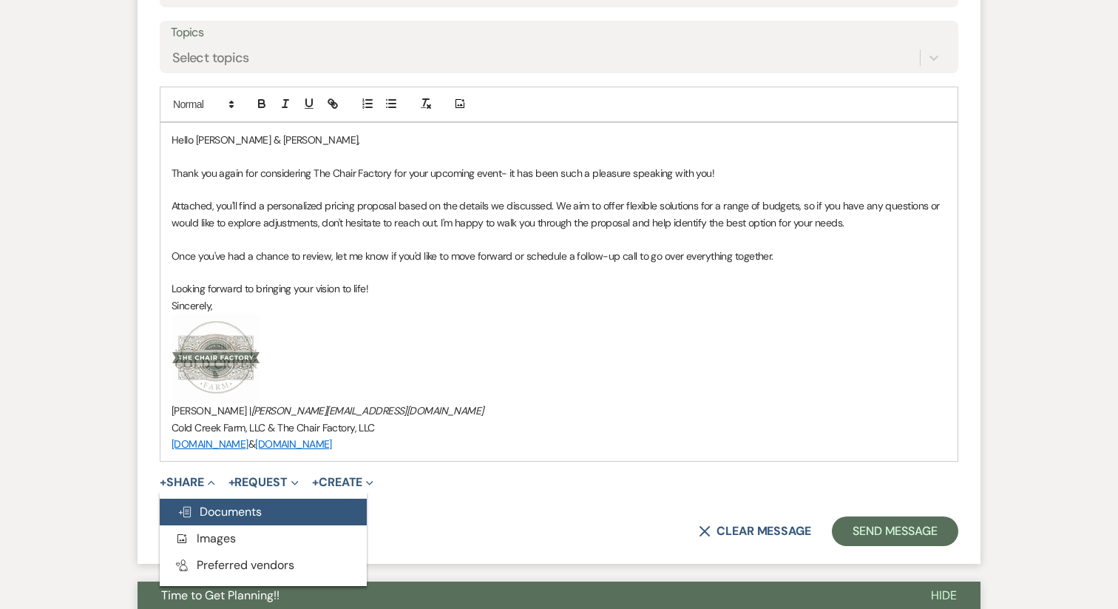
click at [223, 504] on span "Doc Upload Documents" at bounding box center [219, 512] width 84 height 16
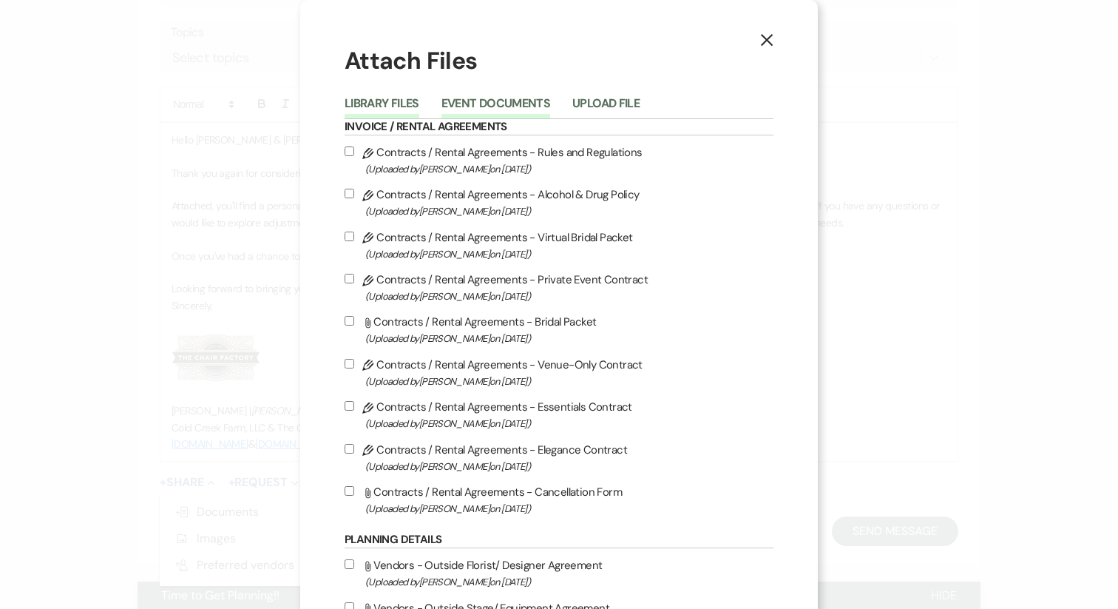
click at [476, 101] on button "Event Documents" at bounding box center [495, 108] width 109 height 21
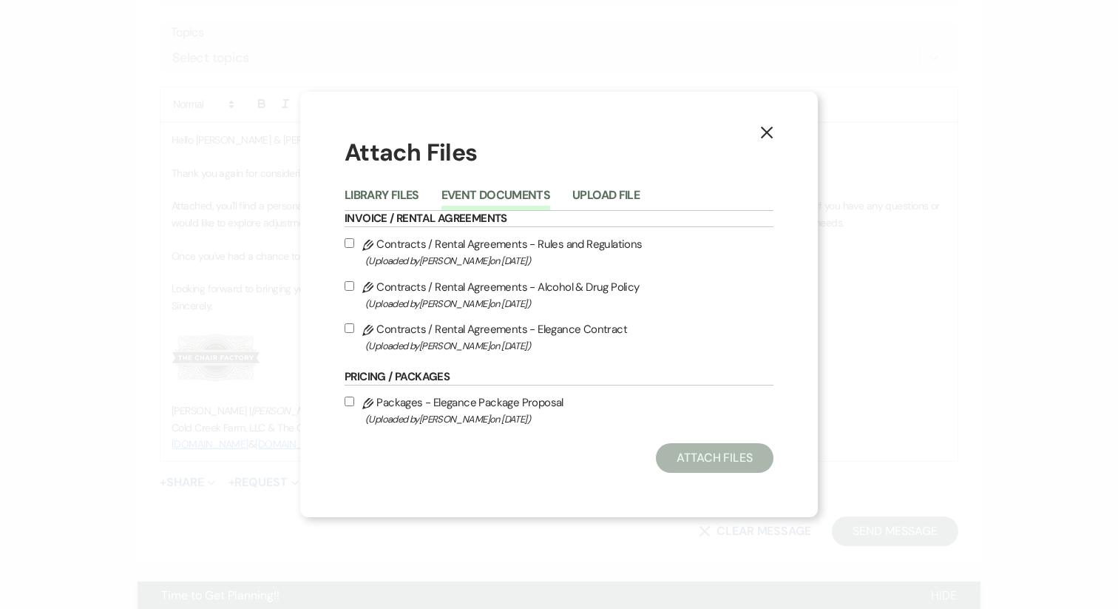
click at [349, 402] on input "Pencil Packages - Elegance Package Proposal (Uploaded by Katie Gatlin on Sep 23…" at bounding box center [350, 401] width 10 height 10
checkbox input "true"
click at [692, 465] on button "Attach Files" at bounding box center [715, 458] width 118 height 30
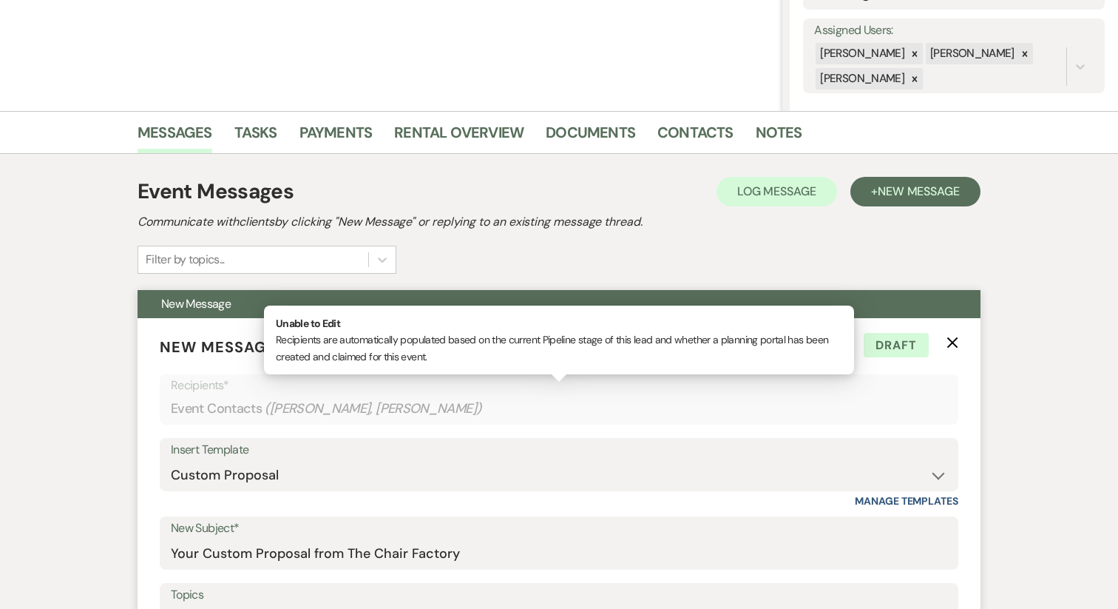
scroll to position [260, 0]
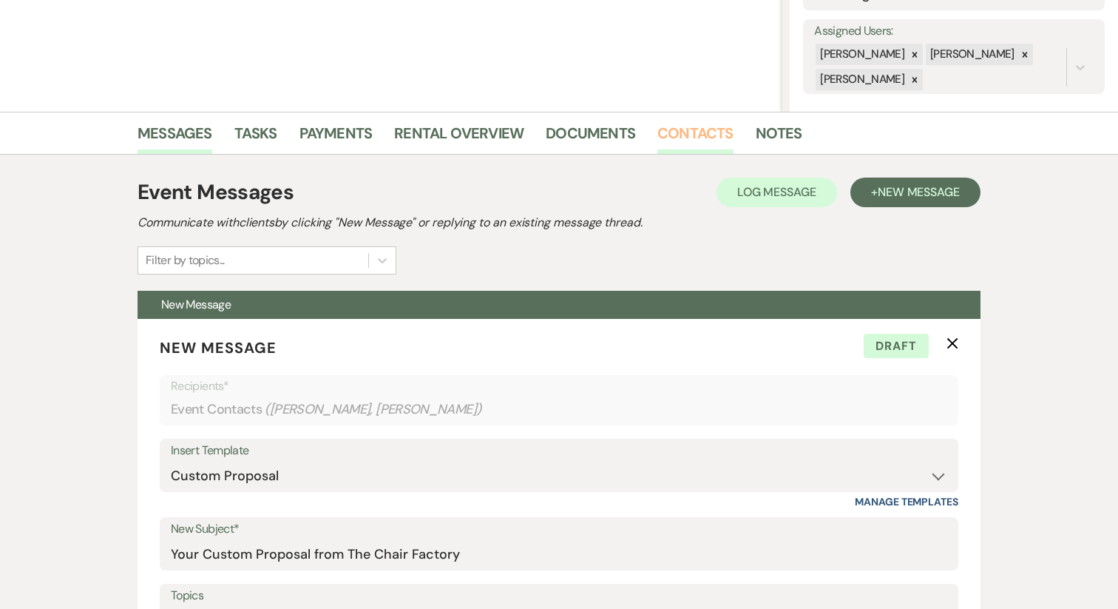
click at [683, 135] on link "Contacts" at bounding box center [695, 137] width 76 height 33
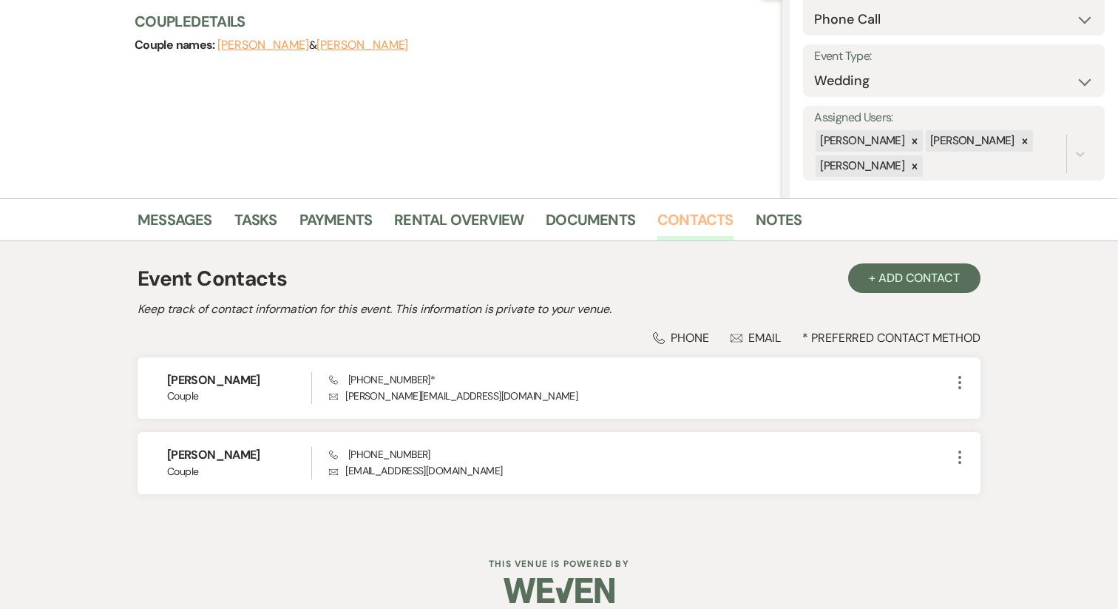
scroll to position [189, 0]
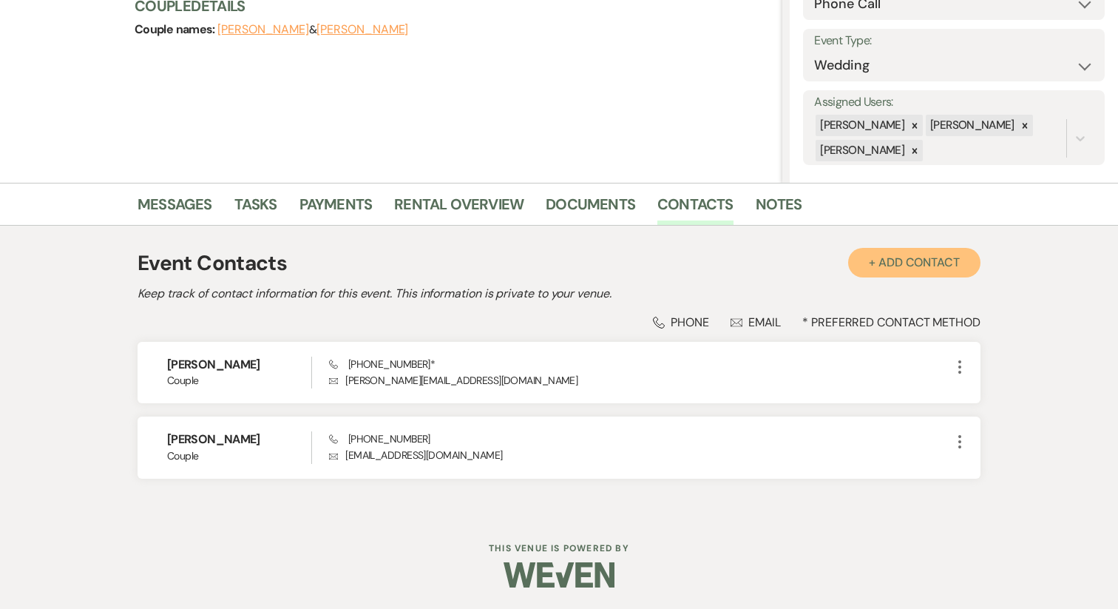
click at [882, 269] on button "+ Add Contact" at bounding box center [914, 263] width 132 height 30
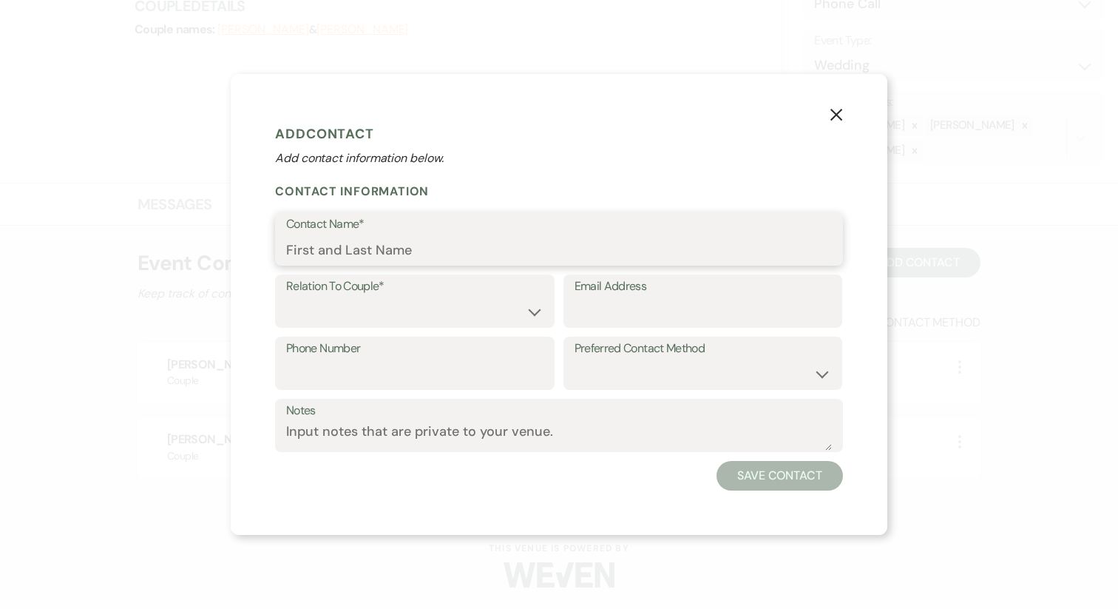
click at [402, 255] on input "Contact Name*" at bounding box center [559, 249] width 546 height 29
type input "Teresa Hoover"
click at [388, 307] on select "Couple Planner Parent of Couple Family Member Friend Other" at bounding box center [414, 311] width 257 height 29
select select "3"
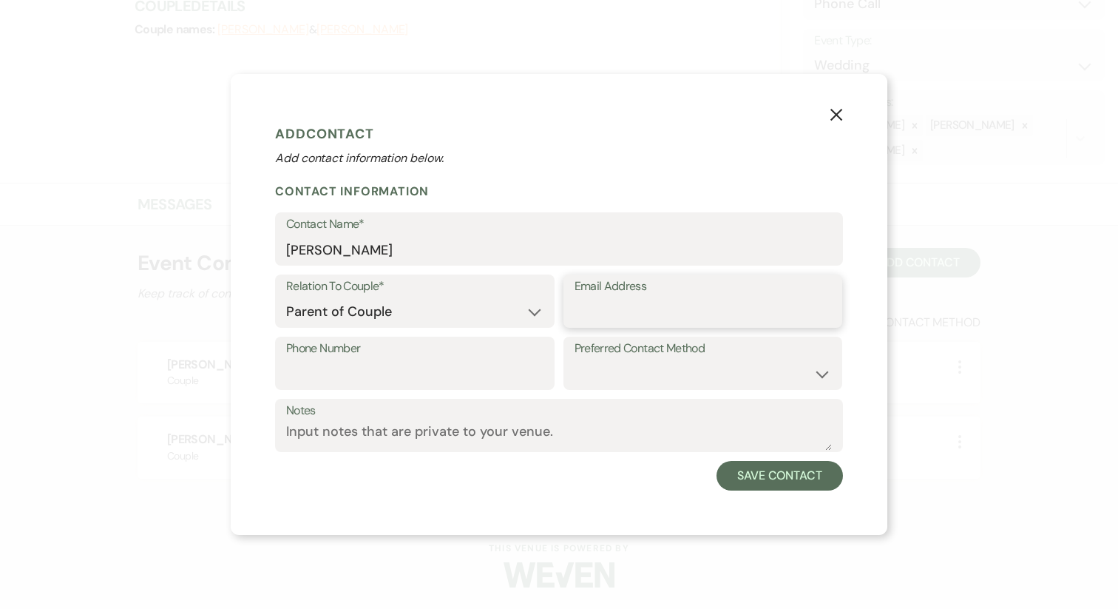
click at [637, 314] on input "Email Address" at bounding box center [703, 311] width 257 height 29
click at [478, 429] on textarea "Notes" at bounding box center [559, 436] width 546 height 29
type textarea "Mother of the Bride"
click at [631, 307] on input "Email Address" at bounding box center [703, 311] width 257 height 29
type input "tdhoover61@outlook.com"
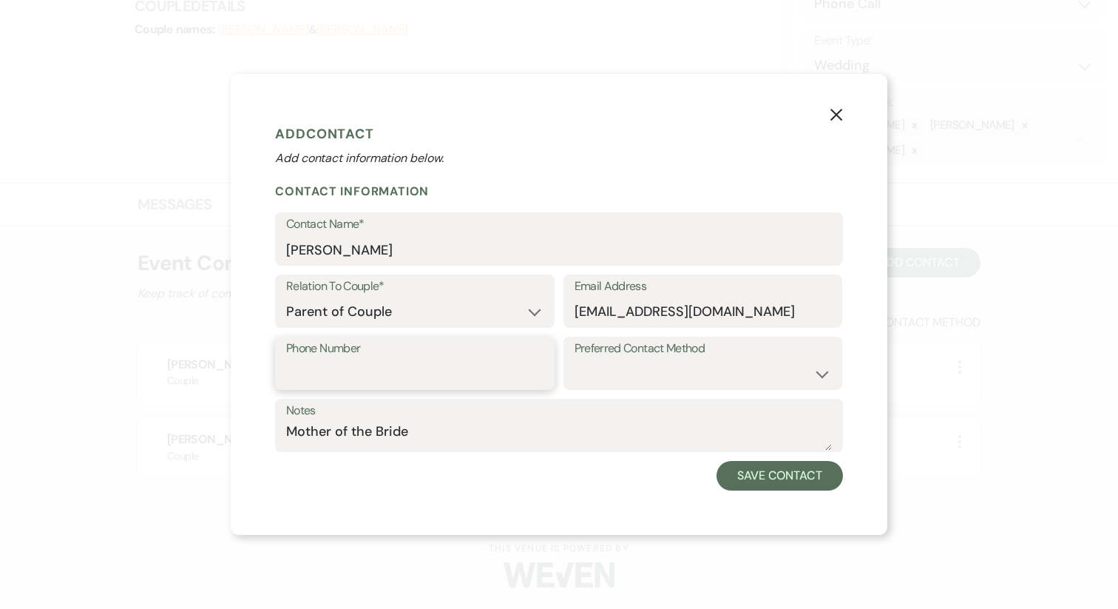
click at [436, 370] on input "Phone Number" at bounding box center [414, 373] width 257 height 29
click at [773, 480] on button "Save Contact" at bounding box center [780, 476] width 126 height 30
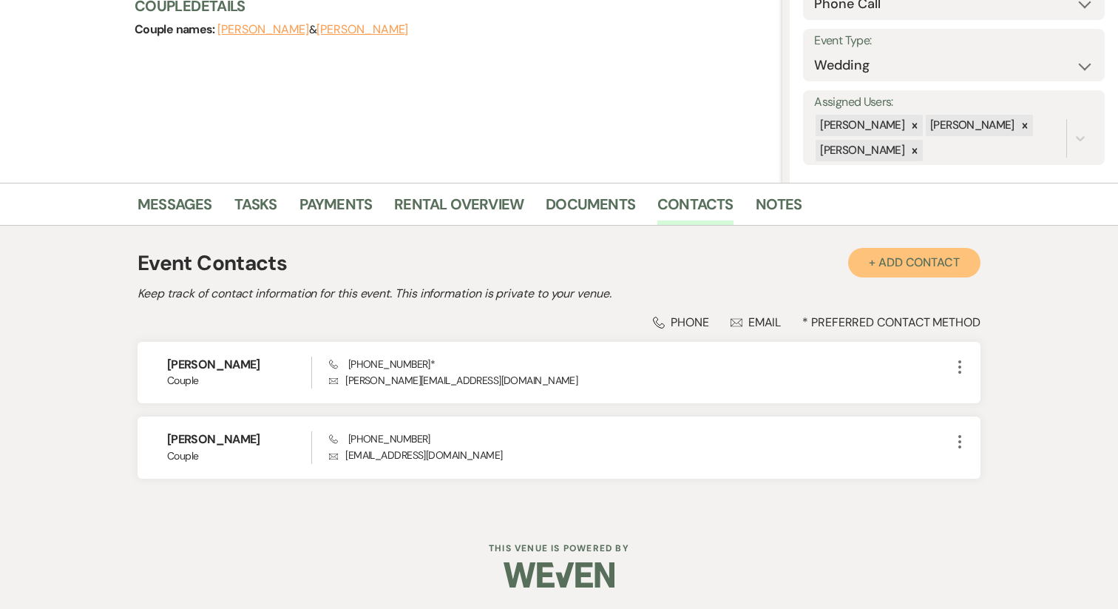
click at [909, 267] on button "+ Add Contact" at bounding box center [914, 263] width 132 height 30
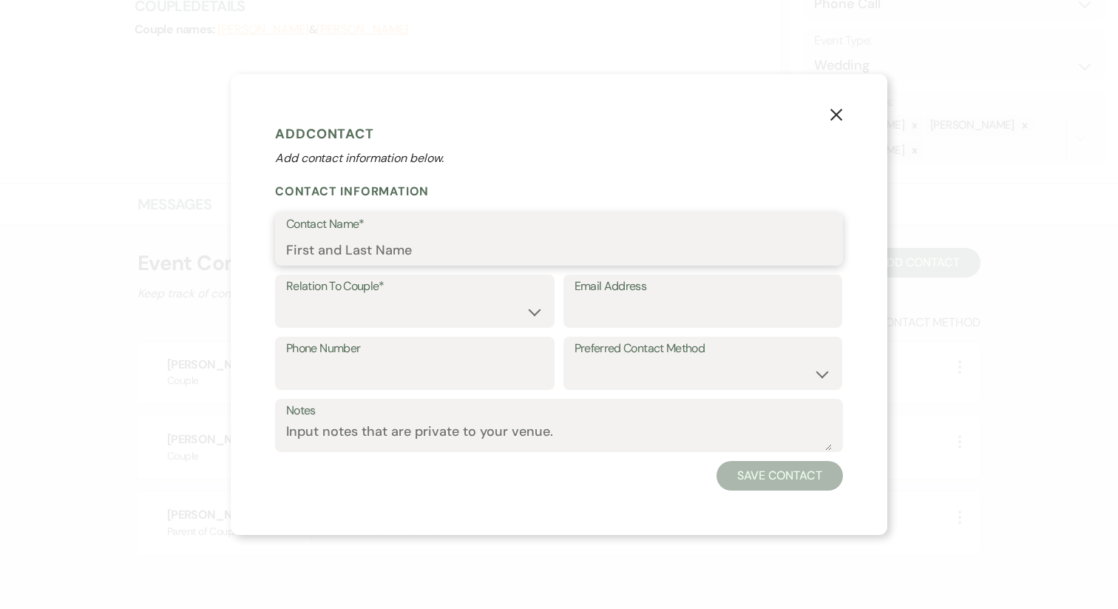
click at [426, 252] on input "Contact Name*" at bounding box center [559, 249] width 546 height 29
type input "Mark Hoover"
click at [399, 301] on select "Couple Planner Parent of Couple Family Member Friend Other" at bounding box center [414, 311] width 257 height 29
select select "3"
click at [422, 414] on label "Notes" at bounding box center [559, 410] width 546 height 21
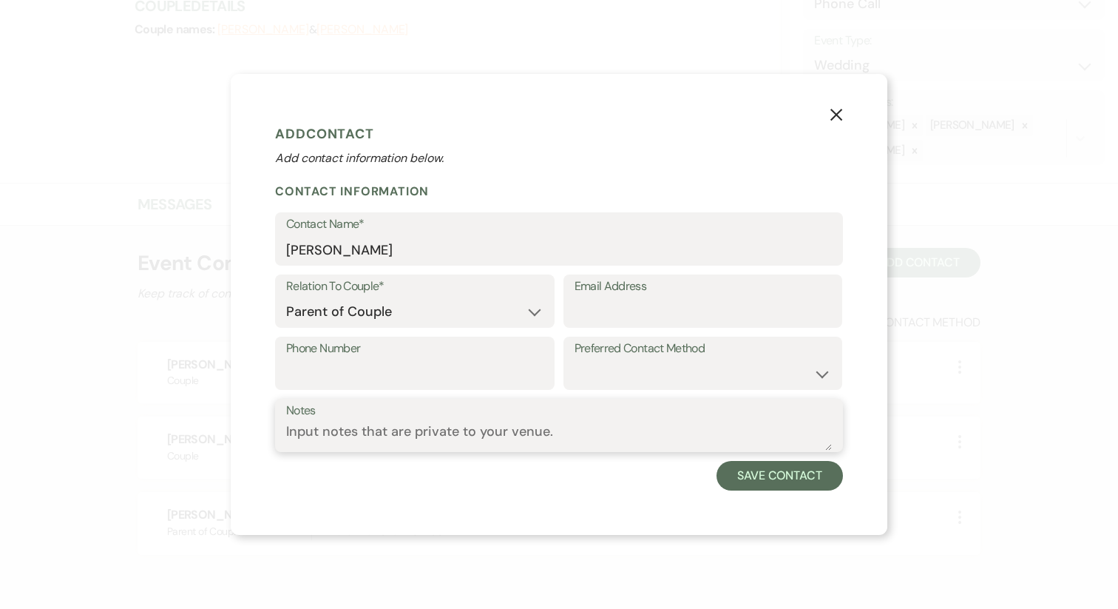
click at [422, 422] on textarea "Notes" at bounding box center [559, 436] width 546 height 29
type textarea "Father of the Bride"
click at [627, 335] on div "Email Address" at bounding box center [704, 305] width 280 height 62
click at [609, 302] on input "Email Address" at bounding box center [703, 311] width 257 height 29
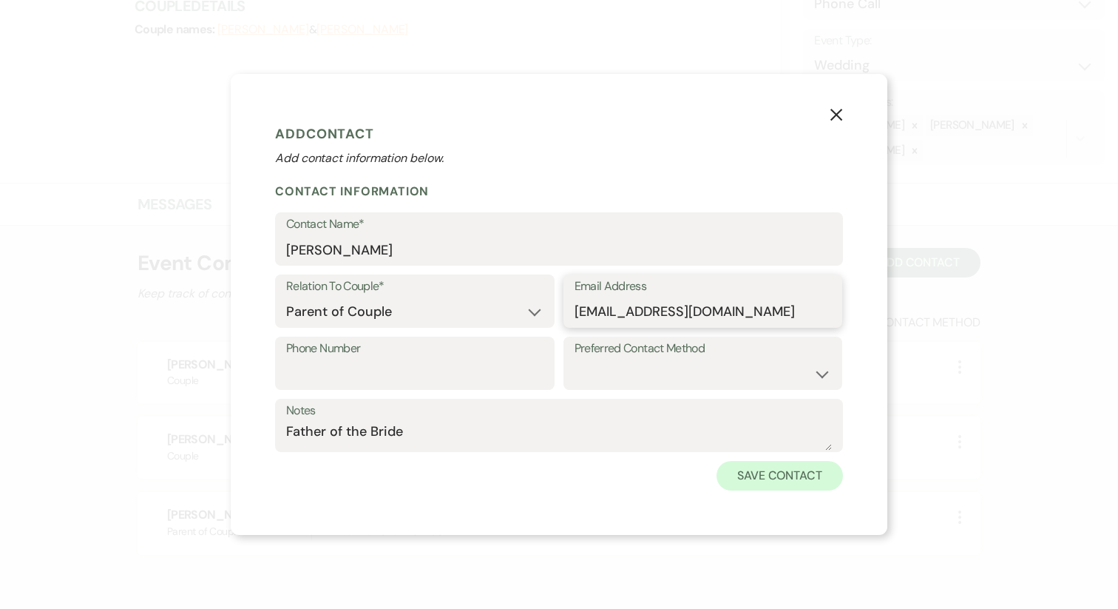
type input "mdhoover@bellsouth.net"
click at [757, 467] on button "Save Contact" at bounding box center [780, 476] width 126 height 30
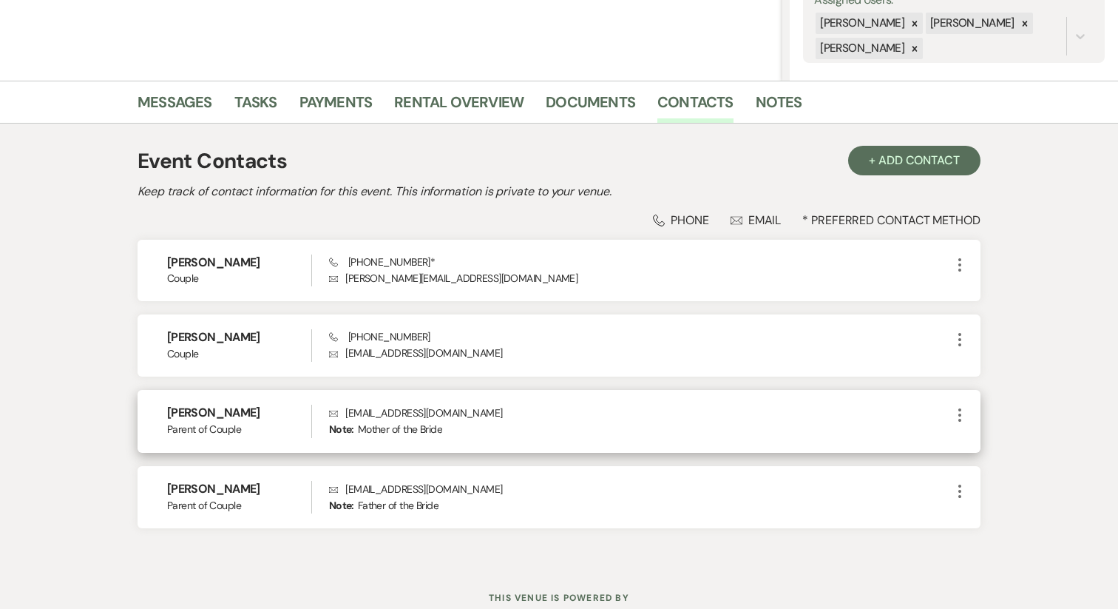
scroll to position [294, 0]
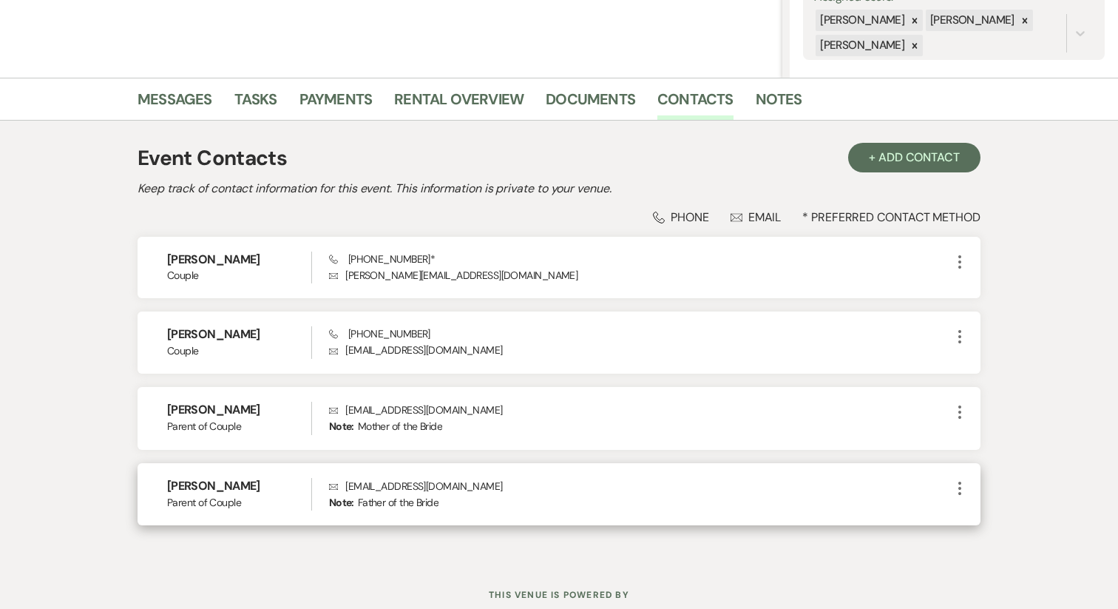
click at [957, 487] on icon "More" at bounding box center [960, 488] width 18 height 18
click at [975, 510] on icon "Pencil" at bounding box center [975, 516] width 12 height 12
select select "3"
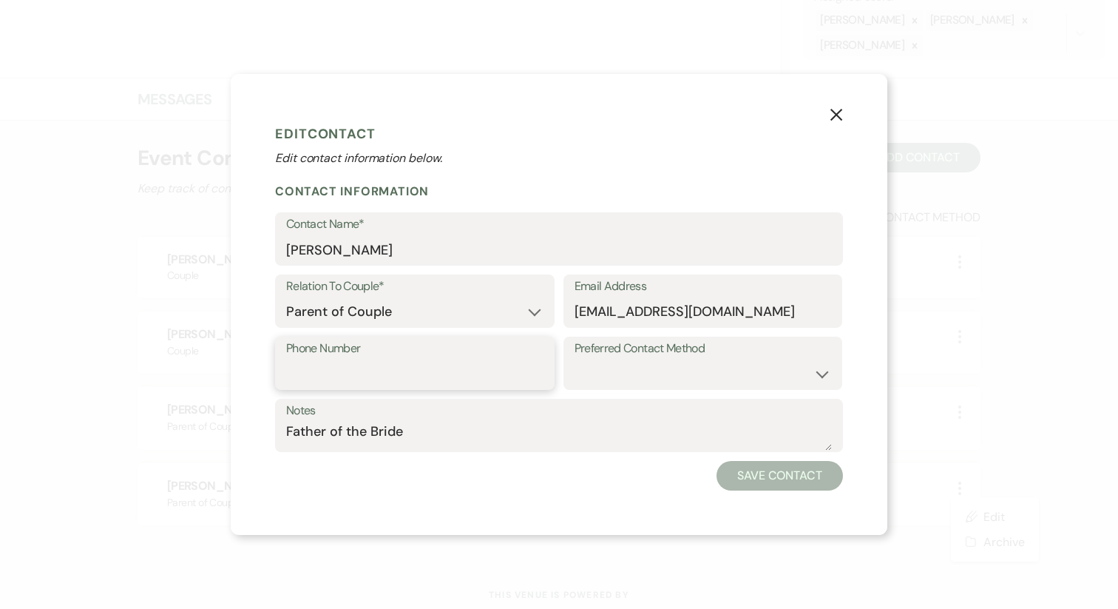
click at [407, 372] on input "Phone Number" at bounding box center [414, 373] width 257 height 29
type input "4048673153"
click at [772, 475] on button "Save Contact" at bounding box center [780, 476] width 126 height 30
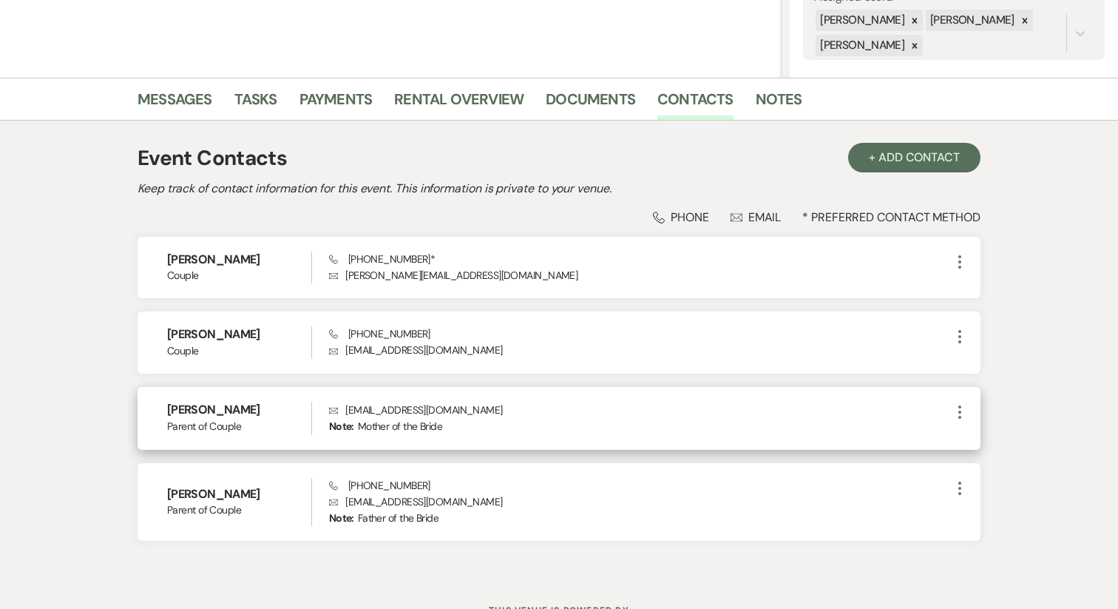
click at [961, 409] on icon "More" at bounding box center [960, 412] width 18 height 18
click at [984, 440] on button "Pencil Edit" at bounding box center [995, 440] width 88 height 25
select select "3"
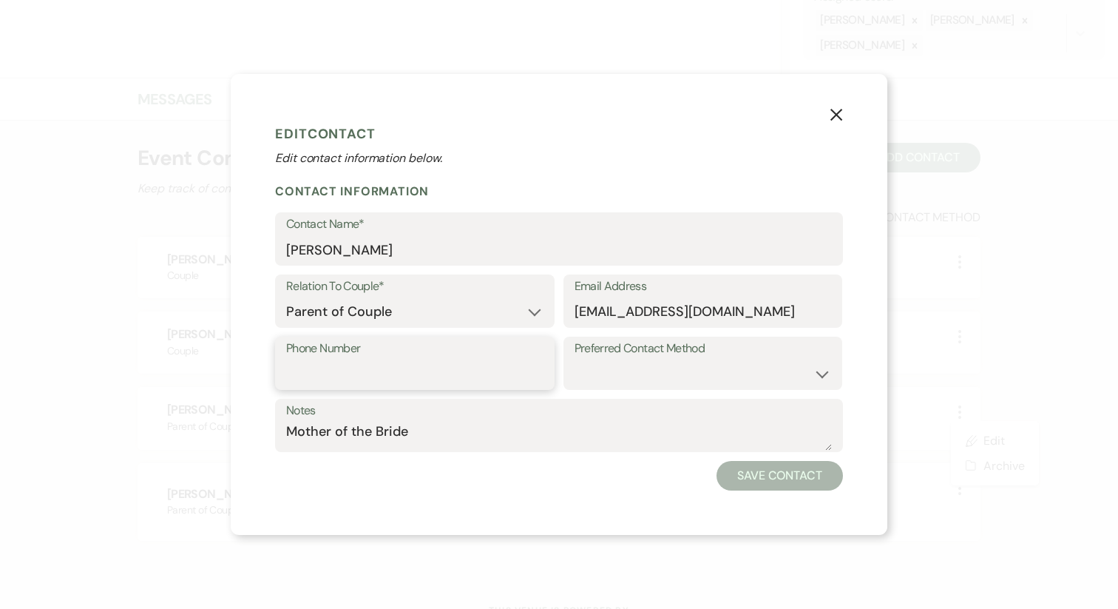
click at [399, 373] on input "Phone Number" at bounding box center [414, 373] width 257 height 29
type input "4048673162"
click at [799, 487] on button "Save Contact" at bounding box center [780, 476] width 126 height 30
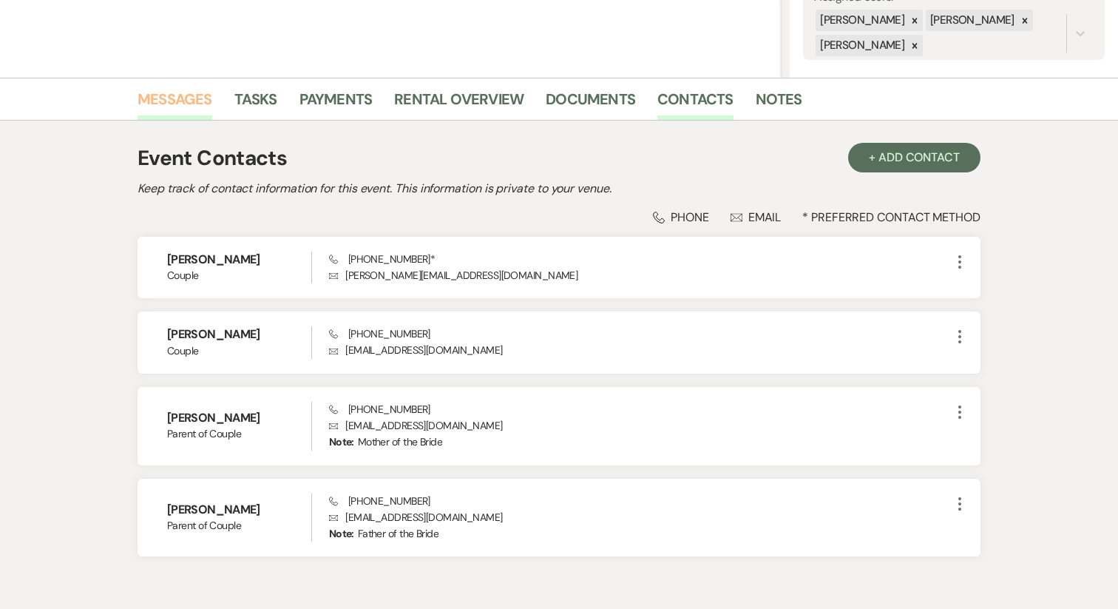
click at [181, 101] on link "Messages" at bounding box center [175, 103] width 75 height 33
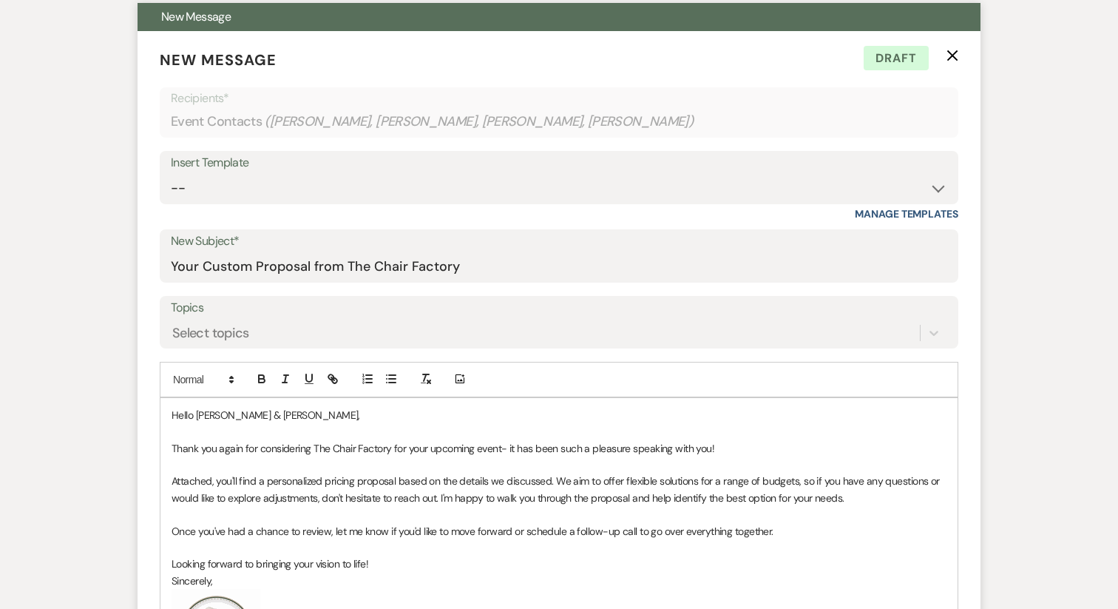
scroll to position [548, 0]
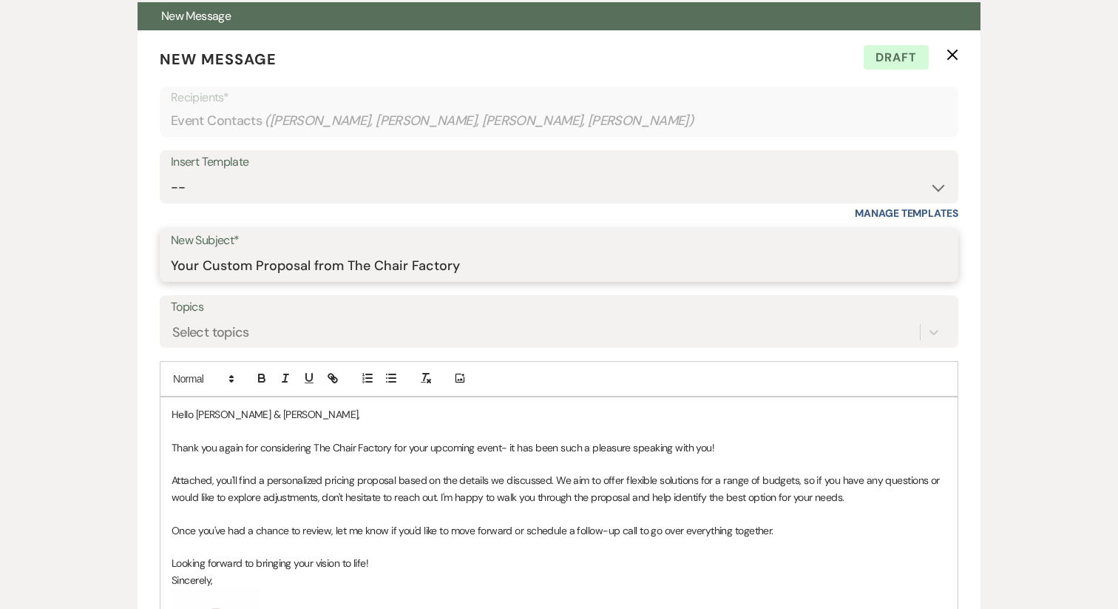
drag, startPoint x: 202, startPoint y: 265, endPoint x: 126, endPoint y: 262, distance: 75.5
click at [126, 262] on div "Messages Tasks Payments Rental Overview Documents Contacts Notes Event Messages…" at bounding box center [559, 388] width 1118 height 1131
click at [222, 263] on input "Custom Proposal from The Chair Factory" at bounding box center [559, 265] width 777 height 29
type input "Custom Package Proposal from The Chair Factory"
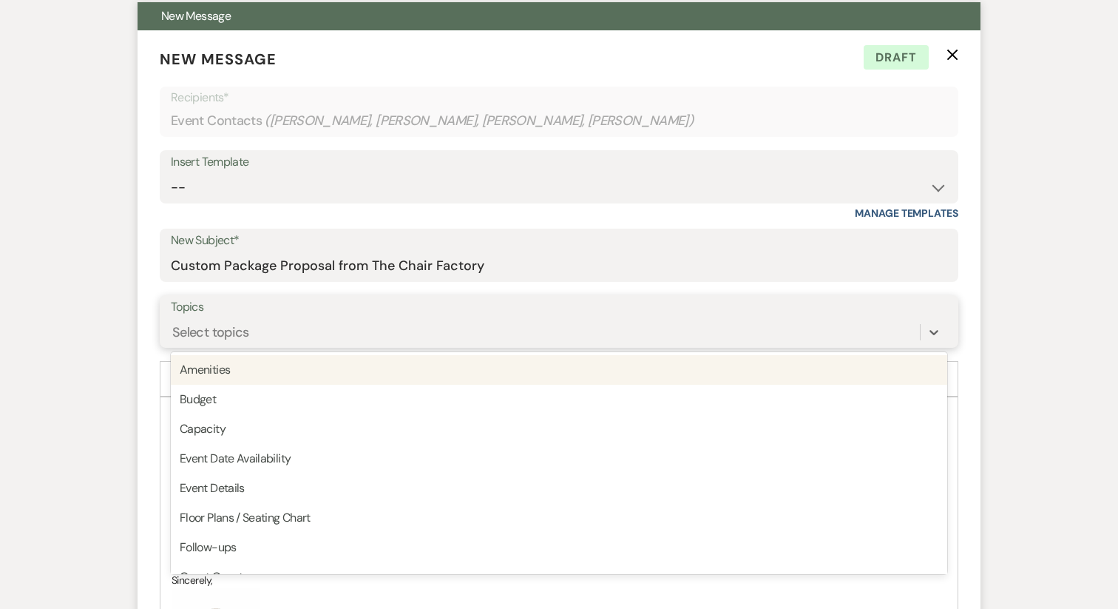
click at [229, 334] on div "Select topics" at bounding box center [210, 332] width 77 height 20
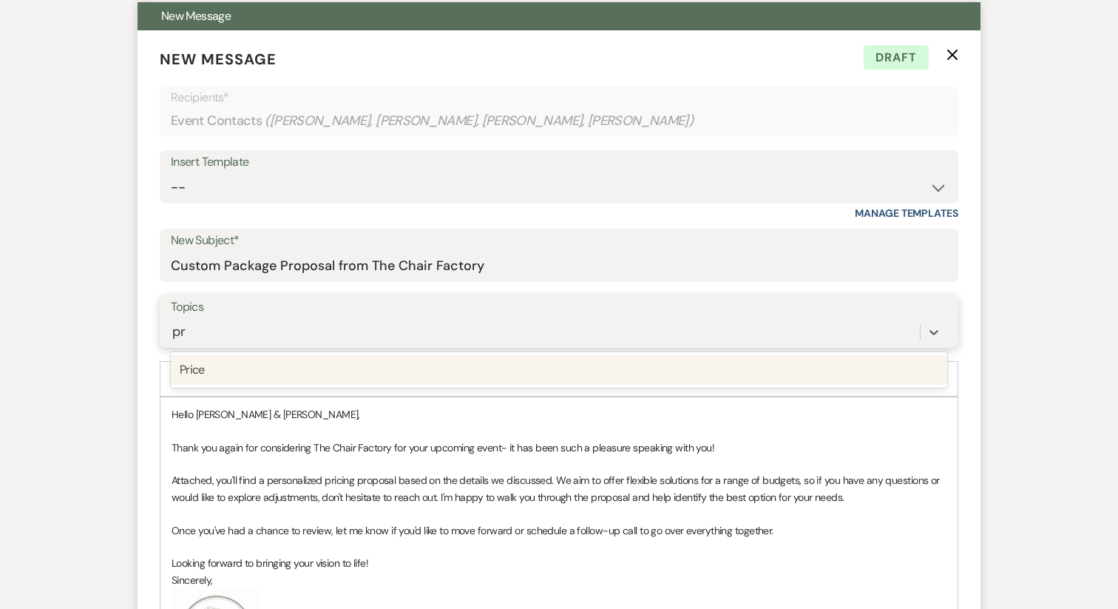
type input "pri"
click at [244, 373] on div "Price" at bounding box center [559, 370] width 777 height 30
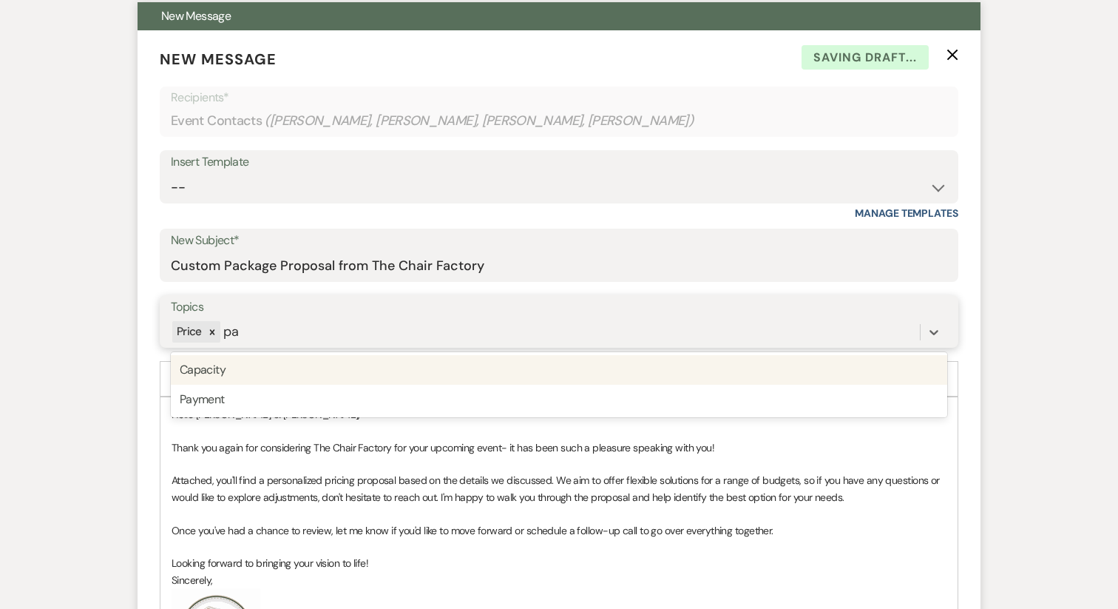
type input "p"
type input "e"
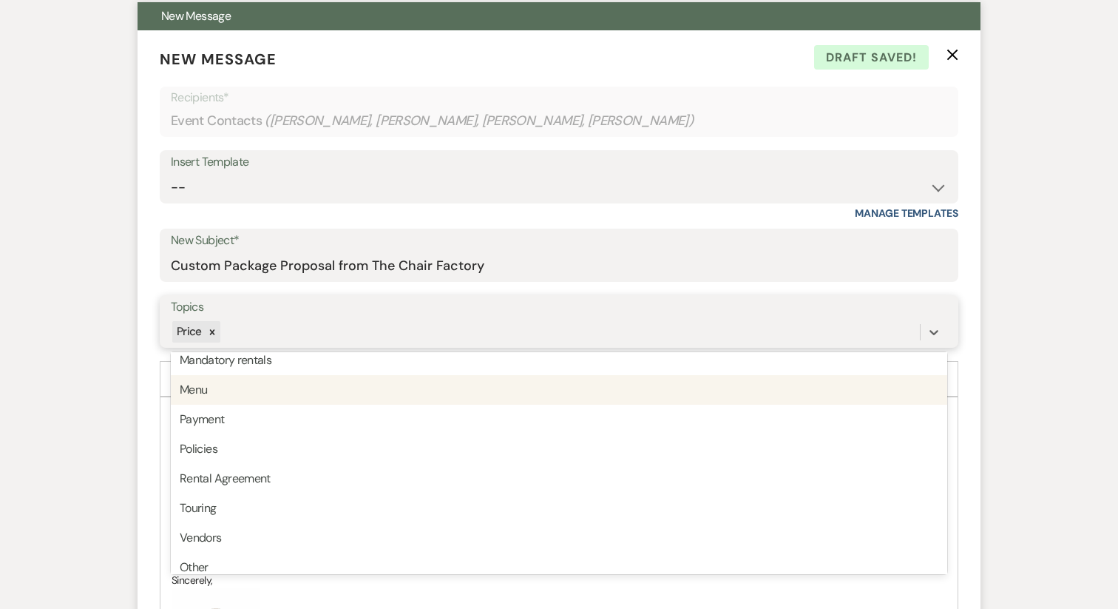
scroll to position [346, 0]
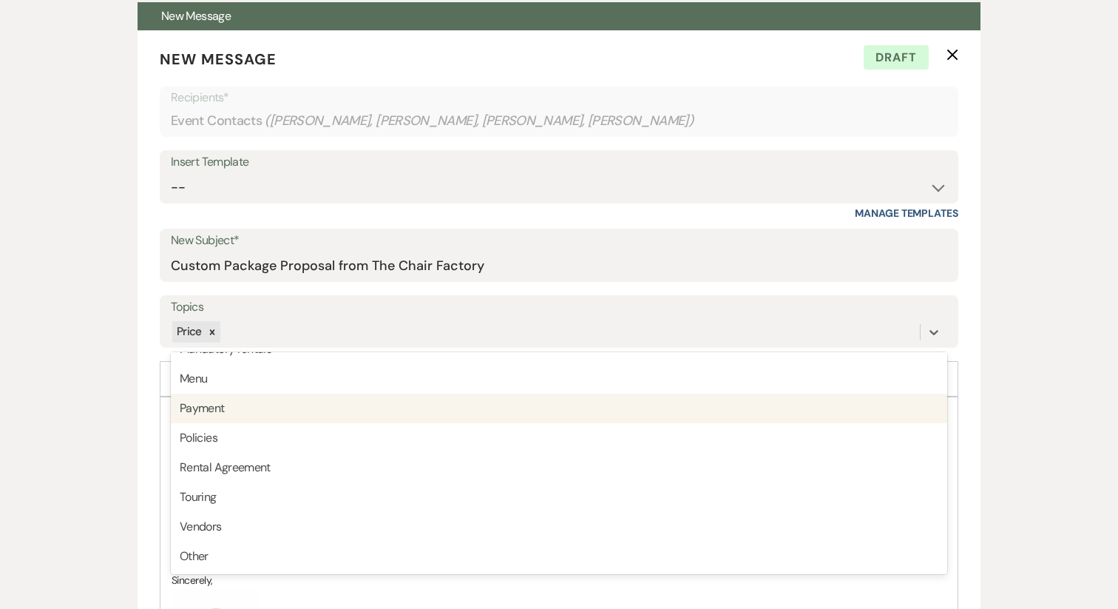
click at [104, 433] on div "Messages Tasks Payments Rental Overview Documents Contacts Notes Event Messages…" at bounding box center [559, 388] width 1118 height 1131
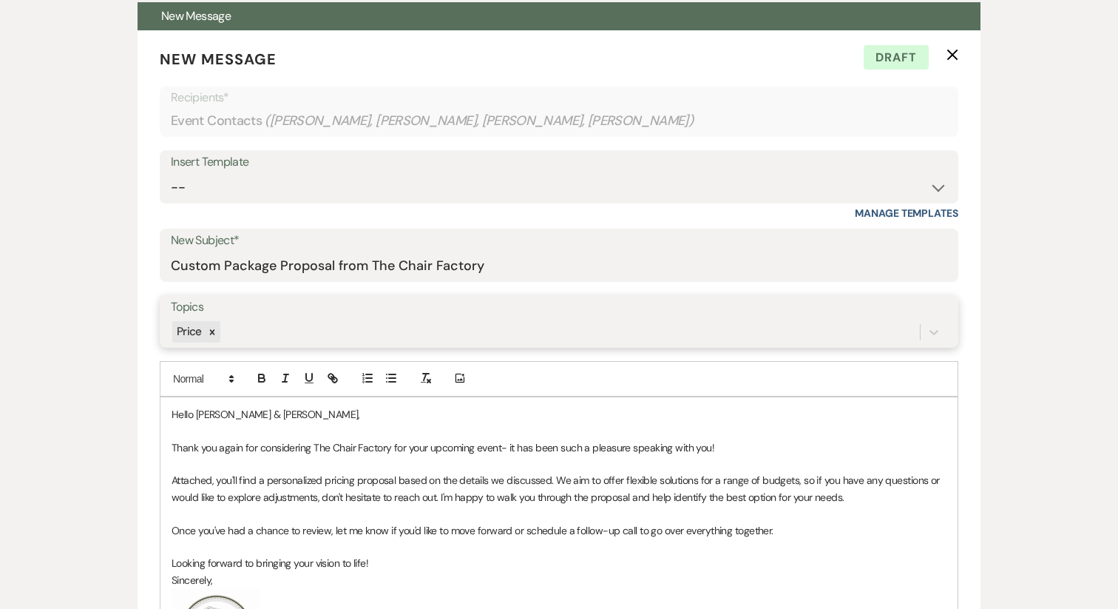
click at [266, 341] on div "Price" at bounding box center [545, 332] width 749 height 26
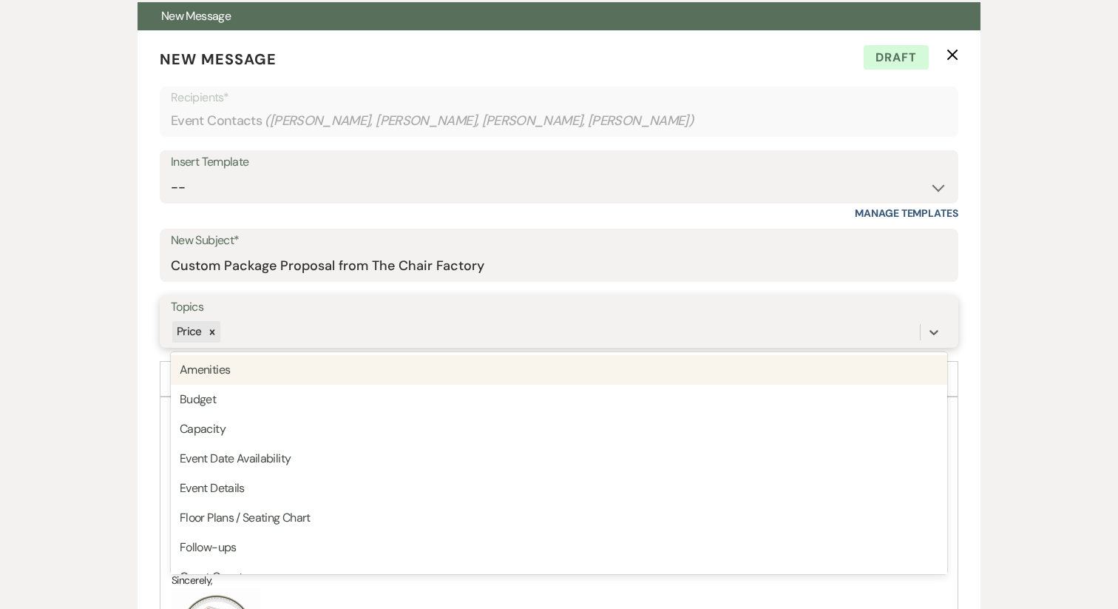
type input "p"
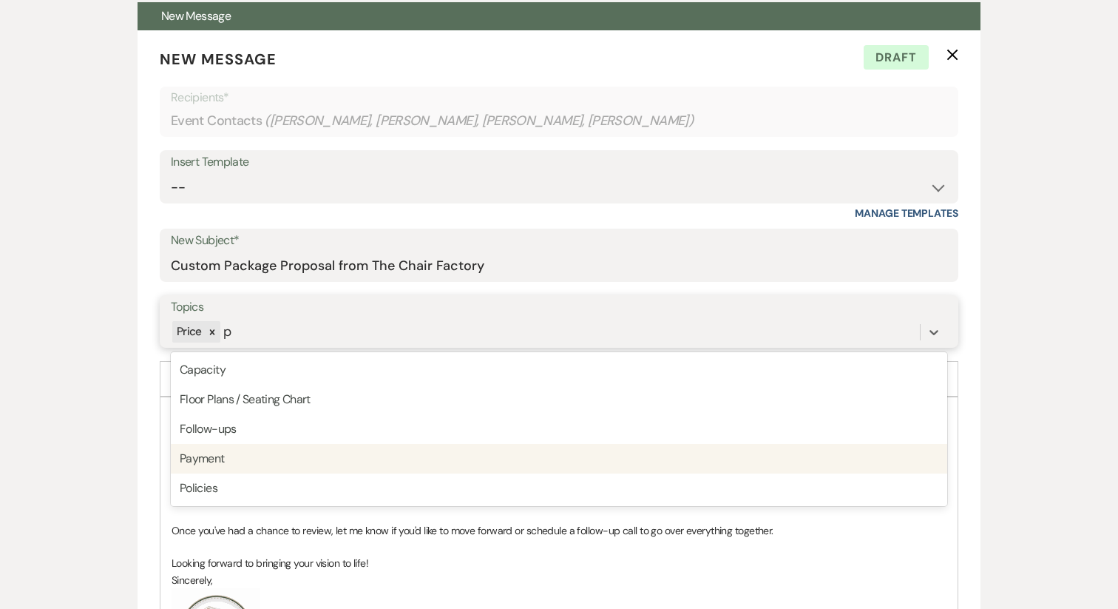
click at [214, 464] on div "Payment" at bounding box center [559, 459] width 777 height 30
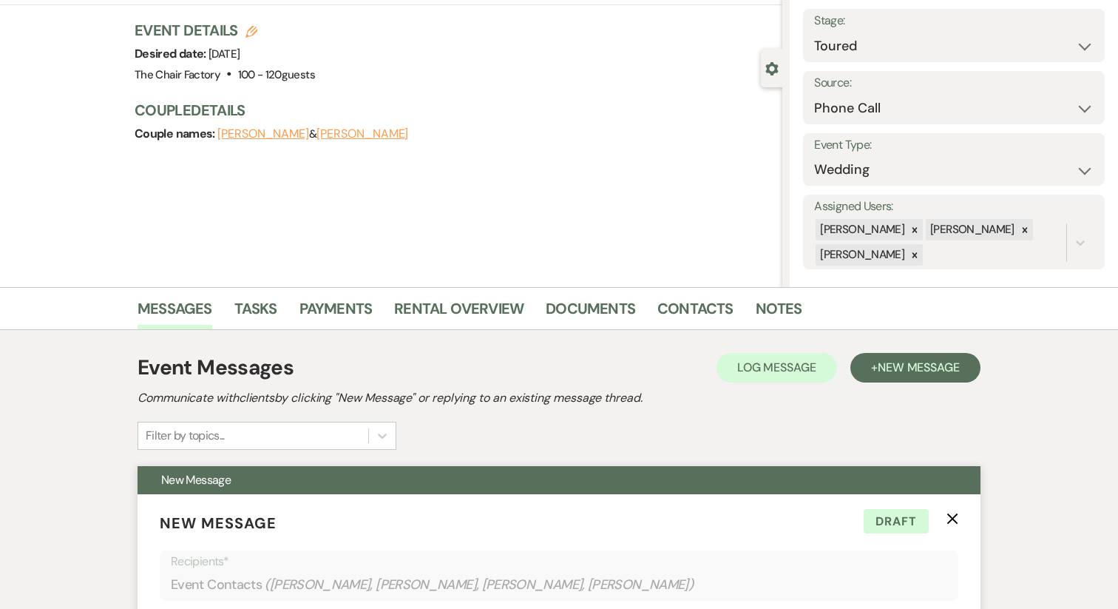
scroll to position [6, 0]
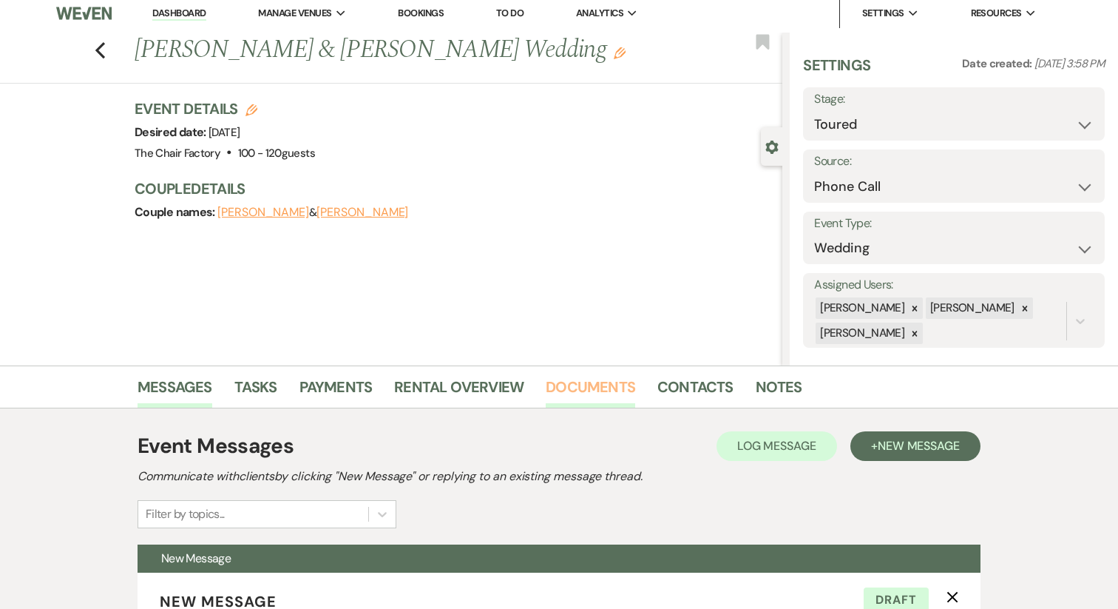
click at [600, 394] on link "Documents" at bounding box center [590, 391] width 89 height 33
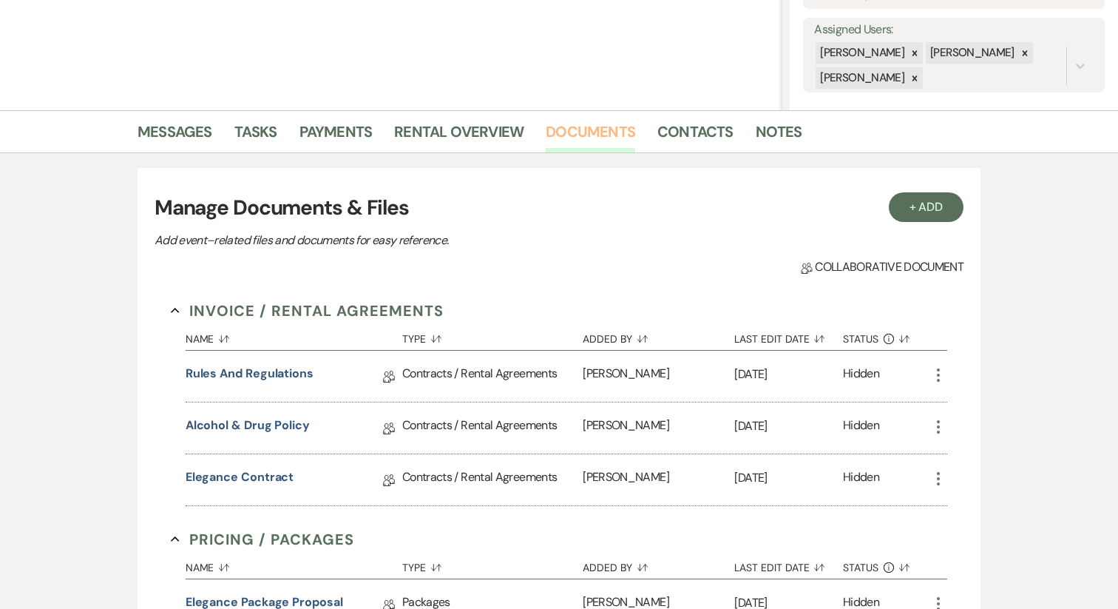
scroll to position [277, 0]
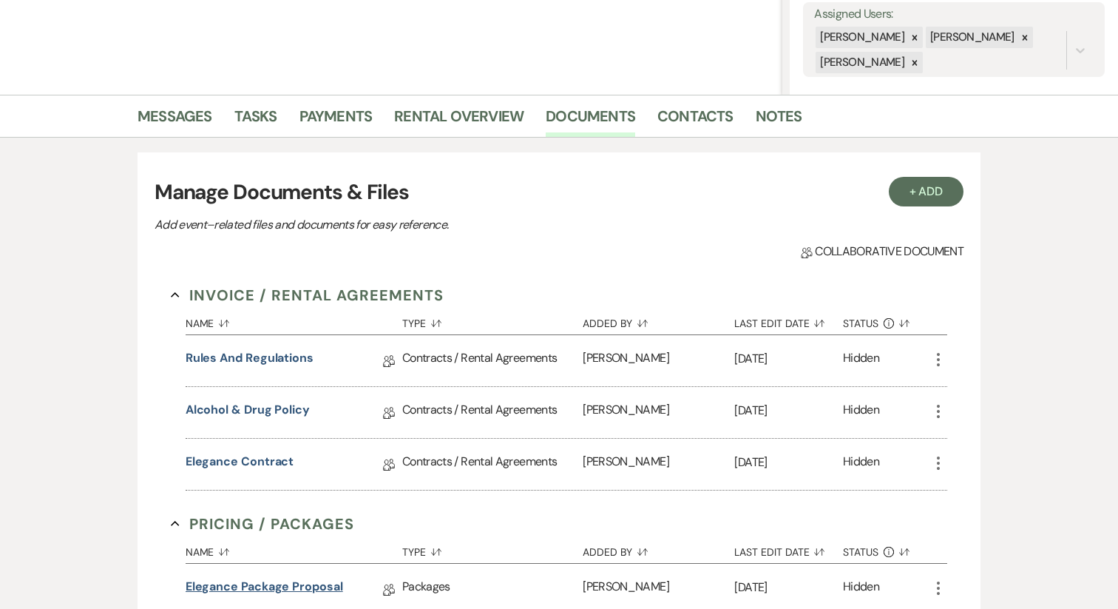
click at [254, 586] on link "Elegance Package Proposal" at bounding box center [265, 589] width 158 height 23
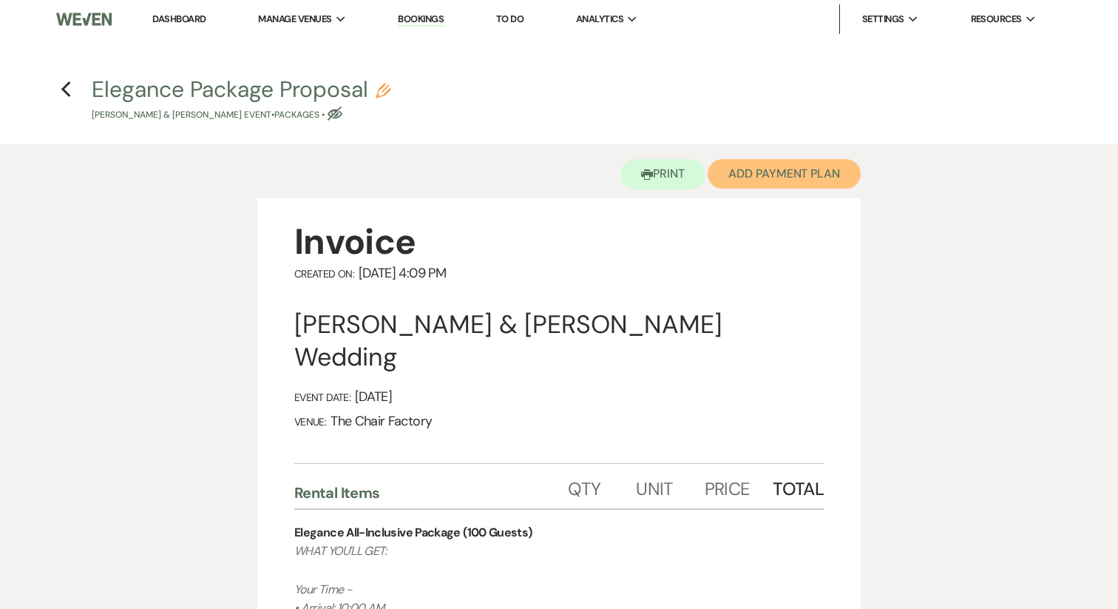
click at [752, 160] on button "Add Payment Plan" at bounding box center [784, 174] width 153 height 30
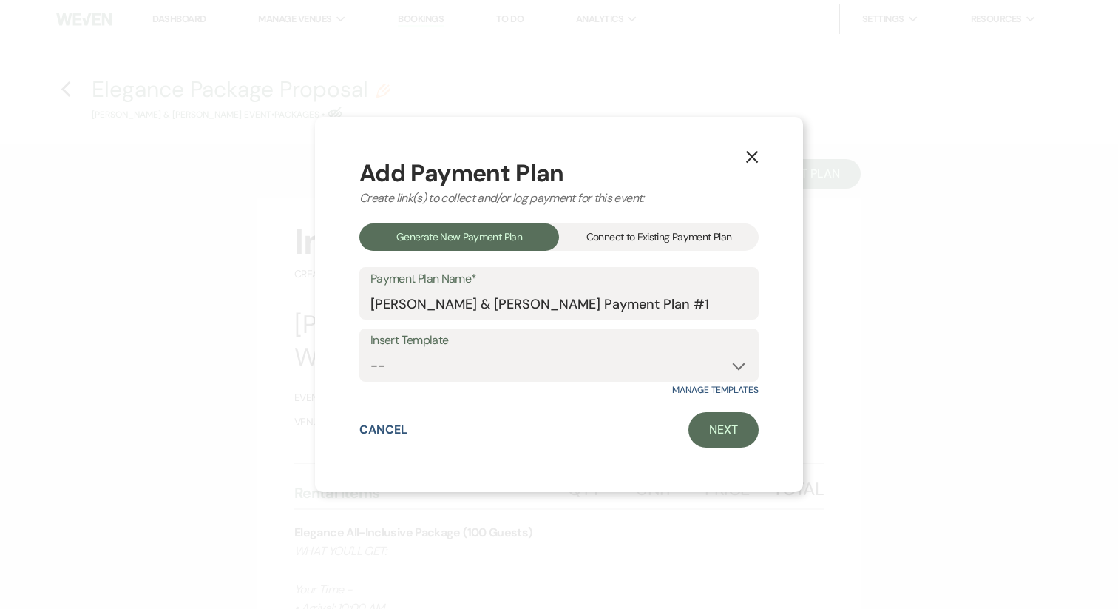
click at [662, 246] on div "Connect to Existing Payment Plan" at bounding box center [659, 236] width 200 height 27
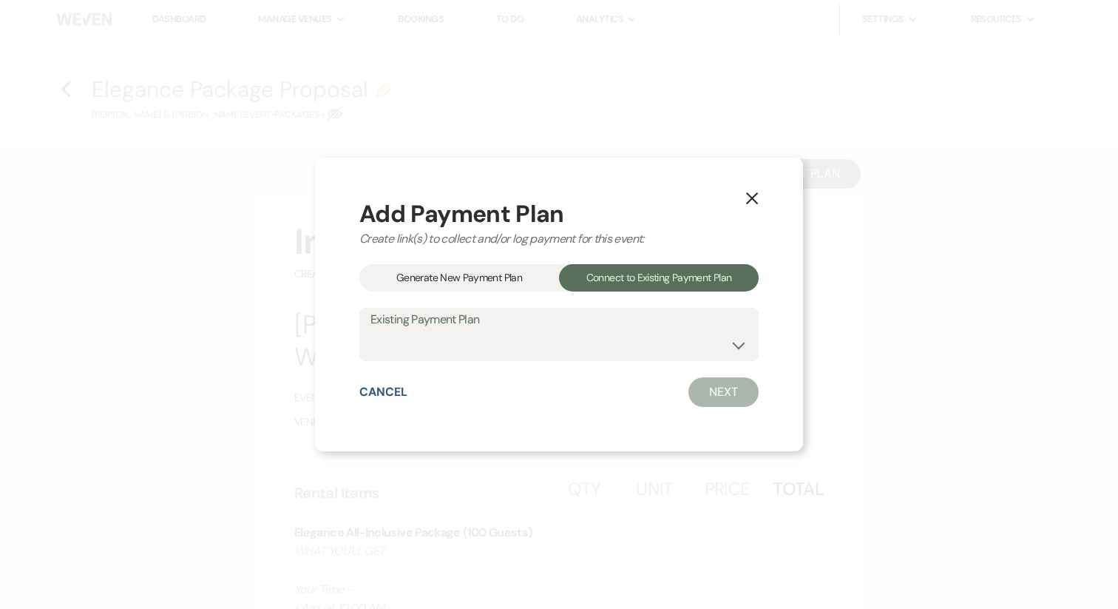
click at [493, 284] on div "Generate New Payment Plan" at bounding box center [459, 277] width 200 height 27
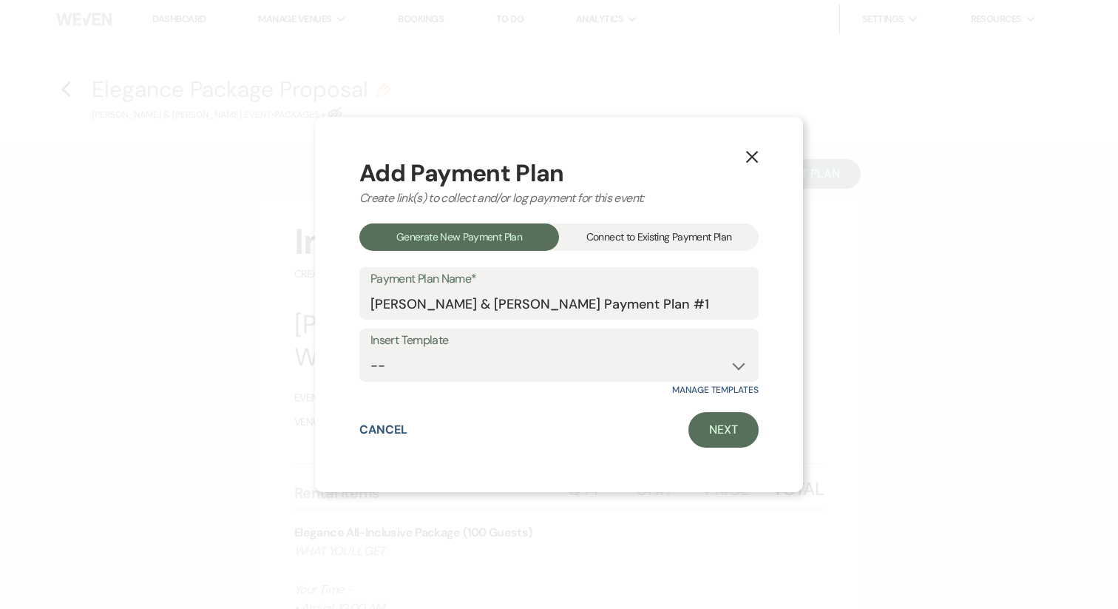
click at [491, 382] on div "Add Payment Plan Create link(s) to collect and/or log payment for this event: G…" at bounding box center [558, 304] width 399 height 287
click at [490, 370] on select "-- All-Inclusive Payment Plans (25% Down) Venue-Only Payment Plan (50% Down) Pa…" at bounding box center [559, 365] width 377 height 29
select select "449"
click at [724, 437] on link "Next" at bounding box center [724, 429] width 70 height 35
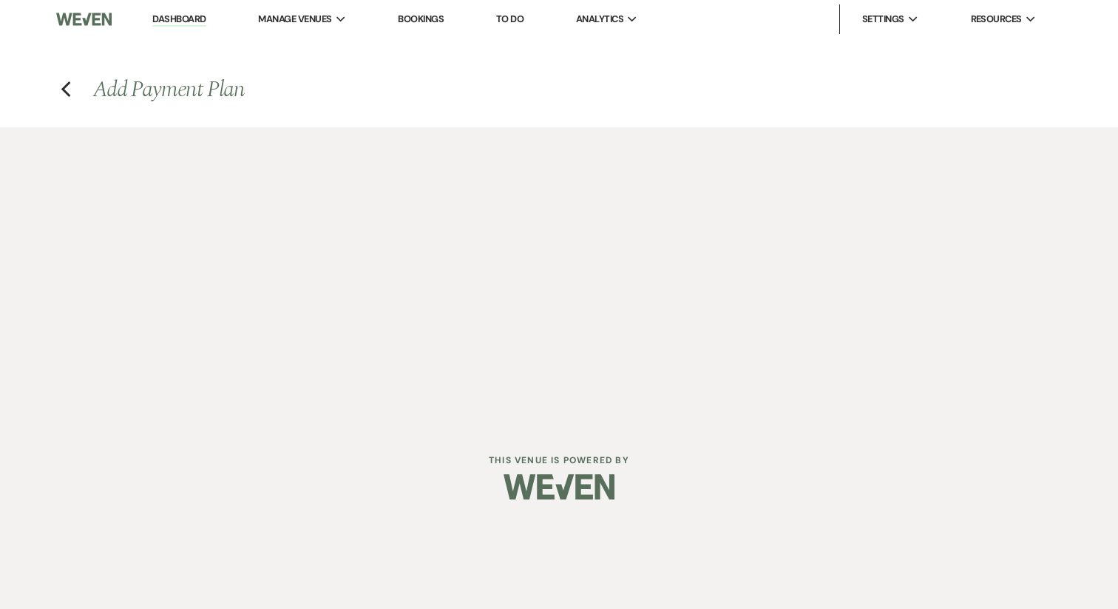
select select "29014"
select select "2"
select select "percentage"
select select "true"
select select "client"
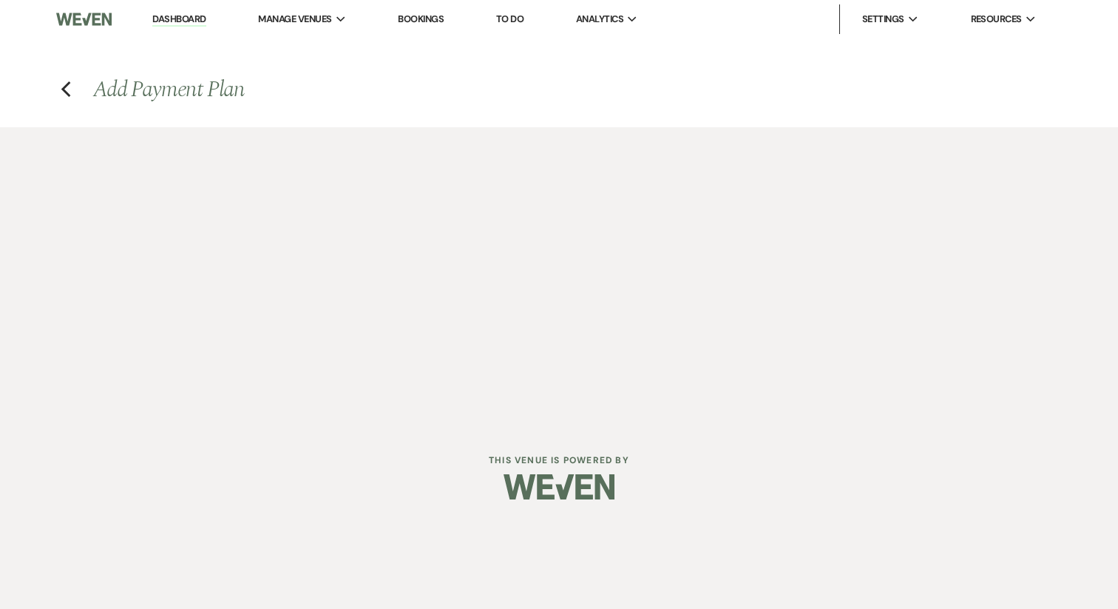
select select "daily"
select select "days"
select select "complete"
select select "host"
select select "weekly"
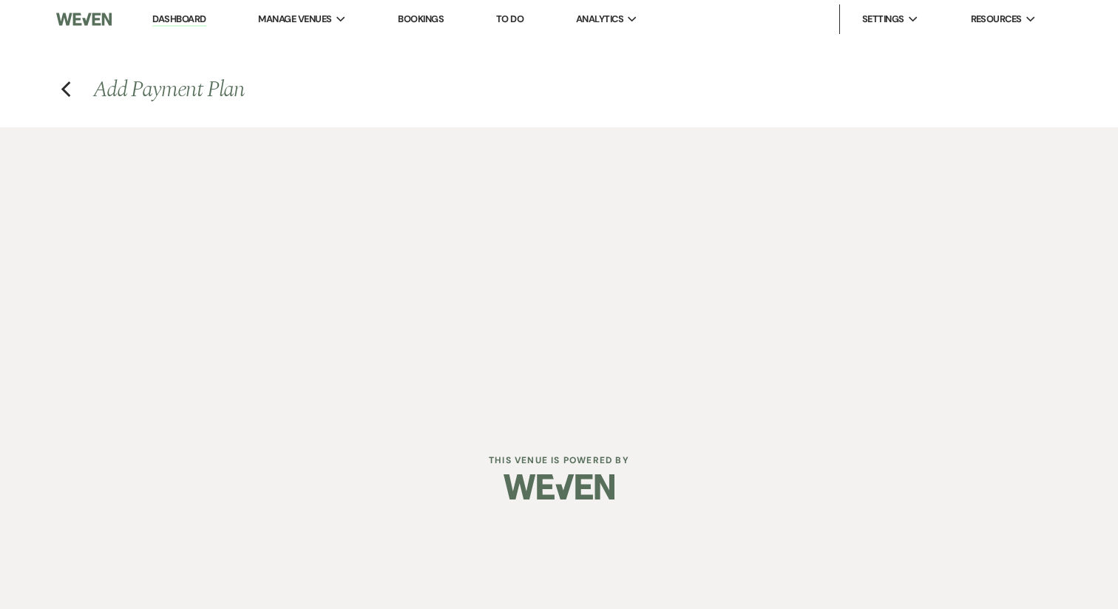
select select "days"
select select "complete"
select select "2"
select select "percentage"
select select "true"
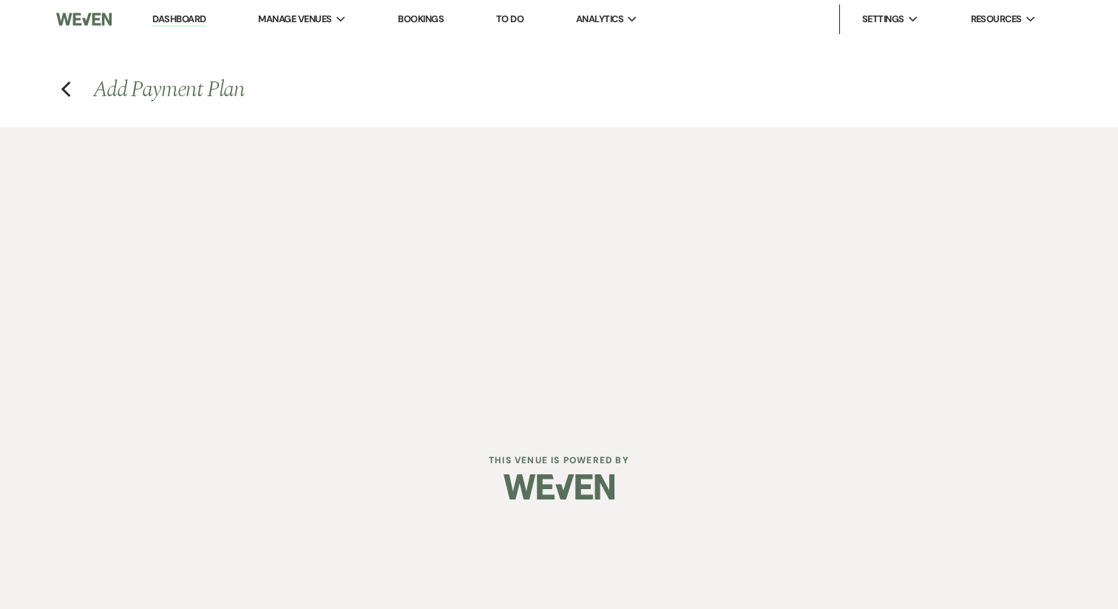
select select "client"
select select "daily"
select select "weeks"
select select "complete"
select select "host"
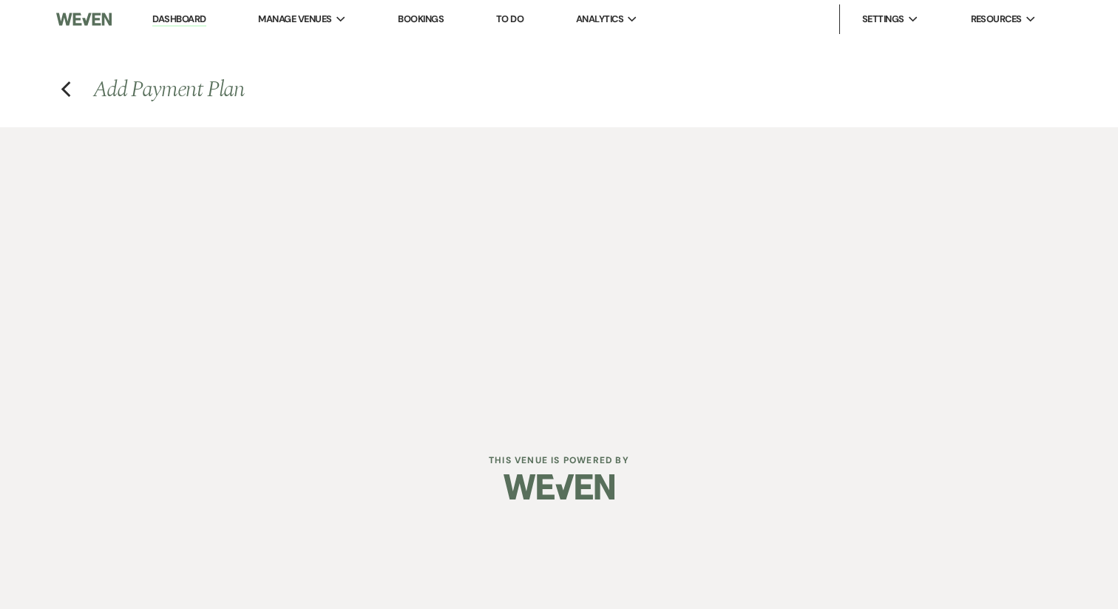
select select "weekly"
select select "days"
select select "afterDueDate"
select select "complete"
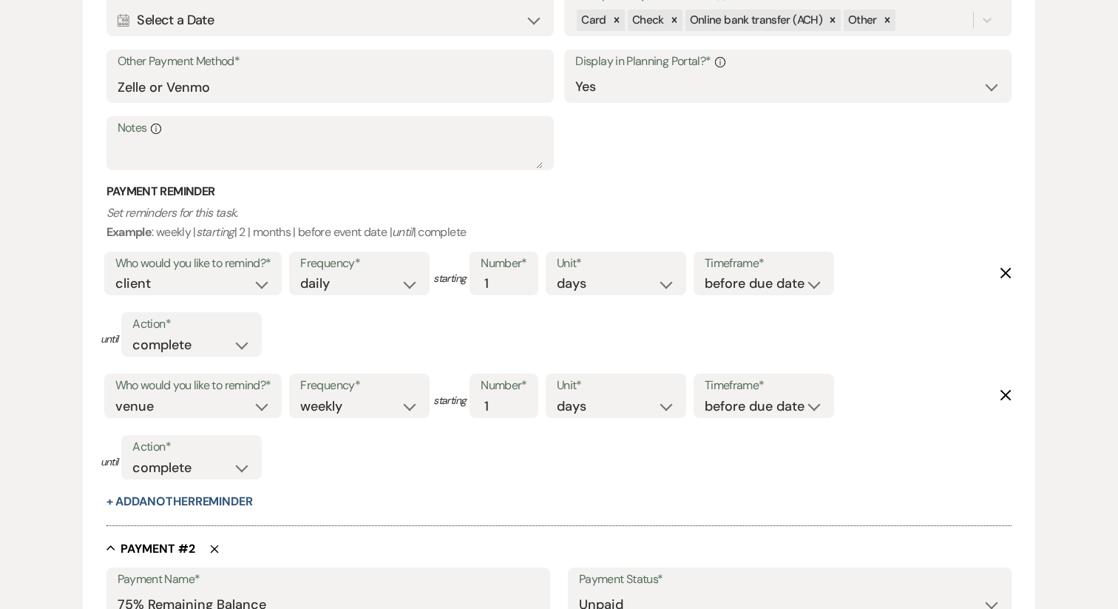
scroll to position [685, 0]
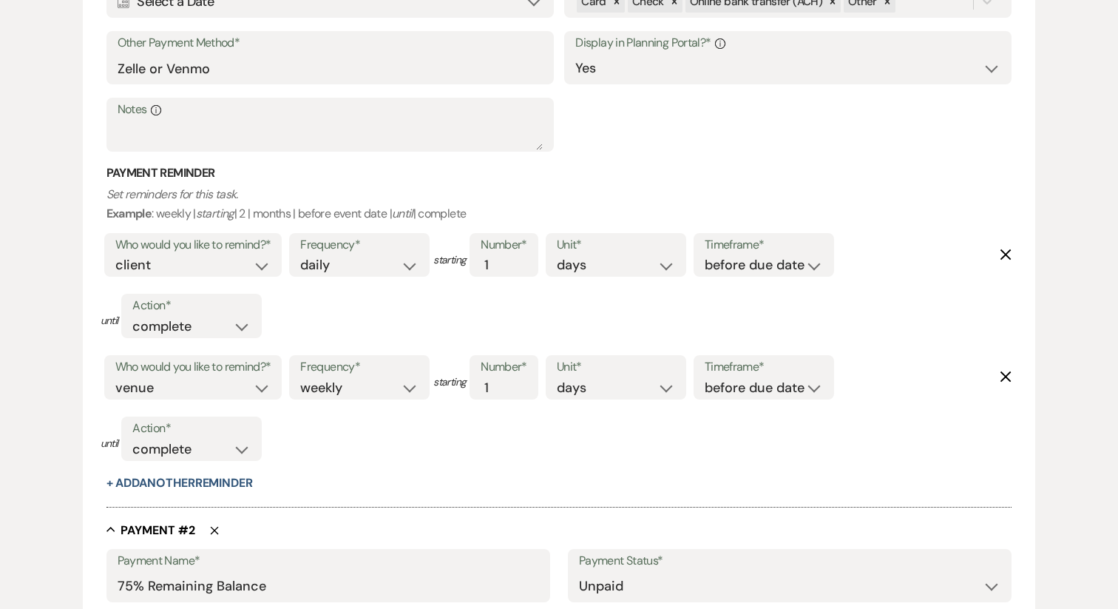
click at [1006, 254] on use "button" at bounding box center [1006, 253] width 11 height 11
select select "host"
select select "weekly"
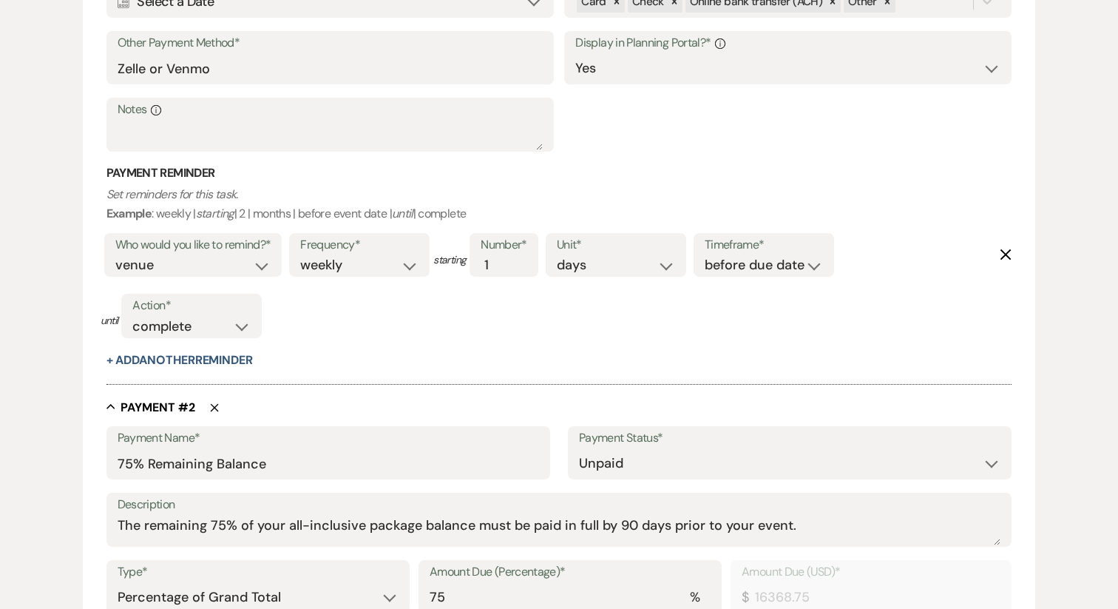
click at [1006, 254] on use "button" at bounding box center [1006, 253] width 11 height 11
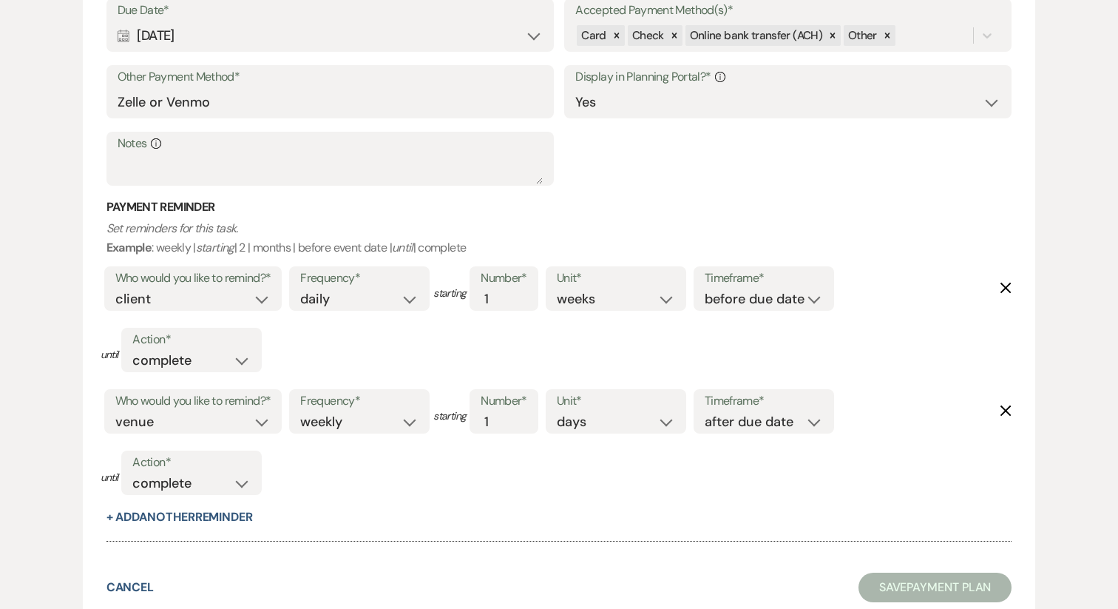
click at [1003, 293] on icon "Delete" at bounding box center [1006, 288] width 12 height 12
select select "host"
select select "weekly"
select select "days"
select select "afterDueDate"
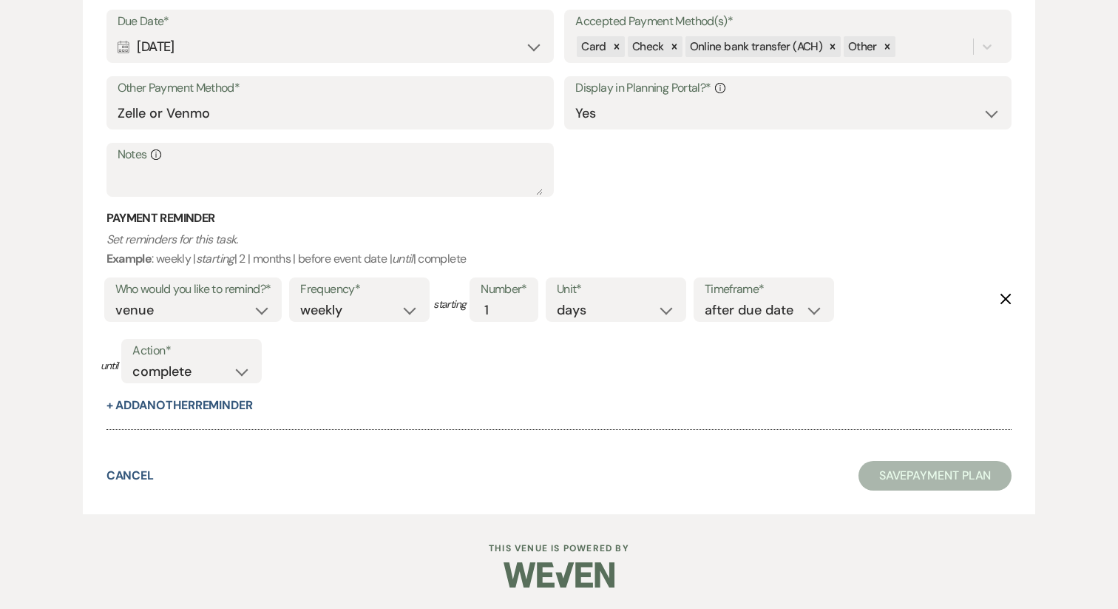
click at [1003, 293] on icon "Delete" at bounding box center [1006, 299] width 12 height 12
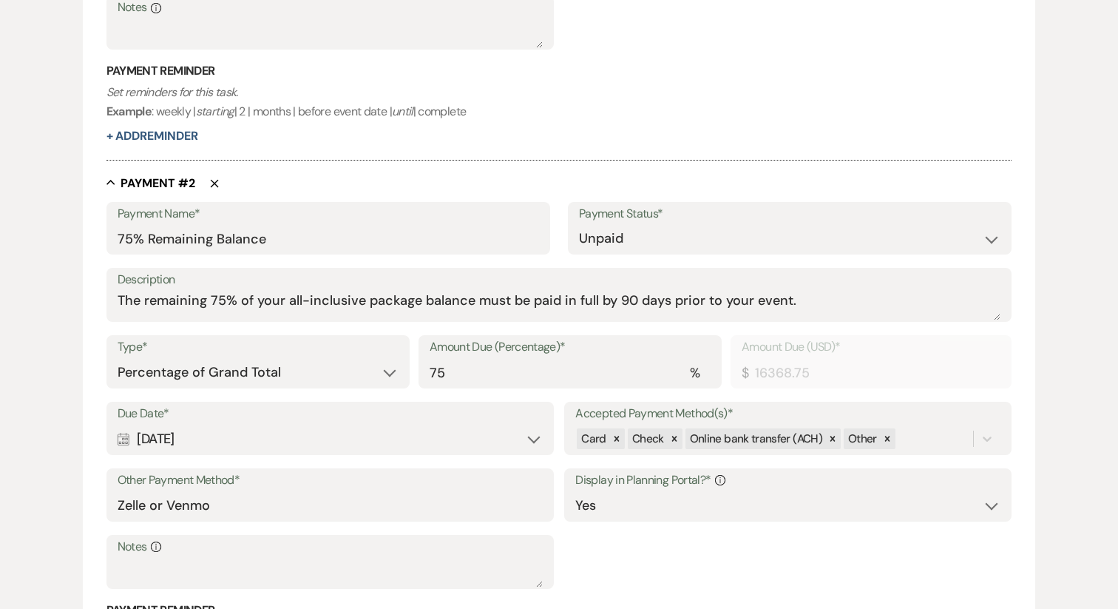
scroll to position [785, 0]
click at [382, 443] on div "Calendar Jan 11, 2026 Expand" at bounding box center [330, 440] width 425 height 29
select select "day"
select select "beforeEventDate"
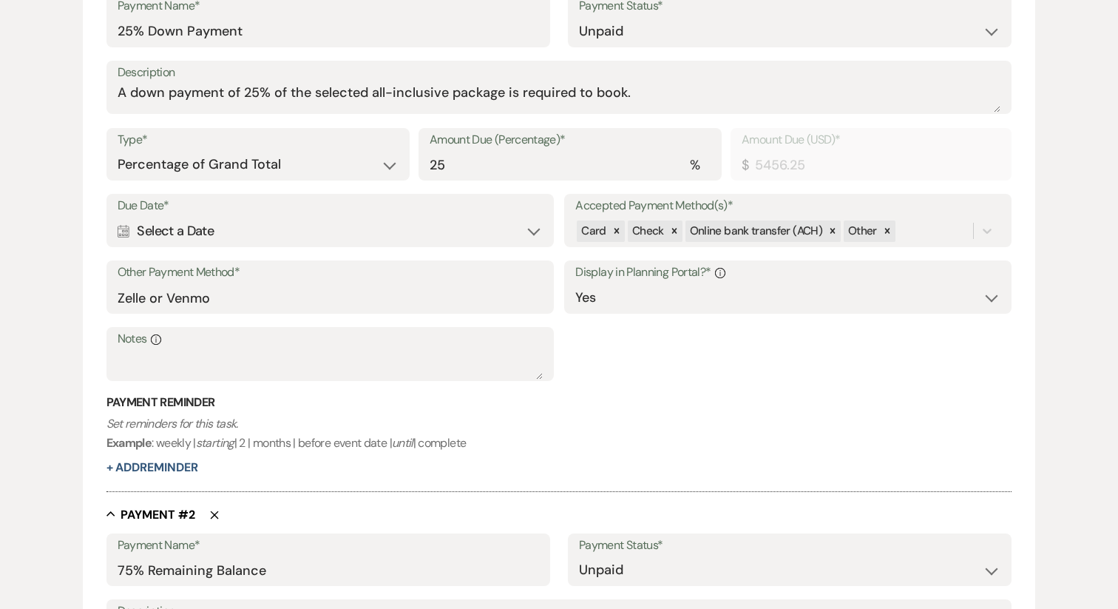
scroll to position [440, 0]
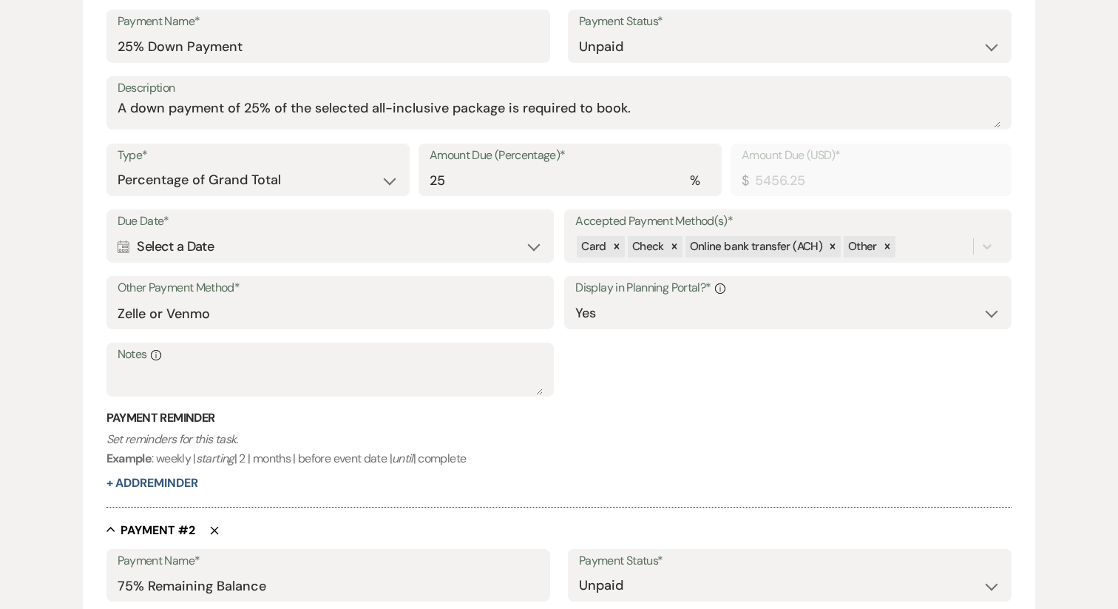
click at [239, 246] on div "Calendar Select a Date Expand" at bounding box center [330, 246] width 425 height 29
select select "day"
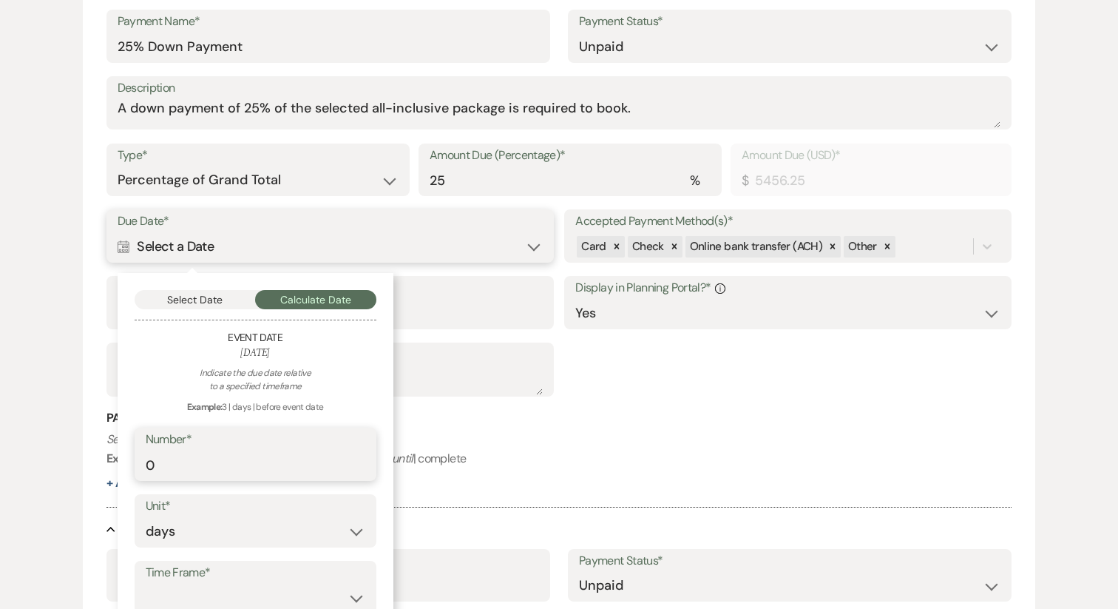
click at [212, 469] on input "0" at bounding box center [256, 464] width 220 height 29
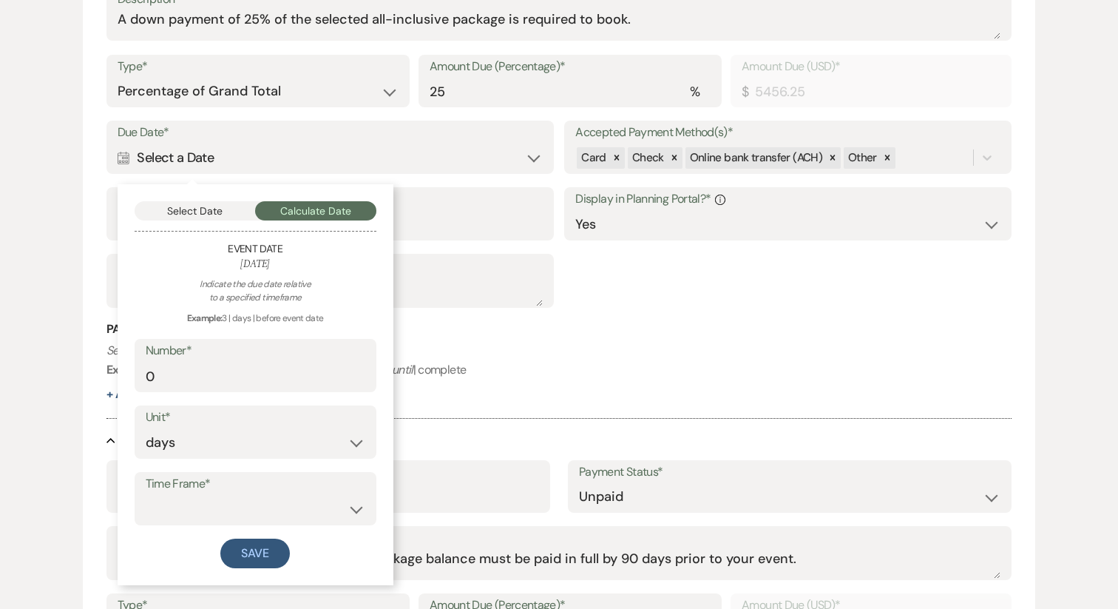
scroll to position [532, 0]
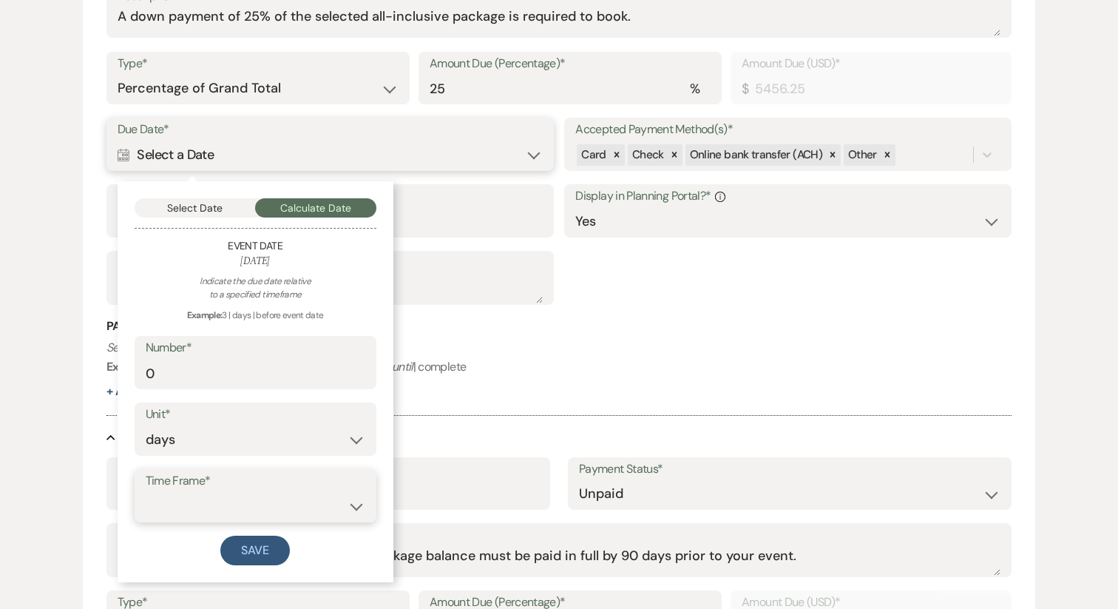
click at [186, 501] on select "before event date after event date after today's date" at bounding box center [256, 506] width 220 height 29
select select "afterTodaysDate"
drag, startPoint x: 183, startPoint y: 362, endPoint x: 116, endPoint y: 362, distance: 67.3
click at [116, 362] on div "Payment Name* 25% Down Payment Payment Status* Paid Unpaid Description A down p…" at bounding box center [559, 159] width 906 height 482
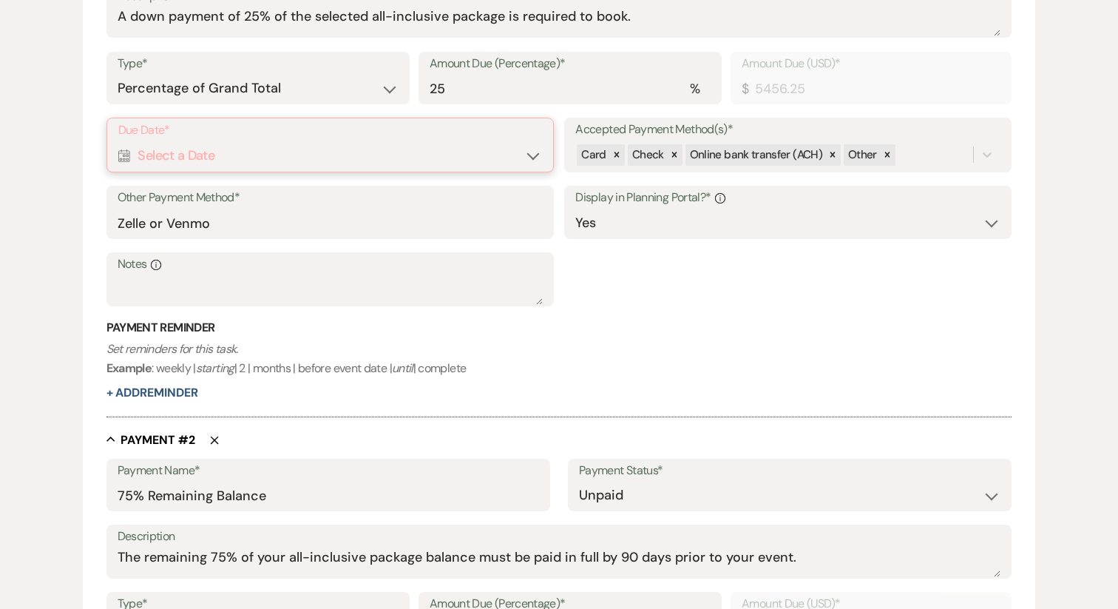
click at [167, 378] on div "Payment Reminder Set reminders for this task. Example : weekly | starting | 2 |…" at bounding box center [559, 360] width 906 height 82
click at [146, 158] on div "Calendar Select a Date Expand" at bounding box center [330, 155] width 424 height 29
select select "day"
select select "afterTodaysDate"
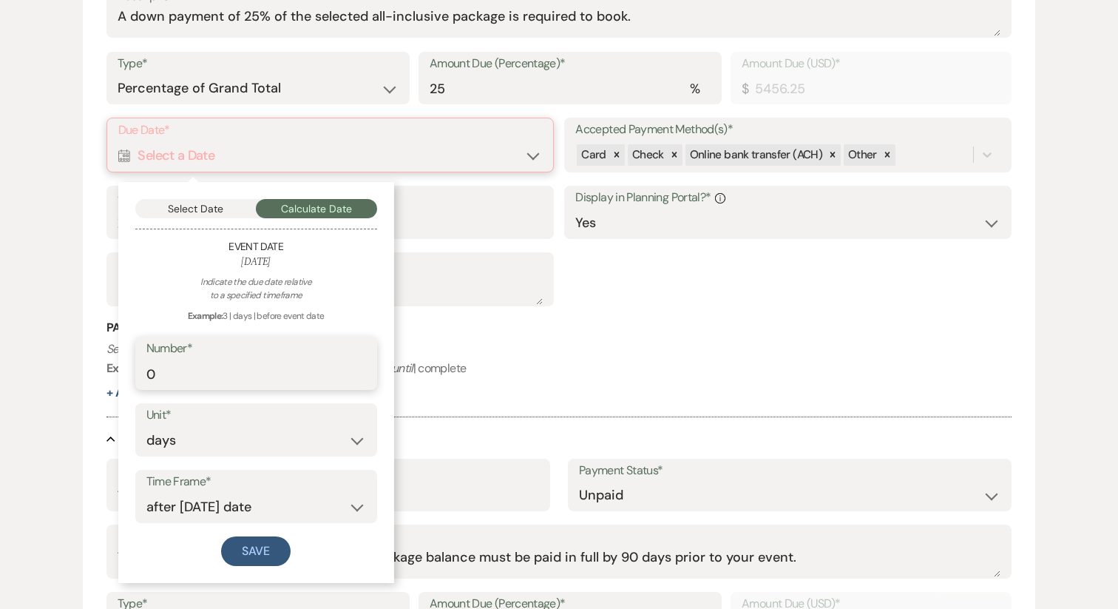
click at [166, 375] on input "0" at bounding box center [256, 373] width 220 height 29
type input "14"
click at [254, 555] on button "Save" at bounding box center [256, 551] width 70 height 30
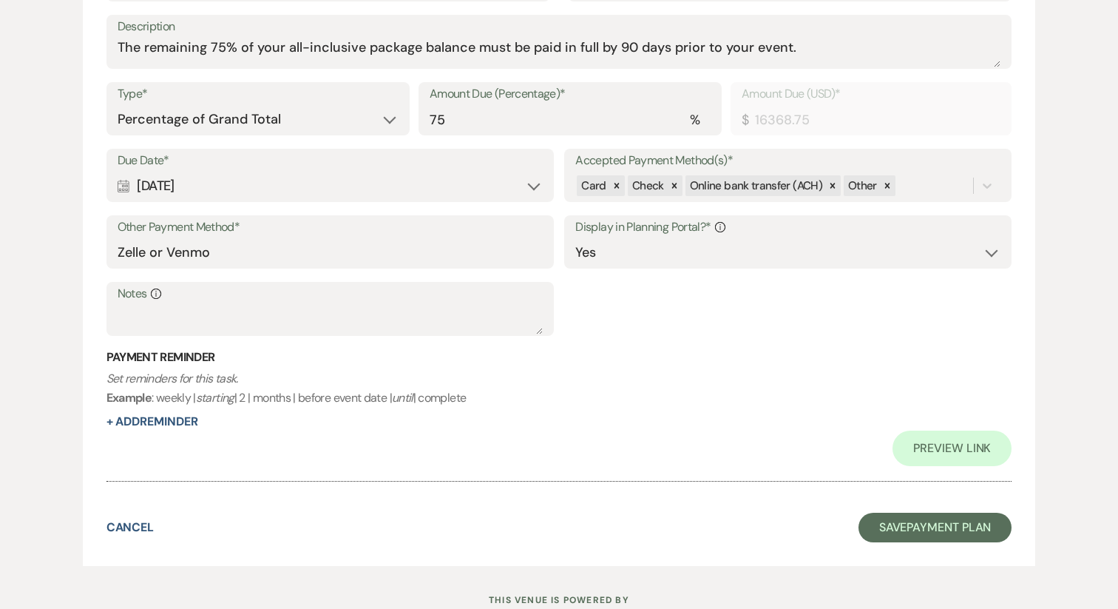
scroll to position [1127, 0]
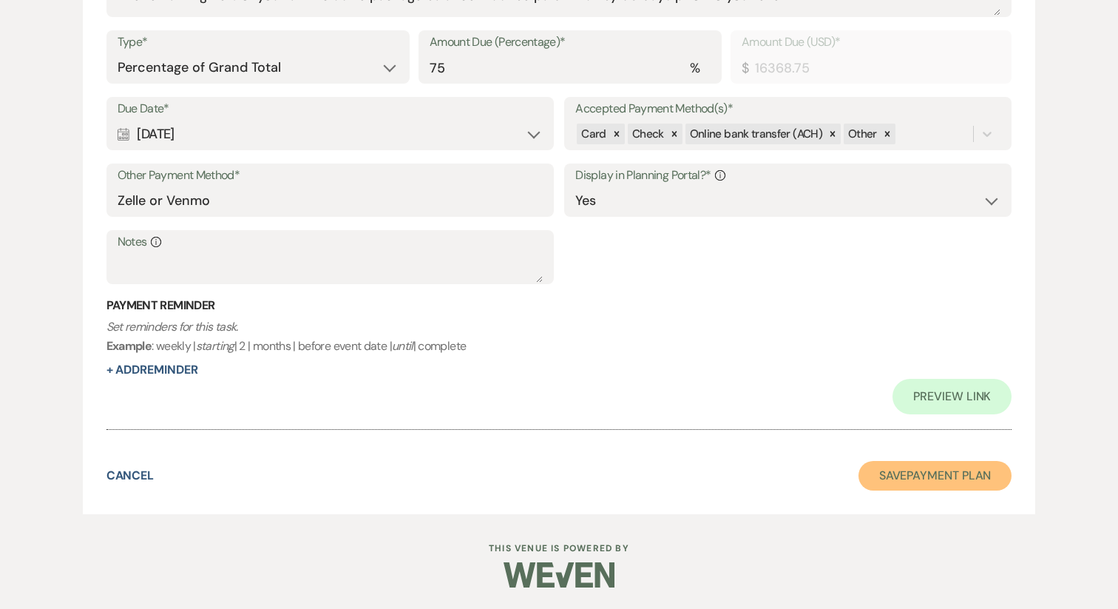
click at [944, 485] on button "Save Payment Plan" at bounding box center [936, 476] width 154 height 30
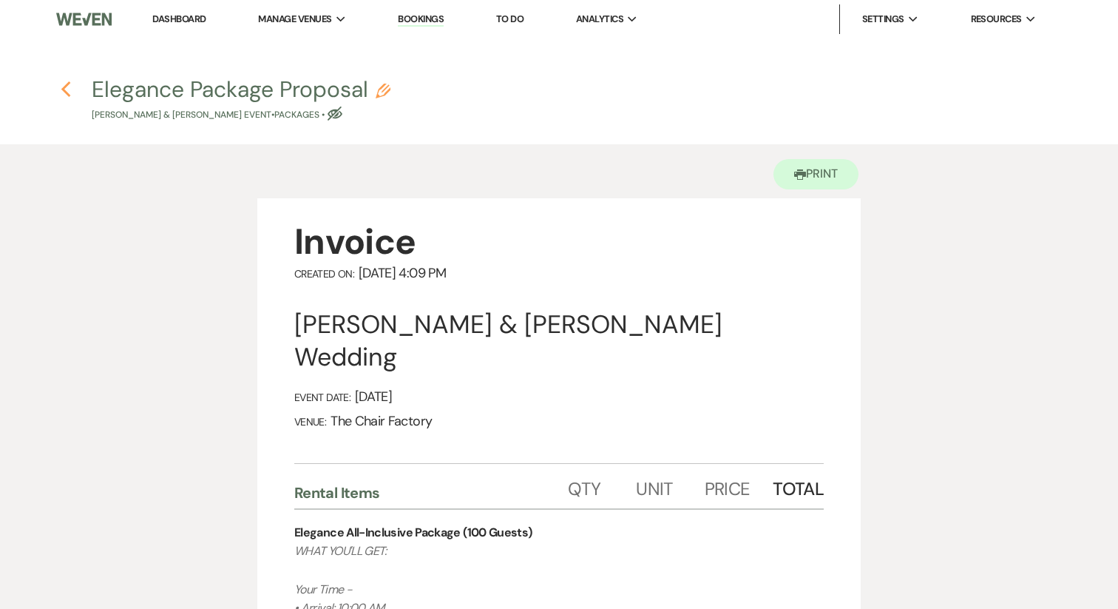
click at [68, 87] on icon "Previous" at bounding box center [66, 90] width 11 height 18
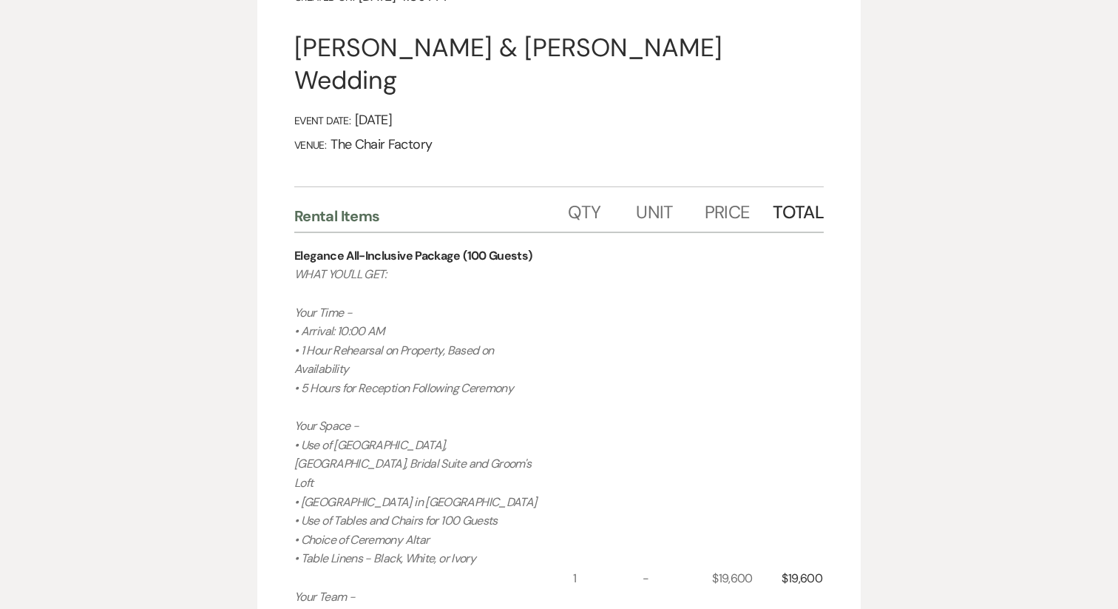
select select "5"
select select "22"
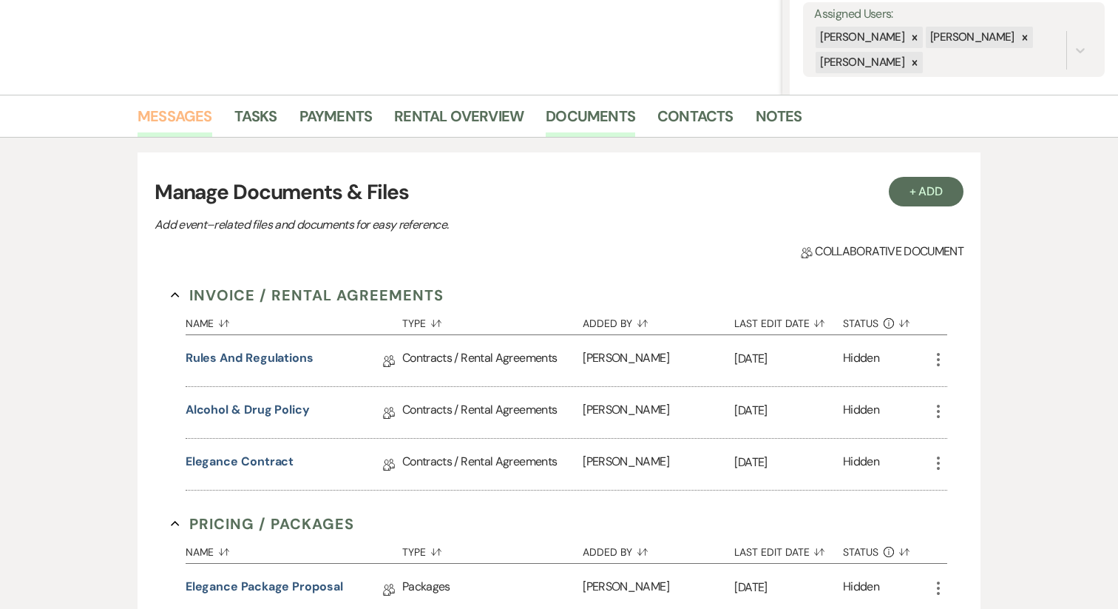
click at [196, 122] on link "Messages" at bounding box center [175, 120] width 75 height 33
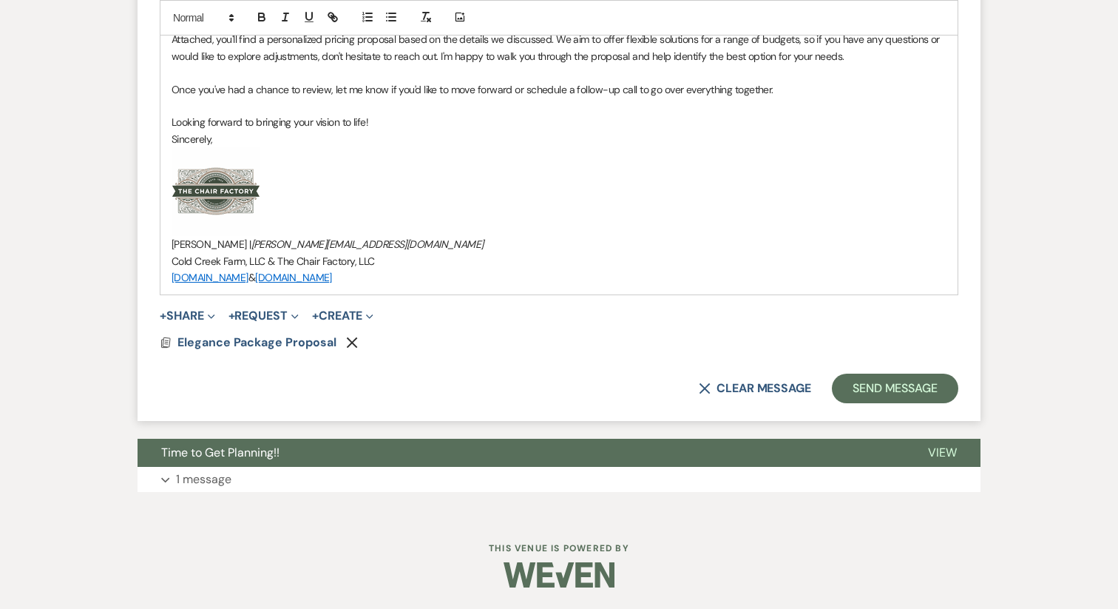
click at [349, 342] on use "button" at bounding box center [352, 342] width 11 height 11
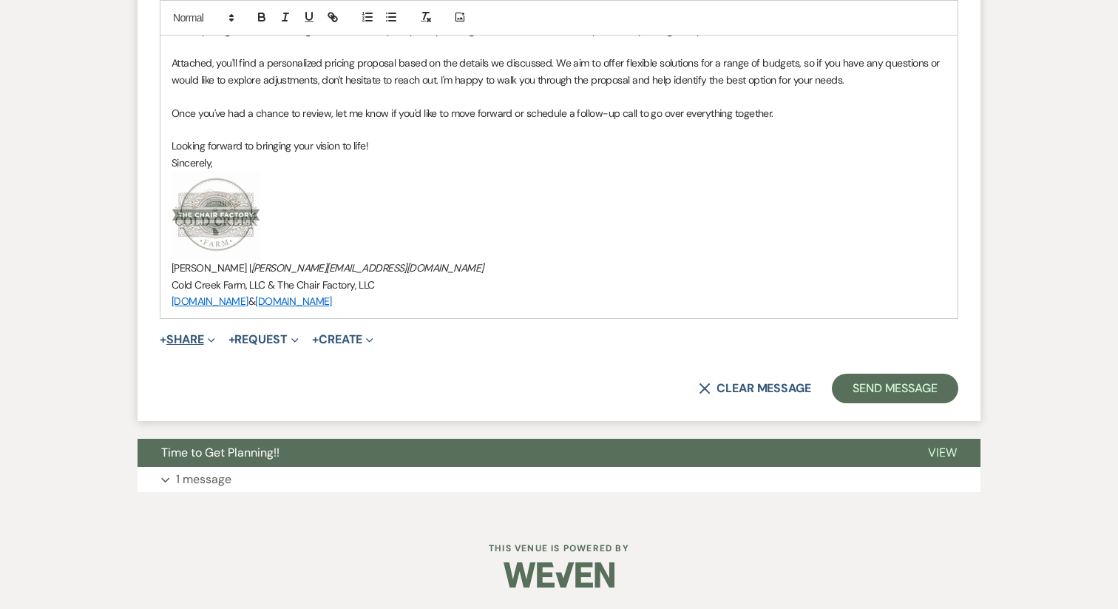
click at [171, 337] on button "+ Share Expand" at bounding box center [187, 340] width 55 height 12
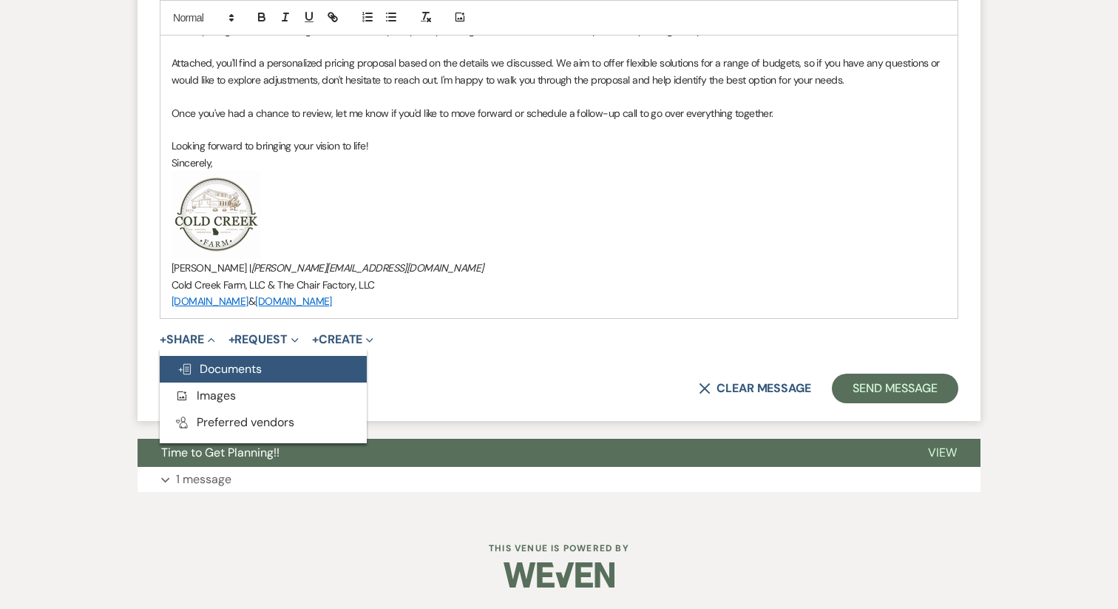
click at [247, 362] on span "Doc Upload Documents" at bounding box center [219, 369] width 84 height 16
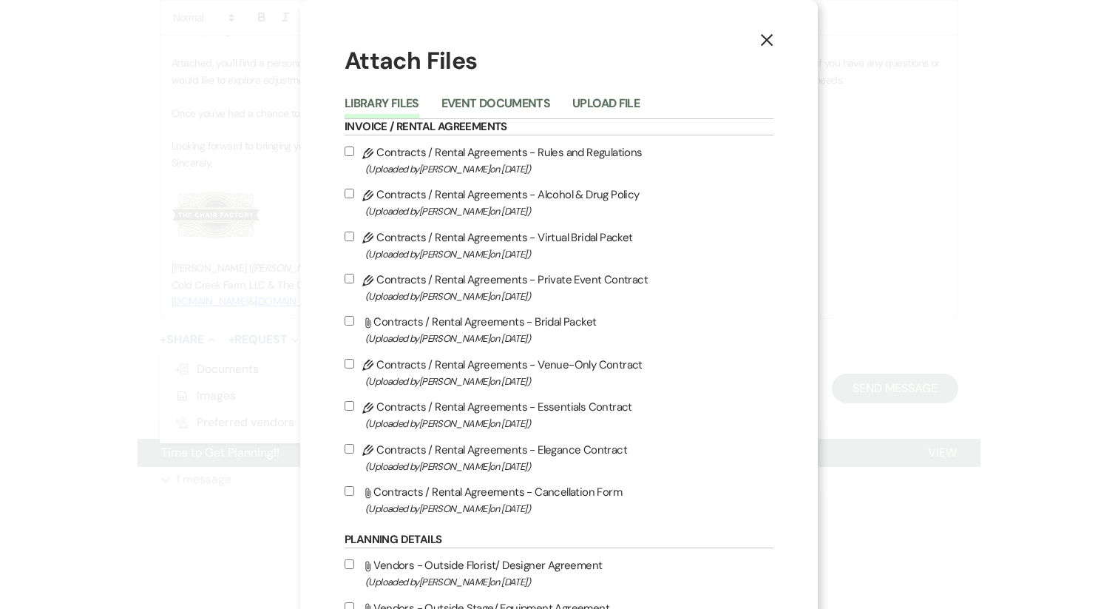
click at [521, 89] on div "Library Files Event Documents Upload File" at bounding box center [559, 103] width 429 height 31
click at [515, 101] on button "Event Documents" at bounding box center [495, 108] width 109 height 21
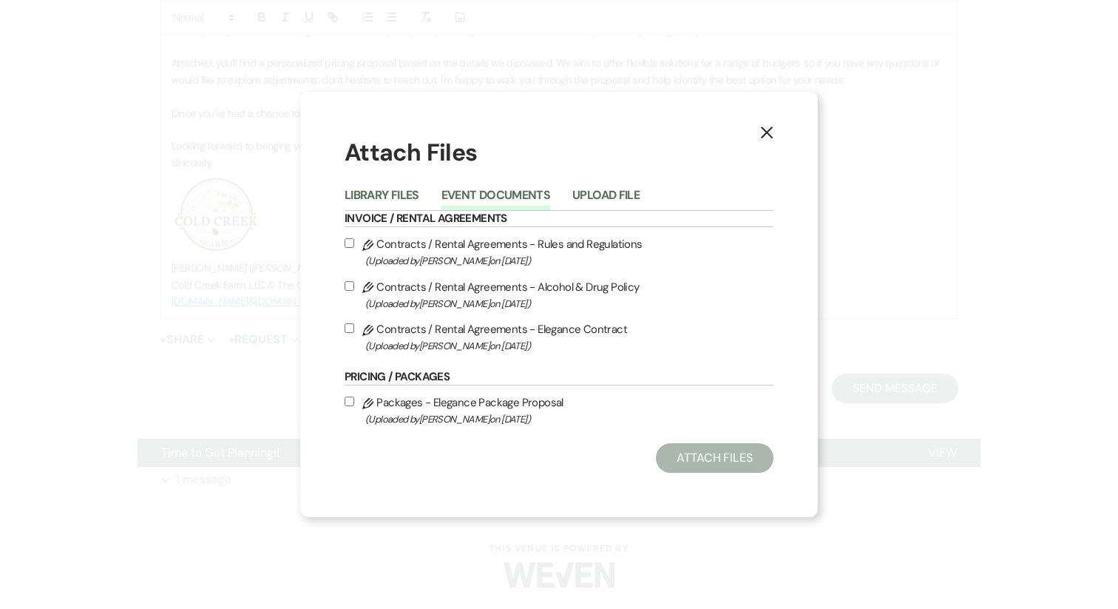
click at [346, 393] on label "Pencil Packages - Elegance Package Proposal (Uploaded by Katie Gatlin on Sep 23…" at bounding box center [559, 410] width 429 height 35
click at [346, 396] on input "Pencil Packages - Elegance Package Proposal (Uploaded by Katie Gatlin on Sep 23…" at bounding box center [350, 401] width 10 height 10
checkbox input "true"
click at [703, 461] on button "Attach Files" at bounding box center [715, 458] width 118 height 30
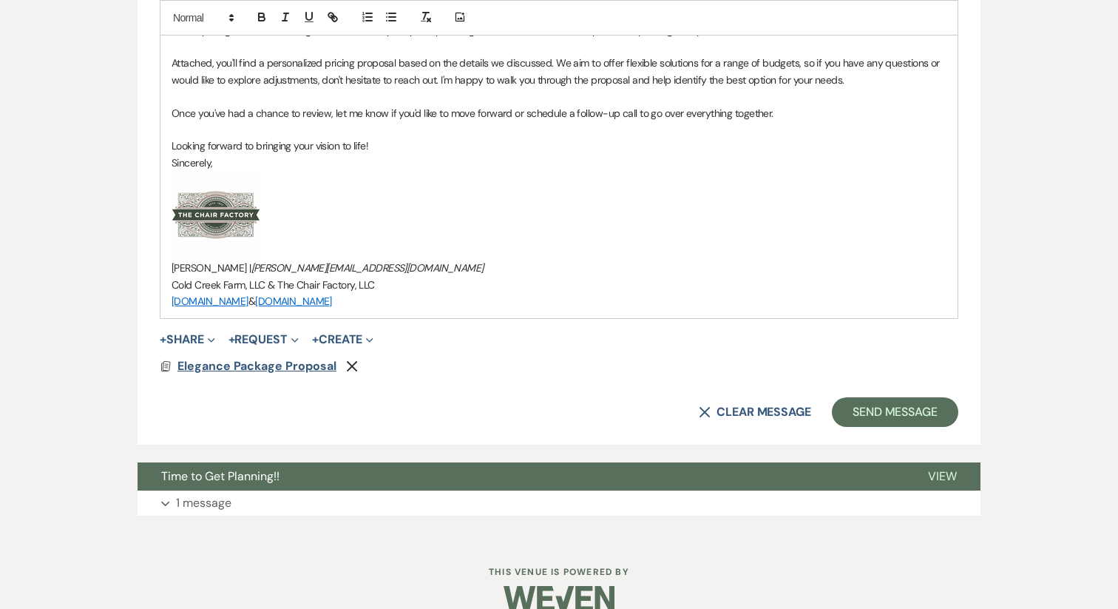
click at [248, 367] on span "Elegance Package Proposal" at bounding box center [256, 366] width 159 height 16
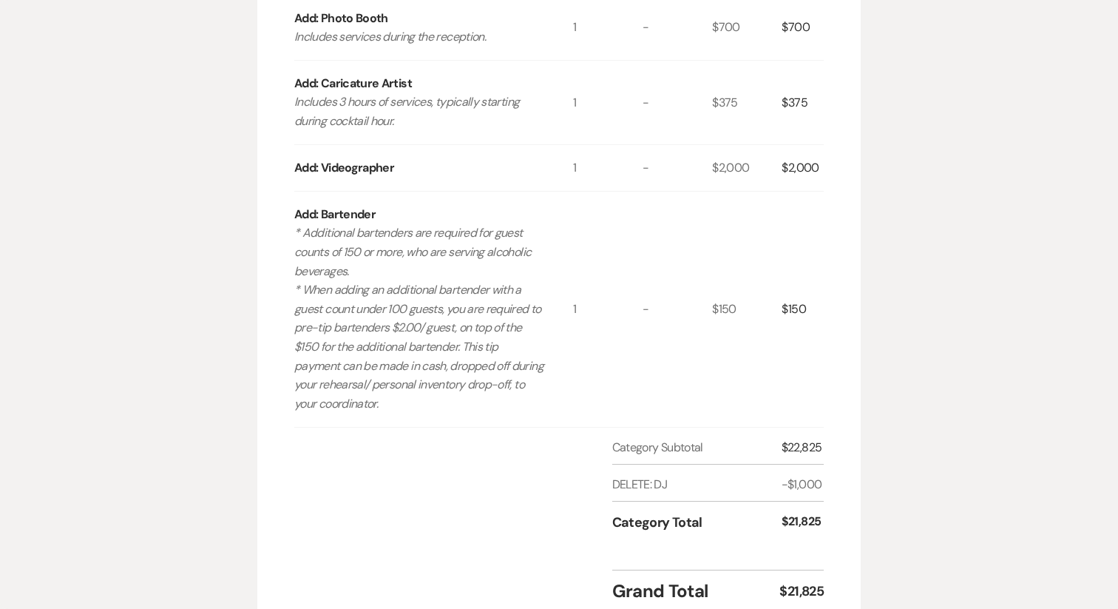
scroll to position [1141, 0]
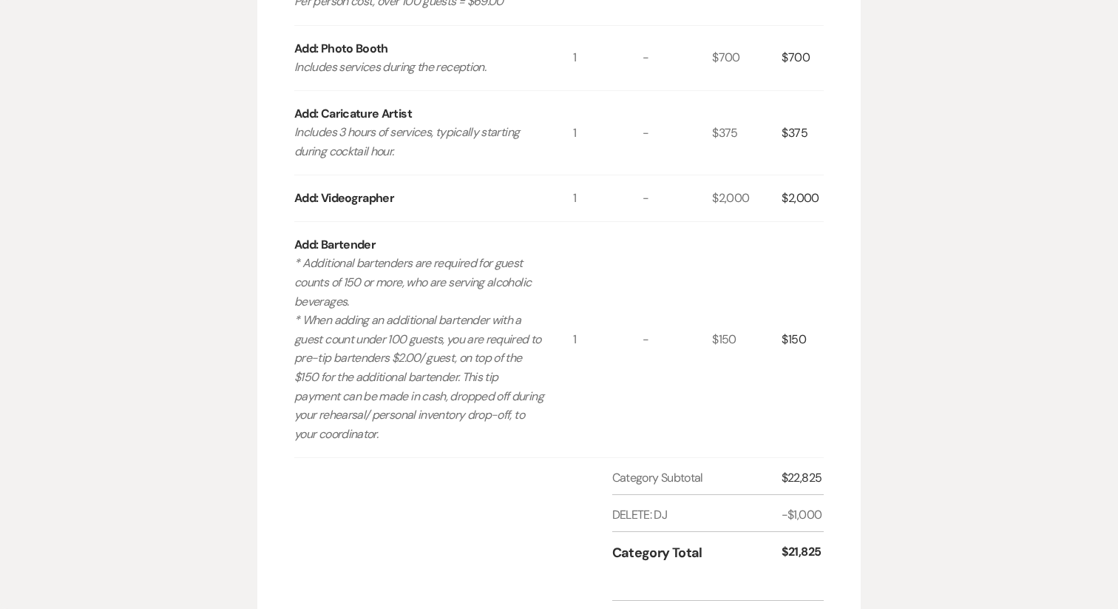
select select "5"
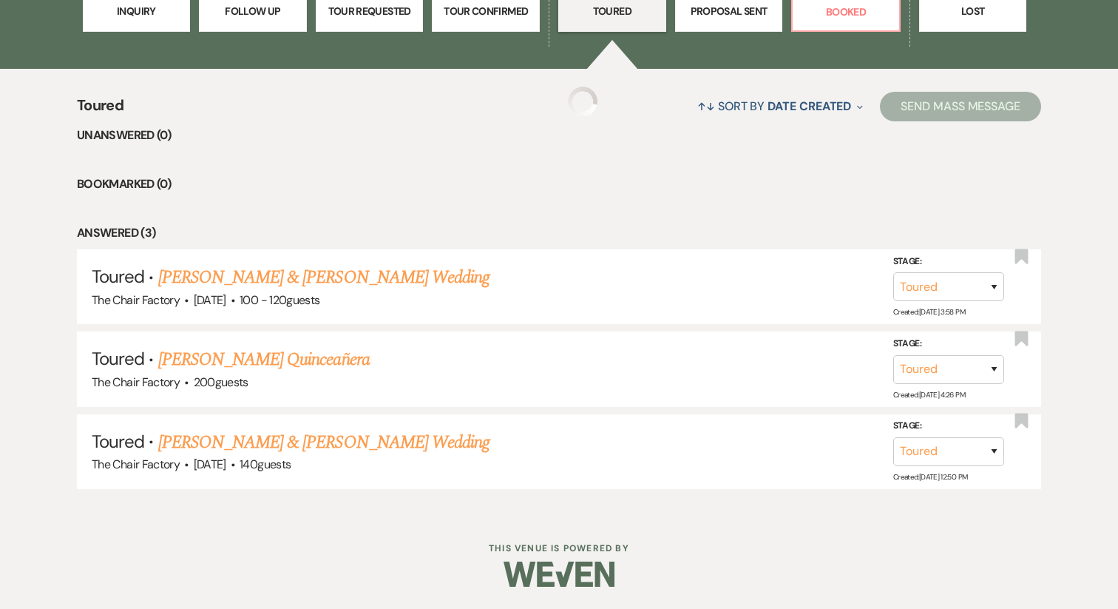
scroll to position [206, 0]
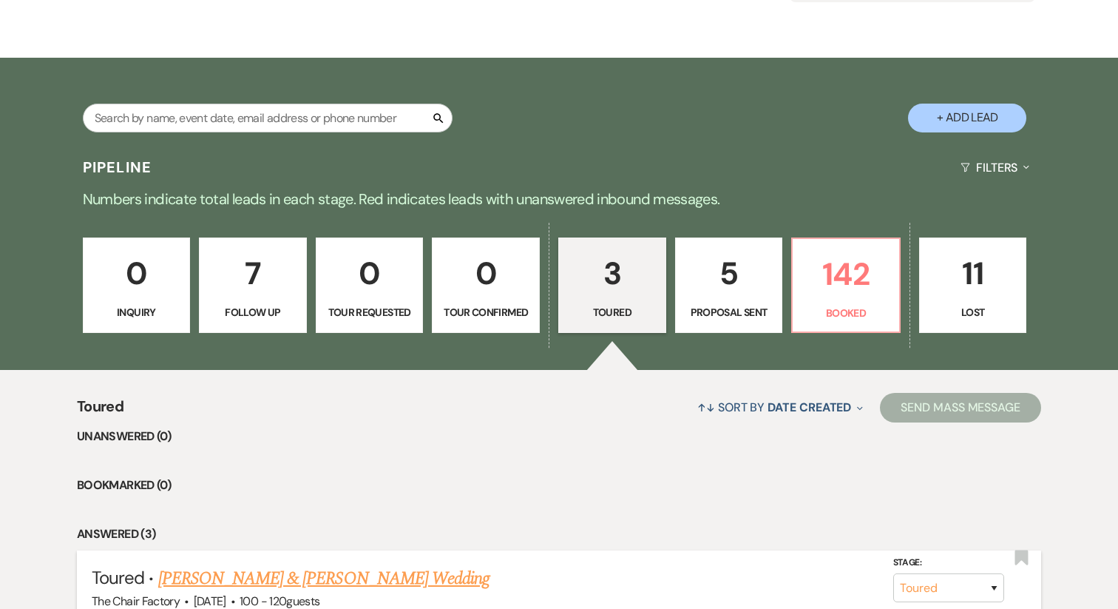
click at [284, 565] on link "Rachel Hoover & Kyle Chambers's Wedding" at bounding box center [323, 578] width 331 height 27
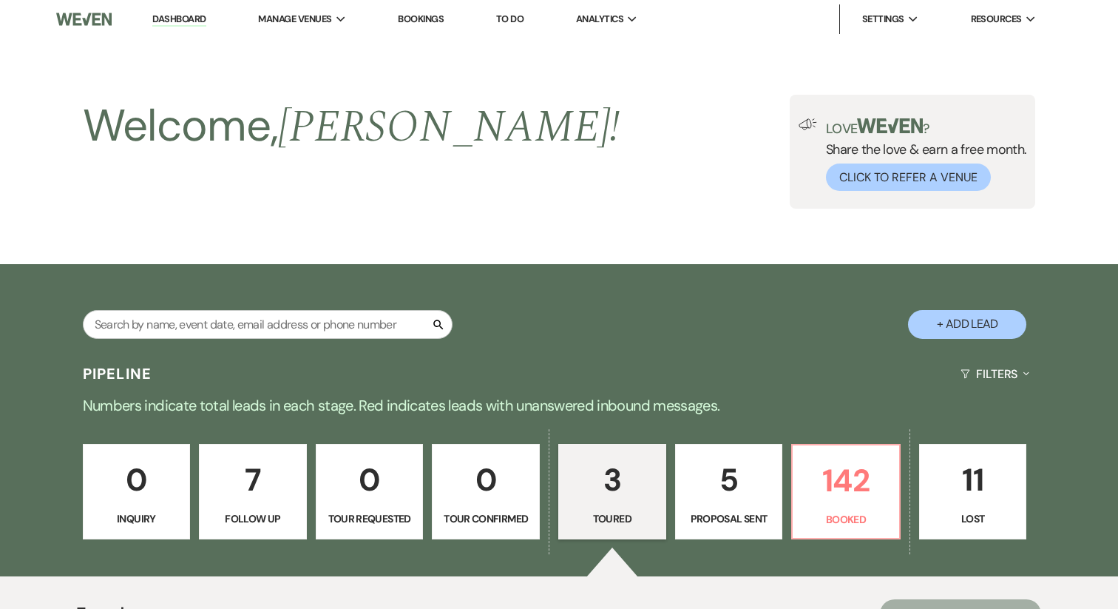
select select "5"
select select "22"
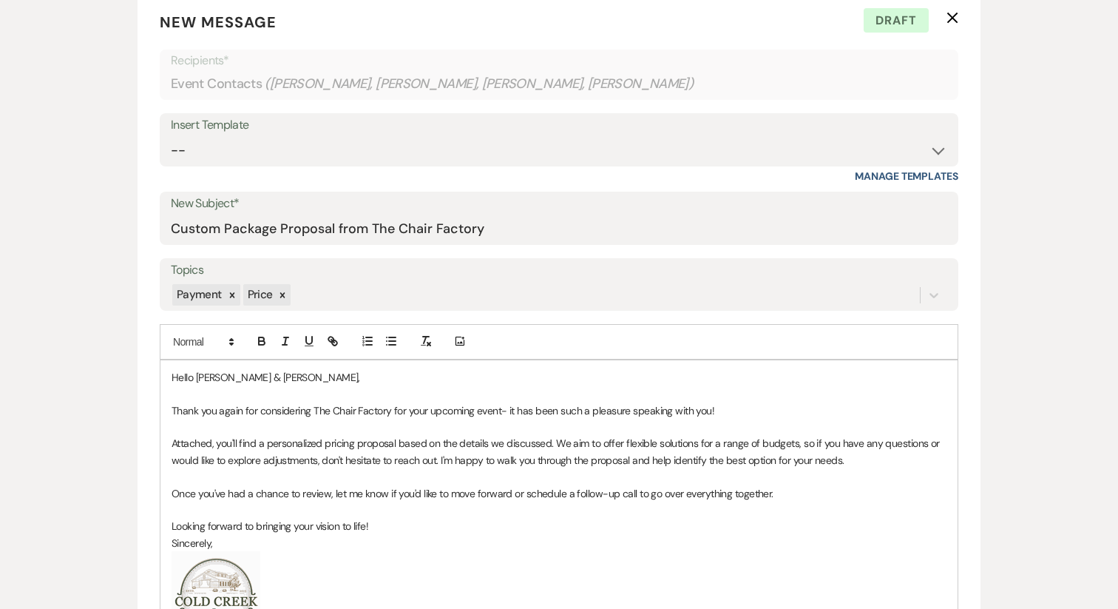
scroll to position [545, 0]
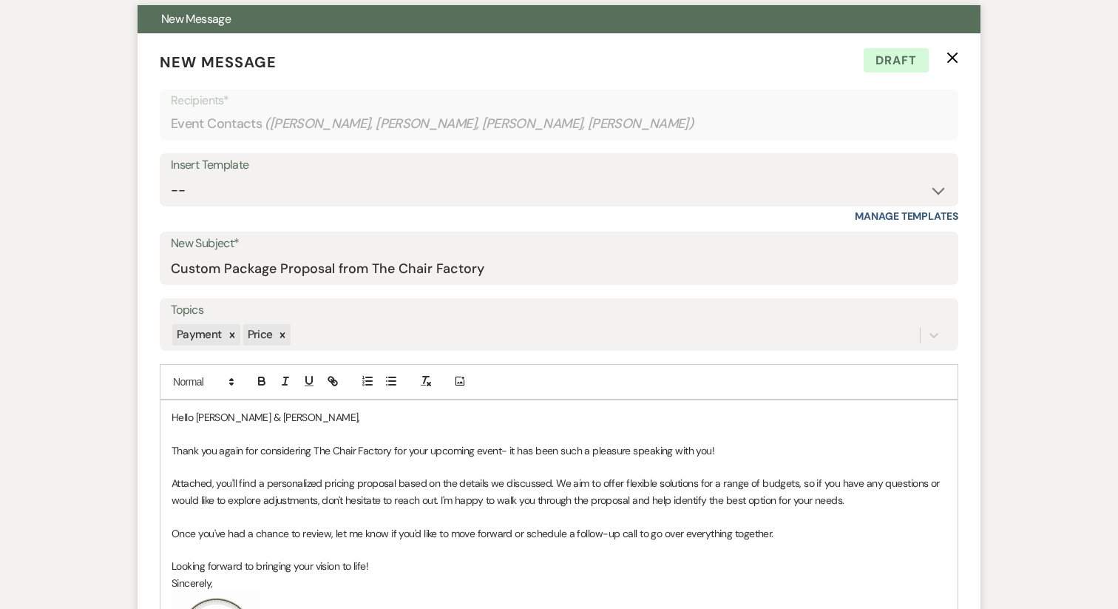
click at [254, 419] on p "Hello Rachel & Kyle," at bounding box center [559, 417] width 775 height 16
click at [237, 417] on p "Hello Rachel & Kyle," at bounding box center [559, 417] width 775 height 16
click at [261, 416] on p "Hello Rachel & Kyle," at bounding box center [559, 417] width 775 height 16
click at [498, 484] on p "Attached, you'll find a personalized pricing proposal based on the details we d…" at bounding box center [559, 491] width 775 height 33
click at [507, 485] on p "Attached, you'll find a personalized pricing proposal based on the details we d…" at bounding box center [559, 491] width 775 height 33
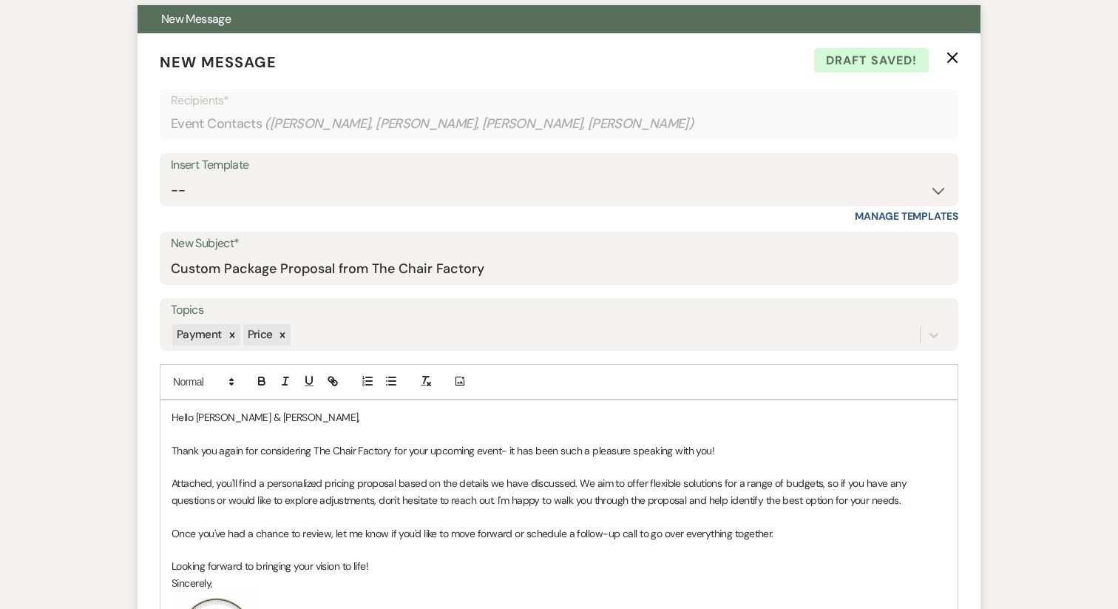
click at [580, 482] on p "Attached, you'll find a personalized pricing proposal based on the details we h…" at bounding box center [559, 491] width 775 height 33
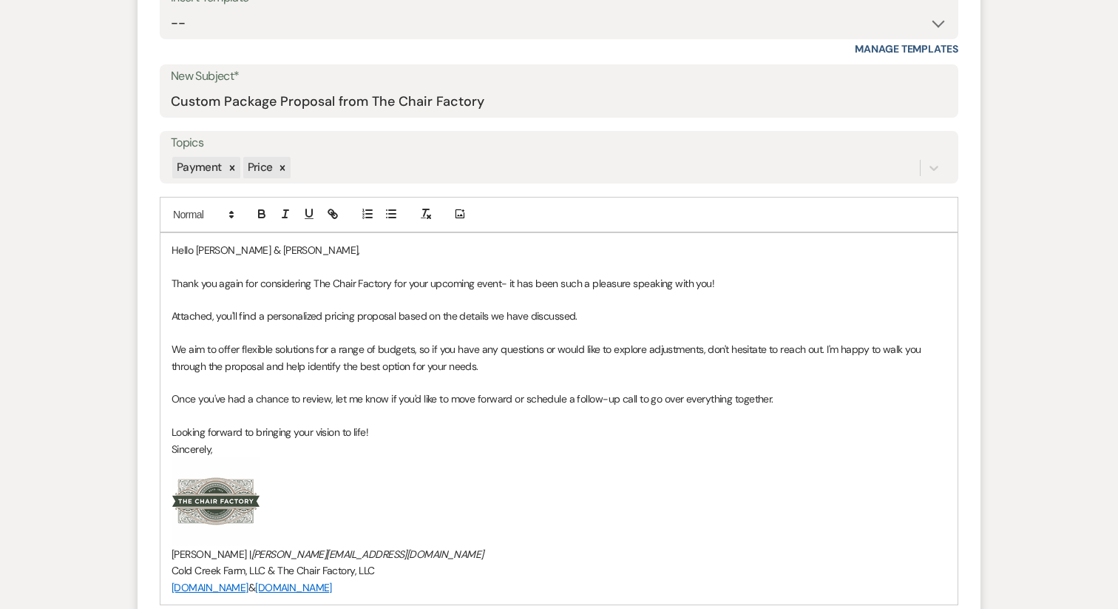
scroll to position [713, 0]
click at [620, 399] on p "Once you've had a chance to review, let me know if you'd like to move forward o…" at bounding box center [559, 398] width 775 height 16
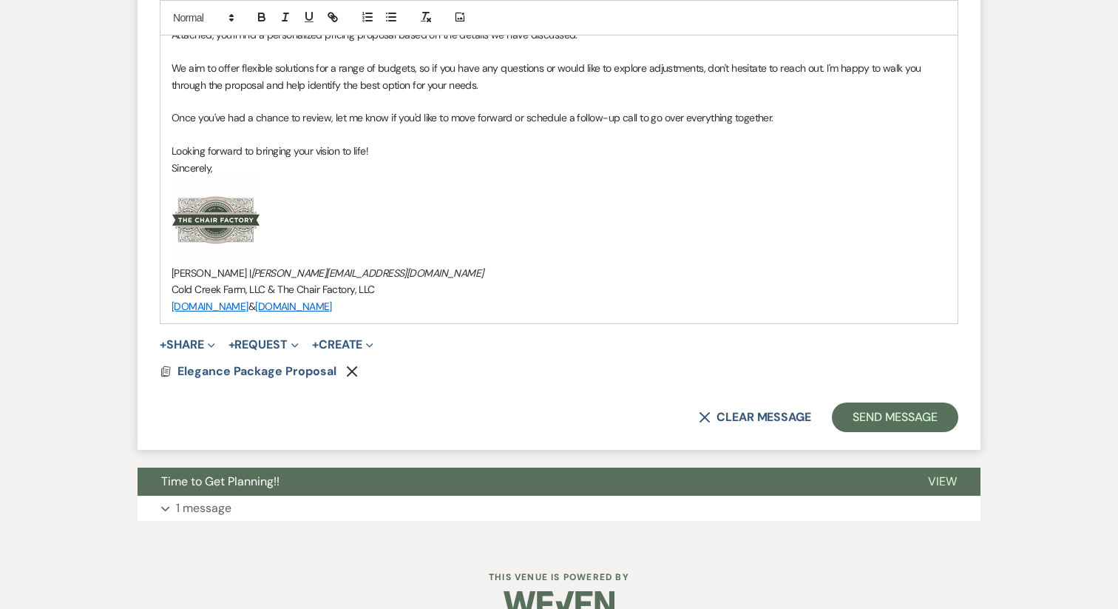
scroll to position [1022, 0]
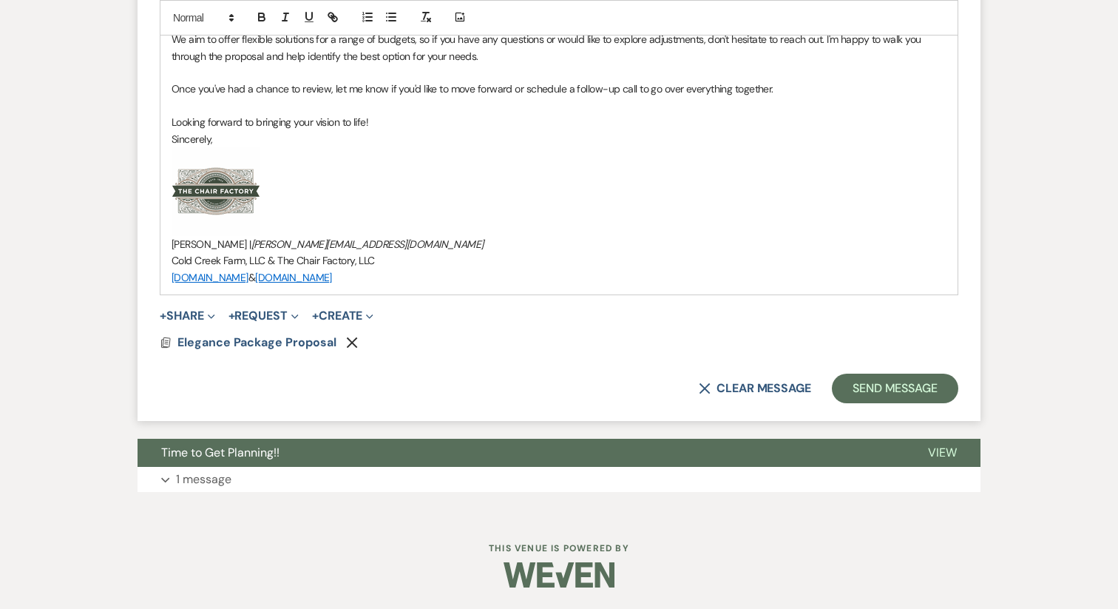
click at [512, 92] on p "Once you've had a chance to review, let me know if you'd like to move forward o…" at bounding box center [559, 89] width 775 height 16
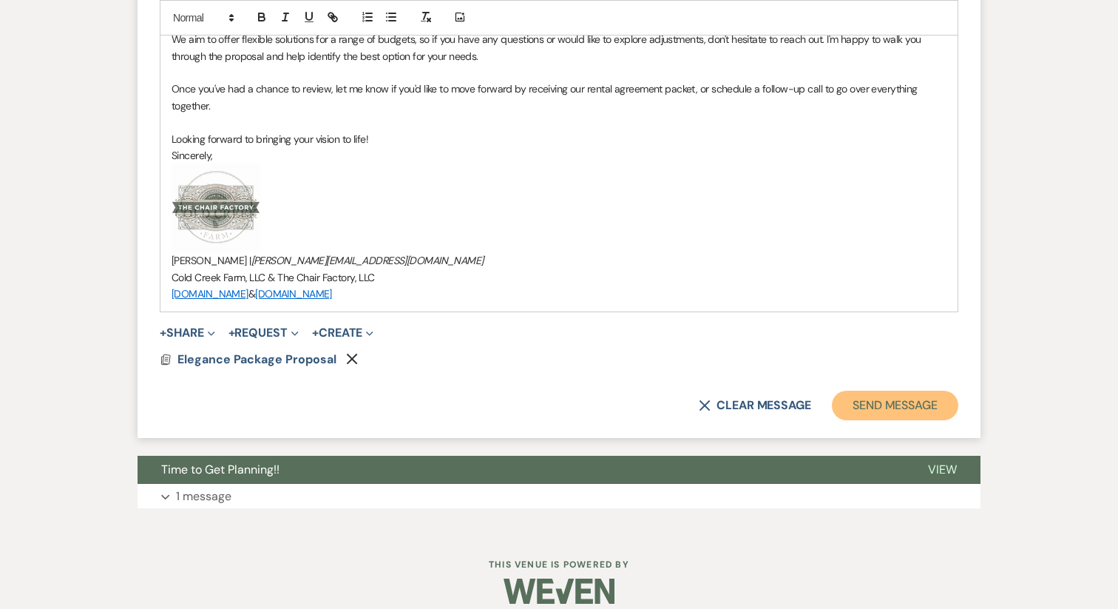
click at [896, 404] on button "Send Message" at bounding box center [895, 405] width 126 height 30
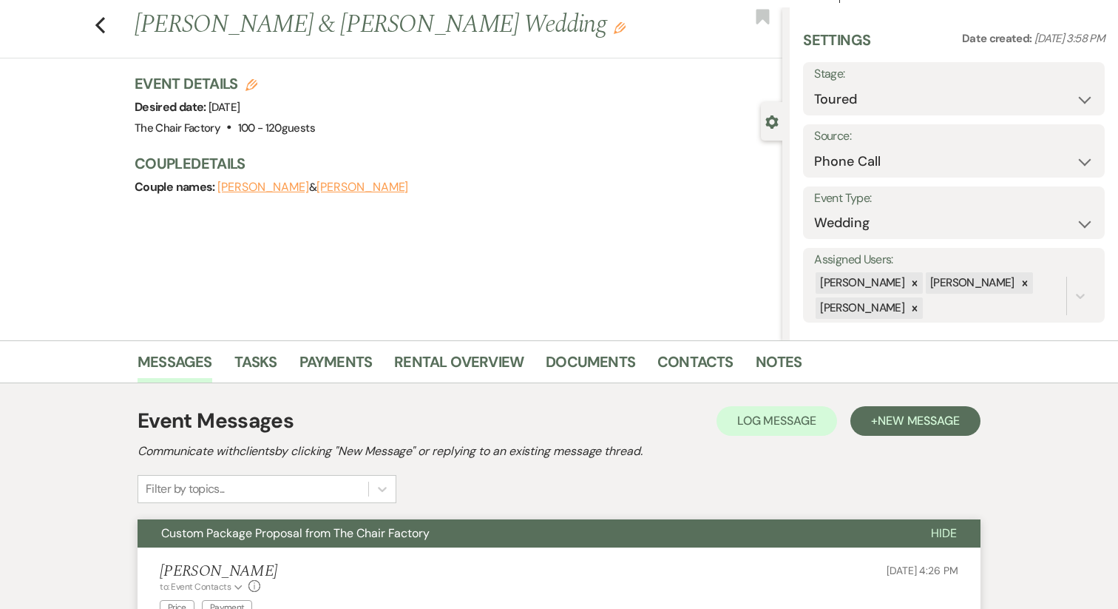
scroll to position [30, 0]
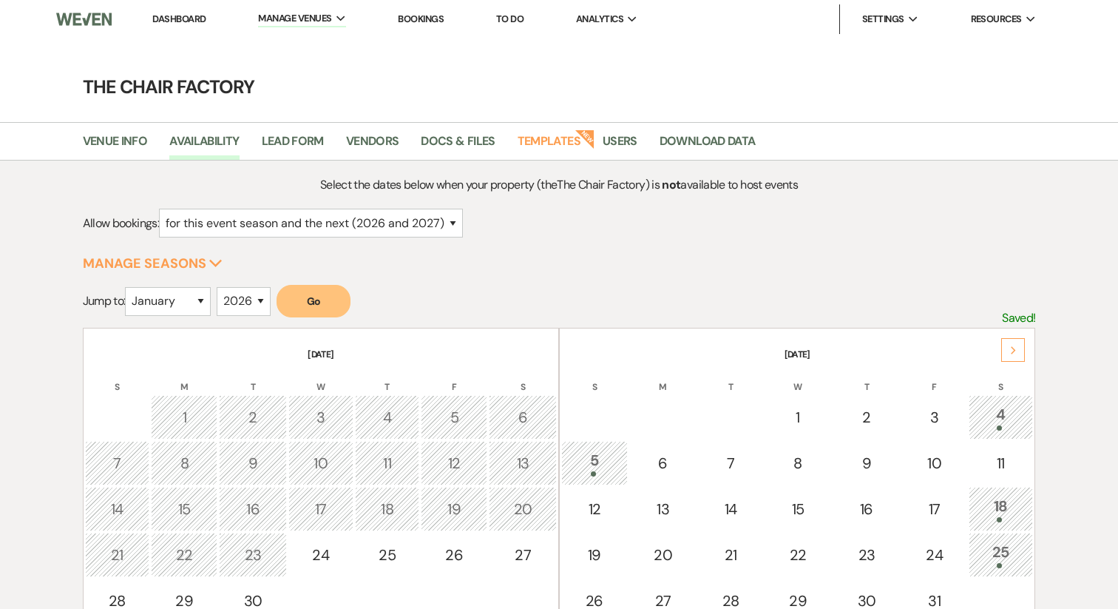
click at [189, 19] on link "Dashboard" at bounding box center [178, 19] width 53 height 13
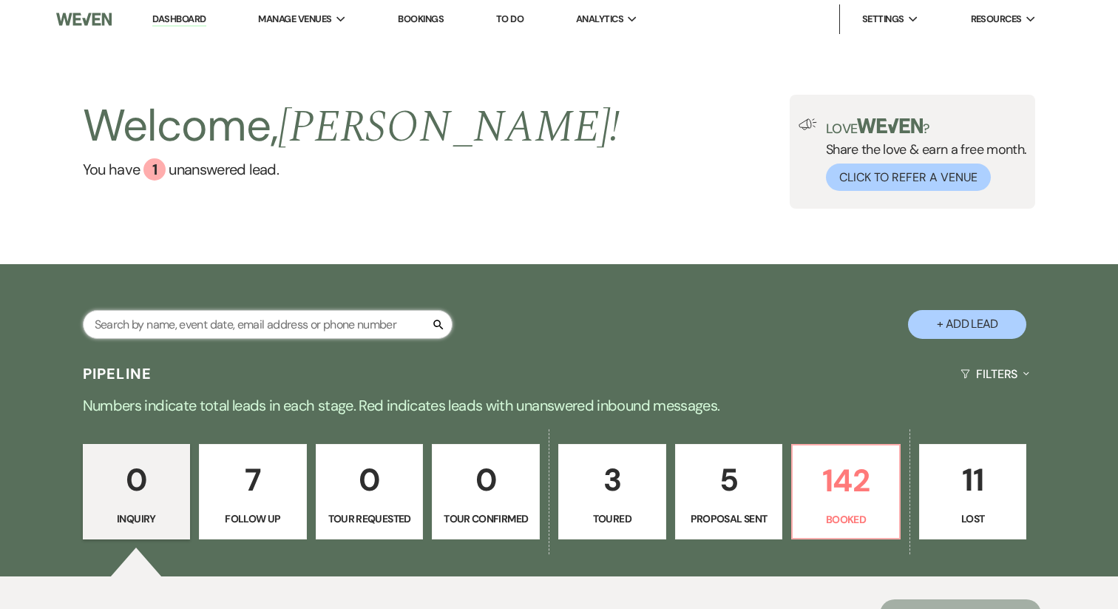
click at [226, 336] on input "text" at bounding box center [268, 324] width 370 height 29
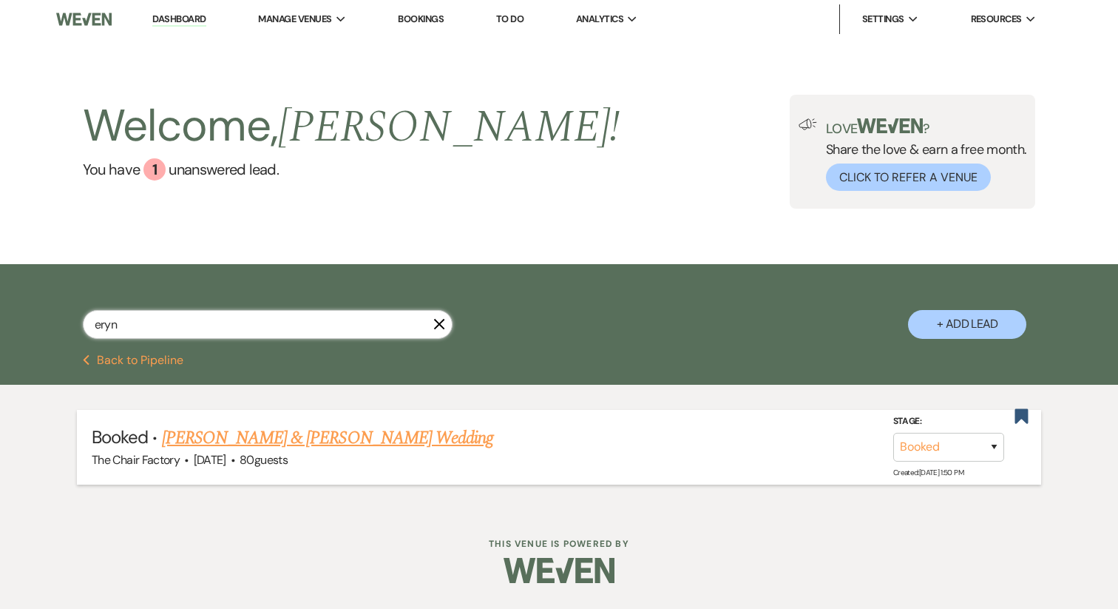
type input "eryn"
click at [265, 437] on link "[PERSON_NAME] & [PERSON_NAME] Wedding" at bounding box center [327, 437] width 331 height 27
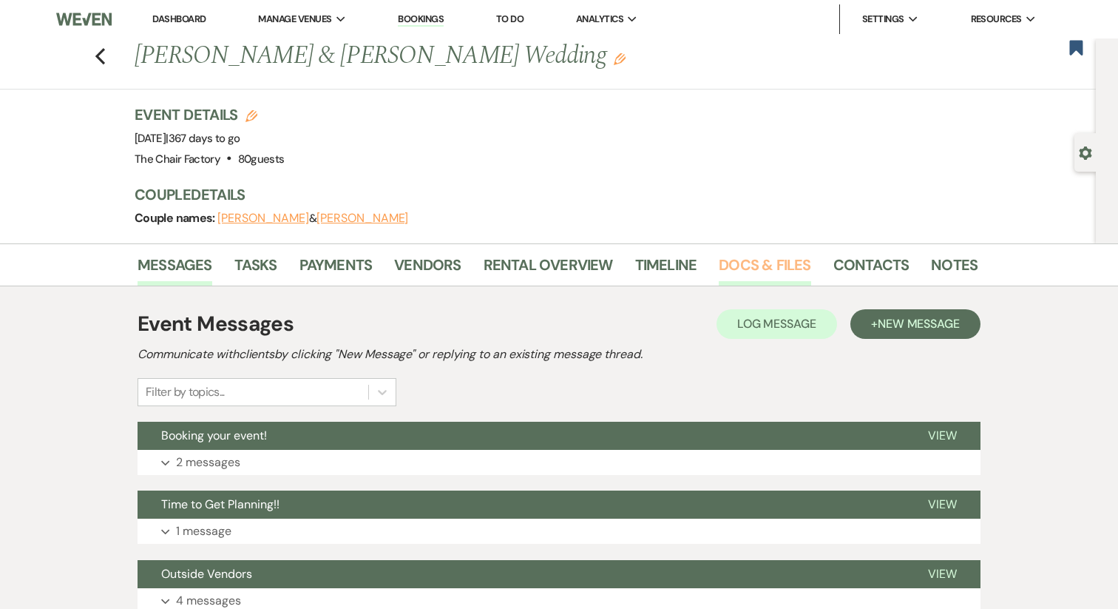
click at [788, 265] on link "Docs & Files" at bounding box center [765, 269] width 92 height 33
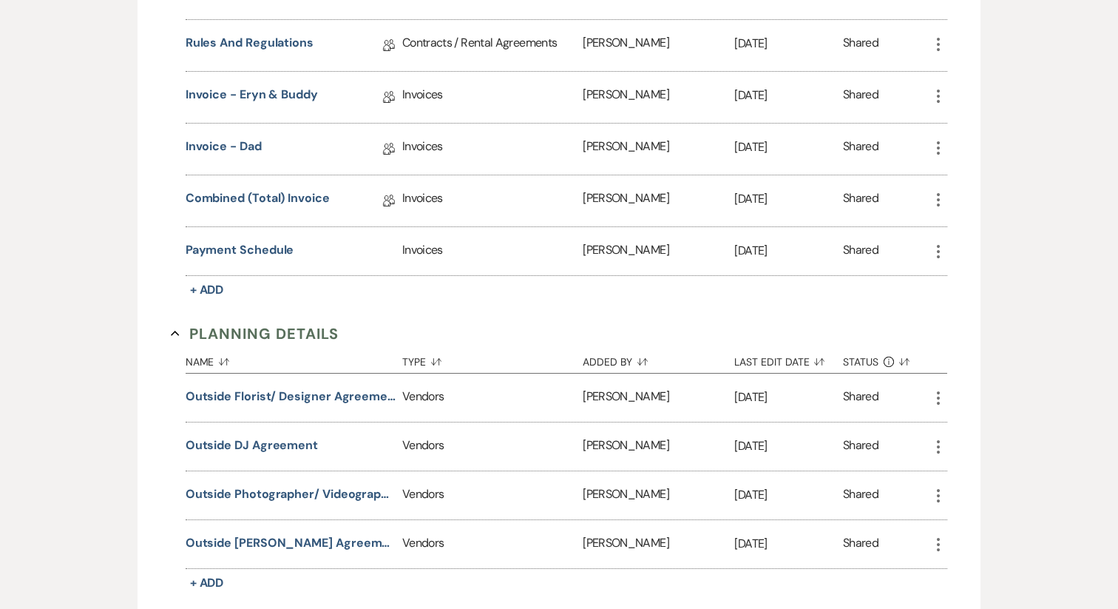
scroll to position [562, 0]
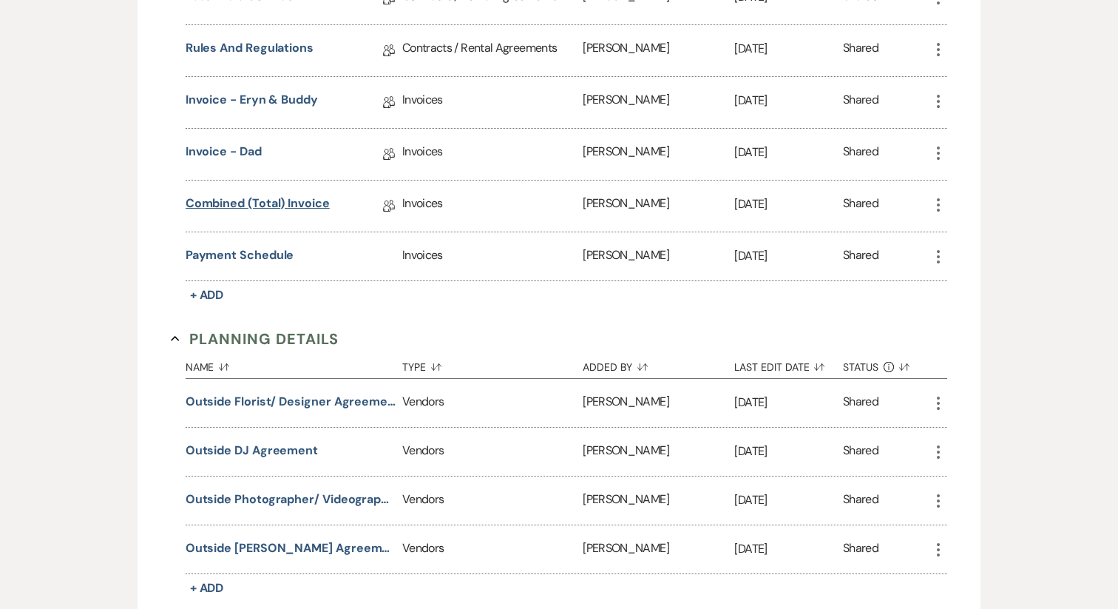
click at [260, 201] on link "Combined (Total) Invoice" at bounding box center [258, 205] width 144 height 23
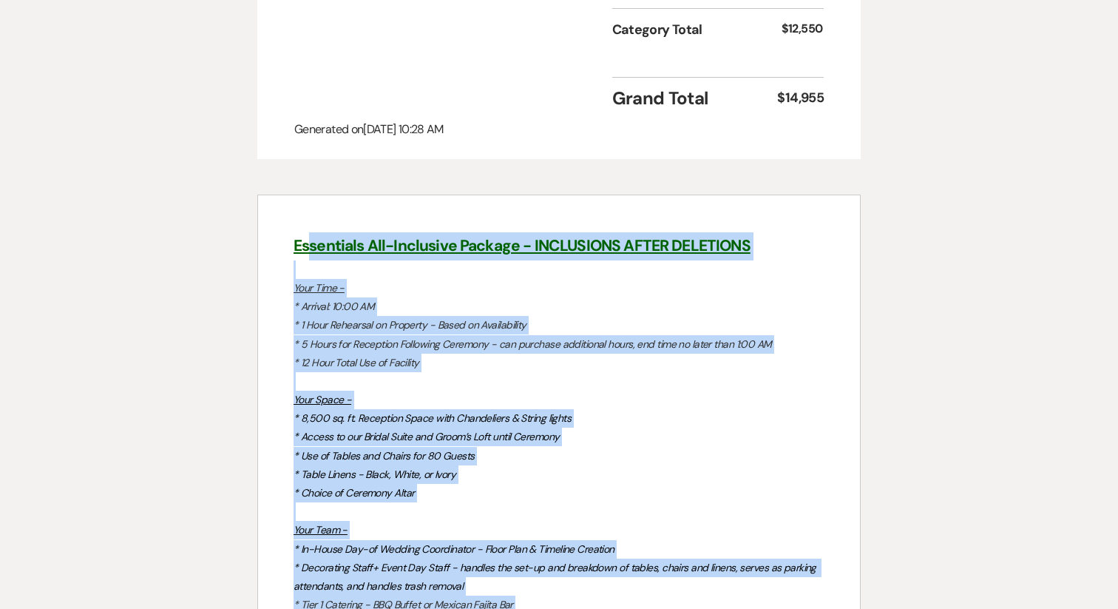
scroll to position [1983, 0]
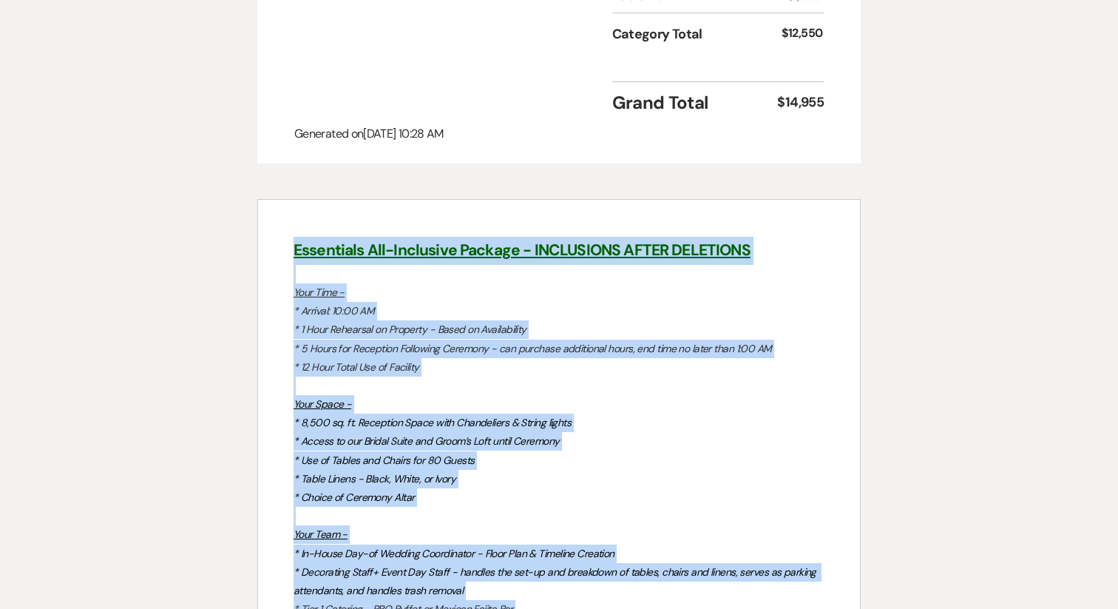
drag, startPoint x: 581, startPoint y: 379, endPoint x: 288, endPoint y: 210, distance: 337.9
copy div "Loremipsum Dol-Sitametco Adipisc - ELITSEDDOE TEMPO INCIDIDUN Utla Etdo - * Mag…"
